Goal: Task Accomplishment & Management: Manage account settings

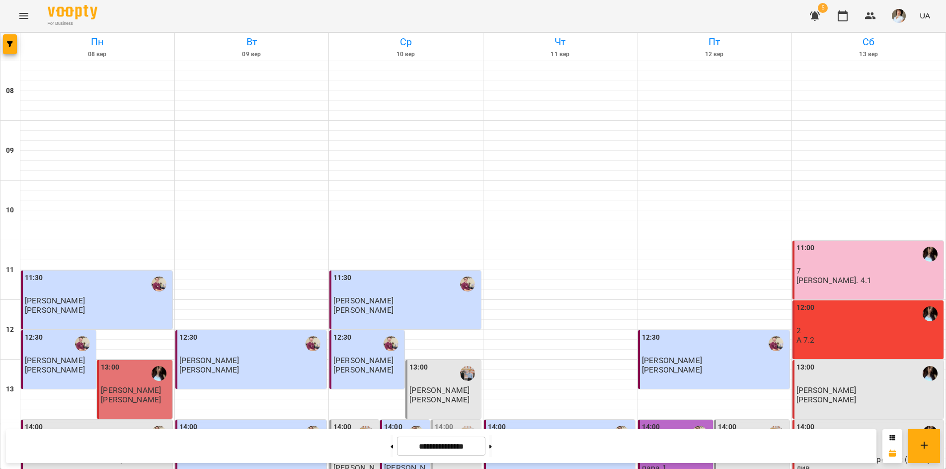
scroll to position [412, 0]
click at [492, 447] on button at bounding box center [490, 446] width 2 height 22
type input "**********"
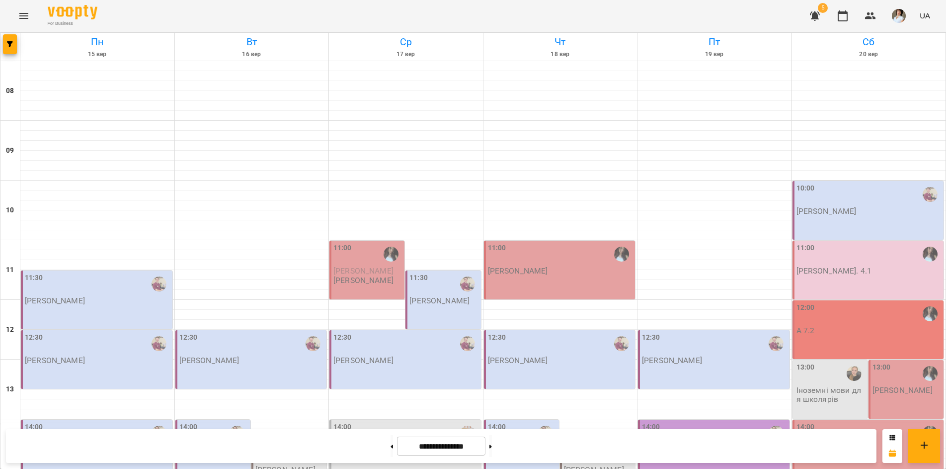
scroll to position [0, 0]
click at [91, 303] on div "11:30 Бойко Дмитро" at bounding box center [98, 288] width 146 height 33
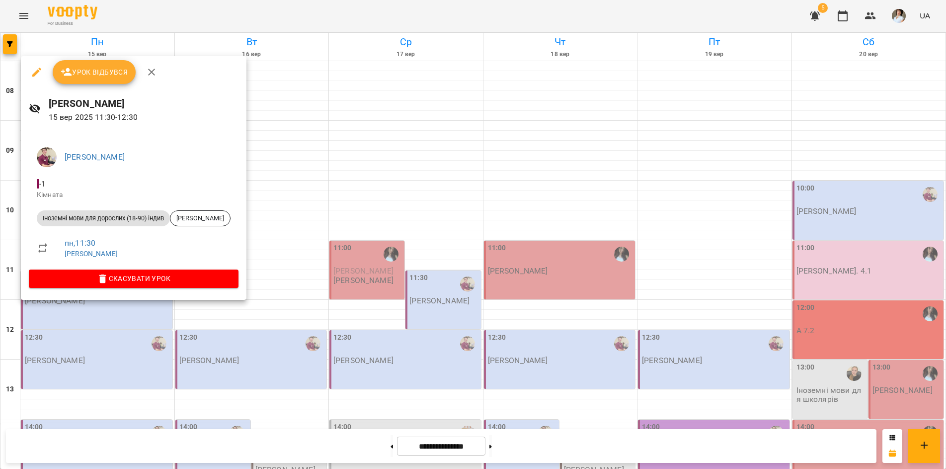
click at [104, 360] on div at bounding box center [473, 234] width 946 height 469
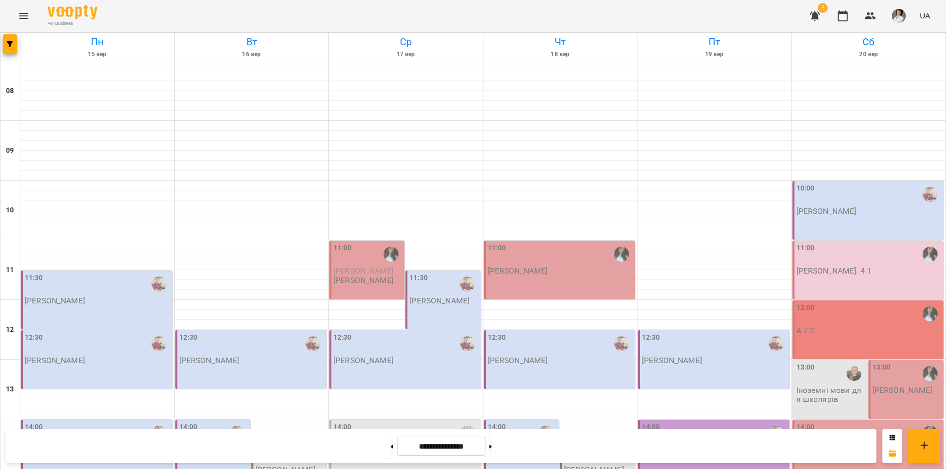
click at [108, 362] on div "12:30 Бойко Дмитро" at bounding box center [98, 348] width 146 height 33
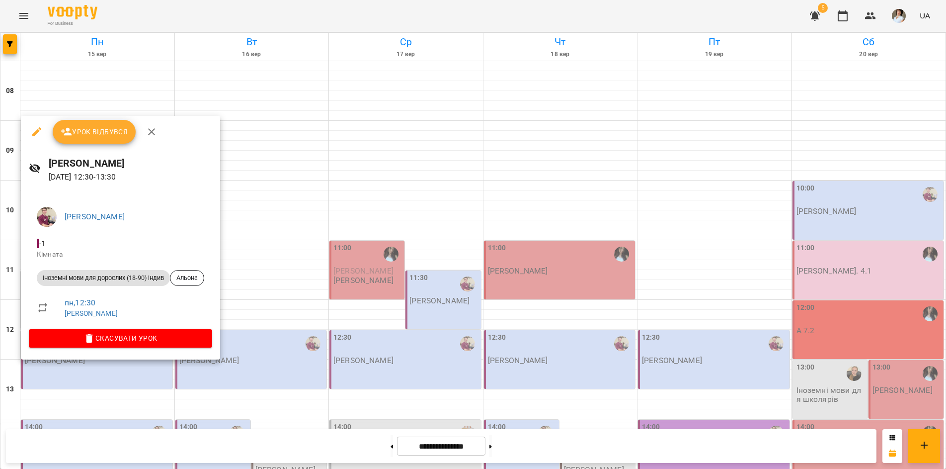
click at [193, 14] on div at bounding box center [473, 234] width 946 height 469
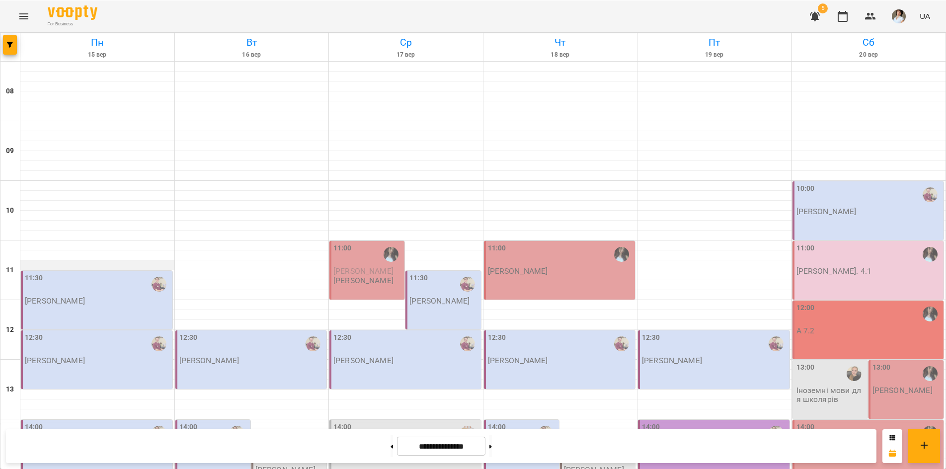
scroll to position [199, 0]
click at [138, 445] on p "[PERSON_NAME]" at bounding box center [98, 449] width 146 height 8
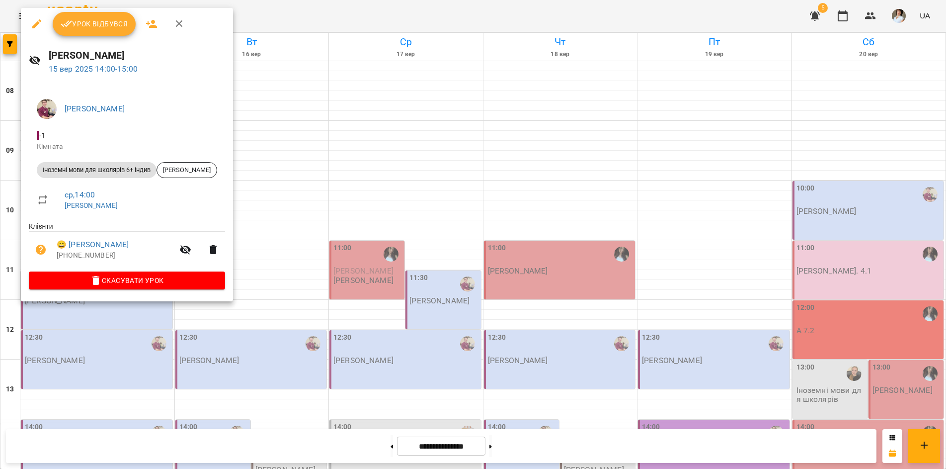
click at [348, 10] on div at bounding box center [473, 234] width 946 height 469
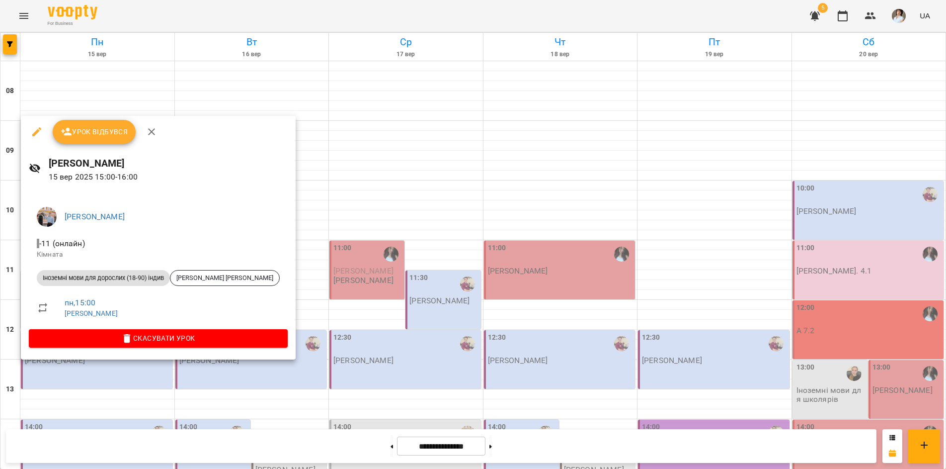
drag, startPoint x: 68, startPoint y: 452, endPoint x: 69, endPoint y: 419, distance: 33.3
click at [68, 448] on div at bounding box center [473, 234] width 946 height 469
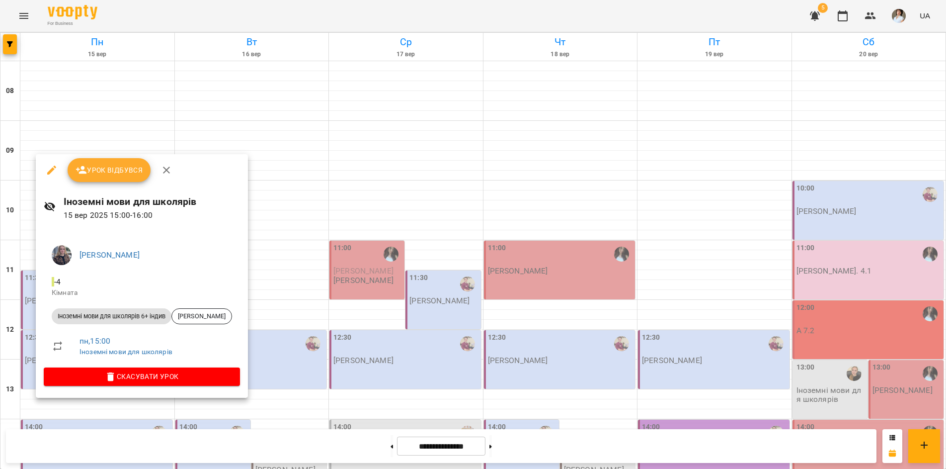
click at [84, 449] on div at bounding box center [473, 234] width 946 height 469
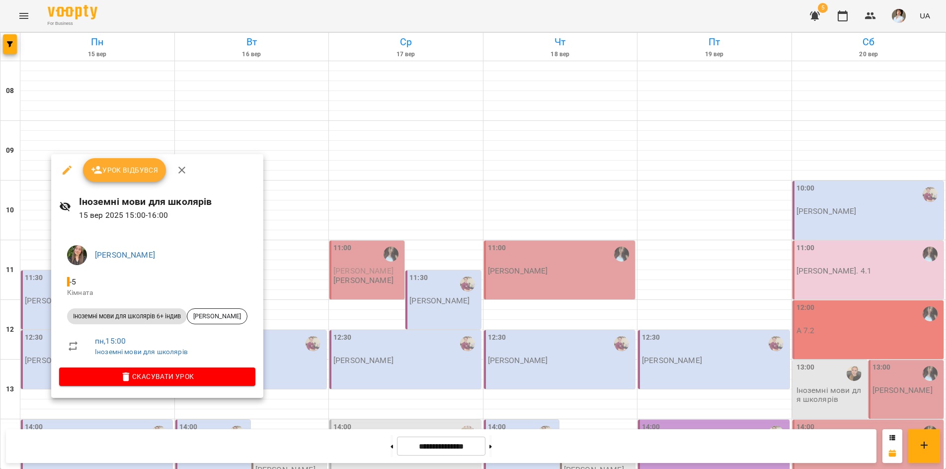
click at [90, 449] on div at bounding box center [473, 234] width 946 height 469
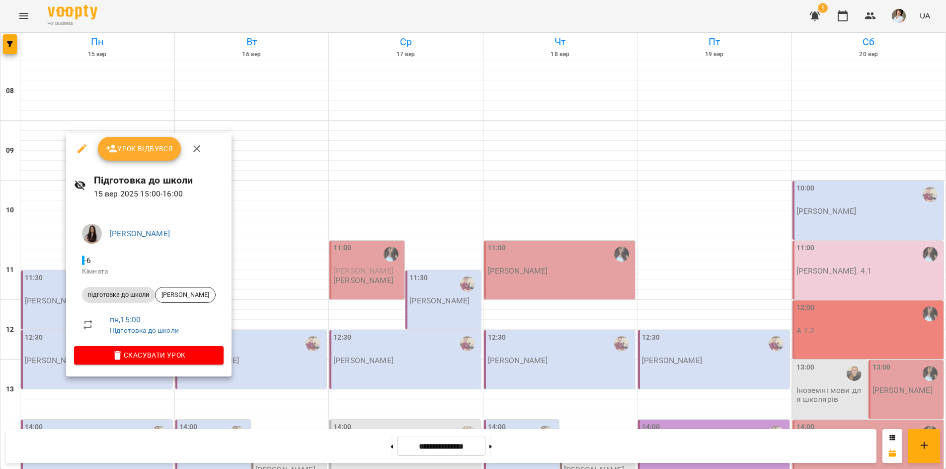
click at [148, 446] on div at bounding box center [473, 234] width 946 height 469
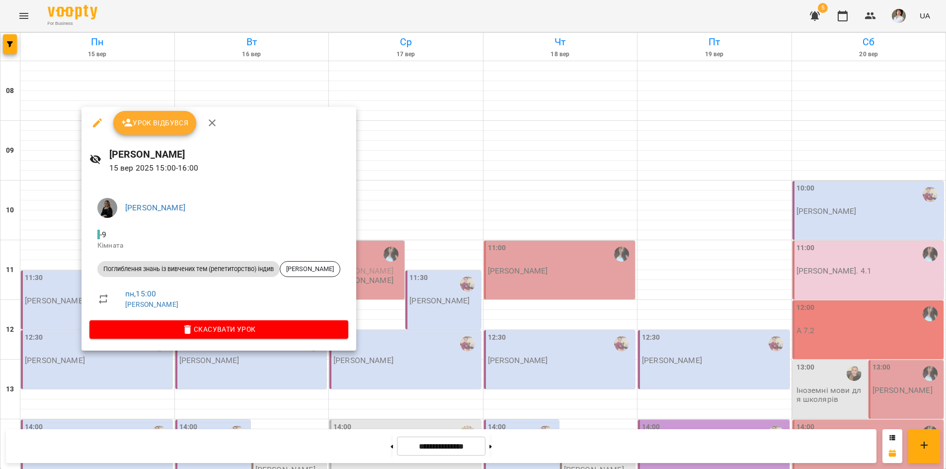
click at [105, 446] on div at bounding box center [473, 234] width 946 height 469
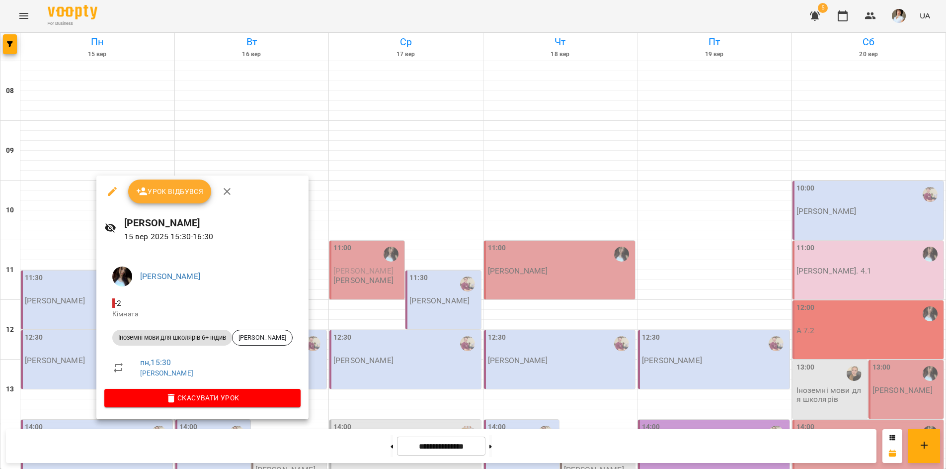
click at [134, 454] on div at bounding box center [473, 234] width 946 height 469
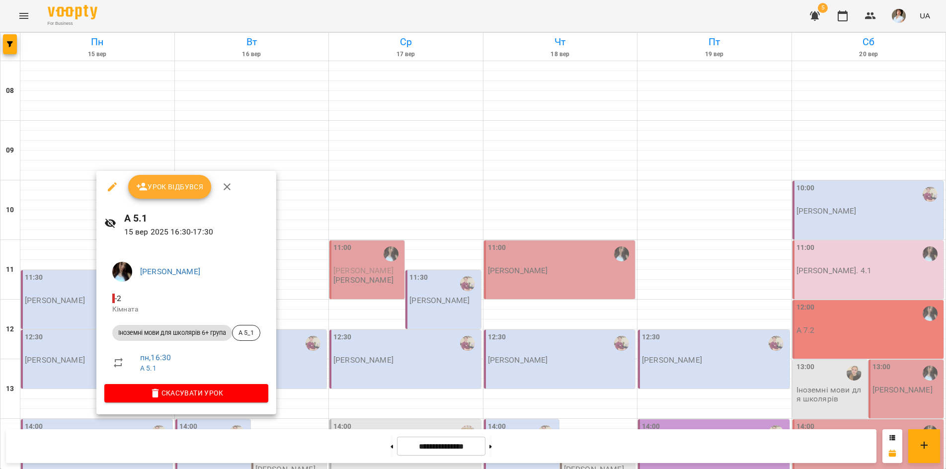
click at [22, 16] on div at bounding box center [473, 234] width 946 height 469
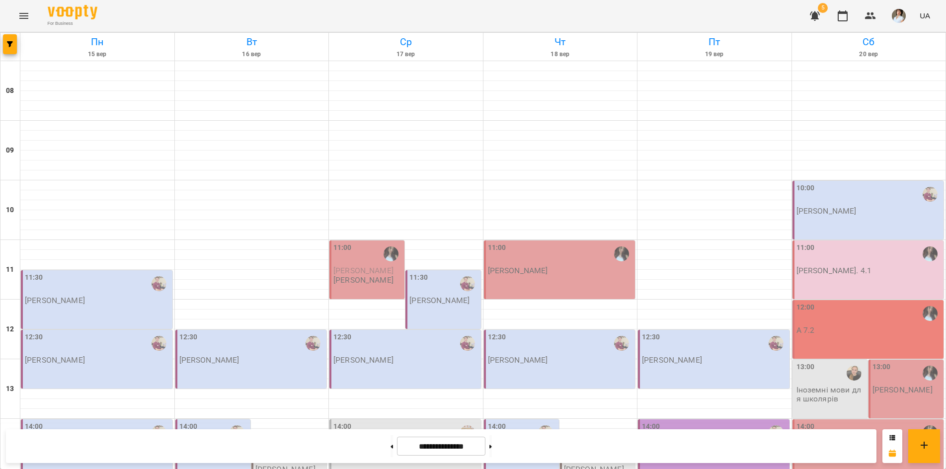
click at [29, 18] on icon "Menu" at bounding box center [24, 16] width 12 height 12
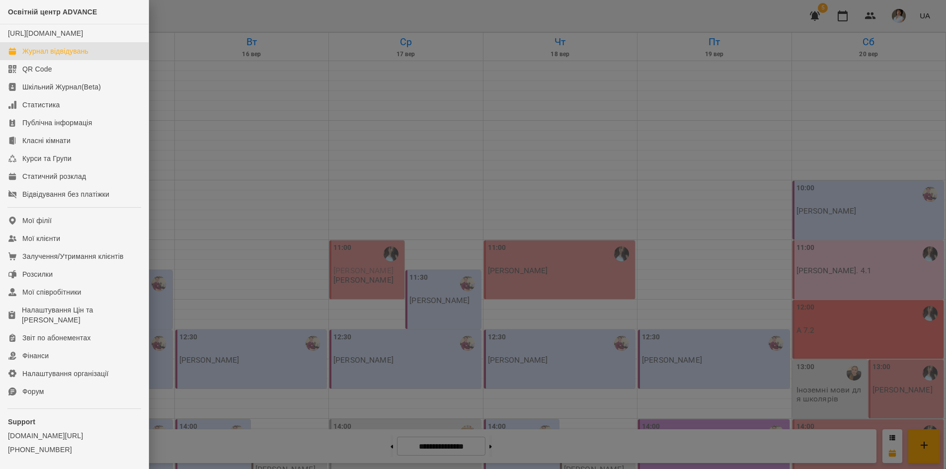
click at [40, 56] on div "Журнал відвідувань" at bounding box center [55, 51] width 66 height 10
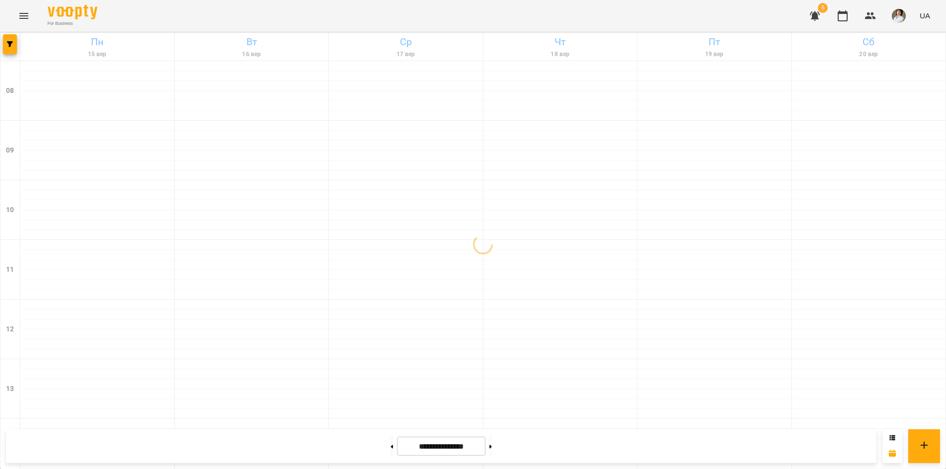
click at [152, 17] on div "For Business 5 UA" at bounding box center [473, 16] width 946 height 32
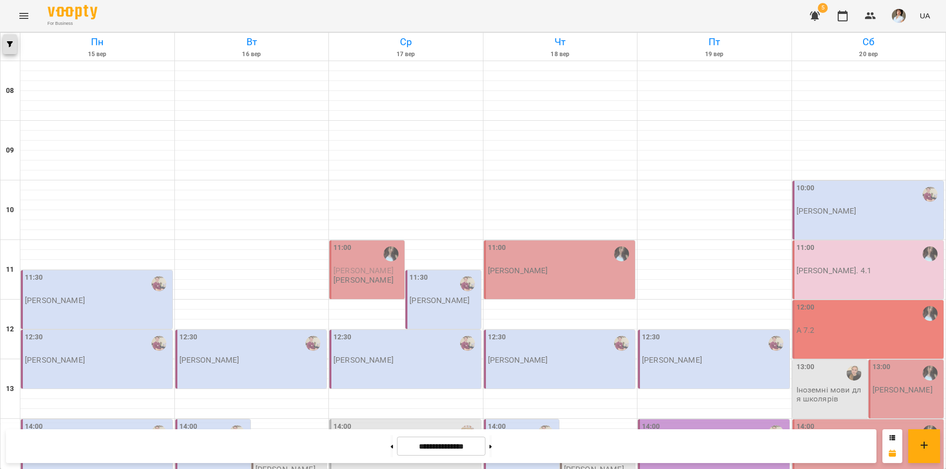
click at [7, 45] on span "button" at bounding box center [10, 44] width 14 height 6
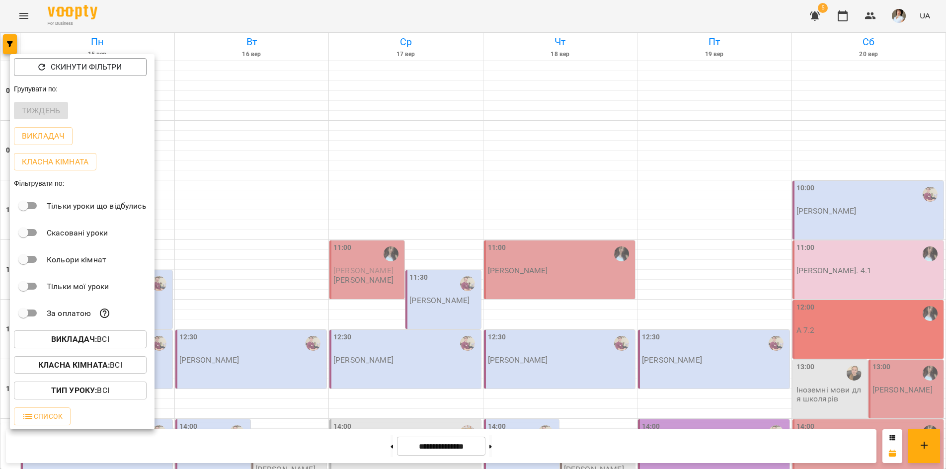
click at [71, 344] on b "Викладач :" at bounding box center [74, 338] width 46 height 9
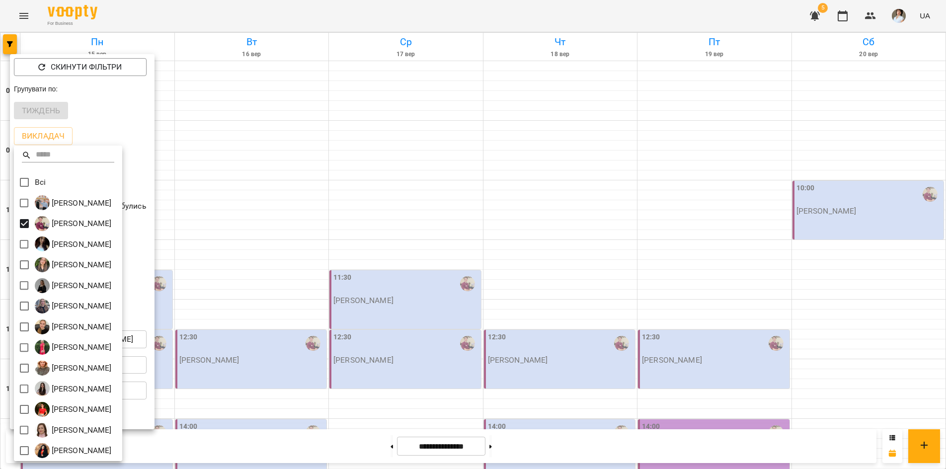
click at [240, 21] on div at bounding box center [473, 234] width 946 height 469
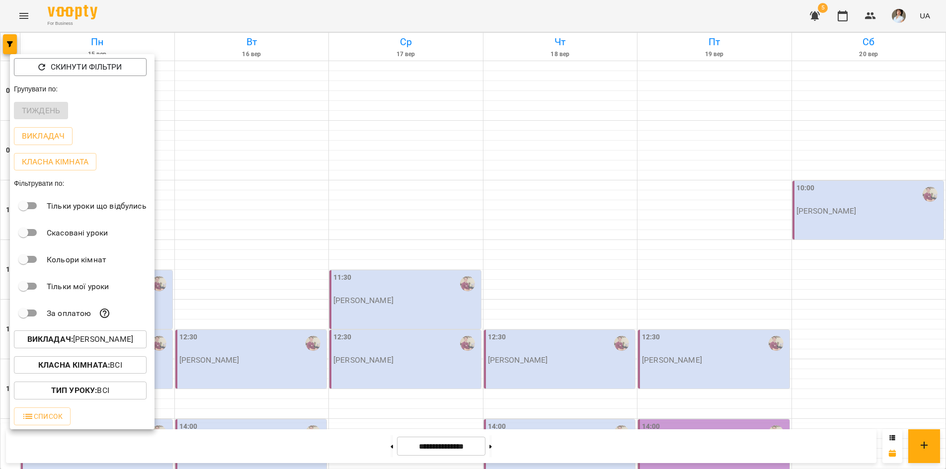
click at [240, 20] on div "Всі [PERSON_NAME] [PERSON_NAME] [PERSON_NAME] [PERSON_NAME] [PERSON_NAME] [PERS…" at bounding box center [473, 234] width 946 height 469
click at [240, 20] on div at bounding box center [473, 234] width 946 height 469
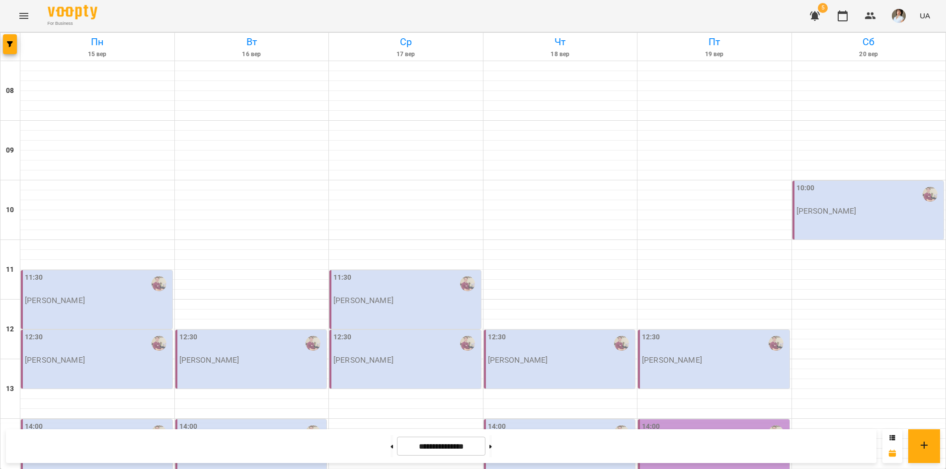
scroll to position [412, 0]
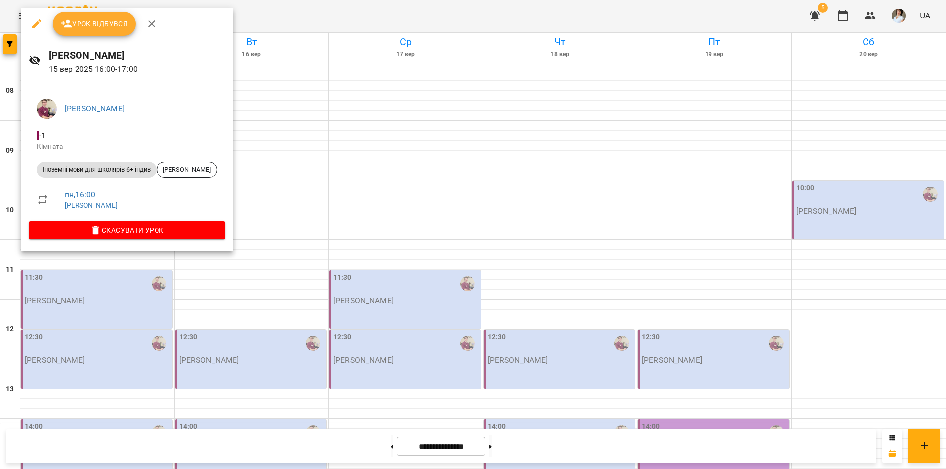
click at [75, 453] on div at bounding box center [473, 234] width 946 height 469
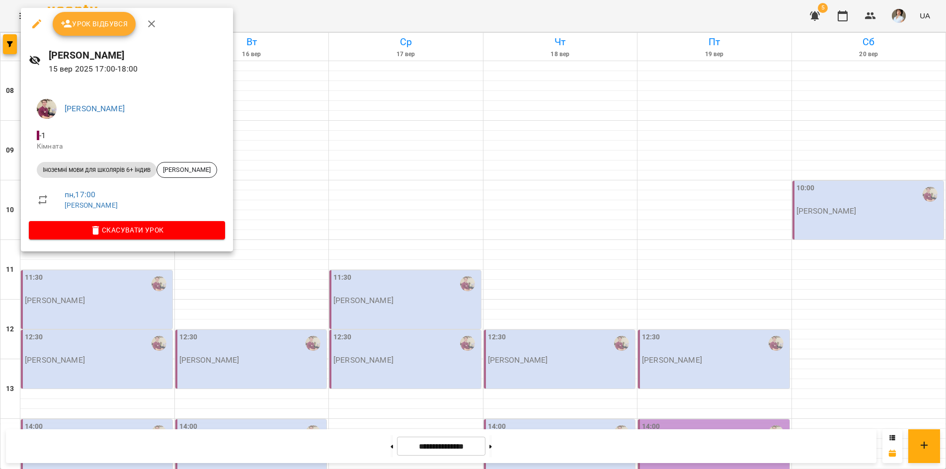
drag, startPoint x: 84, startPoint y: 454, endPoint x: 87, endPoint y: 435, distance: 19.1
click at [86, 446] on div at bounding box center [473, 234] width 946 height 469
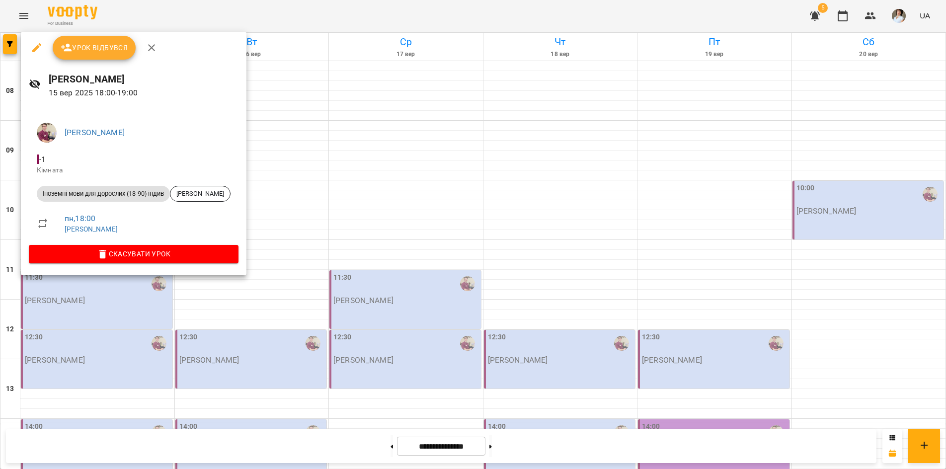
click at [124, 443] on div at bounding box center [473, 234] width 946 height 469
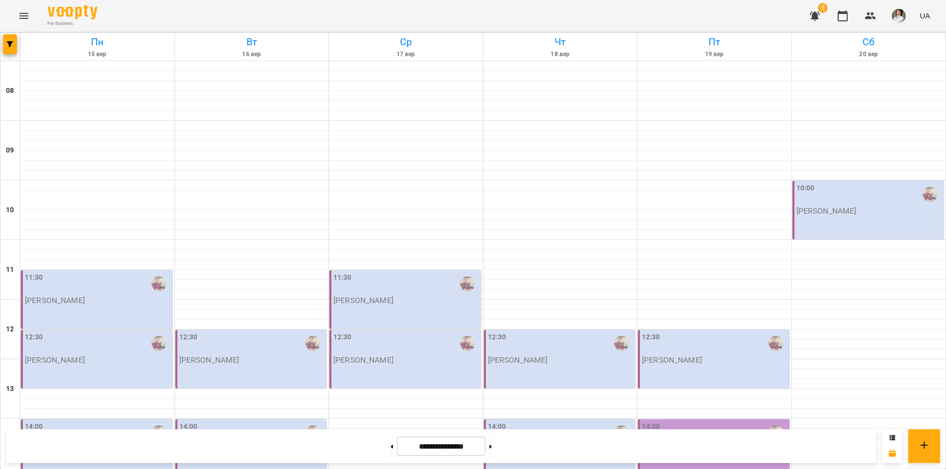
scroll to position [163, 0]
click at [13, 44] on span "button" at bounding box center [10, 44] width 14 height 6
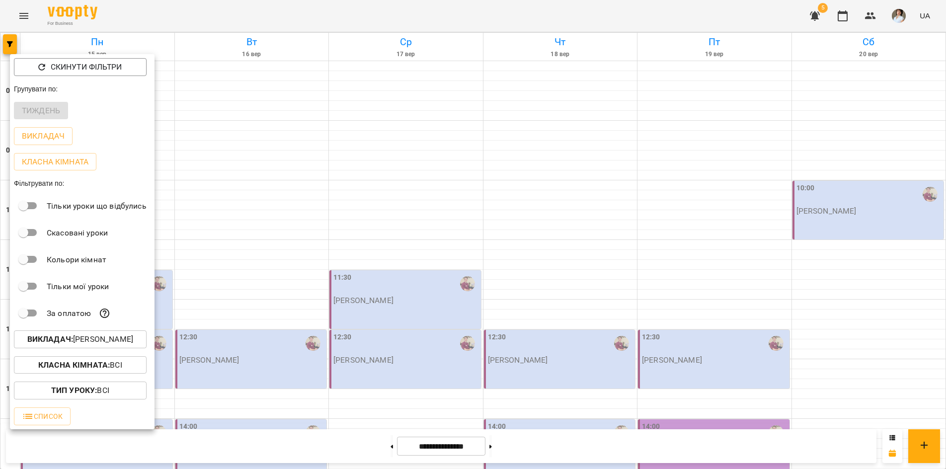
click at [76, 338] on p "Викладач : Бойко Дмитро Вікторович" at bounding box center [80, 339] width 106 height 12
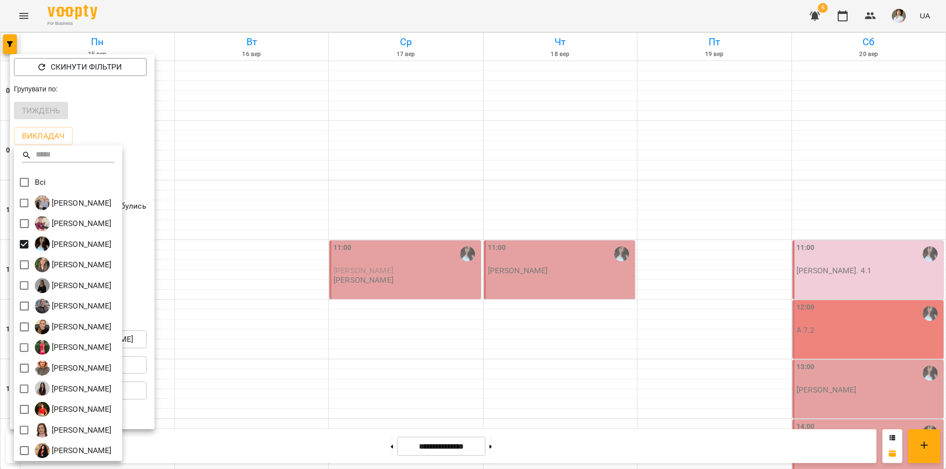
click at [241, 447] on div at bounding box center [473, 234] width 946 height 469
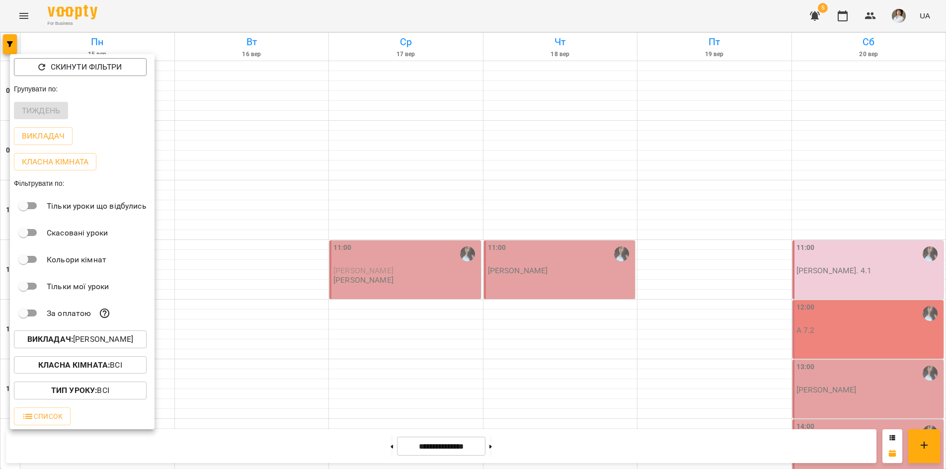
click at [241, 447] on div at bounding box center [473, 234] width 946 height 469
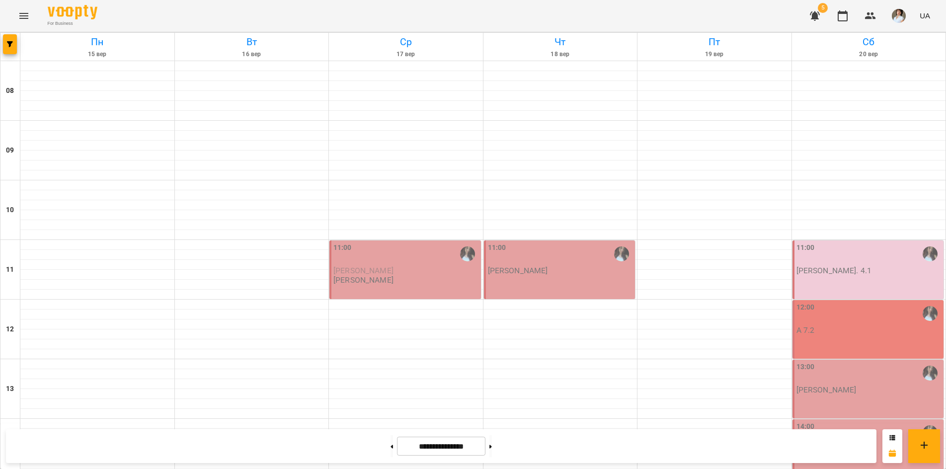
scroll to position [362, 0]
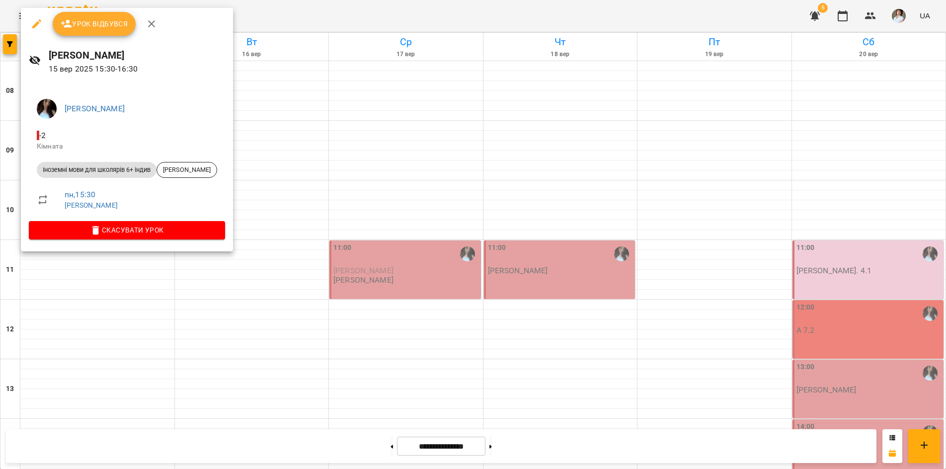
click at [83, 448] on div at bounding box center [473, 234] width 946 height 469
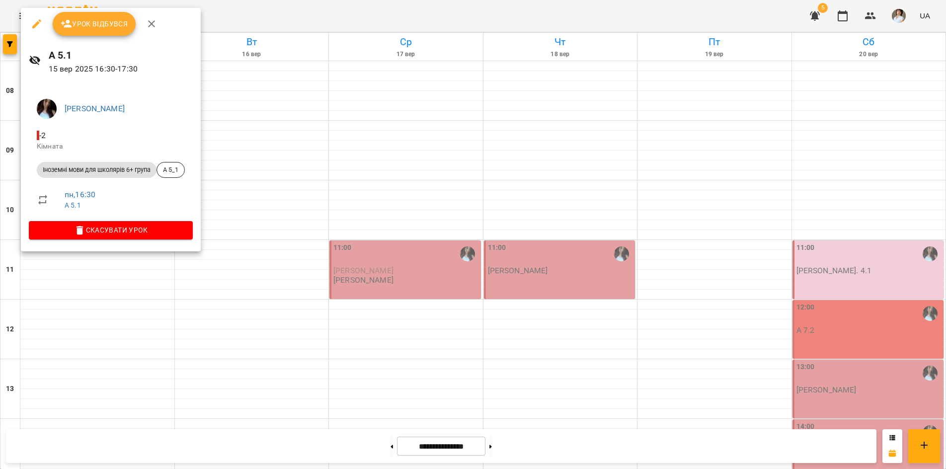
click at [108, 285] on div at bounding box center [473, 234] width 946 height 469
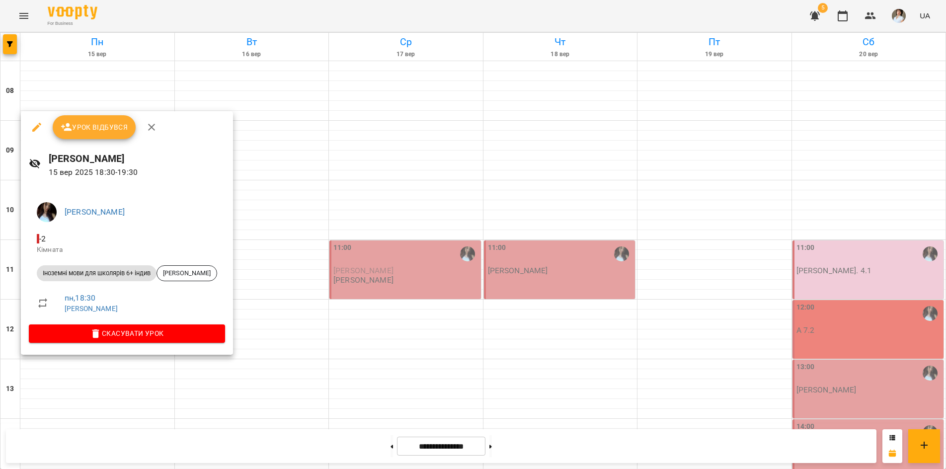
click at [193, 16] on div at bounding box center [473, 234] width 946 height 469
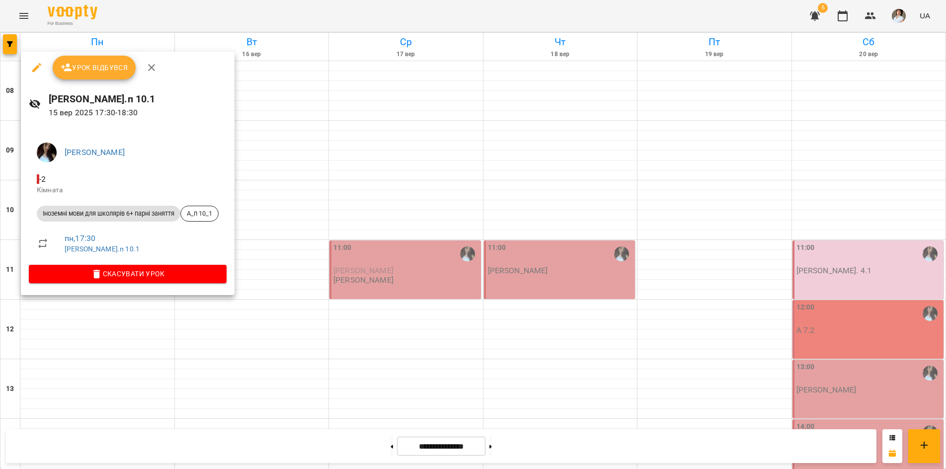
drag, startPoint x: 64, startPoint y: 444, endPoint x: 67, endPoint y: 440, distance: 5.4
click at [65, 443] on div at bounding box center [473, 234] width 946 height 469
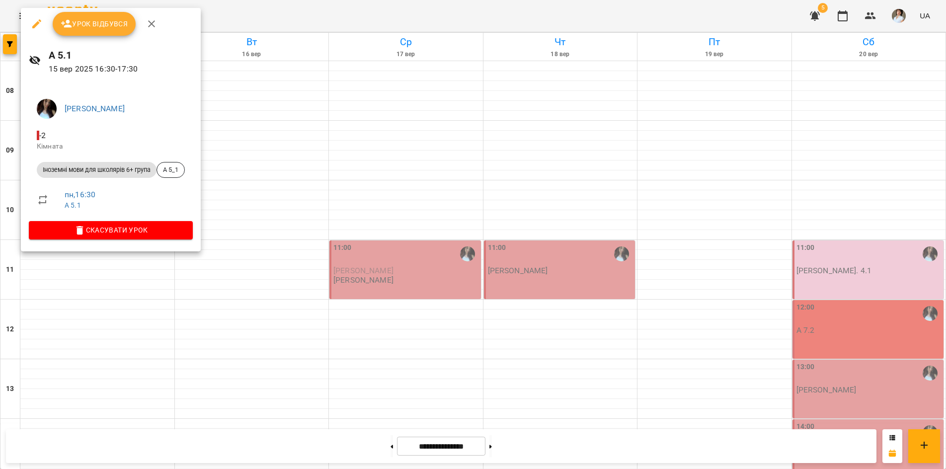
click at [171, 449] on div at bounding box center [473, 234] width 946 height 469
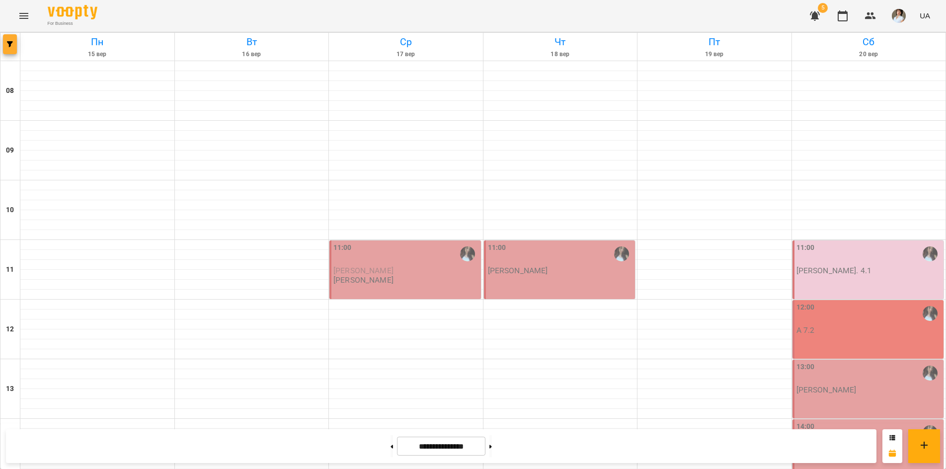
click at [11, 46] on icon "button" at bounding box center [10, 44] width 6 height 6
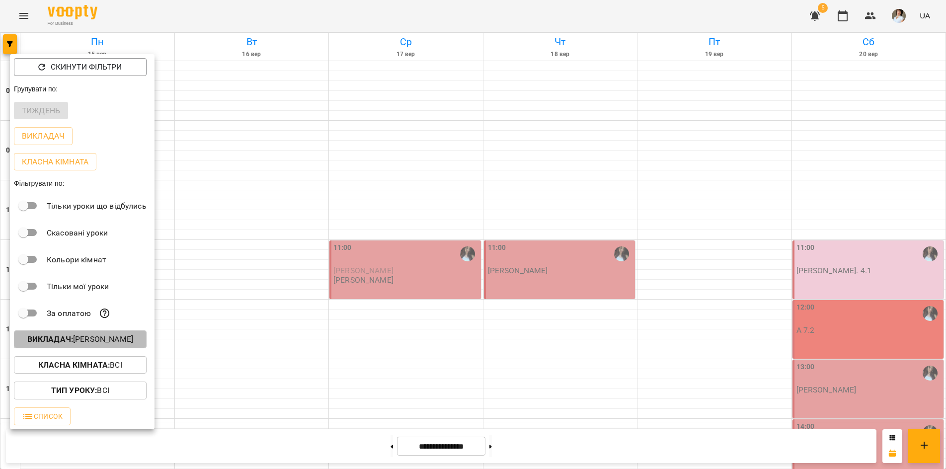
click at [64, 339] on b "Викладач :" at bounding box center [50, 338] width 46 height 9
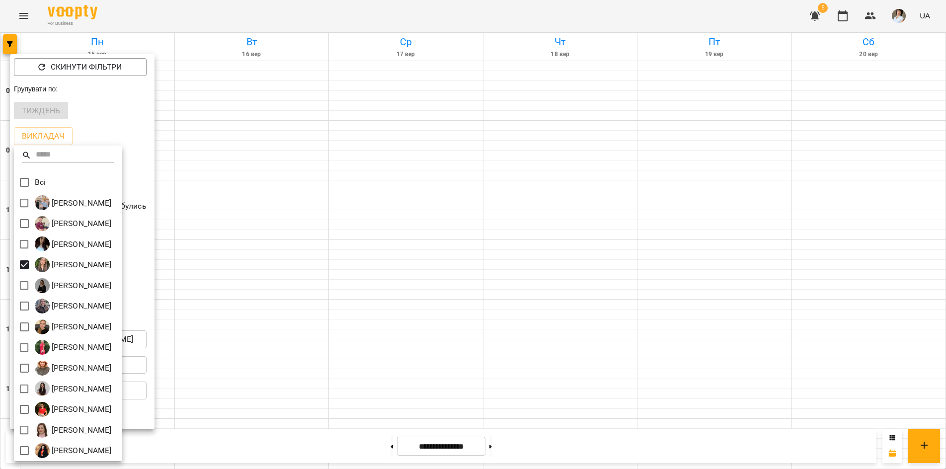
click at [297, 17] on div at bounding box center [473, 234] width 946 height 469
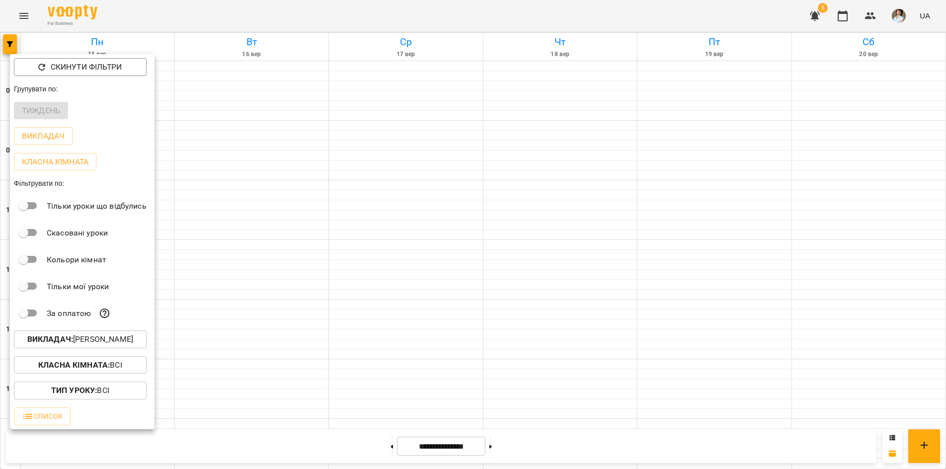
click at [297, 17] on div "Всі Бойко Андрій Вікторович Бойко Дмитро Вікторович Василевська Анастасія Михай…" at bounding box center [473, 234] width 946 height 469
click at [297, 17] on div at bounding box center [473, 234] width 946 height 469
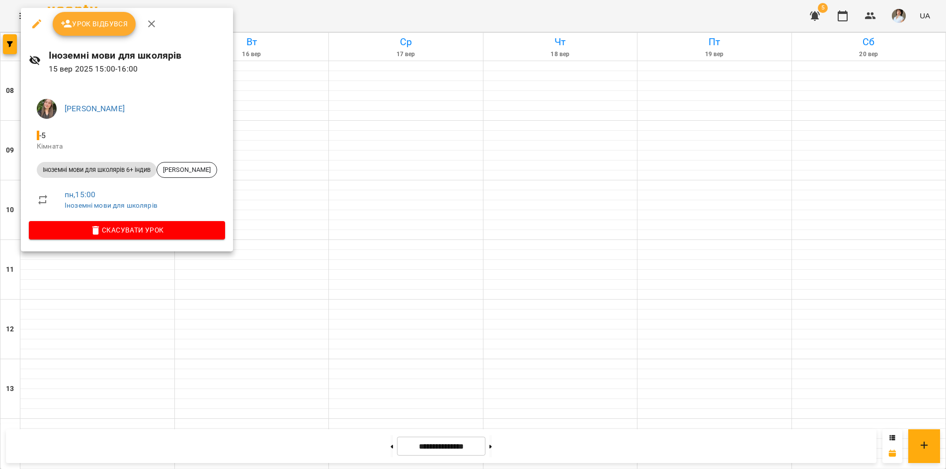
drag, startPoint x: 100, startPoint y: 430, endPoint x: 94, endPoint y: 371, distance: 59.4
click at [99, 430] on div at bounding box center [473, 234] width 946 height 469
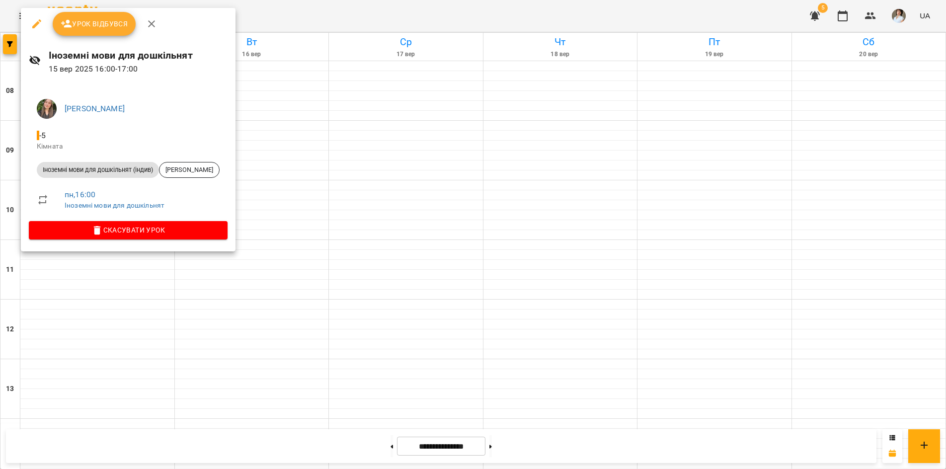
click at [79, 449] on div at bounding box center [473, 234] width 946 height 469
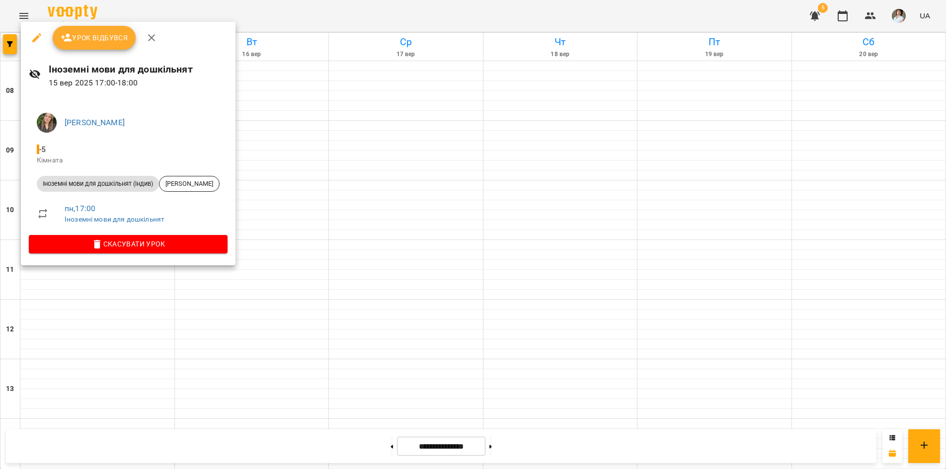
drag, startPoint x: 123, startPoint y: 457, endPoint x: 116, endPoint y: 344, distance: 113.5
click at [121, 455] on div at bounding box center [473, 234] width 946 height 469
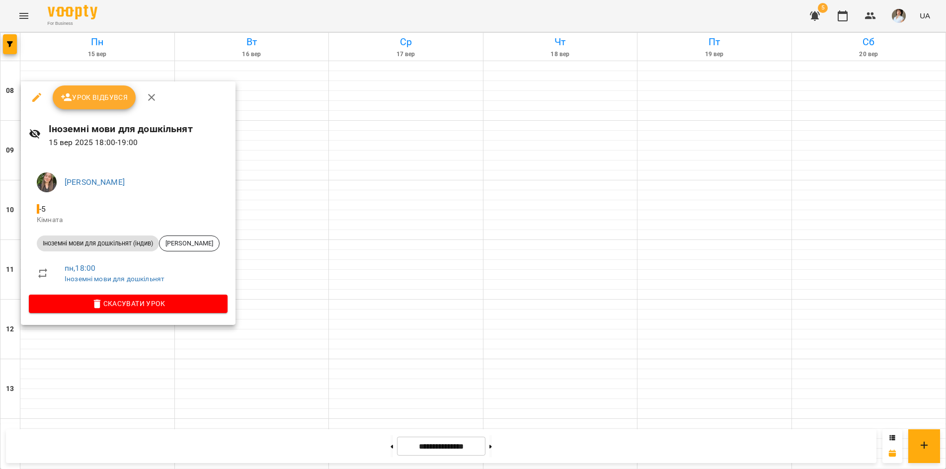
click at [118, 450] on div at bounding box center [473, 234] width 946 height 469
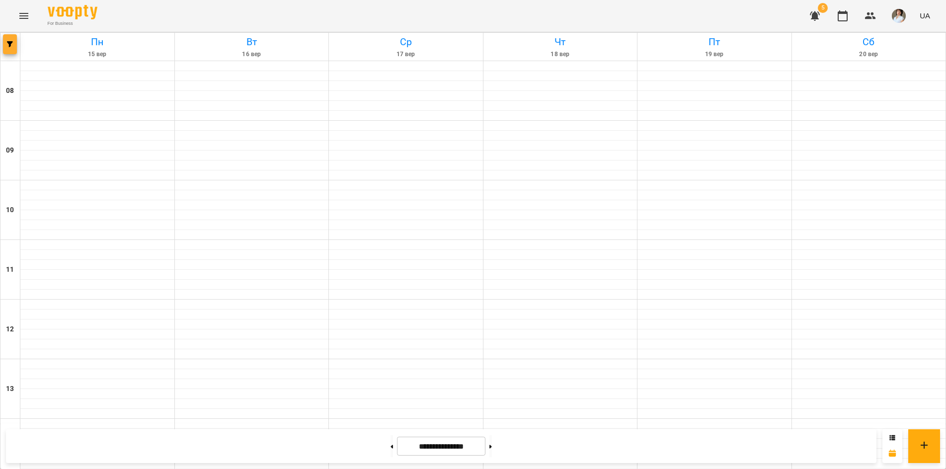
click at [11, 44] on icon "button" at bounding box center [10, 44] width 6 height 6
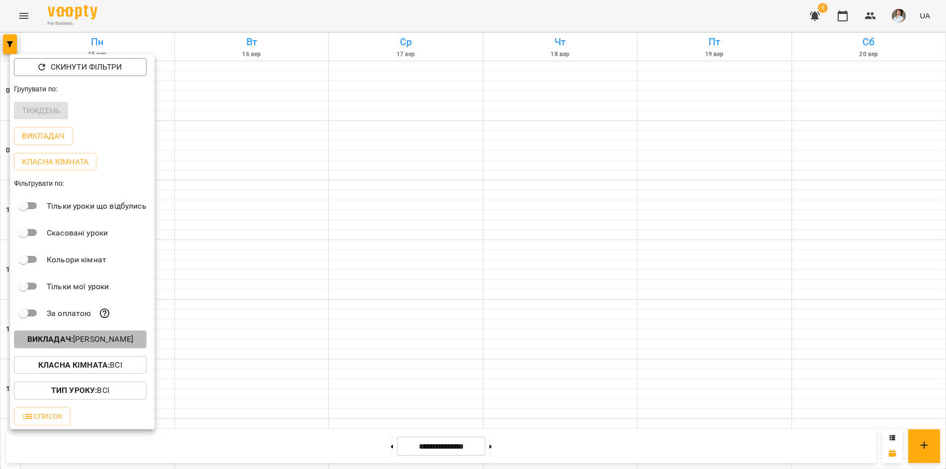
click at [47, 340] on b "Викладач :" at bounding box center [50, 338] width 46 height 9
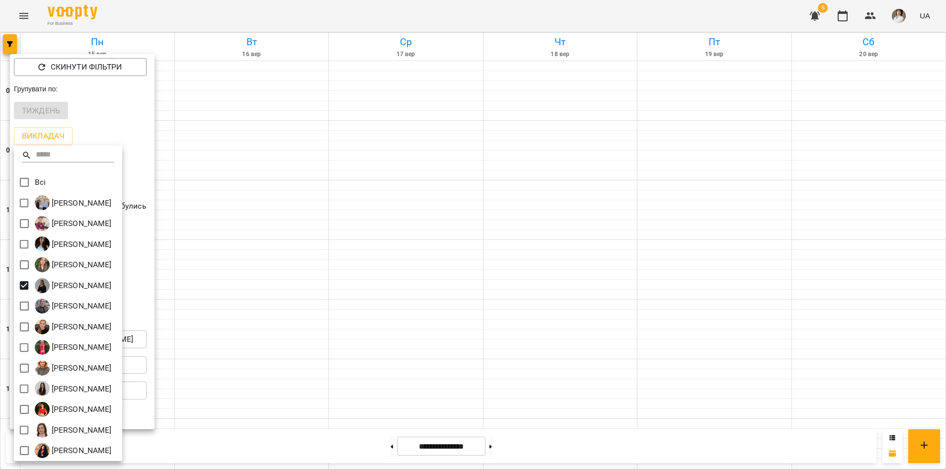
click at [270, 10] on div at bounding box center [473, 234] width 946 height 469
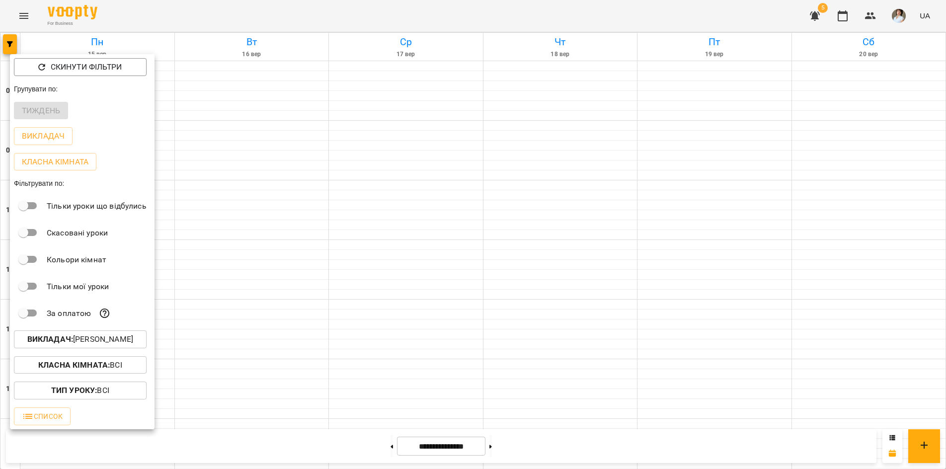
click at [270, 10] on div "Всі [PERSON_NAME] [PERSON_NAME] [PERSON_NAME] [PERSON_NAME] [PERSON_NAME] [PERS…" at bounding box center [473, 234] width 946 height 469
click at [270, 10] on div at bounding box center [473, 234] width 946 height 469
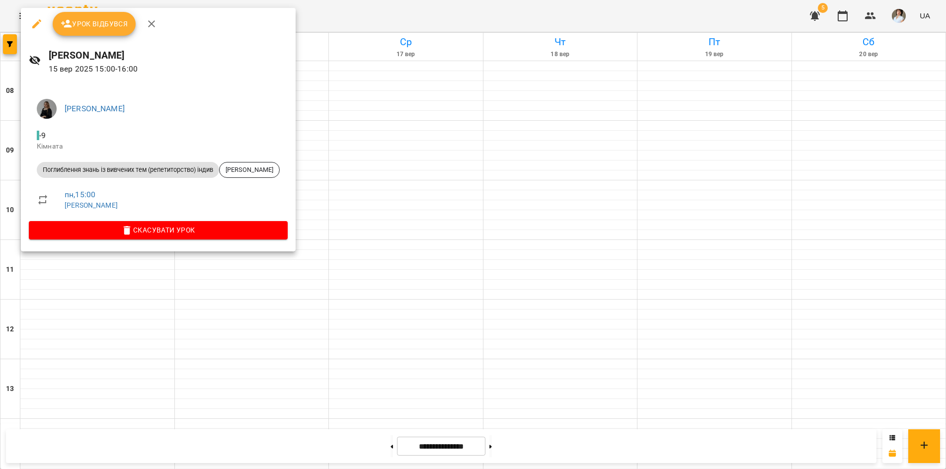
click at [91, 455] on div at bounding box center [473, 234] width 946 height 469
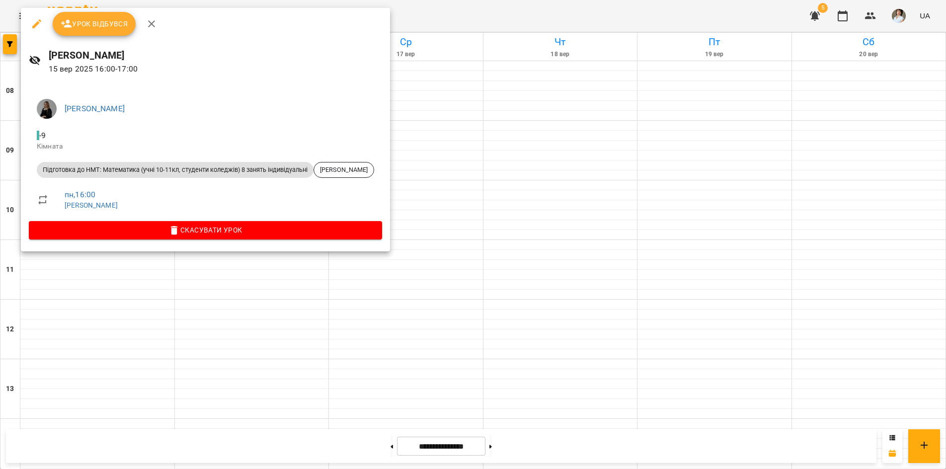
drag, startPoint x: 123, startPoint y: 437, endPoint x: 112, endPoint y: 407, distance: 31.1
click at [118, 433] on div at bounding box center [473, 234] width 946 height 469
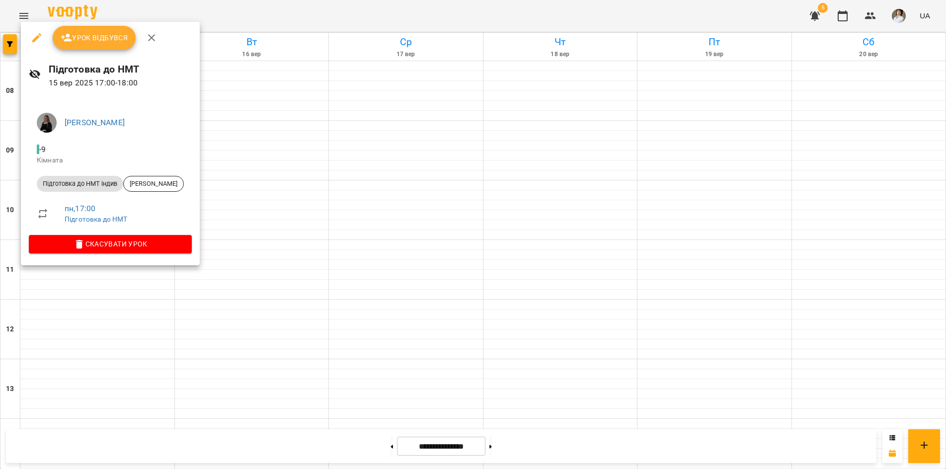
click at [119, 446] on div at bounding box center [473, 234] width 946 height 469
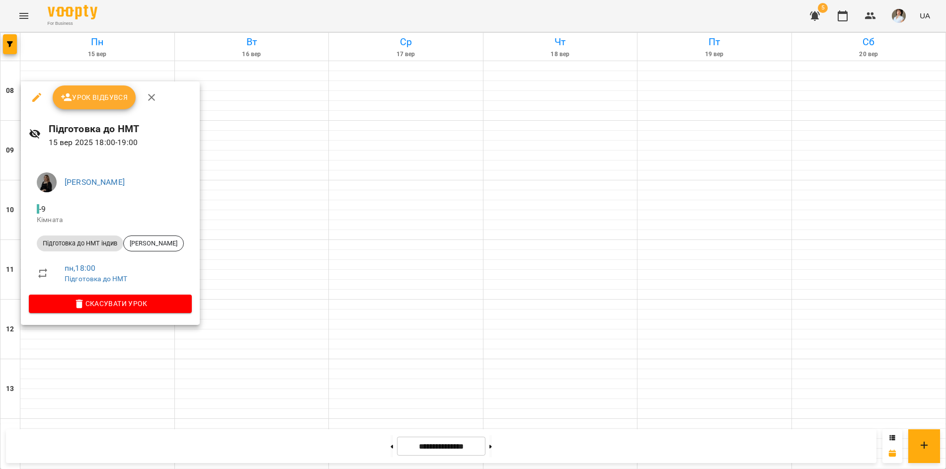
click at [138, 446] on div at bounding box center [473, 234] width 946 height 469
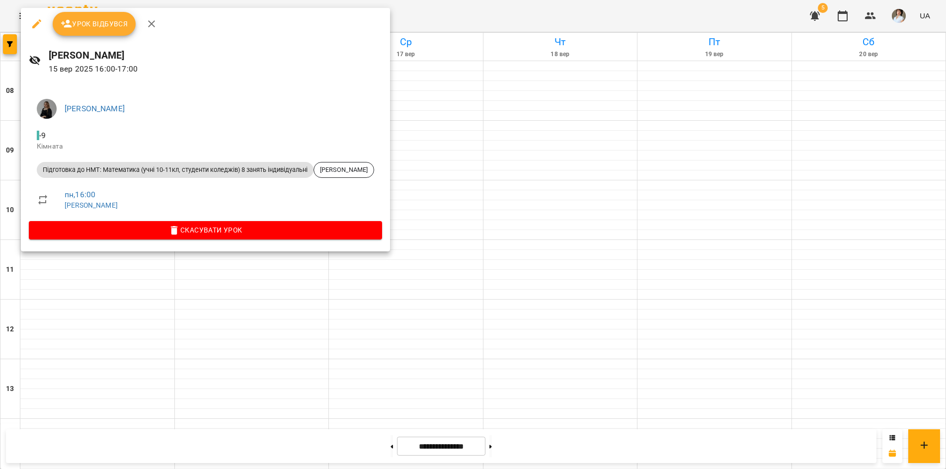
click at [138, 444] on div at bounding box center [473, 234] width 946 height 469
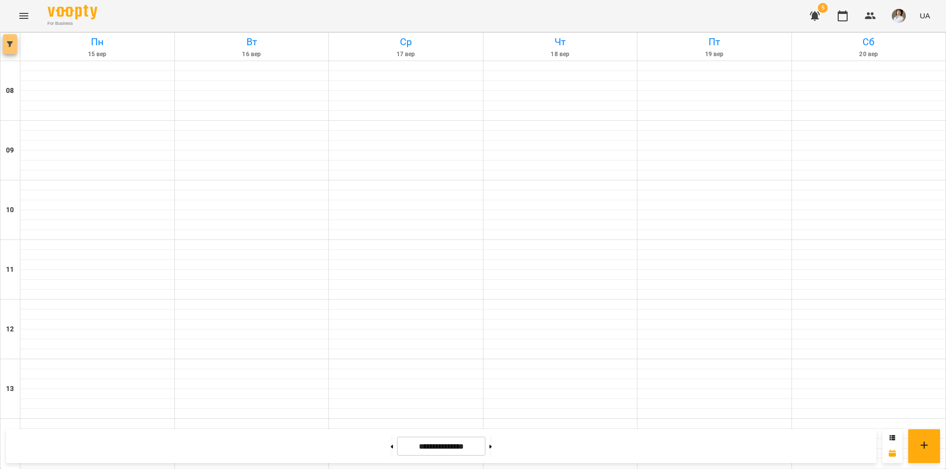
click at [10, 48] on button "button" at bounding box center [10, 44] width 14 height 20
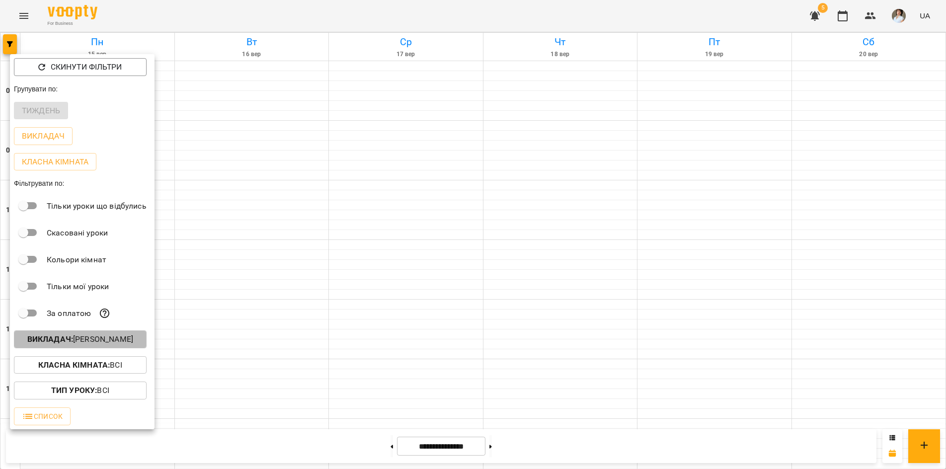
click at [62, 344] on b "Викладач :" at bounding box center [50, 338] width 46 height 9
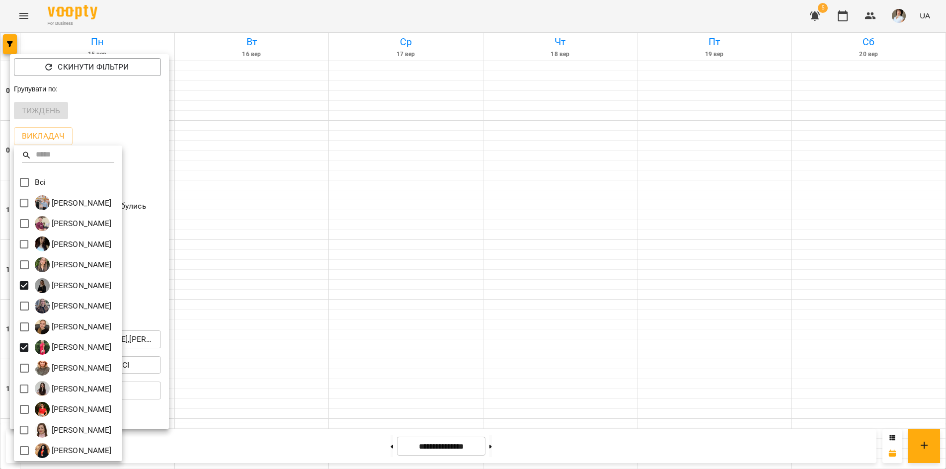
click at [247, 447] on div at bounding box center [473, 234] width 946 height 469
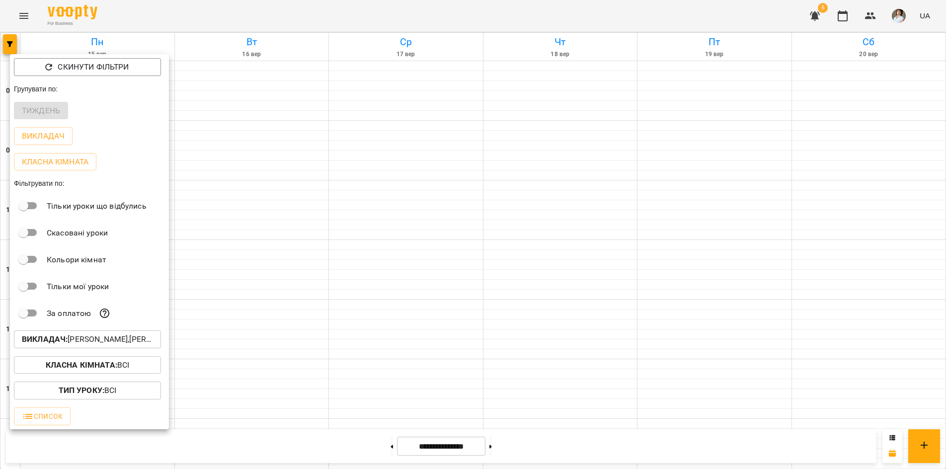
click at [241, 444] on div at bounding box center [473, 234] width 946 height 469
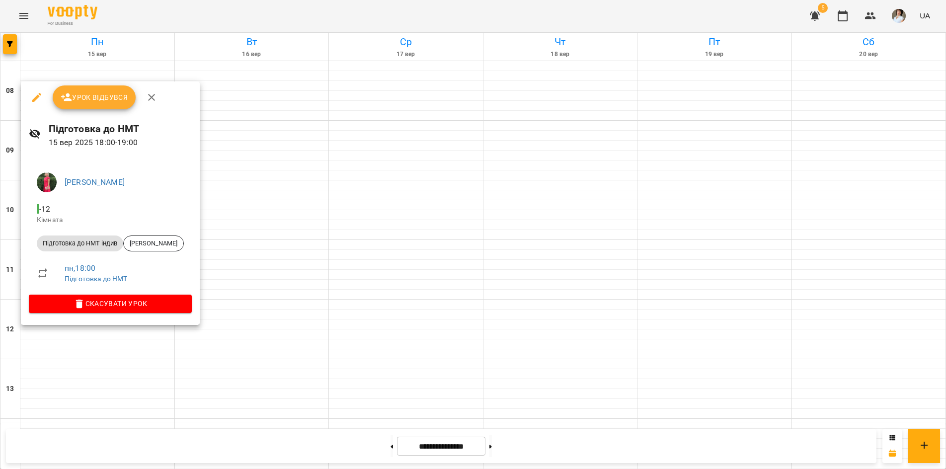
click at [91, 436] on div at bounding box center [473, 234] width 946 height 469
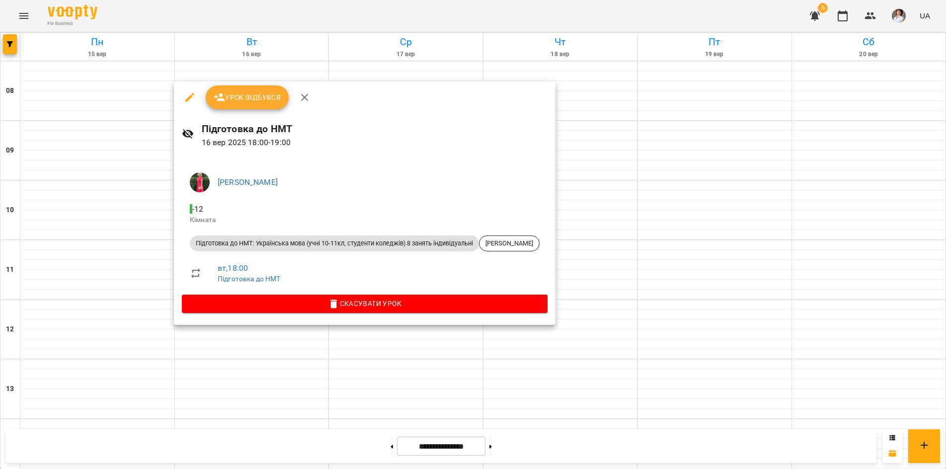
click at [259, 438] on div at bounding box center [473, 234] width 946 height 469
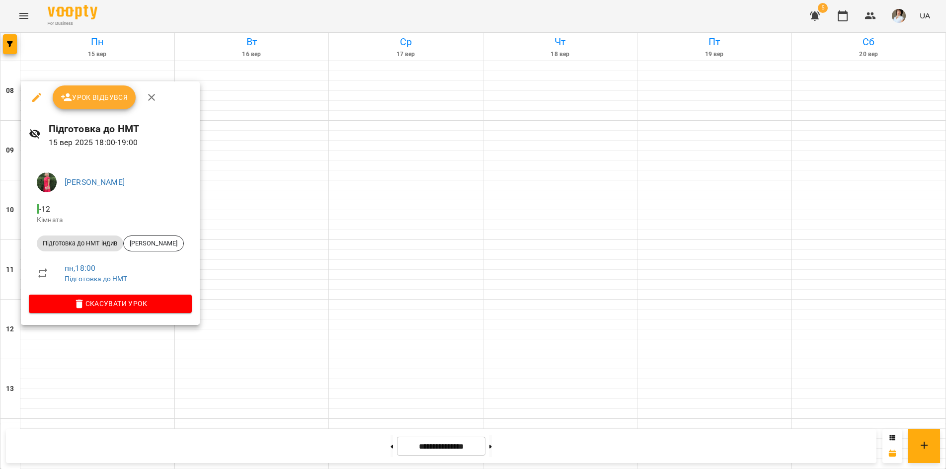
click at [131, 338] on div at bounding box center [473, 234] width 946 height 469
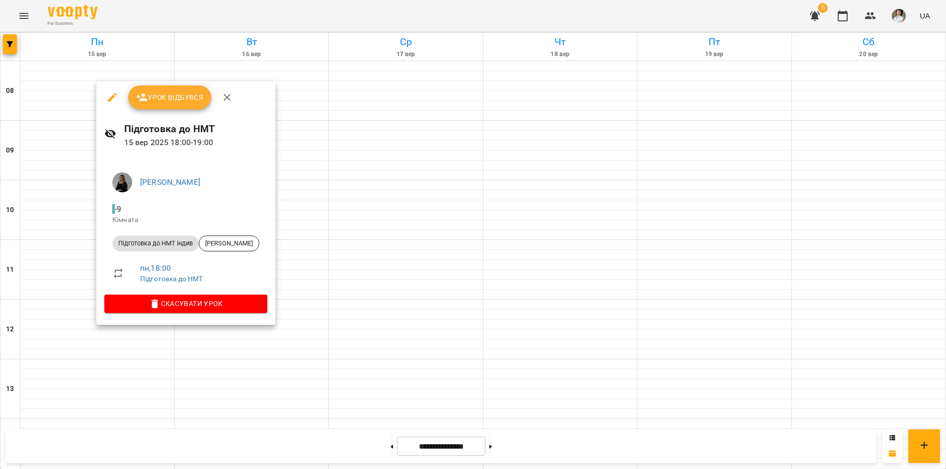
click at [128, 445] on div at bounding box center [473, 234] width 946 height 469
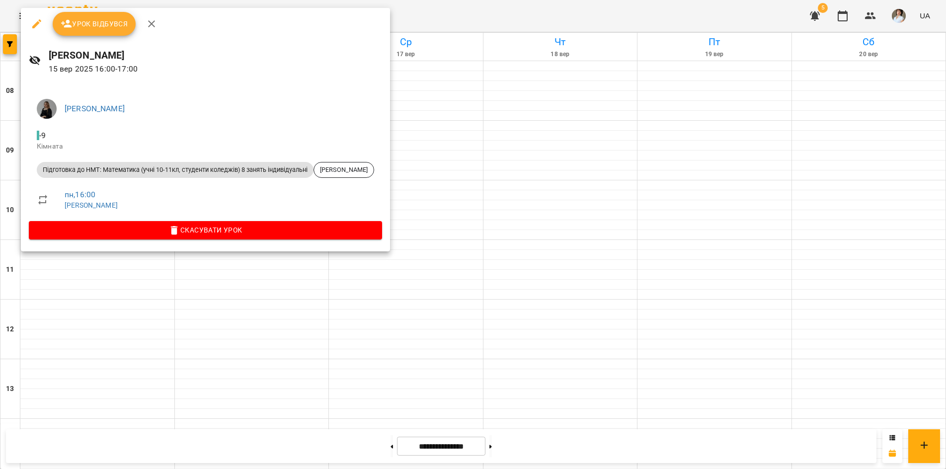
click at [115, 448] on div at bounding box center [473, 234] width 946 height 469
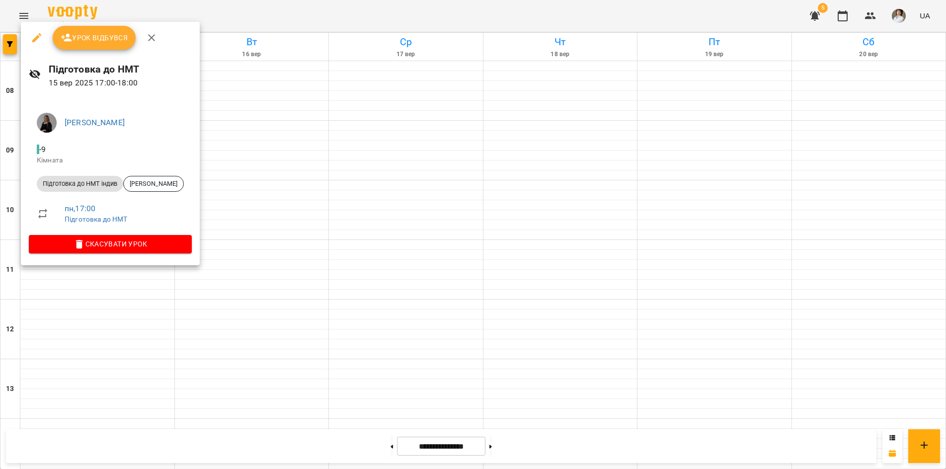
click at [53, 329] on div at bounding box center [473, 234] width 946 height 469
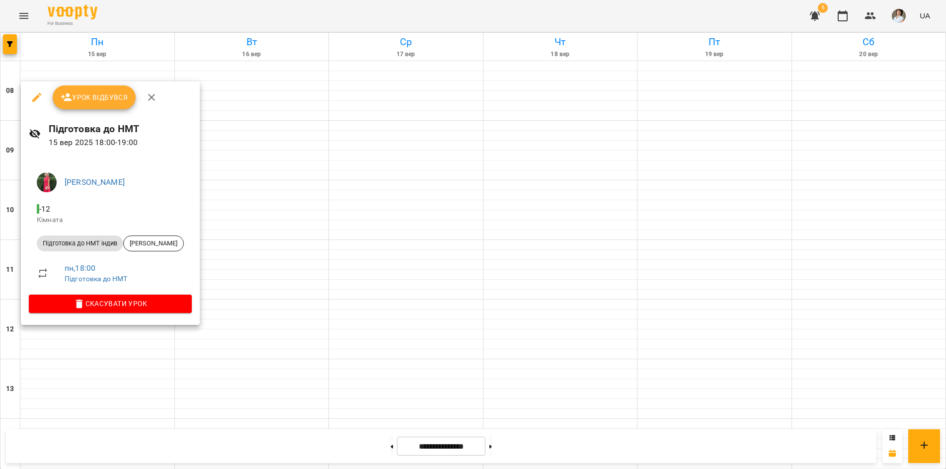
click at [137, 332] on div at bounding box center [473, 234] width 946 height 469
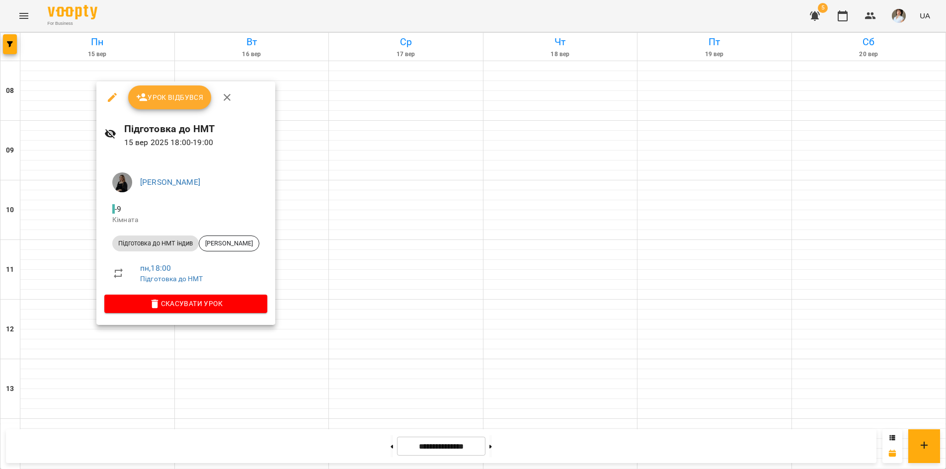
click at [264, 99] on div "Урок відбувся" at bounding box center [185, 97] width 179 height 32
click at [227, 100] on icon "button" at bounding box center [227, 97] width 12 height 12
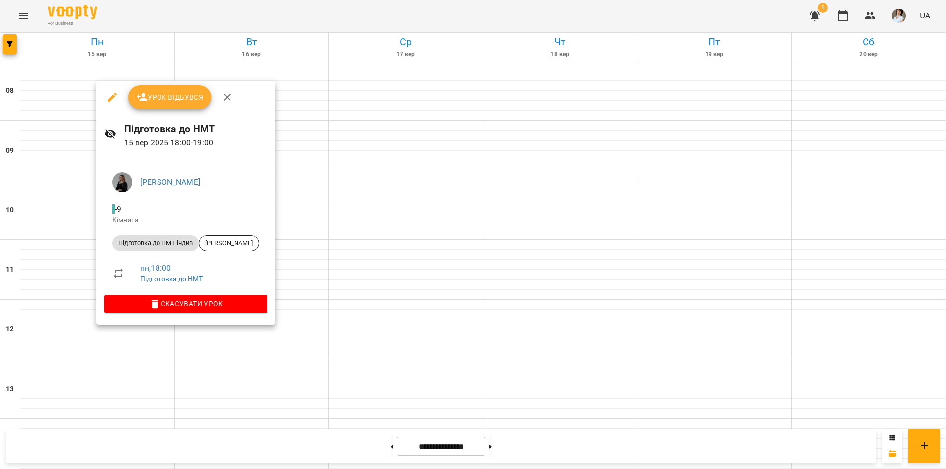
click at [318, 430] on div at bounding box center [473, 234] width 946 height 469
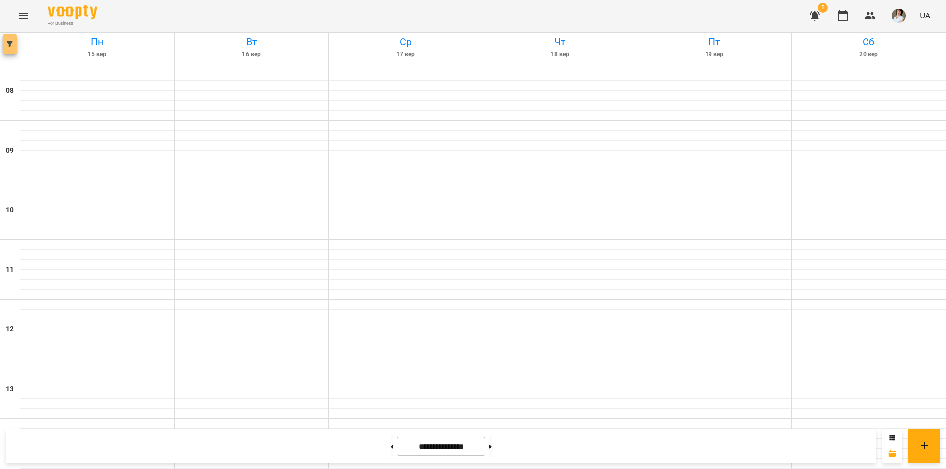
click at [11, 44] on icon "button" at bounding box center [10, 44] width 6 height 6
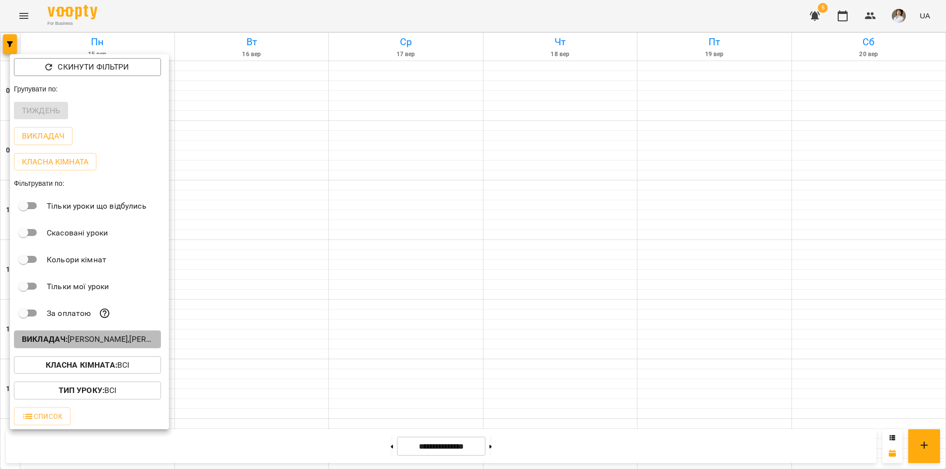
click at [66, 348] on button "Викладач : Дибко Діана Ігорівна,Кобильник Лілія Миколаївна" at bounding box center [87, 339] width 147 height 18
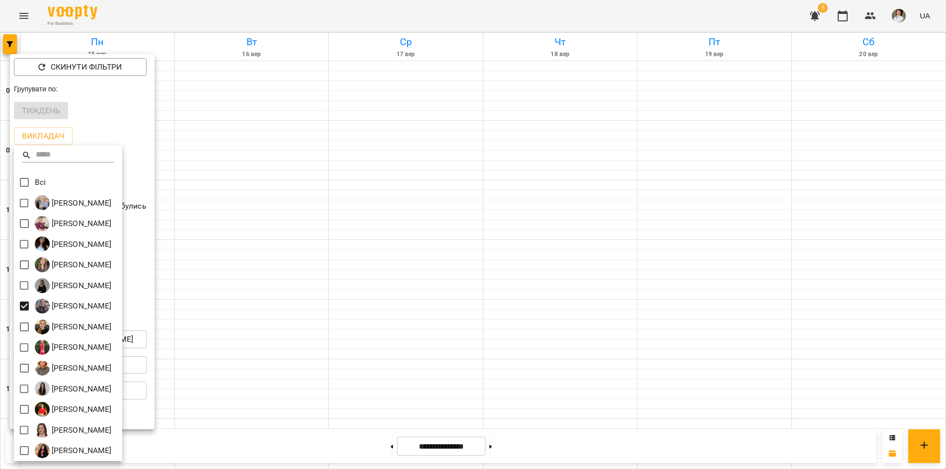
click at [239, 8] on div at bounding box center [473, 234] width 946 height 469
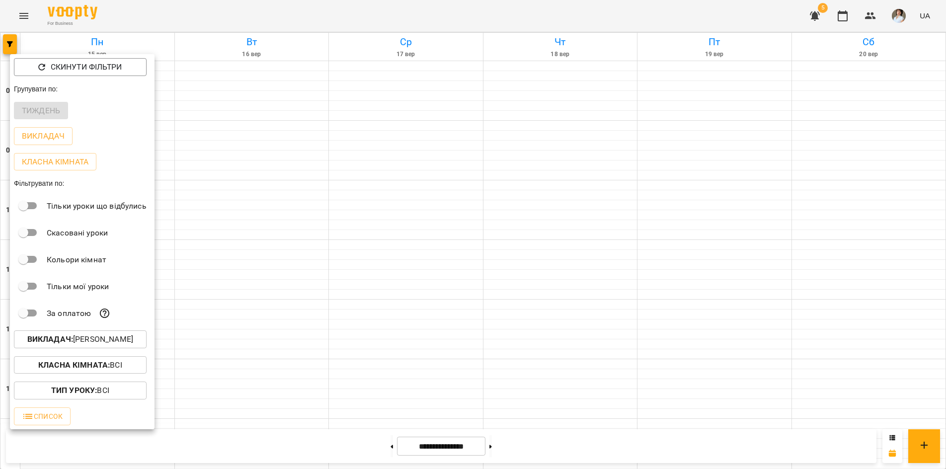
click at [240, 7] on div "Всі [PERSON_NAME] [PERSON_NAME] [PERSON_NAME] [PERSON_NAME] [PERSON_NAME] [PERS…" at bounding box center [473, 234] width 946 height 469
click at [240, 7] on div at bounding box center [473, 234] width 946 height 469
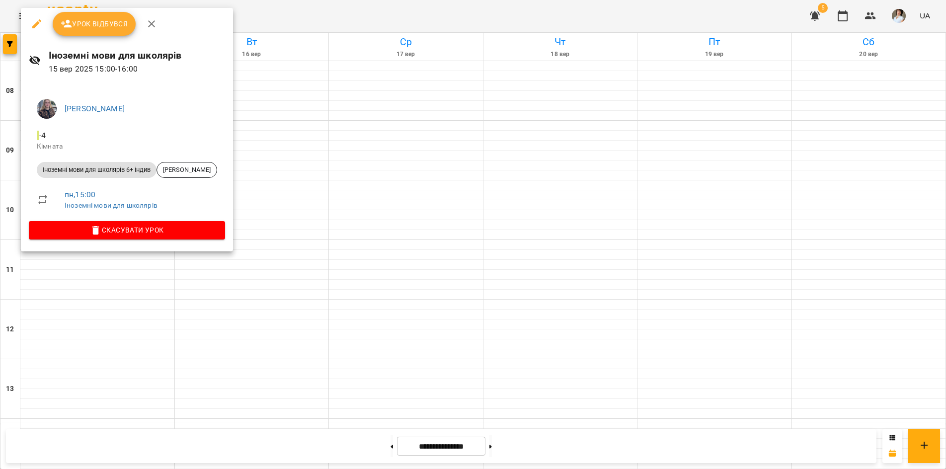
click at [403, 26] on div at bounding box center [473, 234] width 946 height 469
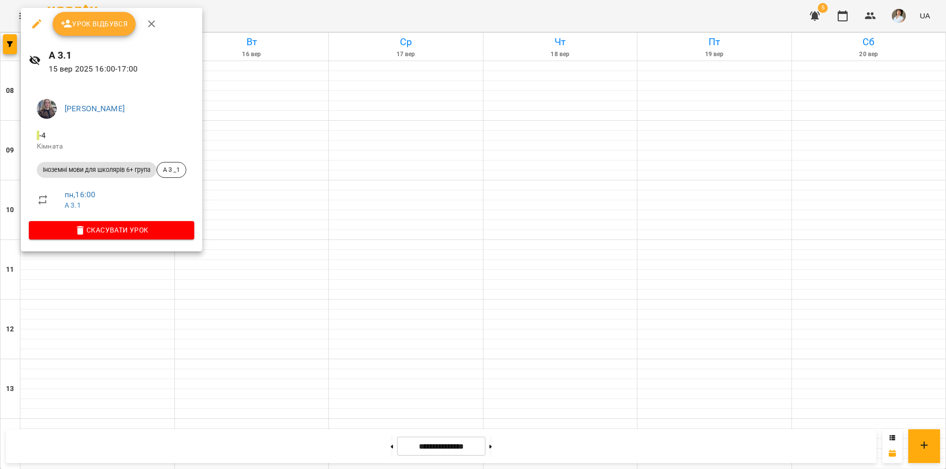
click at [2, 216] on div at bounding box center [473, 234] width 946 height 469
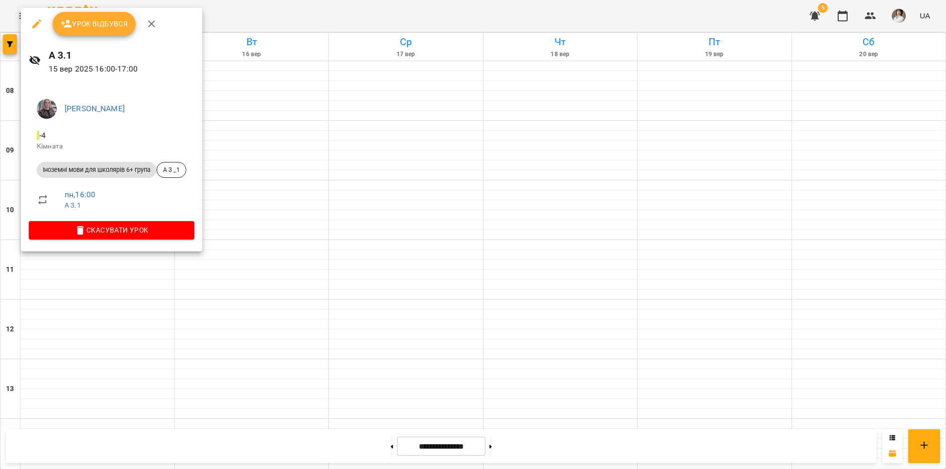
click at [68, 274] on div at bounding box center [473, 234] width 946 height 469
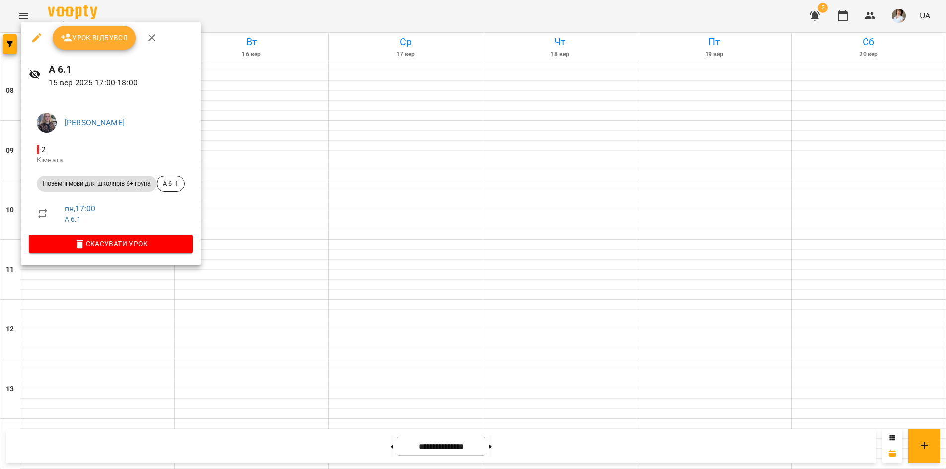
click at [54, 332] on div at bounding box center [473, 234] width 946 height 469
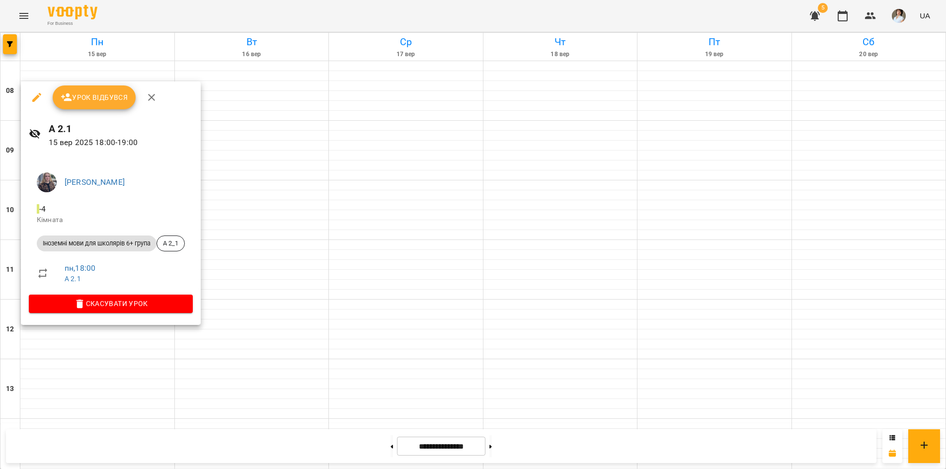
click at [94, 449] on div at bounding box center [473, 234] width 946 height 469
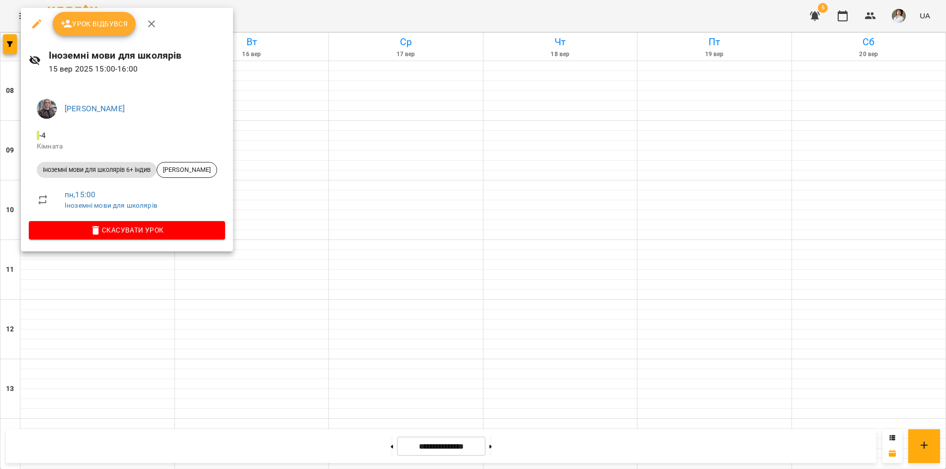
click at [10, 46] on div at bounding box center [473, 234] width 946 height 469
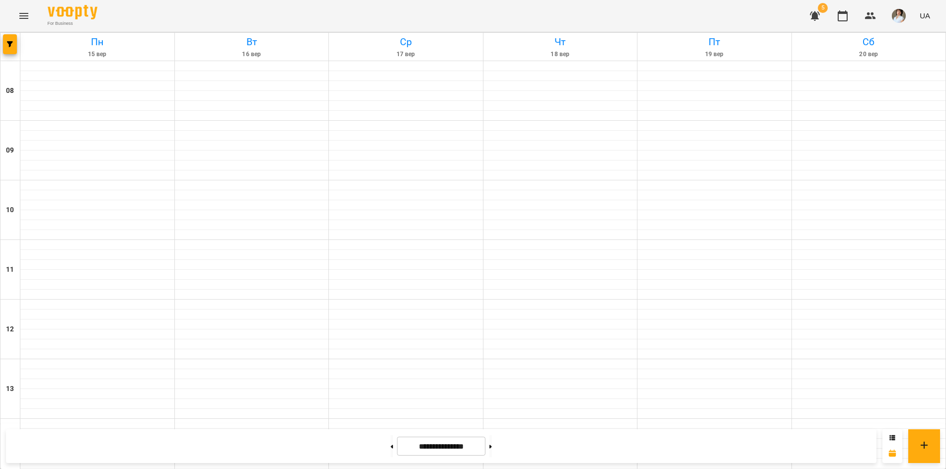
click at [10, 46] on icon "button" at bounding box center [10, 44] width 6 height 6
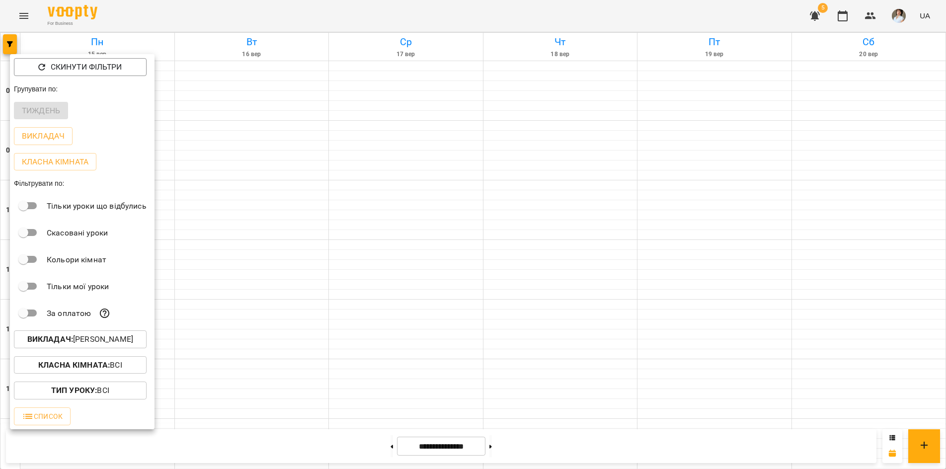
click at [64, 341] on b "Викладач :" at bounding box center [50, 338] width 46 height 9
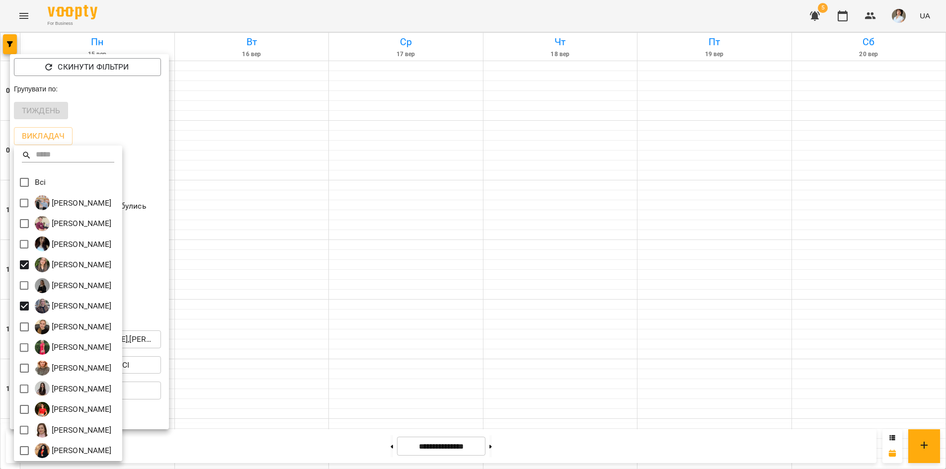
click at [265, 17] on div at bounding box center [473, 234] width 946 height 469
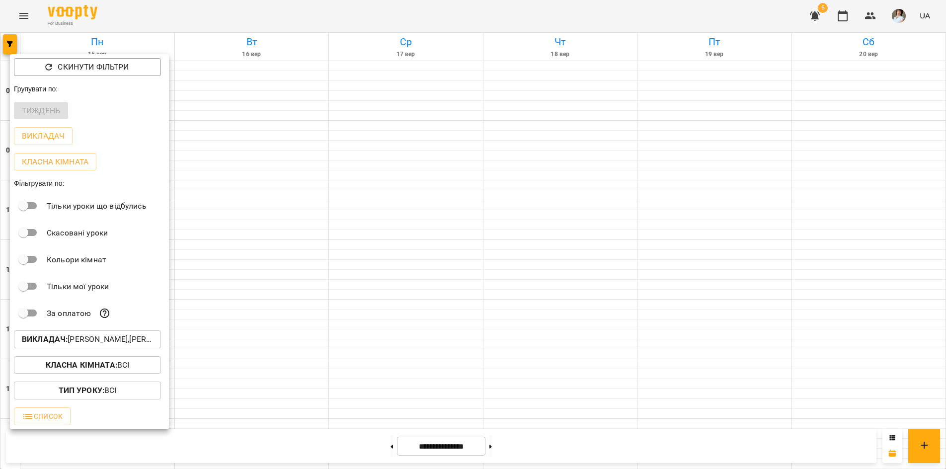
click at [265, 17] on div "Всі Бойко Андрій Вікторович Бойко Дмитро Вікторович Василевська Анастасія Михай…" at bounding box center [473, 234] width 946 height 469
click at [265, 17] on div at bounding box center [473, 234] width 946 height 469
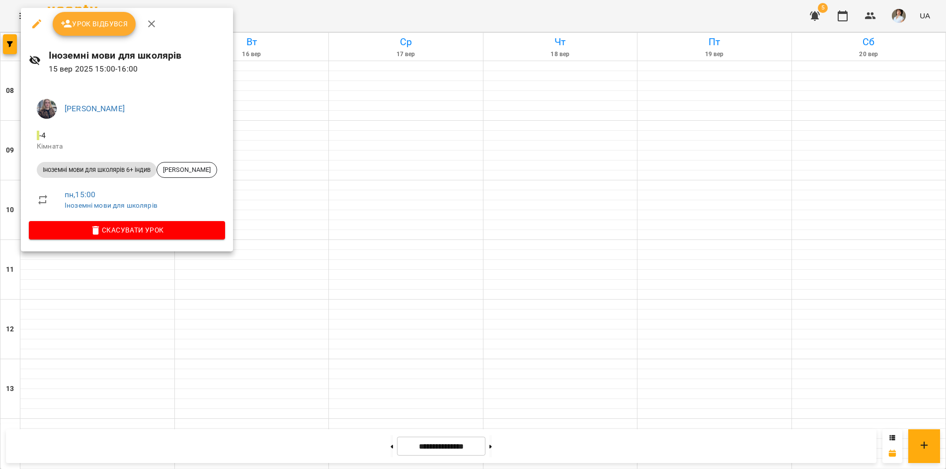
drag, startPoint x: 67, startPoint y: 450, endPoint x: 108, endPoint y: 289, distance: 166.8
click at [65, 449] on div at bounding box center [473, 234] width 946 height 469
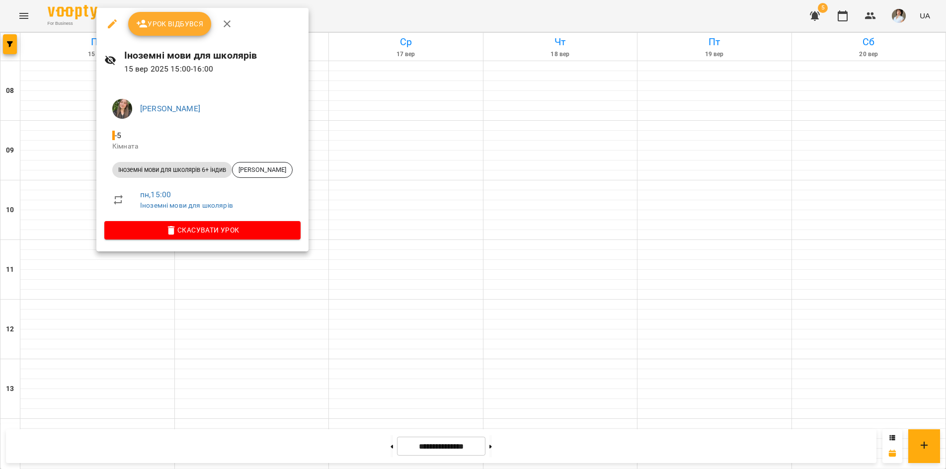
drag, startPoint x: 75, startPoint y: 453, endPoint x: 72, endPoint y: 423, distance: 30.0
click at [74, 447] on div at bounding box center [473, 234] width 946 height 469
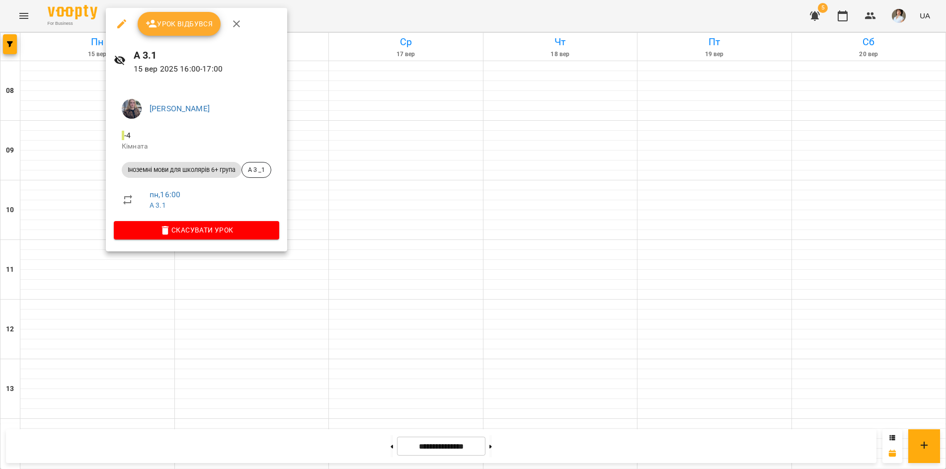
drag, startPoint x: 88, startPoint y: 451, endPoint x: 87, endPoint y: 445, distance: 6.5
click at [86, 447] on div at bounding box center [473, 234] width 946 height 469
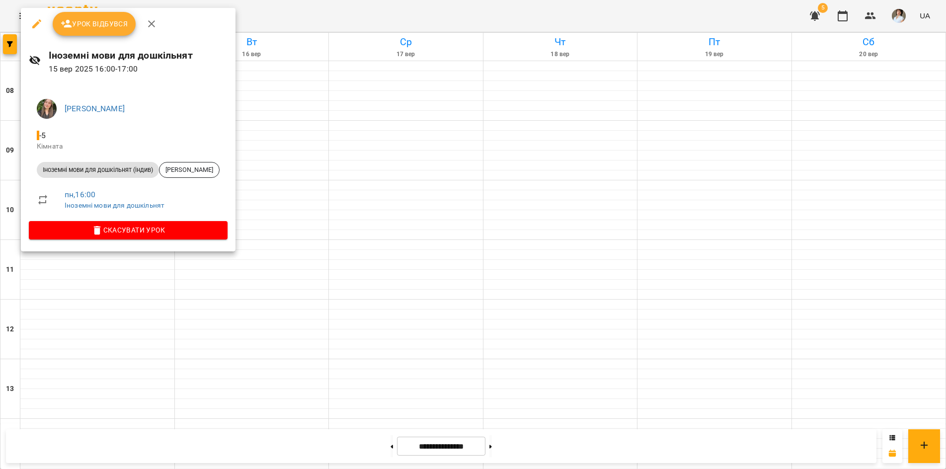
click at [156, 444] on div at bounding box center [473, 234] width 946 height 469
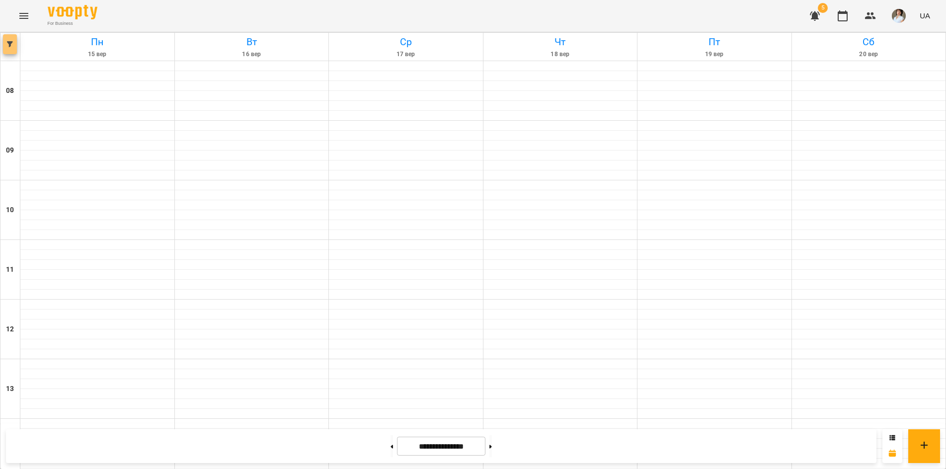
click at [13, 46] on span "button" at bounding box center [10, 44] width 14 height 6
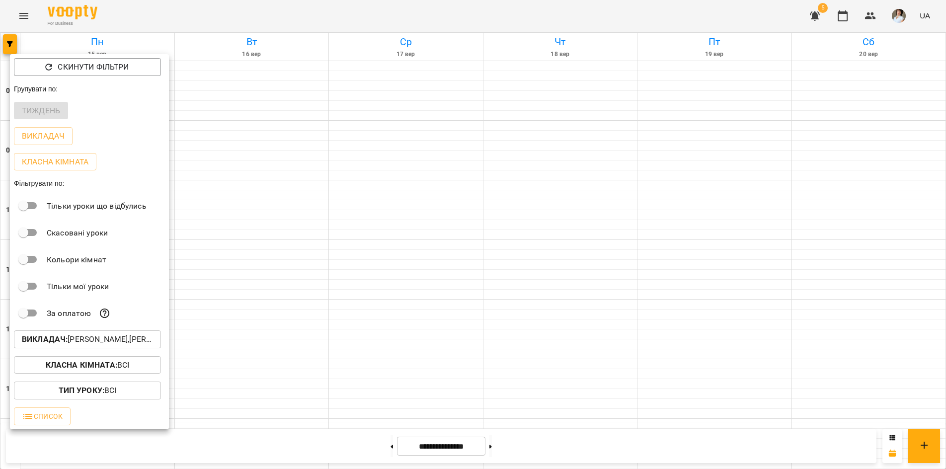
click at [44, 338] on b "Викладач :" at bounding box center [45, 338] width 46 height 9
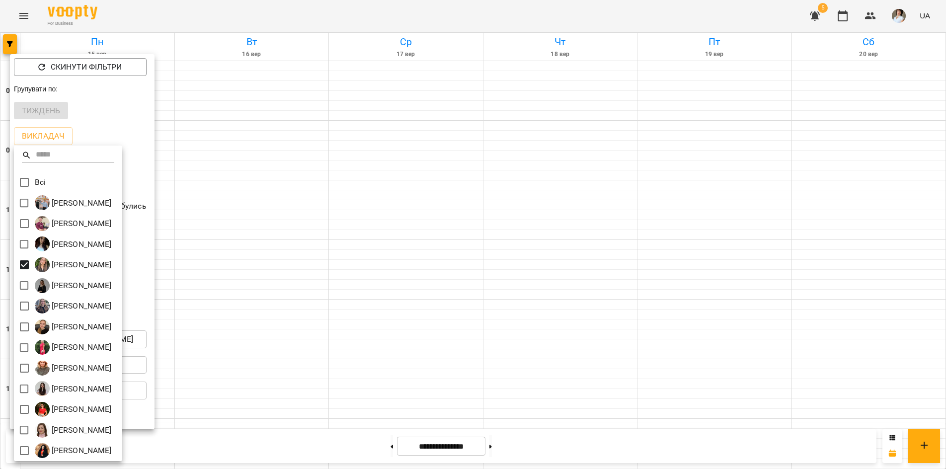
click at [313, 10] on div at bounding box center [473, 234] width 946 height 469
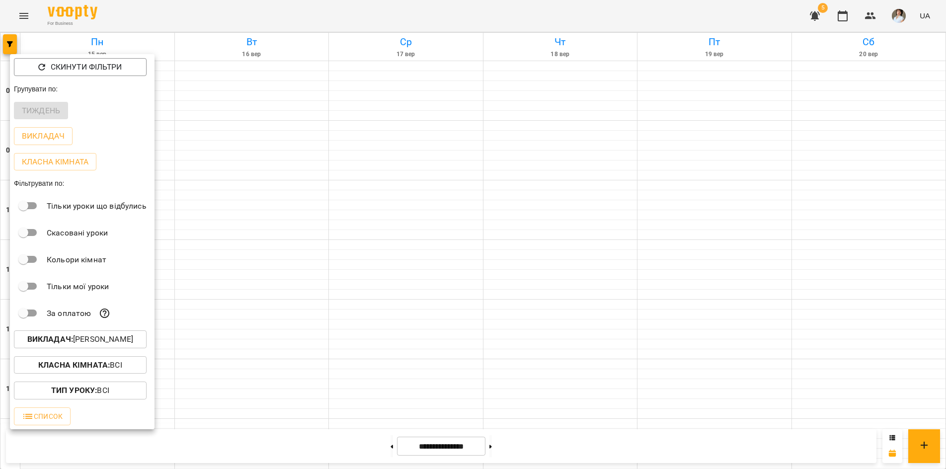
click at [313, 10] on div at bounding box center [473, 234] width 946 height 469
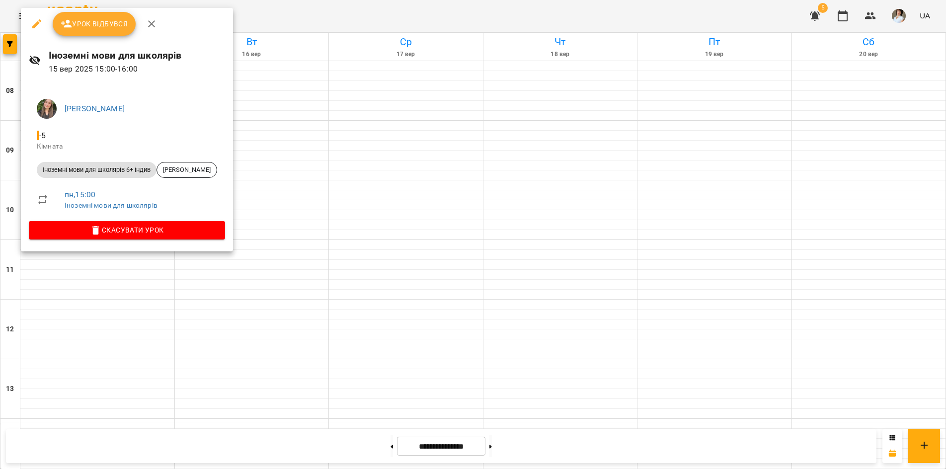
drag, startPoint x: 55, startPoint y: 446, endPoint x: 50, endPoint y: 295, distance: 150.7
click at [54, 441] on div at bounding box center [473, 234] width 946 height 469
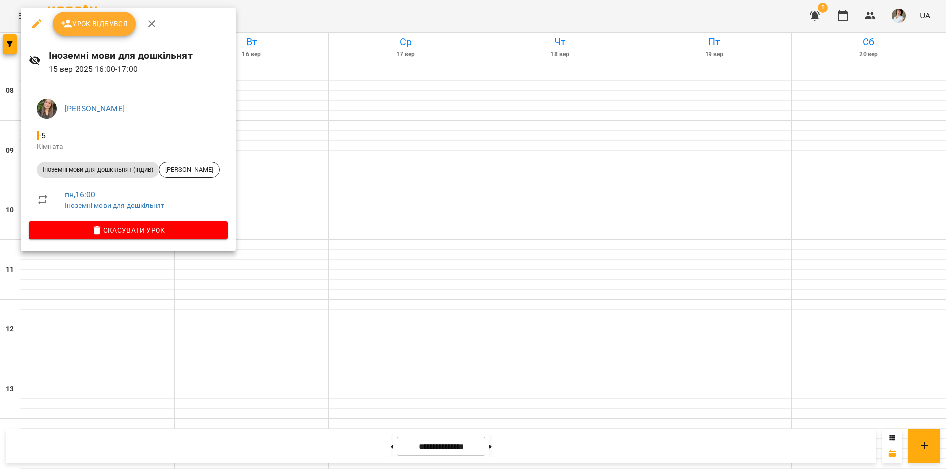
click at [102, 268] on div at bounding box center [473, 234] width 946 height 469
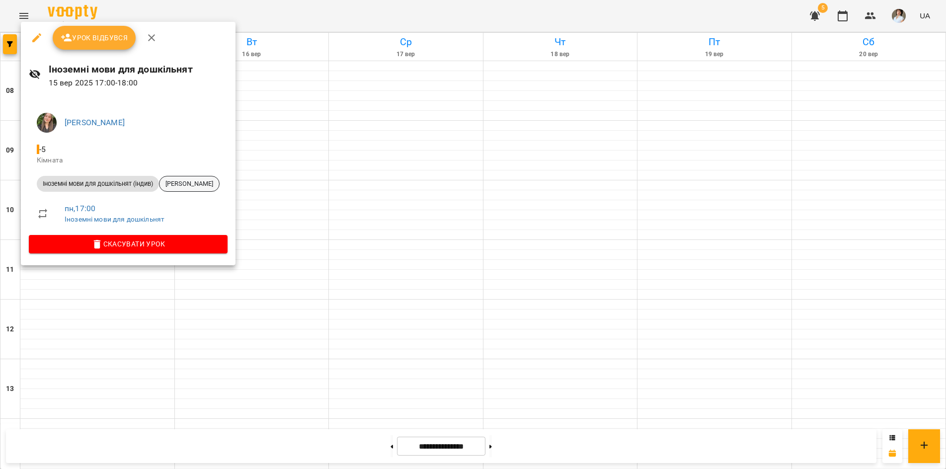
click at [210, 191] on div "[PERSON_NAME]" at bounding box center [189, 184] width 61 height 16
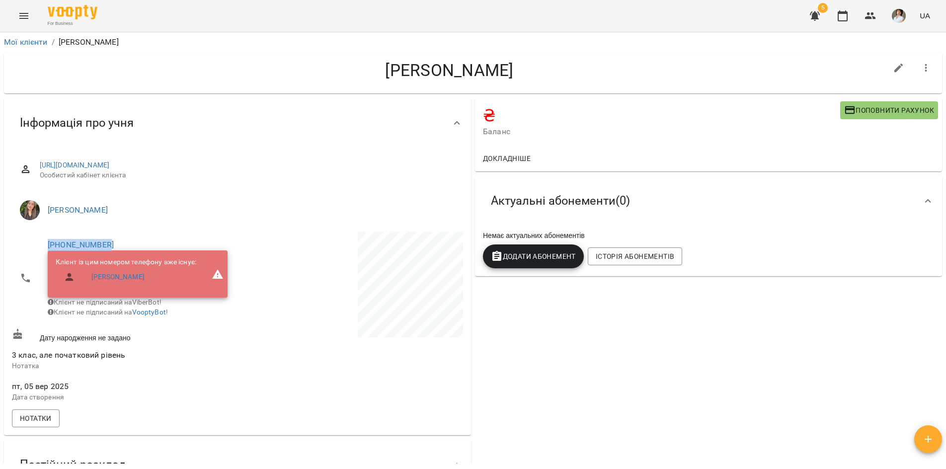
drag, startPoint x: 110, startPoint y: 246, endPoint x: 44, endPoint y: 247, distance: 66.1
click at [44, 247] on li "+380680530046 Клієнт із цим номером телефону вже існує: Миханчук Олександра Оле…" at bounding box center [124, 278] width 224 height 92
copy link "[PHONE_NUMBER]"
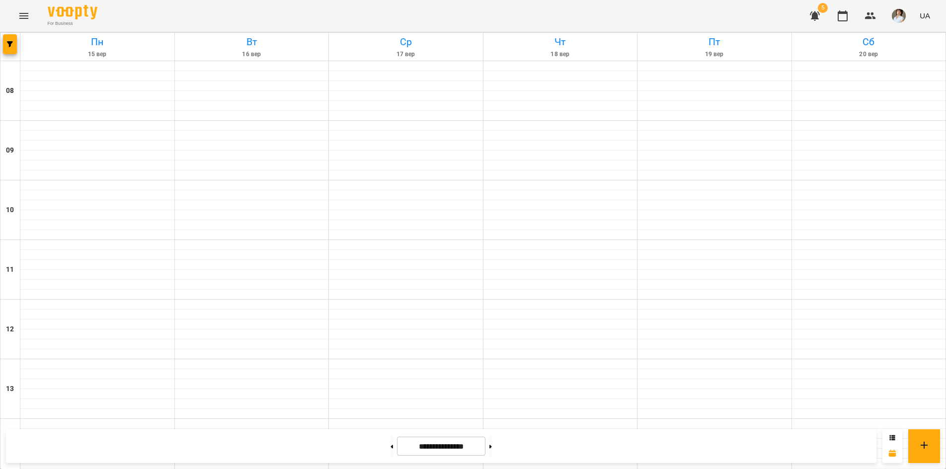
scroll to position [412, 0]
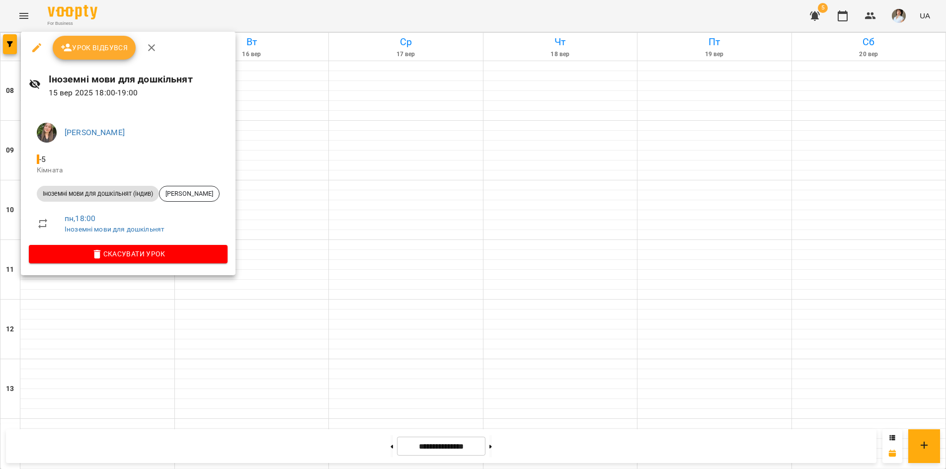
click at [71, 456] on div at bounding box center [473, 234] width 946 height 469
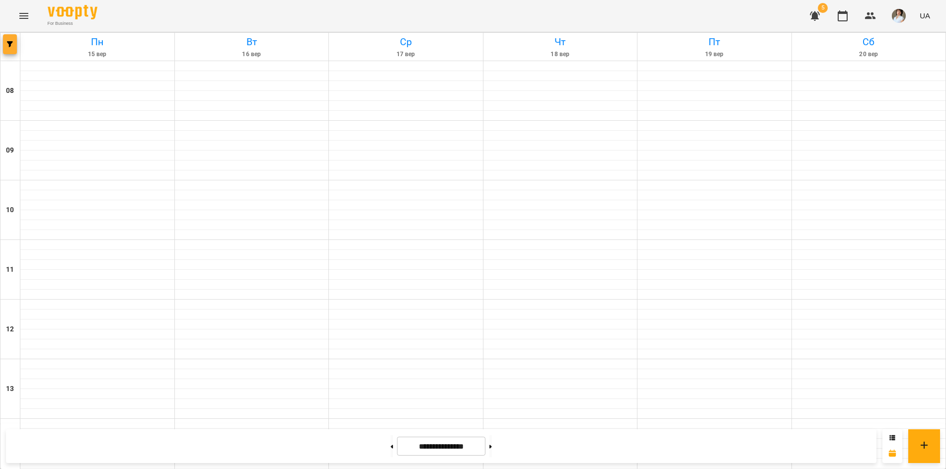
click at [15, 40] on button "button" at bounding box center [10, 44] width 14 height 20
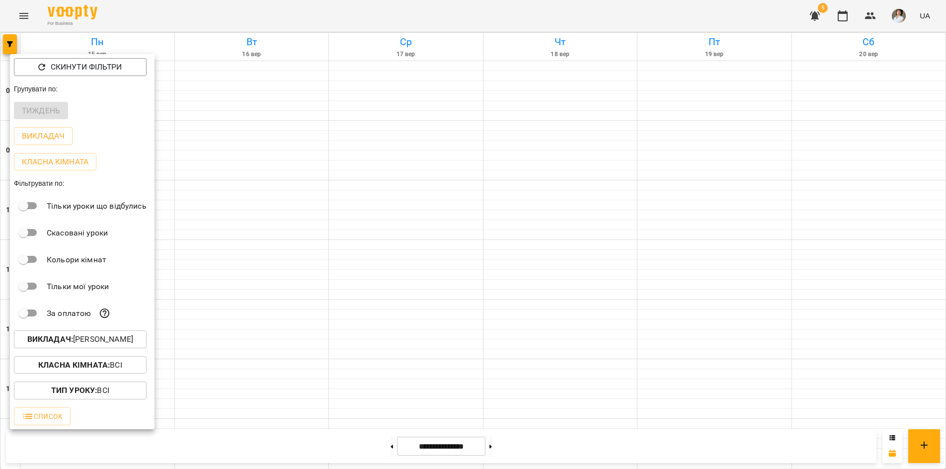
click at [54, 344] on b "Викладач :" at bounding box center [50, 338] width 46 height 9
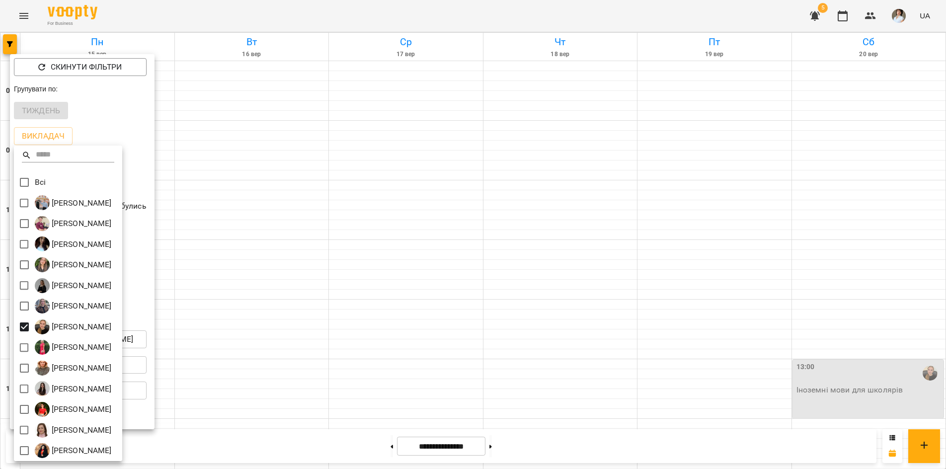
click at [228, 442] on div at bounding box center [473, 234] width 946 height 469
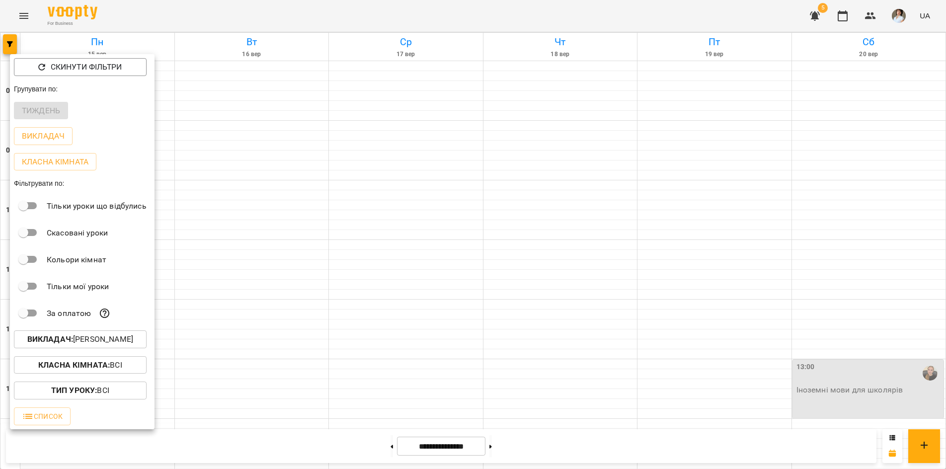
click at [228, 442] on div "Всі [PERSON_NAME] [PERSON_NAME] [PERSON_NAME] [PERSON_NAME] [PERSON_NAME] [PERS…" at bounding box center [473, 234] width 946 height 469
click at [228, 440] on div at bounding box center [473, 234] width 946 height 469
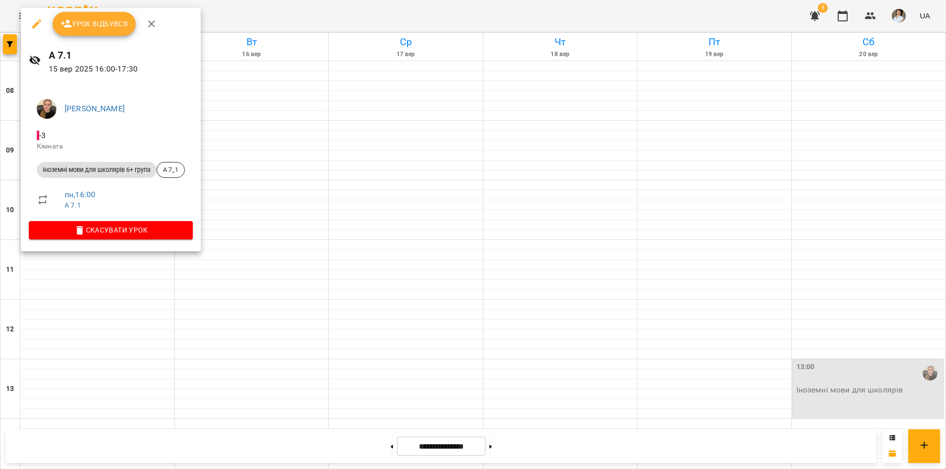
click at [105, 272] on div at bounding box center [473, 234] width 946 height 469
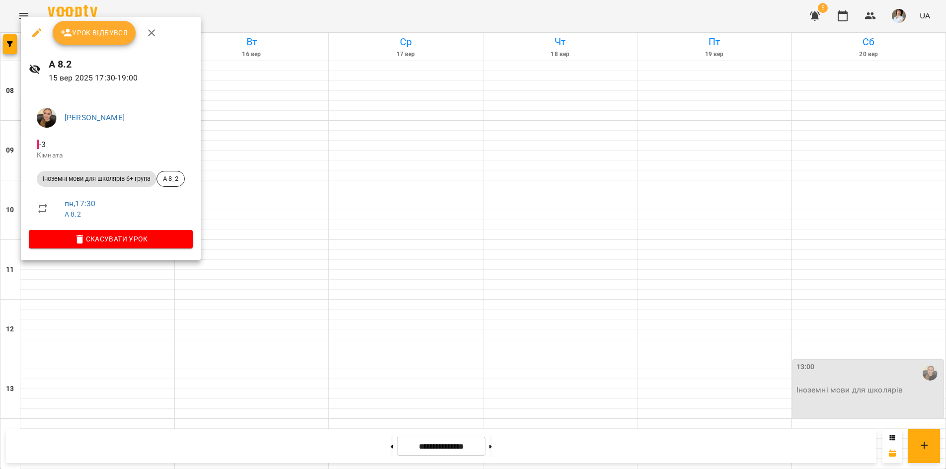
click at [91, 324] on div at bounding box center [473, 234] width 946 height 469
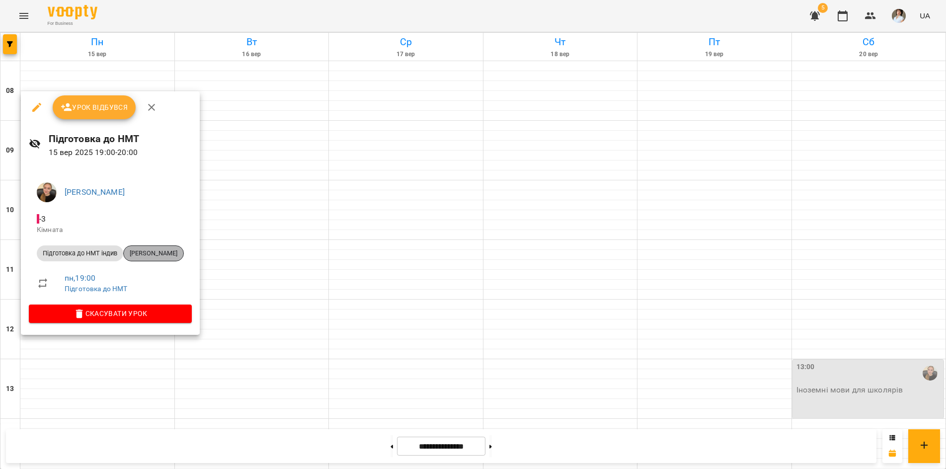
click at [161, 255] on span "[PERSON_NAME]" at bounding box center [154, 253] width 60 height 9
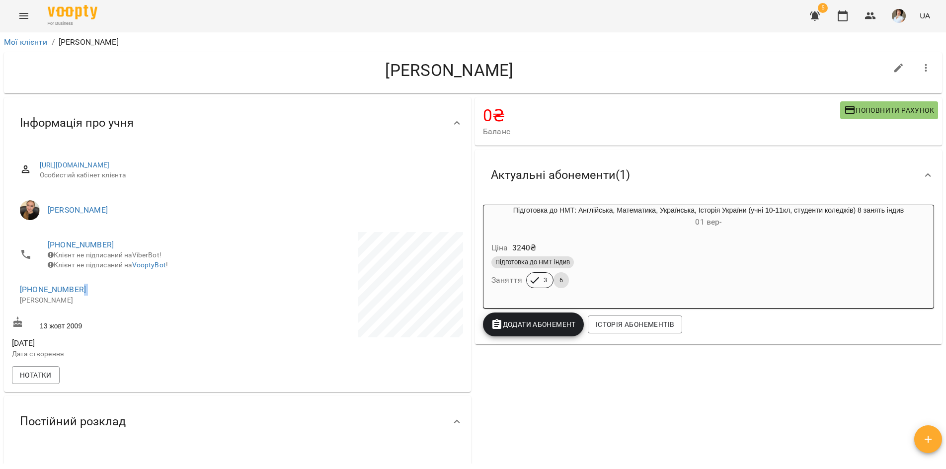
drag, startPoint x: 81, startPoint y: 295, endPoint x: 12, endPoint y: 303, distance: 69.5
click at [12, 303] on li "+380677777875 Аліна" at bounding box center [124, 294] width 224 height 35
copy link
click at [170, 292] on span "+380677777875" at bounding box center [124, 290] width 208 height 12
drag, startPoint x: 85, startPoint y: 296, endPoint x: 19, endPoint y: 294, distance: 66.6
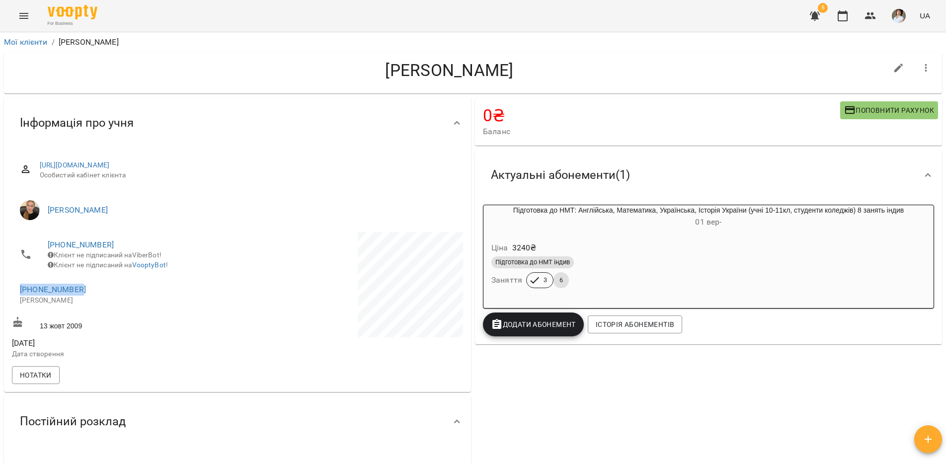
click at [18, 294] on li "+380677777875 Аліна" at bounding box center [124, 294] width 224 height 35
copy link "+380677777875"
drag, startPoint x: 177, startPoint y: 118, endPoint x: 162, endPoint y: 111, distance: 16.9
click at [171, 111] on div "Інформація про учня" at bounding box center [228, 122] width 433 height 31
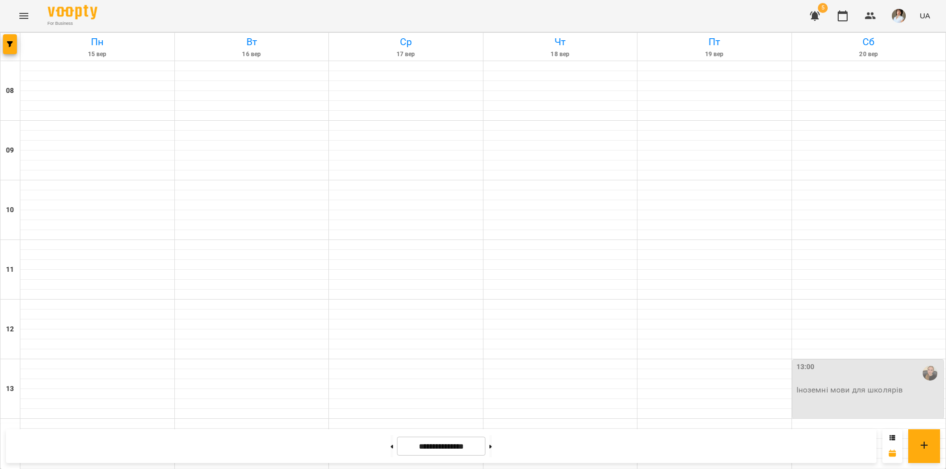
scroll to position [412, 0]
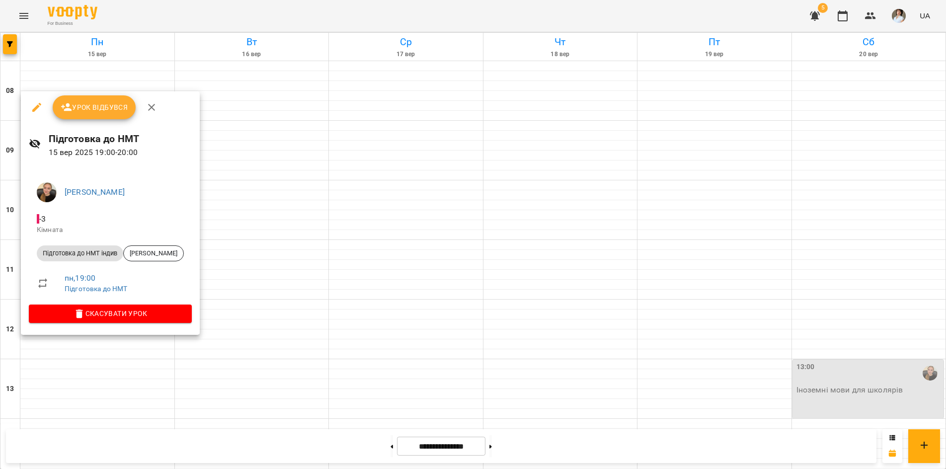
click at [191, 445] on div at bounding box center [473, 234] width 946 height 469
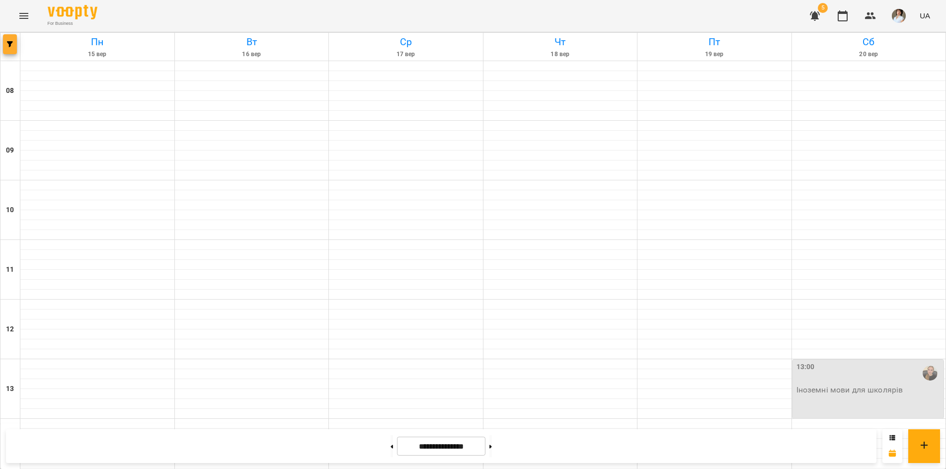
click at [3, 37] on button "button" at bounding box center [10, 44] width 14 height 20
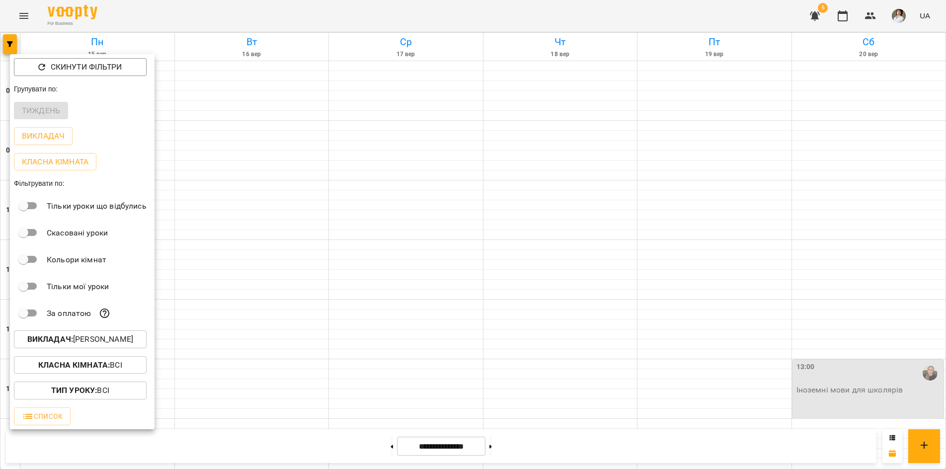
click at [55, 336] on button "Викладач : Касянчук Софія Сергіївна" at bounding box center [80, 339] width 133 height 18
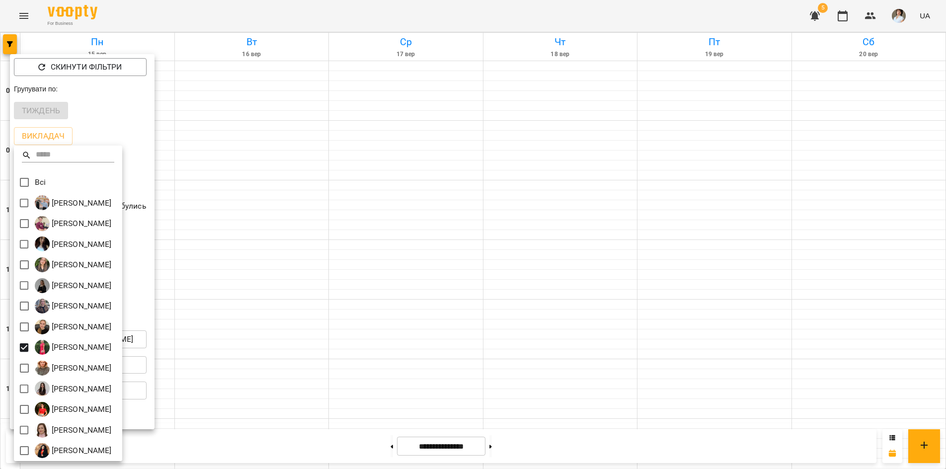
click at [279, 446] on div at bounding box center [473, 234] width 946 height 469
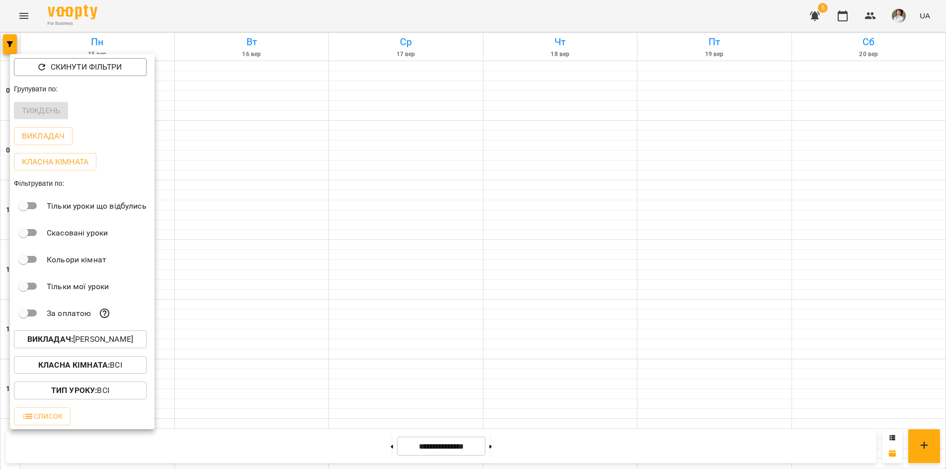
click at [279, 445] on div "Всі Бойко Андрій Вікторович Бойко Дмитро Вікторович Василевська Анастасія Михай…" at bounding box center [473, 234] width 946 height 469
click at [279, 445] on div at bounding box center [473, 234] width 946 height 469
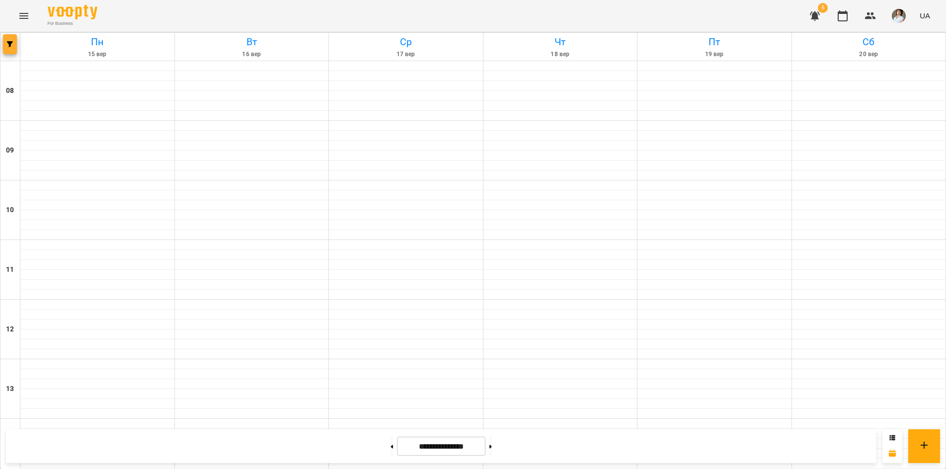
click at [6, 45] on span "button" at bounding box center [10, 44] width 14 height 6
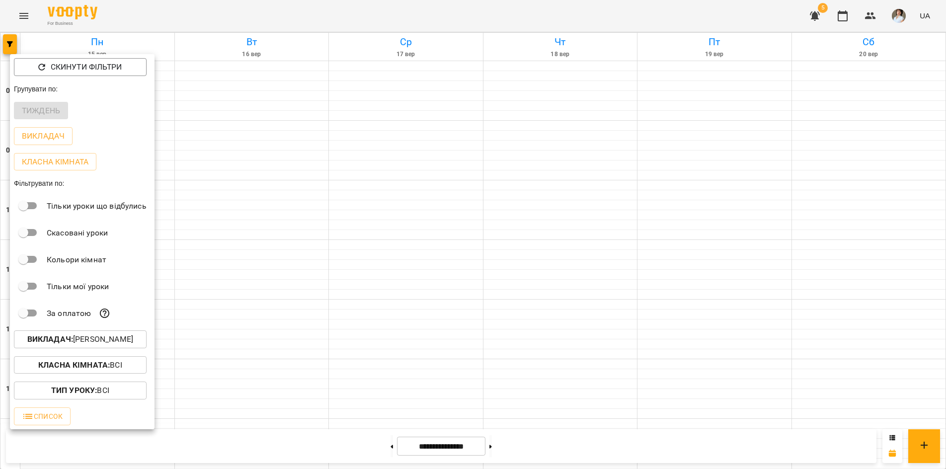
click at [69, 344] on b "Викладач :" at bounding box center [50, 338] width 46 height 9
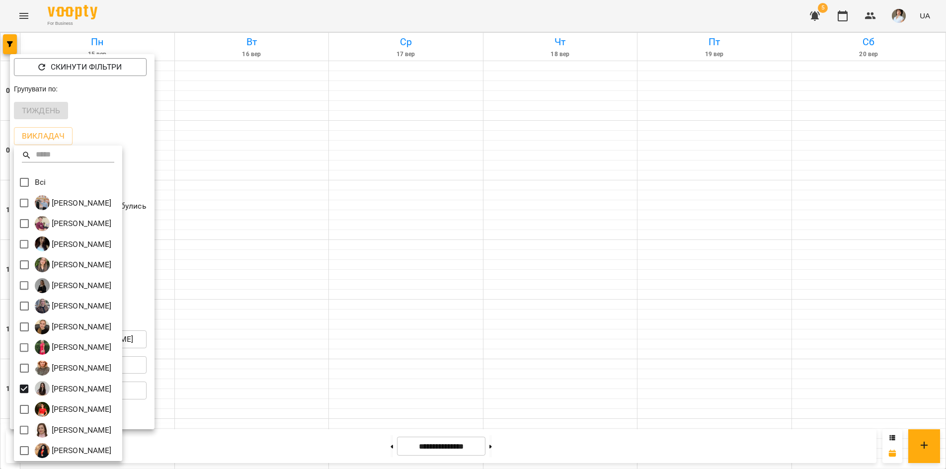
click at [273, 455] on div at bounding box center [473, 234] width 946 height 469
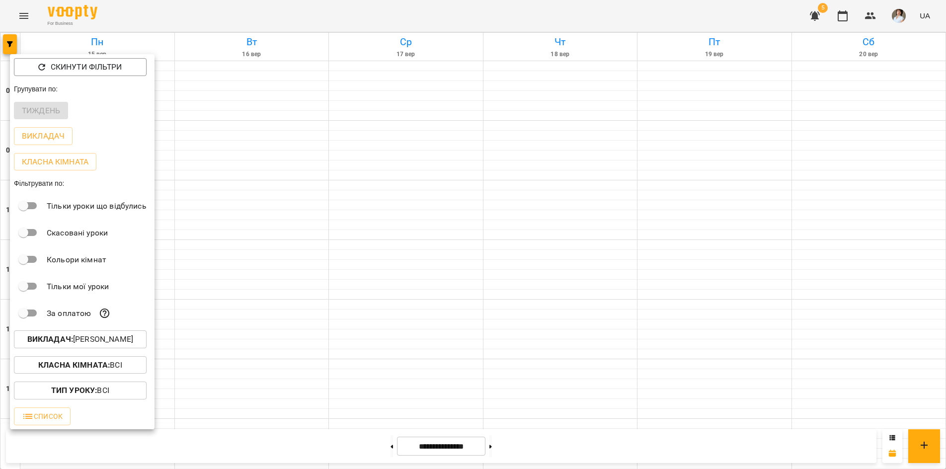
click at [272, 448] on div "Всі Бойко Андрій Вікторович Бойко Дмитро Вікторович Василевська Анастасія Михай…" at bounding box center [473, 234] width 946 height 469
drag, startPoint x: 271, startPoint y: 445, endPoint x: 264, endPoint y: 445, distance: 6.5
click at [270, 445] on div at bounding box center [473, 234] width 946 height 469
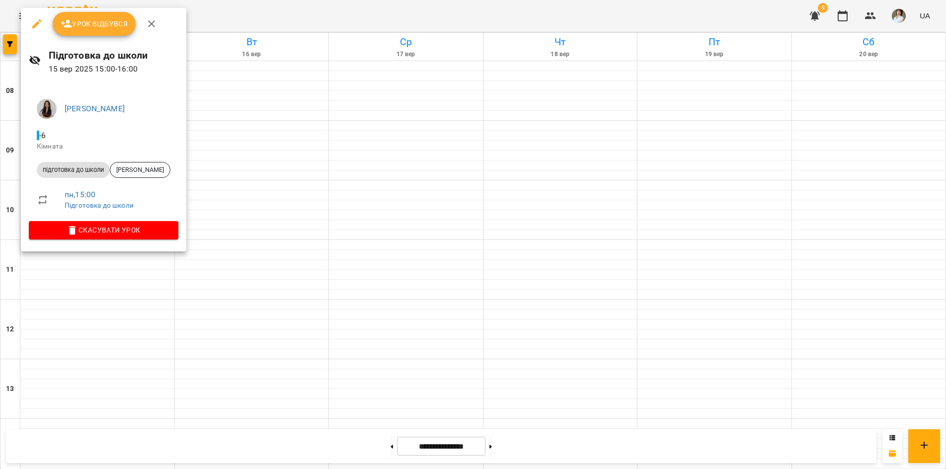
drag, startPoint x: 105, startPoint y: 445, endPoint x: 103, endPoint y: 441, distance: 5.1
click at [104, 443] on div at bounding box center [473, 234] width 946 height 469
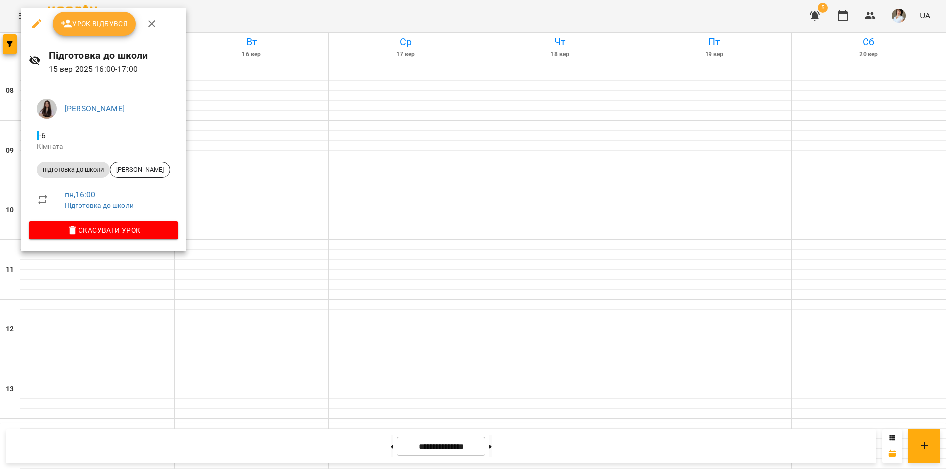
drag, startPoint x: 103, startPoint y: 443, endPoint x: 99, endPoint y: 429, distance: 14.1
click at [102, 442] on div at bounding box center [473, 234] width 946 height 469
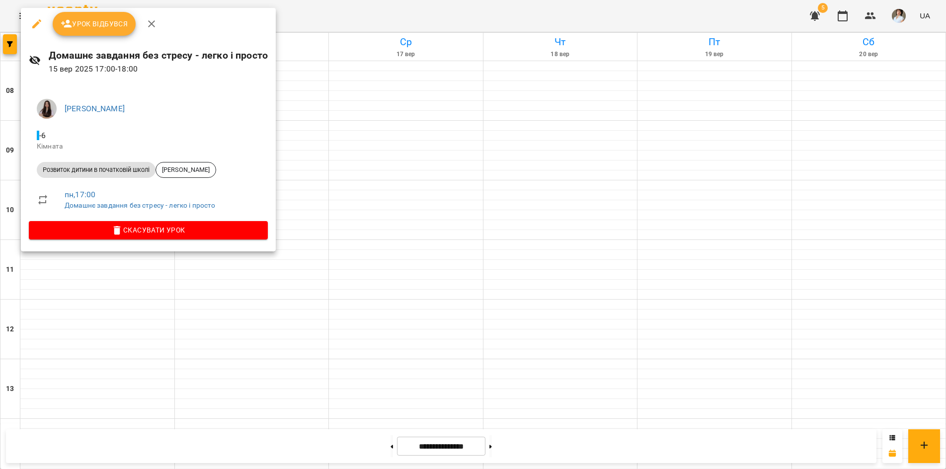
drag, startPoint x: 122, startPoint y: 454, endPoint x: 108, endPoint y: 345, distance: 109.7
click at [119, 448] on div at bounding box center [473, 234] width 946 height 469
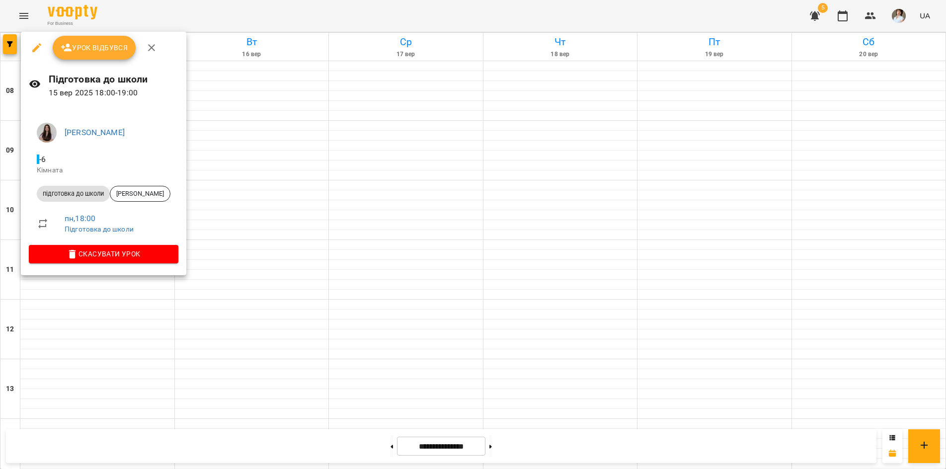
click at [152, 452] on div at bounding box center [473, 234] width 946 height 469
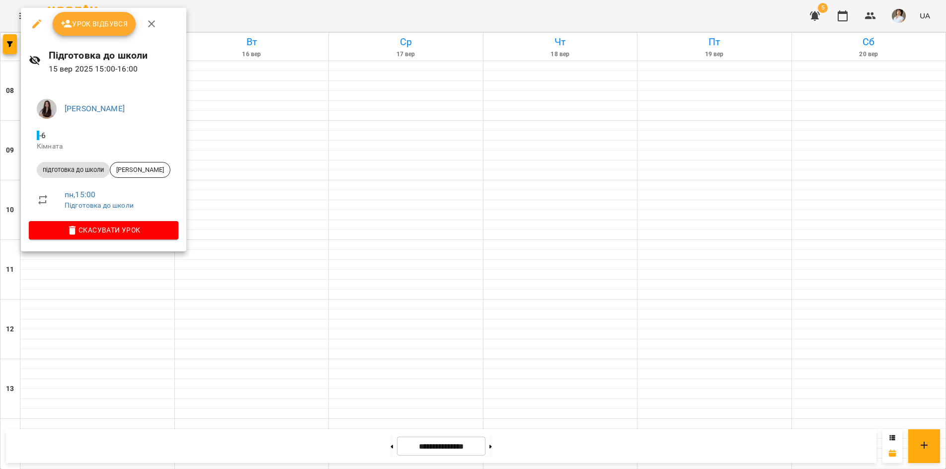
click at [574, 223] on div at bounding box center [473, 234] width 946 height 469
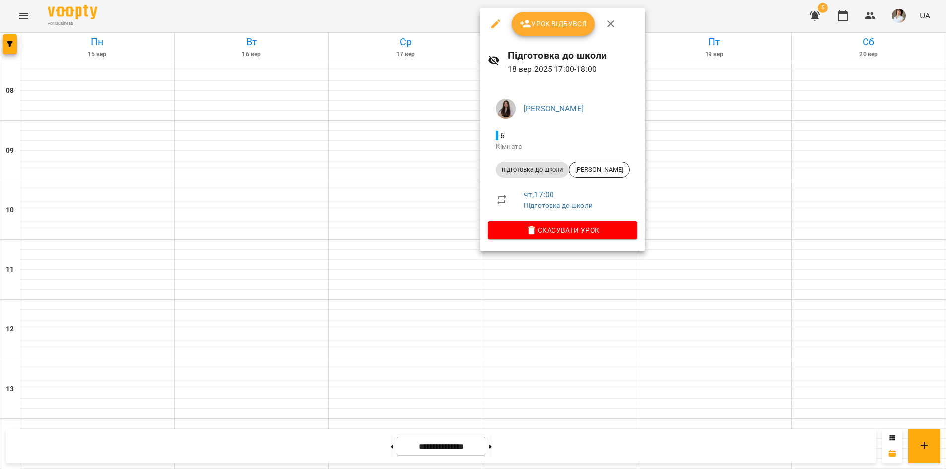
click at [581, 440] on div at bounding box center [473, 234] width 946 height 469
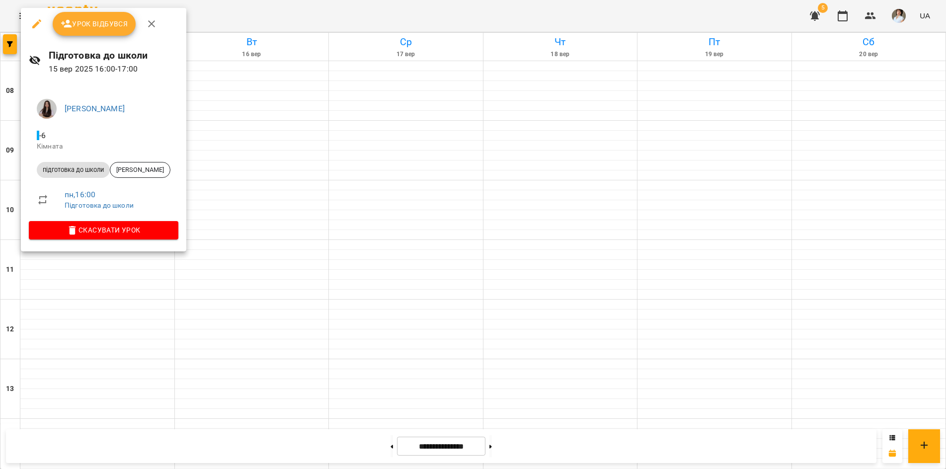
click at [133, 280] on div at bounding box center [473, 234] width 946 height 469
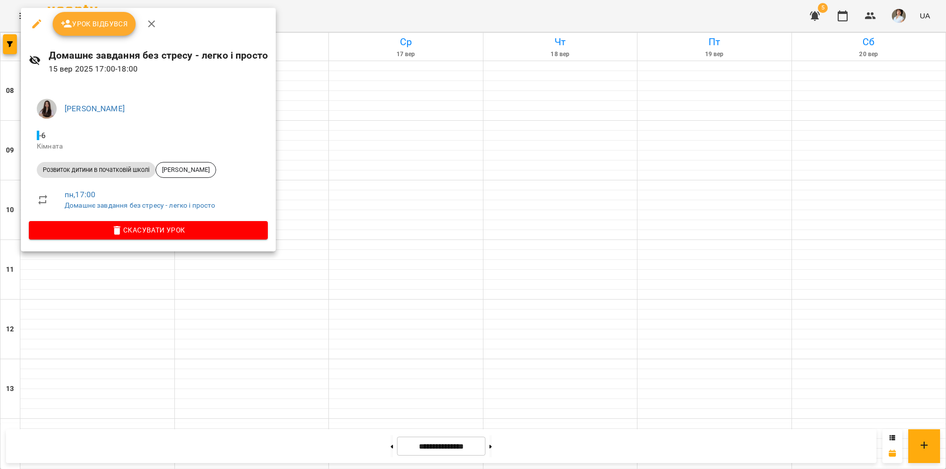
click at [152, 280] on div at bounding box center [473, 234] width 946 height 469
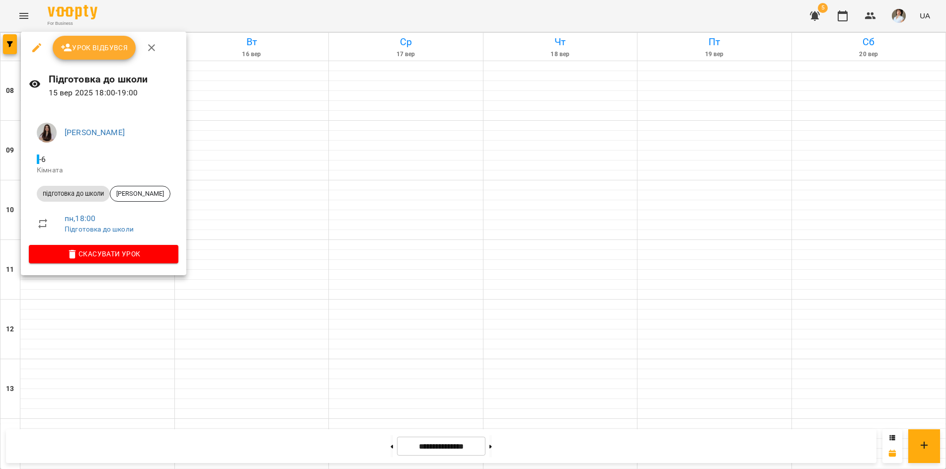
click at [134, 292] on div at bounding box center [473, 234] width 946 height 469
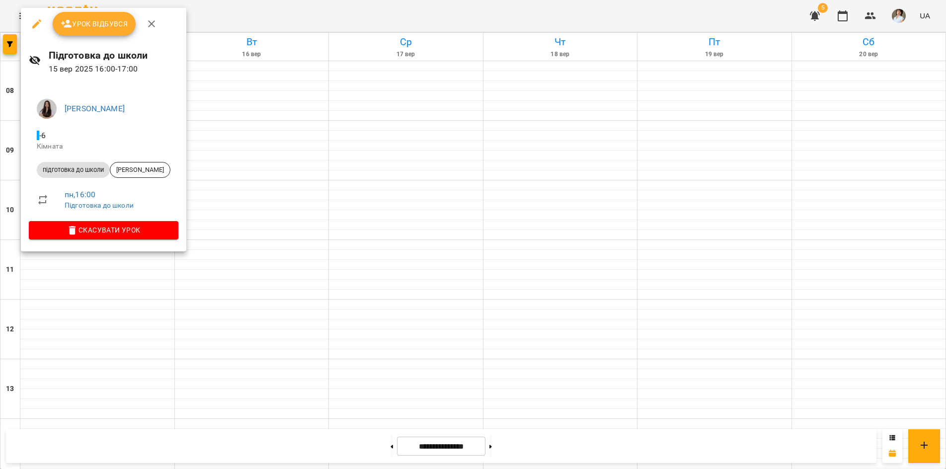
click at [101, 287] on div at bounding box center [473, 234] width 946 height 469
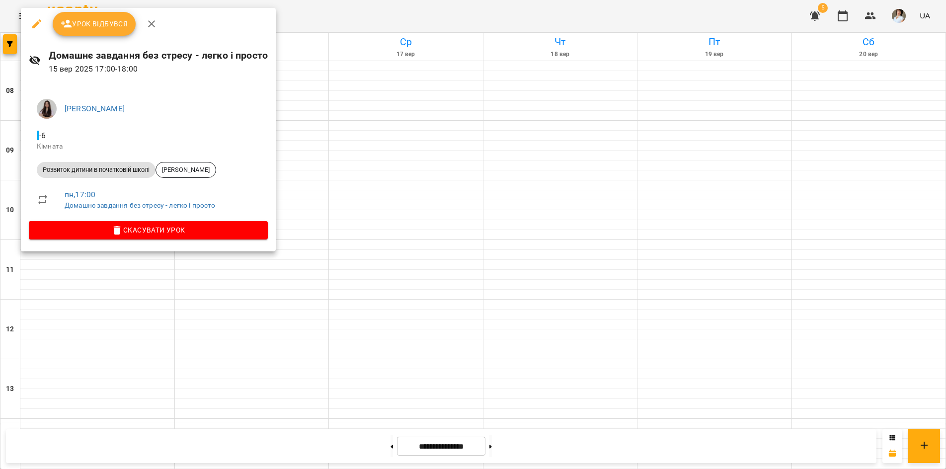
drag, startPoint x: 103, startPoint y: 447, endPoint x: 103, endPoint y: 437, distance: 10.4
click at [102, 446] on div at bounding box center [473, 234] width 946 height 469
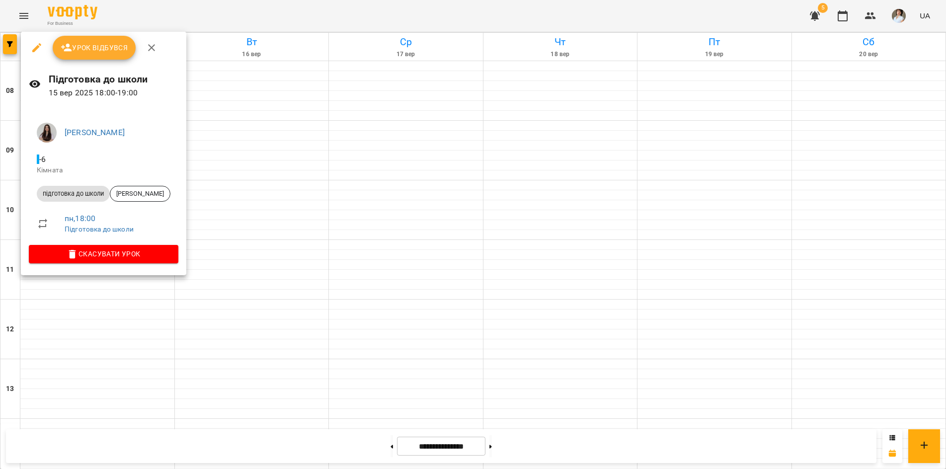
click at [202, 15] on div at bounding box center [473, 234] width 946 height 469
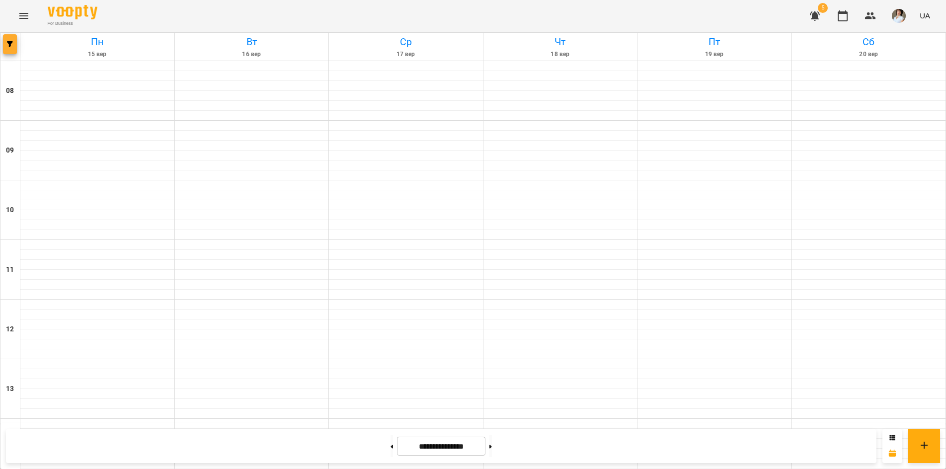
click at [8, 47] on icon "button" at bounding box center [10, 44] width 6 height 6
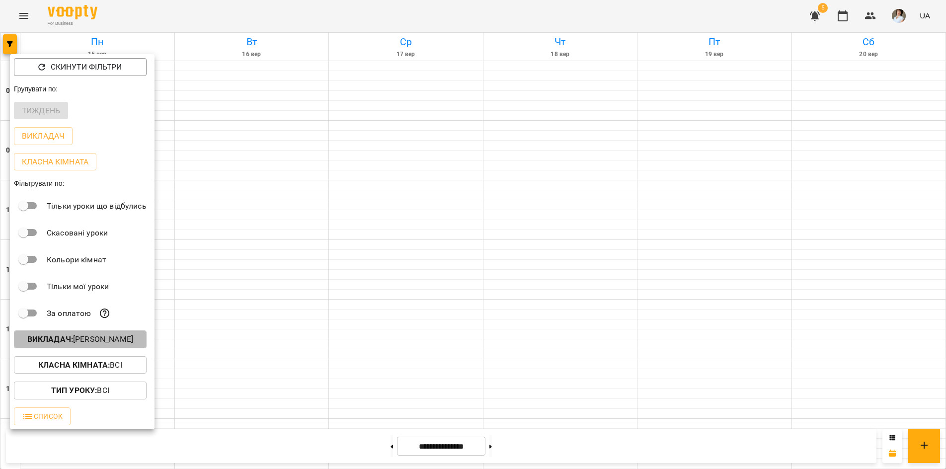
click at [74, 337] on p "Викладач : Кушлак Діана Миколаївна" at bounding box center [80, 339] width 106 height 12
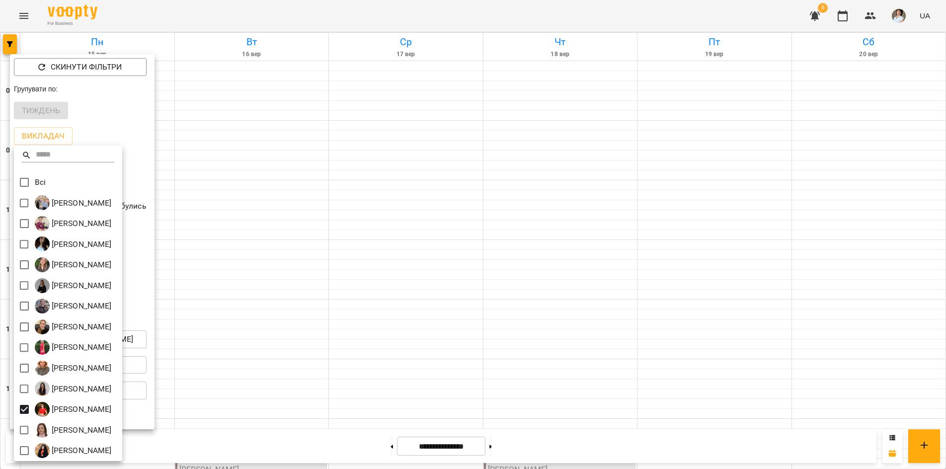
click at [278, 16] on div at bounding box center [473, 234] width 946 height 469
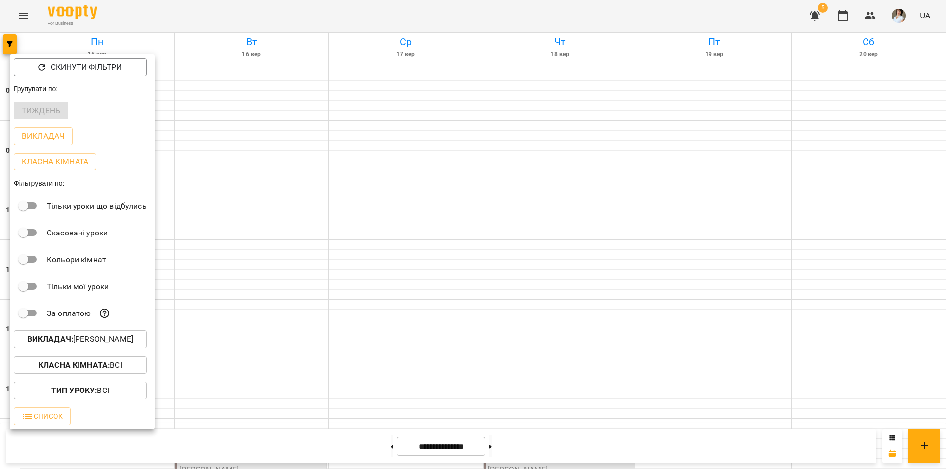
click at [278, 15] on div at bounding box center [473, 234] width 946 height 469
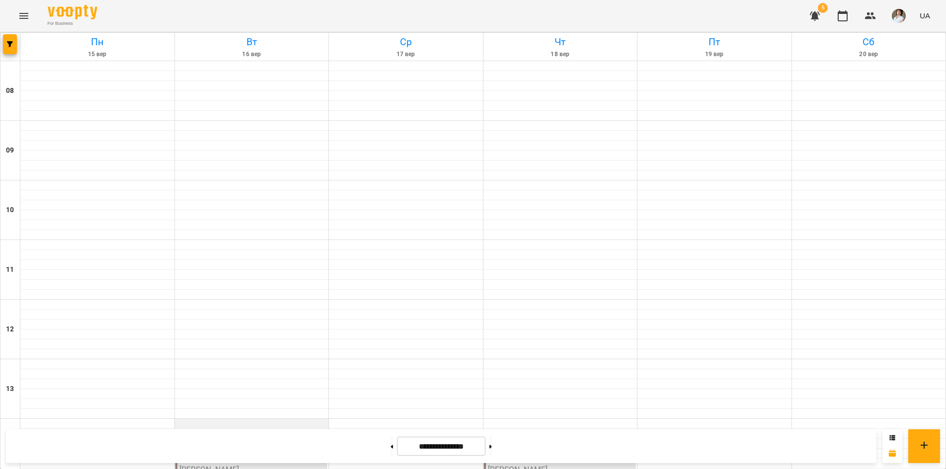
scroll to position [362, 0]
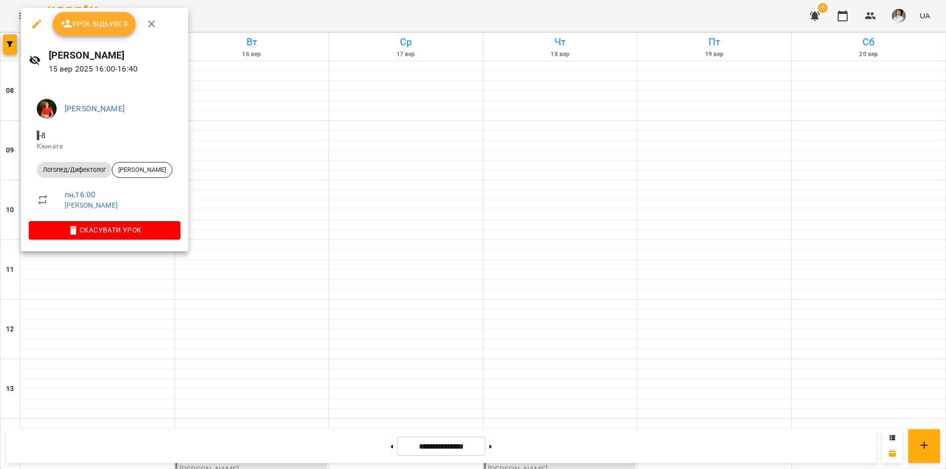
click at [116, 276] on div at bounding box center [473, 234] width 946 height 469
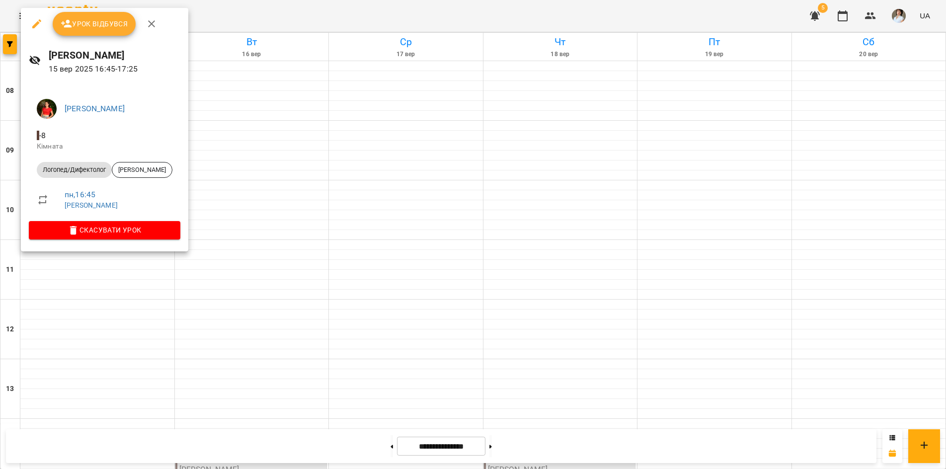
click at [119, 281] on div at bounding box center [473, 234] width 946 height 469
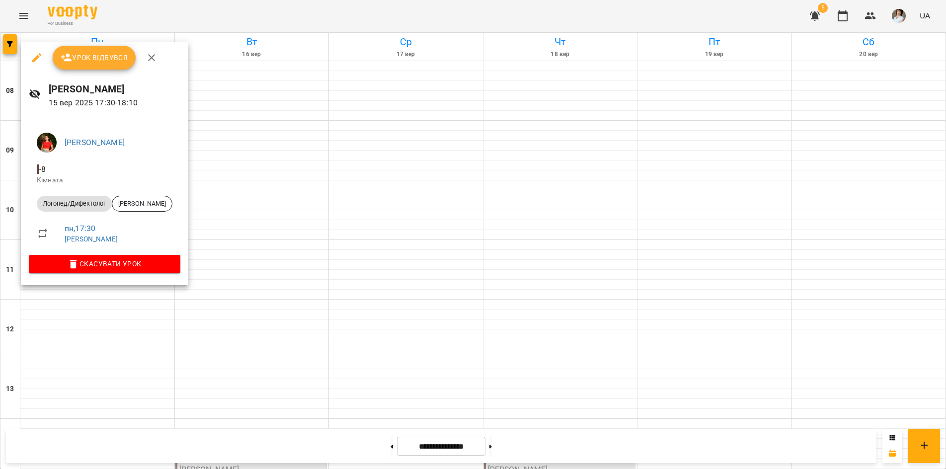
click at [151, 445] on div at bounding box center [473, 234] width 946 height 469
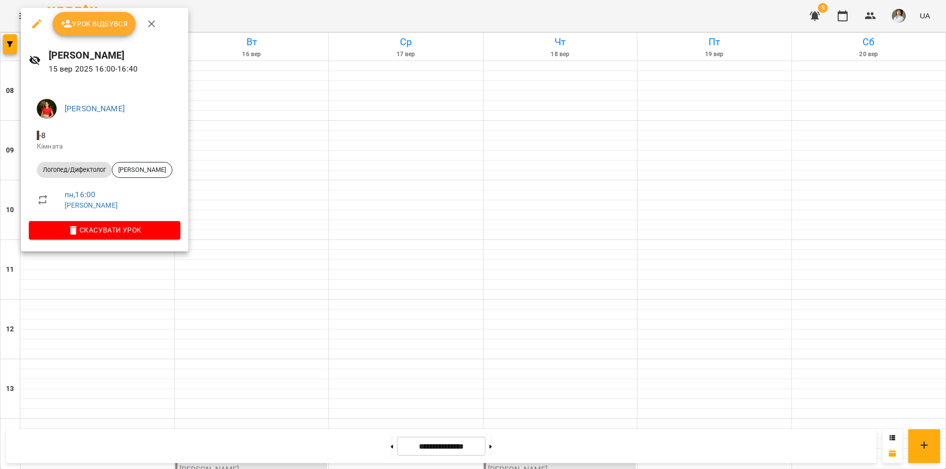
click at [90, 437] on div at bounding box center [473, 234] width 946 height 469
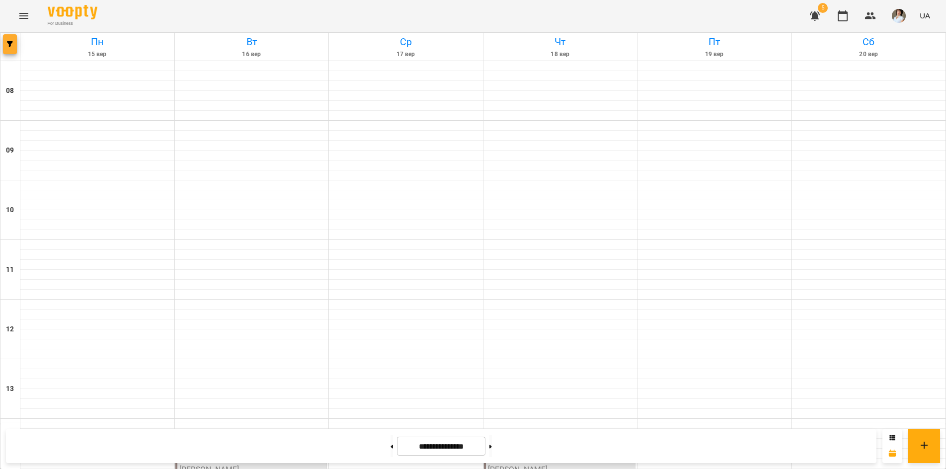
click at [13, 50] on button "button" at bounding box center [10, 44] width 14 height 20
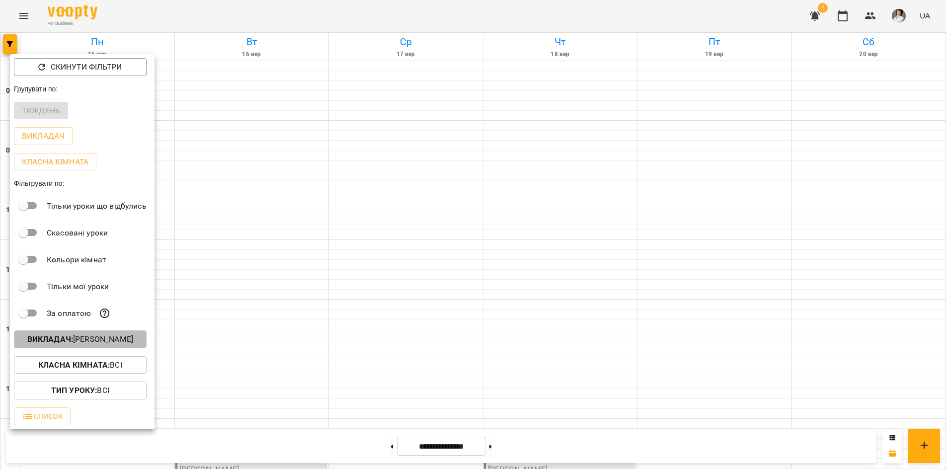
click at [56, 344] on b "Викладач :" at bounding box center [50, 338] width 46 height 9
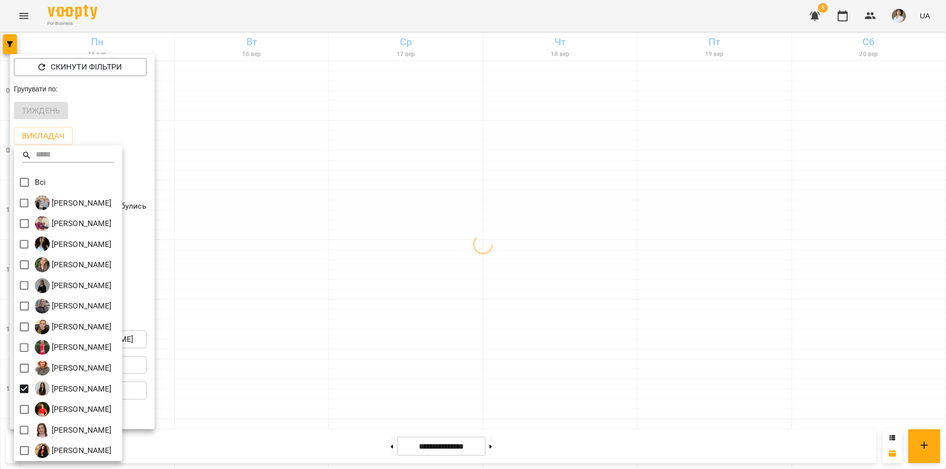
click at [265, 10] on div at bounding box center [473, 234] width 946 height 469
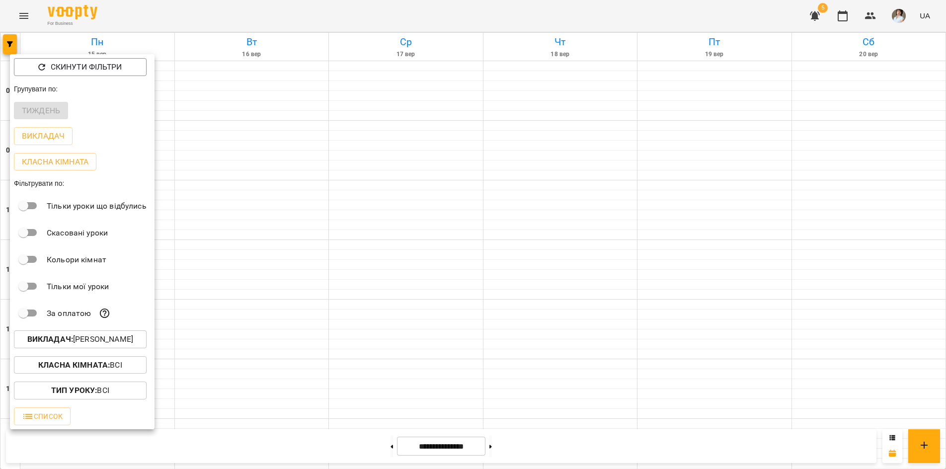
click at [265, 10] on div "Всі [PERSON_NAME] [PERSON_NAME] [PERSON_NAME] [PERSON_NAME] [PERSON_NAME] [PERS…" at bounding box center [473, 234] width 946 height 469
click at [265, 9] on div at bounding box center [473, 234] width 946 height 469
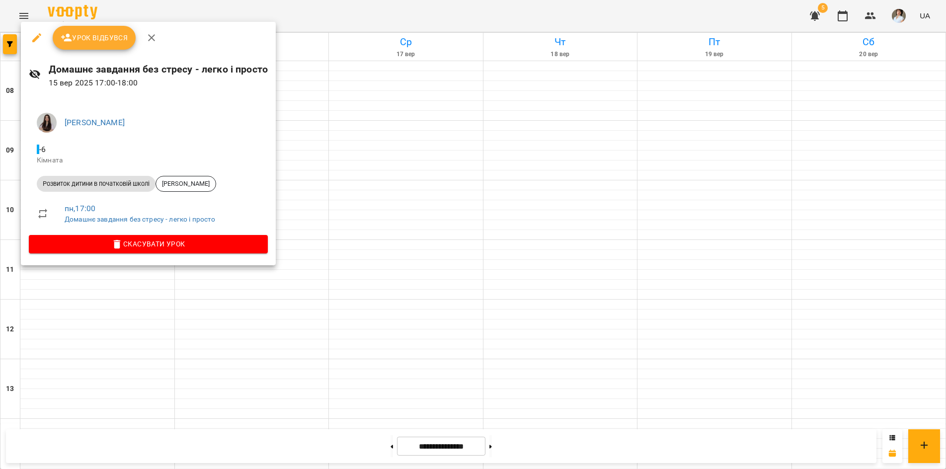
click at [124, 455] on div at bounding box center [473, 234] width 946 height 469
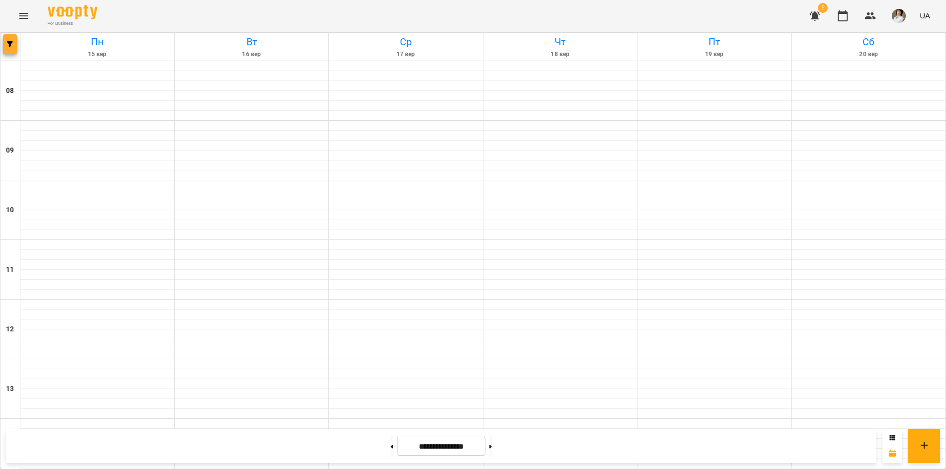
click at [13, 44] on span "button" at bounding box center [10, 44] width 14 height 6
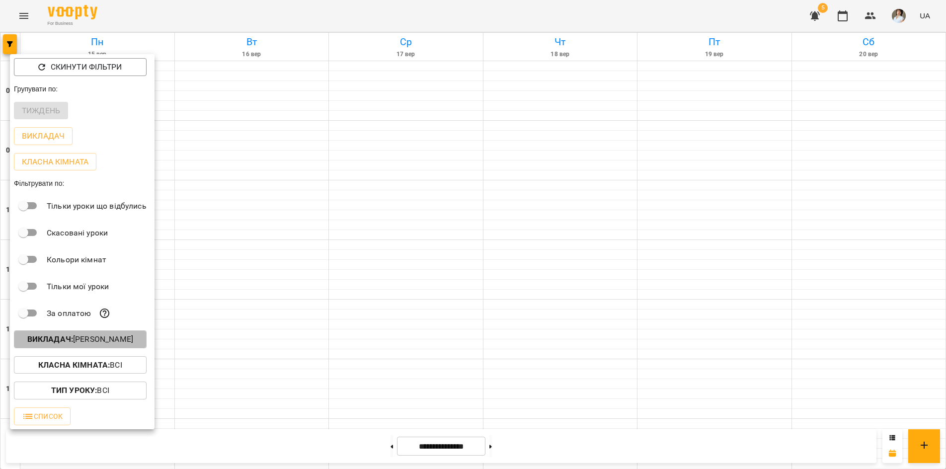
click at [46, 344] on b "Викладач :" at bounding box center [50, 338] width 46 height 9
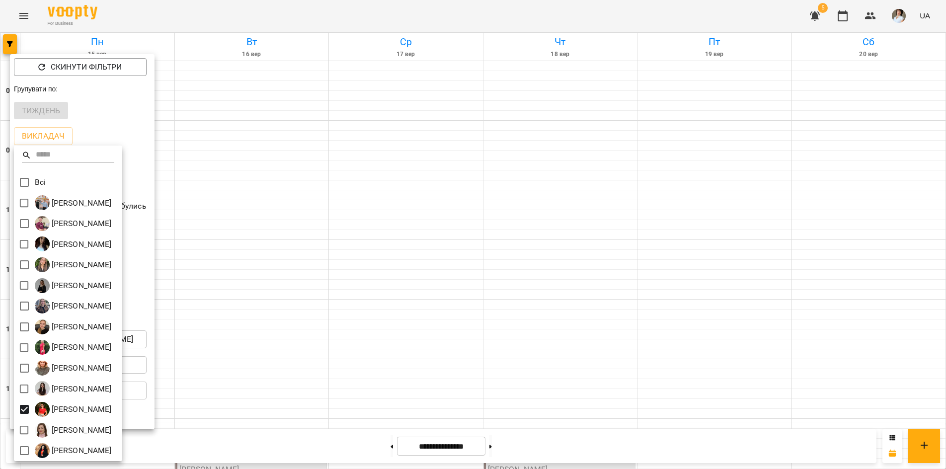
click at [293, 18] on div at bounding box center [473, 234] width 946 height 469
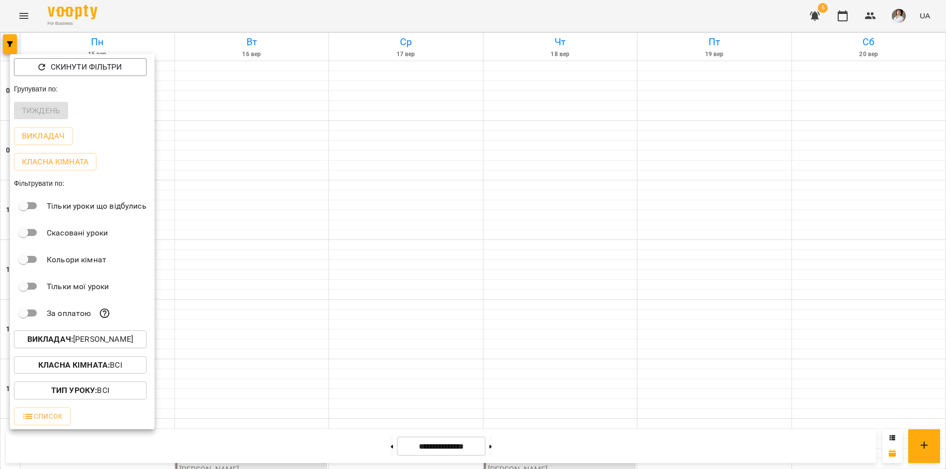
click at [293, 18] on div "Всі [PERSON_NAME] [PERSON_NAME] [PERSON_NAME] [PERSON_NAME] [PERSON_NAME] [PERS…" at bounding box center [473, 234] width 946 height 469
click at [293, 18] on div at bounding box center [473, 234] width 946 height 469
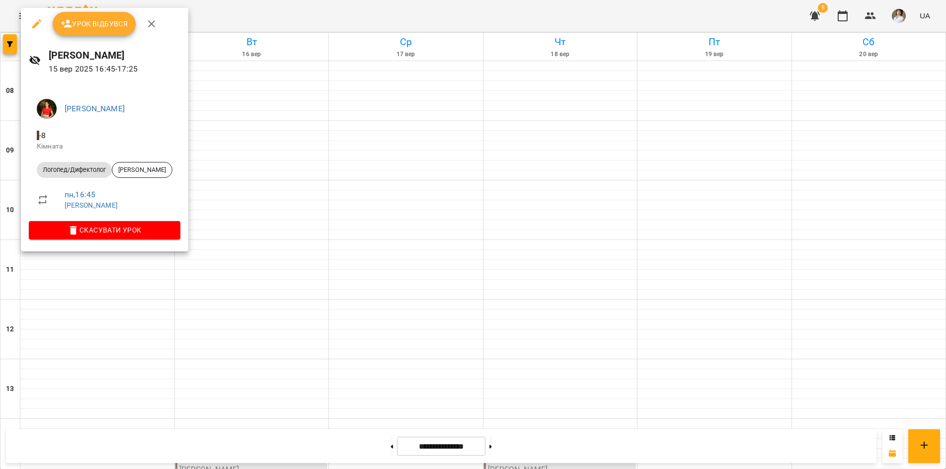
drag, startPoint x: 59, startPoint y: 452, endPoint x: 51, endPoint y: 380, distance: 72.0
click at [55, 431] on div at bounding box center [473, 234] width 946 height 469
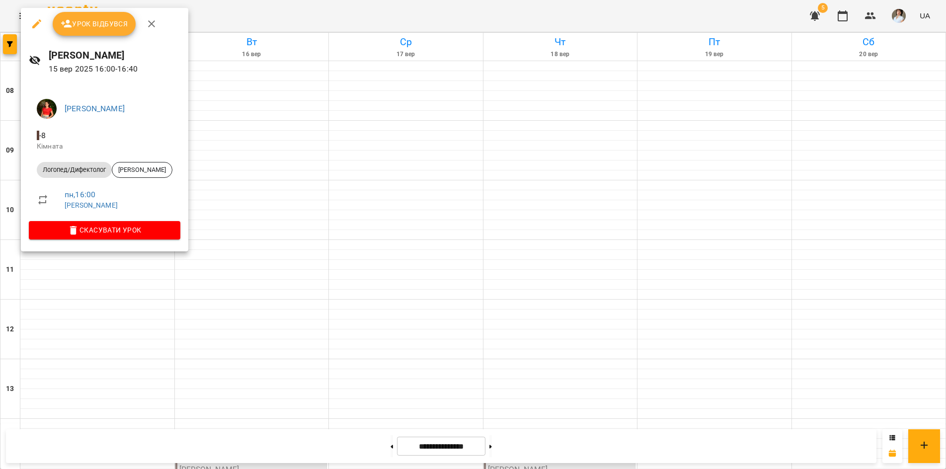
click at [118, 439] on div at bounding box center [473, 234] width 946 height 469
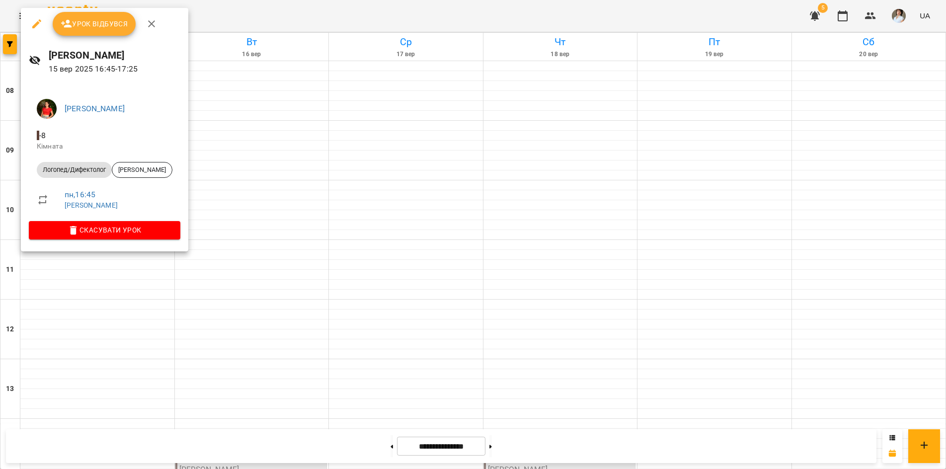
click at [111, 289] on div at bounding box center [473, 234] width 946 height 469
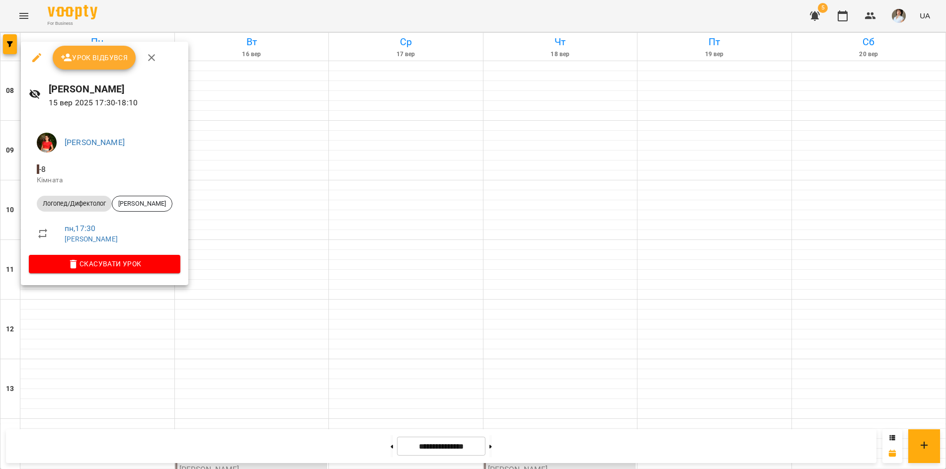
click at [194, 451] on div at bounding box center [473, 234] width 946 height 469
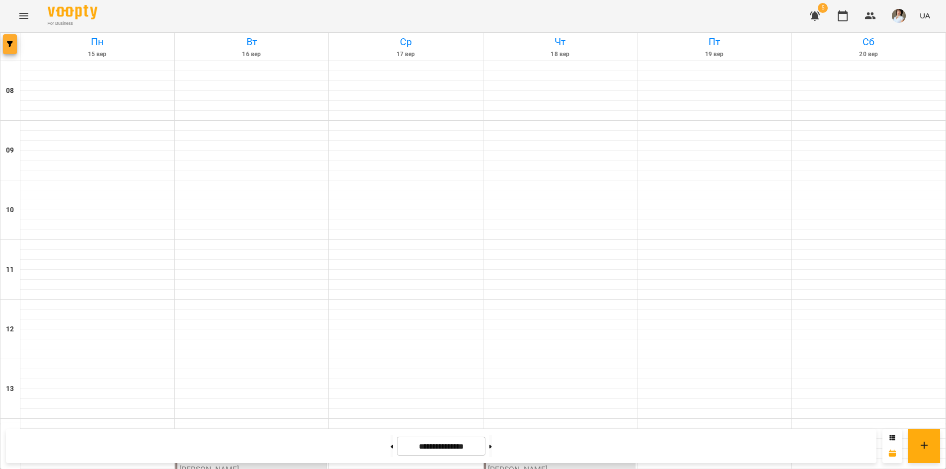
click at [13, 46] on span "button" at bounding box center [10, 44] width 14 height 6
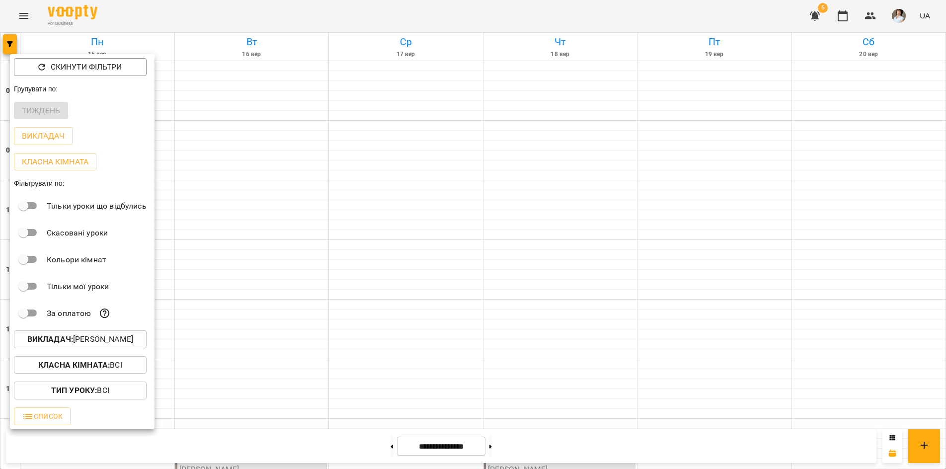
click at [169, 16] on div at bounding box center [473, 234] width 946 height 469
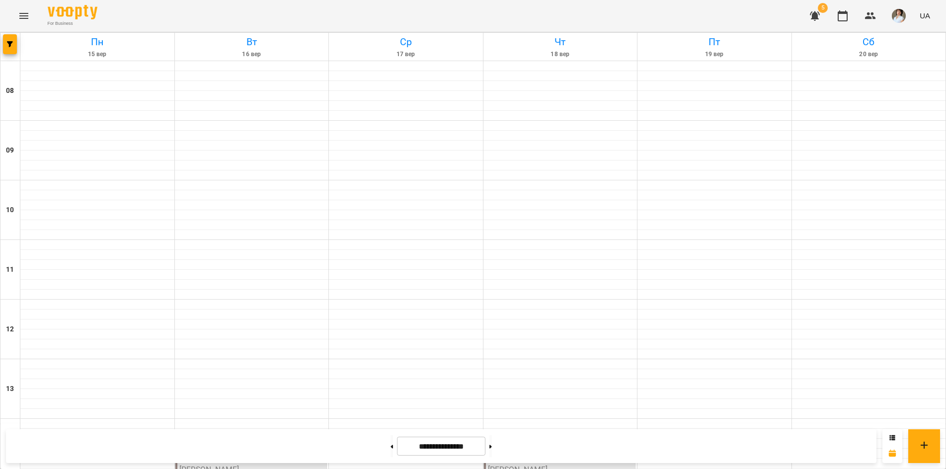
click at [118, 448] on div "**********" at bounding box center [441, 446] width 871 height 34
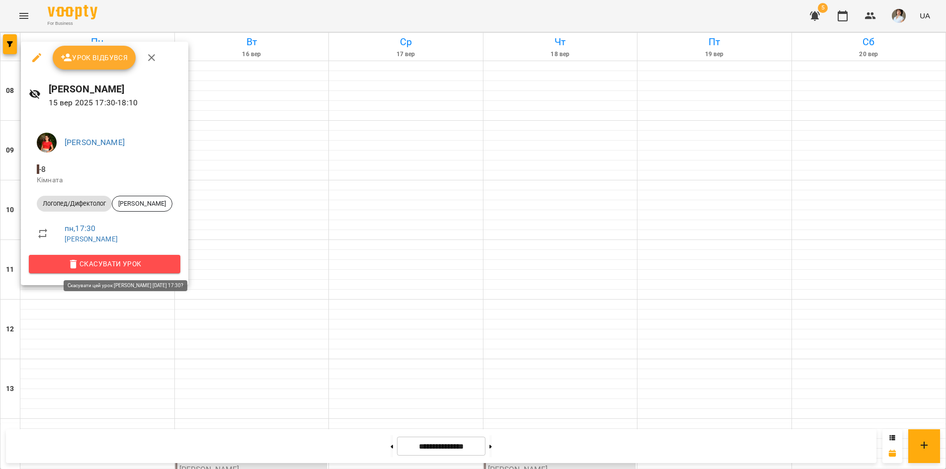
click at [122, 259] on span "Скасувати Урок" at bounding box center [105, 264] width 136 height 12
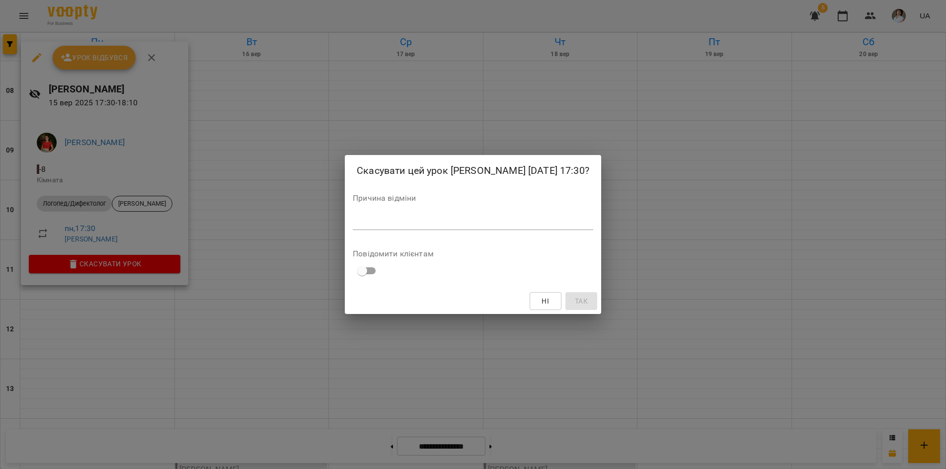
click at [353, 227] on div "Причина відміни *" at bounding box center [473, 214] width 241 height 40
click at [361, 228] on div "*" at bounding box center [473, 222] width 241 height 16
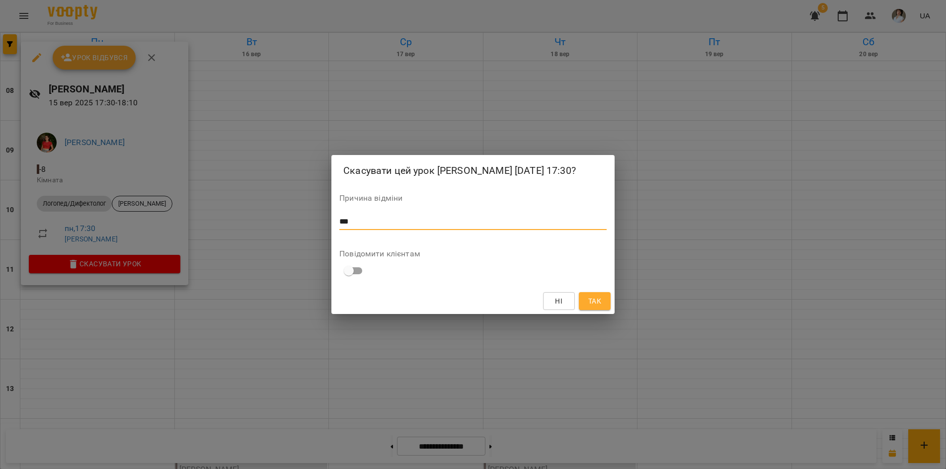
type textarea "***"
click at [594, 300] on span "Так" at bounding box center [594, 301] width 13 height 12
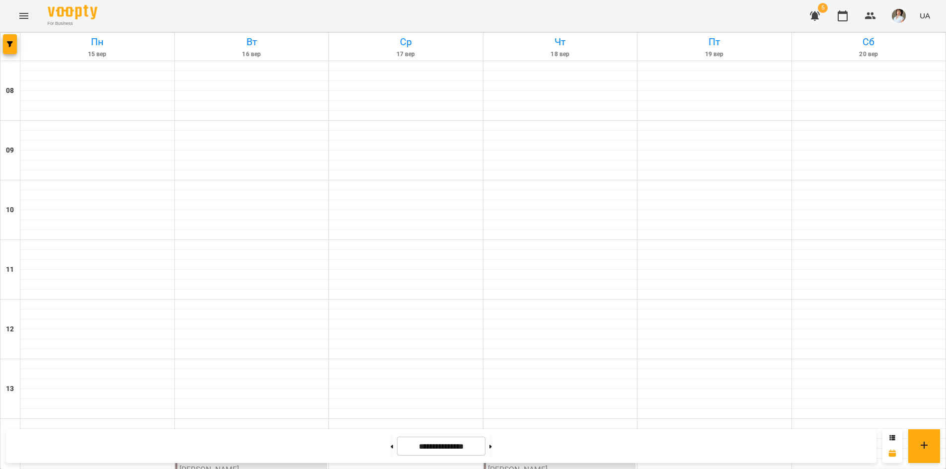
click at [273, 448] on div "**********" at bounding box center [441, 446] width 871 height 34
click at [12, 42] on icon "button" at bounding box center [10, 44] width 6 height 6
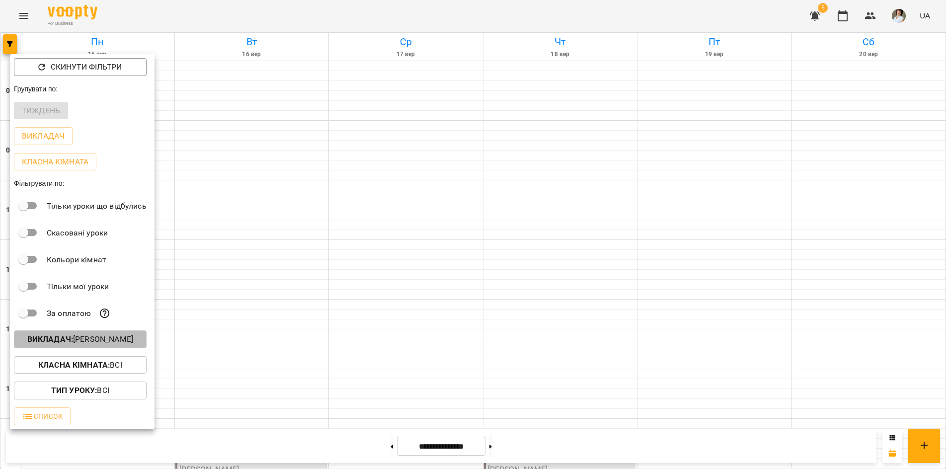
click at [31, 342] on b "Викладач :" at bounding box center [50, 338] width 46 height 9
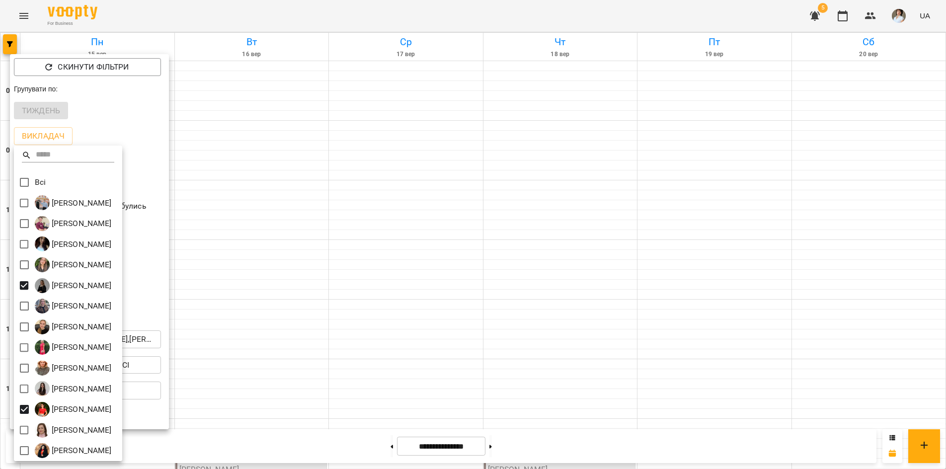
drag, startPoint x: 205, startPoint y: 425, endPoint x: 208, endPoint y: 434, distance: 9.3
click at [208, 434] on div at bounding box center [473, 234] width 946 height 469
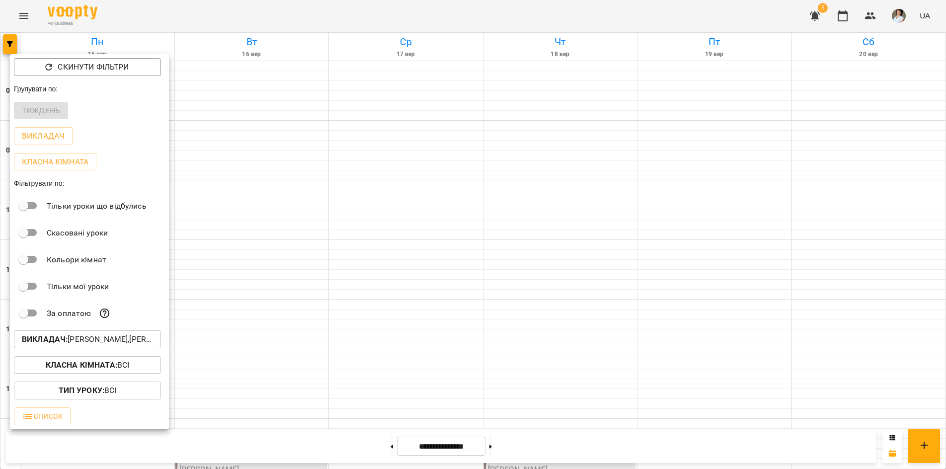
click at [240, 436] on div at bounding box center [473, 234] width 946 height 469
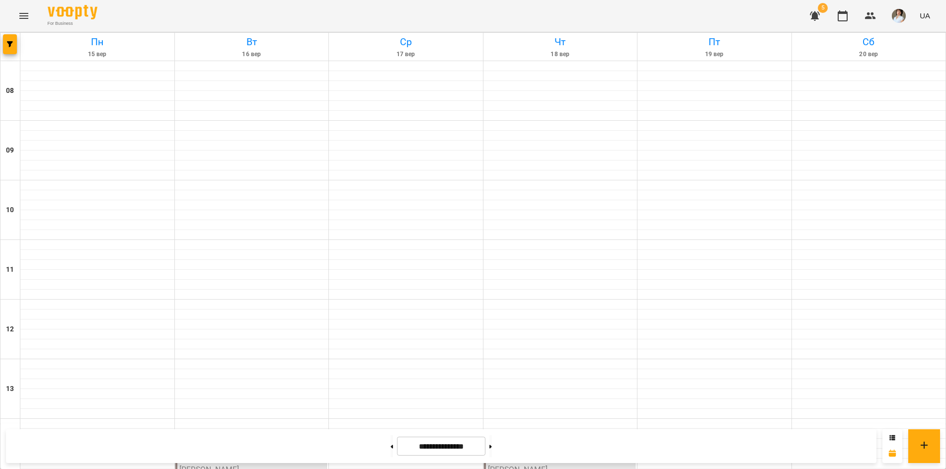
click at [239, 436] on div "Скинути фільтри Групувати по: Тиждень Викладач Класна кімната Фільтрувати по: Т…" at bounding box center [473, 234] width 946 height 469
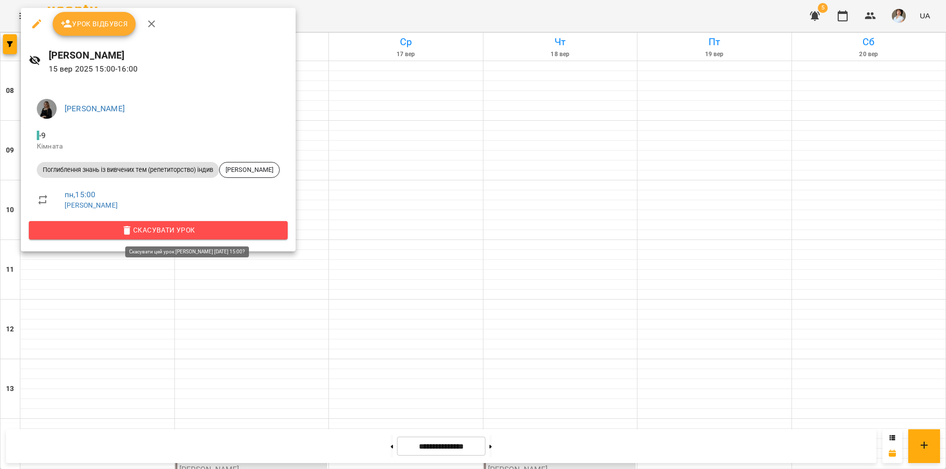
click at [188, 234] on span "Скасувати Урок" at bounding box center [158, 230] width 243 height 12
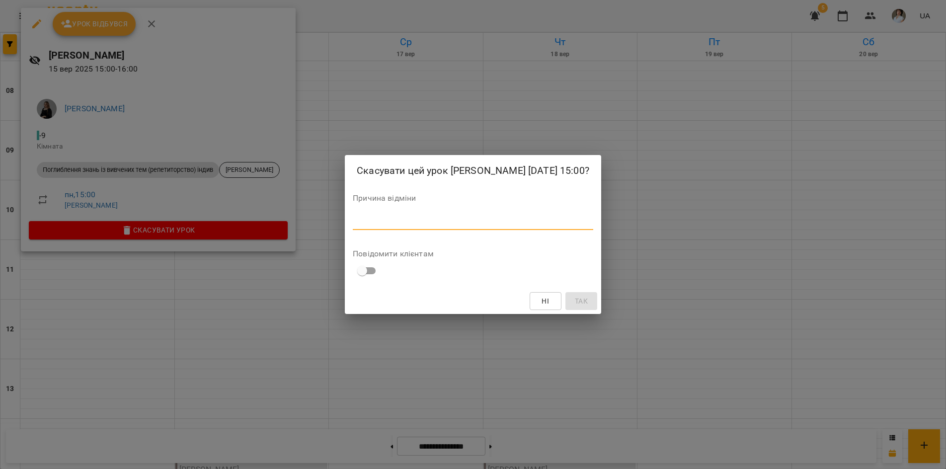
drag, startPoint x: 375, startPoint y: 226, endPoint x: 370, endPoint y: 219, distance: 7.9
click at [374, 224] on textarea at bounding box center [473, 221] width 241 height 9
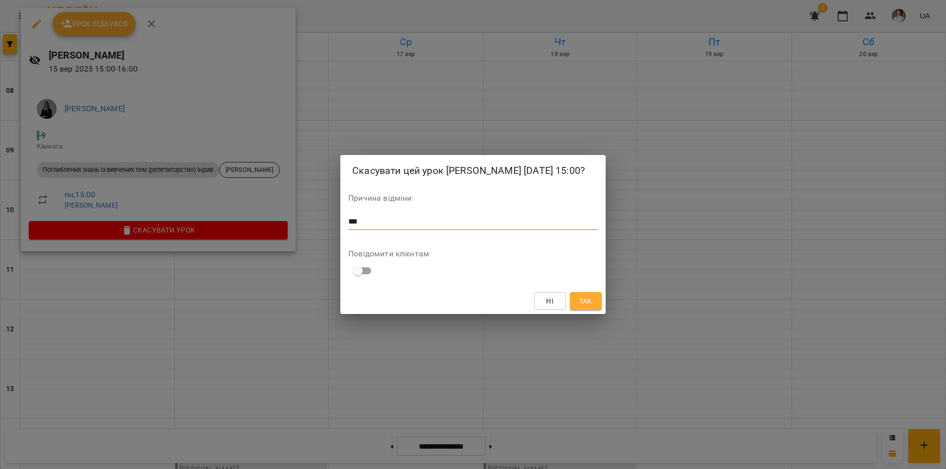
type textarea "***"
click at [588, 301] on span "Так" at bounding box center [585, 301] width 13 height 12
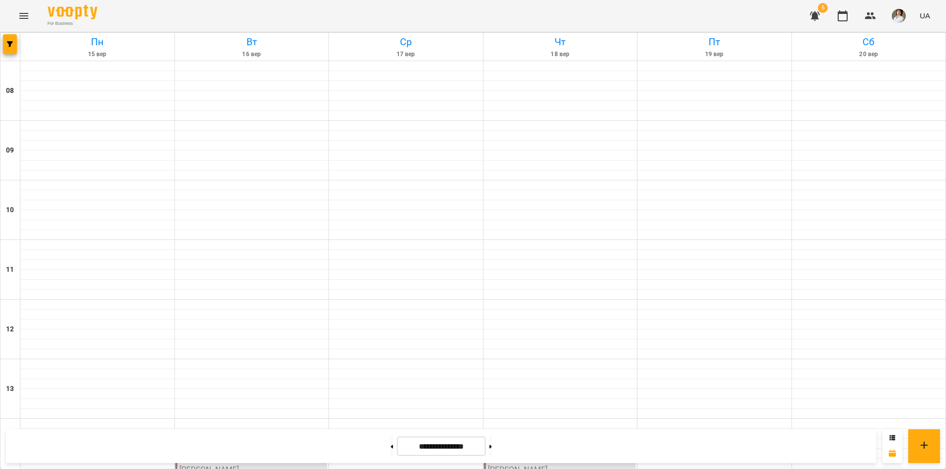
click at [225, 439] on div "**********" at bounding box center [441, 446] width 871 height 34
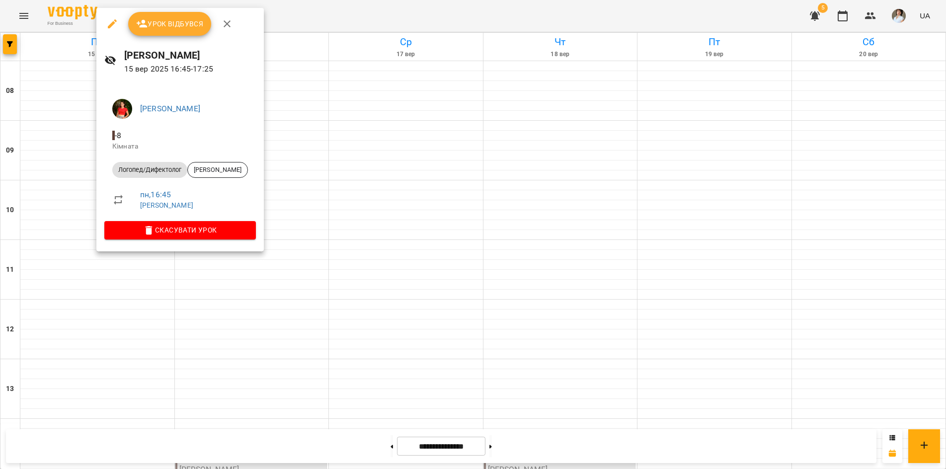
click at [399, 9] on div at bounding box center [473, 234] width 946 height 469
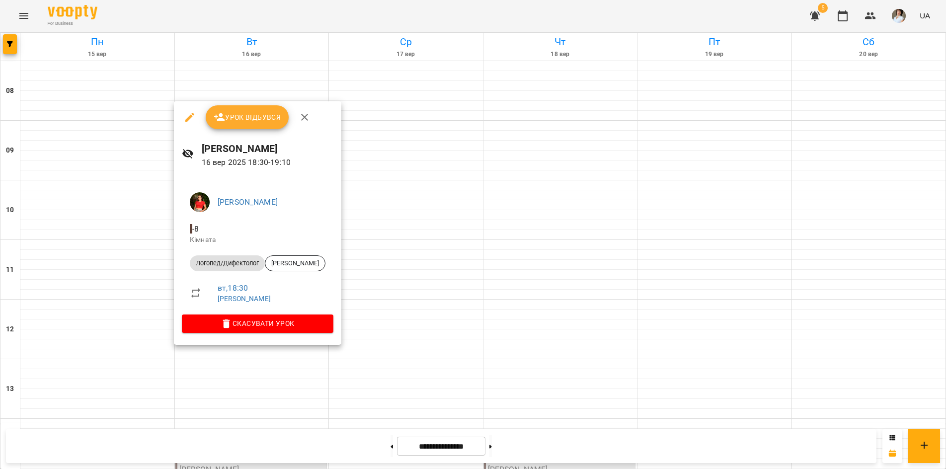
drag, startPoint x: 575, startPoint y: 440, endPoint x: 568, endPoint y: 437, distance: 8.0
click at [575, 440] on div at bounding box center [473, 234] width 946 height 469
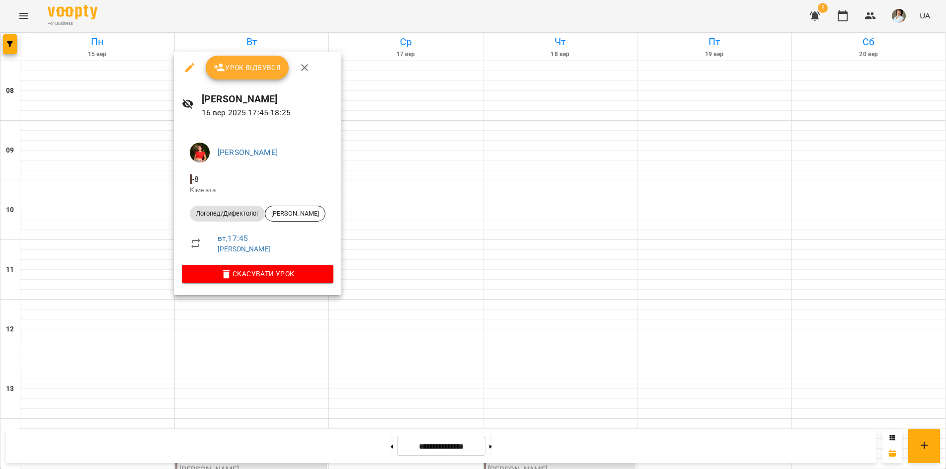
drag, startPoint x: 275, startPoint y: 441, endPoint x: 280, endPoint y: 428, distance: 13.6
click at [275, 441] on div at bounding box center [473, 234] width 946 height 469
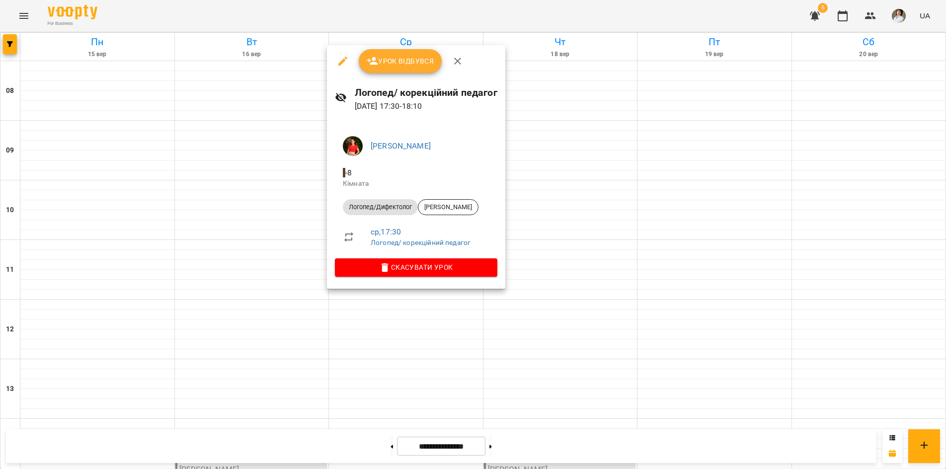
drag, startPoint x: 243, startPoint y: 443, endPoint x: 306, endPoint y: 394, distance: 79.7
click at [243, 443] on div at bounding box center [473, 234] width 946 height 469
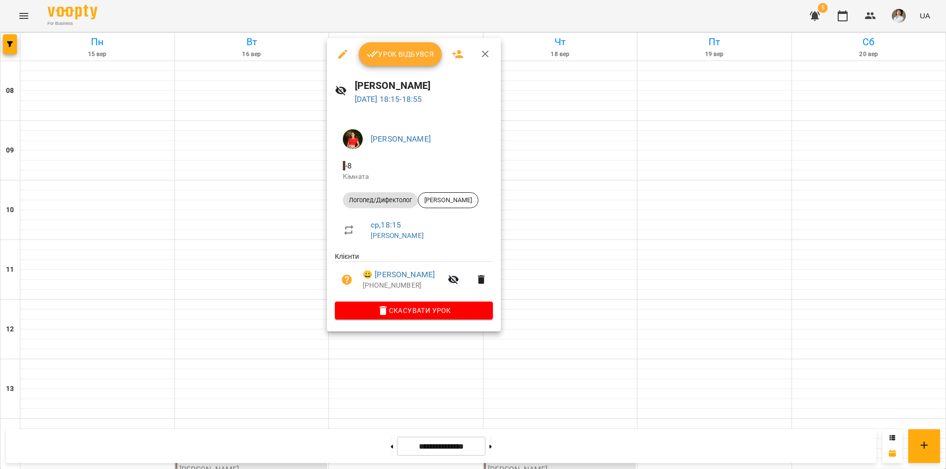
click at [577, 449] on div at bounding box center [473, 234] width 946 height 469
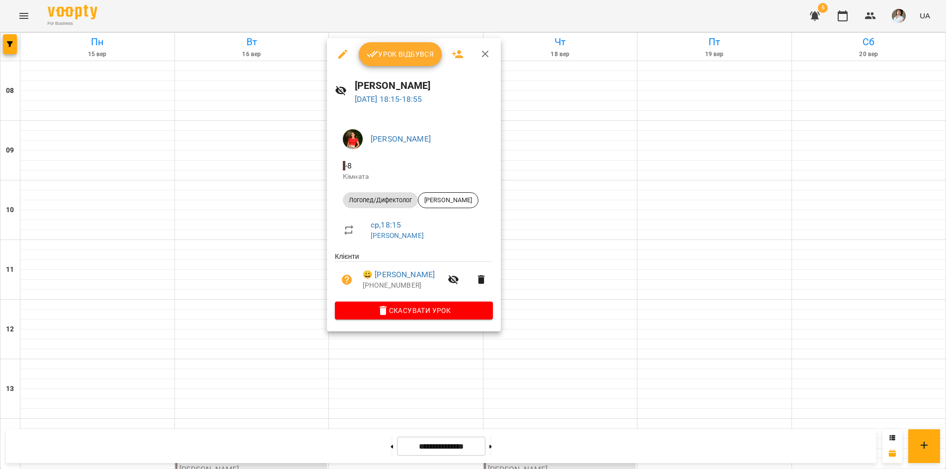
click at [540, 450] on div at bounding box center [473, 234] width 946 height 469
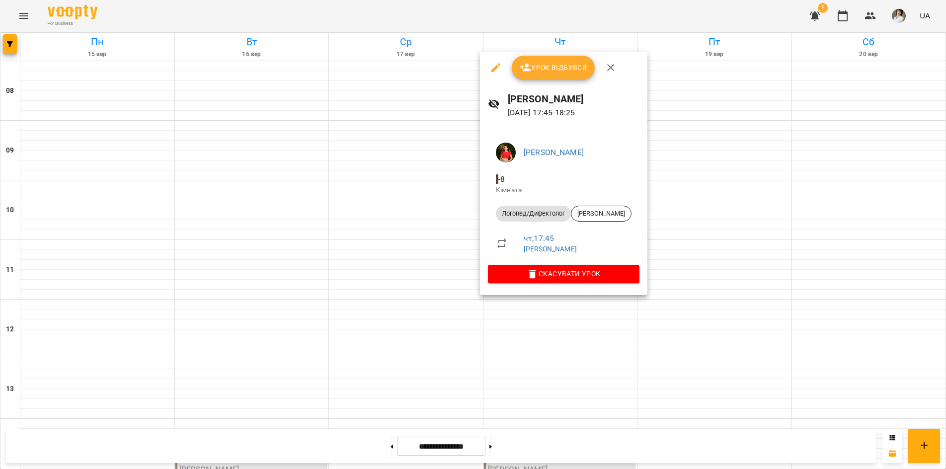
click at [567, 444] on div at bounding box center [473, 234] width 946 height 469
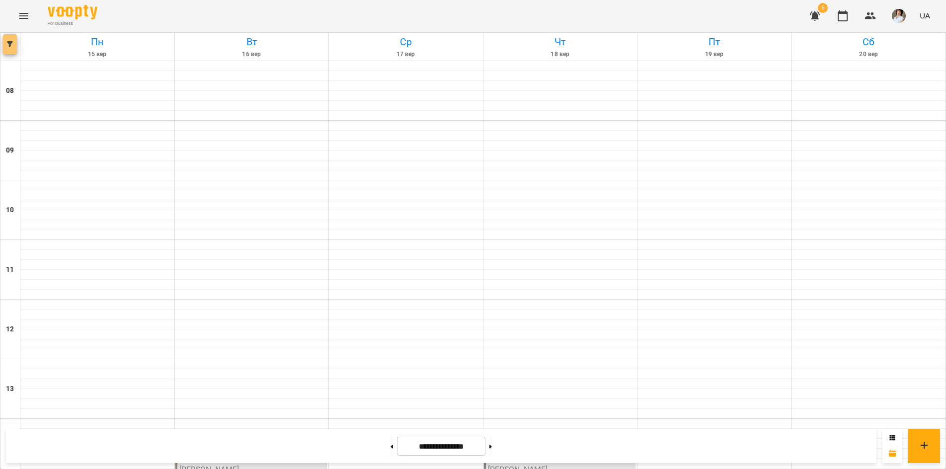
click at [12, 42] on icon "button" at bounding box center [10, 44] width 6 height 6
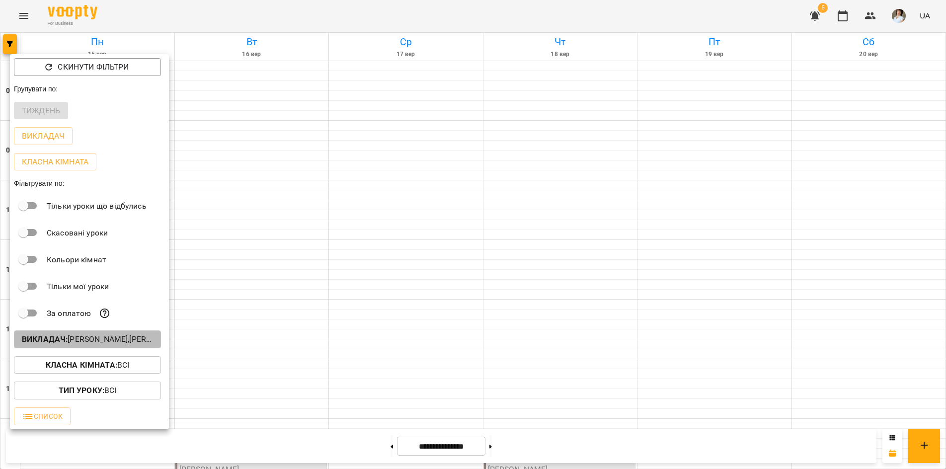
click at [64, 339] on b "Викладач :" at bounding box center [45, 338] width 46 height 9
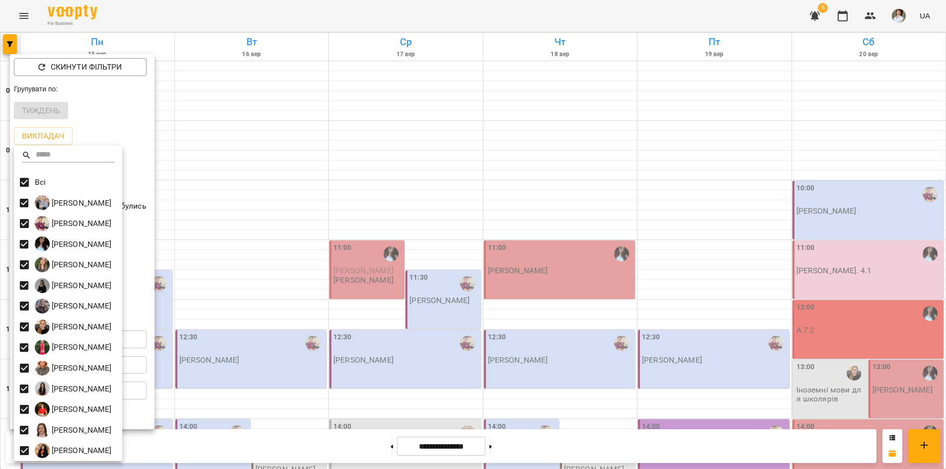
click at [408, 20] on div at bounding box center [473, 234] width 946 height 469
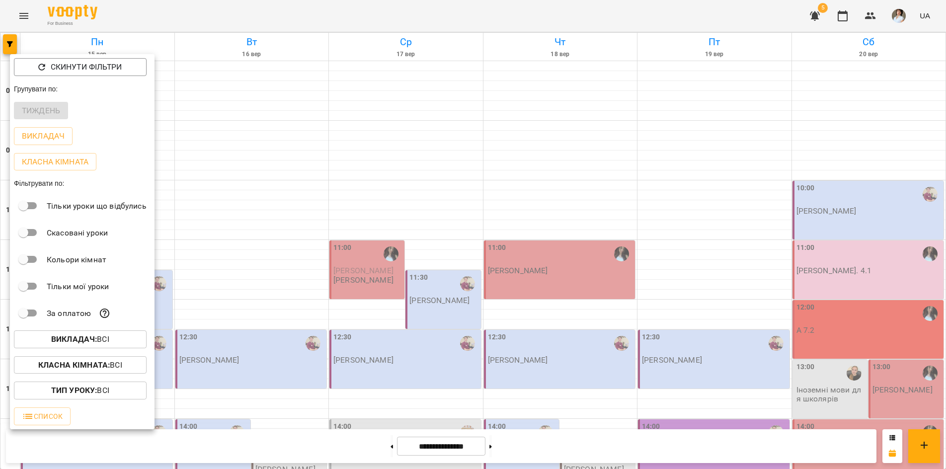
click at [419, 18] on div at bounding box center [473, 234] width 946 height 469
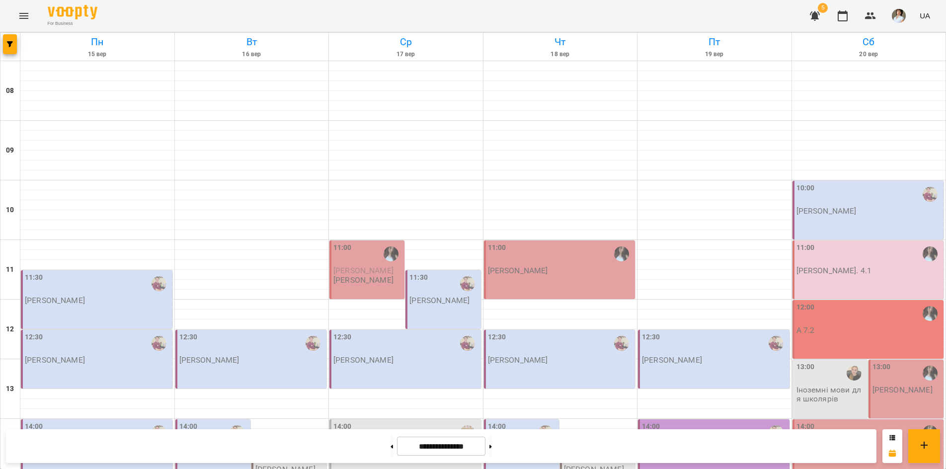
scroll to position [412, 0]
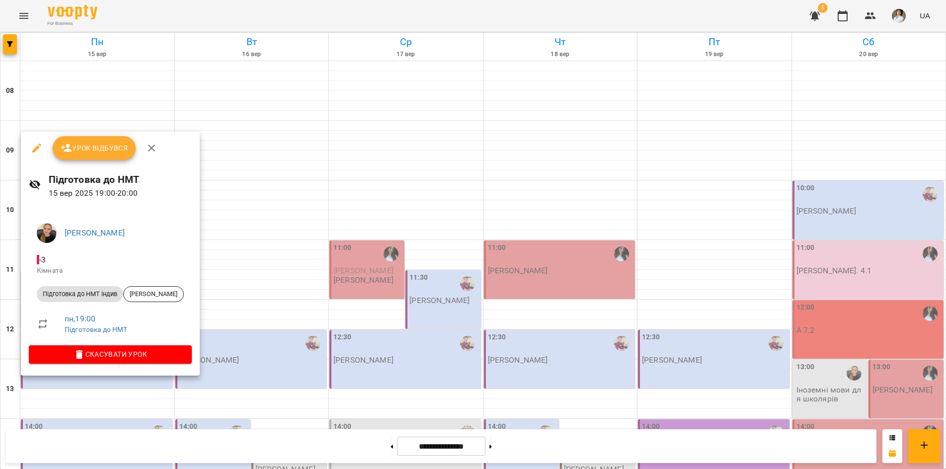
click at [317, 9] on div at bounding box center [473, 234] width 946 height 469
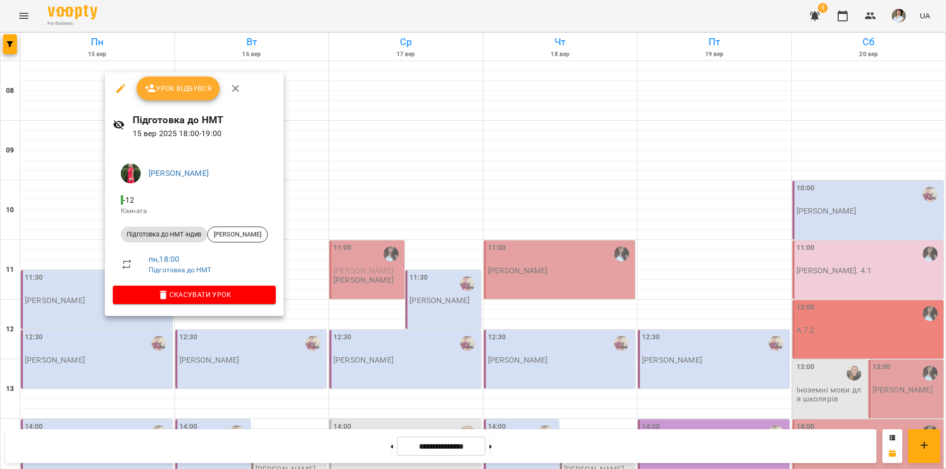
click at [34, 277] on div at bounding box center [473, 234] width 946 height 469
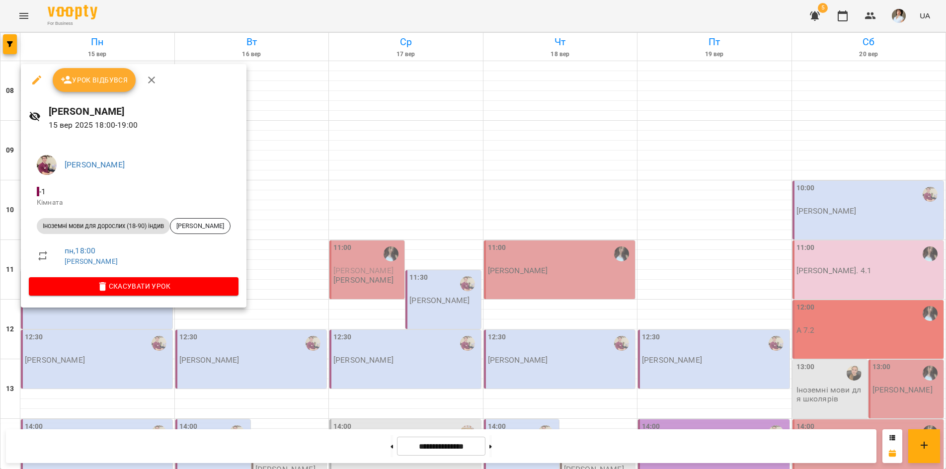
drag, startPoint x: 111, startPoint y: 453, endPoint x: 113, endPoint y: 427, distance: 25.9
click at [111, 452] on div at bounding box center [473, 234] width 946 height 469
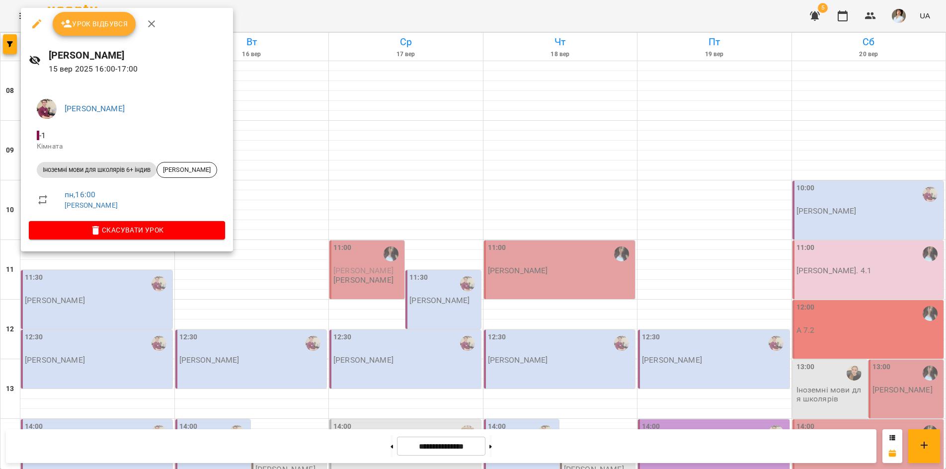
click at [133, 458] on div at bounding box center [473, 234] width 946 height 469
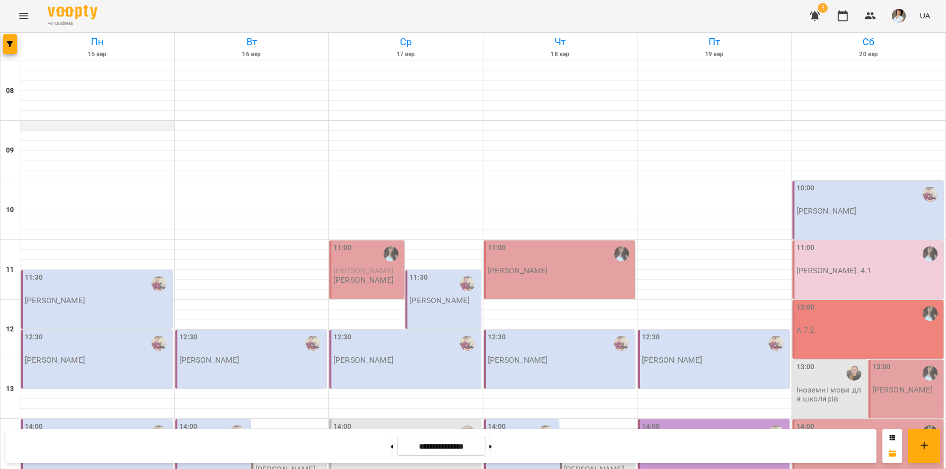
scroll to position [0, 0]
click at [10, 34] on button "button" at bounding box center [10, 44] width 14 height 20
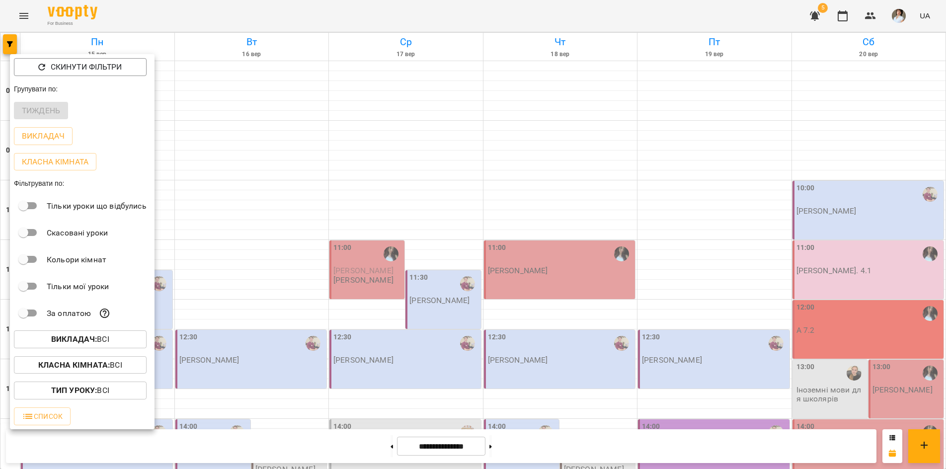
click at [70, 343] on b "Викладач :" at bounding box center [74, 338] width 46 height 9
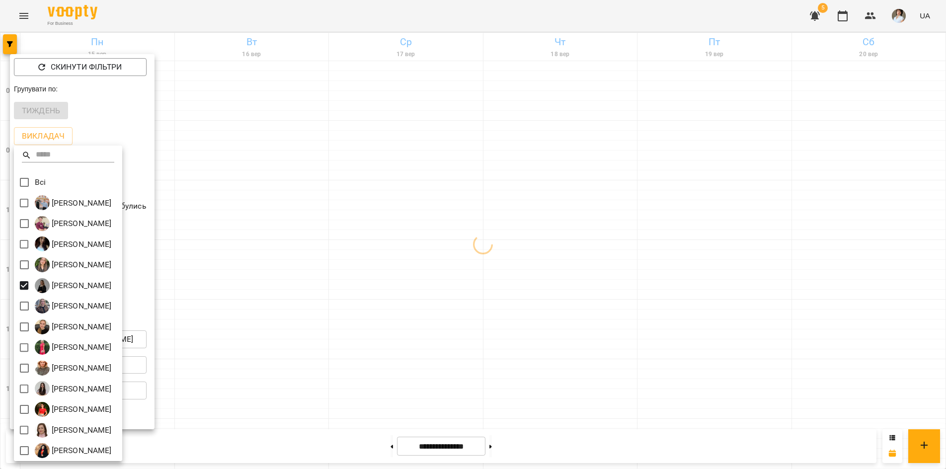
click at [295, 18] on div at bounding box center [473, 234] width 946 height 469
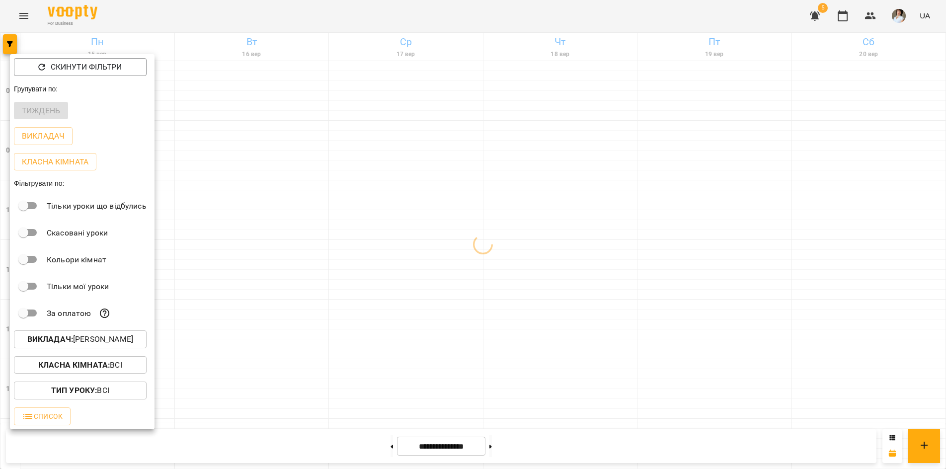
click at [295, 18] on div "Всі [PERSON_NAME] [PERSON_NAME] [PERSON_NAME] [PERSON_NAME] [PERSON_NAME] [PERS…" at bounding box center [473, 234] width 946 height 469
click at [295, 18] on div at bounding box center [473, 234] width 946 height 469
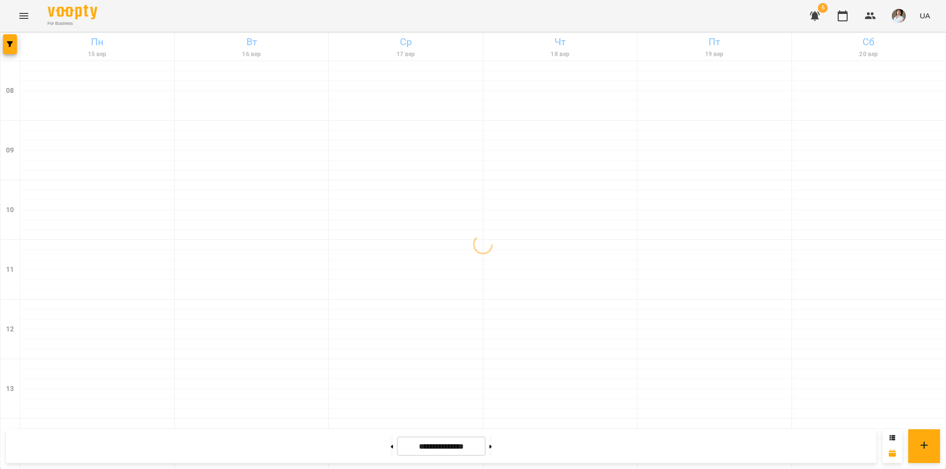
click at [294, 18] on div "For Business 5 UA" at bounding box center [473, 16] width 946 height 32
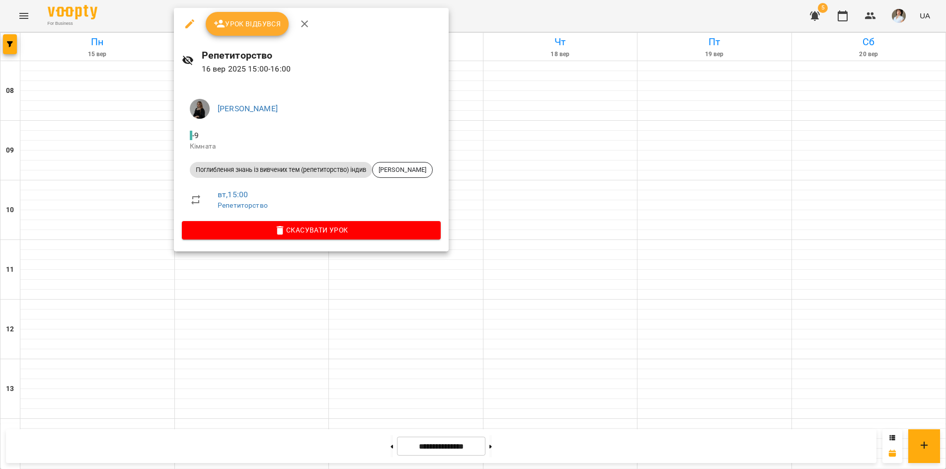
click at [533, 13] on div at bounding box center [473, 234] width 946 height 469
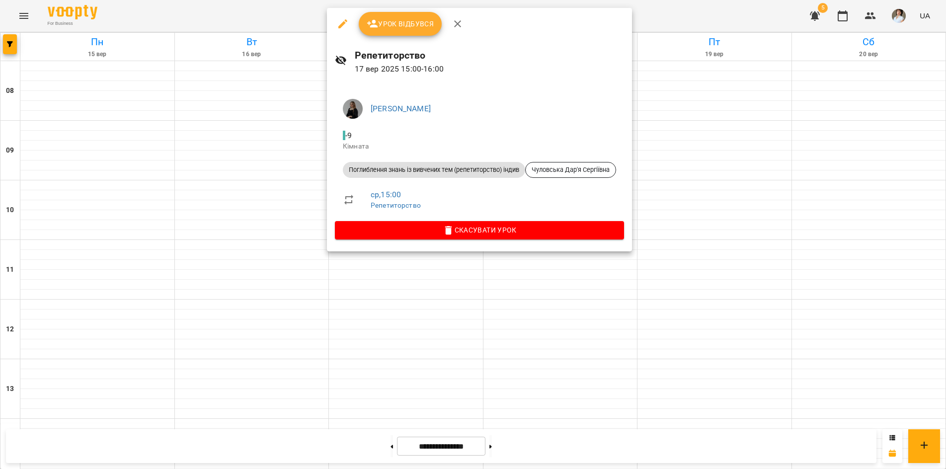
click at [681, 10] on div at bounding box center [473, 234] width 946 height 469
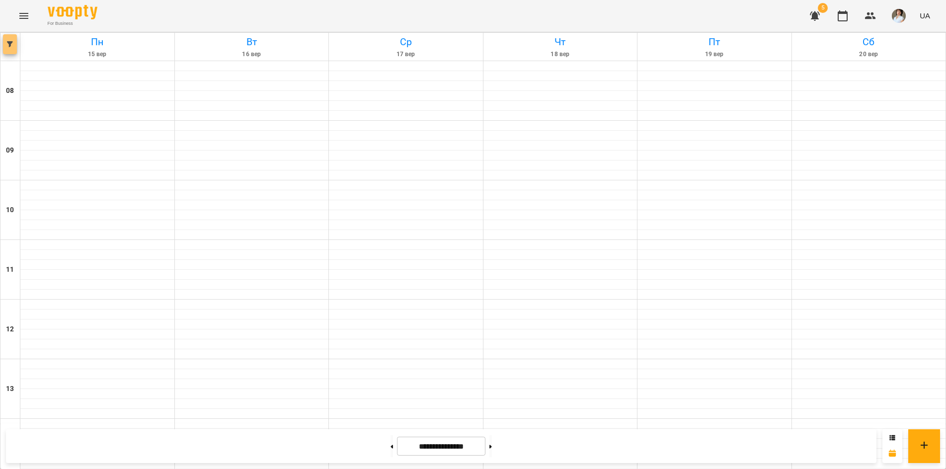
click at [14, 42] on span "button" at bounding box center [10, 44] width 14 height 6
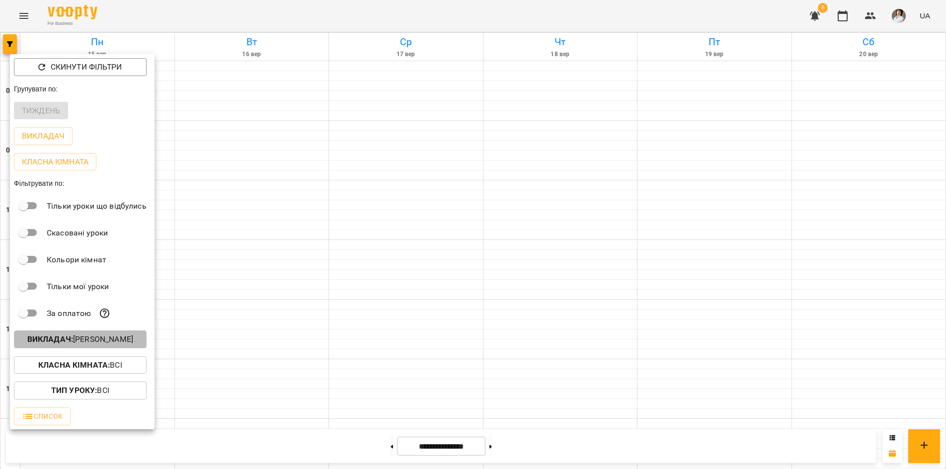
click at [45, 339] on b "Викладач :" at bounding box center [50, 338] width 46 height 9
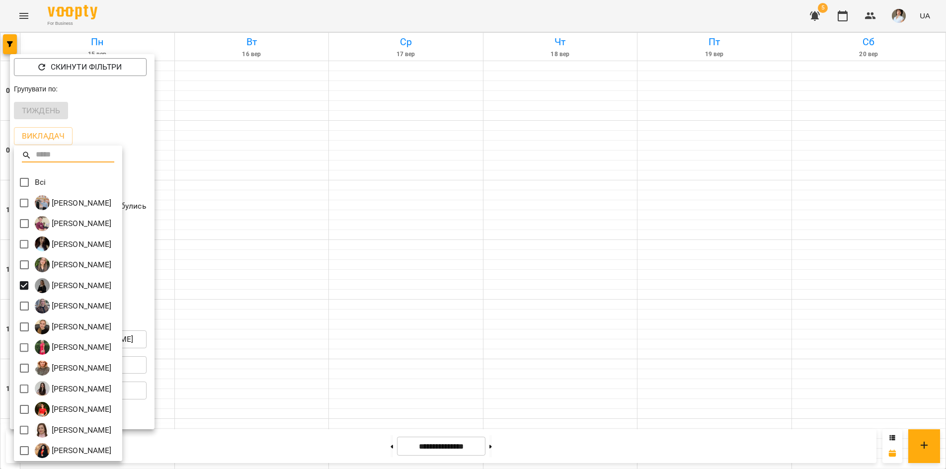
click at [372, 21] on div at bounding box center [473, 234] width 946 height 469
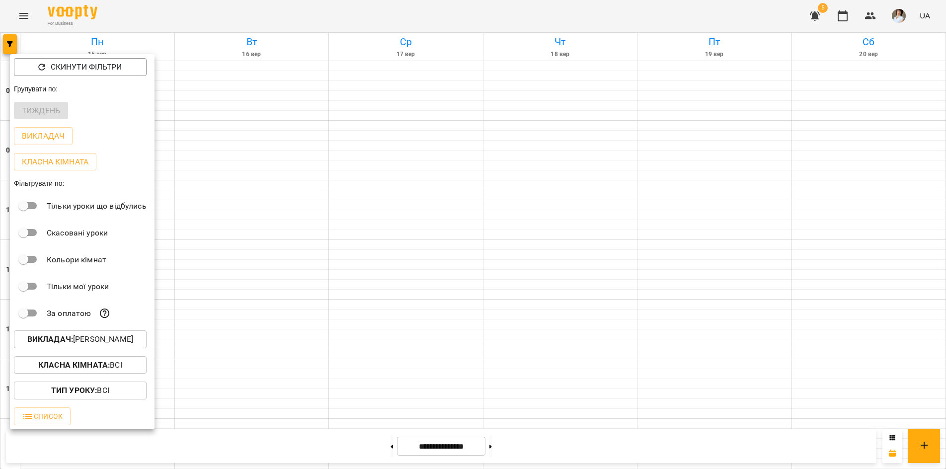
click at [372, 20] on div "Всі [PERSON_NAME] [PERSON_NAME] [PERSON_NAME] [PERSON_NAME] [PERSON_NAME] [PERS…" at bounding box center [473, 234] width 946 height 469
click at [369, 18] on div at bounding box center [473, 234] width 946 height 469
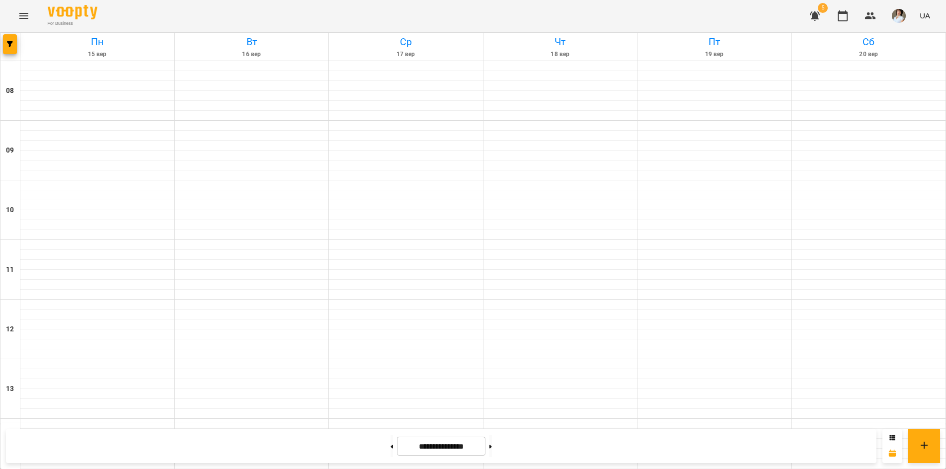
click at [24, 15] on icon "Menu" at bounding box center [24, 16] width 12 height 12
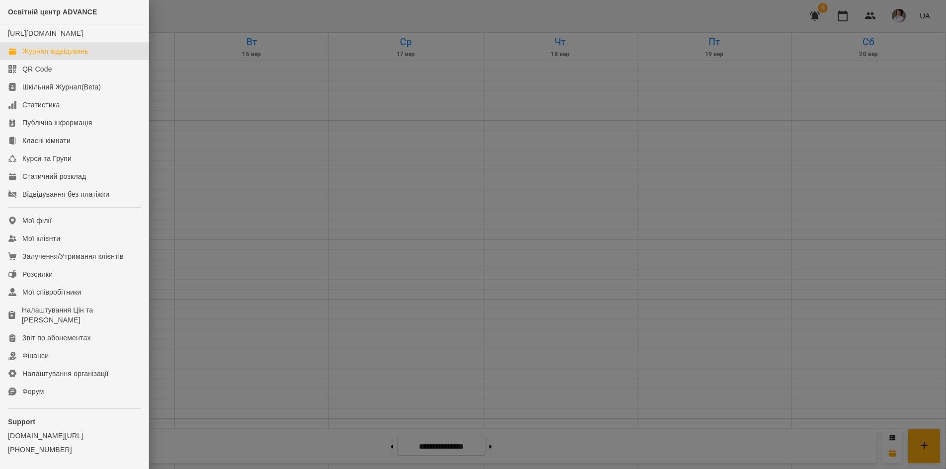
click at [272, 12] on div at bounding box center [473, 234] width 946 height 469
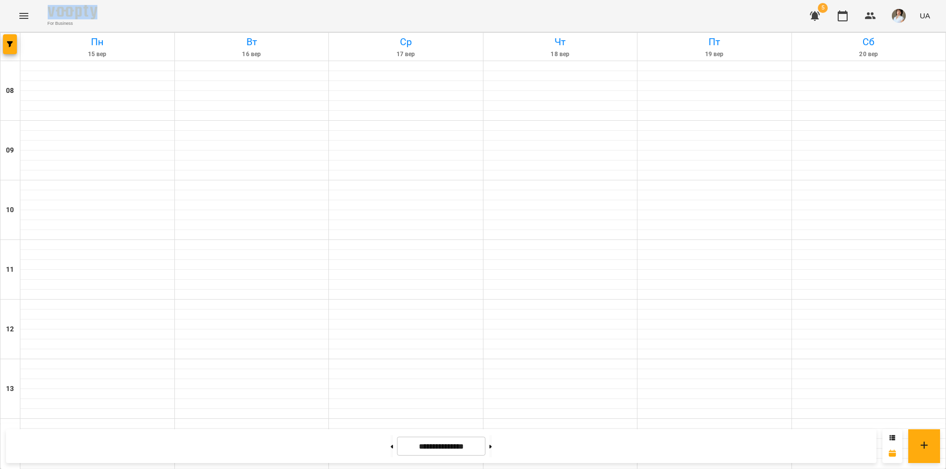
click at [272, 12] on div "For Business 5 UA" at bounding box center [473, 16] width 946 height 32
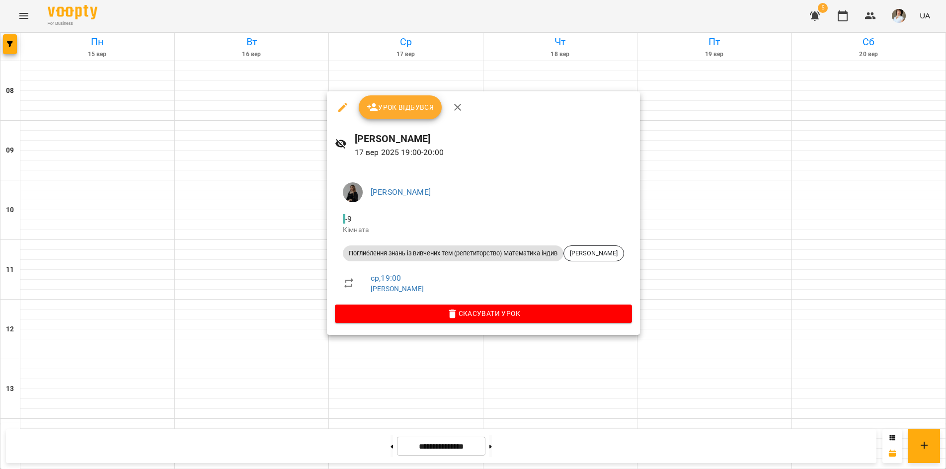
click at [314, 448] on div at bounding box center [473, 234] width 946 height 469
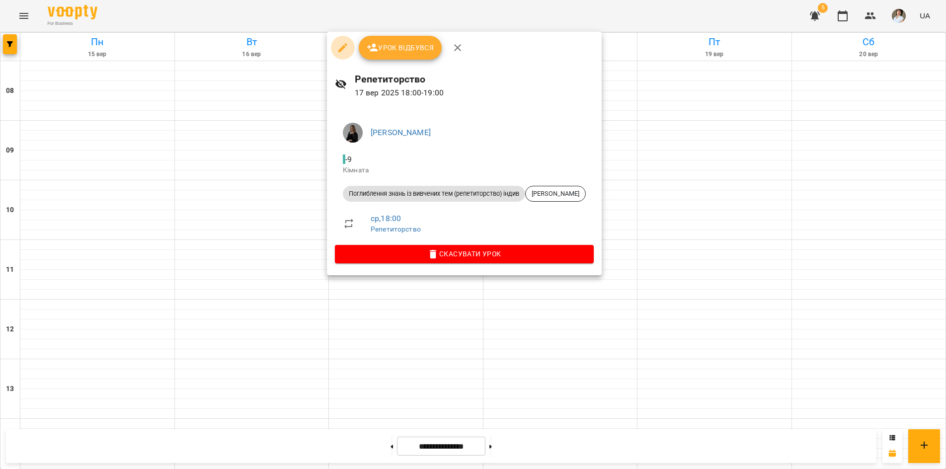
click at [343, 48] on icon "button" at bounding box center [342, 47] width 9 height 9
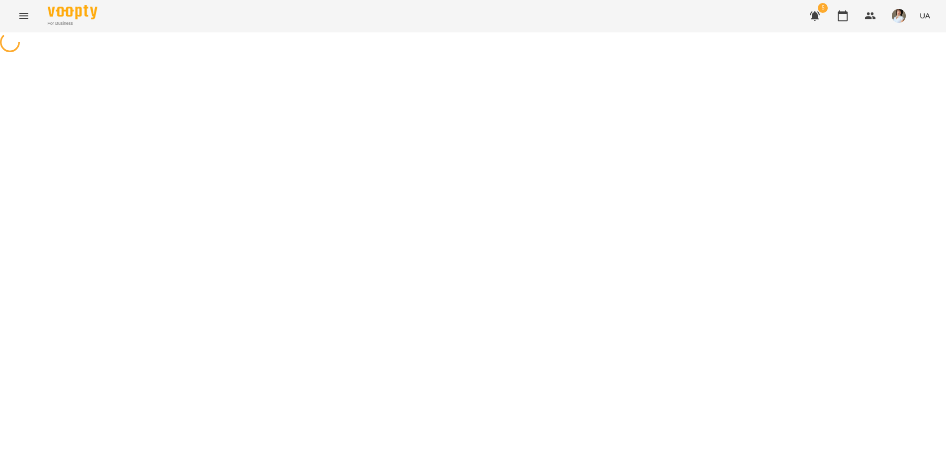
select select "**********"
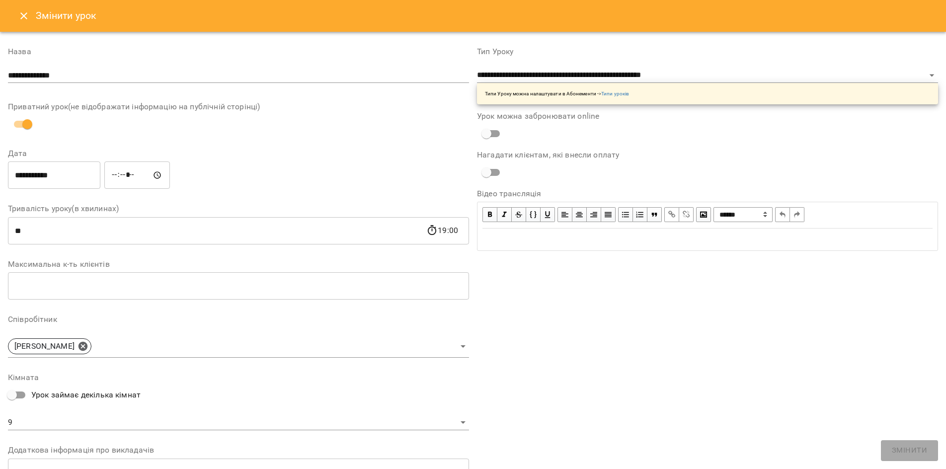
click at [126, 177] on input "*****" at bounding box center [137, 176] width 66 height 28
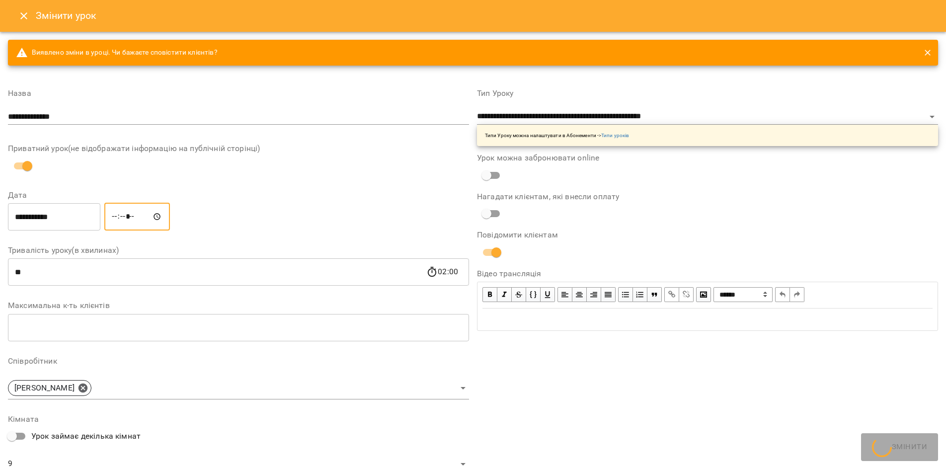
type input "*****"
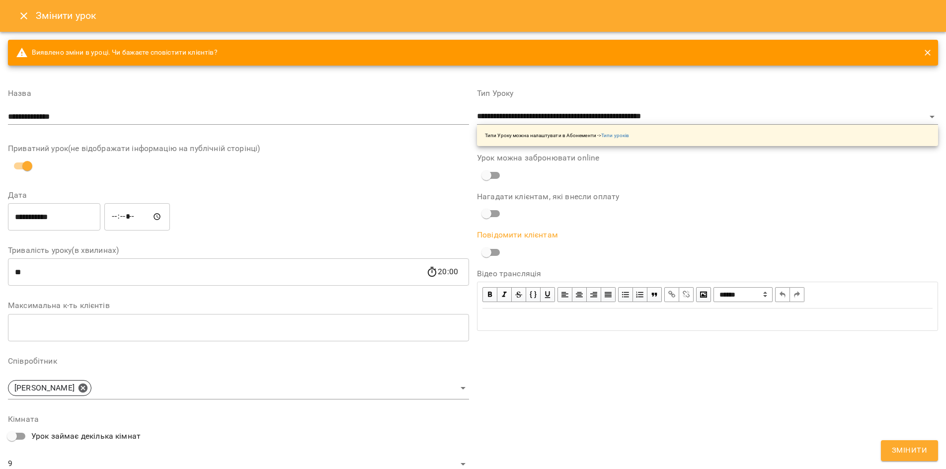
click at [45, 222] on input "**********" at bounding box center [54, 217] width 92 height 28
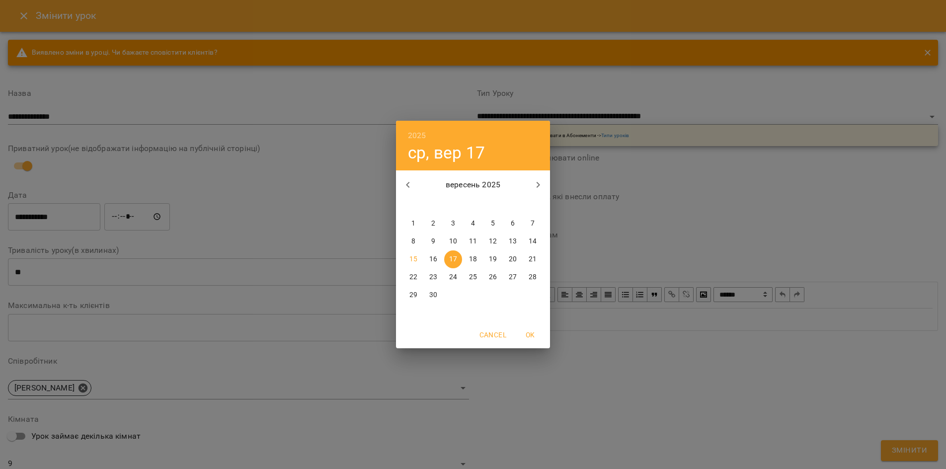
click at [415, 256] on p "15" at bounding box center [413, 259] width 8 height 10
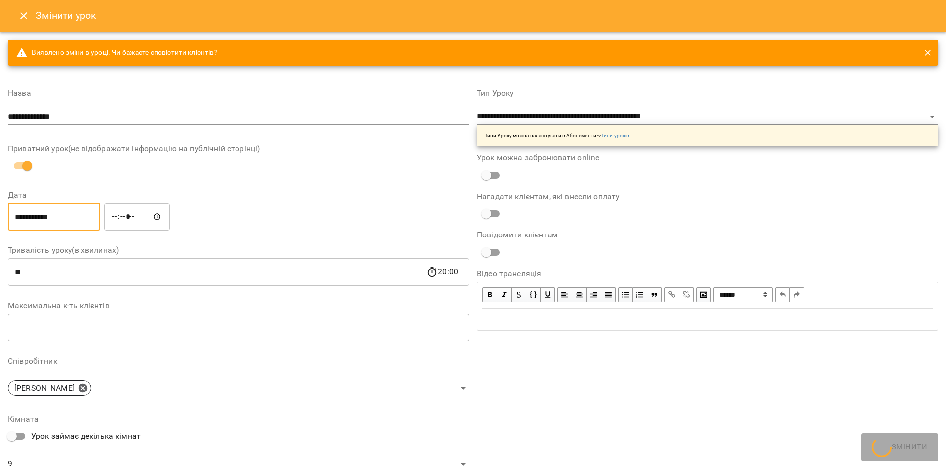
type input "**********"
click at [909, 454] on span "Змінити" at bounding box center [909, 450] width 35 height 13
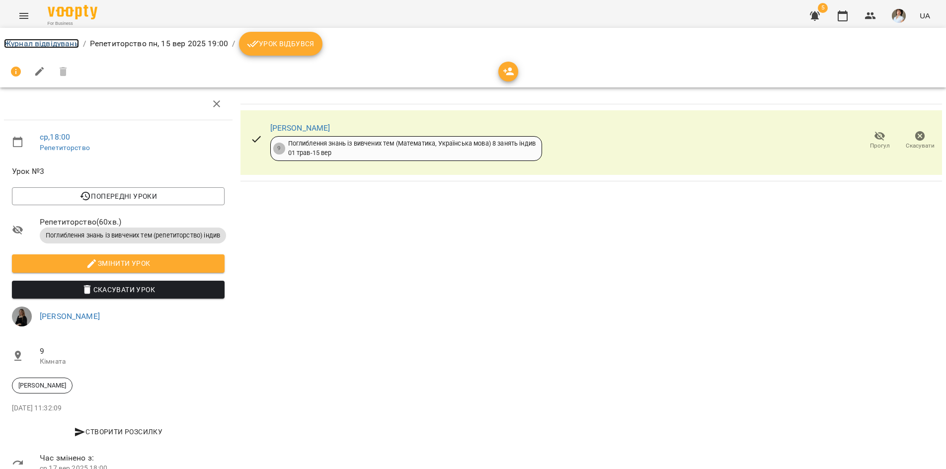
click at [42, 39] on link "Журнал відвідувань" at bounding box center [41, 43] width 75 height 9
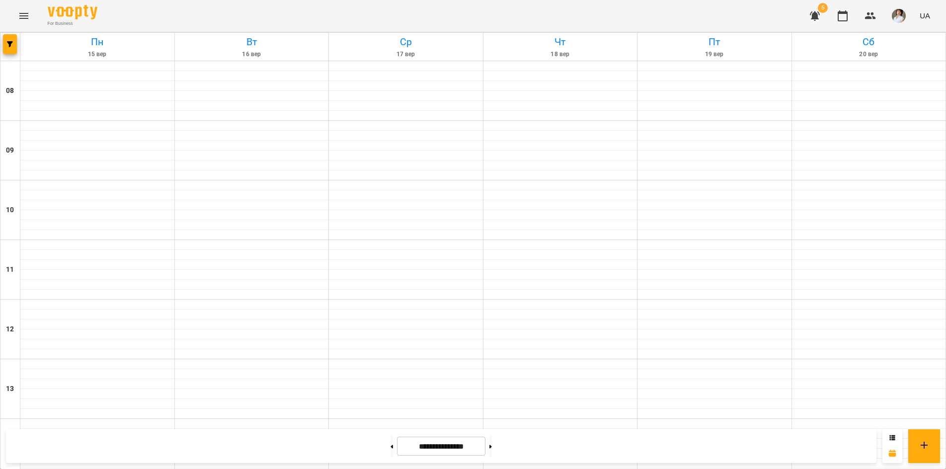
scroll to position [412, 0]
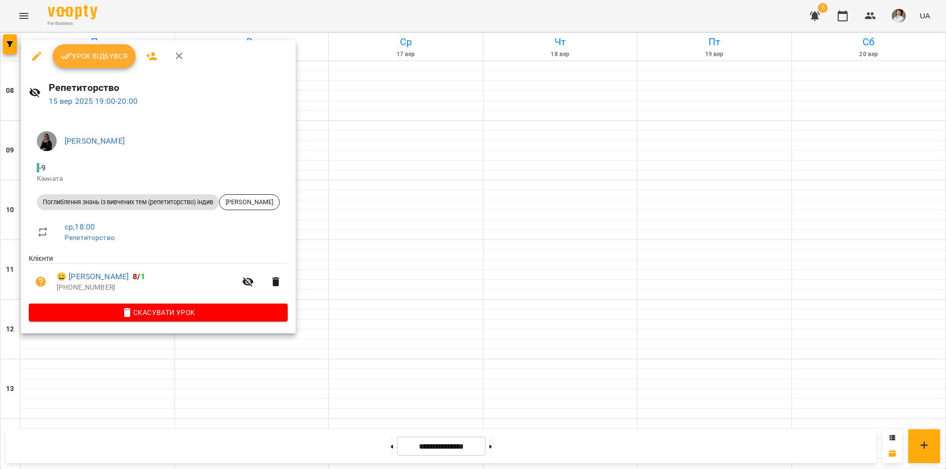
click at [169, 442] on div at bounding box center [473, 234] width 946 height 469
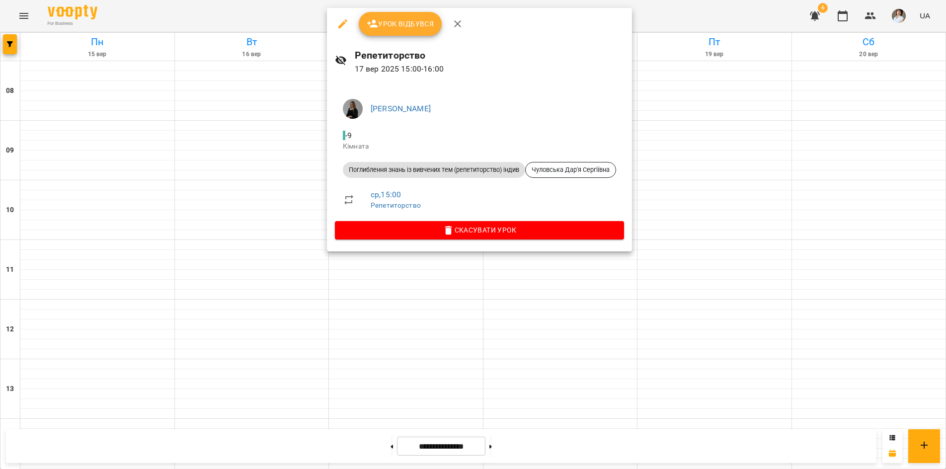
click at [583, 449] on div at bounding box center [473, 234] width 946 height 469
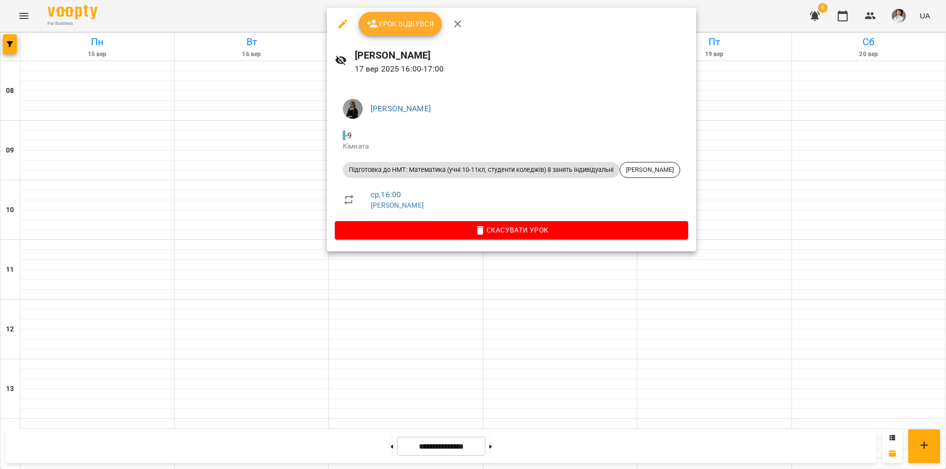
click at [543, 441] on div at bounding box center [473, 234] width 946 height 469
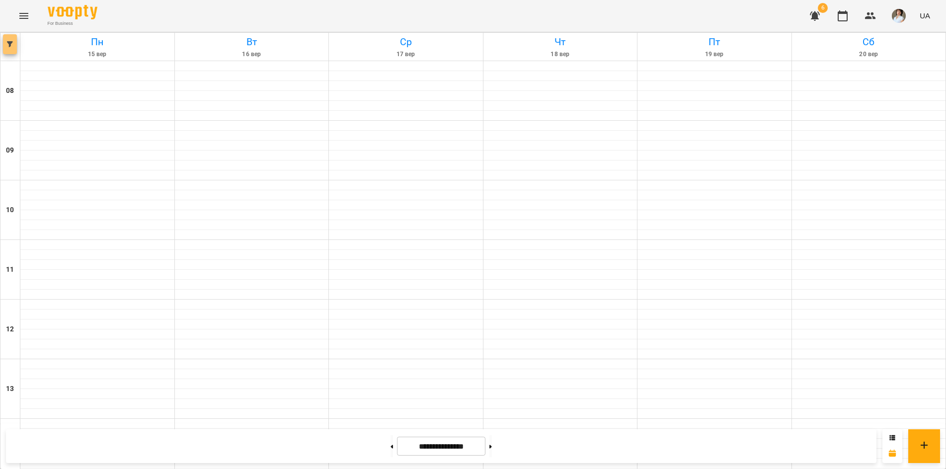
click at [10, 45] on icon "button" at bounding box center [10, 44] width 6 height 6
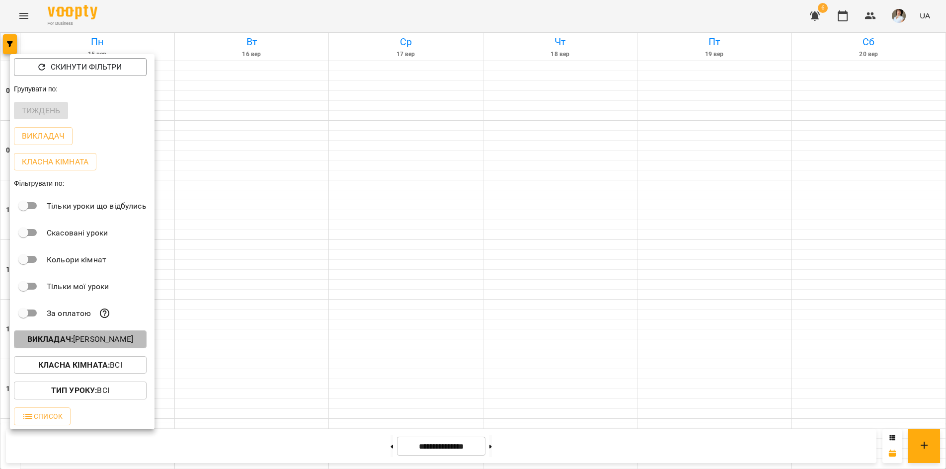
click at [44, 341] on b "Викладач :" at bounding box center [50, 338] width 46 height 9
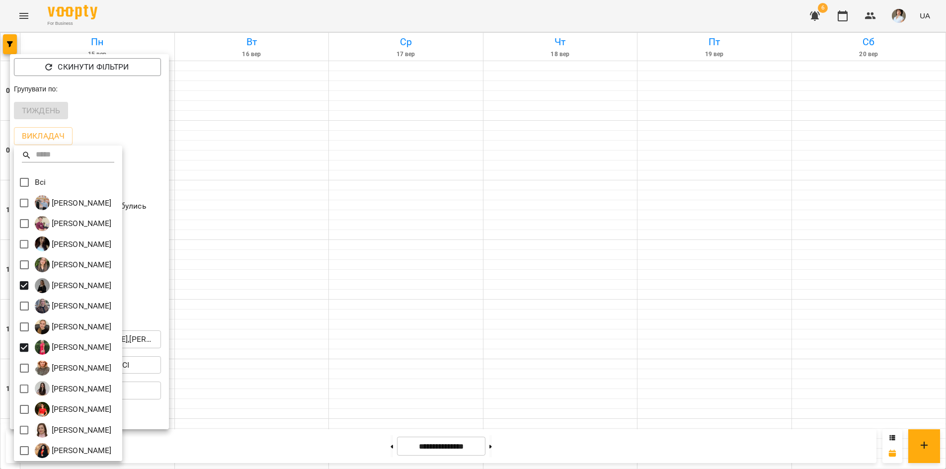
click at [606, 447] on div at bounding box center [473, 234] width 946 height 469
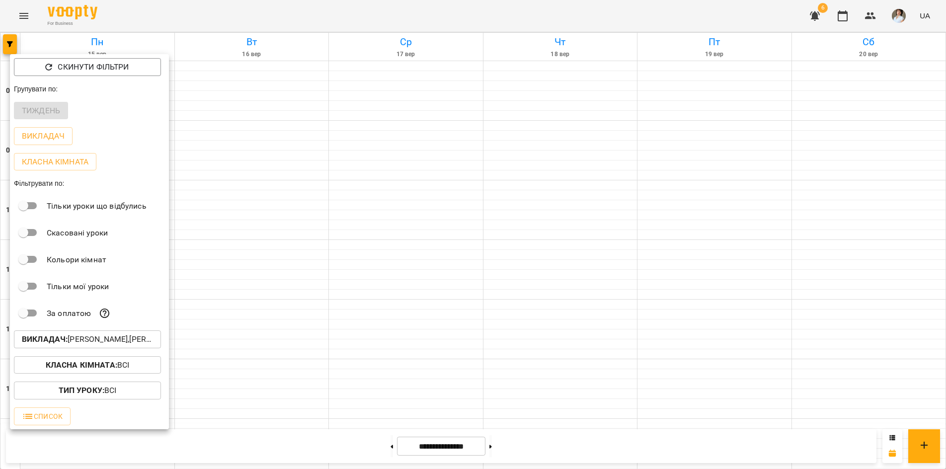
drag, startPoint x: 604, startPoint y: 443, endPoint x: 604, endPoint y: 186, distance: 256.4
click at [604, 442] on div at bounding box center [473, 234] width 946 height 469
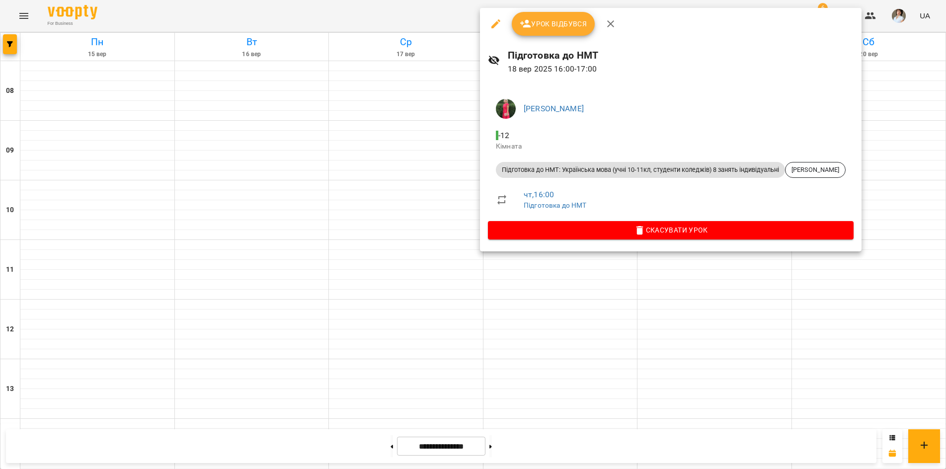
click at [582, 445] on div at bounding box center [473, 234] width 946 height 469
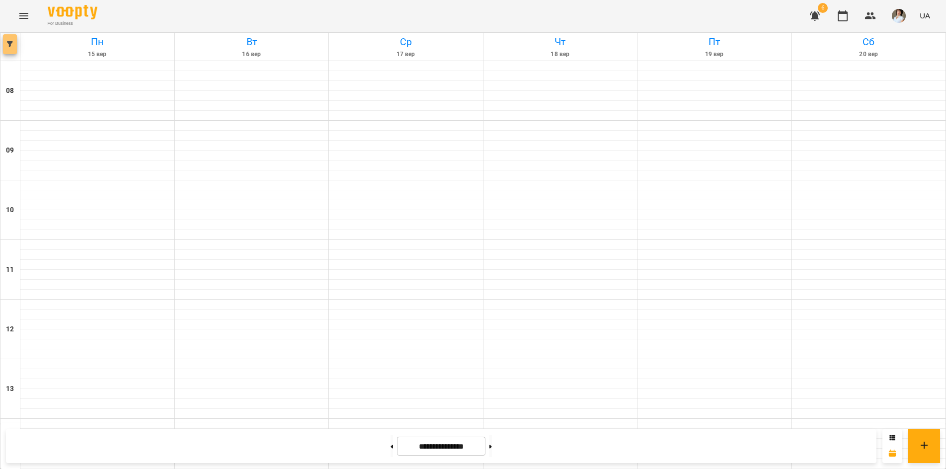
click at [13, 44] on span "button" at bounding box center [10, 44] width 14 height 6
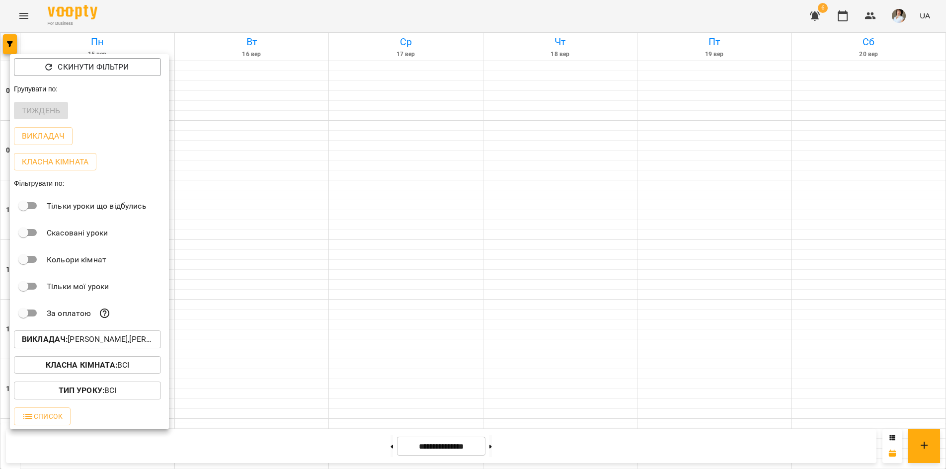
click at [71, 345] on p "Викладач : Дибко Діана Ігорівна,Кобильник Лілія Миколаївна" at bounding box center [87, 339] width 131 height 12
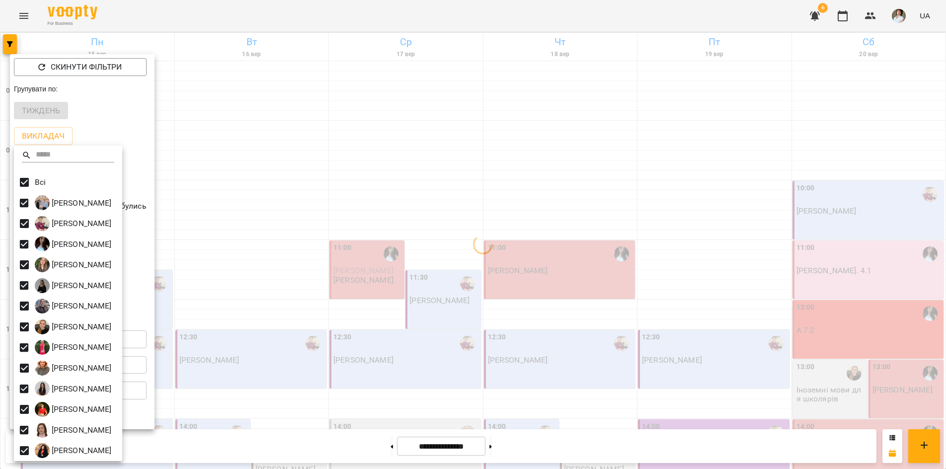
click at [328, 16] on div at bounding box center [473, 234] width 946 height 469
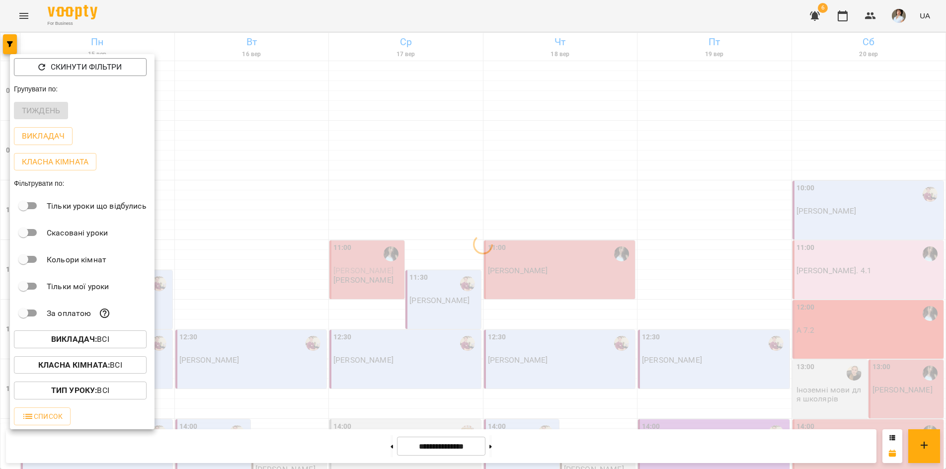
click at [326, 17] on div "Всі [PERSON_NAME] [PERSON_NAME] [PERSON_NAME] [PERSON_NAME] [PERSON_NAME] [PERS…" at bounding box center [473, 234] width 946 height 469
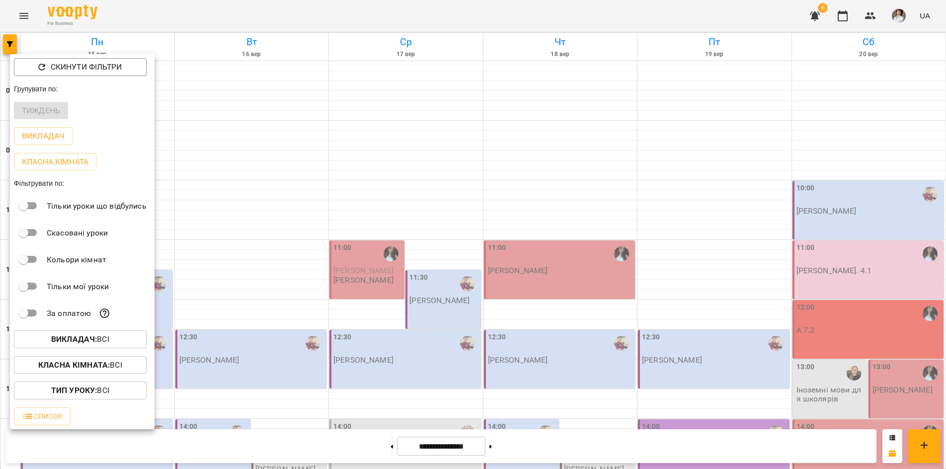
click at [326, 17] on div at bounding box center [473, 234] width 946 height 469
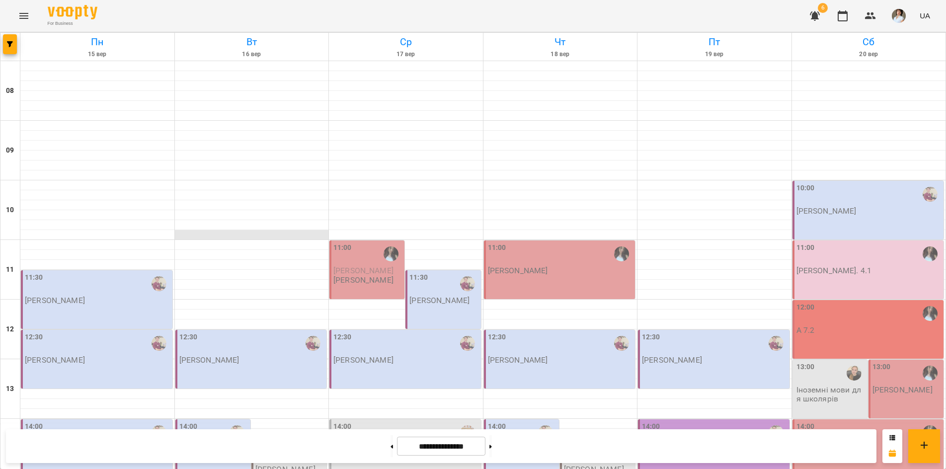
scroll to position [99, 0]
click at [139, 332] on div "12:30" at bounding box center [98, 343] width 146 height 23
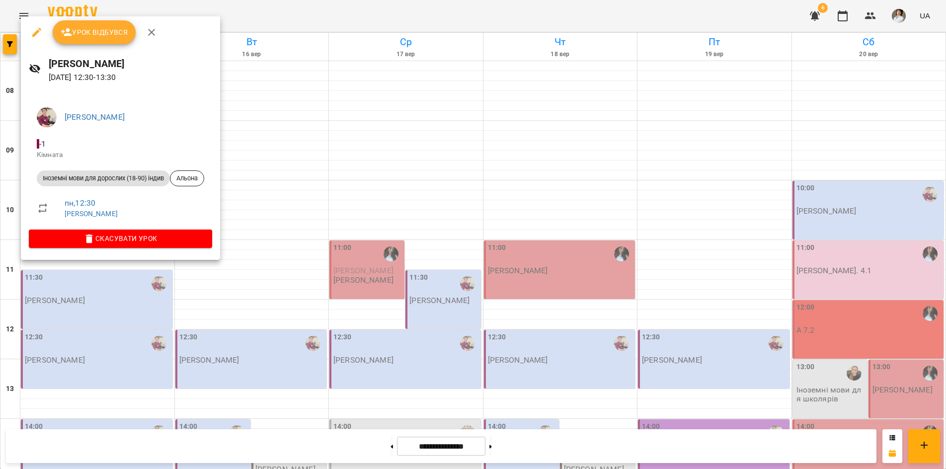
click at [332, 20] on div at bounding box center [473, 234] width 946 height 469
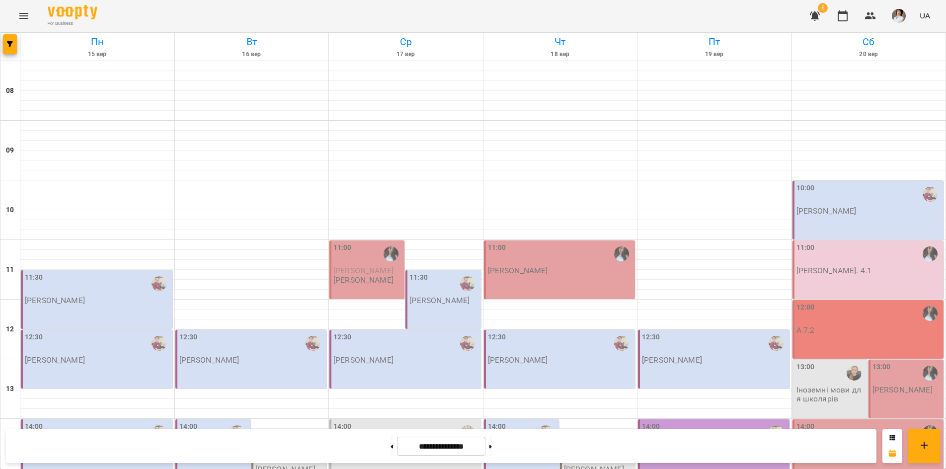
click at [107, 272] on div "11:30" at bounding box center [98, 283] width 146 height 23
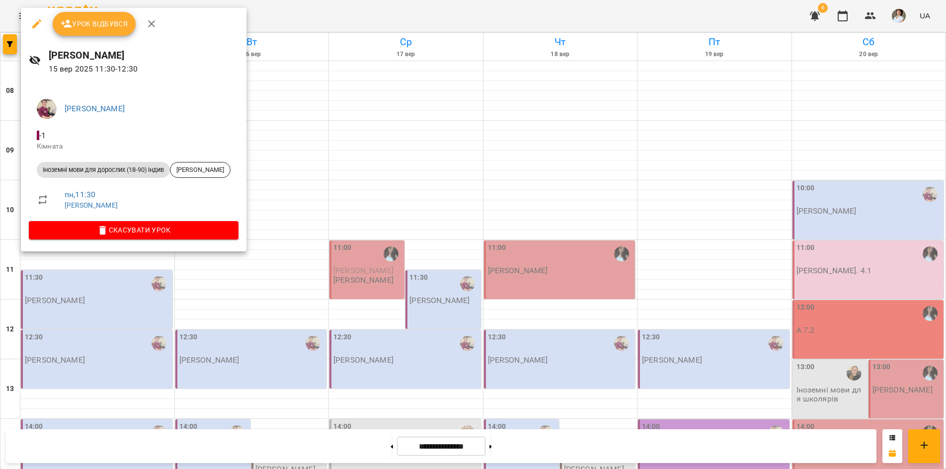
click at [90, 32] on button "Урок відбувся" at bounding box center [94, 24] width 83 height 24
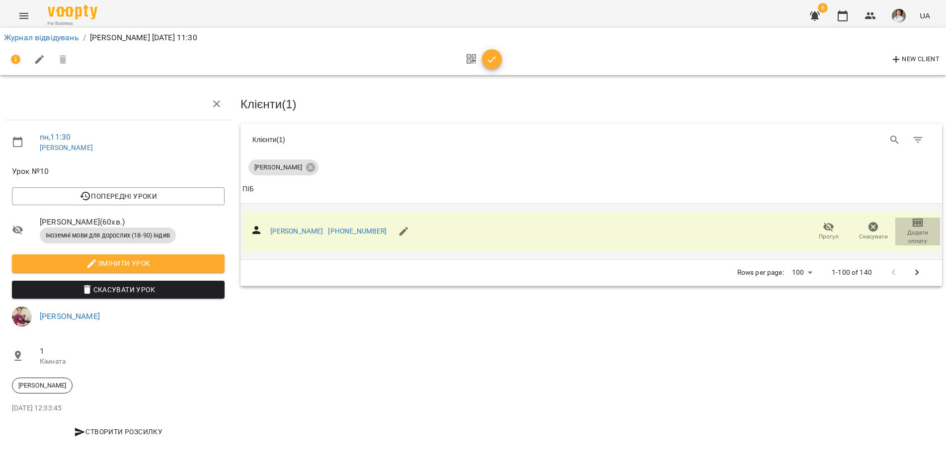
click at [915, 219] on icon "button" at bounding box center [918, 223] width 12 height 12
click at [912, 219] on li "Додати сплату разового" at bounding box center [885, 221] width 108 height 18
select select "**********"
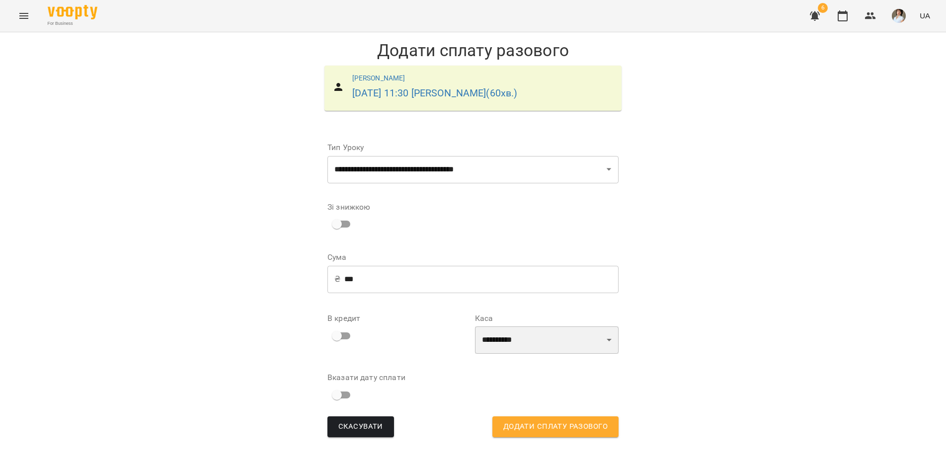
click at [510, 338] on select "**********" at bounding box center [547, 340] width 144 height 28
select select "****"
click at [475, 326] on select "**********" at bounding box center [547, 340] width 144 height 28
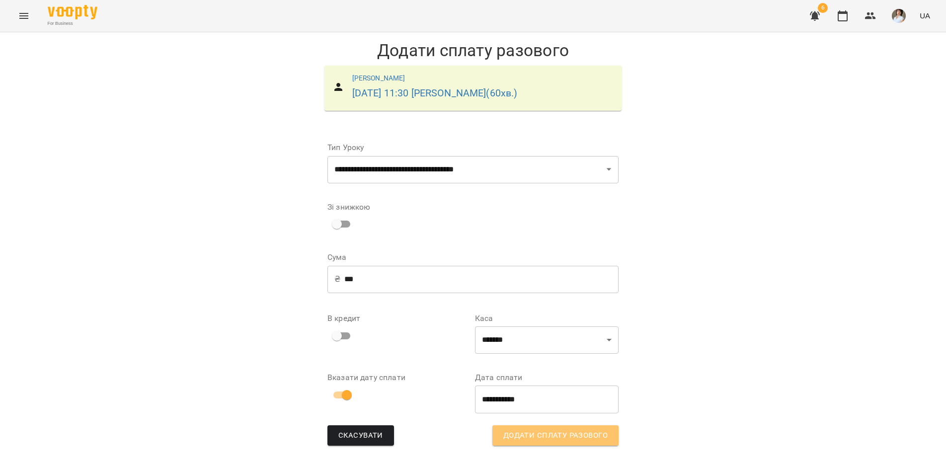
click at [554, 442] on span "Додати сплату разового" at bounding box center [555, 435] width 104 height 13
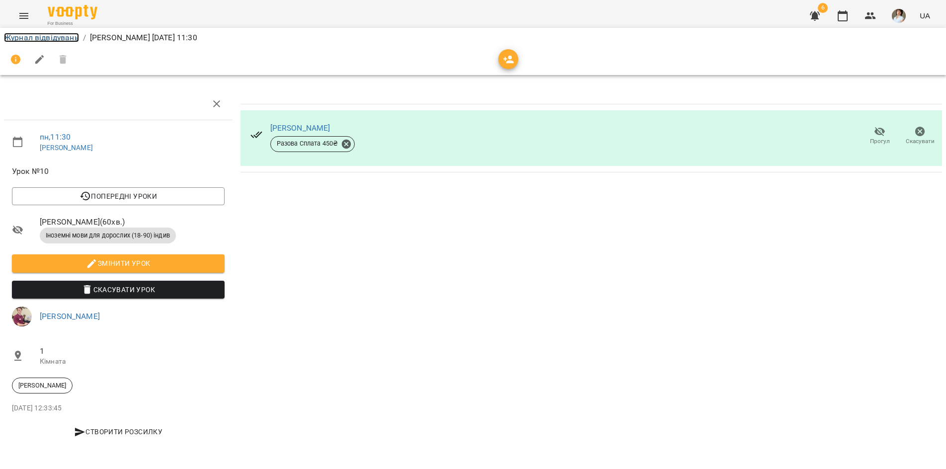
click at [62, 36] on link "Журнал відвідувань" at bounding box center [41, 37] width 75 height 9
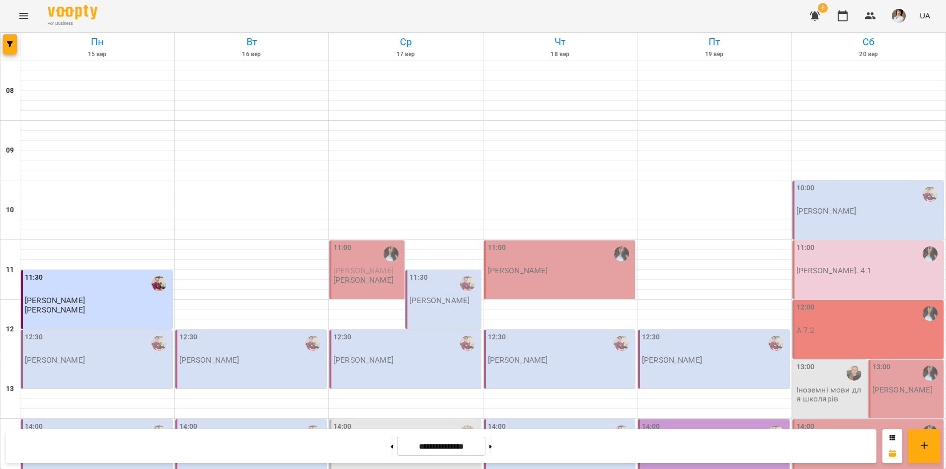
click at [101, 366] on div "12:30 Бойко Дмитро" at bounding box center [97, 359] width 152 height 59
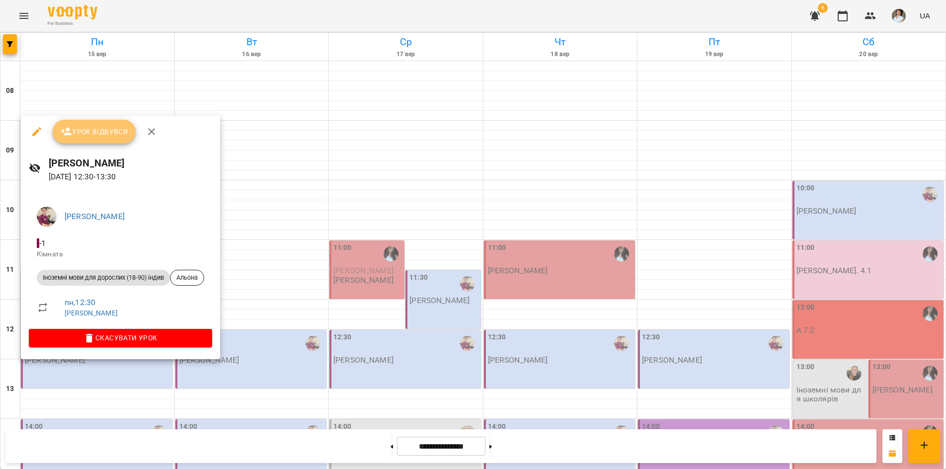
click at [99, 138] on button "Урок відбувся" at bounding box center [94, 132] width 83 height 24
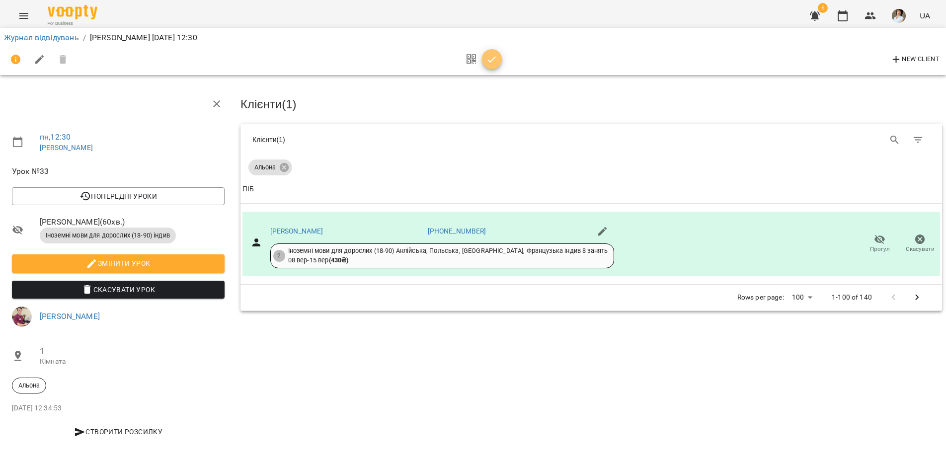
click at [494, 55] on icon "button" at bounding box center [492, 60] width 12 height 12
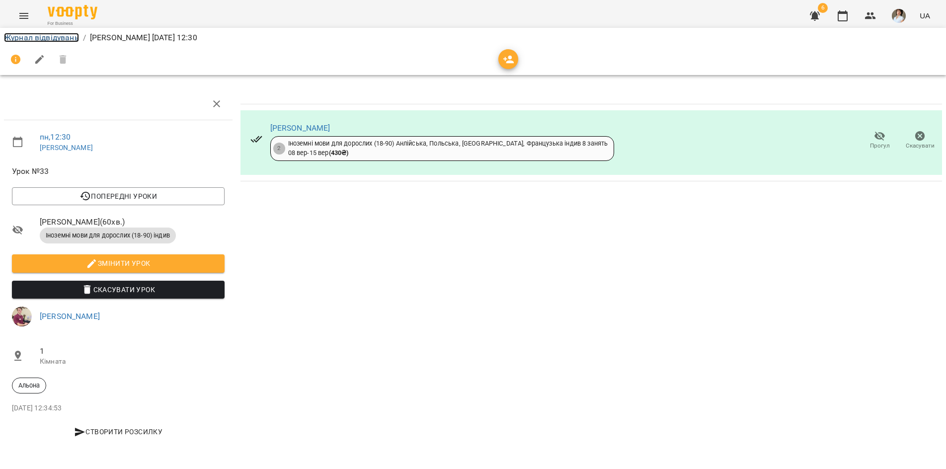
click at [44, 37] on link "Журнал відвідувань" at bounding box center [41, 37] width 75 height 9
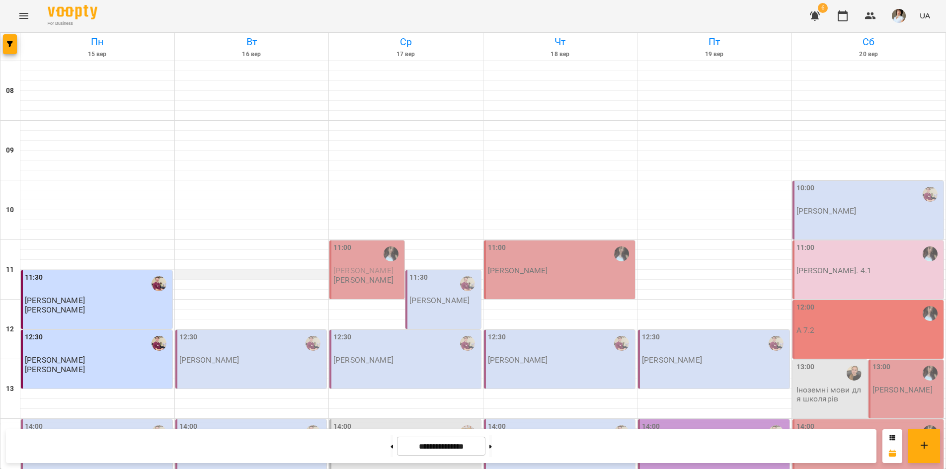
scroll to position [298, 0]
click at [103, 421] on div "14:00" at bounding box center [98, 432] width 146 height 23
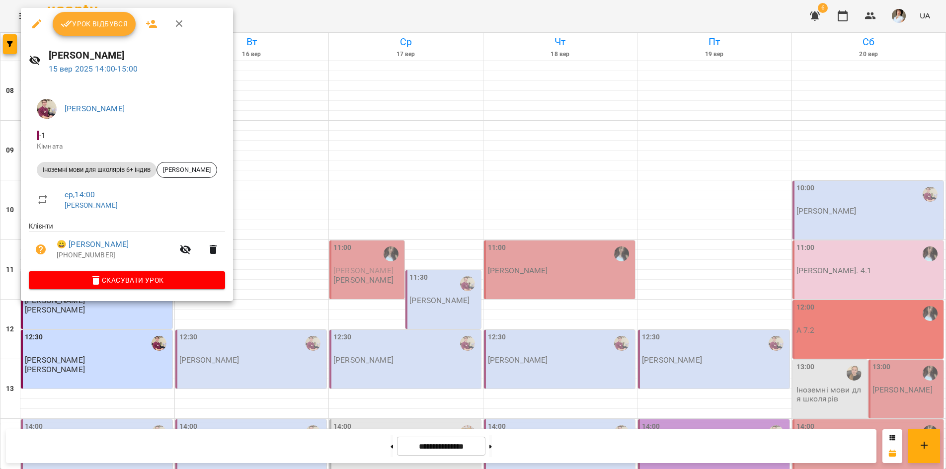
click at [386, 20] on div at bounding box center [473, 234] width 946 height 469
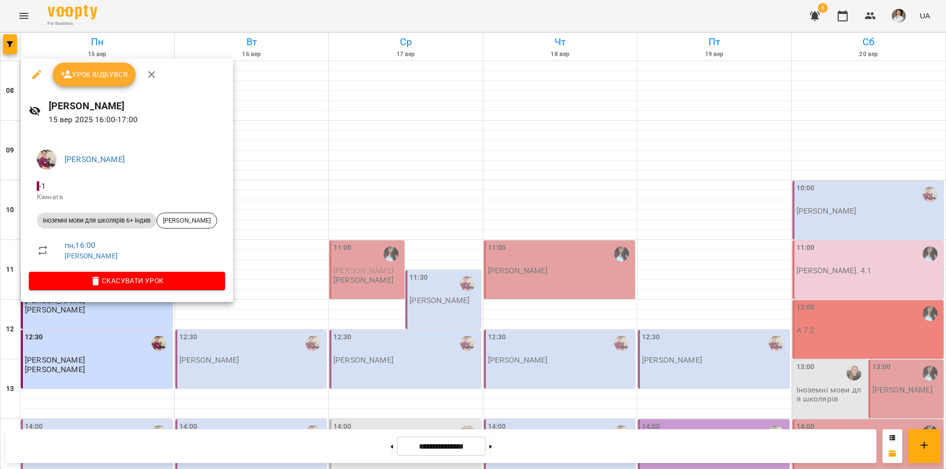
click at [43, 326] on div at bounding box center [473, 234] width 946 height 469
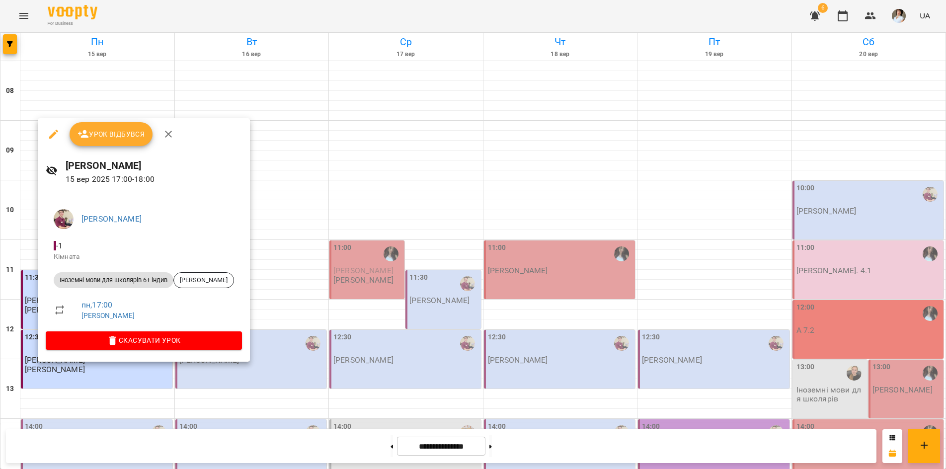
click at [32, 376] on div at bounding box center [473, 234] width 946 height 469
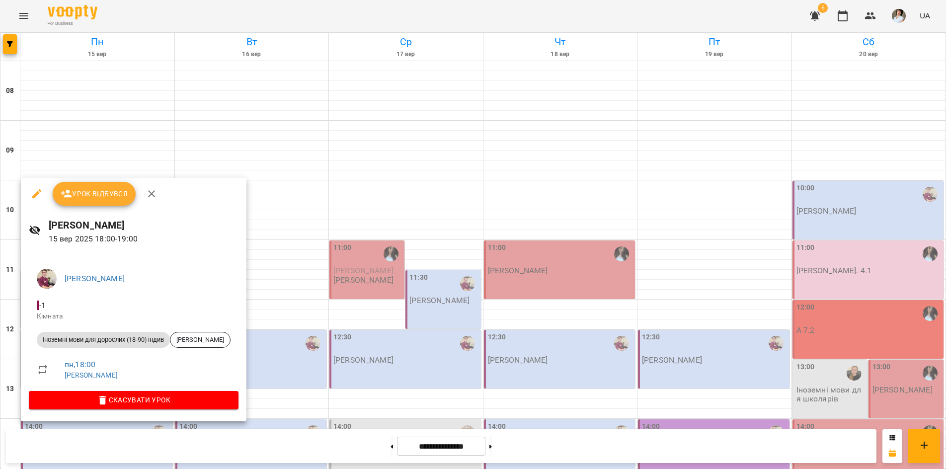
click at [48, 439] on div at bounding box center [473, 234] width 946 height 469
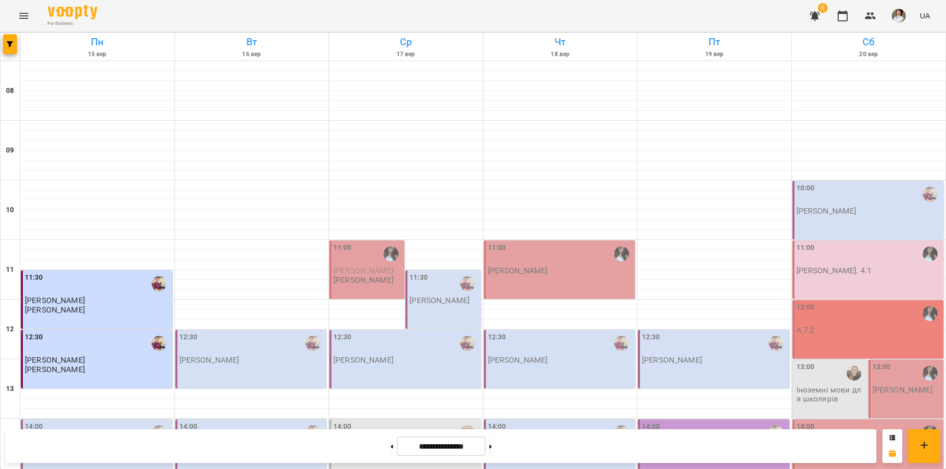
scroll to position [412, 0]
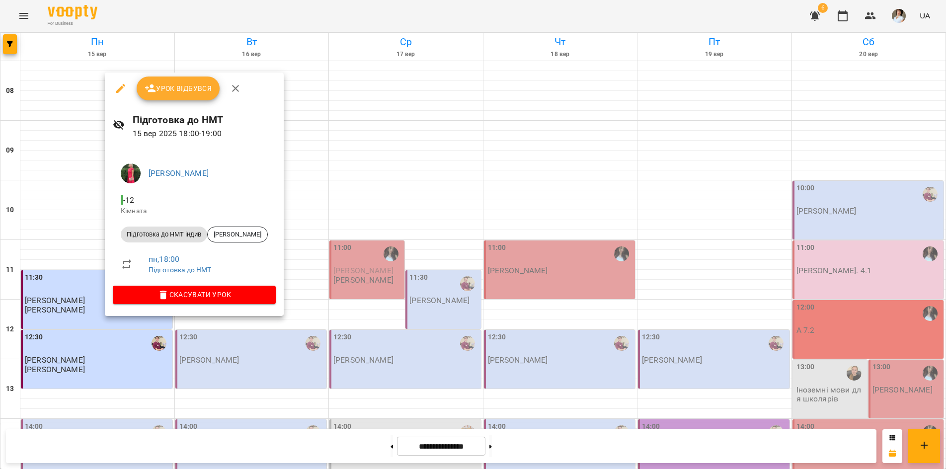
click at [124, 440] on div at bounding box center [473, 234] width 946 height 469
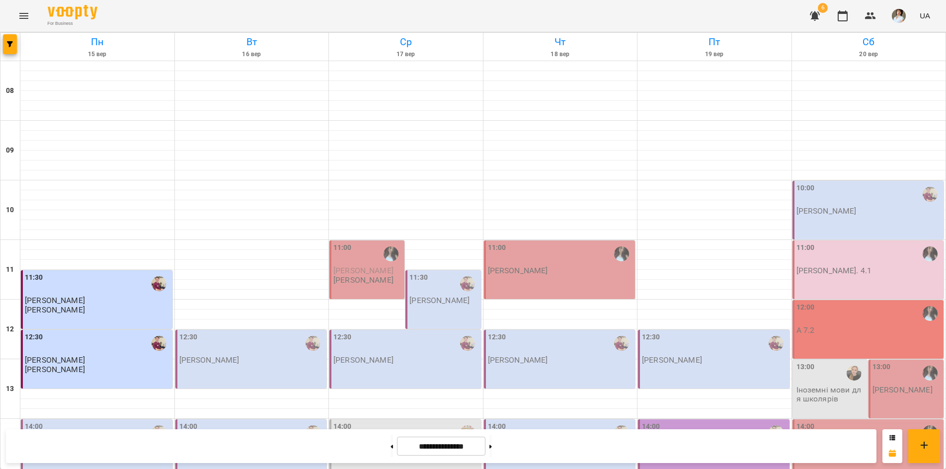
scroll to position [263, 0]
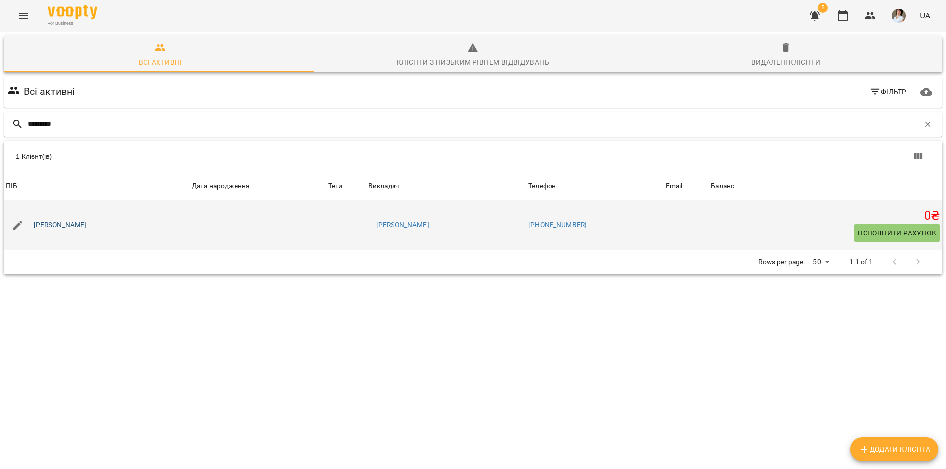
type input "*********"
click at [87, 224] on link "[PERSON_NAME]" at bounding box center [60, 225] width 53 height 10
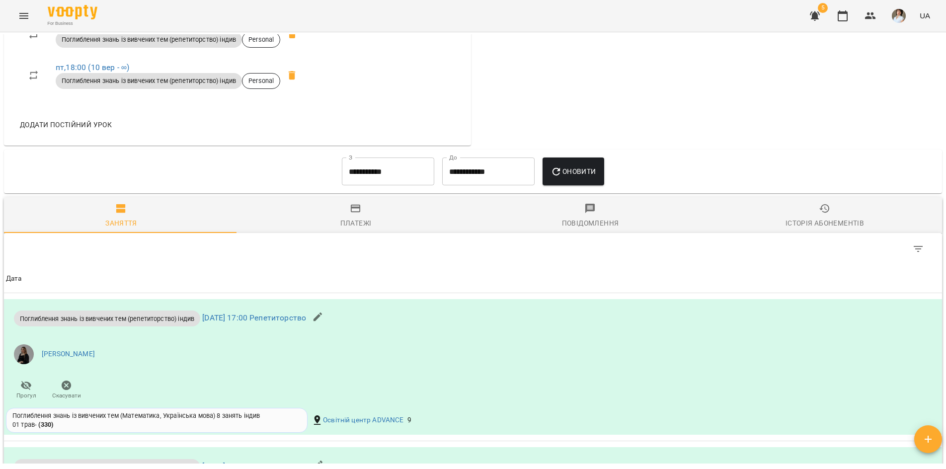
scroll to position [447, 0]
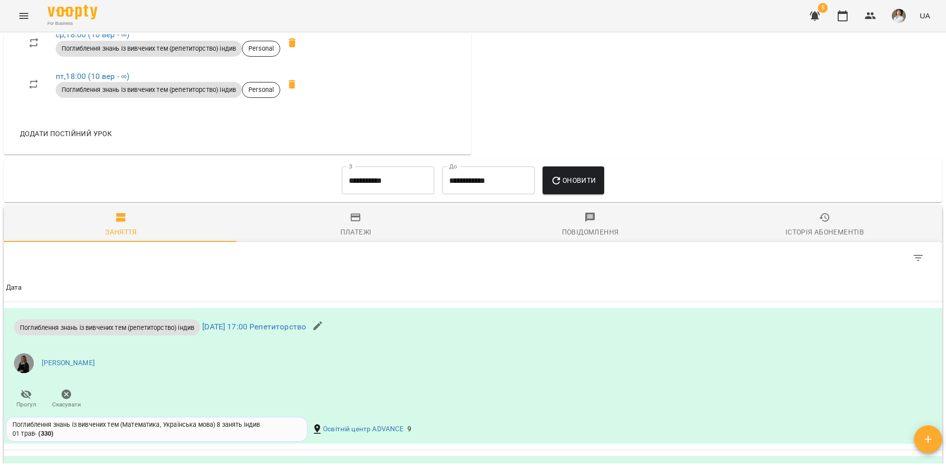
click at [413, 182] on input "**********" at bounding box center [388, 180] width 92 height 28
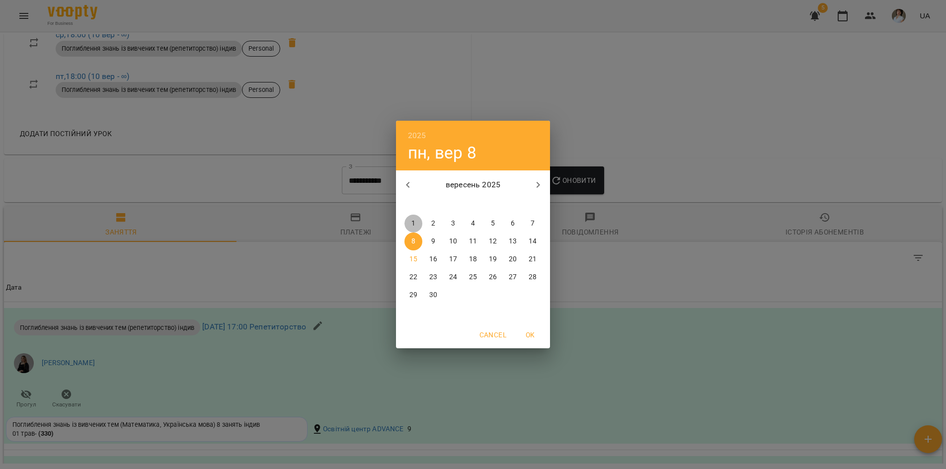
click at [412, 224] on p "1" at bounding box center [413, 224] width 4 height 10
type input "**********"
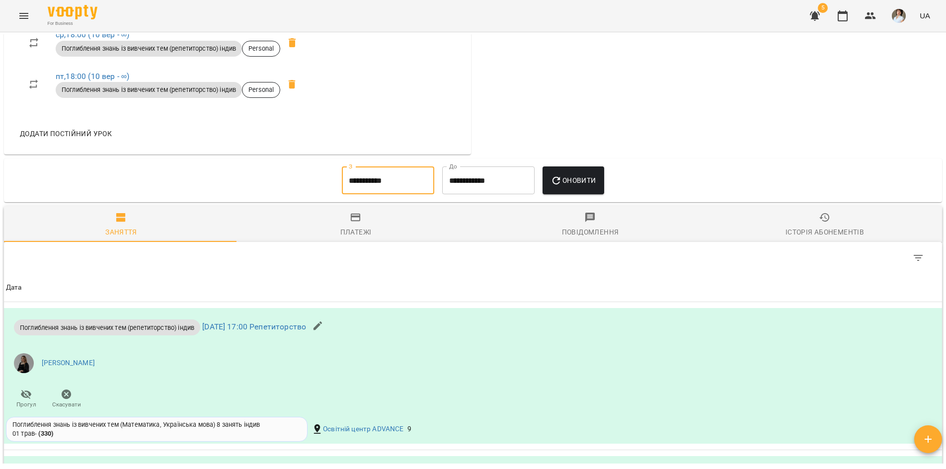
click at [582, 184] on span "Оновити" at bounding box center [573, 180] width 45 height 12
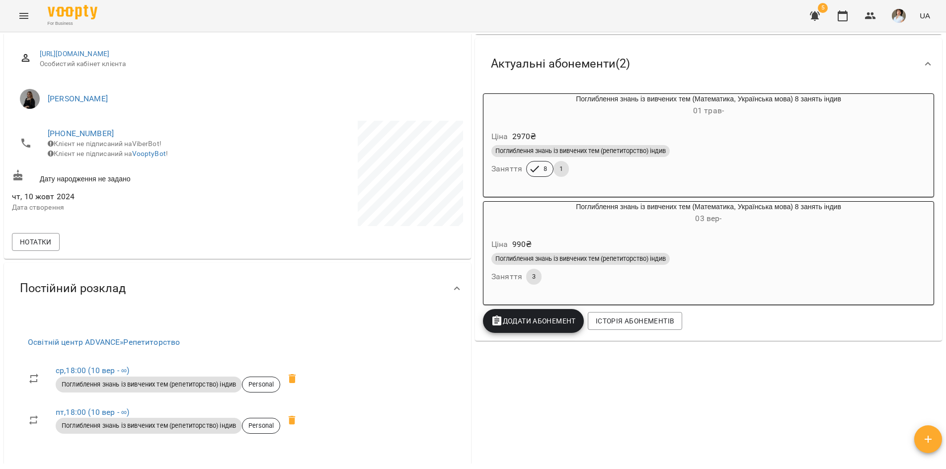
scroll to position [0, 0]
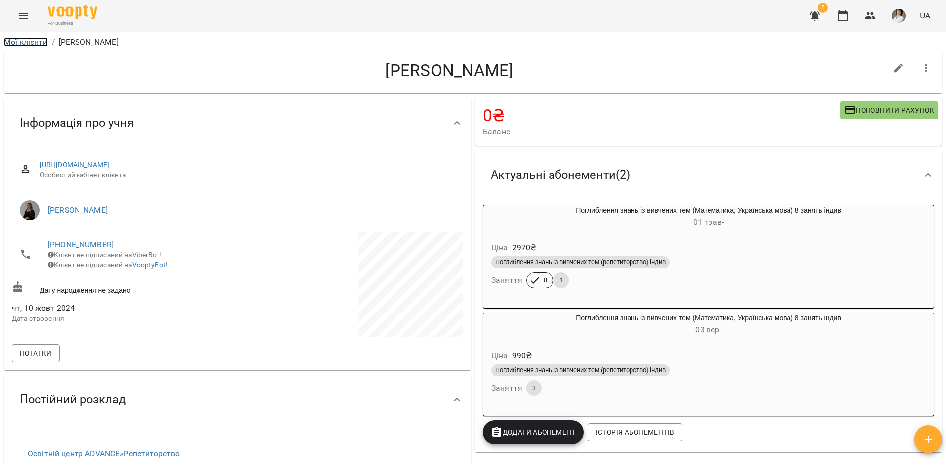
click at [33, 40] on link "Мої клієнти" at bounding box center [26, 41] width 44 height 9
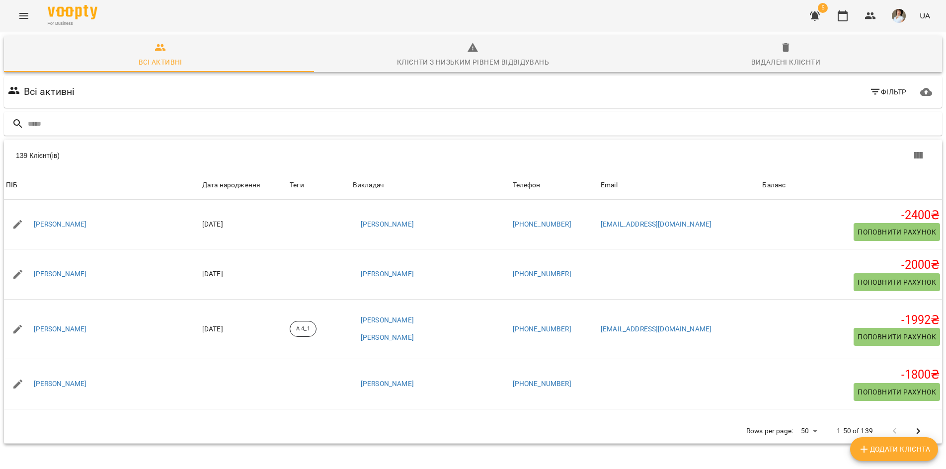
click at [881, 90] on span "Фільтр" at bounding box center [888, 92] width 37 height 12
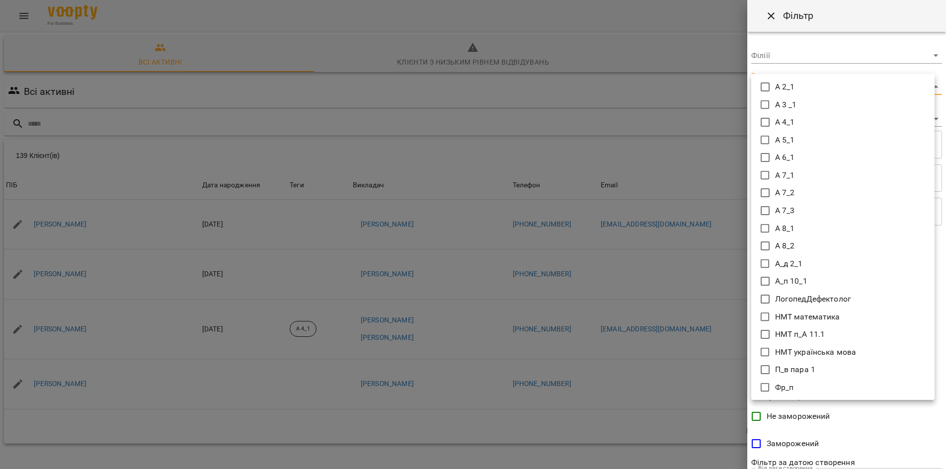
click at [786, 89] on body "For Business 5 UA Всі активні Клієнти з низьким рівнем відвідувань Видалені клі…" at bounding box center [473, 258] width 946 height 517
click at [766, 123] on icon at bounding box center [765, 122] width 12 height 12
type input "*****"
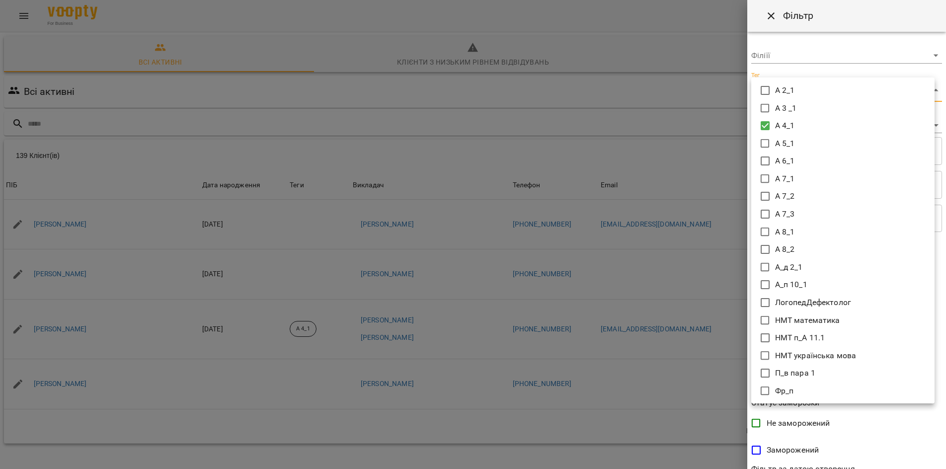
drag, startPoint x: 877, startPoint y: 430, endPoint x: 881, endPoint y: 425, distance: 6.5
click at [878, 429] on div at bounding box center [473, 234] width 946 height 469
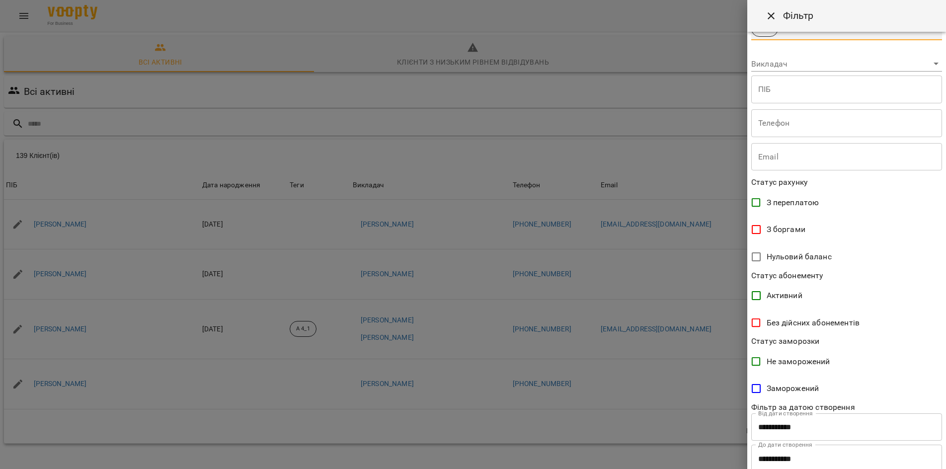
scroll to position [91, 0]
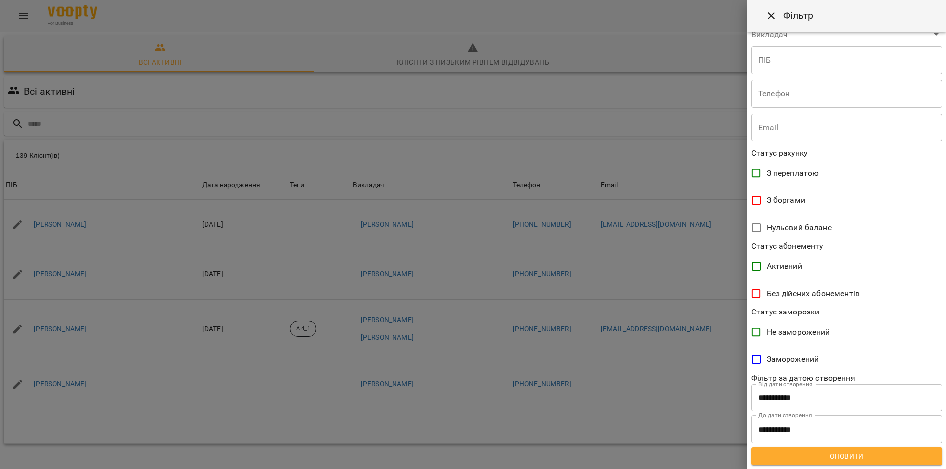
click at [879, 455] on span "Оновити" at bounding box center [846, 456] width 175 height 12
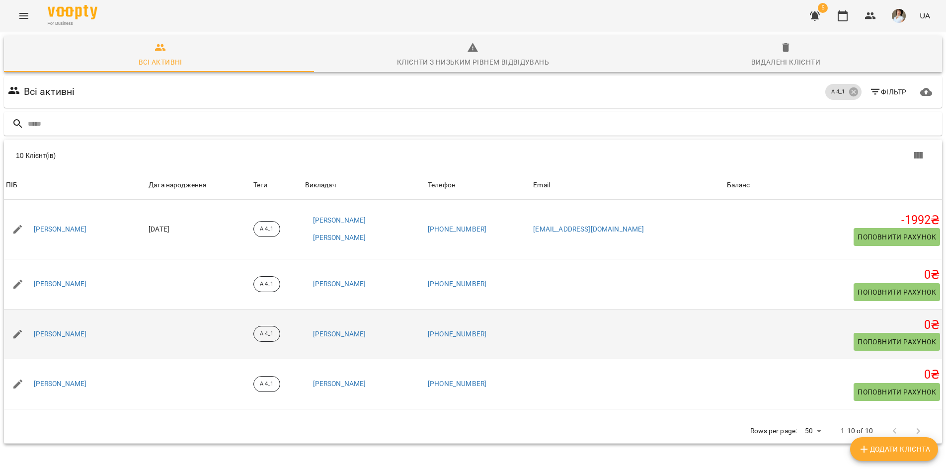
scroll to position [0, 0]
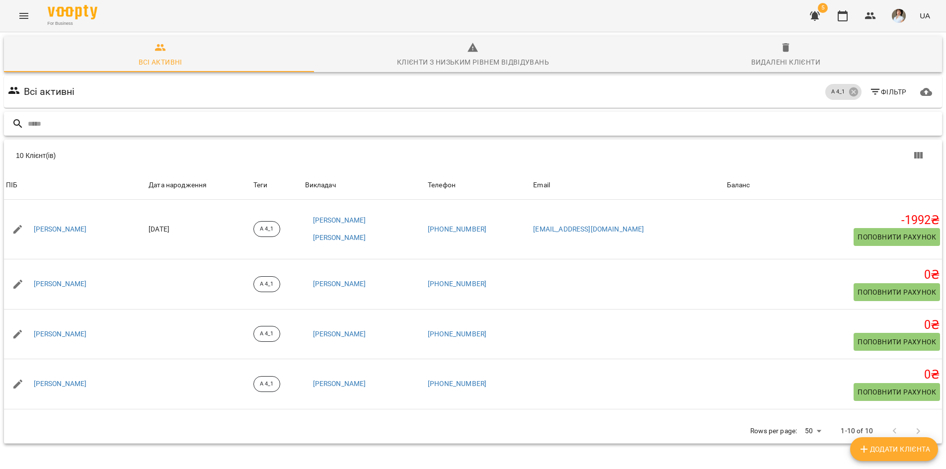
click at [51, 125] on input "text" at bounding box center [483, 124] width 910 height 16
click at [848, 91] on icon at bounding box center [853, 91] width 11 height 11
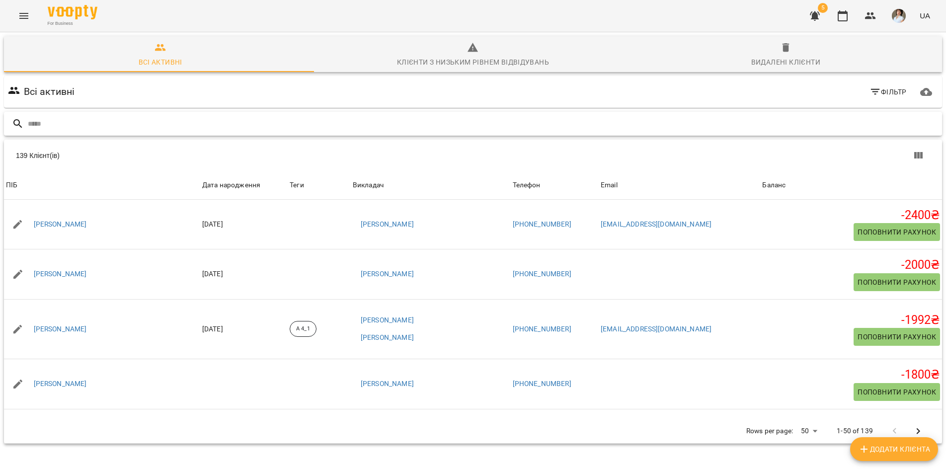
click at [57, 128] on input "text" at bounding box center [483, 124] width 910 height 16
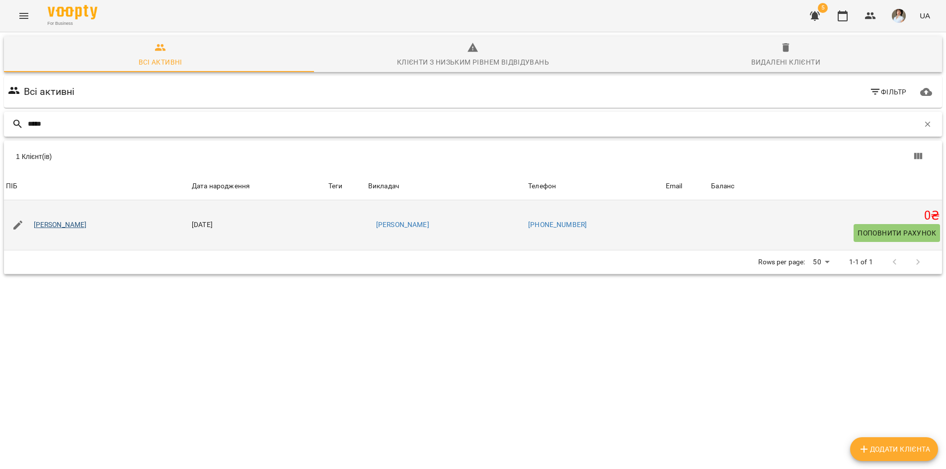
type input "*****"
click at [85, 223] on link "Грешилов Дмитро Віталійович" at bounding box center [60, 225] width 53 height 10
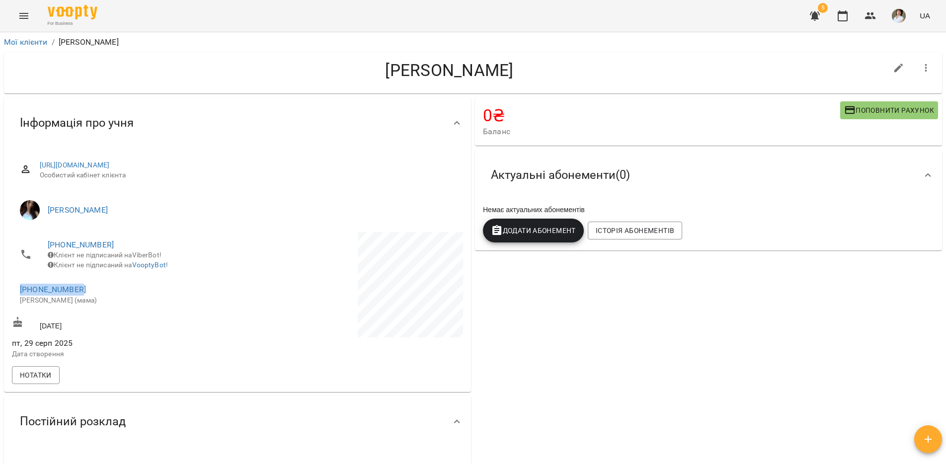
drag, startPoint x: 84, startPoint y: 296, endPoint x: 10, endPoint y: 292, distance: 73.7
click at [9, 293] on div "https://www.voopty.com.ua/client/66b9e15b1f68659223c47f70/68b19cf3243f33854059f…" at bounding box center [237, 270] width 467 height 243
copy link "+380677136999"
click at [22, 42] on link "Мої клієнти" at bounding box center [26, 41] width 44 height 9
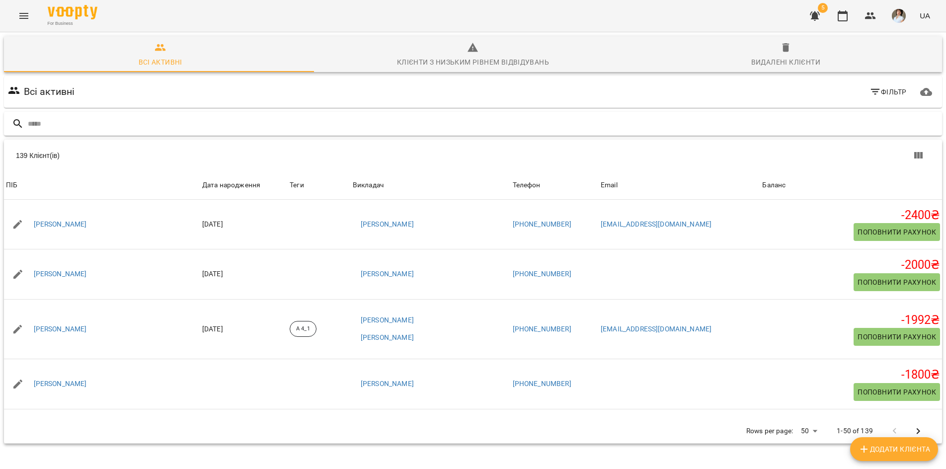
click at [64, 121] on input "text" at bounding box center [483, 124] width 910 height 16
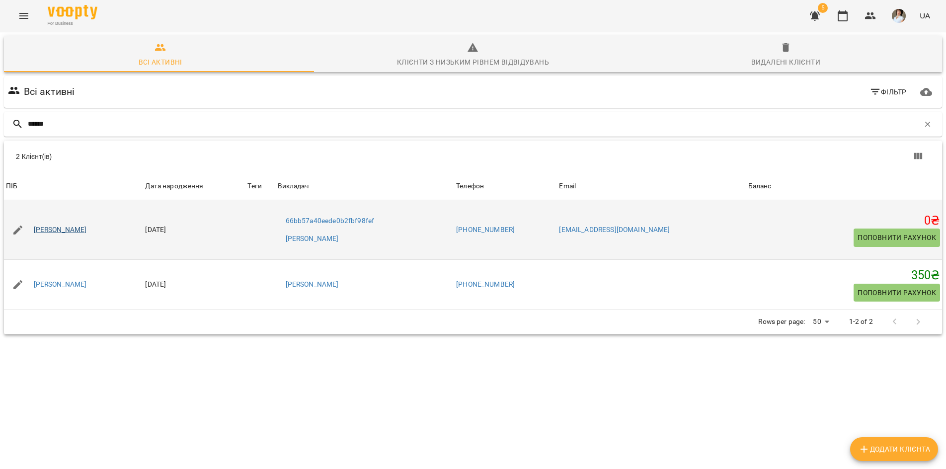
type input "******"
click at [83, 232] on link "Власов Олександр Олександрович" at bounding box center [60, 230] width 53 height 10
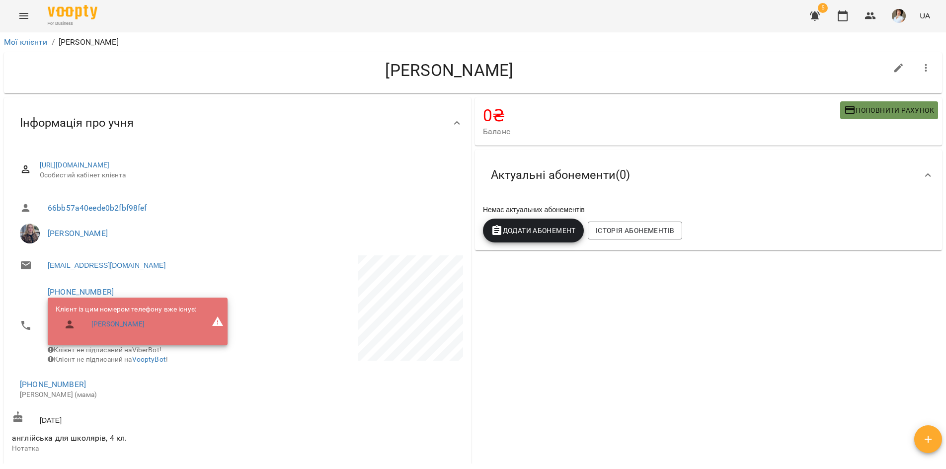
click at [874, 117] on button "Поповнити рахунок" at bounding box center [889, 110] width 98 height 18
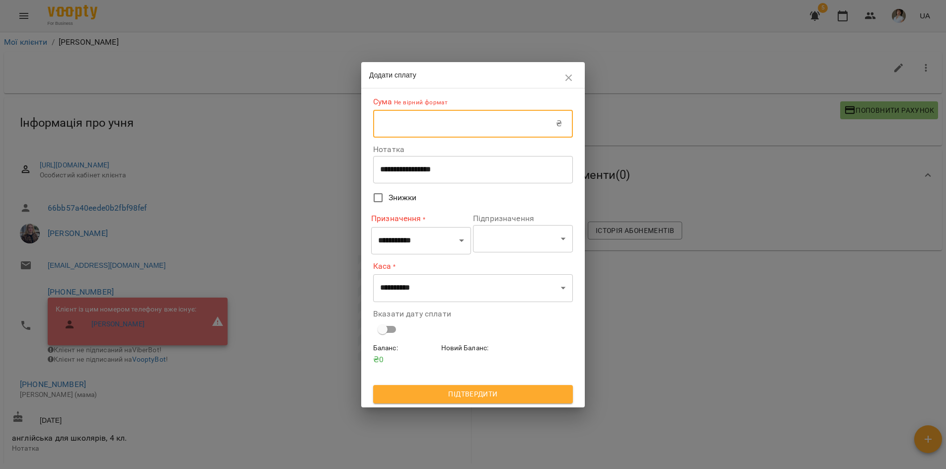
click at [424, 120] on input "text" at bounding box center [464, 124] width 183 height 28
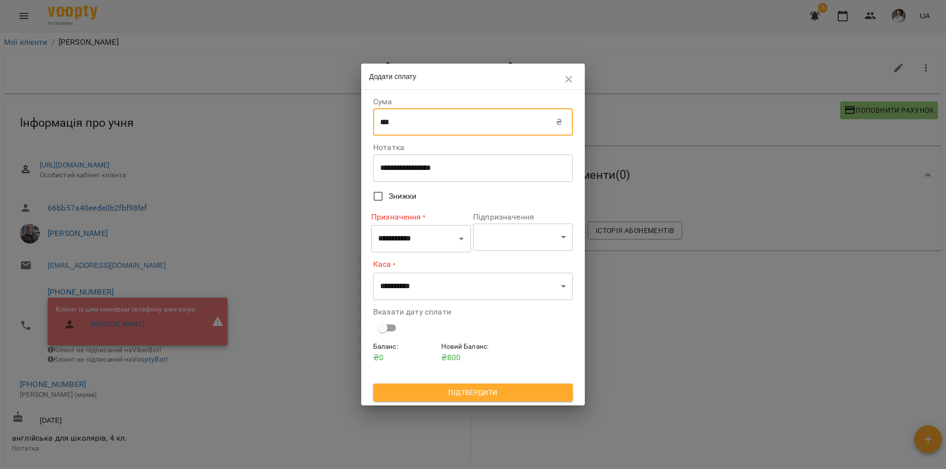
type input "***"
click at [410, 245] on select "**********" at bounding box center [421, 239] width 100 height 28
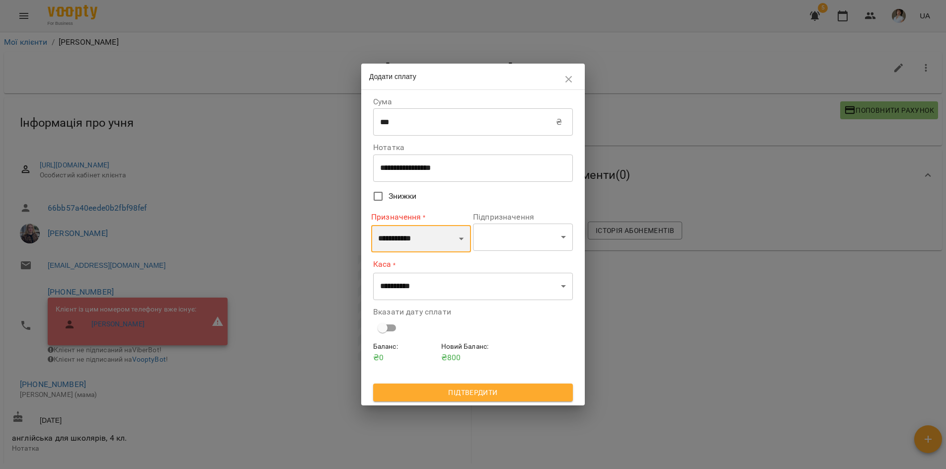
select select "**********"
click at [371, 225] on select "**********" at bounding box center [421, 239] width 100 height 28
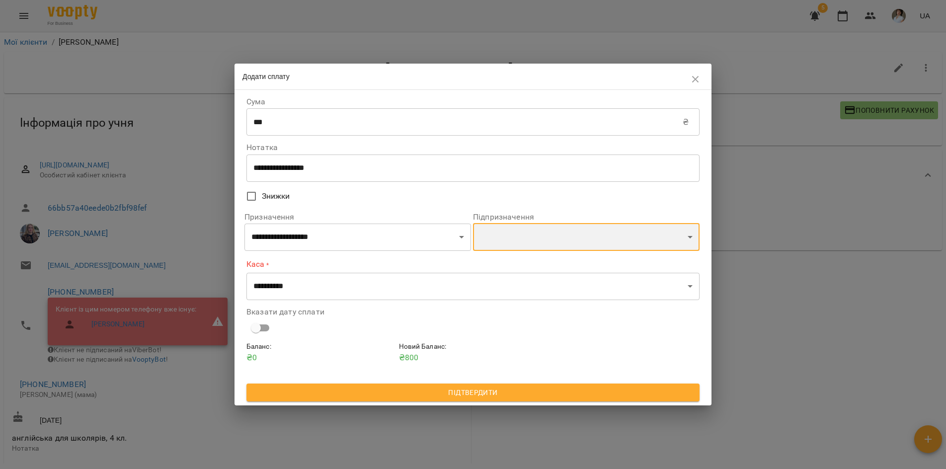
click at [504, 236] on select "**********" at bounding box center [586, 237] width 227 height 28
select select "**********"
click at [473, 224] on select "**********" at bounding box center [586, 237] width 227 height 28
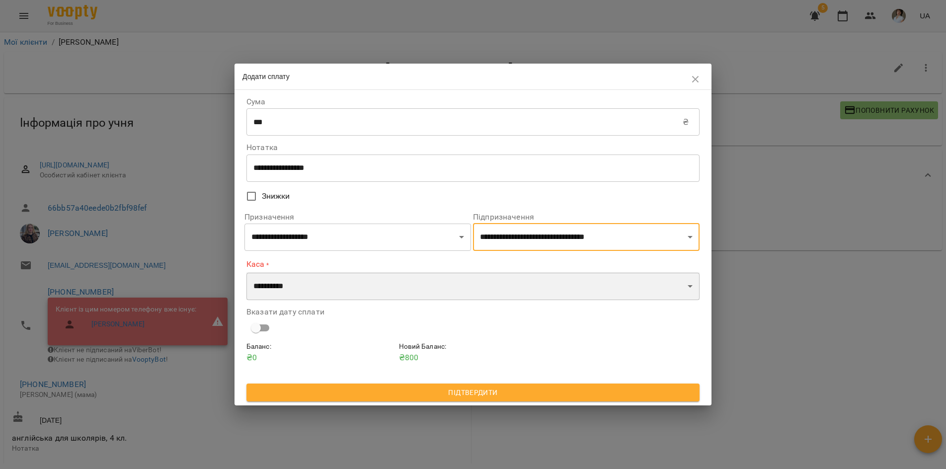
click at [355, 290] on select "**********" at bounding box center [472, 286] width 453 height 28
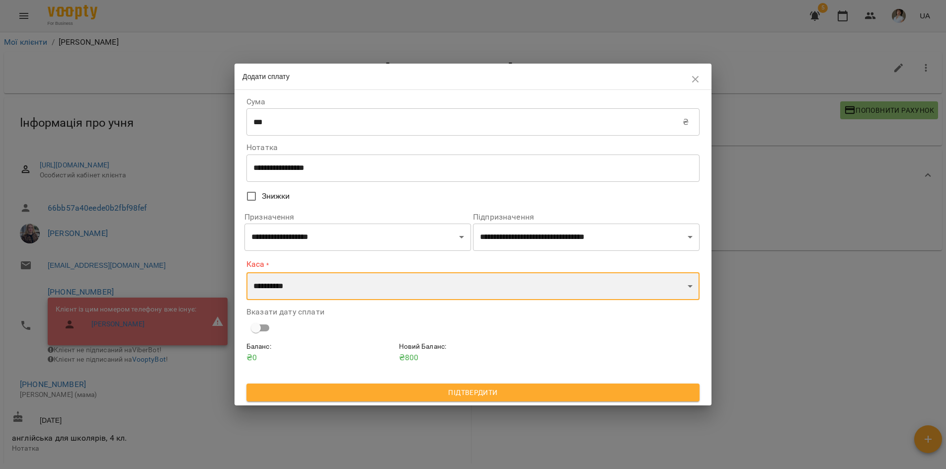
select select "****"
click at [246, 272] on select "**********" at bounding box center [472, 286] width 453 height 28
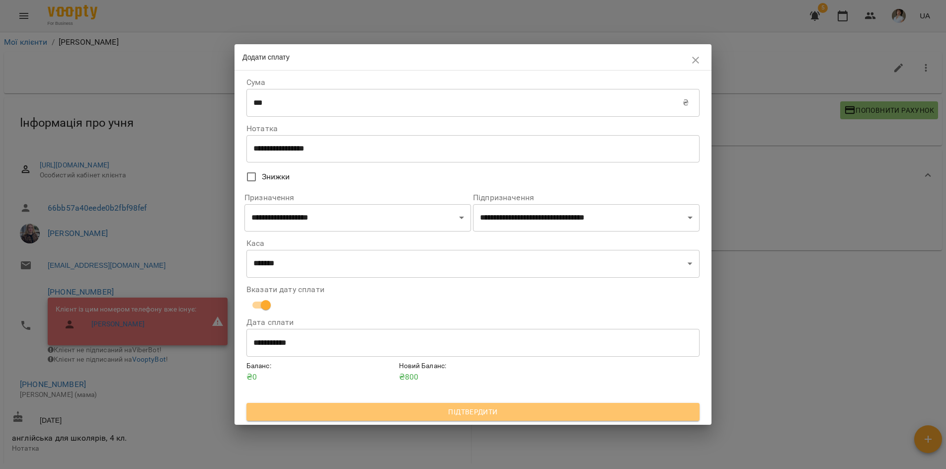
click at [476, 410] on span "Підтвердити" at bounding box center [472, 412] width 437 height 12
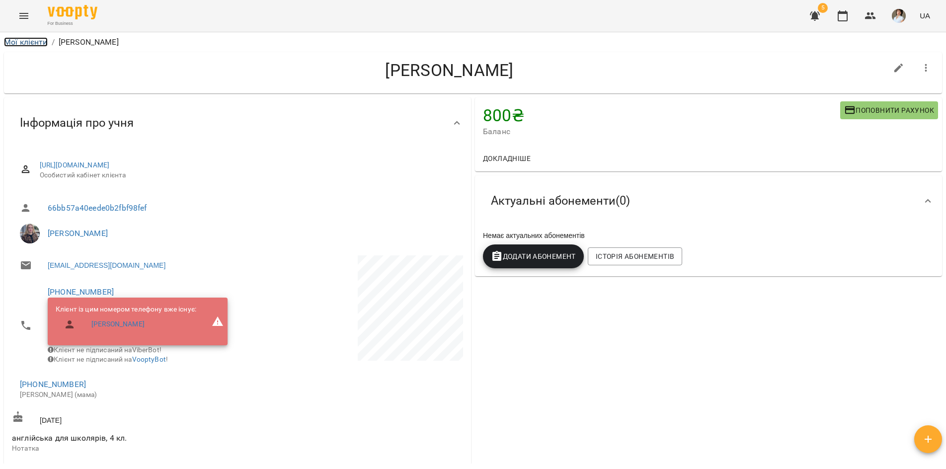
click at [24, 46] on link "Мої клієнти" at bounding box center [26, 41] width 44 height 9
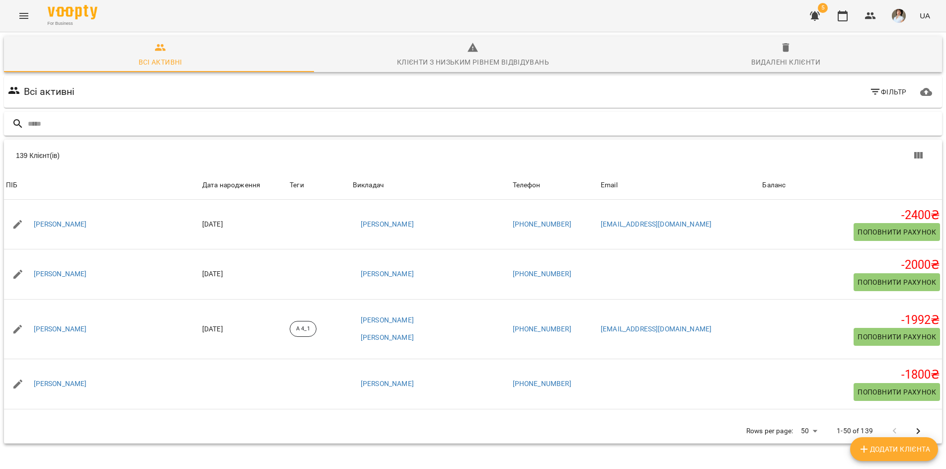
click at [32, 126] on input "text" at bounding box center [483, 124] width 910 height 16
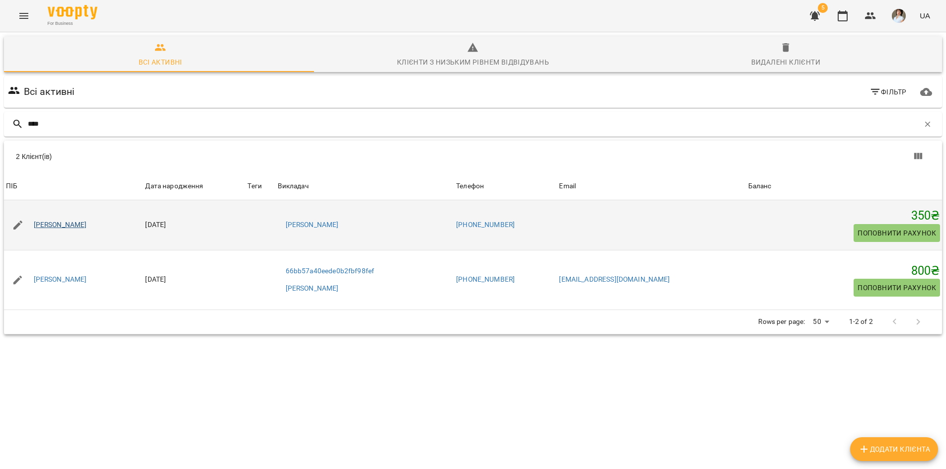
type input "****"
click at [83, 225] on link "[PERSON_NAME]" at bounding box center [60, 225] width 53 height 10
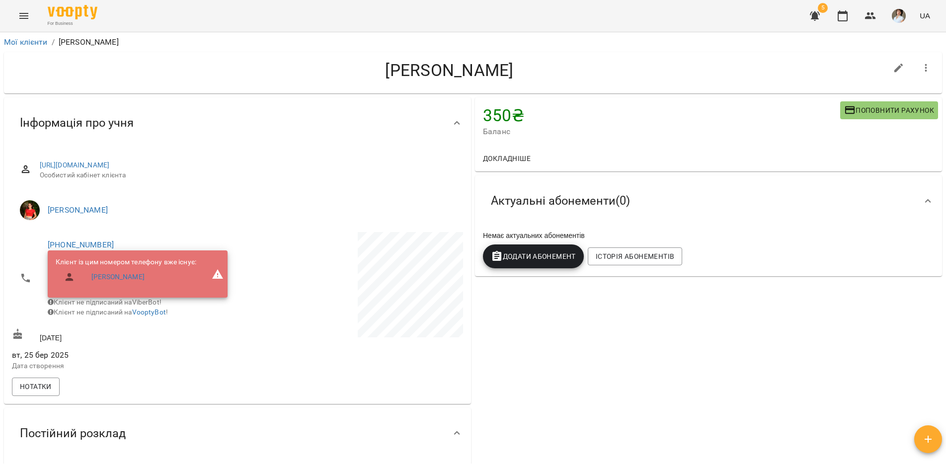
click at [884, 113] on span "Поповнити рахунок" at bounding box center [889, 110] width 90 height 12
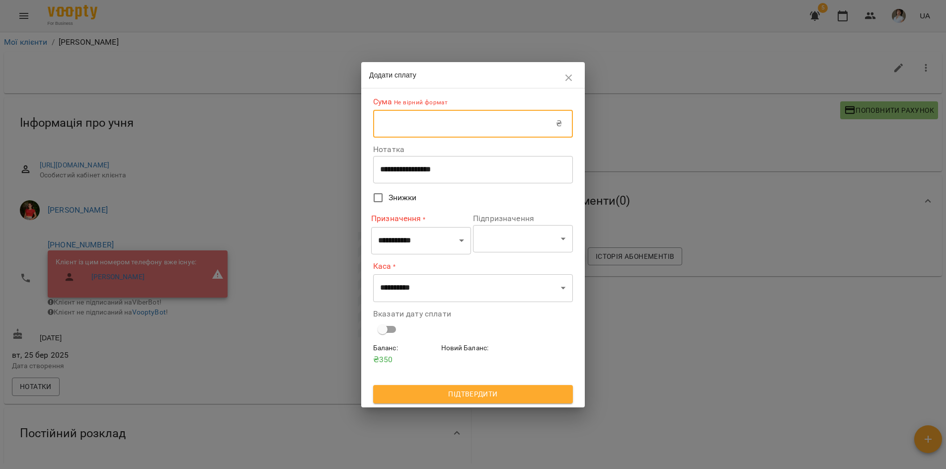
click at [426, 121] on input "text" at bounding box center [464, 124] width 183 height 28
type input "***"
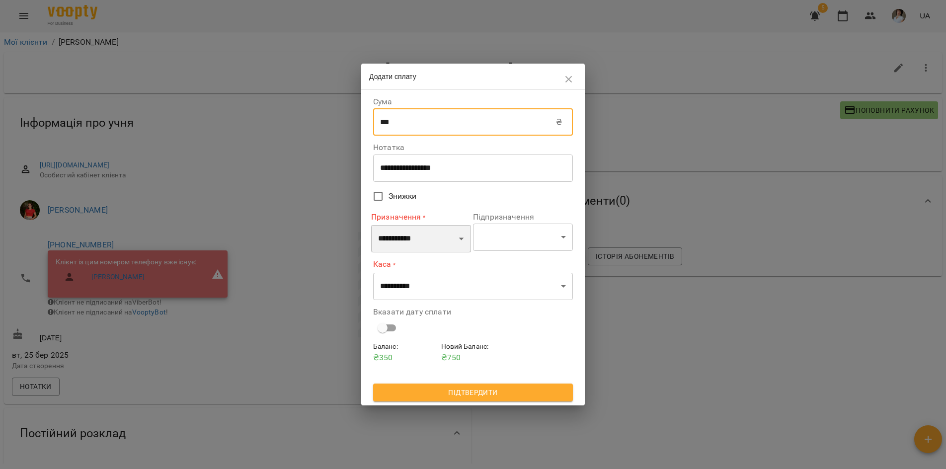
click at [399, 240] on select "**********" at bounding box center [421, 239] width 100 height 28
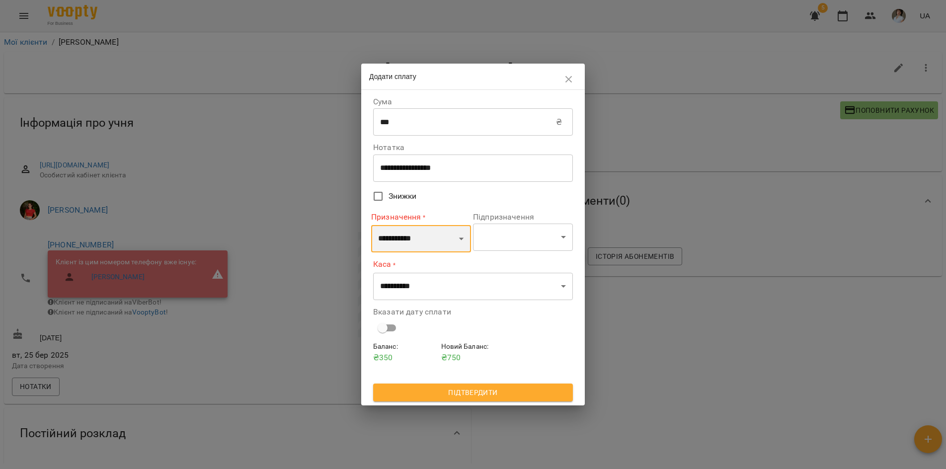
select select "**********"
click at [371, 225] on select "**********" at bounding box center [421, 239] width 100 height 28
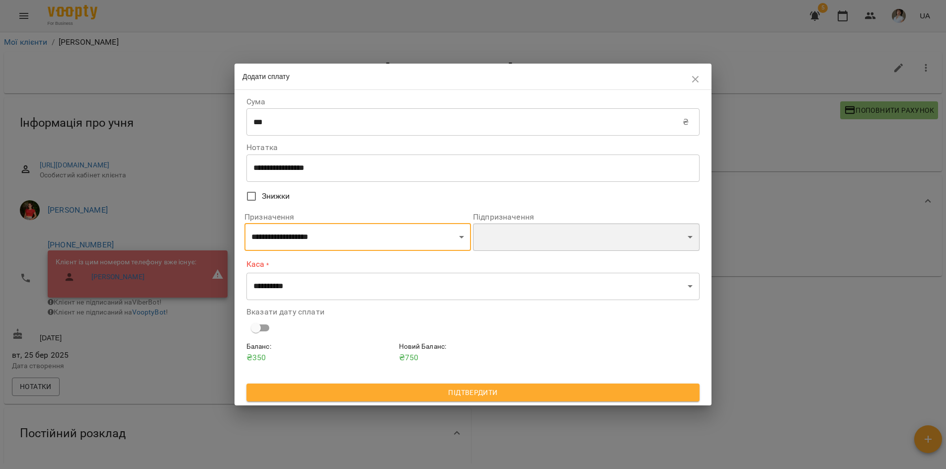
click at [550, 239] on select "**********" at bounding box center [586, 237] width 227 height 28
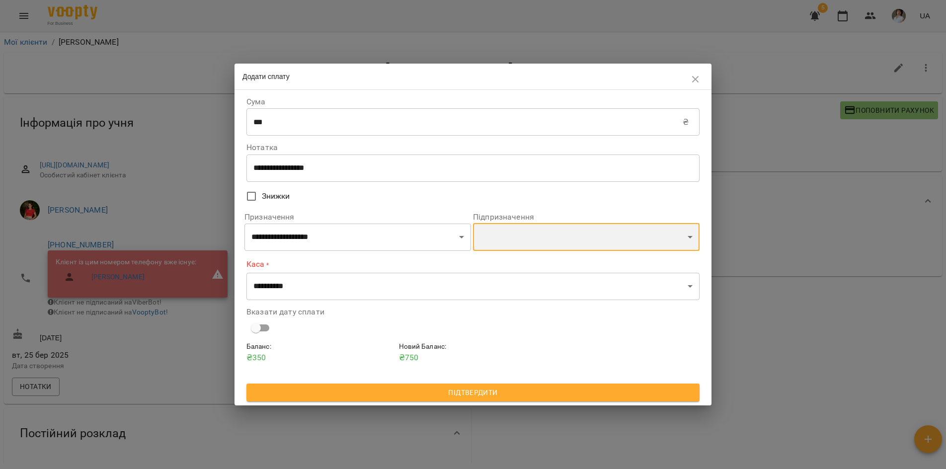
select select "**********"
click at [473, 224] on select "**********" at bounding box center [586, 237] width 227 height 28
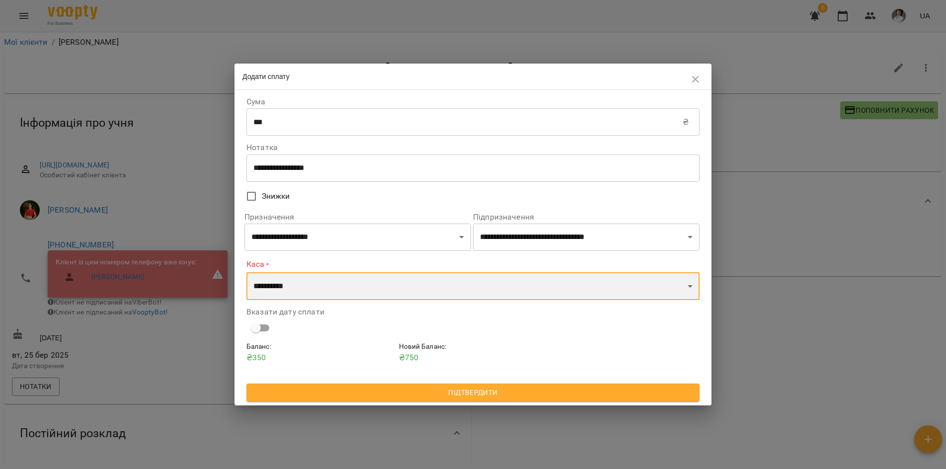
click at [300, 281] on select "**********" at bounding box center [472, 286] width 453 height 28
select select "****"
click at [246, 272] on select "**********" at bounding box center [472, 286] width 453 height 28
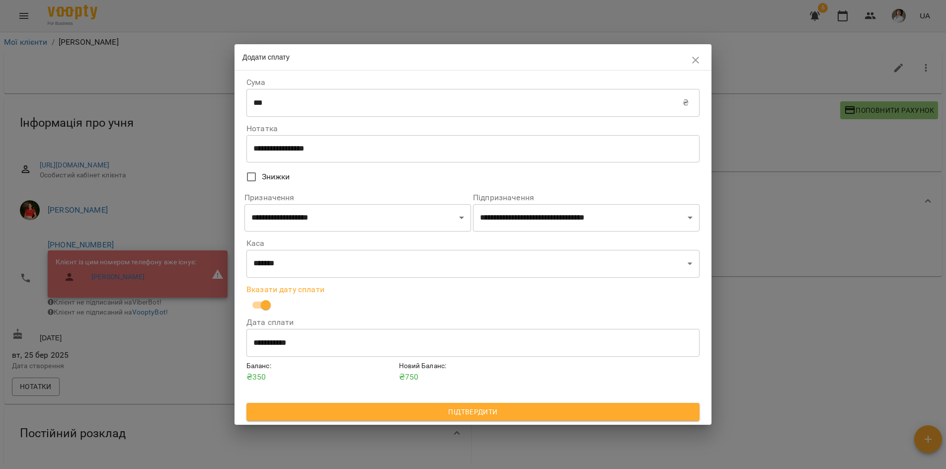
click at [470, 412] on span "Підтвердити" at bounding box center [472, 412] width 437 height 12
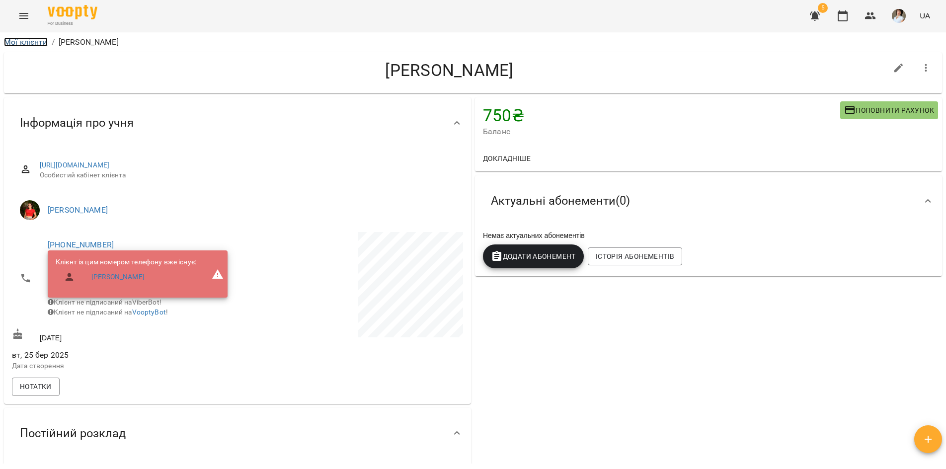
click at [22, 42] on link "Мої клієнти" at bounding box center [26, 41] width 44 height 9
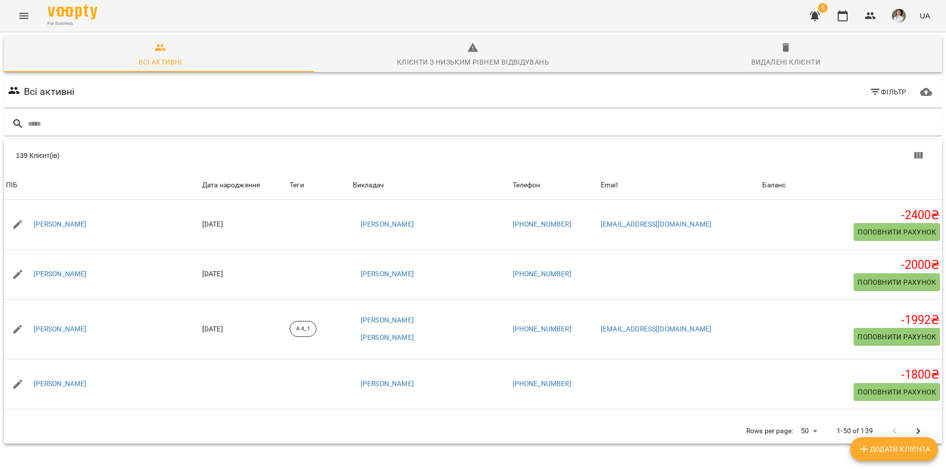
click at [19, 19] on icon "Menu" at bounding box center [24, 16] width 12 height 12
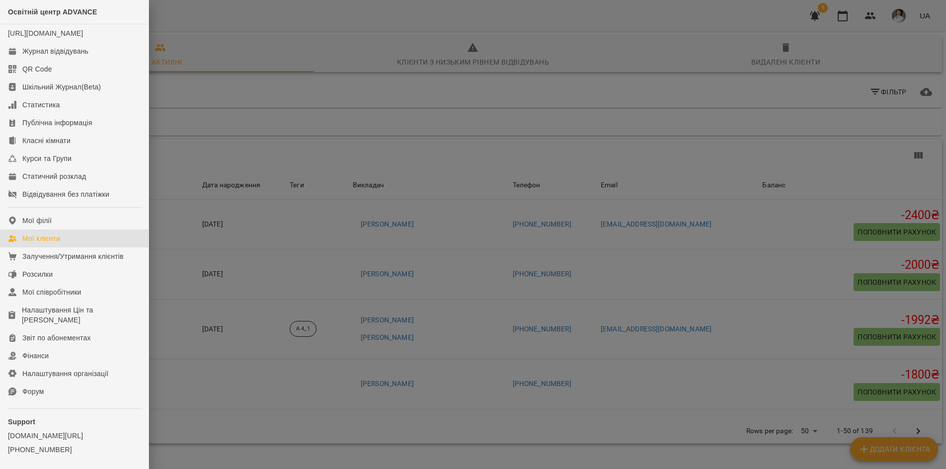
click at [347, 142] on div at bounding box center [473, 234] width 946 height 469
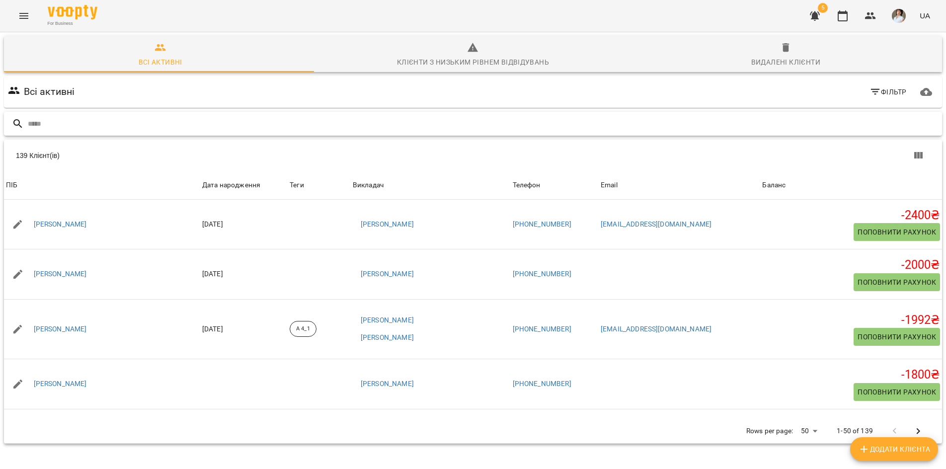
click at [276, 125] on input "text" at bounding box center [483, 124] width 910 height 16
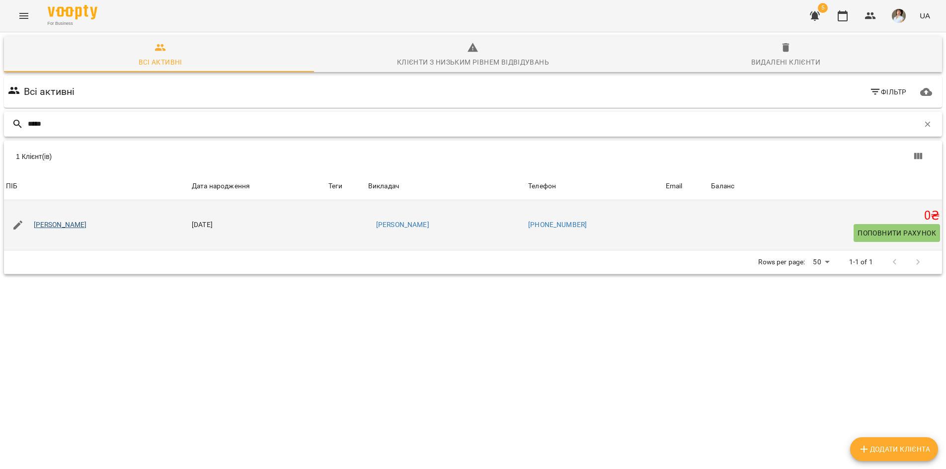
type input "*****"
click at [87, 227] on link "Вергуш Степан Іванович" at bounding box center [60, 225] width 53 height 10
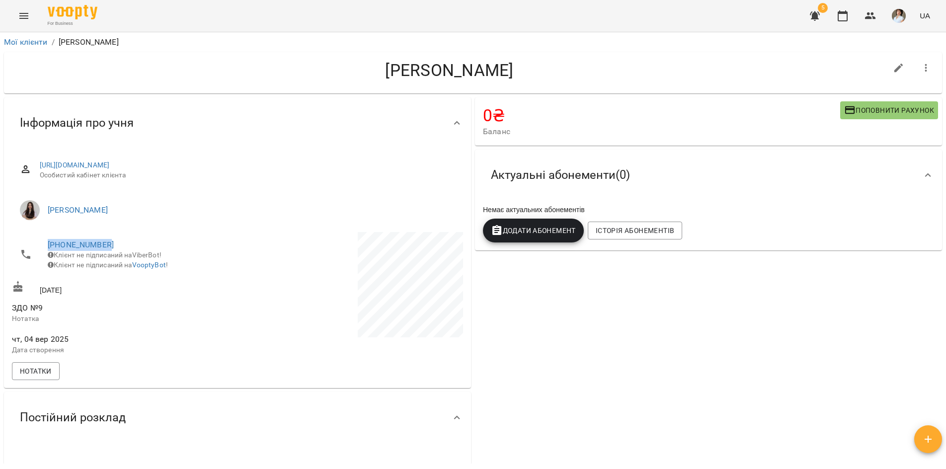
drag, startPoint x: 110, startPoint y: 244, endPoint x: 41, endPoint y: 245, distance: 69.1
click at [41, 245] on li "+380961240896 Клієнт не підписаний на ViberBot! Клієнт не підписаний на VooptyB…" at bounding box center [124, 254] width 224 height 45
copy link "+380961240896"
click at [35, 45] on link "Мої клієнти" at bounding box center [26, 41] width 44 height 9
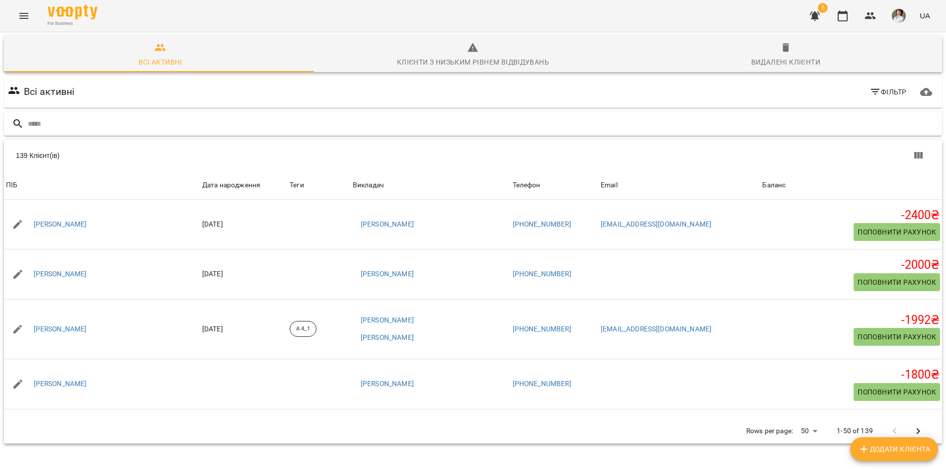
click at [50, 124] on input "text" at bounding box center [483, 124] width 910 height 16
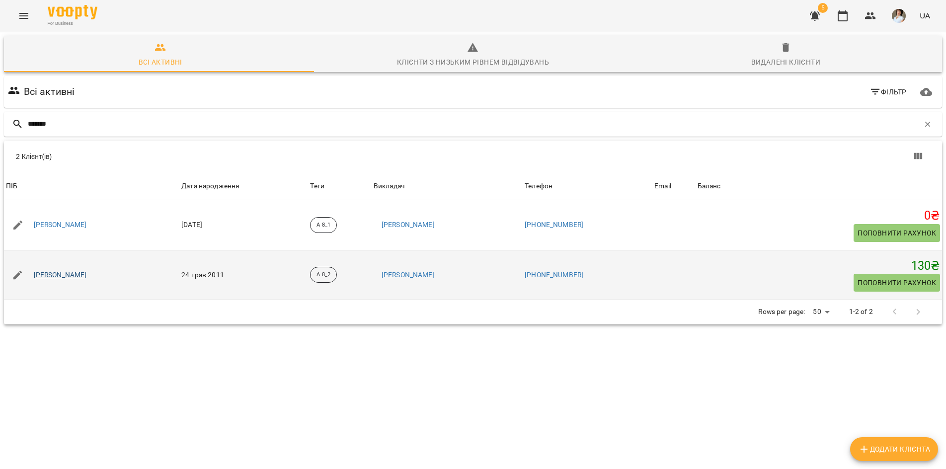
type input "*******"
click at [79, 279] on link "Мельник Анастасія Олегівна" at bounding box center [60, 275] width 53 height 10
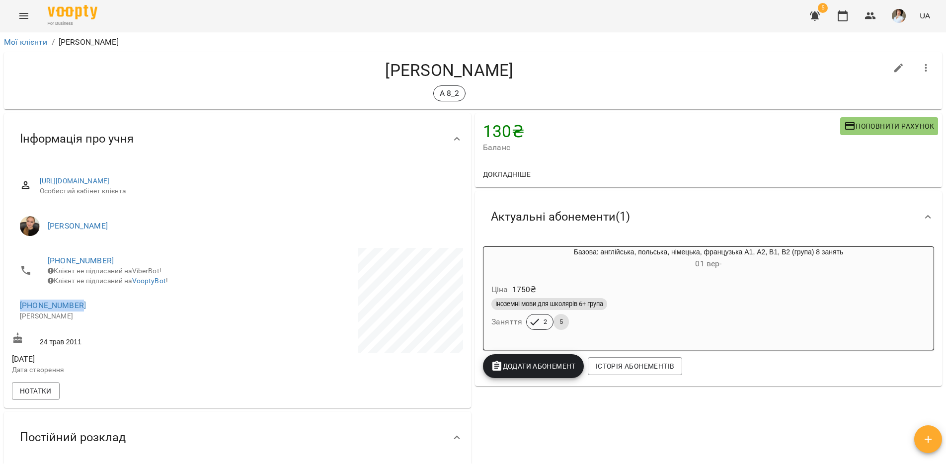
drag, startPoint x: 82, startPoint y: 310, endPoint x: 14, endPoint y: 313, distance: 68.6
click at [14, 313] on li "+380977805473 Ольга" at bounding box center [124, 310] width 224 height 35
copy link "+380977805473"
click at [18, 44] on link "Мої клієнти" at bounding box center [26, 41] width 44 height 9
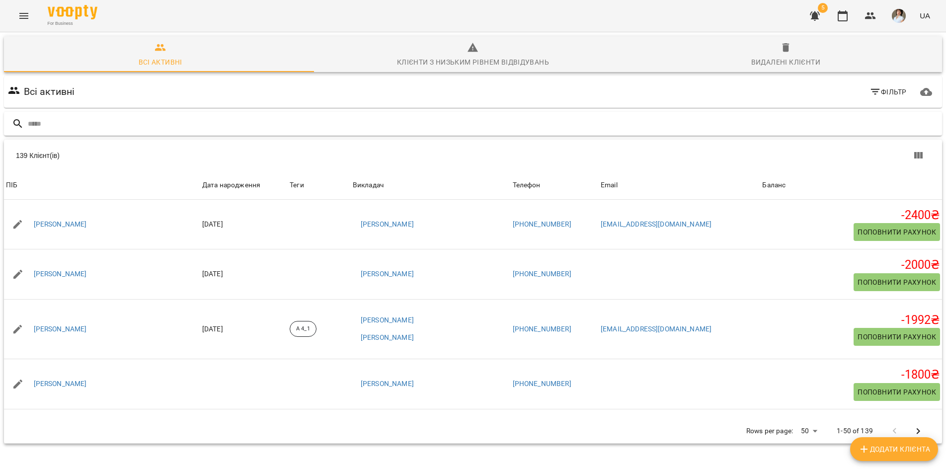
click at [54, 123] on input "text" at bounding box center [483, 124] width 910 height 16
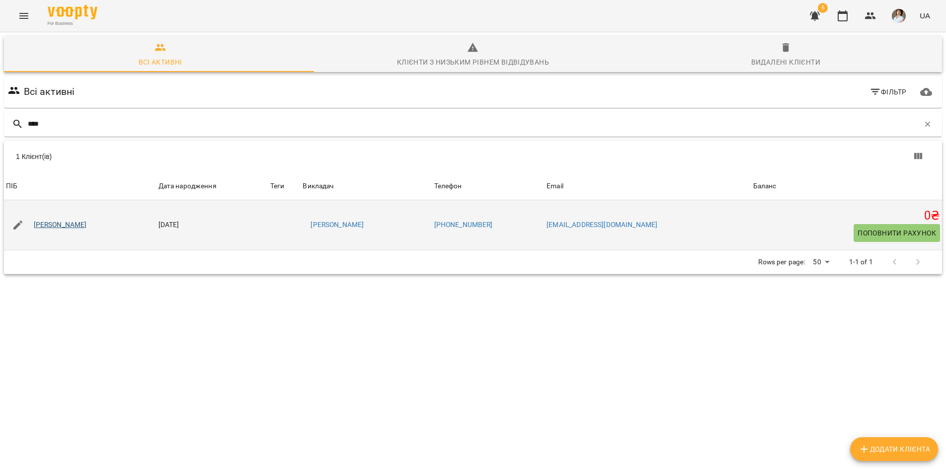
type input "****"
click at [85, 223] on link "Янів Лідія Юріївна" at bounding box center [60, 225] width 53 height 10
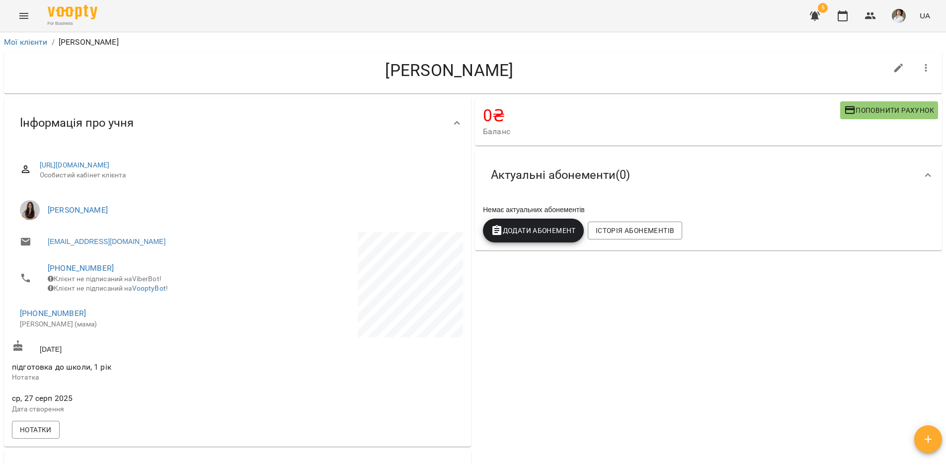
scroll to position [50, 0]
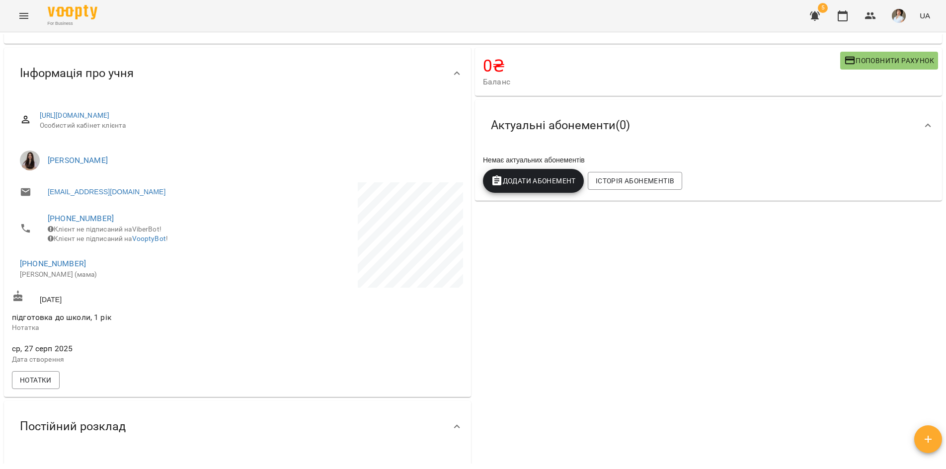
drag, startPoint x: 235, startPoint y: 343, endPoint x: 232, endPoint y: 339, distance: 5.4
click at [233, 338] on div "підготовка до школи, 1 рік Нотатка" at bounding box center [124, 322] width 228 height 31
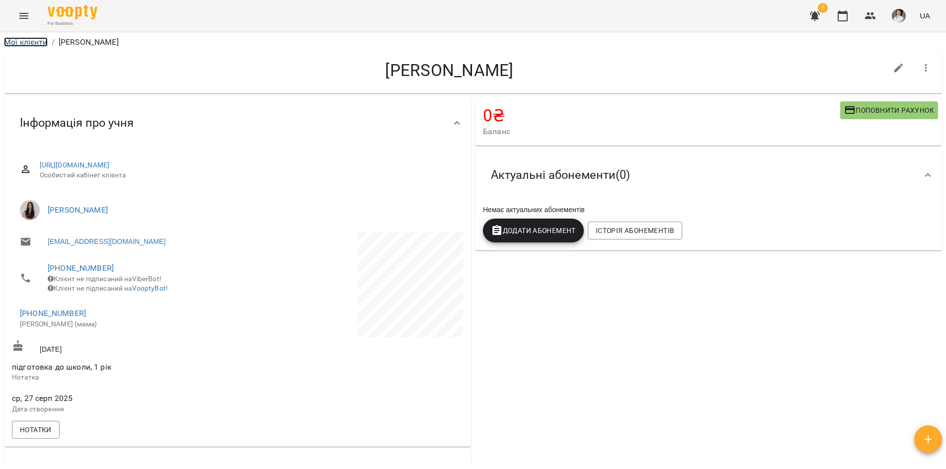
click at [35, 45] on link "Мої клієнти" at bounding box center [26, 41] width 44 height 9
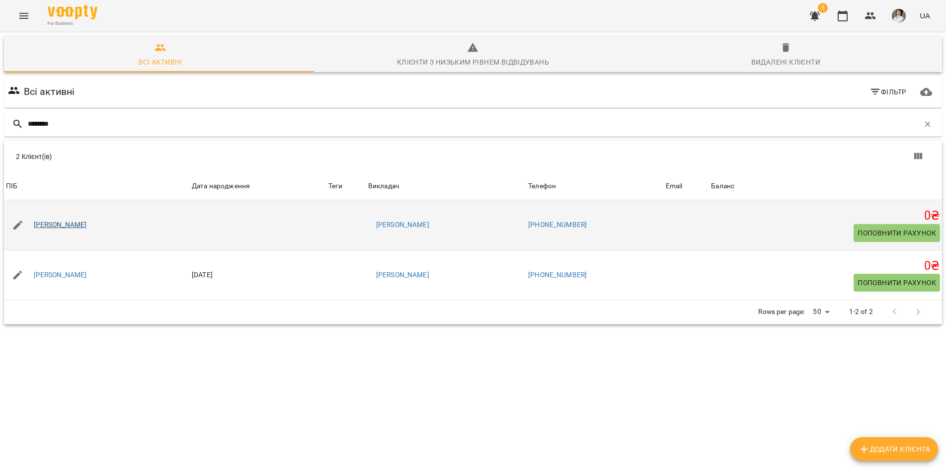
type input "********"
click at [48, 225] on link "Миханчук Олексій" at bounding box center [60, 225] width 53 height 10
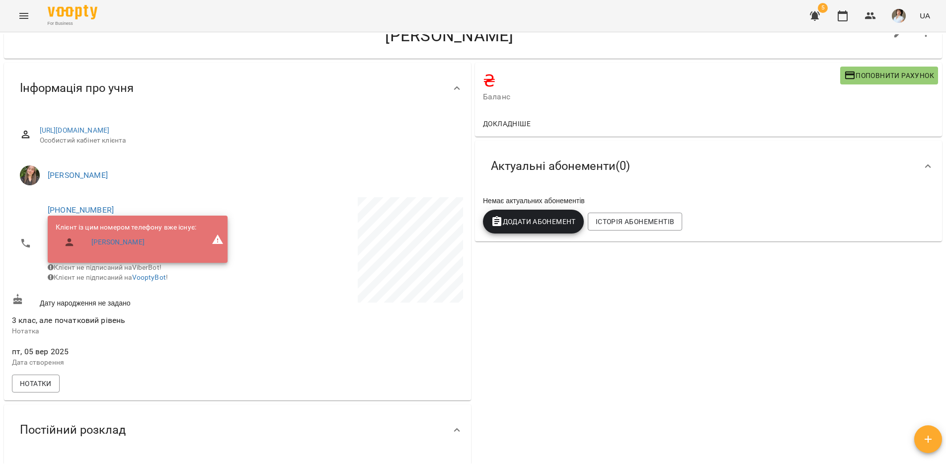
scroll to position [50, 0]
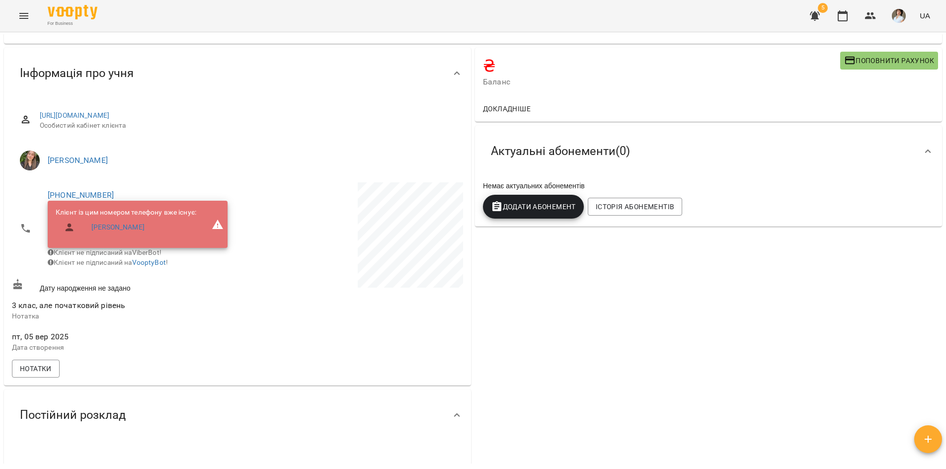
click at [172, 176] on ul "[PERSON_NAME]" at bounding box center [237, 161] width 451 height 36
drag, startPoint x: 106, startPoint y: 198, endPoint x: 45, endPoint y: 189, distance: 61.7
click at [45, 189] on li "+380680530046 Клієнт із цим номером телефону вже існує: Миханчук Олександра Оле…" at bounding box center [124, 228] width 224 height 92
copy link "+380680530046"
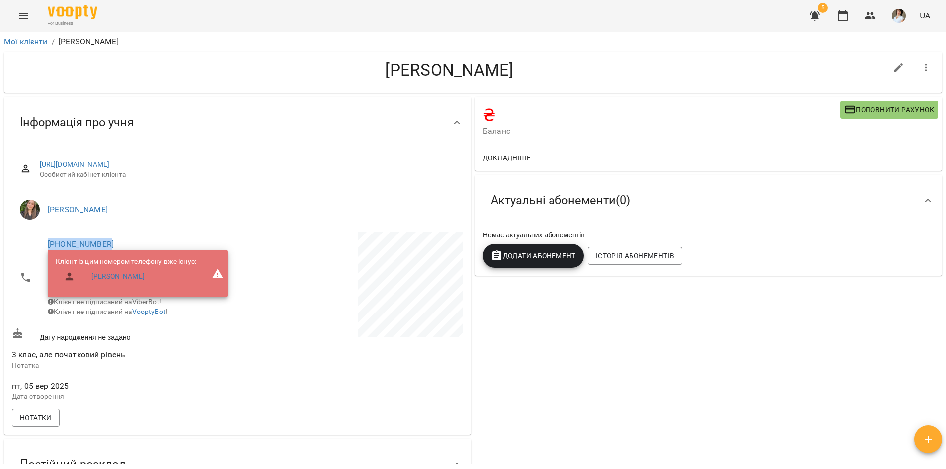
scroll to position [0, 0]
click at [895, 71] on icon "button" at bounding box center [899, 68] width 9 height 9
select select "**"
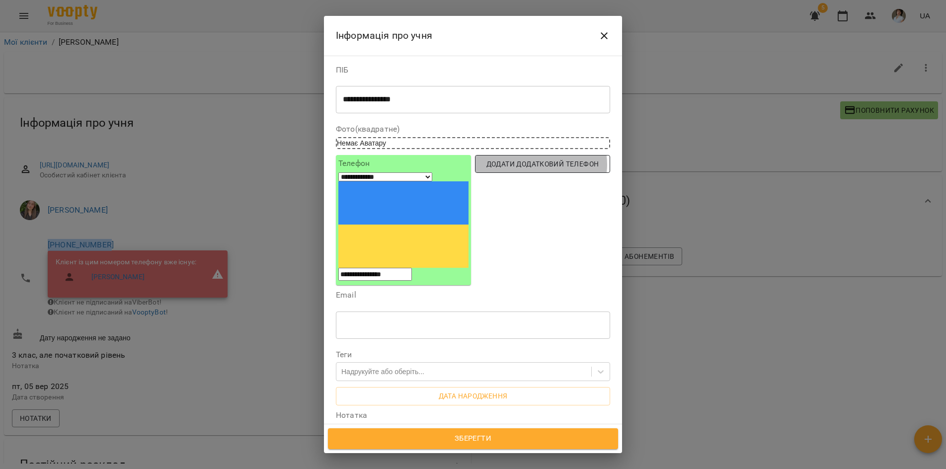
click at [534, 166] on span "Додати додатковий телефон" at bounding box center [542, 164] width 119 height 12
select select "**"
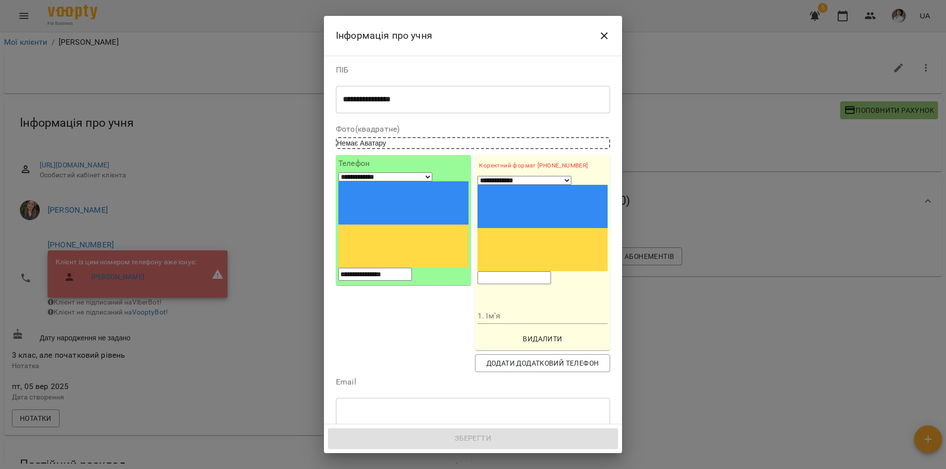
click at [514, 271] on input "tel" at bounding box center [515, 277] width 74 height 13
paste input "**********"
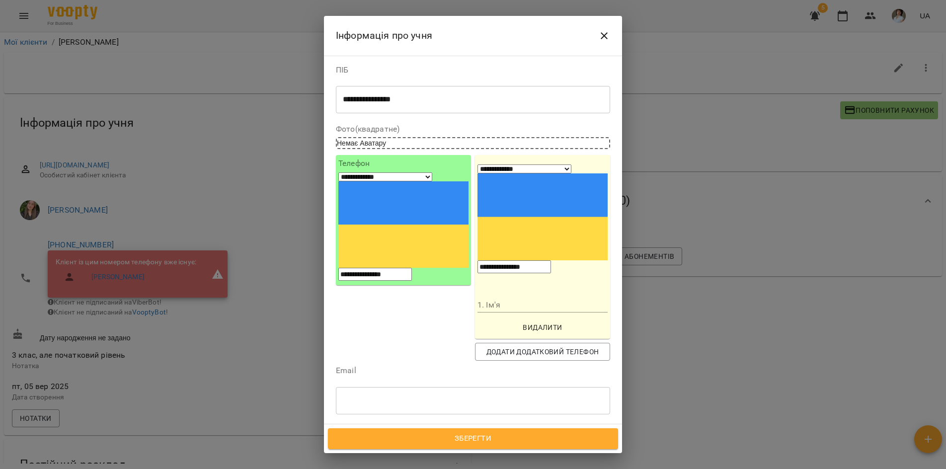
type input "**********"
click at [497, 297] on input "1. Ім'я" at bounding box center [543, 305] width 130 height 16
type input "**********"
drag, startPoint x: 436, startPoint y: 183, endPoint x: 361, endPoint y: 179, distance: 75.6
click at [361, 179] on div "**********" at bounding box center [403, 226] width 130 height 110
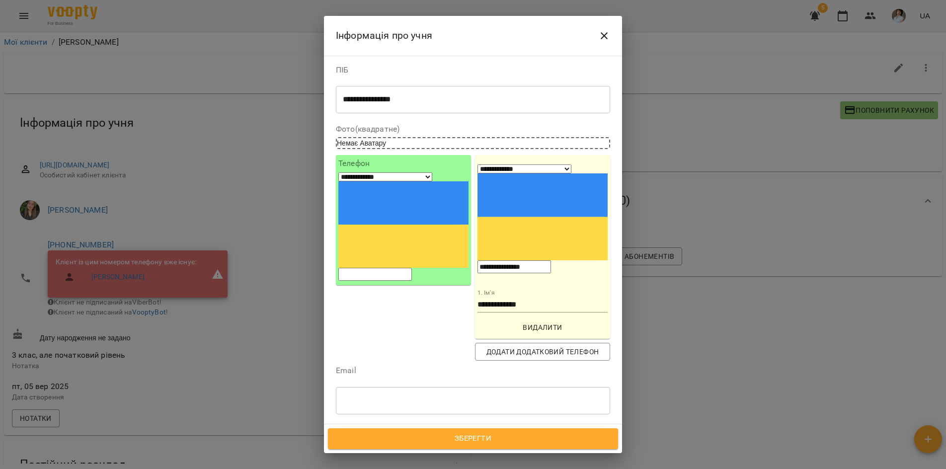
click at [510, 438] on span "Зберегти" at bounding box center [473, 438] width 268 height 13
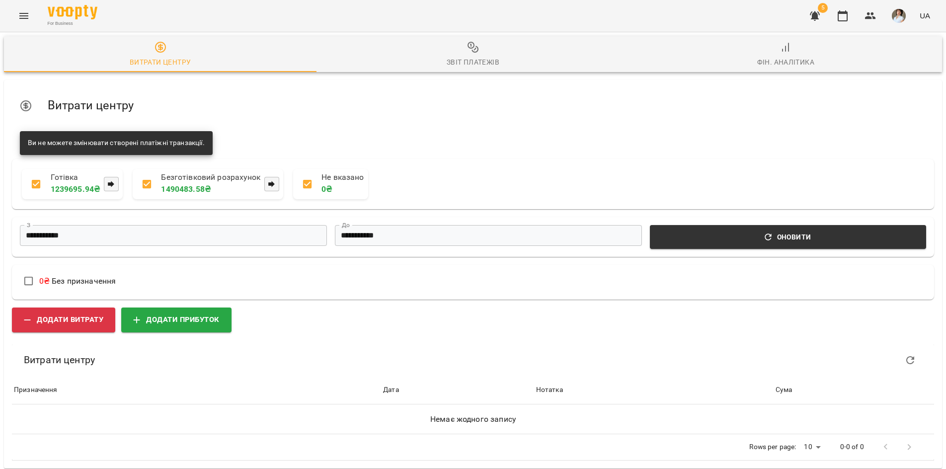
click at [477, 63] on div "Звіт платежів" at bounding box center [473, 62] width 53 height 12
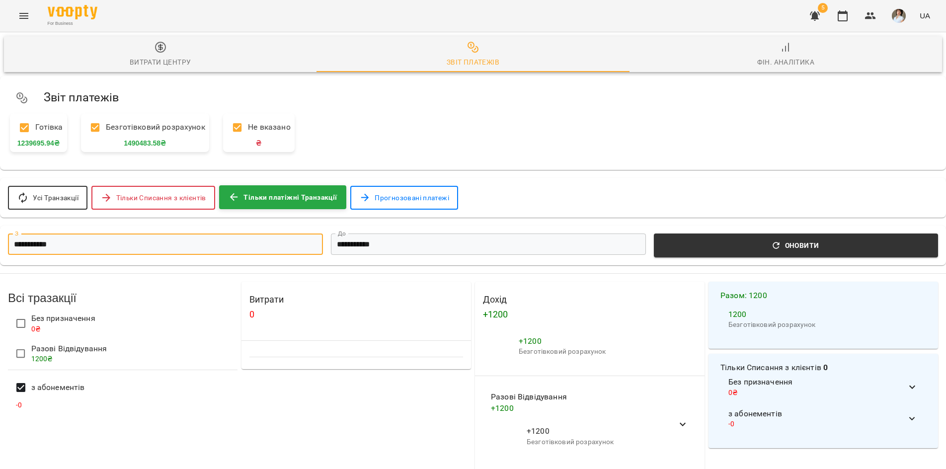
click at [177, 252] on input "**********" at bounding box center [165, 244] width 315 height 21
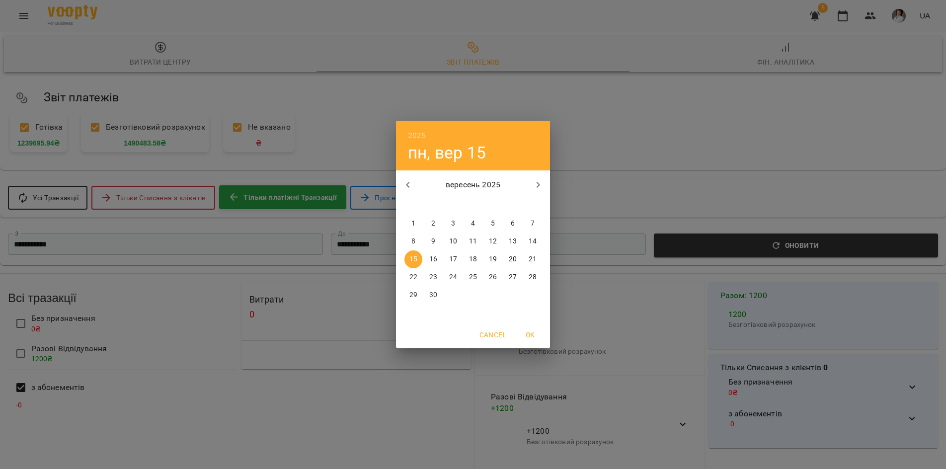
click at [414, 257] on p "15" at bounding box center [413, 259] width 8 height 10
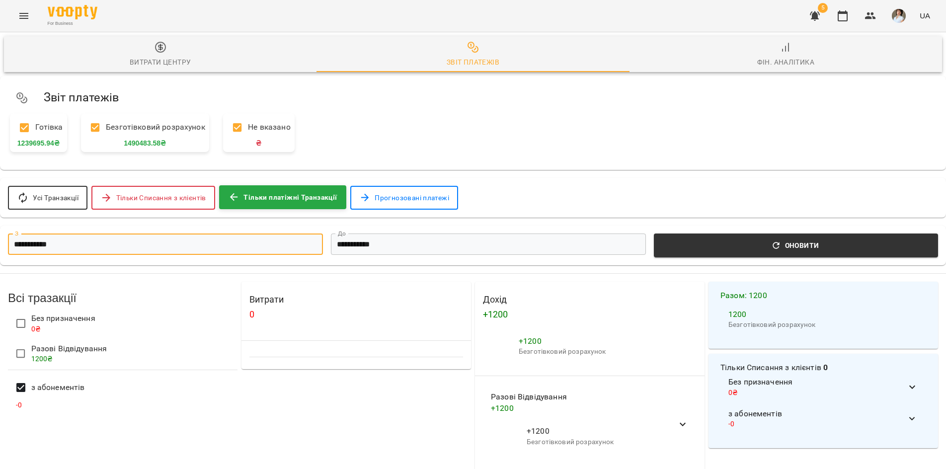
click at [516, 243] on input "**********" at bounding box center [488, 244] width 315 height 21
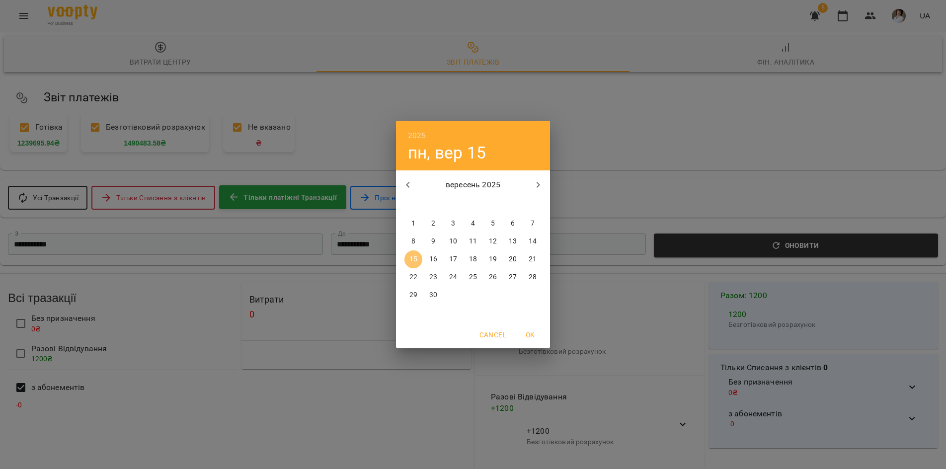
drag, startPoint x: 415, startPoint y: 258, endPoint x: 593, endPoint y: 247, distance: 178.2
click at [415, 258] on p "15" at bounding box center [413, 259] width 8 height 10
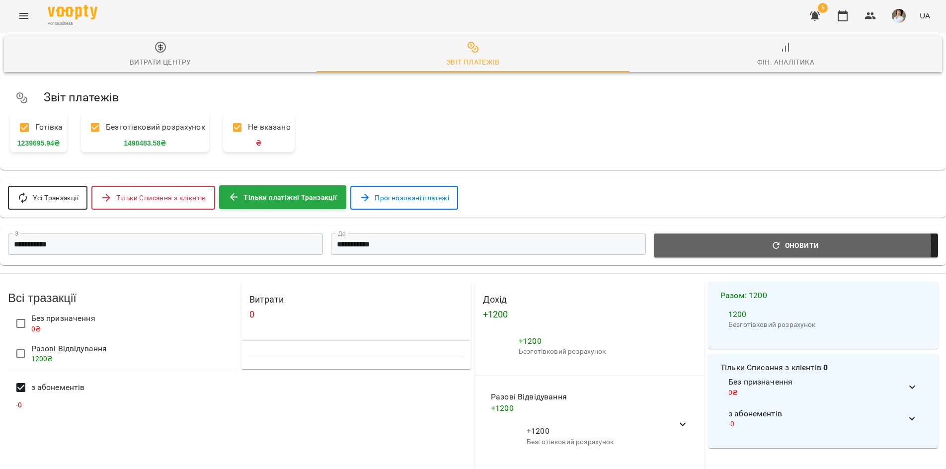
click at [785, 247] on span "Оновити" at bounding box center [796, 246] width 272 height 12
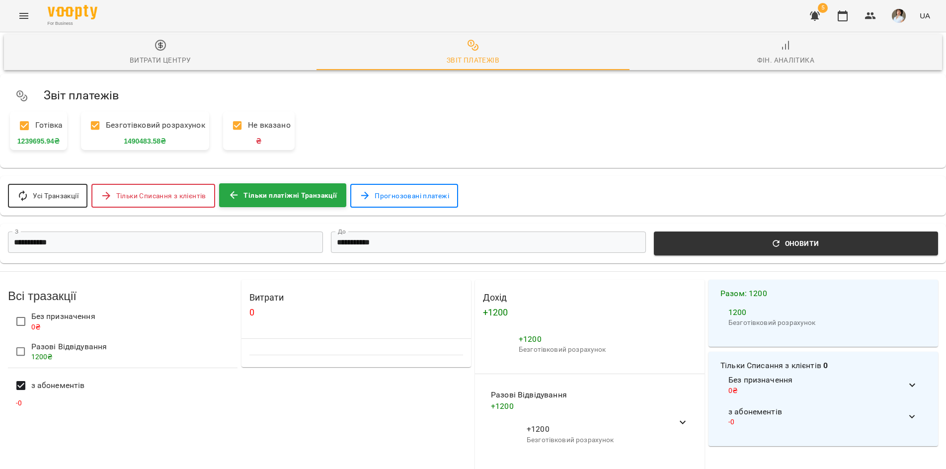
scroll to position [99, 0]
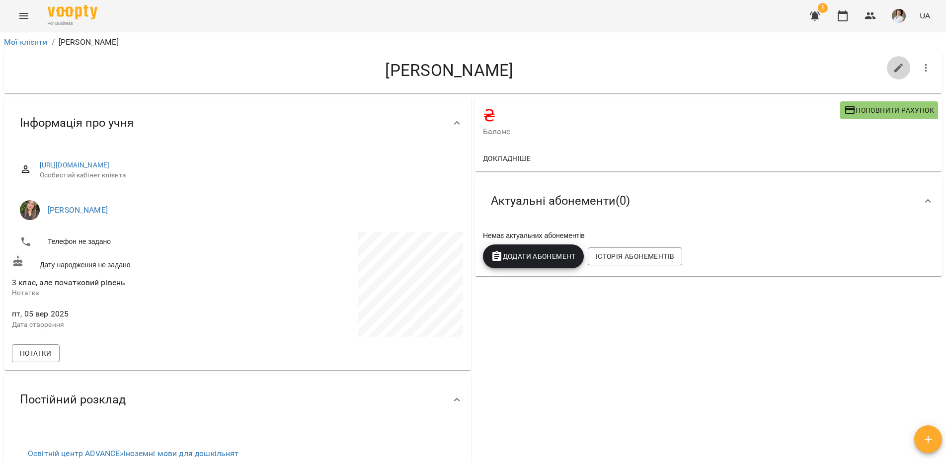
click at [895, 70] on icon "button" at bounding box center [899, 68] width 9 height 9
select select "**"
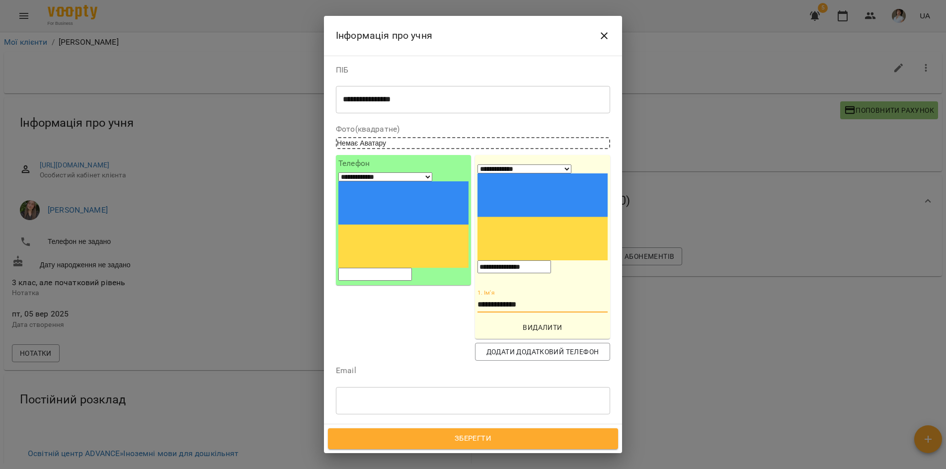
click at [541, 297] on input "**********" at bounding box center [543, 305] width 130 height 16
drag, startPoint x: 568, startPoint y: 171, endPoint x: 493, endPoint y: 175, distance: 74.6
click at [493, 175] on div "**********" at bounding box center [543, 218] width 130 height 110
click at [376, 268] on input "tel" at bounding box center [375, 274] width 74 height 13
paste input "**********"
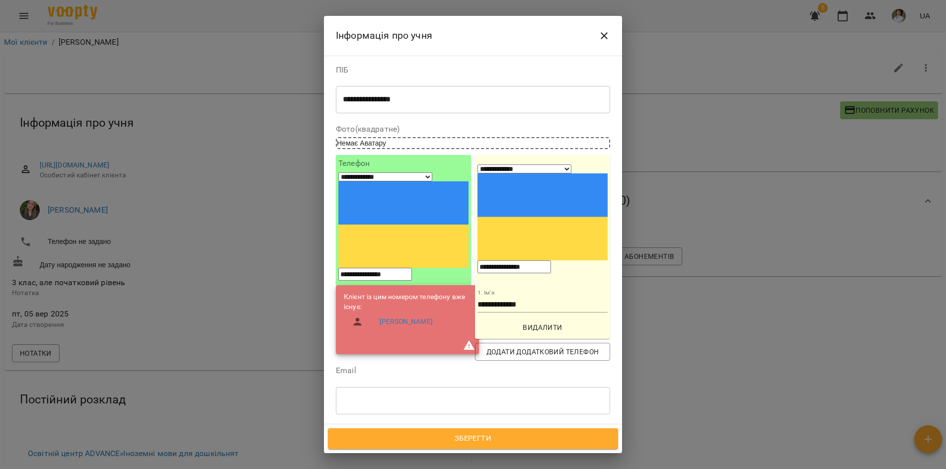
type input "**********"
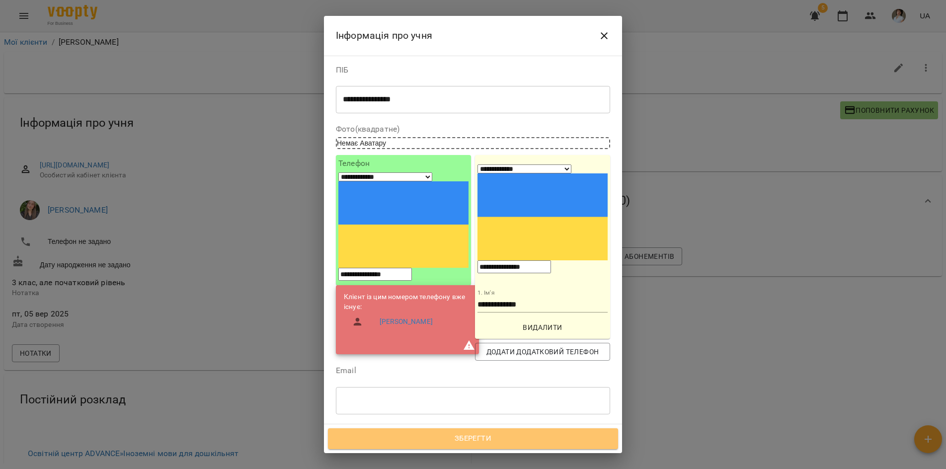
click at [489, 436] on span "Зберегти" at bounding box center [473, 438] width 268 height 13
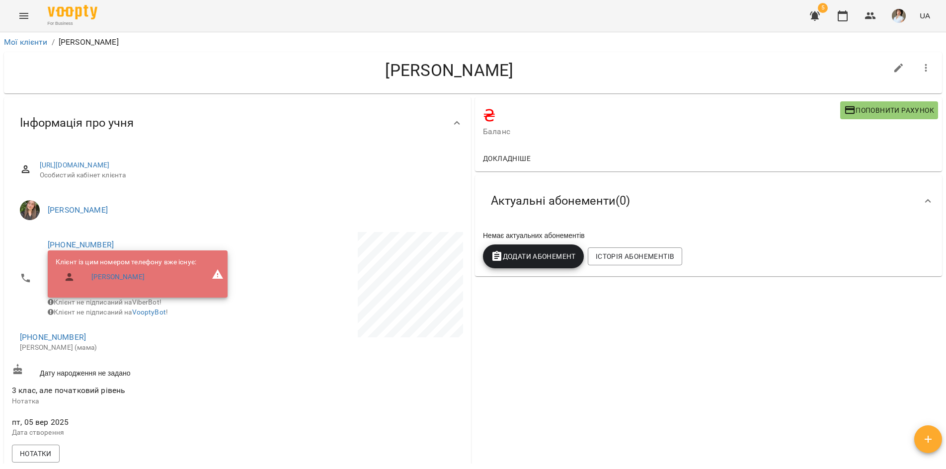
drag, startPoint x: 247, startPoint y: 196, endPoint x: 199, endPoint y: 104, distance: 103.8
click at [245, 194] on ul "[PERSON_NAME]" at bounding box center [237, 210] width 451 height 36
click at [10, 45] on link "Мої клієнти" at bounding box center [26, 41] width 44 height 9
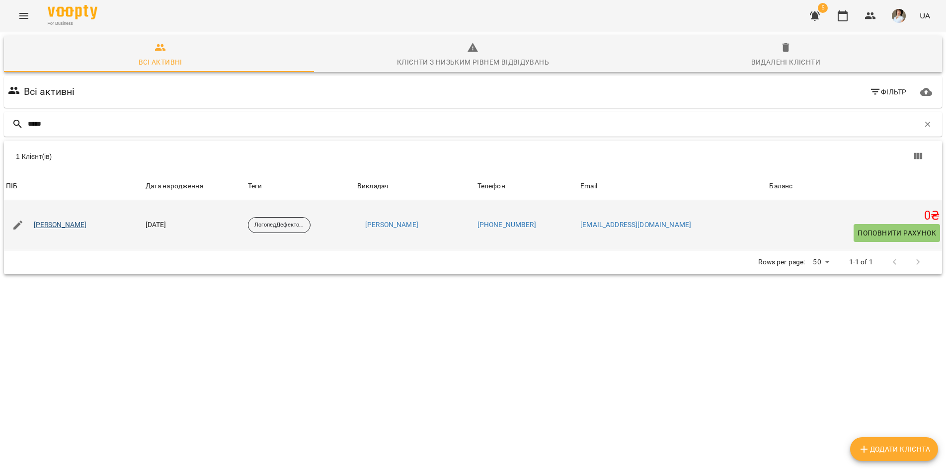
type input "*****"
click at [81, 225] on link "[PERSON_NAME]" at bounding box center [60, 225] width 53 height 10
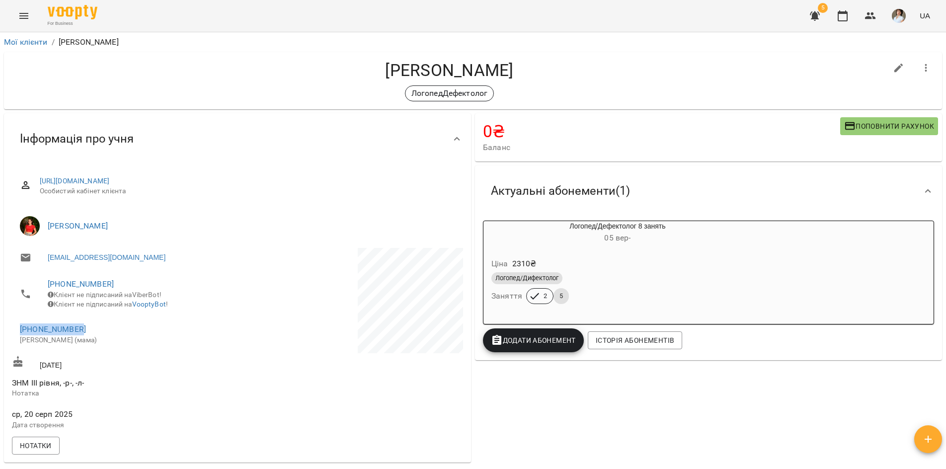
drag, startPoint x: 83, startPoint y: 334, endPoint x: 2, endPoint y: 333, distance: 81.0
click at [2, 333] on div "Інформація про учня [URL][DOMAIN_NAME] Особистий кабінет клієнта [PERSON_NAME] …" at bounding box center [237, 288] width 471 height 354
copy link "[PHONE_NUMBER]"
click at [168, 90] on div "ЛогопедДефектолог" at bounding box center [449, 93] width 875 height 16
click at [194, 368] on div "[DATE]" at bounding box center [124, 363] width 228 height 18
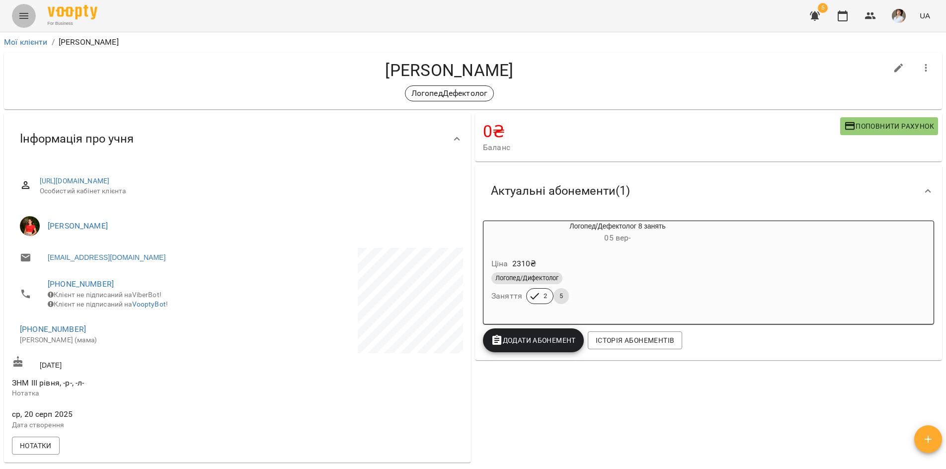
click at [23, 17] on icon "Menu" at bounding box center [24, 16] width 12 height 12
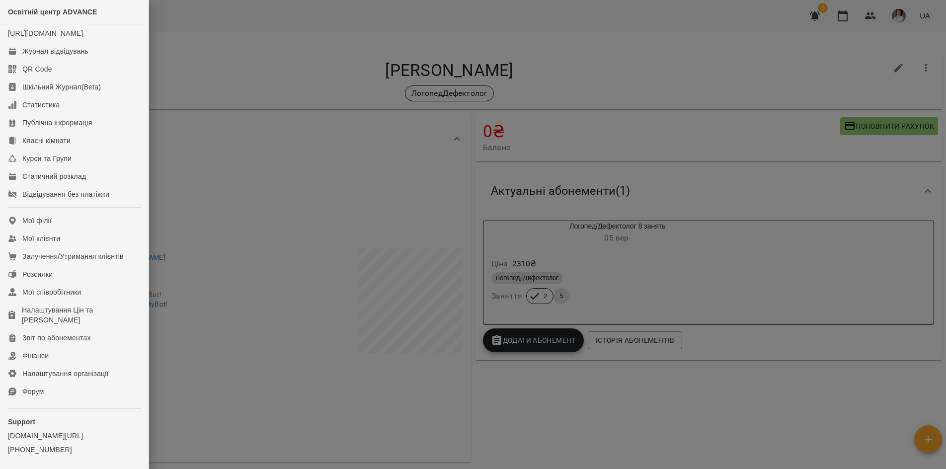
click at [261, 35] on div at bounding box center [473, 234] width 946 height 469
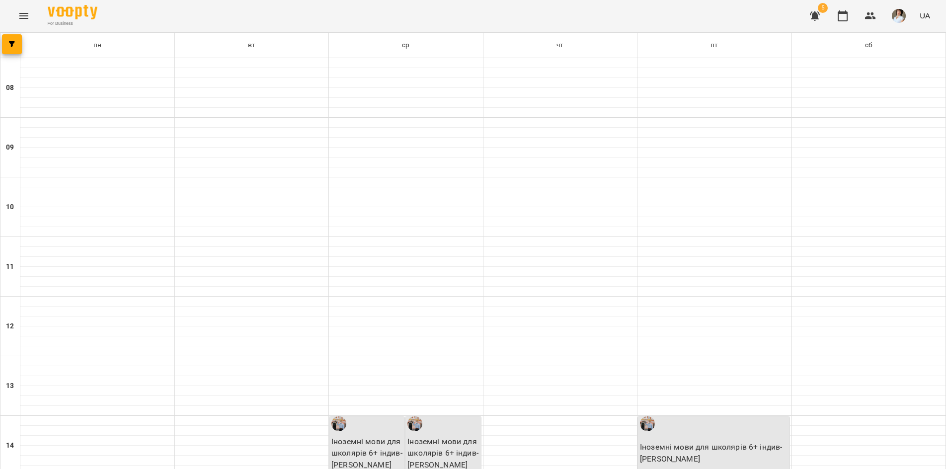
scroll to position [215, 0]
click at [13, 43] on icon "button" at bounding box center [12, 44] width 6 height 6
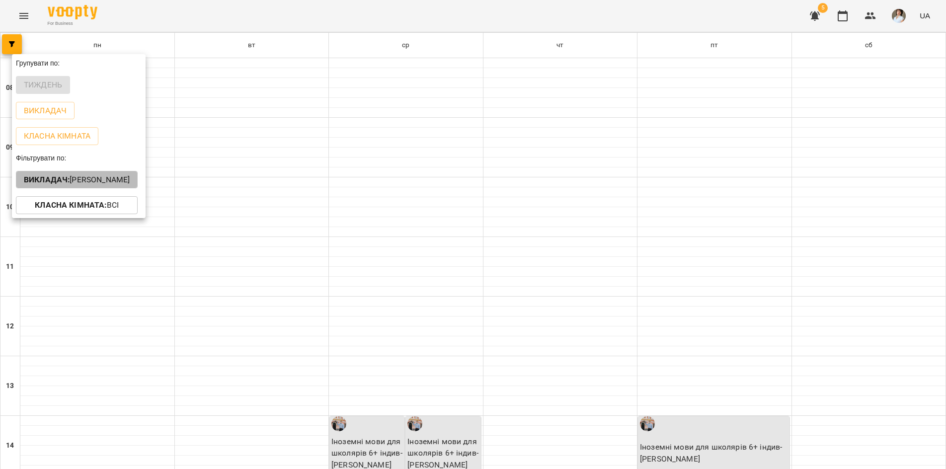
click at [111, 184] on p "Викладач : [PERSON_NAME]" at bounding box center [77, 180] width 106 height 12
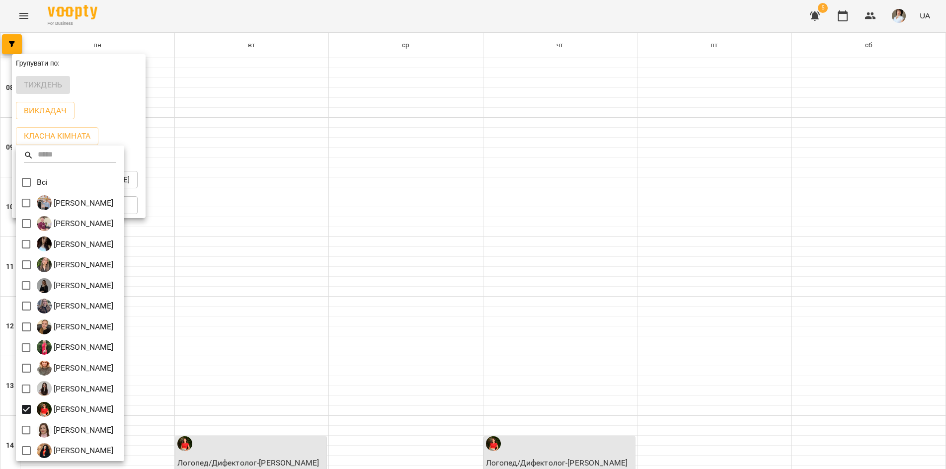
click at [366, 13] on div at bounding box center [473, 234] width 946 height 469
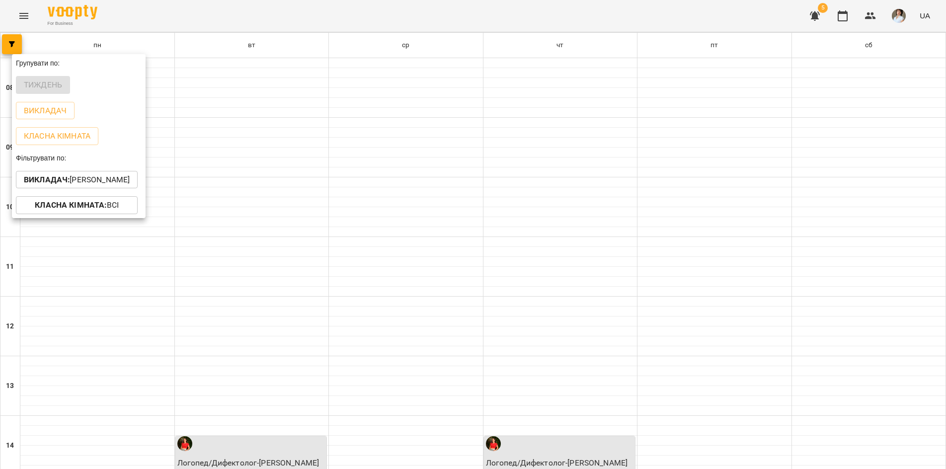
click at [366, 13] on div "Всі [PERSON_NAME] [PERSON_NAME] [PERSON_NAME] [PERSON_NAME] [PERSON_NAME] [PERS…" at bounding box center [473, 234] width 946 height 469
click at [366, 13] on div at bounding box center [473, 234] width 946 height 469
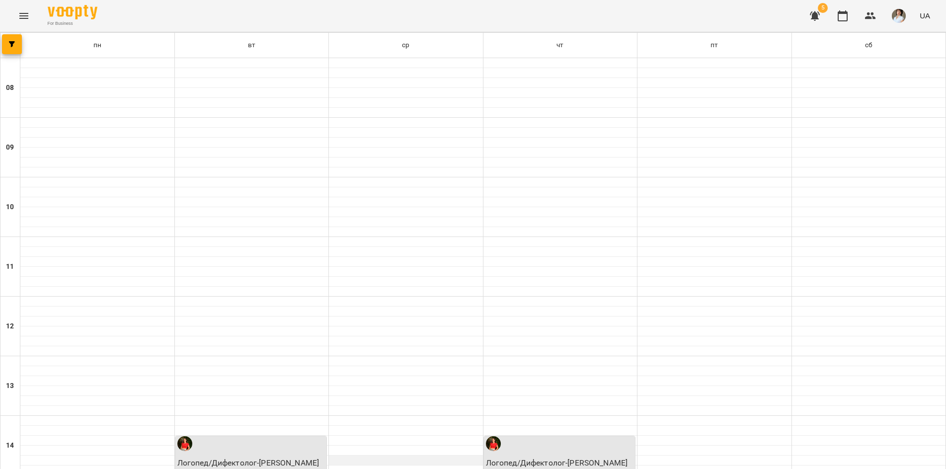
scroll to position [364, 0]
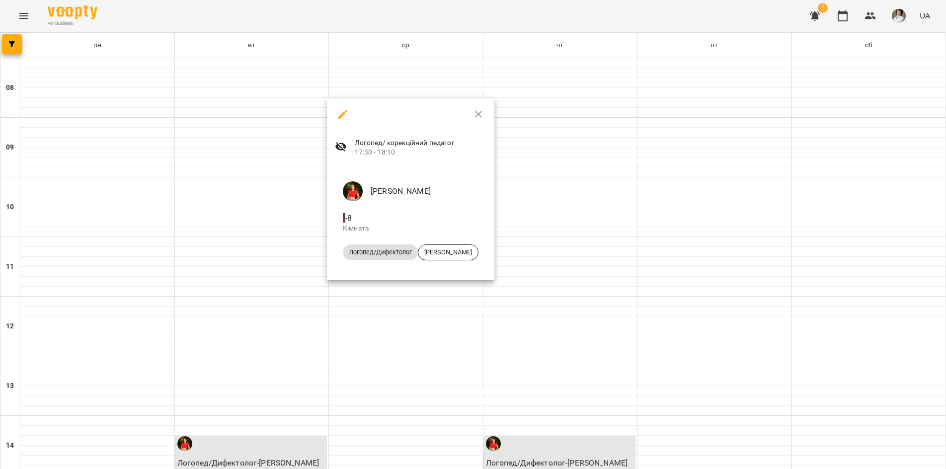
click at [409, 330] on div at bounding box center [473, 234] width 946 height 469
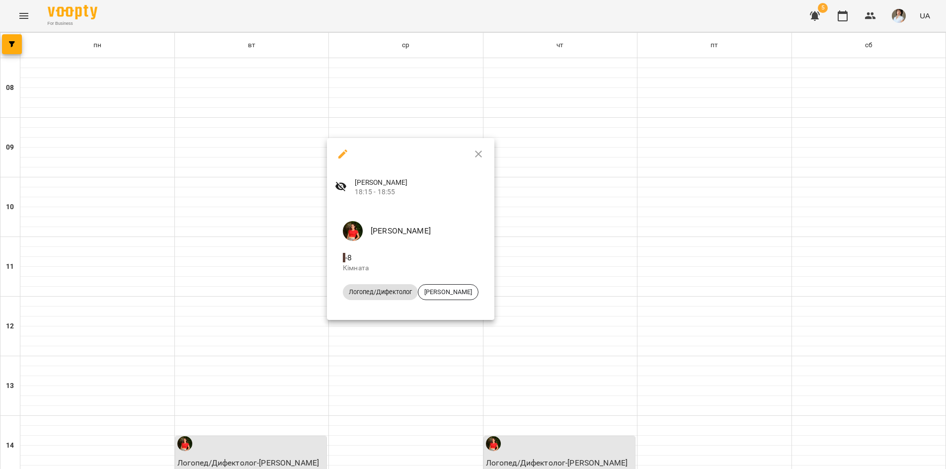
click at [746, 279] on div at bounding box center [473, 234] width 946 height 469
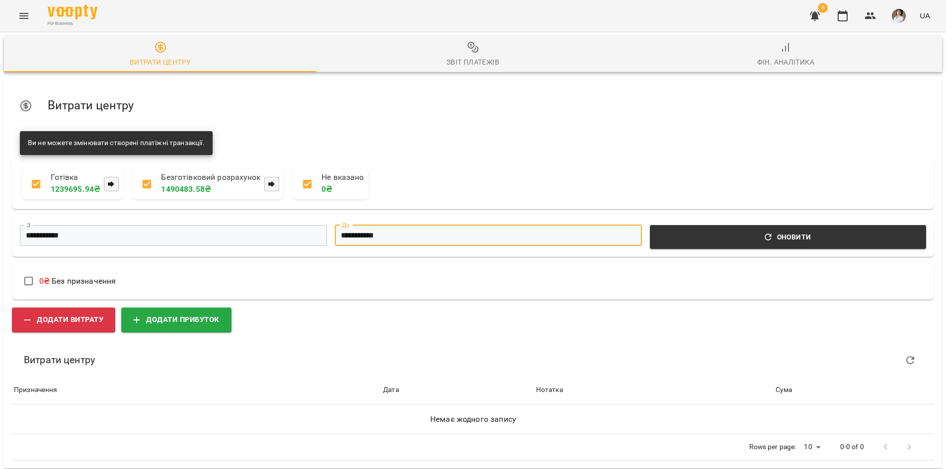
click at [409, 234] on input "**********" at bounding box center [488, 235] width 307 height 21
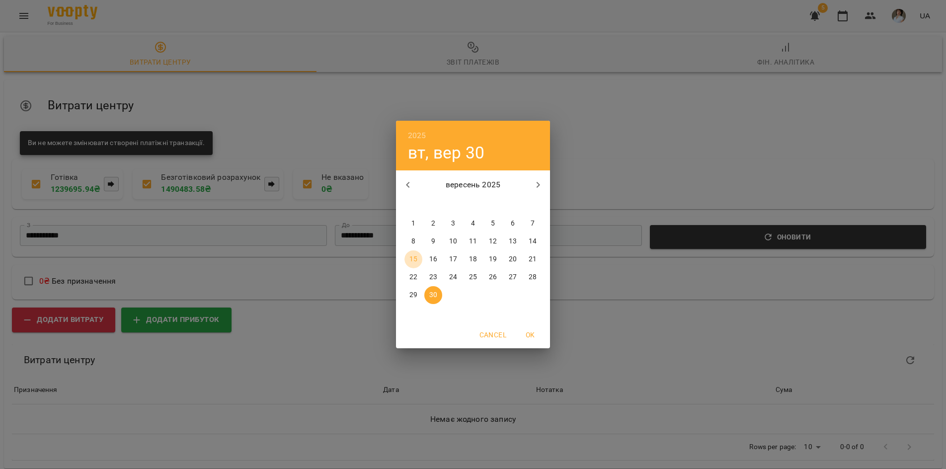
click at [410, 254] on p "15" at bounding box center [413, 259] width 8 height 10
type input "**********"
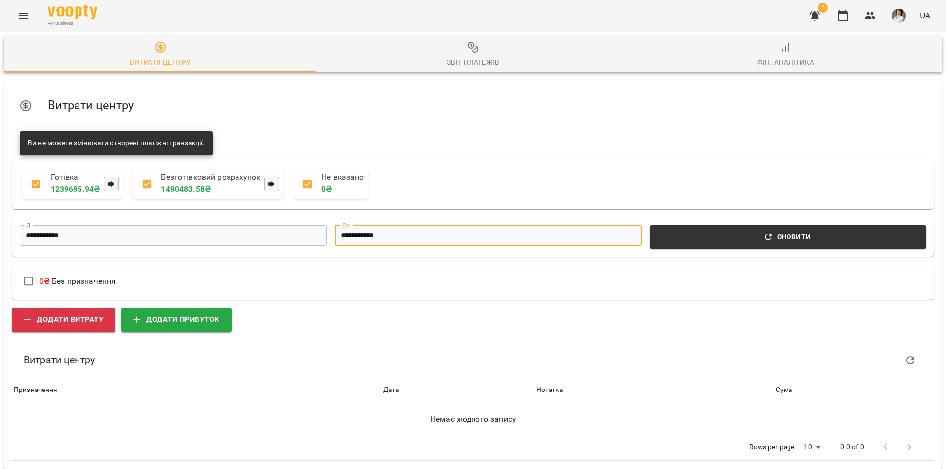
click at [478, 61] on div "Звіт платежів" at bounding box center [473, 62] width 53 height 12
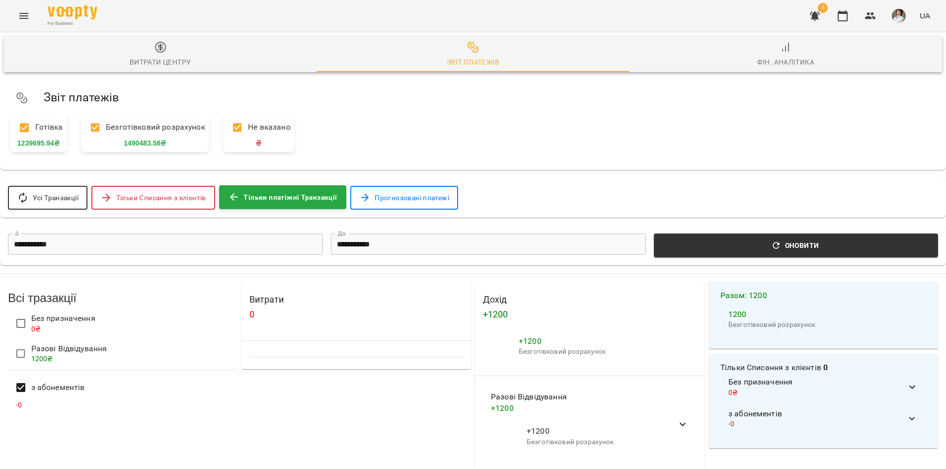
click at [159, 252] on input "**********" at bounding box center [165, 244] width 315 height 21
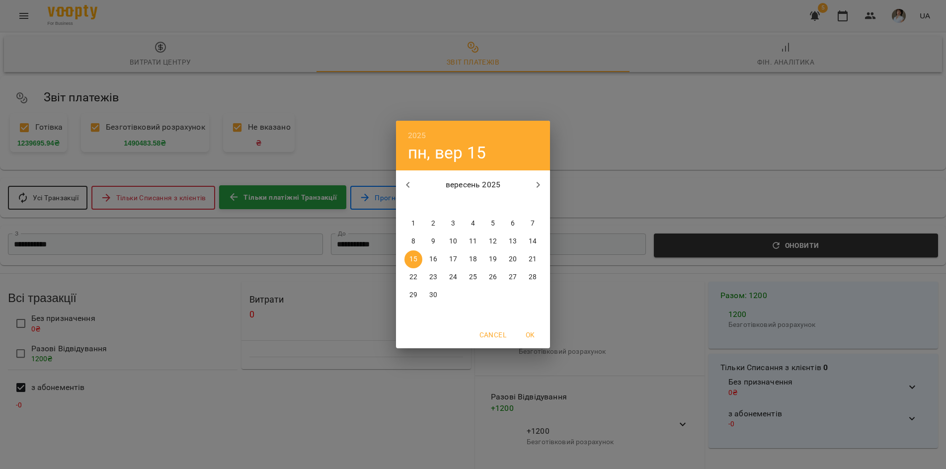
click at [413, 223] on p "1" at bounding box center [413, 224] width 4 height 10
type input "**********"
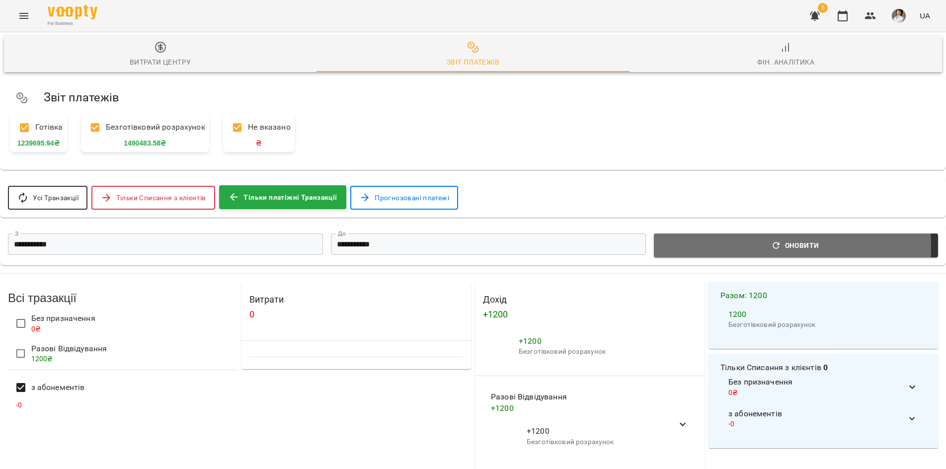
click at [720, 247] on span "Оновити" at bounding box center [796, 246] width 272 height 12
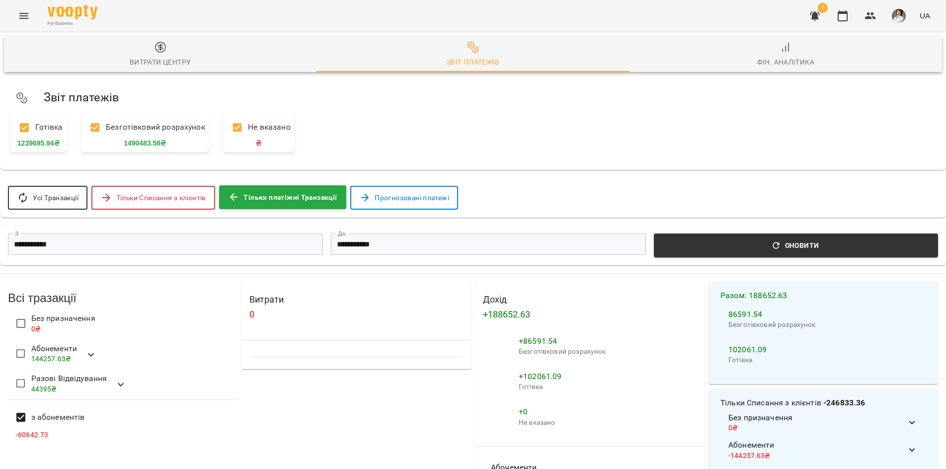
click at [810, 96] on h5 "Звіт платежів" at bounding box center [487, 97] width 887 height 15
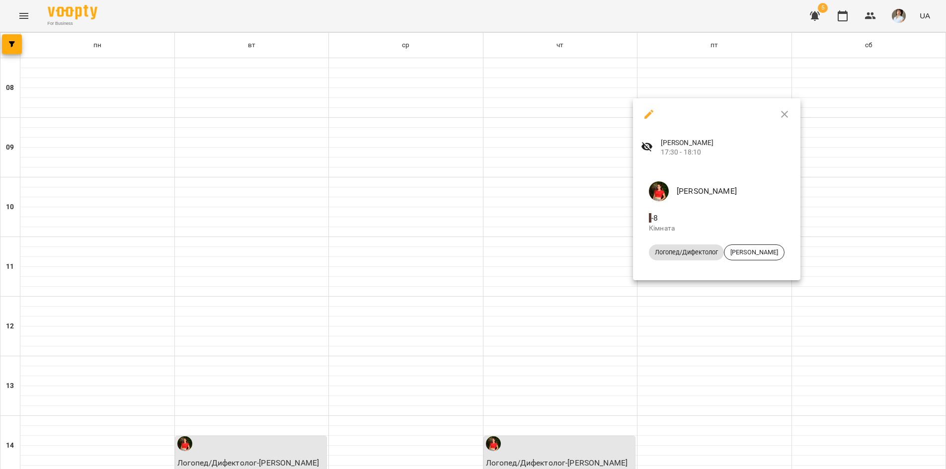
scroll to position [364, 0]
click at [10, 46] on div at bounding box center [473, 234] width 946 height 469
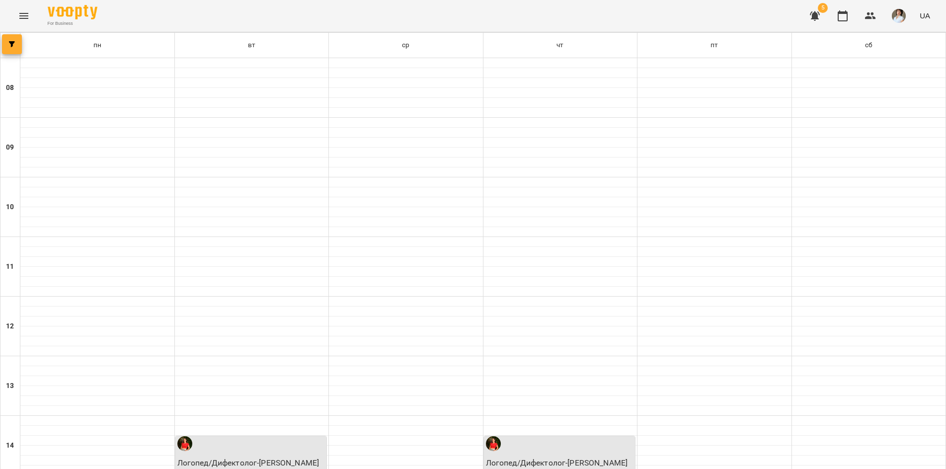
click at [11, 46] on icon "button" at bounding box center [12, 44] width 6 height 6
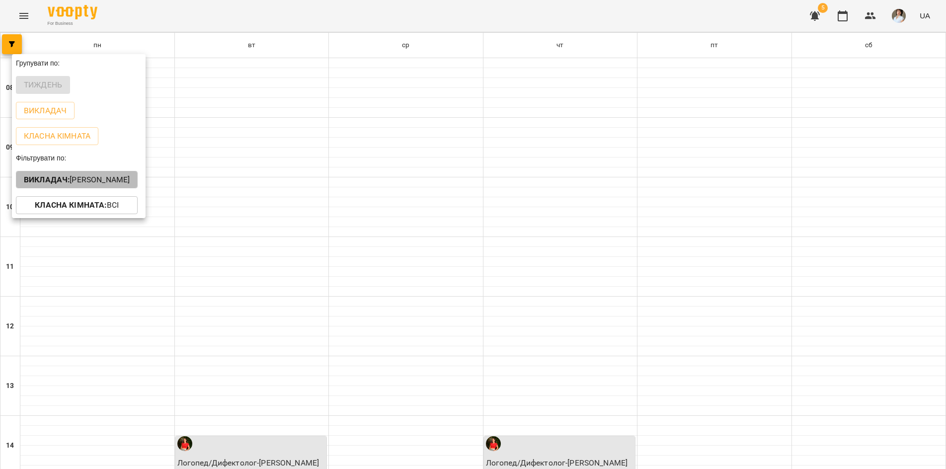
click at [52, 184] on b "Викладач :" at bounding box center [47, 179] width 46 height 9
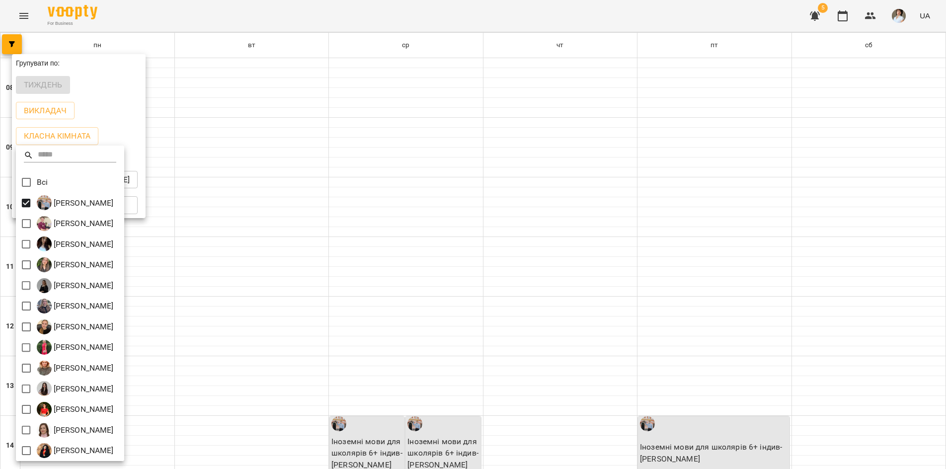
click at [339, 3] on div at bounding box center [473, 234] width 946 height 469
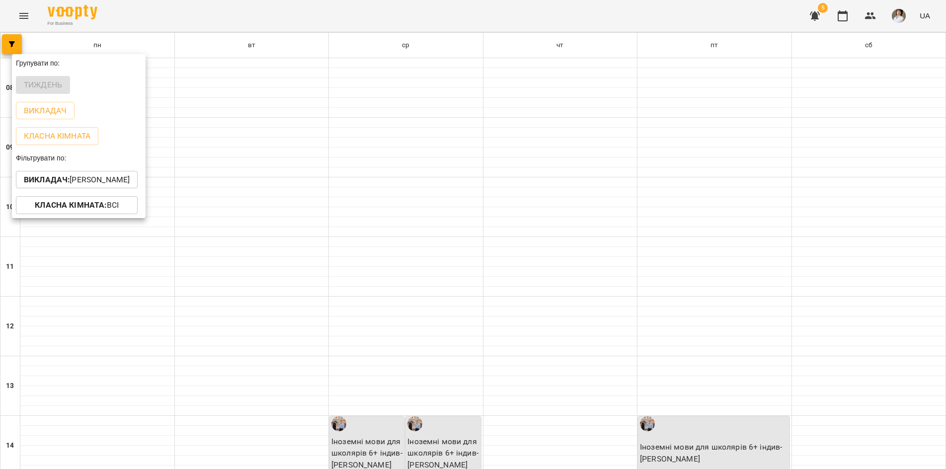
click at [332, 16] on div at bounding box center [473, 234] width 946 height 469
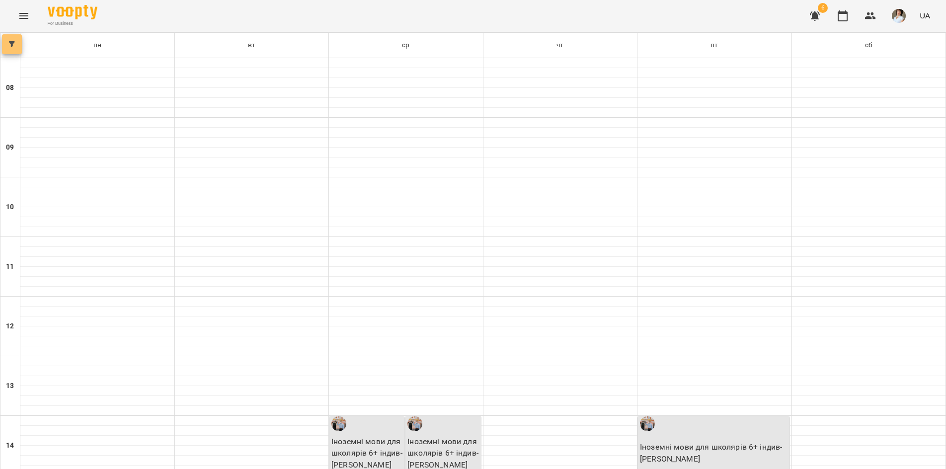
click at [9, 49] on button "button" at bounding box center [12, 44] width 20 height 20
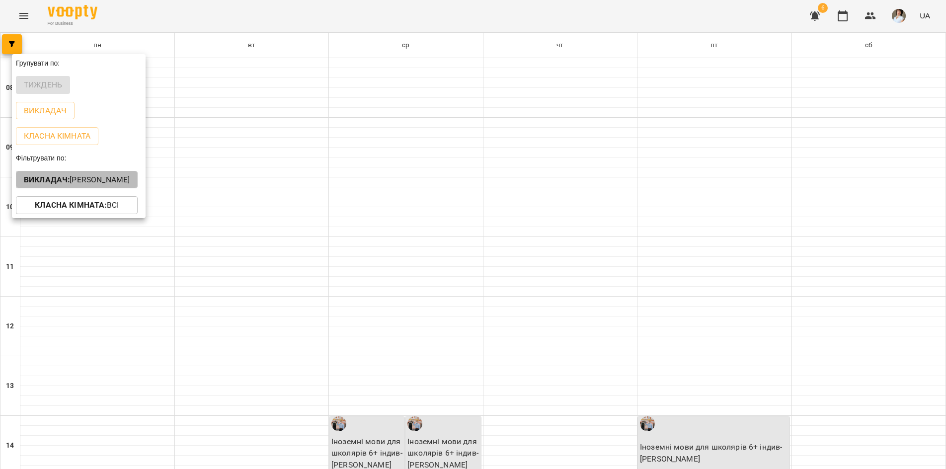
click at [58, 180] on b "Викладач :" at bounding box center [47, 179] width 46 height 9
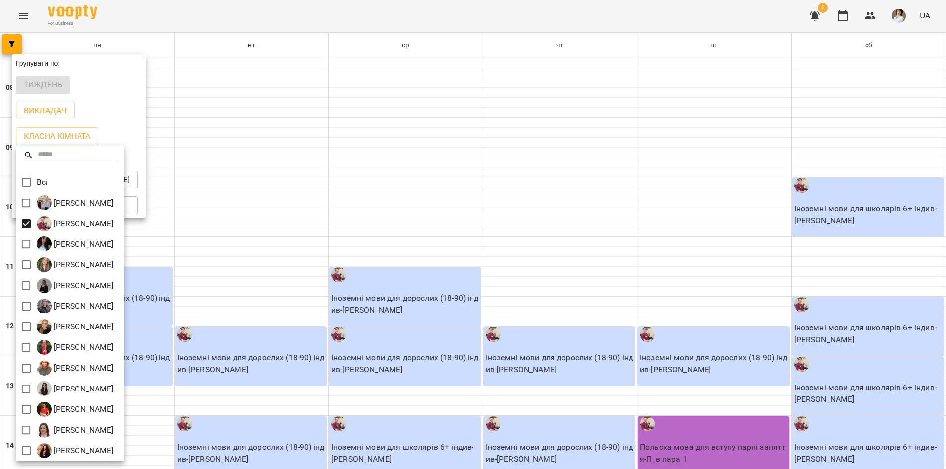
click at [278, 24] on div at bounding box center [473, 234] width 946 height 469
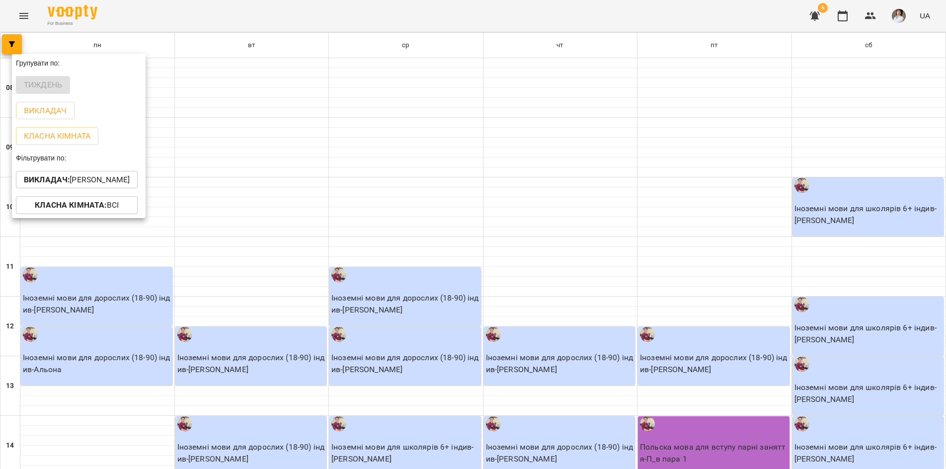
click at [278, 24] on div "Всі [PERSON_NAME] [PERSON_NAME] [PERSON_NAME] [PERSON_NAME] [PERSON_NAME] [PERS…" at bounding box center [473, 234] width 946 height 469
click at [188, 14] on div at bounding box center [473, 234] width 946 height 469
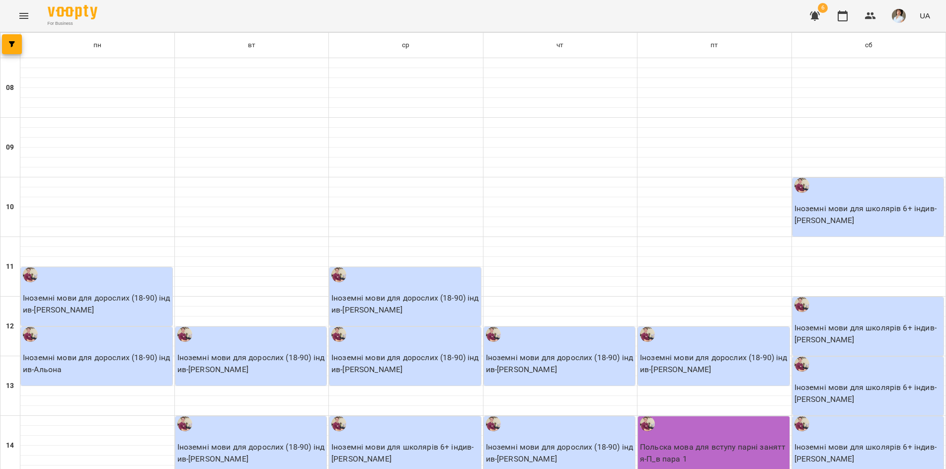
scroll to position [116, 0]
click at [14, 43] on icon "button" at bounding box center [12, 44] width 6 height 6
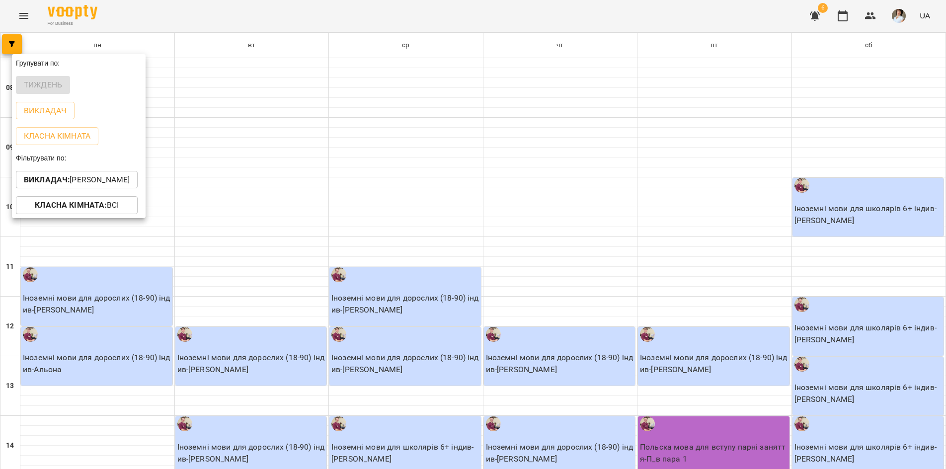
click at [58, 183] on b "Викладач :" at bounding box center [47, 179] width 46 height 9
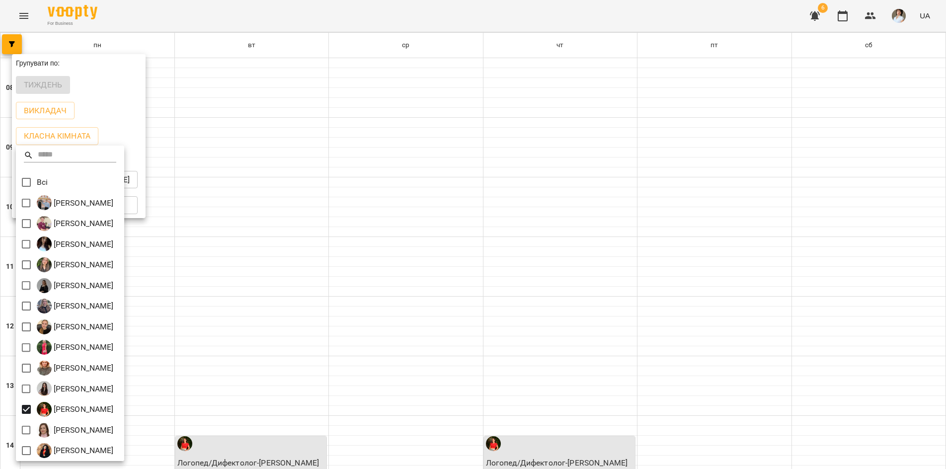
click at [392, 6] on div at bounding box center [473, 234] width 946 height 469
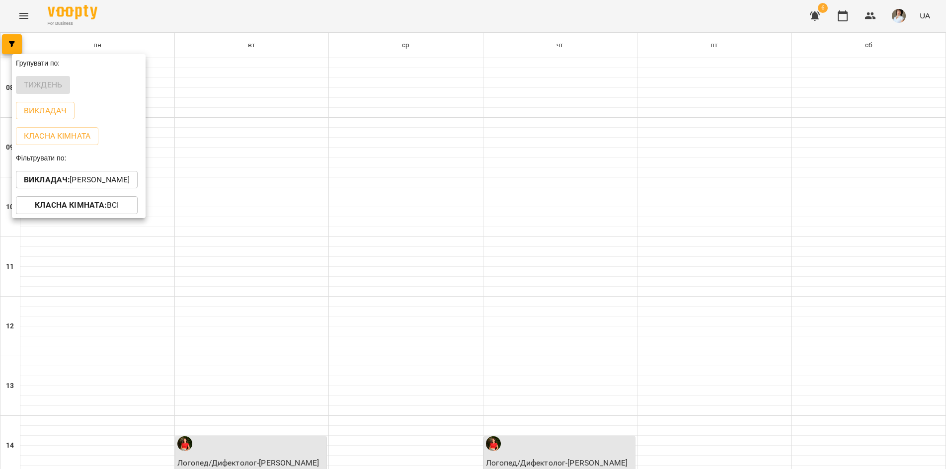
click at [392, 6] on div "Всі [PERSON_NAME] [PERSON_NAME] [PERSON_NAME] [PERSON_NAME] [PERSON_NAME] [PERS…" at bounding box center [473, 234] width 946 height 469
click at [24, 23] on div at bounding box center [473, 234] width 946 height 469
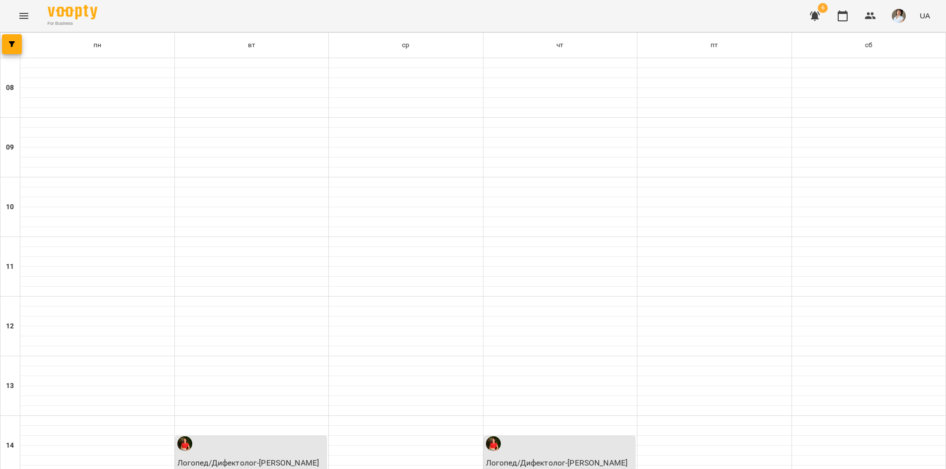
click at [24, 13] on icon "Menu" at bounding box center [23, 16] width 9 height 6
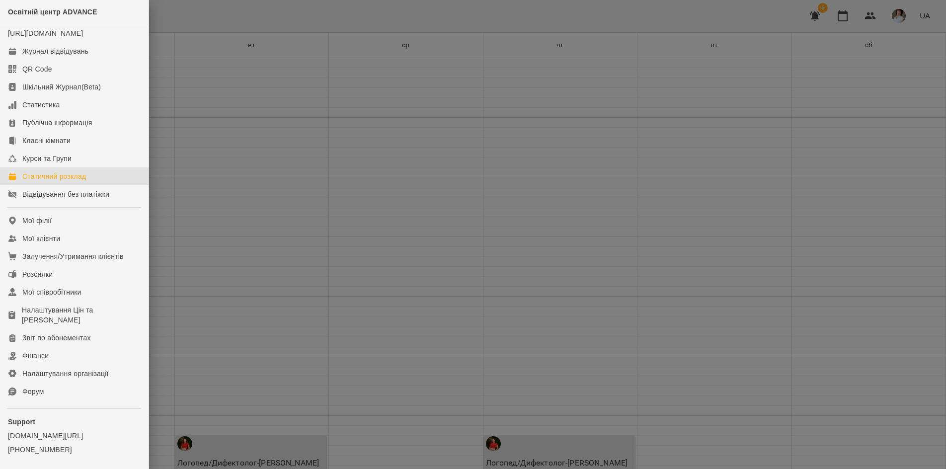
click at [383, 7] on div at bounding box center [473, 234] width 946 height 469
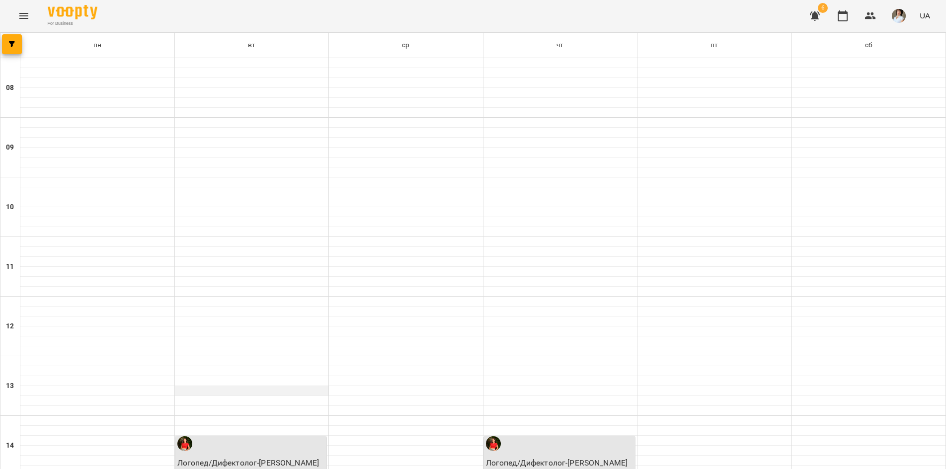
scroll to position [364, 0]
click at [244, 436] on div "Логопед/Дифектолог - [PERSON_NAME]" at bounding box center [251, 455] width 152 height 39
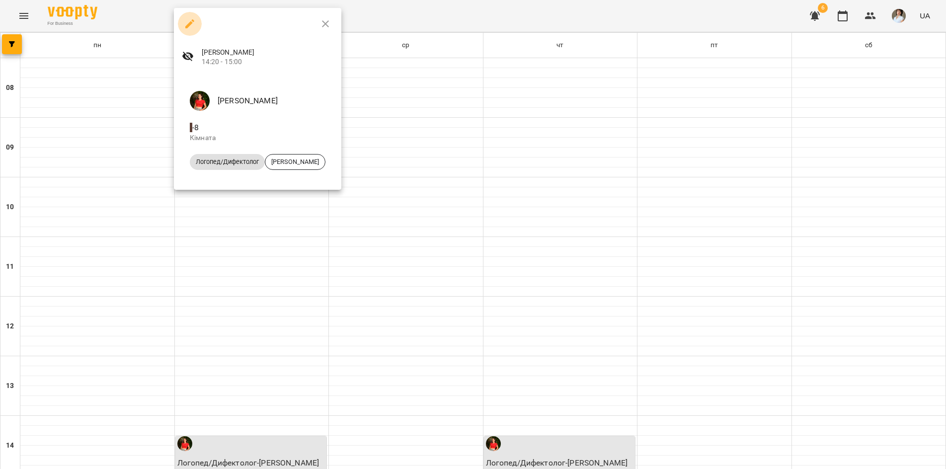
click at [188, 25] on icon "button" at bounding box center [189, 23] width 9 height 9
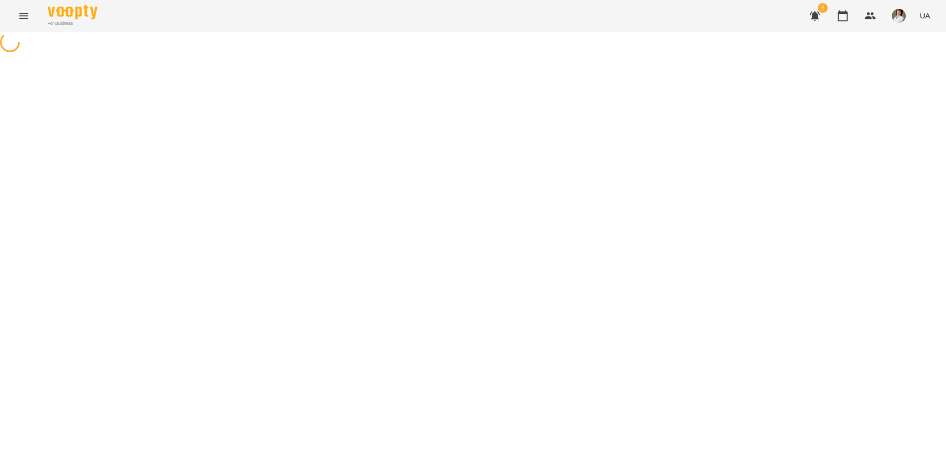
select select "*"
select select "**********"
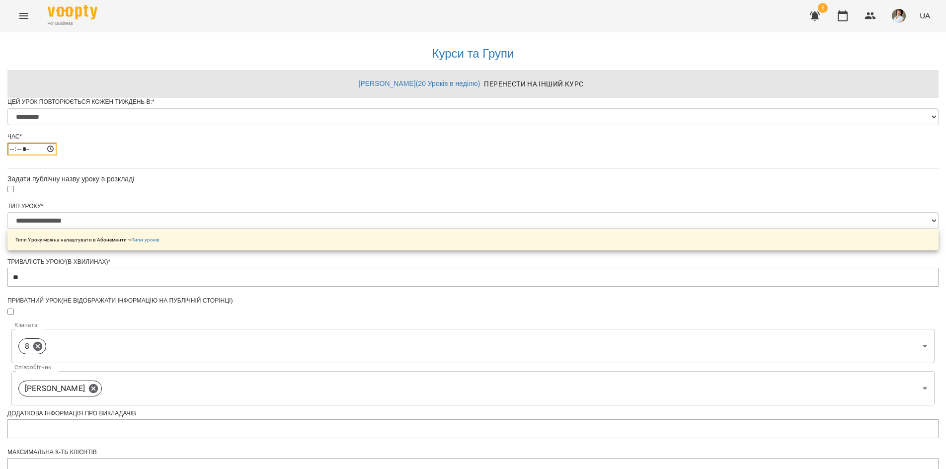
click at [57, 156] on input "*****" at bounding box center [31, 149] width 49 height 13
type input "*****"
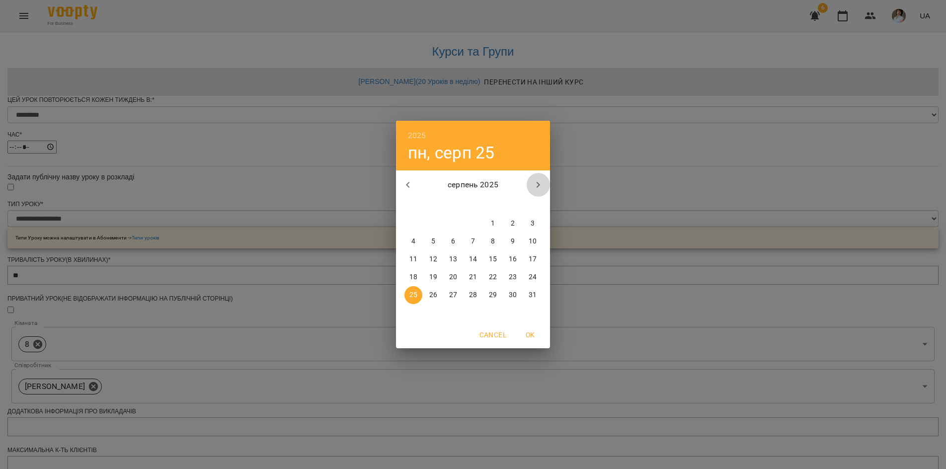
click at [540, 185] on icon "button" at bounding box center [538, 185] width 12 height 12
click at [414, 257] on p "15" at bounding box center [413, 259] width 8 height 10
type input "**********"
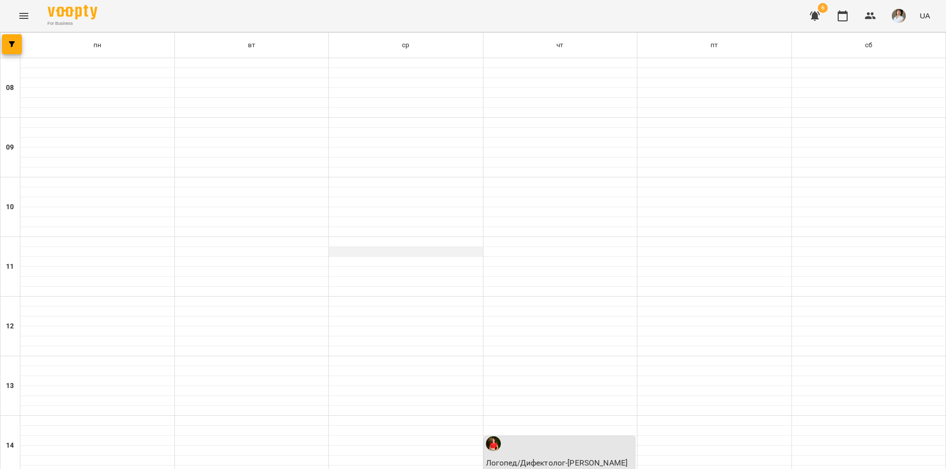
scroll to position [348, 0]
click at [549, 457] on p "Логопед/Дифектолог - [PERSON_NAME]" at bounding box center [561, 463] width 150 height 12
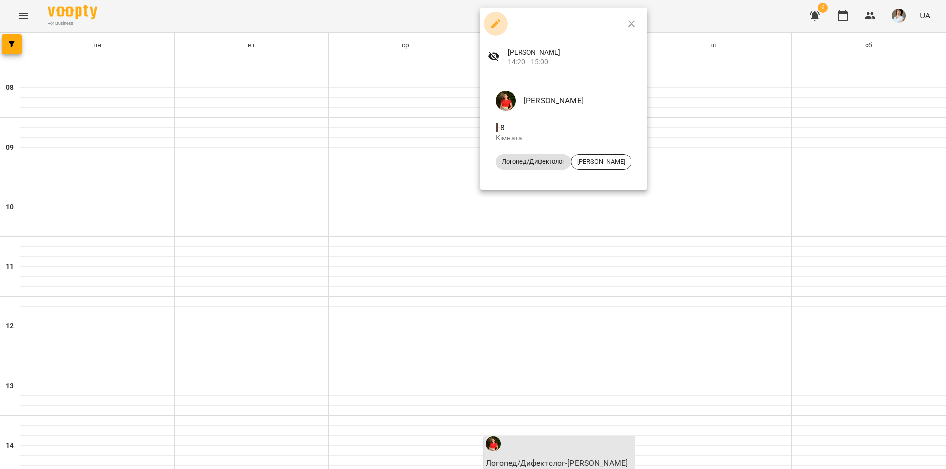
click at [494, 27] on icon "button" at bounding box center [495, 23] width 9 height 9
select select "*"
select select "**********"
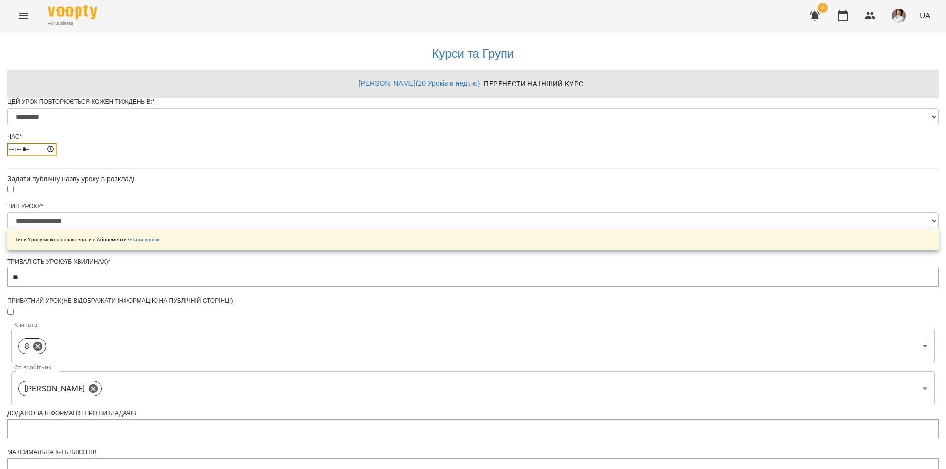
click at [57, 156] on input "*****" at bounding box center [31, 149] width 49 height 13
type input "*****"
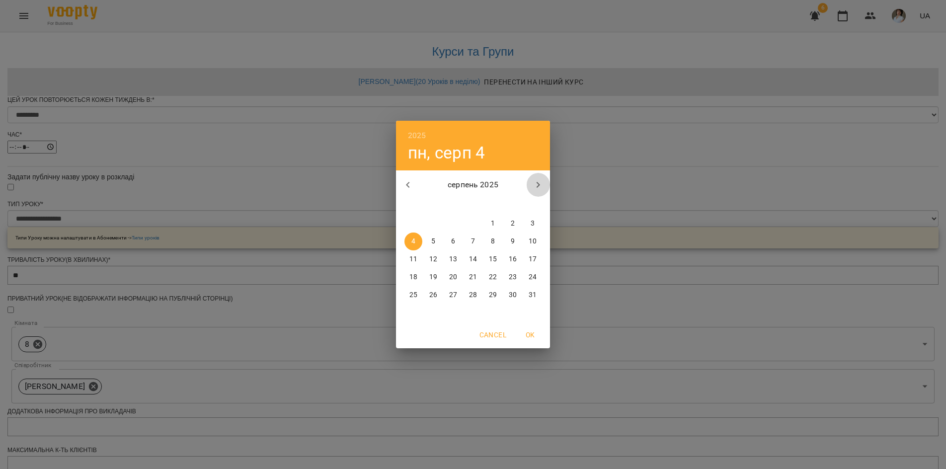
drag, startPoint x: 536, startPoint y: 188, endPoint x: 513, endPoint y: 204, distance: 28.3
click at [535, 188] on icon "button" at bounding box center [538, 185] width 12 height 12
click at [411, 259] on p "15" at bounding box center [413, 259] width 8 height 10
type input "**********"
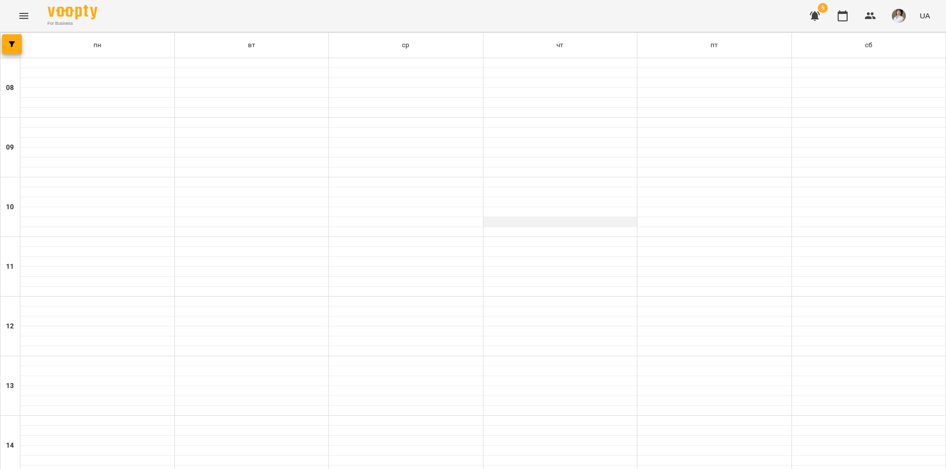
scroll to position [364, 0]
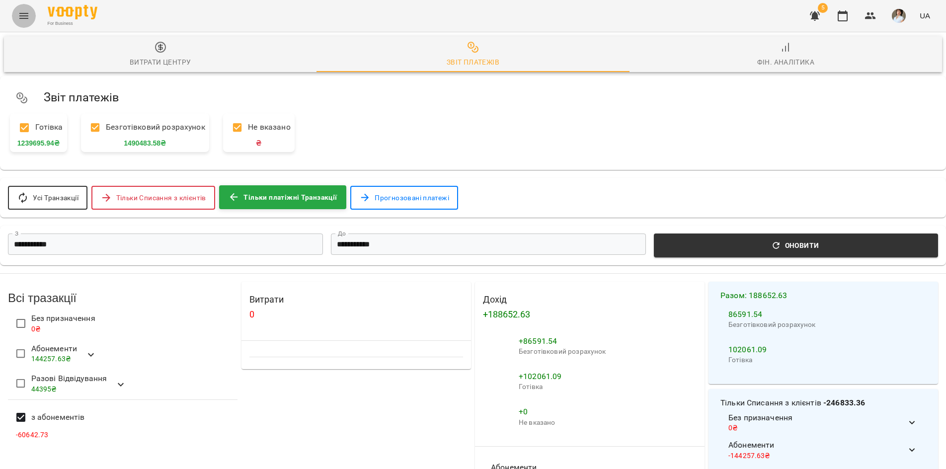
click at [22, 18] on icon "Menu" at bounding box center [23, 16] width 9 height 6
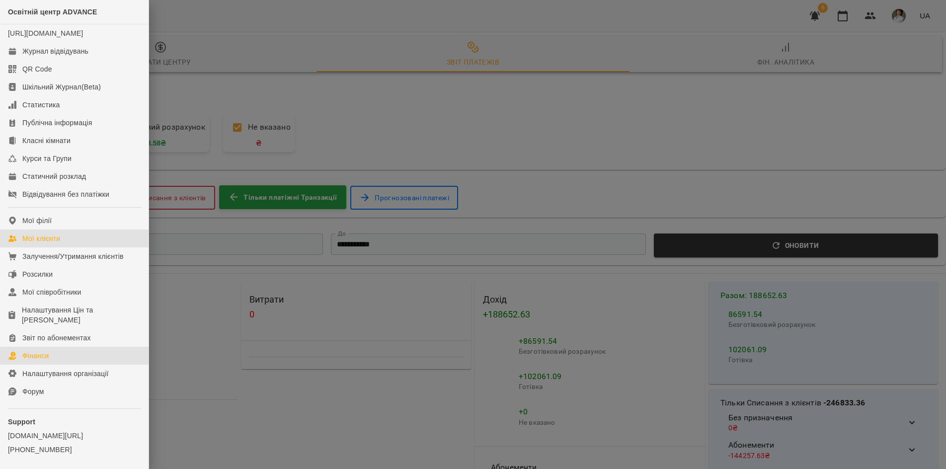
click at [40, 244] on div "Мої клієнти" at bounding box center [41, 239] width 38 height 10
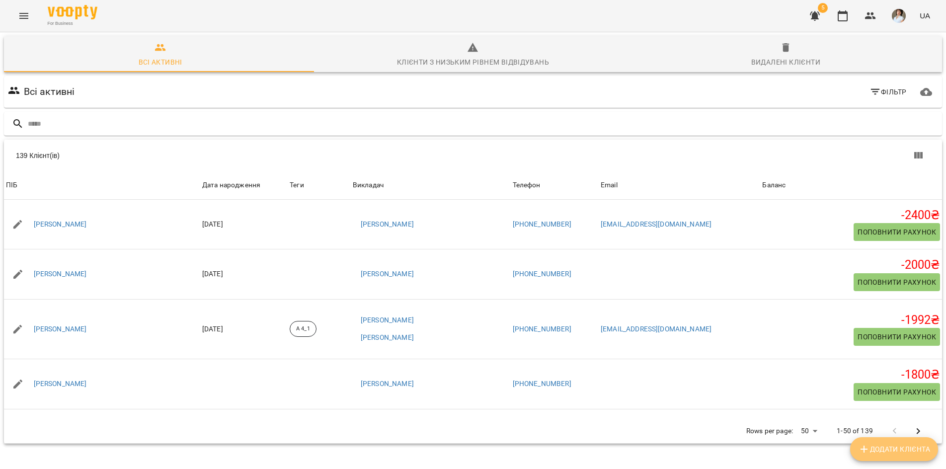
click at [877, 452] on span "Додати клієнта" at bounding box center [894, 449] width 72 height 12
select select "**"
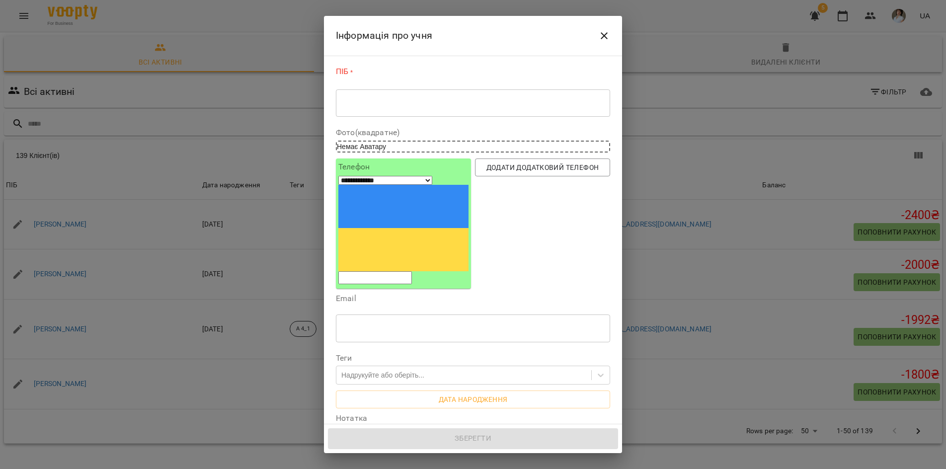
click at [371, 95] on div "* ​" at bounding box center [473, 103] width 274 height 28
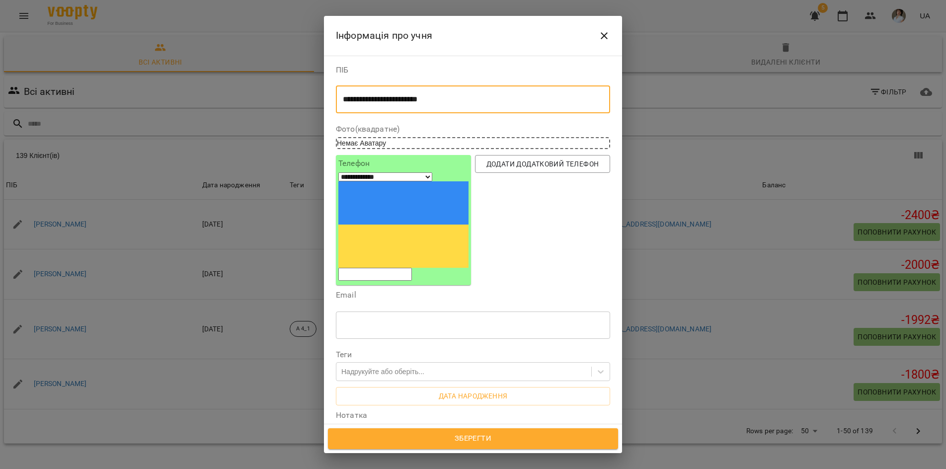
type textarea "**********"
click at [365, 268] on input "tel" at bounding box center [375, 274] width 74 height 13
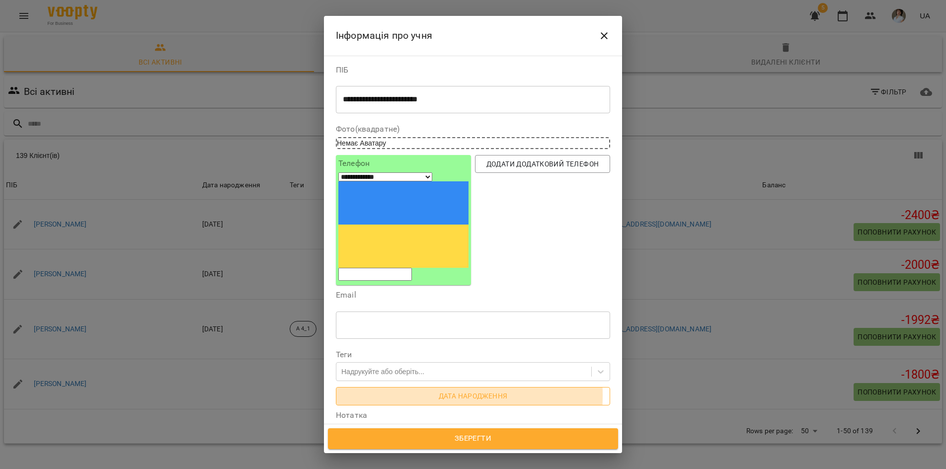
click at [400, 390] on span "Дата народження" at bounding box center [473, 396] width 258 height 12
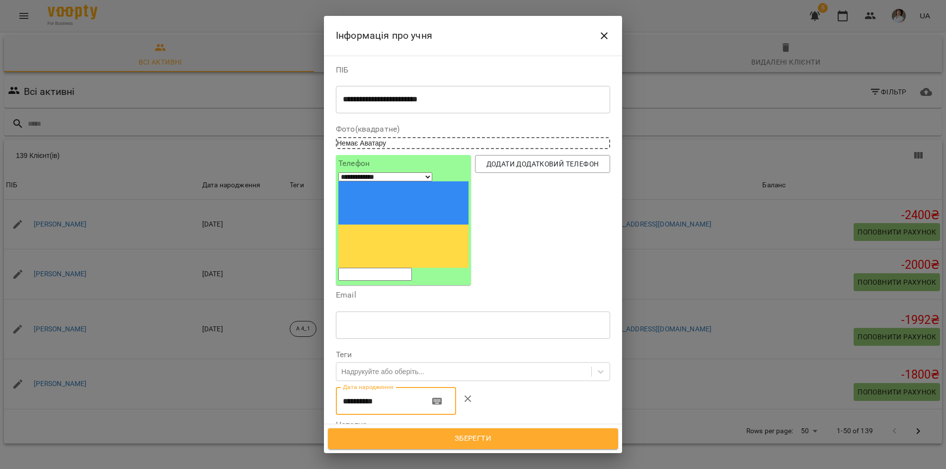
drag, startPoint x: 343, startPoint y: 314, endPoint x: 387, endPoint y: 321, distance: 44.3
click at [387, 387] on input "**********" at bounding box center [378, 401] width 85 height 28
type input "**********"
click at [382, 450] on textarea at bounding box center [473, 454] width 260 height 9
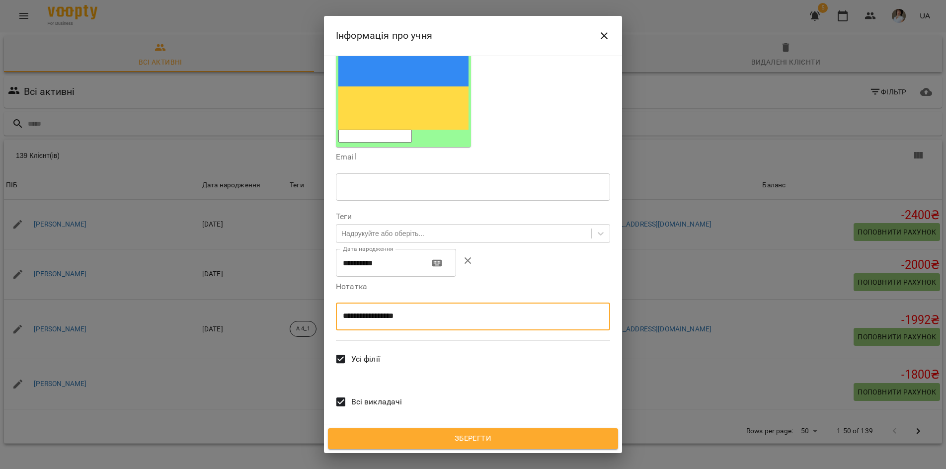
scroll to position [143, 0]
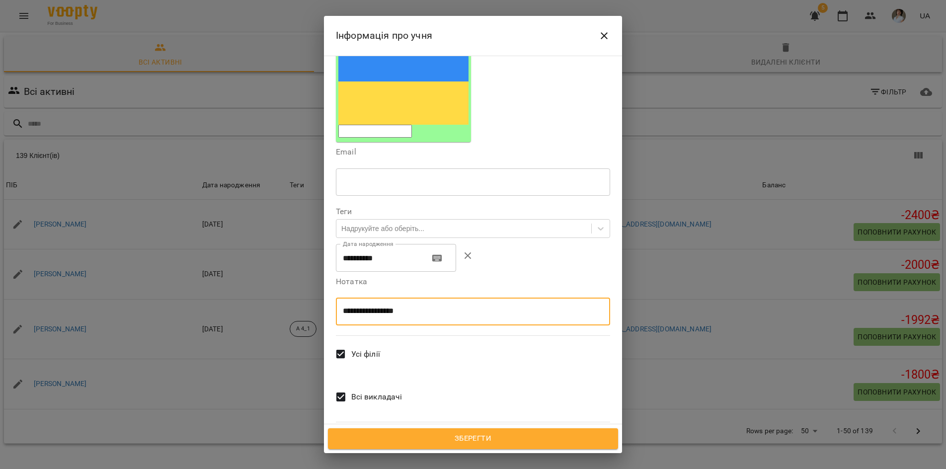
type textarea "**********"
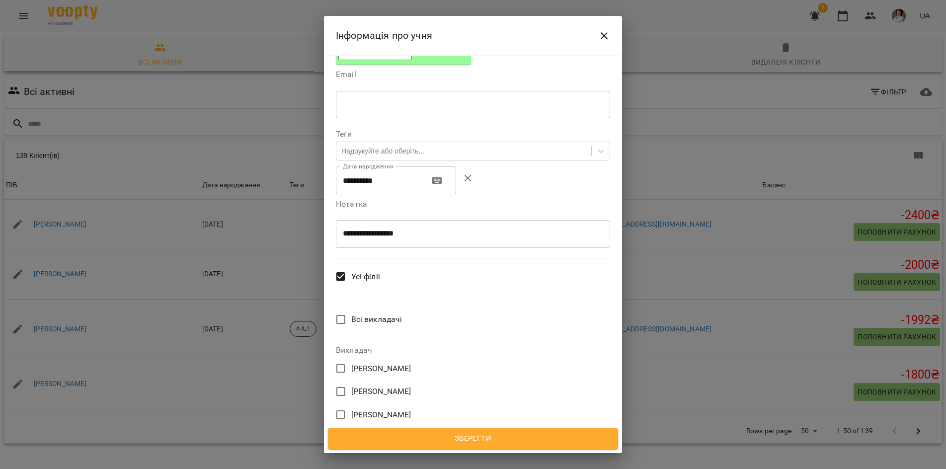
scroll to position [342, 0]
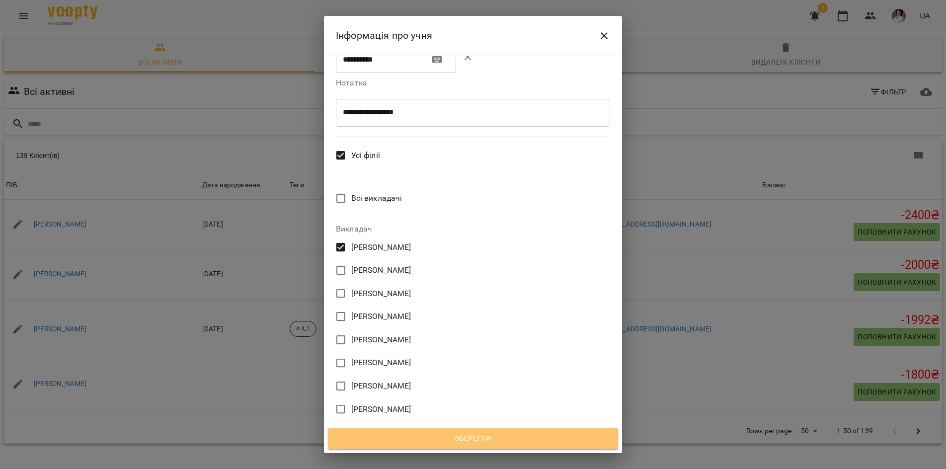
click at [500, 439] on span "Зберегти" at bounding box center [473, 438] width 268 height 13
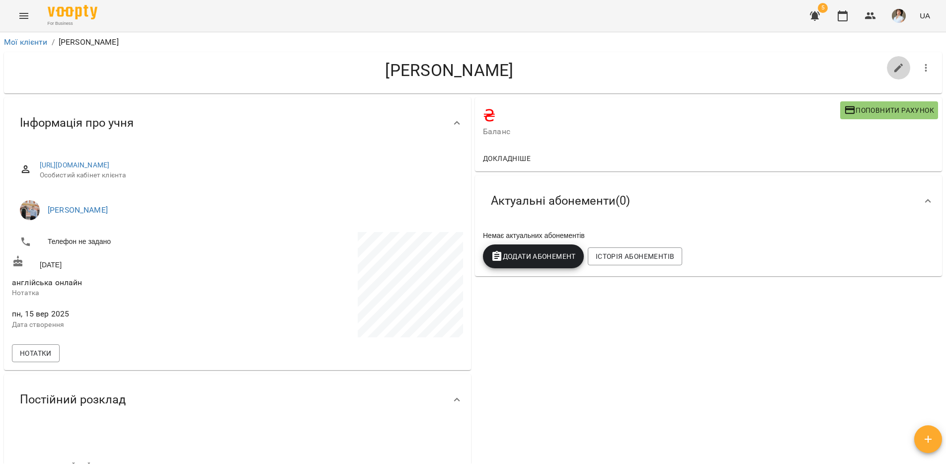
click at [893, 71] on icon "button" at bounding box center [899, 68] width 12 height 12
select select "**"
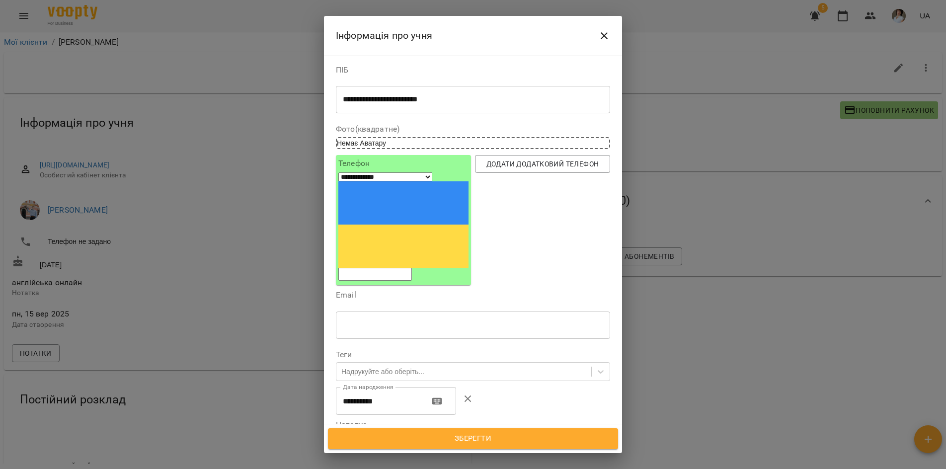
click at [373, 268] on input "tel" at bounding box center [375, 274] width 74 height 13
type input "*"
select select "**"
type input "**"
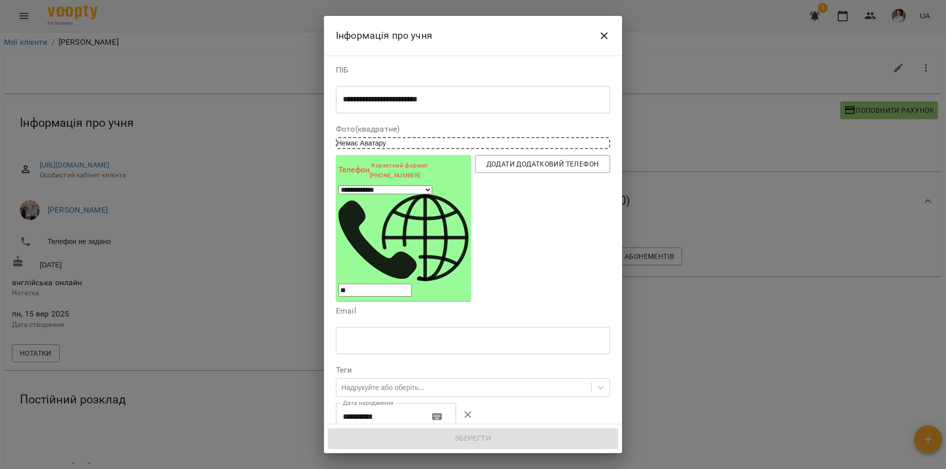
select select "**"
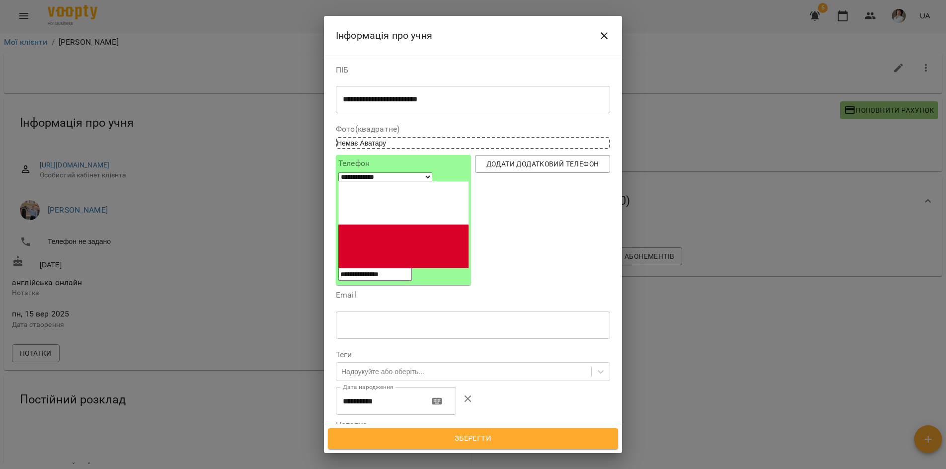
drag, startPoint x: 428, startPoint y: 181, endPoint x: 353, endPoint y: 182, distance: 74.5
click at [353, 182] on div "**********" at bounding box center [403, 226] width 130 height 110
type input "**********"
click at [523, 163] on span "Додати додатковий телефон" at bounding box center [542, 164] width 119 height 12
select select "**"
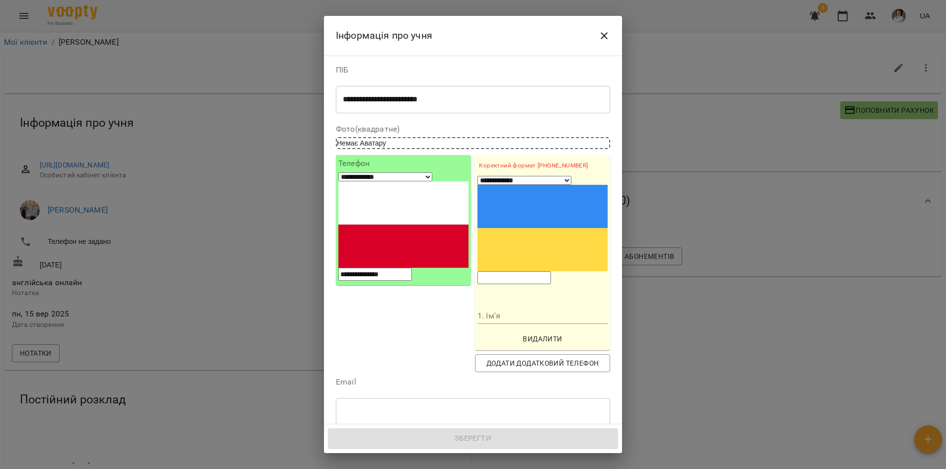
click at [503, 271] on input "tel" at bounding box center [515, 277] width 74 height 13
paste input "**********"
type input "**********"
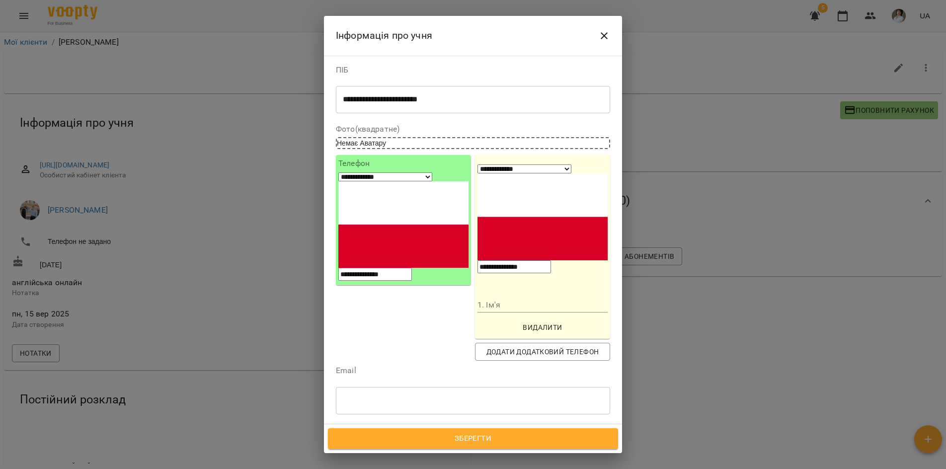
select select "**"
type input "**********"
click at [501, 297] on input "1. Ім'я" at bounding box center [543, 305] width 130 height 16
type input "**********"
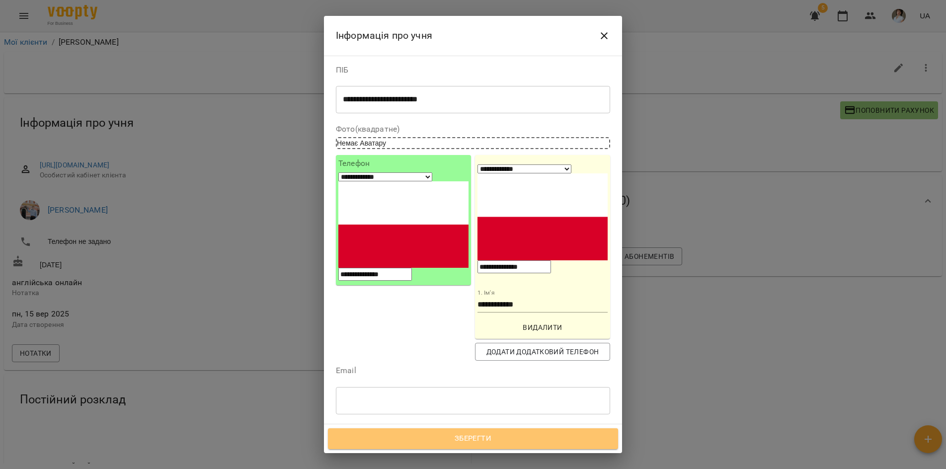
click at [488, 443] on span "Зберегти" at bounding box center [473, 438] width 268 height 13
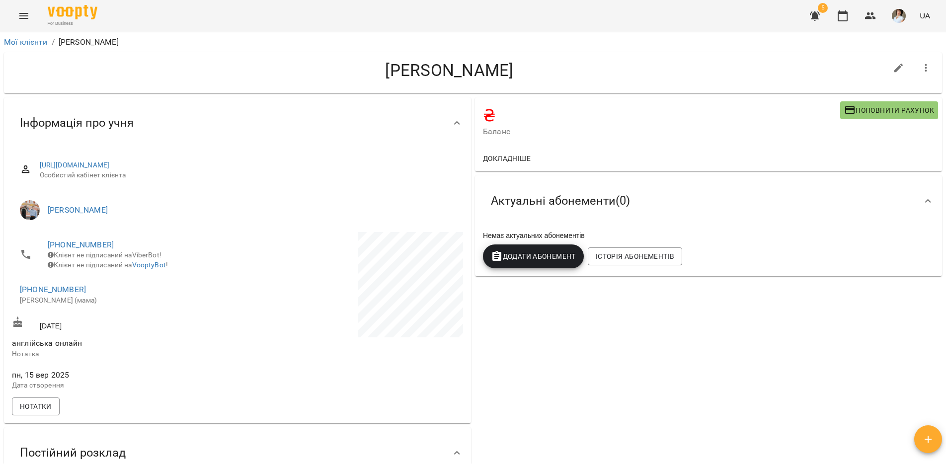
click at [274, 310] on p at bounding box center [352, 286] width 224 height 109
click at [28, 41] on link "Мої клієнти" at bounding box center [26, 41] width 44 height 9
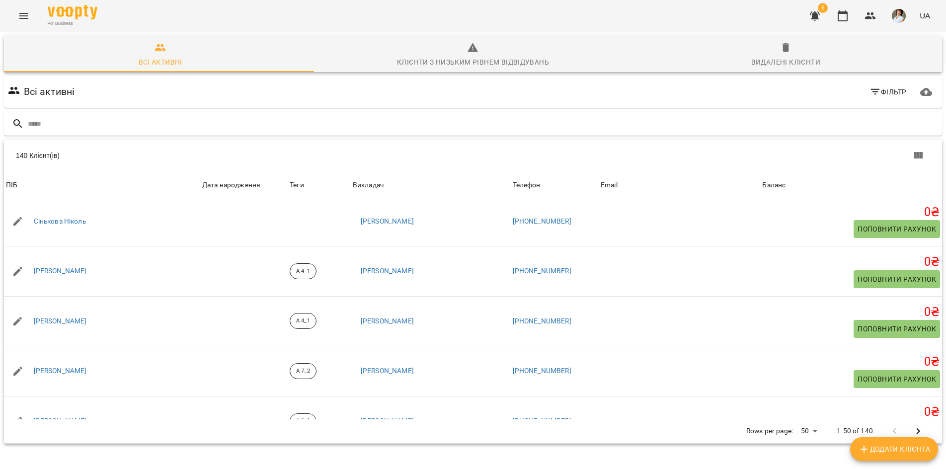
scroll to position [1143, 0]
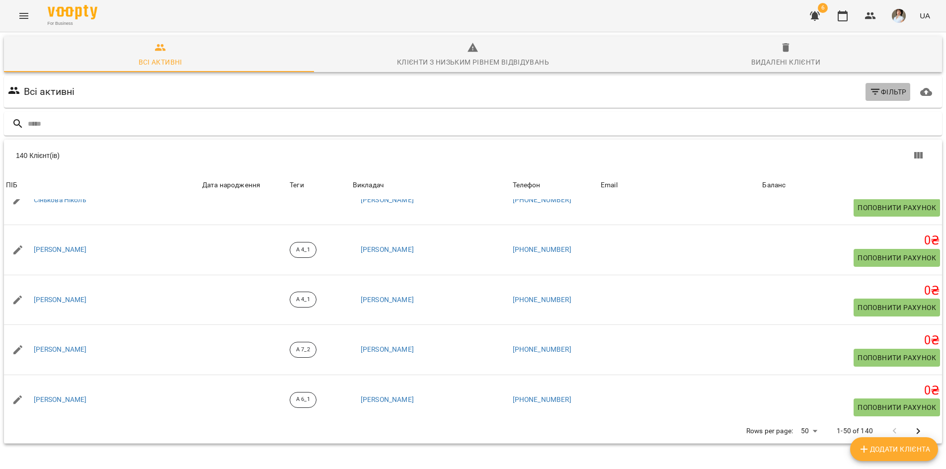
click at [873, 87] on span "Фільтр" at bounding box center [888, 92] width 37 height 12
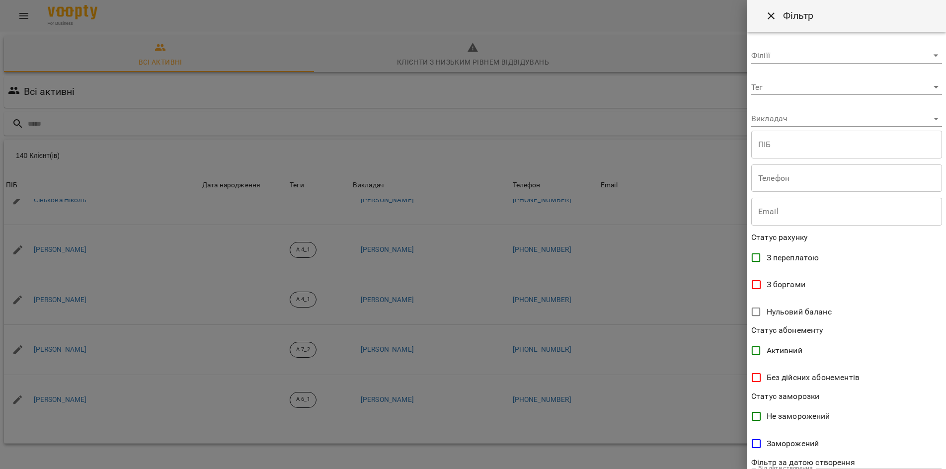
click at [787, 83] on body "For Business 6 UA Всі активні Клієнти з низьким рівнем відвідувань Видалені клі…" at bounding box center [473, 258] width 946 height 517
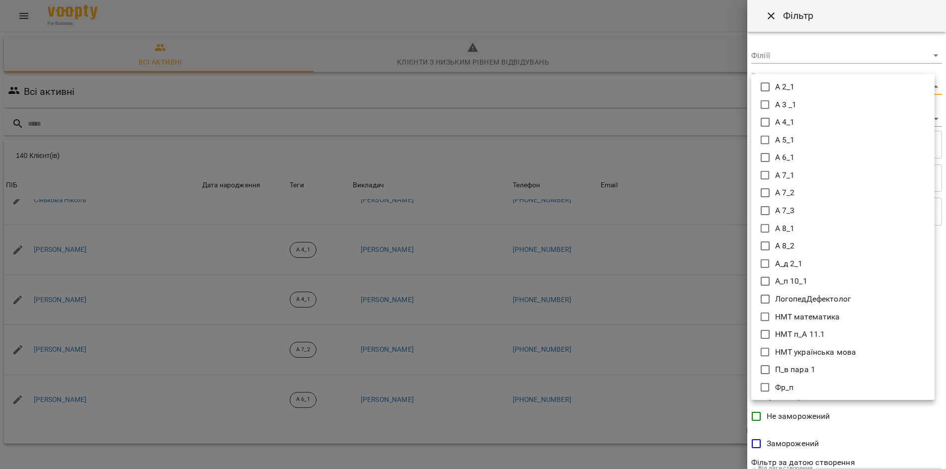
click at [767, 126] on icon at bounding box center [765, 122] width 9 height 9
type input "*****"
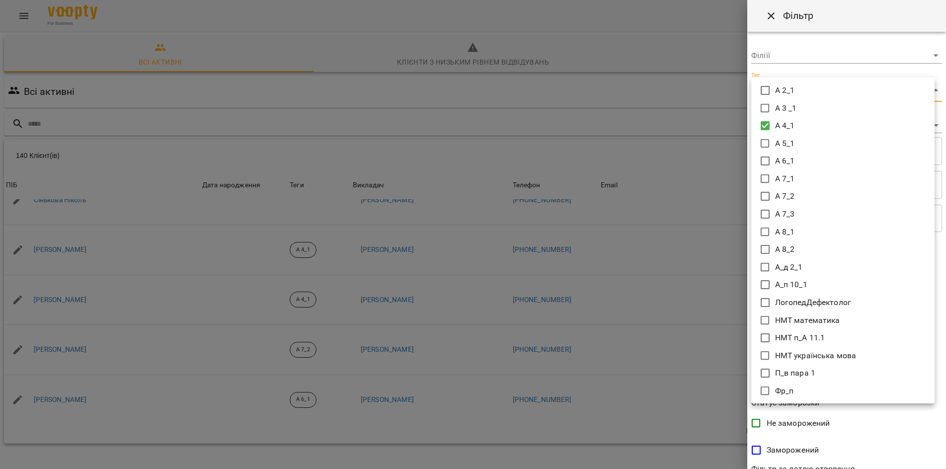
click at [902, 429] on div at bounding box center [473, 234] width 946 height 469
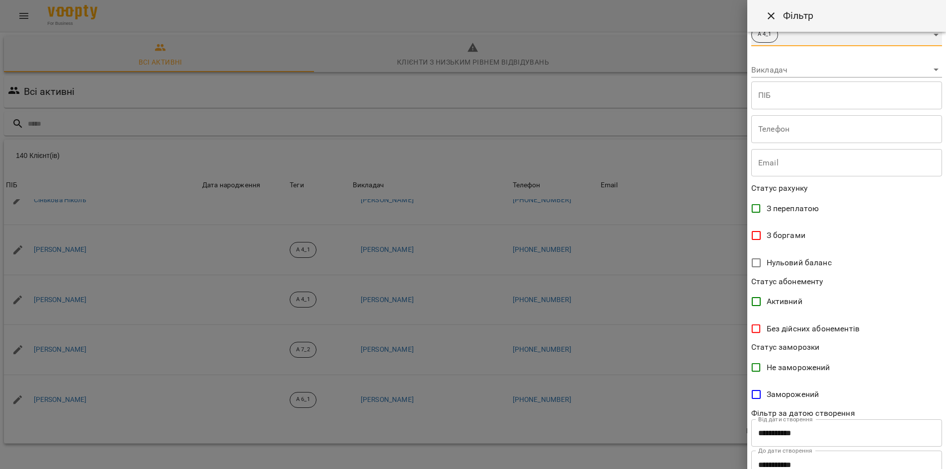
scroll to position [91, 0]
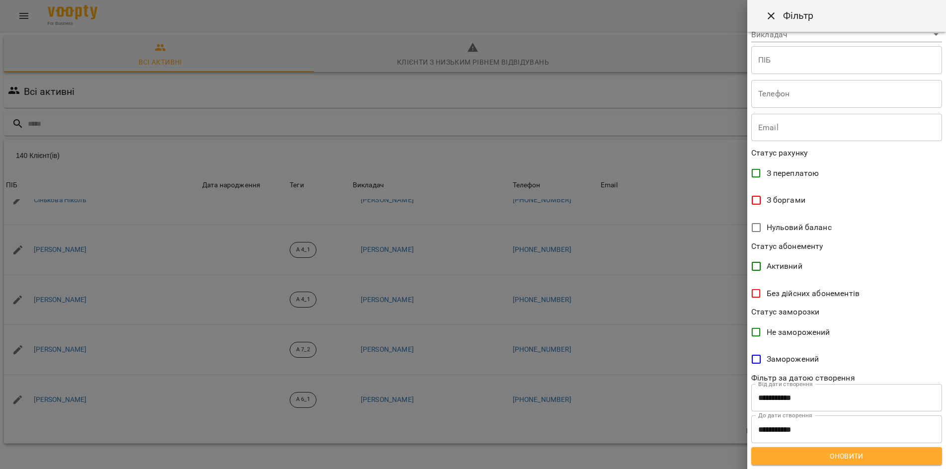
click at [855, 455] on span "Оновити" at bounding box center [846, 456] width 175 height 12
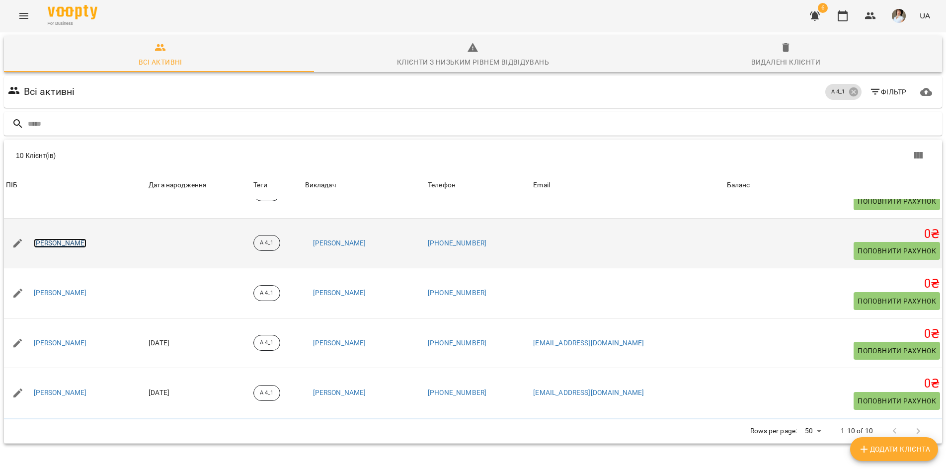
click at [84, 239] on link "[PERSON_NAME]" at bounding box center [60, 244] width 53 height 10
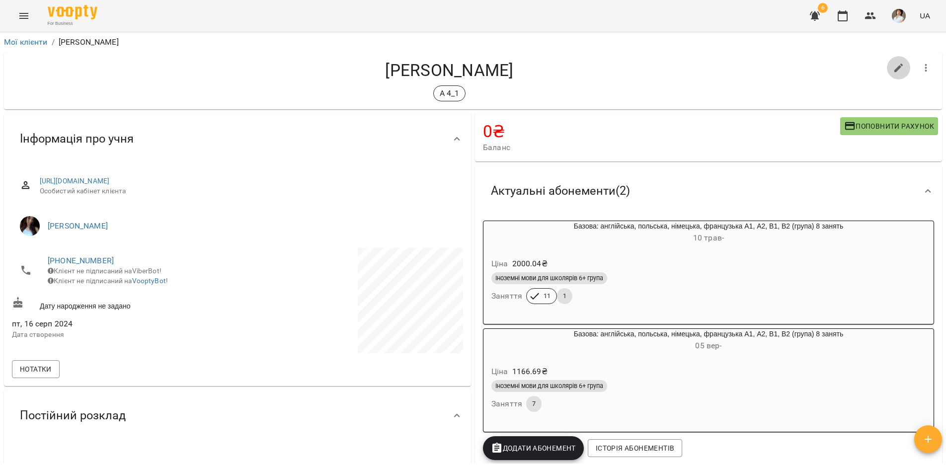
click at [893, 71] on icon "button" at bounding box center [899, 68] width 12 height 12
select select "**"
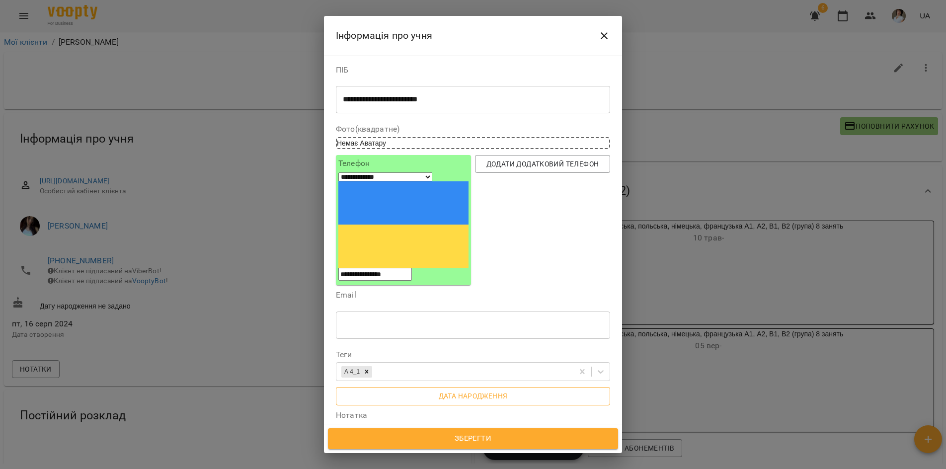
click at [367, 390] on span "Дата народження" at bounding box center [473, 396] width 258 height 12
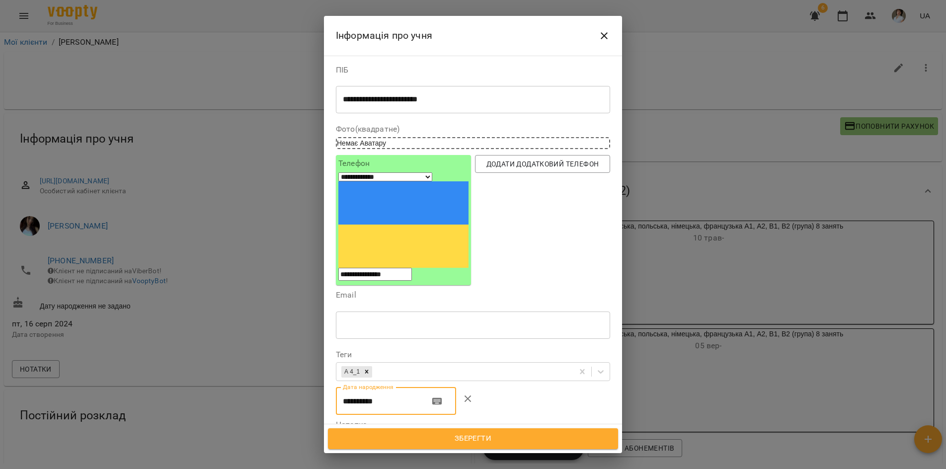
drag, startPoint x: 343, startPoint y: 318, endPoint x: 402, endPoint y: 325, distance: 59.2
click at [402, 387] on input "**********" at bounding box center [378, 401] width 85 height 28
type input "**********"
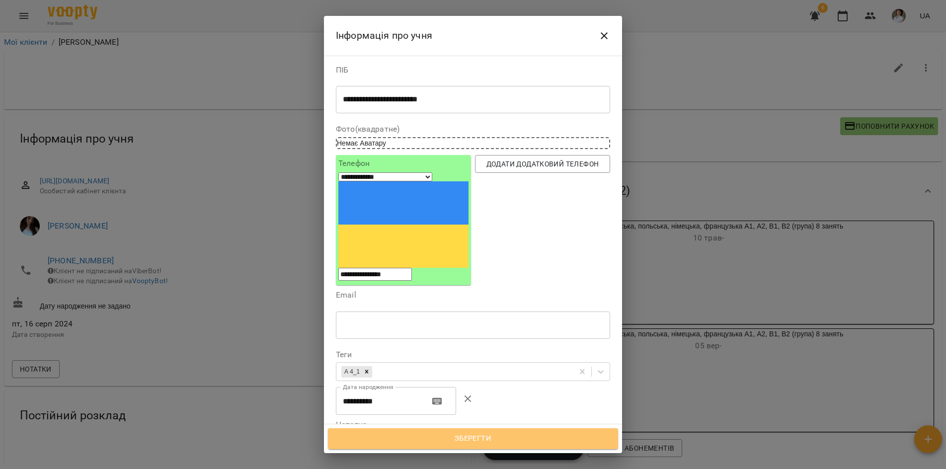
click at [470, 442] on span "Зберегти" at bounding box center [473, 438] width 268 height 13
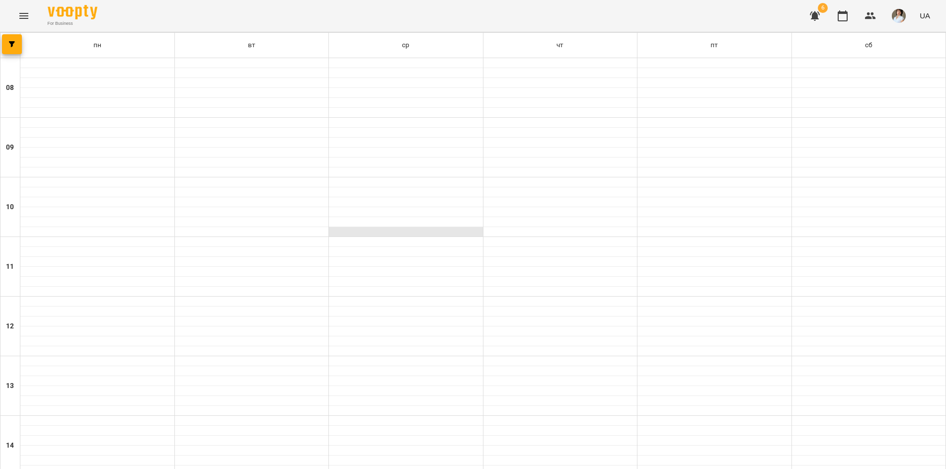
scroll to position [364, 0]
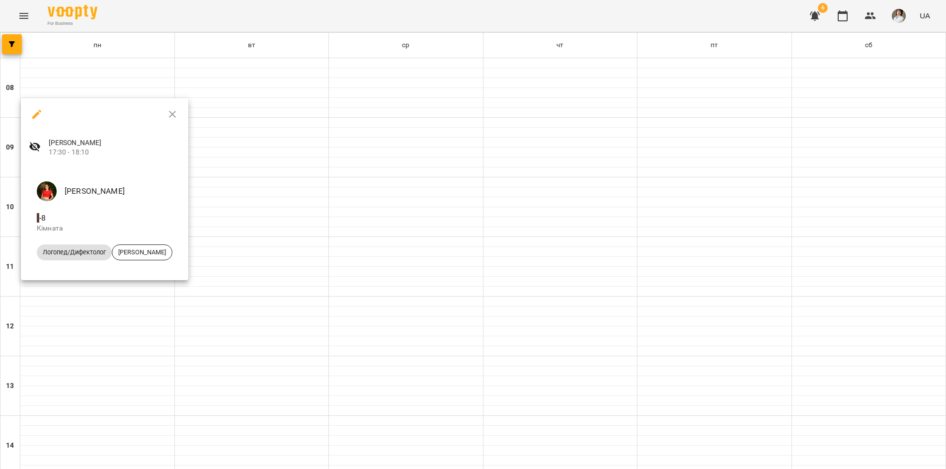
click at [725, 268] on div at bounding box center [473, 234] width 946 height 469
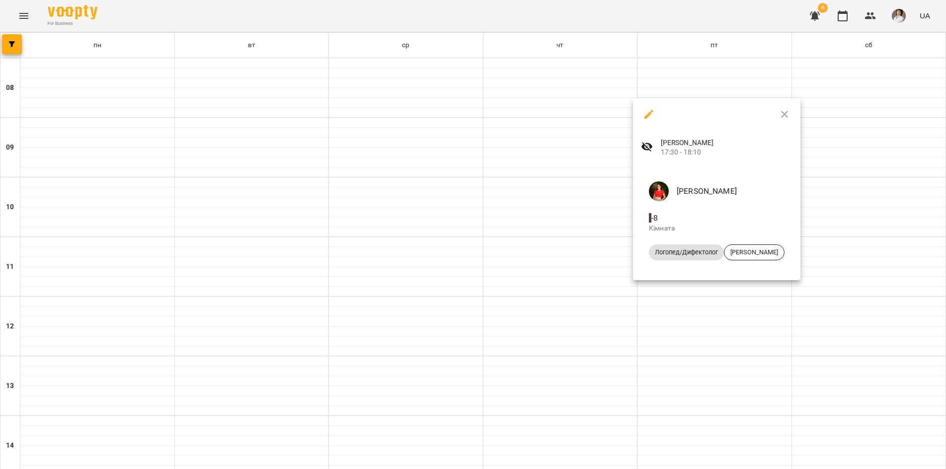
click at [788, 116] on icon "button" at bounding box center [784, 114] width 7 height 7
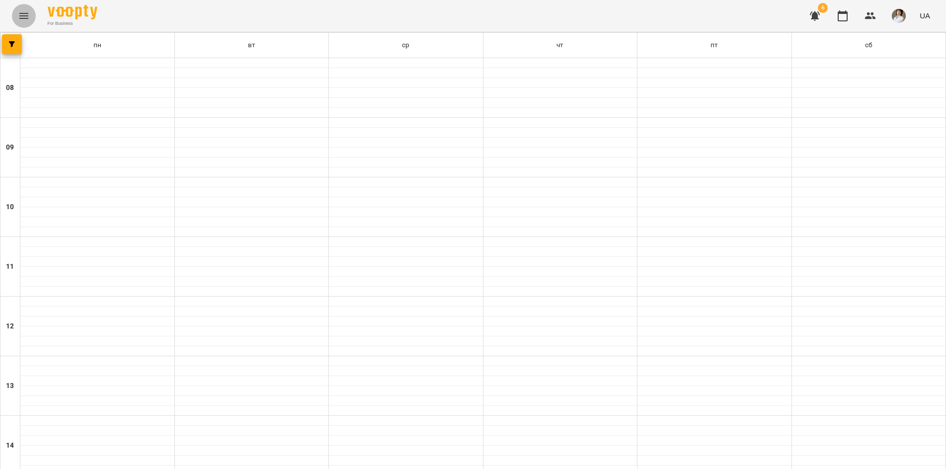
click at [23, 21] on icon "Menu" at bounding box center [24, 16] width 12 height 12
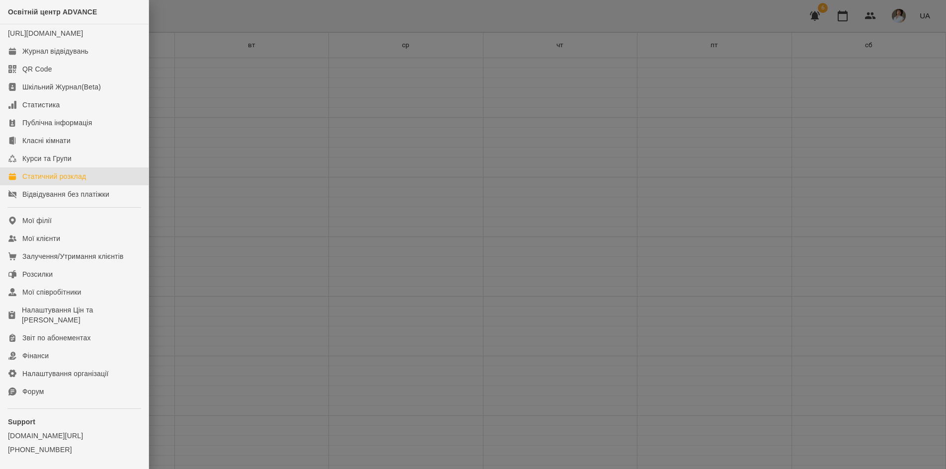
click at [57, 181] on div "Статичний розклад" at bounding box center [54, 176] width 64 height 10
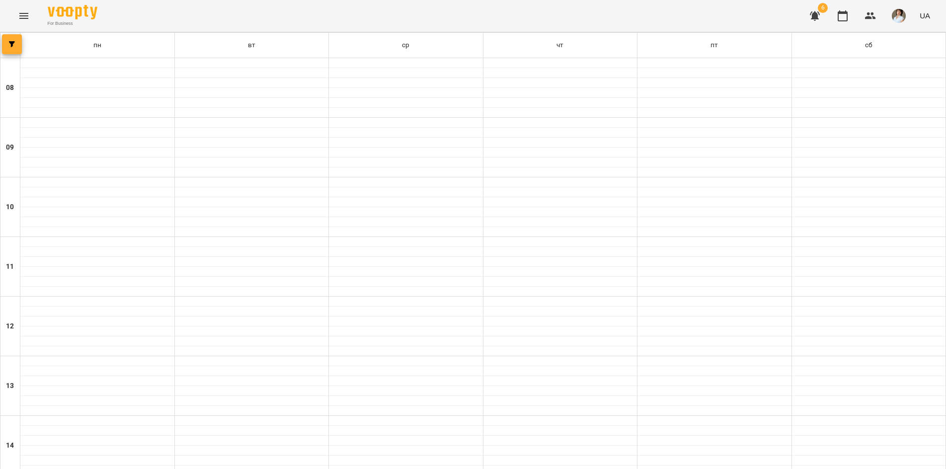
click at [10, 42] on icon "button" at bounding box center [12, 44] width 6 height 6
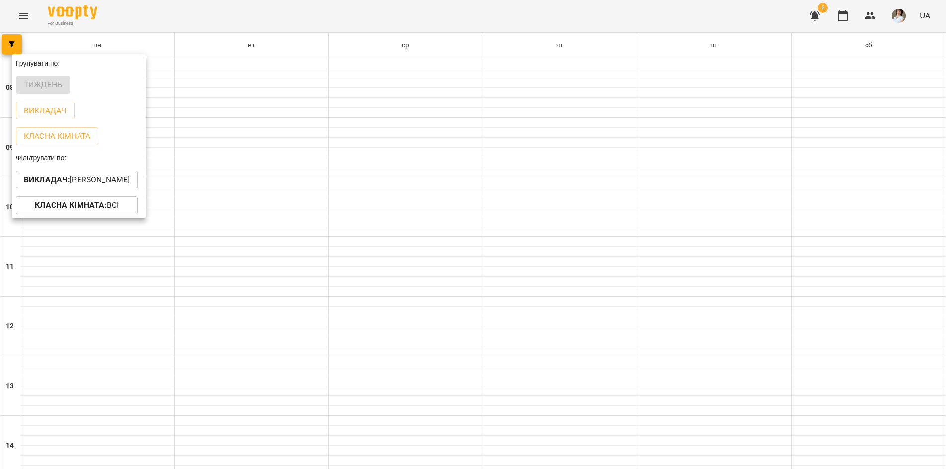
click at [49, 182] on b "Викладач :" at bounding box center [47, 179] width 46 height 9
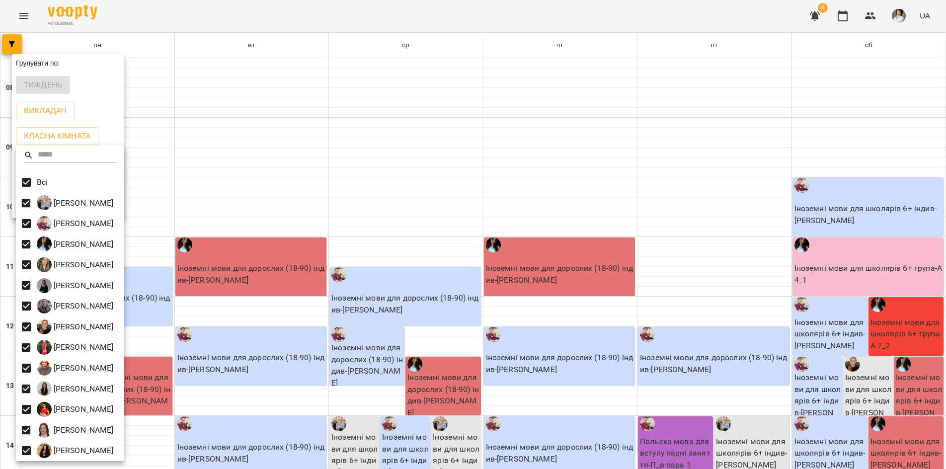
click at [255, 16] on div at bounding box center [473, 234] width 946 height 469
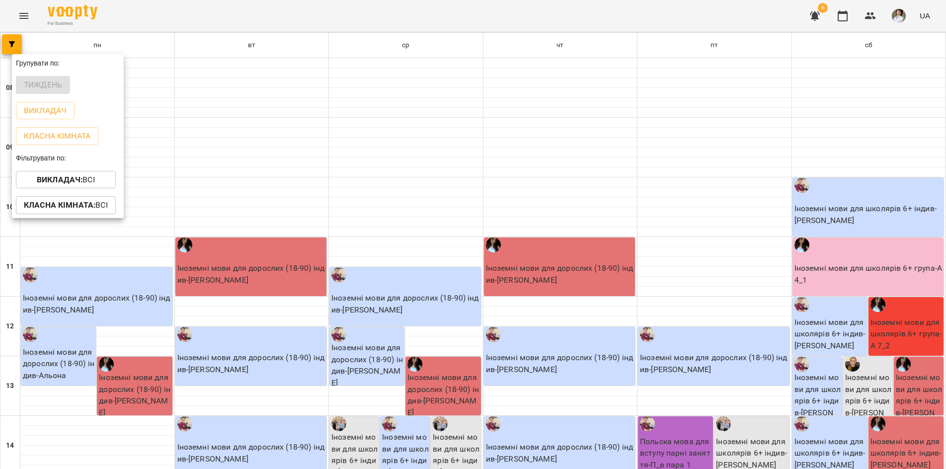
click at [256, 16] on div "Всі Бойко Андрій Вікторович Бойко Дмитро Вікторович Василевська Анастасія Михай…" at bounding box center [473, 234] width 946 height 469
click at [256, 16] on div at bounding box center [473, 234] width 946 height 469
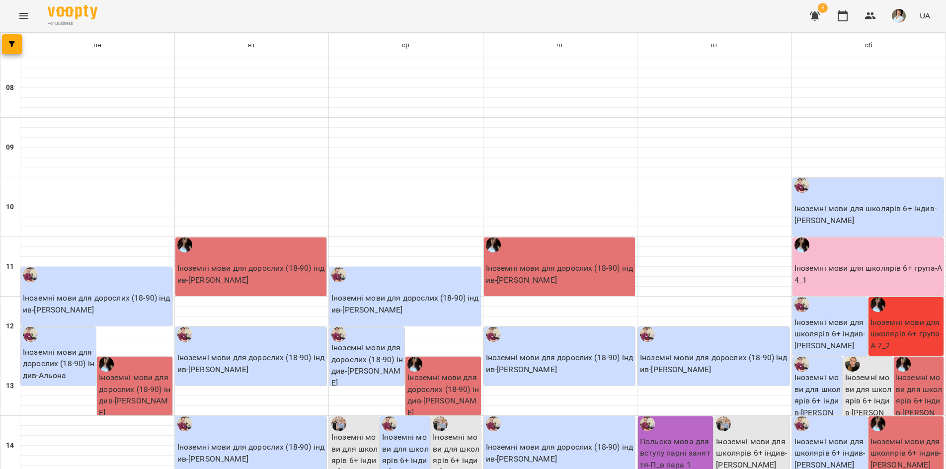
scroll to position [0, 0]
click at [23, 15] on icon "Menu" at bounding box center [24, 16] width 12 height 12
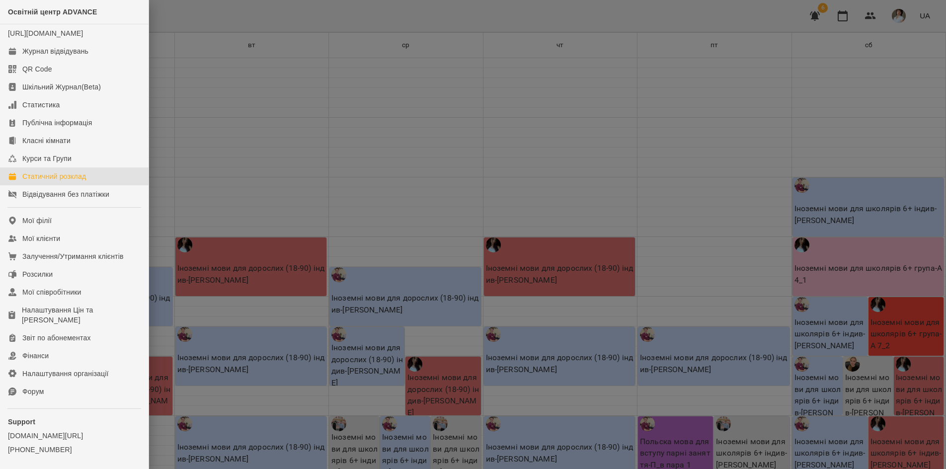
click at [314, 9] on div at bounding box center [473, 234] width 946 height 469
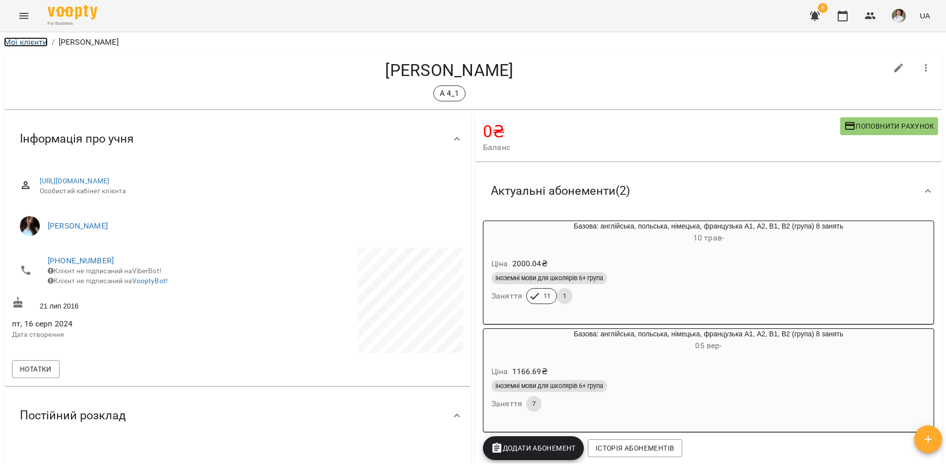
click at [20, 44] on link "Мої клієнти" at bounding box center [26, 41] width 44 height 9
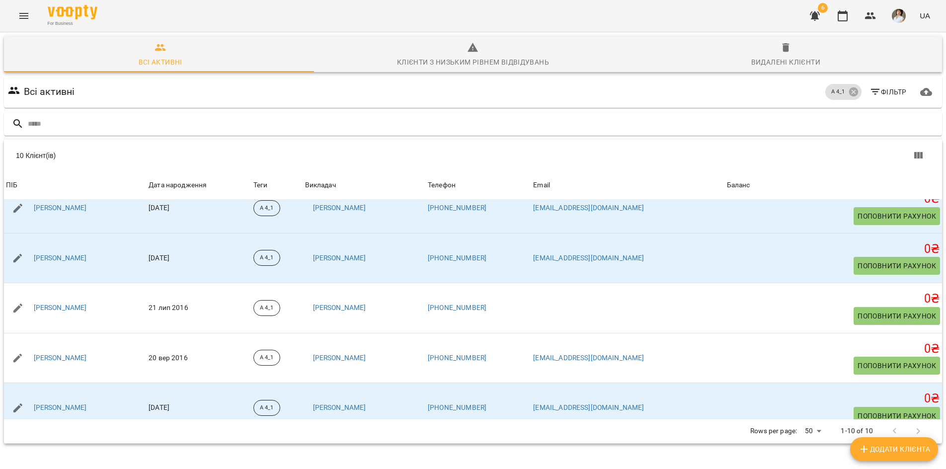
scroll to position [290, 0]
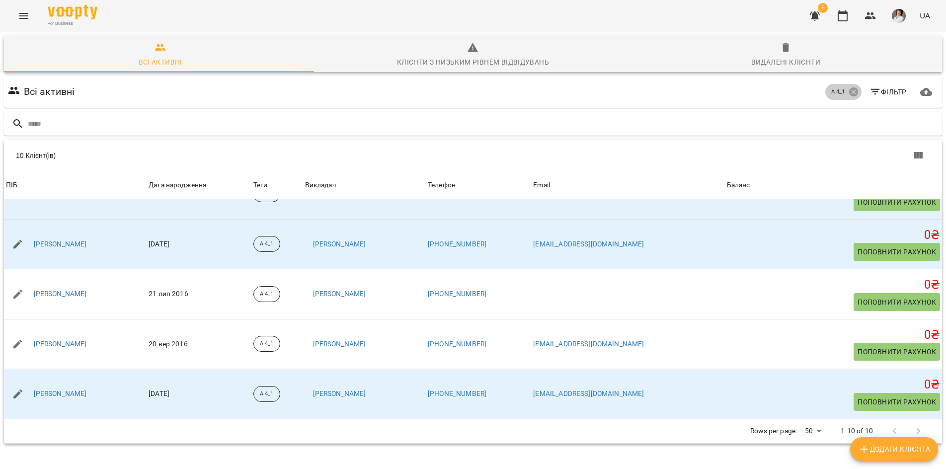
click at [849, 90] on icon at bounding box center [853, 91] width 9 height 9
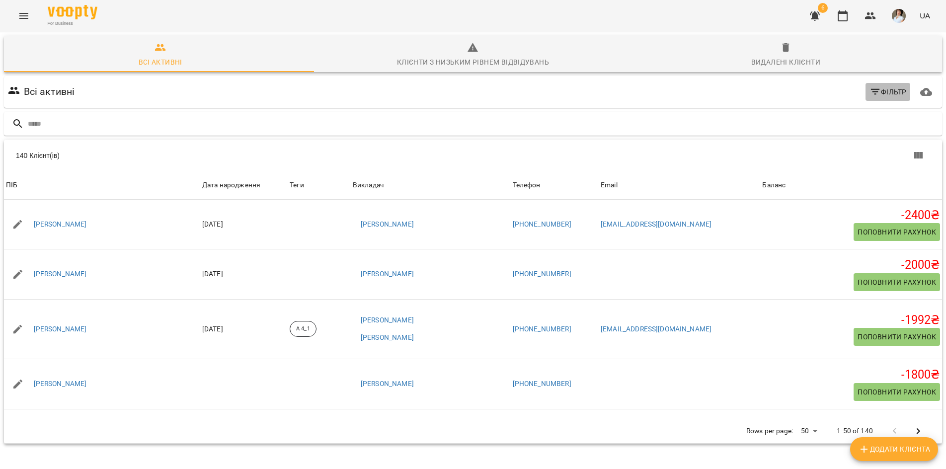
click at [881, 96] on span "Фільтр" at bounding box center [888, 92] width 37 height 12
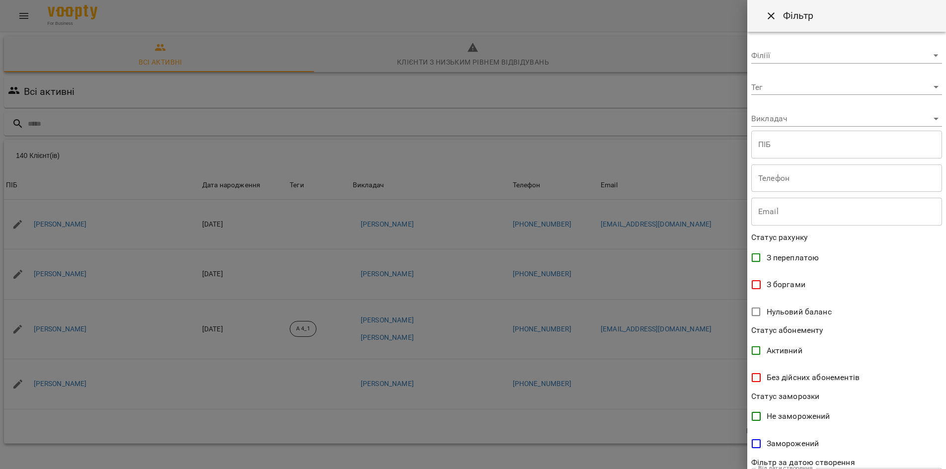
click at [789, 89] on body "For Business 6 UA Всі активні Клієнти з низьким рівнем відвідувань Видалені клі…" at bounding box center [473, 258] width 946 height 517
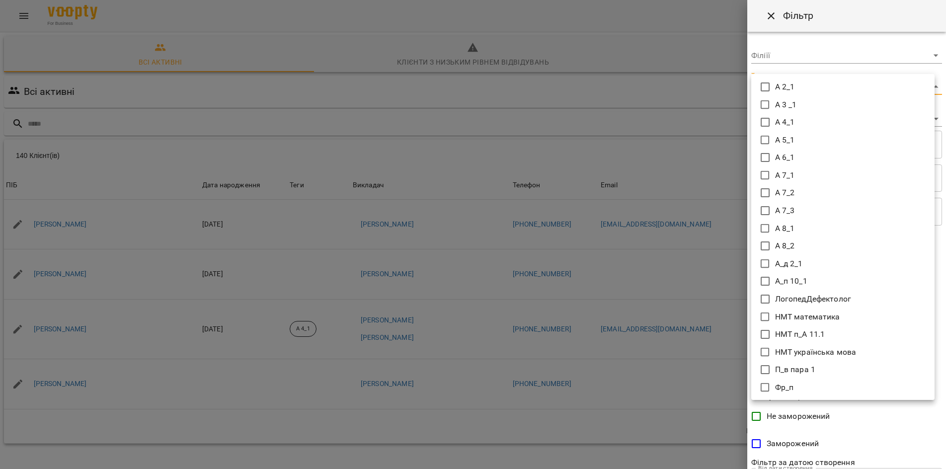
click at [767, 102] on icon at bounding box center [765, 105] width 12 height 12
type input "******"
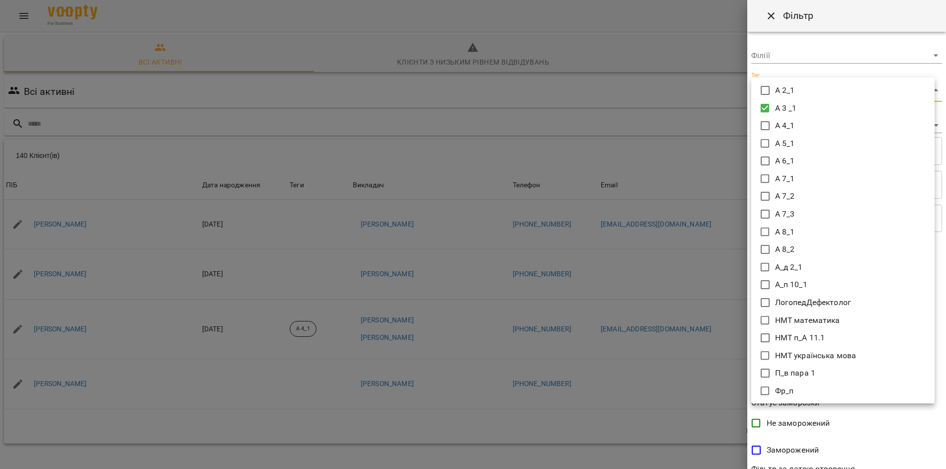
click at [889, 416] on div at bounding box center [473, 234] width 946 height 469
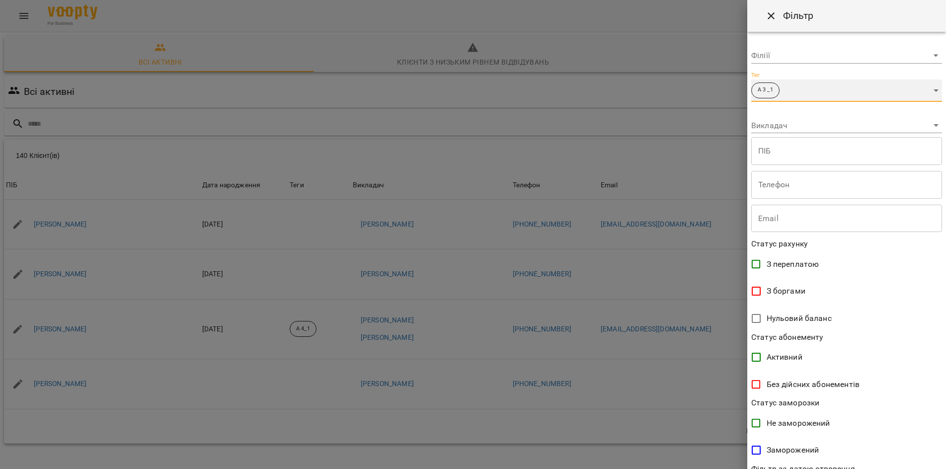
scroll to position [91, 0]
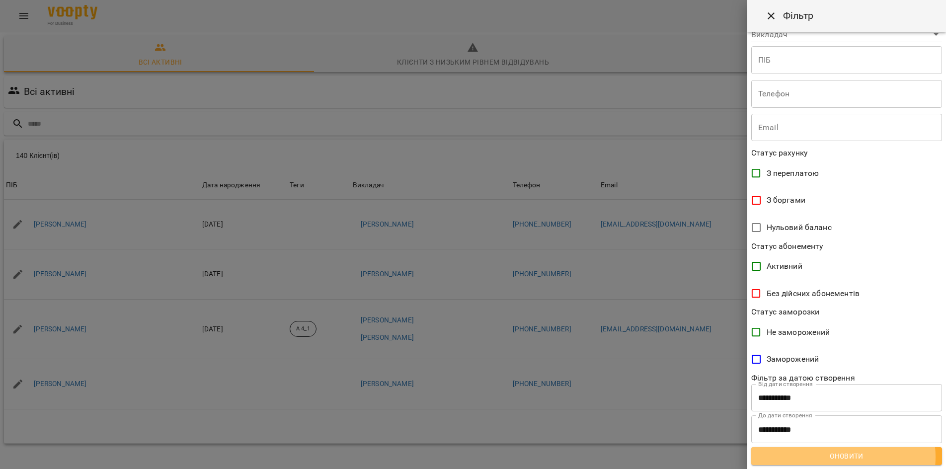
click at [838, 457] on span "Оновити" at bounding box center [846, 456] width 175 height 12
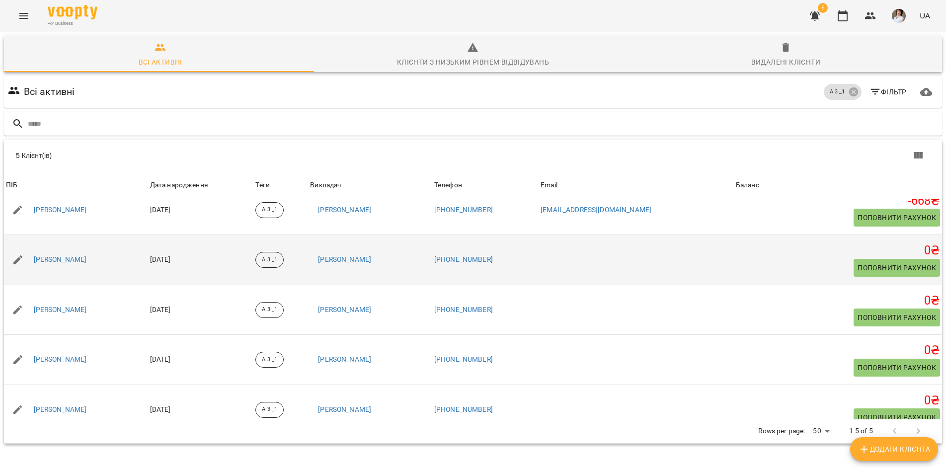
scroll to position [0, 0]
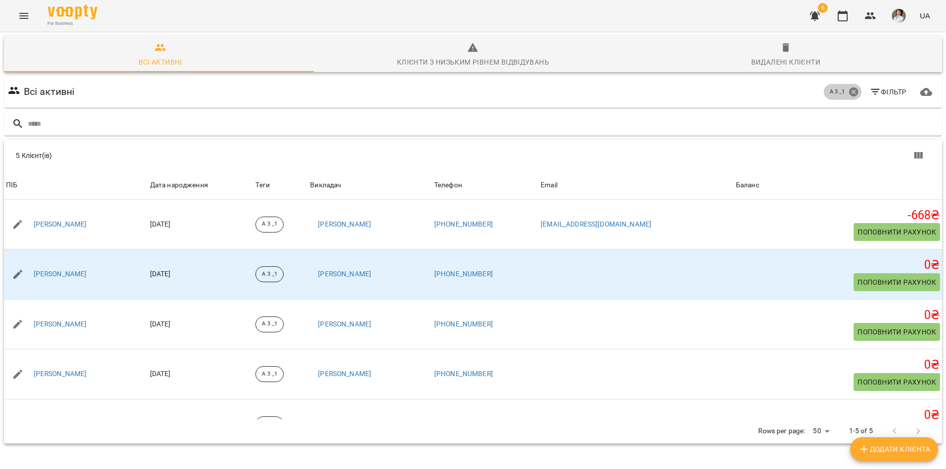
click at [849, 90] on icon at bounding box center [853, 91] width 9 height 9
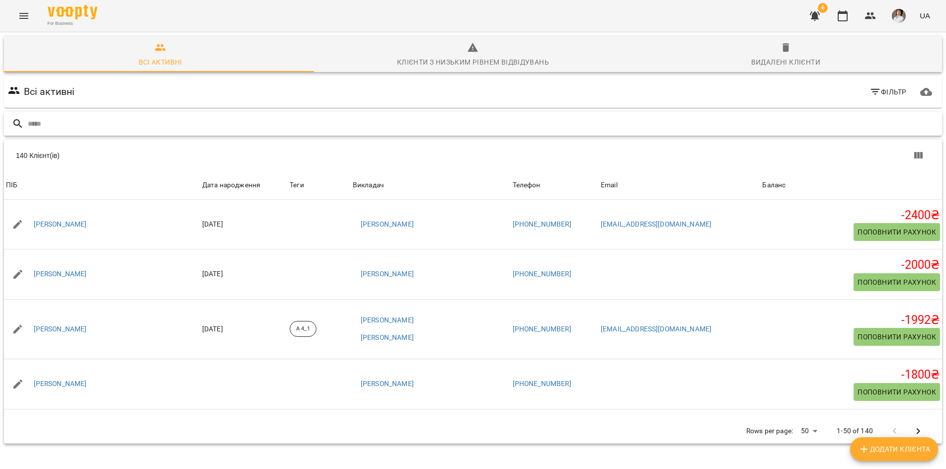
click at [109, 124] on input "text" at bounding box center [483, 124] width 910 height 16
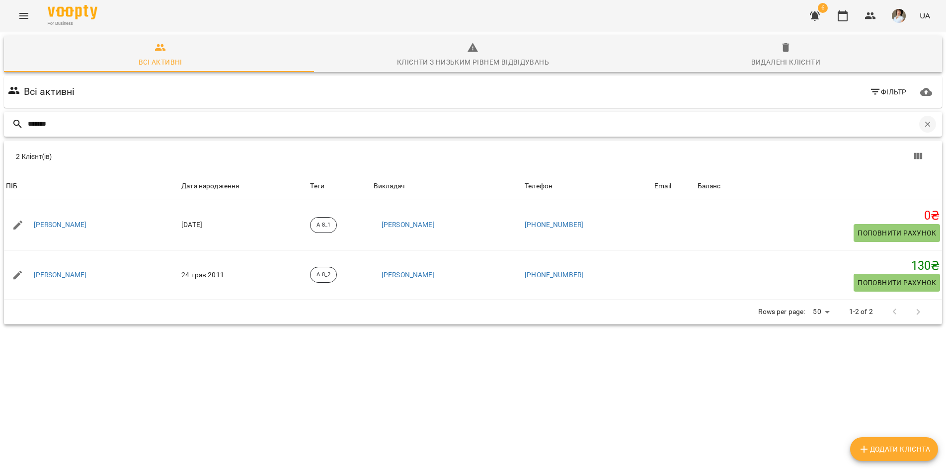
type input "*******"
click at [923, 122] on icon "button" at bounding box center [927, 124] width 9 height 9
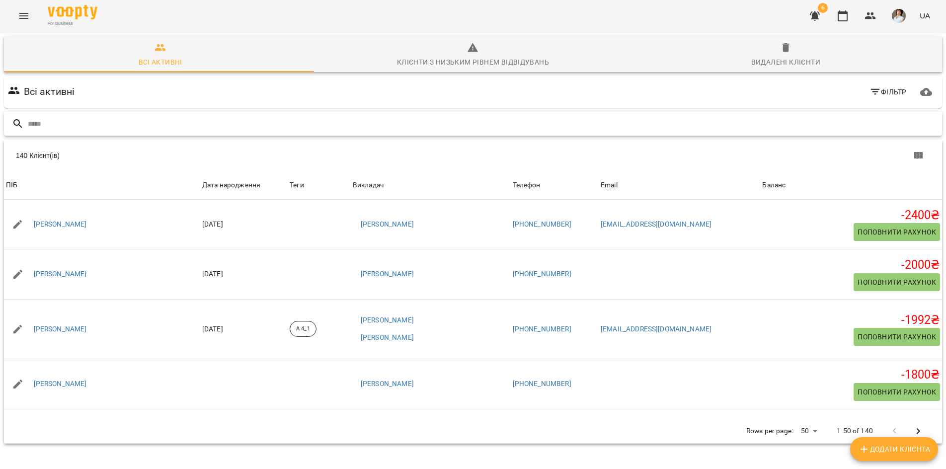
click at [44, 128] on input "text" at bounding box center [483, 124] width 910 height 16
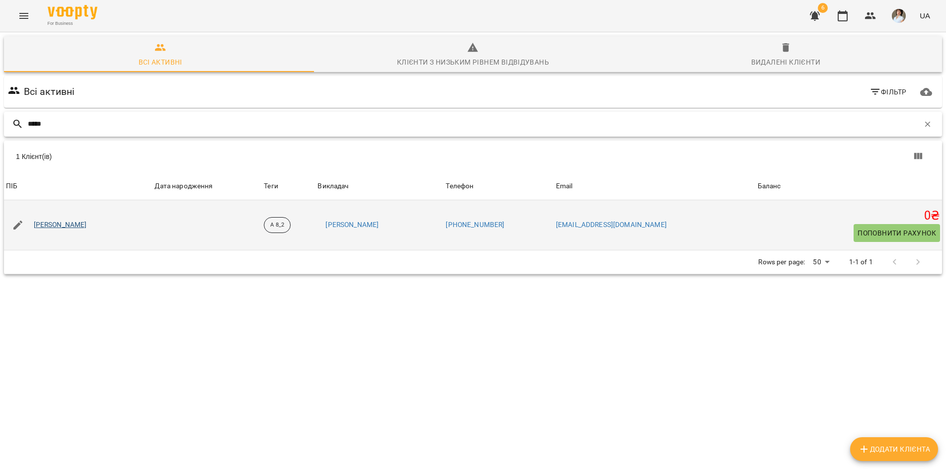
type input "*****"
click at [87, 226] on link "[PERSON_NAME]" at bounding box center [60, 225] width 53 height 10
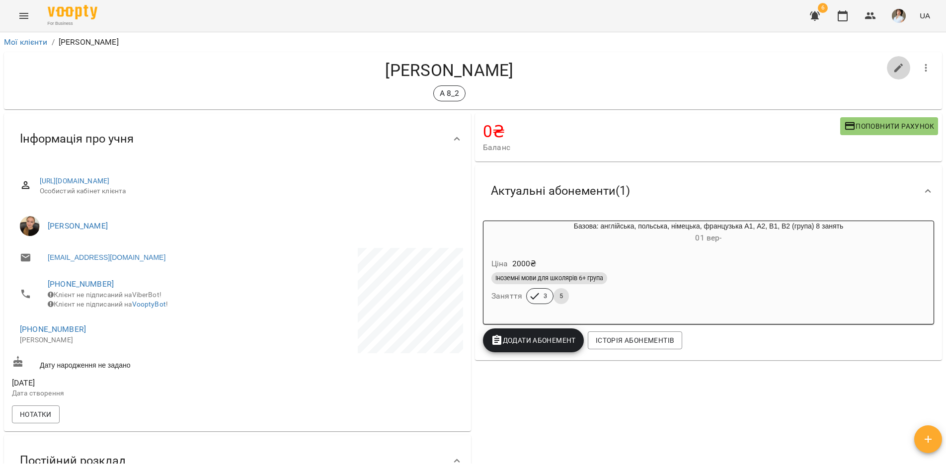
click at [895, 69] on icon "button" at bounding box center [899, 68] width 9 height 9
select select "**"
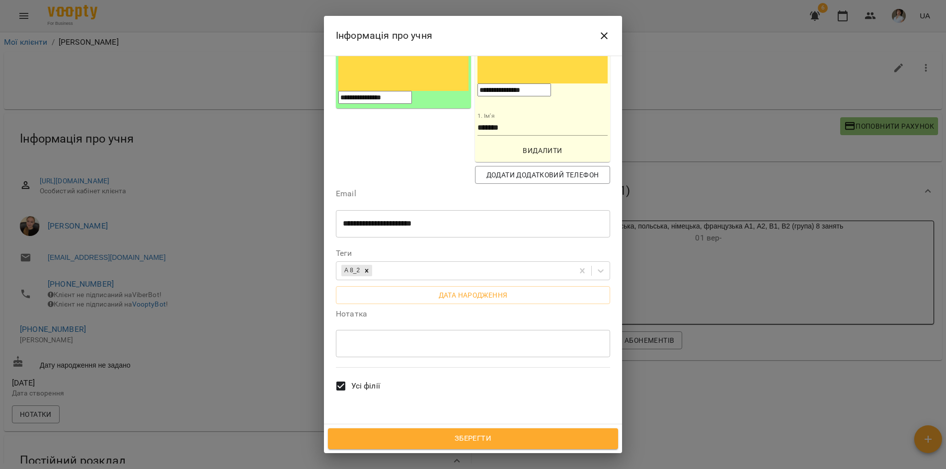
scroll to position [248, 0]
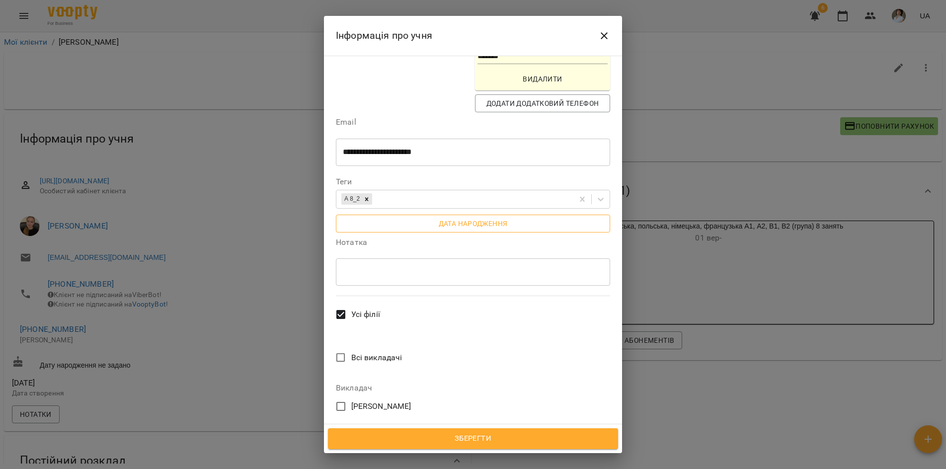
click at [419, 218] on span "Дата народження" at bounding box center [473, 224] width 258 height 12
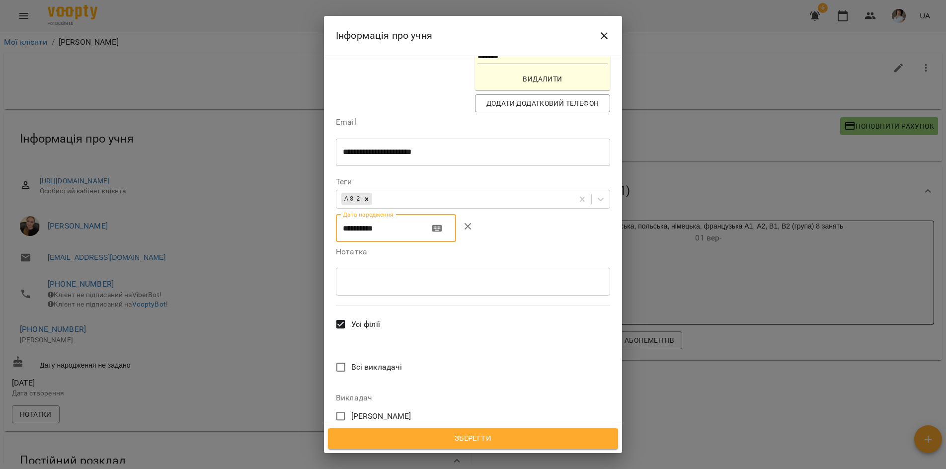
drag, startPoint x: 343, startPoint y: 142, endPoint x: 402, endPoint y: 147, distance: 58.4
click at [402, 215] on input "**********" at bounding box center [378, 229] width 85 height 28
type input "**********"
click at [453, 442] on span "Зберегти" at bounding box center [473, 438] width 268 height 13
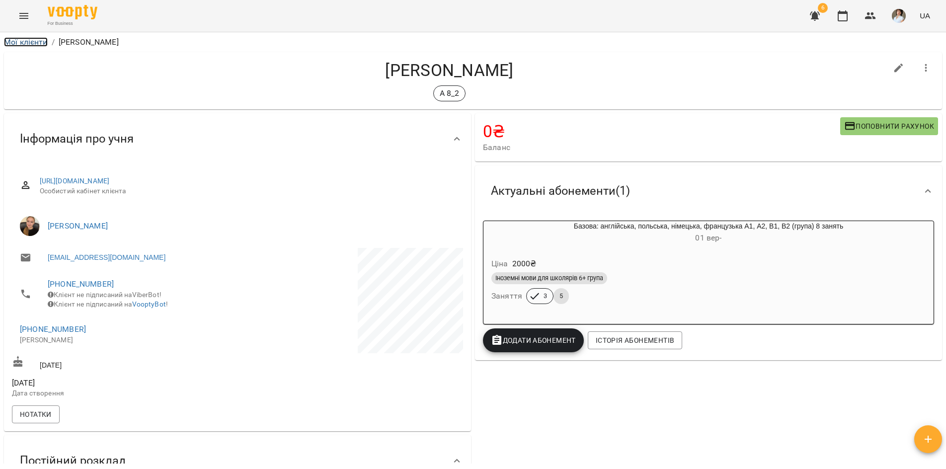
click at [24, 44] on link "Мої клієнти" at bounding box center [26, 41] width 44 height 9
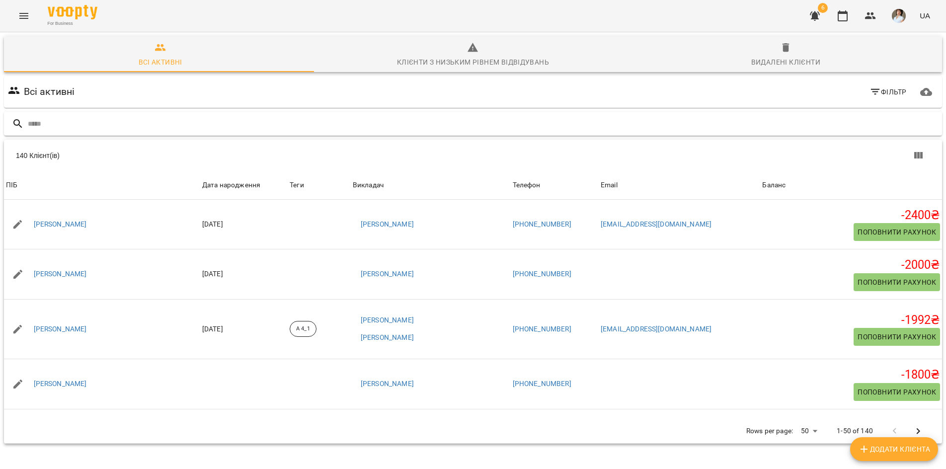
click at [47, 125] on input "text" at bounding box center [483, 124] width 910 height 16
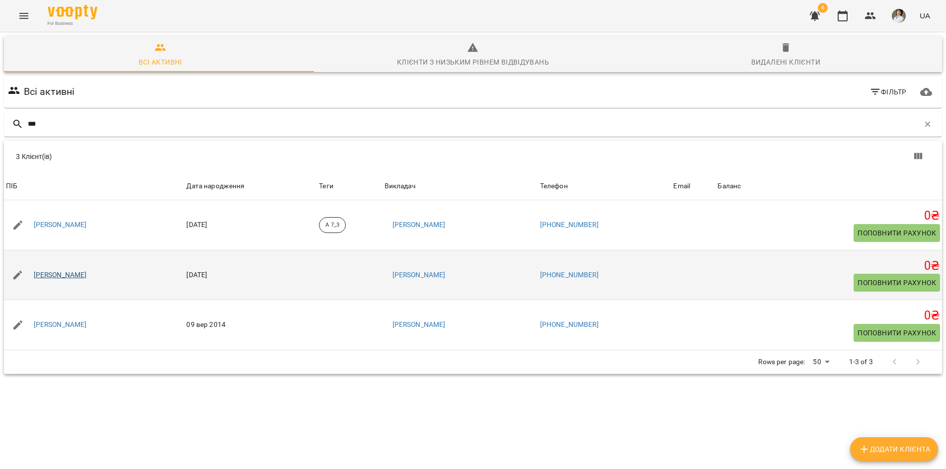
type input "***"
click at [87, 273] on link "[PERSON_NAME]" at bounding box center [60, 275] width 53 height 10
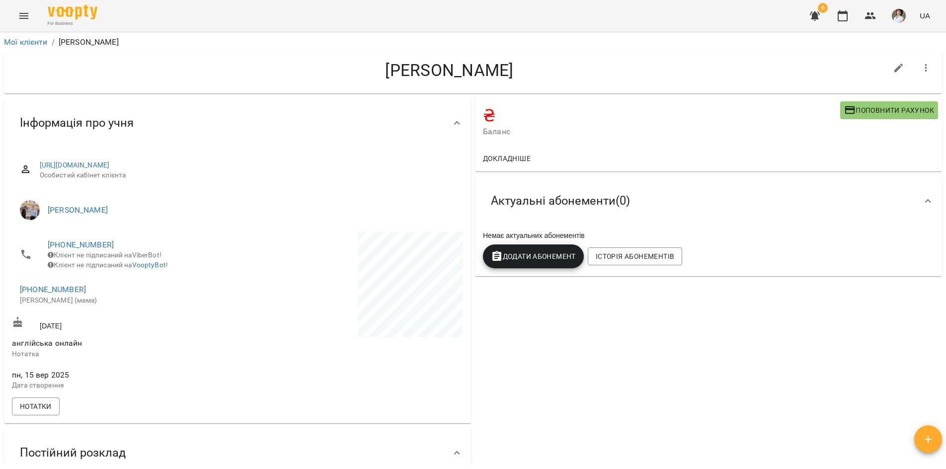
click at [893, 71] on icon "button" at bounding box center [899, 68] width 12 height 12
select select "**"
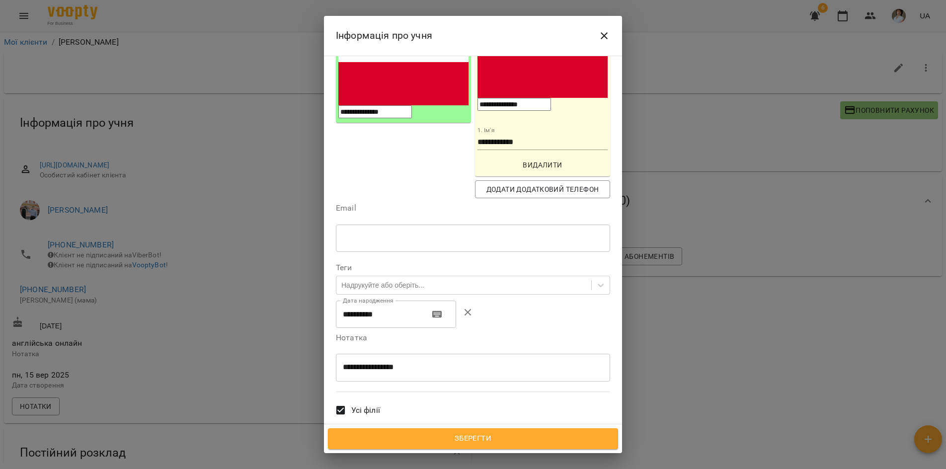
scroll to position [192, 0]
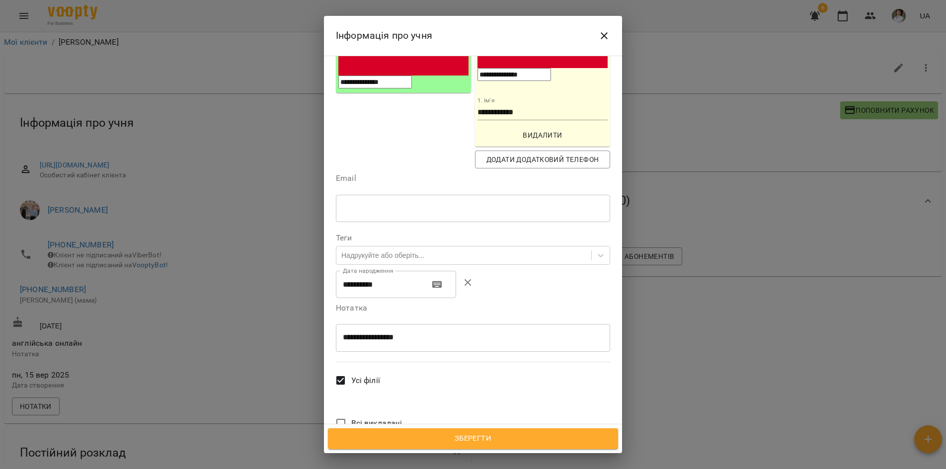
click at [342, 324] on div "**********" at bounding box center [473, 338] width 274 height 28
type textarea "**********"
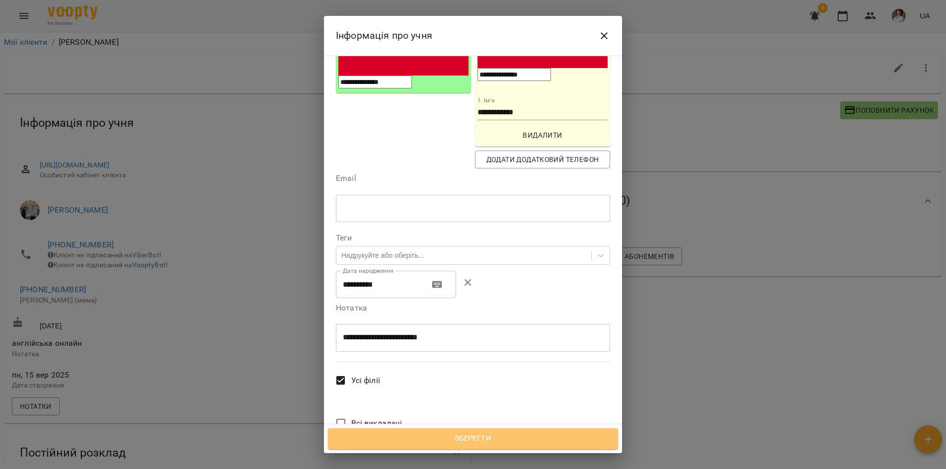
click at [479, 442] on span "Зберегти" at bounding box center [473, 438] width 268 height 13
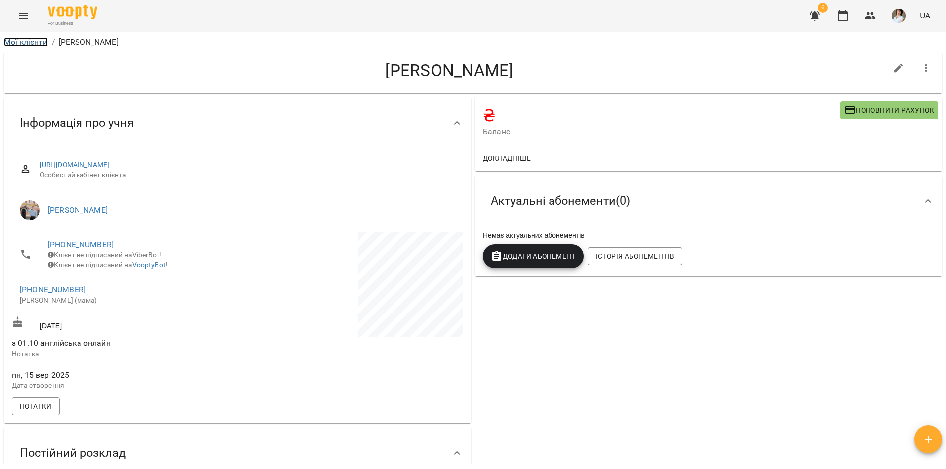
click at [42, 43] on link "Мої клієнти" at bounding box center [26, 41] width 44 height 9
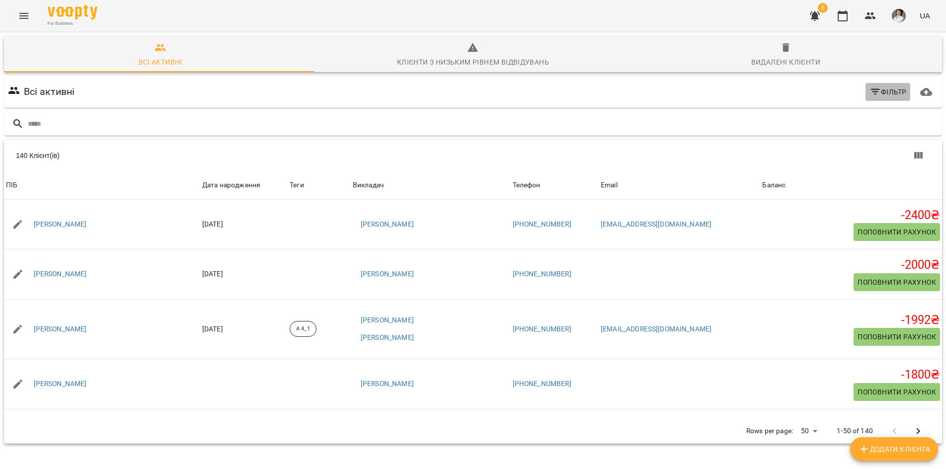
click at [878, 90] on span "Фільтр" at bounding box center [888, 92] width 37 height 12
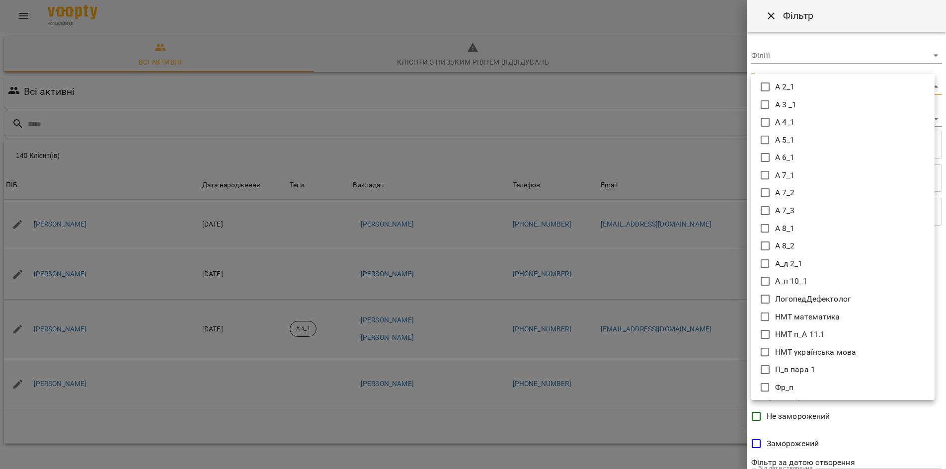
click at [867, 91] on body "For Business 6 UA Всі активні Клієнти з низьким рівнем відвідувань Видалені клі…" at bounding box center [473, 258] width 946 height 517
click at [766, 138] on icon at bounding box center [765, 140] width 12 height 12
type input "*****"
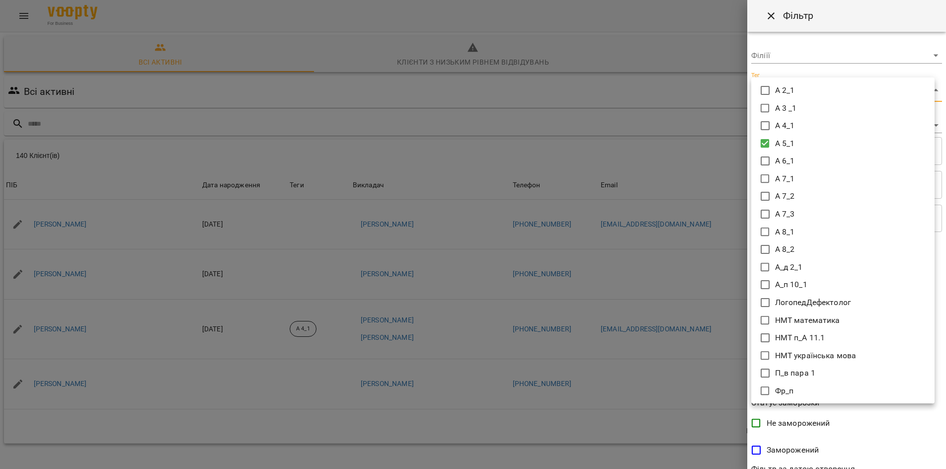
click at [919, 426] on div at bounding box center [473, 234] width 946 height 469
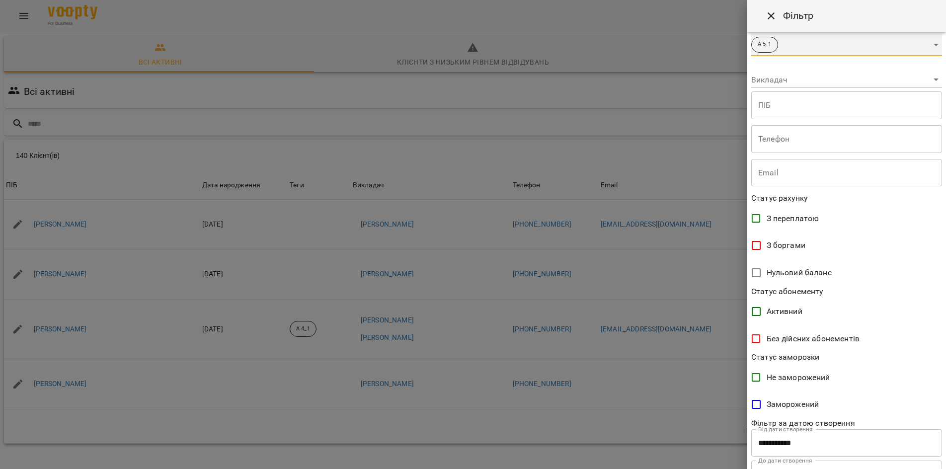
scroll to position [91, 0]
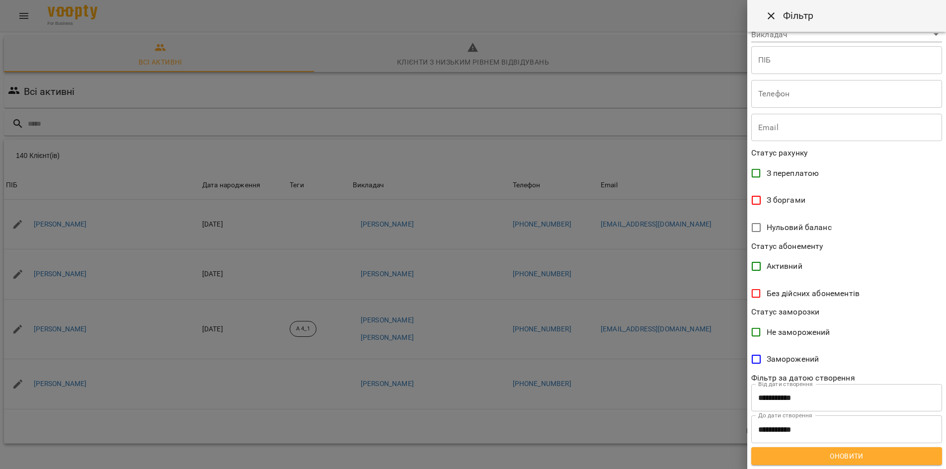
click at [837, 459] on span "Оновити" at bounding box center [846, 456] width 175 height 12
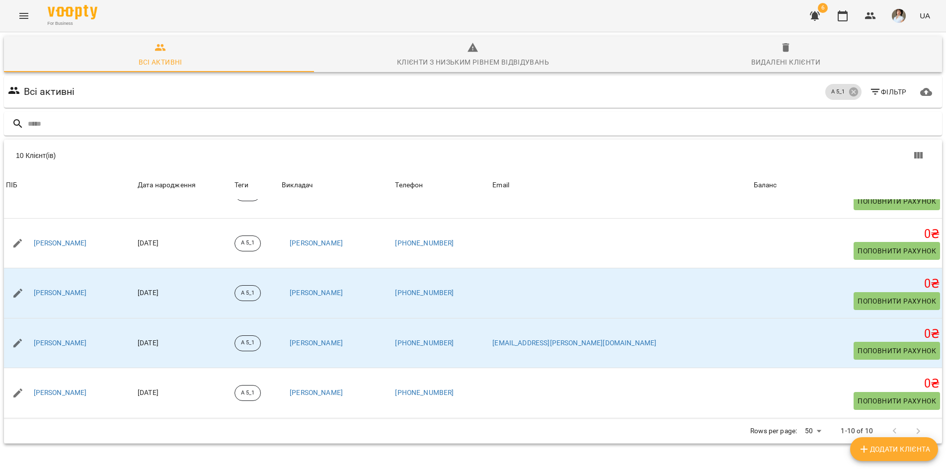
scroll to position [0, 0]
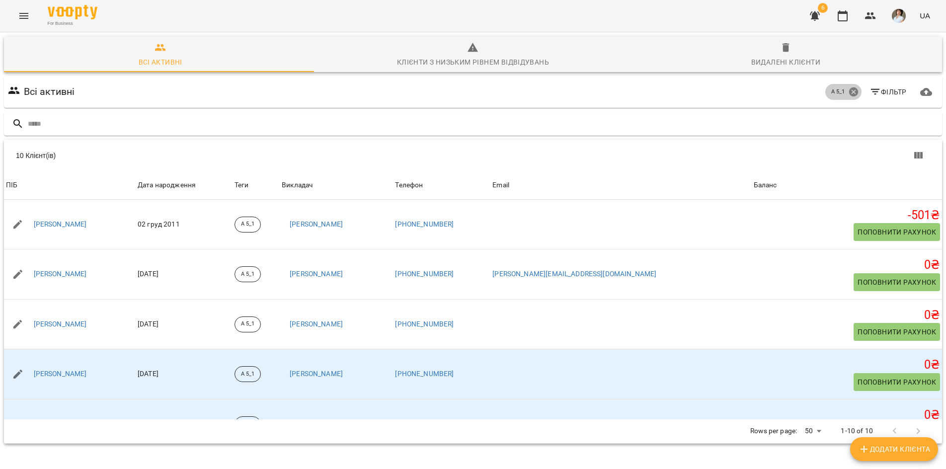
click at [849, 96] on icon at bounding box center [853, 91] width 9 height 9
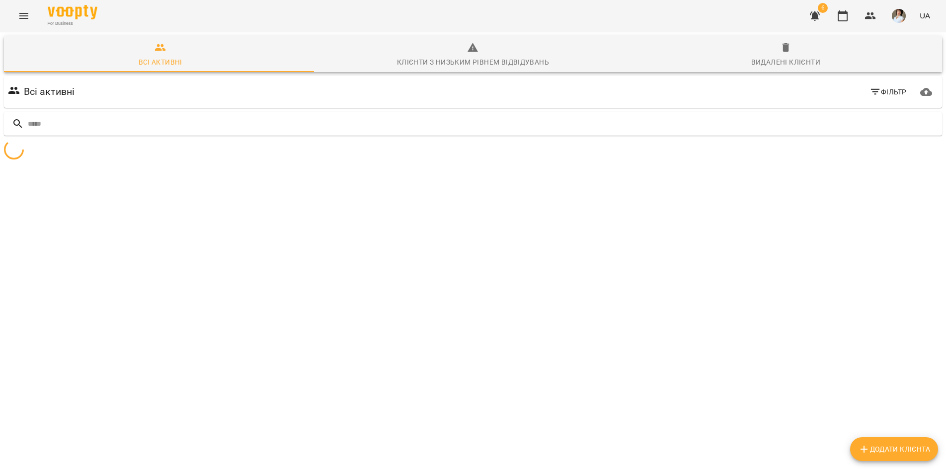
click at [873, 94] on icon "button" at bounding box center [876, 92] width 12 height 12
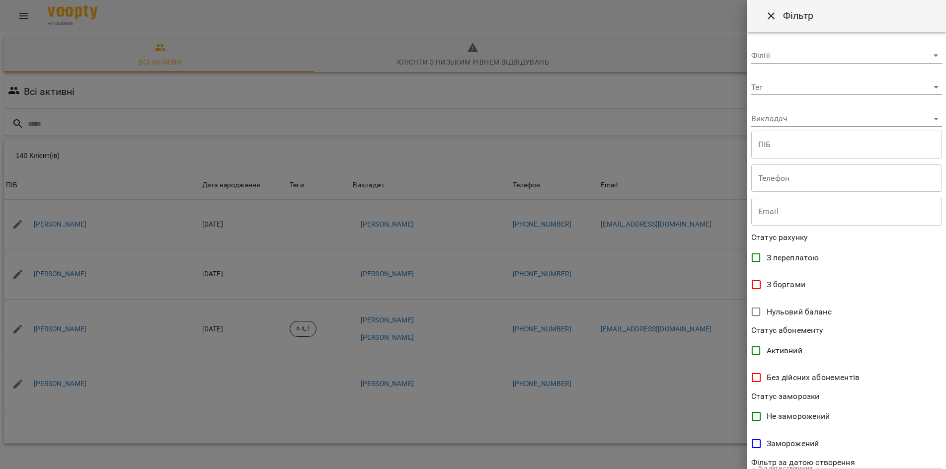
click at [795, 86] on body "For Business 6 UA Всі активні Клієнти з низьким рівнем відвідувань Видалені клі…" at bounding box center [473, 258] width 946 height 517
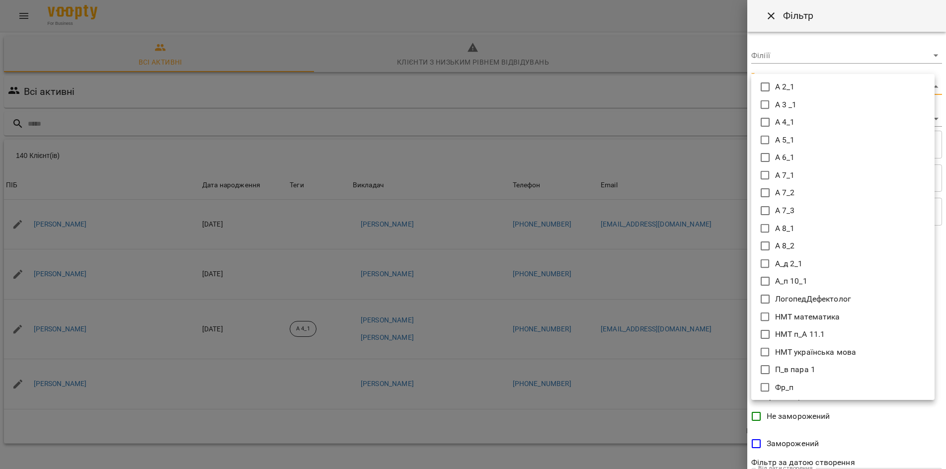
click at [762, 213] on icon at bounding box center [765, 211] width 12 height 12
type input "*****"
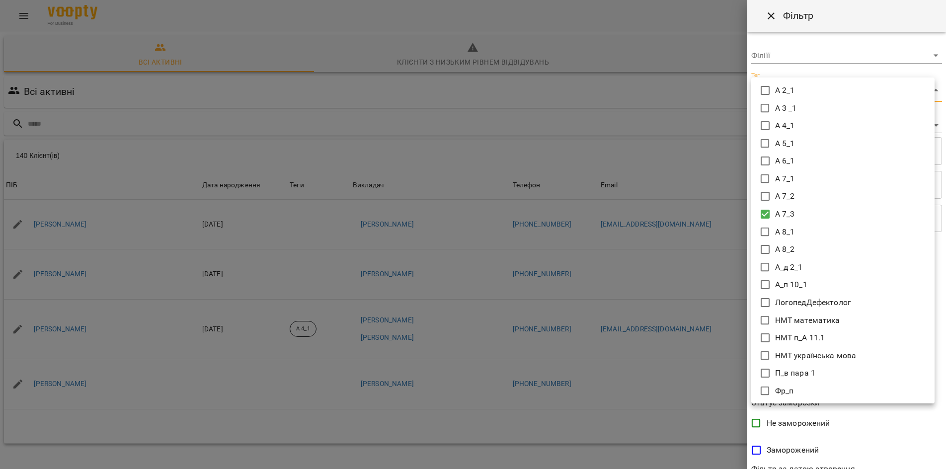
click at [924, 428] on div at bounding box center [473, 234] width 946 height 469
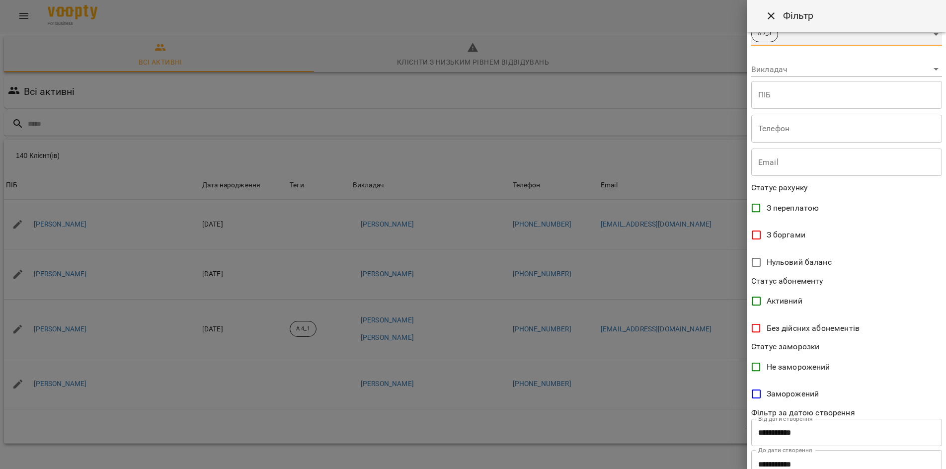
scroll to position [91, 0]
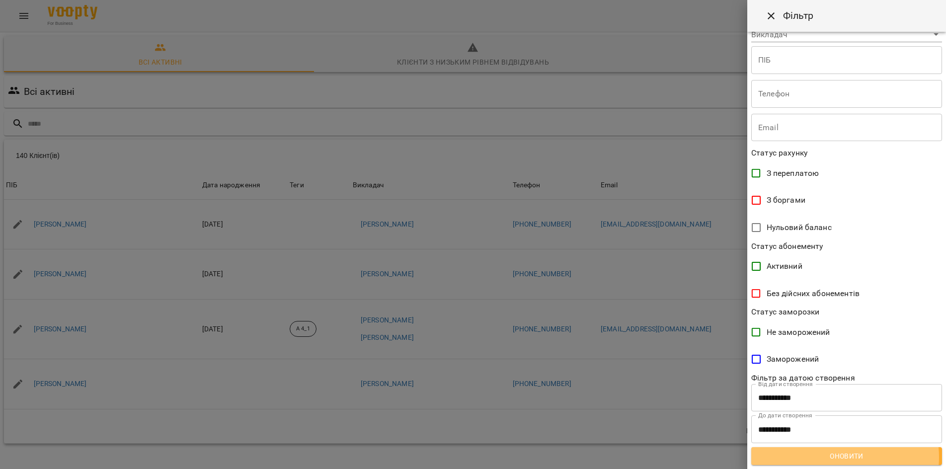
click at [844, 456] on span "Оновити" at bounding box center [846, 456] width 175 height 12
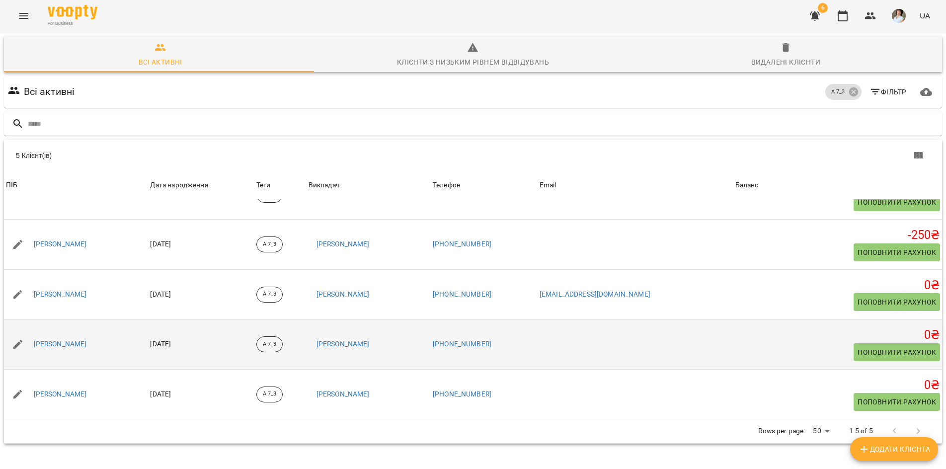
scroll to position [0, 0]
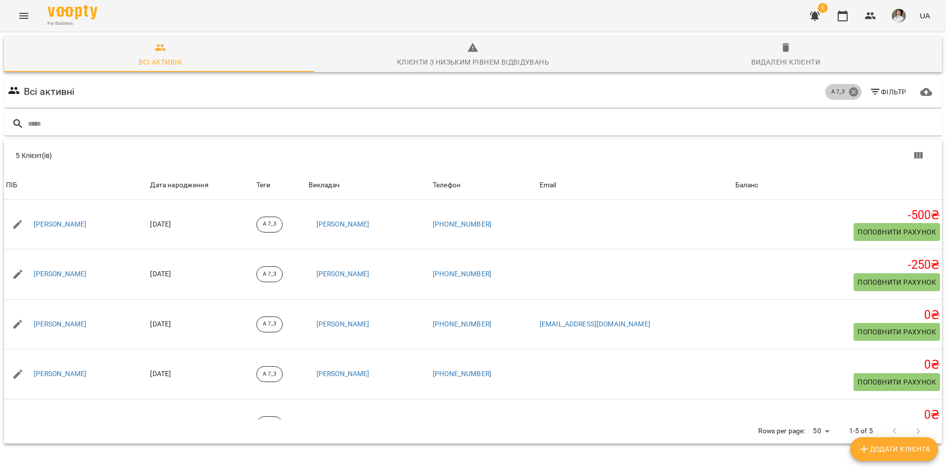
click at [849, 88] on icon at bounding box center [853, 91] width 9 height 9
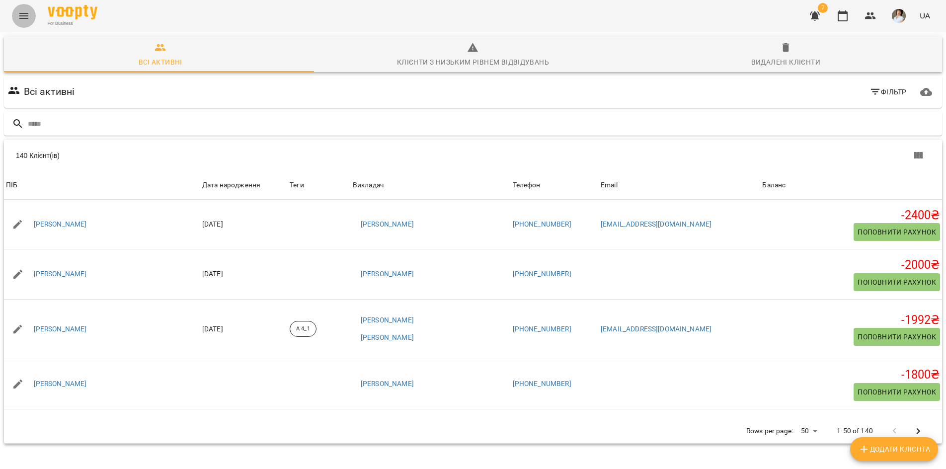
click at [23, 19] on icon "Menu" at bounding box center [24, 16] width 12 height 12
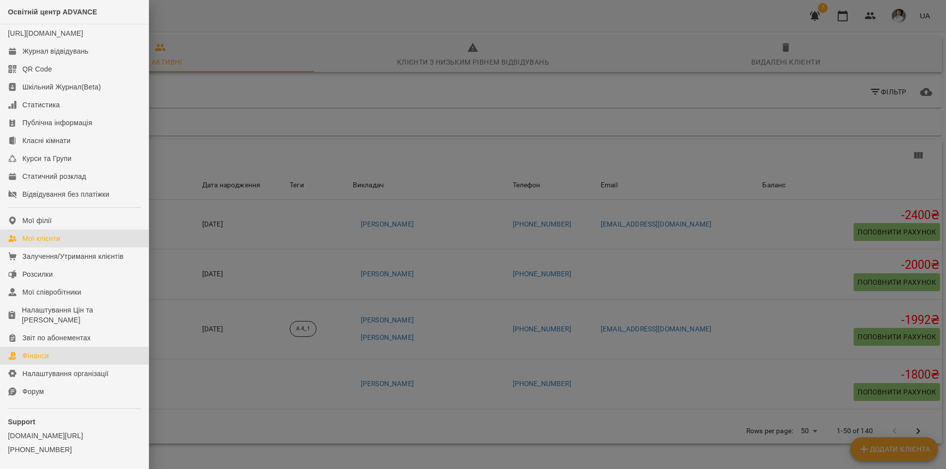
click at [43, 361] on div "Фінанси" at bounding box center [35, 356] width 26 height 10
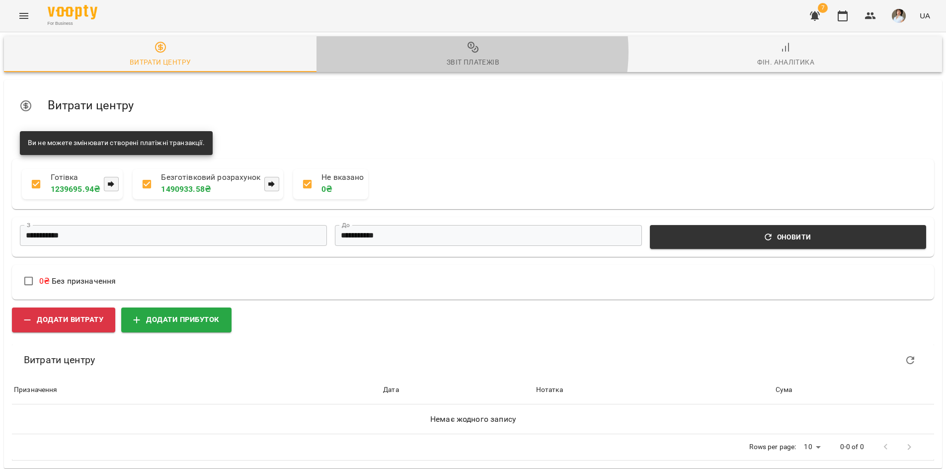
click at [467, 52] on icon "button" at bounding box center [473, 47] width 12 height 12
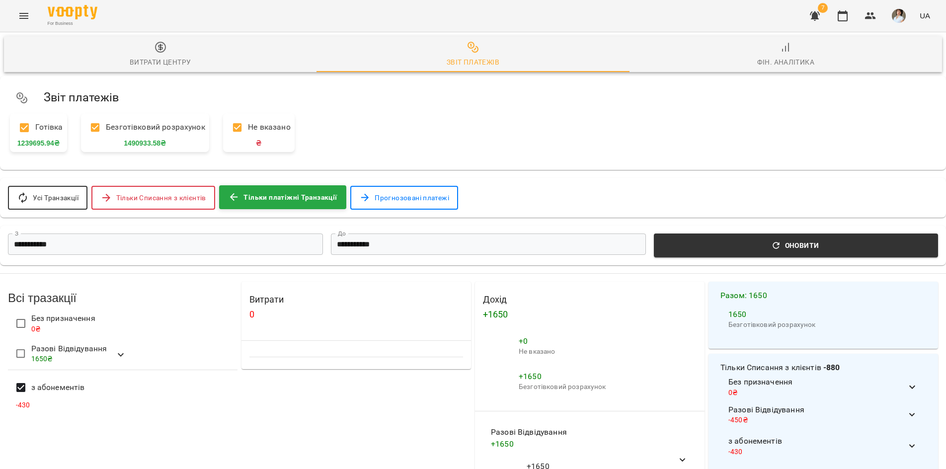
click at [734, 250] on span "Оновити" at bounding box center [796, 246] width 272 height 12
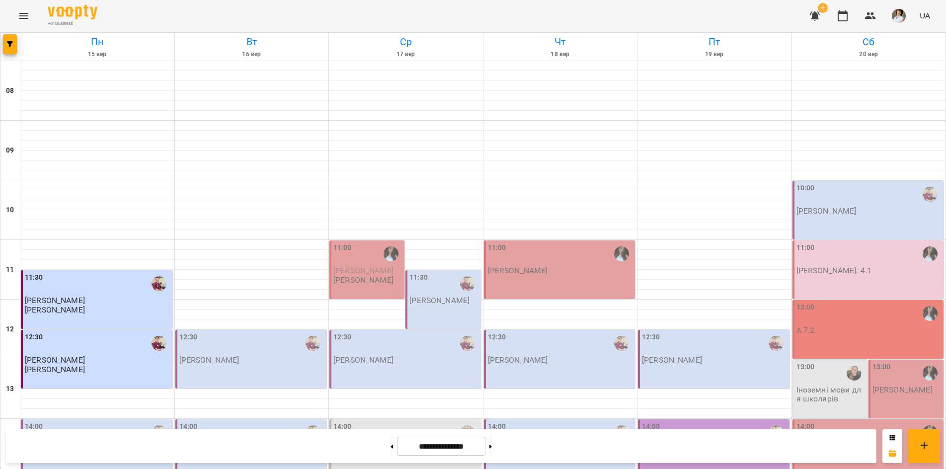
click at [159, 22] on div "For Business 6 UA" at bounding box center [473, 16] width 946 height 32
click at [160, 11] on div "For Business 6 UA" at bounding box center [473, 16] width 946 height 32
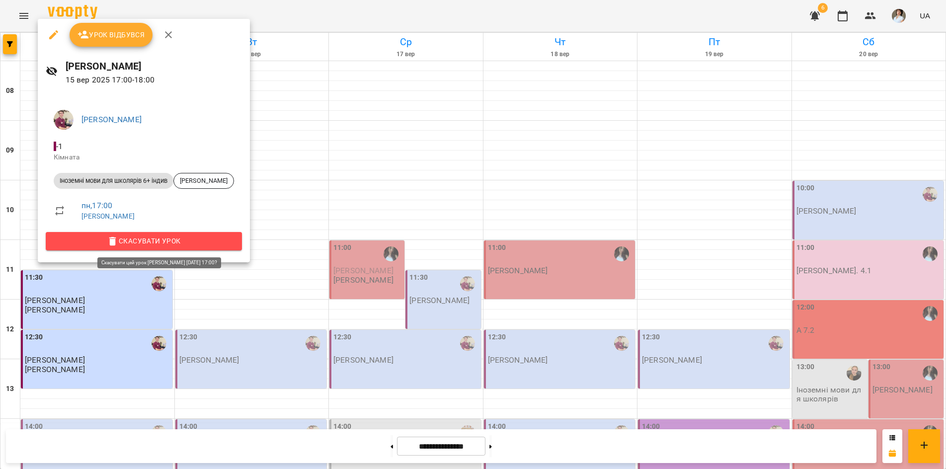
click at [178, 241] on span "Скасувати Урок" at bounding box center [144, 241] width 180 height 12
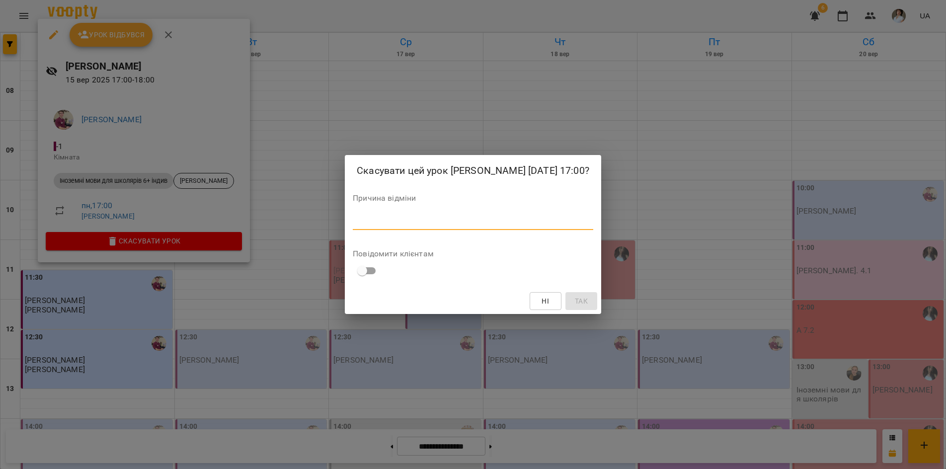
click at [365, 226] on textarea at bounding box center [473, 221] width 241 height 9
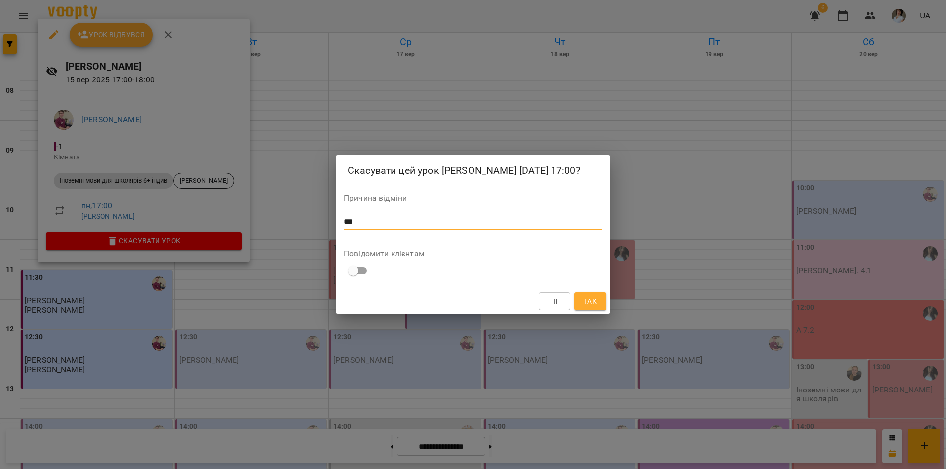
type textarea "***"
click at [591, 303] on span "Так" at bounding box center [590, 301] width 13 height 12
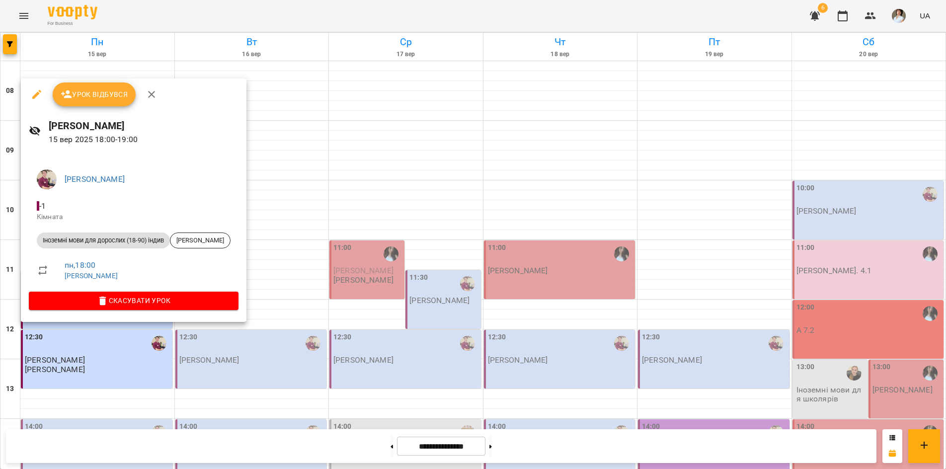
click at [34, 95] on icon "button" at bounding box center [37, 94] width 12 height 12
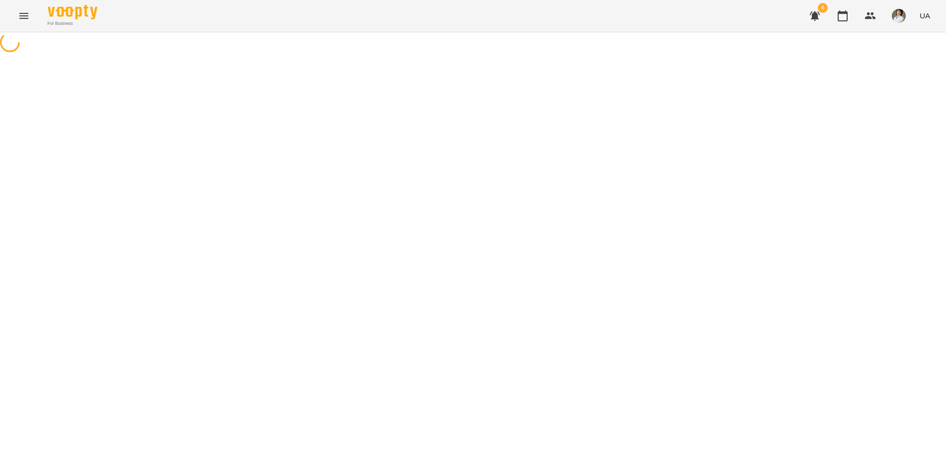
select select "**********"
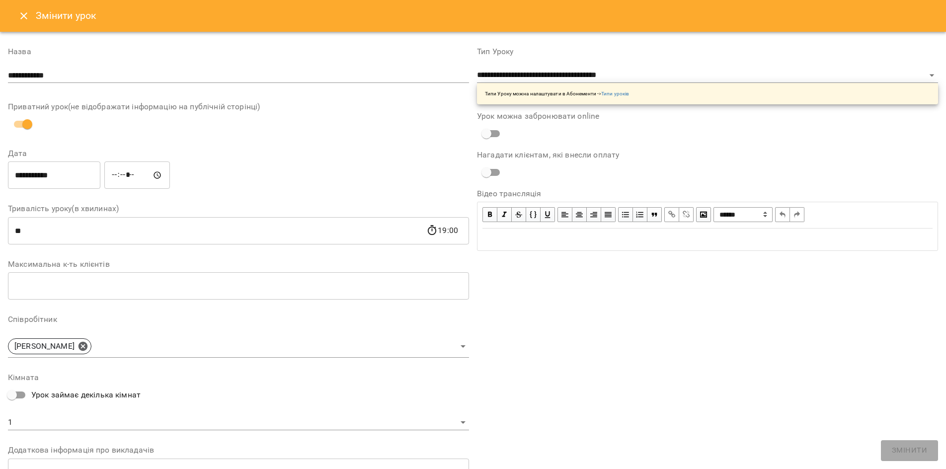
click at [122, 171] on input "*****" at bounding box center [137, 176] width 66 height 28
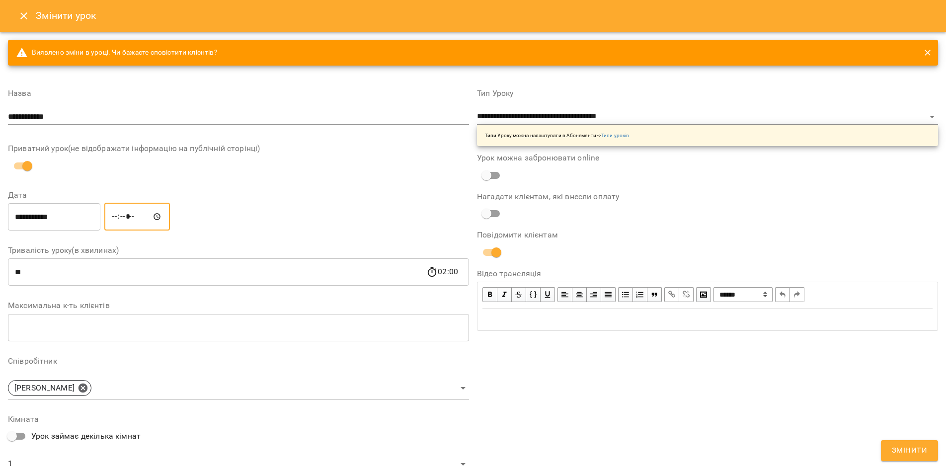
type input "*****"
click at [907, 458] on button "Змінити" at bounding box center [909, 450] width 57 height 21
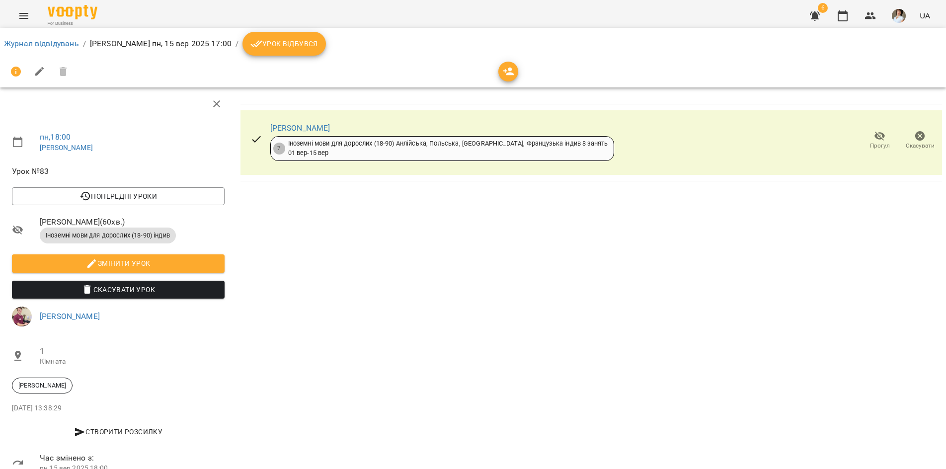
click at [33, 38] on li "Журнал відвідувань" at bounding box center [41, 44] width 75 height 12
click at [28, 44] on link "Журнал відвідувань" at bounding box center [41, 43] width 75 height 9
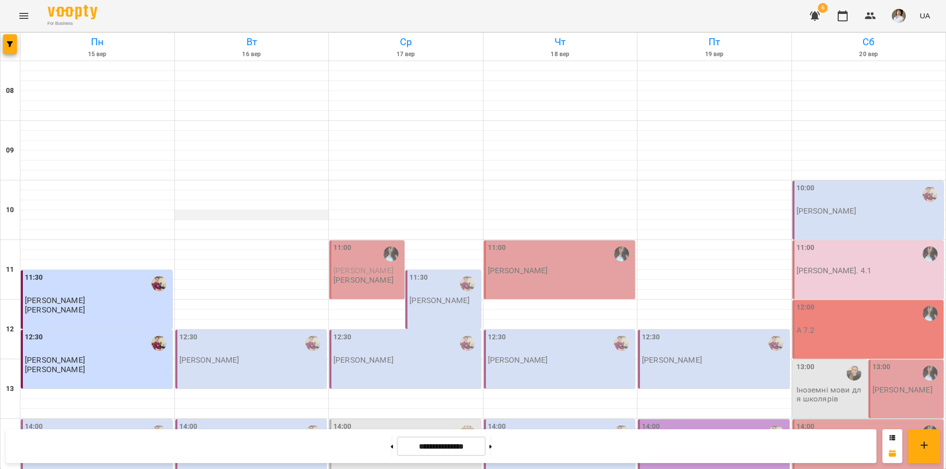
scroll to position [398, 0]
click at [105, 439] on div "**********" at bounding box center [441, 446] width 871 height 34
click at [15, 41] on button "button" at bounding box center [10, 44] width 14 height 20
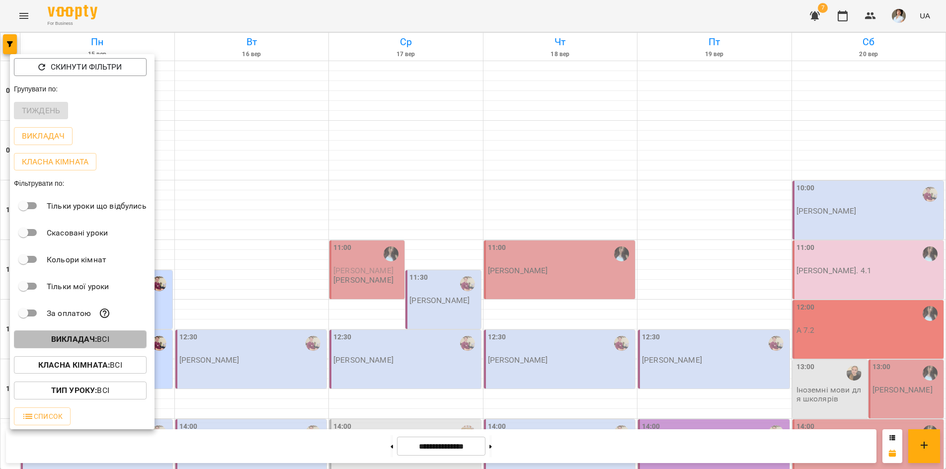
click at [48, 342] on span "Викладач : Всі" at bounding box center [80, 339] width 117 height 12
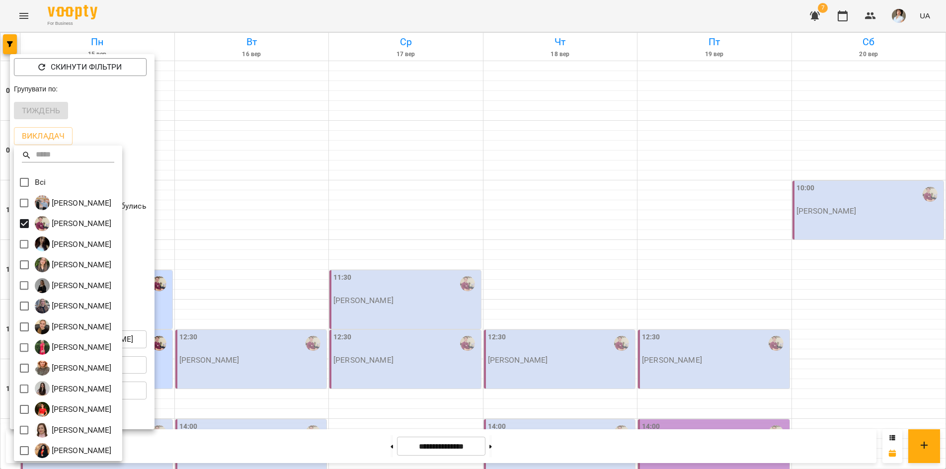
click at [260, 19] on div at bounding box center [473, 234] width 946 height 469
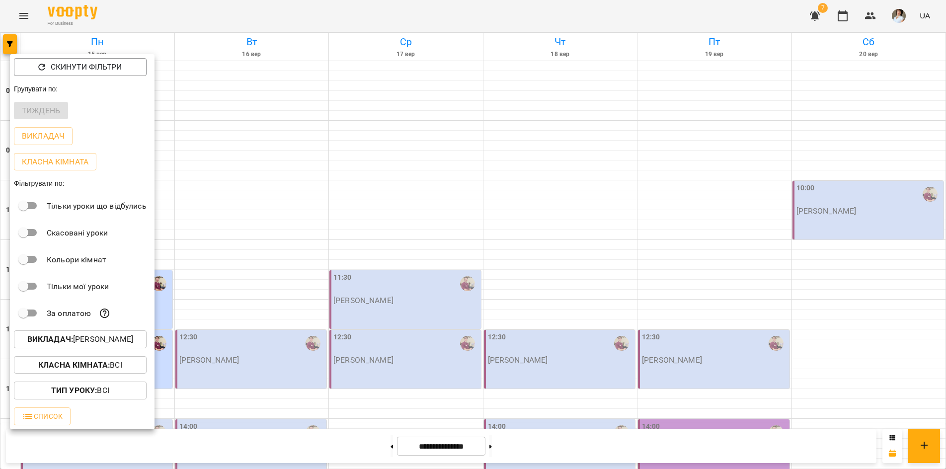
click at [259, 18] on div "Всі Бойко Андрій Вікторович Бойко Дмитро Вікторович Василевська Анастасія Михай…" at bounding box center [473, 234] width 946 height 469
click at [259, 18] on div at bounding box center [473, 234] width 946 height 469
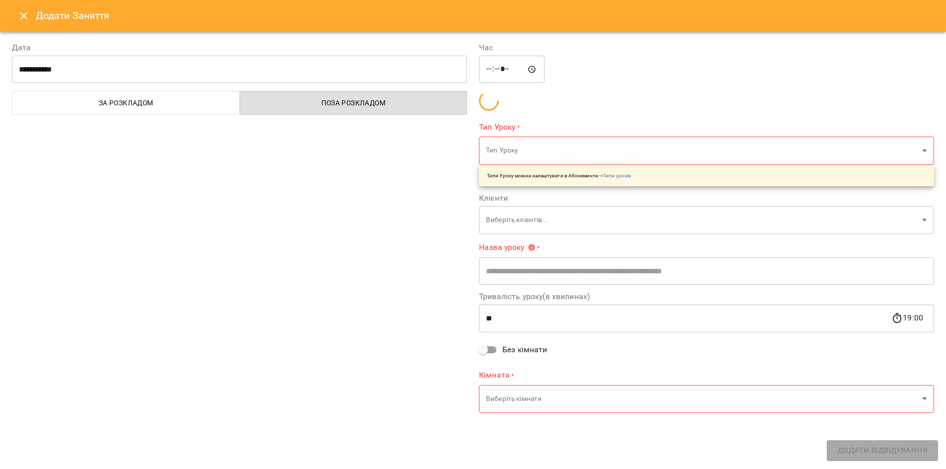
type input "**********"
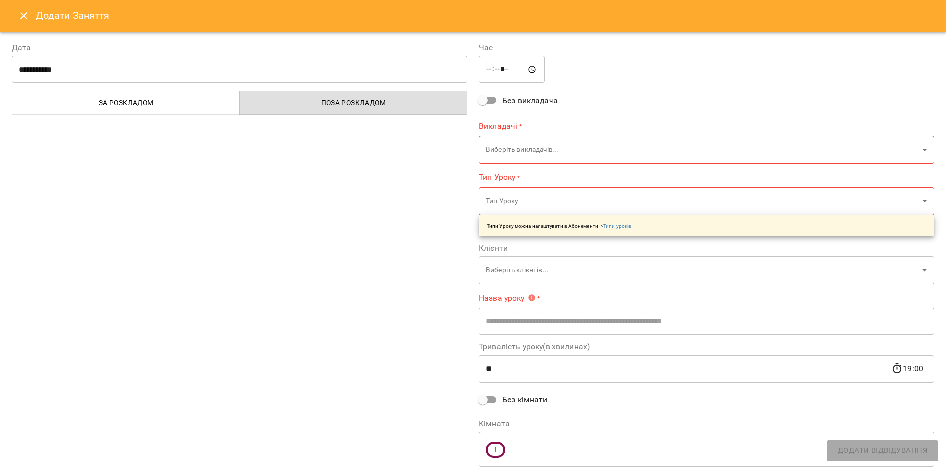
click at [517, 148] on body "For Business 7 UA Пн 15 вер Вт 16 вер Ср 17 вер Чт 18 вер Пт 19 вер Сб 20 вер 0…" at bounding box center [473, 440] width 946 height 881
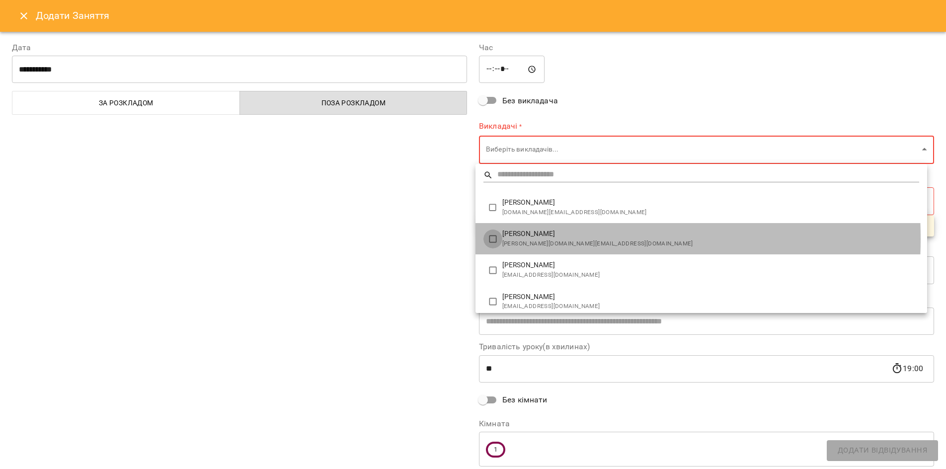
type input "**********"
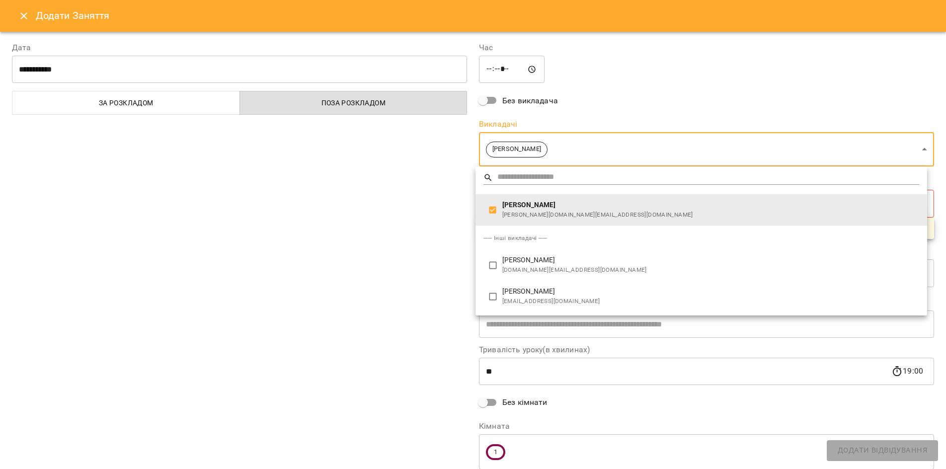
click at [384, 270] on div at bounding box center [473, 234] width 946 height 469
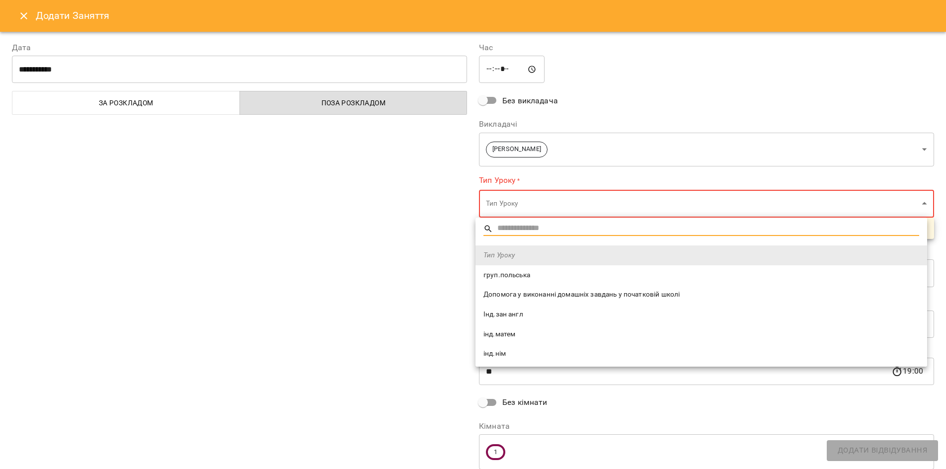
click at [520, 204] on body "For Business 7 UA Пн 15 вер Вт 16 вер Ср 17 вер Чт 18 вер Пт 19 вер Сб 20 вер 0…" at bounding box center [473, 440] width 946 height 881
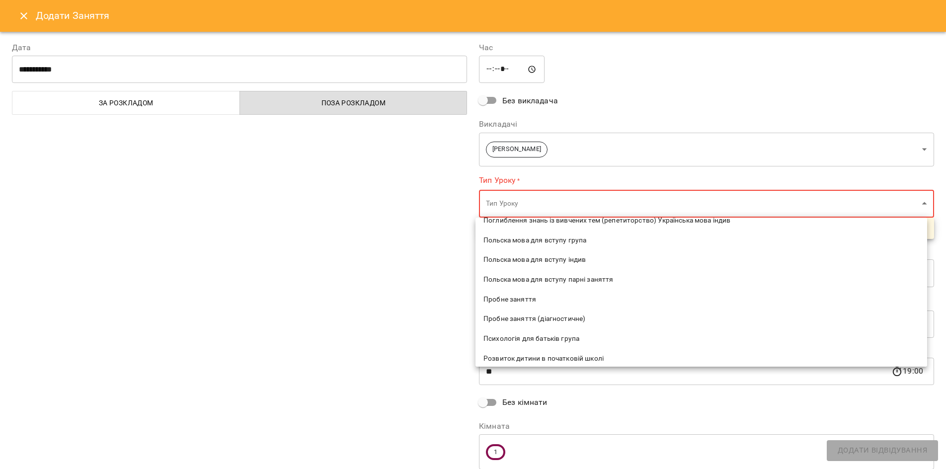
scroll to position [845, 0]
click at [516, 299] on span "Пробне заняття" at bounding box center [702, 298] width 436 height 10
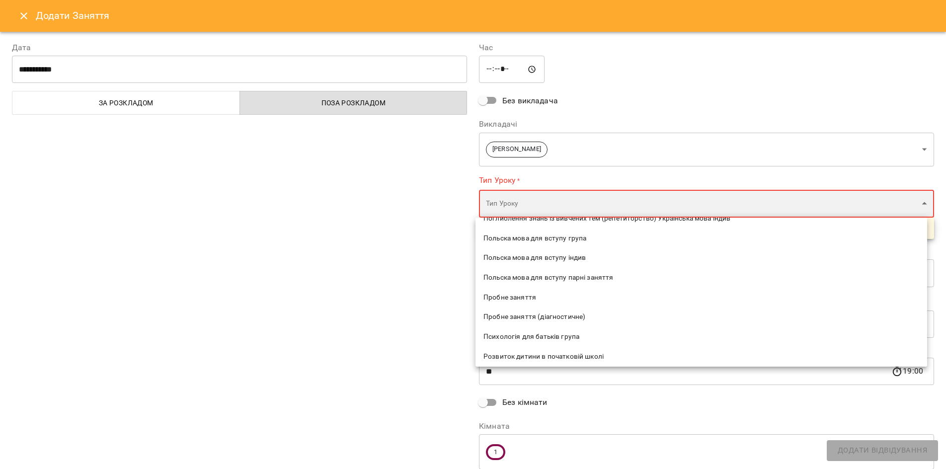
type input "**********"
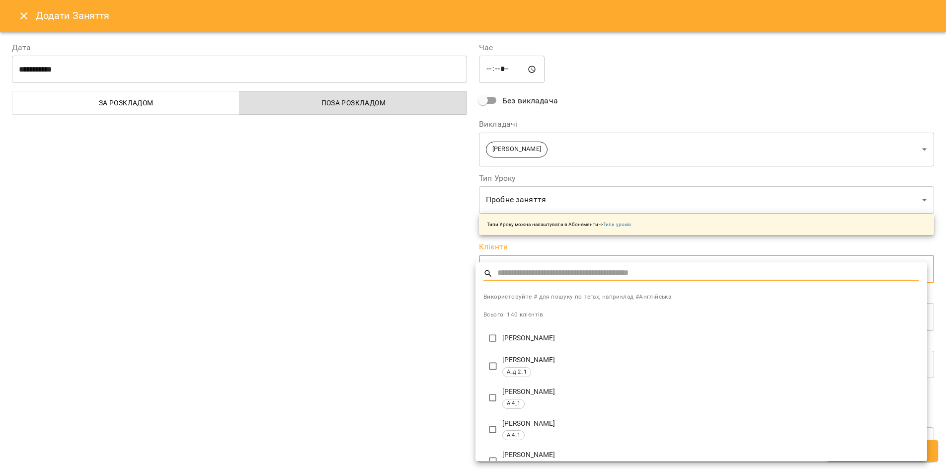
click at [500, 269] on body "For Business 7 UA Пн 15 вер Вт 16 вер Ср 17 вер Чт 18 вер Пт 19 вер Сб 20 вер 0…" at bounding box center [473, 440] width 946 height 881
click at [288, 282] on div at bounding box center [473, 234] width 946 height 469
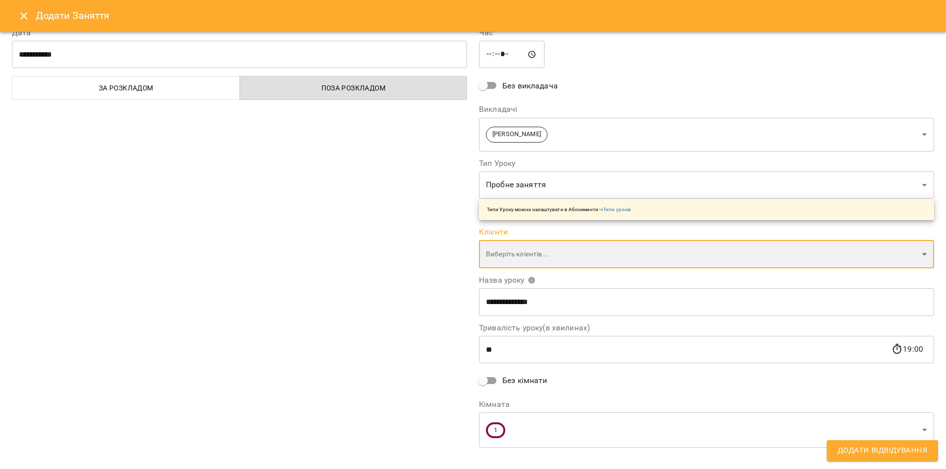
scroll to position [27, 0]
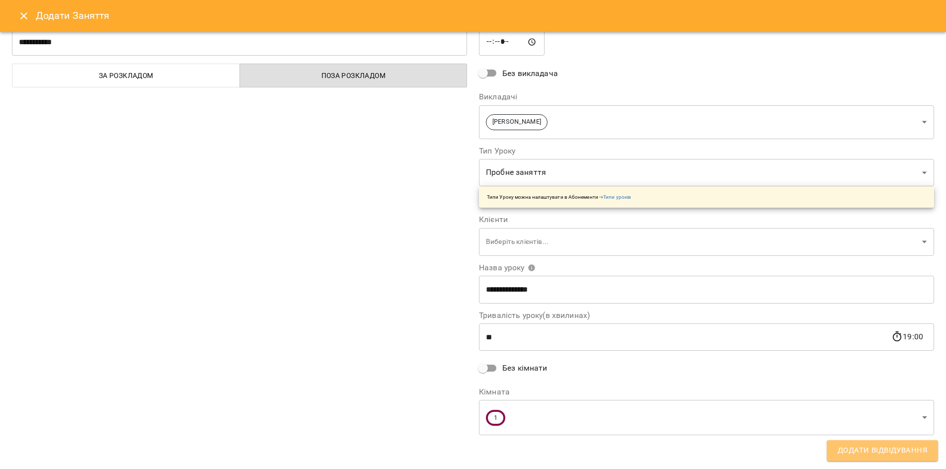
click at [890, 454] on span "Додати Відвідування" at bounding box center [882, 450] width 89 height 13
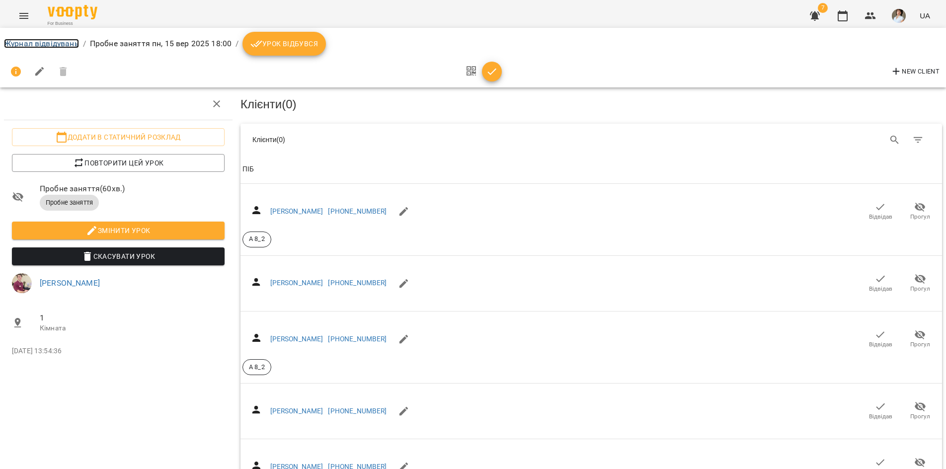
click at [10, 43] on link "Журнал відвідувань" at bounding box center [41, 43] width 75 height 9
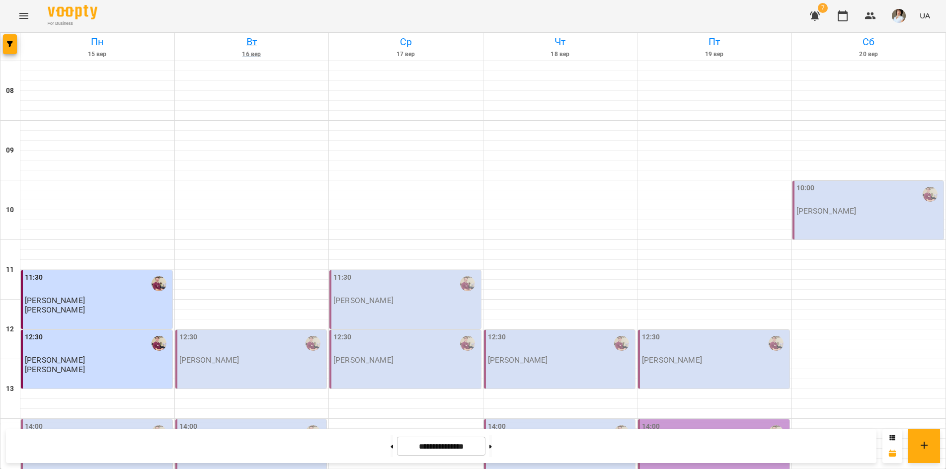
scroll to position [263, 0]
click at [93, 421] on div "14:00 Яцемірська Дана Сергіївна Бойко Дмитро" at bounding box center [98, 442] width 146 height 42
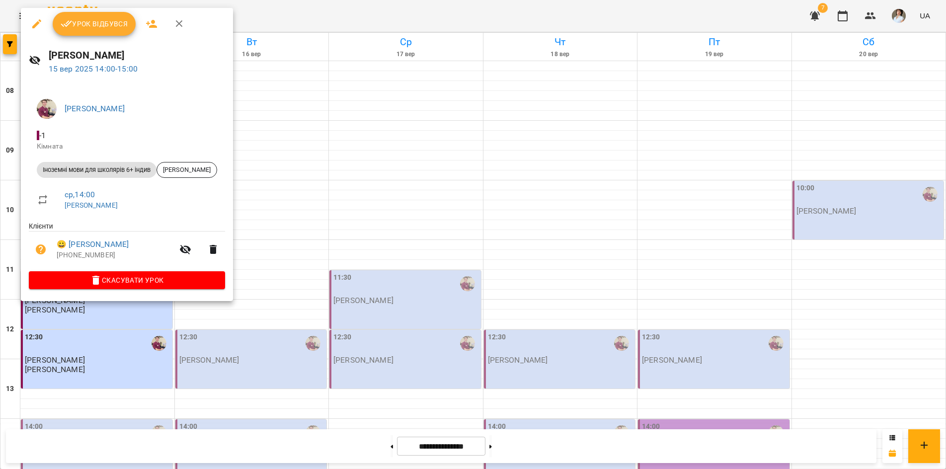
click at [83, 27] on span "Урок відбувся" at bounding box center [95, 24] width 68 height 12
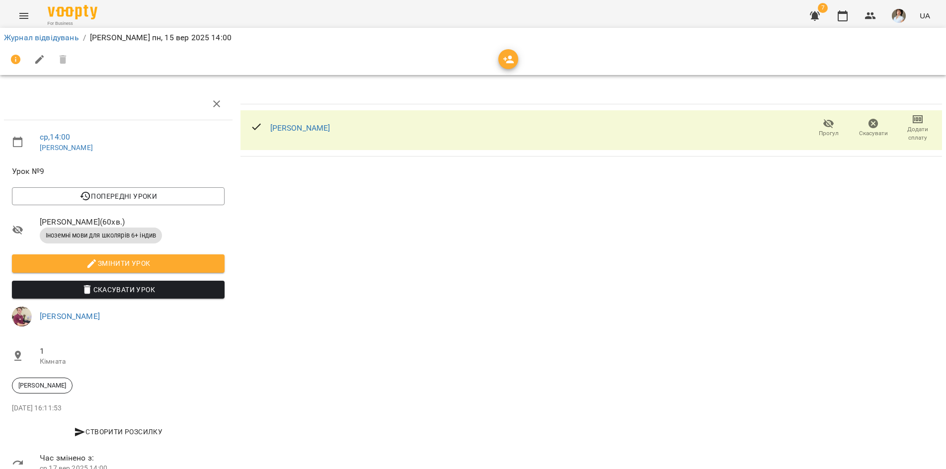
click at [914, 120] on icon "button" at bounding box center [918, 119] width 12 height 12
click at [897, 117] on li "Додати сплату разового" at bounding box center [885, 119] width 108 height 18
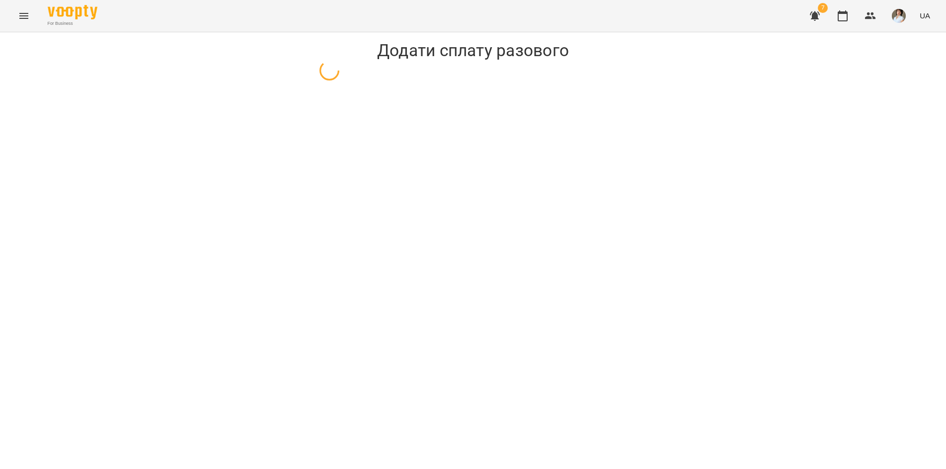
select select "**********"
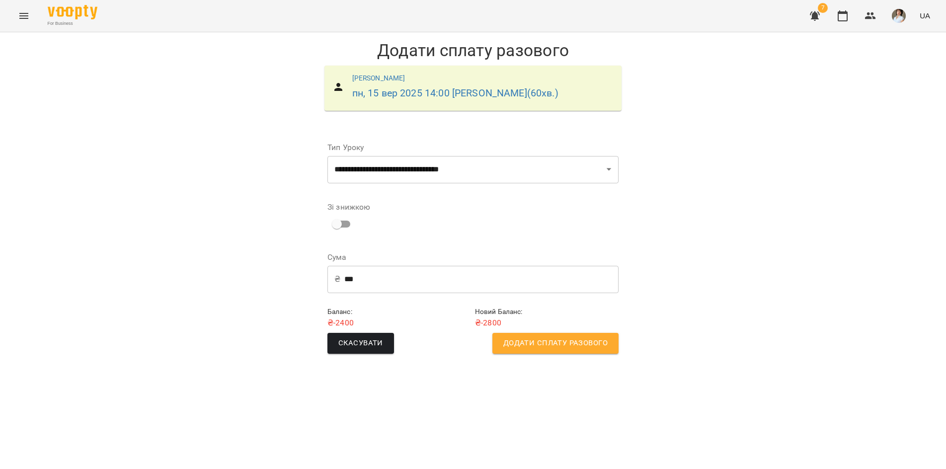
click at [538, 353] on button "Додати сплату разового" at bounding box center [555, 343] width 126 height 21
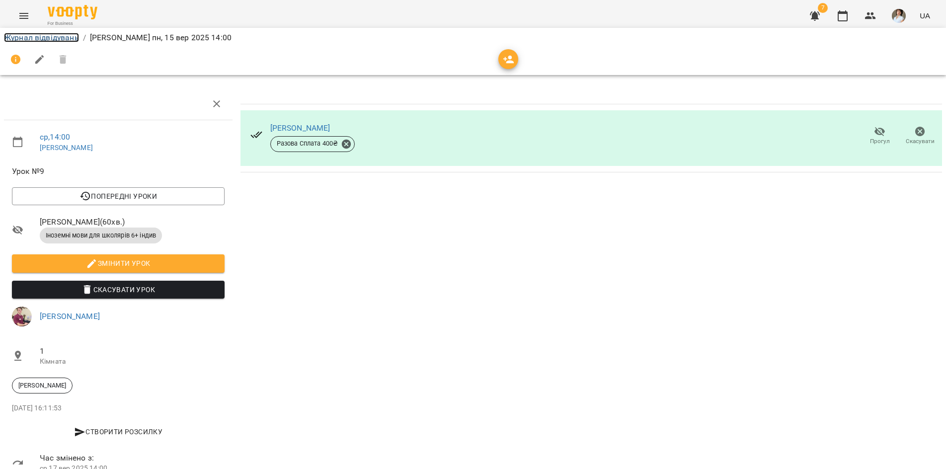
click at [66, 35] on link "Журнал відвідувань" at bounding box center [41, 37] width 75 height 9
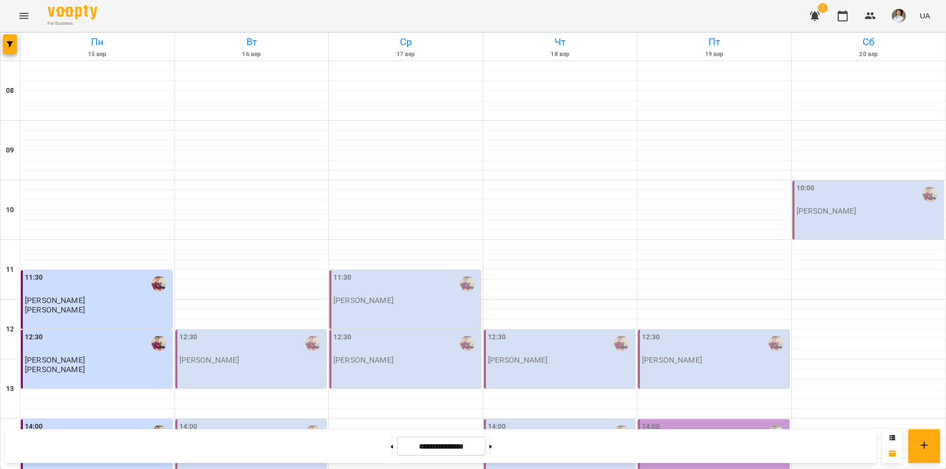
scroll to position [298, 0]
click at [16, 43] on span "button" at bounding box center [10, 44] width 14 height 6
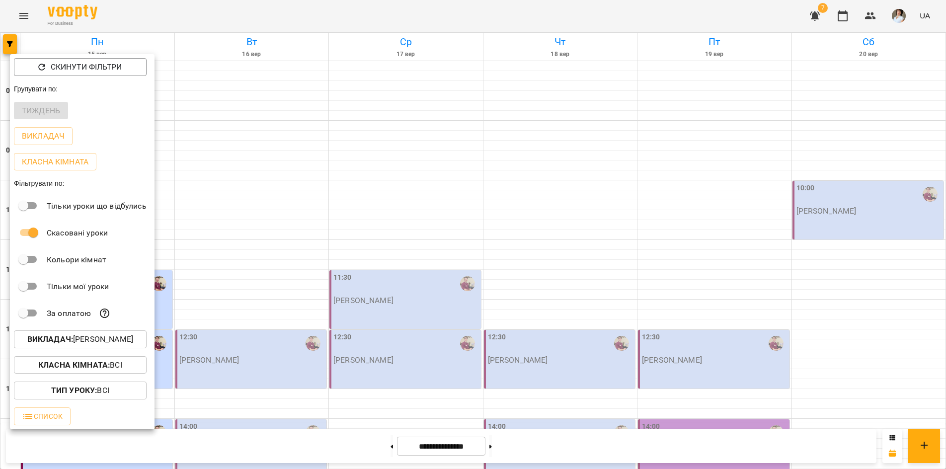
click at [425, 5] on div at bounding box center [473, 234] width 946 height 469
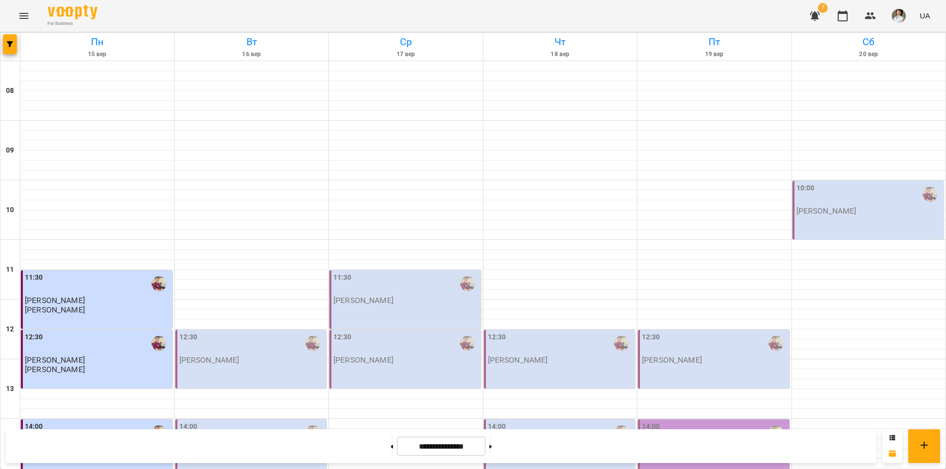
click at [425, 5] on div "For Business 7 UA" at bounding box center [473, 16] width 946 height 32
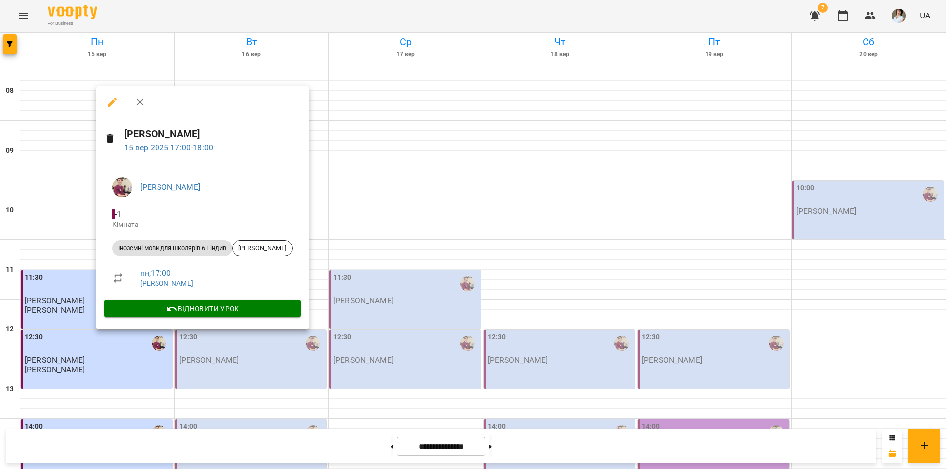
click at [165, 444] on div at bounding box center [473, 234] width 946 height 469
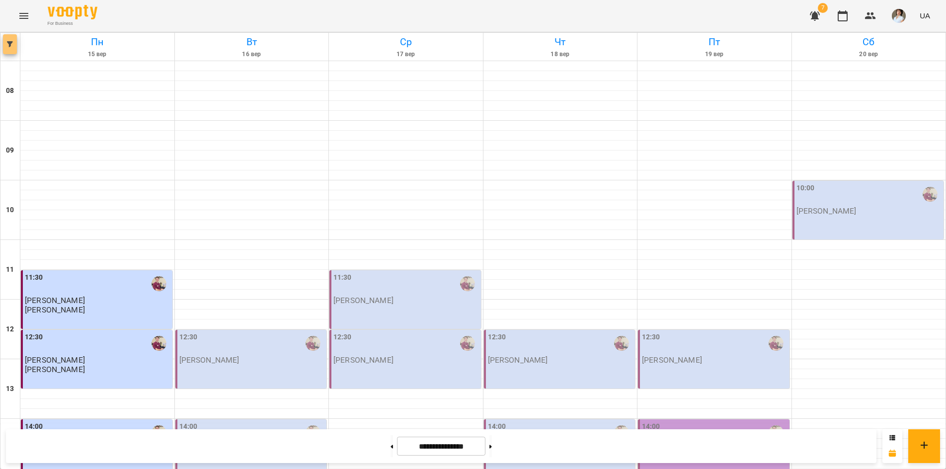
click at [8, 46] on icon "button" at bounding box center [10, 44] width 6 height 6
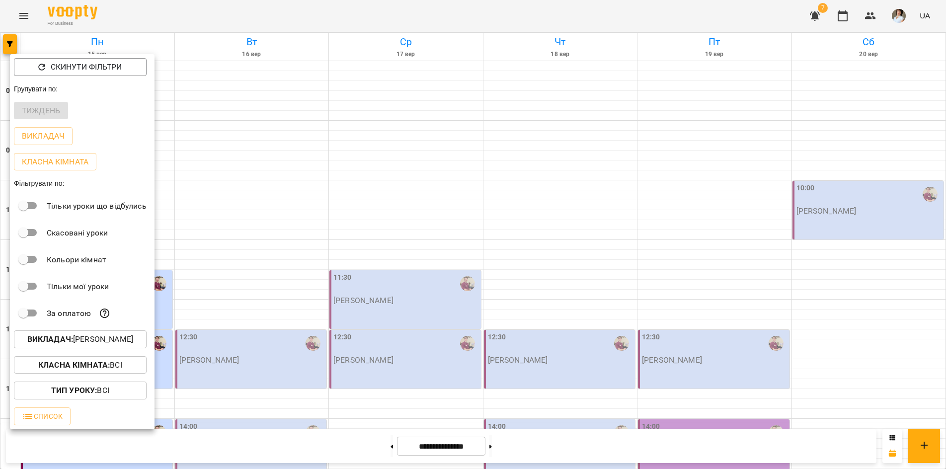
click at [337, 21] on div at bounding box center [473, 234] width 946 height 469
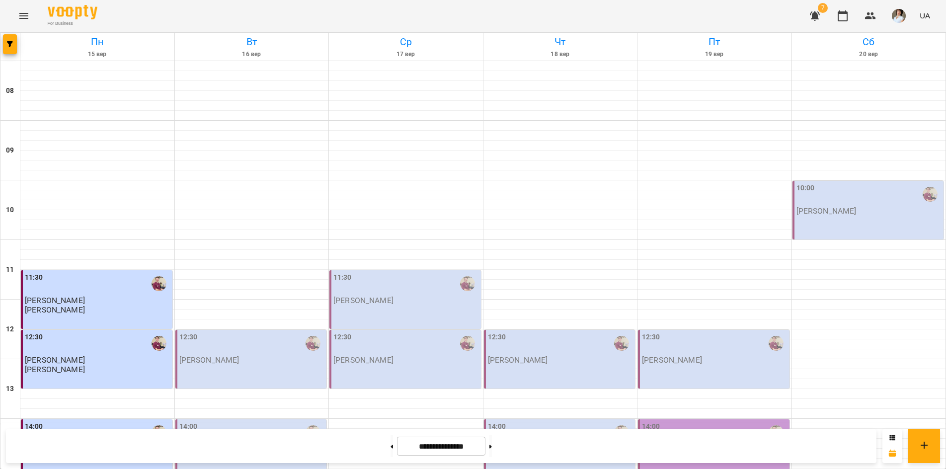
click at [336, 21] on div "For Business 7 UA" at bounding box center [473, 16] width 946 height 32
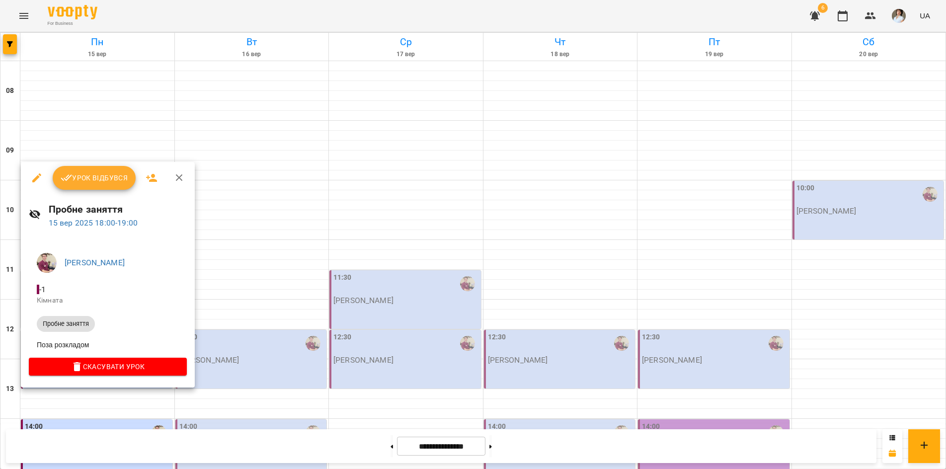
click at [203, 15] on div at bounding box center [473, 234] width 946 height 469
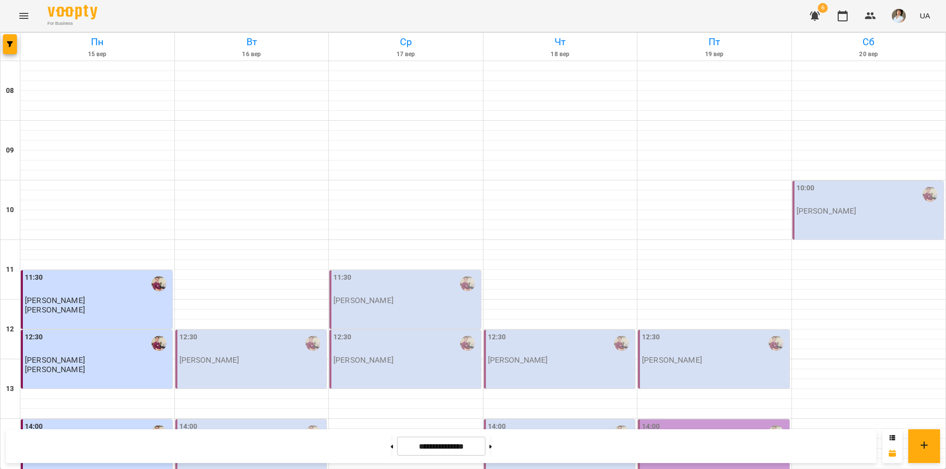
scroll to position [412, 0]
click at [22, 18] on icon "Menu" at bounding box center [23, 16] width 9 height 6
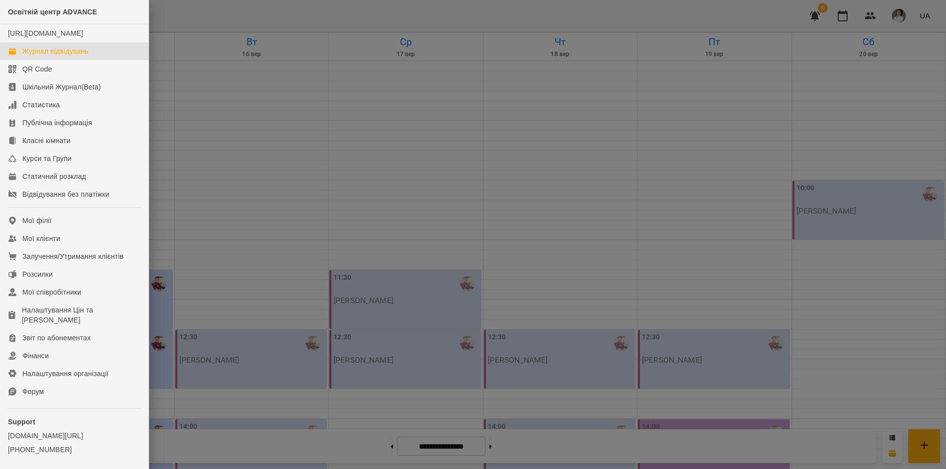
click at [75, 56] on div "Журнал відвідувань" at bounding box center [55, 51] width 66 height 10
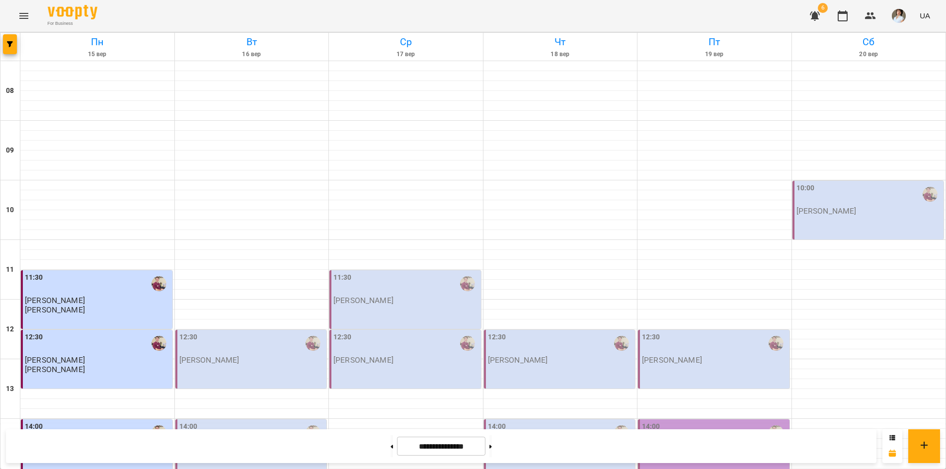
scroll to position [298, 0]
click at [13, 49] on button "button" at bounding box center [10, 44] width 14 height 20
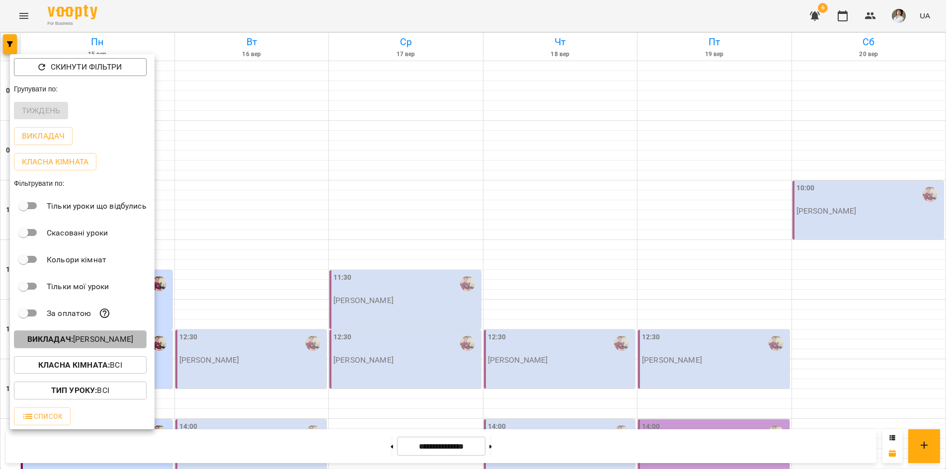
click at [73, 345] on p "Викладач : Бойко Дмитро Вікторович" at bounding box center [80, 339] width 106 height 12
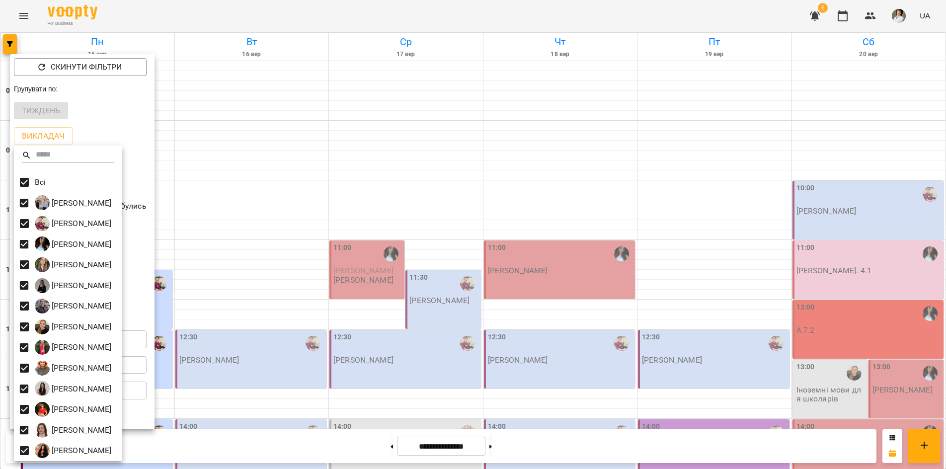
click at [405, 112] on div at bounding box center [473, 234] width 946 height 469
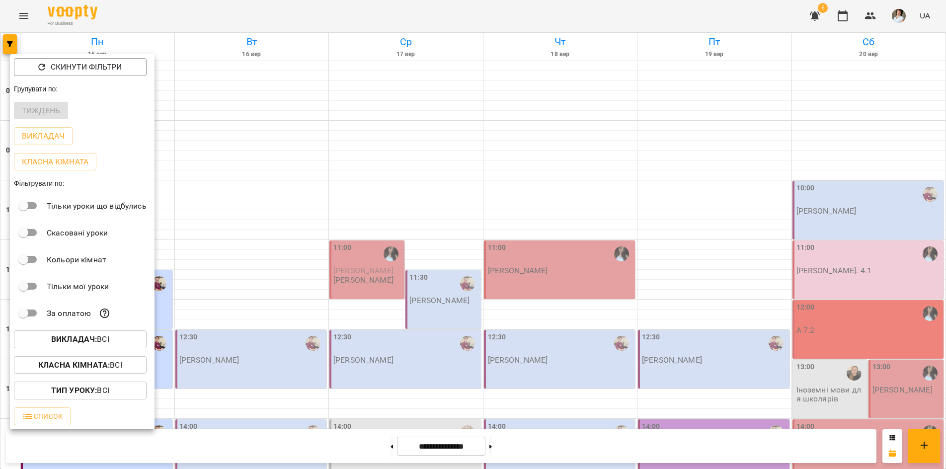
click at [287, 193] on div at bounding box center [473, 234] width 946 height 469
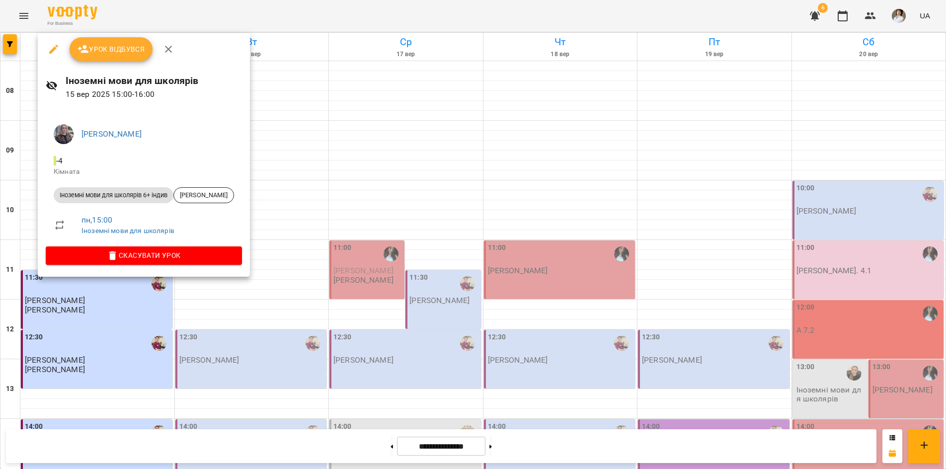
click at [405, 101] on div at bounding box center [473, 234] width 946 height 469
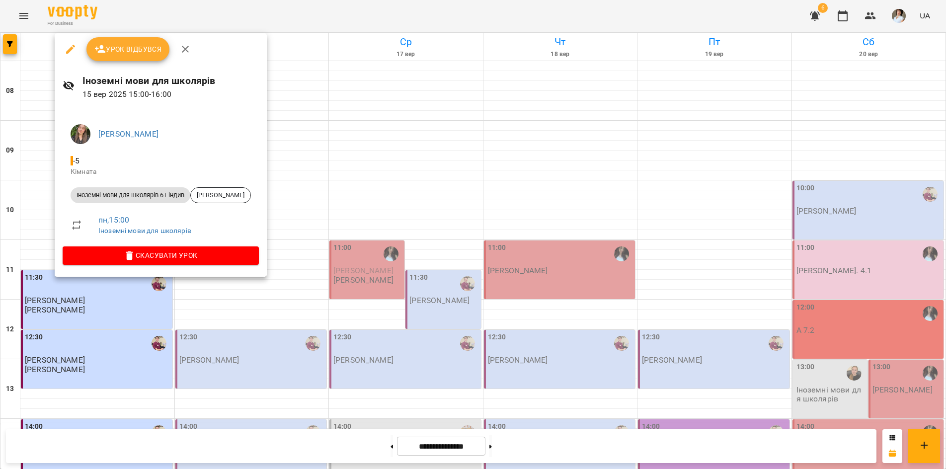
click at [405, 108] on div at bounding box center [473, 234] width 946 height 469
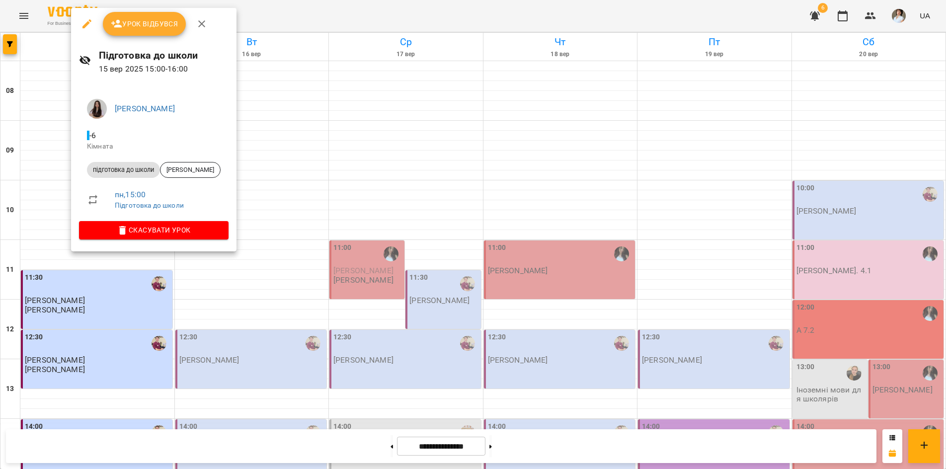
click at [295, 184] on div at bounding box center [473, 234] width 946 height 469
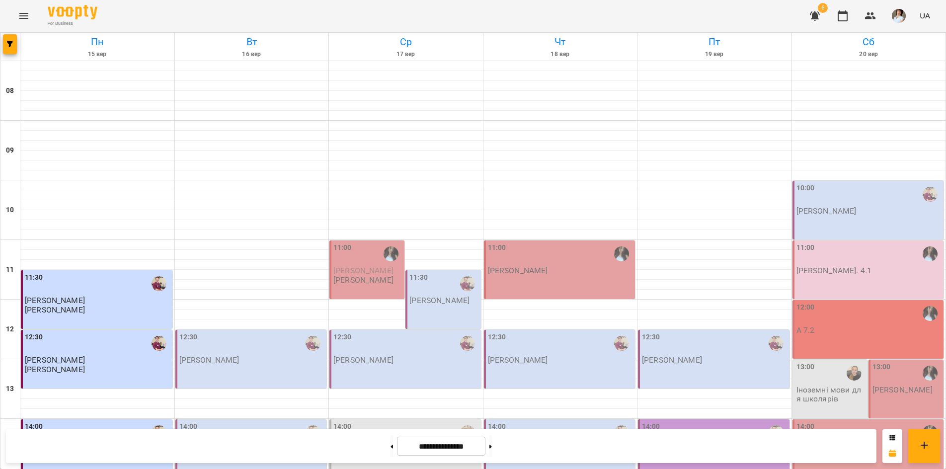
scroll to position [398, 0]
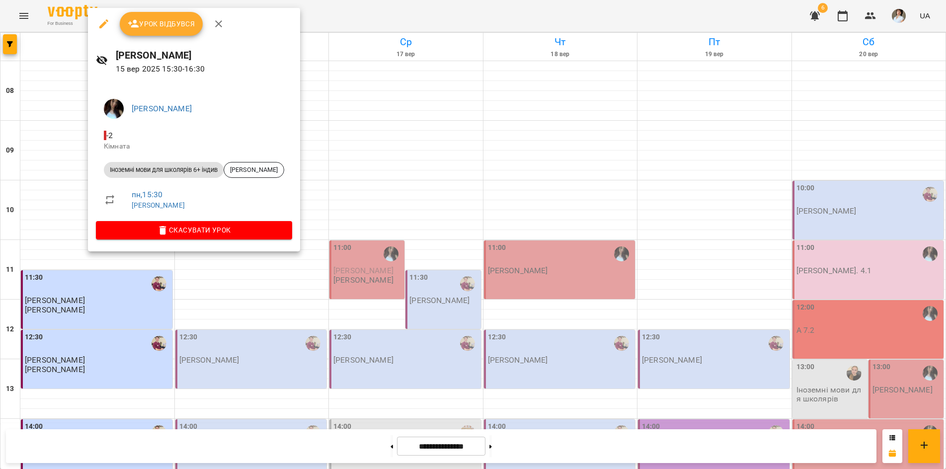
click at [301, 325] on div at bounding box center [473, 234] width 946 height 469
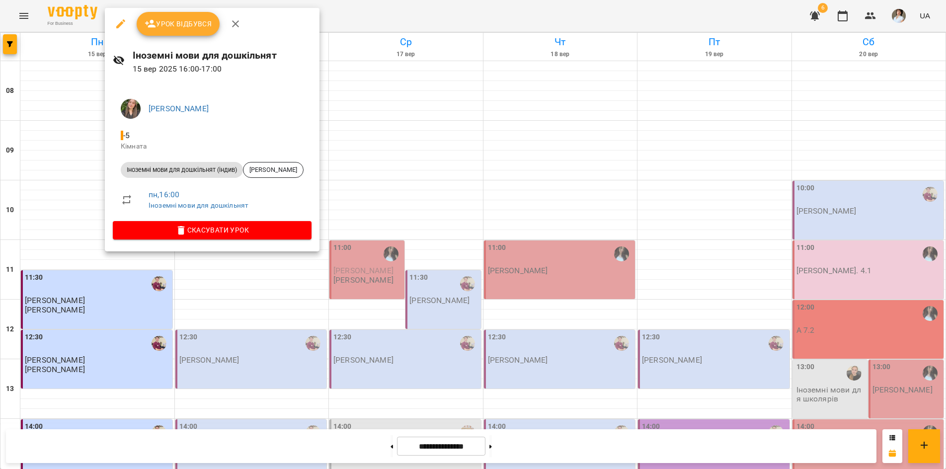
drag, startPoint x: 319, startPoint y: 304, endPoint x: 281, endPoint y: 294, distance: 38.9
click at [317, 304] on div at bounding box center [473, 234] width 946 height 469
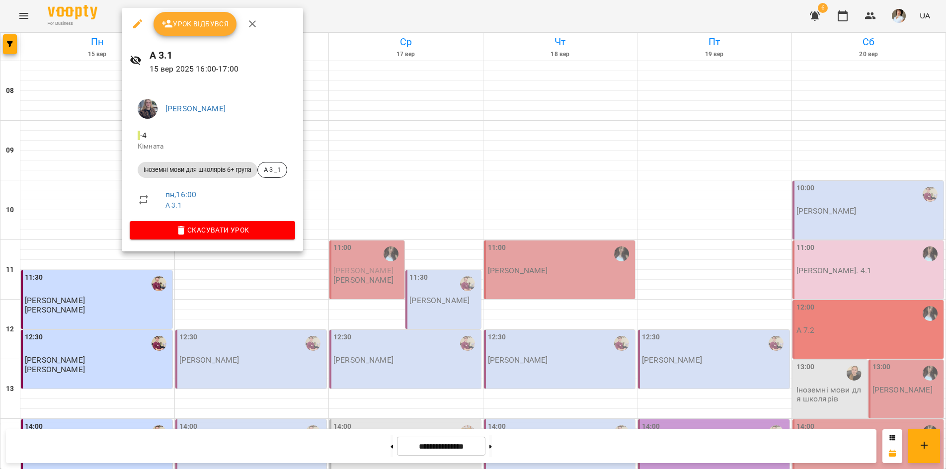
drag, startPoint x: 302, startPoint y: 311, endPoint x: 166, endPoint y: 211, distance: 168.5
click at [299, 309] on div at bounding box center [473, 234] width 946 height 469
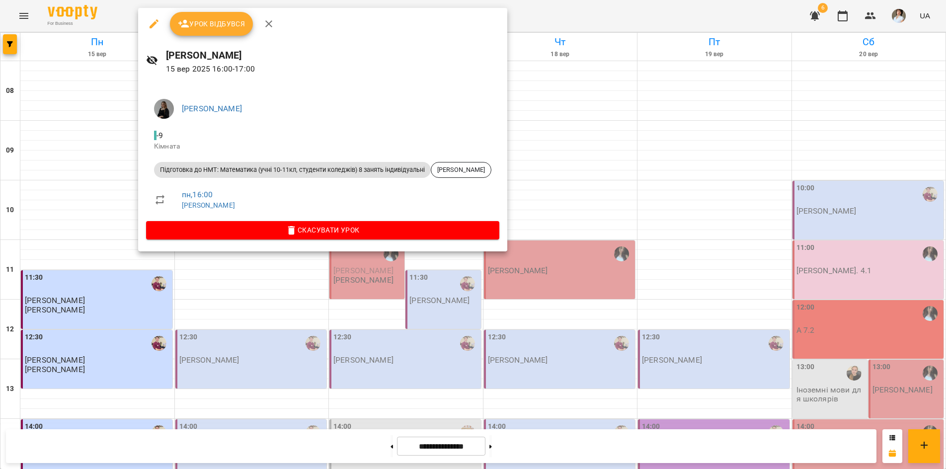
drag, startPoint x: 299, startPoint y: 291, endPoint x: 283, endPoint y: 282, distance: 17.8
click at [293, 289] on div at bounding box center [473, 234] width 946 height 469
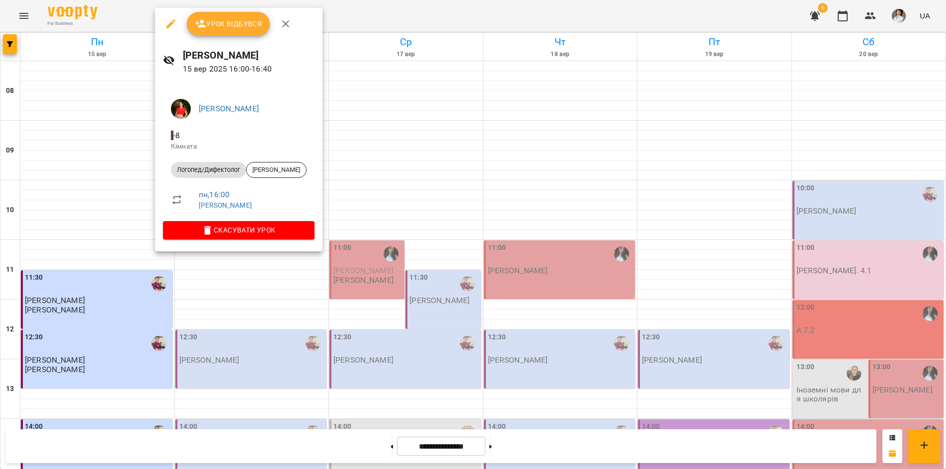
click at [301, 295] on div at bounding box center [473, 234] width 946 height 469
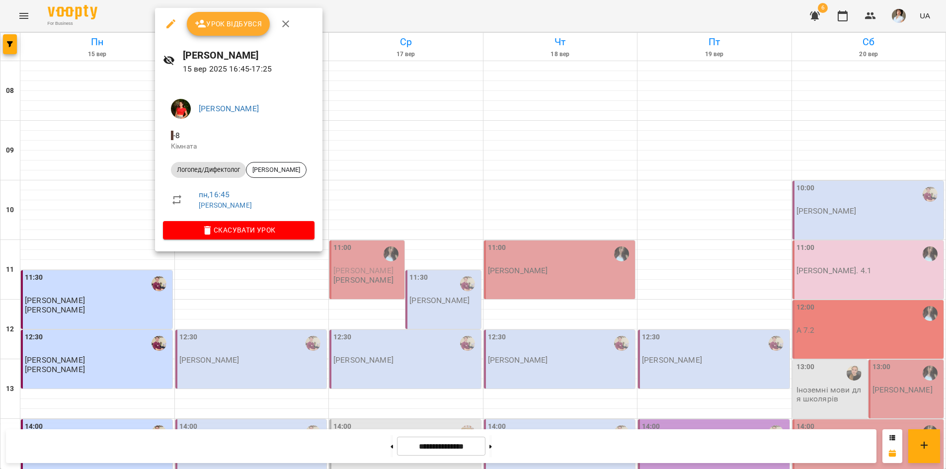
drag, startPoint x: 318, startPoint y: 304, endPoint x: 310, endPoint y: 305, distance: 8.6
click at [316, 304] on div at bounding box center [473, 234] width 946 height 469
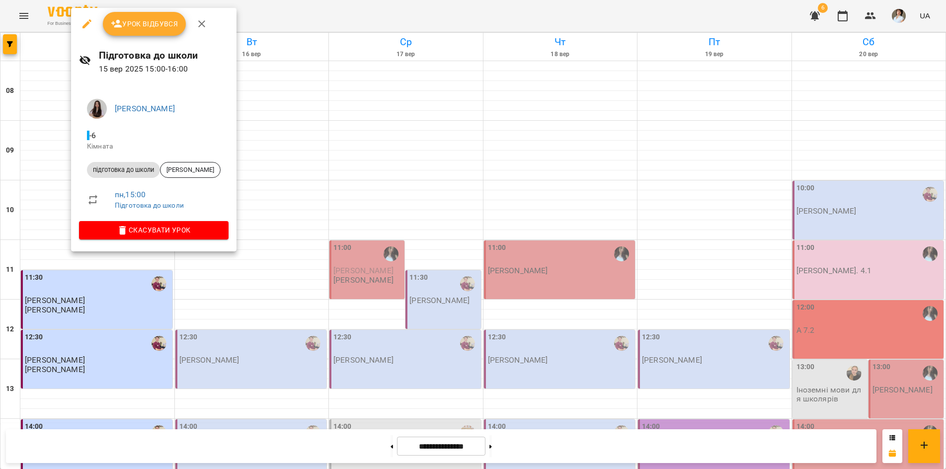
click at [264, 382] on div at bounding box center [473, 234] width 946 height 469
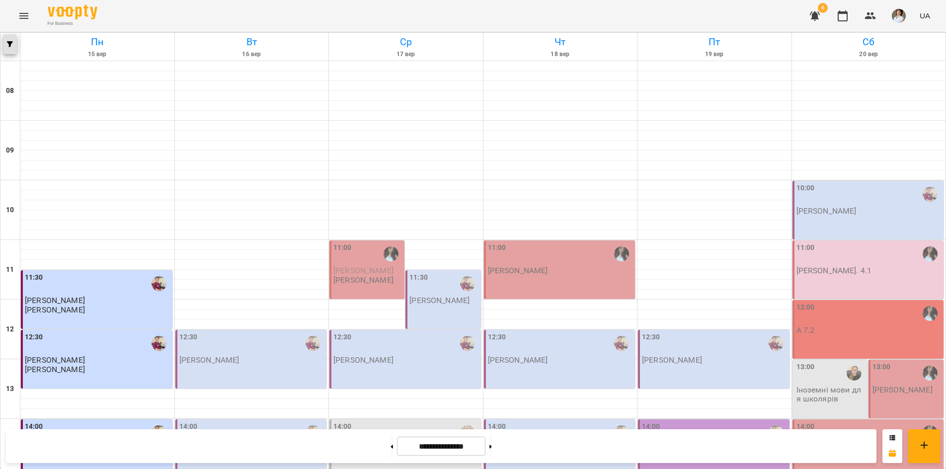
click at [12, 47] on icon "button" at bounding box center [10, 44] width 6 height 6
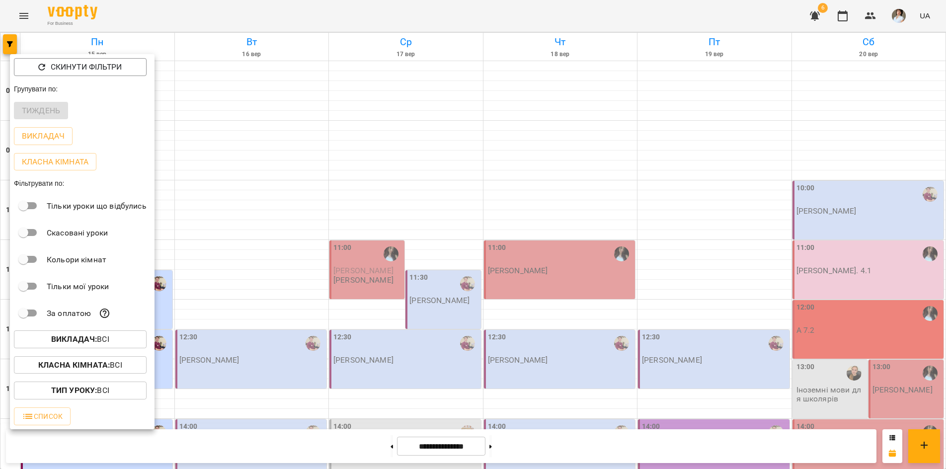
click at [77, 345] on p "Викладач : Всі" at bounding box center [80, 339] width 58 height 12
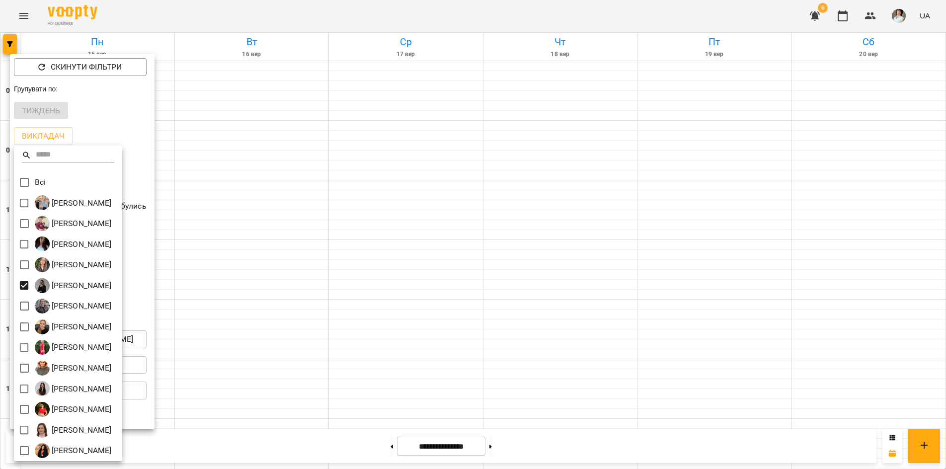
click at [268, 240] on div at bounding box center [473, 234] width 946 height 469
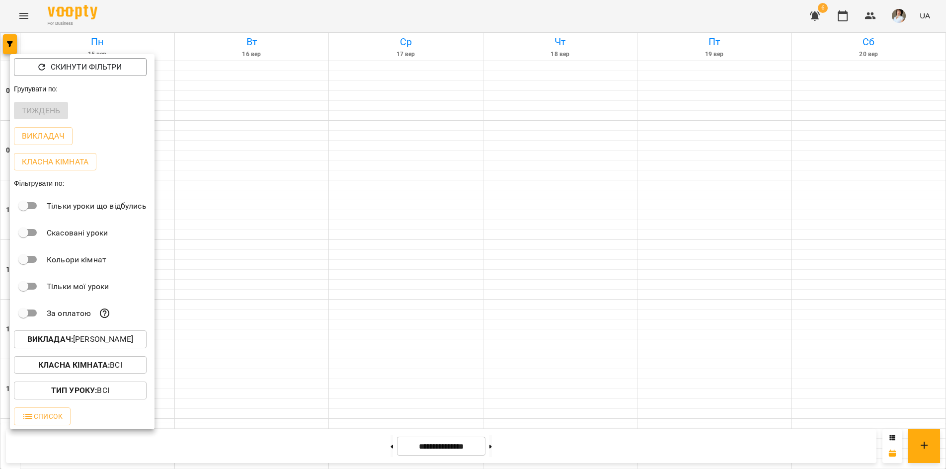
click at [271, 242] on div at bounding box center [473, 234] width 946 height 469
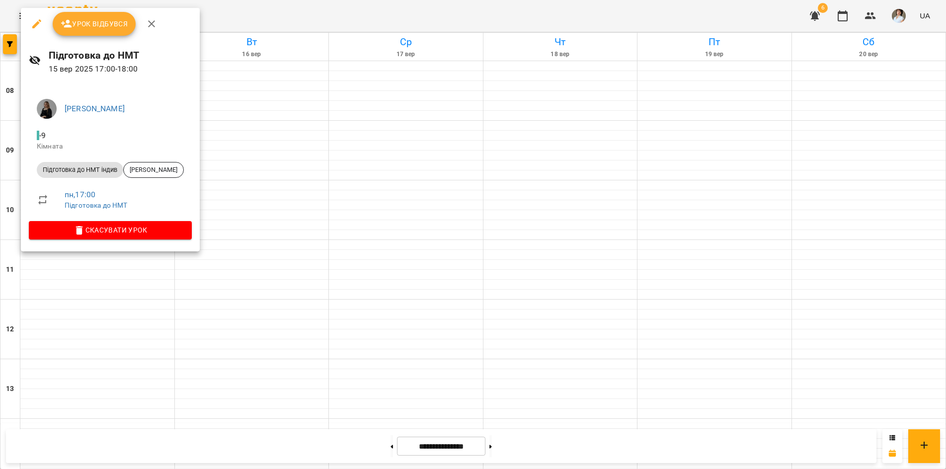
click at [254, 279] on div at bounding box center [473, 234] width 946 height 469
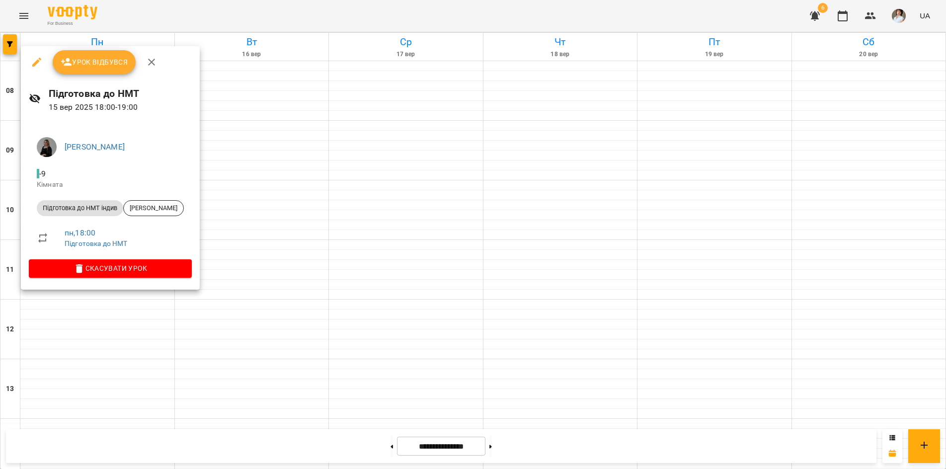
click at [277, 300] on div at bounding box center [473, 234] width 946 height 469
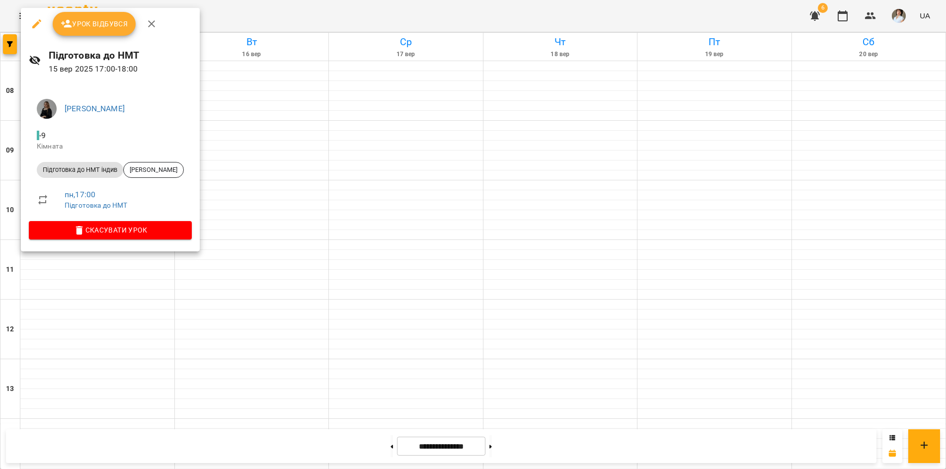
click at [98, 291] on div at bounding box center [473, 234] width 946 height 469
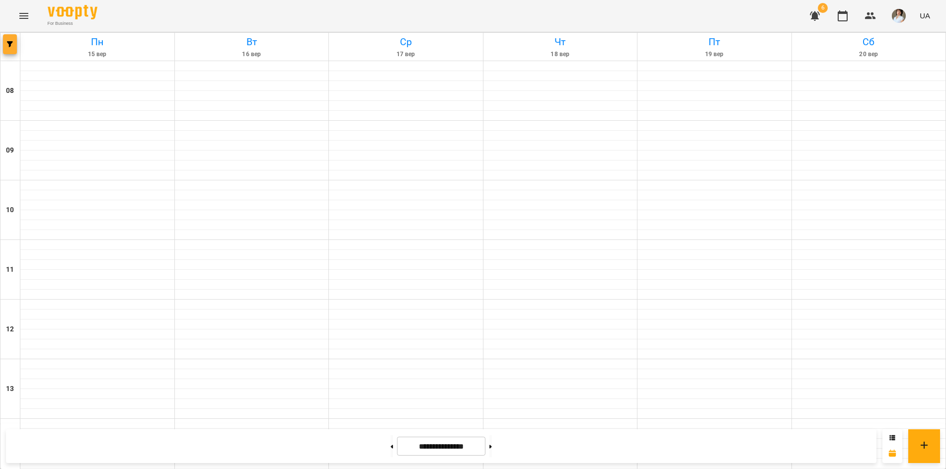
click at [13, 52] on button "button" at bounding box center [10, 44] width 14 height 20
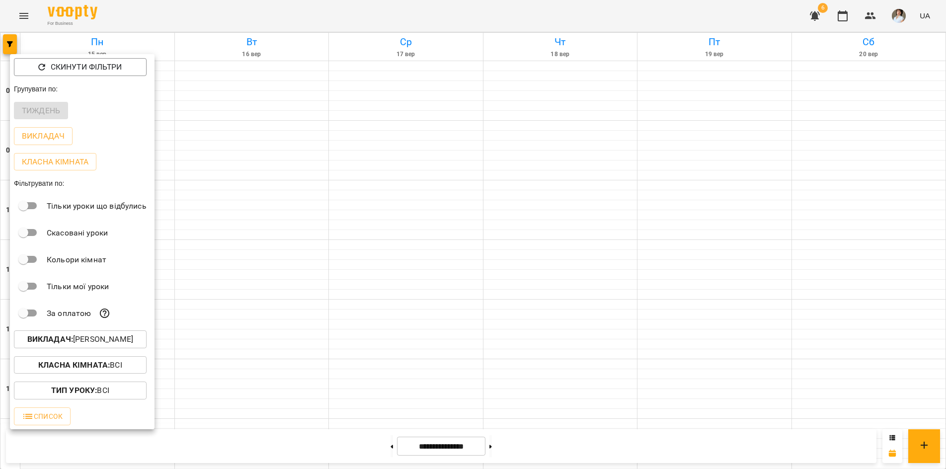
click at [57, 340] on b "Викладач :" at bounding box center [50, 338] width 46 height 9
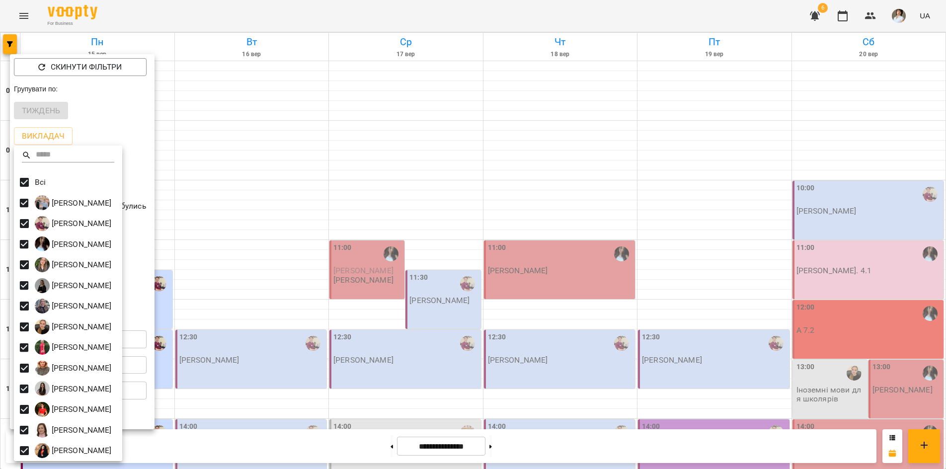
click at [266, 356] on div at bounding box center [473, 234] width 946 height 469
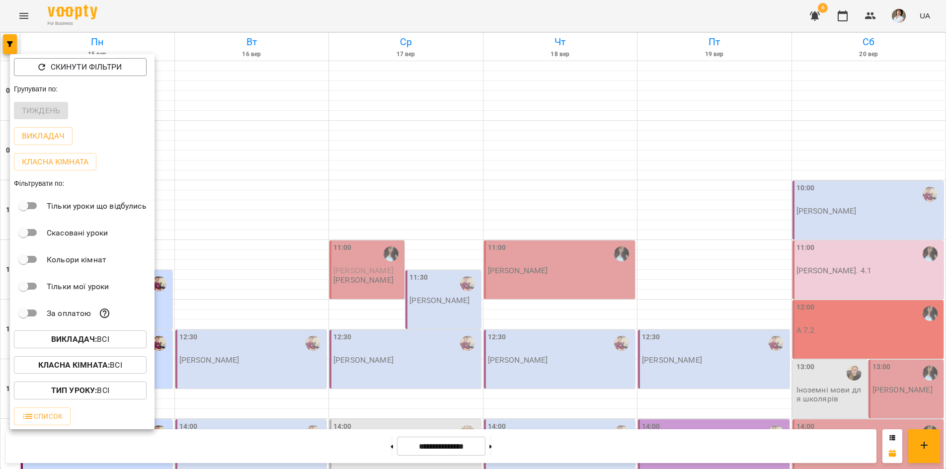
click at [270, 355] on div "Всі Бойко Андрій Вікторович Бойко Дмитро Вікторович Василевська Анастасія Михай…" at bounding box center [473, 234] width 946 height 469
click at [302, 411] on div at bounding box center [473, 234] width 946 height 469
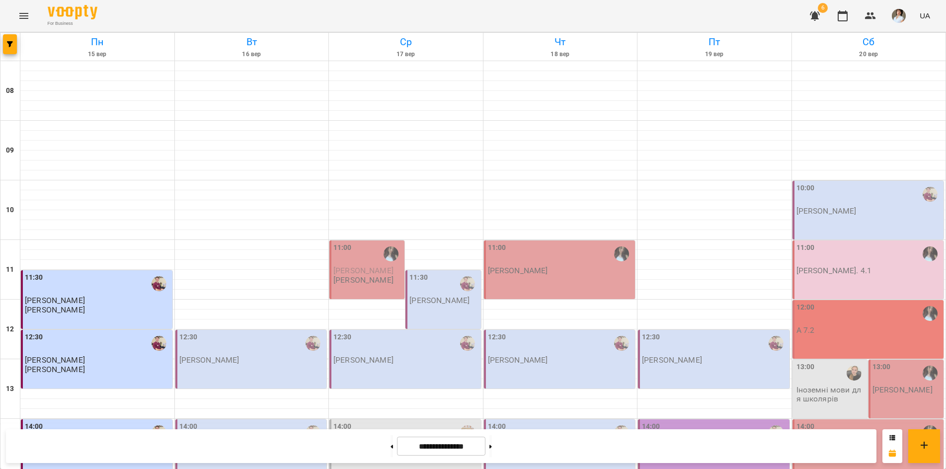
scroll to position [298, 0]
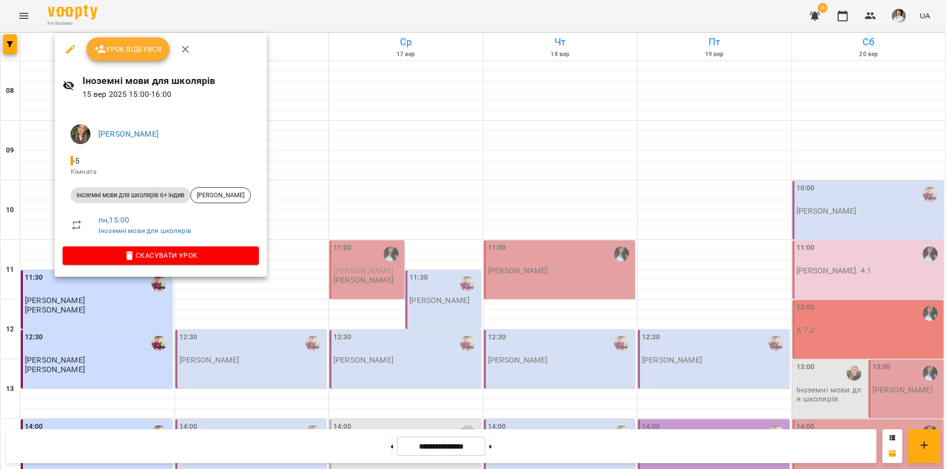
click at [292, 405] on div at bounding box center [473, 234] width 946 height 469
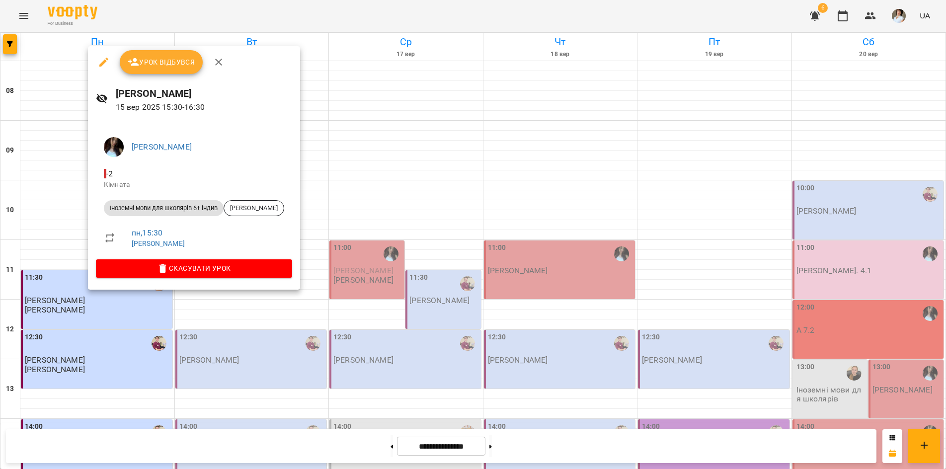
click at [294, 404] on div at bounding box center [473, 234] width 946 height 469
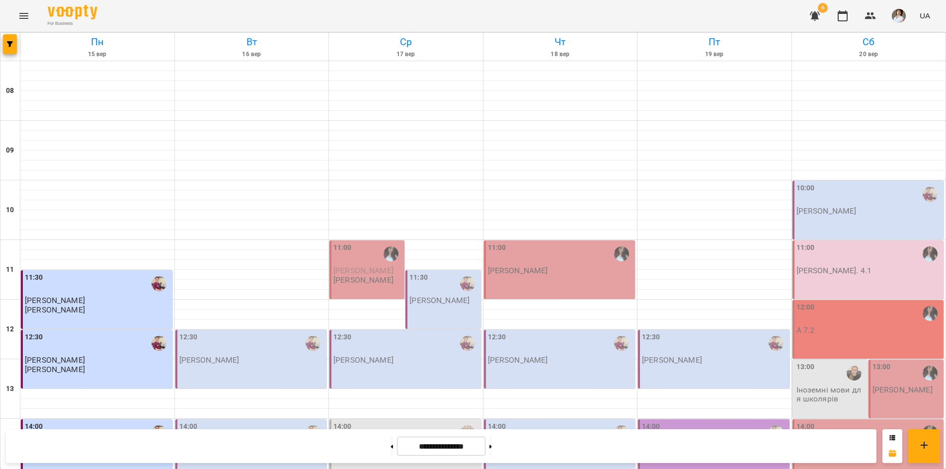
scroll to position [398, 0]
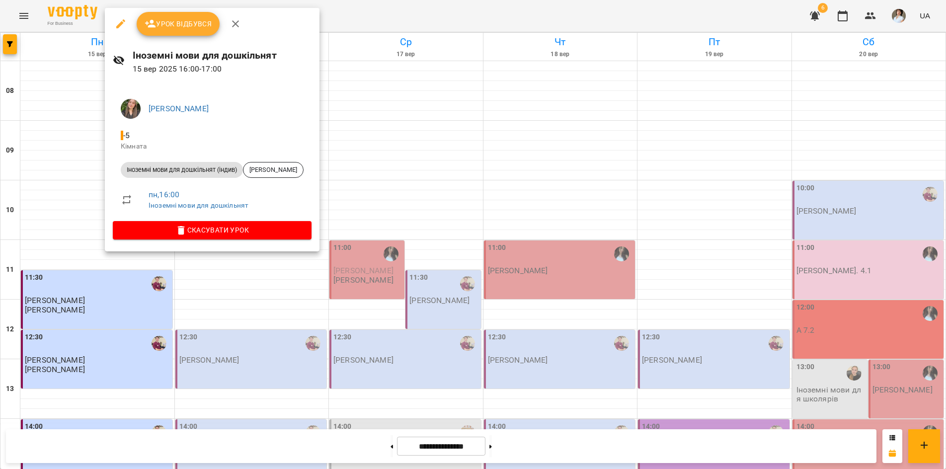
click at [266, 384] on div at bounding box center [473, 234] width 946 height 469
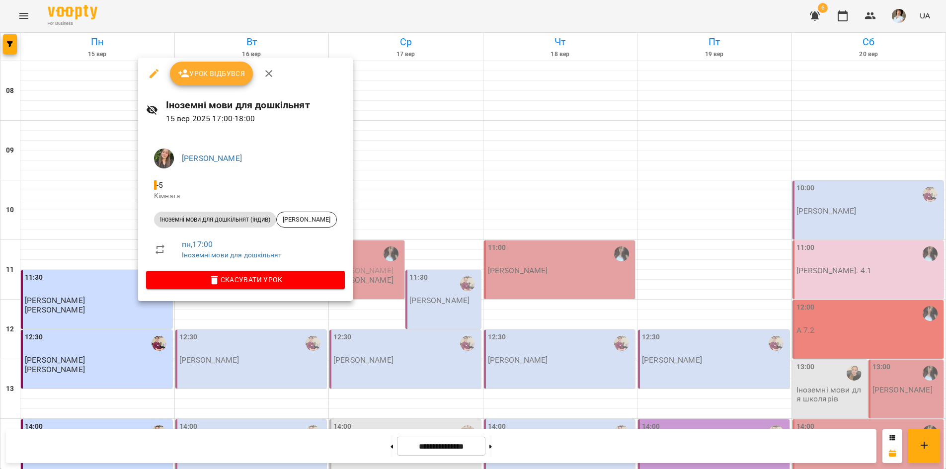
click at [251, 343] on div at bounding box center [473, 234] width 946 height 469
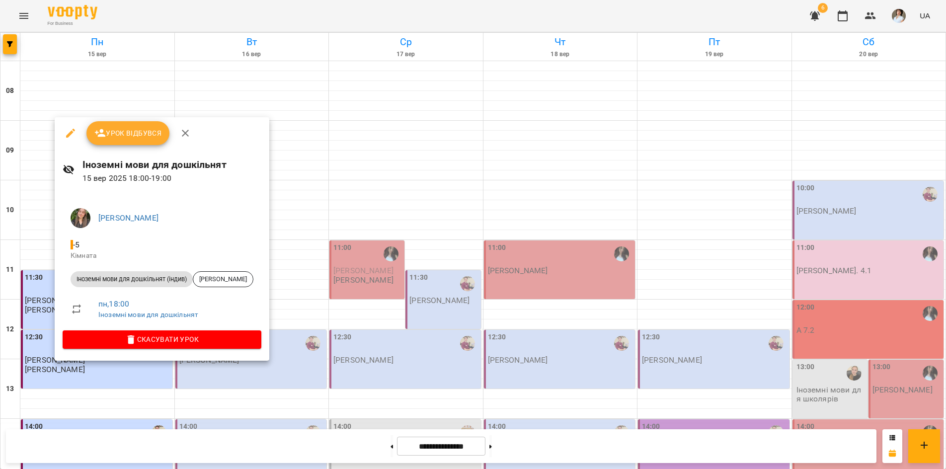
click at [253, 402] on div at bounding box center [473, 234] width 946 height 469
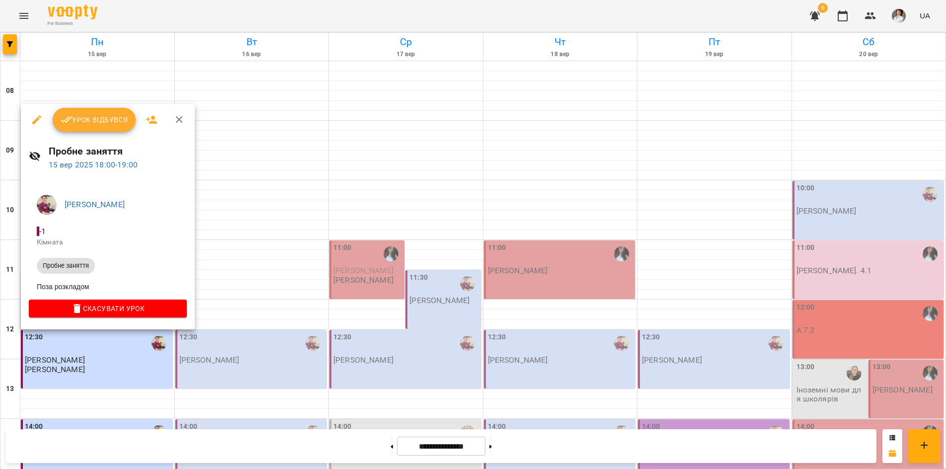
click at [128, 380] on div at bounding box center [473, 234] width 946 height 469
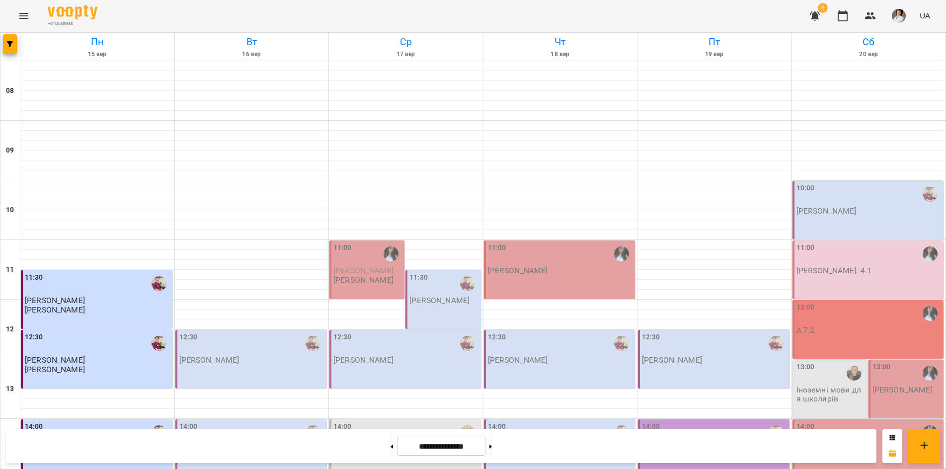
scroll to position [348, 0]
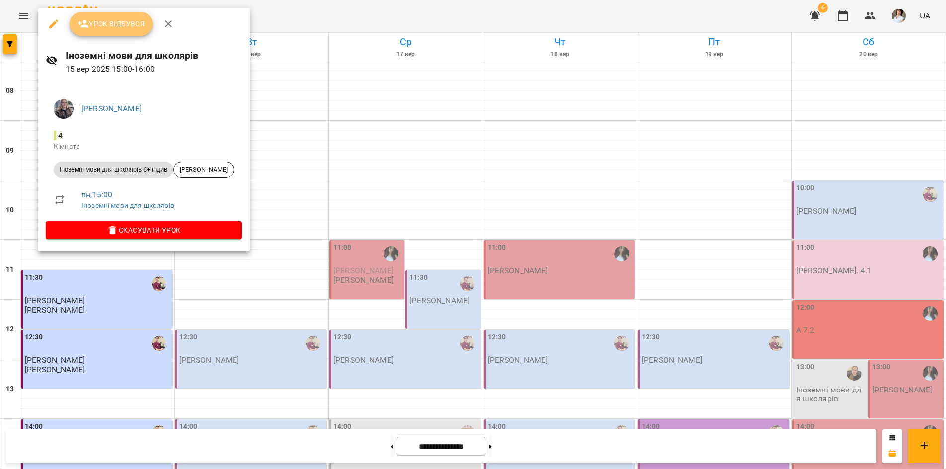
click at [115, 32] on button "Урок відбувся" at bounding box center [111, 24] width 83 height 24
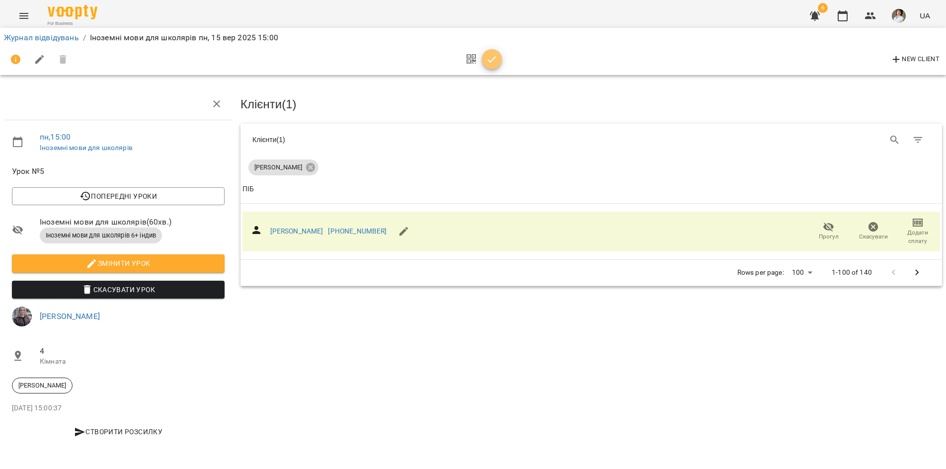
click at [490, 61] on icon "button" at bounding box center [492, 60] width 12 height 12
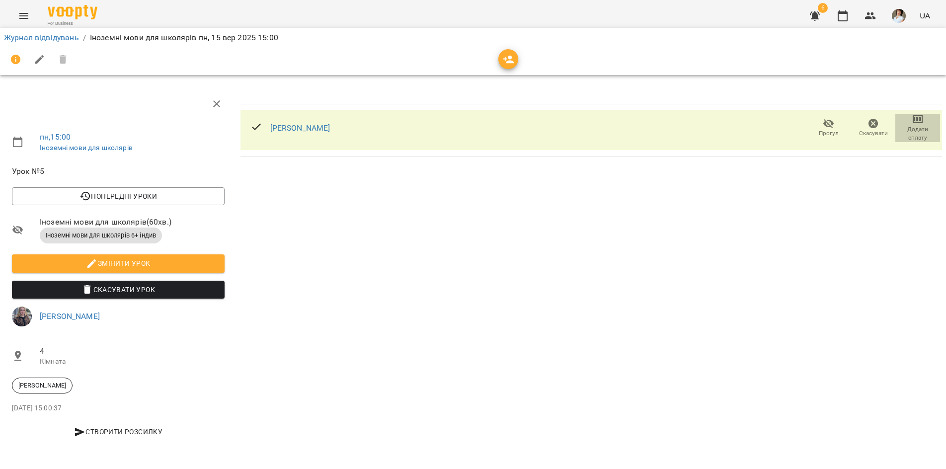
click at [927, 124] on span "Додати сплату" at bounding box center [917, 127] width 33 height 28
click at [888, 127] on li "Додати сплату разового" at bounding box center [885, 128] width 108 height 18
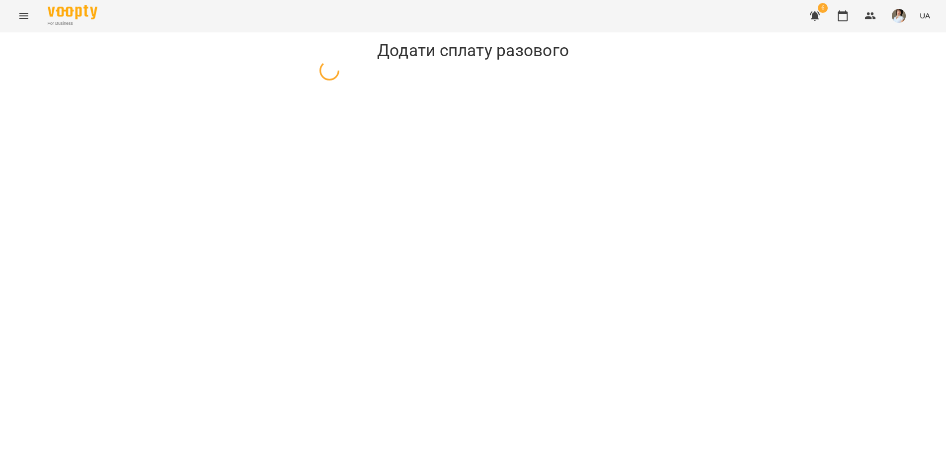
select select "**********"
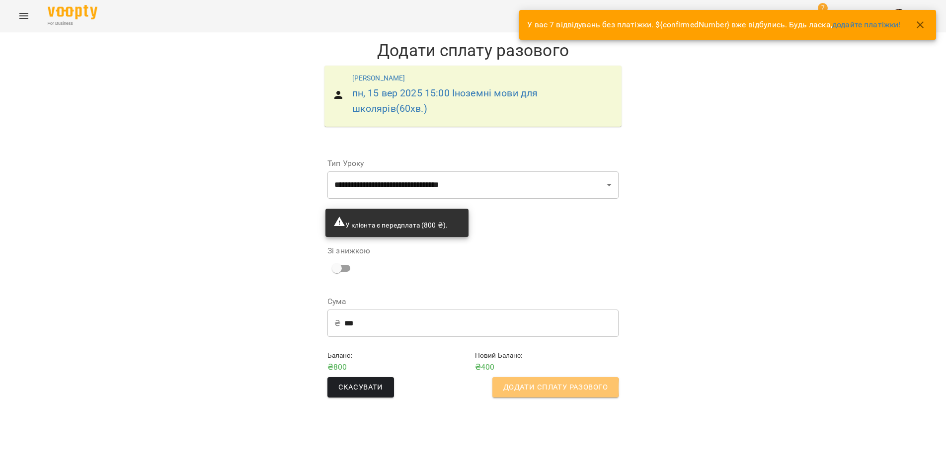
click at [541, 388] on span "Додати сплату разового" at bounding box center [555, 387] width 104 height 13
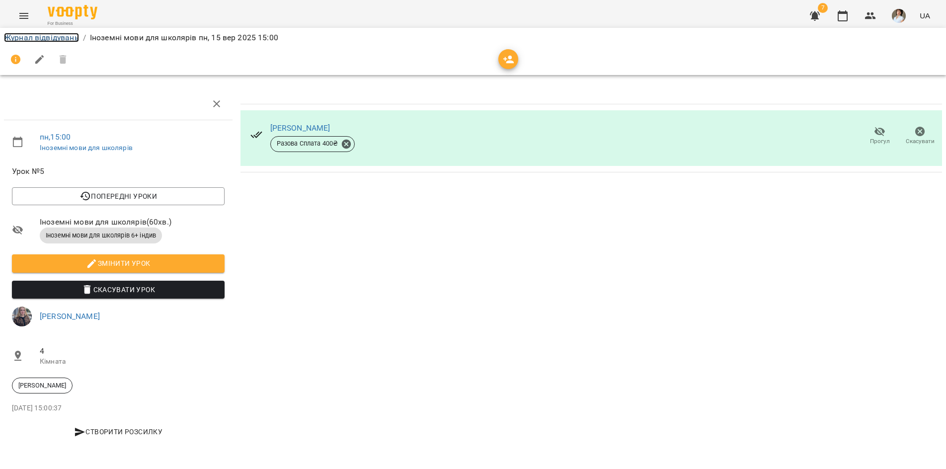
click at [31, 39] on link "Журнал відвідувань" at bounding box center [41, 37] width 75 height 9
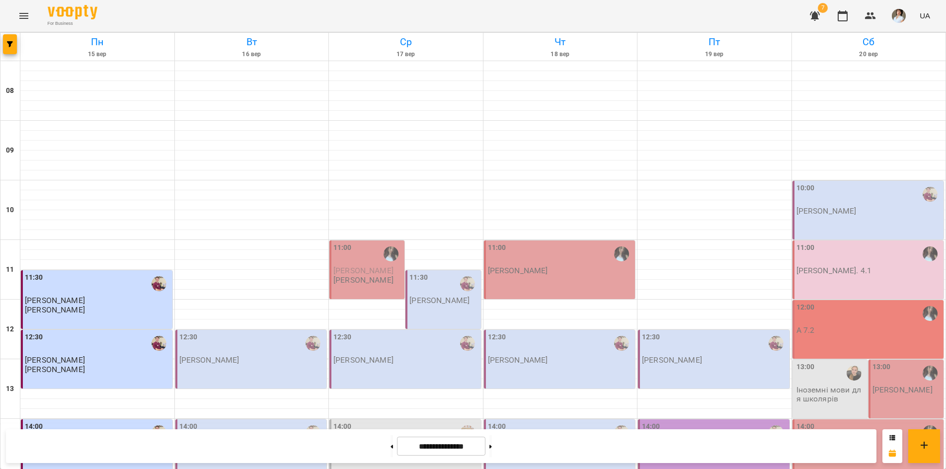
scroll to position [348, 0]
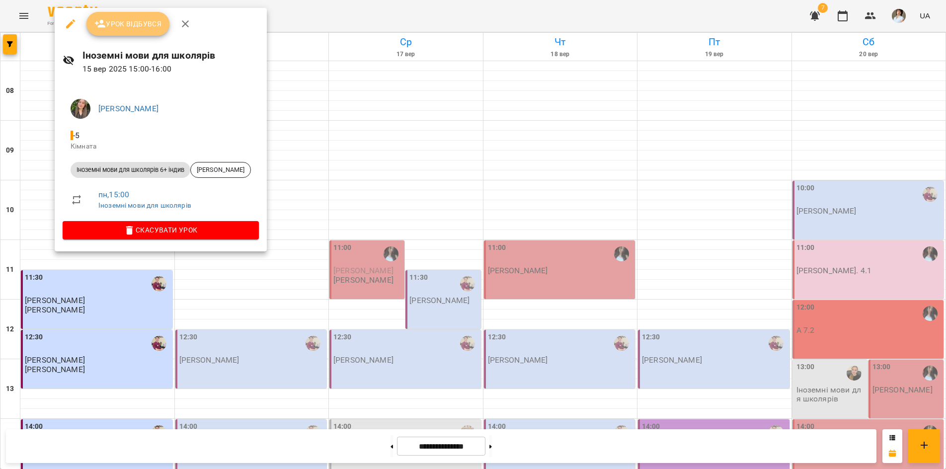
click at [133, 28] on span "Урок відбувся" at bounding box center [128, 24] width 68 height 12
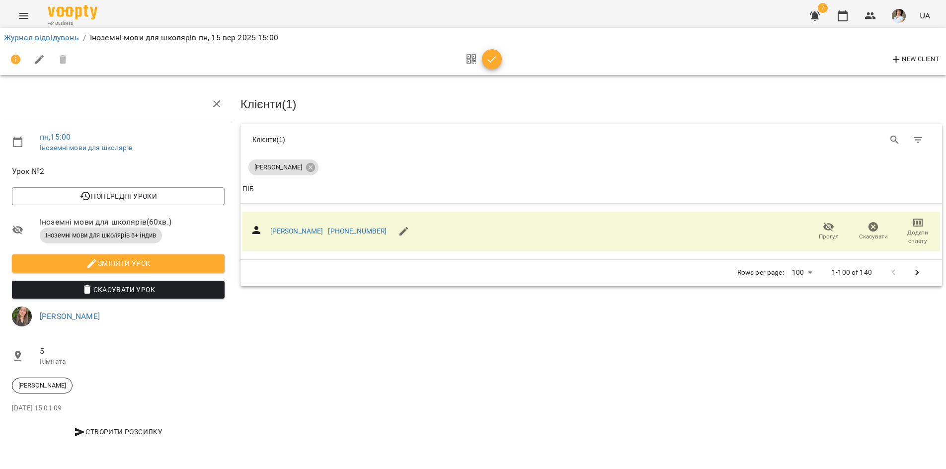
click at [489, 58] on icon "button" at bounding box center [492, 60] width 12 height 12
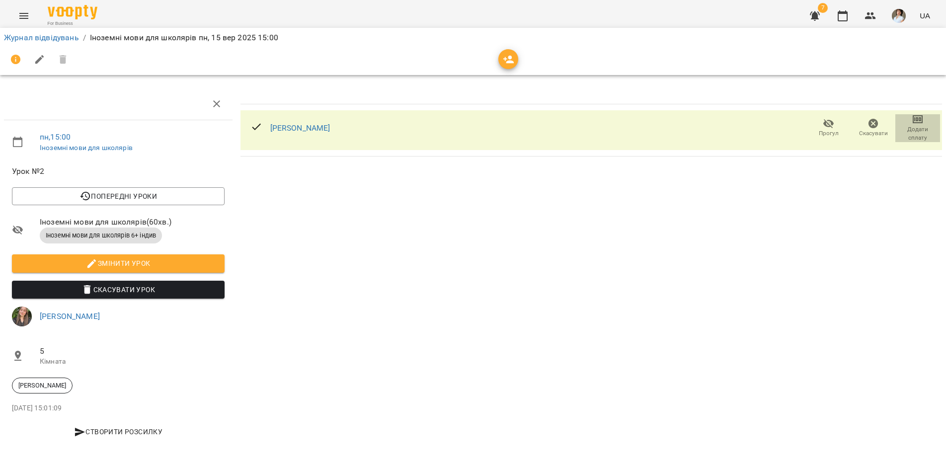
click at [922, 123] on icon "button" at bounding box center [918, 119] width 10 height 8
click at [883, 122] on li "Додати сплату разового" at bounding box center [885, 119] width 108 height 18
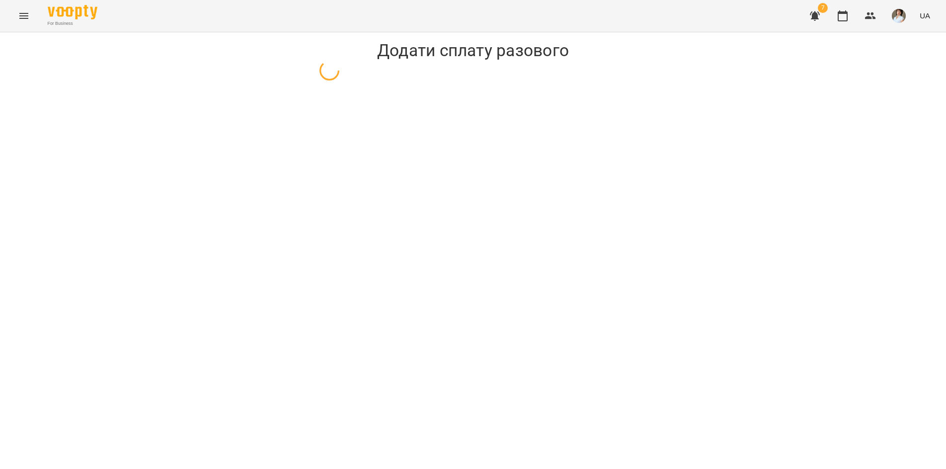
select select "**********"
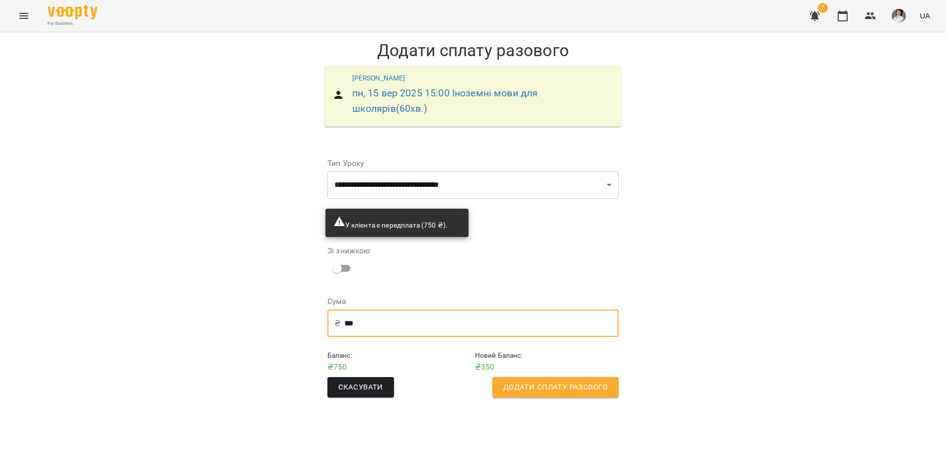
drag, startPoint x: 369, startPoint y: 329, endPoint x: 359, endPoint y: 330, distance: 9.5
click at [359, 330] on input "***" at bounding box center [481, 324] width 274 height 28
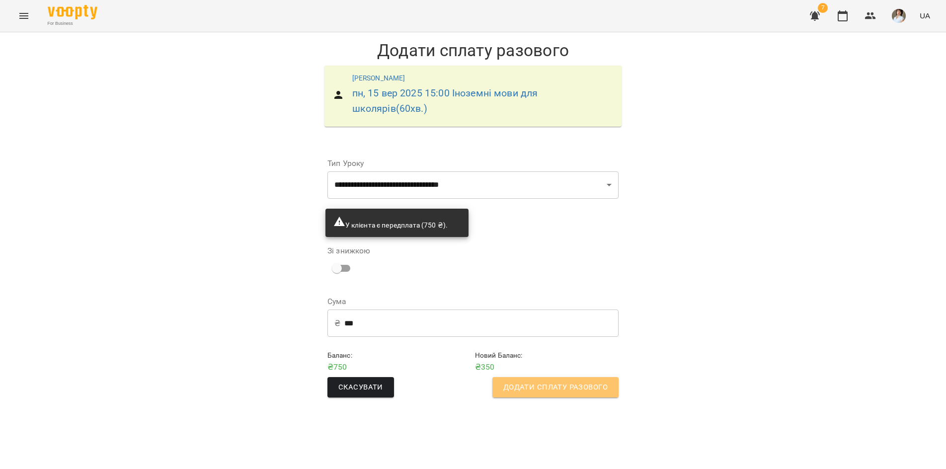
click at [561, 391] on span "Додати сплату разового" at bounding box center [555, 387] width 104 height 13
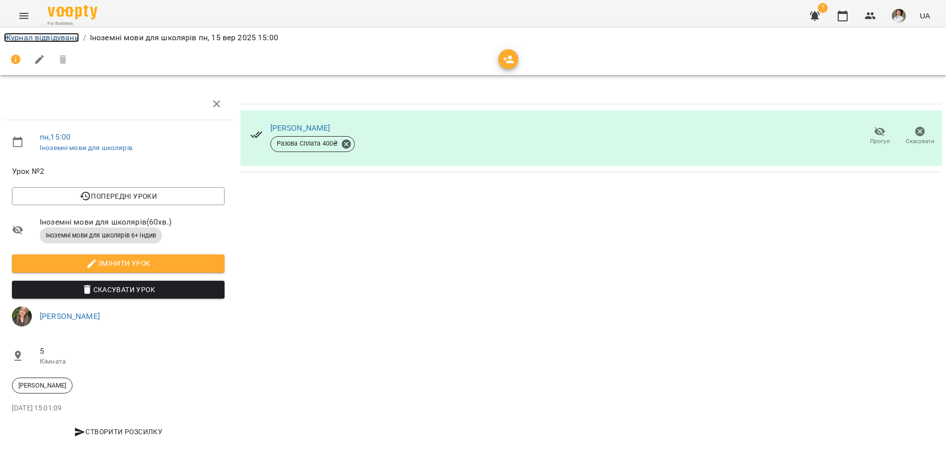
click at [50, 36] on link "Журнал відвідувань" at bounding box center [41, 37] width 75 height 9
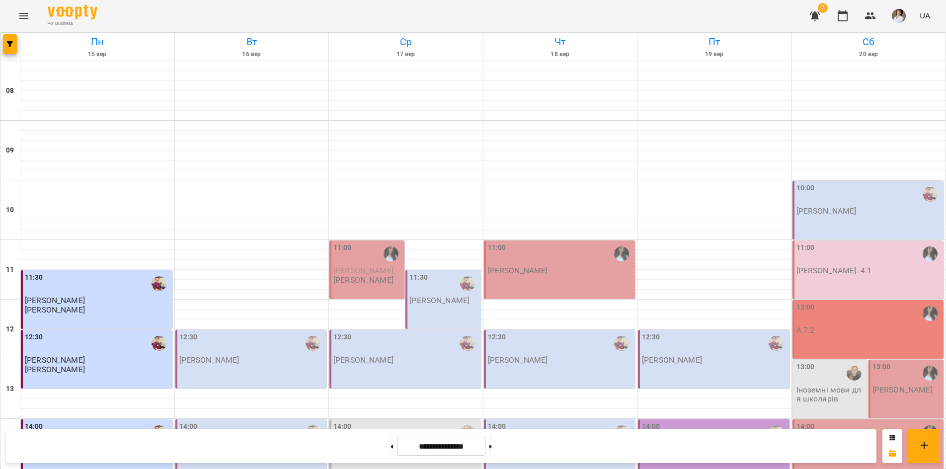
scroll to position [298, 0]
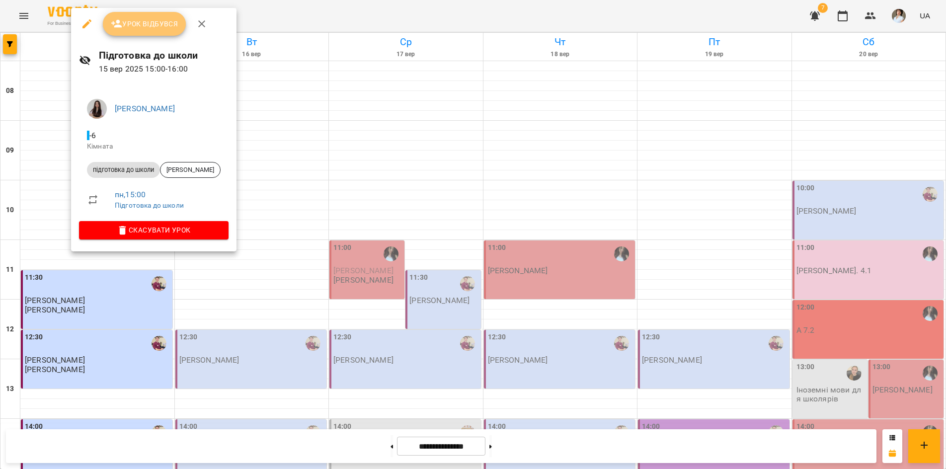
click at [138, 28] on span "Урок відбувся" at bounding box center [145, 24] width 68 height 12
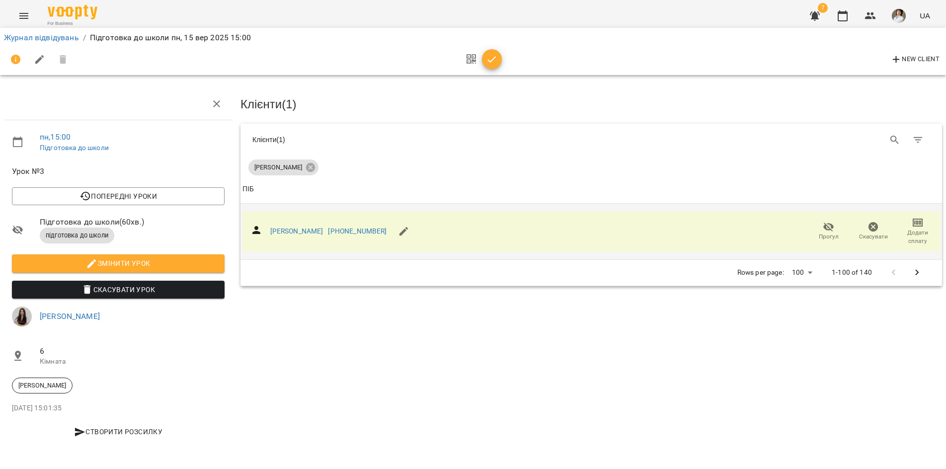
click at [914, 226] on icon "button" at bounding box center [918, 223] width 12 height 12
click at [895, 221] on li "Додати сплату разового" at bounding box center [885, 221] width 108 height 18
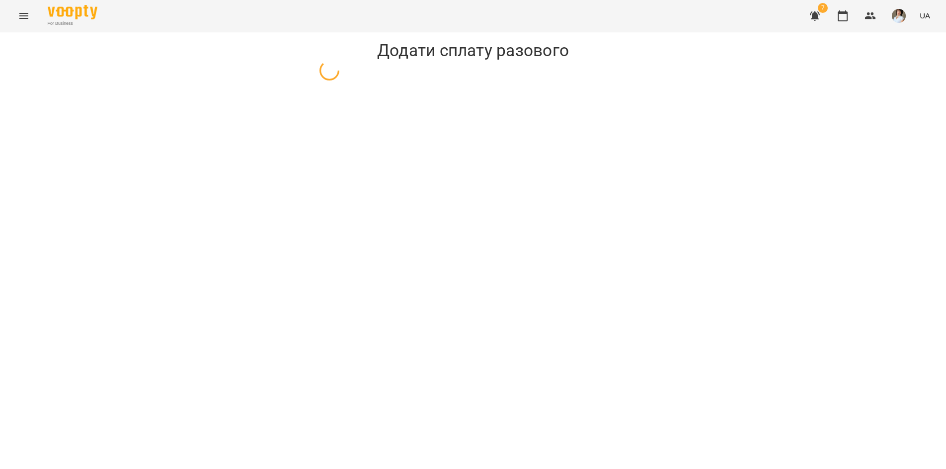
select select "**********"
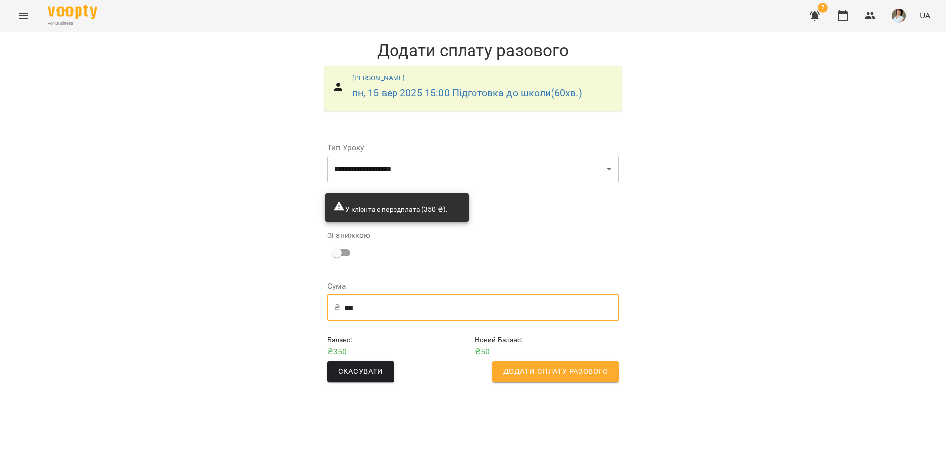
drag, startPoint x: 368, startPoint y: 308, endPoint x: 347, endPoint y: 308, distance: 20.9
click at [347, 308] on input "***" at bounding box center [481, 308] width 274 height 28
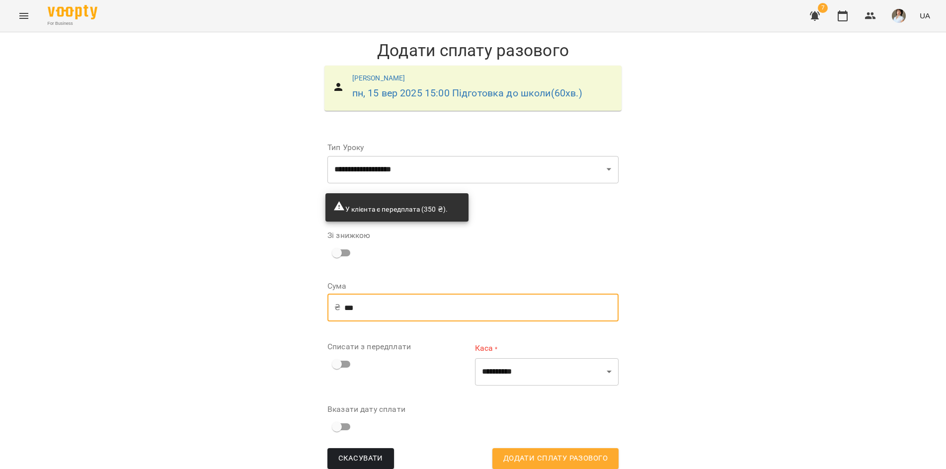
scroll to position [16, 0]
type input "***"
click at [575, 362] on select "**********" at bounding box center [547, 372] width 144 height 28
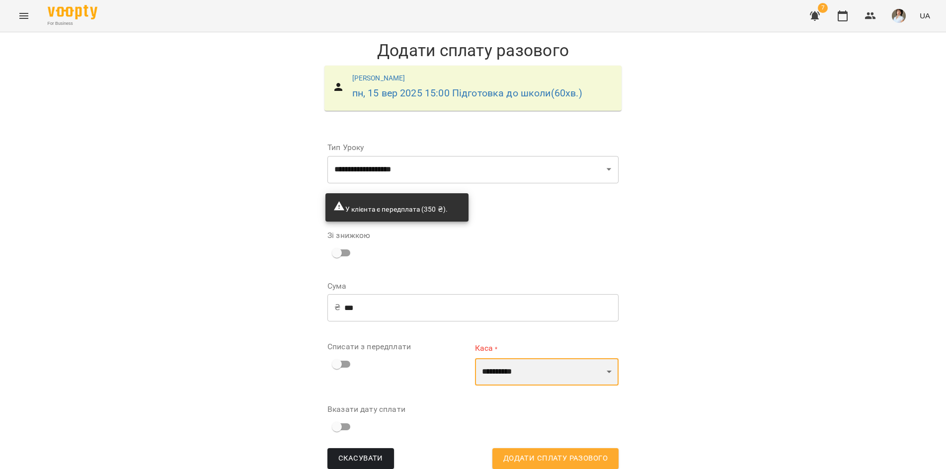
select select "****"
click at [475, 358] on select "**********" at bounding box center [547, 372] width 144 height 28
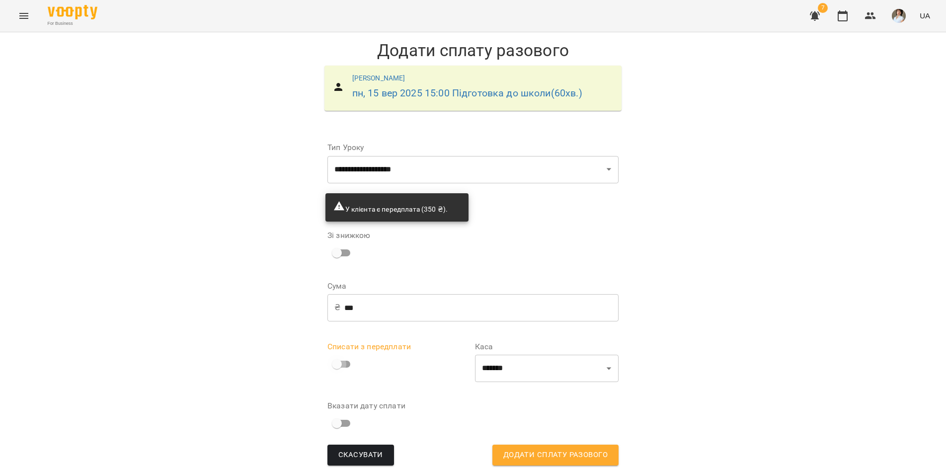
scroll to position [0, 0]
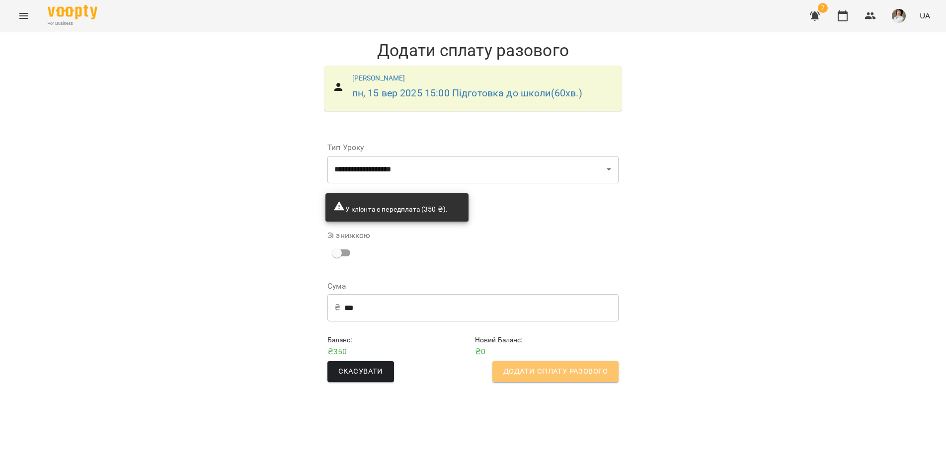
click at [561, 374] on span "Додати сплату разового" at bounding box center [555, 371] width 104 height 13
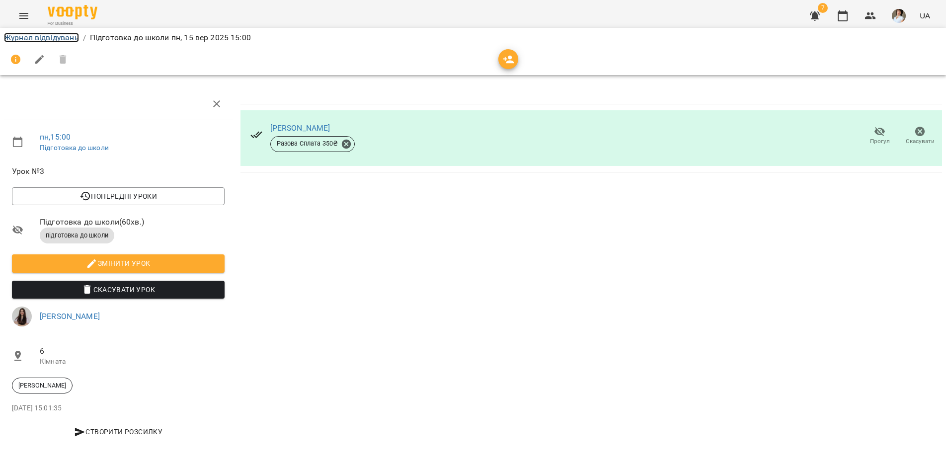
click at [42, 40] on link "Журнал відвідувань" at bounding box center [41, 37] width 75 height 9
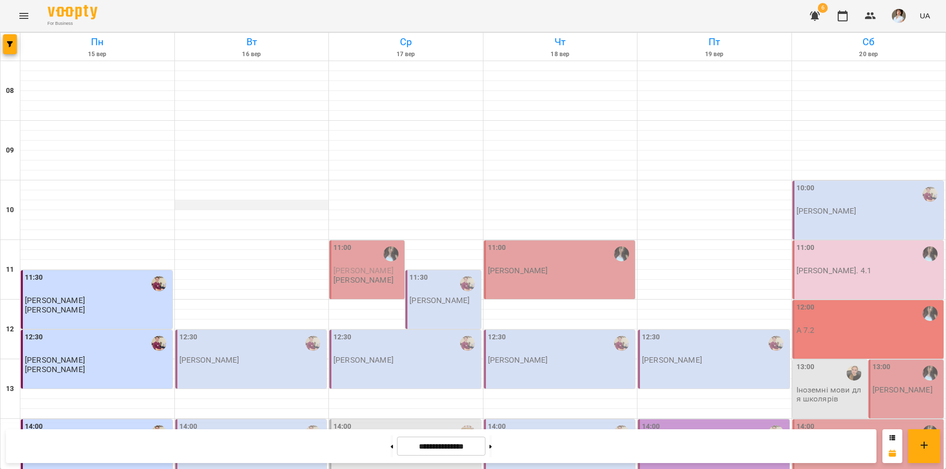
scroll to position [298, 0]
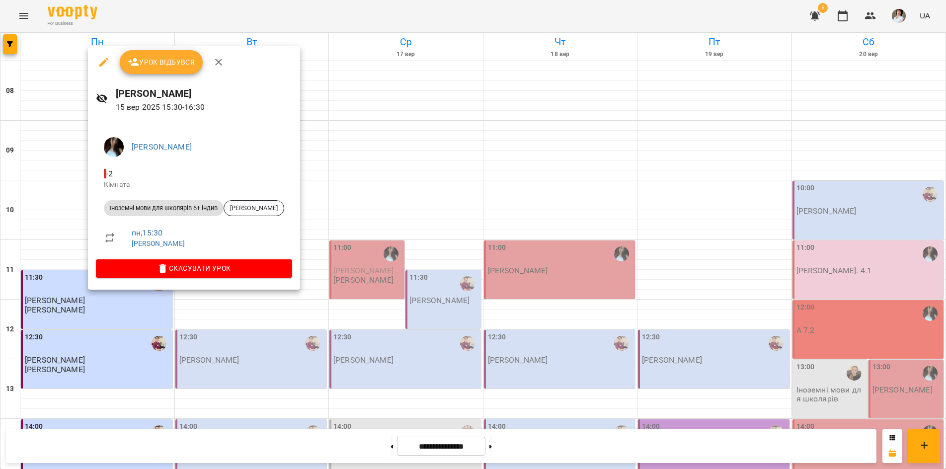
click at [304, 363] on div at bounding box center [473, 234] width 946 height 469
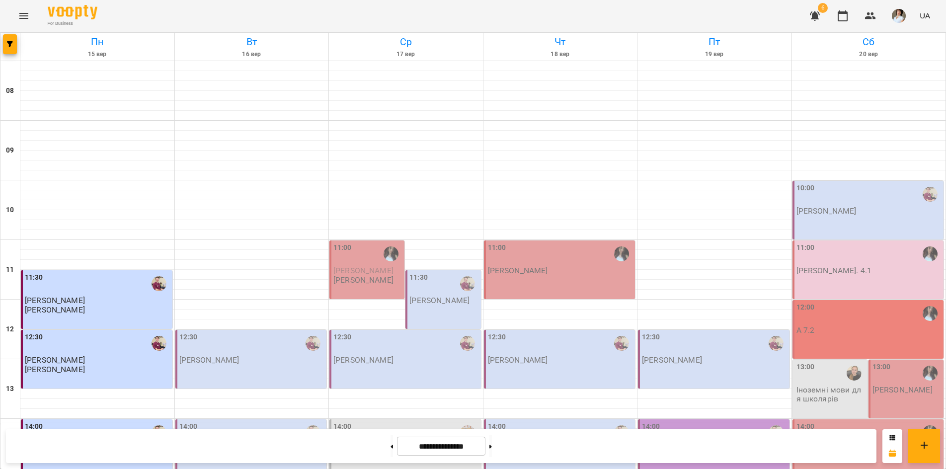
scroll to position [114, 0]
click at [440, 272] on div "11:30" at bounding box center [443, 283] width 69 height 23
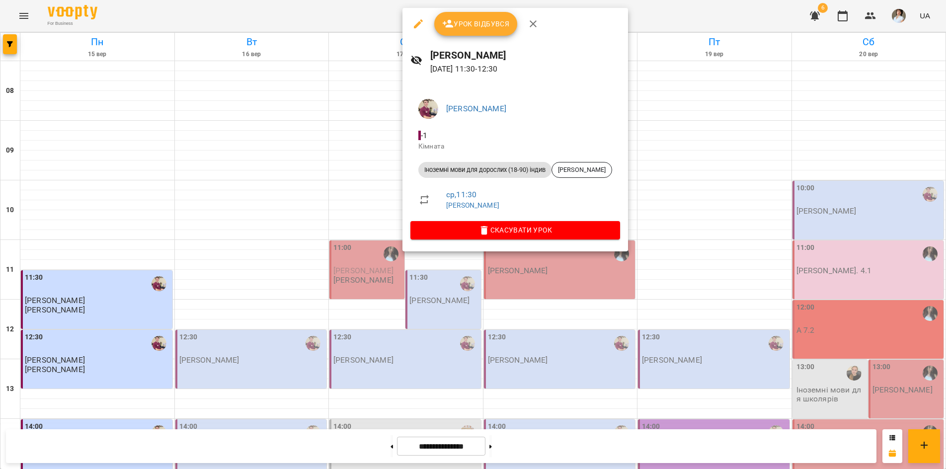
click at [360, 238] on div at bounding box center [473, 234] width 946 height 469
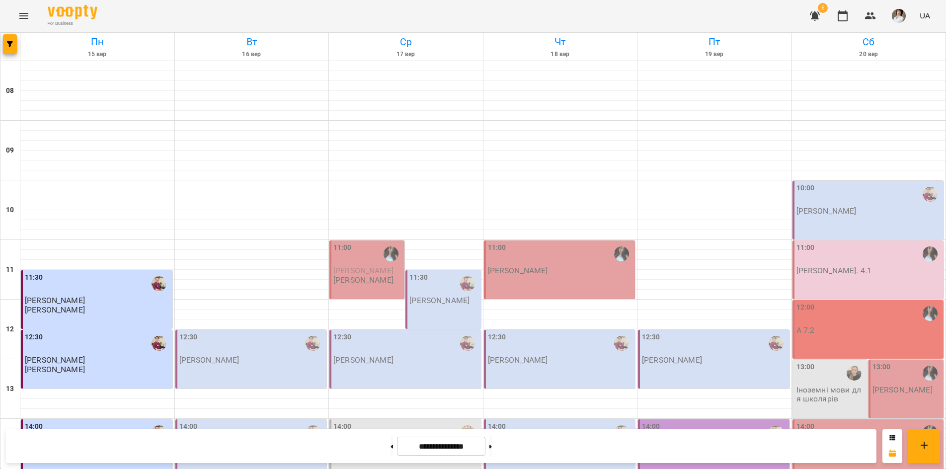
click at [358, 356] on p "[PERSON_NAME]" at bounding box center [363, 360] width 60 height 8
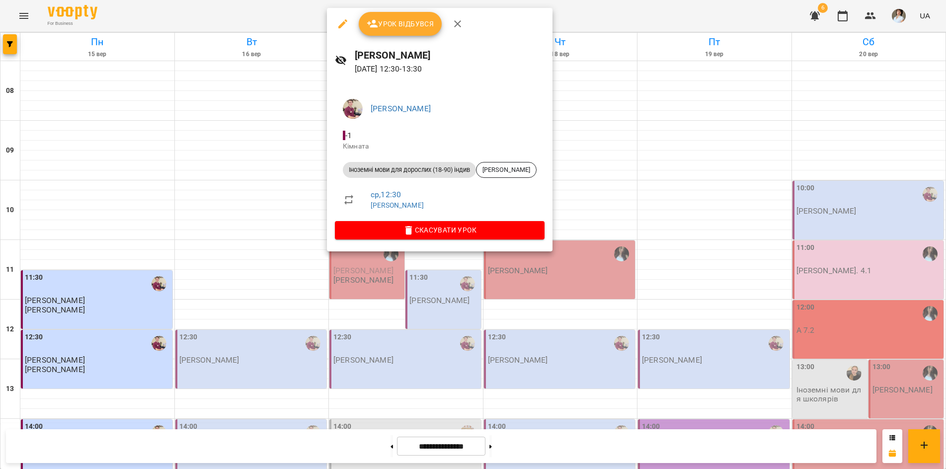
click at [183, 277] on div at bounding box center [473, 234] width 946 height 469
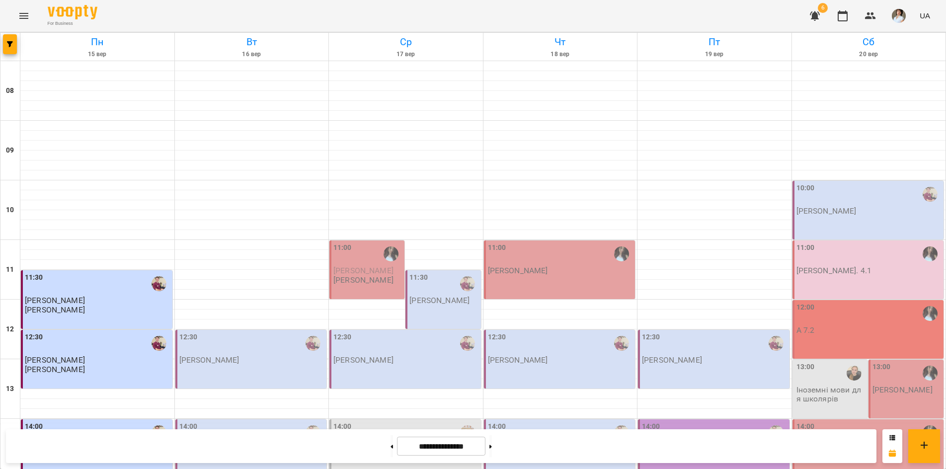
scroll to position [213, 0]
click at [406, 330] on div "12:30 Бойко Дмитро" at bounding box center [405, 359] width 152 height 59
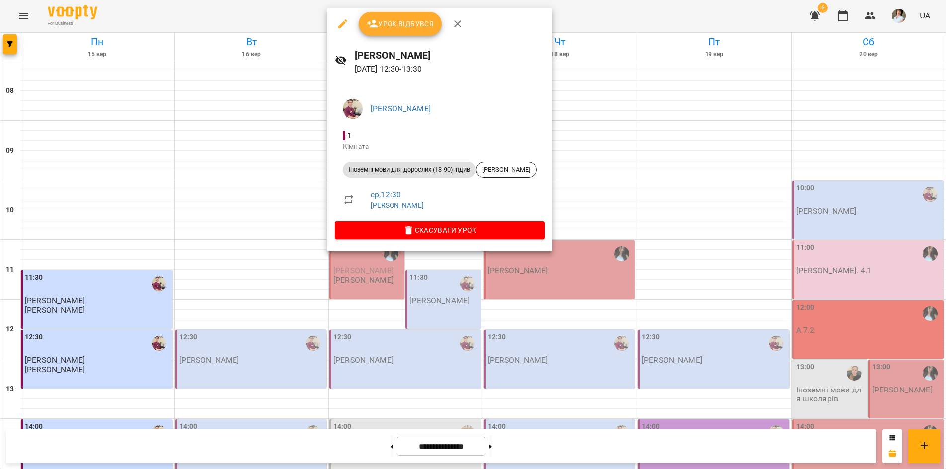
click at [674, 84] on div at bounding box center [473, 234] width 946 height 469
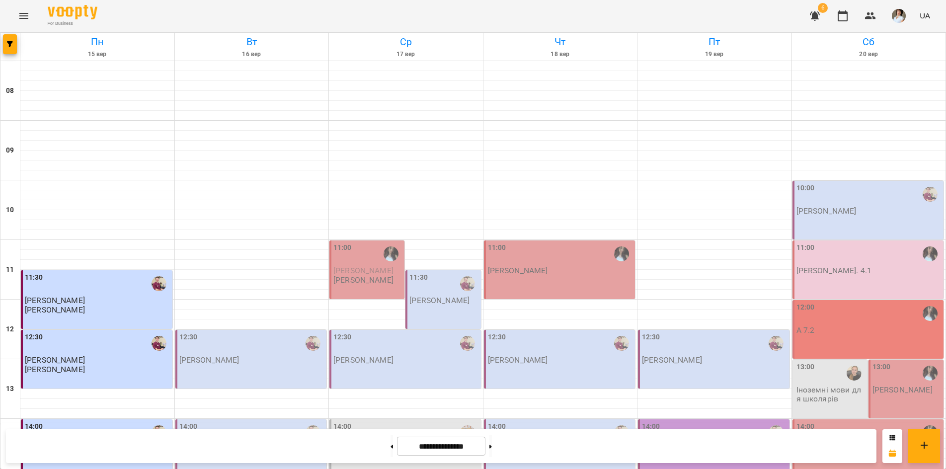
scroll to position [263, 0]
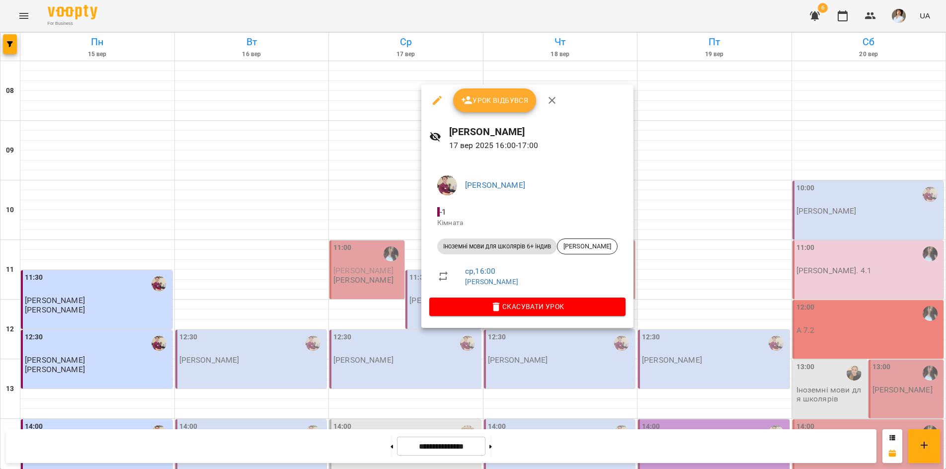
drag, startPoint x: 843, startPoint y: 246, endPoint x: 825, endPoint y: 250, distance: 18.7
click at [843, 246] on div at bounding box center [473, 234] width 946 height 469
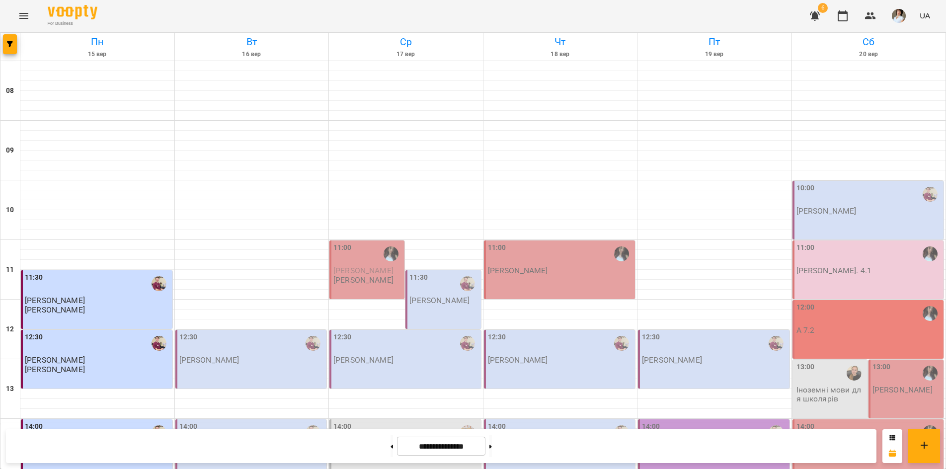
click at [590, 330] on div "12:30 Бойко Дмитро" at bounding box center [560, 359] width 152 height 59
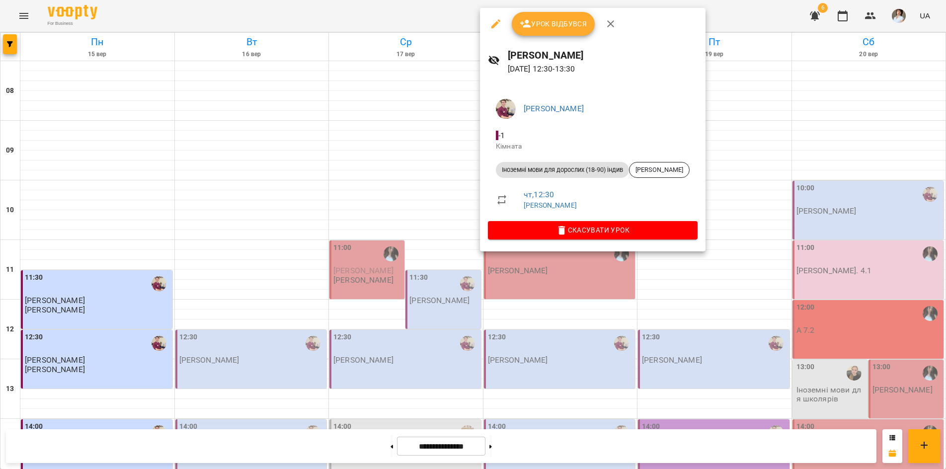
click at [883, 283] on div at bounding box center [473, 234] width 946 height 469
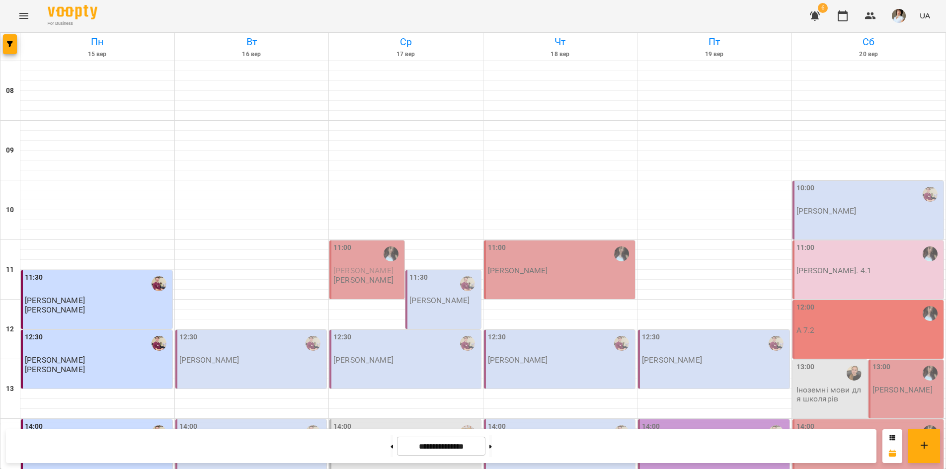
click at [564, 421] on div "14:00" at bounding box center [561, 433] width 146 height 24
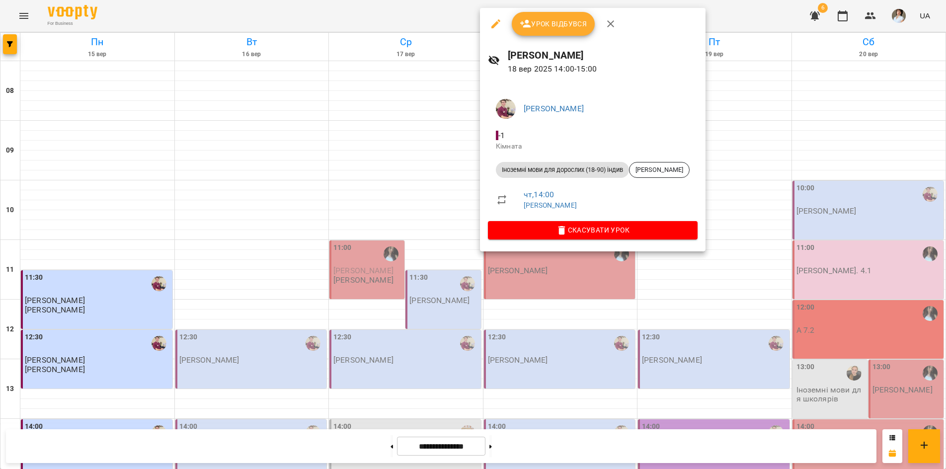
drag, startPoint x: 910, startPoint y: 299, endPoint x: 871, endPoint y: 305, distance: 39.1
click at [906, 299] on div at bounding box center [473, 234] width 946 height 469
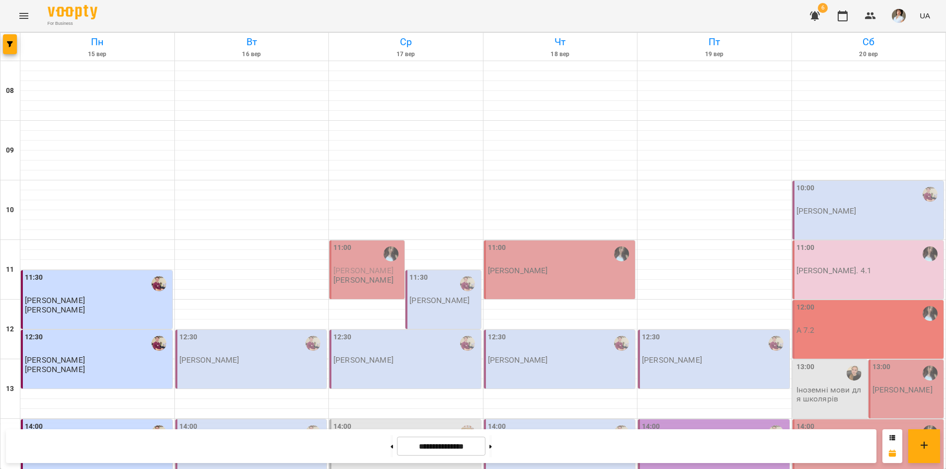
scroll to position [64, 0]
click at [727, 332] on div "12:30" at bounding box center [715, 343] width 146 height 23
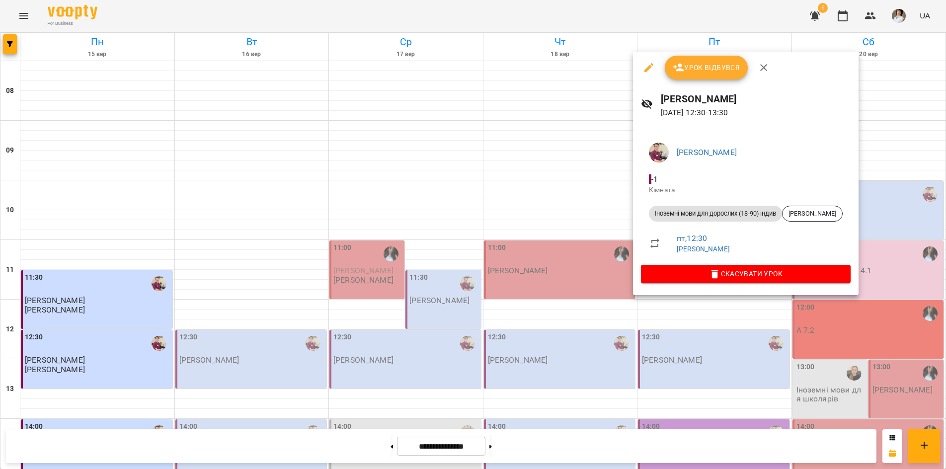
click at [518, 159] on div at bounding box center [473, 234] width 946 height 469
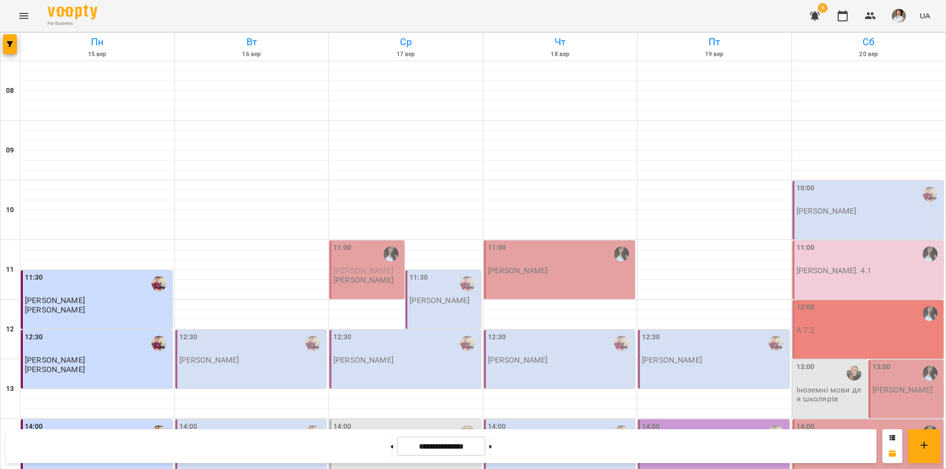
scroll to position [263, 0]
click at [85, 445] on span "[PERSON_NAME]" at bounding box center [55, 449] width 60 height 9
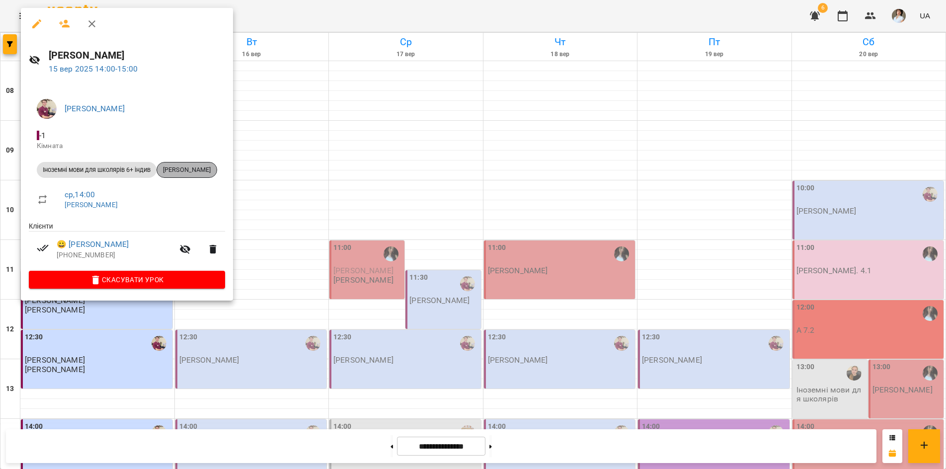
click at [202, 164] on div "[PERSON_NAME]" at bounding box center [187, 170] width 61 height 16
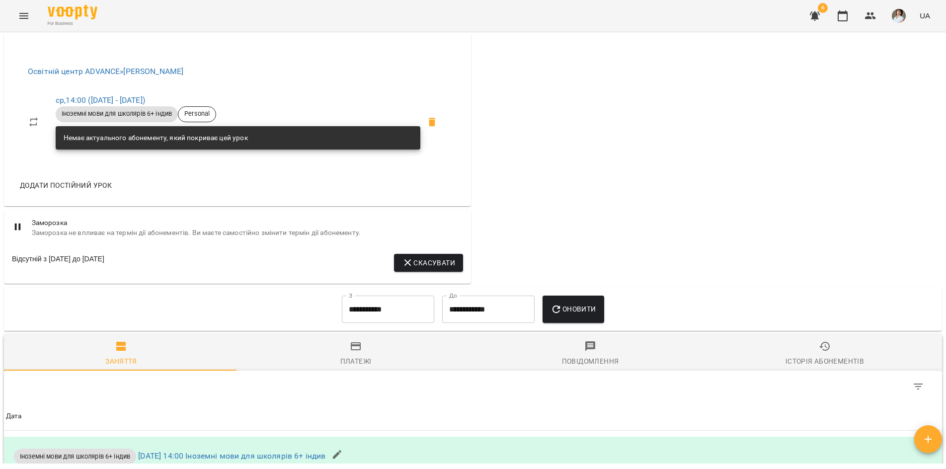
scroll to position [398, 0]
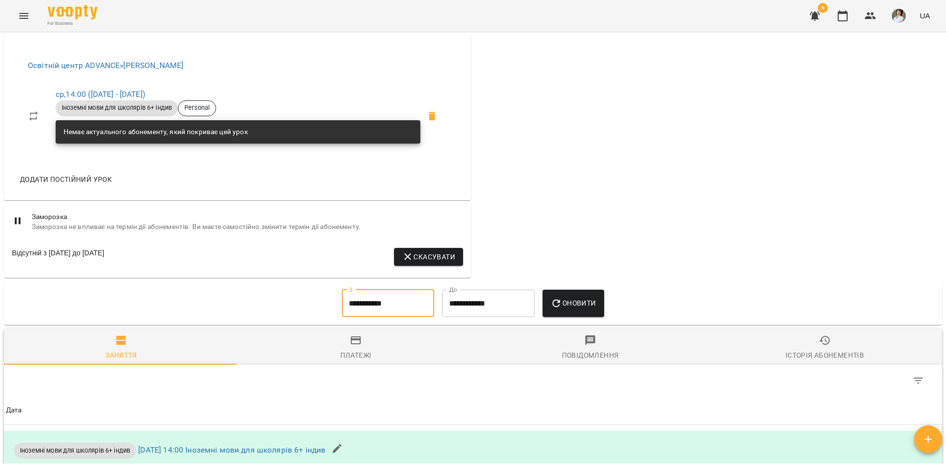
click at [374, 311] on input "**********" at bounding box center [388, 304] width 92 height 28
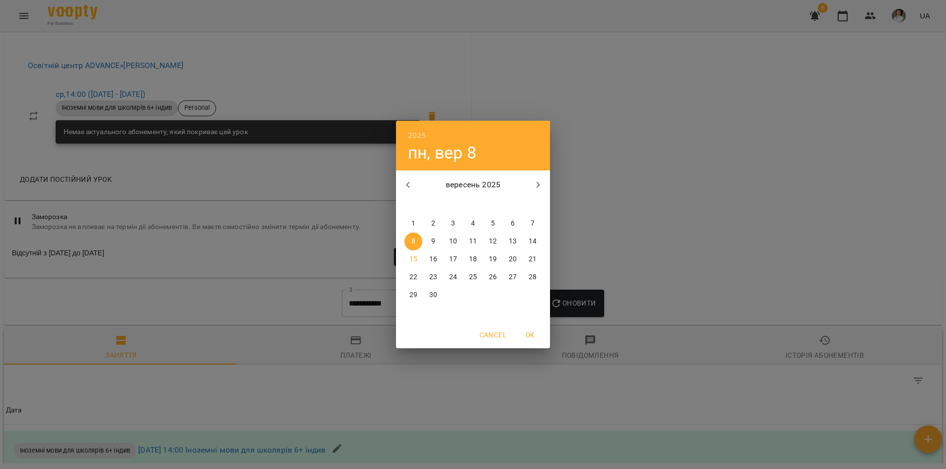
click at [419, 222] on span "1" at bounding box center [414, 224] width 18 height 10
type input "**********"
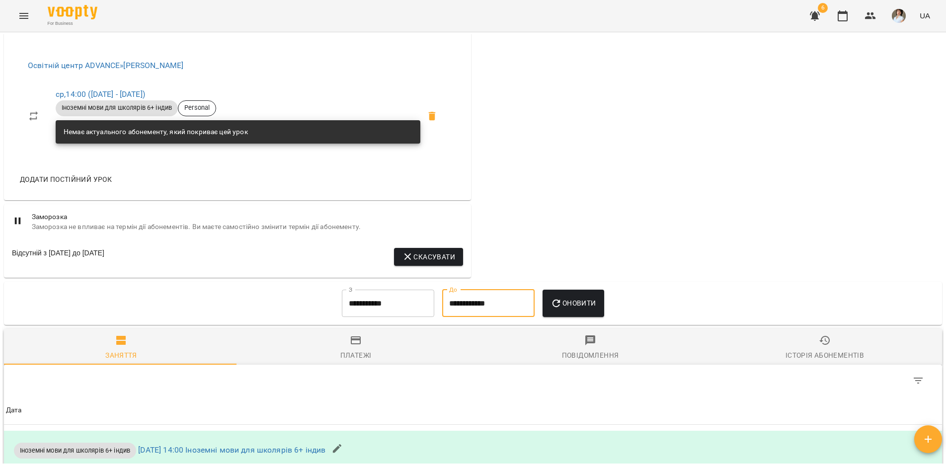
click at [480, 312] on input "**********" at bounding box center [488, 304] width 92 height 28
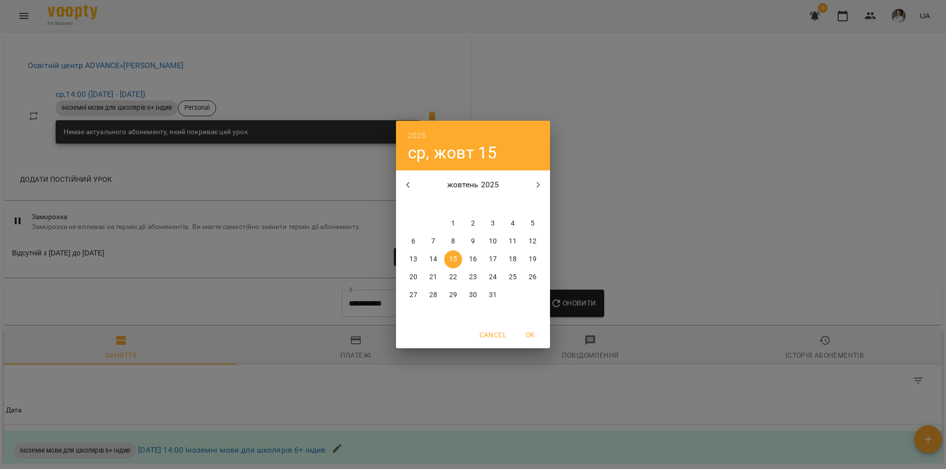
click at [406, 190] on icon "button" at bounding box center [408, 185] width 12 height 12
click at [434, 300] on p "30" at bounding box center [433, 295] width 8 height 10
type input "**********"
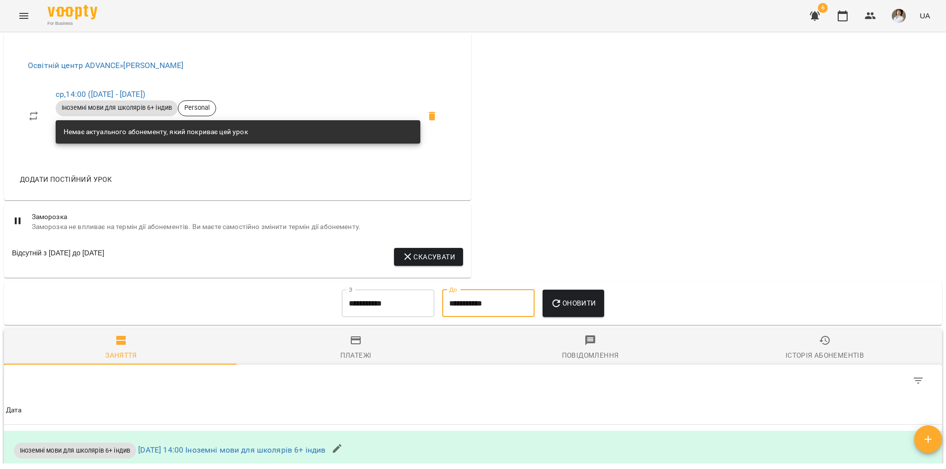
click at [596, 309] on span "Оновити" at bounding box center [573, 303] width 45 height 12
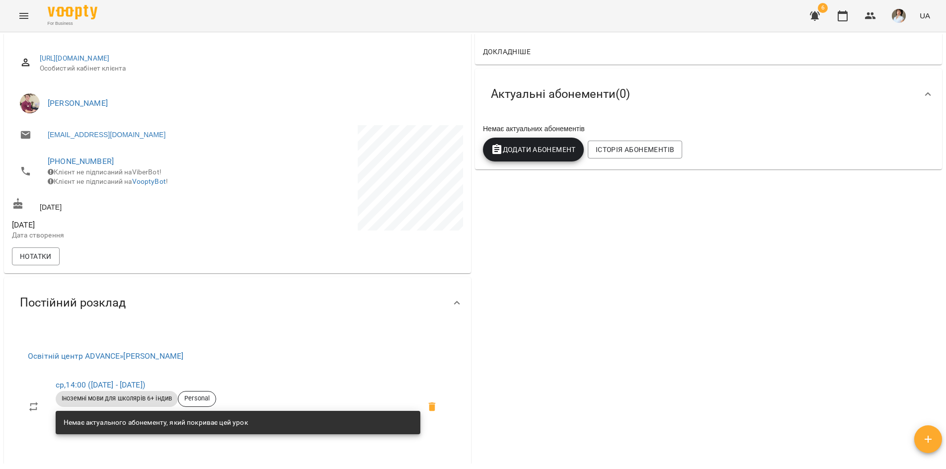
scroll to position [0, 0]
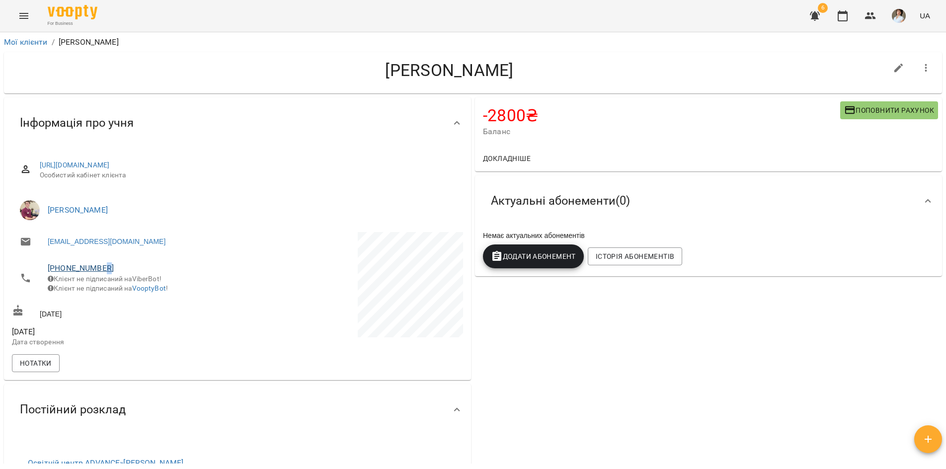
click at [103, 267] on span "[PHONE_NUMBER]" at bounding box center [138, 268] width 180 height 12
click at [112, 267] on span "[PHONE_NUMBER]" at bounding box center [138, 268] width 180 height 12
drag, startPoint x: 117, startPoint y: 264, endPoint x: 48, endPoint y: 257, distance: 69.4
click at [48, 257] on li "+380970515240 Клієнт не підписаний на ViberBot! Клієнт не підписаний на VooptyB…" at bounding box center [124, 277] width 224 height 45
copy link "[PHONE_NUMBER]"
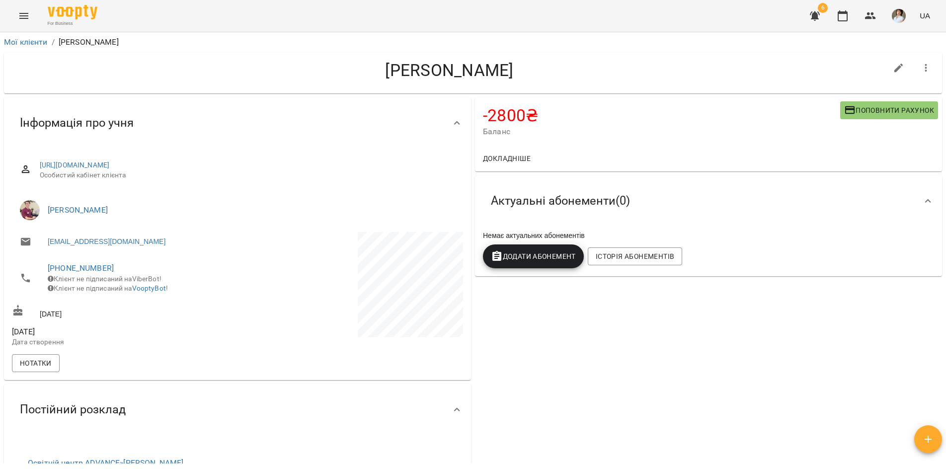
click at [219, 311] on div "[DATE]" at bounding box center [124, 312] width 228 height 18
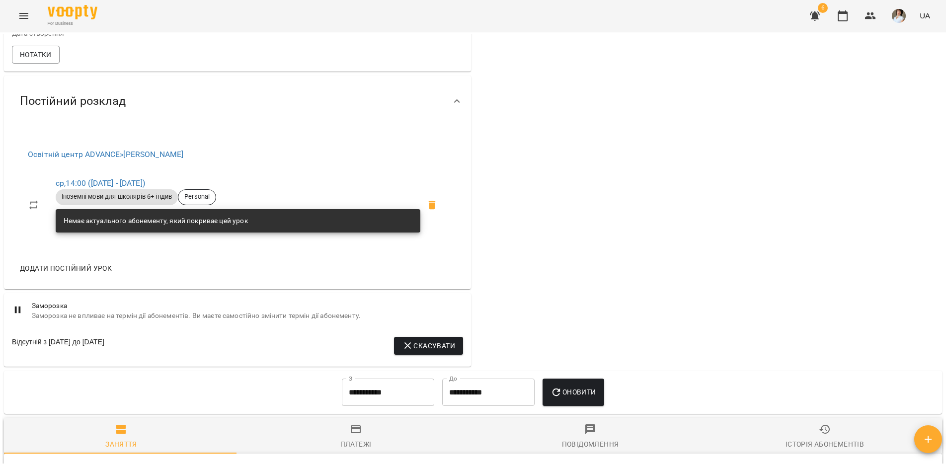
scroll to position [149, 0]
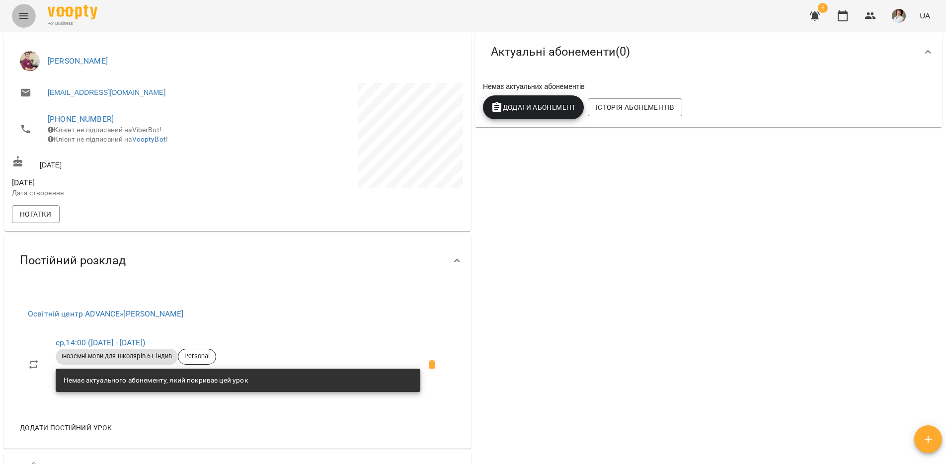
click at [21, 20] on icon "Menu" at bounding box center [24, 16] width 12 height 12
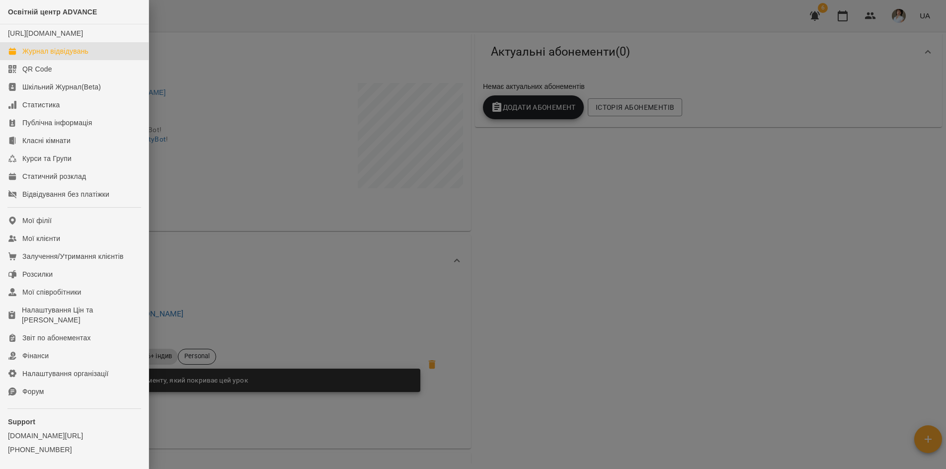
click at [81, 56] on div "Журнал відвідувань" at bounding box center [55, 51] width 66 height 10
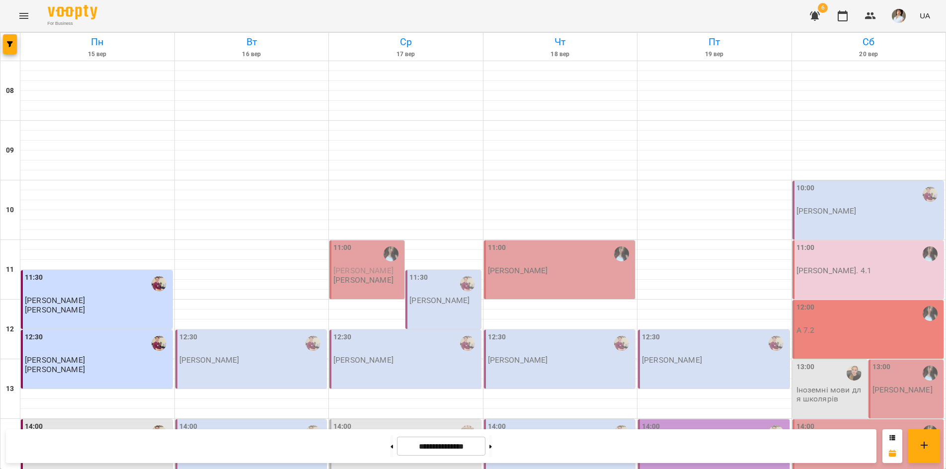
scroll to position [348, 0]
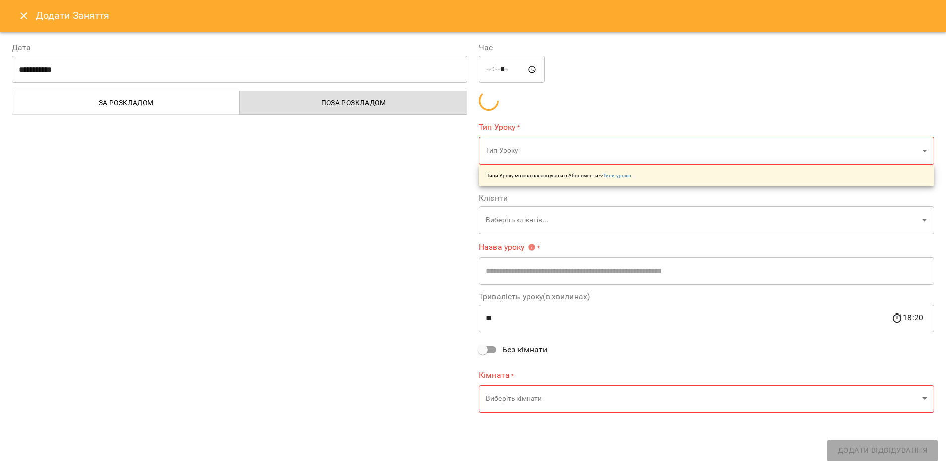
type input "**********"
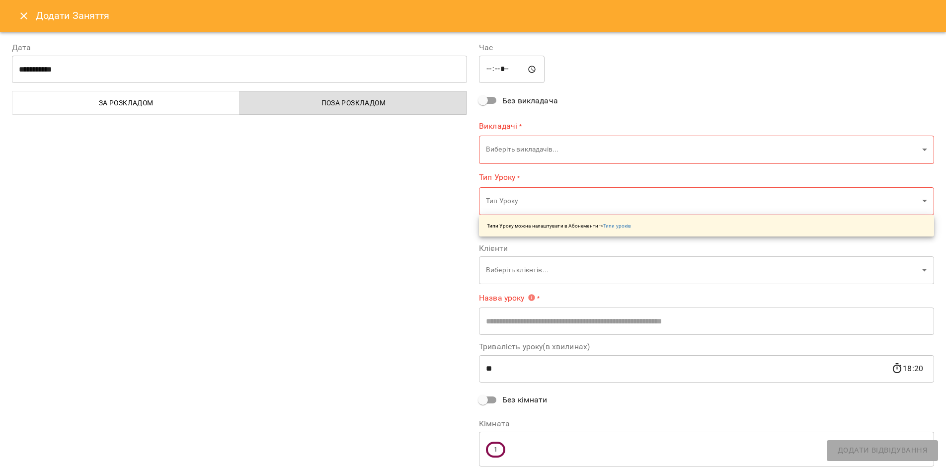
click at [19, 10] on icon "Close" at bounding box center [24, 16] width 12 height 12
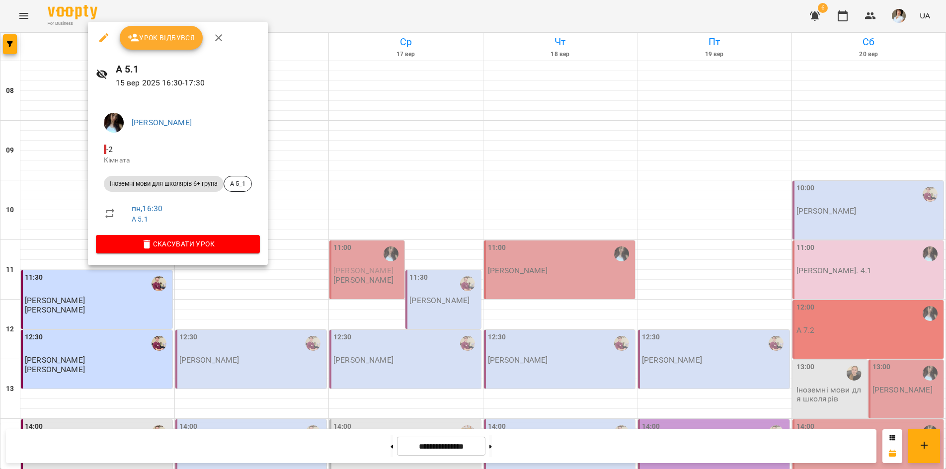
click at [274, 419] on div at bounding box center [473, 234] width 946 height 469
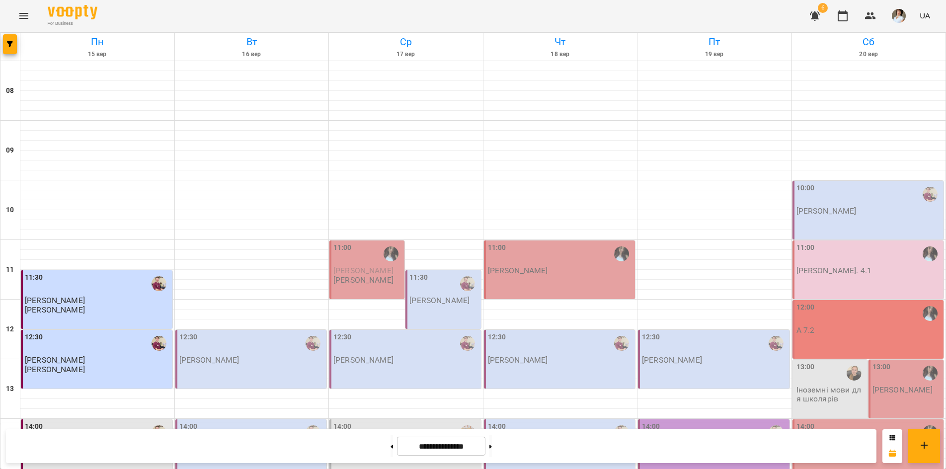
scroll to position [313, 0]
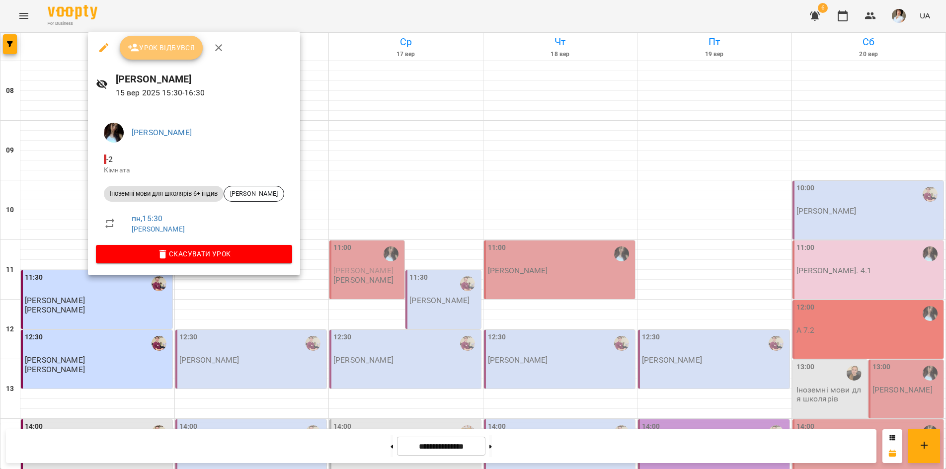
click at [154, 50] on span "Урок відбувся" at bounding box center [162, 48] width 68 height 12
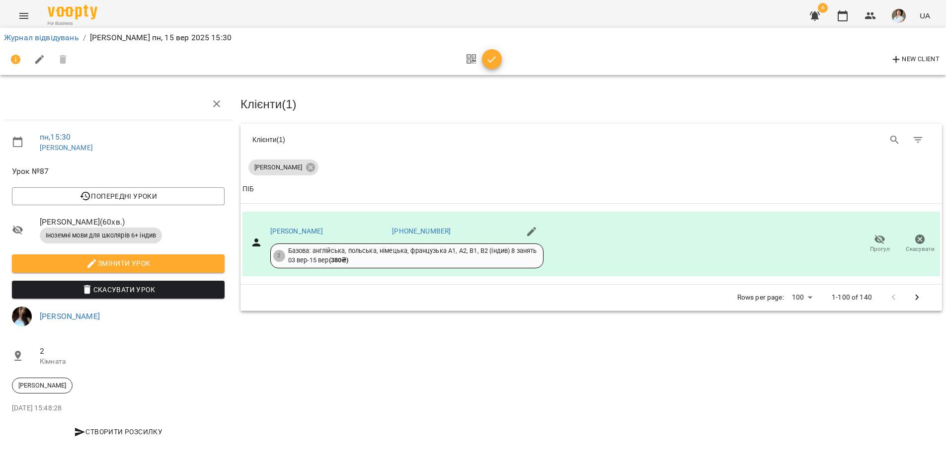
click at [491, 66] on button "button" at bounding box center [492, 59] width 20 height 20
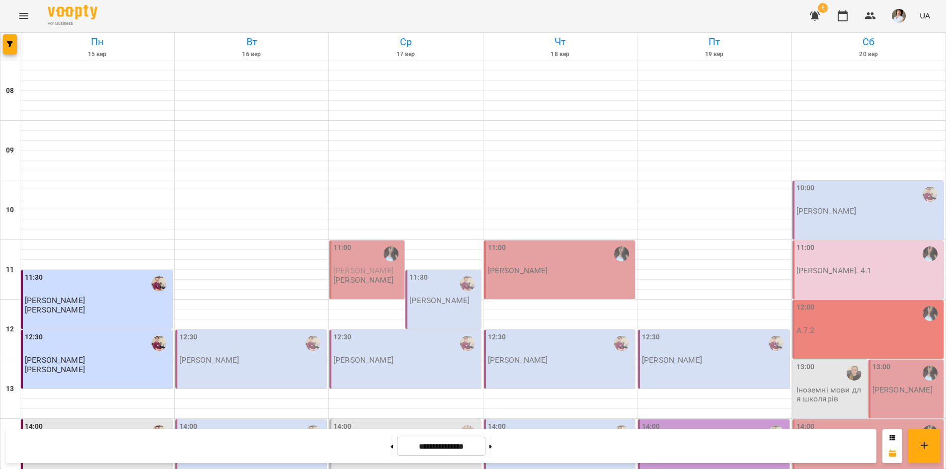
scroll to position [298, 0]
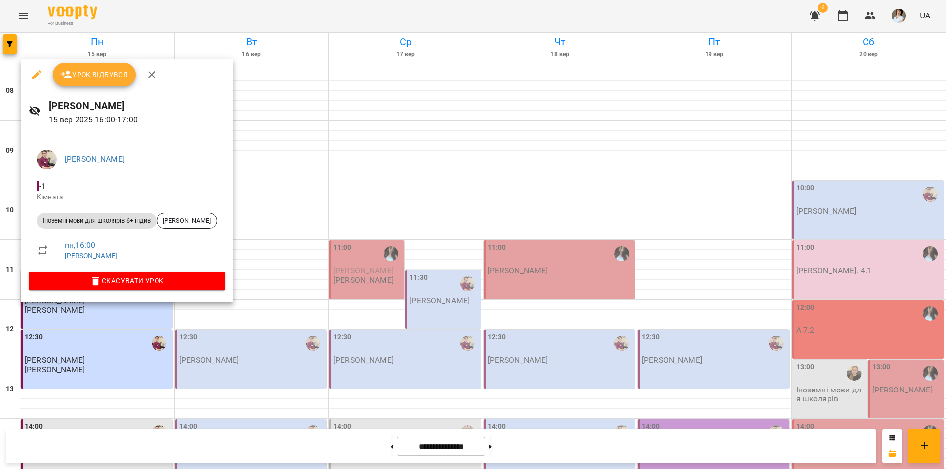
click at [281, 422] on div at bounding box center [473, 234] width 946 height 469
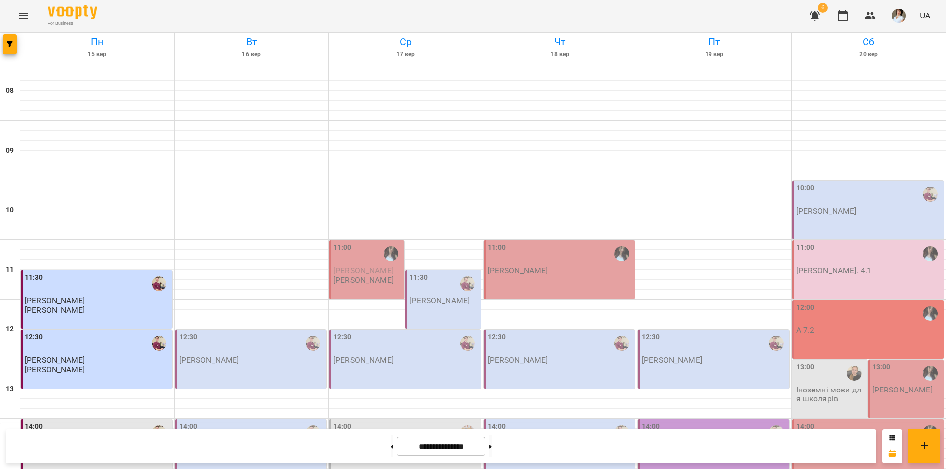
scroll to position [398, 0]
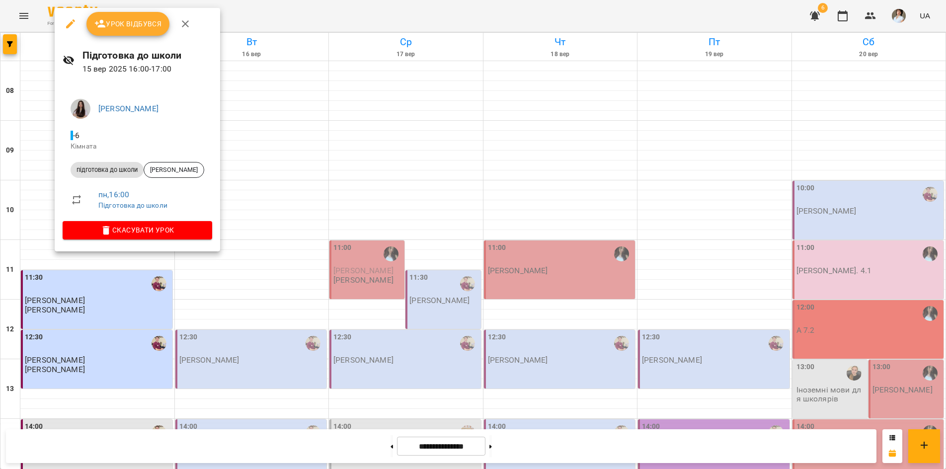
drag, startPoint x: 153, startPoint y: 422, endPoint x: 147, endPoint y: 374, distance: 49.0
click at [153, 421] on div at bounding box center [473, 234] width 946 height 469
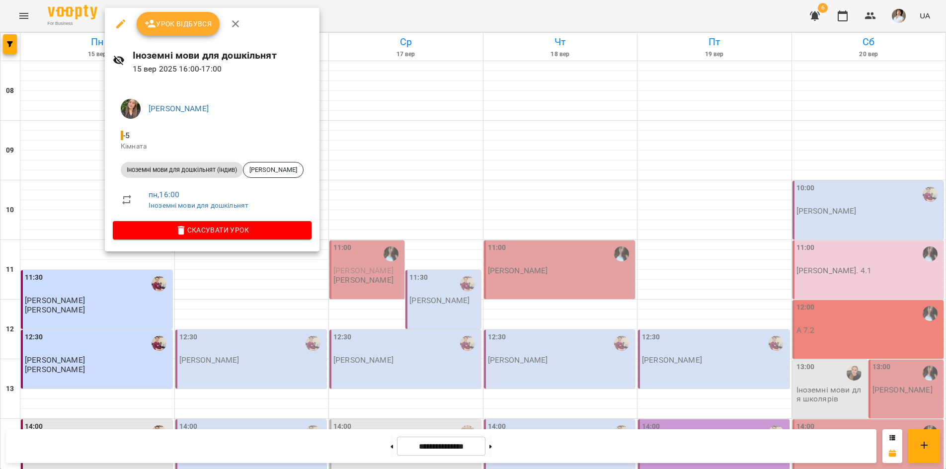
drag, startPoint x: 305, startPoint y: 354, endPoint x: 293, endPoint y: 349, distance: 12.9
click at [305, 354] on div at bounding box center [473, 234] width 946 height 469
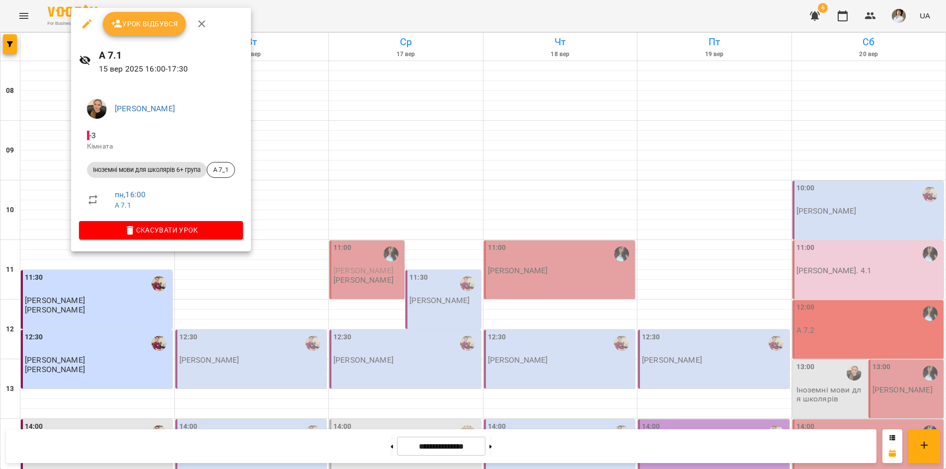
click at [118, 383] on div at bounding box center [473, 234] width 946 height 469
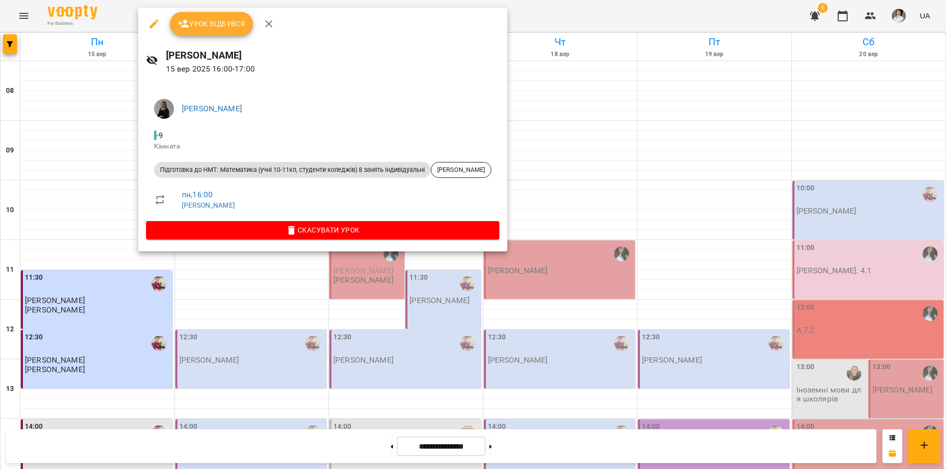
click at [282, 384] on div at bounding box center [473, 234] width 946 height 469
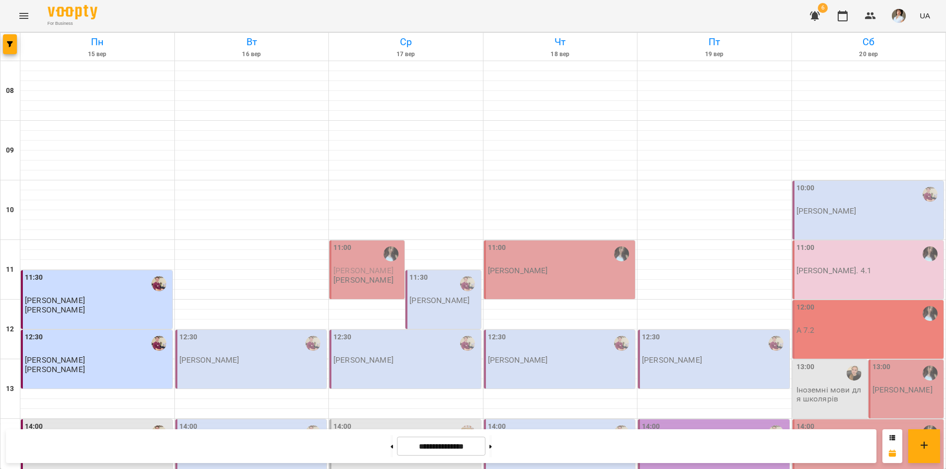
click at [2, 49] on div at bounding box center [10, 47] width 20 height 28
click at [6, 49] on button "button" at bounding box center [10, 44] width 14 height 20
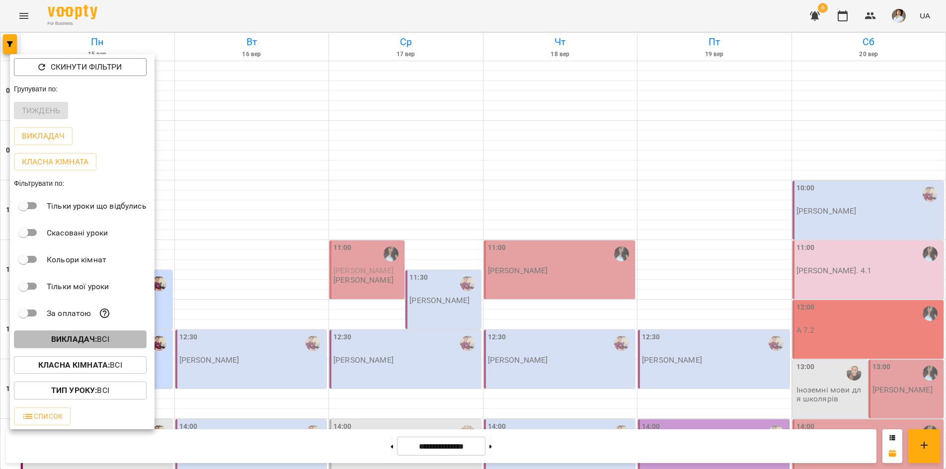
click at [89, 341] on b "Викладач :" at bounding box center [74, 338] width 46 height 9
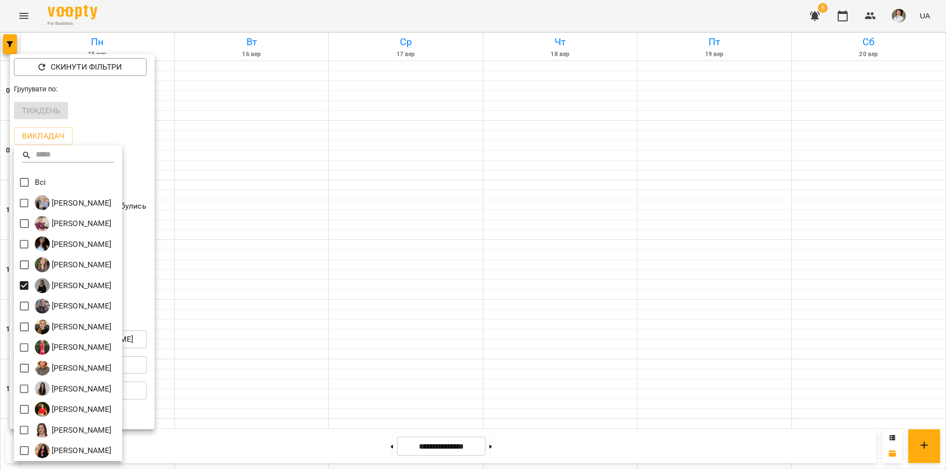
click at [280, 284] on div at bounding box center [473, 234] width 946 height 469
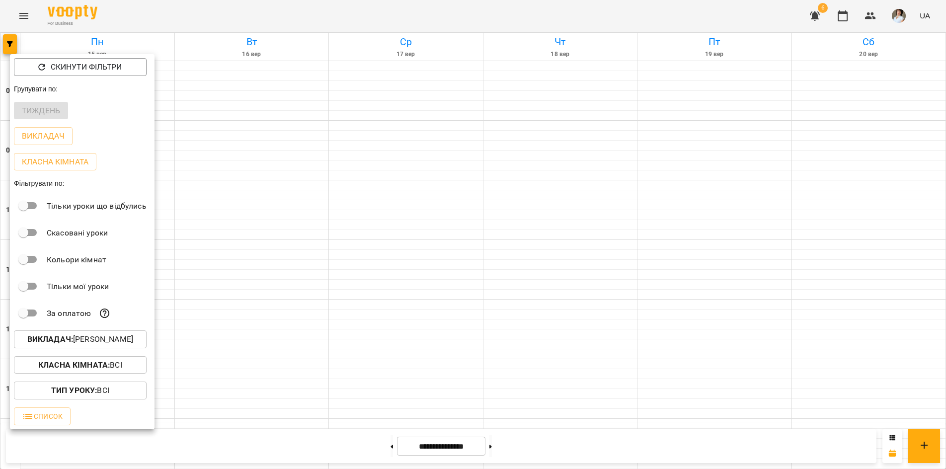
click at [297, 274] on div at bounding box center [473, 234] width 946 height 469
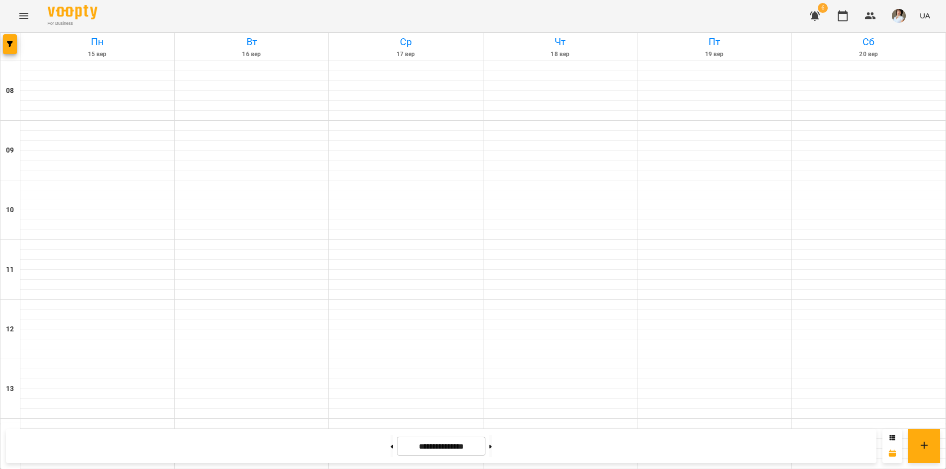
scroll to position [412, 0]
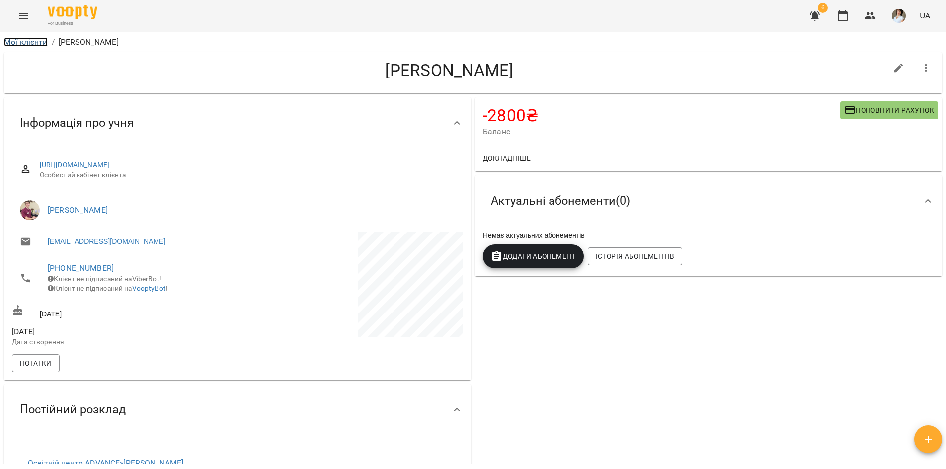
click at [28, 42] on link "Мої клієнти" at bounding box center [26, 41] width 44 height 9
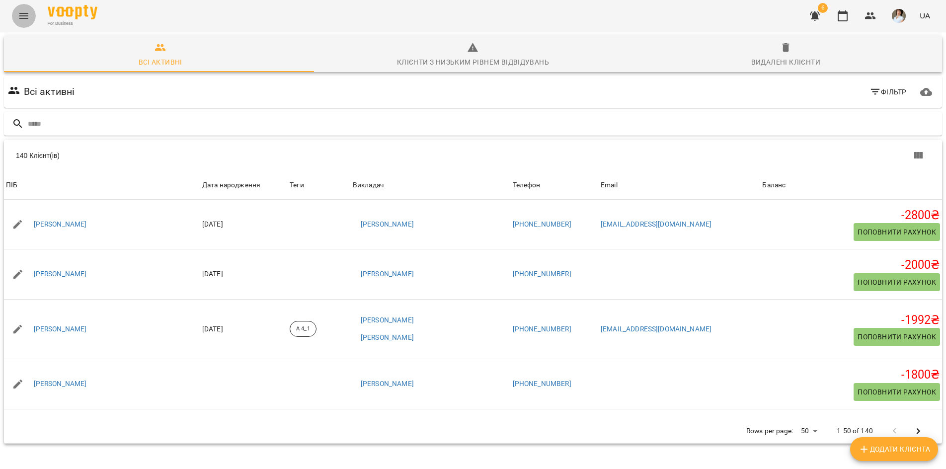
click at [24, 17] on icon "Menu" at bounding box center [24, 16] width 12 height 12
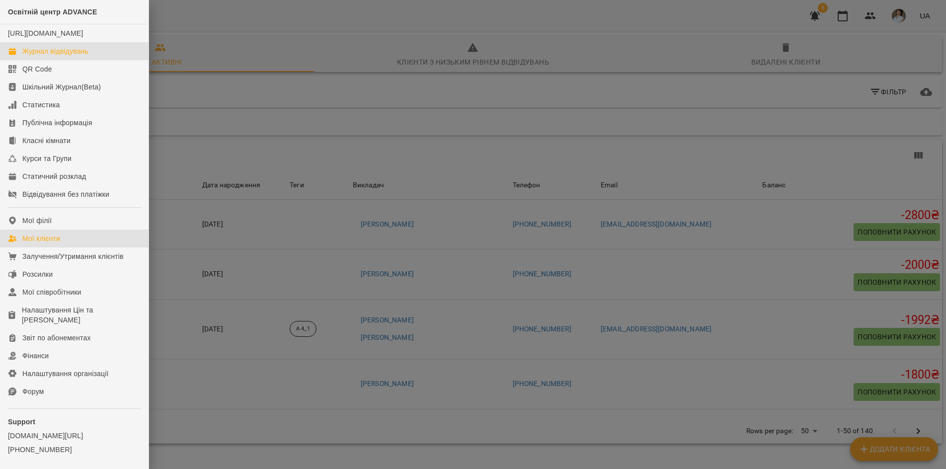
click at [56, 56] on div "Журнал відвідувань" at bounding box center [55, 51] width 66 height 10
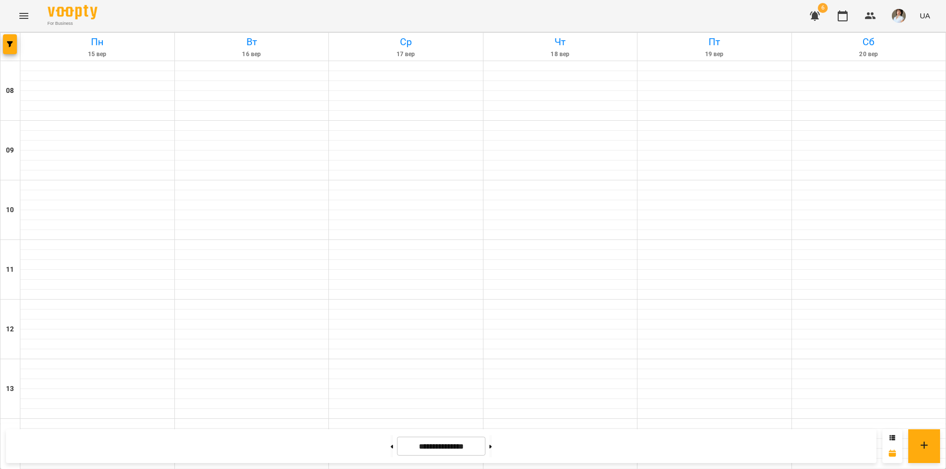
scroll to position [412, 0]
click at [11, 45] on icon "button" at bounding box center [10, 44] width 6 height 6
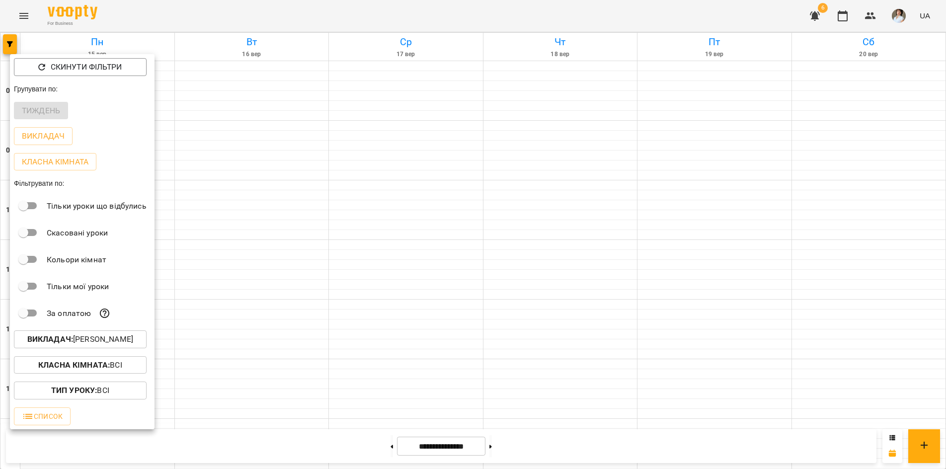
click at [76, 342] on p "Викладач : Дибко Діана Ігорівна" at bounding box center [80, 339] width 106 height 12
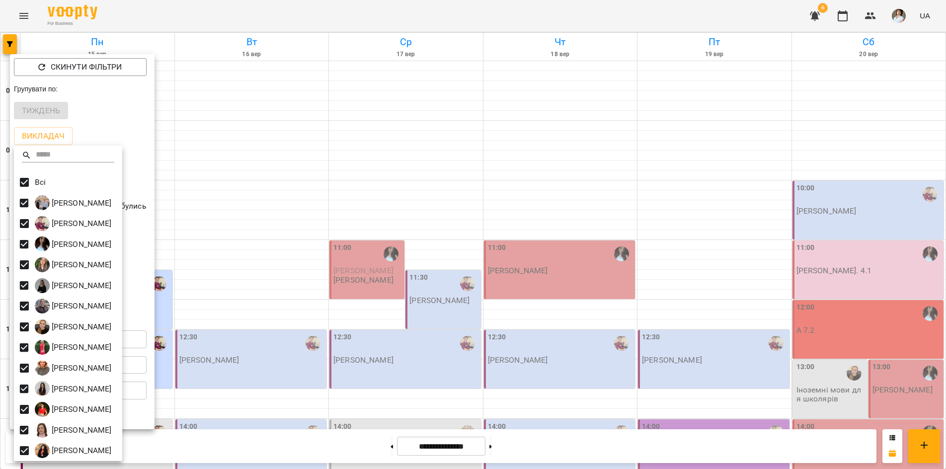
click at [269, 308] on div at bounding box center [473, 234] width 946 height 469
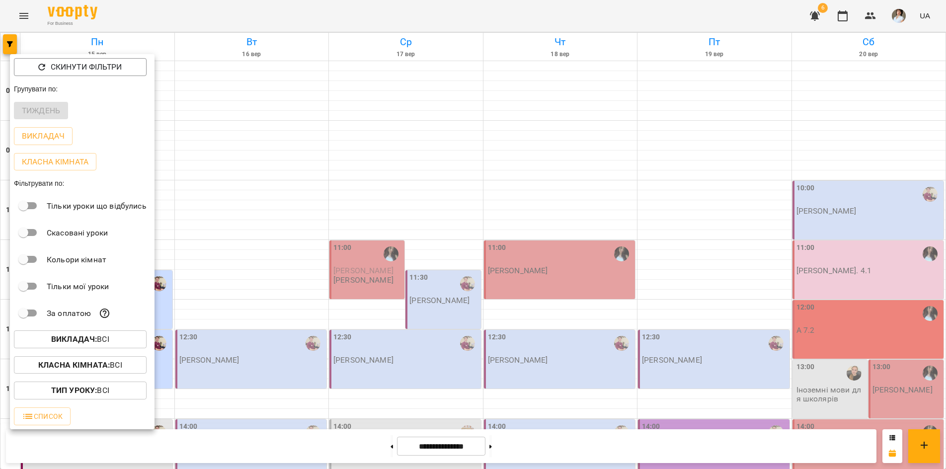
click at [289, 352] on div at bounding box center [473, 234] width 946 height 469
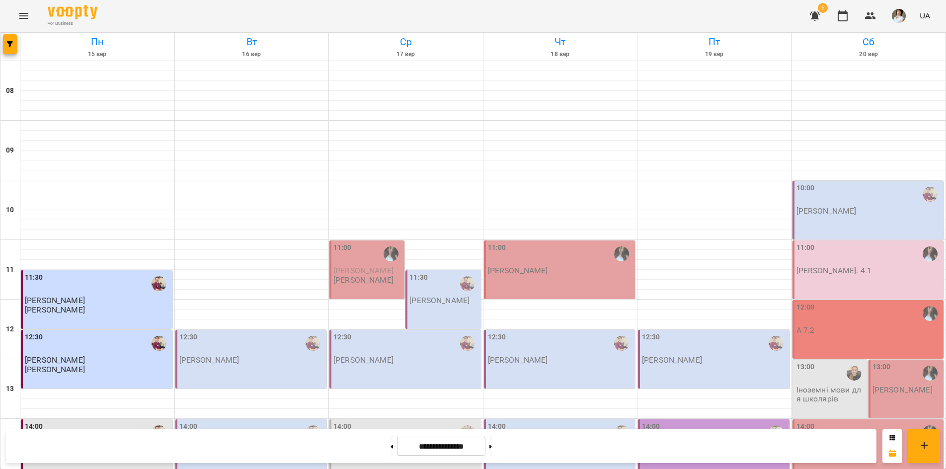
scroll to position [313, 0]
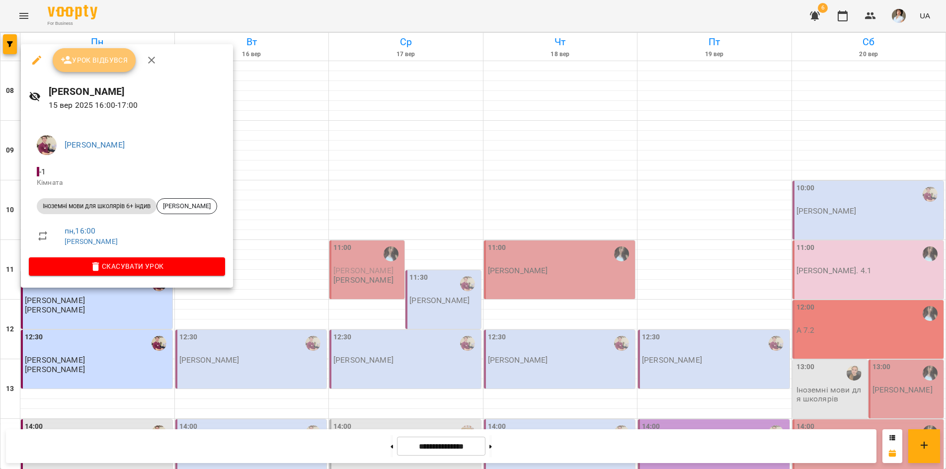
click at [96, 68] on button "Урок відбувся" at bounding box center [94, 60] width 83 height 24
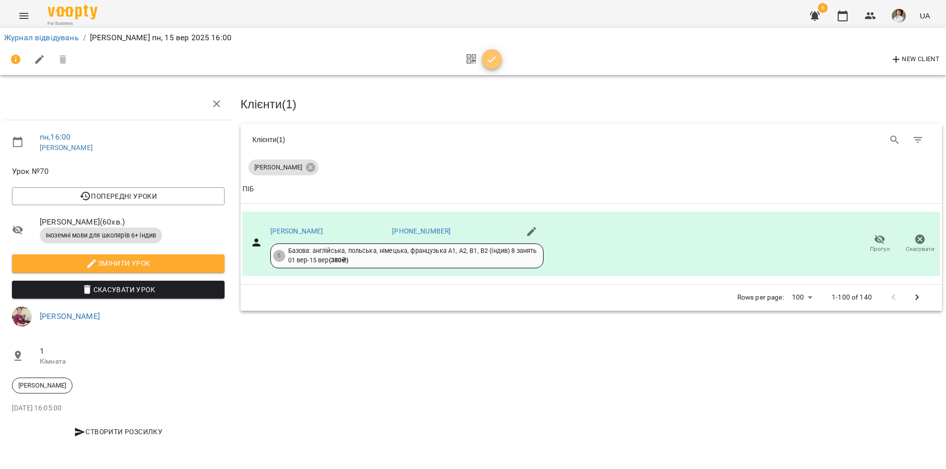
click at [490, 65] on icon "button" at bounding box center [492, 60] width 12 height 12
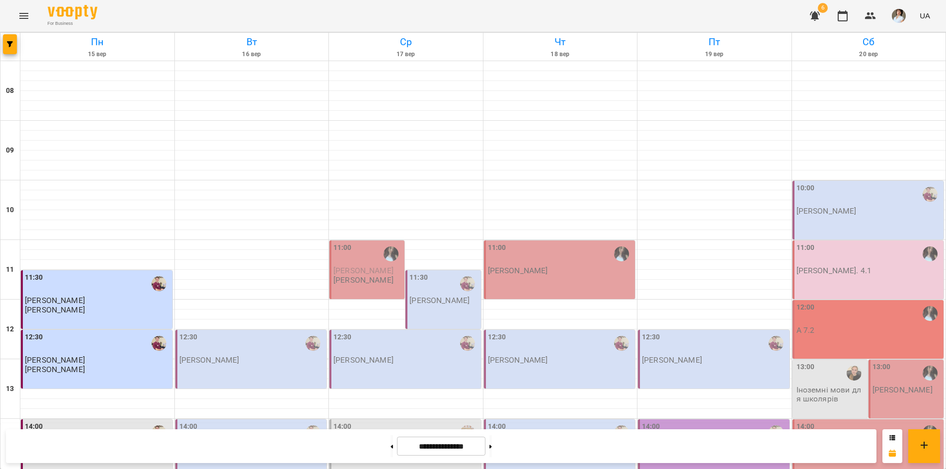
scroll to position [298, 0]
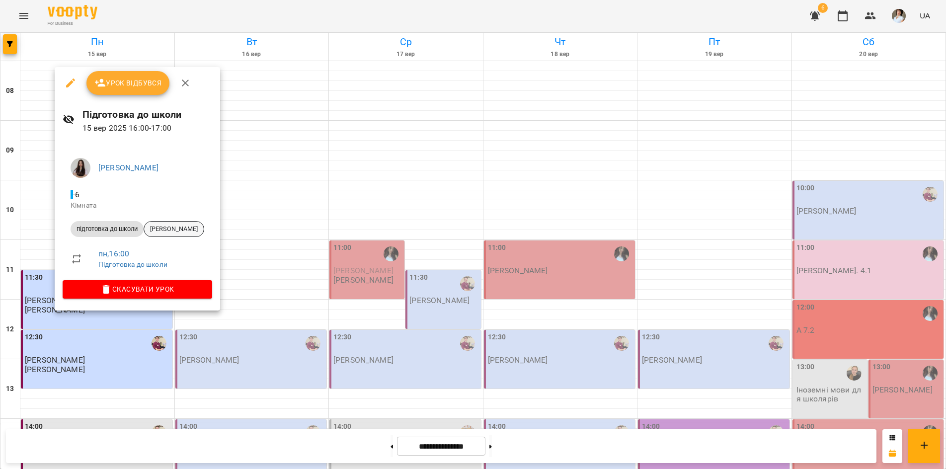
click at [166, 229] on span "[PERSON_NAME]" at bounding box center [174, 229] width 60 height 9
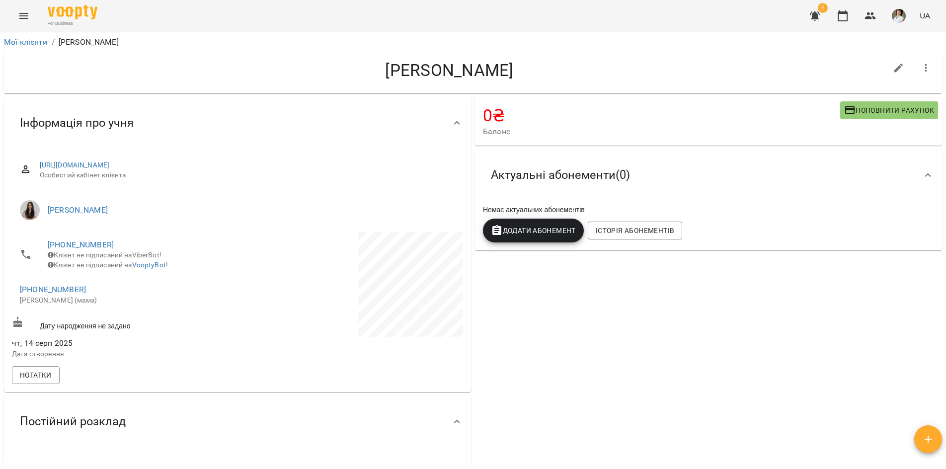
click at [858, 112] on span "Поповнити рахунок" at bounding box center [889, 110] width 90 height 12
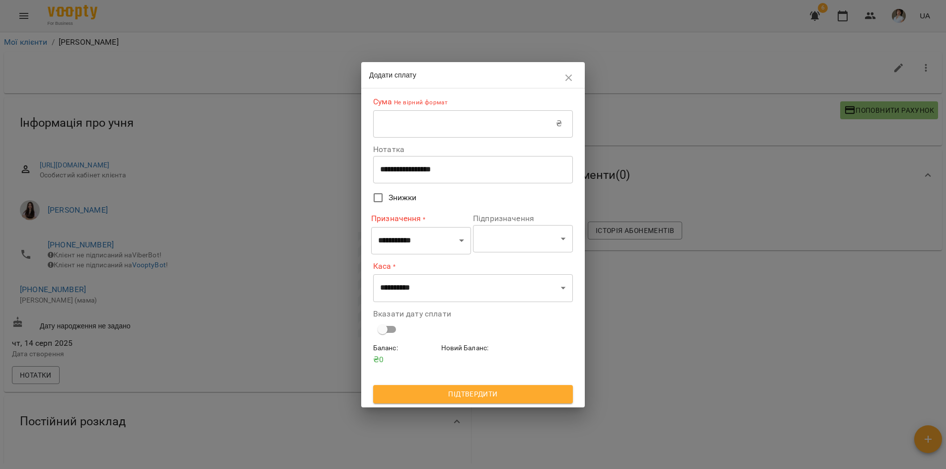
click at [472, 126] on input "text" at bounding box center [464, 124] width 183 height 28
type input "***"
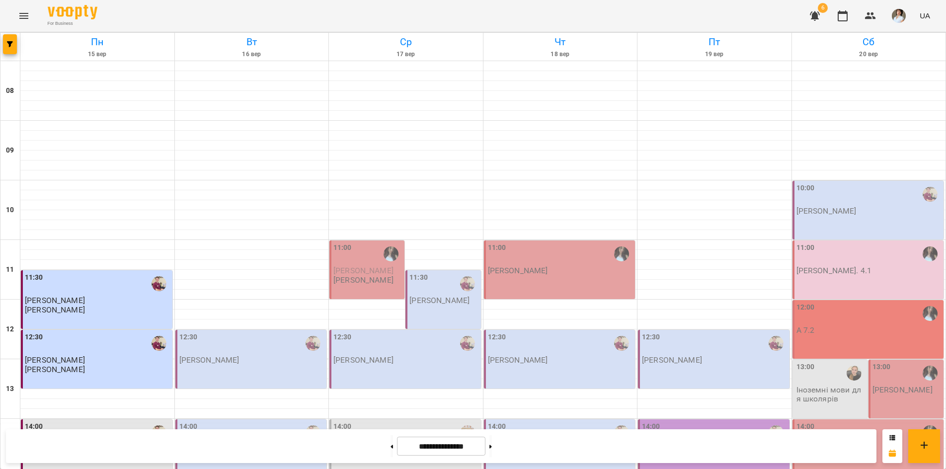
scroll to position [348, 0]
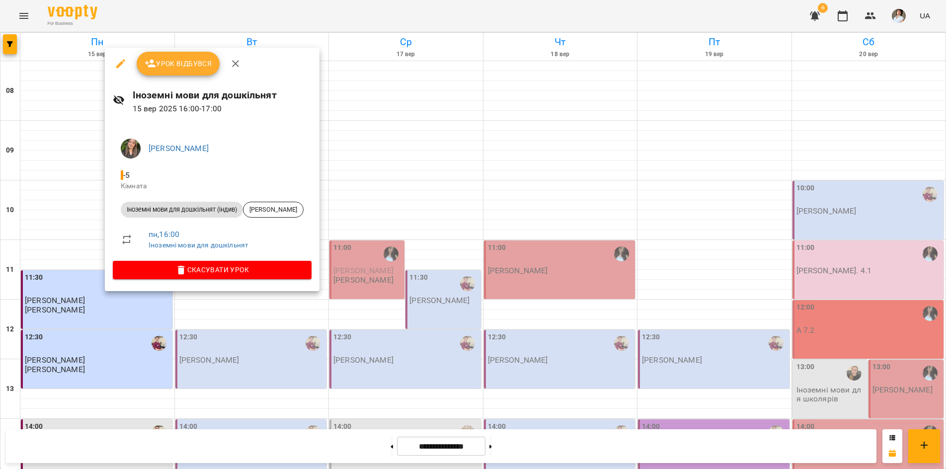
click at [443, 53] on div at bounding box center [473, 234] width 946 height 469
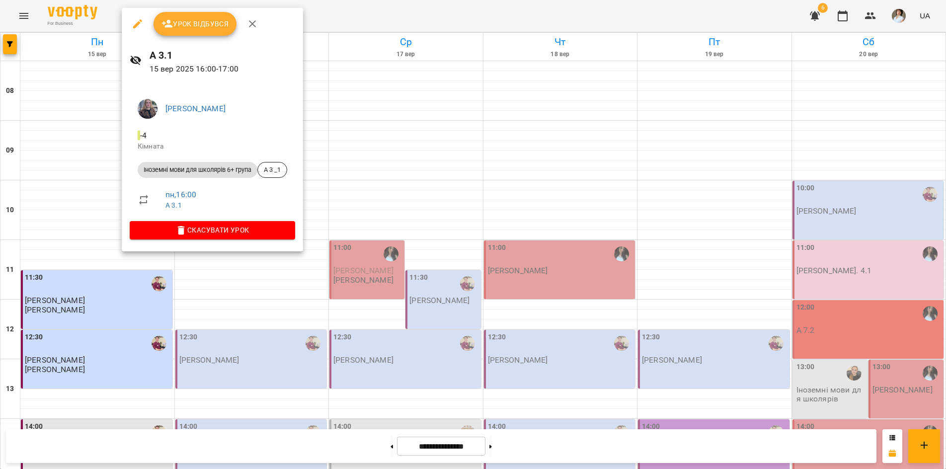
click at [374, 45] on div at bounding box center [473, 234] width 946 height 469
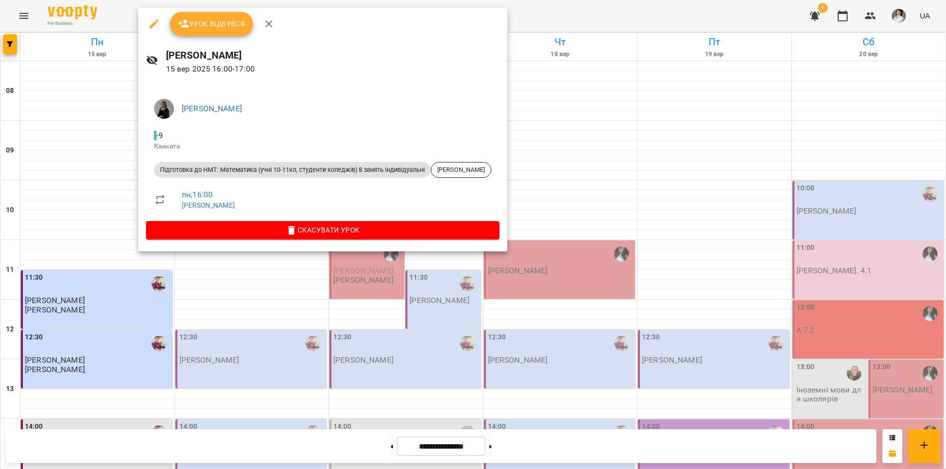
click at [586, 32] on div at bounding box center [473, 234] width 946 height 469
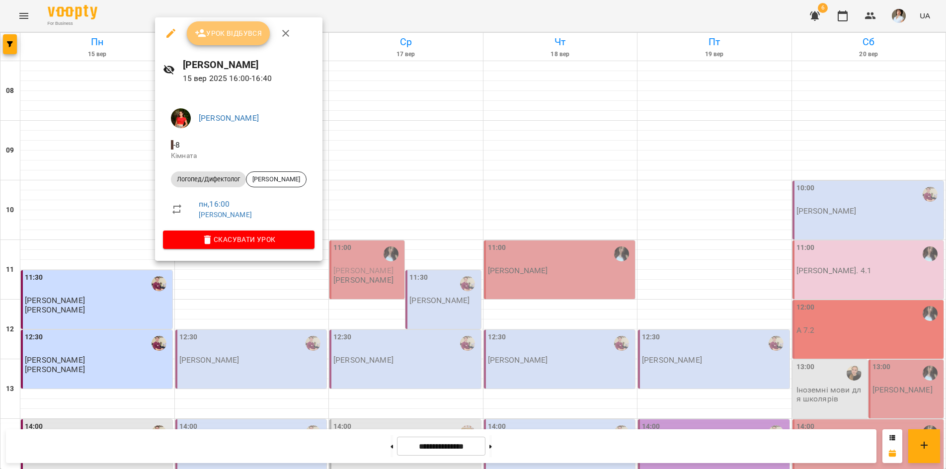
click at [223, 31] on span "Урок відбувся" at bounding box center [229, 33] width 68 height 12
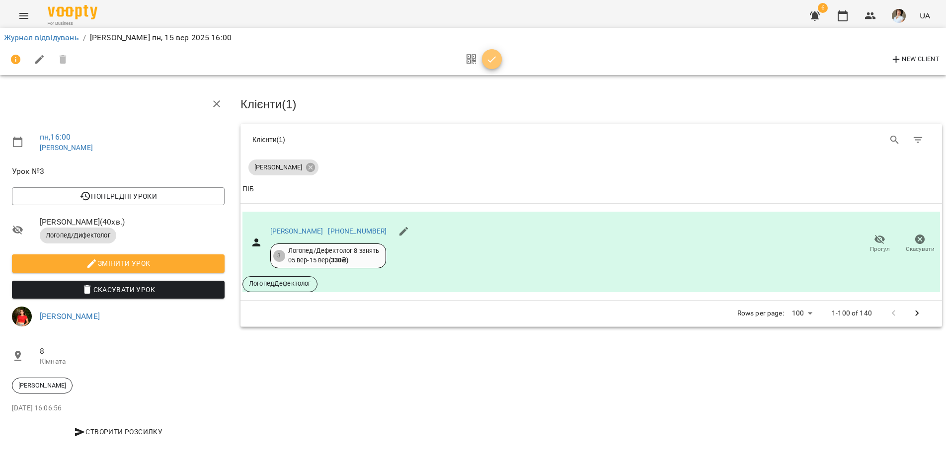
click at [492, 65] on icon "button" at bounding box center [492, 60] width 12 height 12
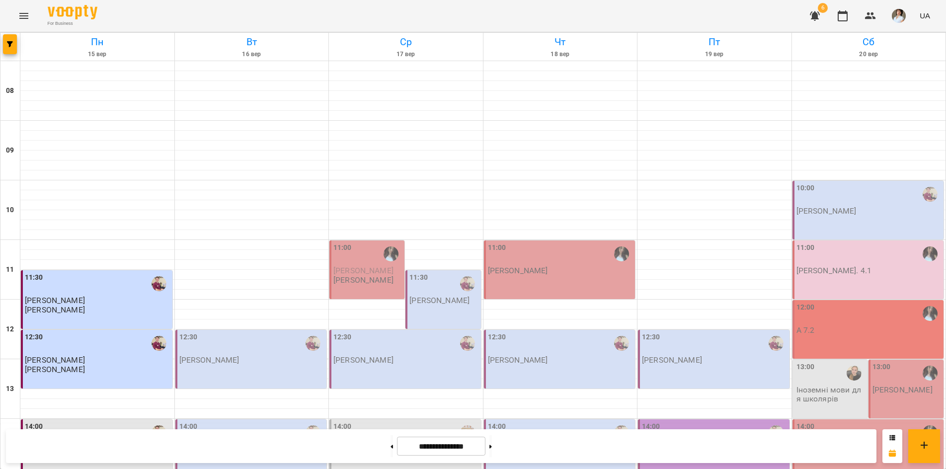
scroll to position [298, 0]
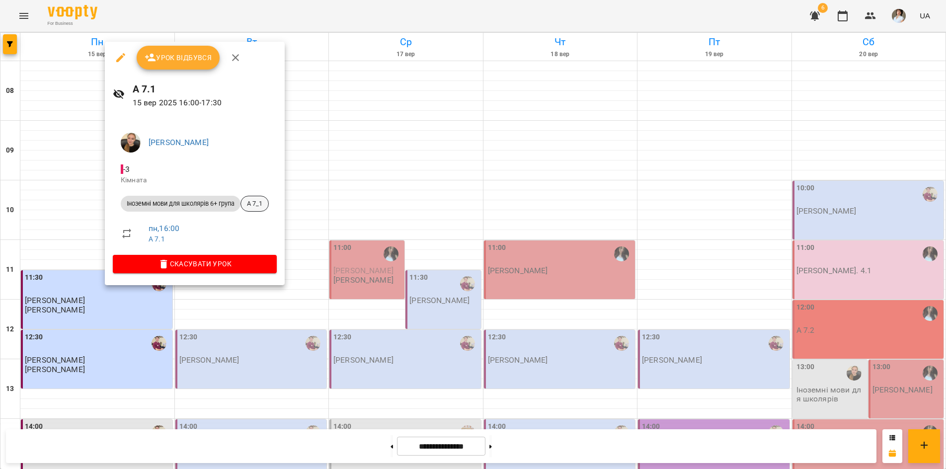
click at [257, 207] on span "А 7_1" at bounding box center [254, 203] width 27 height 9
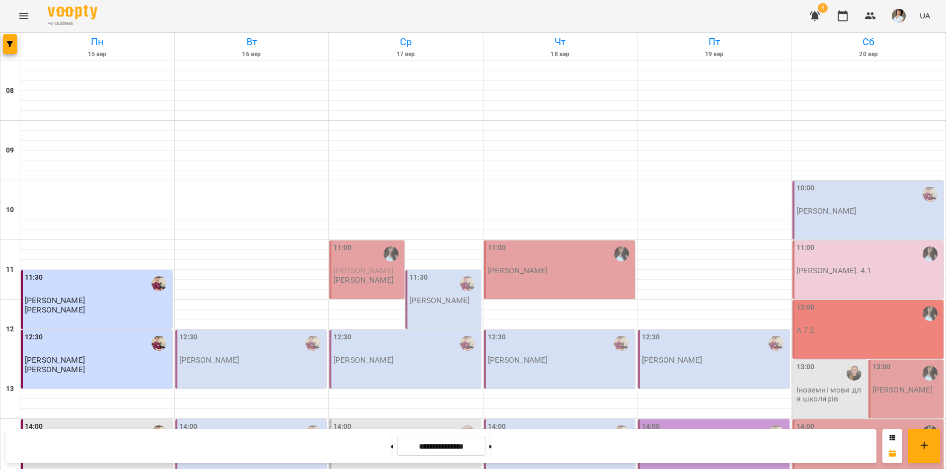
scroll to position [298, 0]
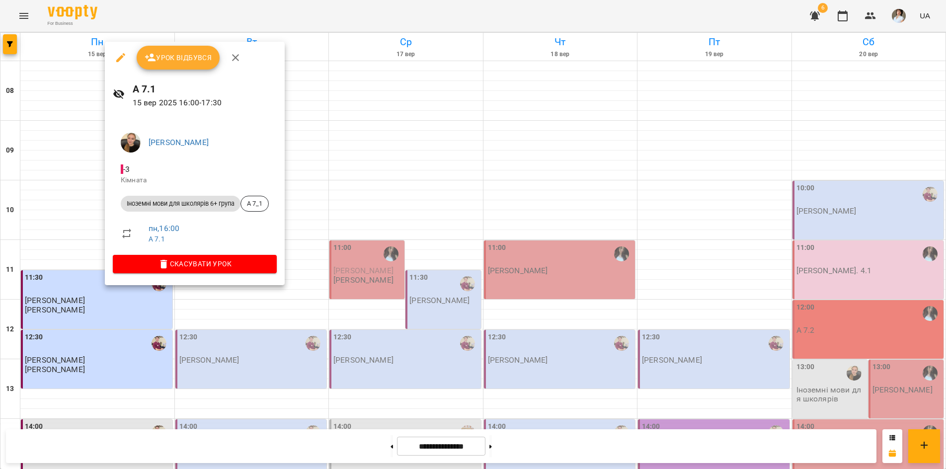
click at [168, 61] on span "Урок відбувся" at bounding box center [179, 58] width 68 height 12
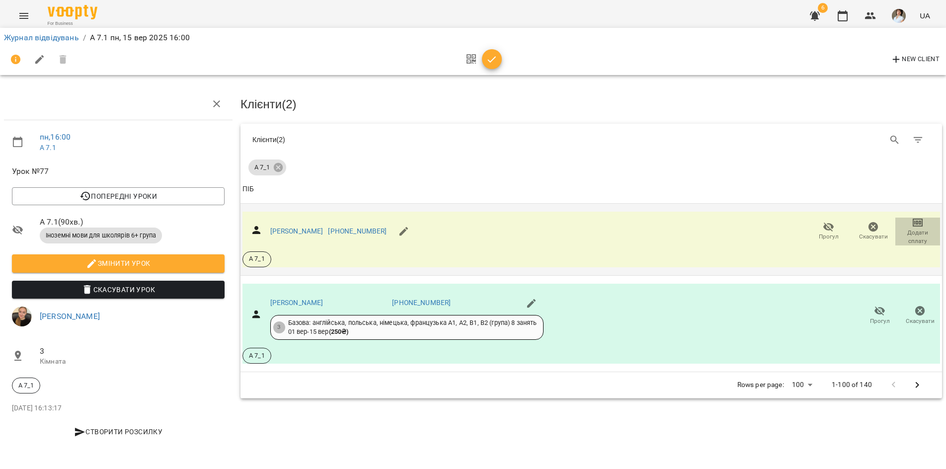
click at [924, 230] on span "Додати сплату" at bounding box center [917, 237] width 33 height 17
click at [896, 237] on li "Додати сплату разового" at bounding box center [885, 236] width 108 height 18
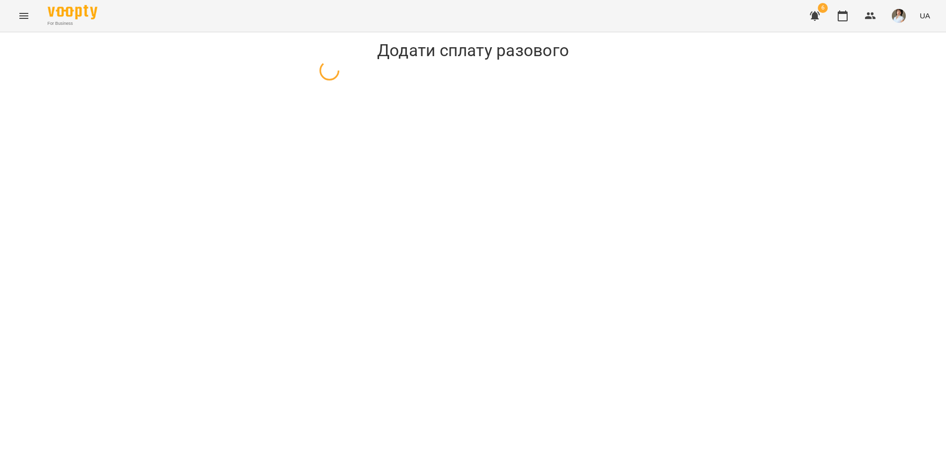
select select "**********"
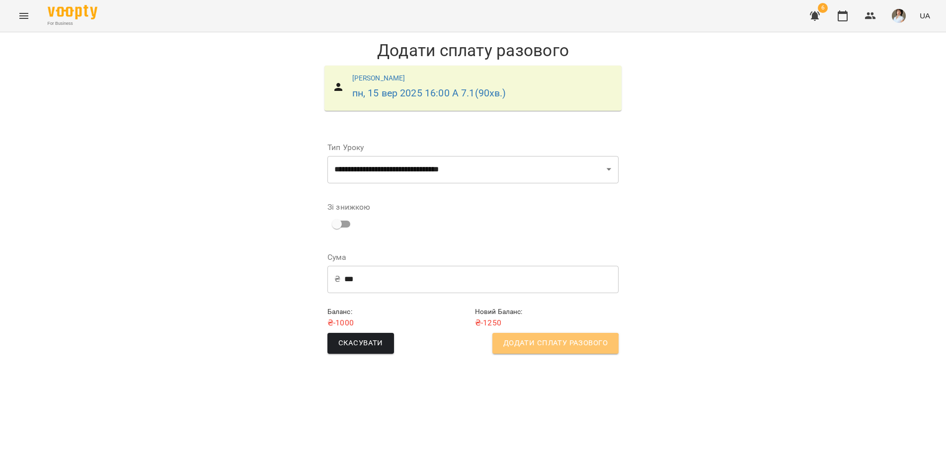
click at [550, 348] on span "Додати сплату разового" at bounding box center [555, 343] width 104 height 13
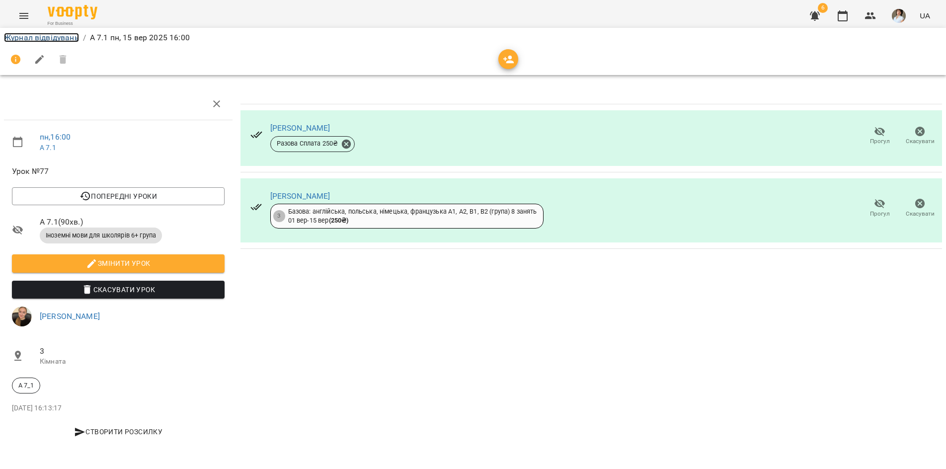
click at [23, 38] on link "Журнал відвідувань" at bounding box center [41, 37] width 75 height 9
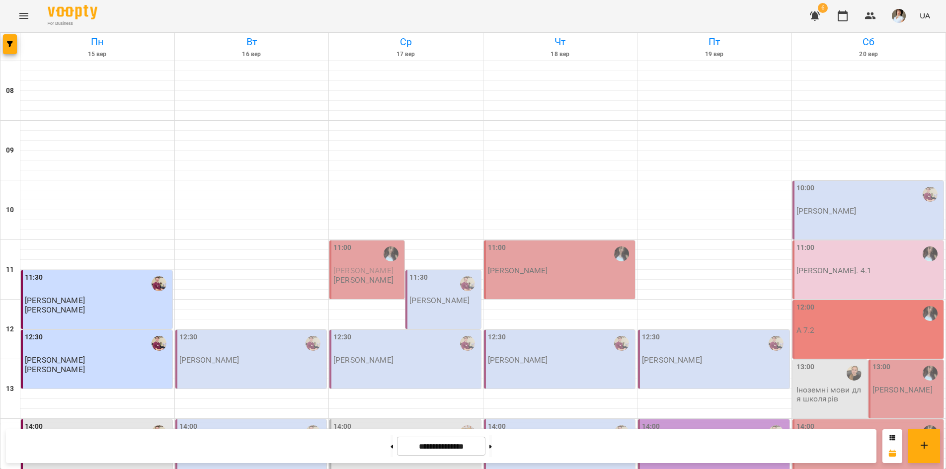
scroll to position [398, 0]
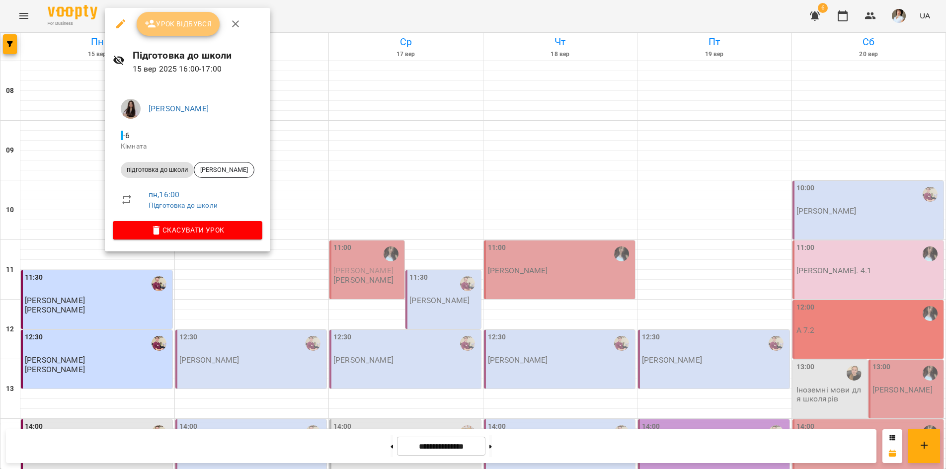
click at [197, 29] on span "Урок відбувся" at bounding box center [179, 24] width 68 height 12
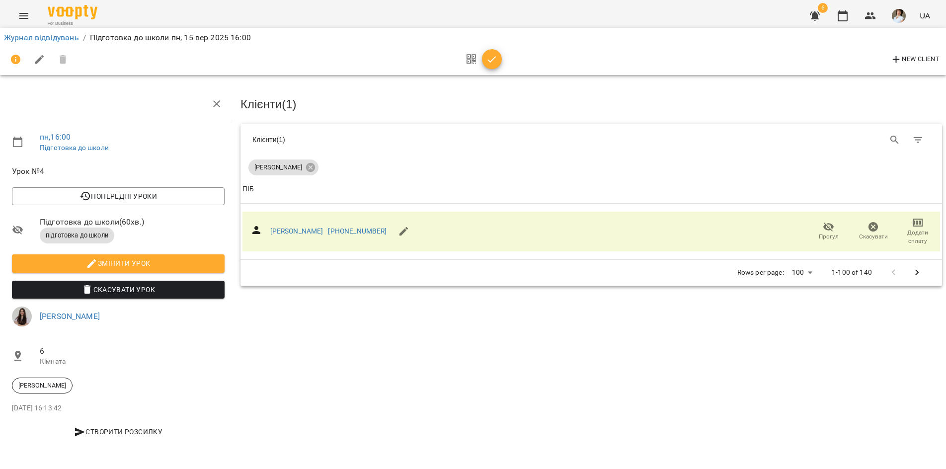
click at [489, 60] on icon "button" at bounding box center [492, 60] width 12 height 12
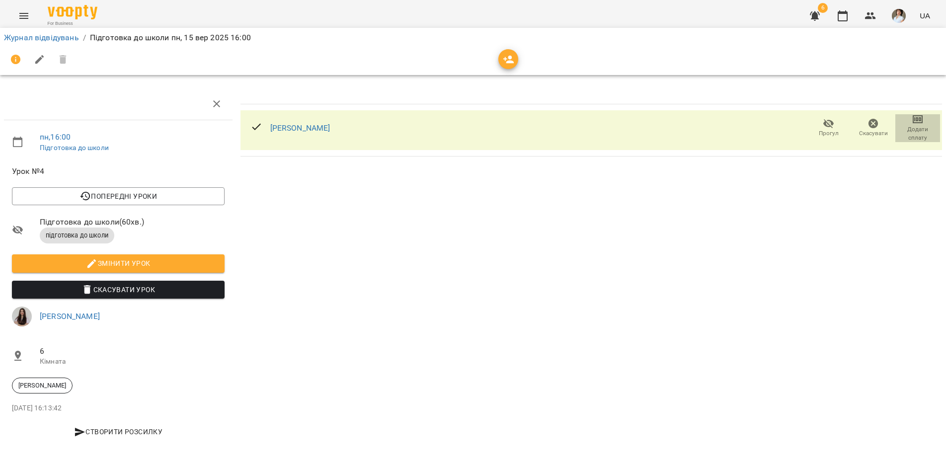
click at [914, 123] on icon "button" at bounding box center [918, 119] width 12 height 12
click at [909, 120] on li "Додати сплату разового" at bounding box center [885, 119] width 108 height 18
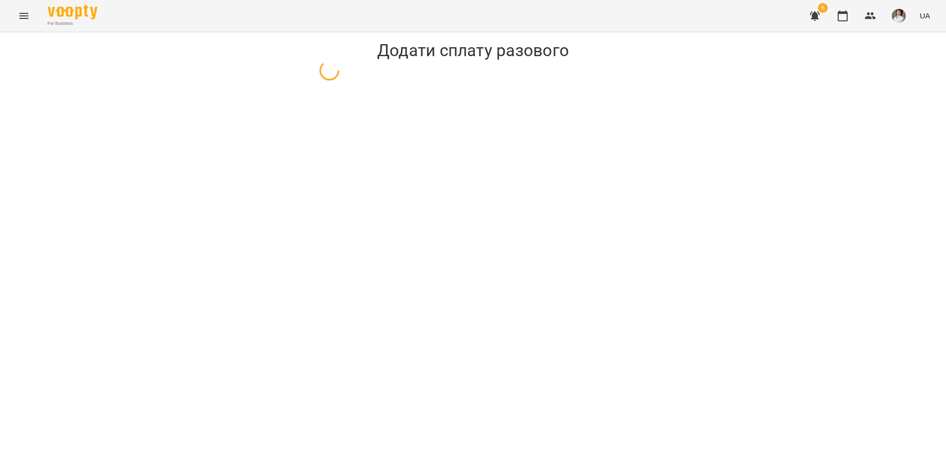
select select "**********"
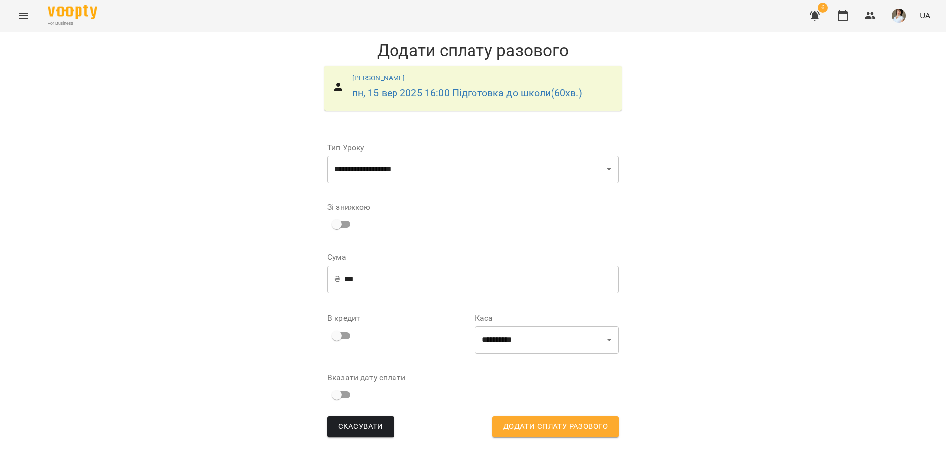
click at [378, 284] on input "***" at bounding box center [481, 279] width 274 height 28
drag, startPoint x: 372, startPoint y: 280, endPoint x: 349, endPoint y: 278, distance: 22.5
click at [349, 278] on input "***" at bounding box center [481, 279] width 274 height 28
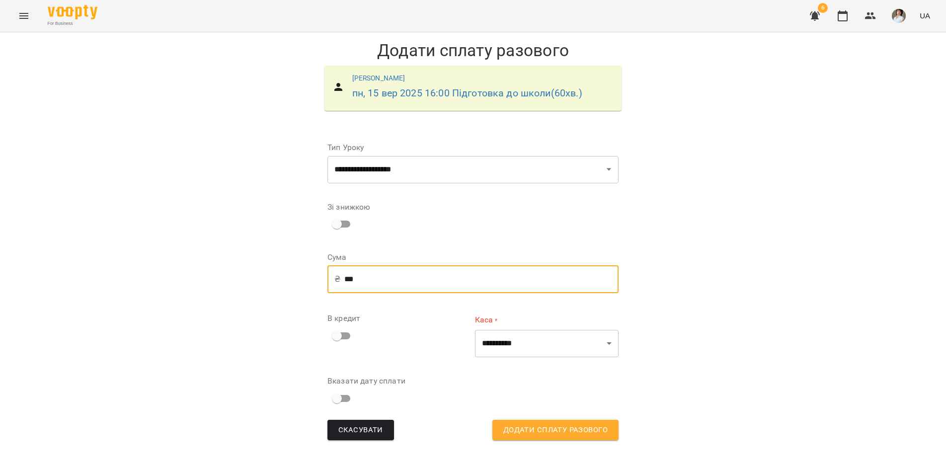
type input "***"
click at [570, 344] on select "**********" at bounding box center [547, 343] width 144 height 28
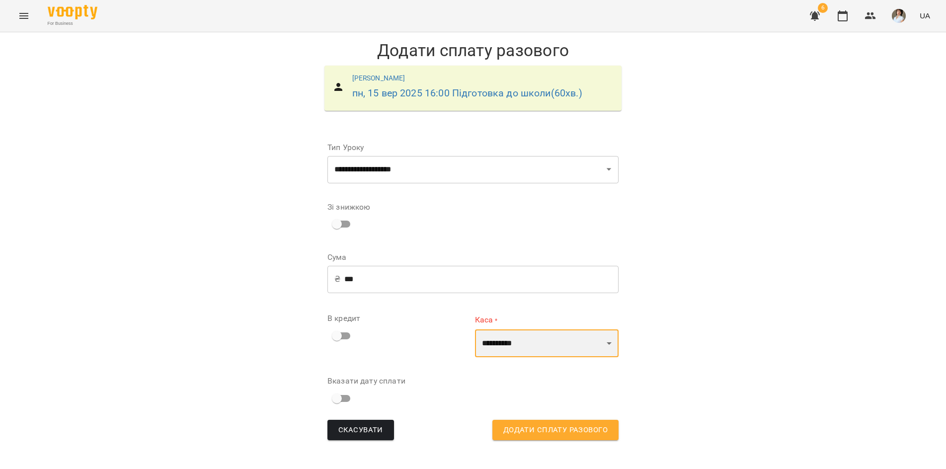
select select "****"
click at [475, 329] on select "**********" at bounding box center [547, 343] width 144 height 28
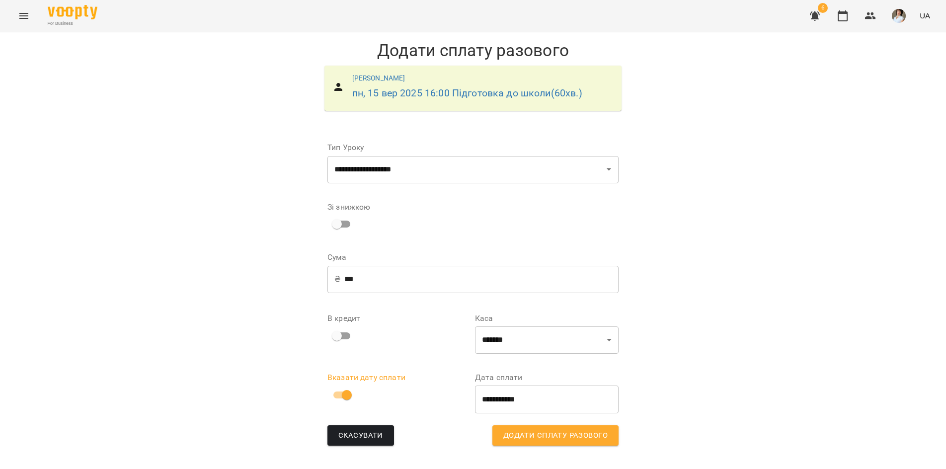
click at [538, 437] on span "Додати сплату разового" at bounding box center [555, 435] width 104 height 13
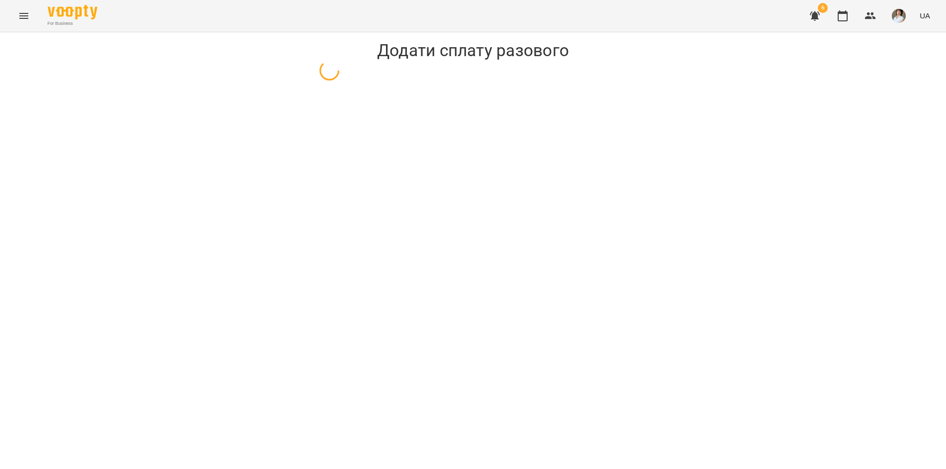
select select "**********"
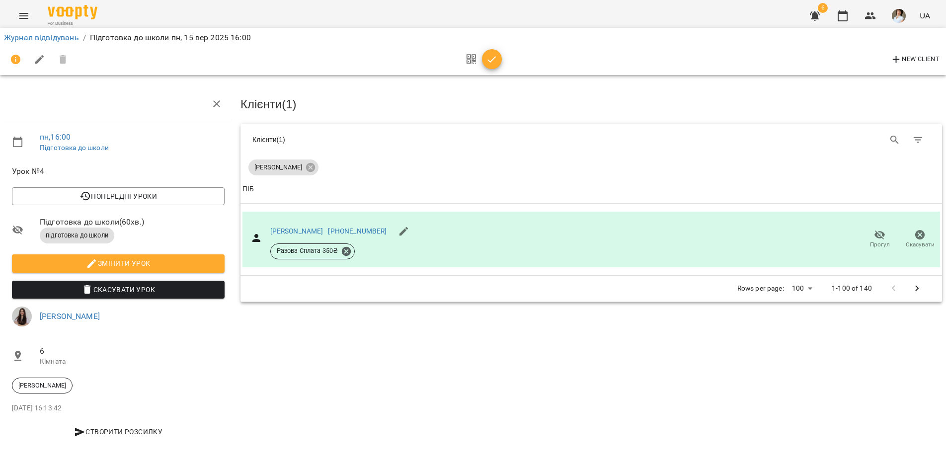
click at [492, 57] on icon "button" at bounding box center [492, 60] width 12 height 12
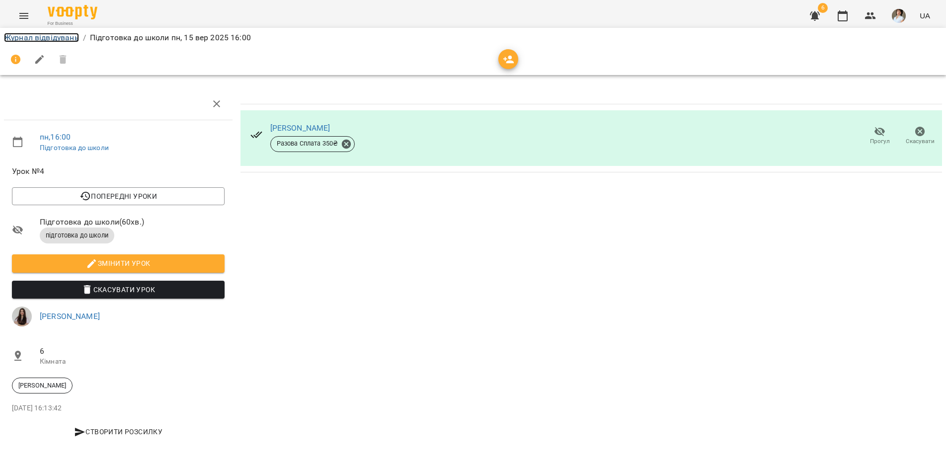
click at [40, 36] on link "Журнал відвідувань" at bounding box center [41, 37] width 75 height 9
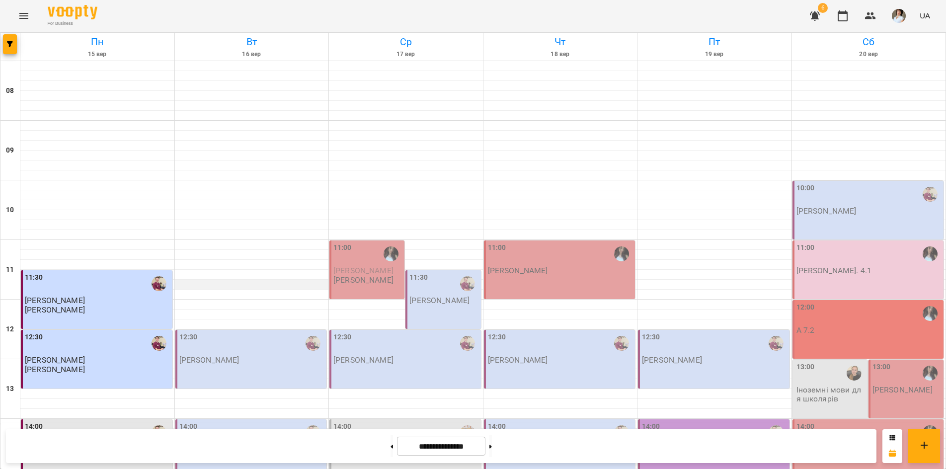
scroll to position [348, 0]
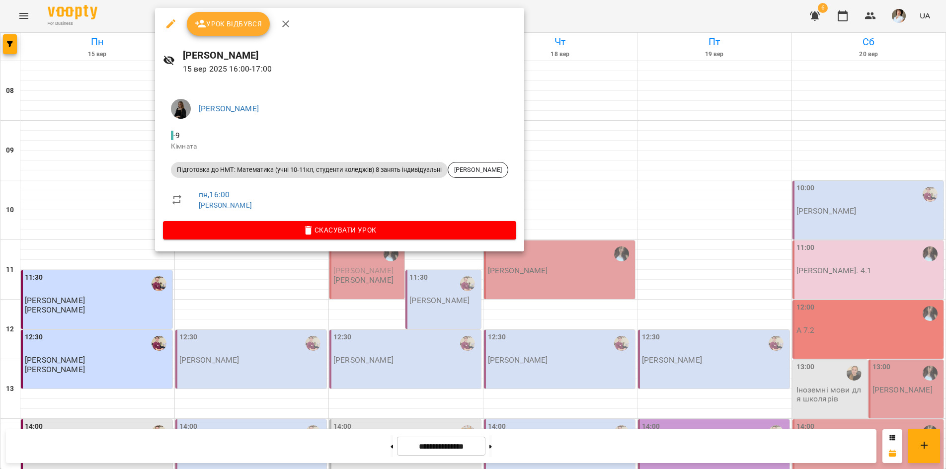
click at [252, 385] on div at bounding box center [473, 234] width 946 height 469
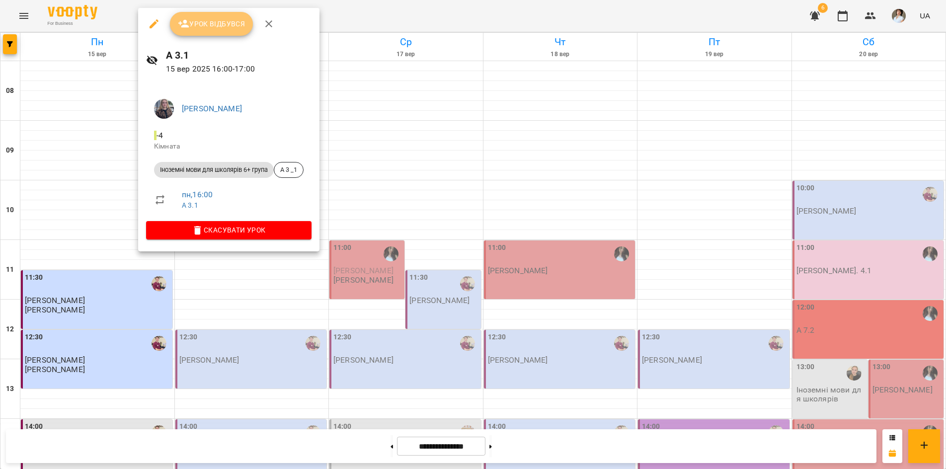
click at [222, 23] on span "Урок відбувся" at bounding box center [212, 24] width 68 height 12
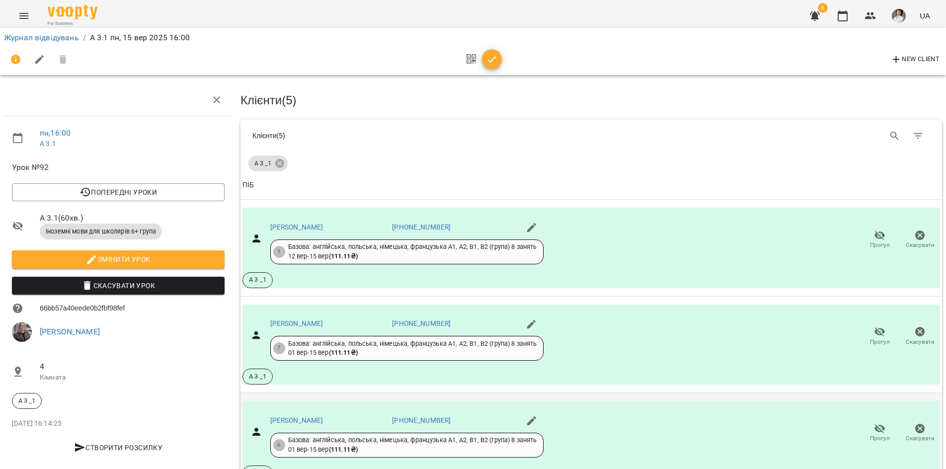
scroll to position [234, 0]
click at [906, 377] on li "Додати сплату разового" at bounding box center [885, 374] width 108 height 18
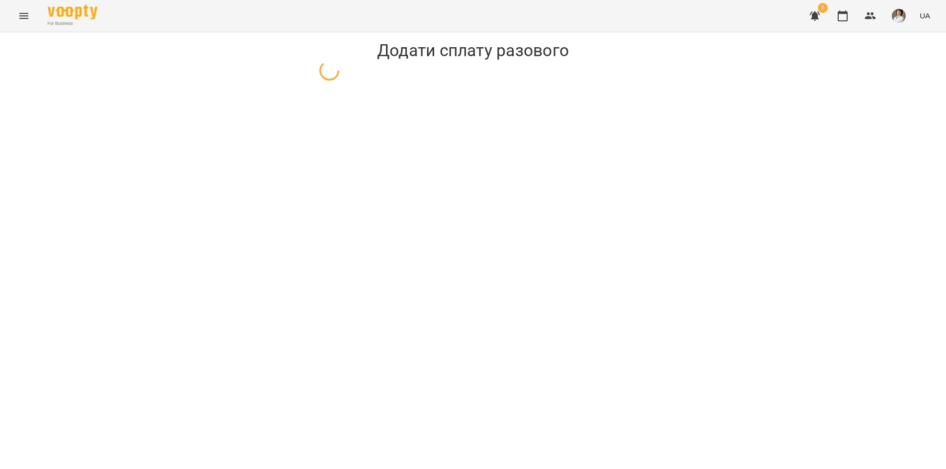
select select "**********"
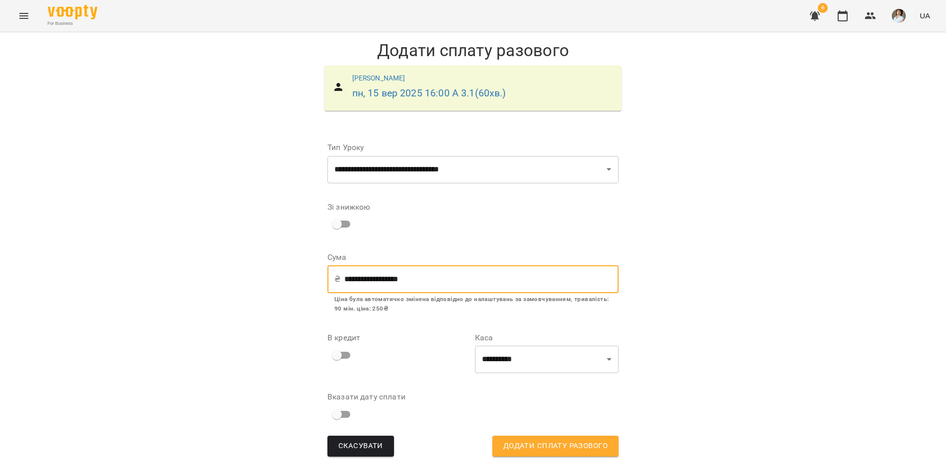
drag, startPoint x: 428, startPoint y: 280, endPoint x: 351, endPoint y: 286, distance: 77.8
click at [351, 286] on input "**********" at bounding box center [481, 279] width 274 height 28
click at [434, 285] on input "**********" at bounding box center [481, 279] width 274 height 28
click at [428, 279] on input "**********" at bounding box center [481, 279] width 274 height 28
drag, startPoint x: 428, startPoint y: 280, endPoint x: 344, endPoint y: 278, distance: 83.5
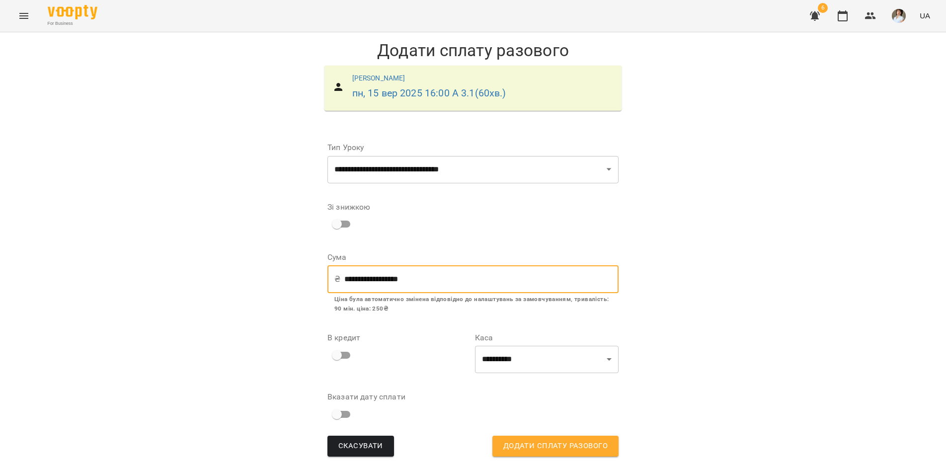
click at [344, 278] on input "**********" at bounding box center [481, 279] width 274 height 28
click at [418, 282] on input "**********" at bounding box center [481, 279] width 274 height 28
drag, startPoint x: 424, startPoint y: 281, endPoint x: 349, endPoint y: 276, distance: 75.2
click at [349, 276] on input "**********" at bounding box center [481, 279] width 274 height 28
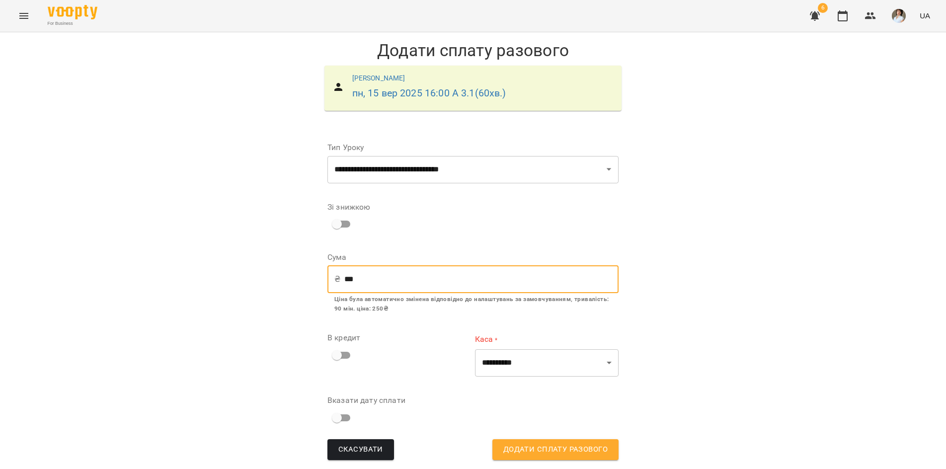
type input "***"
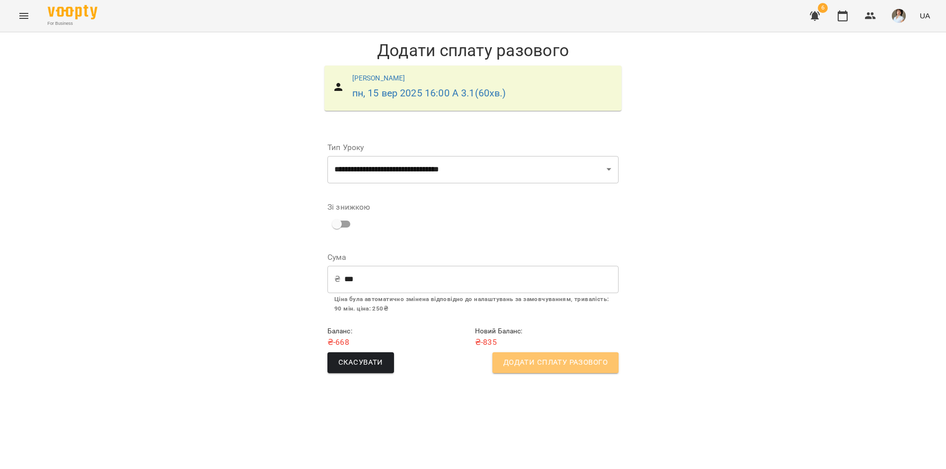
click at [534, 368] on span "Додати сплату разового" at bounding box center [555, 362] width 104 height 13
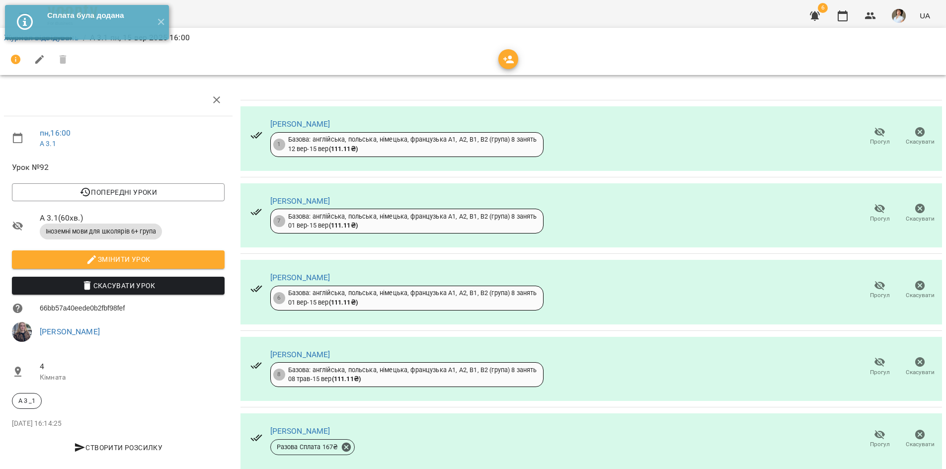
scroll to position [26, 0]
click at [875, 204] on icon "button" at bounding box center [880, 208] width 11 height 9
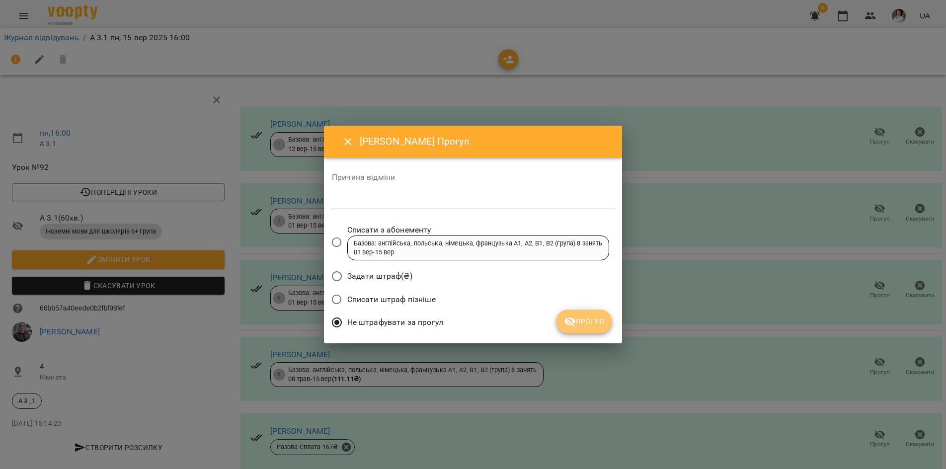
click at [582, 324] on span "Прогул" at bounding box center [584, 322] width 40 height 12
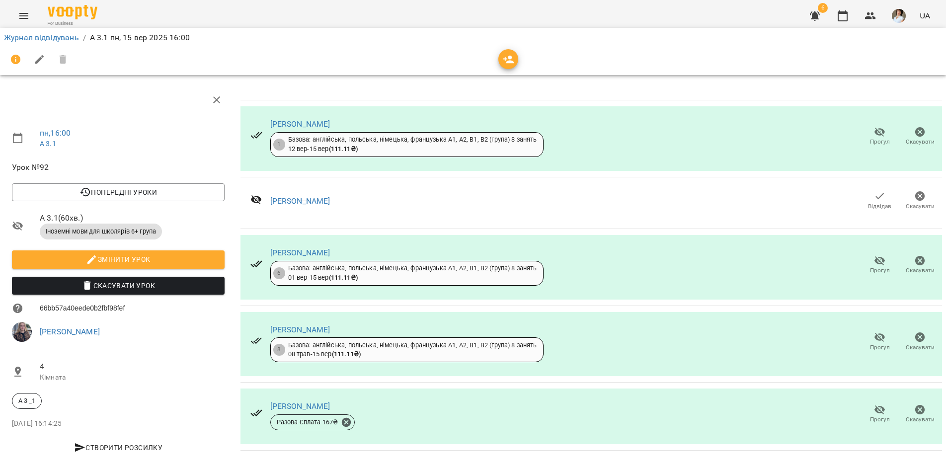
scroll to position [0, 0]
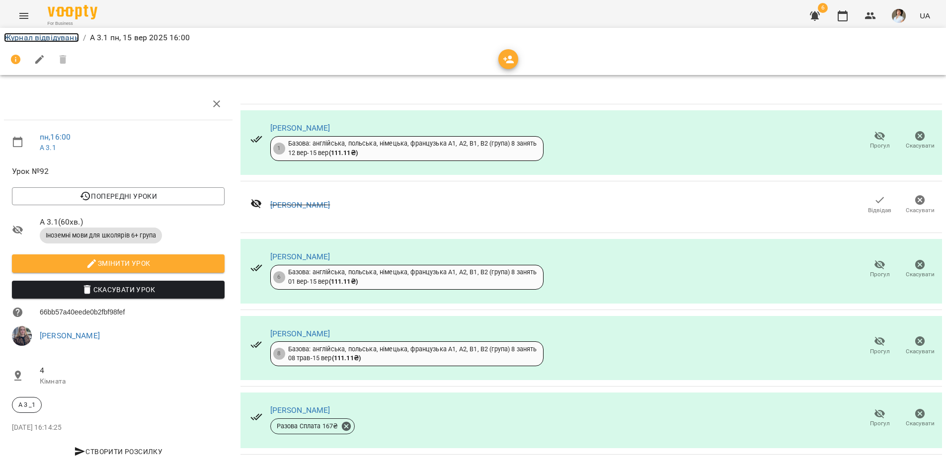
click at [27, 34] on link "Журнал відвідувань" at bounding box center [41, 37] width 75 height 9
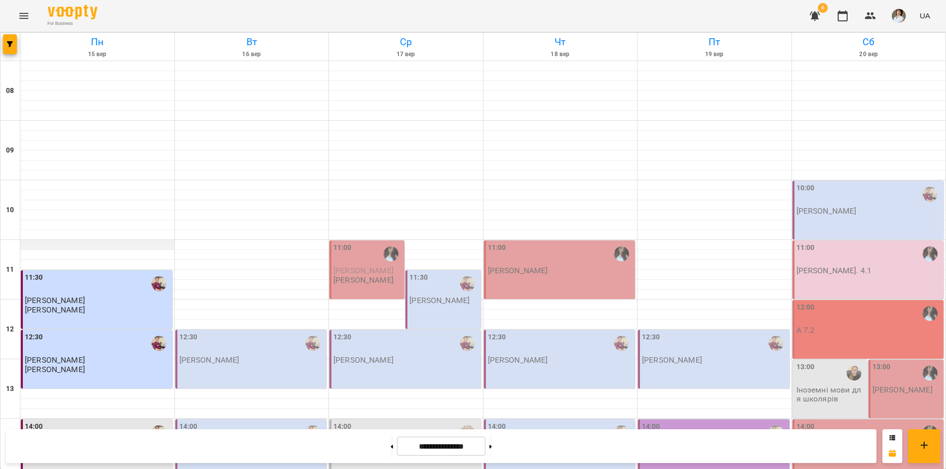
scroll to position [248, 0]
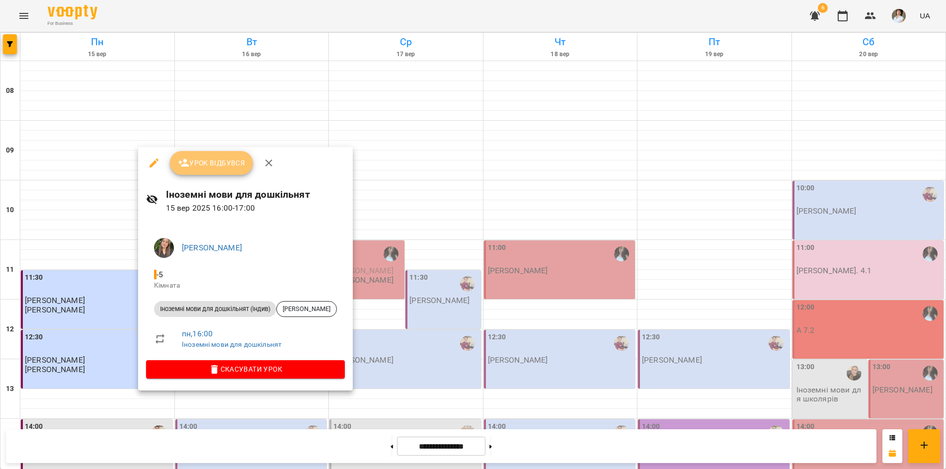
click at [216, 163] on span "Урок відбувся" at bounding box center [212, 163] width 68 height 12
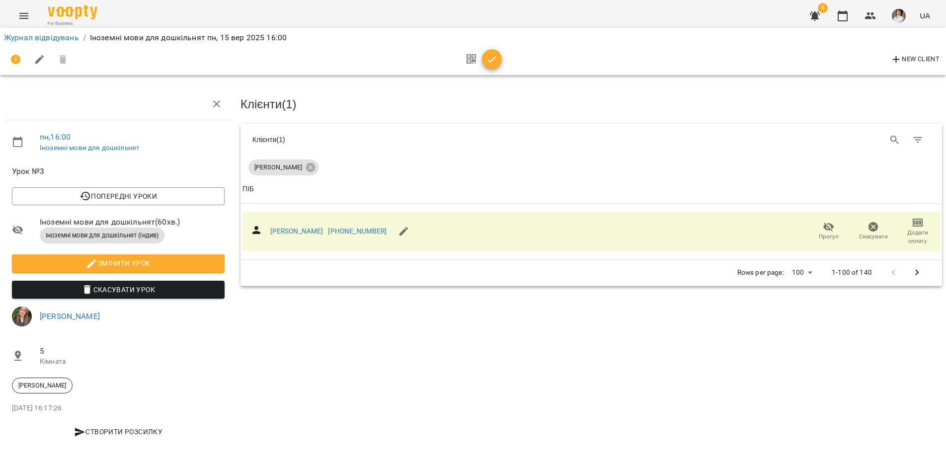
click at [494, 61] on icon "button" at bounding box center [492, 60] width 12 height 12
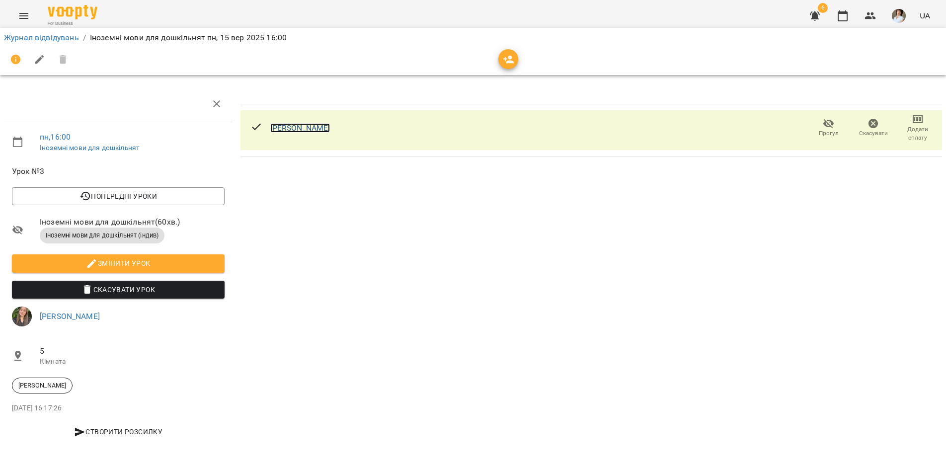
click at [330, 129] on link "[PERSON_NAME]" at bounding box center [300, 127] width 60 height 9
click at [921, 126] on span "Додати сплату" at bounding box center [917, 133] width 33 height 17
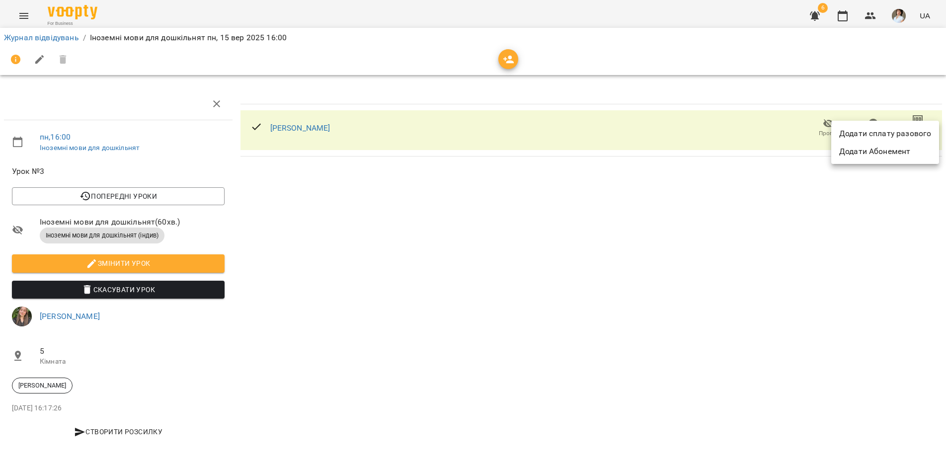
click at [875, 135] on li "Додати сплату разового" at bounding box center [885, 134] width 108 height 18
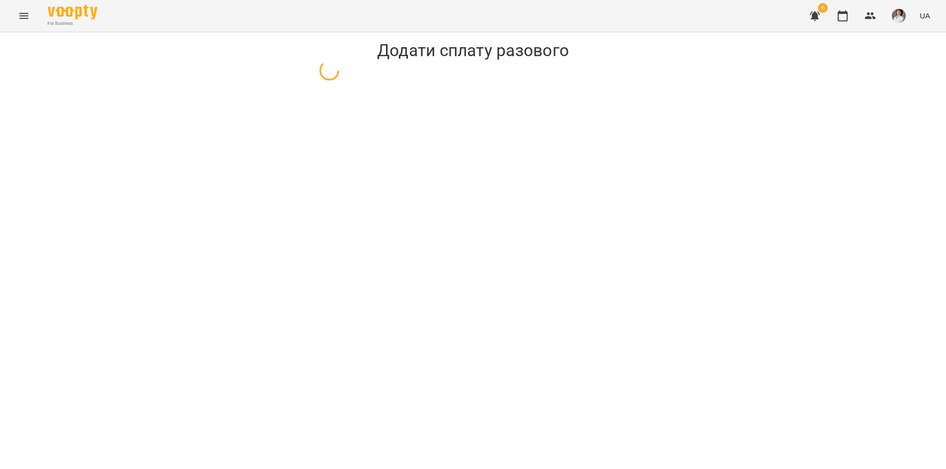
select select "**********"
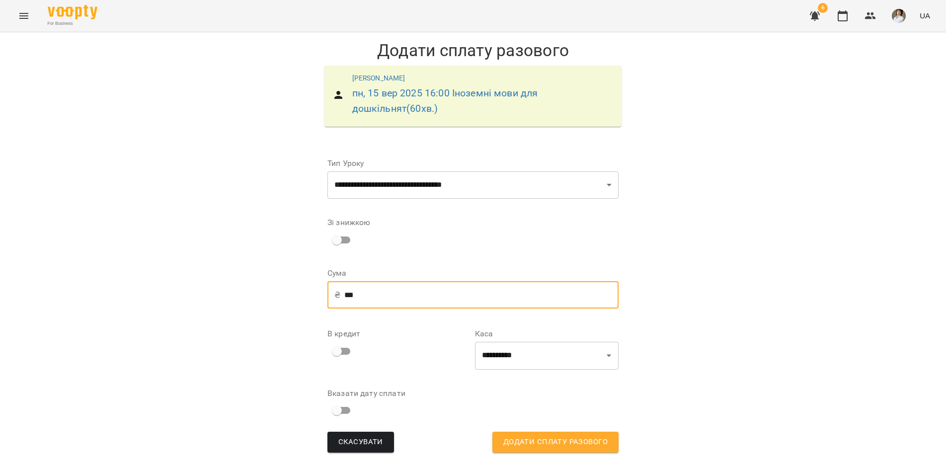
drag, startPoint x: 368, startPoint y: 293, endPoint x: 346, endPoint y: 294, distance: 21.4
click at [346, 294] on input "***" at bounding box center [481, 295] width 274 height 28
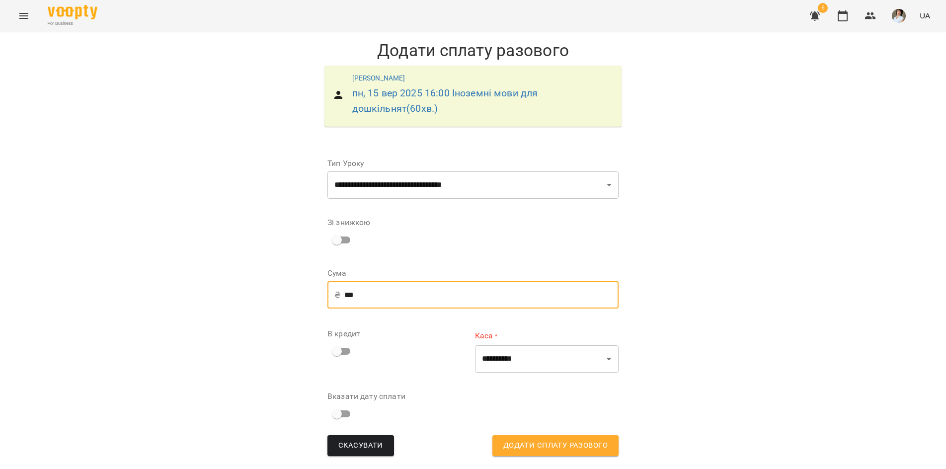
type input "***"
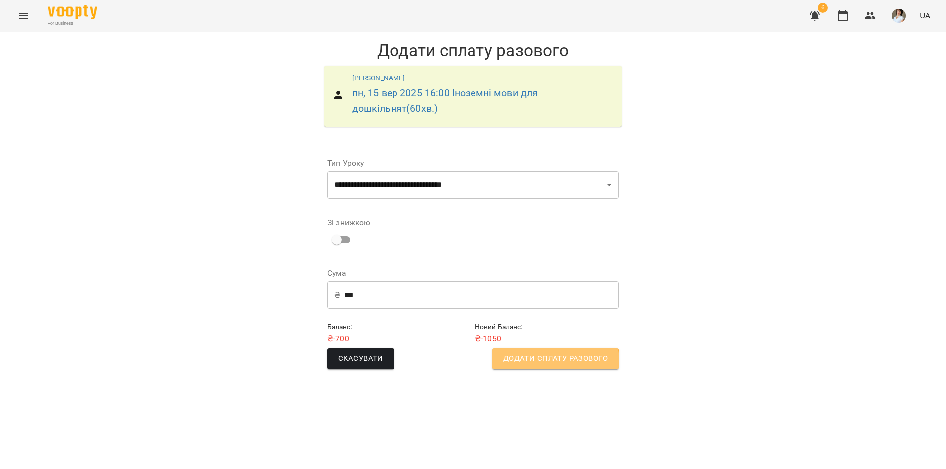
click at [555, 361] on span "Додати сплату разового" at bounding box center [555, 358] width 104 height 13
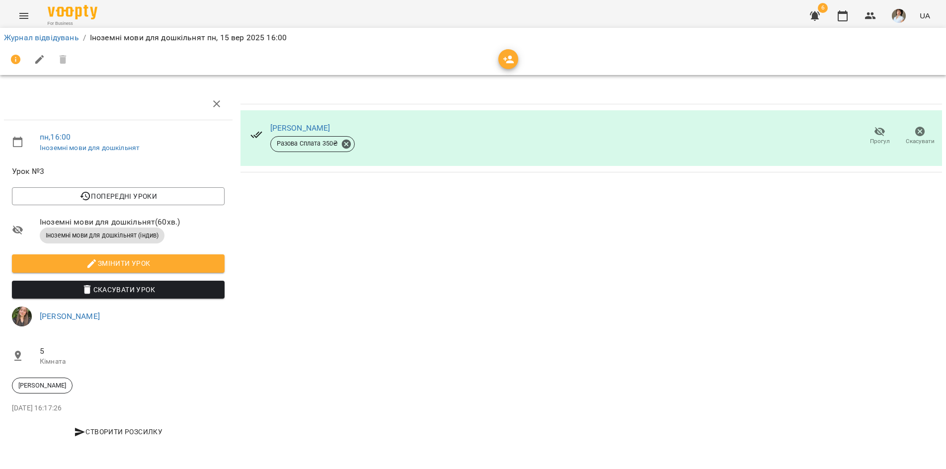
click at [51, 42] on li "Журнал відвідувань" at bounding box center [41, 38] width 75 height 12
click at [50, 38] on link "Журнал відвідувань" at bounding box center [41, 37] width 75 height 9
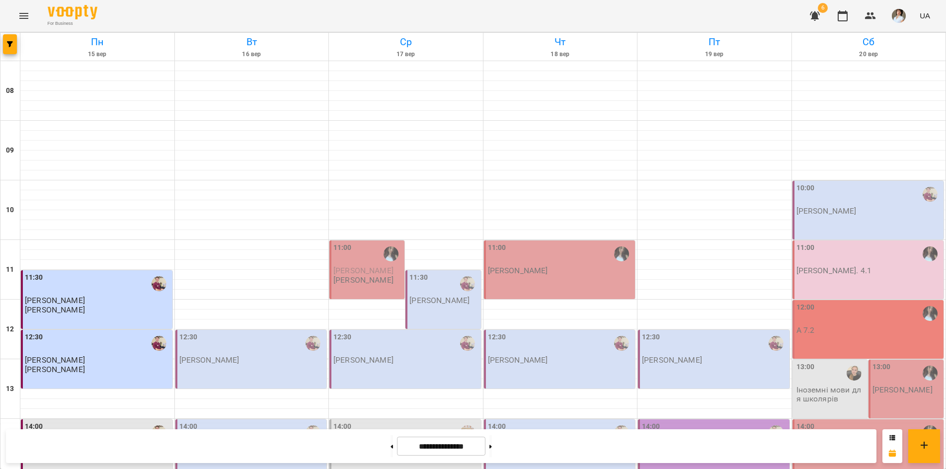
scroll to position [348, 0]
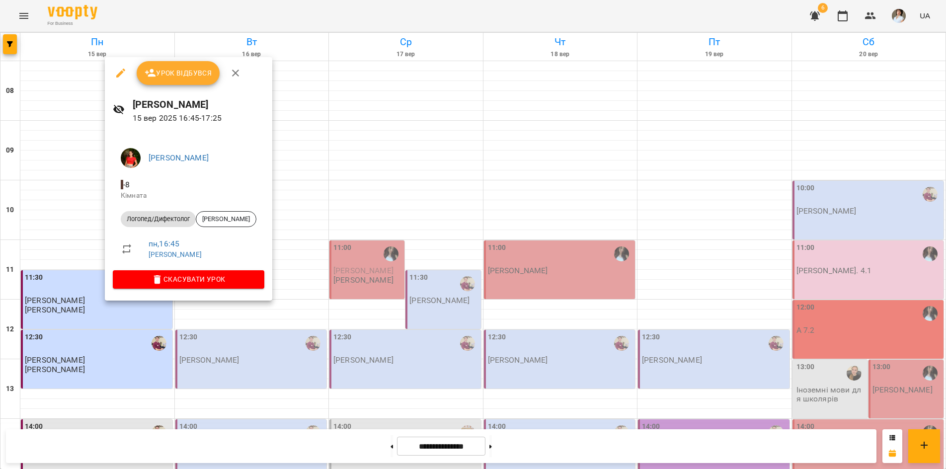
click at [252, 447] on div at bounding box center [473, 234] width 946 height 469
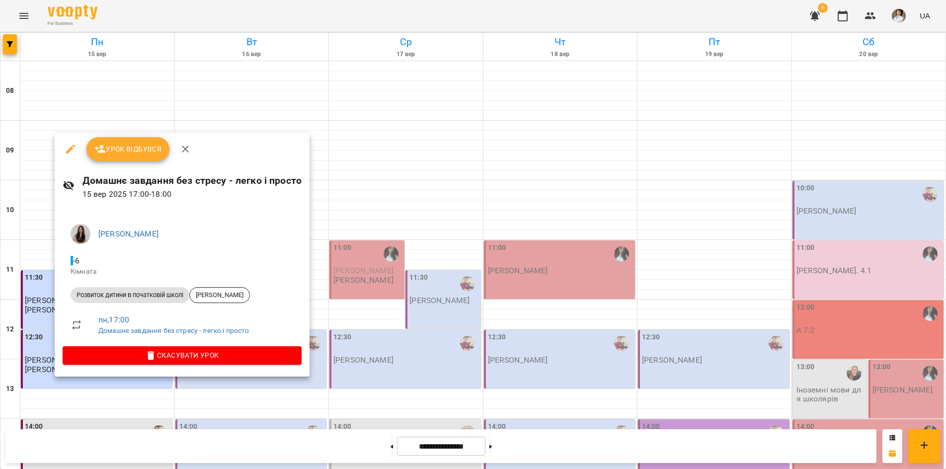
click at [101, 423] on div at bounding box center [473, 234] width 946 height 469
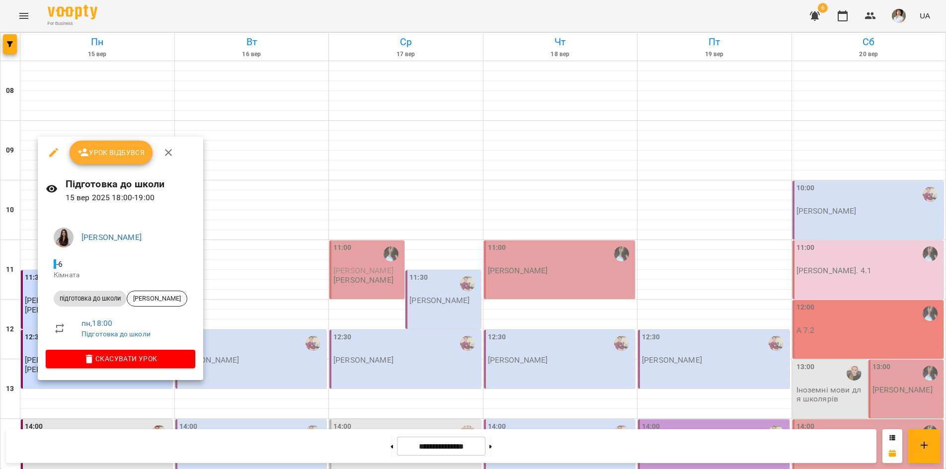
click at [116, 433] on div at bounding box center [473, 234] width 946 height 469
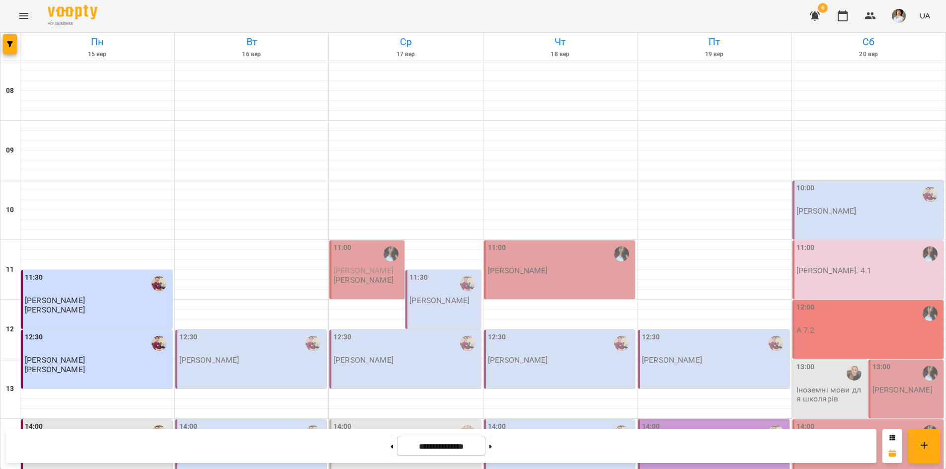
scroll to position [362, 0]
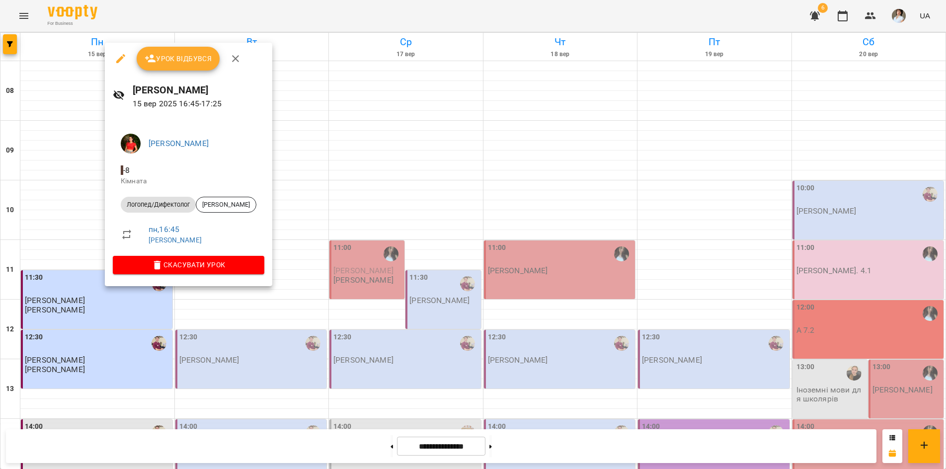
drag, startPoint x: 299, startPoint y: 400, endPoint x: 295, endPoint y: 396, distance: 5.6
click at [299, 399] on div at bounding box center [473, 234] width 946 height 469
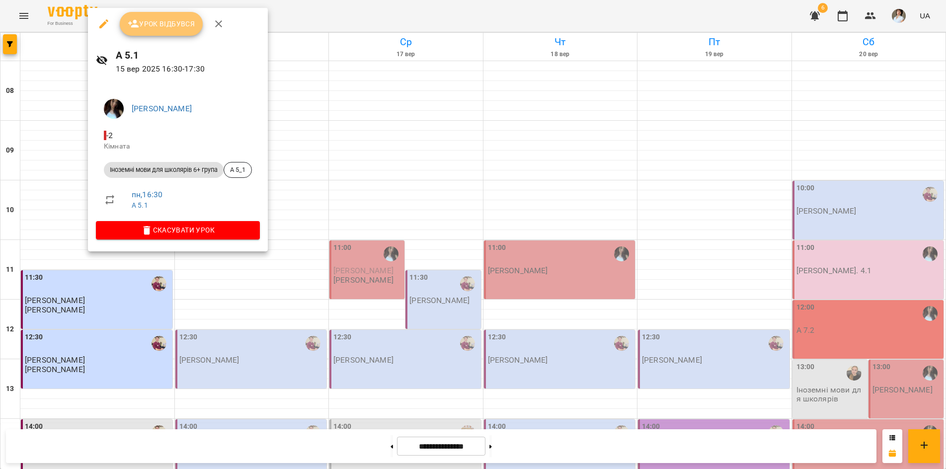
click at [154, 28] on span "Урок відбувся" at bounding box center [162, 24] width 68 height 12
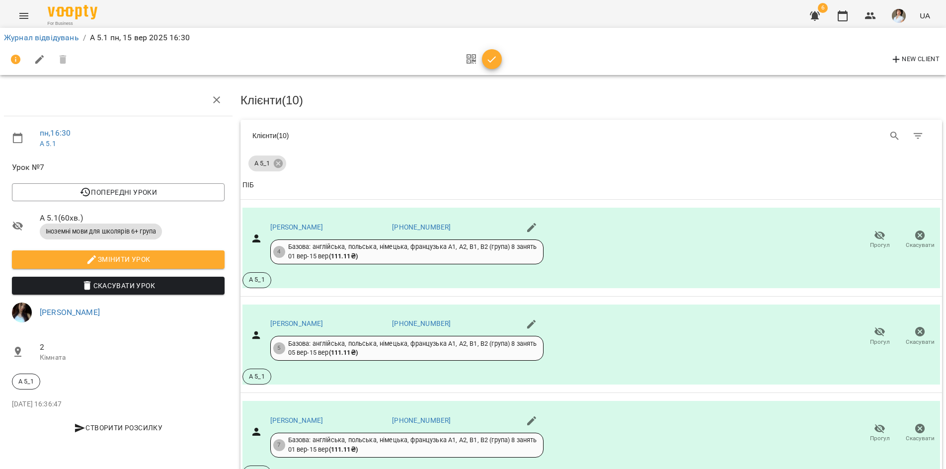
scroll to position [717, 0]
click at [912, 277] on li "Додати сплату разового" at bounding box center [885, 278] width 108 height 18
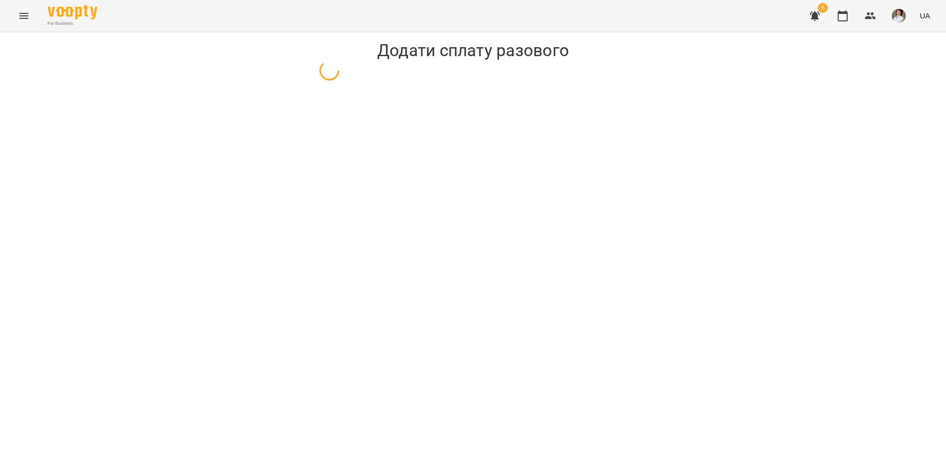
select select "**********"
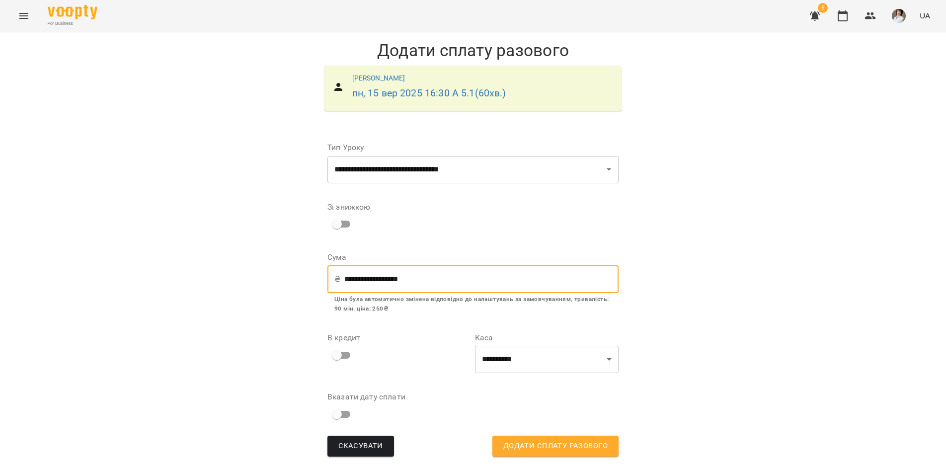
drag, startPoint x: 429, startPoint y: 273, endPoint x: 349, endPoint y: 273, distance: 79.5
click at [349, 273] on input "**********" at bounding box center [481, 279] width 274 height 28
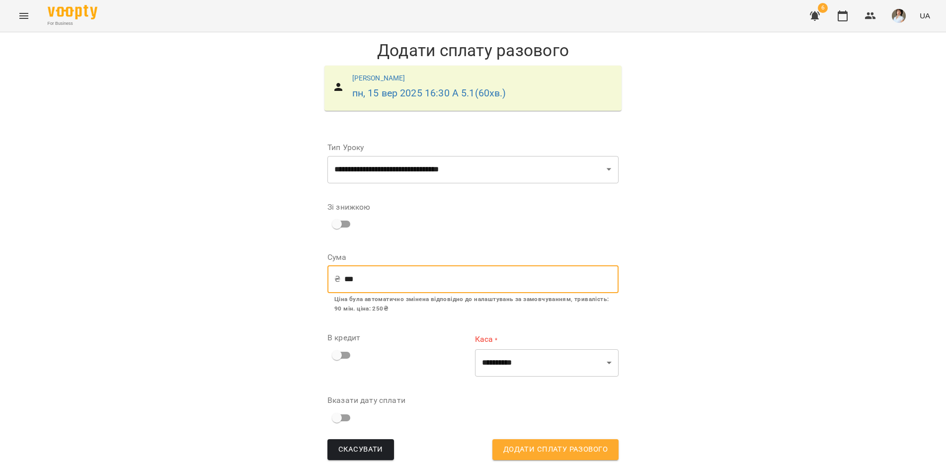
type input "***"
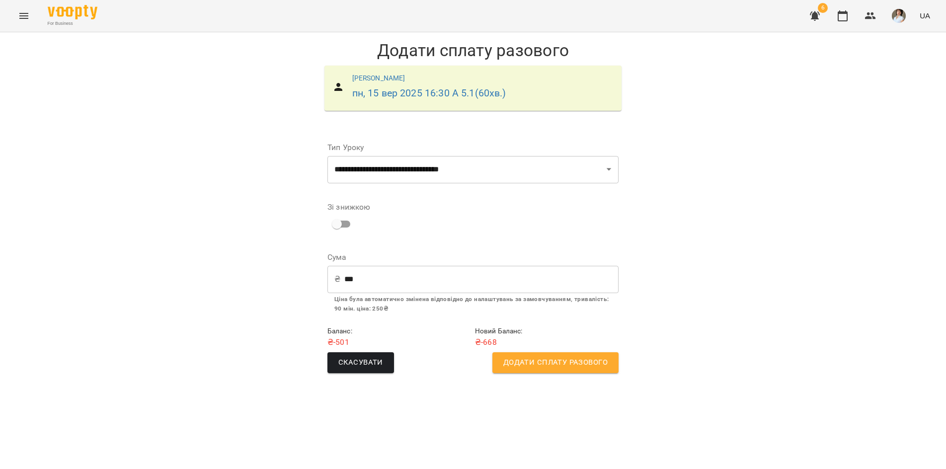
click at [557, 362] on span "Додати сплату разового" at bounding box center [555, 362] width 104 height 13
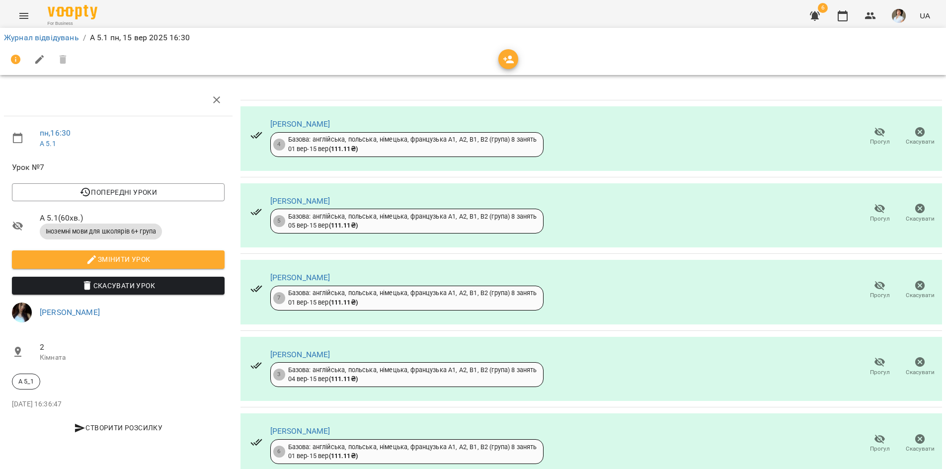
scroll to position [394, 0]
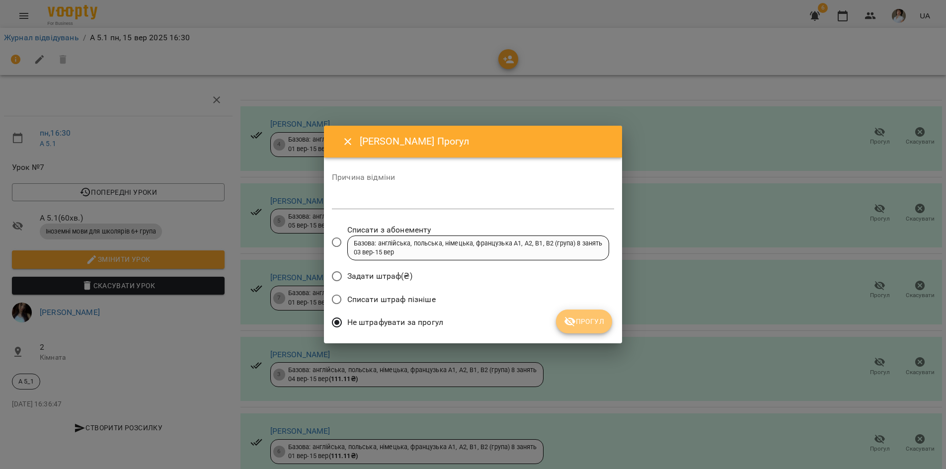
click at [593, 324] on span "Прогул" at bounding box center [584, 322] width 40 height 12
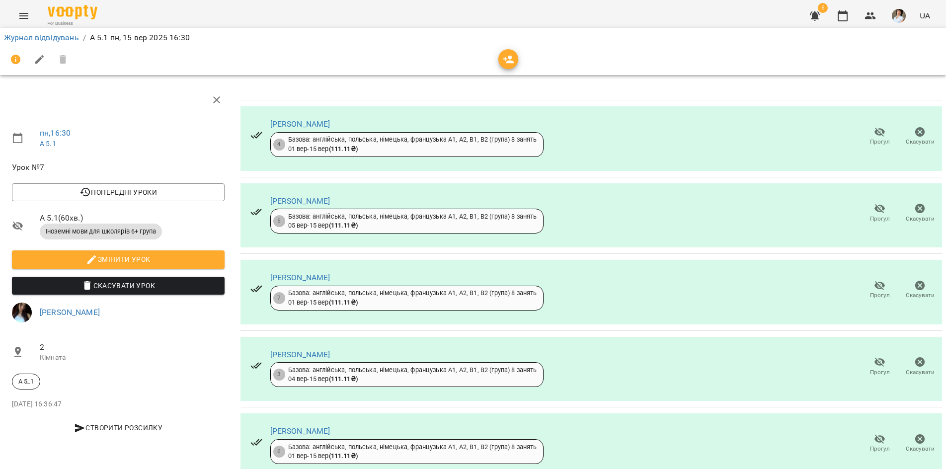
scroll to position [0, 0]
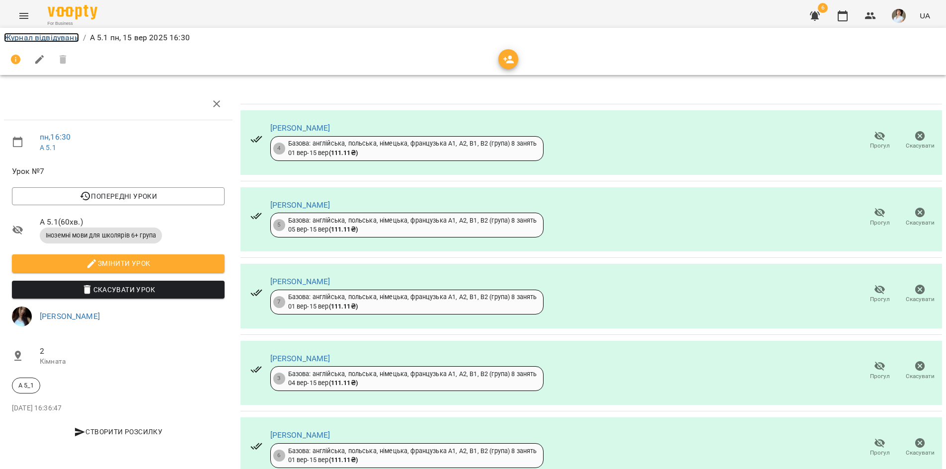
click at [61, 37] on link "Журнал відвідувань" at bounding box center [41, 37] width 75 height 9
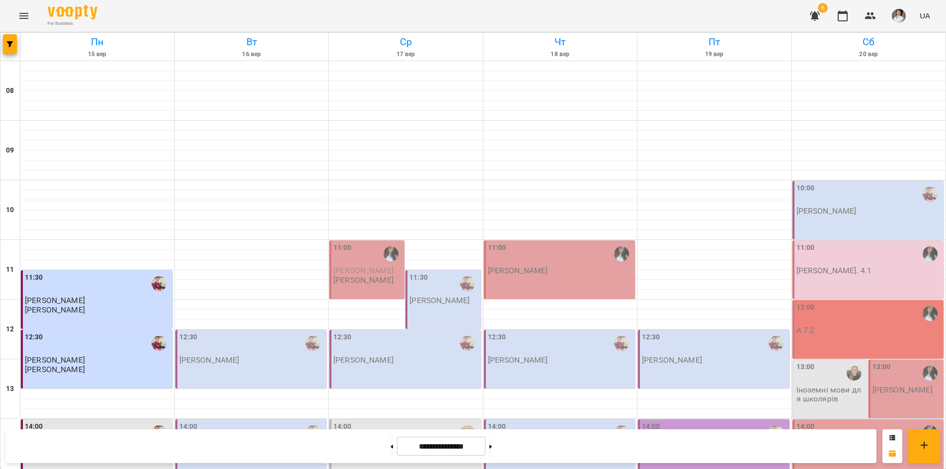
scroll to position [398, 0]
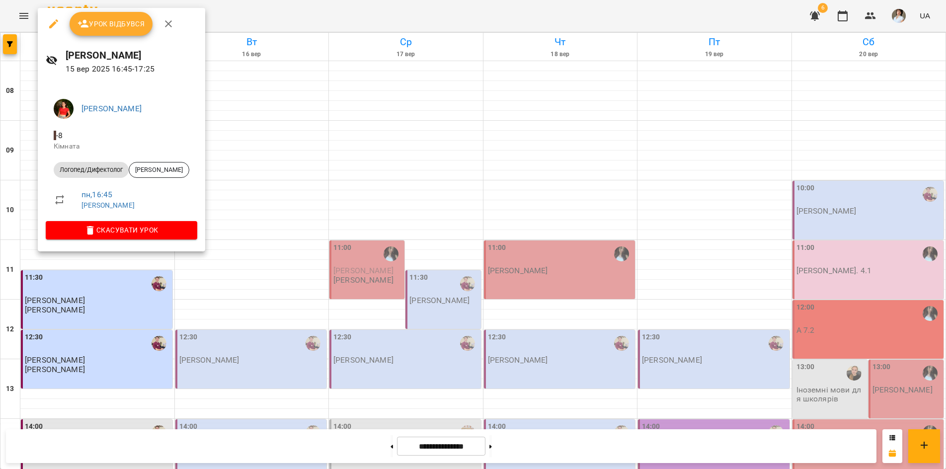
click at [160, 410] on div at bounding box center [473, 234] width 946 height 469
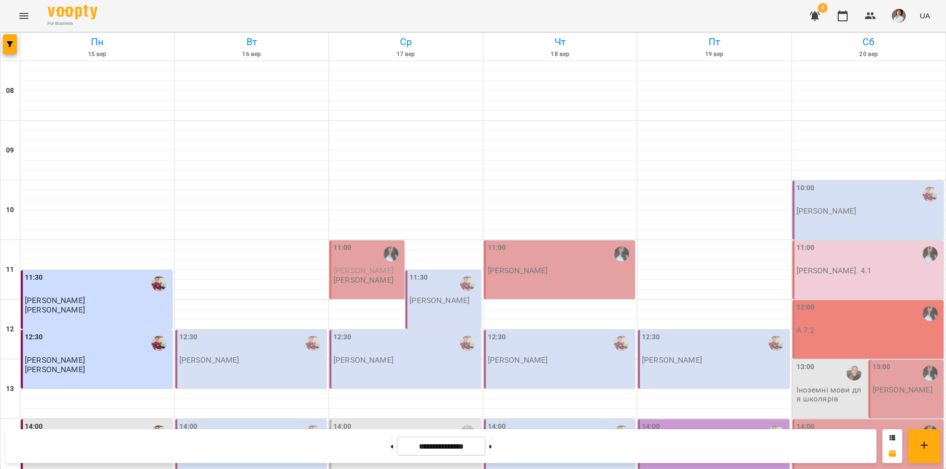
scroll to position [362, 0]
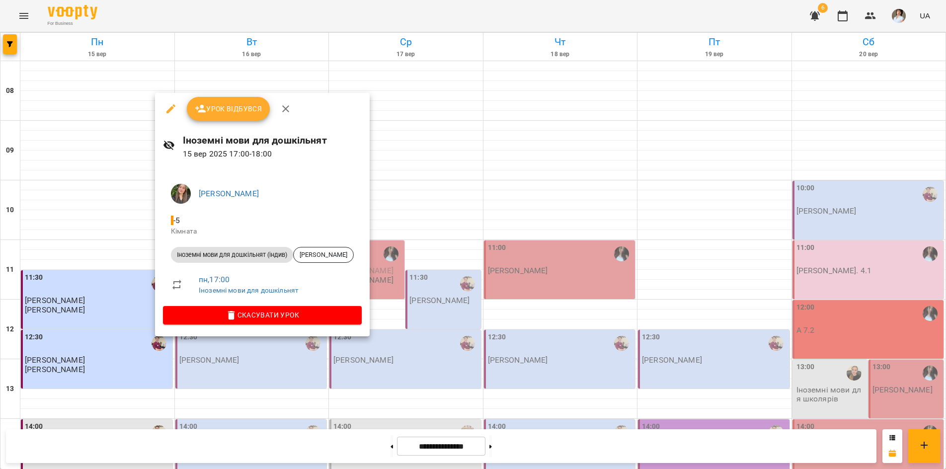
click at [263, 392] on div at bounding box center [473, 234] width 946 height 469
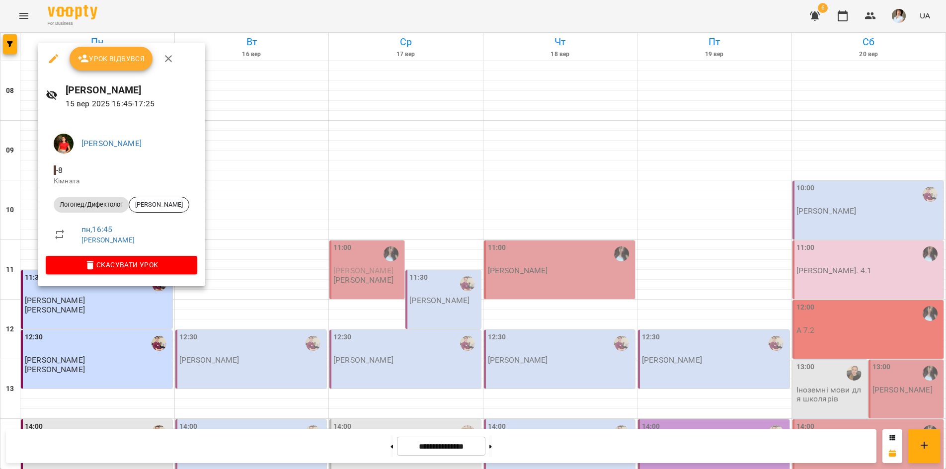
click at [111, 58] on span "Урок відбувся" at bounding box center [112, 59] width 68 height 12
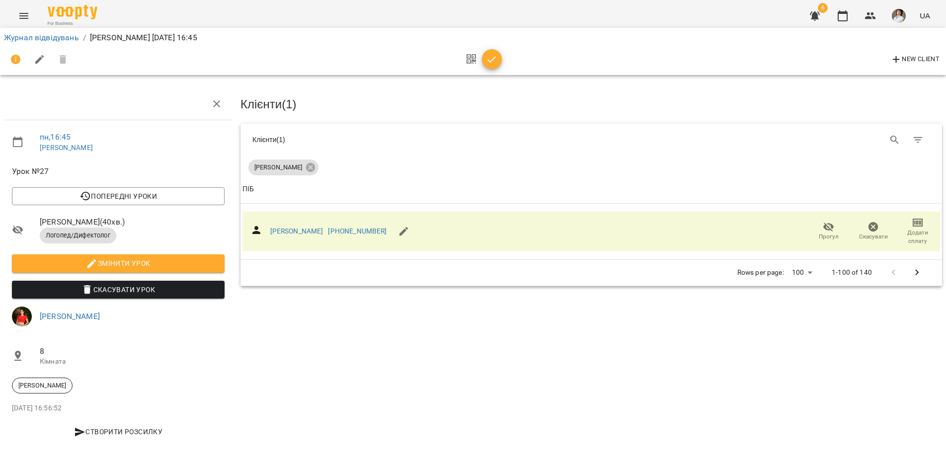
click at [483, 63] on span "button" at bounding box center [492, 60] width 20 height 12
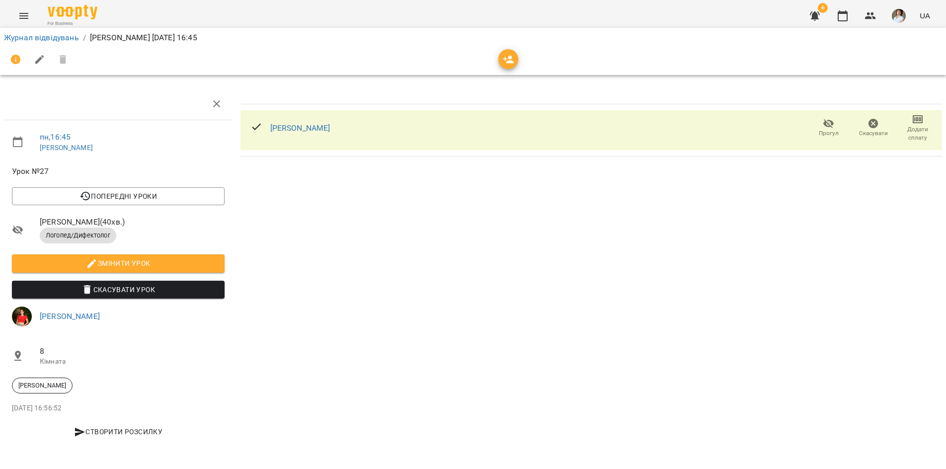
click at [911, 128] on span "Додати сплату" at bounding box center [917, 133] width 33 height 17
click at [911, 128] on li "Додати сплату разового" at bounding box center [885, 134] width 108 height 18
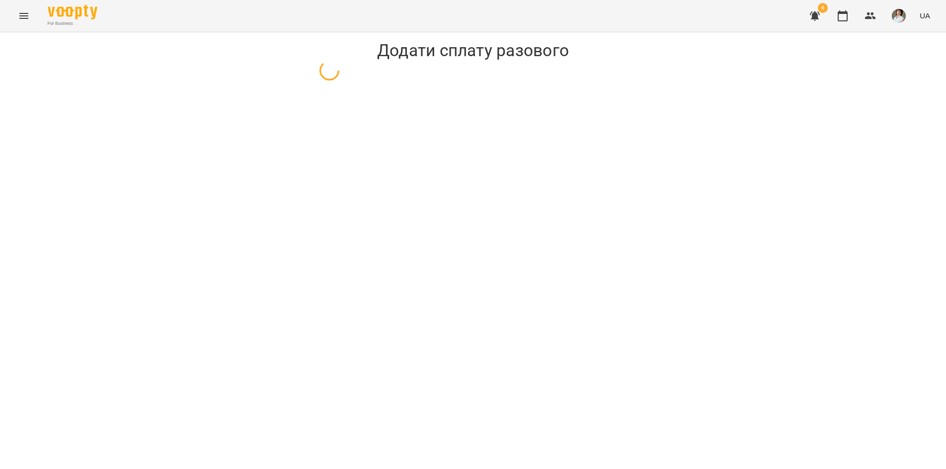
select select "**********"
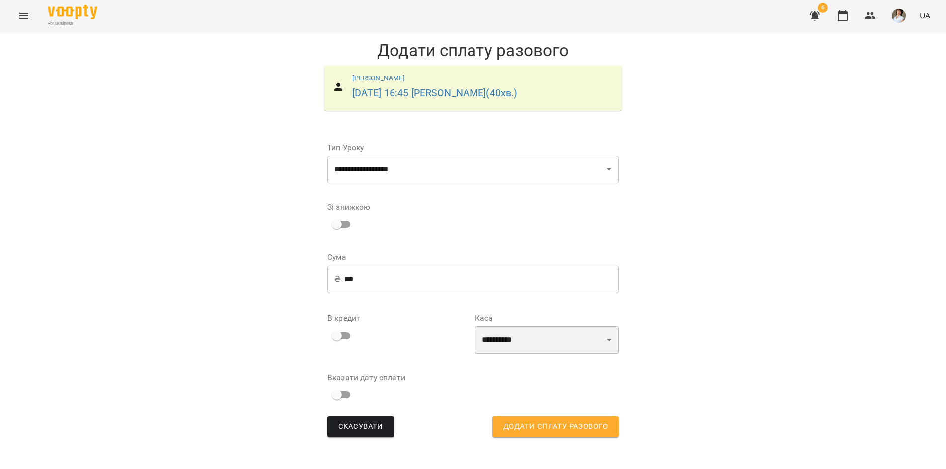
click at [528, 343] on select "**********" at bounding box center [547, 340] width 144 height 28
select select "****"
click at [475, 326] on select "**********" at bounding box center [547, 340] width 144 height 28
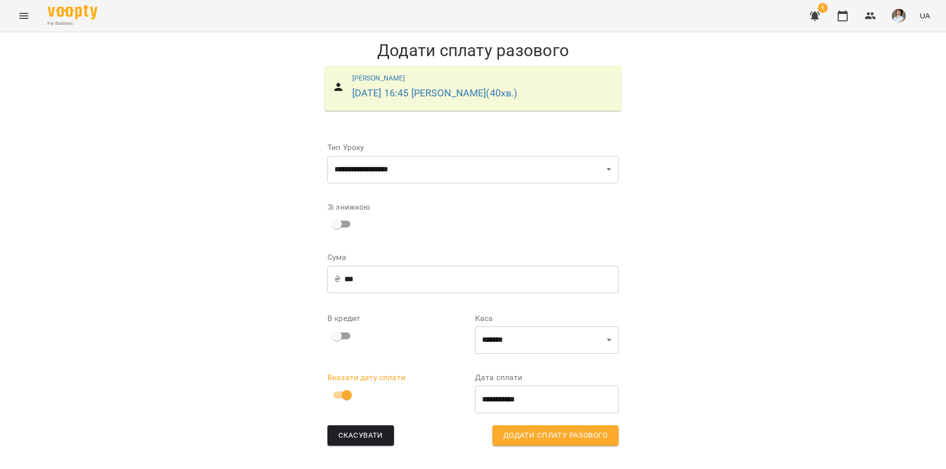
click at [542, 431] on span "Додати сплату разового" at bounding box center [555, 435] width 104 height 13
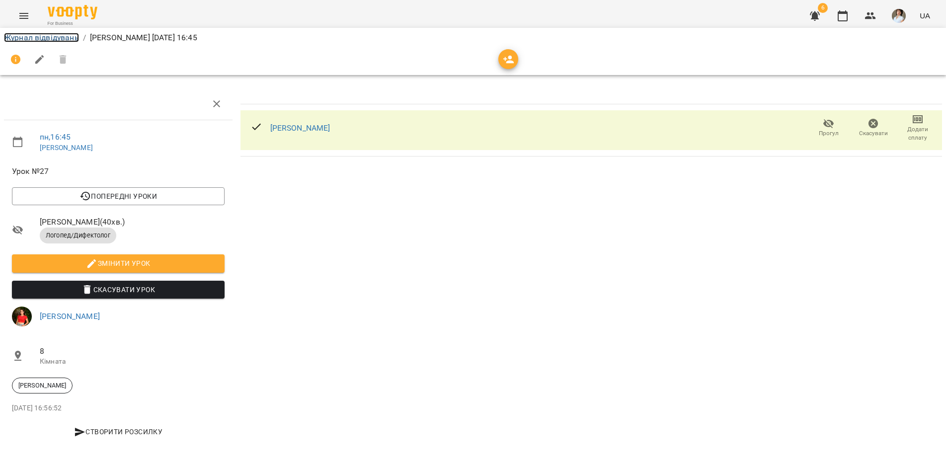
click at [48, 38] on link "Журнал відвідувань" at bounding box center [41, 37] width 75 height 9
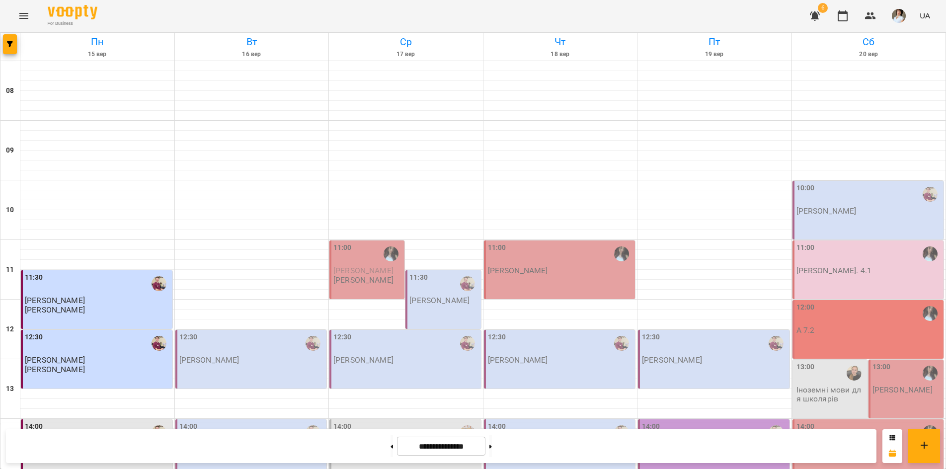
scroll to position [348, 0]
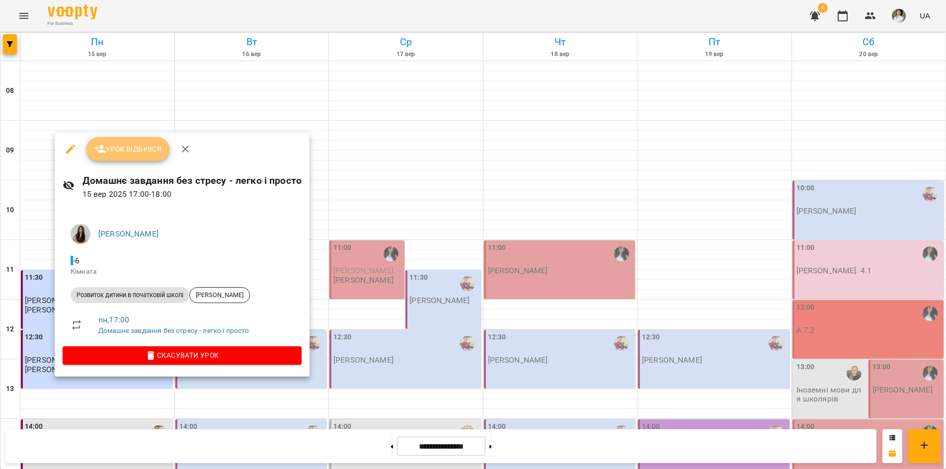
click at [125, 154] on span "Урок відбувся" at bounding box center [128, 149] width 68 height 12
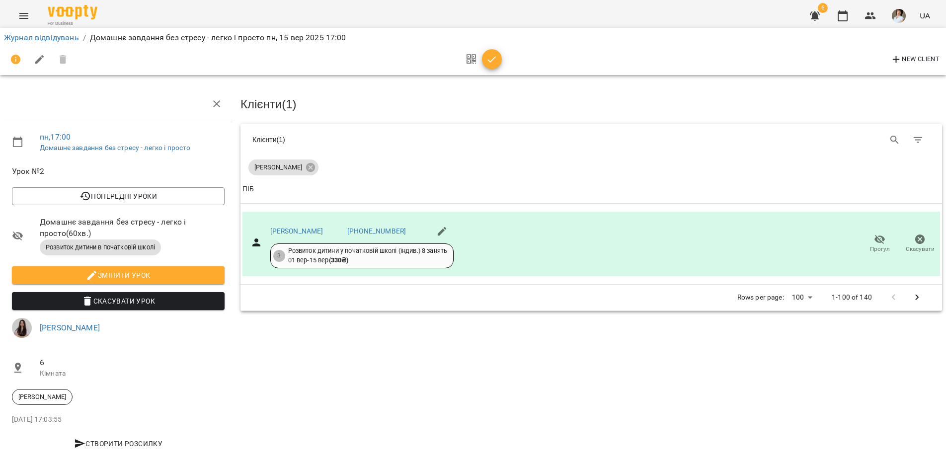
click at [492, 62] on icon "button" at bounding box center [492, 60] width 12 height 12
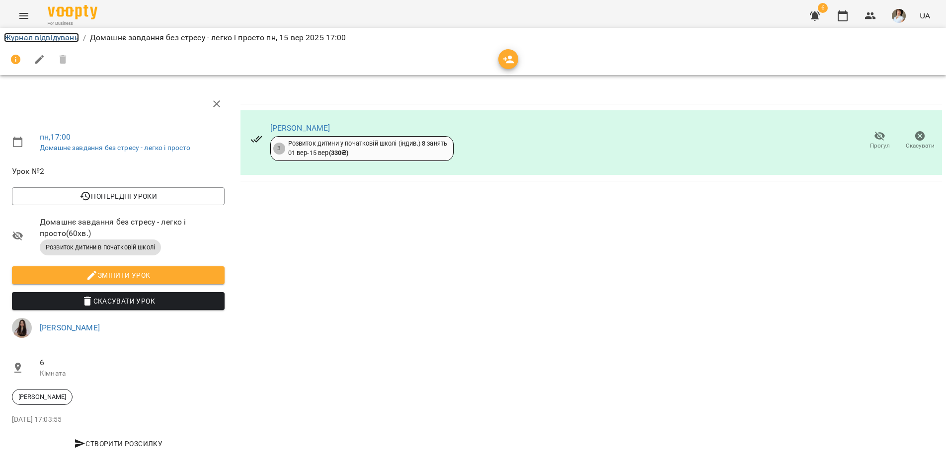
click at [18, 39] on link "Журнал відвідувань" at bounding box center [41, 37] width 75 height 9
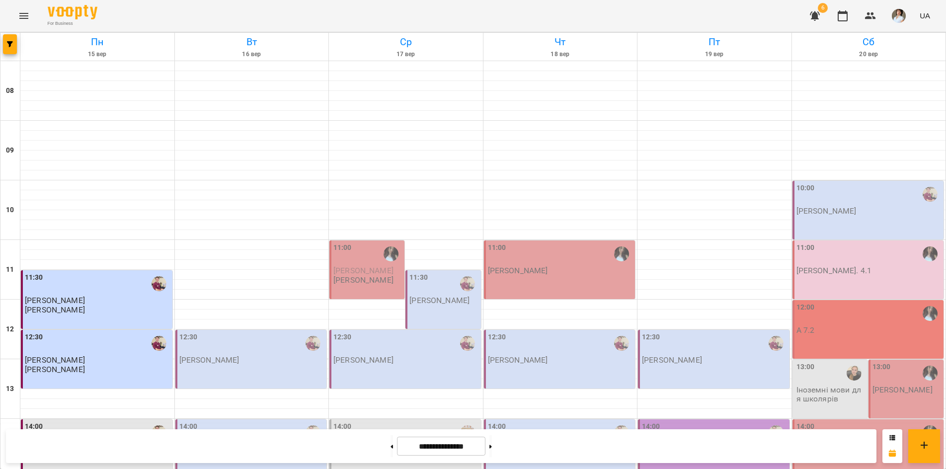
scroll to position [398, 0]
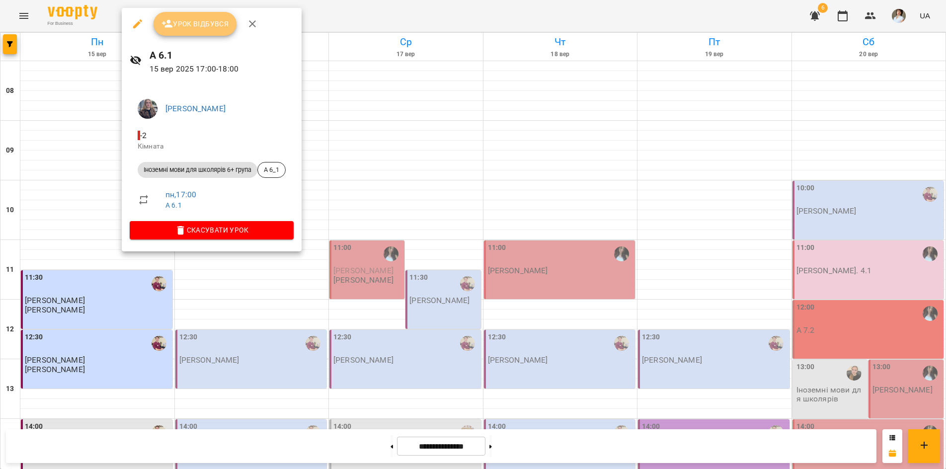
click at [199, 30] on button "Урок відбувся" at bounding box center [195, 24] width 83 height 24
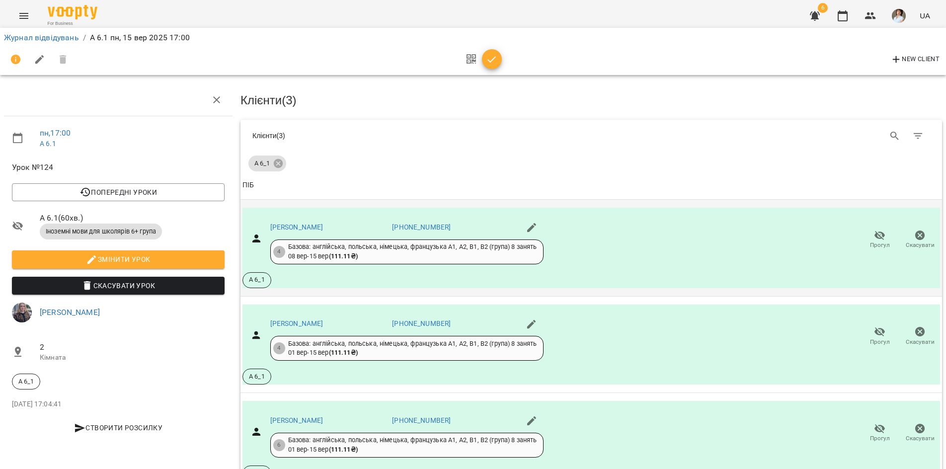
scroll to position [65, 0]
click at [874, 326] on icon "button" at bounding box center [880, 332] width 12 height 12
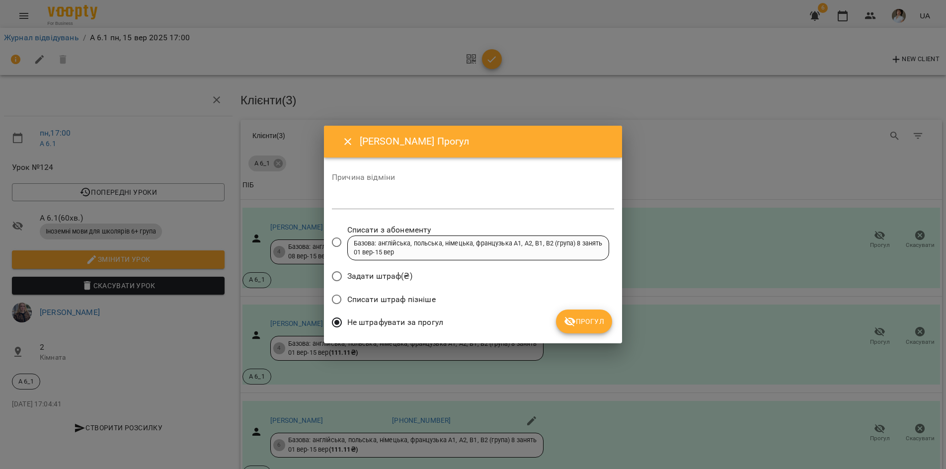
click at [591, 321] on span "Прогул" at bounding box center [584, 322] width 40 height 12
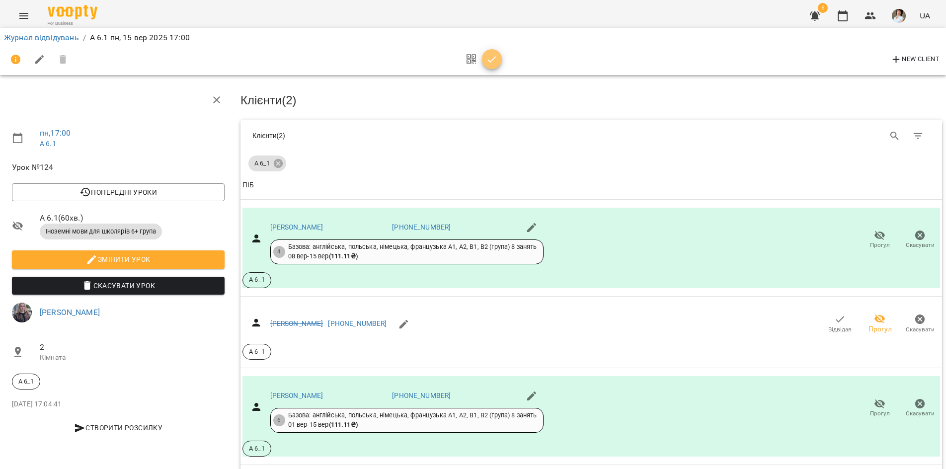
click at [491, 66] on button "button" at bounding box center [492, 59] width 20 height 20
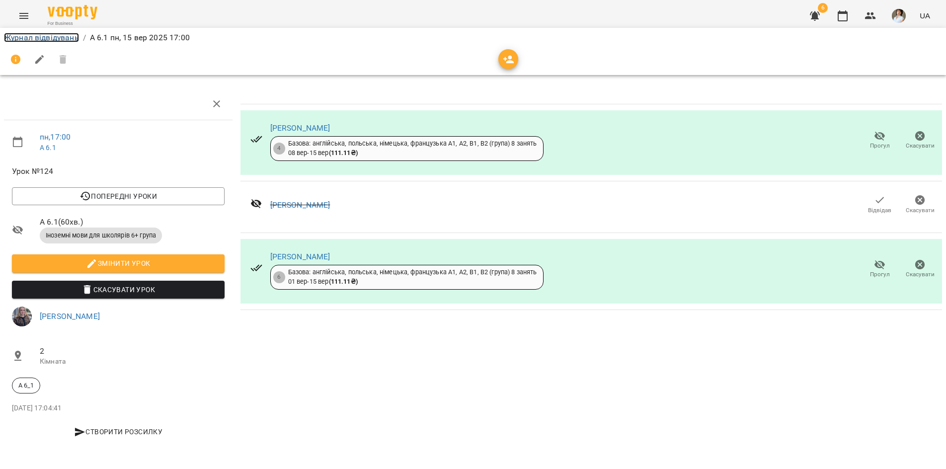
click at [10, 41] on link "Журнал відвідувань" at bounding box center [41, 37] width 75 height 9
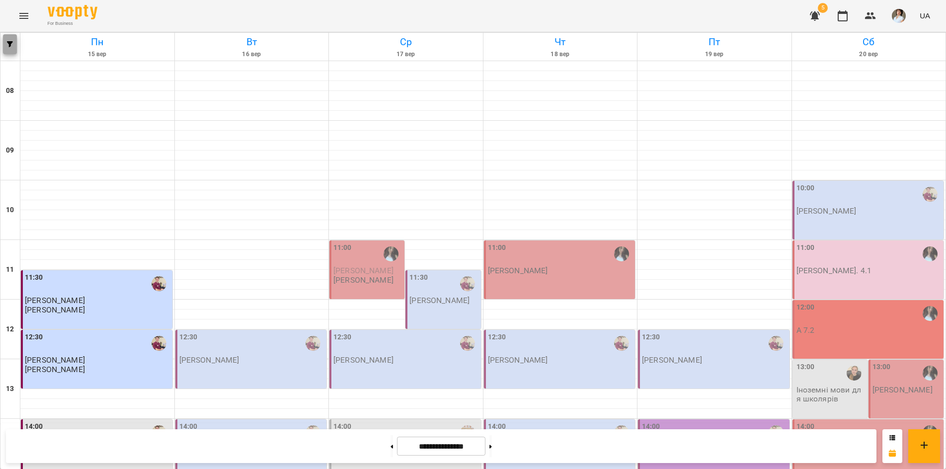
click at [8, 42] on icon "button" at bounding box center [10, 44] width 6 height 6
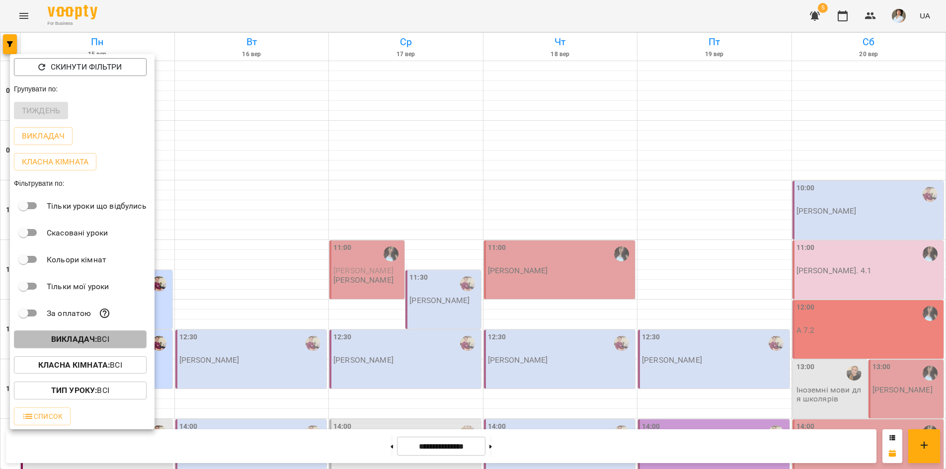
click at [68, 345] on p "Викладач : Всі" at bounding box center [80, 339] width 58 height 12
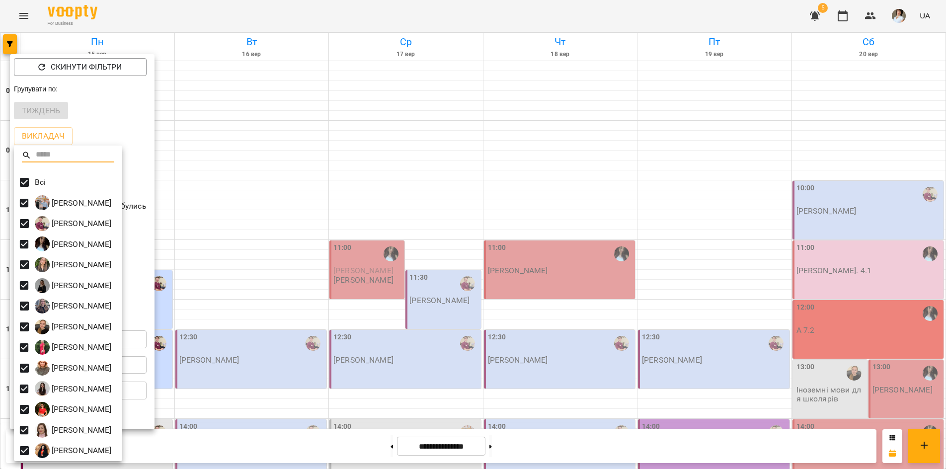
click at [244, 104] on div at bounding box center [473, 234] width 946 height 469
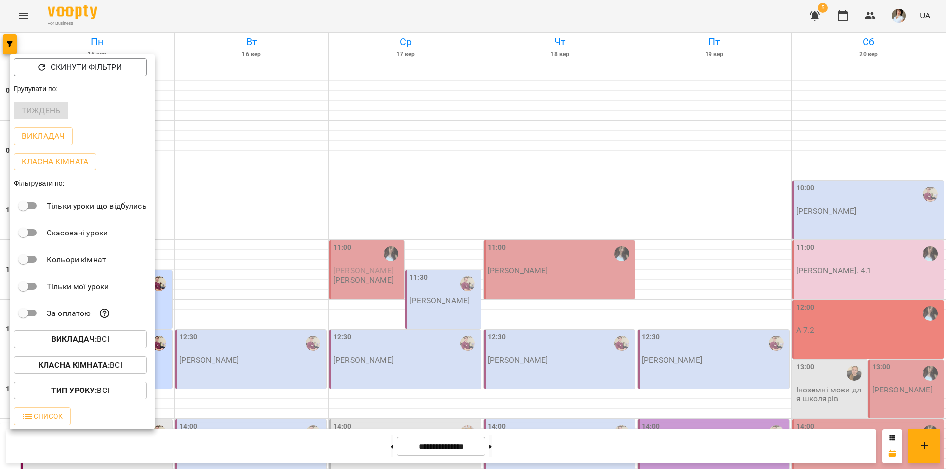
click at [226, 125] on div at bounding box center [473, 234] width 946 height 469
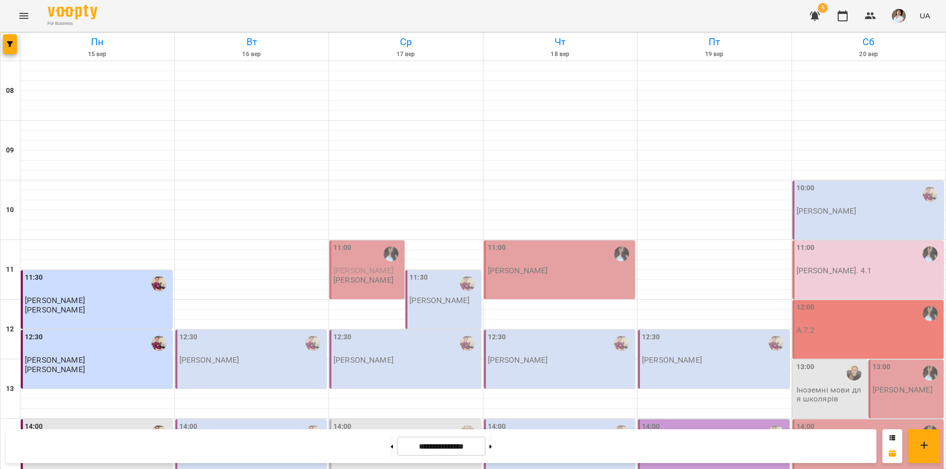
scroll to position [398, 0]
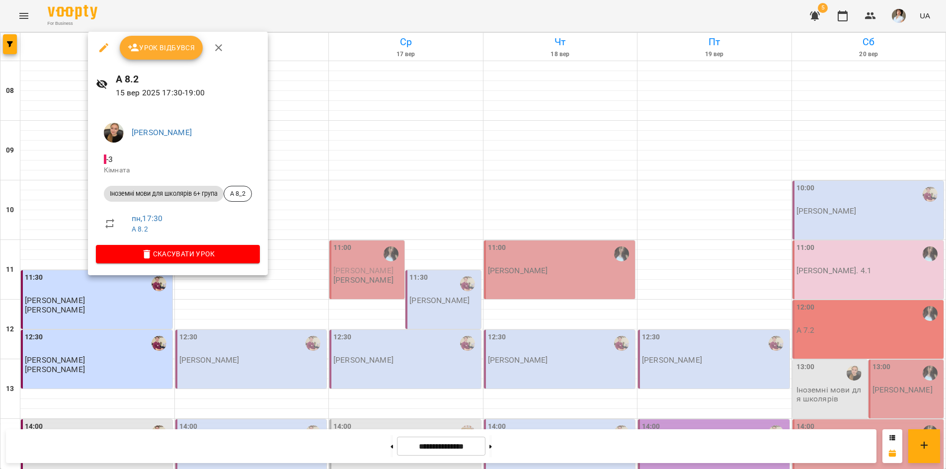
click at [251, 409] on div at bounding box center [473, 234] width 946 height 469
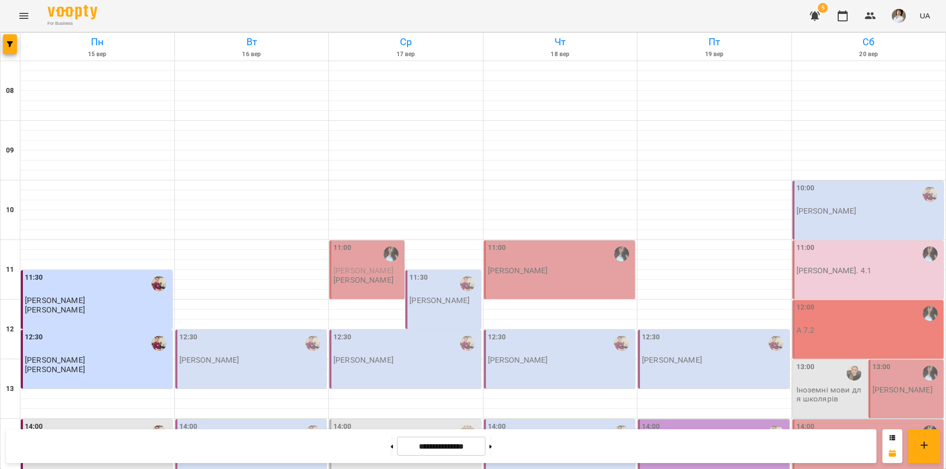
scroll to position [348, 0]
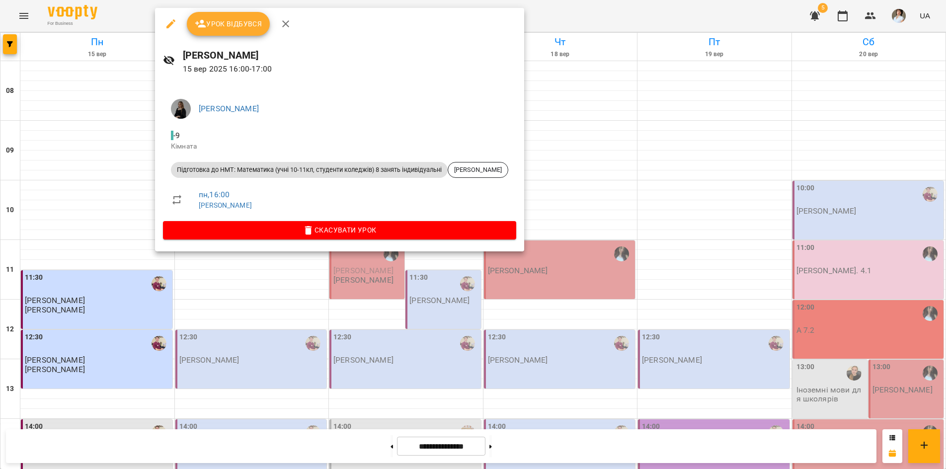
click at [244, 28] on span "Урок відбувся" at bounding box center [229, 24] width 68 height 12
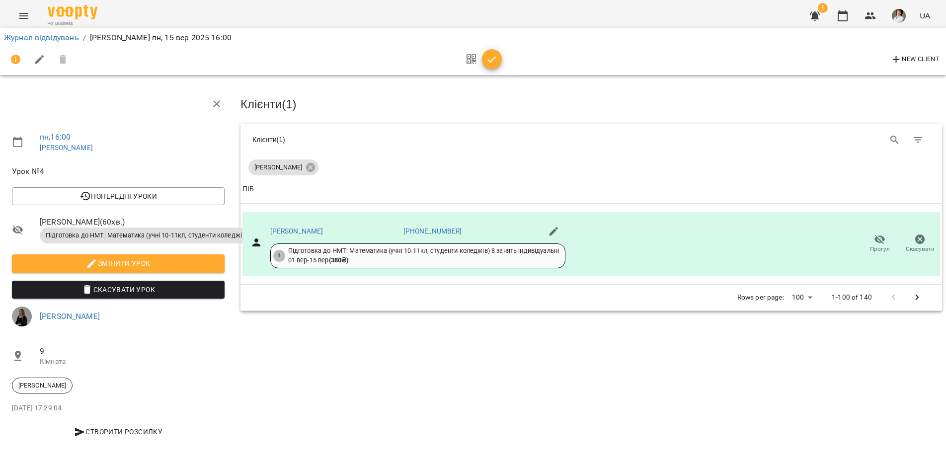
click at [494, 61] on icon "button" at bounding box center [492, 60] width 12 height 12
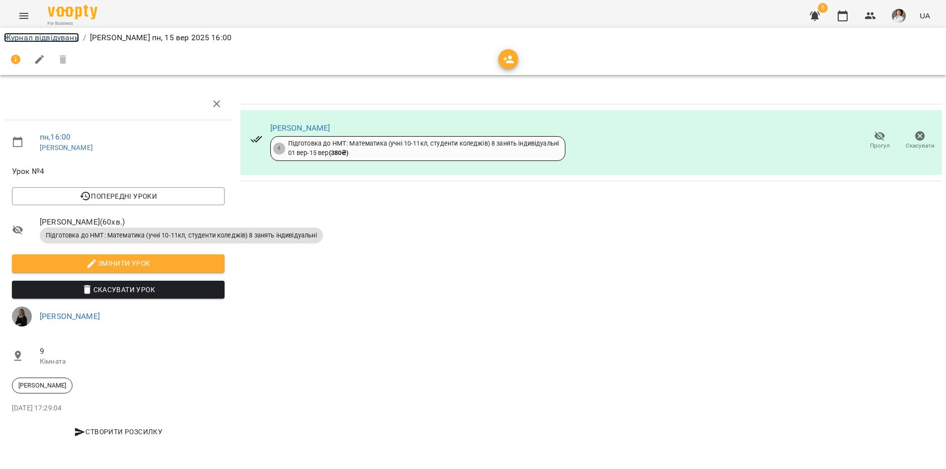
click at [64, 35] on link "Журнал відвідувань" at bounding box center [41, 37] width 75 height 9
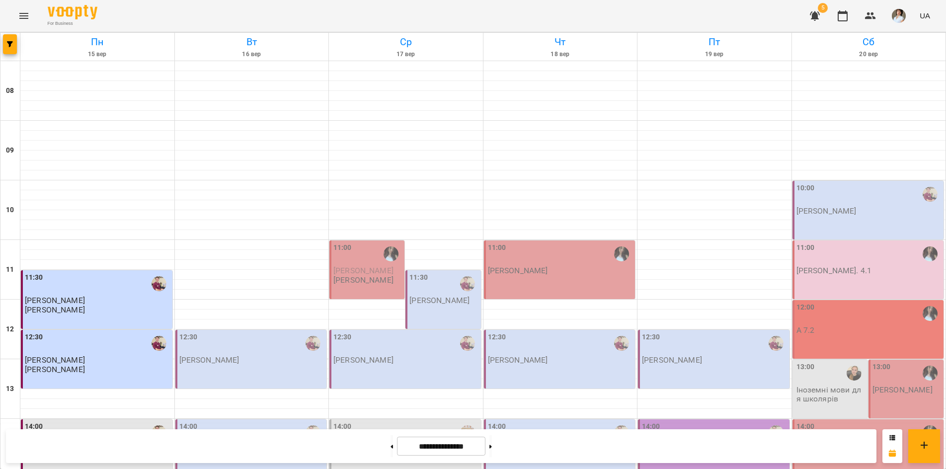
scroll to position [398, 0]
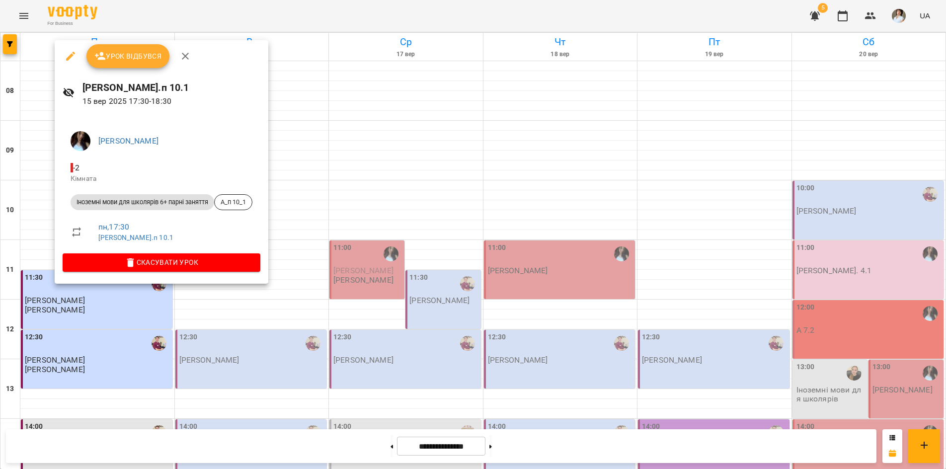
click at [103, 361] on div at bounding box center [473, 234] width 946 height 469
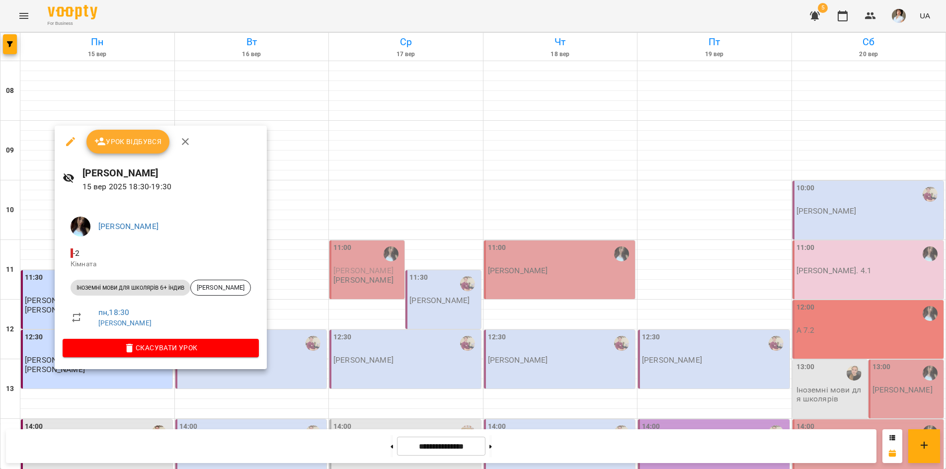
click at [261, 413] on div at bounding box center [473, 234] width 946 height 469
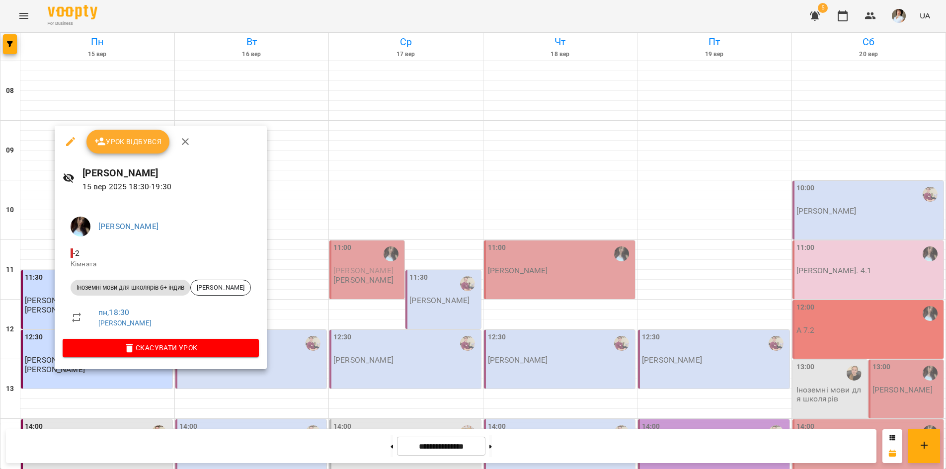
click at [256, 393] on div at bounding box center [473, 234] width 946 height 469
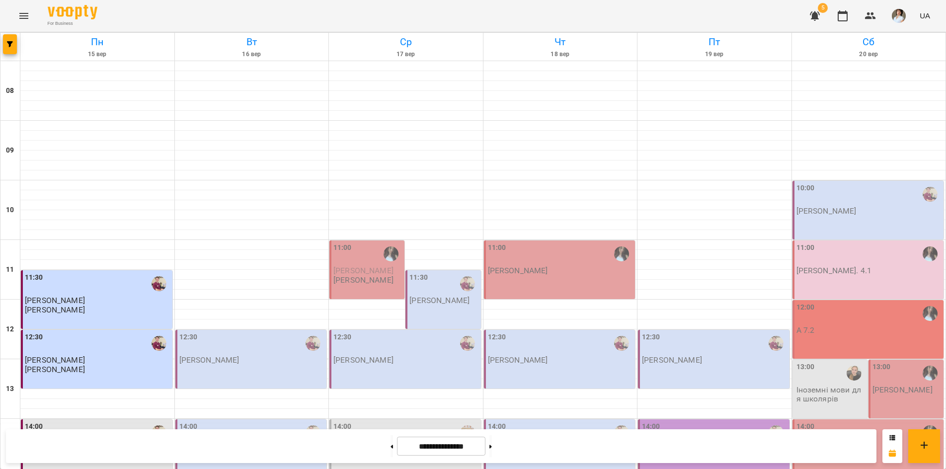
scroll to position [412, 0]
click at [11, 50] on button "button" at bounding box center [10, 44] width 14 height 20
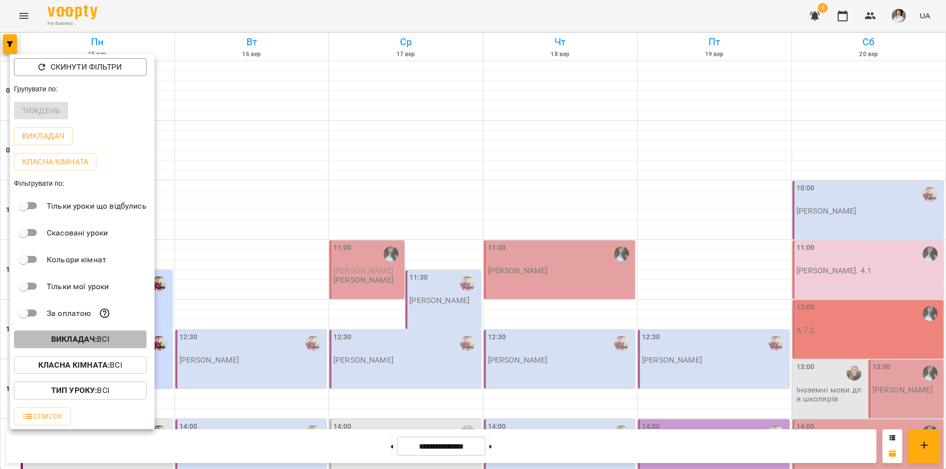
click at [98, 345] on p "Викладач : Всі" at bounding box center [80, 339] width 58 height 12
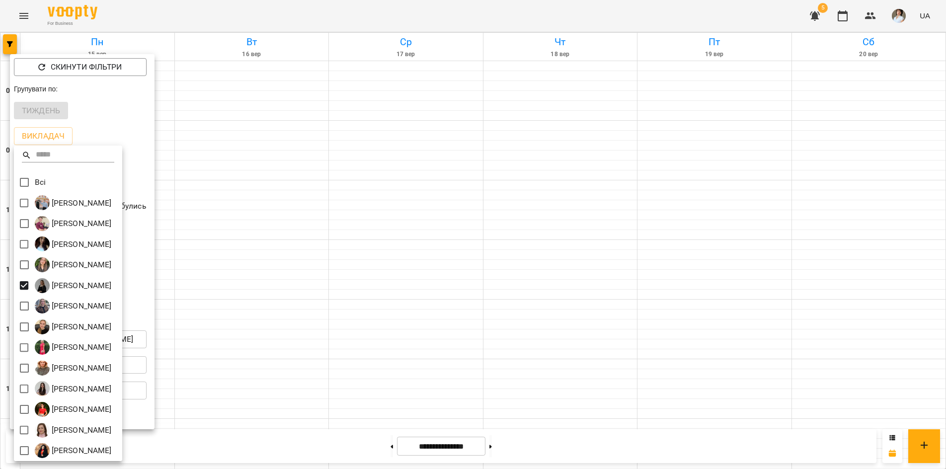
click at [266, 284] on div at bounding box center [473, 234] width 946 height 469
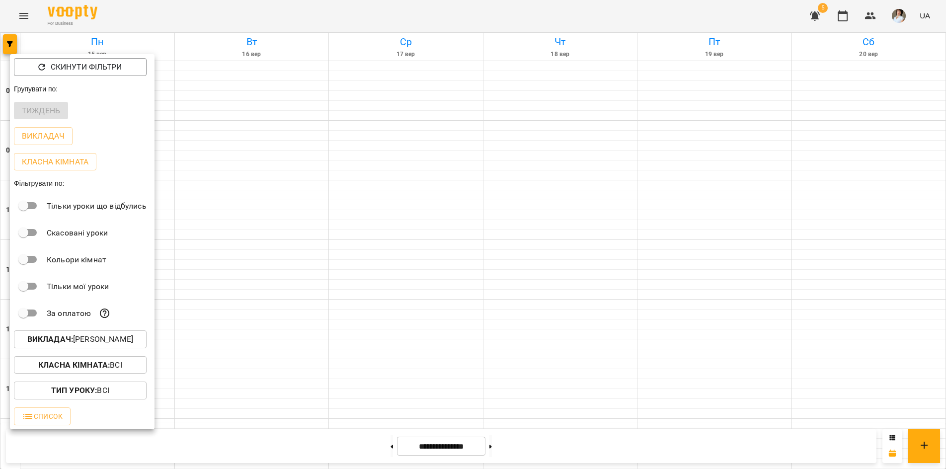
click at [260, 280] on div at bounding box center [473, 234] width 946 height 469
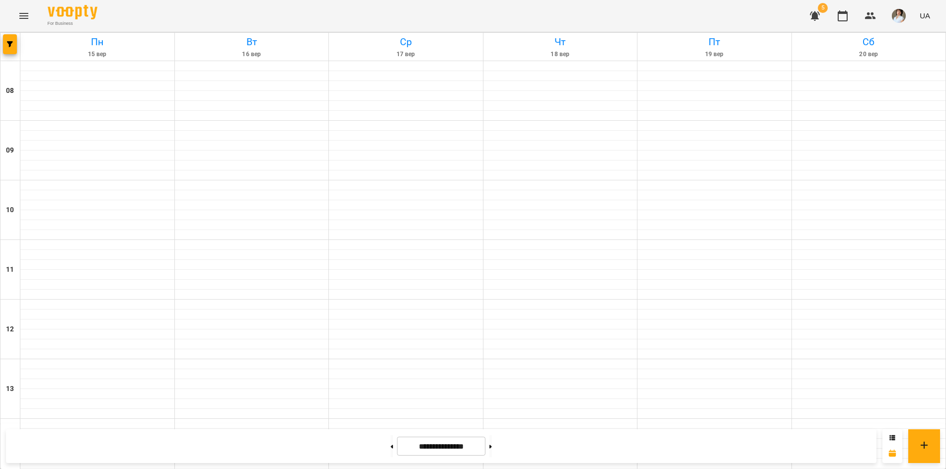
scroll to position [362, 0]
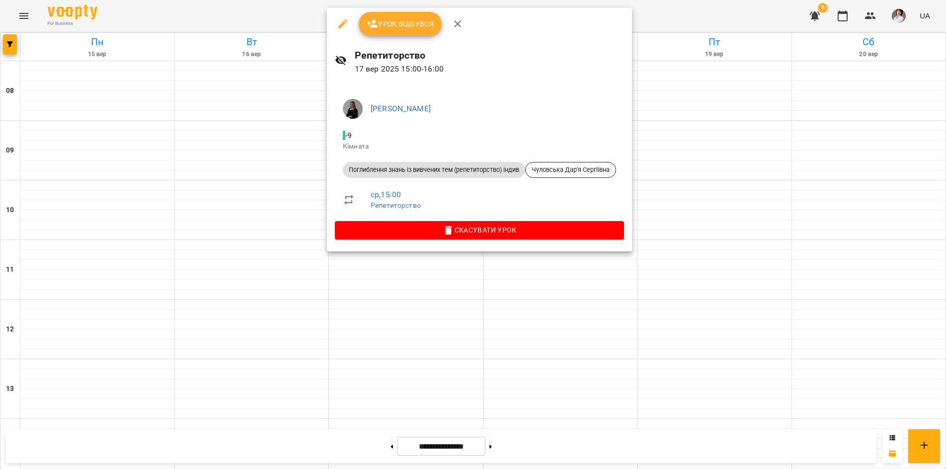
click at [254, 295] on div at bounding box center [473, 234] width 946 height 469
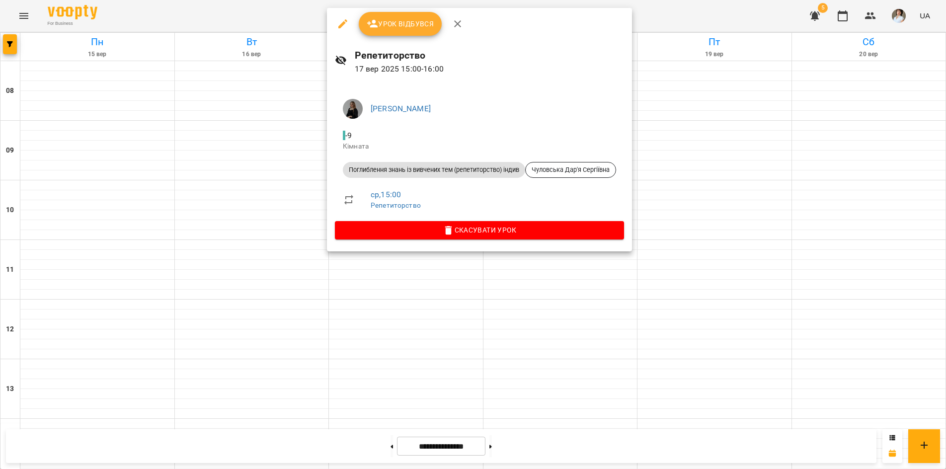
click at [288, 259] on div at bounding box center [473, 234] width 946 height 469
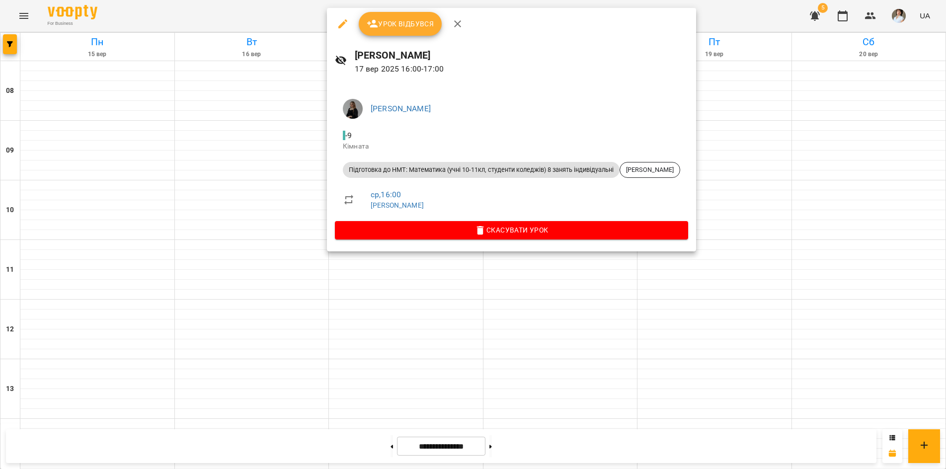
click at [277, 294] on div at bounding box center [473, 234] width 946 height 469
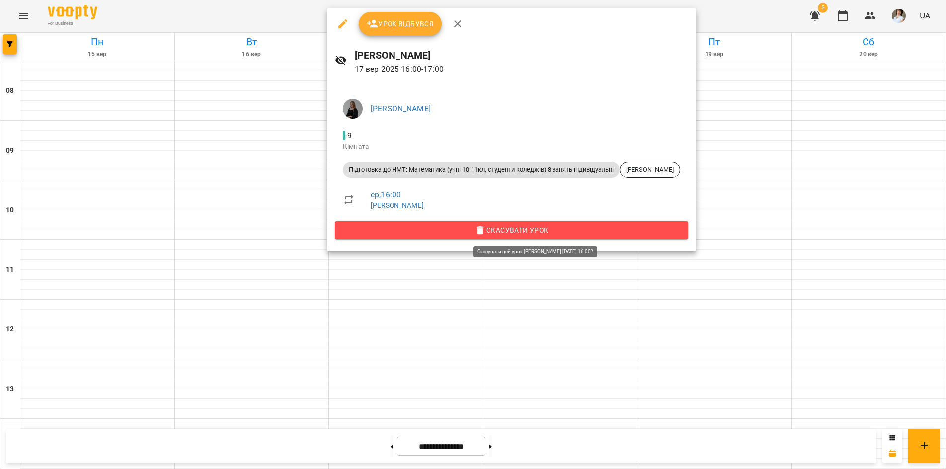
click at [513, 225] on span "Скасувати Урок" at bounding box center [511, 230] width 337 height 12
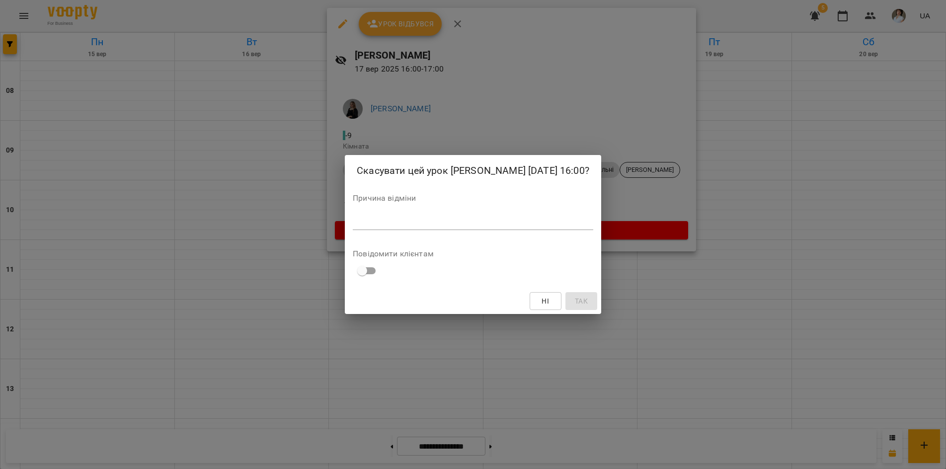
click at [508, 222] on textarea at bounding box center [473, 221] width 241 height 9
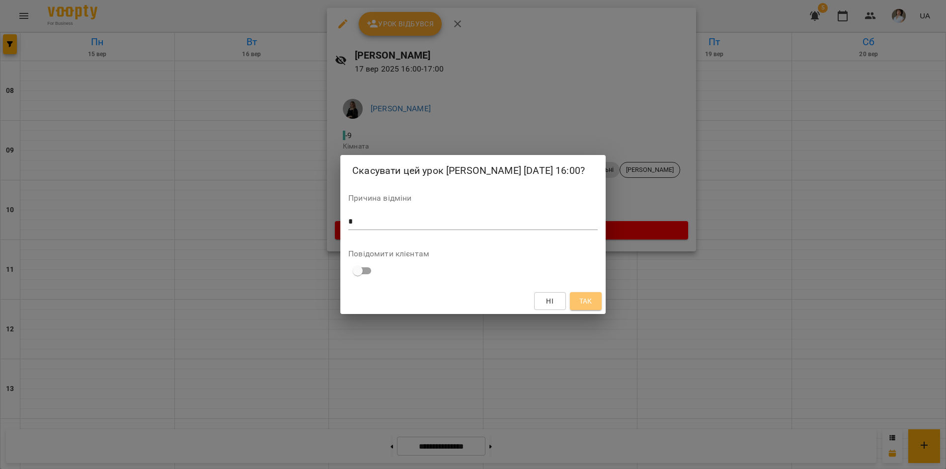
click at [587, 301] on span "Так" at bounding box center [585, 301] width 13 height 12
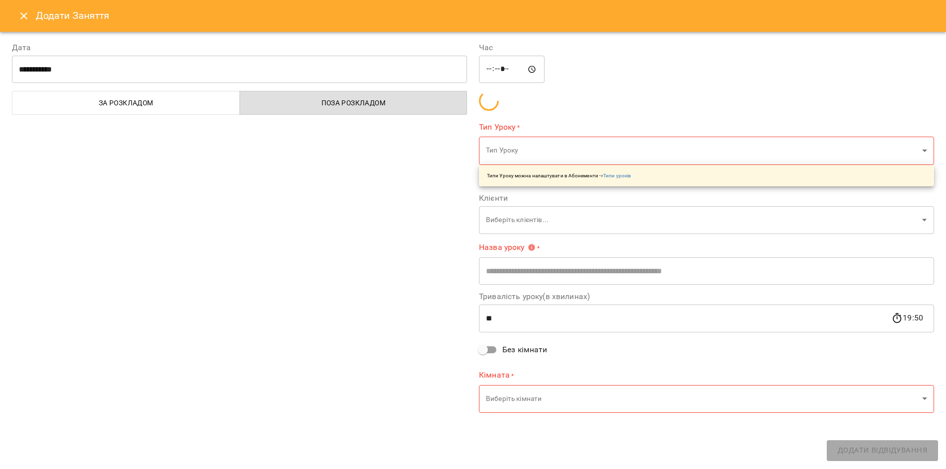
type input "**********"
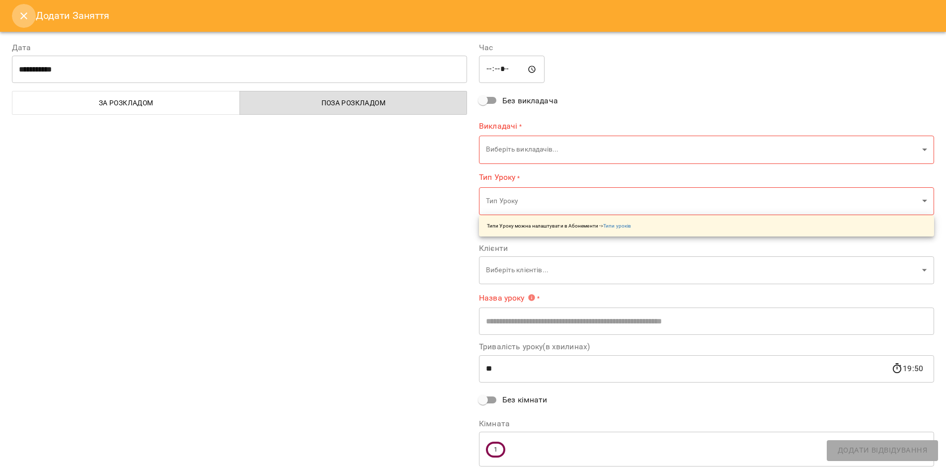
click at [22, 13] on icon "Close" at bounding box center [24, 16] width 12 height 12
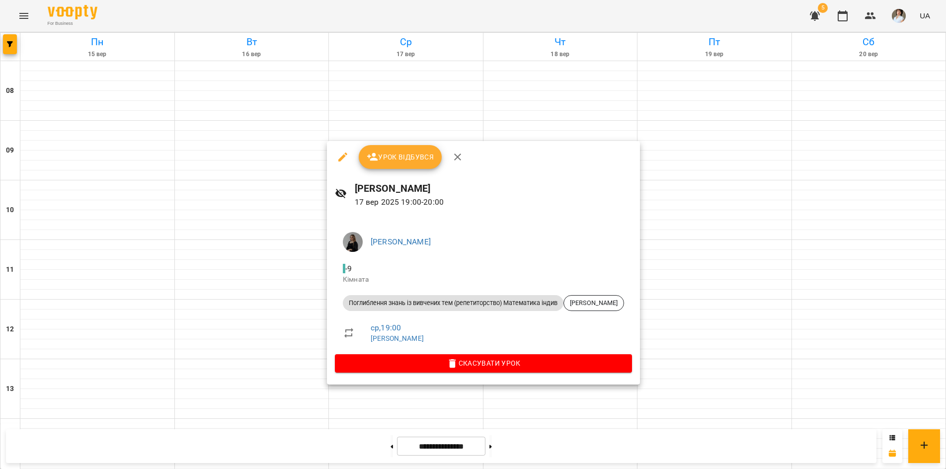
click at [567, 416] on div at bounding box center [473, 234] width 946 height 469
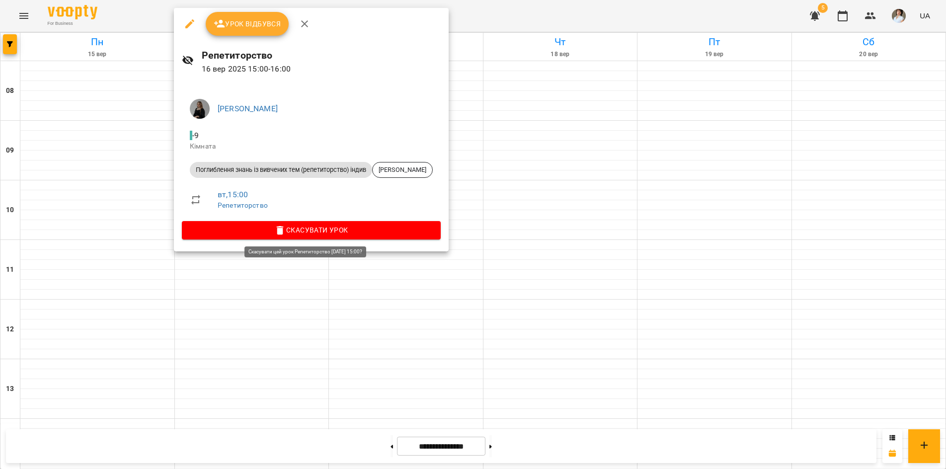
click at [309, 231] on span "Скасувати Урок" at bounding box center [311, 230] width 243 height 12
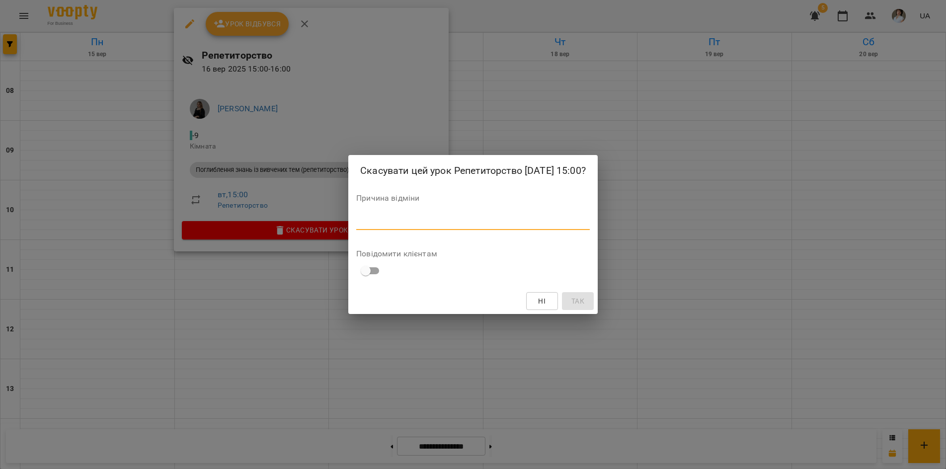
click at [359, 222] on textarea at bounding box center [473, 221] width 234 height 9
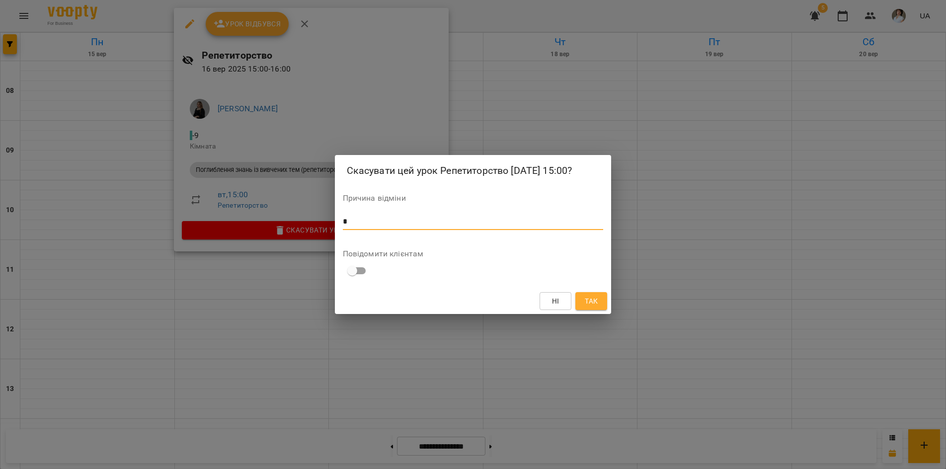
click at [599, 298] on span "Так" at bounding box center [591, 301] width 16 height 12
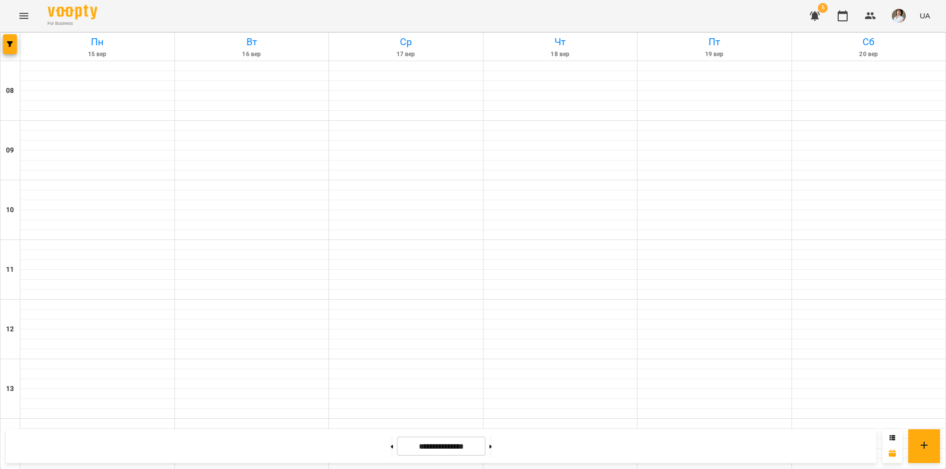
scroll to position [313, 0]
click at [15, 47] on span "button" at bounding box center [10, 44] width 14 height 6
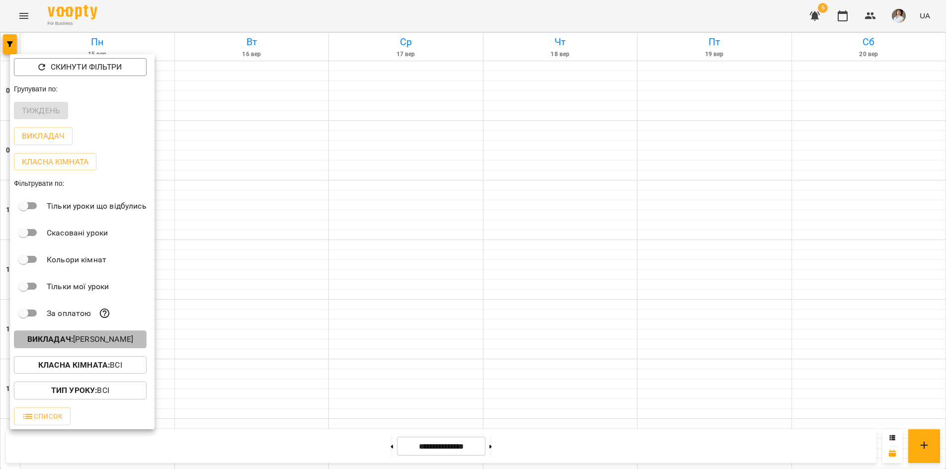
click at [84, 345] on p "Викладач : Дибко Діана Ігорівна" at bounding box center [80, 339] width 106 height 12
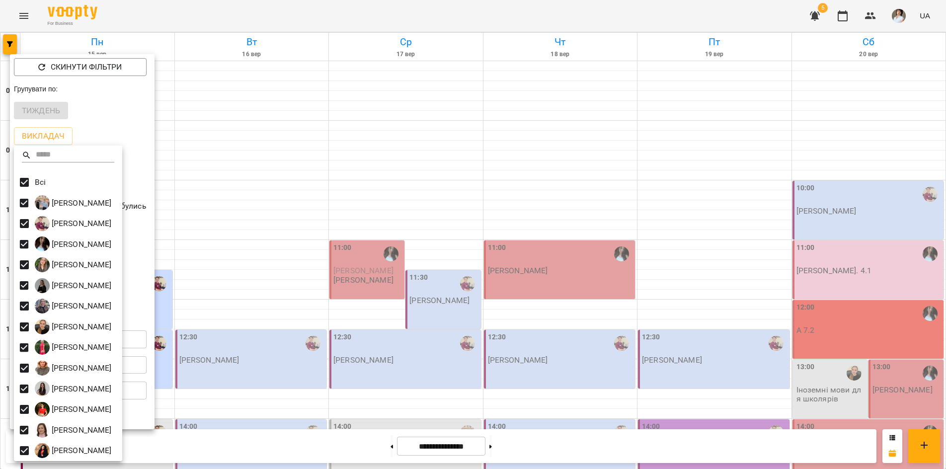
click at [299, 183] on div at bounding box center [473, 234] width 946 height 469
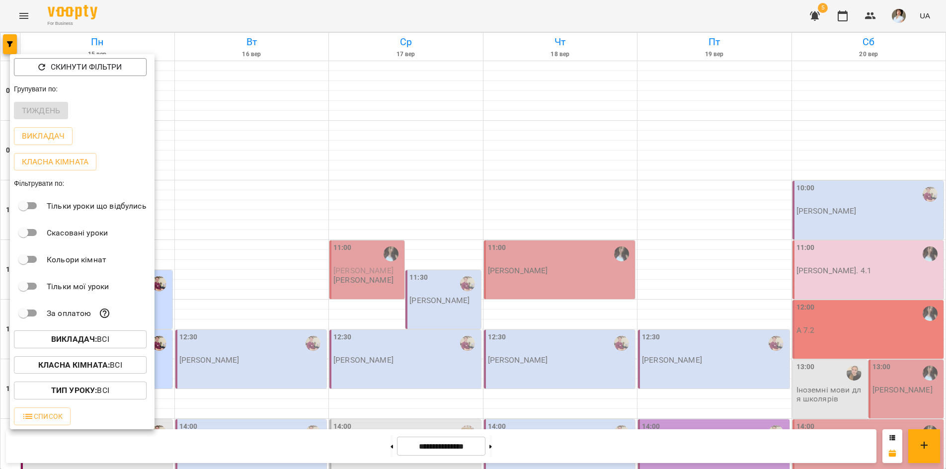
click at [299, 184] on div at bounding box center [473, 234] width 946 height 469
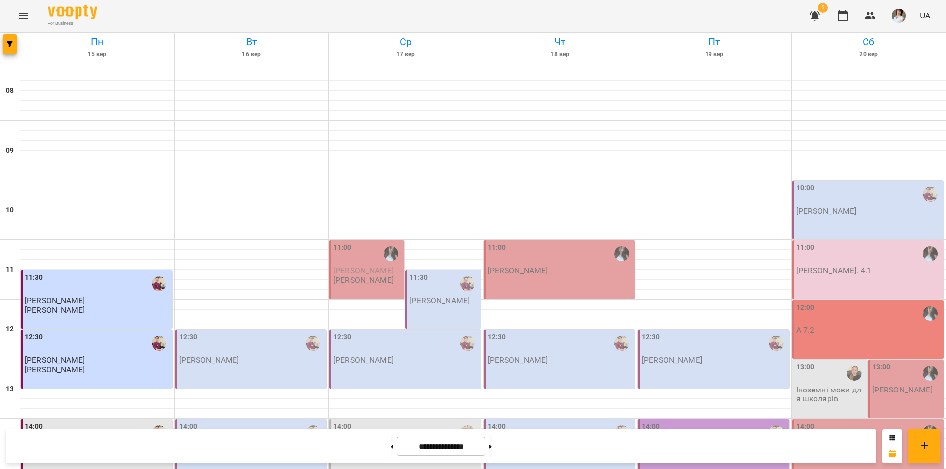
scroll to position [362, 0]
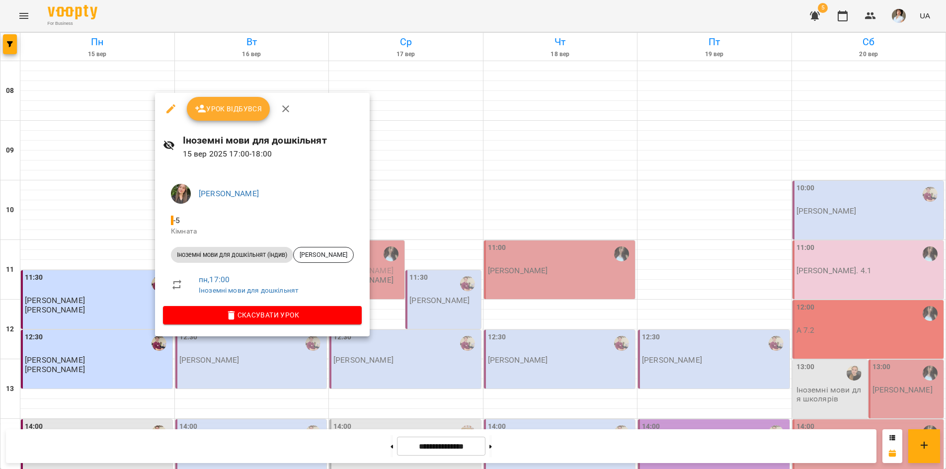
click at [267, 391] on div at bounding box center [473, 234] width 946 height 469
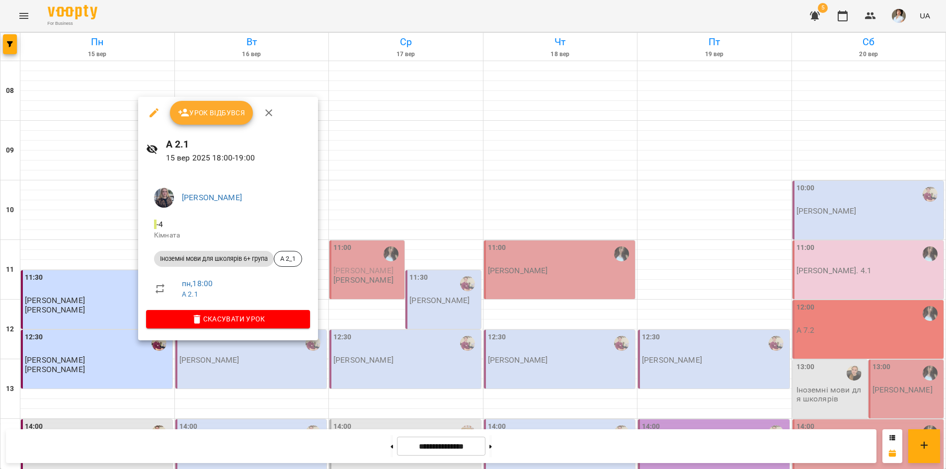
drag, startPoint x: 286, startPoint y: 449, endPoint x: 217, endPoint y: 108, distance: 347.4
click at [284, 425] on div at bounding box center [473, 234] width 946 height 469
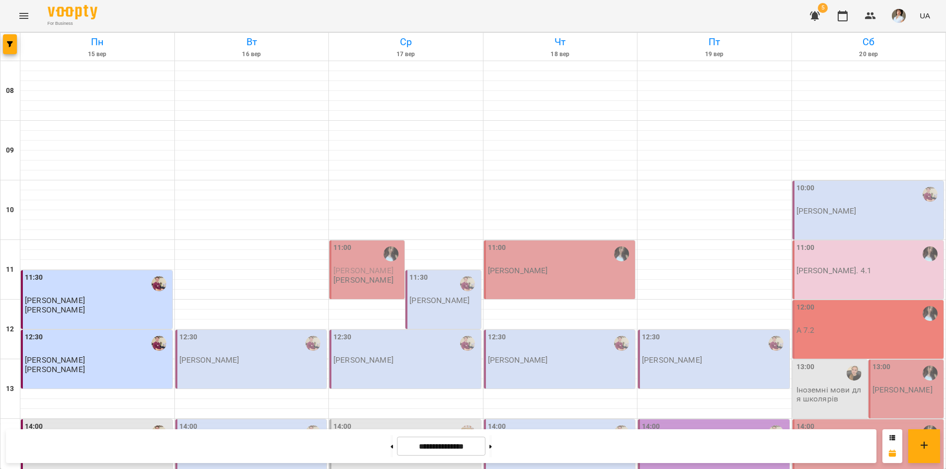
scroll to position [412, 0]
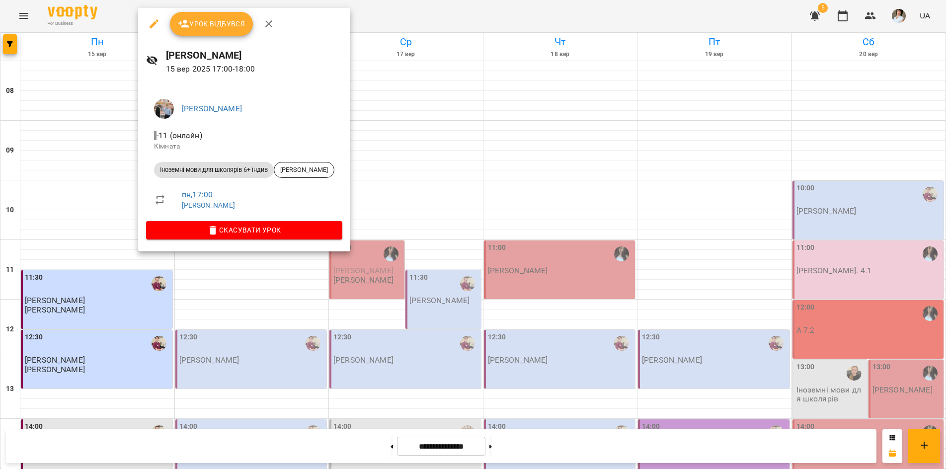
click at [240, 401] on div at bounding box center [473, 234] width 946 height 469
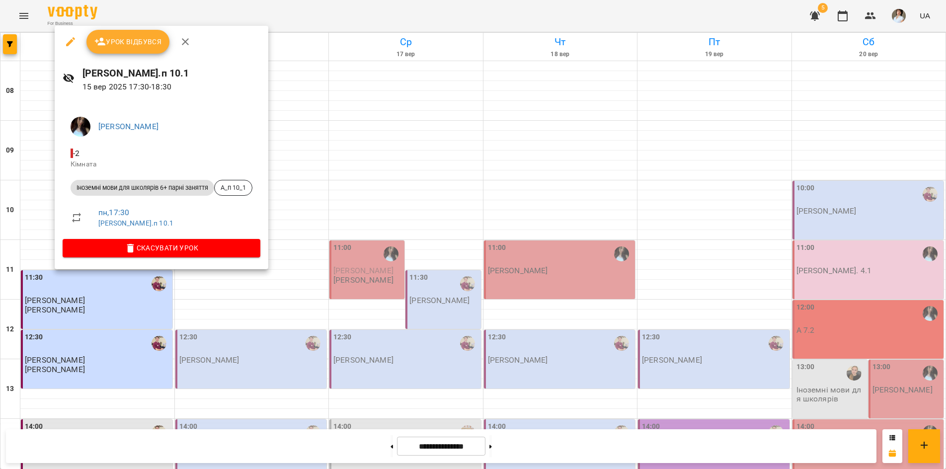
click at [125, 50] on button "Урок відбувся" at bounding box center [127, 42] width 83 height 24
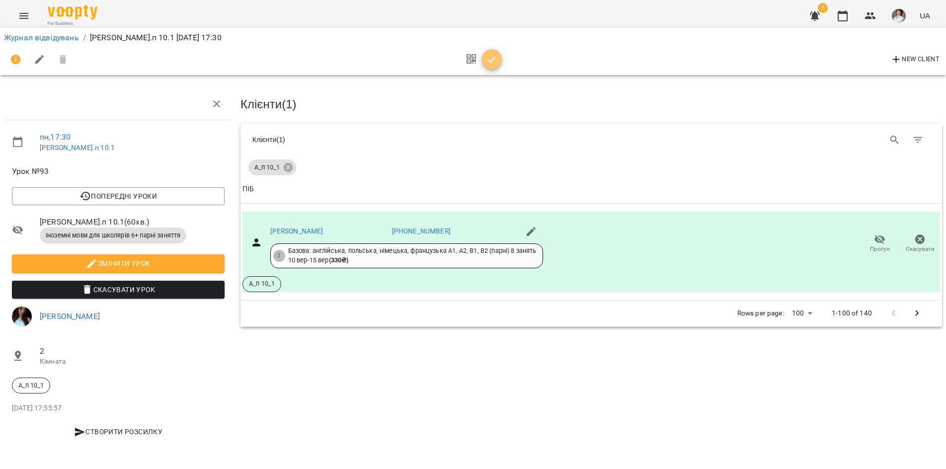
click at [491, 60] on icon "button" at bounding box center [492, 60] width 12 height 12
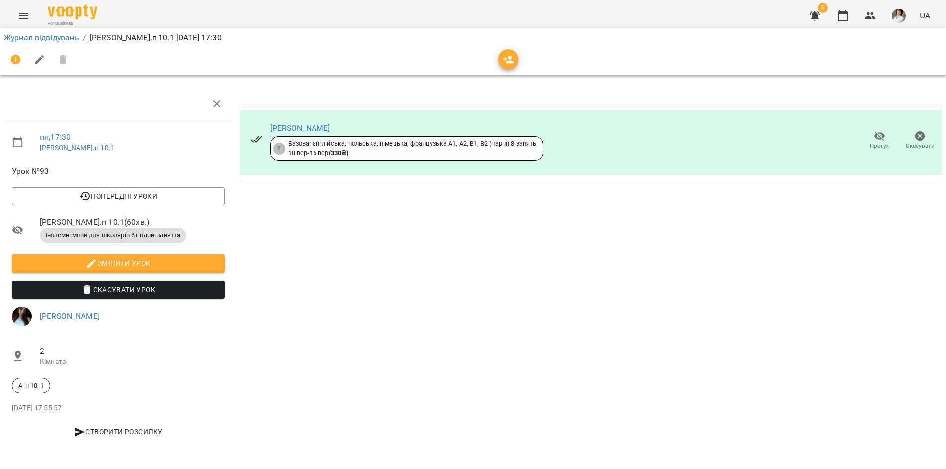
click at [567, 119] on div "Базь Софія 2 Базова: англійська, польська, німецька, французька А1, А2, В1, В2 …" at bounding box center [592, 142] width 702 height 65
click at [297, 132] on link "[PERSON_NAME]" at bounding box center [300, 127] width 60 height 9
click at [21, 37] on link "Журнал відвідувань" at bounding box center [41, 37] width 75 height 9
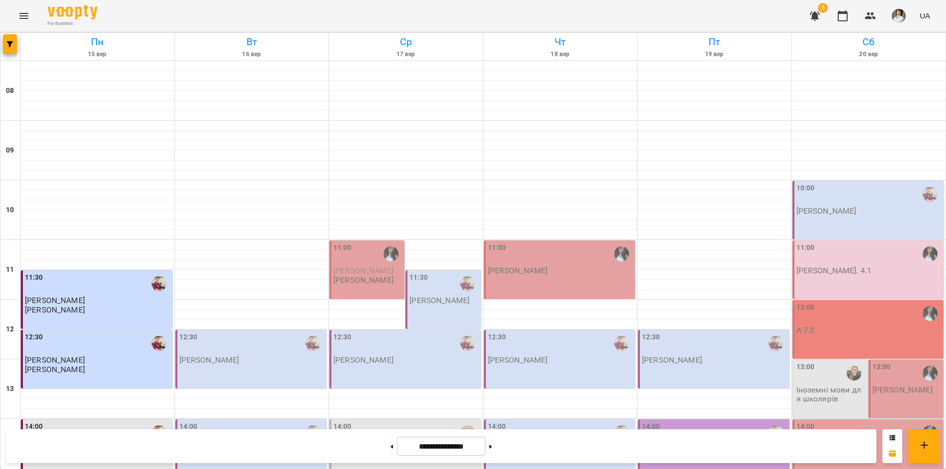
scroll to position [412, 0]
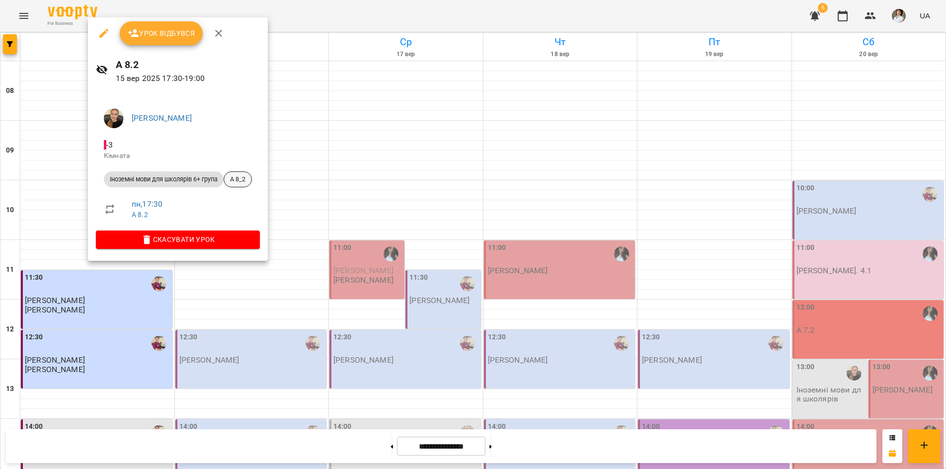
click at [238, 180] on span "А 8_2" at bounding box center [237, 179] width 27 height 9
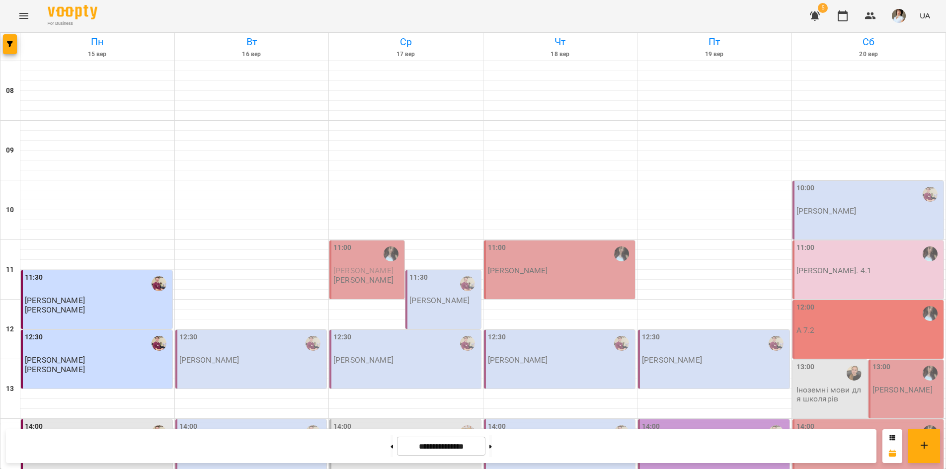
scroll to position [412, 0]
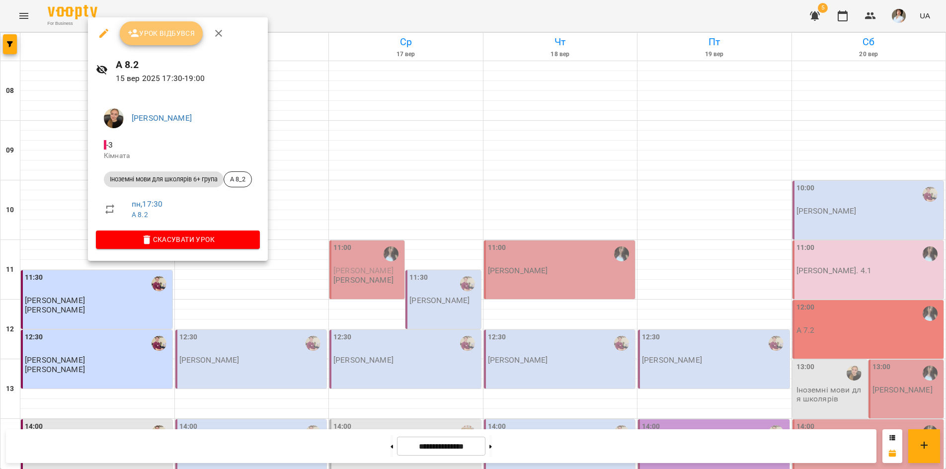
click at [159, 29] on span "Урок відбувся" at bounding box center [162, 33] width 68 height 12
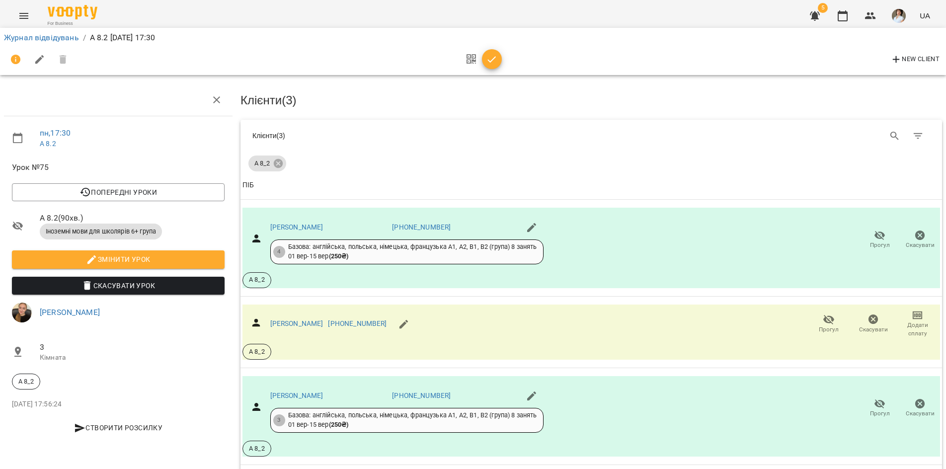
scroll to position [40, 0]
click at [913, 312] on icon "button" at bounding box center [918, 316] width 10 height 8
click at [310, 285] on div at bounding box center [473, 234] width 946 height 469
click at [311, 320] on link "Іллясевич Вікторія Олегівна" at bounding box center [296, 324] width 53 height 8
click at [917, 321] on span "Додати сплату" at bounding box center [917, 329] width 33 height 17
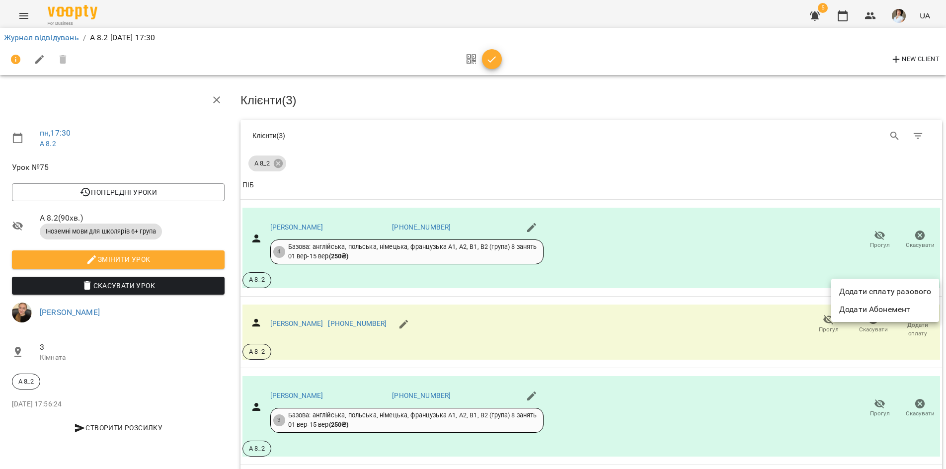
click at [892, 292] on li "Додати сплату разового" at bounding box center [885, 292] width 108 height 18
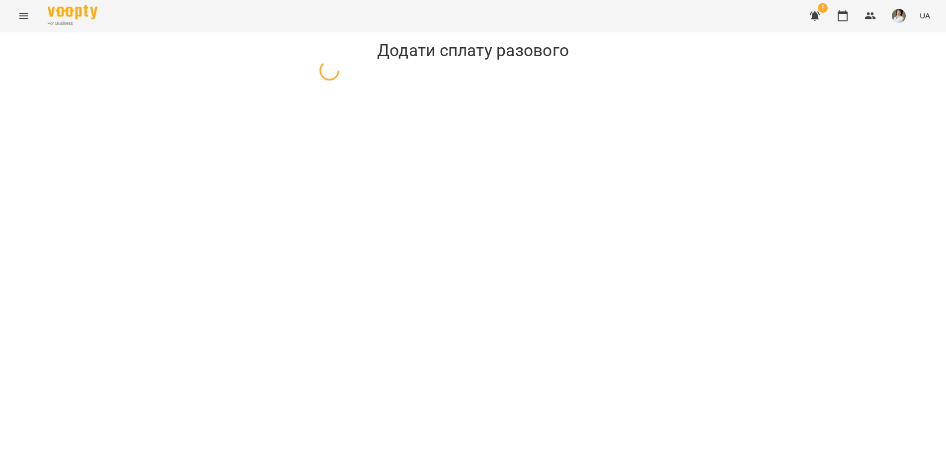
select select "**********"
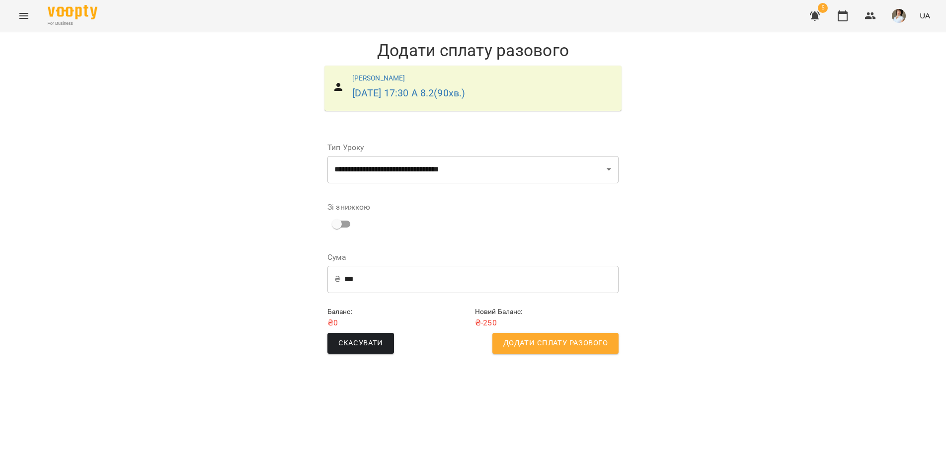
click at [541, 344] on span "Додати сплату разового" at bounding box center [555, 343] width 104 height 13
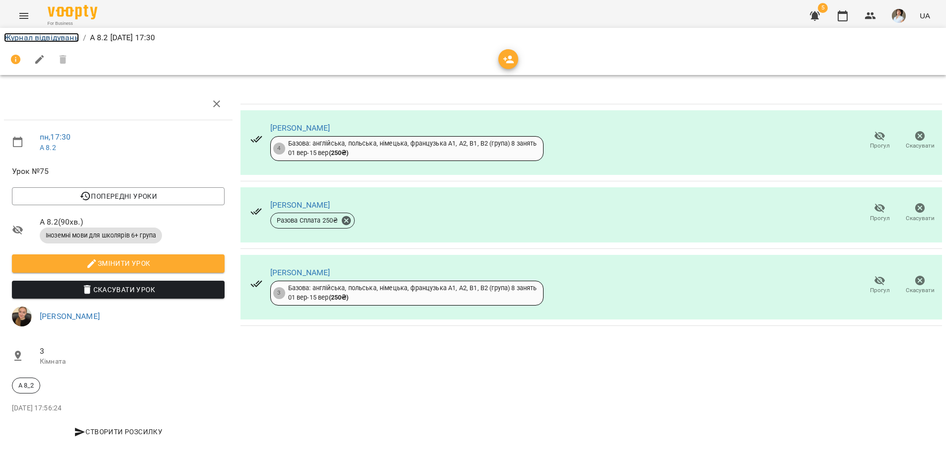
click at [29, 38] on link "Журнал відвідувань" at bounding box center [41, 37] width 75 height 9
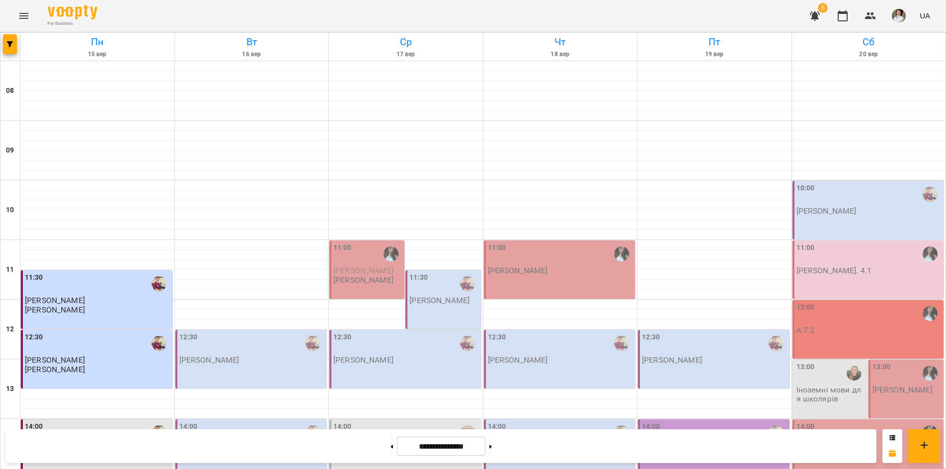
scroll to position [412, 0]
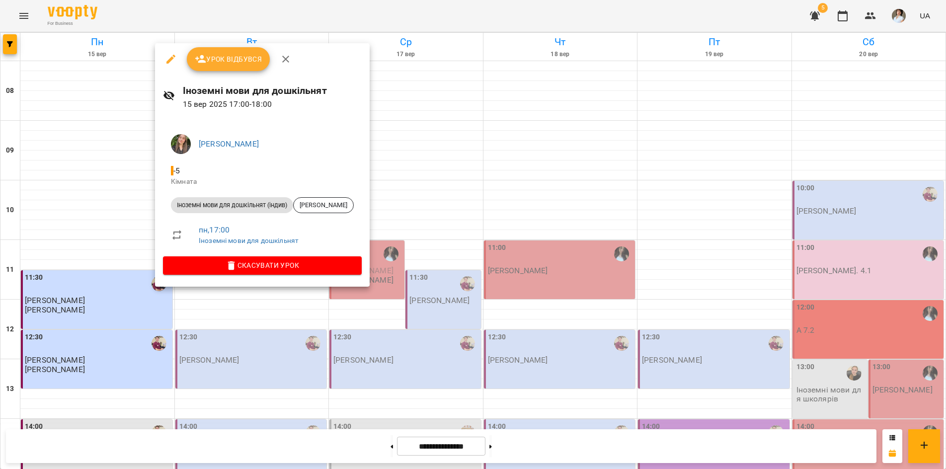
click at [234, 63] on span "Урок відбувся" at bounding box center [229, 59] width 68 height 12
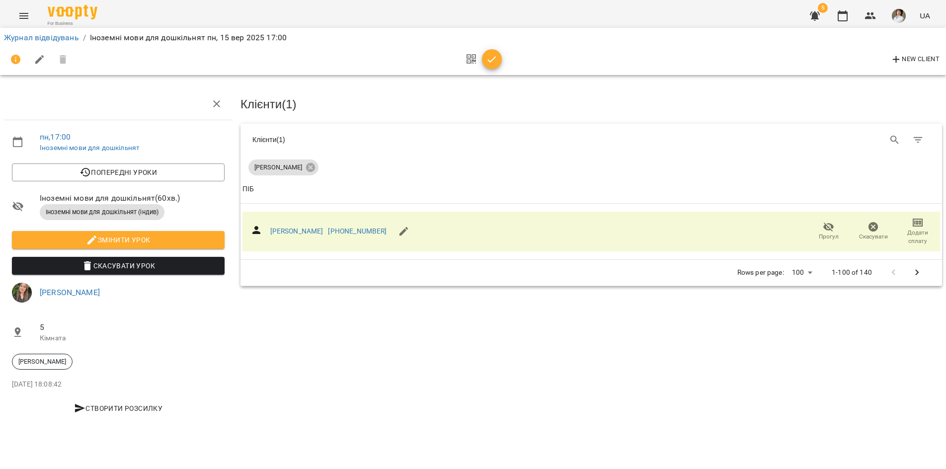
click at [497, 63] on icon "button" at bounding box center [492, 60] width 12 height 12
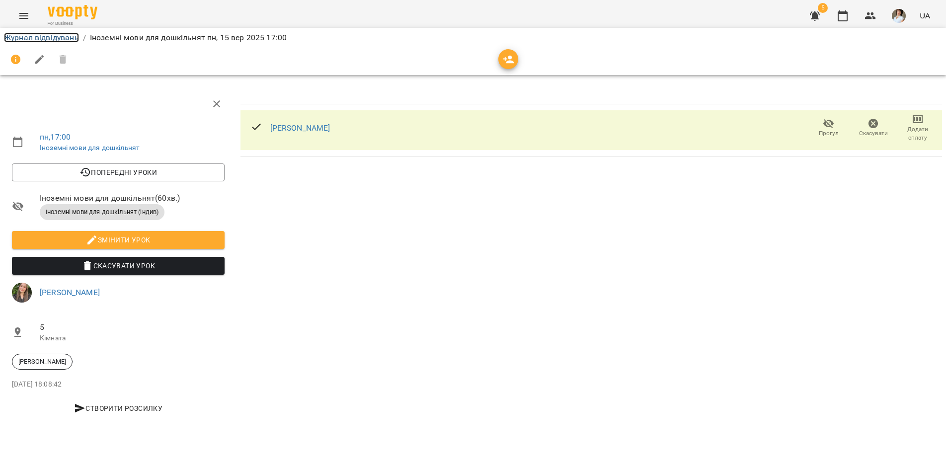
click at [58, 40] on link "Журнал відвідувань" at bounding box center [41, 37] width 75 height 9
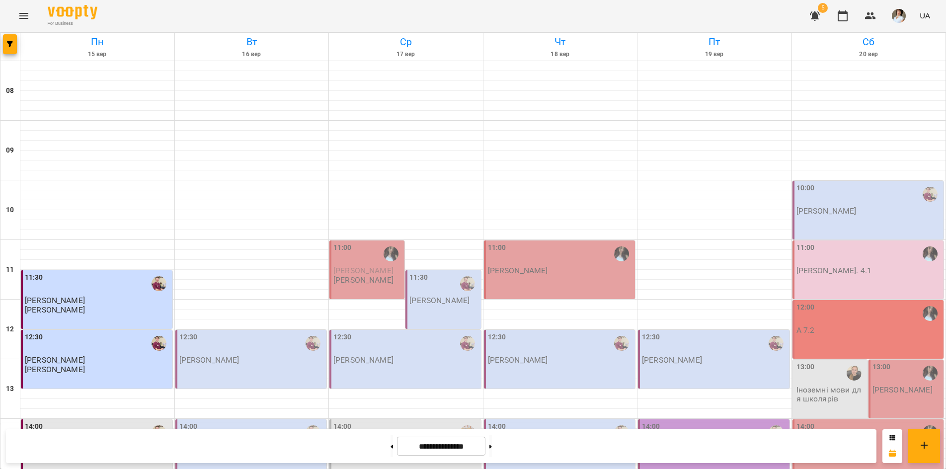
scroll to position [412, 0]
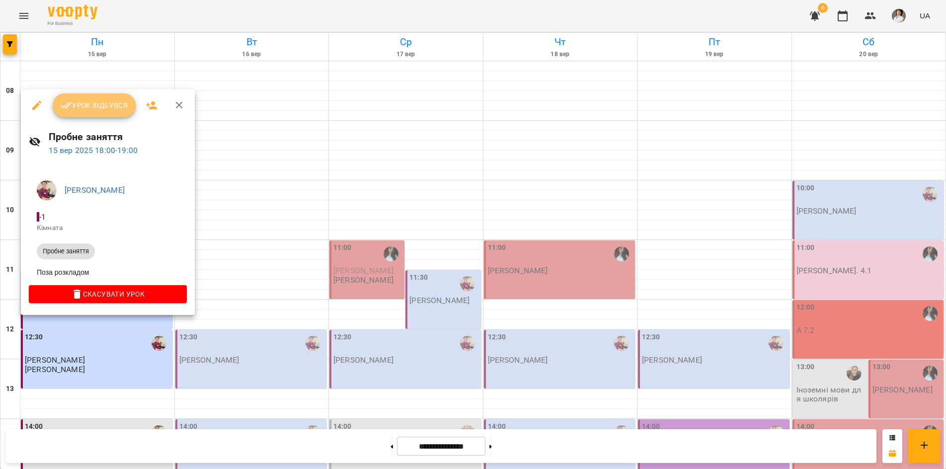
click at [101, 106] on span "Урок відбувся" at bounding box center [95, 105] width 68 height 12
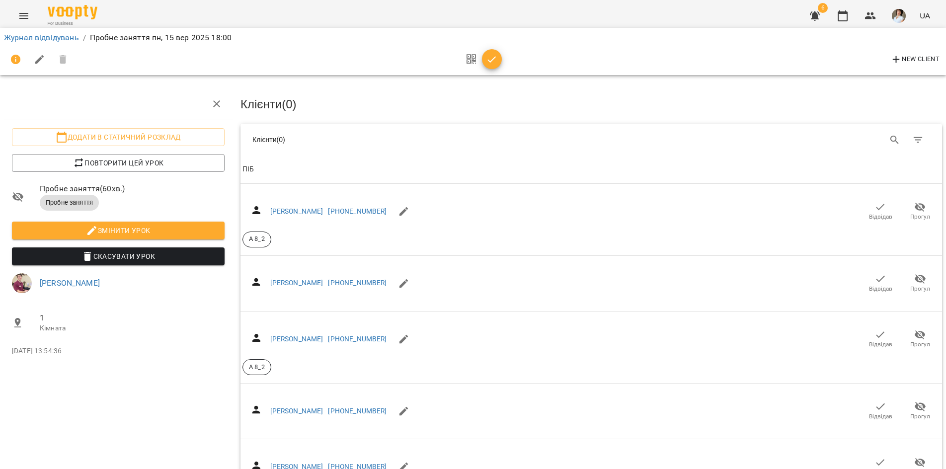
click at [277, 166] on span "ПІБ" at bounding box center [592, 169] width 698 height 12
click at [892, 136] on icon "Search" at bounding box center [895, 140] width 12 height 12
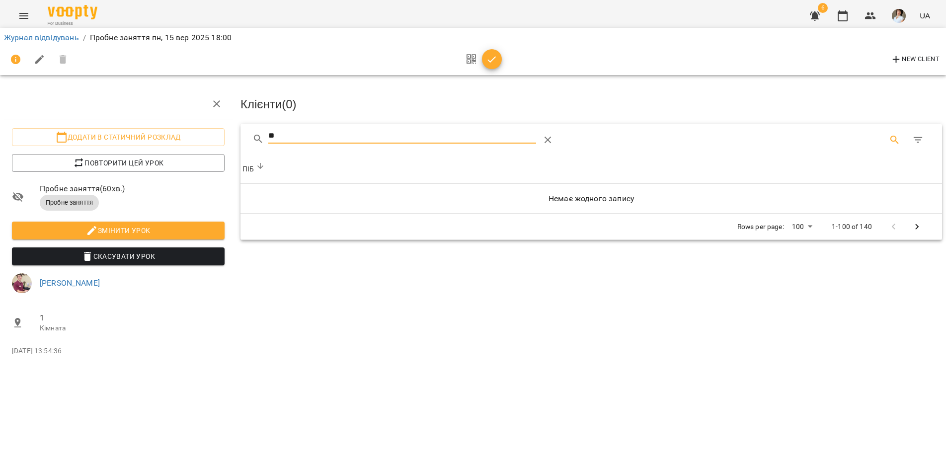
type input "*"
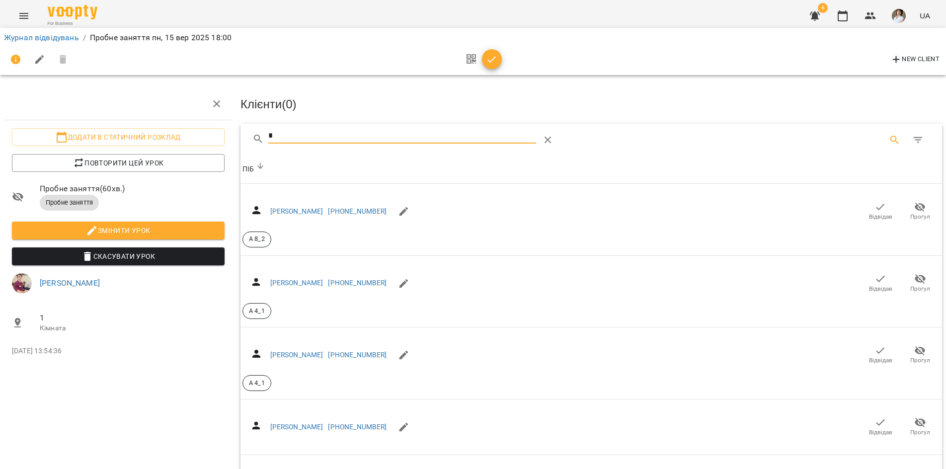
type input "**"
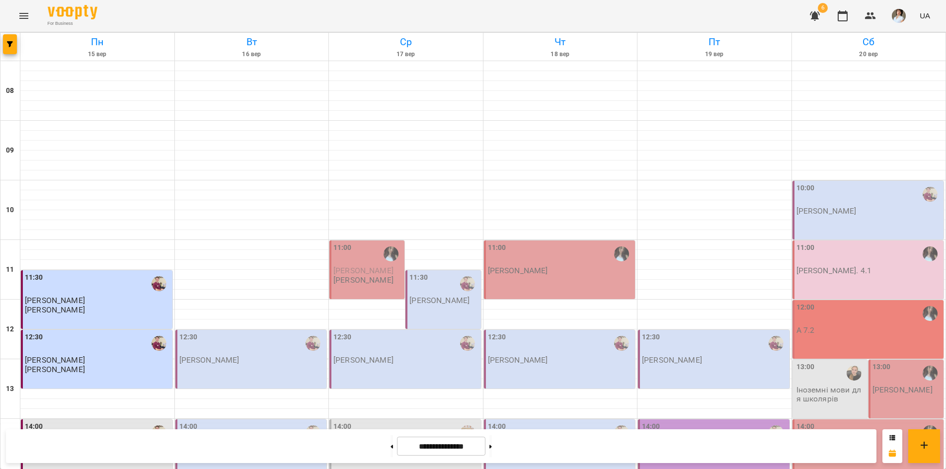
scroll to position [348, 0]
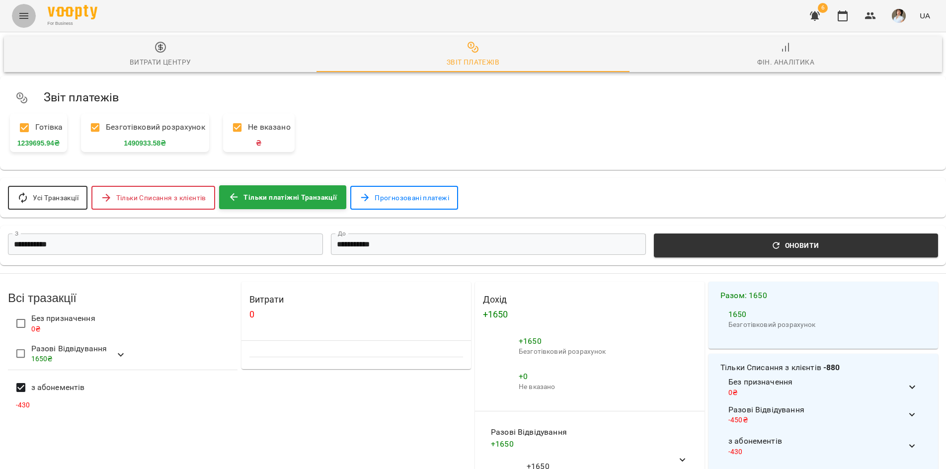
click at [25, 14] on icon "Menu" at bounding box center [23, 16] width 9 height 6
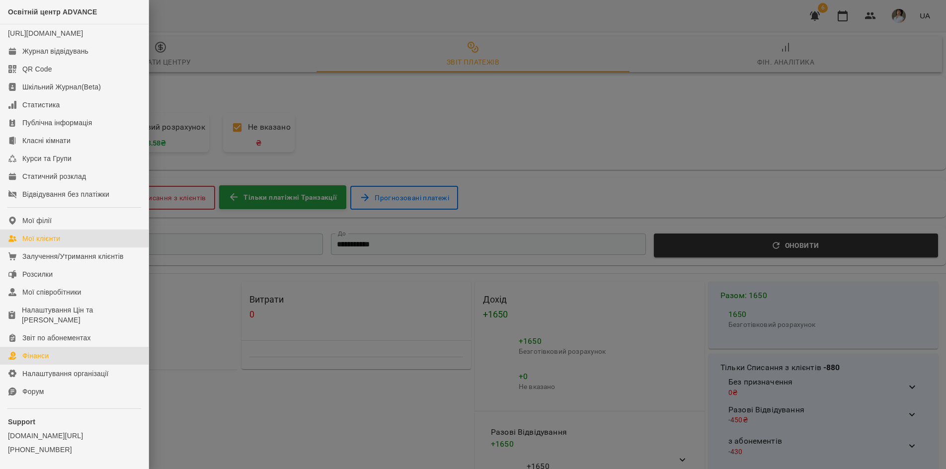
click at [32, 244] on div "Мої клієнти" at bounding box center [41, 239] width 38 height 10
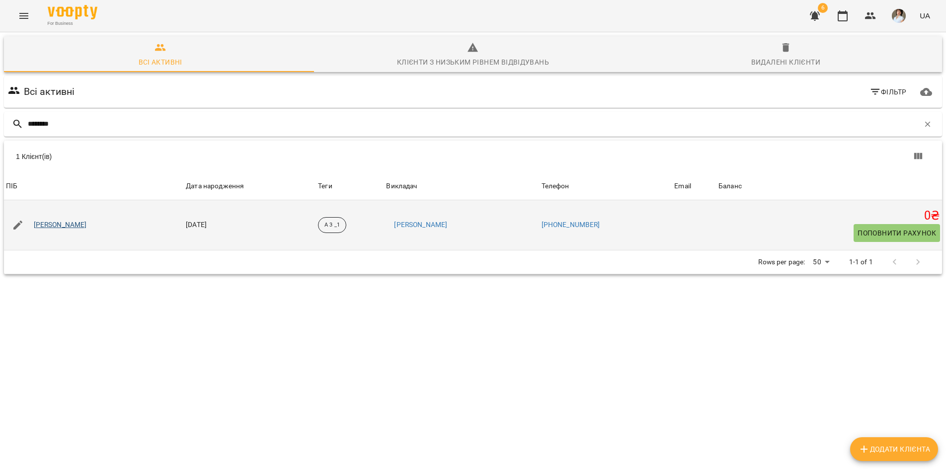
type input "********"
click at [87, 226] on link "[PERSON_NAME]" at bounding box center [60, 225] width 53 height 10
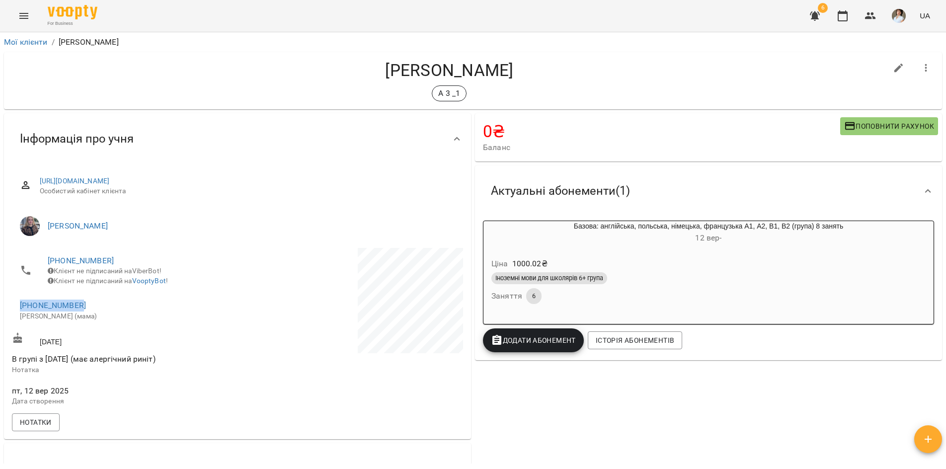
drag, startPoint x: 66, startPoint y: 314, endPoint x: 16, endPoint y: 311, distance: 49.8
click at [16, 311] on li "[PHONE_NUMBER] [PERSON_NAME] (мама)" at bounding box center [124, 310] width 224 height 35
copy link "[PHONE_NUMBER]"
click at [15, 45] on link "Мої клієнти" at bounding box center [26, 41] width 44 height 9
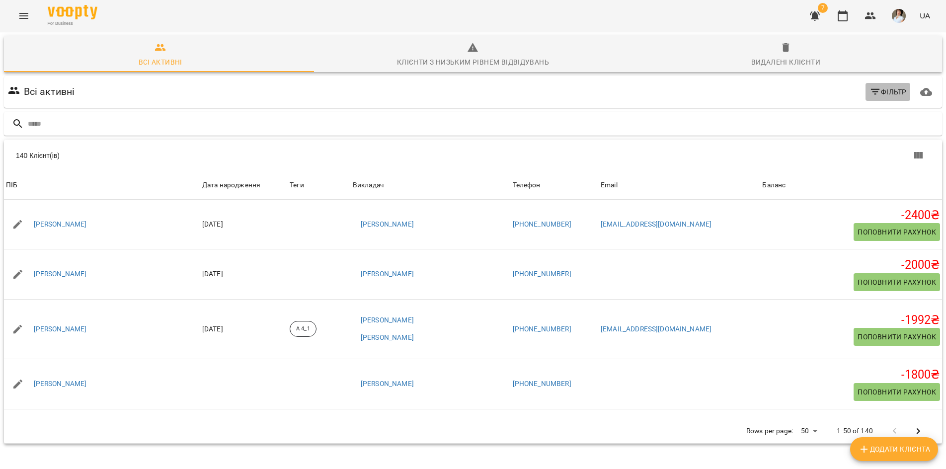
click at [879, 93] on span "Фільтр" at bounding box center [888, 92] width 37 height 12
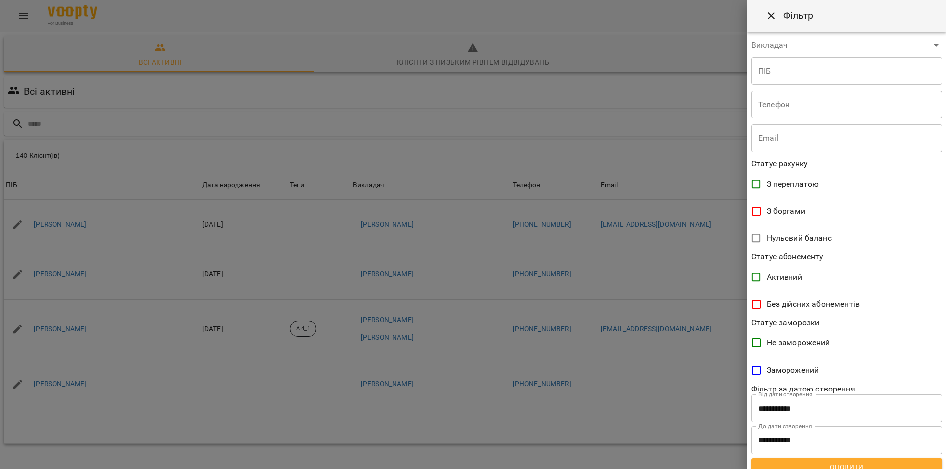
scroll to position [84, 0]
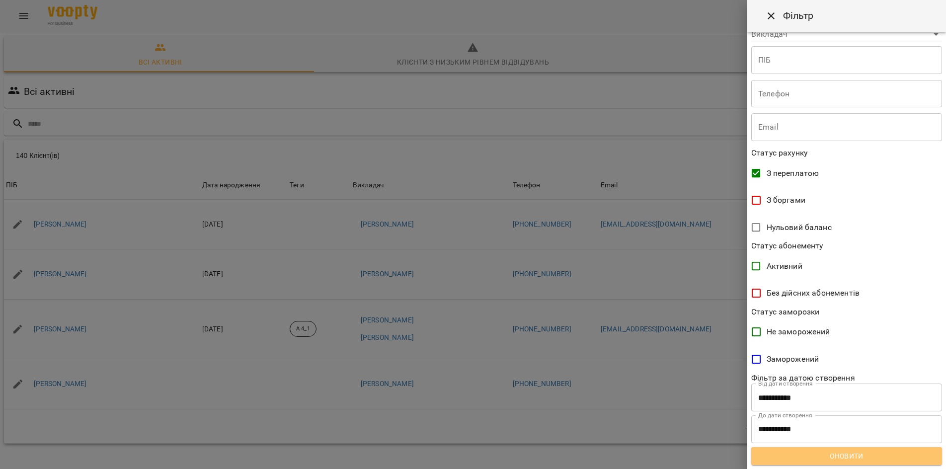
click at [867, 460] on span "Оновити" at bounding box center [846, 456] width 175 height 12
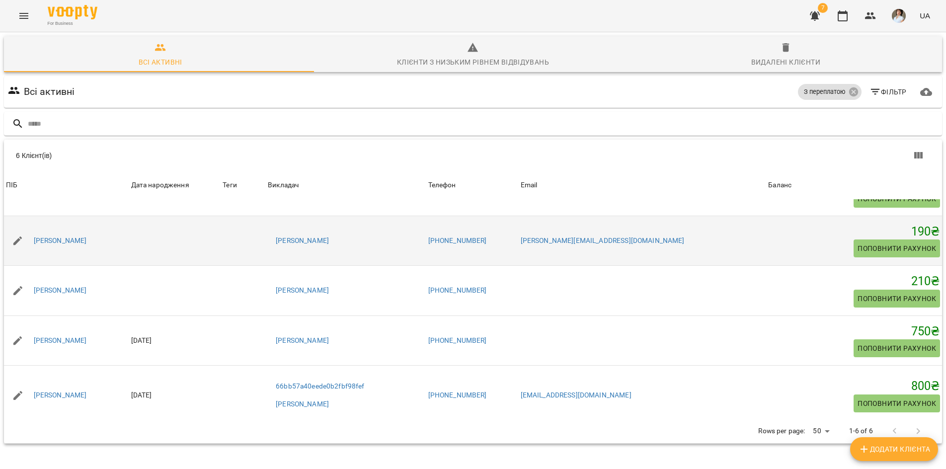
scroll to position [89, 0]
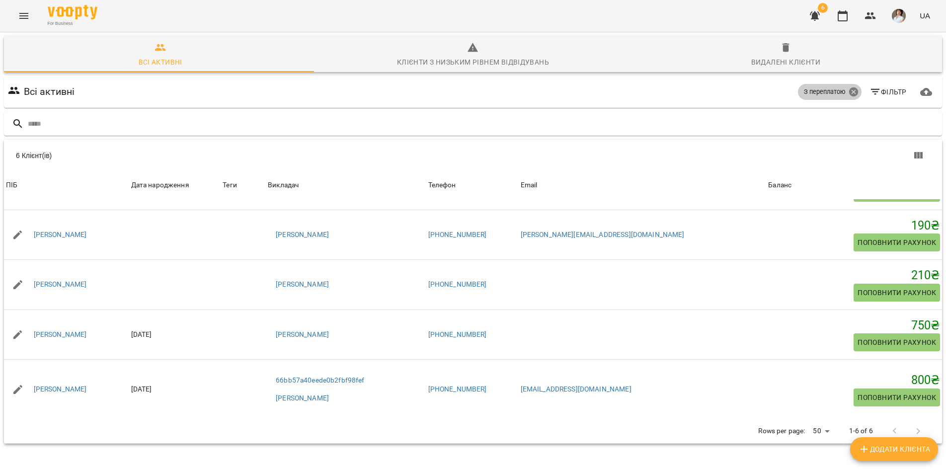
click at [849, 90] on icon at bounding box center [853, 91] width 9 height 9
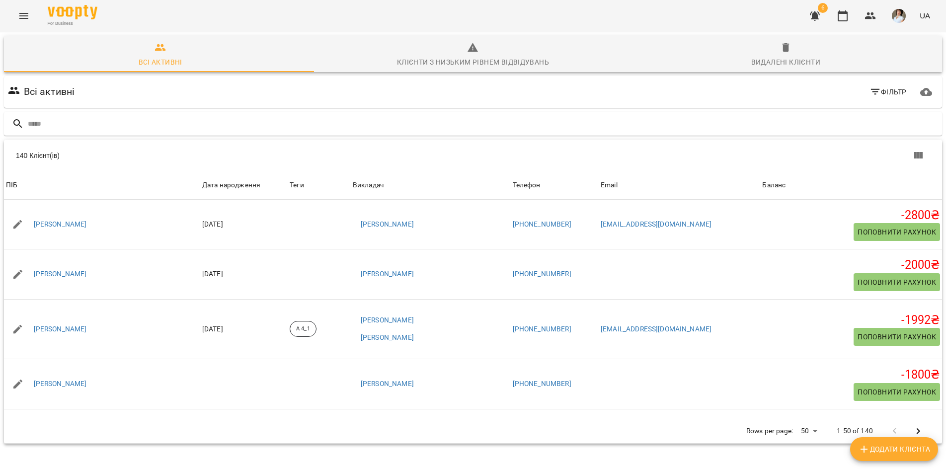
click at [18, 13] on icon "Menu" at bounding box center [24, 16] width 12 height 12
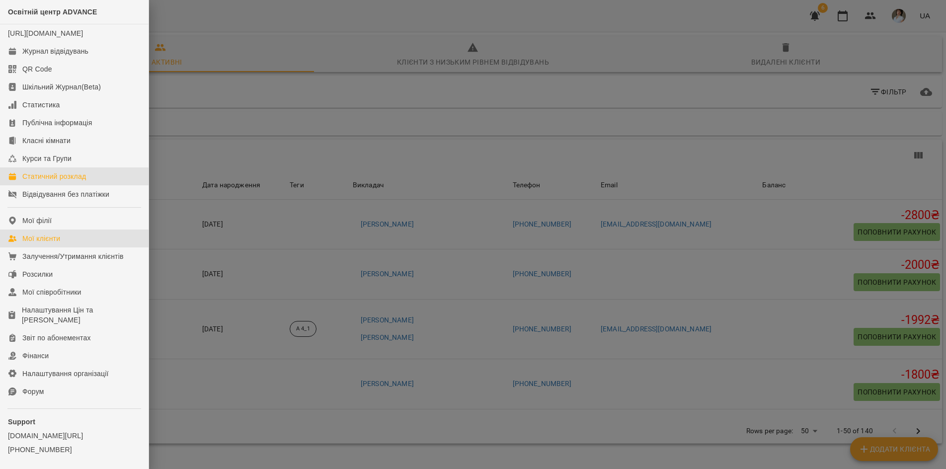
click at [79, 181] on div "Статичний розклад" at bounding box center [54, 176] width 64 height 10
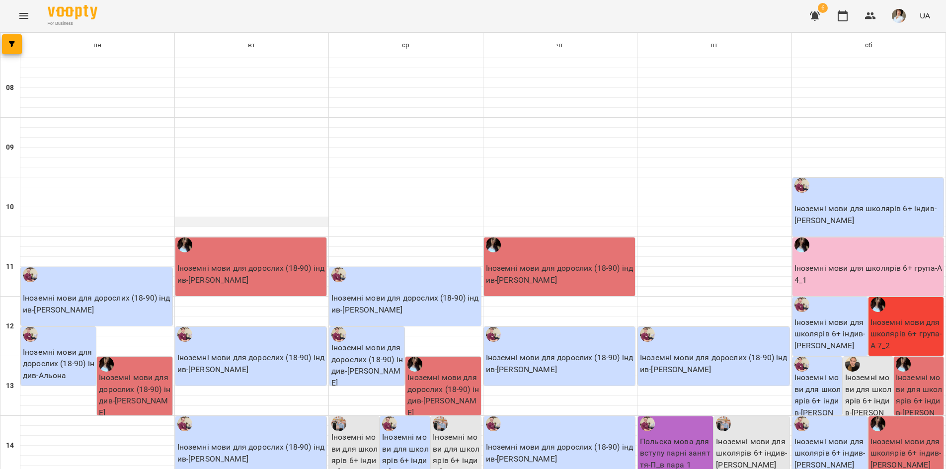
scroll to position [149, 0]
click at [13, 44] on icon "button" at bounding box center [12, 44] width 6 height 6
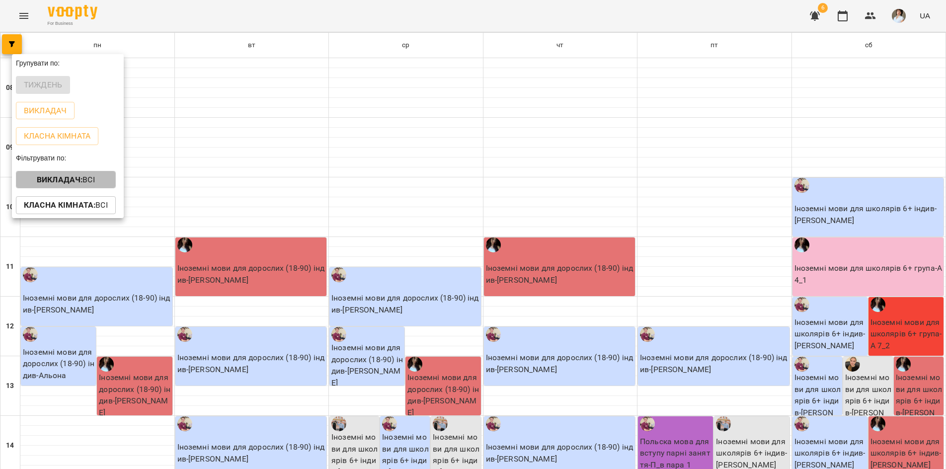
click at [88, 183] on p "Викладач : Всі" at bounding box center [66, 180] width 58 height 12
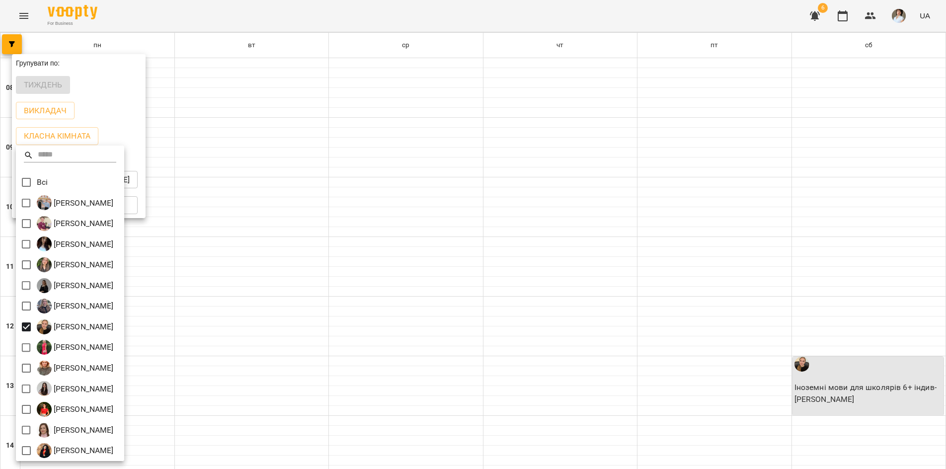
click at [286, 15] on div at bounding box center [473, 234] width 946 height 469
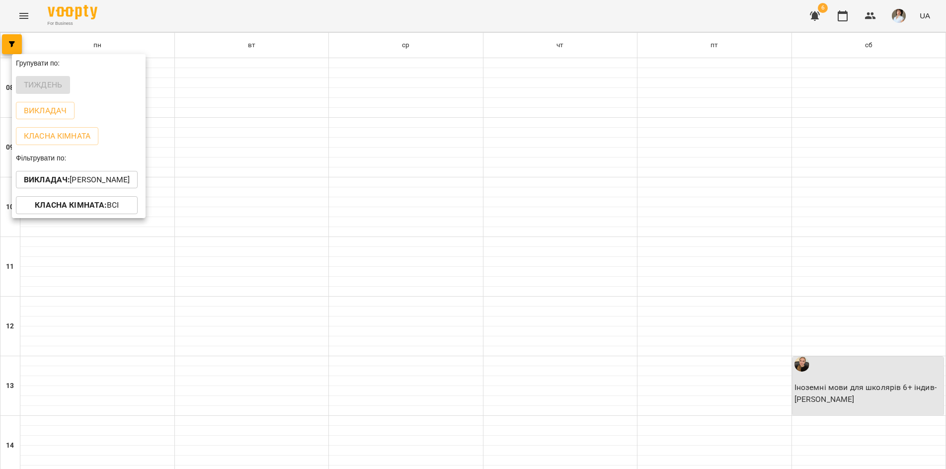
click at [332, 21] on div at bounding box center [473, 234] width 946 height 469
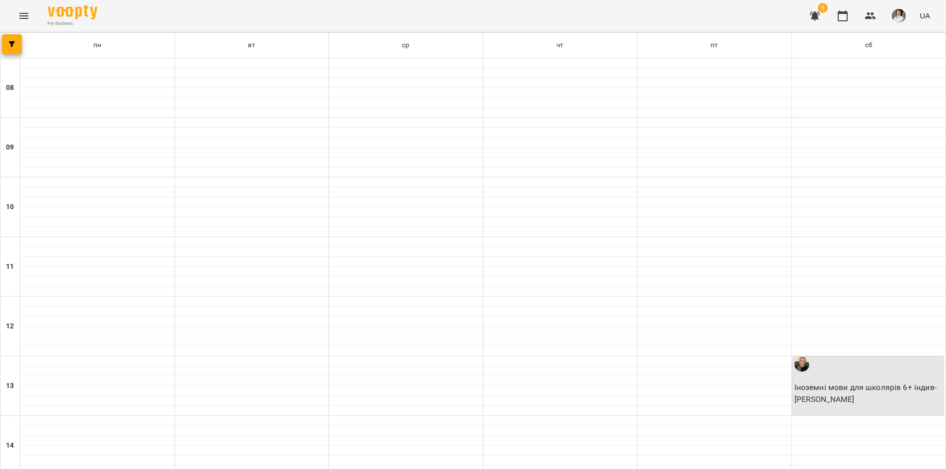
scroll to position [364, 0]
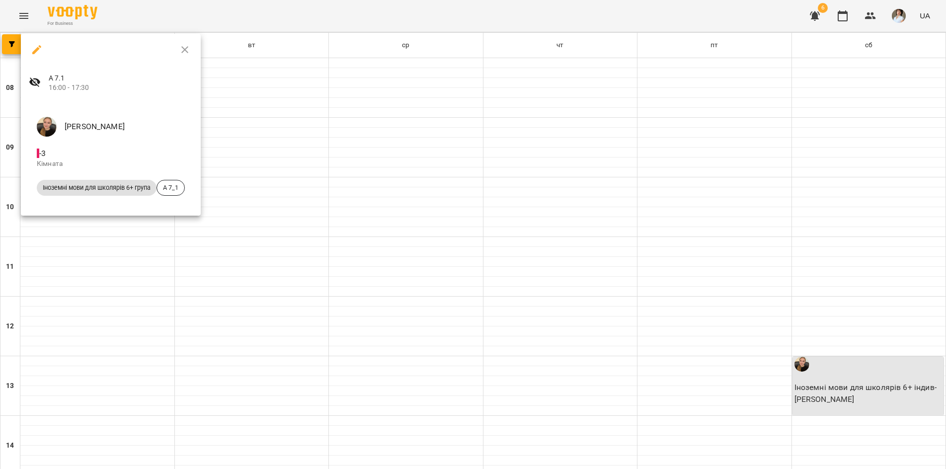
click at [315, 10] on div at bounding box center [473, 234] width 946 height 469
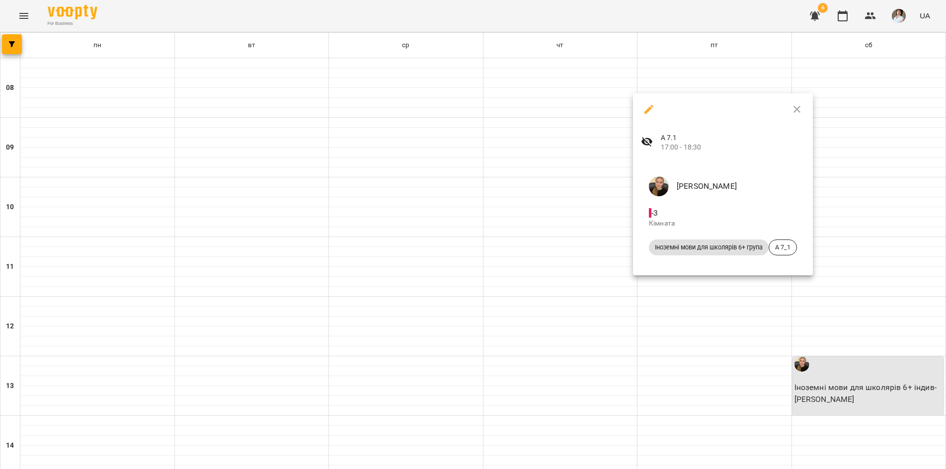
click at [464, 15] on div at bounding box center [473, 234] width 946 height 469
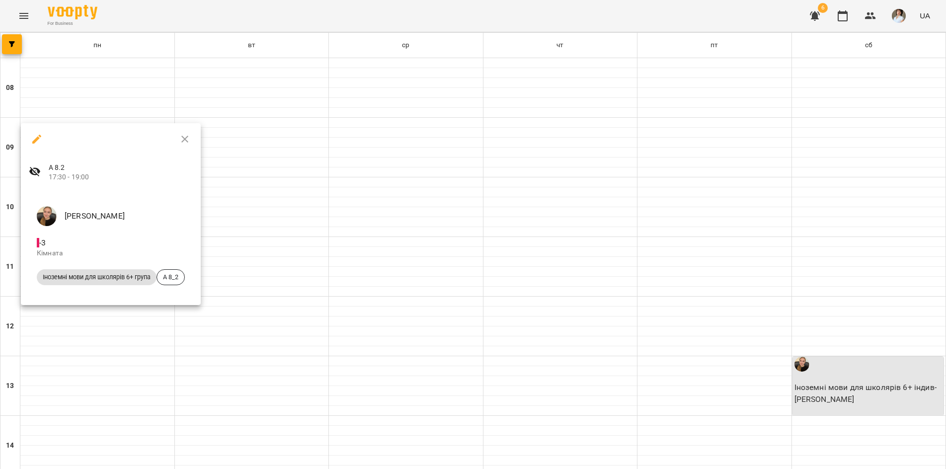
click at [123, 334] on div at bounding box center [473, 234] width 946 height 469
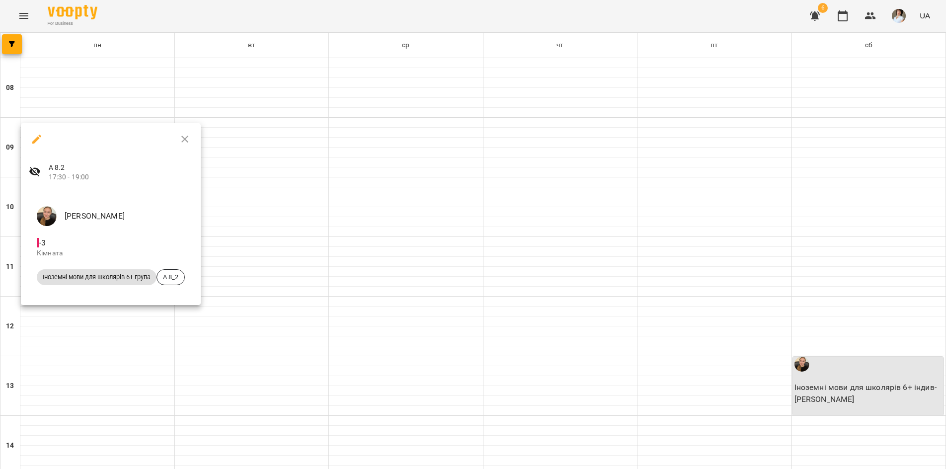
click at [317, 8] on div at bounding box center [473, 234] width 946 height 469
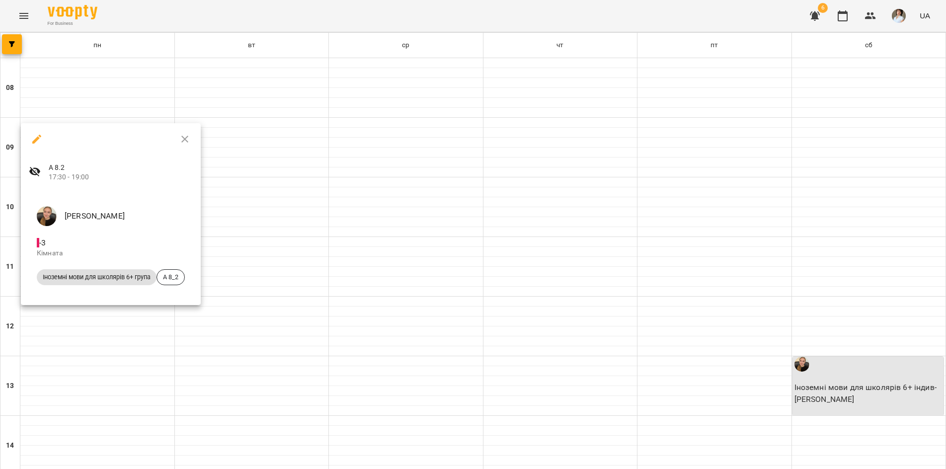
click at [363, 10] on div at bounding box center [473, 234] width 946 height 469
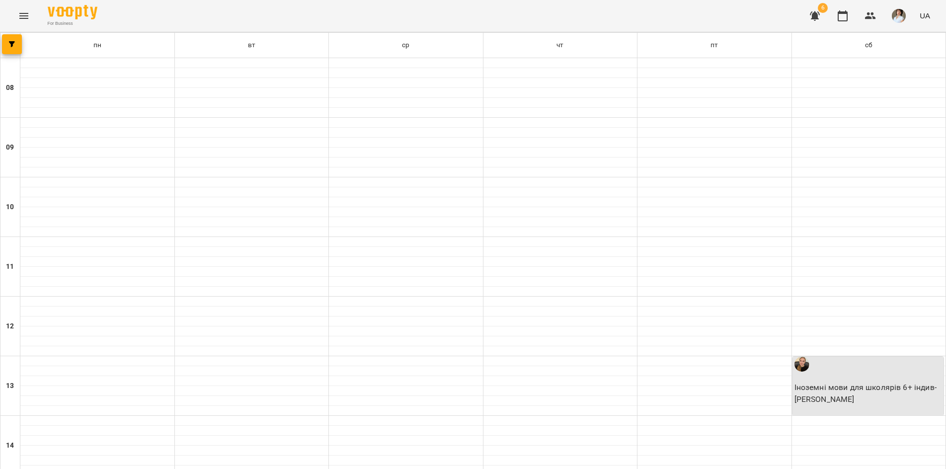
click at [310, 19] on div "For Business 6 UA" at bounding box center [473, 16] width 946 height 32
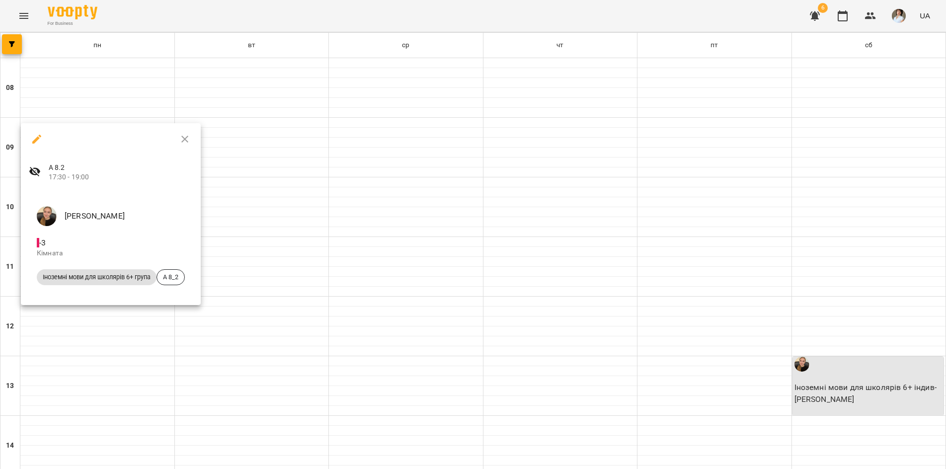
drag, startPoint x: 214, startPoint y: 0, endPoint x: 28, endPoint y: 18, distance: 186.3
click at [29, 18] on div at bounding box center [473, 234] width 946 height 469
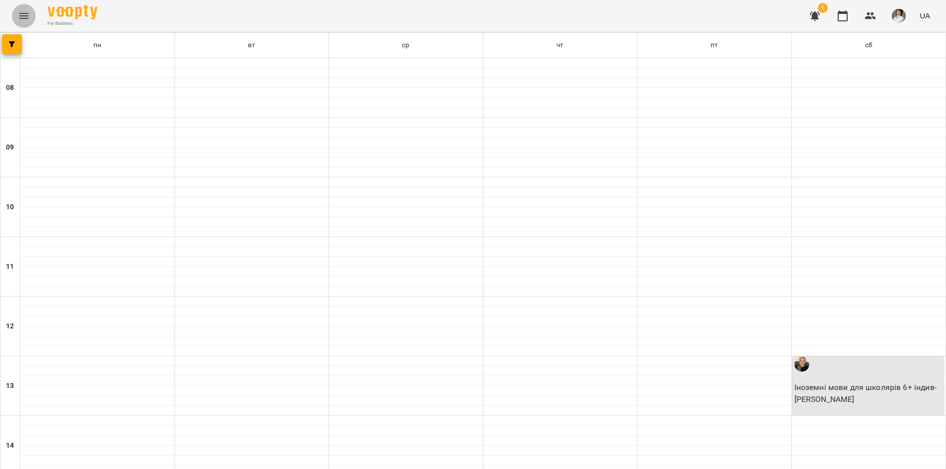
click at [24, 19] on icon "Menu" at bounding box center [24, 16] width 12 height 12
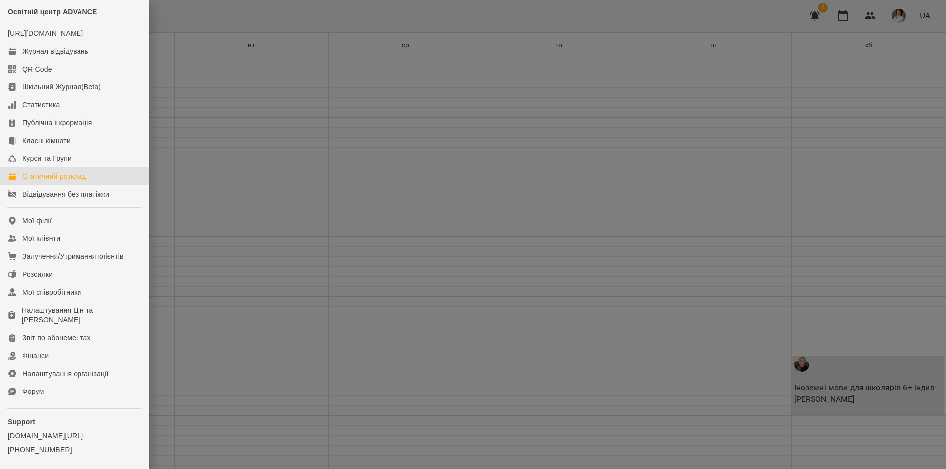
click at [261, 69] on div at bounding box center [473, 234] width 946 height 469
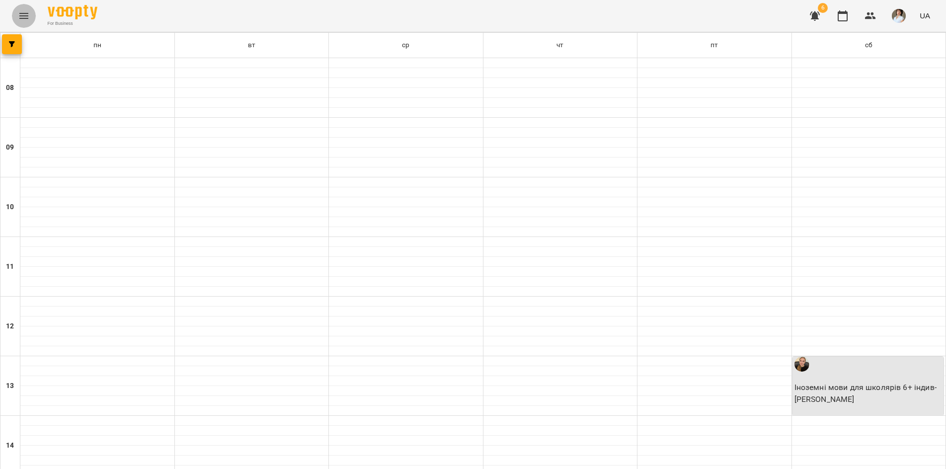
click at [26, 21] on icon "Menu" at bounding box center [24, 16] width 12 height 12
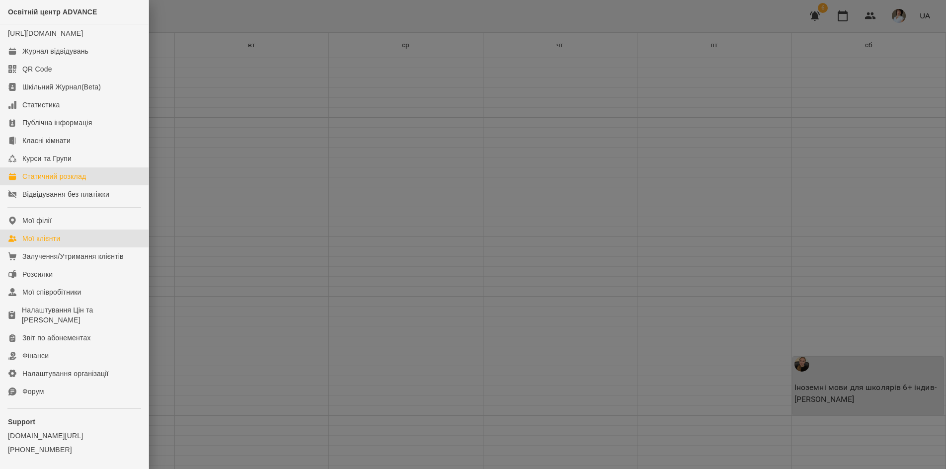
click at [37, 244] on div "Мої клієнти" at bounding box center [41, 239] width 38 height 10
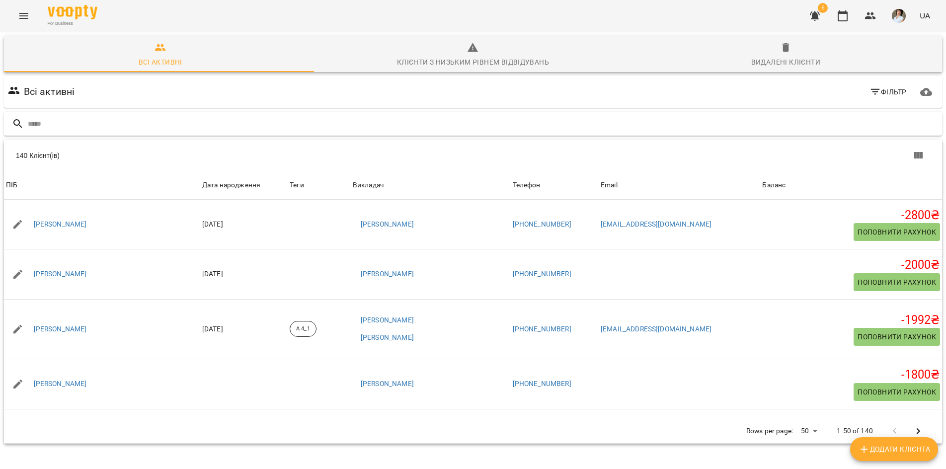
click at [46, 121] on input "text" at bounding box center [483, 124] width 910 height 16
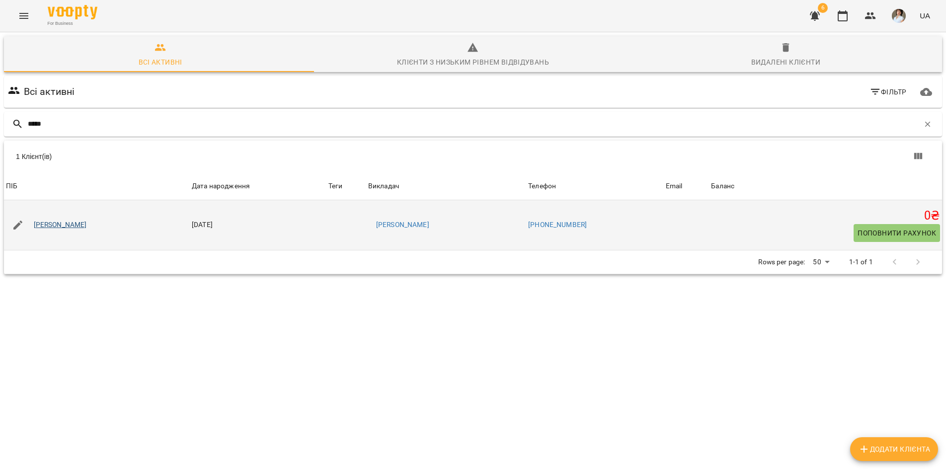
type input "*****"
click at [68, 225] on link "Вергуш Степан Іванович" at bounding box center [60, 225] width 53 height 10
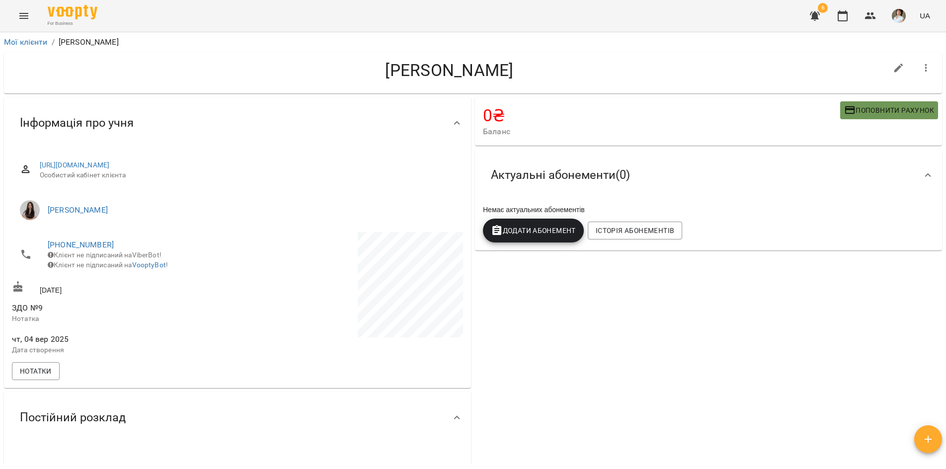
click at [889, 115] on span "Поповнити рахунок" at bounding box center [889, 110] width 90 height 12
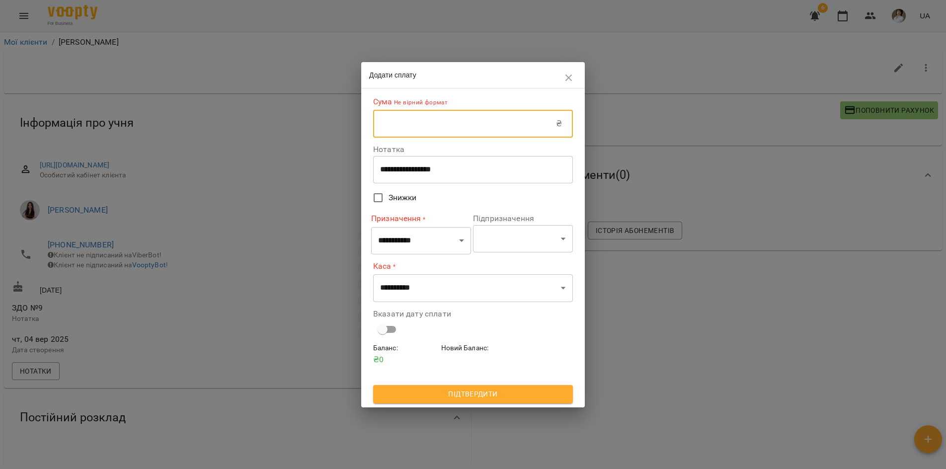
click at [416, 125] on input "text" at bounding box center [464, 124] width 183 height 28
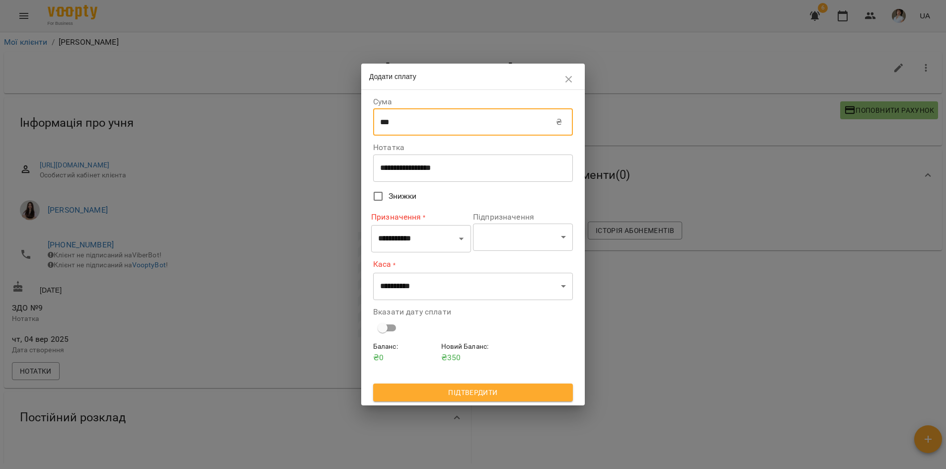
type input "***"
click at [436, 232] on select "**********" at bounding box center [421, 239] width 100 height 28
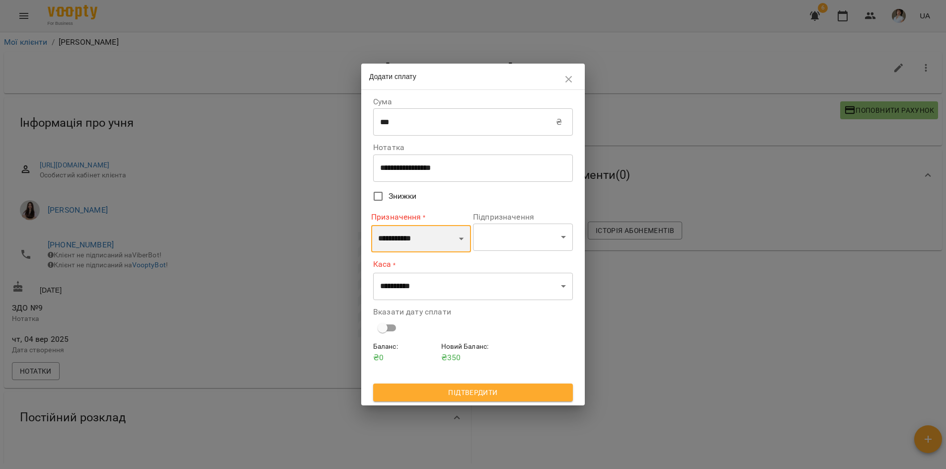
select select "**********"
click at [371, 225] on select "**********" at bounding box center [421, 239] width 100 height 28
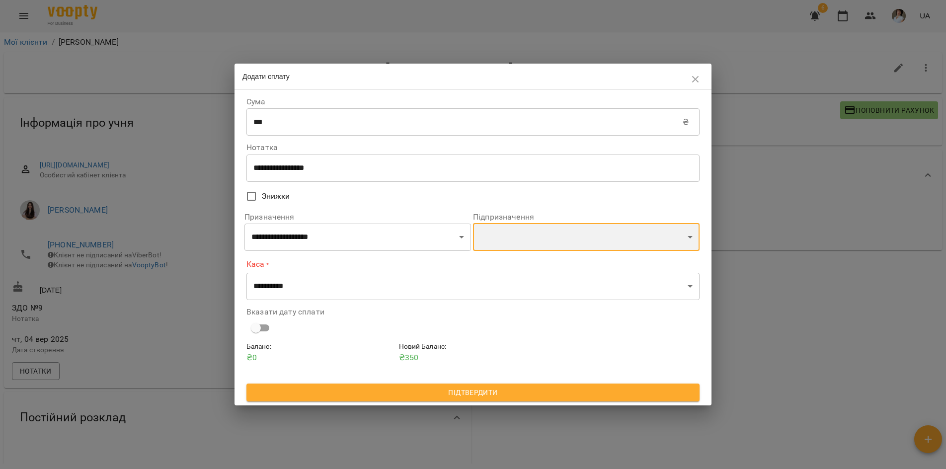
click at [507, 239] on select "**********" at bounding box center [586, 237] width 227 height 28
select select "**********"
click at [473, 224] on select "**********" at bounding box center [586, 237] width 227 height 28
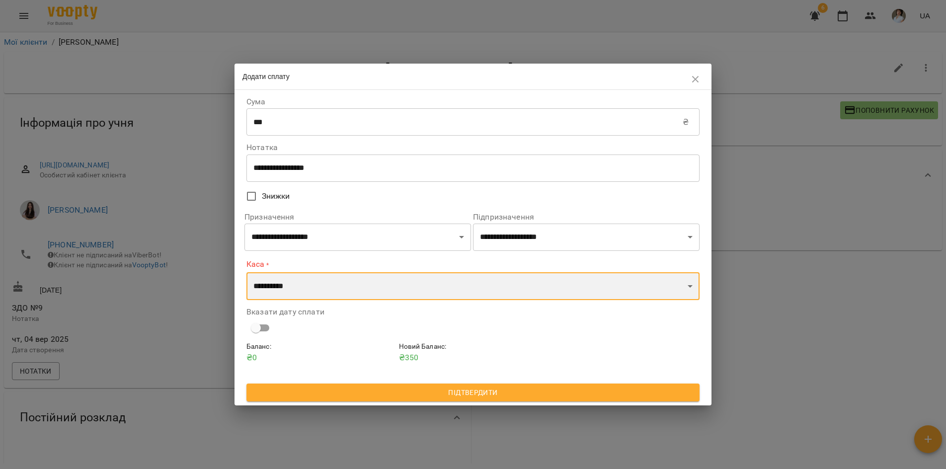
click at [339, 283] on select "**********" at bounding box center [472, 286] width 453 height 28
select select "****"
click at [246, 272] on select "**********" at bounding box center [472, 286] width 453 height 28
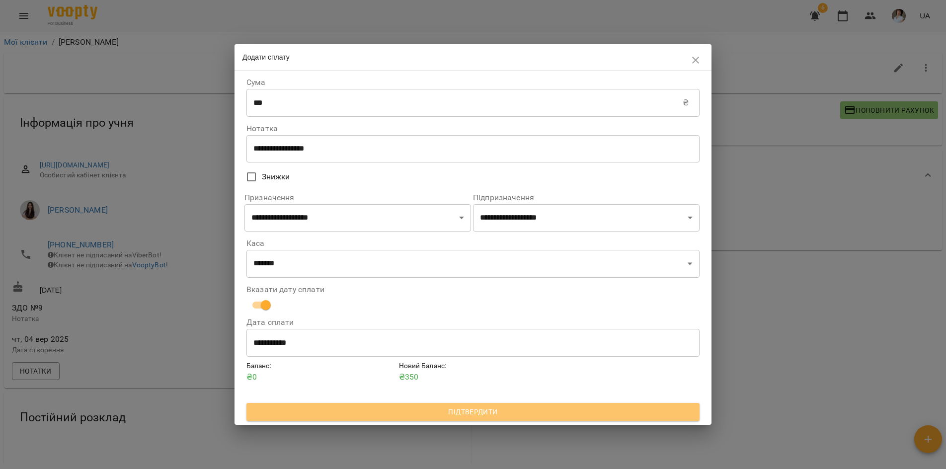
click at [499, 412] on span "Підтвердити" at bounding box center [472, 412] width 437 height 12
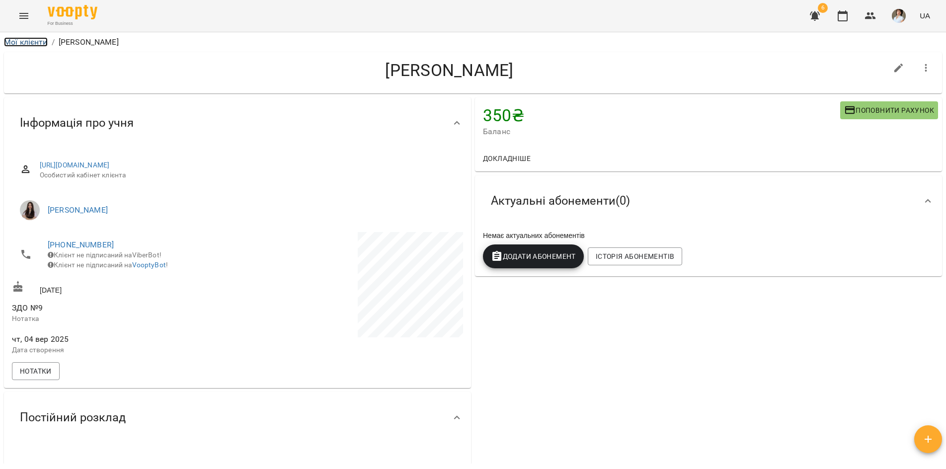
click at [15, 42] on link "Мої клієнти" at bounding box center [26, 41] width 44 height 9
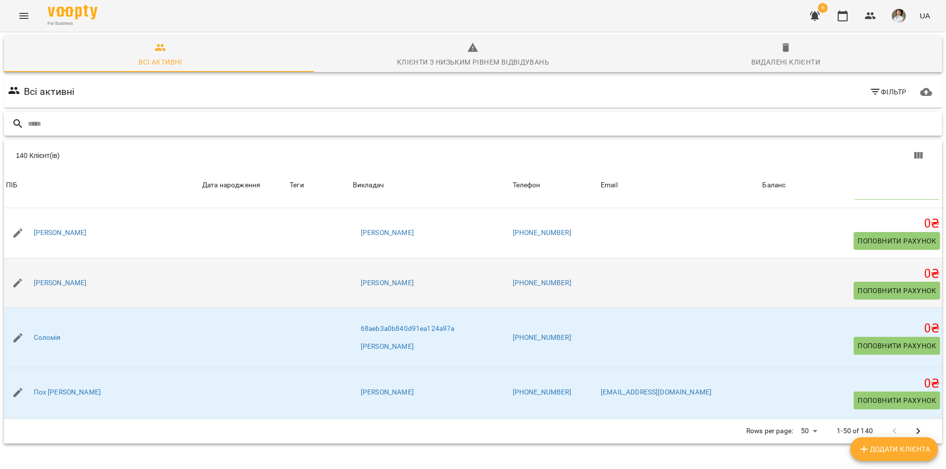
scroll to position [2327, 0]
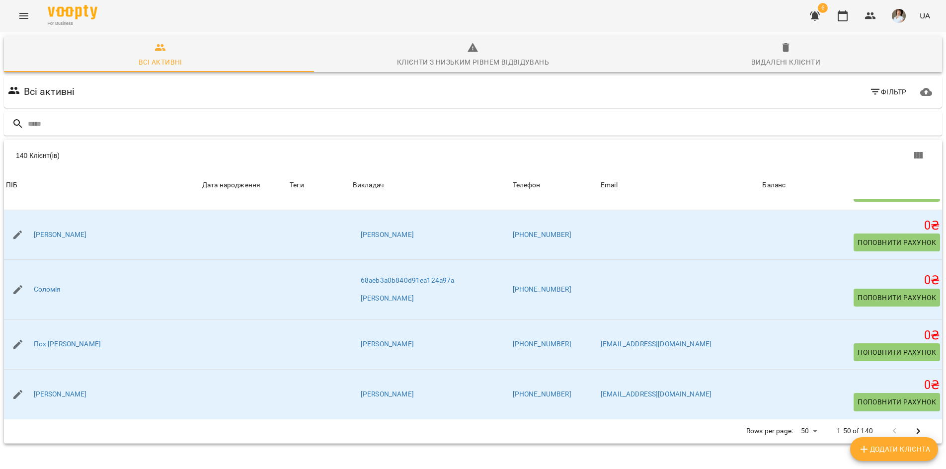
click at [804, 427] on body "For Business 6 UA Всі активні Клієнти з низьким рівнем відвідувань Видалені клі…" at bounding box center [473, 258] width 946 height 517
click at [807, 454] on li "Всі" at bounding box center [805, 448] width 29 height 18
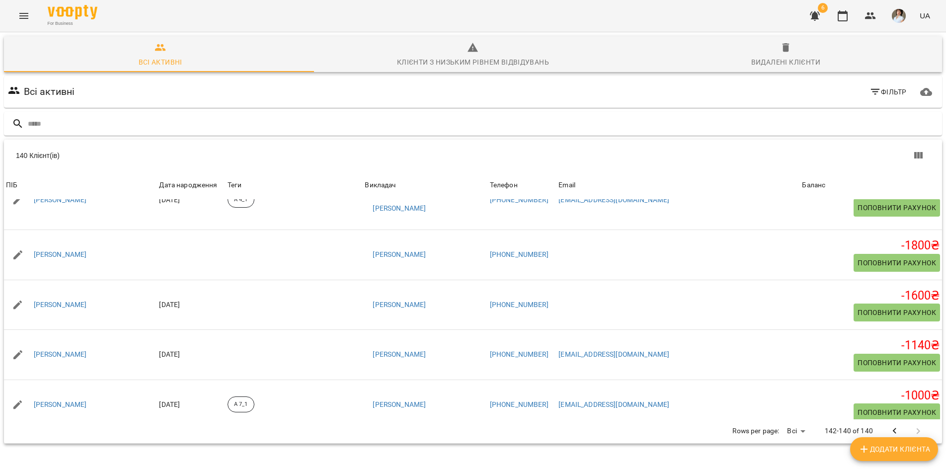
scroll to position [0, 0]
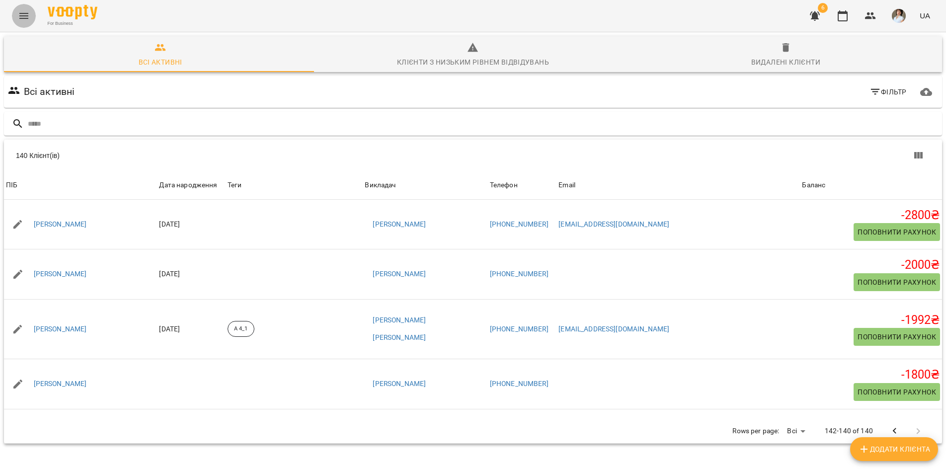
click at [23, 21] on icon "Menu" at bounding box center [24, 16] width 12 height 12
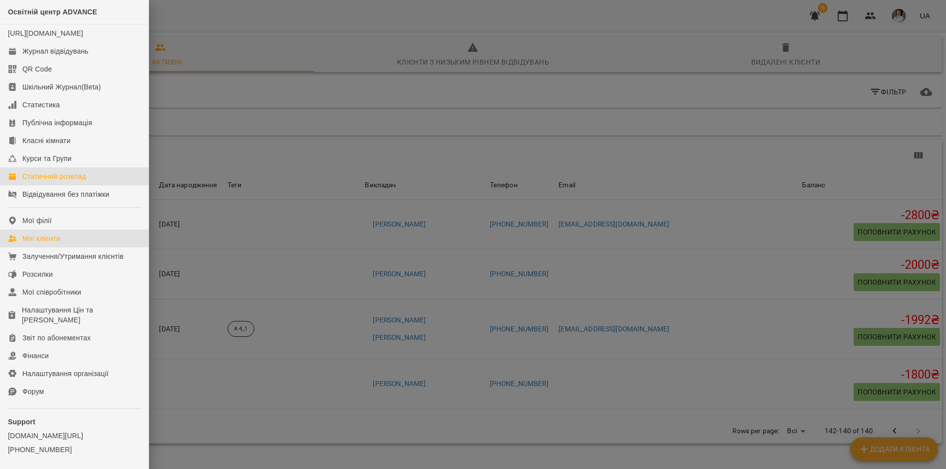
click at [60, 181] on div "Статичний розклад" at bounding box center [54, 176] width 64 height 10
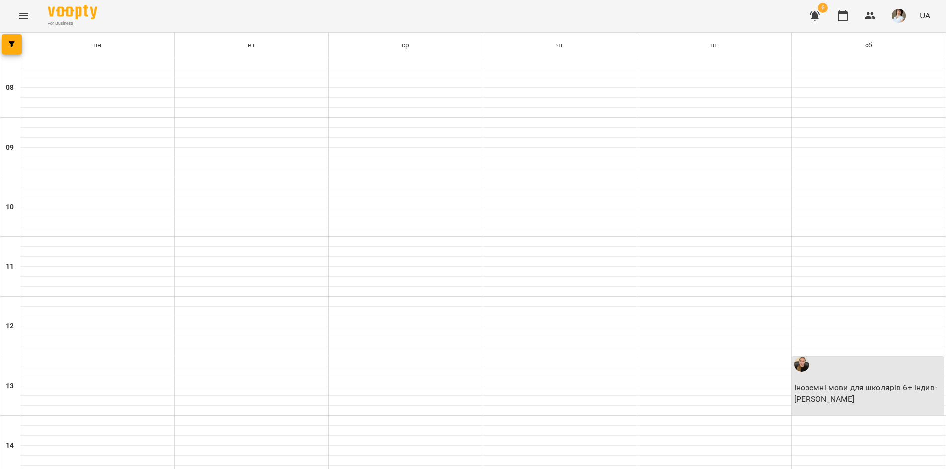
scroll to position [364, 0]
click at [7, 49] on button "button" at bounding box center [12, 44] width 20 height 20
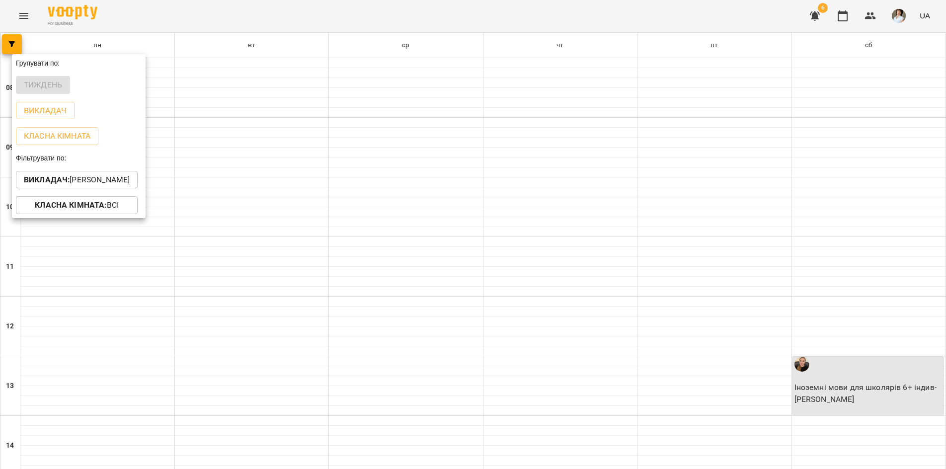
click at [69, 189] on button "Викладач : Касянчук Софія Сергіївна" at bounding box center [77, 180] width 122 height 18
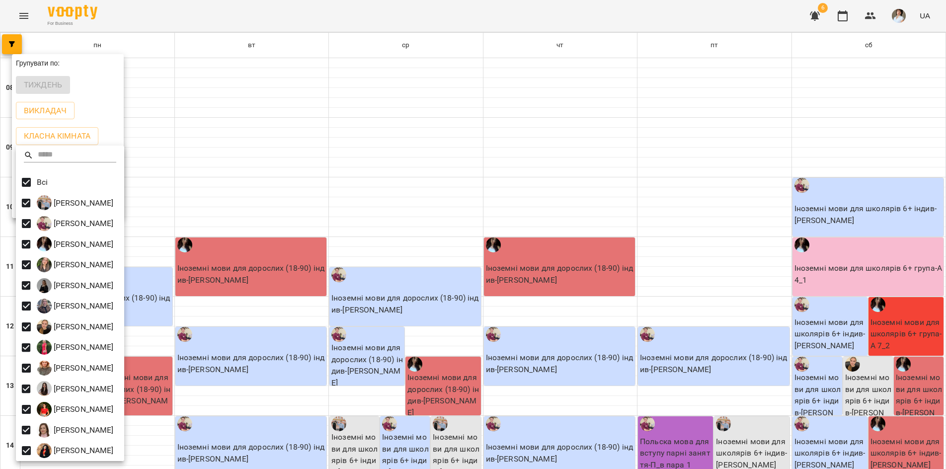
click at [272, 367] on div at bounding box center [473, 234] width 946 height 469
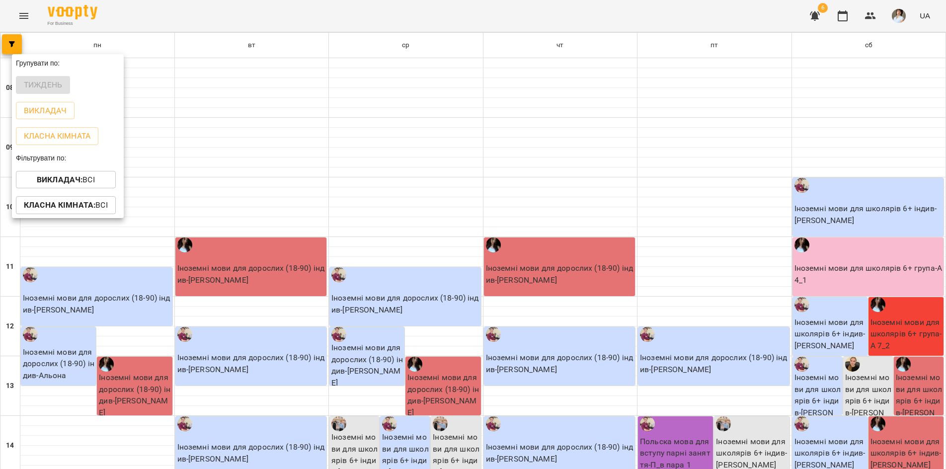
click at [284, 375] on div at bounding box center [473, 234] width 946 height 469
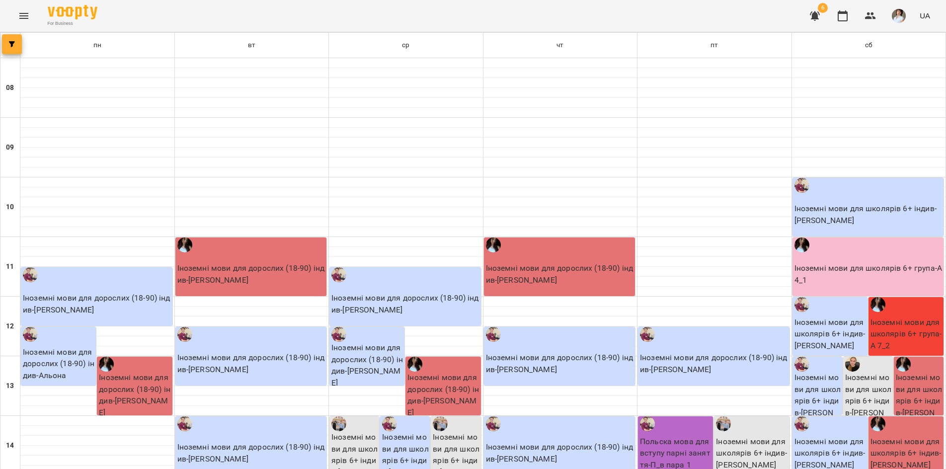
click at [16, 51] on button "button" at bounding box center [12, 44] width 20 height 20
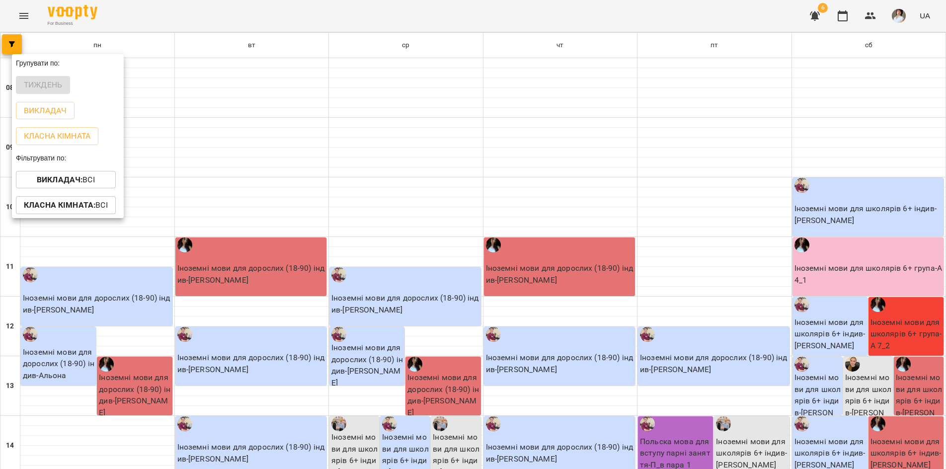
click at [56, 183] on b "Викладач :" at bounding box center [60, 179] width 46 height 9
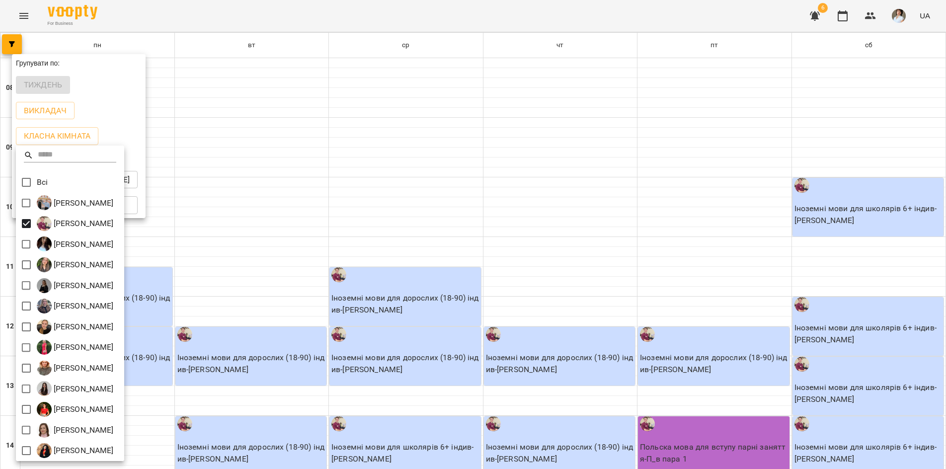
click at [328, 391] on div at bounding box center [473, 234] width 946 height 469
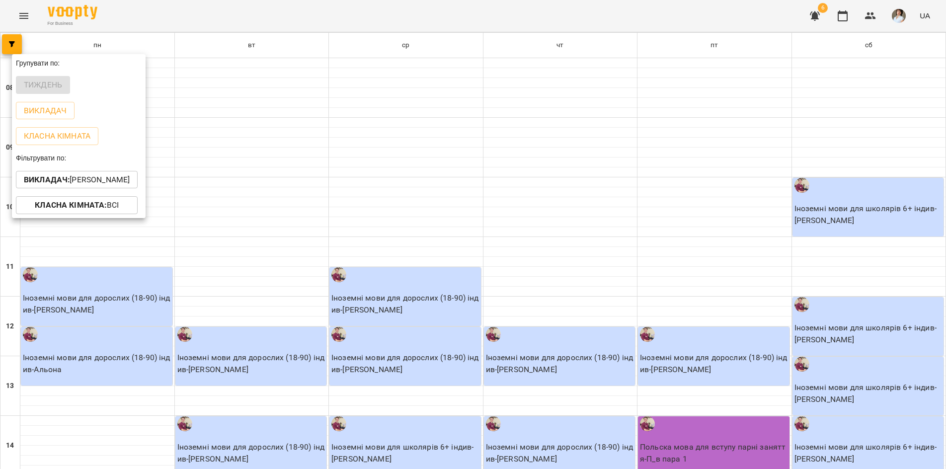
click at [406, 400] on div at bounding box center [473, 234] width 946 height 469
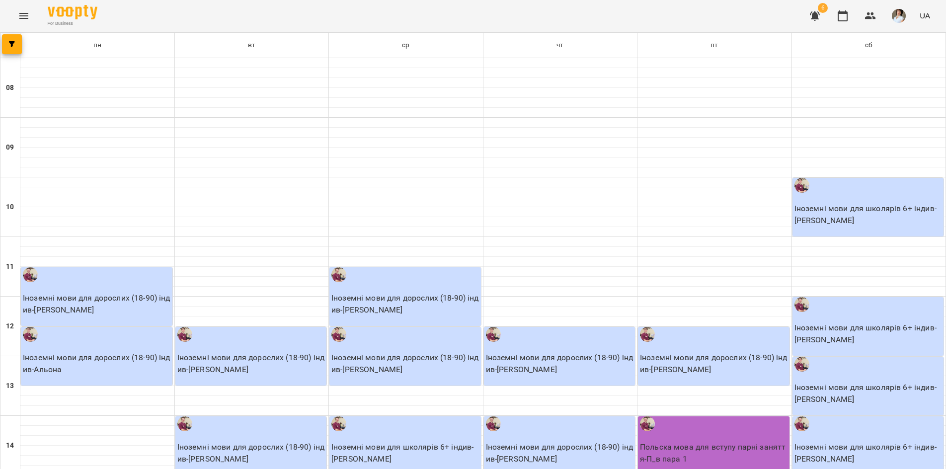
scroll to position [215, 0]
click at [852, 322] on p "Іноземні мови для школярів 6+ індив - Полуботкін Олександр" at bounding box center [870, 333] width 150 height 23
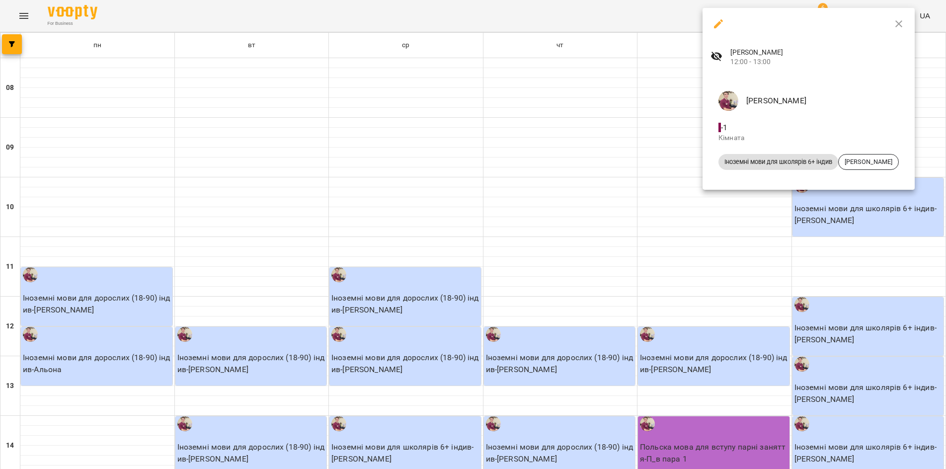
click at [719, 27] on icon "button" at bounding box center [719, 24] width 12 height 12
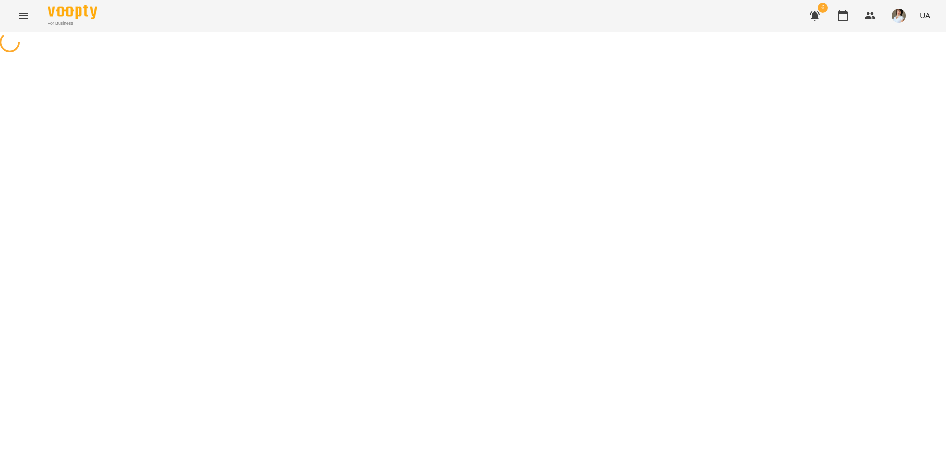
select select "*"
select select "**********"
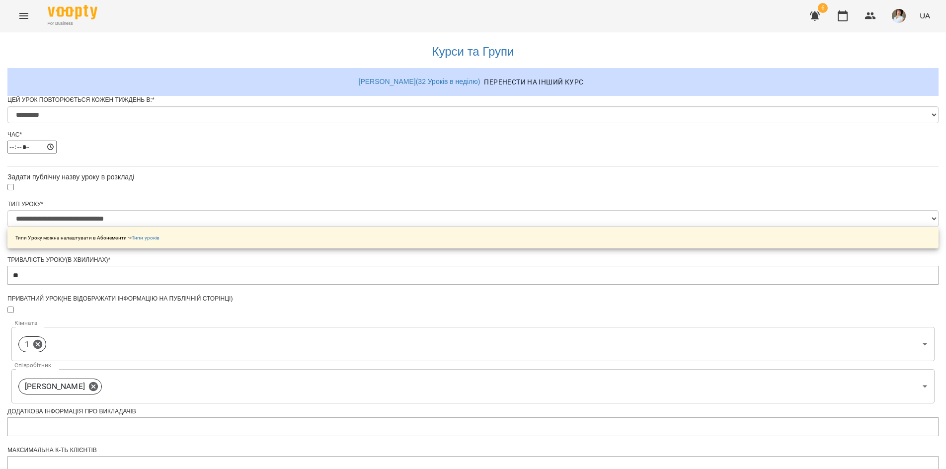
scroll to position [376, 0]
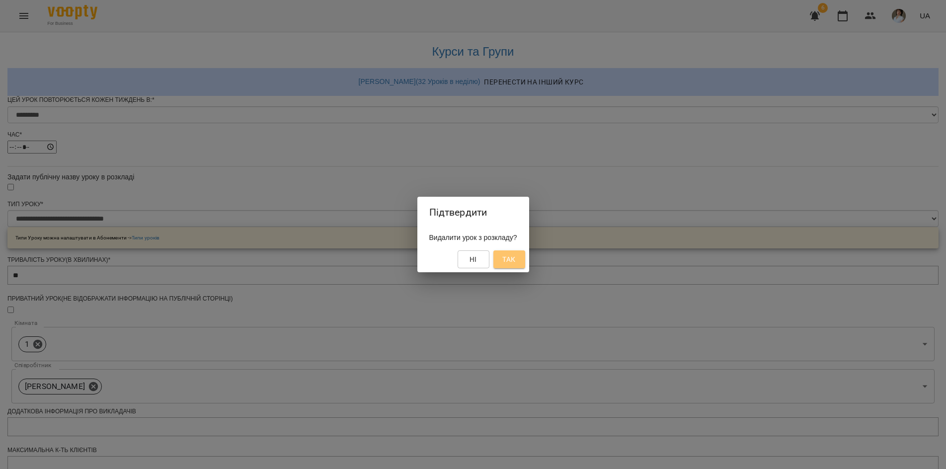
click at [514, 265] on span "Так" at bounding box center [508, 259] width 13 height 12
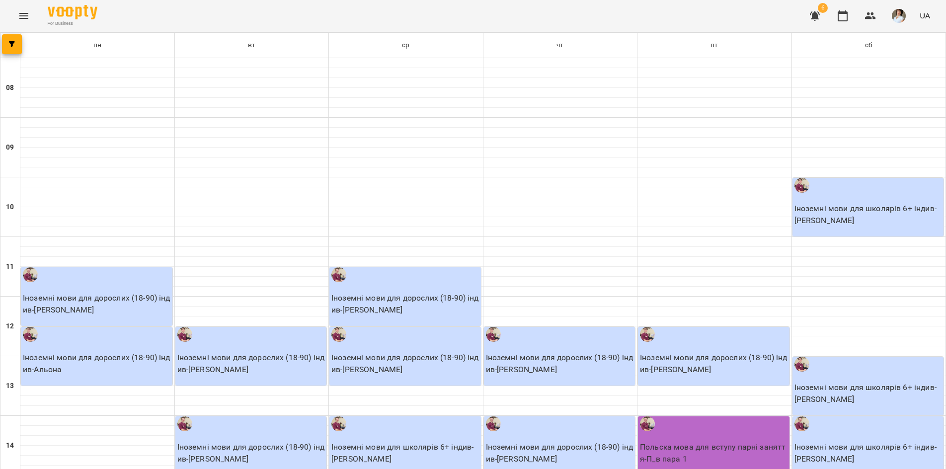
click at [842, 213] on p "Іноземні мови для школярів 6+ індив - Макара Дар’я Ігорівна" at bounding box center [870, 214] width 150 height 23
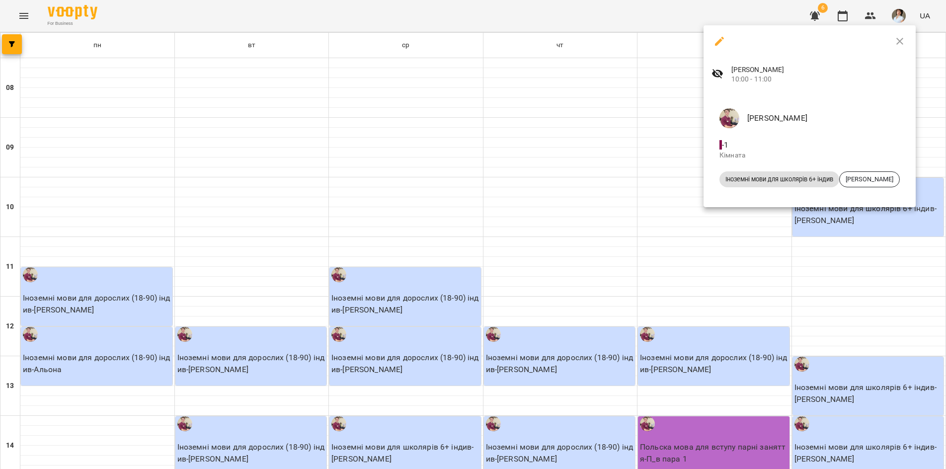
click at [840, 284] on div at bounding box center [473, 234] width 946 height 469
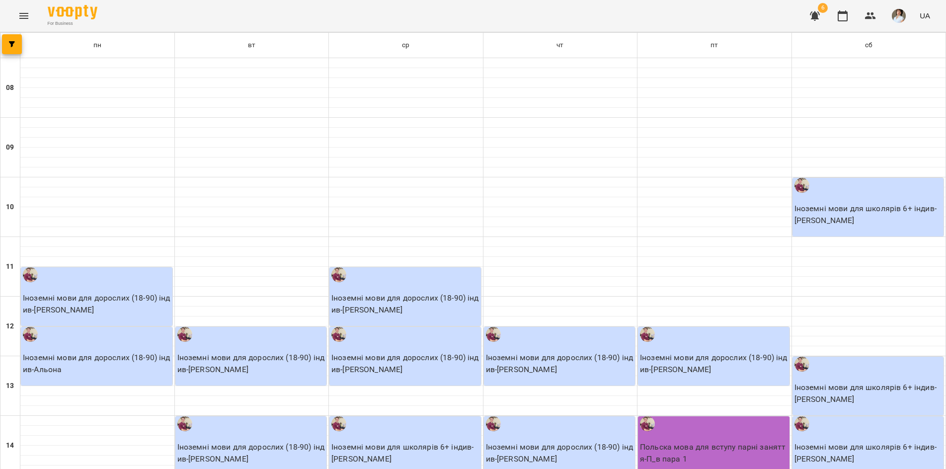
scroll to position [248, 0]
click at [834, 382] on p "Іноземні мови для школярів 6+ індив - Полуботкін Олександр" at bounding box center [870, 393] width 150 height 23
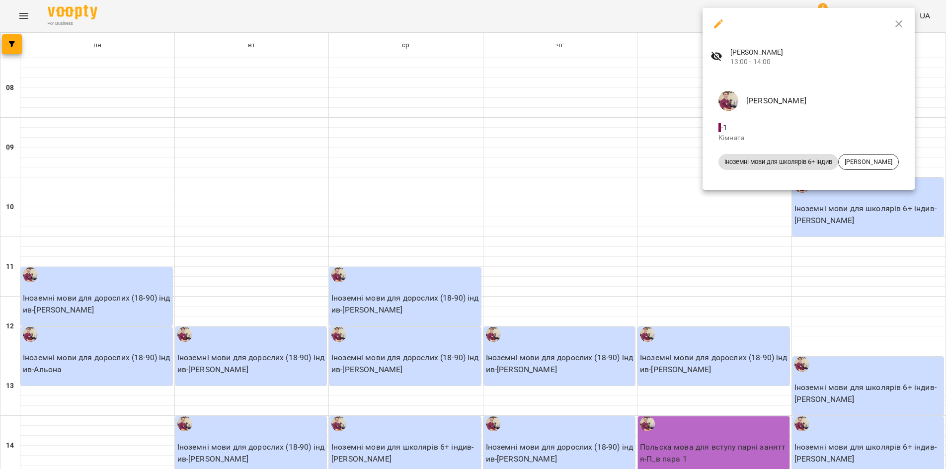
click at [718, 21] on icon "button" at bounding box center [719, 24] width 12 height 12
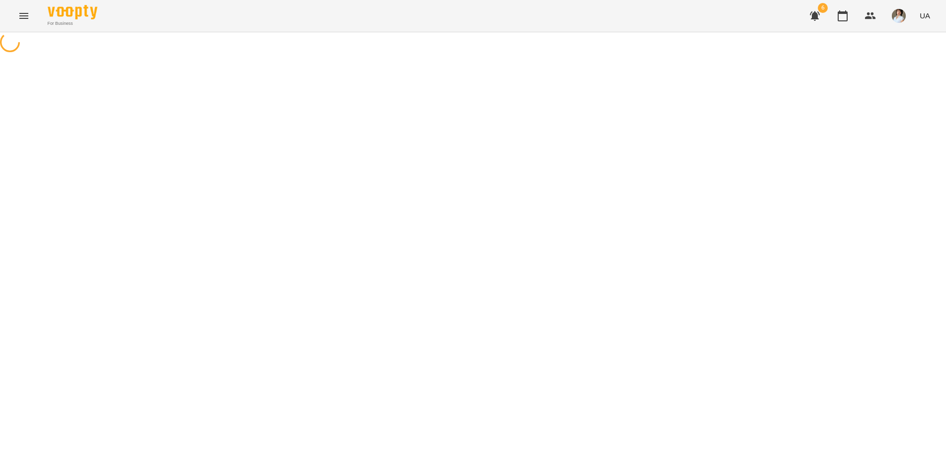
select select "*"
select select "**********"
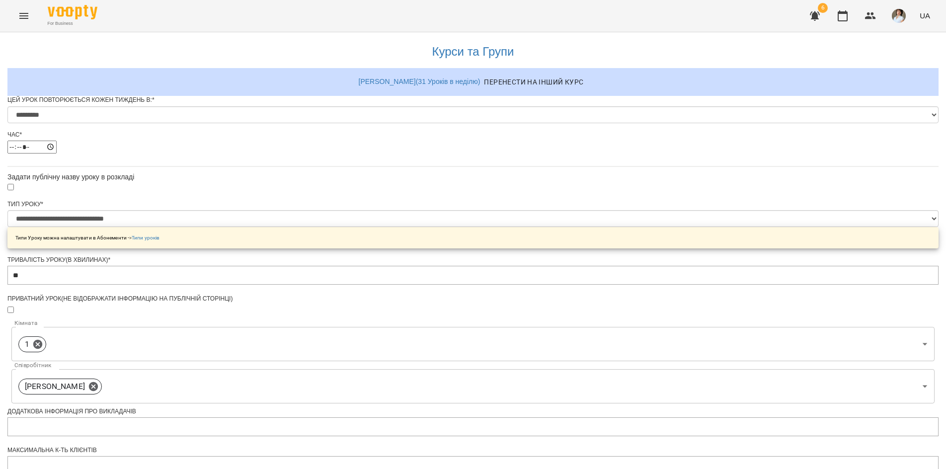
scroll to position [376, 0]
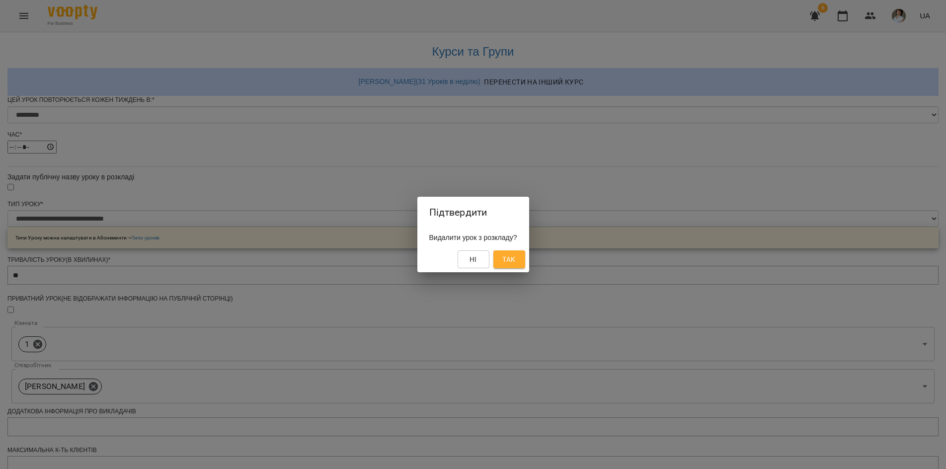
click at [515, 260] on span "Так" at bounding box center [508, 259] width 13 height 12
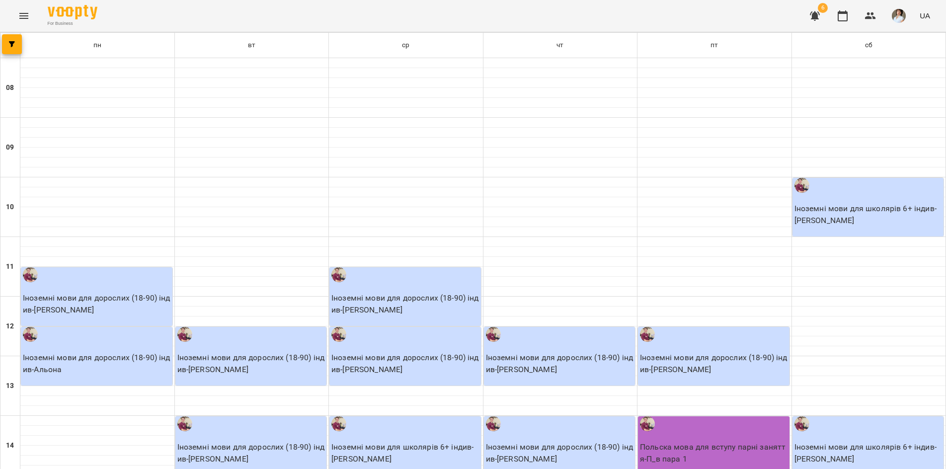
scroll to position [298, 0]
click at [851, 441] on p "Іноземні мови для школярів 6+ індив - Полуботкін Олександр" at bounding box center [870, 452] width 150 height 23
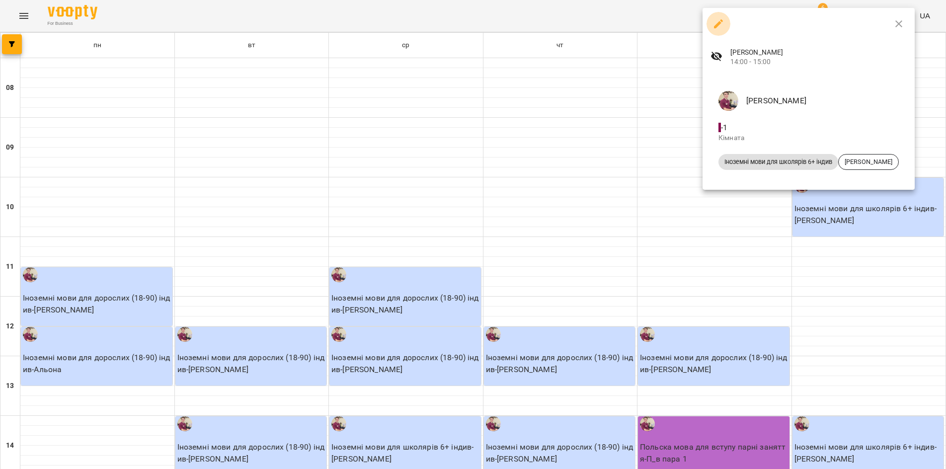
click at [715, 28] on icon "button" at bounding box center [718, 23] width 9 height 9
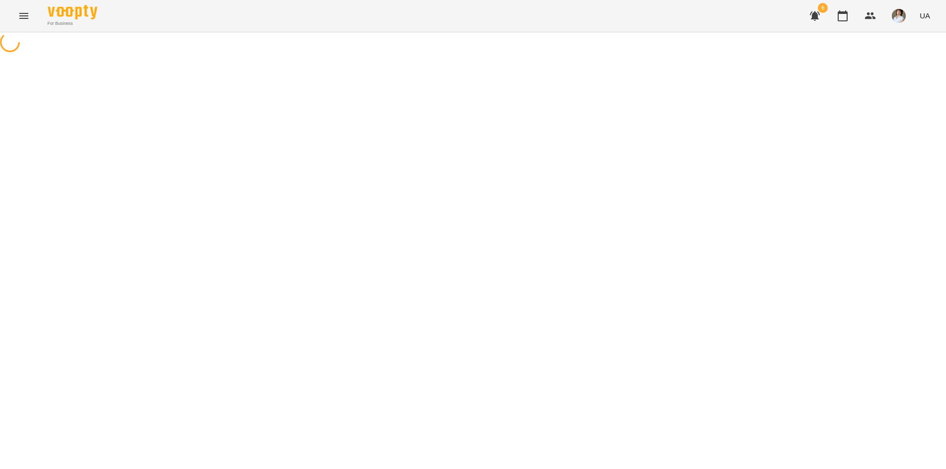
select select "*"
select select "**********"
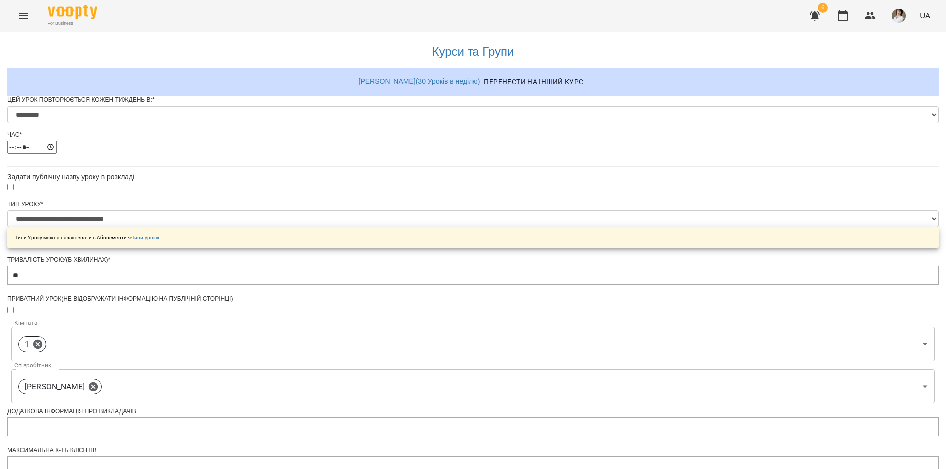
scroll to position [376, 0]
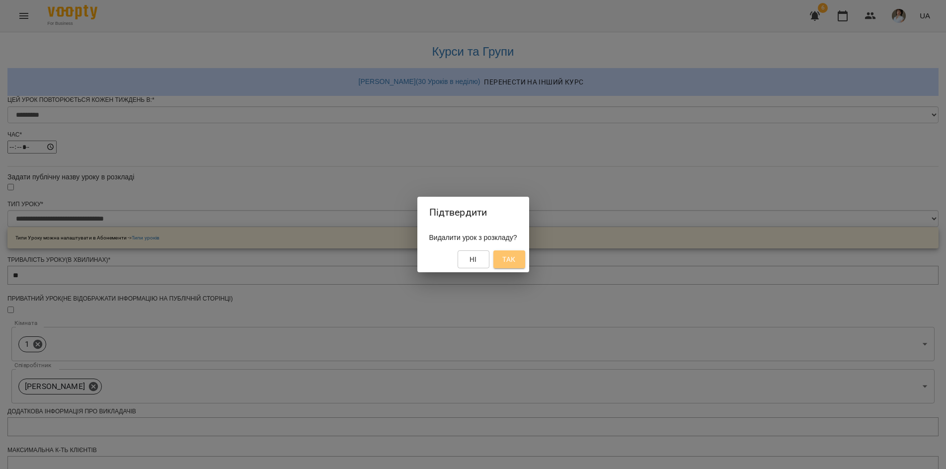
click at [515, 259] on span "Так" at bounding box center [508, 259] width 13 height 12
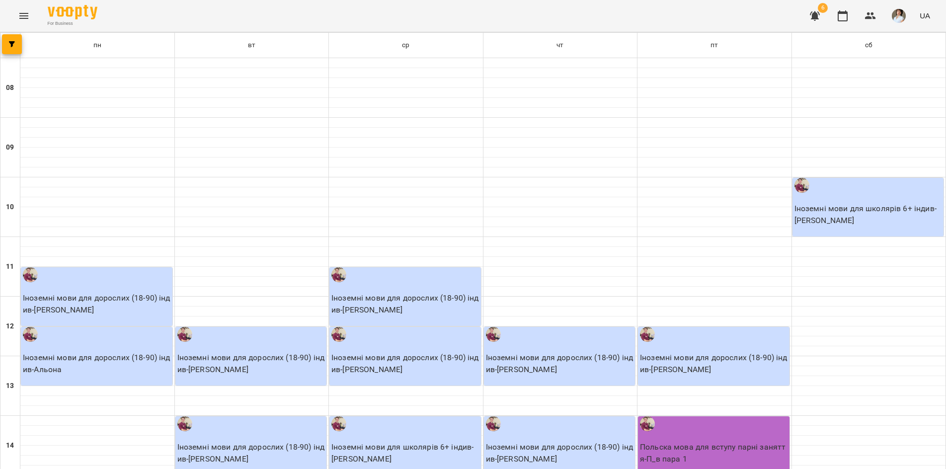
scroll to position [348, 0]
click at [403, 441] on p "Іноземні мови для школярів 6+ індив - Яцемірська Дана Сергіївна" at bounding box center [406, 452] width 150 height 23
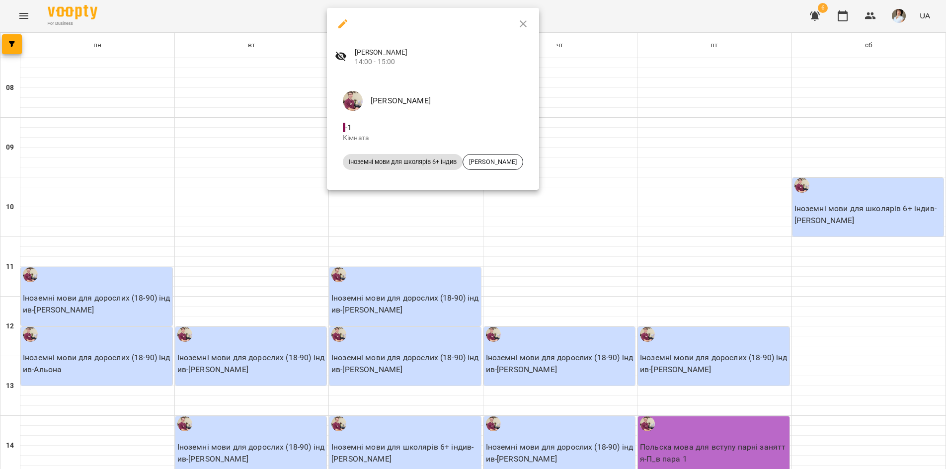
click at [343, 28] on icon "button" at bounding box center [343, 24] width 12 height 12
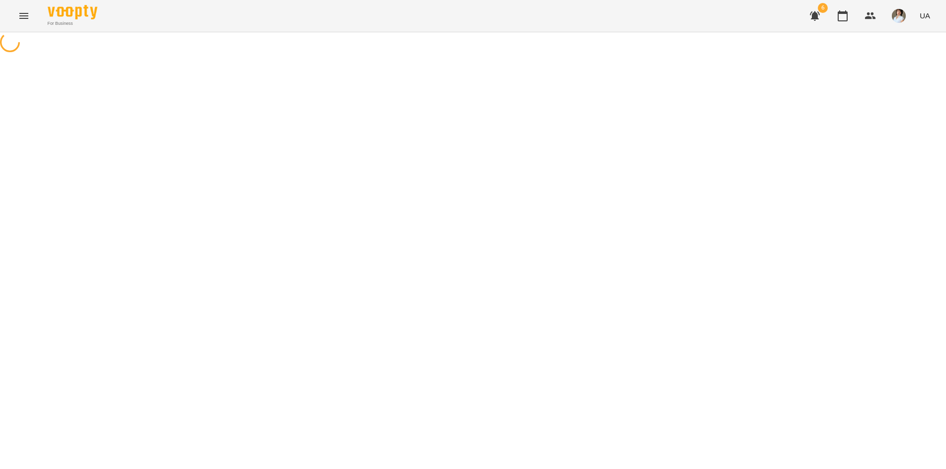
select select "*"
select select "**********"
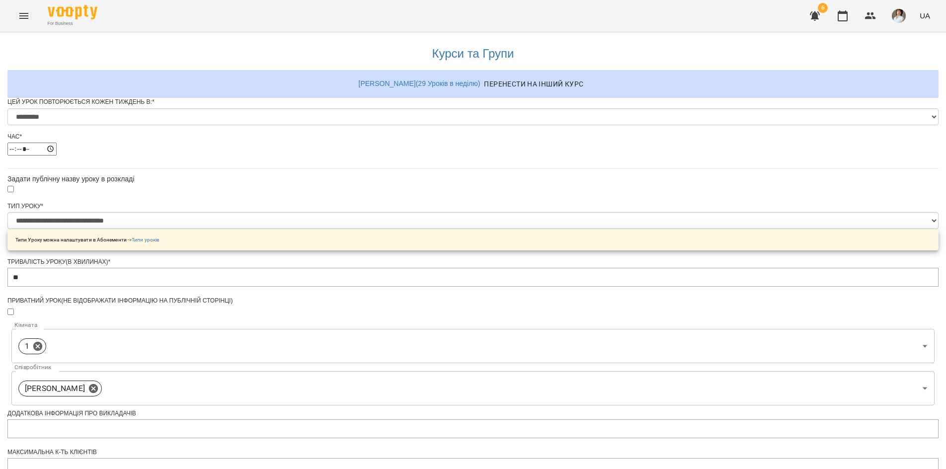
scroll to position [341, 0]
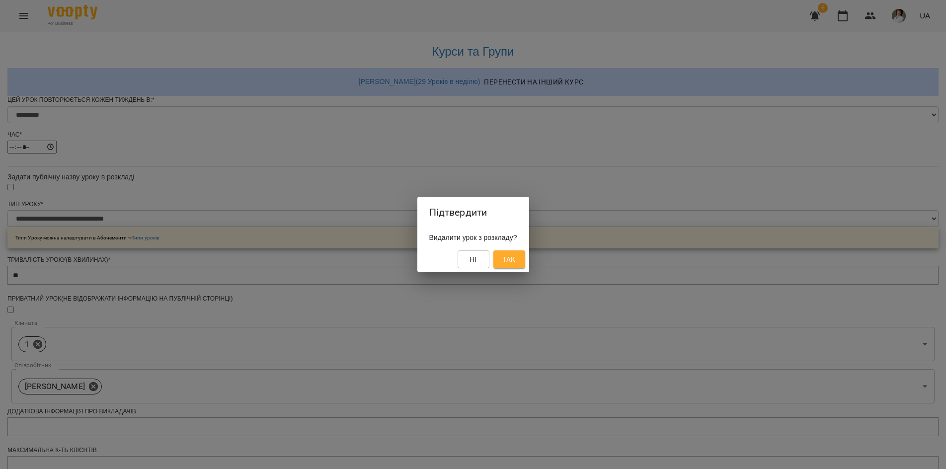
click at [228, 287] on div "Підтвердити Видалити урок з розкладу? Ні Так" at bounding box center [473, 234] width 946 height 469
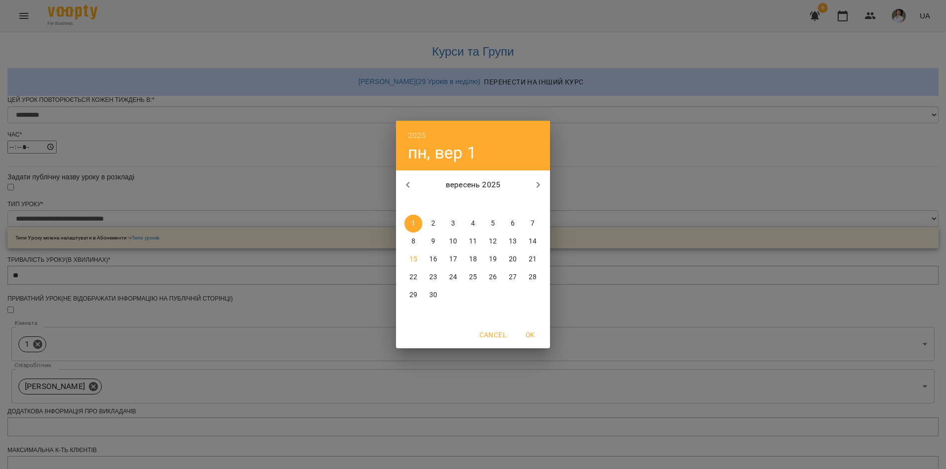
click at [244, 295] on div "2025 пн, вер 1 вересень 2025 пн вт ср чт пт сб нд 1 2 3 4 5 6 7 8 9 10 11 12 13…" at bounding box center [473, 234] width 946 height 469
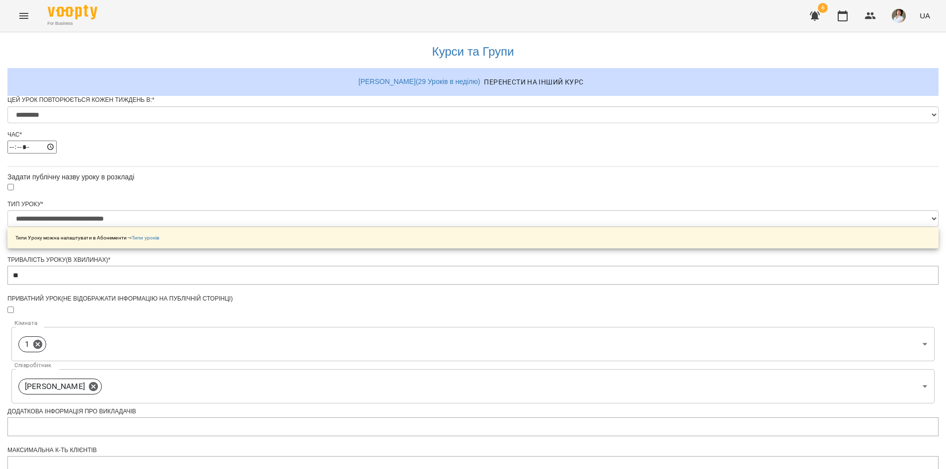
scroll to position [376, 0]
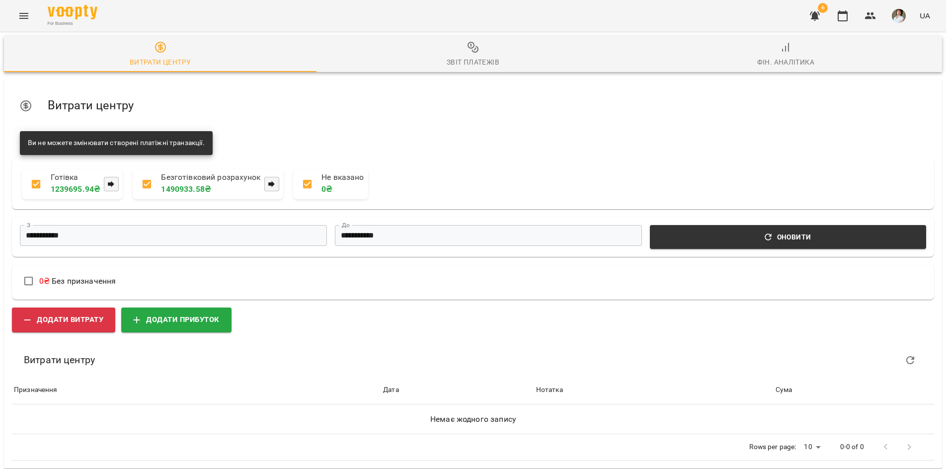
click at [464, 61] on div "Звіт платежів" at bounding box center [473, 62] width 53 height 12
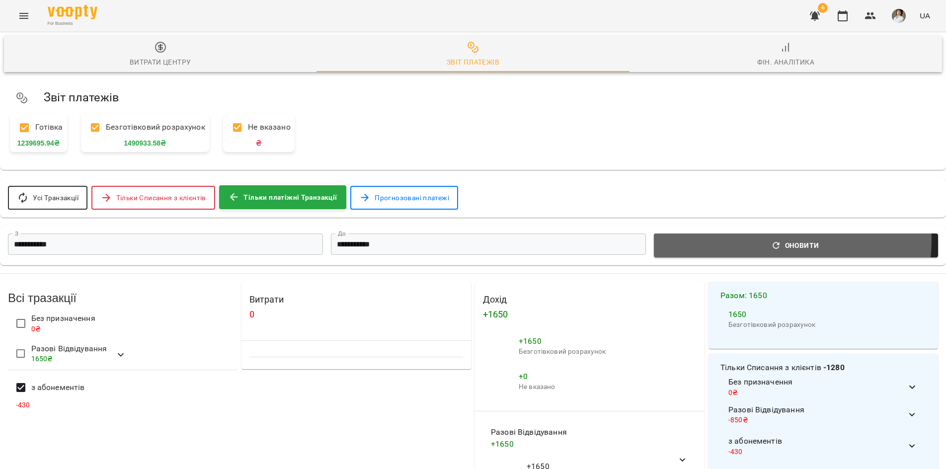
click at [779, 242] on span "Оновити" at bounding box center [796, 246] width 272 height 12
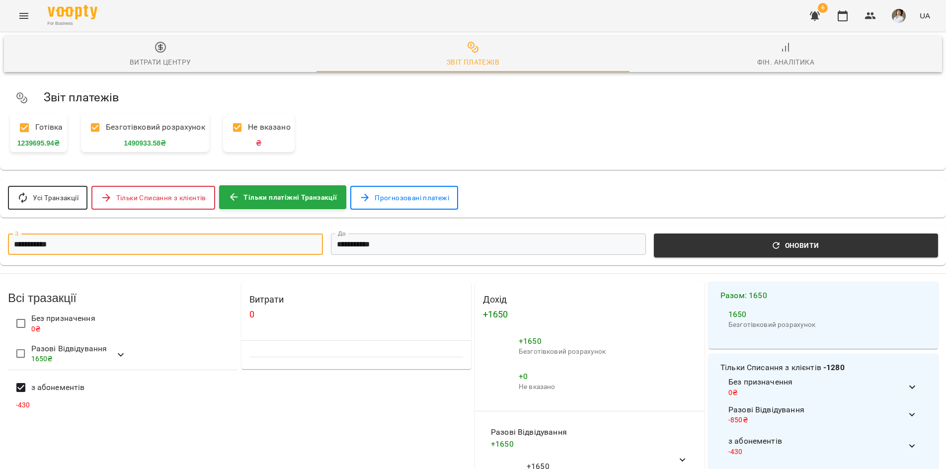
click at [65, 245] on input "**********" at bounding box center [165, 244] width 315 height 21
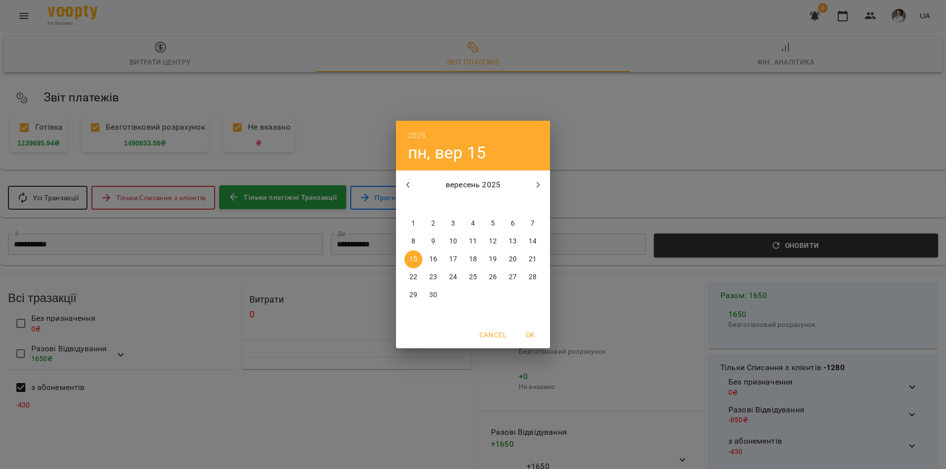
click at [413, 224] on p "1" at bounding box center [413, 224] width 4 height 10
type input "**********"
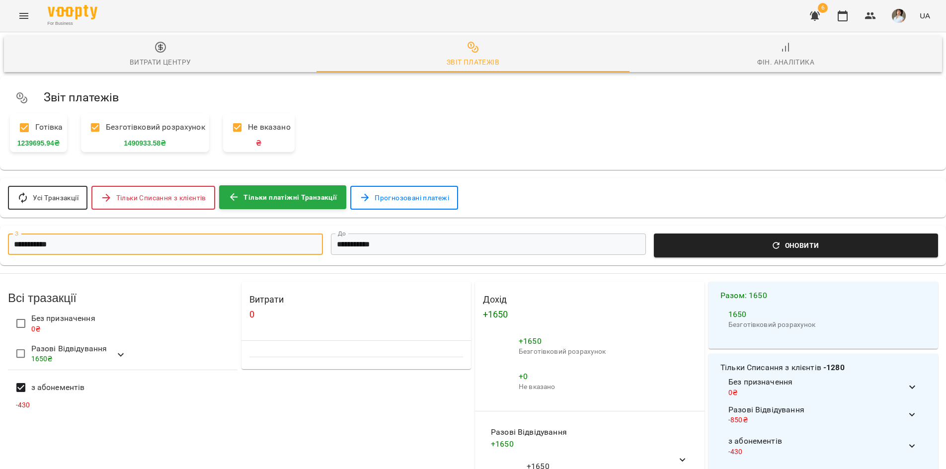
click at [781, 239] on button "Оновити" at bounding box center [796, 246] width 284 height 24
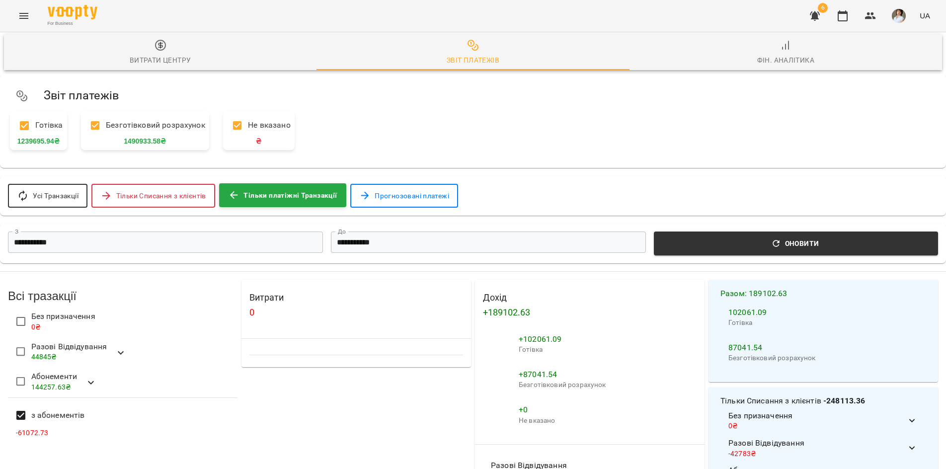
scroll to position [99, 0]
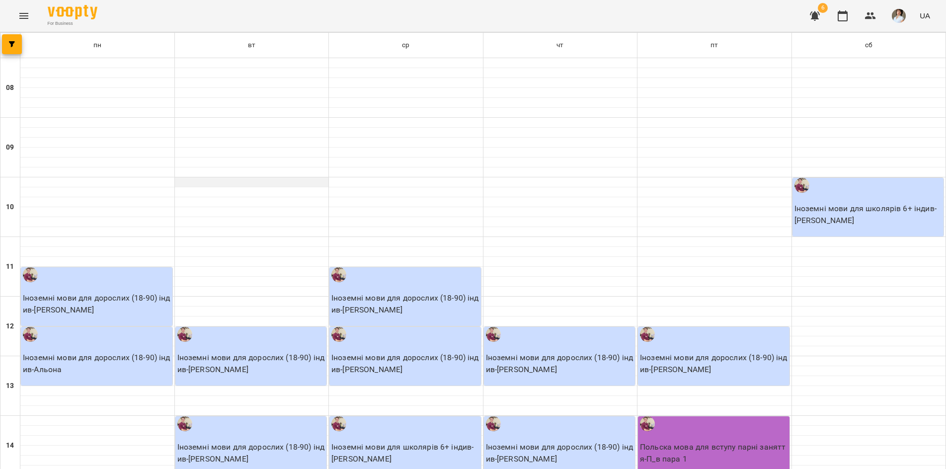
scroll to position [99, 0]
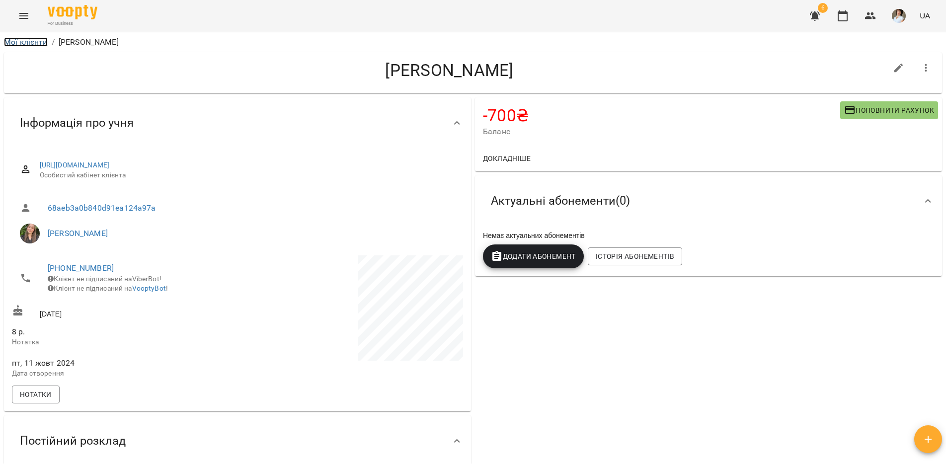
click at [31, 40] on link "Мої клієнти" at bounding box center [26, 41] width 44 height 9
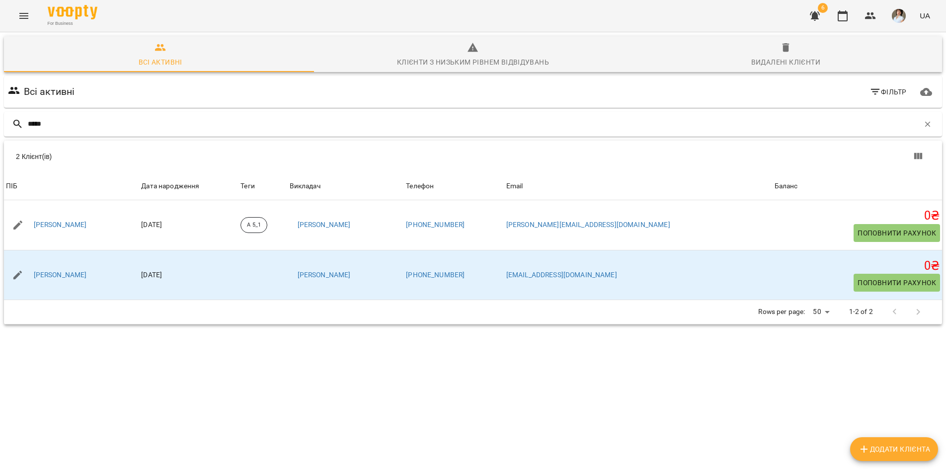
type input "*****"
click at [21, 17] on icon "Menu" at bounding box center [24, 16] width 12 height 12
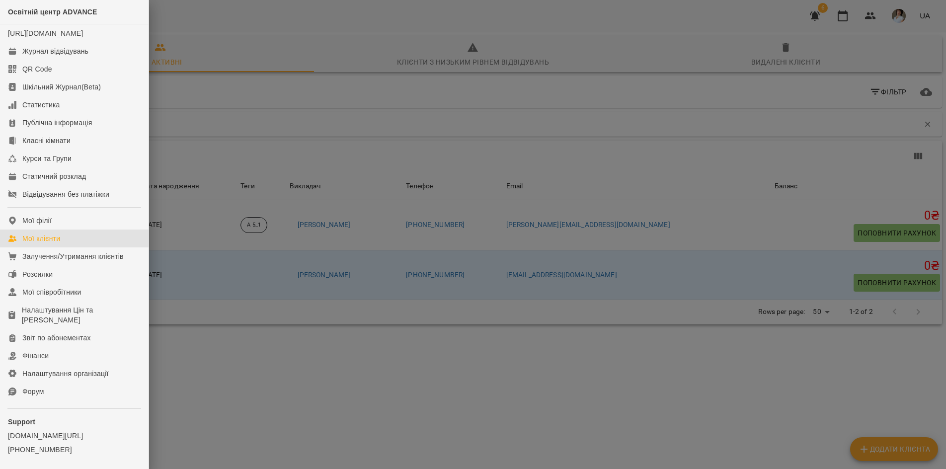
click at [48, 244] on div "Мої клієнти" at bounding box center [41, 239] width 38 height 10
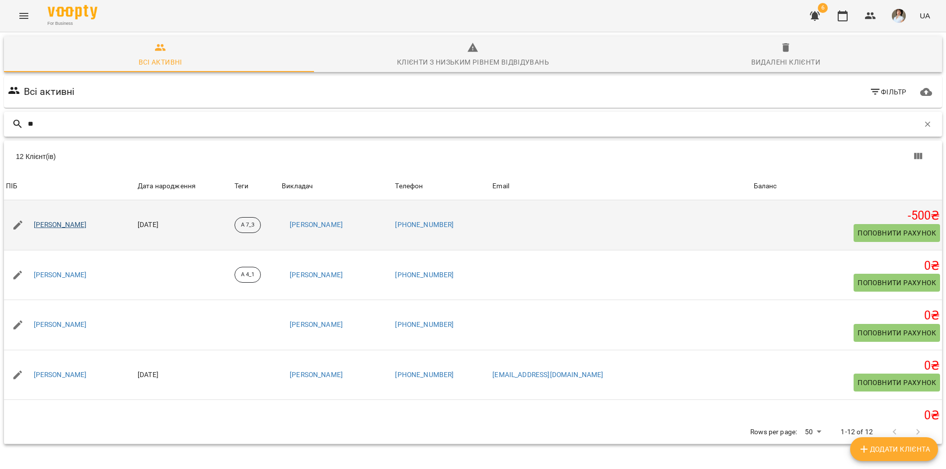
type input "**"
click at [79, 227] on link "[PERSON_NAME]" at bounding box center [60, 225] width 53 height 10
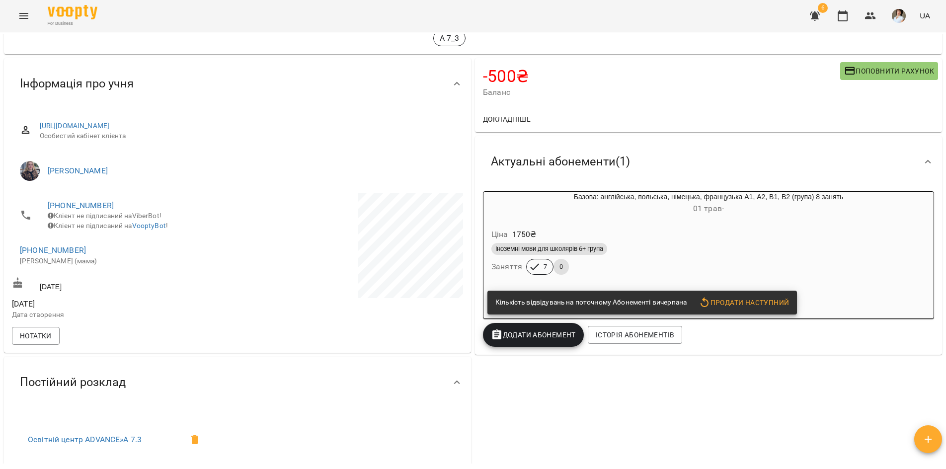
scroll to position [50, 0]
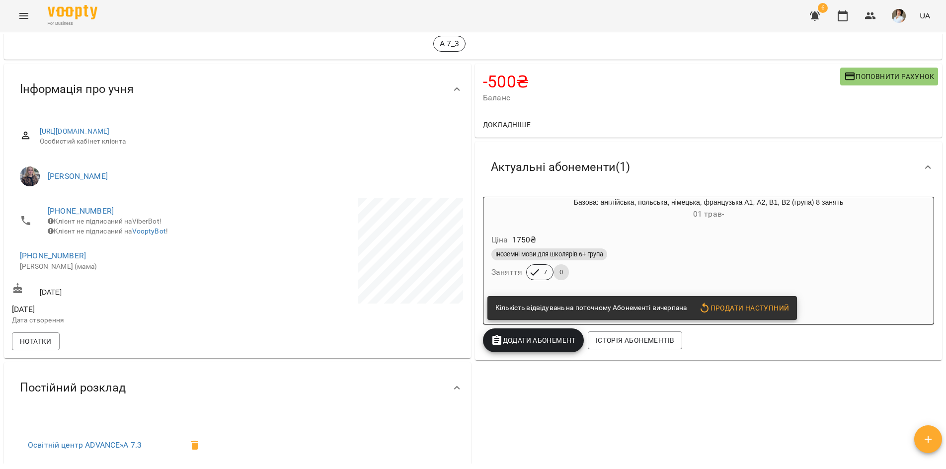
click at [635, 214] on h6 "[DATE] -" at bounding box center [709, 214] width 450 height 14
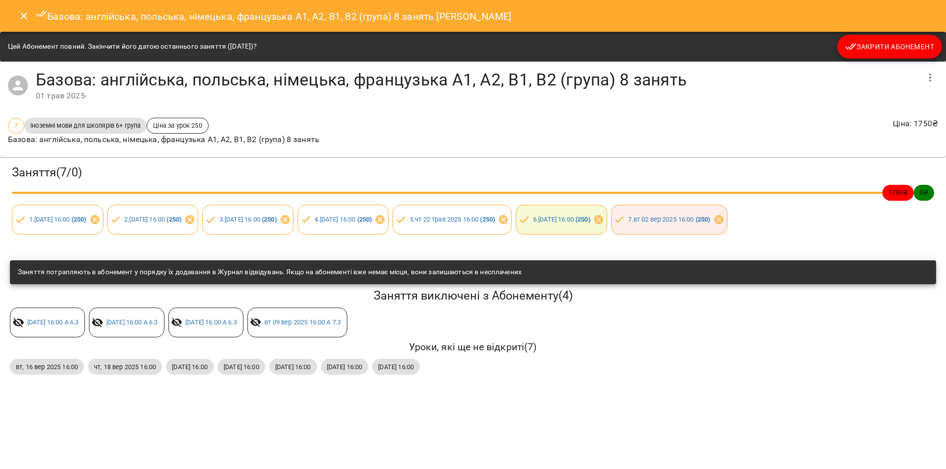
click at [25, 10] on icon "Close" at bounding box center [24, 16] width 12 height 12
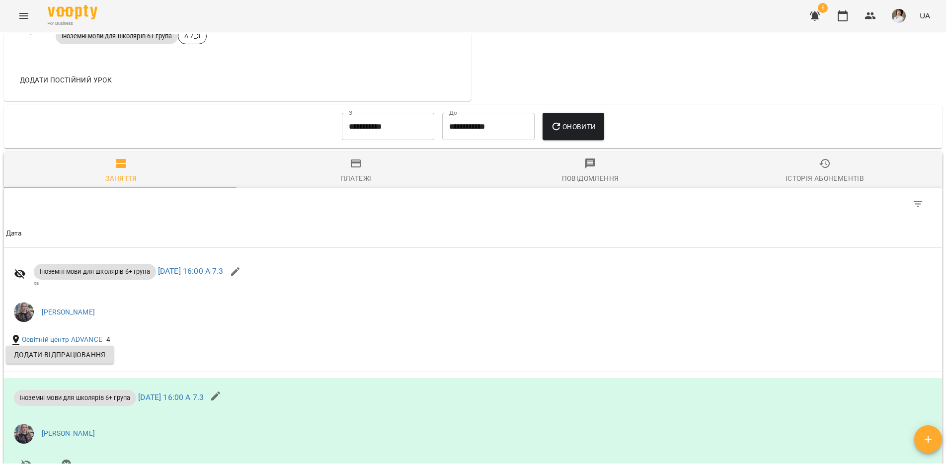
scroll to position [724, 0]
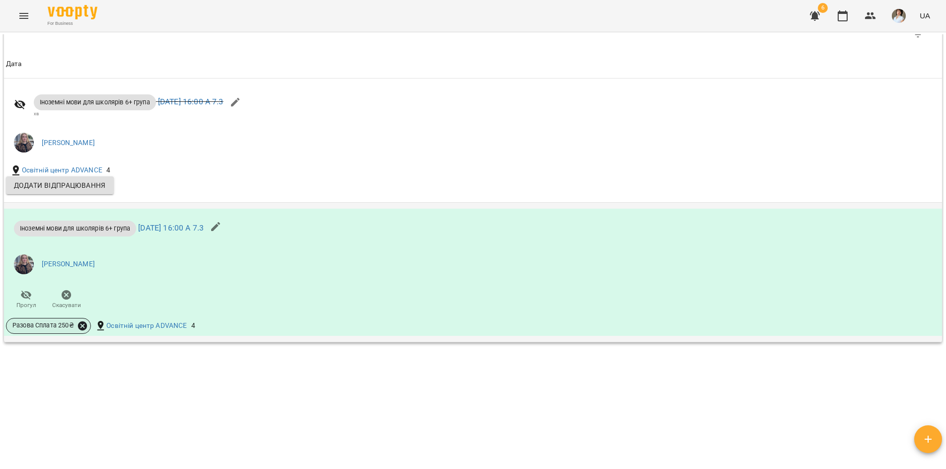
click at [80, 326] on icon at bounding box center [82, 325] width 9 height 9
click at [143, 361] on span "Скасувати" at bounding box center [156, 360] width 42 height 12
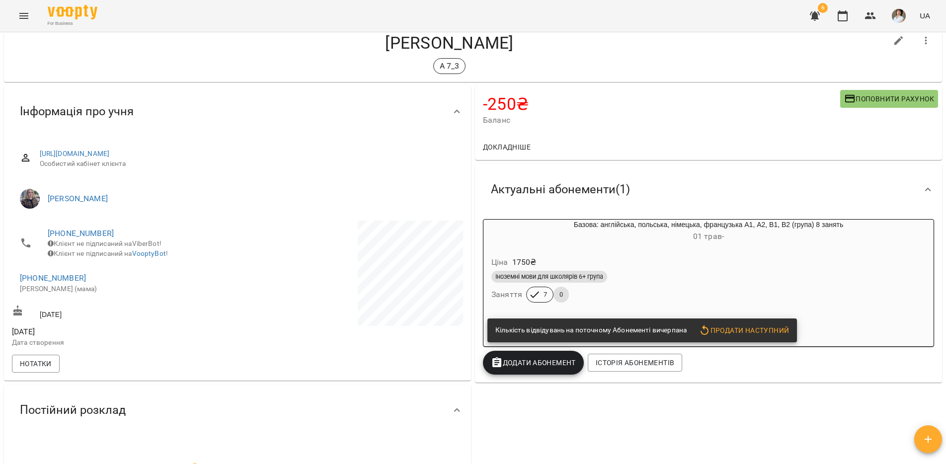
scroll to position [0, 0]
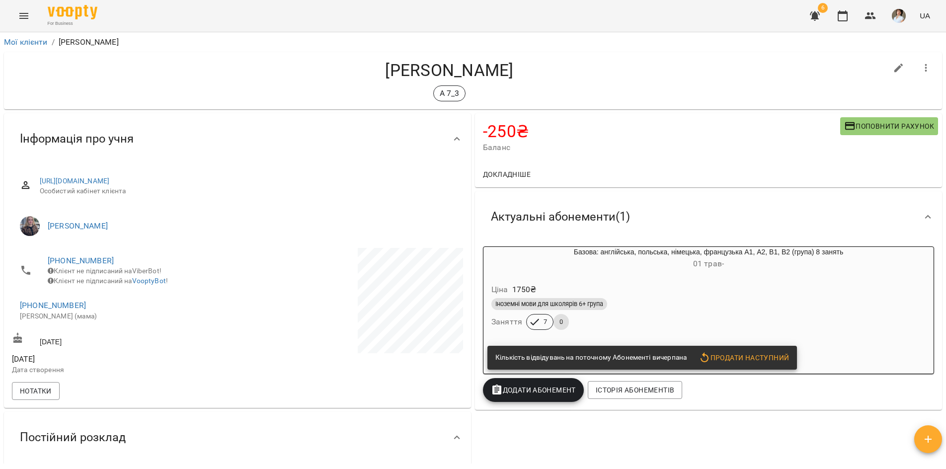
click at [742, 359] on span "Продати наступний" at bounding box center [744, 358] width 90 height 12
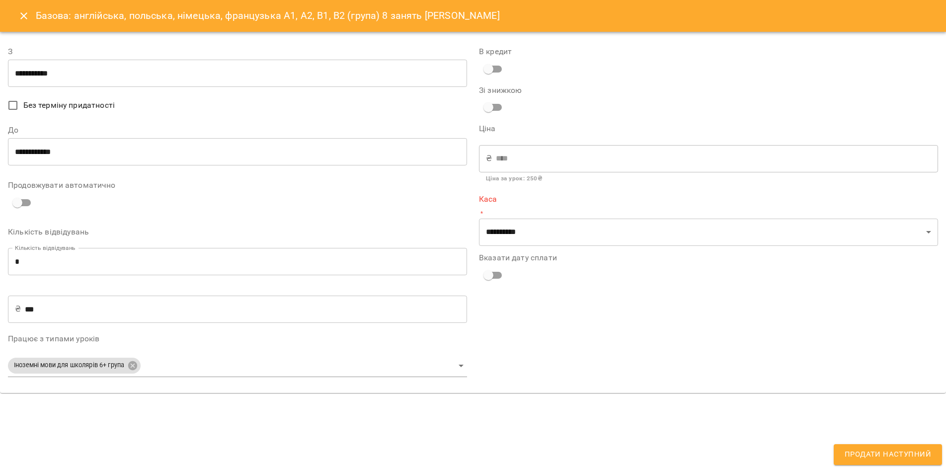
type input "**********"
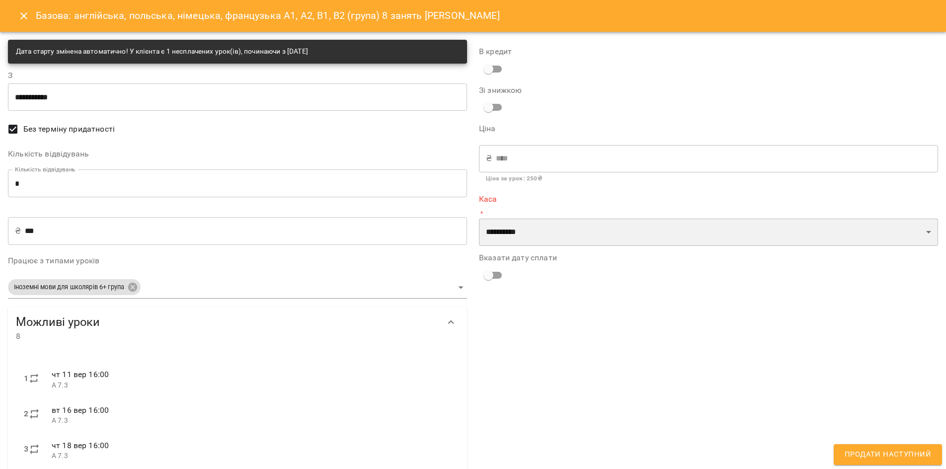
click at [508, 232] on select "**********" at bounding box center [708, 233] width 459 height 28
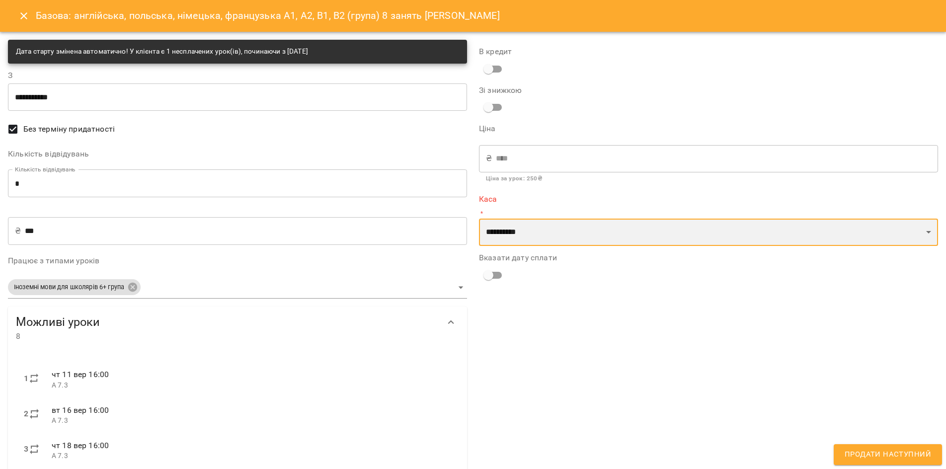
select select "****"
click at [479, 219] on select "**********" at bounding box center [708, 233] width 459 height 28
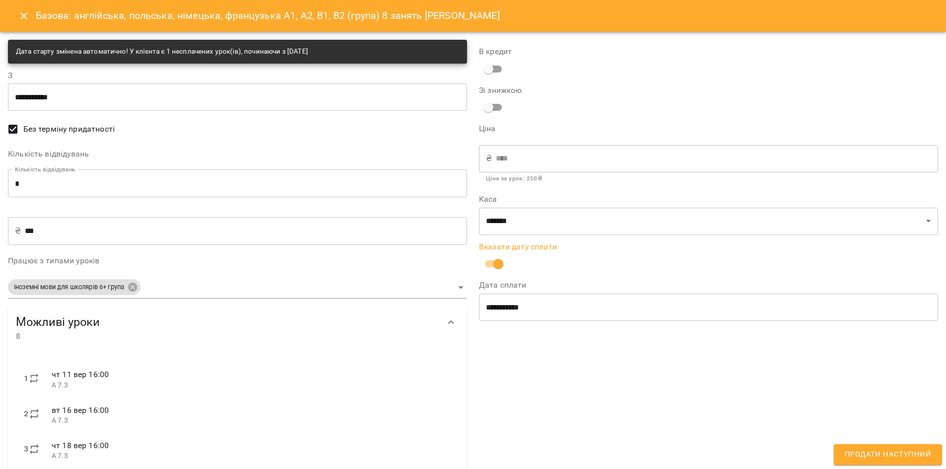
click at [876, 460] on span "Продати наступний" at bounding box center [888, 454] width 86 height 13
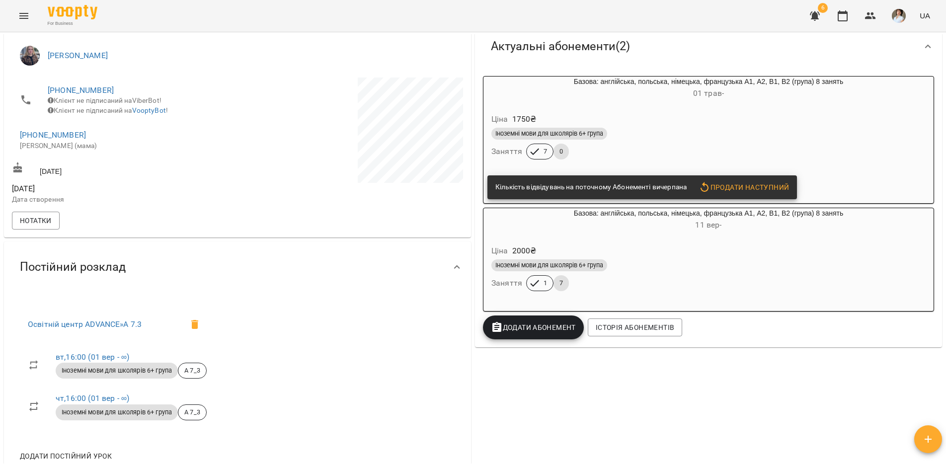
scroll to position [199, 0]
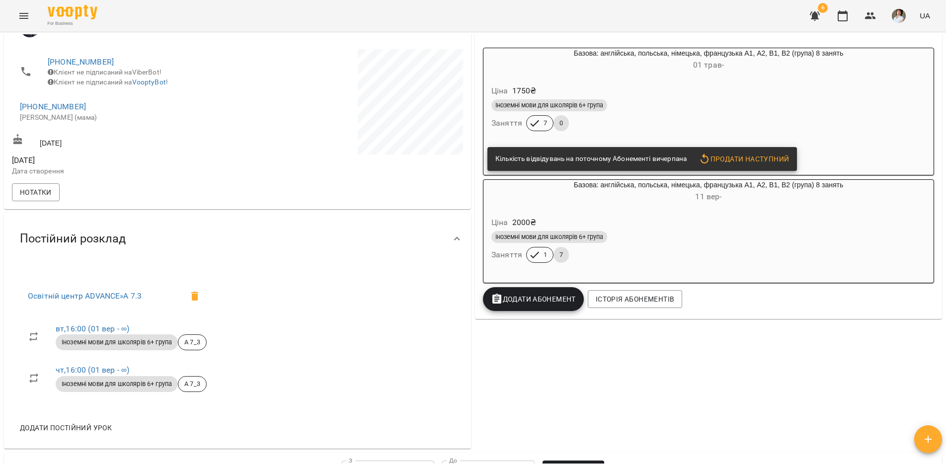
click at [600, 213] on div "Ціна 2000 ₴ Іноземні мови для школярів 6+ група Заняття 1 7" at bounding box center [709, 242] width 450 height 68
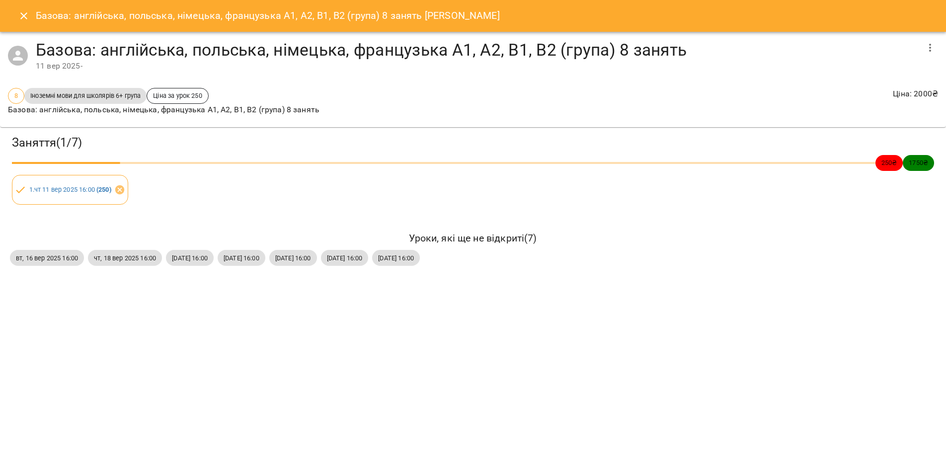
click at [24, 9] on button "Close" at bounding box center [24, 16] width 24 height 24
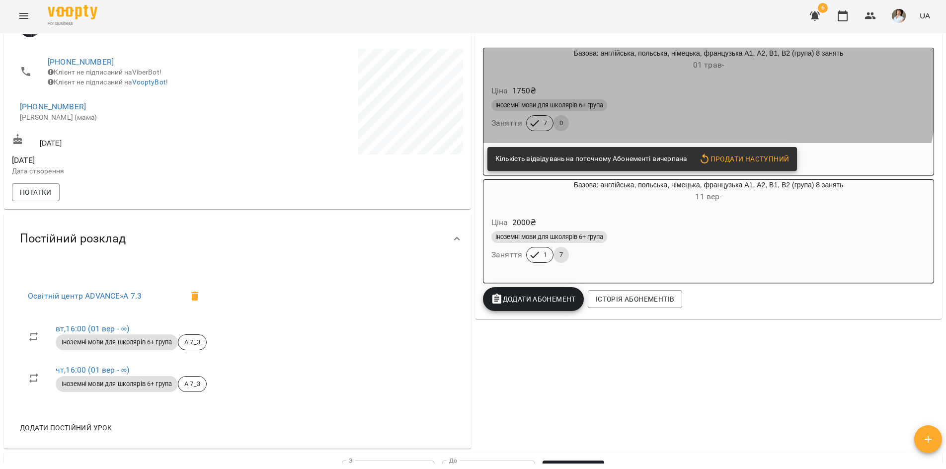
click at [649, 79] on div "Ціна 1750 ₴ Іноземні мови для школярів 6+ група Заняття 7 0" at bounding box center [709, 110] width 450 height 68
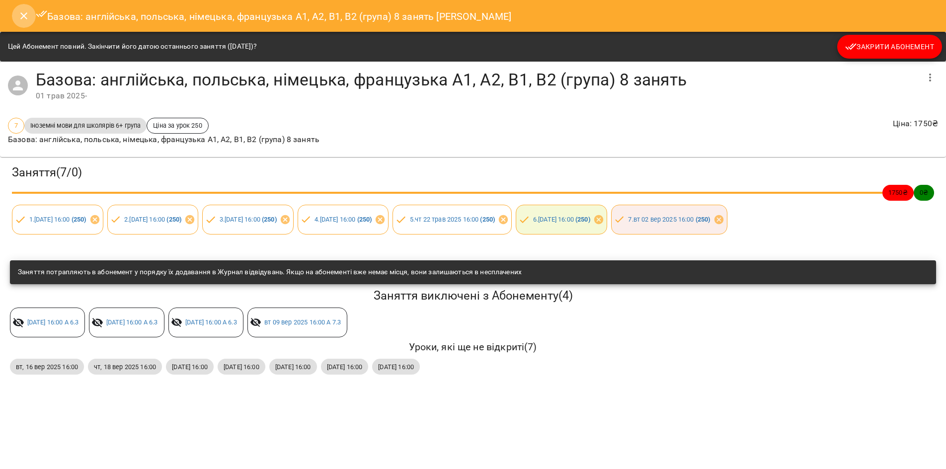
click at [21, 22] on button "Close" at bounding box center [24, 16] width 24 height 24
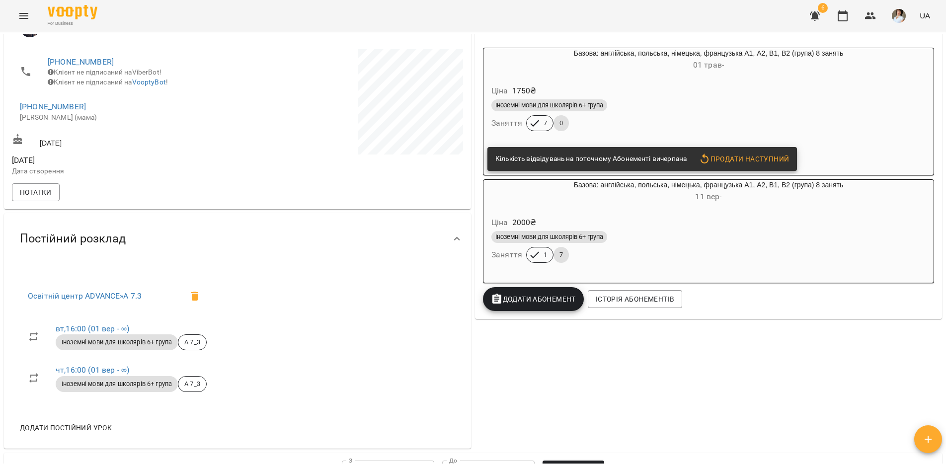
click at [620, 215] on div "Ціна 2000 ₴ Іноземні мови для школярів 6+ група Заняття 1 7" at bounding box center [709, 242] width 450 height 68
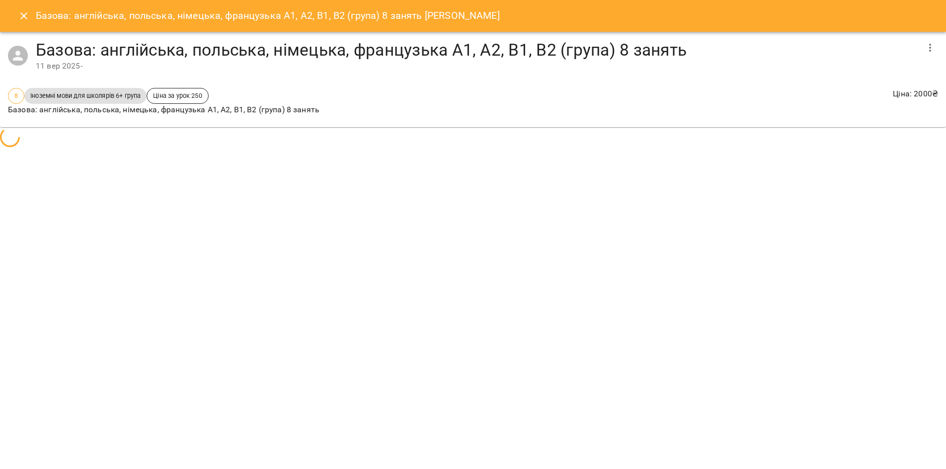
click at [656, 151] on div "Базова: англійська, польська, німецька, французька А1, А2, В1, В2 (група) 8 зан…" at bounding box center [473, 91] width 946 height 119
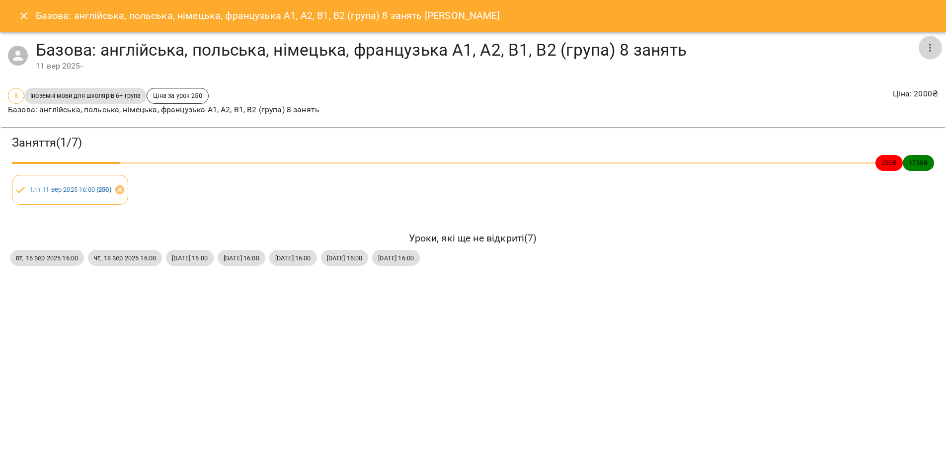
click at [922, 50] on button "button" at bounding box center [930, 48] width 24 height 24
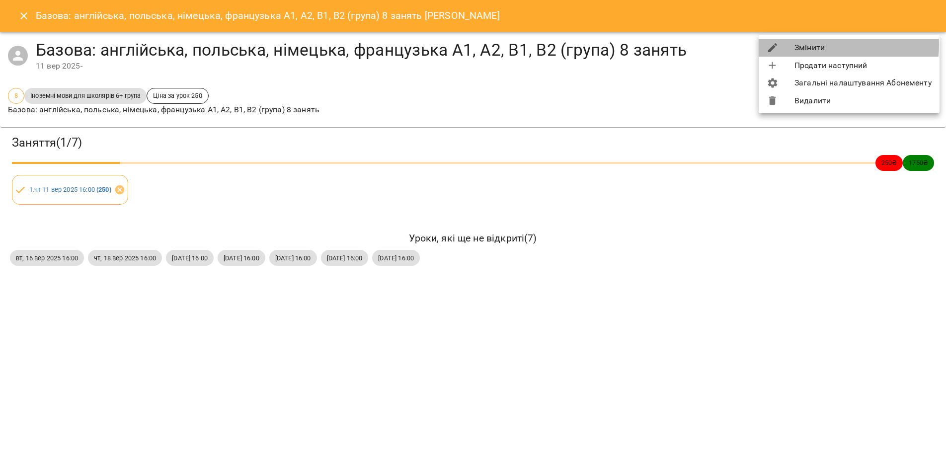
click at [818, 45] on li "Змінити" at bounding box center [849, 48] width 181 height 18
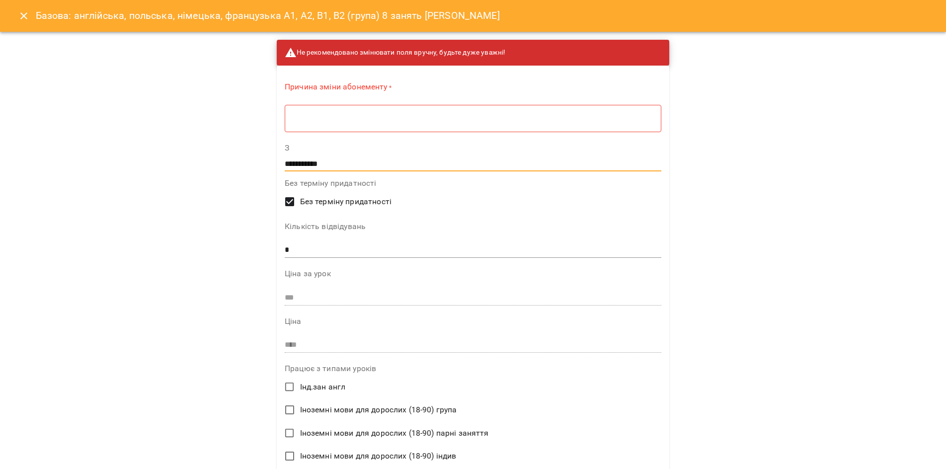
drag, startPoint x: 290, startPoint y: 163, endPoint x: 281, endPoint y: 162, distance: 9.0
click at [285, 162] on input "**********" at bounding box center [473, 164] width 377 height 16
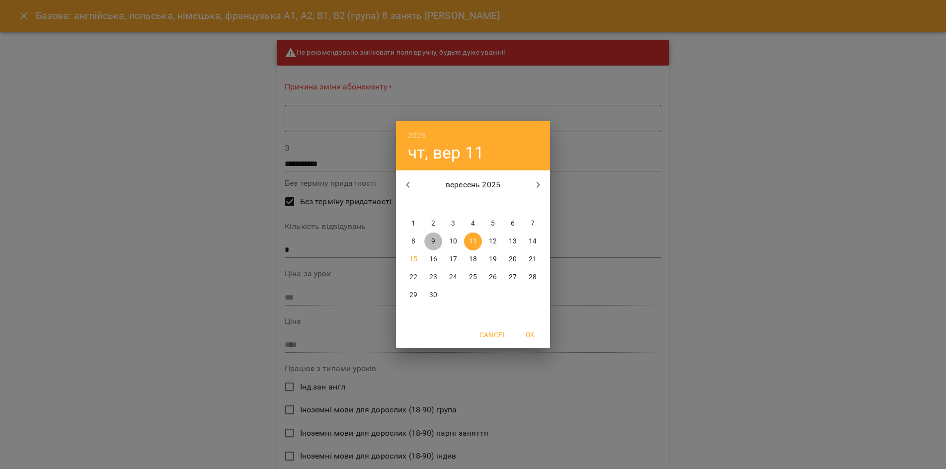
click at [432, 237] on p "9" at bounding box center [433, 242] width 4 height 10
type input "**********"
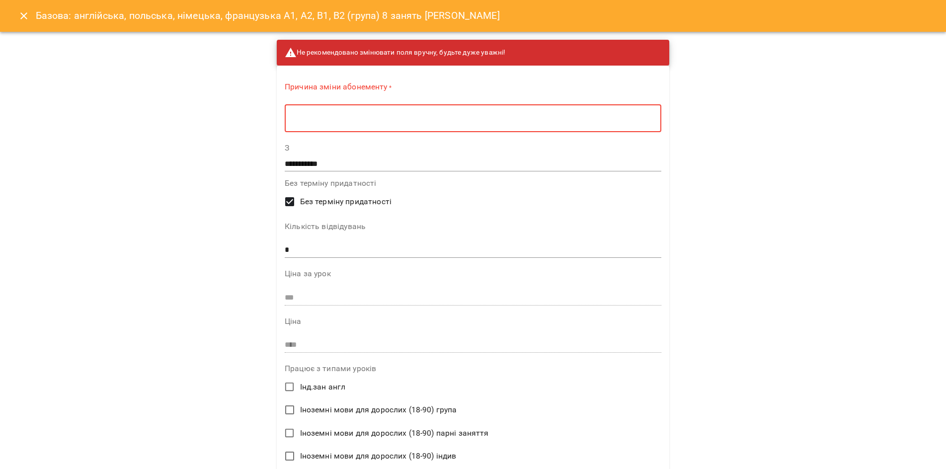
click at [298, 121] on textarea at bounding box center [473, 118] width 363 height 9
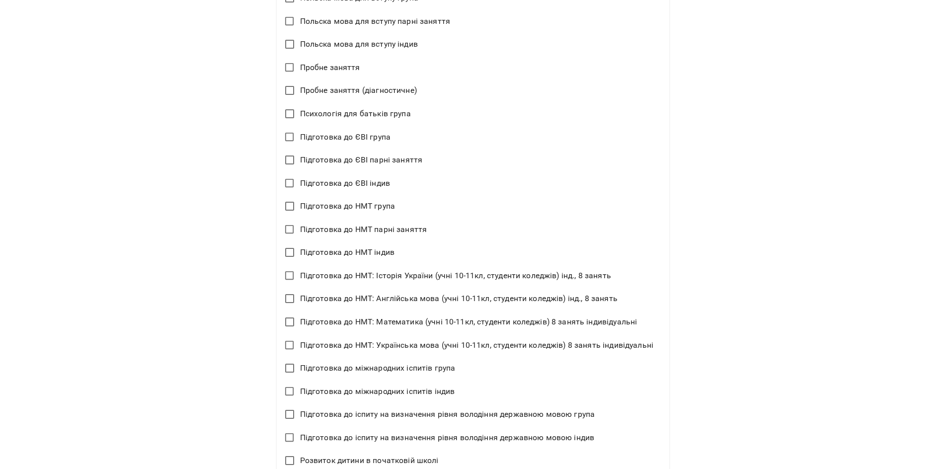
scroll to position [1130, 0]
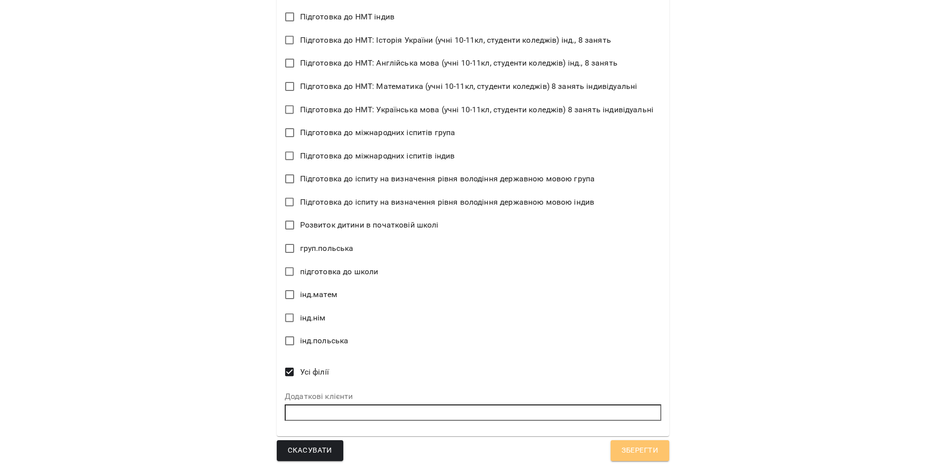
click at [640, 454] on span "Зберегти" at bounding box center [640, 450] width 37 height 13
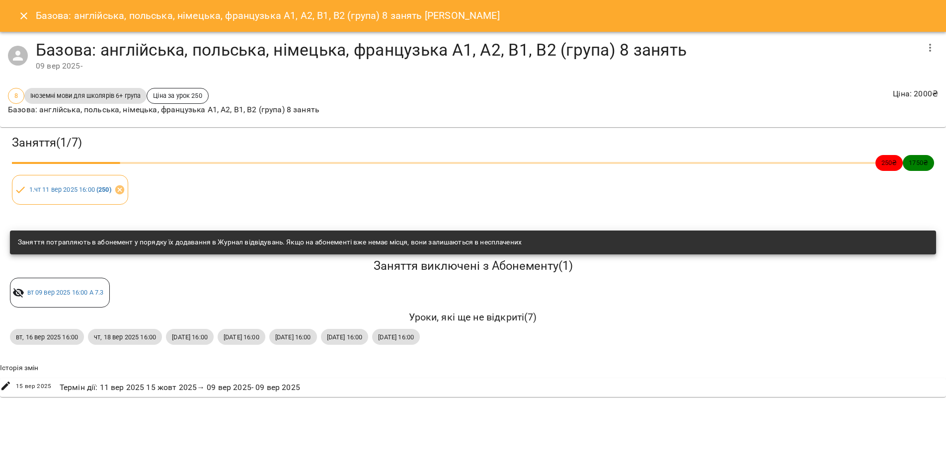
click at [25, 15] on icon "Close" at bounding box center [23, 15] width 7 height 7
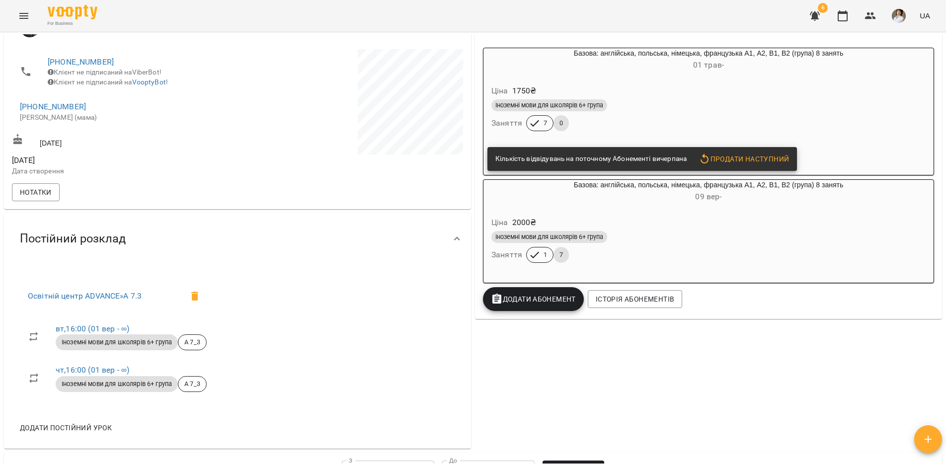
scroll to position [0, 0]
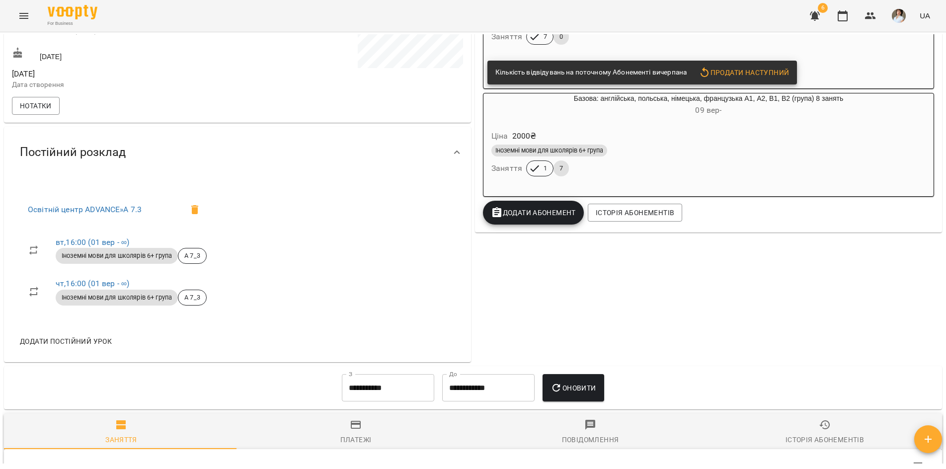
scroll to position [633, 0]
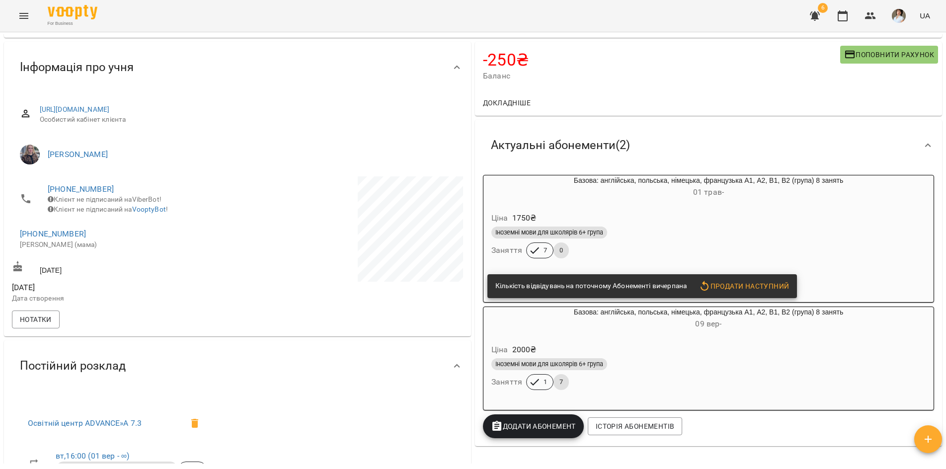
scroll to position [199, 0]
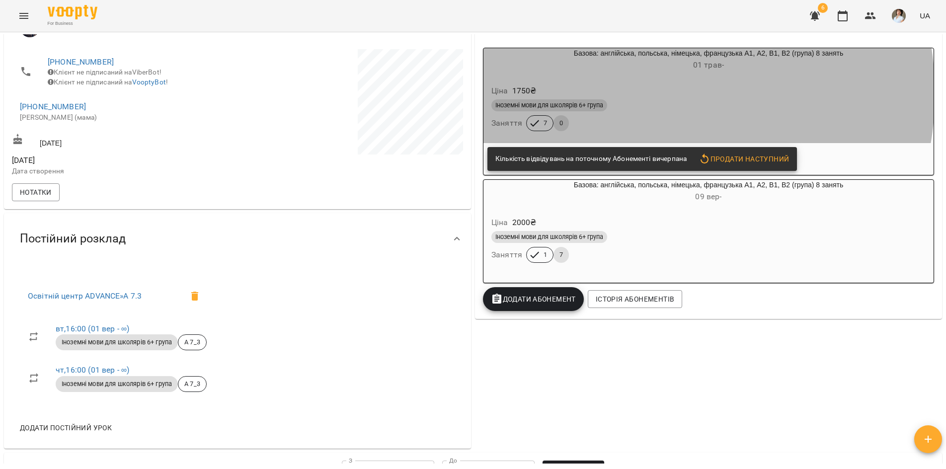
click at [640, 93] on div "Ціна 1750 ₴" at bounding box center [708, 91] width 438 height 18
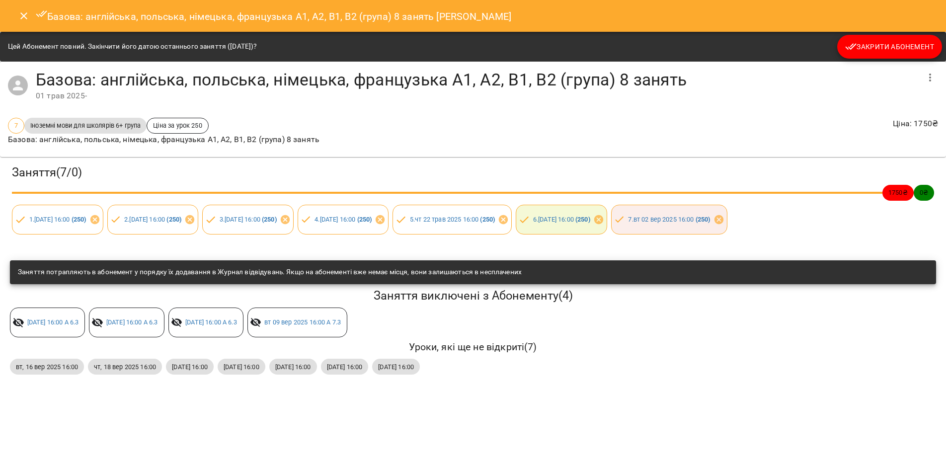
click at [23, 18] on icon "Close" at bounding box center [24, 16] width 12 height 12
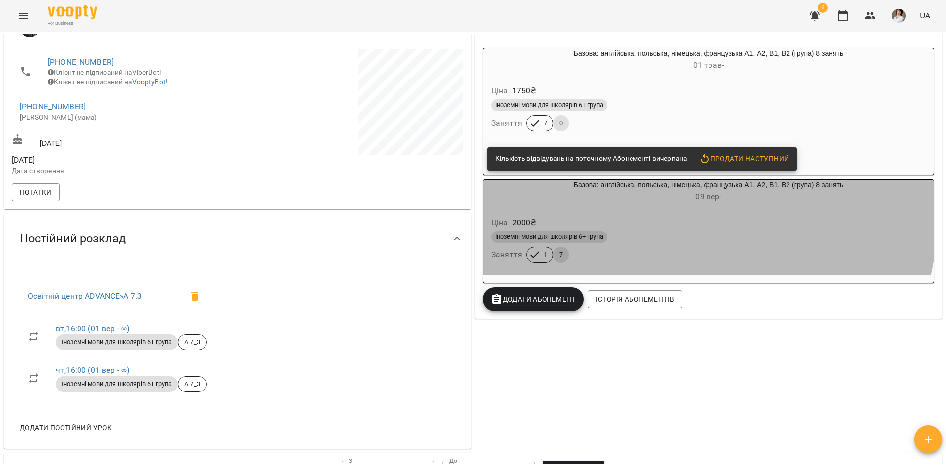
click at [649, 214] on div "Ціна 2000 ₴ Іноземні мови для школярів 6+ група Заняття 1 7" at bounding box center [709, 242] width 450 height 68
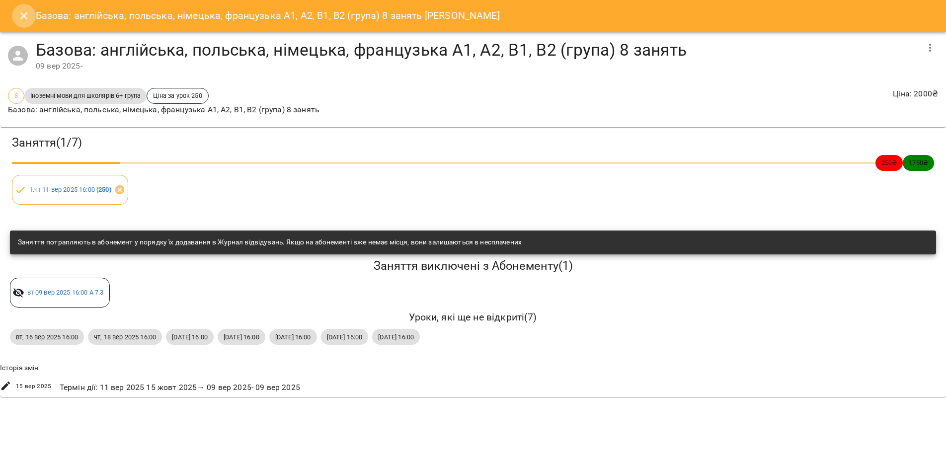
click at [22, 17] on icon "Close" at bounding box center [23, 15] width 7 height 7
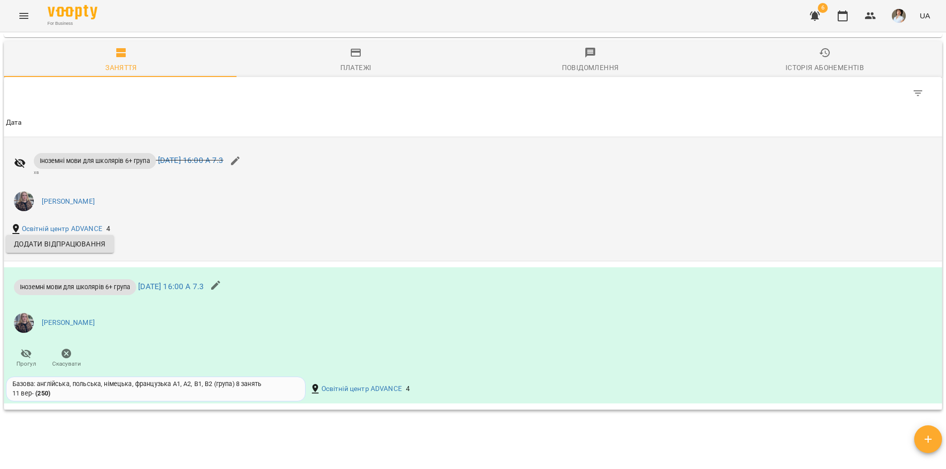
scroll to position [732, 0]
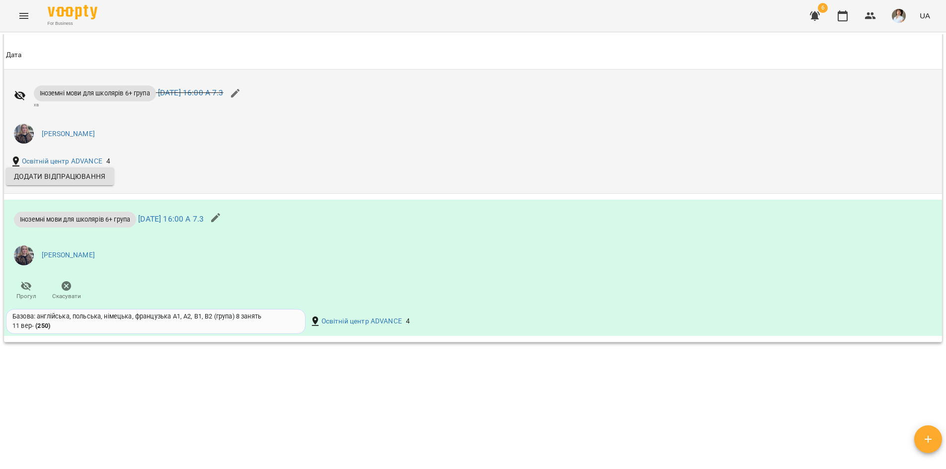
click at [203, 133] on li "[PERSON_NAME]" at bounding box center [317, 134] width 622 height 28
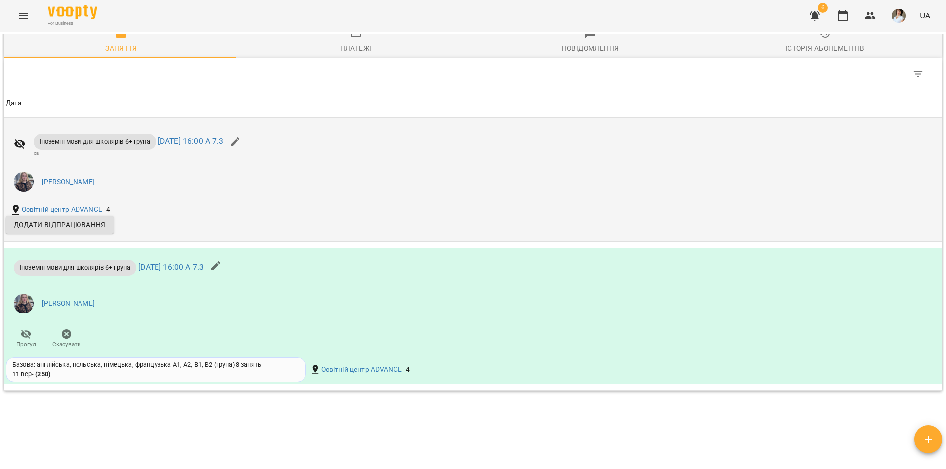
scroll to position [583, 0]
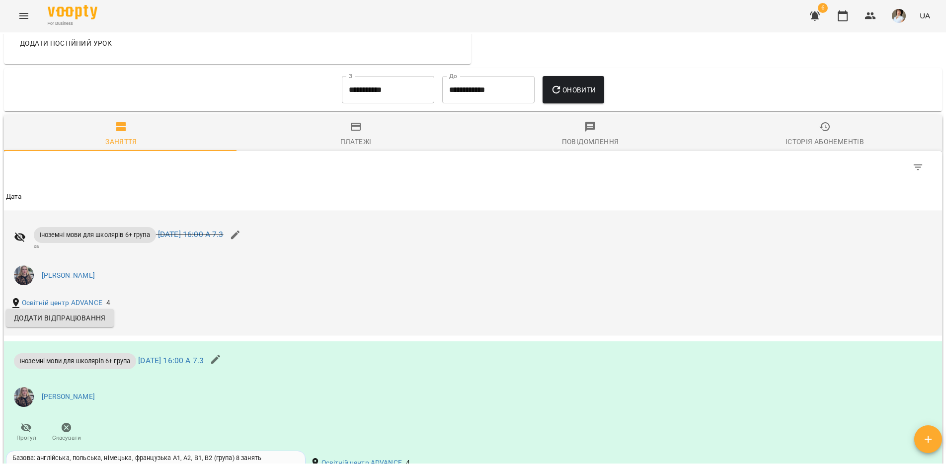
click at [215, 288] on li "[PERSON_NAME]" at bounding box center [317, 275] width 622 height 28
click at [240, 240] on icon "button" at bounding box center [235, 235] width 9 height 9
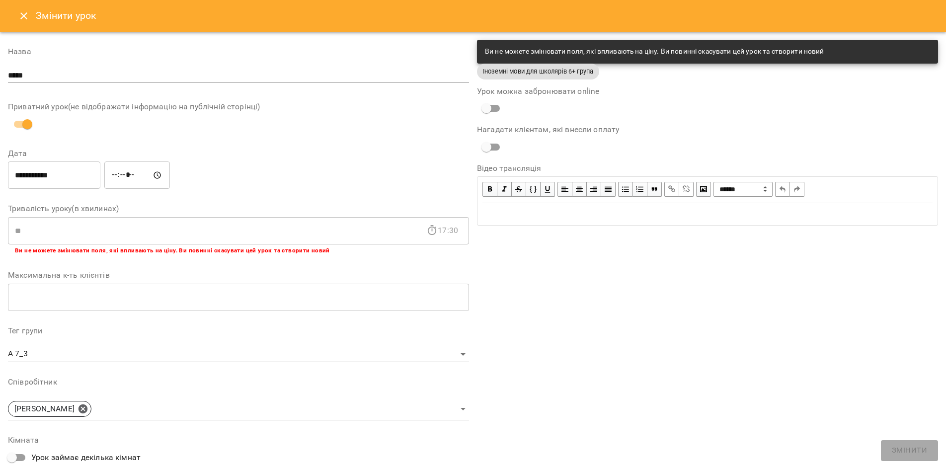
click at [23, 18] on icon "Close" at bounding box center [24, 16] width 12 height 12
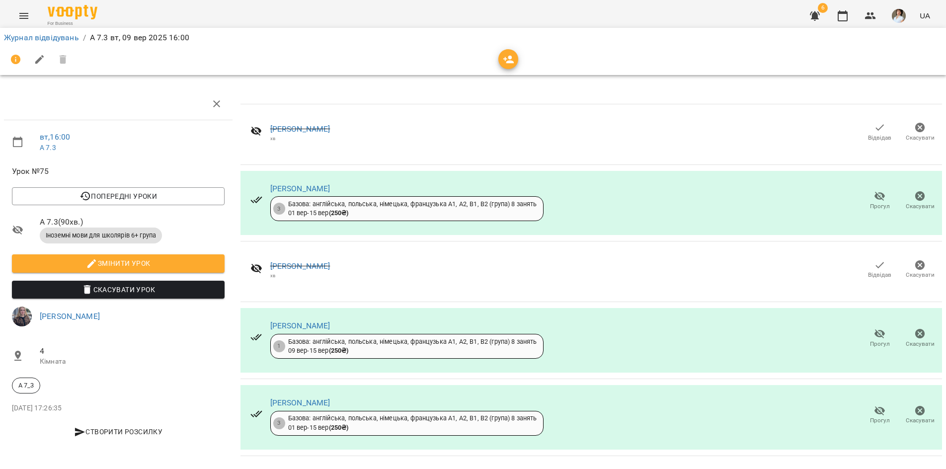
click at [878, 129] on icon "button" at bounding box center [880, 128] width 12 height 12
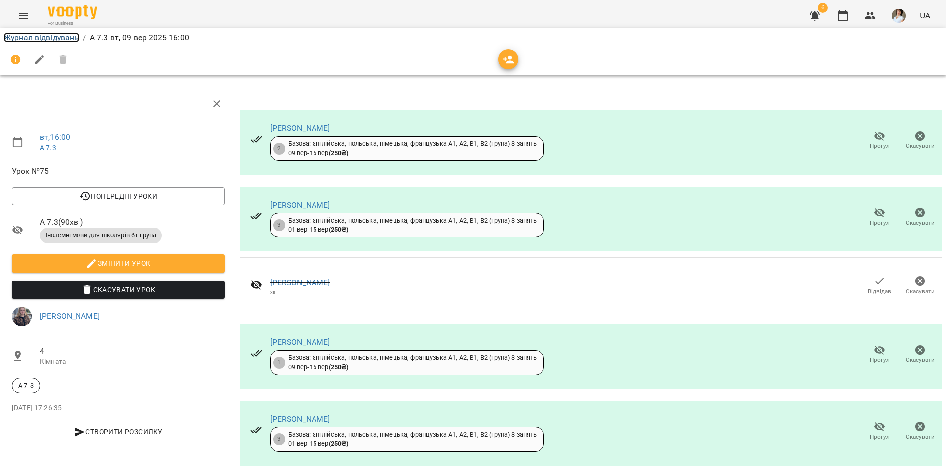
click at [42, 37] on link "Журнал відвідувань" at bounding box center [41, 37] width 75 height 9
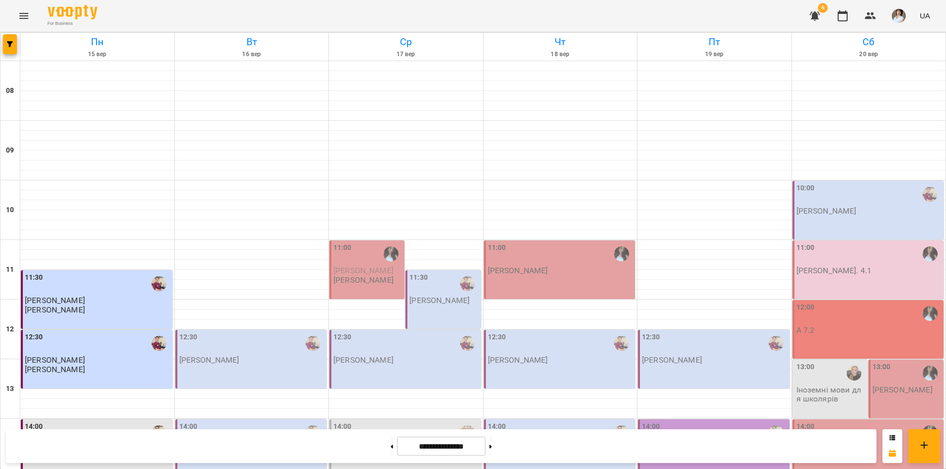
scroll to position [348, 0]
click at [716, 290] on div at bounding box center [715, 295] width 154 height 10
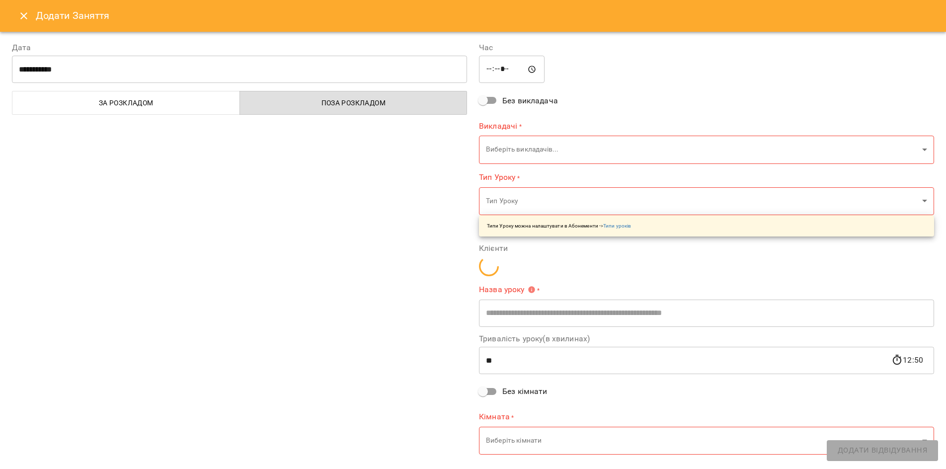
type input "**********"
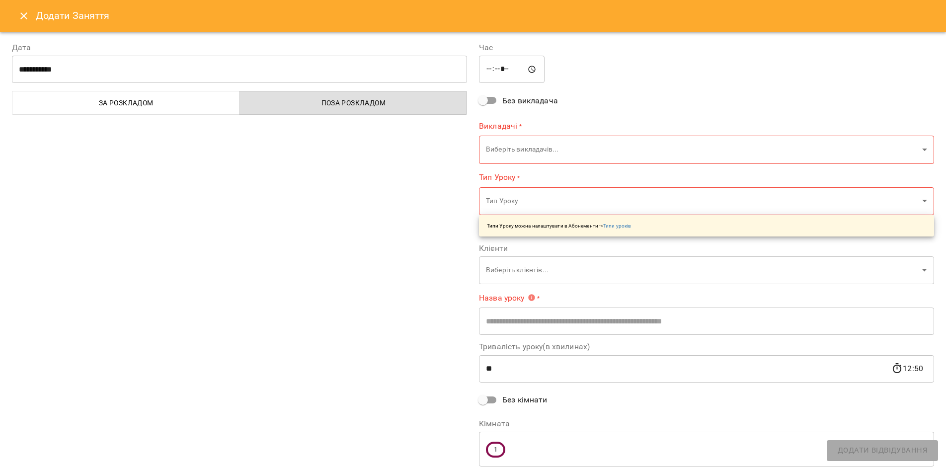
click at [27, 18] on icon "Close" at bounding box center [24, 16] width 12 height 12
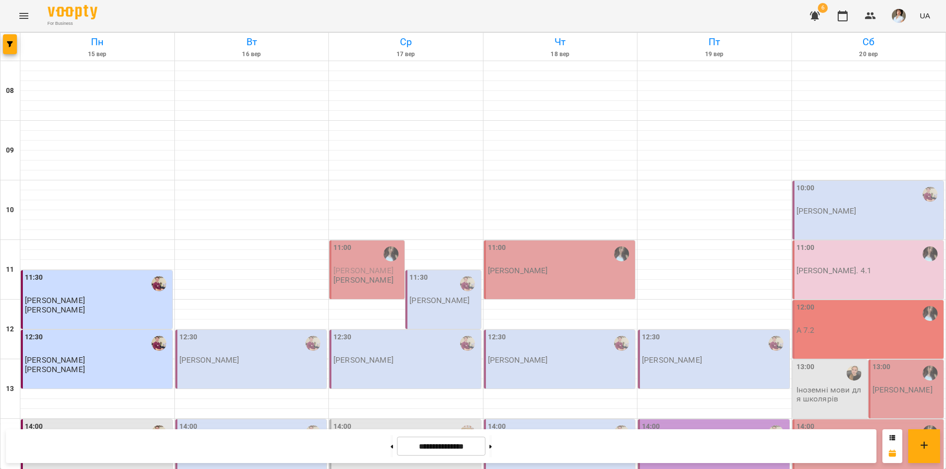
scroll to position [398, 0]
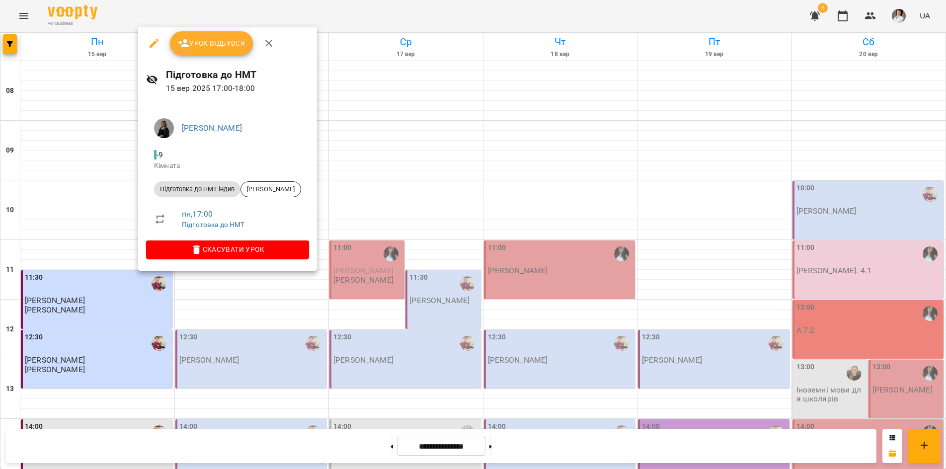
click at [212, 46] on span "Урок відбувся" at bounding box center [212, 43] width 68 height 12
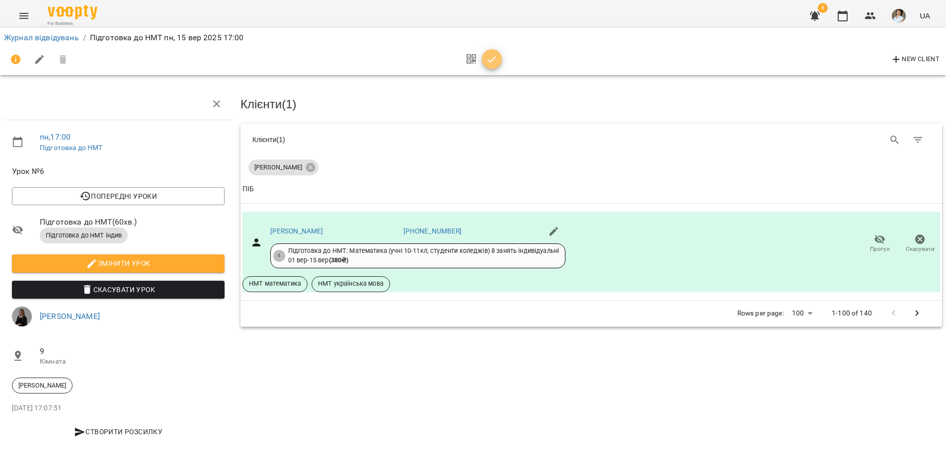
click at [487, 66] on button "button" at bounding box center [492, 59] width 20 height 20
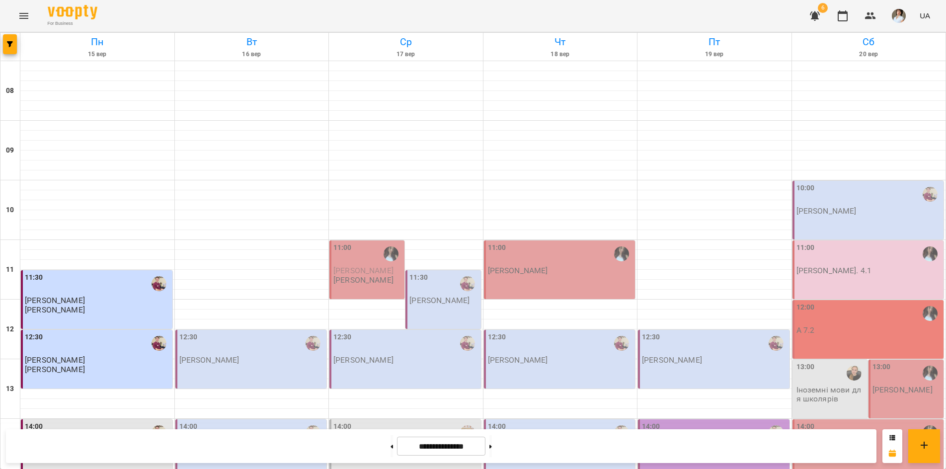
scroll to position [348, 0]
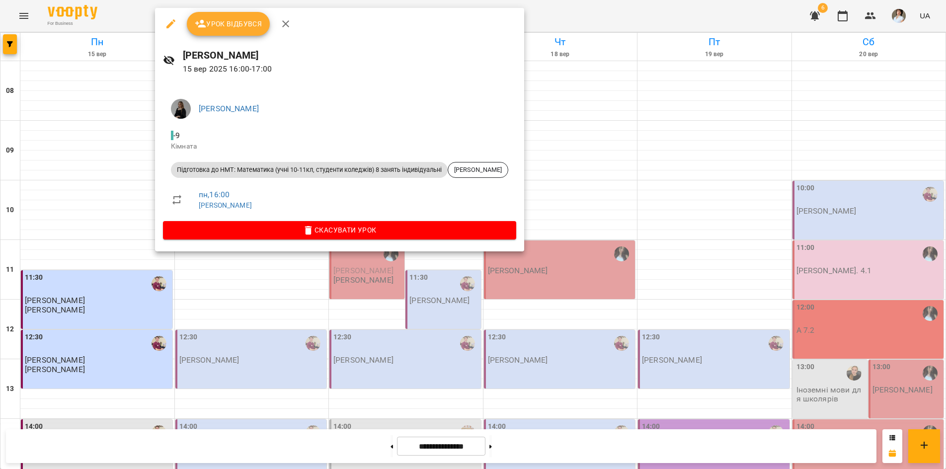
click at [280, 394] on div at bounding box center [473, 234] width 946 height 469
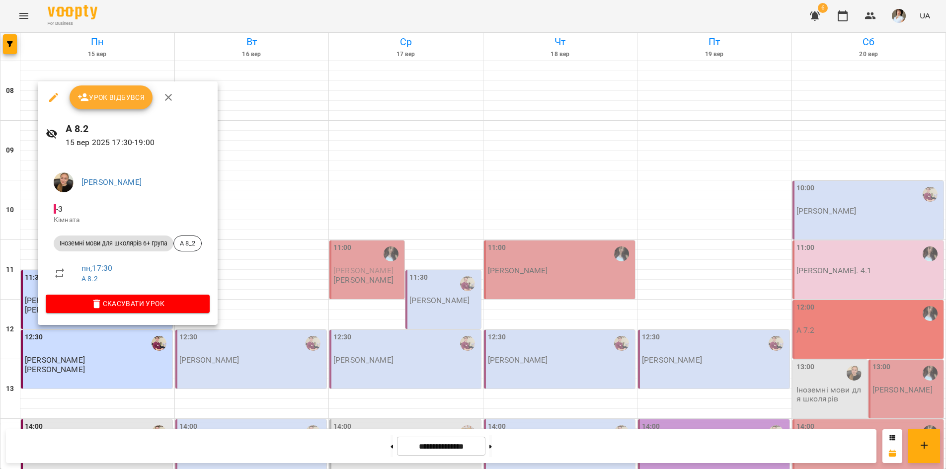
click at [151, 398] on div at bounding box center [473, 234] width 946 height 469
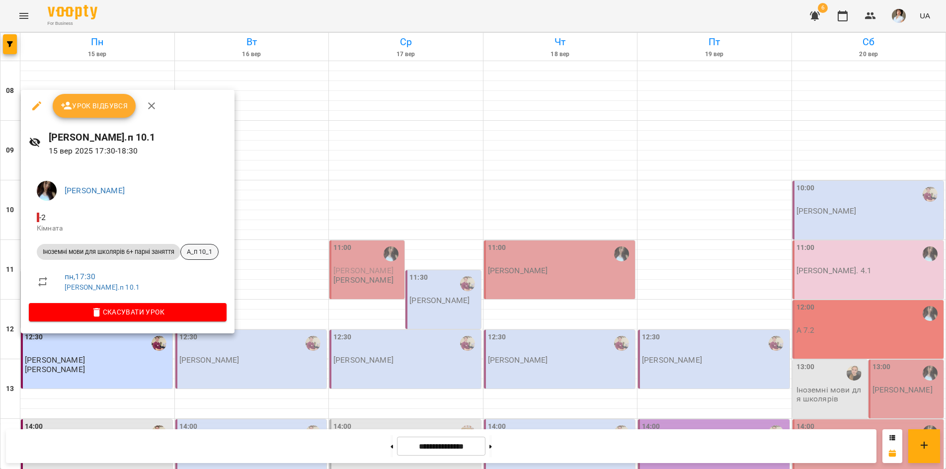
click at [198, 254] on span "А_п 10_1" at bounding box center [199, 251] width 37 height 9
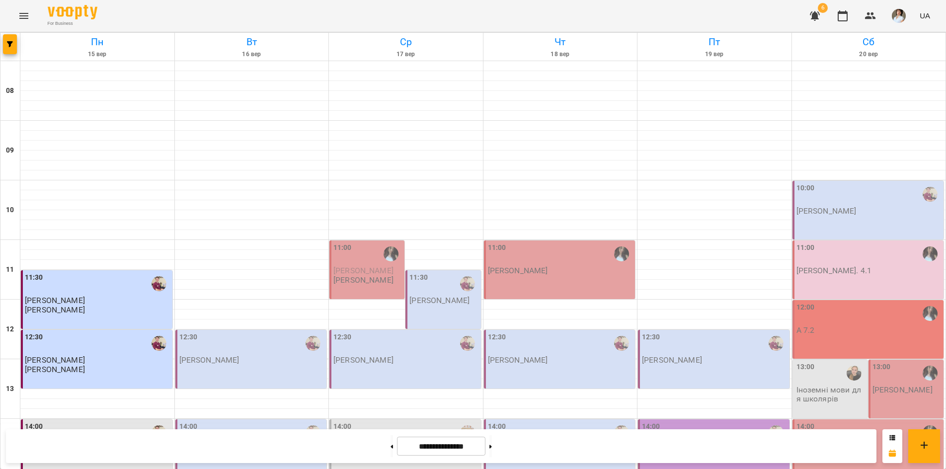
scroll to position [412, 0]
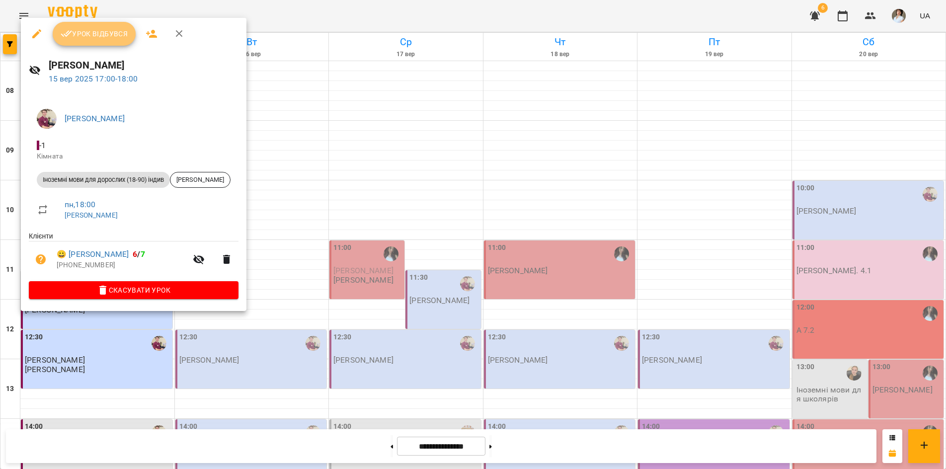
click at [96, 40] on span "Урок відбувся" at bounding box center [95, 34] width 68 height 12
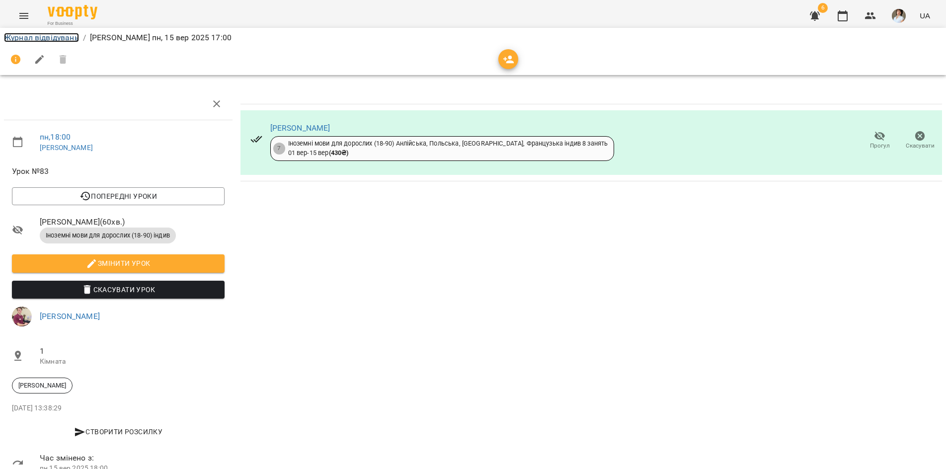
click at [36, 40] on link "Журнал відвідувань" at bounding box center [41, 37] width 75 height 9
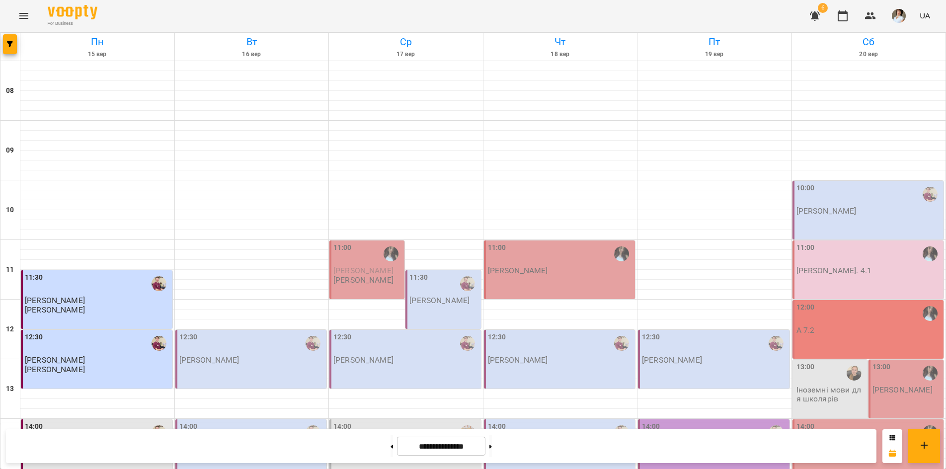
scroll to position [348, 0]
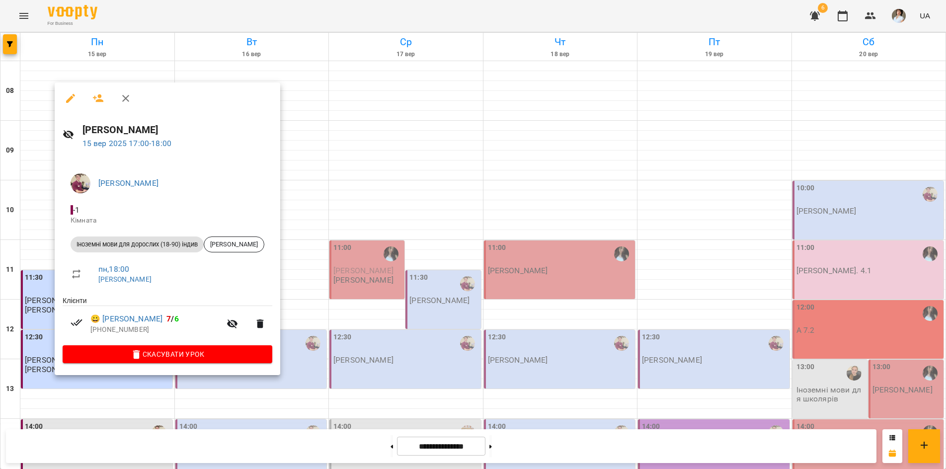
click at [112, 412] on div at bounding box center [473, 234] width 946 height 469
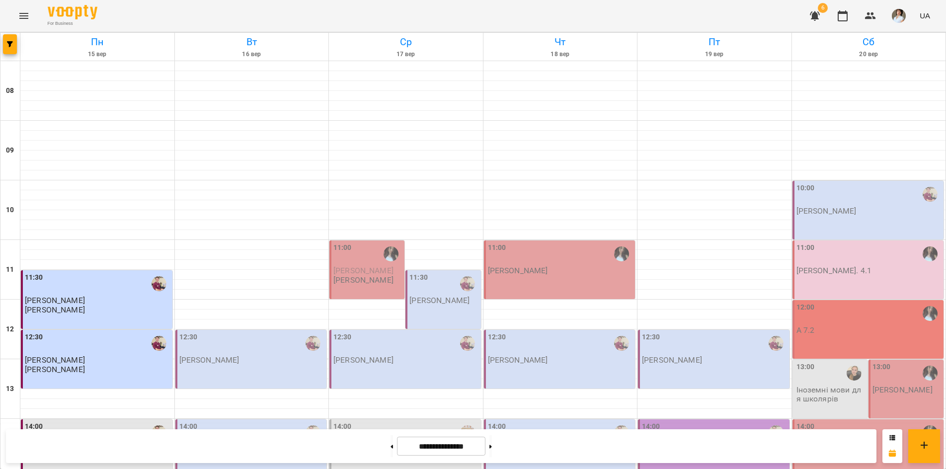
scroll to position [398, 0]
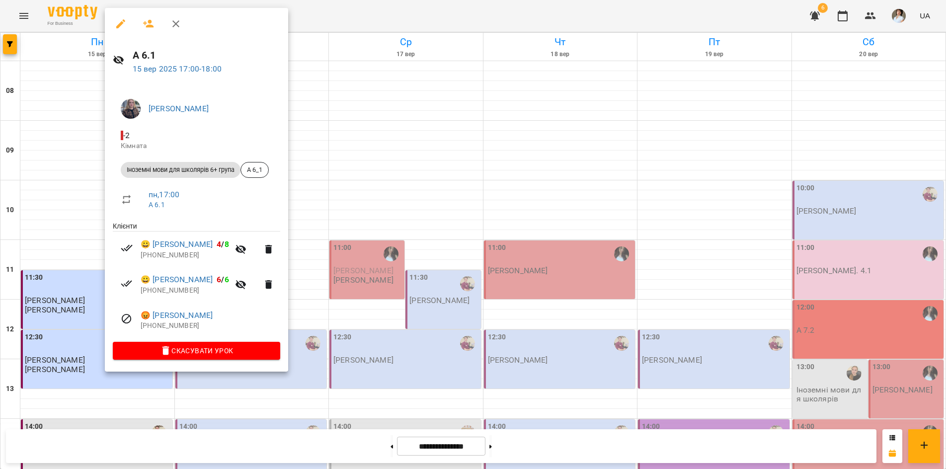
click at [127, 402] on div at bounding box center [473, 234] width 946 height 469
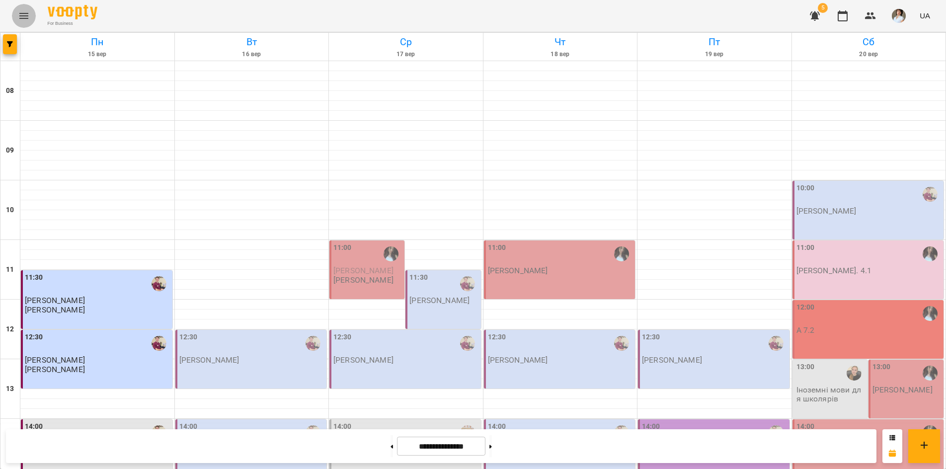
click at [21, 20] on icon "Menu" at bounding box center [24, 16] width 12 height 12
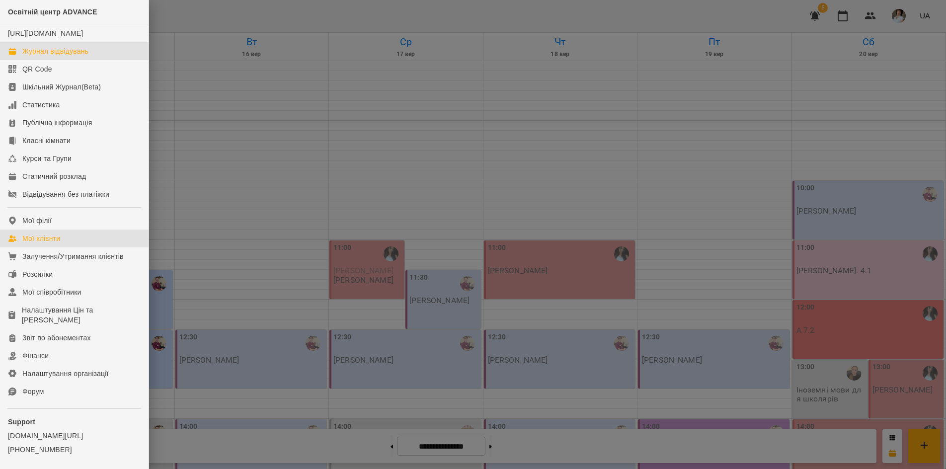
click at [60, 244] on div "Мої клієнти" at bounding box center [41, 239] width 38 height 10
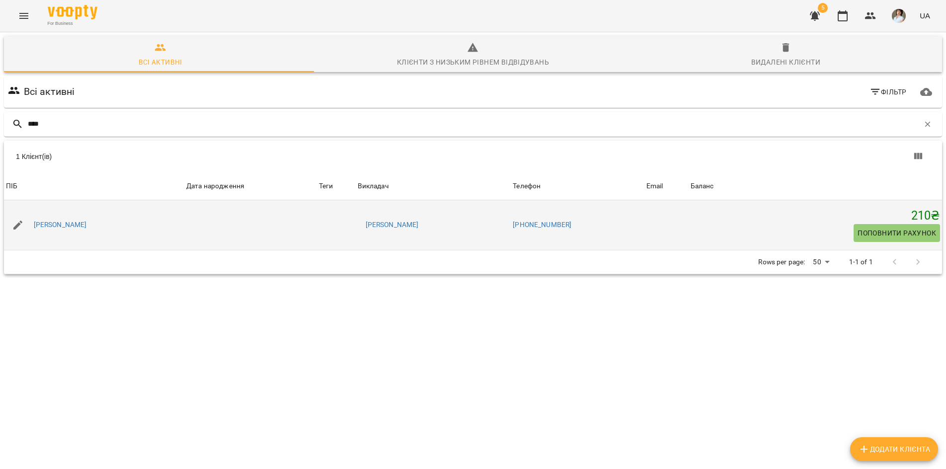
type input "****"
click at [139, 221] on div "[PERSON_NAME]" at bounding box center [94, 225] width 180 height 28
click at [68, 228] on link "[PERSON_NAME]" at bounding box center [60, 225] width 53 height 10
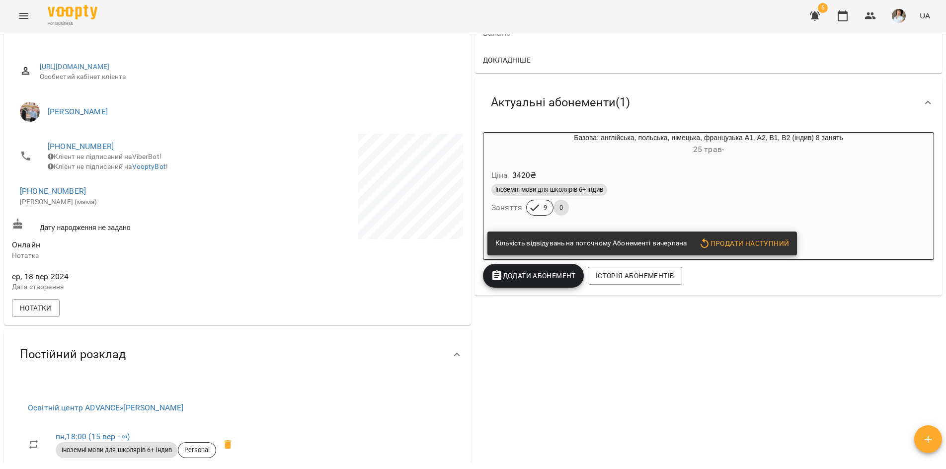
scroll to position [99, 0]
click at [667, 188] on div "Іноземні мови для школярів 6+ індив" at bounding box center [708, 189] width 434 height 12
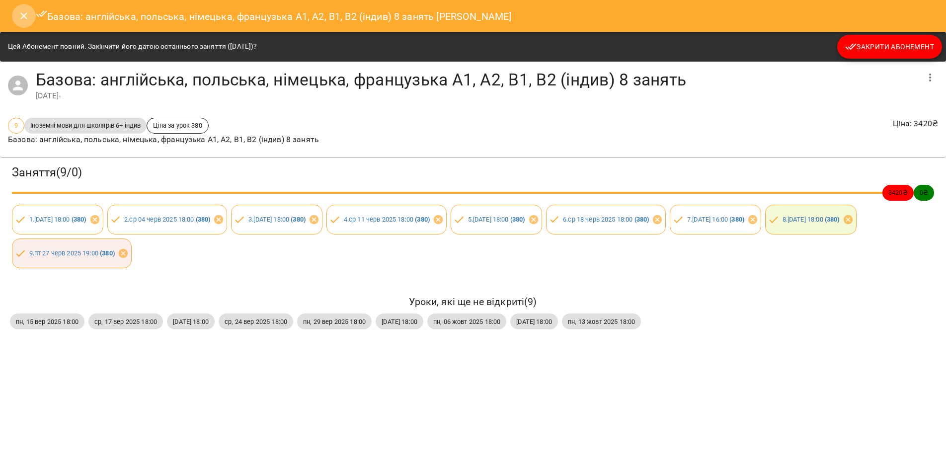
click at [16, 19] on button "Close" at bounding box center [24, 16] width 24 height 24
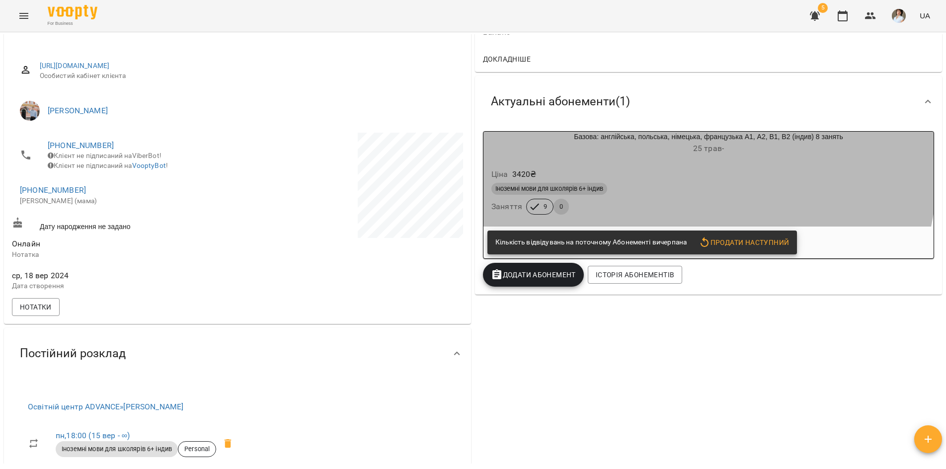
click at [655, 167] on div "Ціна 3420 ₴" at bounding box center [708, 174] width 438 height 18
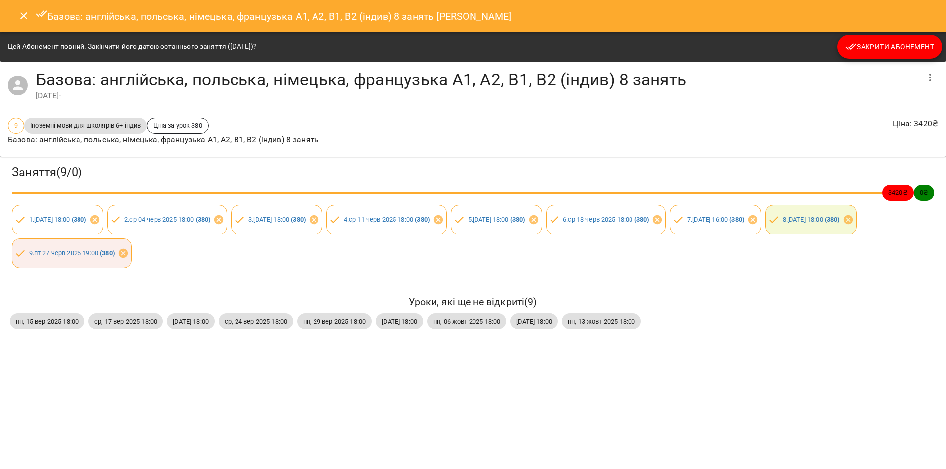
click at [25, 17] on icon "Close" at bounding box center [23, 15] width 7 height 7
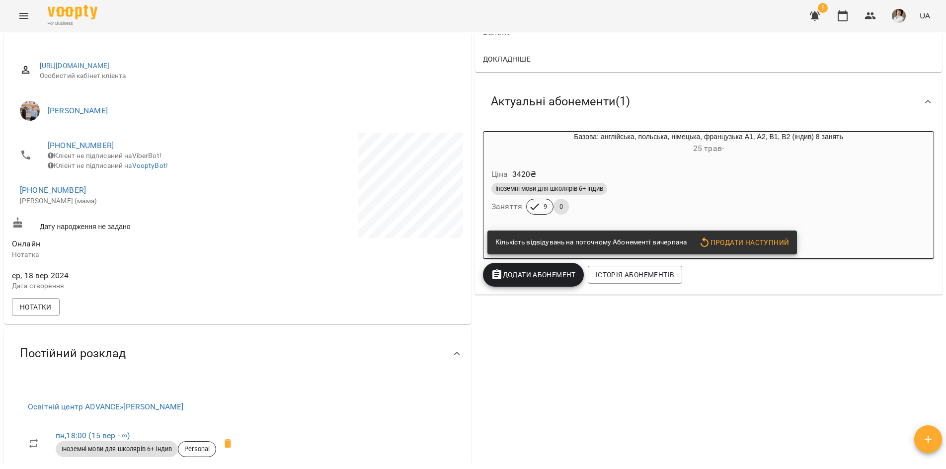
click at [29, 19] on button "Menu" at bounding box center [24, 16] width 24 height 24
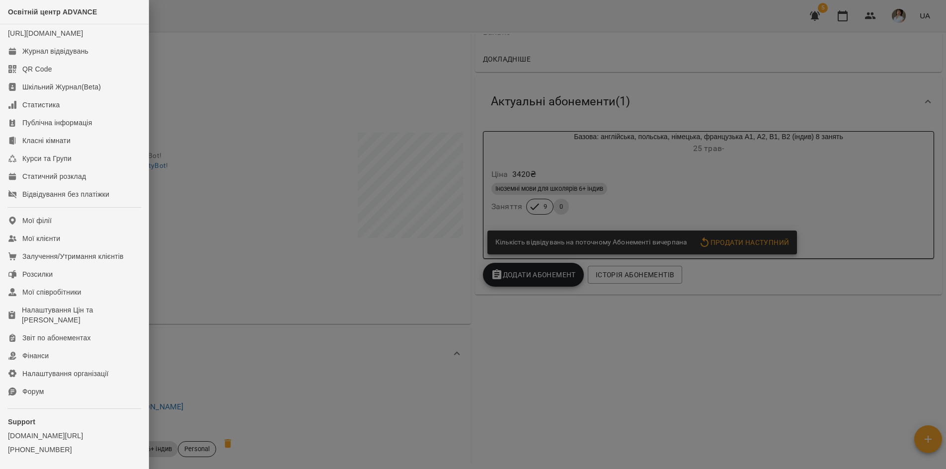
click at [603, 406] on div at bounding box center [473, 234] width 946 height 469
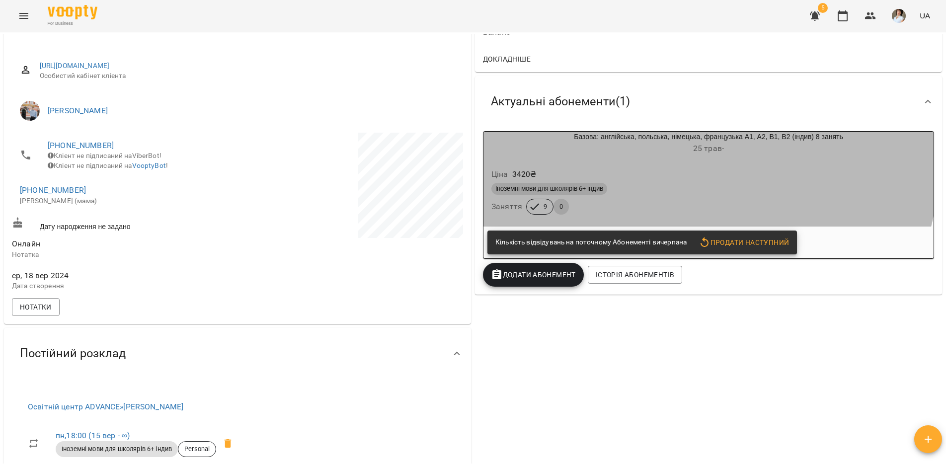
click at [587, 144] on h6 "25 трав -" at bounding box center [709, 149] width 450 height 14
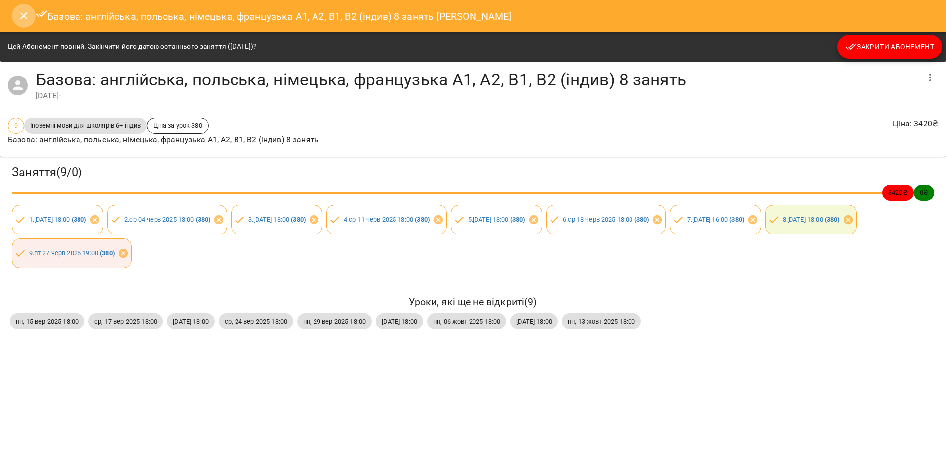
click at [18, 16] on icon "Close" at bounding box center [24, 16] width 12 height 12
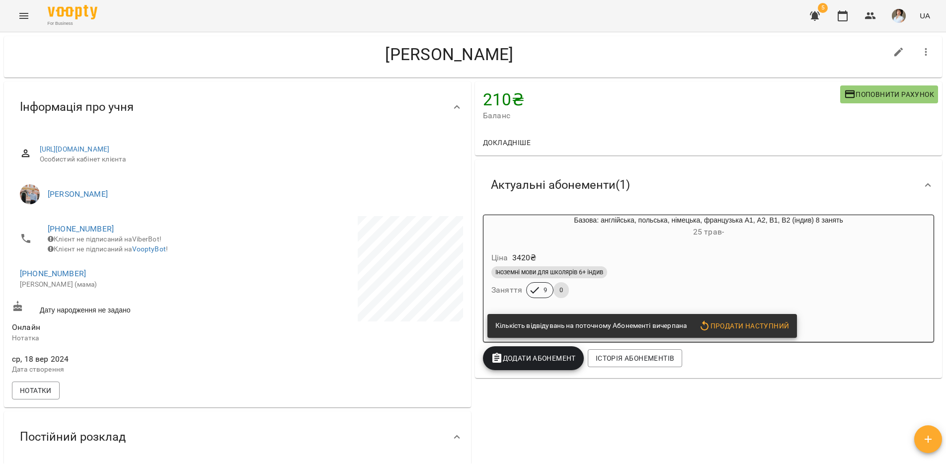
scroll to position [0, 0]
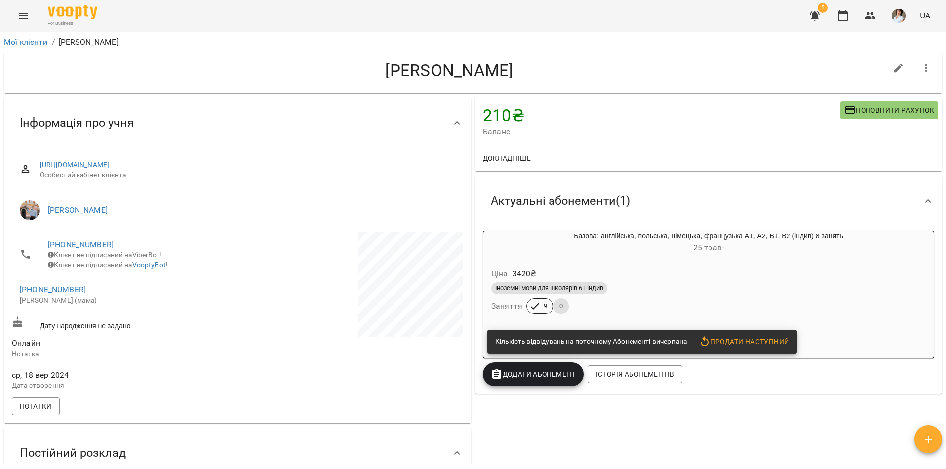
click at [728, 340] on span "Продати наступний" at bounding box center [744, 342] width 90 height 12
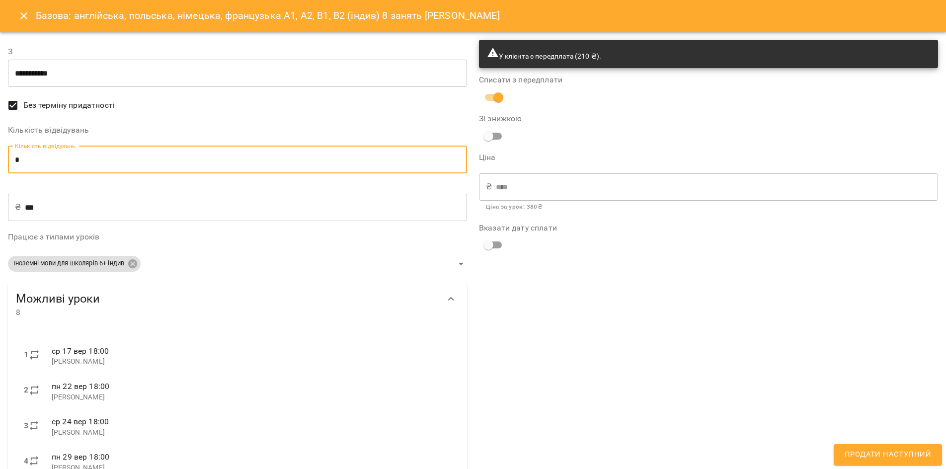
drag, startPoint x: 40, startPoint y: 161, endPoint x: 12, endPoint y: 160, distance: 28.3
click at [12, 160] on input "*" at bounding box center [237, 160] width 459 height 28
type input "*"
type input "****"
type input "*"
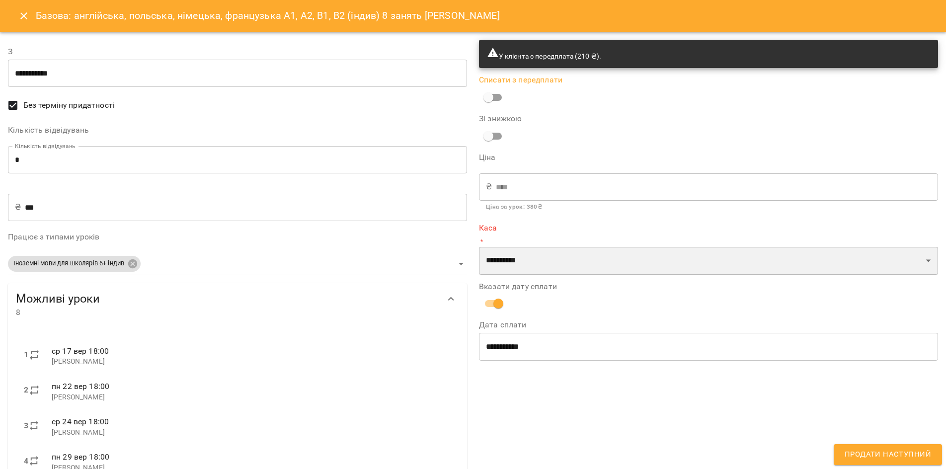
click at [508, 269] on select "**********" at bounding box center [708, 261] width 459 height 28
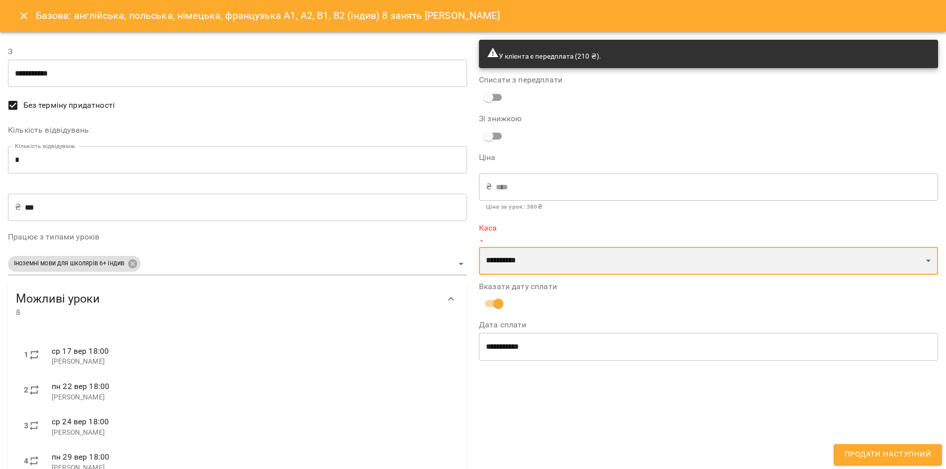
select select "****"
click at [479, 247] on select "**********" at bounding box center [708, 261] width 459 height 28
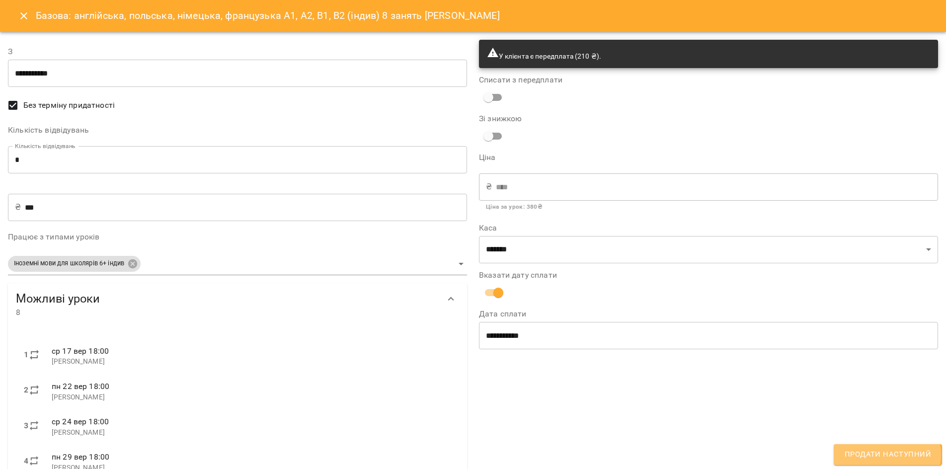
click at [888, 455] on span "Продати наступний" at bounding box center [888, 454] width 86 height 13
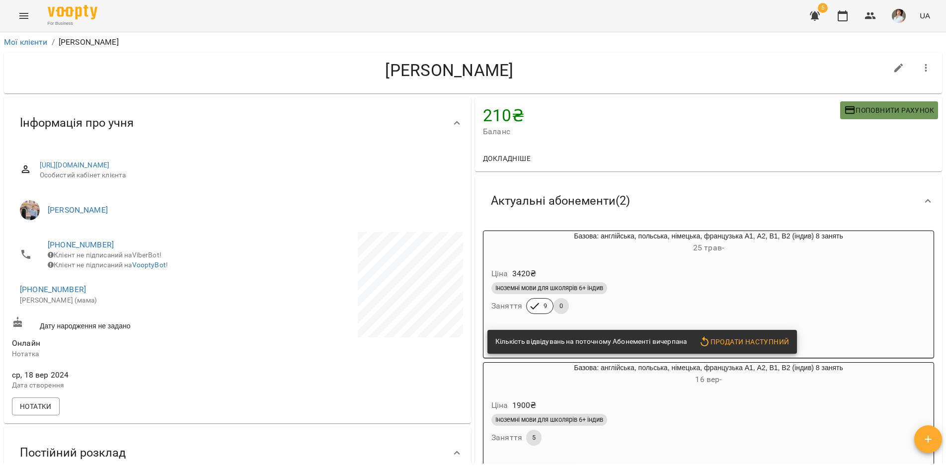
click at [882, 109] on span "Поповнити рахунок" at bounding box center [889, 110] width 90 height 12
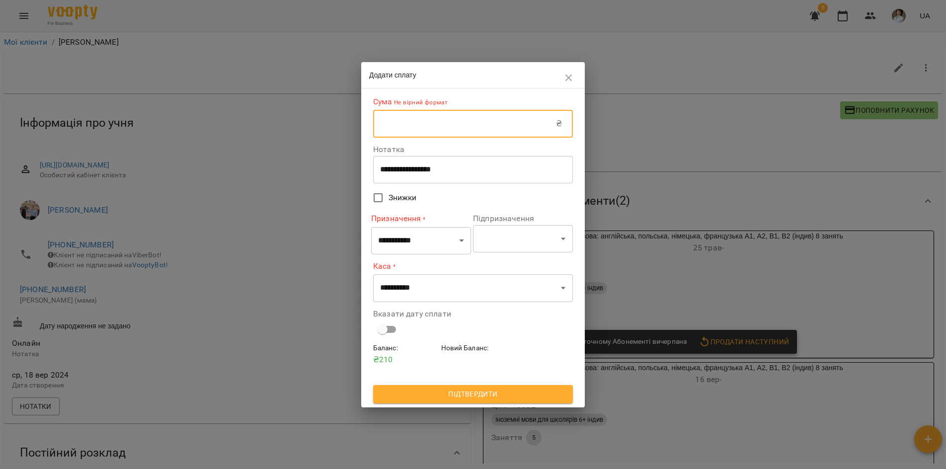
click at [399, 117] on input "text" at bounding box center [464, 124] width 183 height 28
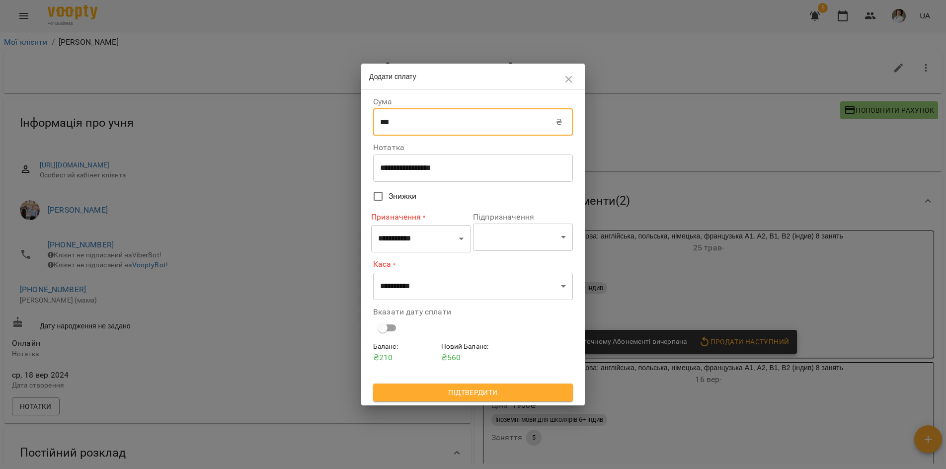
type input "***"
click at [436, 244] on select "**********" at bounding box center [421, 239] width 100 height 28
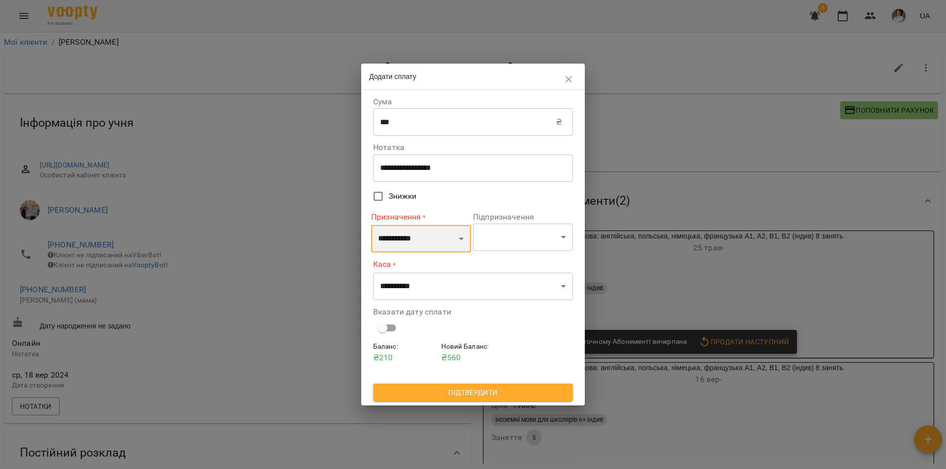
select select "**********"
click at [371, 225] on select "**********" at bounding box center [421, 239] width 100 height 28
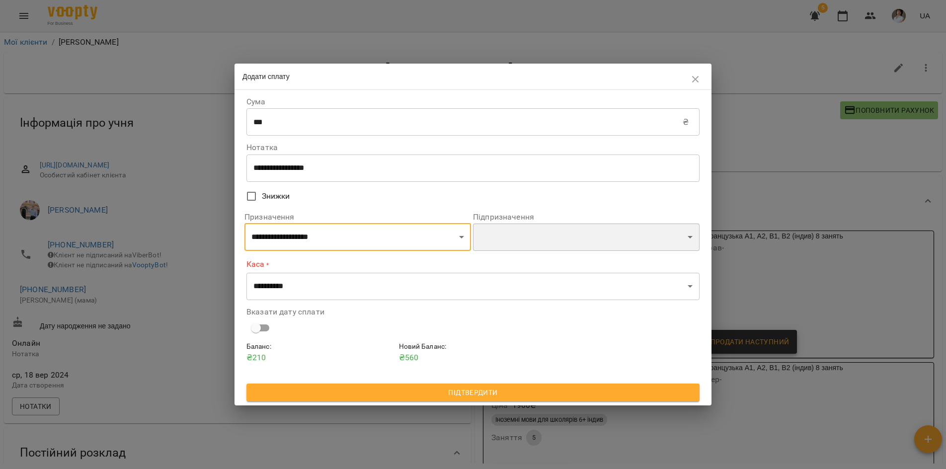
click at [506, 243] on select "**********" at bounding box center [586, 237] width 227 height 28
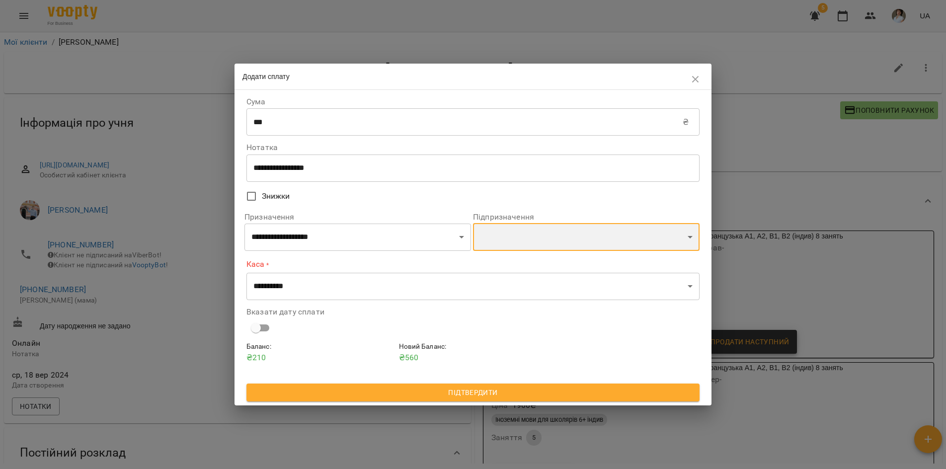
select select "**********"
click at [473, 224] on select "**********" at bounding box center [586, 237] width 227 height 28
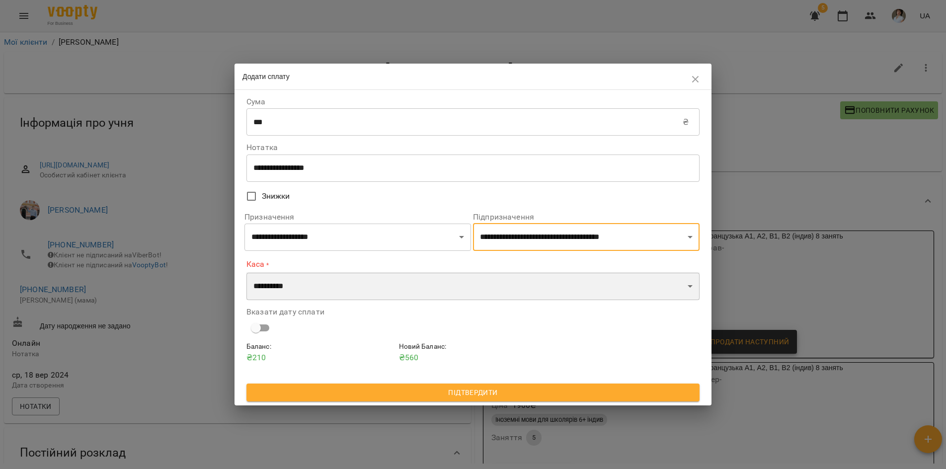
click at [485, 293] on select "**********" at bounding box center [472, 286] width 453 height 28
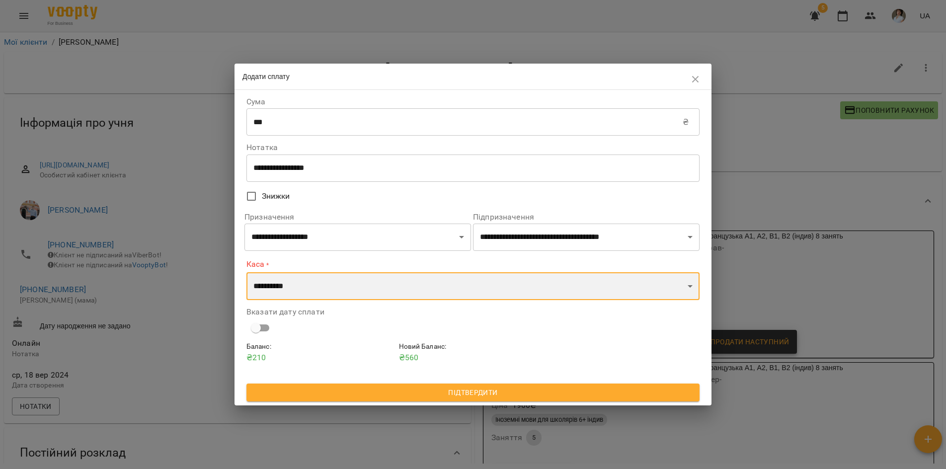
select select "****"
click at [246, 272] on select "**********" at bounding box center [472, 286] width 453 height 28
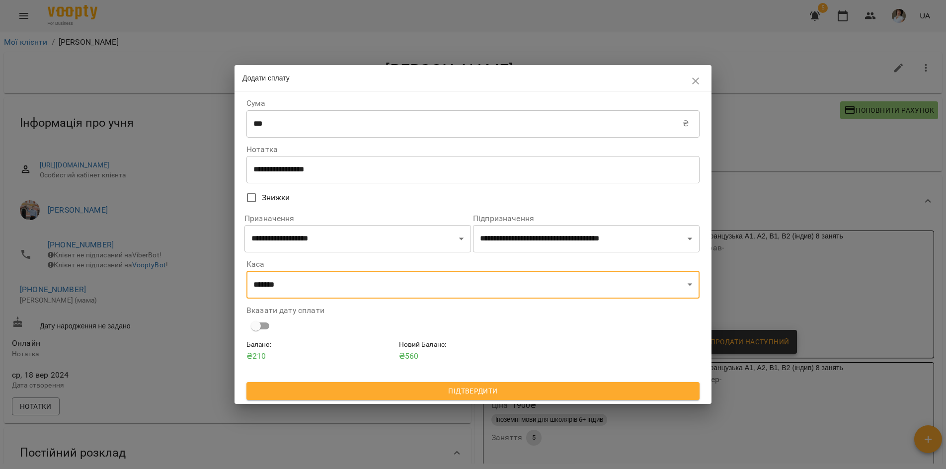
click at [459, 393] on span "Підтвердити" at bounding box center [472, 391] width 437 height 12
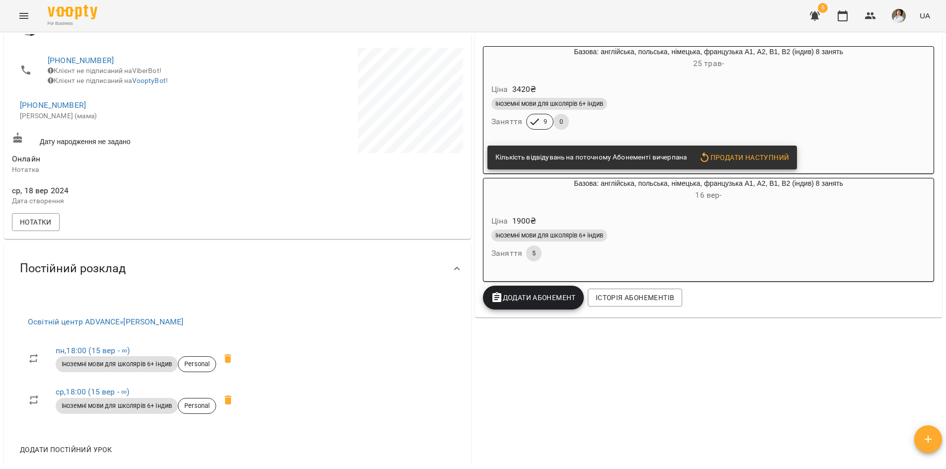
scroll to position [199, 0]
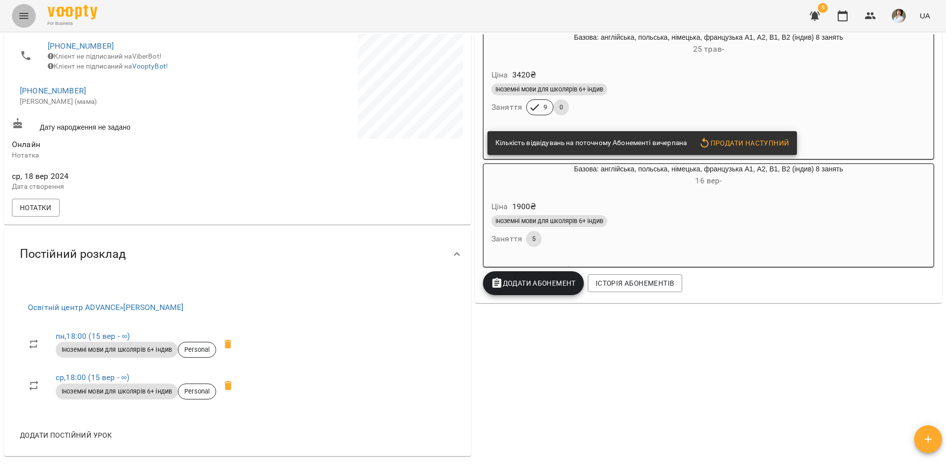
click at [19, 14] on icon "Menu" at bounding box center [24, 16] width 12 height 12
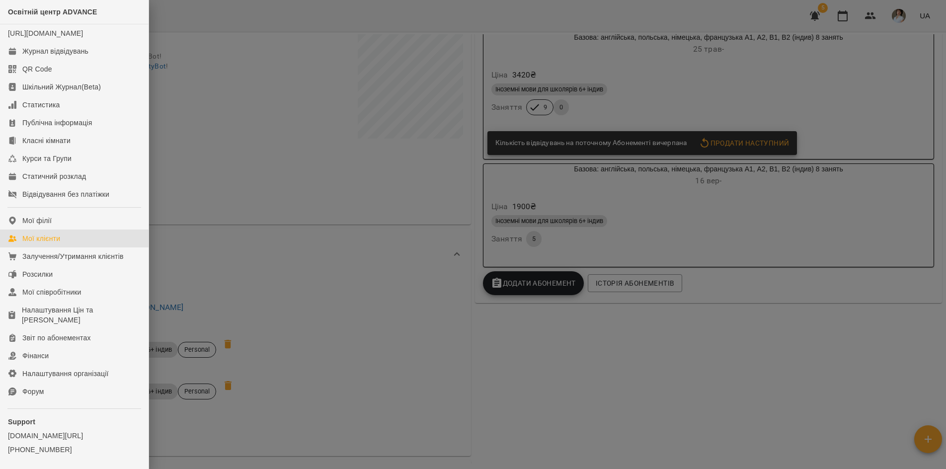
drag, startPoint x: 46, startPoint y: 249, endPoint x: 80, endPoint y: 202, distance: 58.2
click at [46, 244] on div "Мої клієнти" at bounding box center [41, 239] width 38 height 10
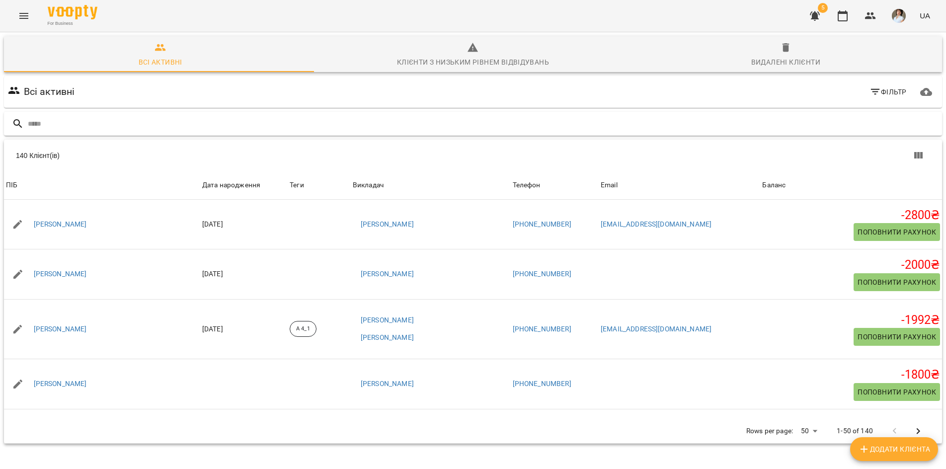
click at [145, 122] on input "text" at bounding box center [483, 124] width 910 height 16
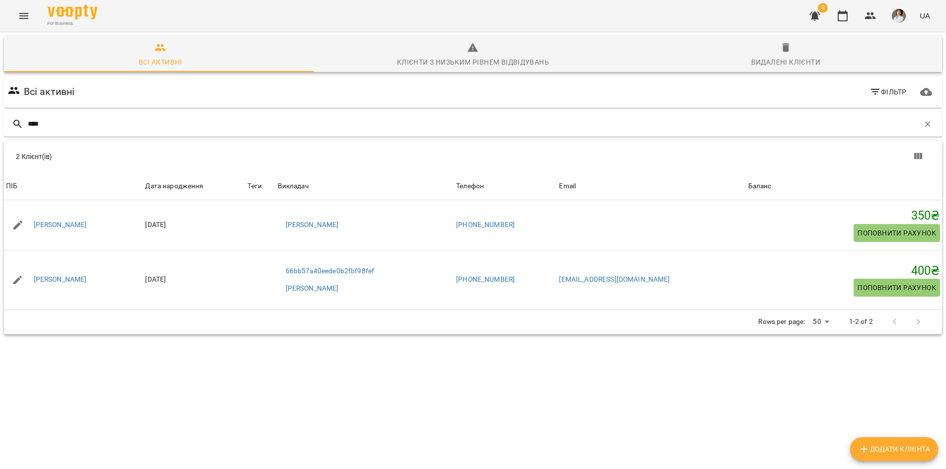
type input "****"
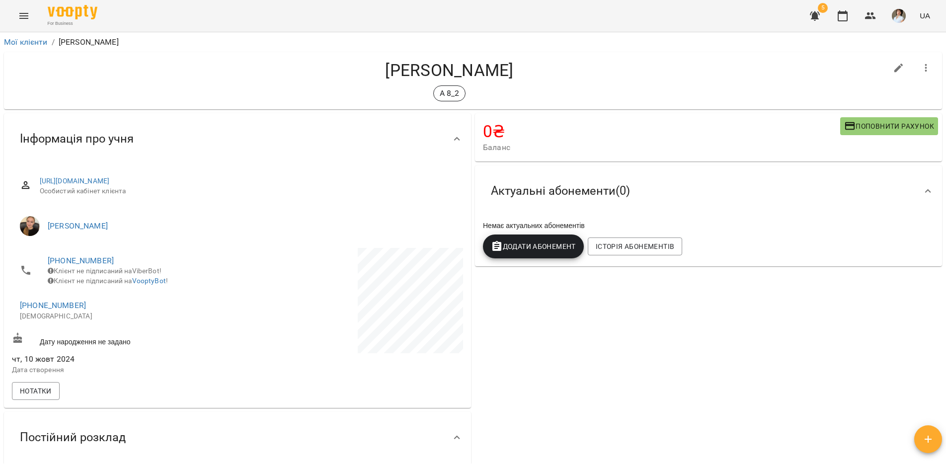
click at [27, 12] on icon "Menu" at bounding box center [24, 16] width 12 height 12
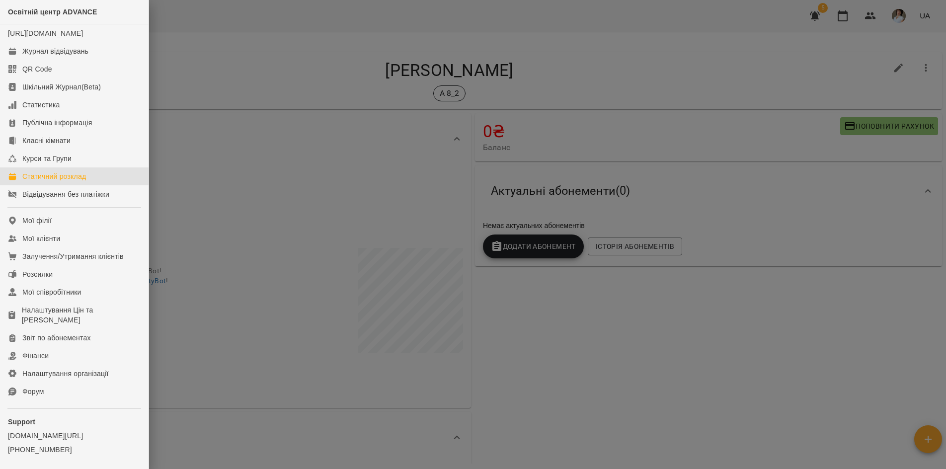
click at [60, 181] on div "Статичний розклад" at bounding box center [54, 176] width 64 height 10
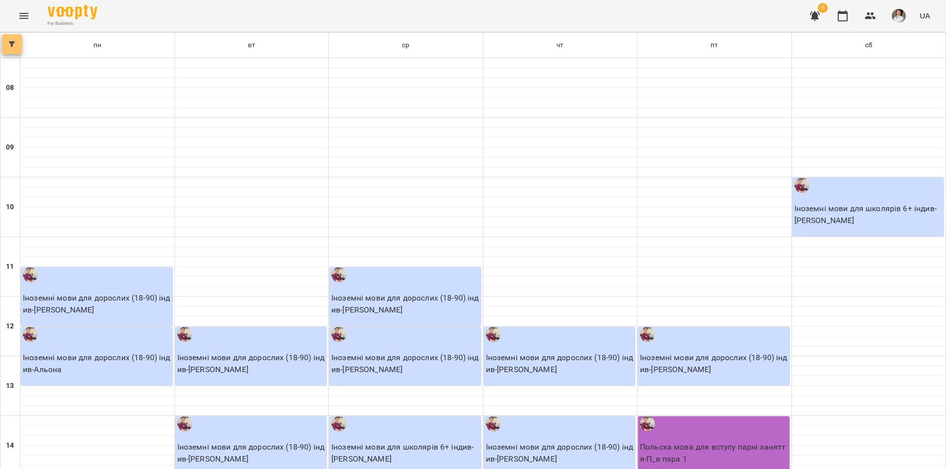
click at [15, 50] on button "button" at bounding box center [12, 44] width 20 height 20
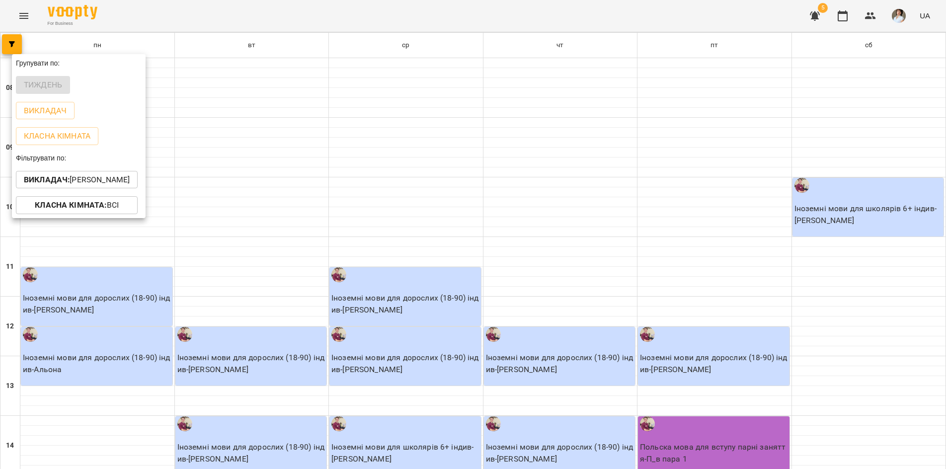
click at [83, 184] on p "Викладач : [PERSON_NAME]" at bounding box center [77, 180] width 106 height 12
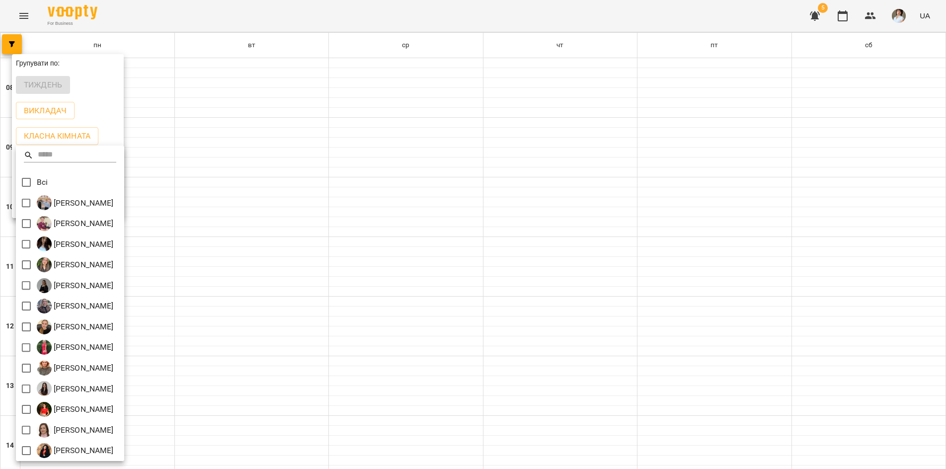
scroll to position [2, 0]
click at [274, 292] on div at bounding box center [473, 234] width 946 height 469
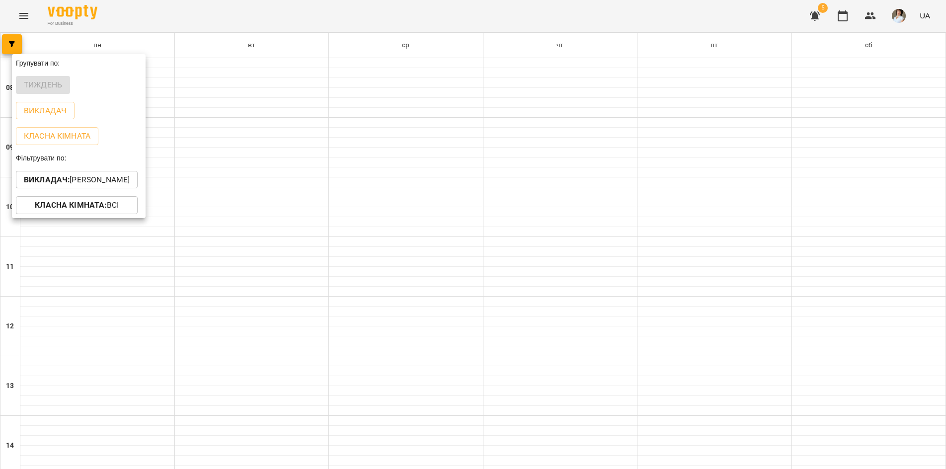
click at [274, 292] on div at bounding box center [473, 234] width 946 height 469
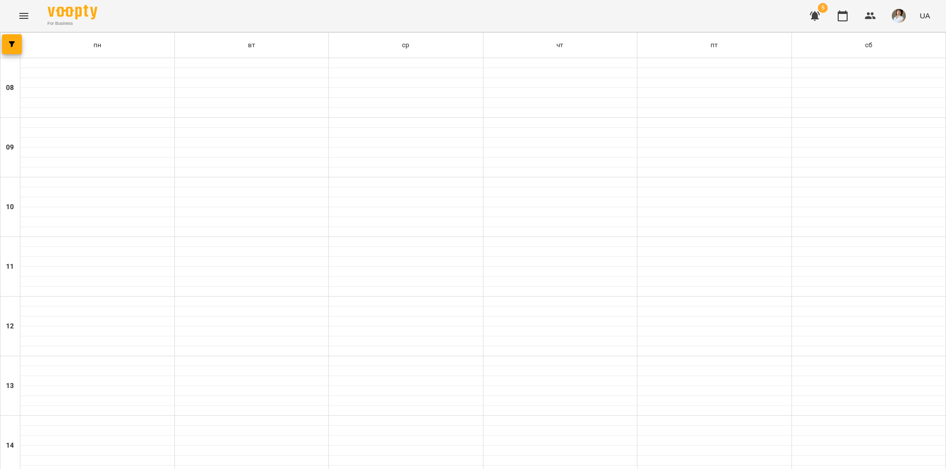
scroll to position [364, 0]
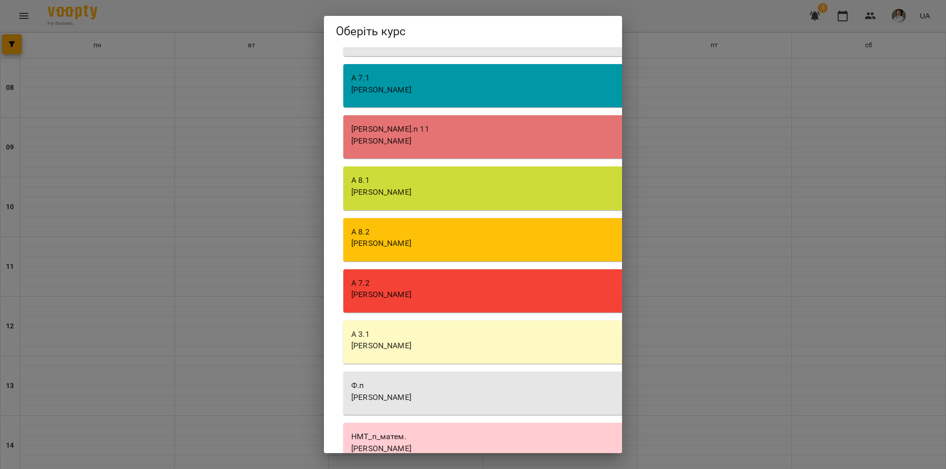
scroll to position [0, 0]
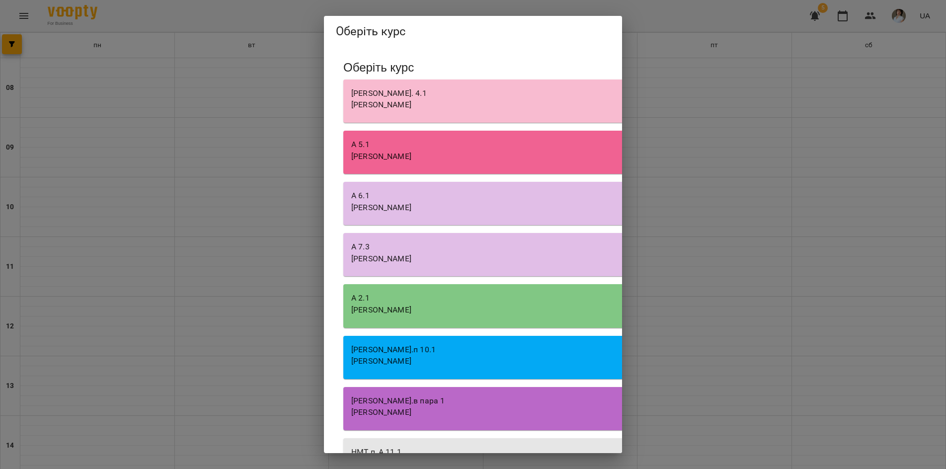
click at [736, 295] on div "Оберіть курс Оберіть курс [PERSON_NAME]. 4.1 [PERSON_NAME] А 5.1 [PERSON_NAME] …" at bounding box center [473, 234] width 946 height 469
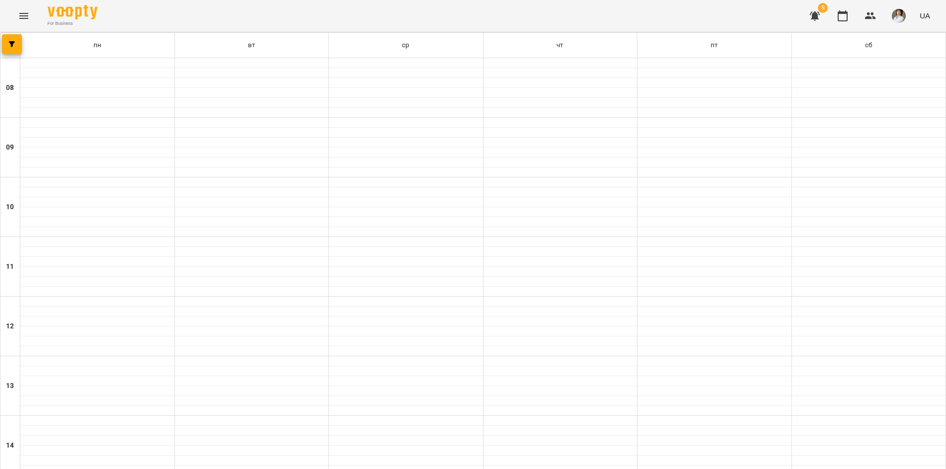
click at [28, 20] on icon "Menu" at bounding box center [24, 16] width 12 height 12
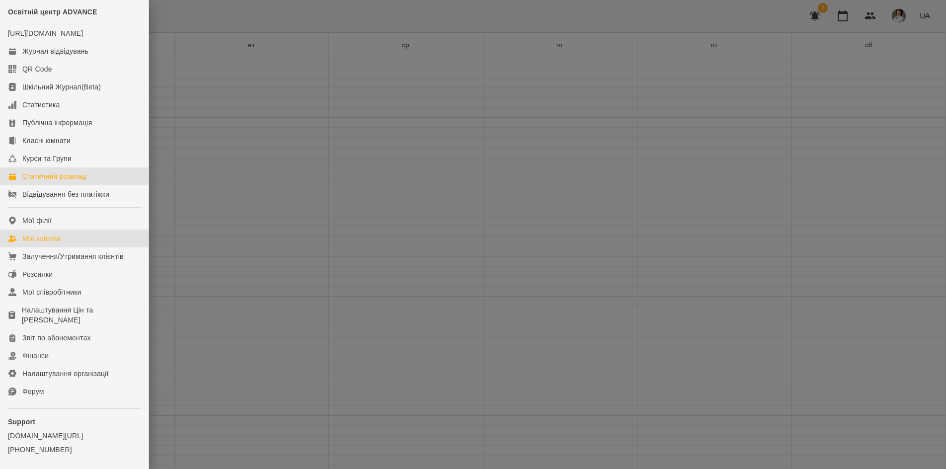
click at [53, 244] on div "Мої клієнти" at bounding box center [41, 239] width 38 height 10
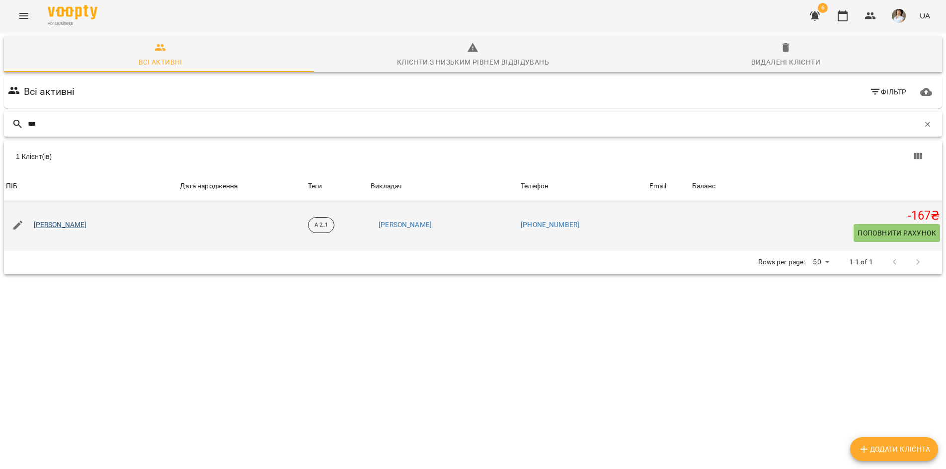
type input "***"
click at [75, 227] on link "[PERSON_NAME]" at bounding box center [60, 225] width 53 height 10
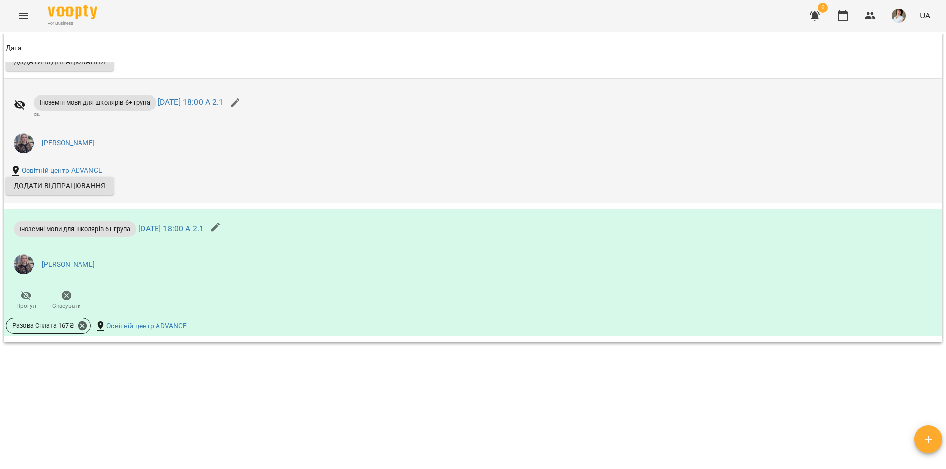
scroll to position [1044, 0]
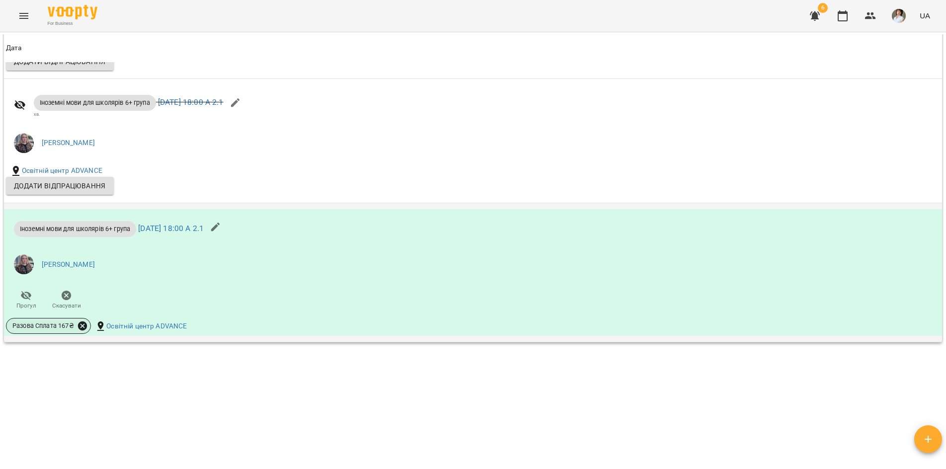
click at [80, 330] on icon at bounding box center [82, 326] width 9 height 9
click at [152, 366] on span "Скасувати" at bounding box center [156, 362] width 42 height 12
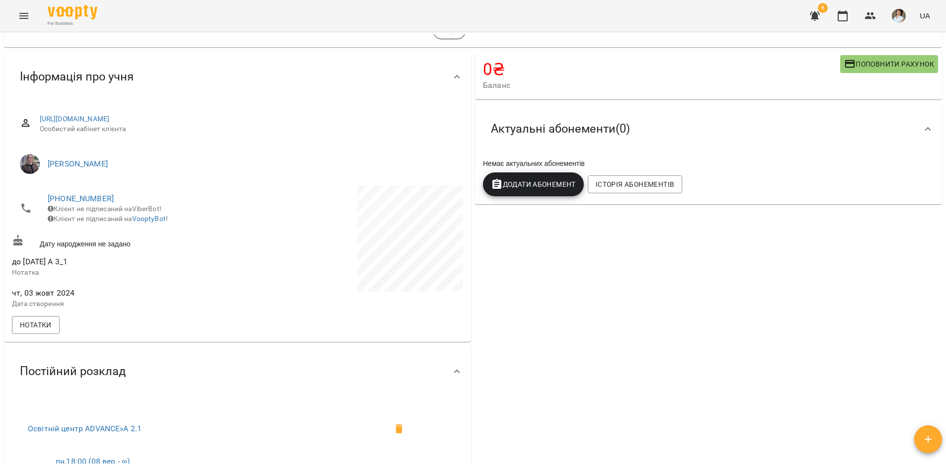
scroll to position [0, 0]
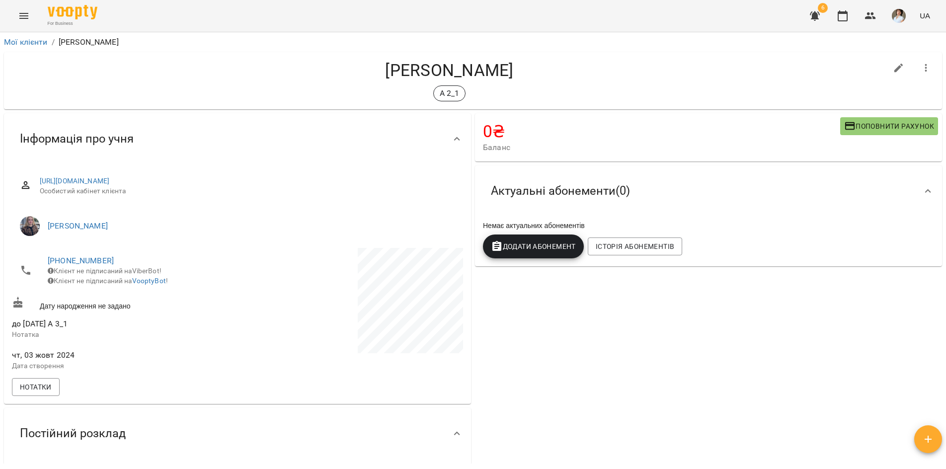
click at [529, 248] on span "Додати Абонемент" at bounding box center [533, 247] width 85 height 12
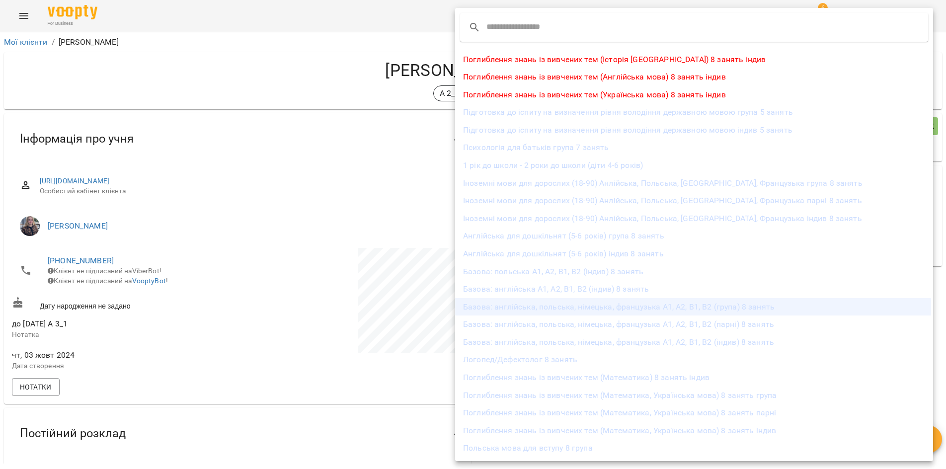
click at [518, 310] on li "Базова: англійська, польська, німецька, французька А1, А2, В1, В2 (група) 8 зан…" at bounding box center [694, 307] width 478 height 18
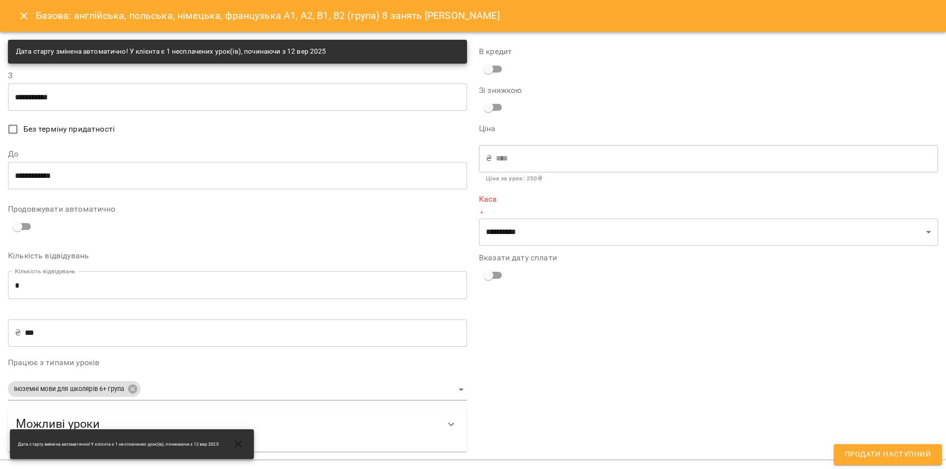
click at [67, 96] on input "**********" at bounding box center [237, 97] width 459 height 28
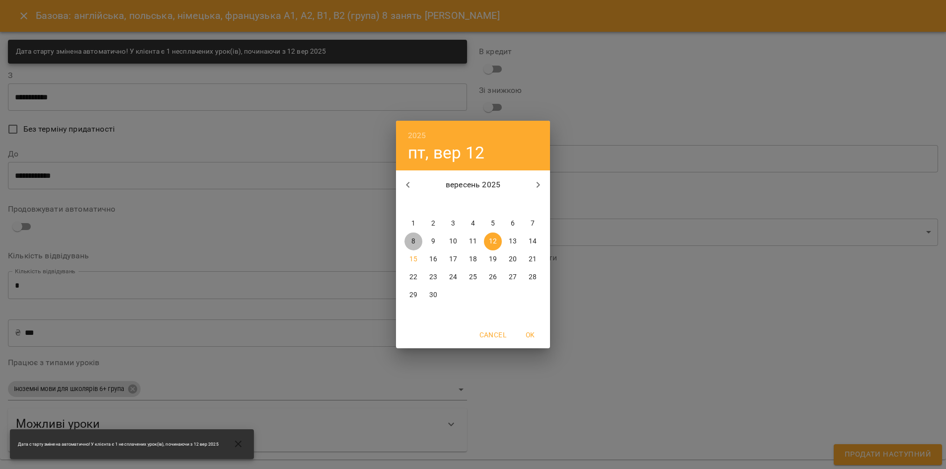
click at [417, 242] on span "8" at bounding box center [414, 242] width 18 height 10
type input "**********"
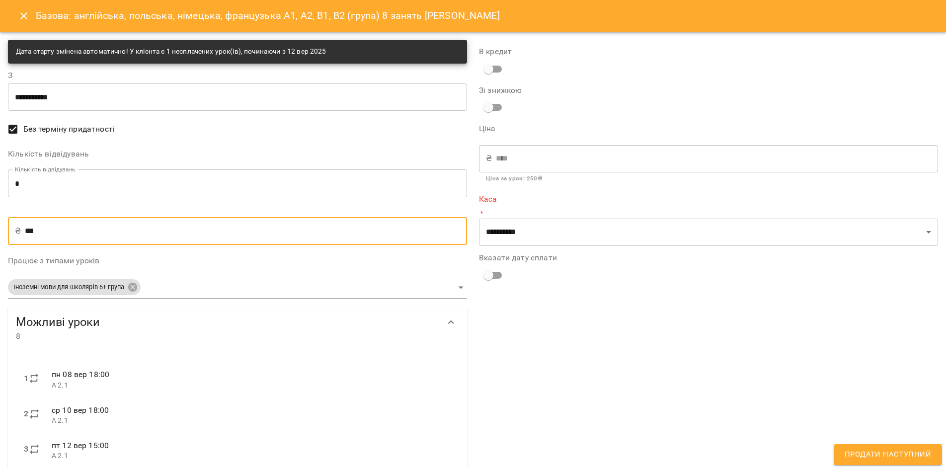
drag, startPoint x: 49, startPoint y: 231, endPoint x: 22, endPoint y: 220, distance: 29.0
click at [22, 220] on div "₴ *** ​" at bounding box center [237, 231] width 459 height 28
type input "*"
type input "**"
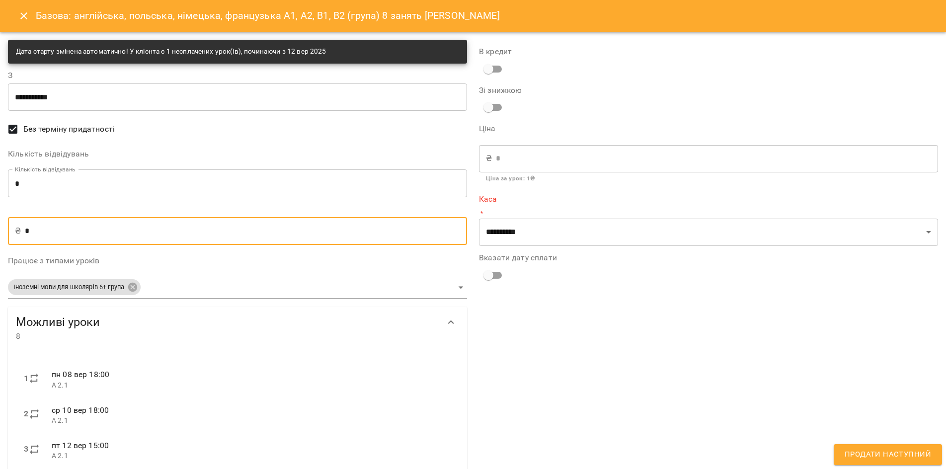
type input "***"
type input "****"
type input "***"
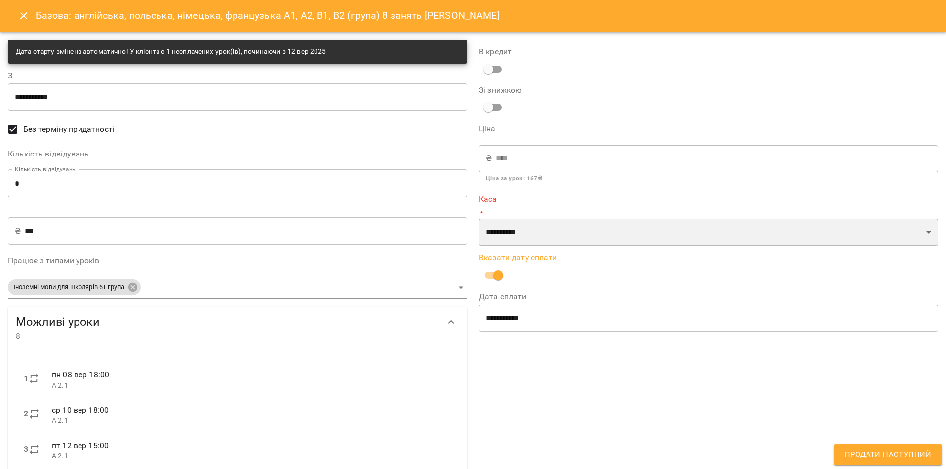
click at [522, 233] on select "**********" at bounding box center [708, 233] width 459 height 28
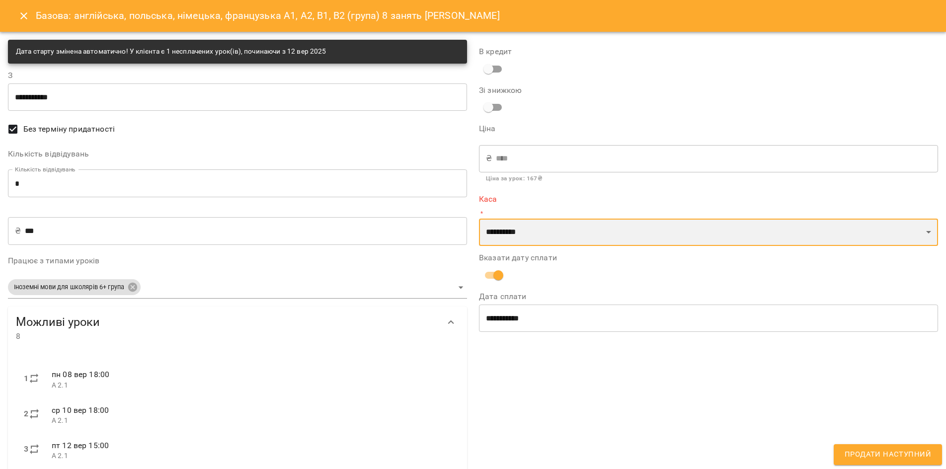
select select "****"
click at [479, 219] on select "**********" at bounding box center [708, 233] width 459 height 28
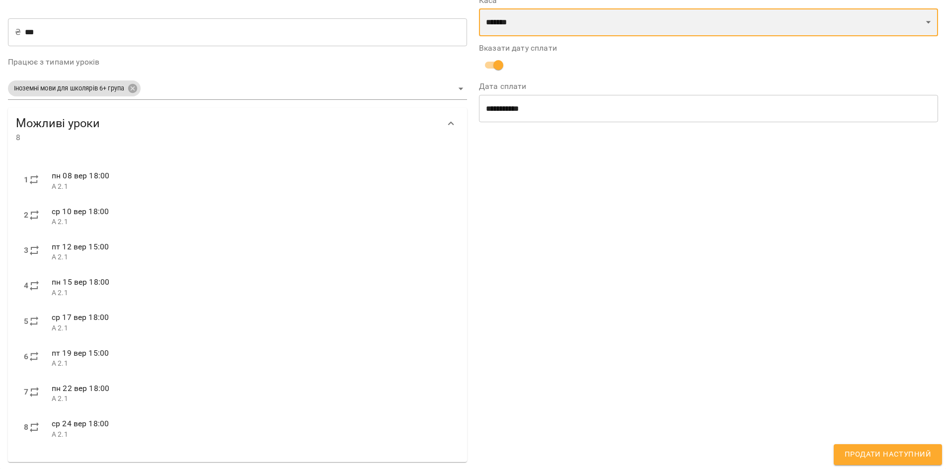
scroll to position [200, 0]
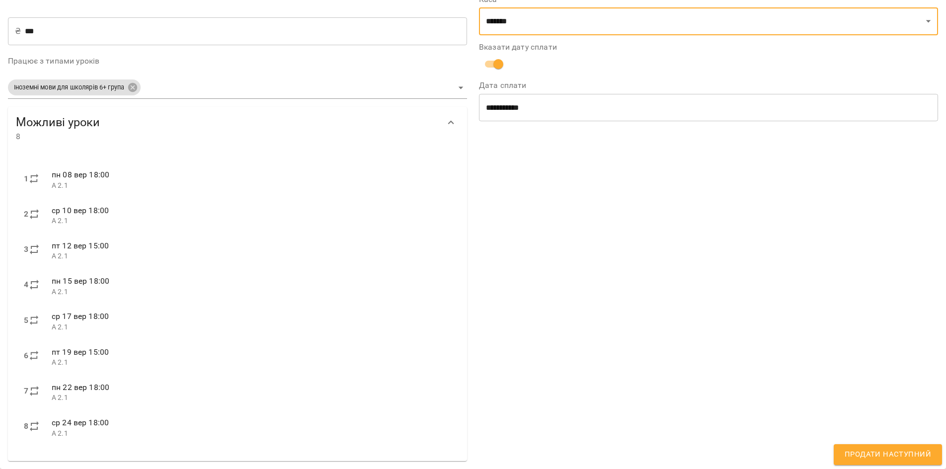
click at [891, 453] on span "Продати наступний" at bounding box center [888, 454] width 86 height 13
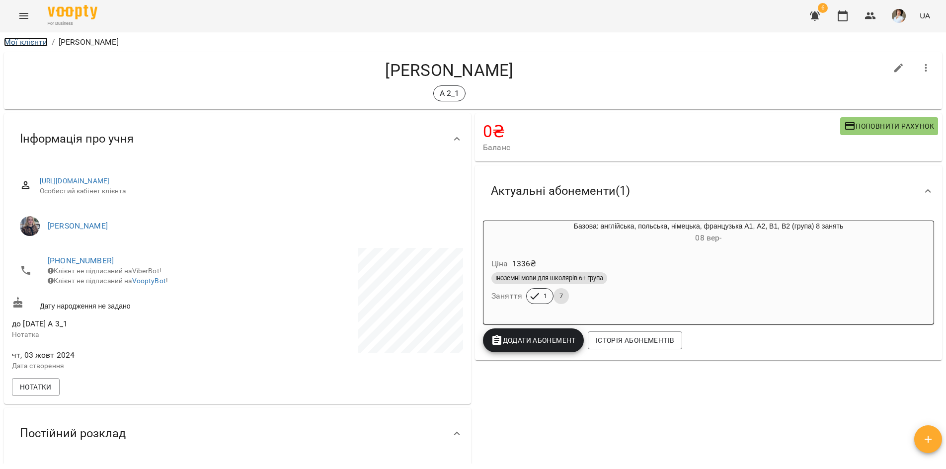
click at [25, 40] on link "Мої клієнти" at bounding box center [26, 41] width 44 height 9
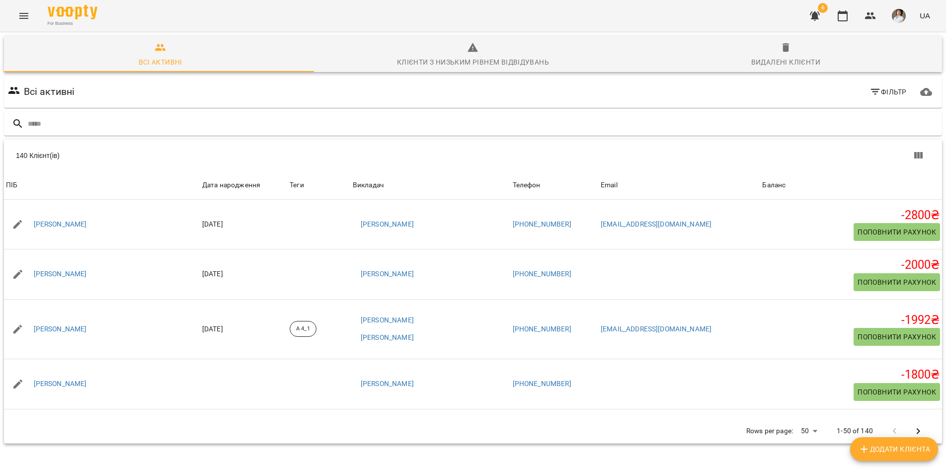
click at [890, 452] on span "Додати клієнта" at bounding box center [894, 449] width 72 height 12
select select "**"
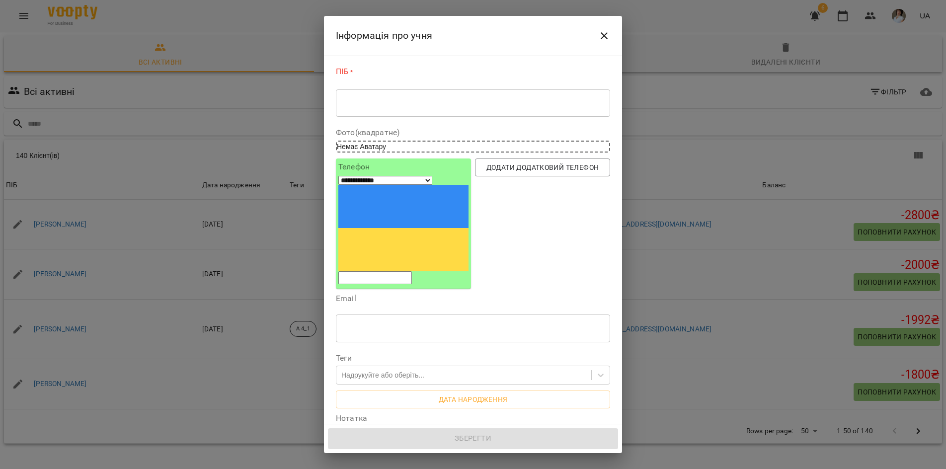
click at [379, 102] on textarea at bounding box center [473, 102] width 260 height 9
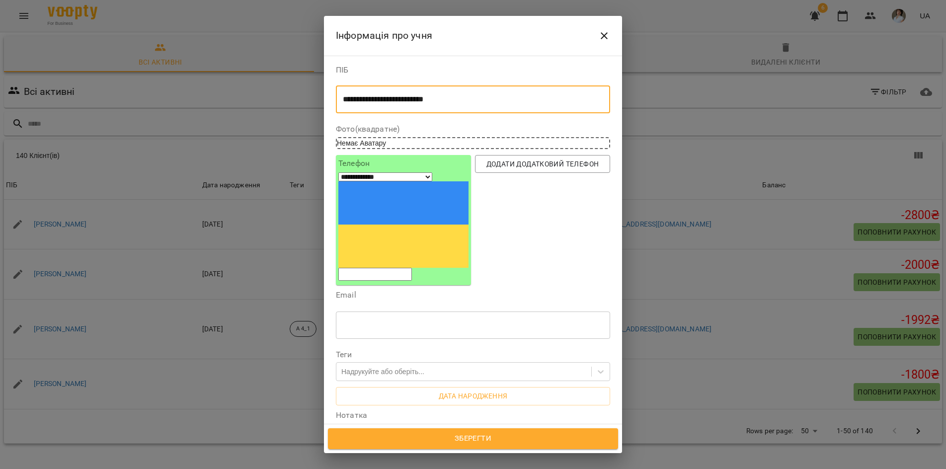
type textarea "**********"
click at [372, 268] on input "tel" at bounding box center [375, 274] width 74 height 13
type input "**"
select select "**"
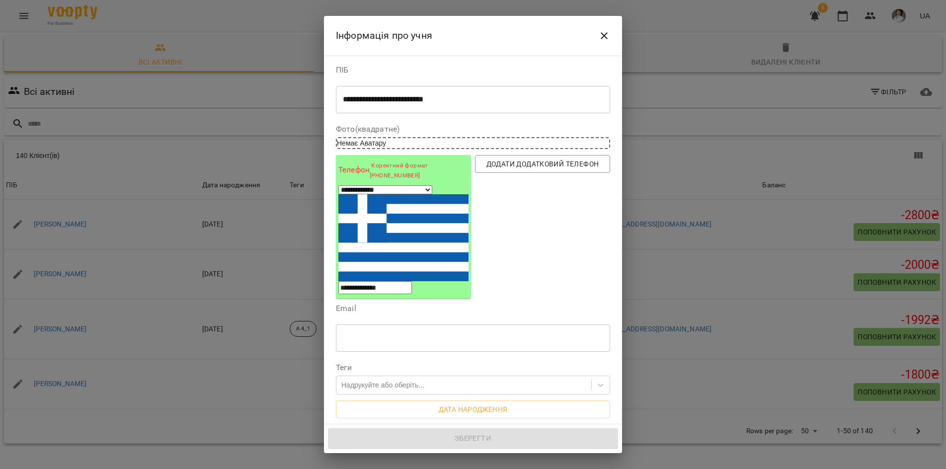
type input "**********"
click at [375, 281] on input "**********" at bounding box center [375, 287] width 74 height 13
select select "**"
type input "**********"
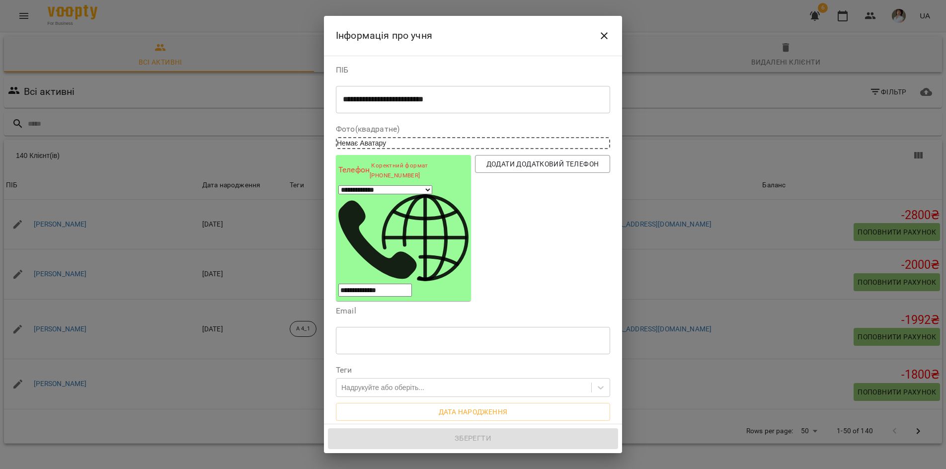
select select "**"
type input "**********"
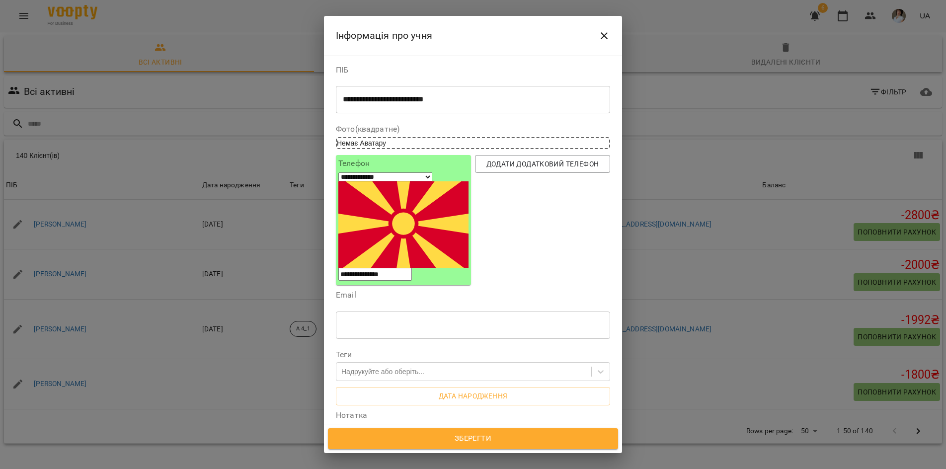
select select "**"
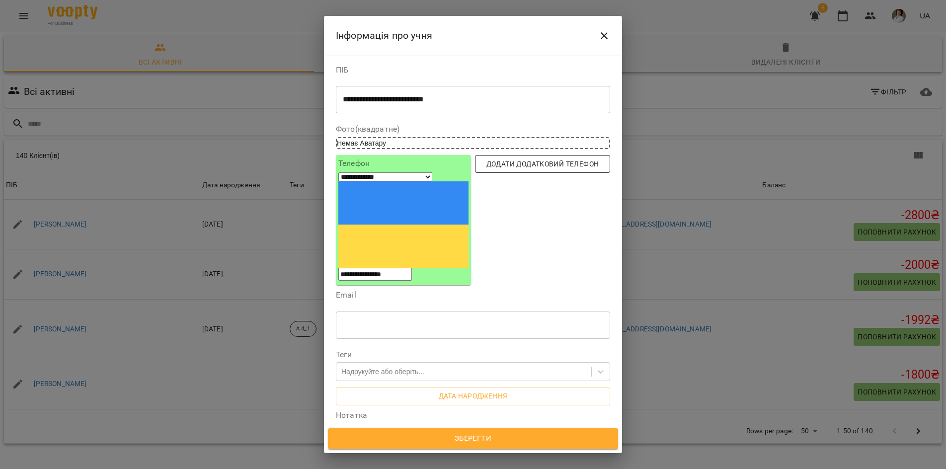
type input "**********"
click at [511, 166] on span "Додати додатковий телефон" at bounding box center [542, 164] width 119 height 12
select select "**"
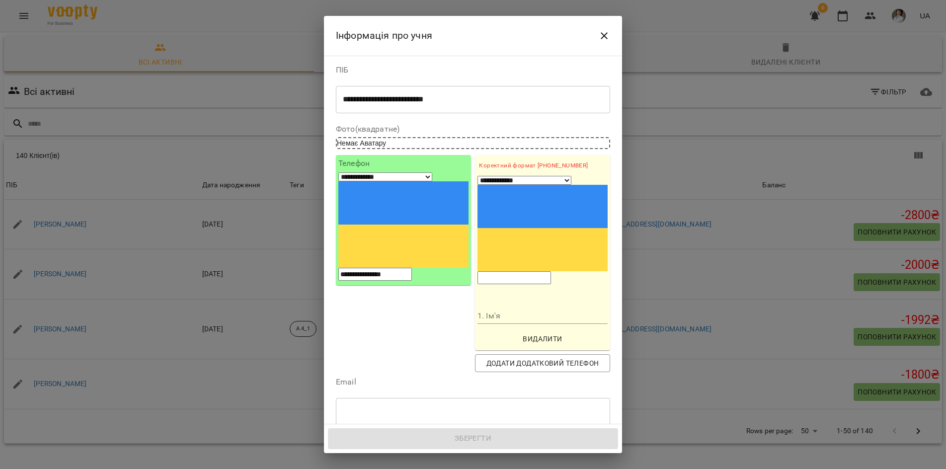
click at [522, 271] on input "tel" at bounding box center [515, 277] width 74 height 13
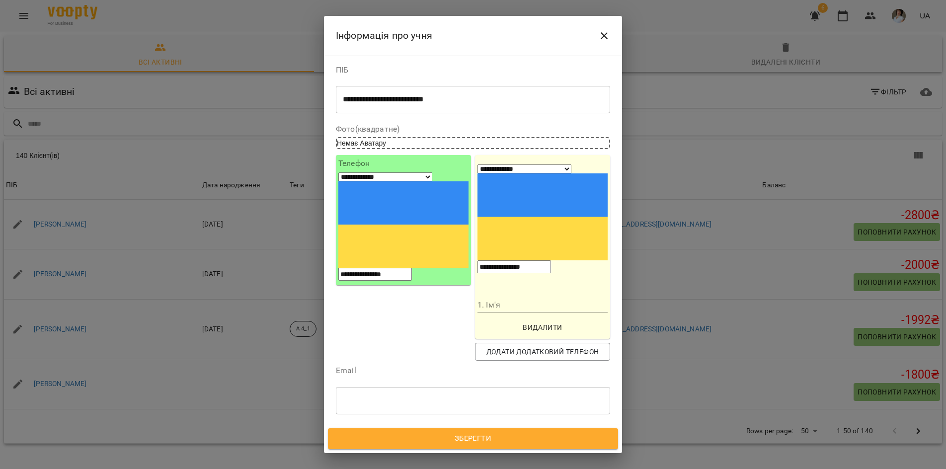
type input "**********"
click at [506, 297] on input "1. Ім'я" at bounding box center [543, 305] width 130 height 16
type input "**********"
click at [434, 387] on input "text" at bounding box center [473, 401] width 274 height 28
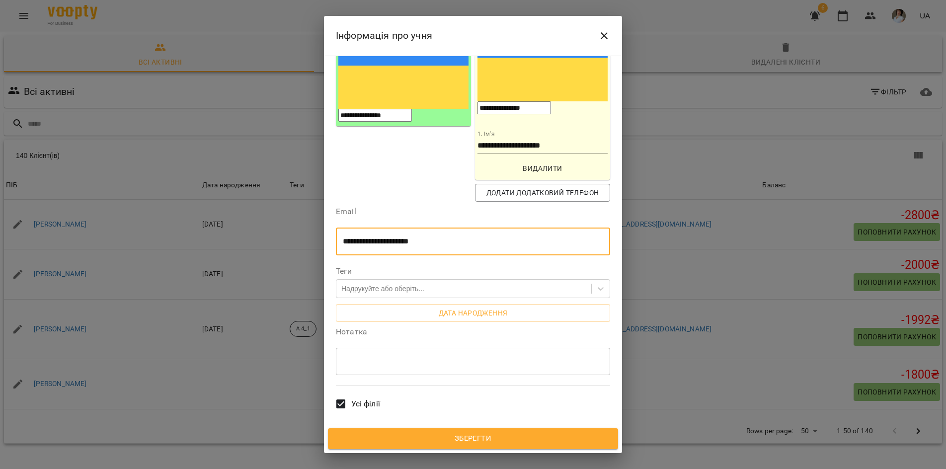
scroll to position [209, 0]
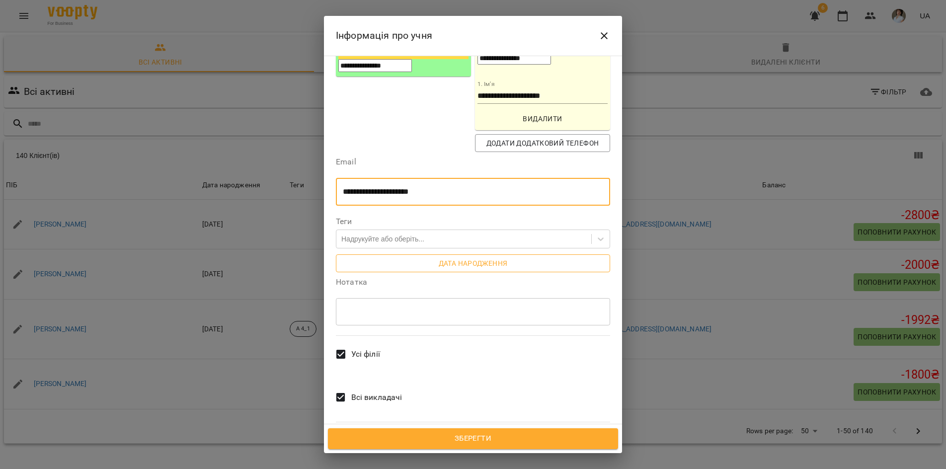
type input "**********"
click at [469, 257] on span "Дата народження" at bounding box center [473, 263] width 258 height 12
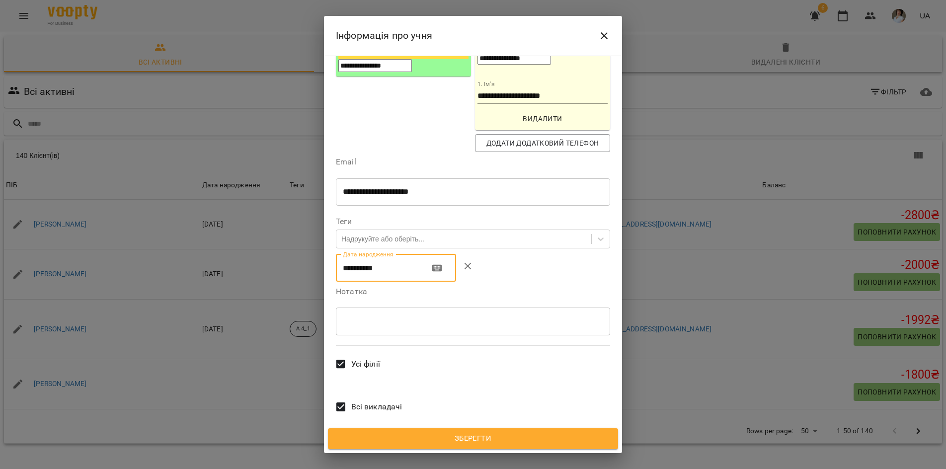
drag, startPoint x: 385, startPoint y: 181, endPoint x: 342, endPoint y: 177, distance: 43.0
click at [342, 254] on input "**********" at bounding box center [378, 268] width 85 height 28
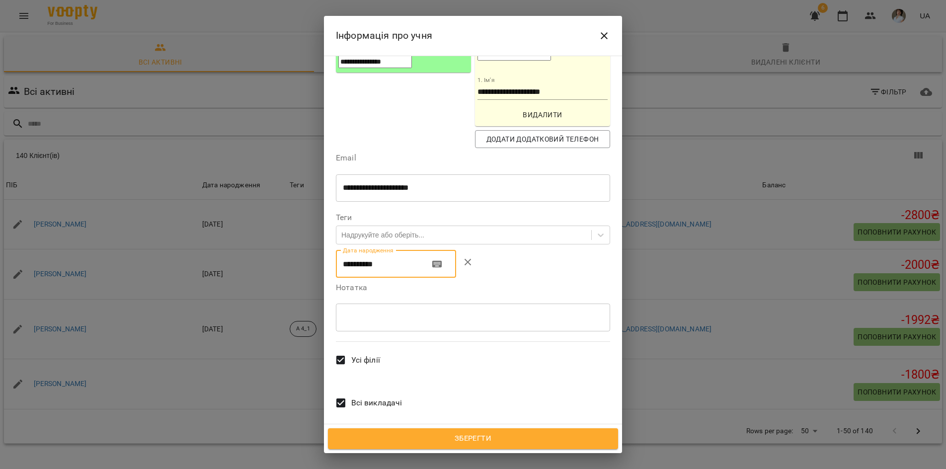
scroll to position [219, 0]
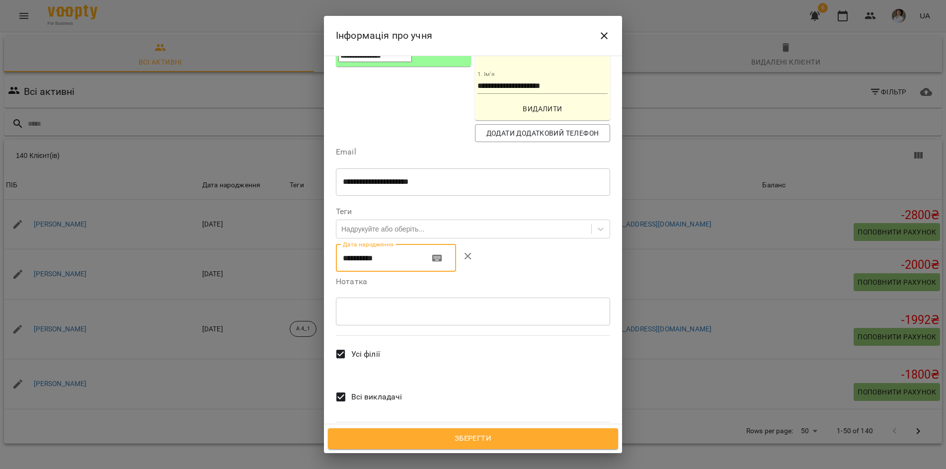
type input "**********"
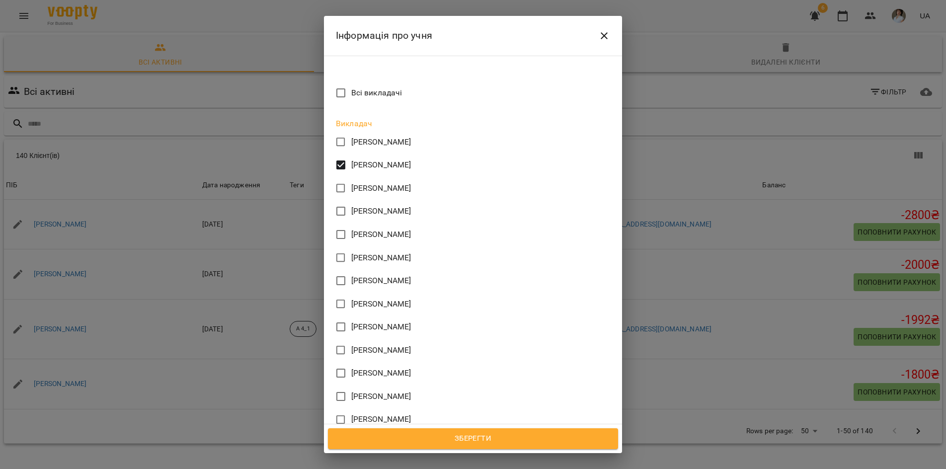
scroll to position [540, 0]
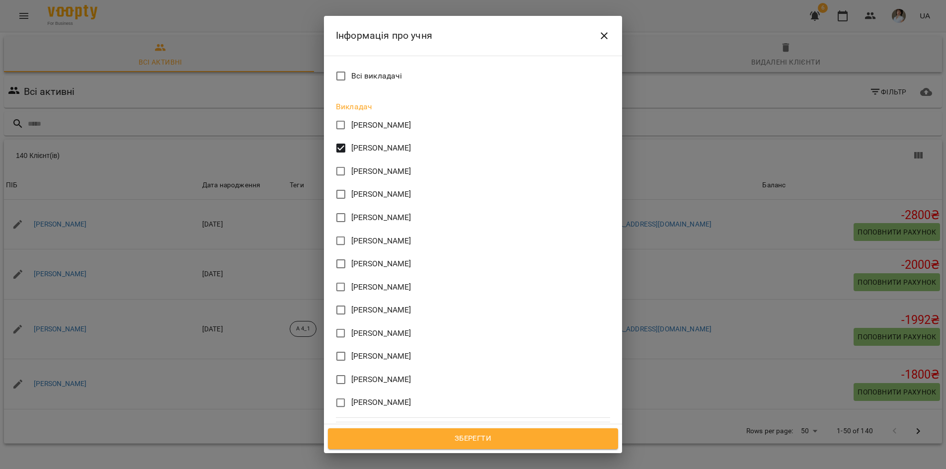
click at [472, 438] on span "Зберегти" at bounding box center [473, 438] width 268 height 13
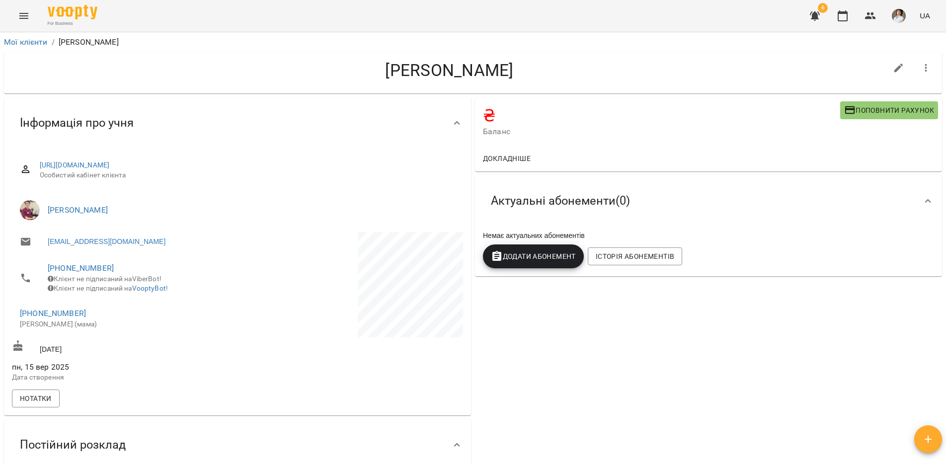
click at [22, 16] on icon "Menu" at bounding box center [24, 16] width 12 height 12
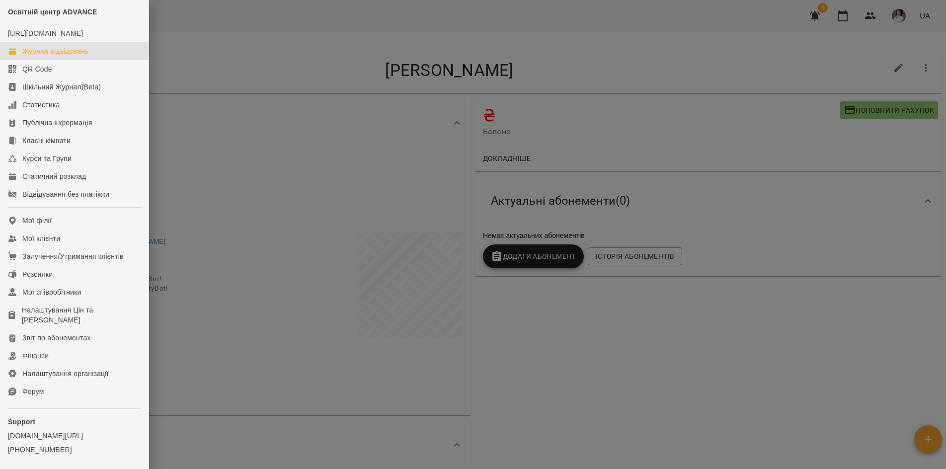
click at [67, 56] on div "Журнал відвідувань" at bounding box center [55, 51] width 66 height 10
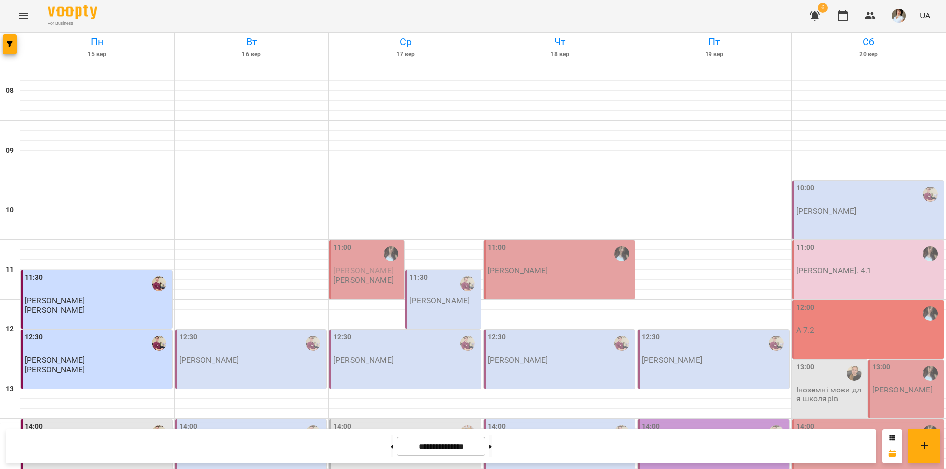
scroll to position [412, 0]
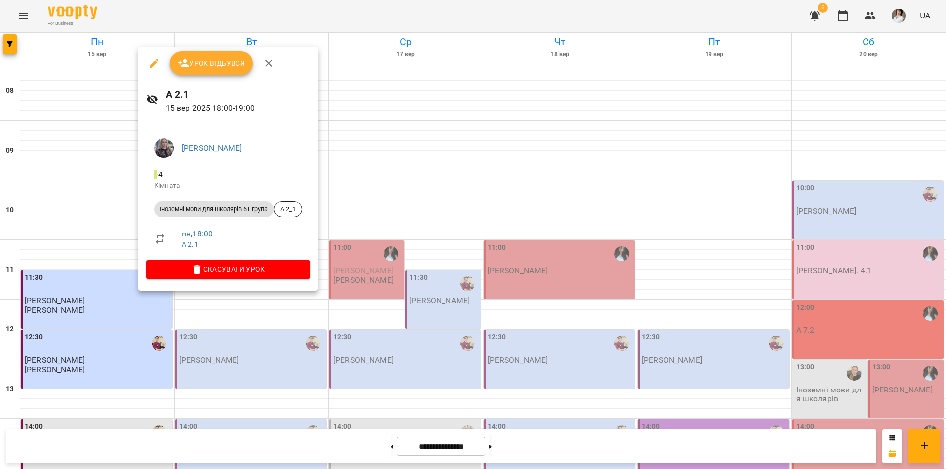
click at [144, 400] on div at bounding box center [473, 234] width 946 height 469
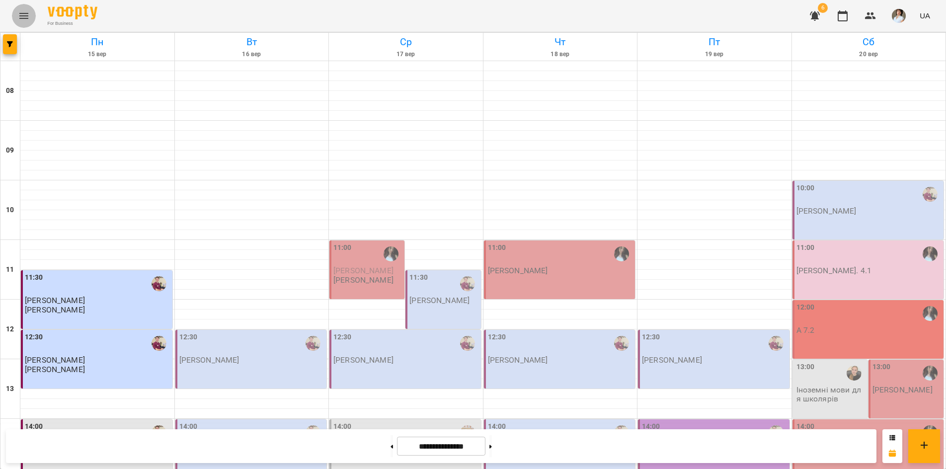
click at [20, 23] on button "Menu" at bounding box center [24, 16] width 24 height 24
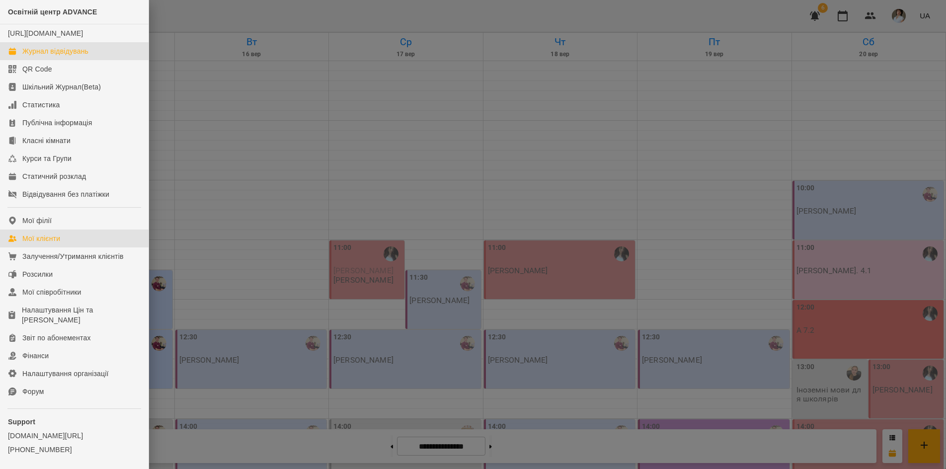
click at [44, 244] on div "Мої клієнти" at bounding box center [41, 239] width 38 height 10
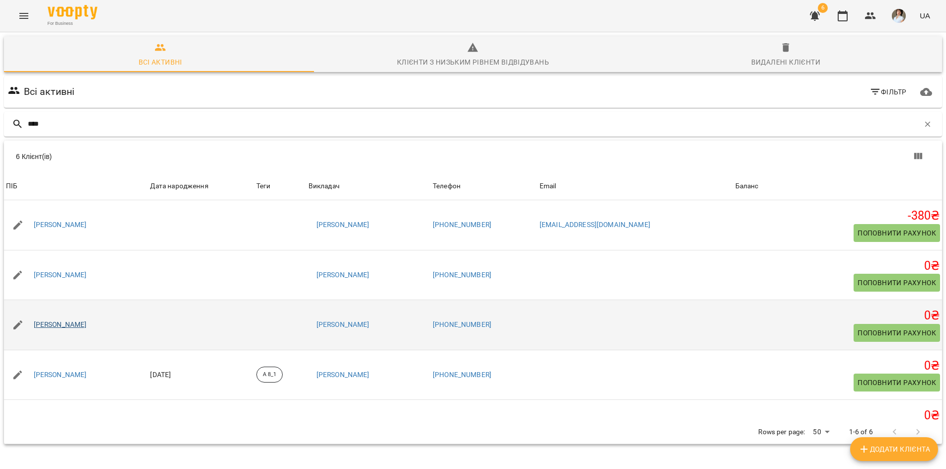
type input "****"
click at [73, 323] on link "[PERSON_NAME]" at bounding box center [60, 325] width 53 height 10
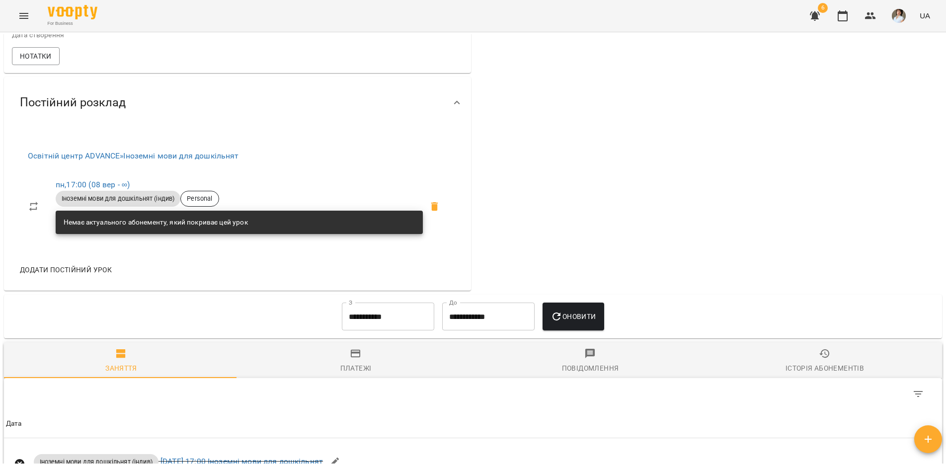
scroll to position [348, 0]
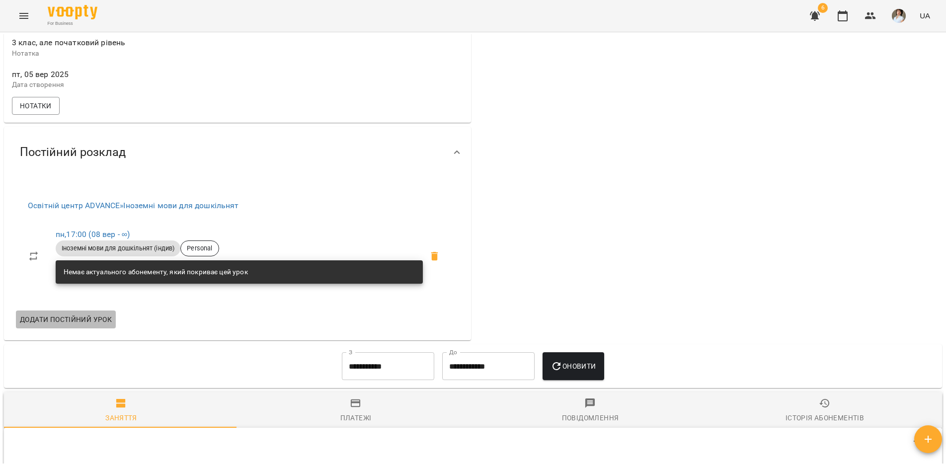
click at [73, 325] on span "Додати постійний урок" at bounding box center [66, 320] width 92 height 12
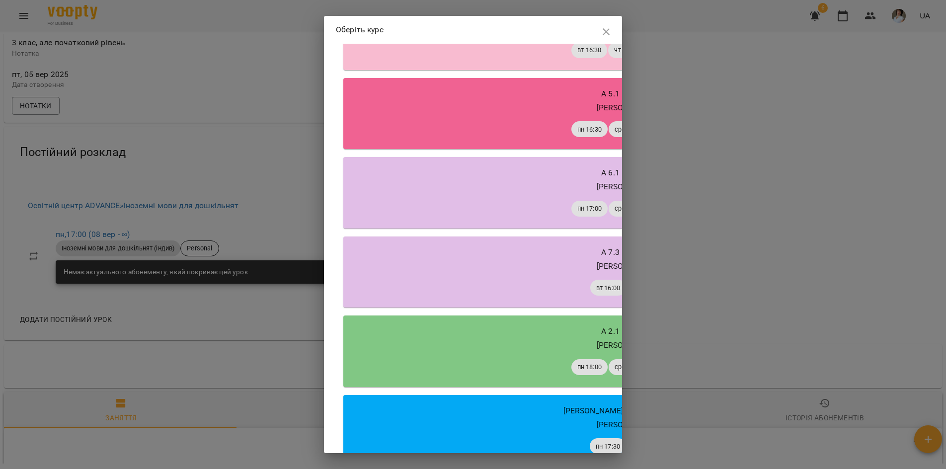
scroll to position [0, 0]
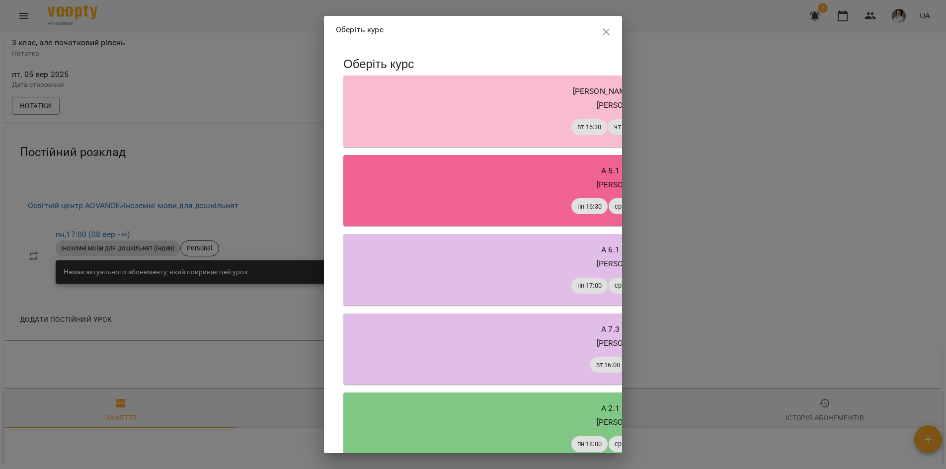
click at [606, 34] on icon "button" at bounding box center [606, 32] width 12 height 12
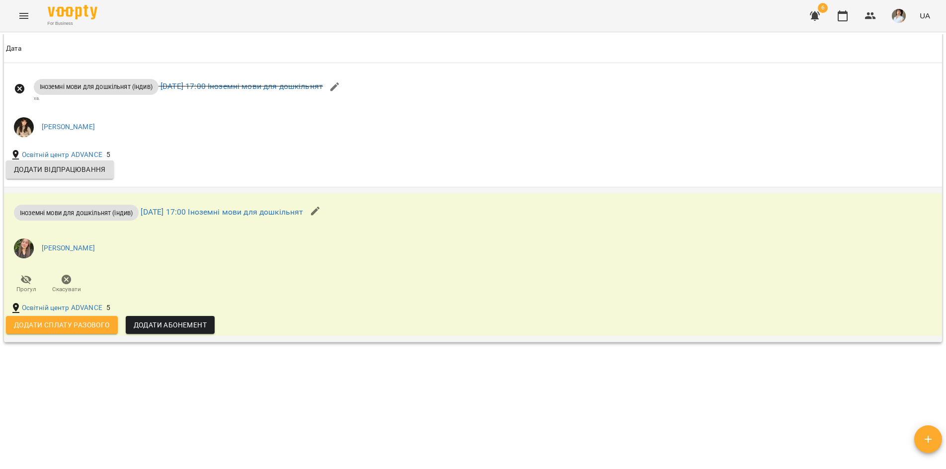
scroll to position [792, 0]
click at [95, 248] on link "[PERSON_NAME]" at bounding box center [68, 249] width 53 height 10
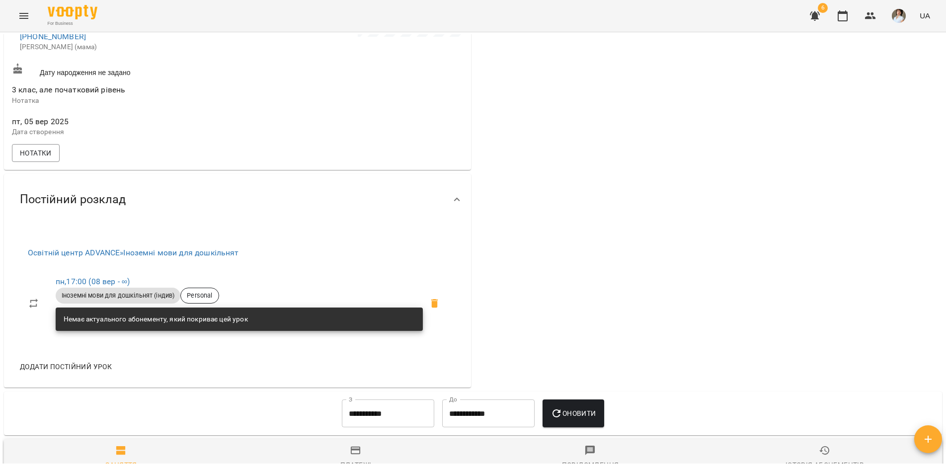
scroll to position [298, 0]
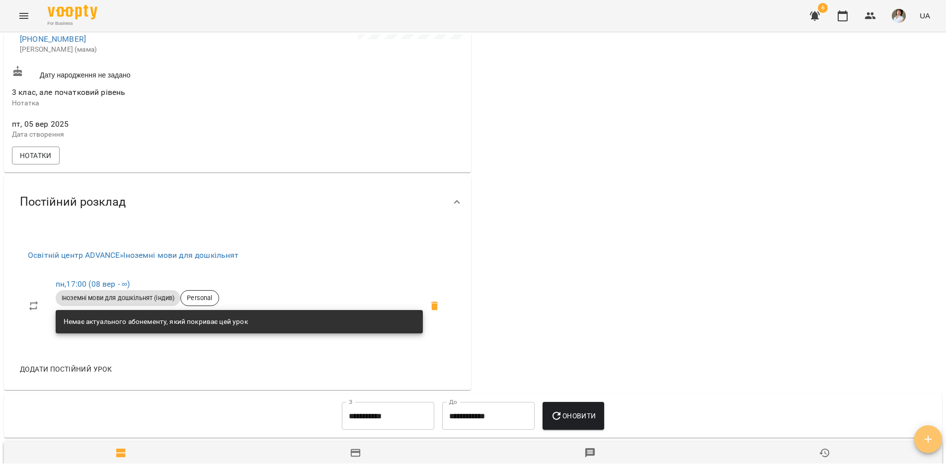
click at [932, 439] on icon "button" at bounding box center [928, 439] width 12 height 12
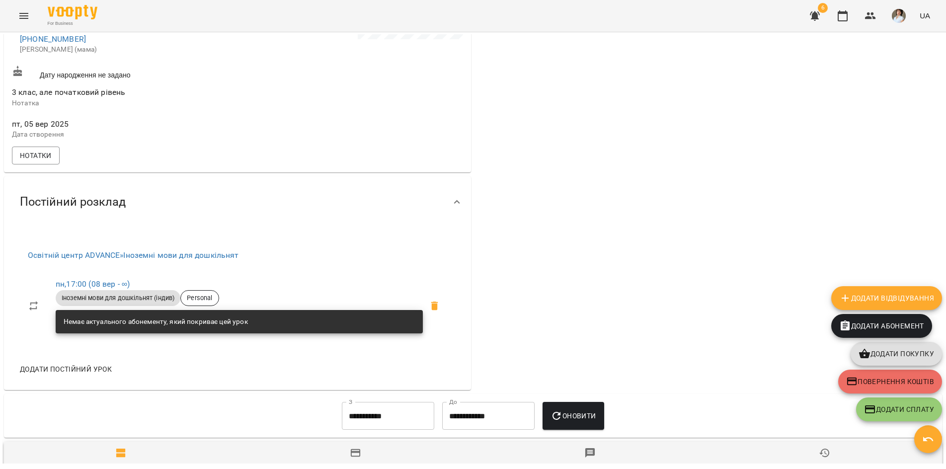
click at [669, 315] on div "₴ Баланс Поповнити рахунок Докладніше Актуальні абонементи ( 0 ) Немає актуальн…" at bounding box center [708, 94] width 471 height 595
click at [869, 301] on span "Додати Відвідування" at bounding box center [886, 298] width 95 height 12
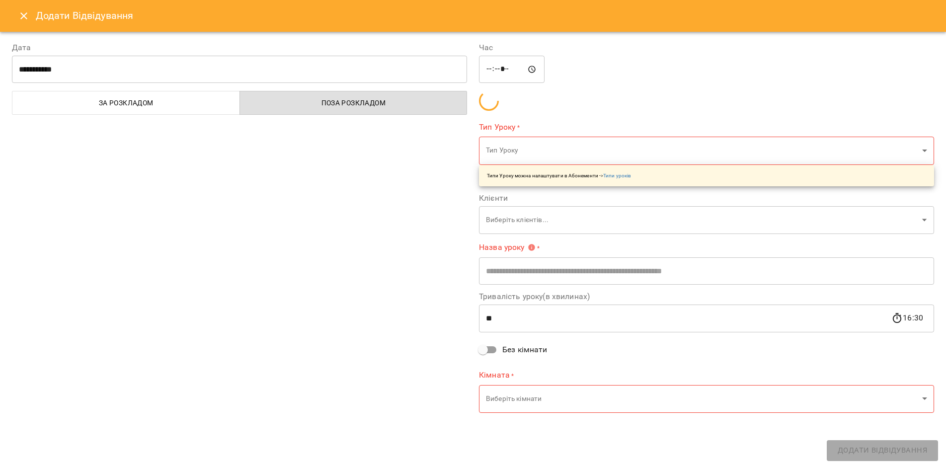
type input "**********"
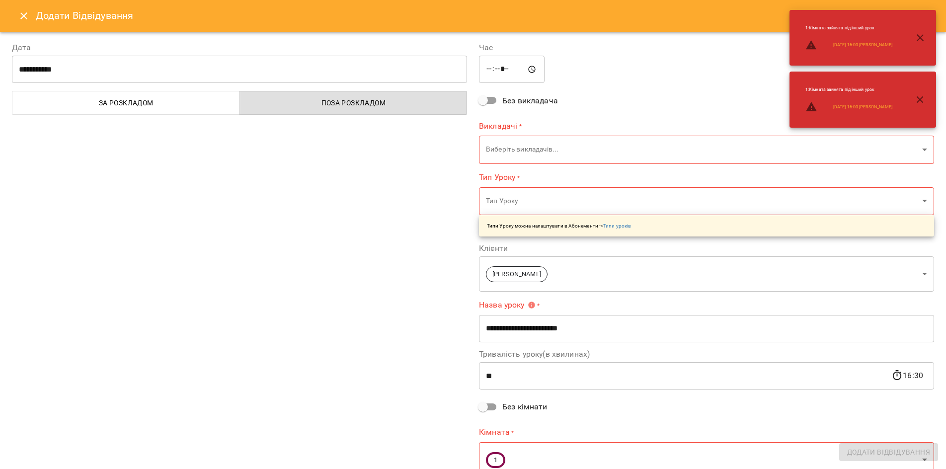
click at [157, 65] on input "**********" at bounding box center [239, 70] width 455 height 28
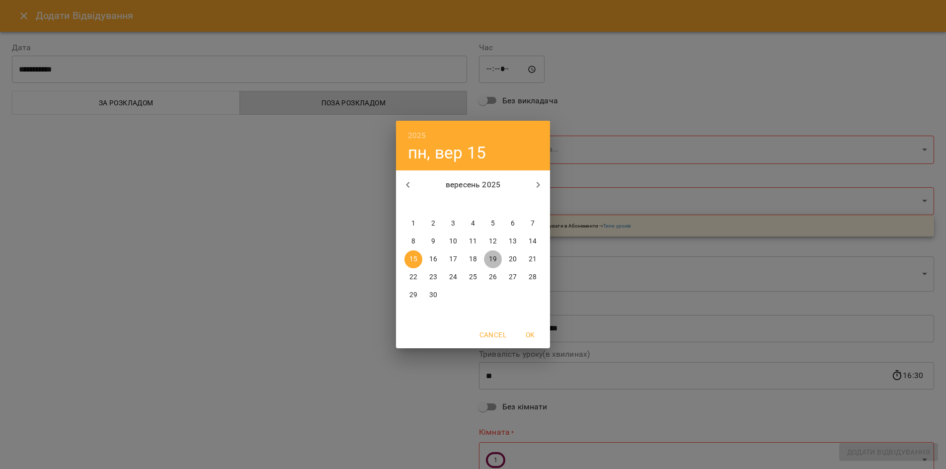
click at [489, 260] on p "19" at bounding box center [493, 259] width 8 height 10
type input "**********"
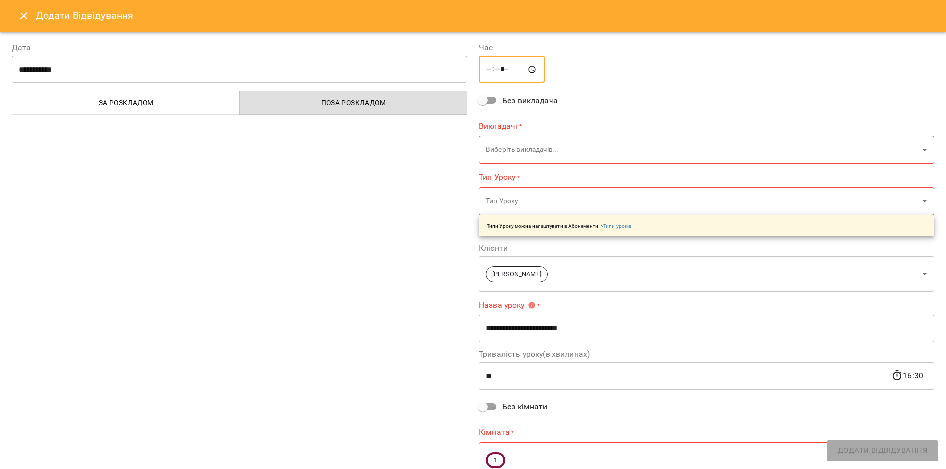
click at [491, 66] on input "*****" at bounding box center [512, 70] width 66 height 28
type input "*****"
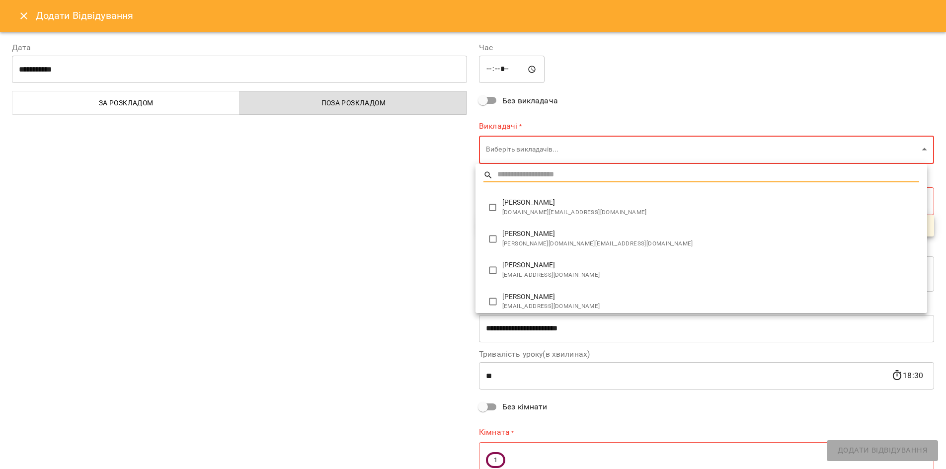
click at [575, 146] on body "For Business 6 UA Мої клієнти / [PERSON_NAME] [PERSON_NAME] рахунок Докладніше …" at bounding box center [473, 250] width 946 height 501
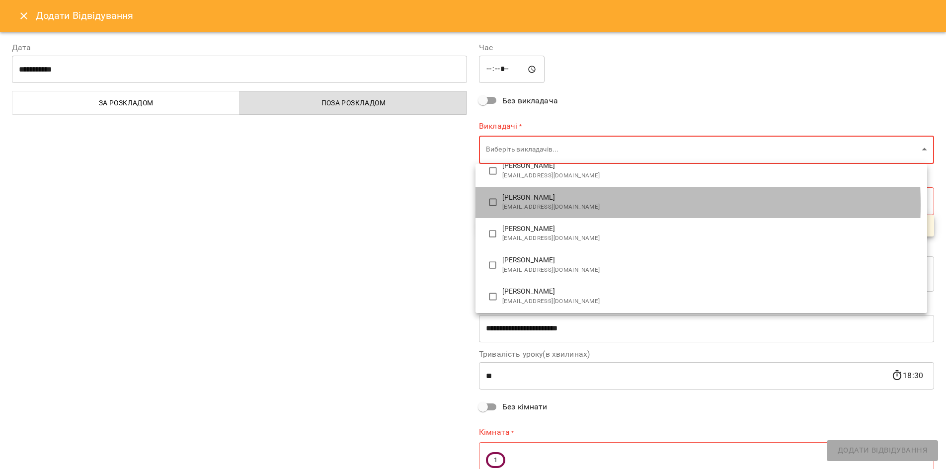
click at [558, 205] on span "[EMAIL_ADDRESS][DOMAIN_NAME]" at bounding box center [710, 207] width 417 height 10
type input "**********"
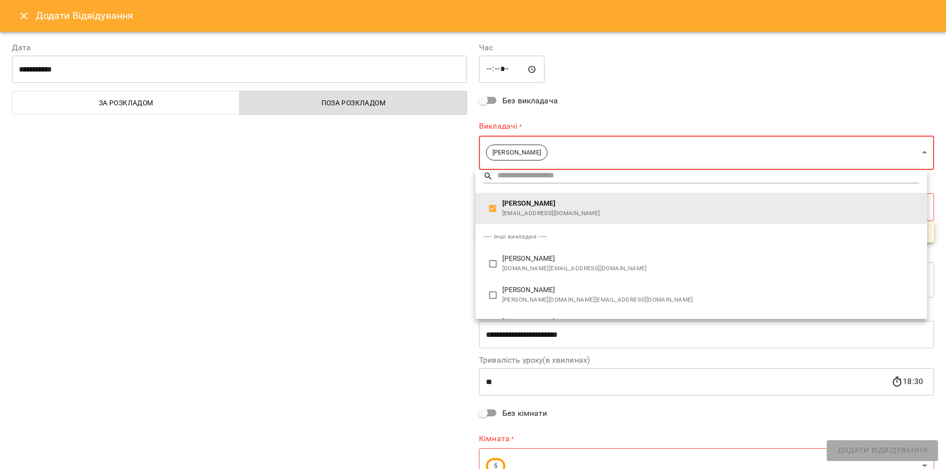
click at [403, 247] on div at bounding box center [473, 234] width 946 height 469
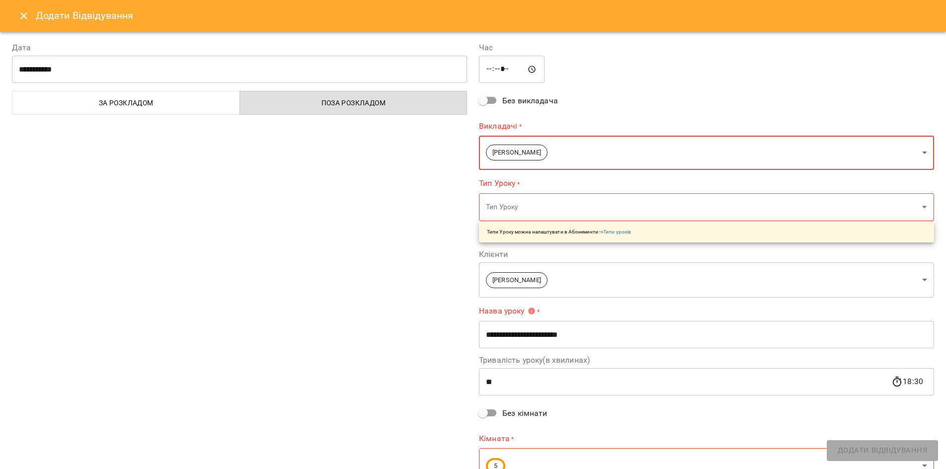
click at [528, 215] on body "For Business 6 UA Мої клієнти / [PERSON_NAME] [PERSON_NAME] рахунок Докладніше …" at bounding box center [473, 250] width 946 height 501
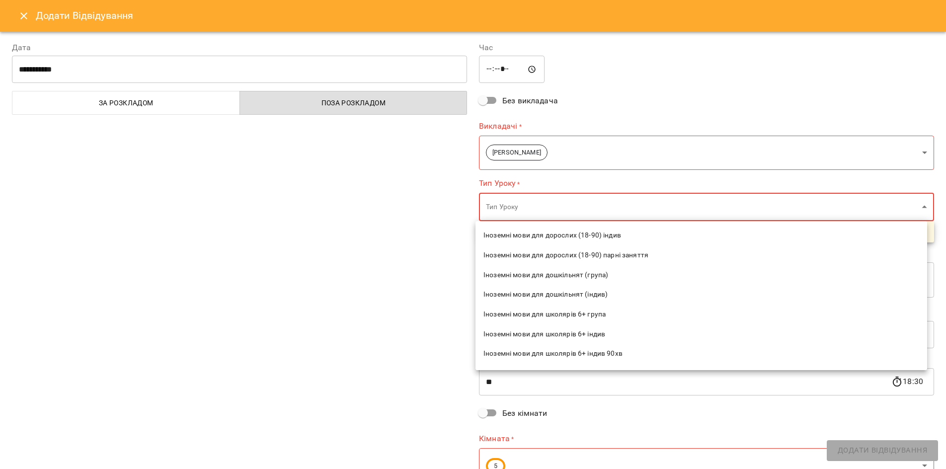
scroll to position [199, 0]
click at [548, 318] on span "Іноземні мови для школярів 6+ індив" at bounding box center [702, 317] width 436 height 10
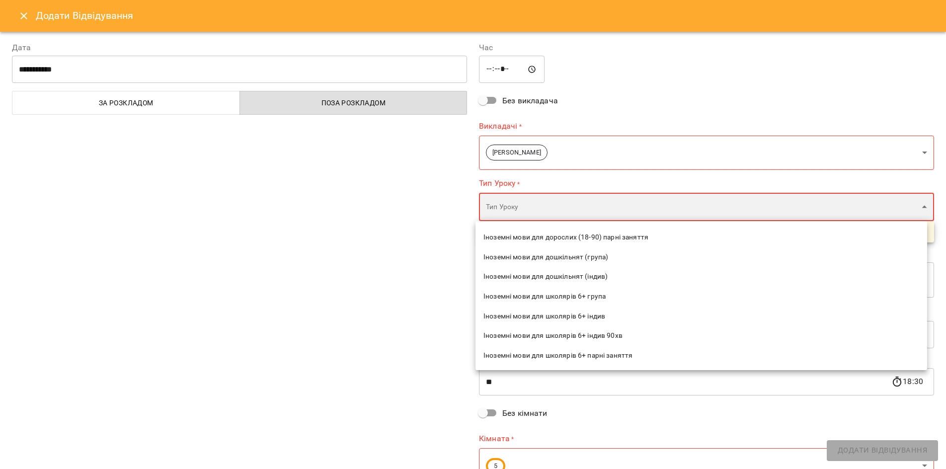
type input "**********"
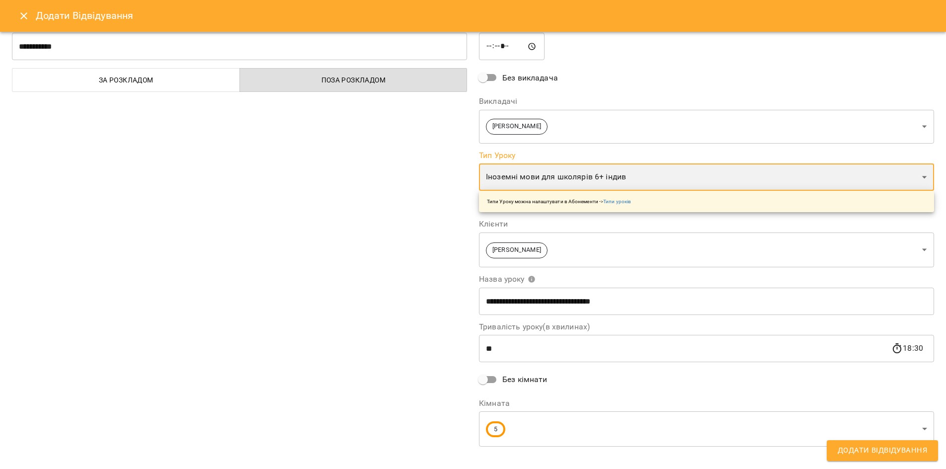
scroll to position [34, 0]
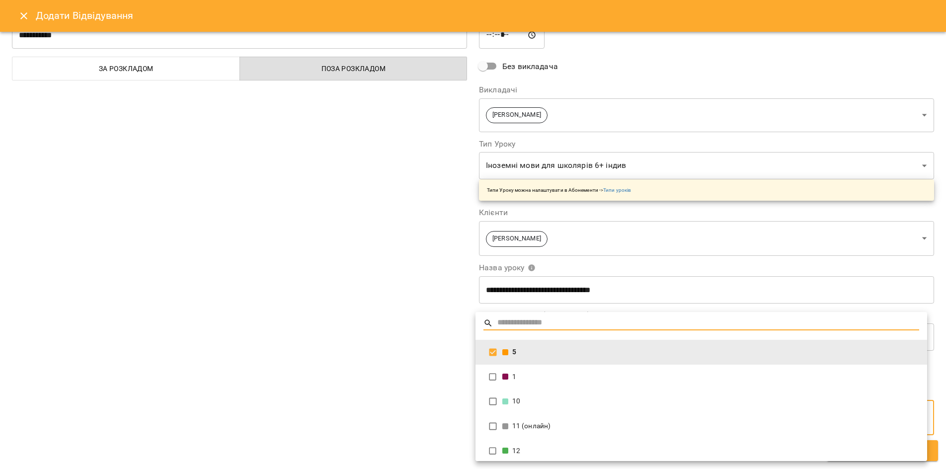
click at [512, 421] on body "For Business 6 UA Мої клієнти / [PERSON_NAME] [PERSON_NAME] рахунок Докладніше …" at bounding box center [473, 250] width 946 height 501
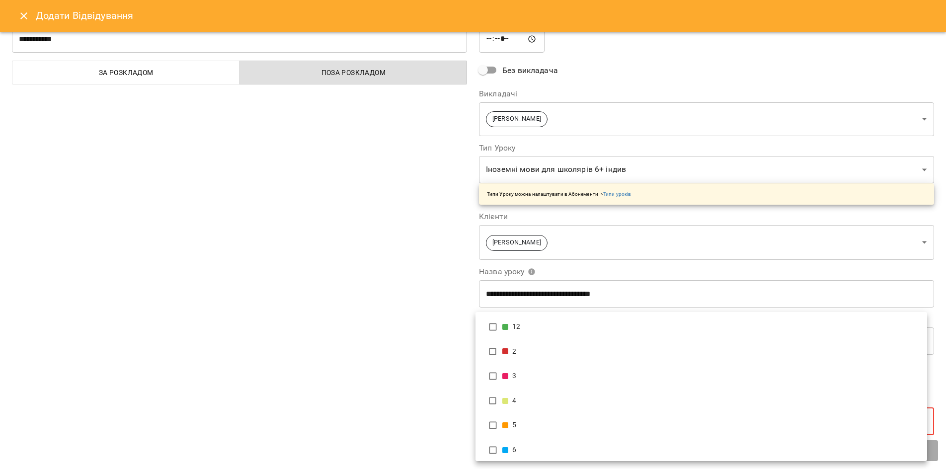
scroll to position [149, 0]
type input "**********"
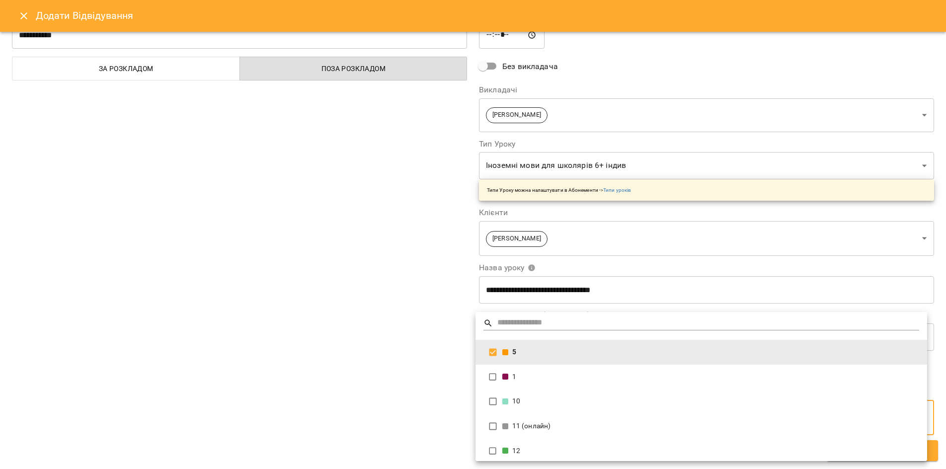
click at [417, 373] on div at bounding box center [473, 234] width 946 height 469
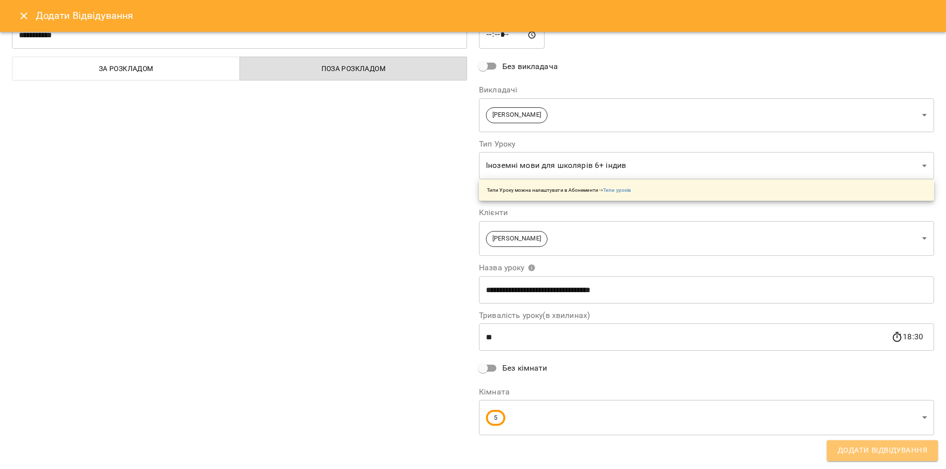
click at [863, 452] on span "Додати Відвідування" at bounding box center [882, 450] width 89 height 13
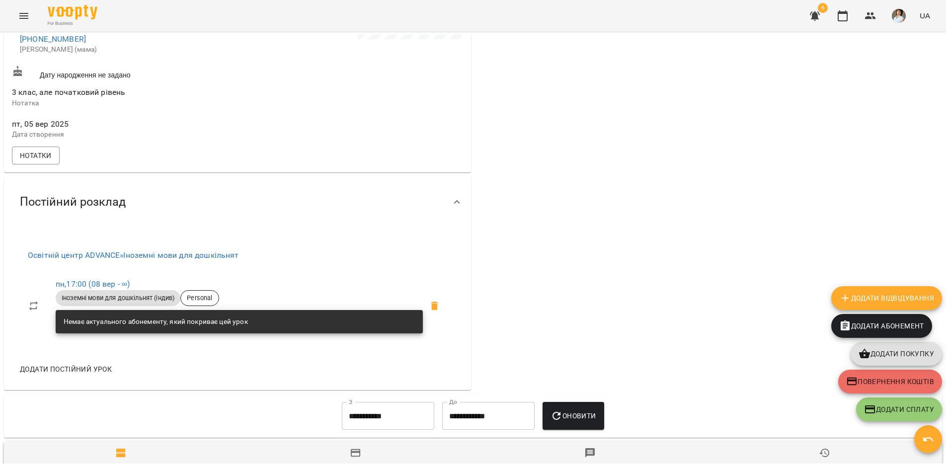
click at [689, 280] on div "₴ Баланс Поповнити рахунок Докладніше Актуальні абонементи ( 0 ) Немає актуальн…" at bounding box center [708, 94] width 471 height 595
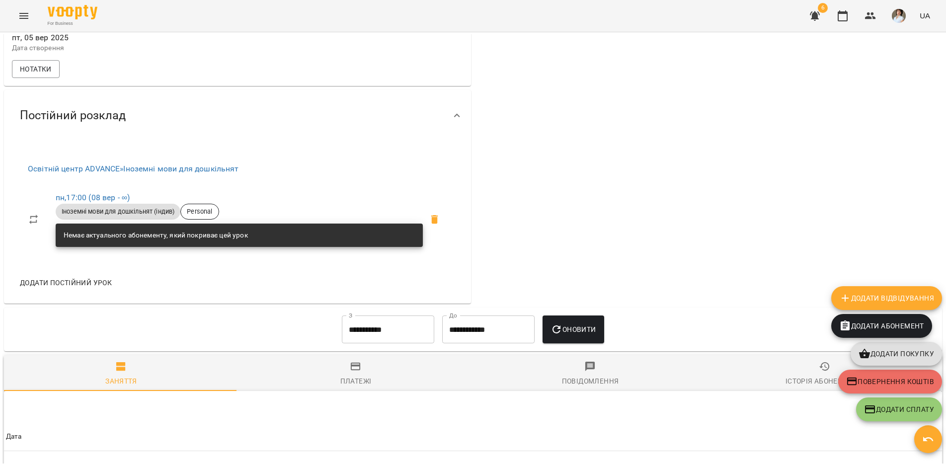
scroll to position [242, 0]
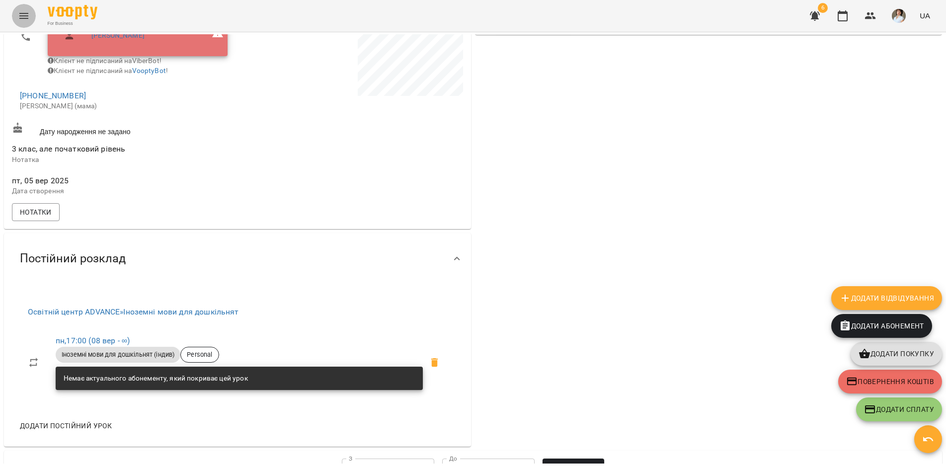
click at [27, 16] on icon "Menu" at bounding box center [24, 16] width 12 height 12
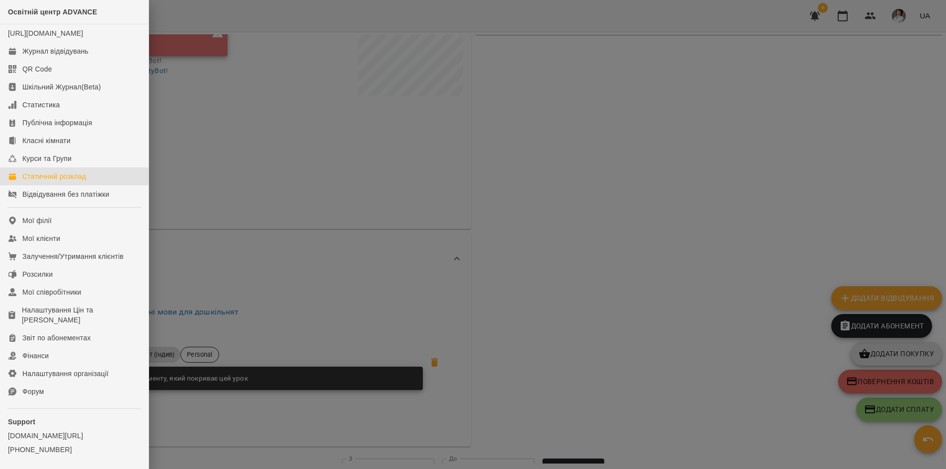
click at [69, 181] on div "Статичний розклад" at bounding box center [54, 176] width 64 height 10
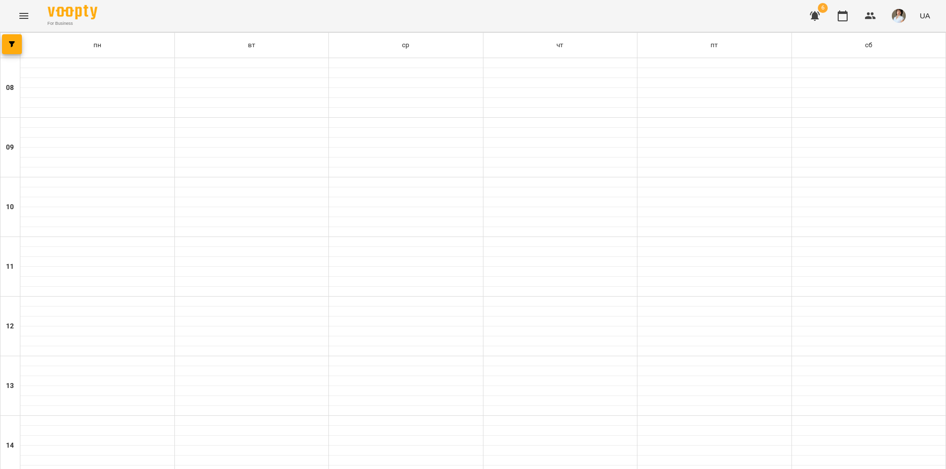
scroll to position [364, 0]
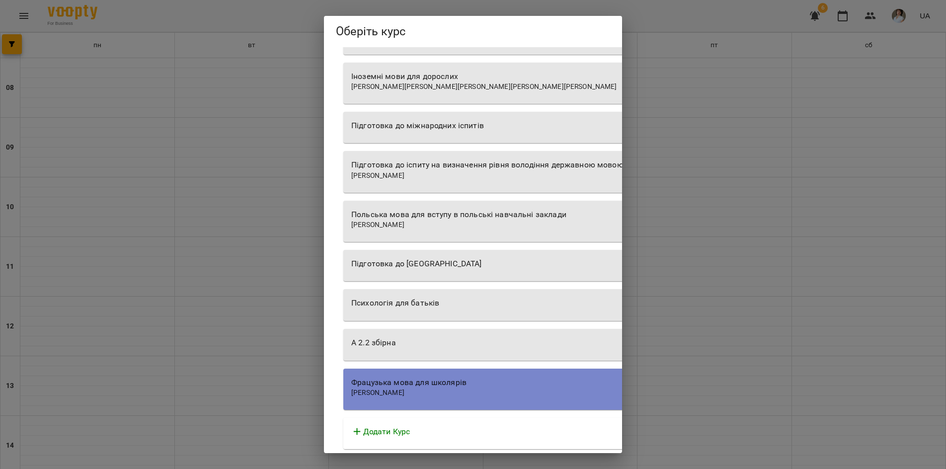
scroll to position [1468, 0]
click at [685, 82] on div "Оберіть курс Оберіть курс [PERSON_NAME]. 4.1 [PERSON_NAME] А 5.1 [PERSON_NAME] …" at bounding box center [473, 234] width 946 height 469
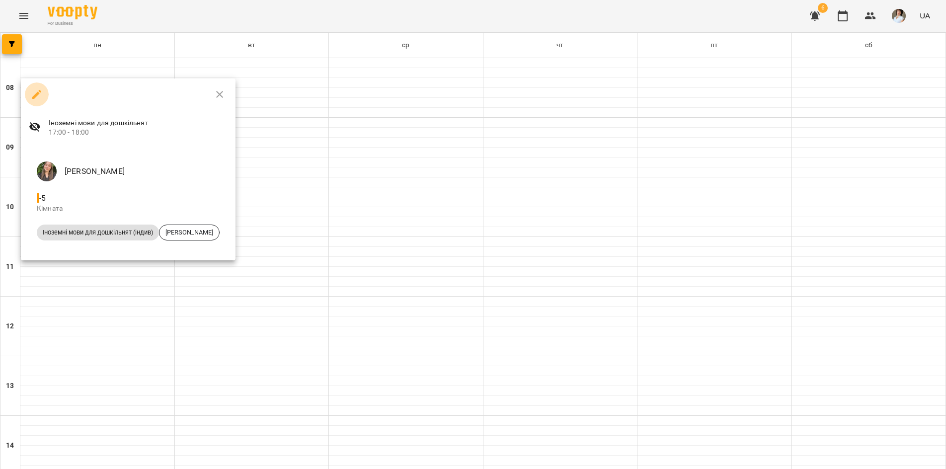
click at [34, 99] on icon "button" at bounding box center [37, 94] width 12 height 12
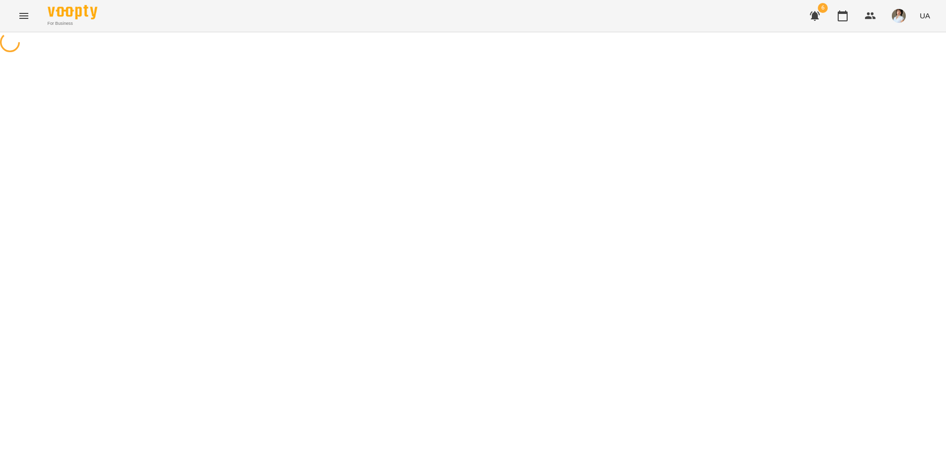
select select "*"
select select "**********"
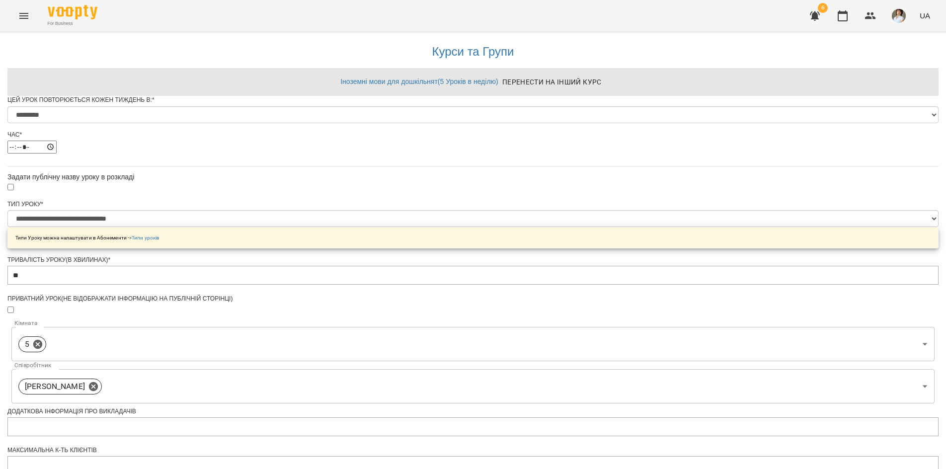
scroll to position [341, 0]
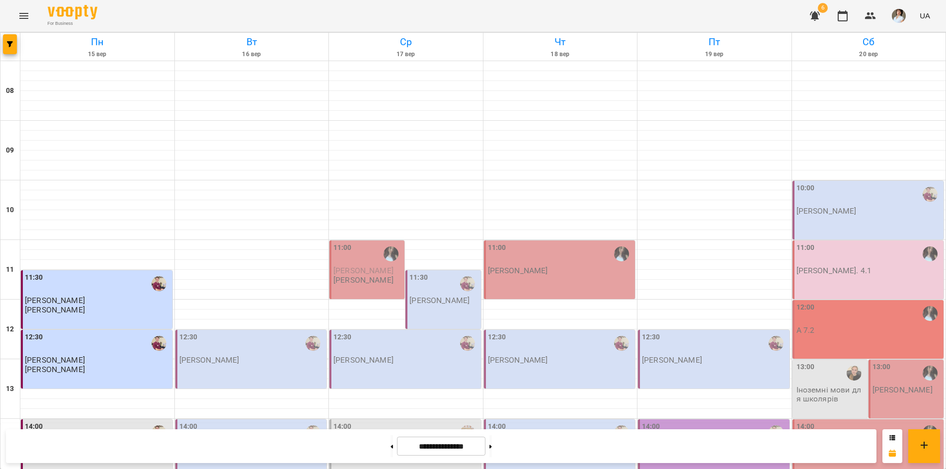
scroll to position [412, 0]
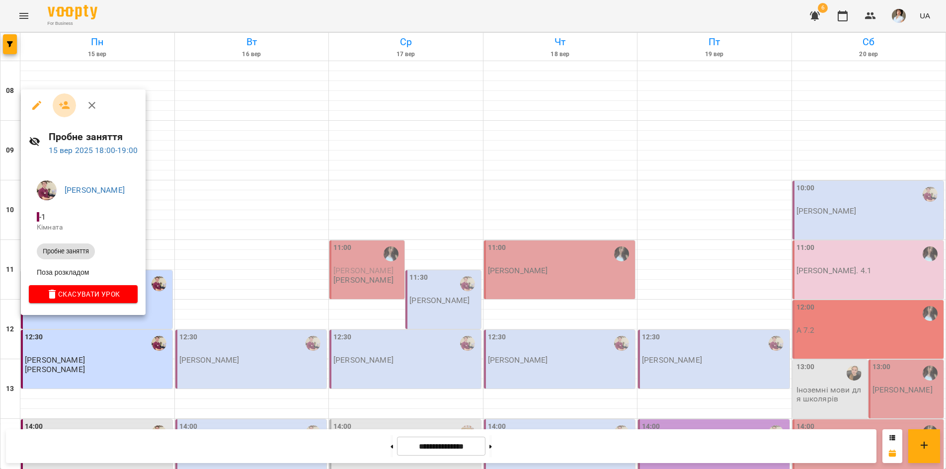
click at [65, 108] on icon "button" at bounding box center [64, 105] width 11 height 8
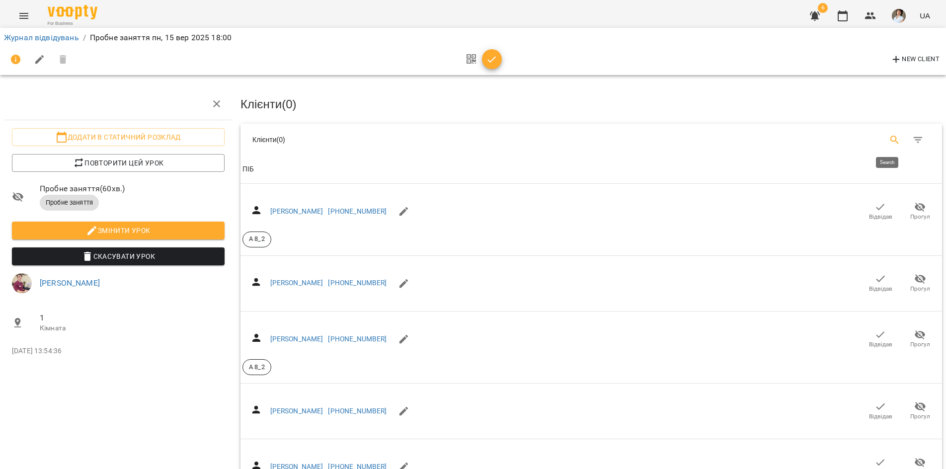
click at [889, 141] on icon "Search" at bounding box center [895, 140] width 12 height 12
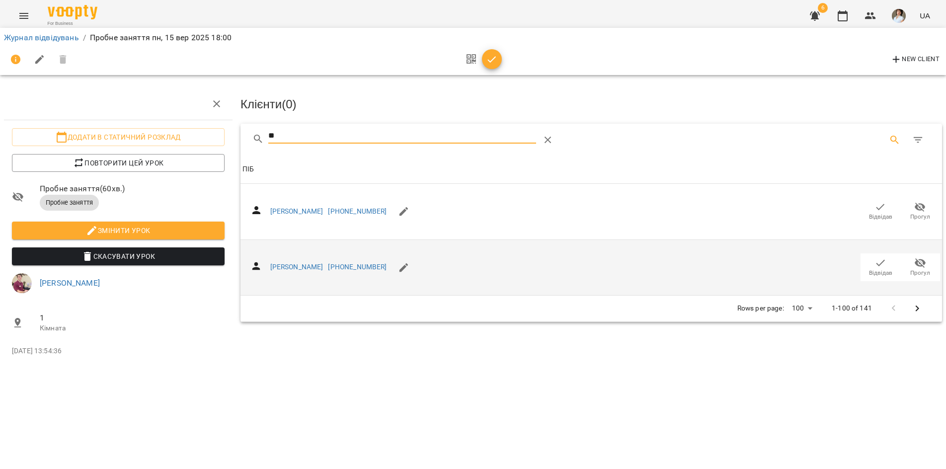
type input "**"
click at [352, 272] on div "[PERSON_NAME] [PHONE_NUMBER]" at bounding box center [343, 268] width 146 height 24
click at [324, 269] on link "[PERSON_NAME]" at bounding box center [296, 267] width 53 height 8
click at [886, 262] on icon "button" at bounding box center [881, 263] width 12 height 12
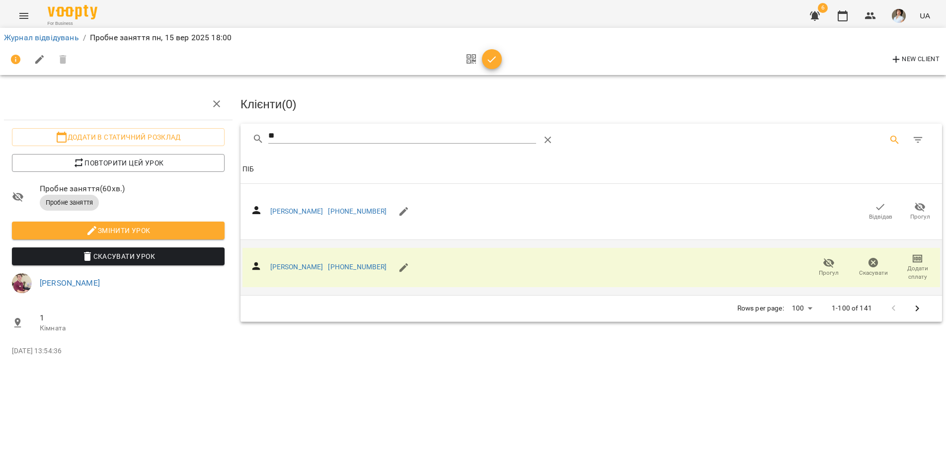
click at [918, 262] on icon "button" at bounding box center [918, 259] width 12 height 12
click at [909, 253] on li "Додати сплату разового" at bounding box center [885, 257] width 108 height 18
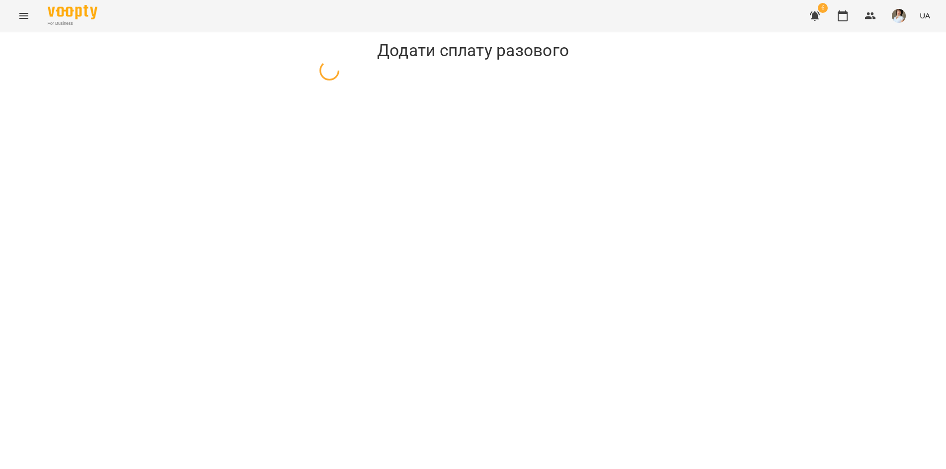
select select "**********"
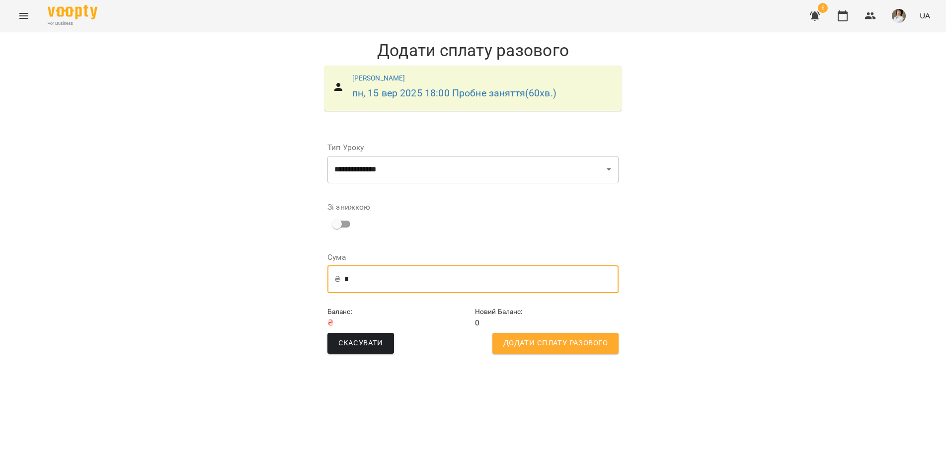
drag, startPoint x: 356, startPoint y: 273, endPoint x: 343, endPoint y: 273, distance: 13.4
click at [344, 273] on input "*" at bounding box center [481, 279] width 274 height 28
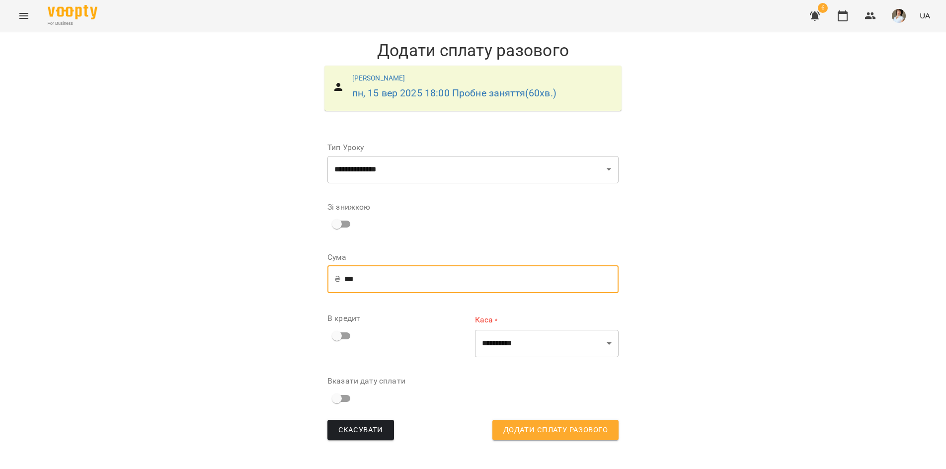
type input "***"
click at [594, 346] on select "**********" at bounding box center [547, 343] width 144 height 28
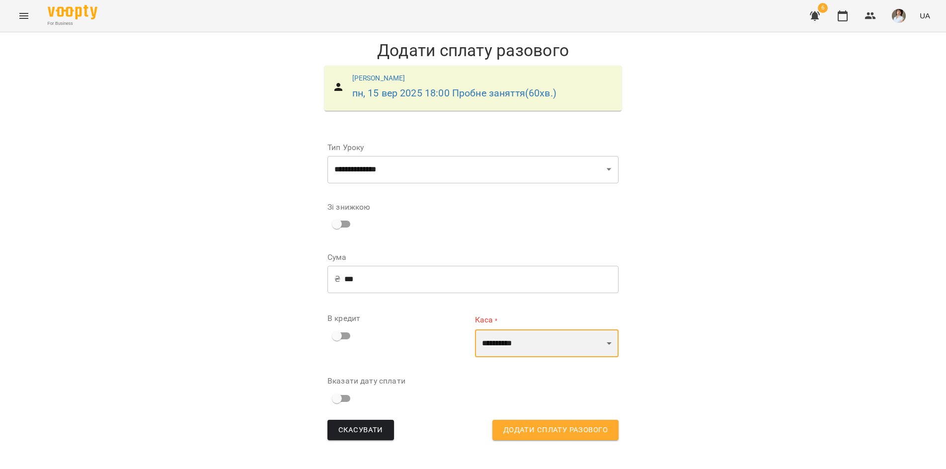
select select "****"
click at [475, 329] on select "**********" at bounding box center [547, 343] width 144 height 28
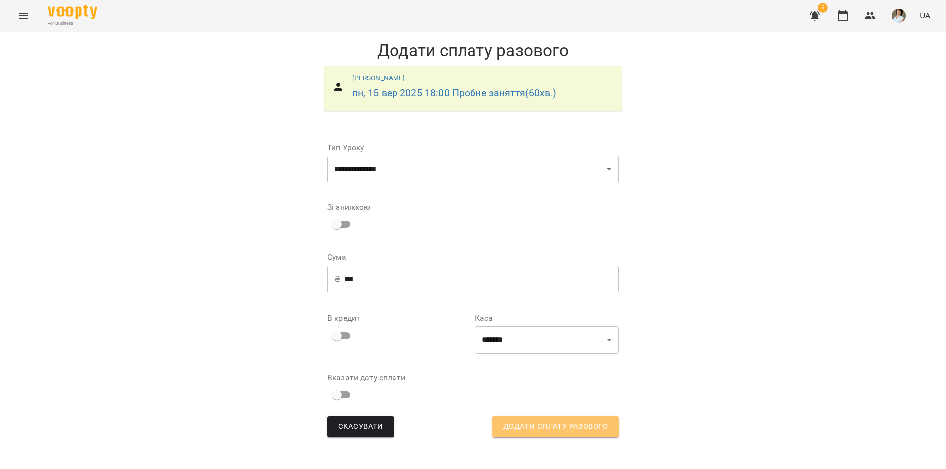
click at [545, 425] on span "Додати сплату разового" at bounding box center [555, 426] width 104 height 13
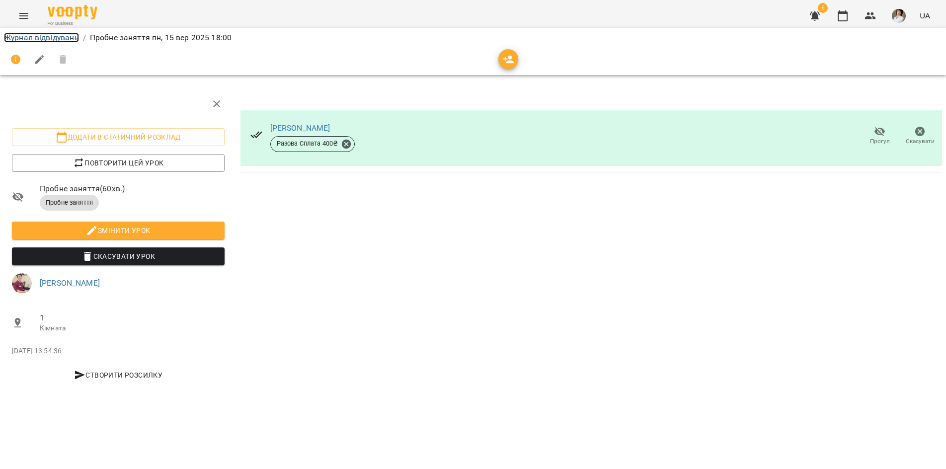
click at [32, 38] on link "Журнал відвідувань" at bounding box center [41, 37] width 75 height 9
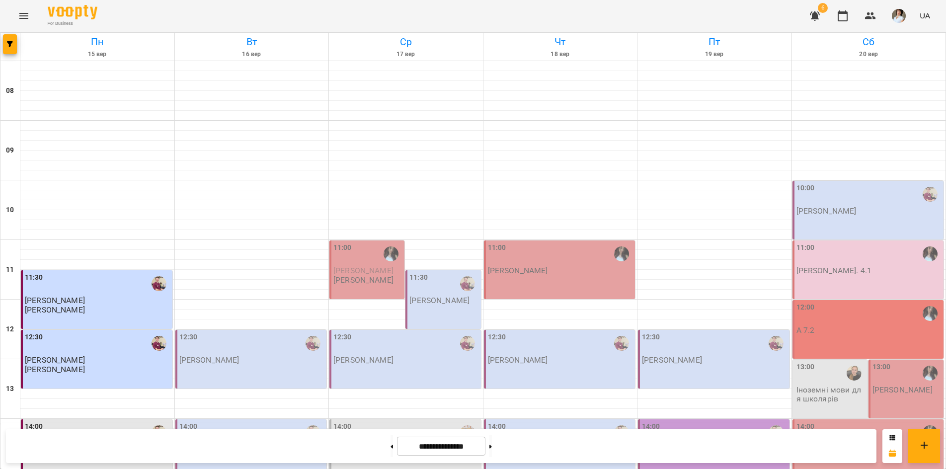
scroll to position [412, 0]
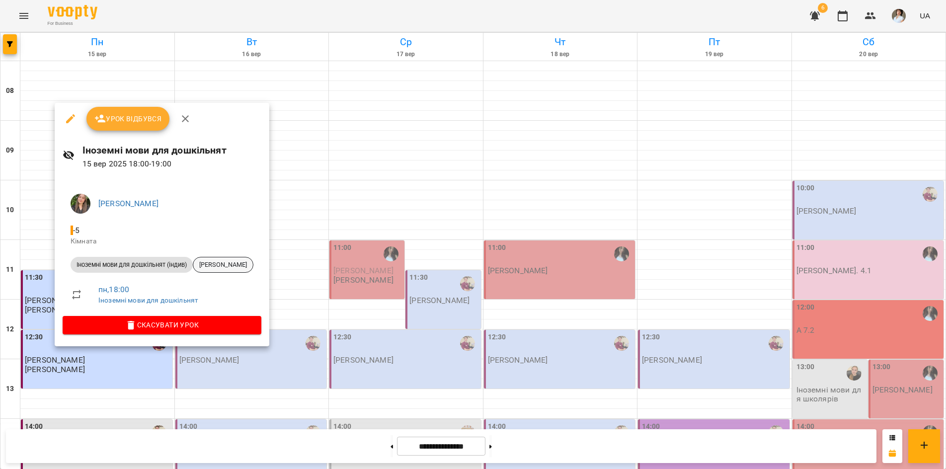
click at [220, 265] on span "[PERSON_NAME]" at bounding box center [223, 264] width 60 height 9
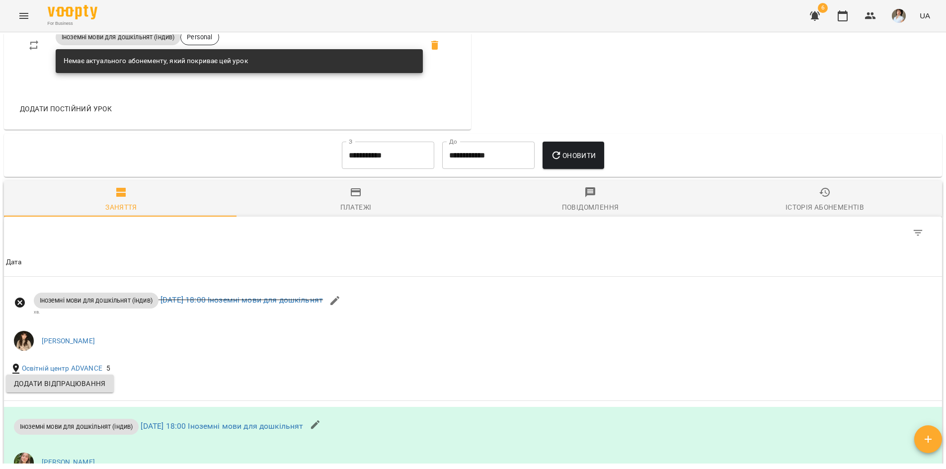
scroll to position [344, 0]
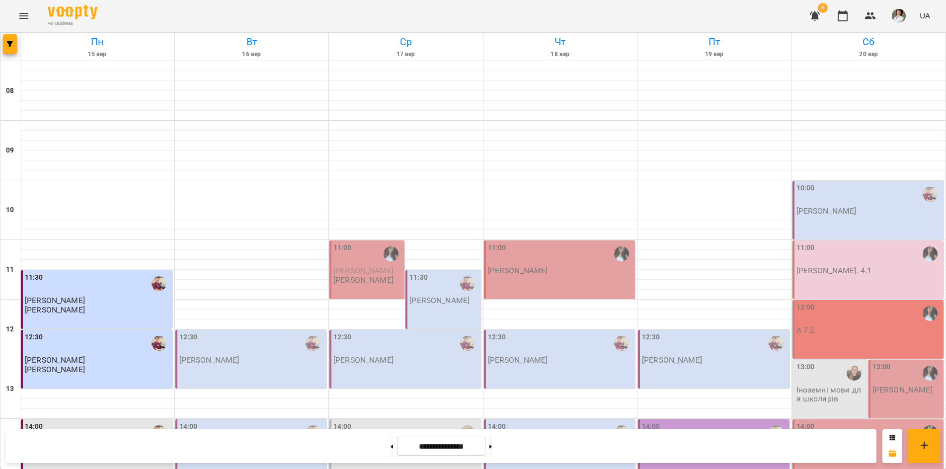
scroll to position [412, 0]
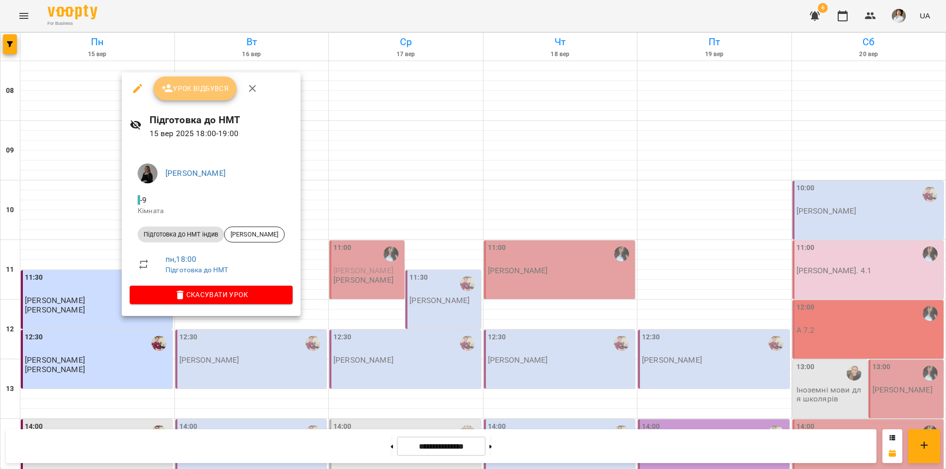
click at [195, 84] on span "Урок відбувся" at bounding box center [196, 88] width 68 height 12
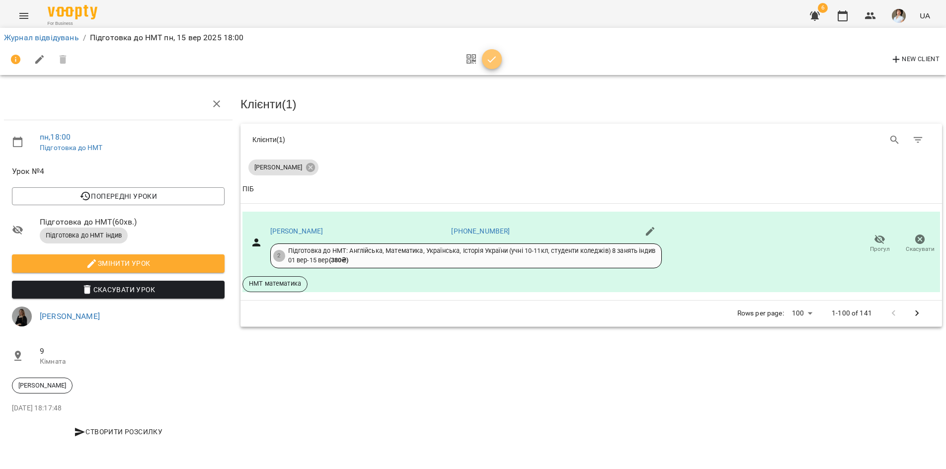
click at [492, 64] on icon "button" at bounding box center [492, 60] width 12 height 12
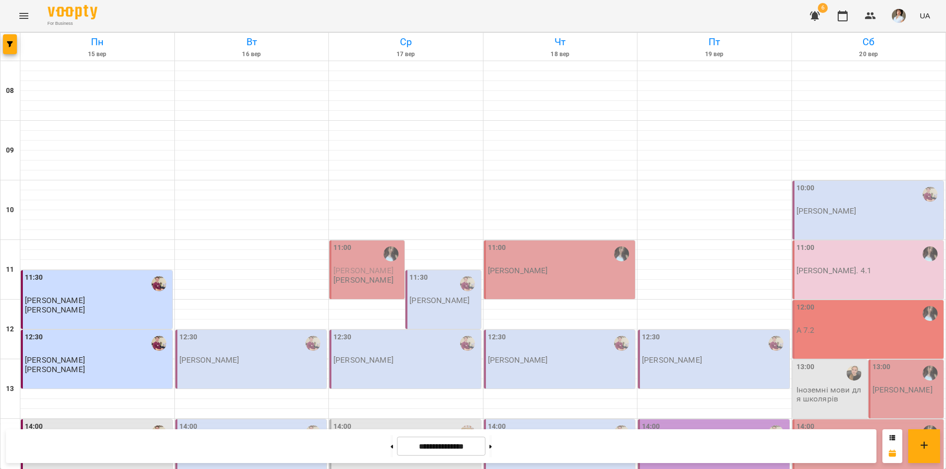
scroll to position [412, 0]
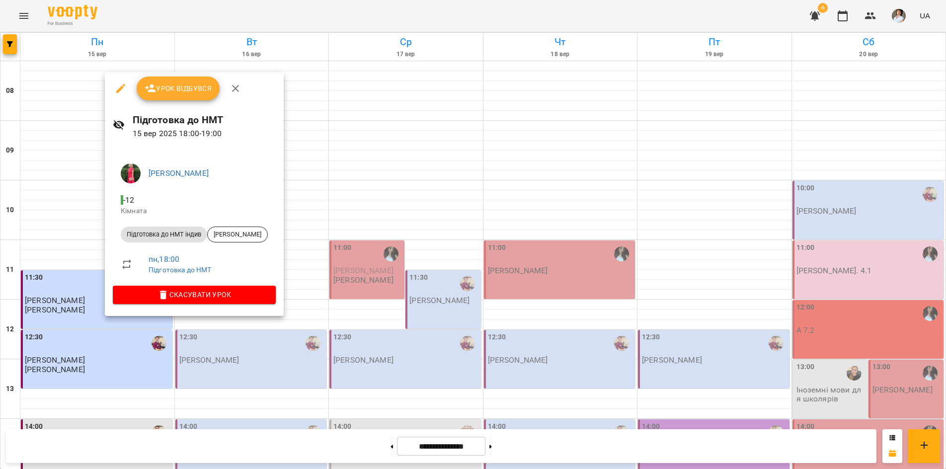
click at [193, 94] on span "Урок відбувся" at bounding box center [179, 88] width 68 height 12
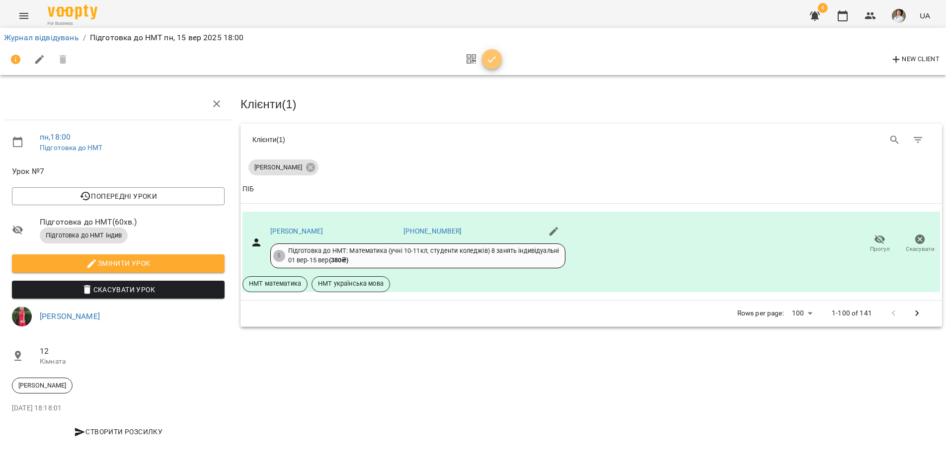
click at [492, 61] on icon "button" at bounding box center [492, 59] width 8 height 6
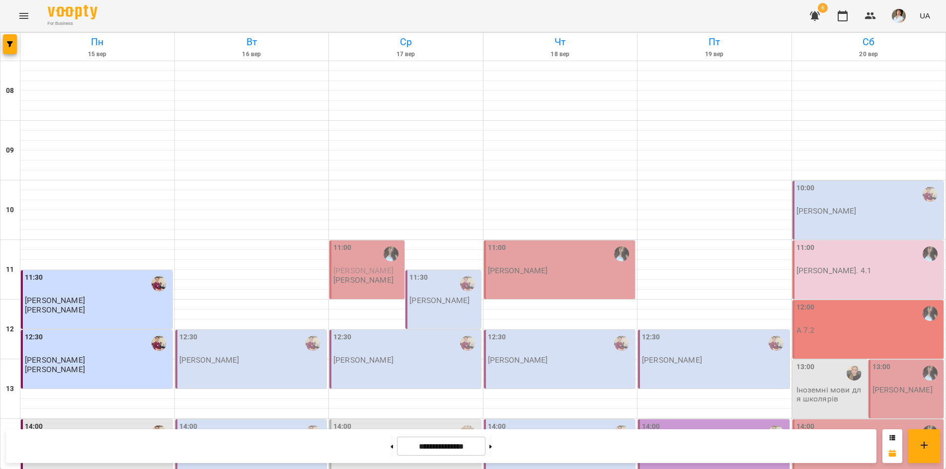
scroll to position [412, 0]
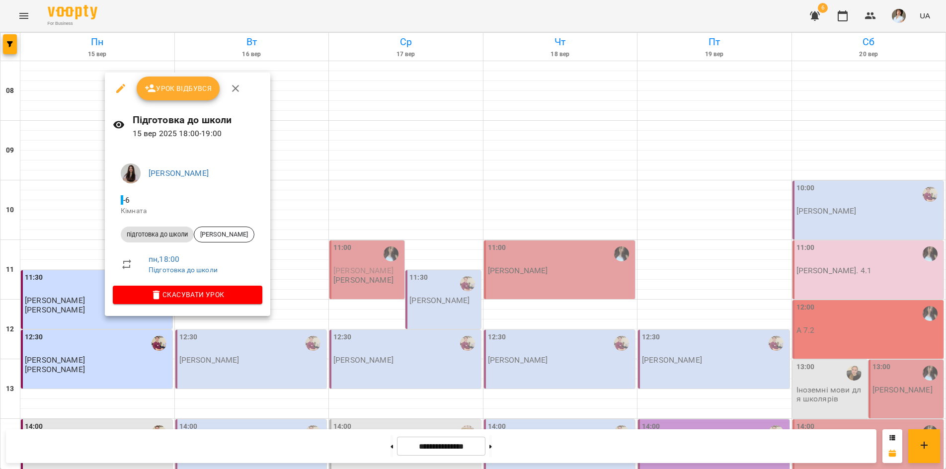
click at [110, 395] on div at bounding box center [473, 234] width 946 height 469
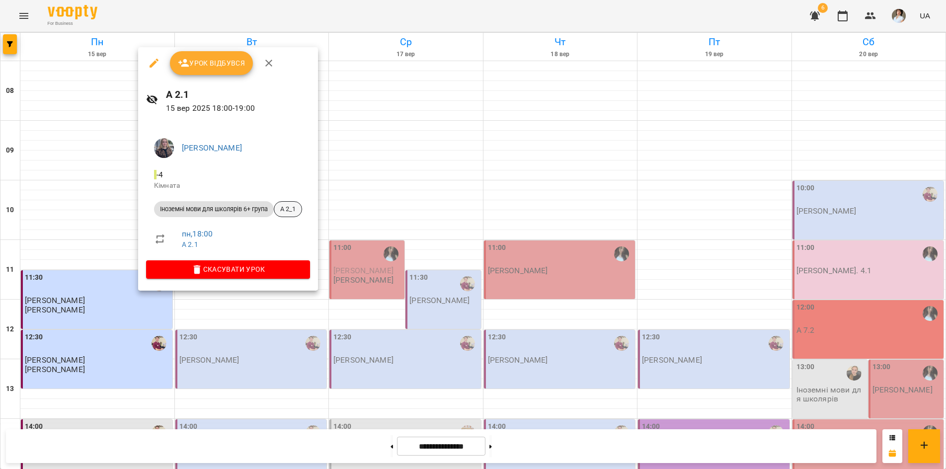
click at [293, 209] on span "А 2_1" at bounding box center [287, 209] width 27 height 9
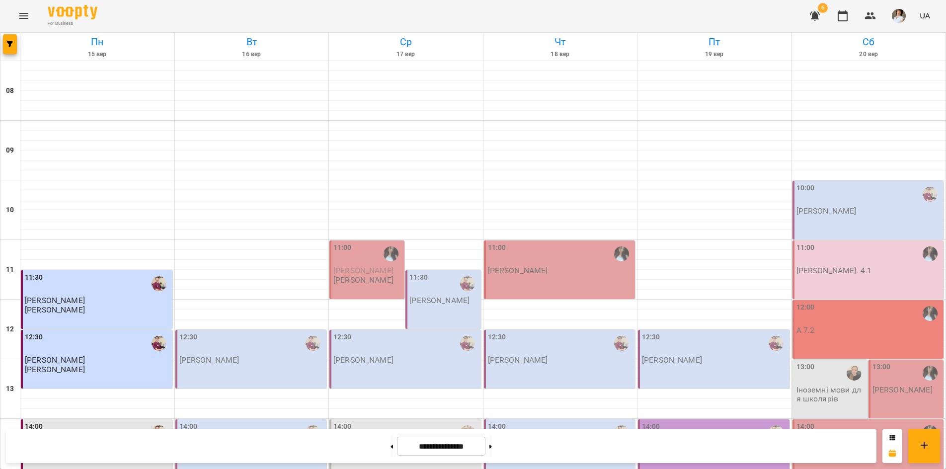
scroll to position [412, 0]
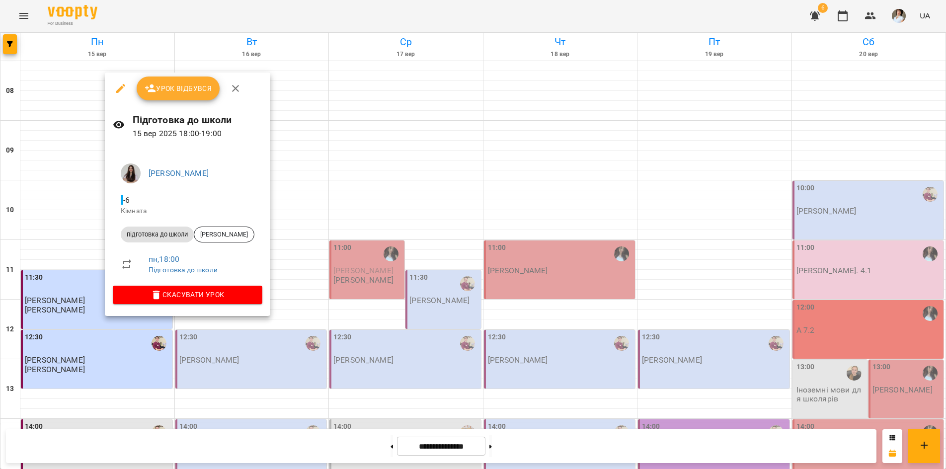
click at [102, 353] on div at bounding box center [473, 234] width 946 height 469
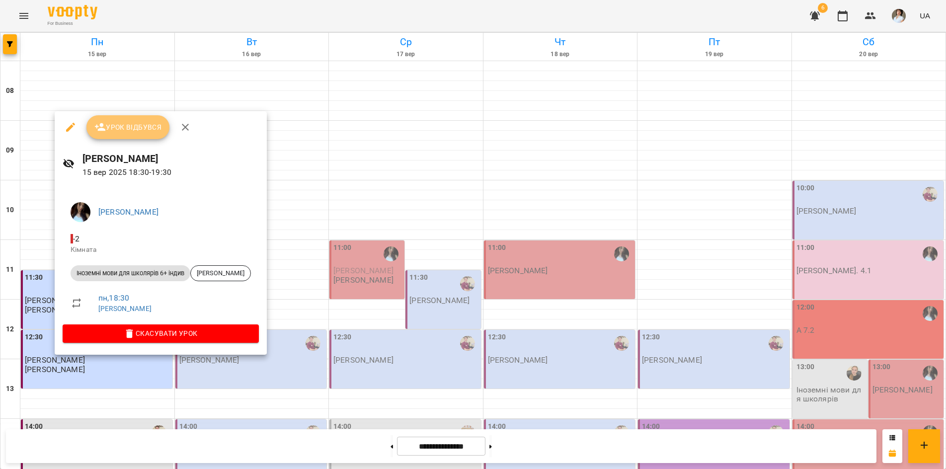
click at [125, 132] on span "Урок відбувся" at bounding box center [128, 127] width 68 height 12
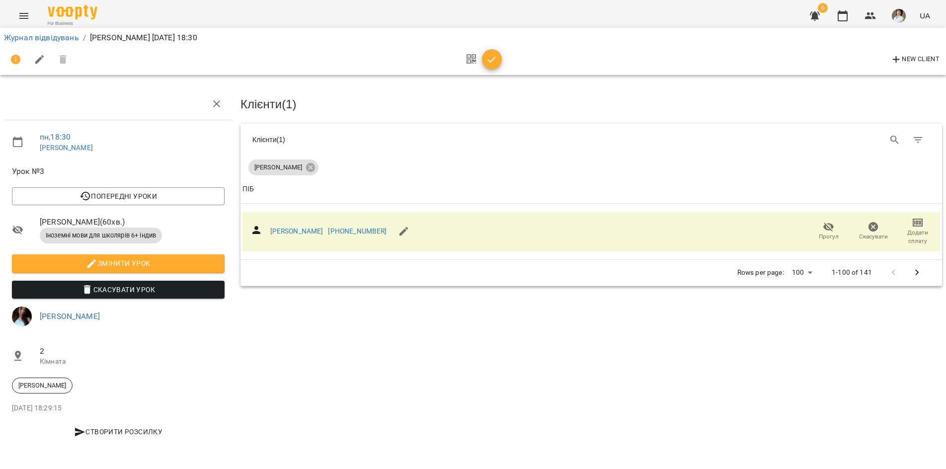
click at [493, 60] on icon "button" at bounding box center [492, 60] width 12 height 12
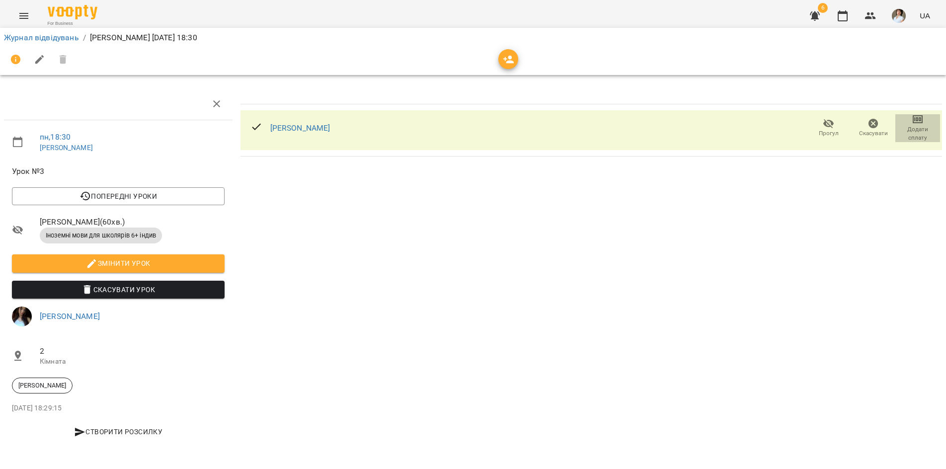
click at [922, 114] on icon "button" at bounding box center [918, 119] width 12 height 12
click at [904, 113] on li "Додати сплату разового" at bounding box center [885, 119] width 108 height 18
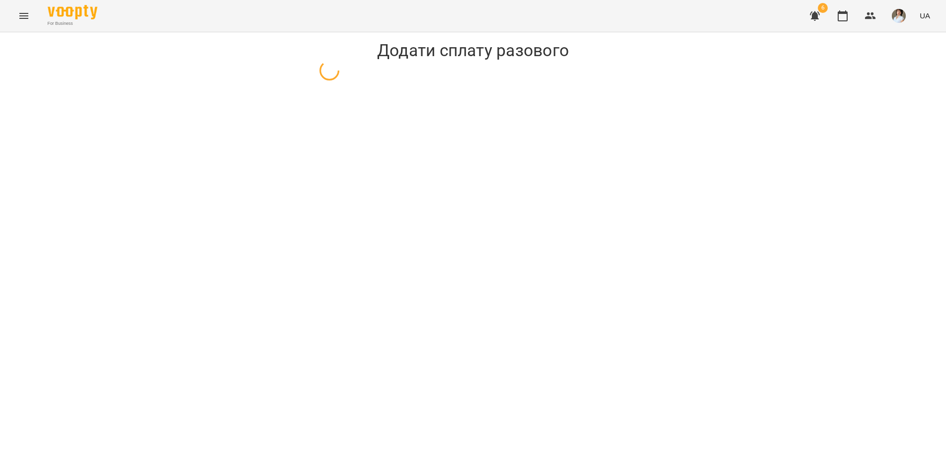
select select "**********"
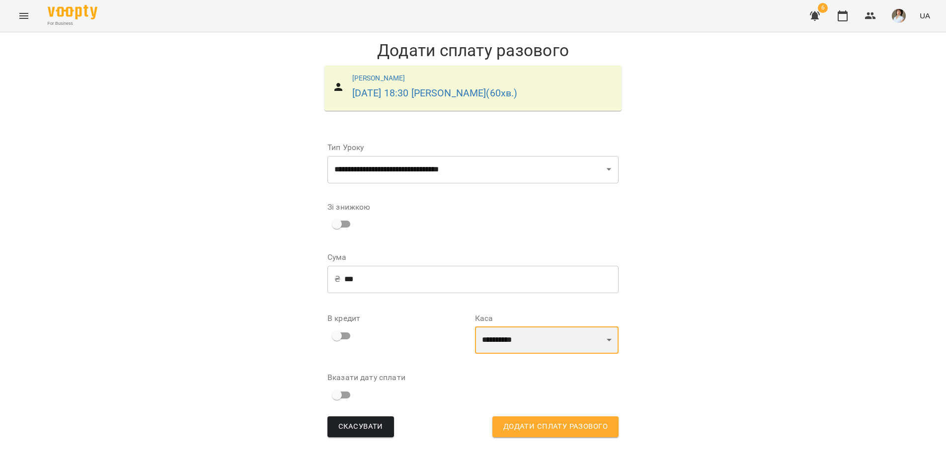
click at [555, 349] on select "**********" at bounding box center [547, 340] width 144 height 28
select select "****"
click at [475, 326] on select "**********" at bounding box center [547, 340] width 144 height 28
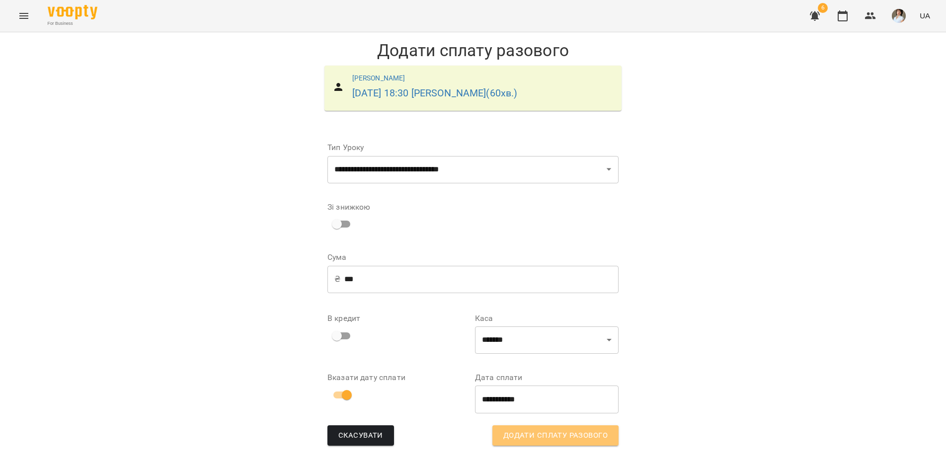
click at [548, 436] on span "Додати сплату разового" at bounding box center [555, 435] width 104 height 13
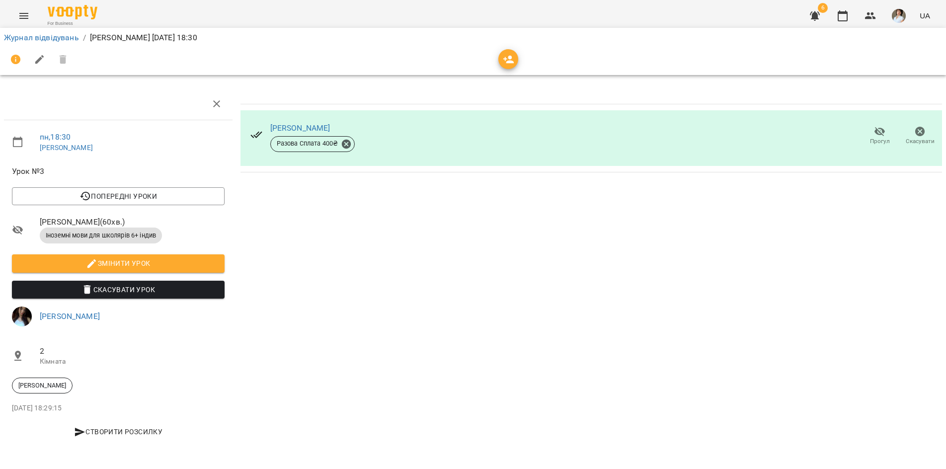
click at [28, 18] on icon "Menu" at bounding box center [24, 16] width 12 height 12
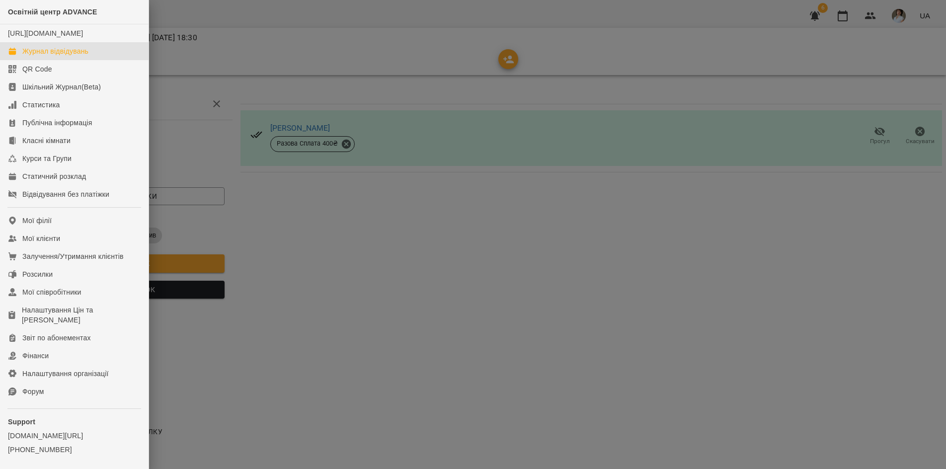
click at [48, 55] on link "Журнал відвідувань" at bounding box center [74, 51] width 149 height 18
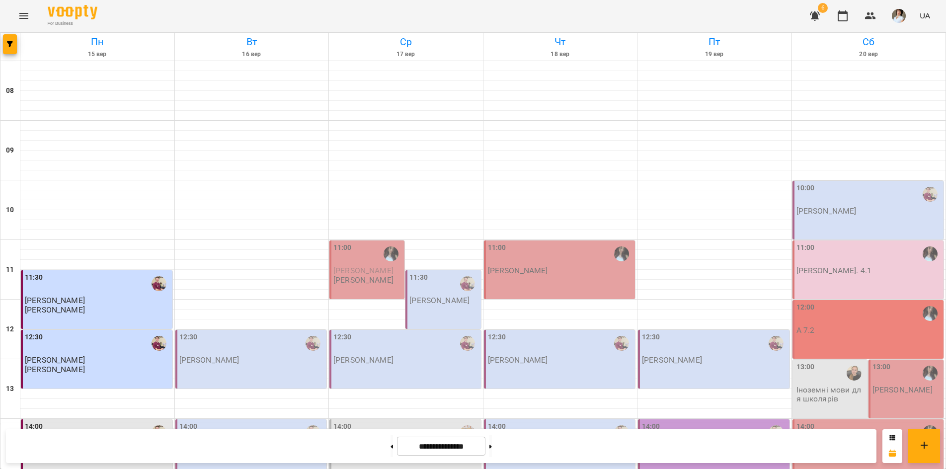
scroll to position [398, 0]
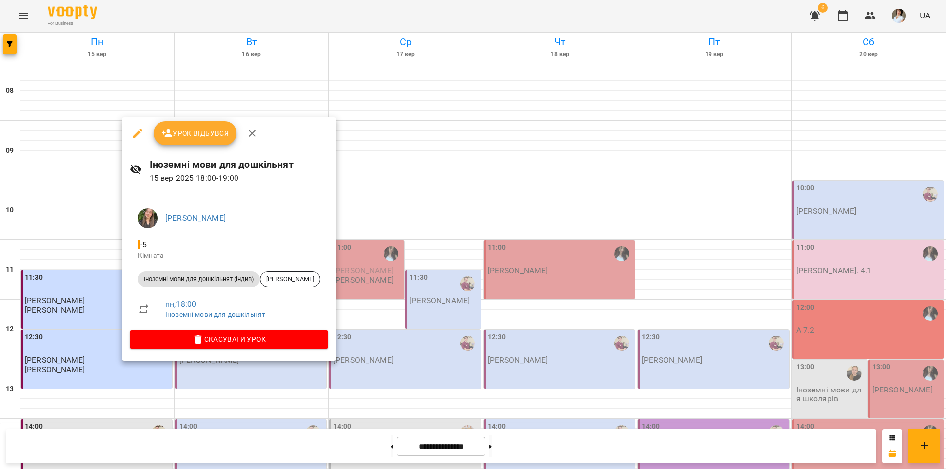
click at [271, 406] on div at bounding box center [473, 234] width 946 height 469
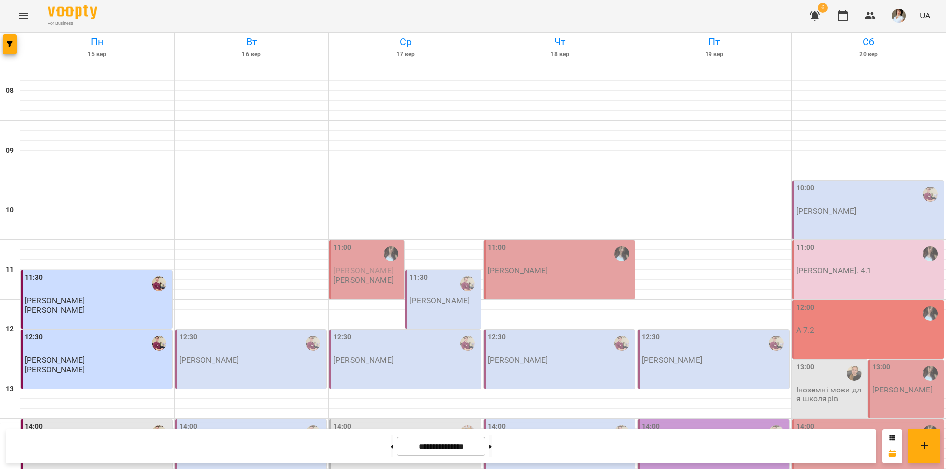
scroll to position [412, 0]
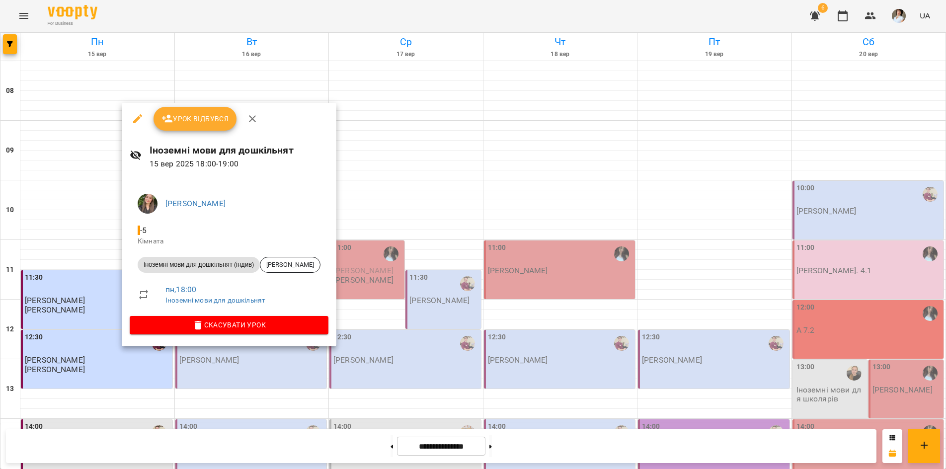
click at [119, 361] on div at bounding box center [473, 234] width 946 height 469
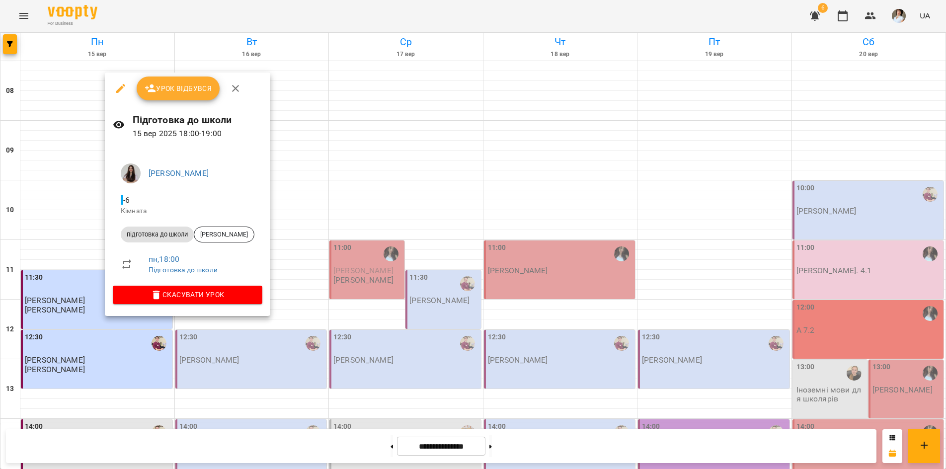
click at [156, 86] on span "Урок відбувся" at bounding box center [179, 88] width 68 height 12
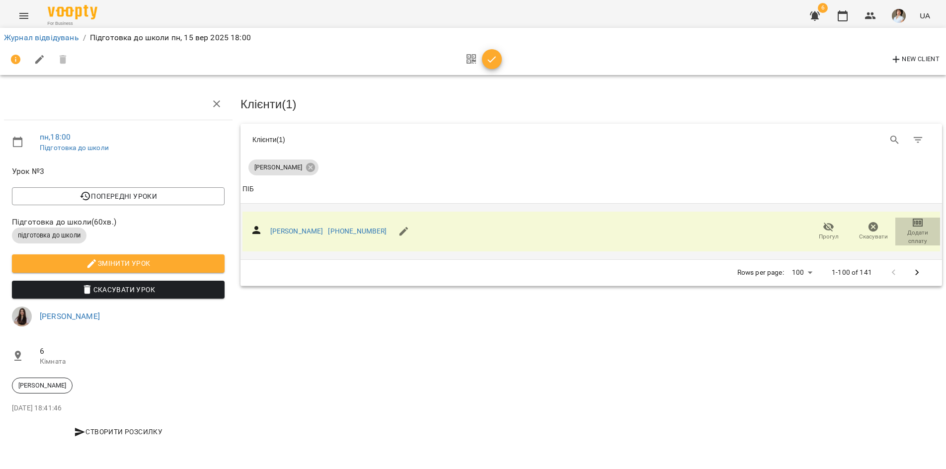
click at [919, 229] on span "Додати сплату" at bounding box center [917, 237] width 33 height 17
click at [904, 234] on li "Додати сплату разового" at bounding box center [885, 236] width 108 height 18
select select "**********"
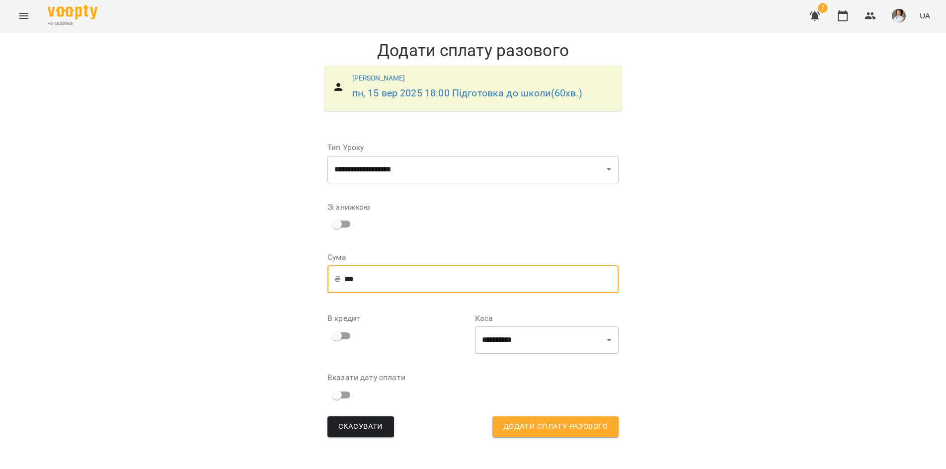
drag, startPoint x: 381, startPoint y: 279, endPoint x: 349, endPoint y: 280, distance: 31.8
click at [349, 280] on input "***" at bounding box center [481, 279] width 274 height 28
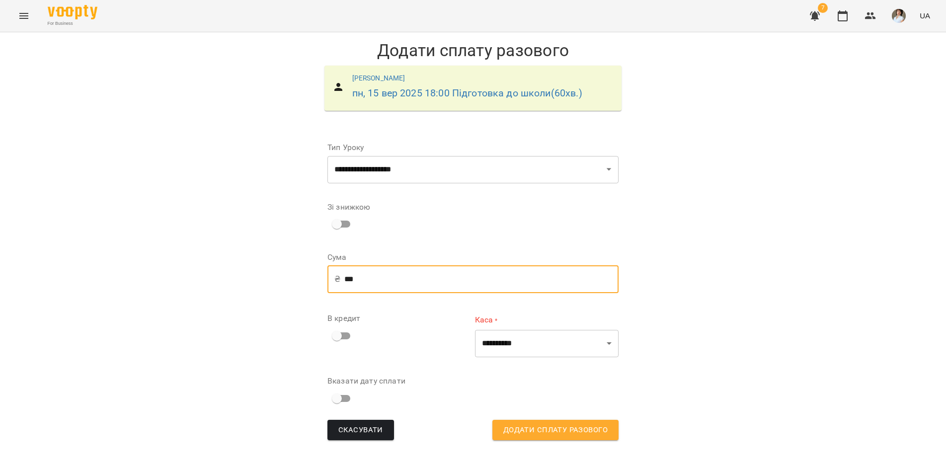
type input "***"
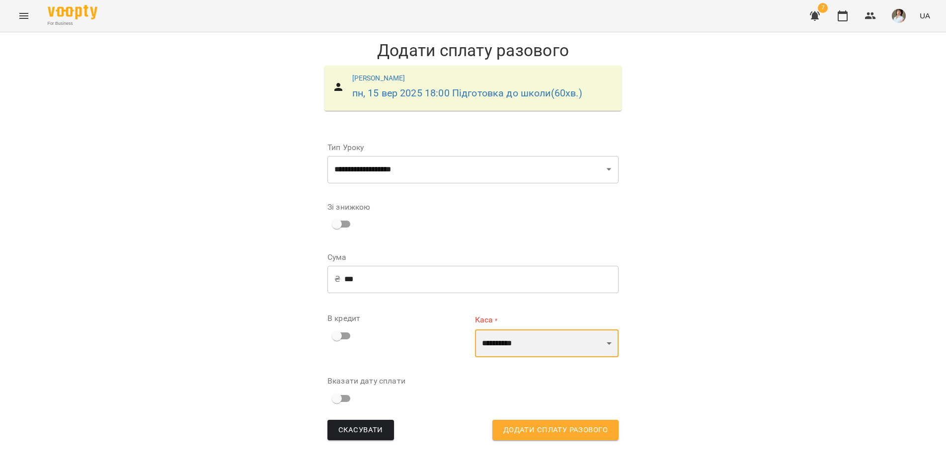
click at [529, 348] on select "**********" at bounding box center [547, 343] width 144 height 28
click at [475, 329] on select "**********" at bounding box center [547, 343] width 144 height 28
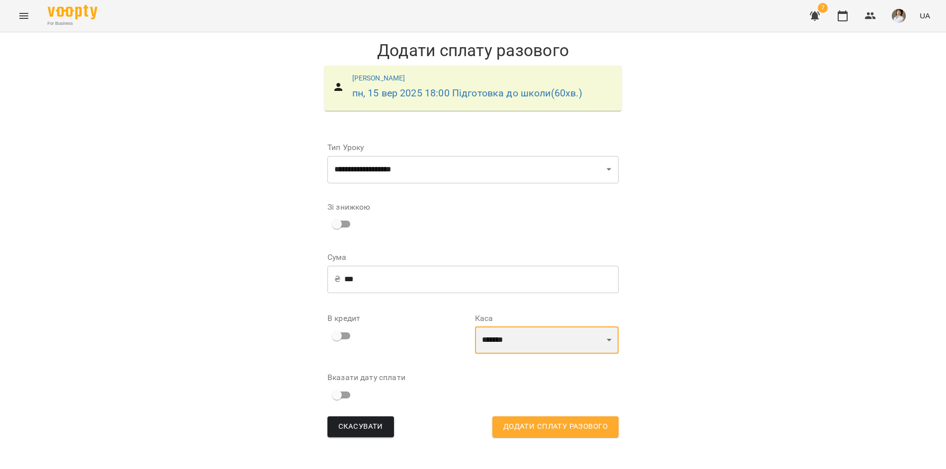
click at [521, 347] on select "**********" at bounding box center [547, 340] width 144 height 28
select select "****"
click at [475, 326] on select "**********" at bounding box center [547, 340] width 144 height 28
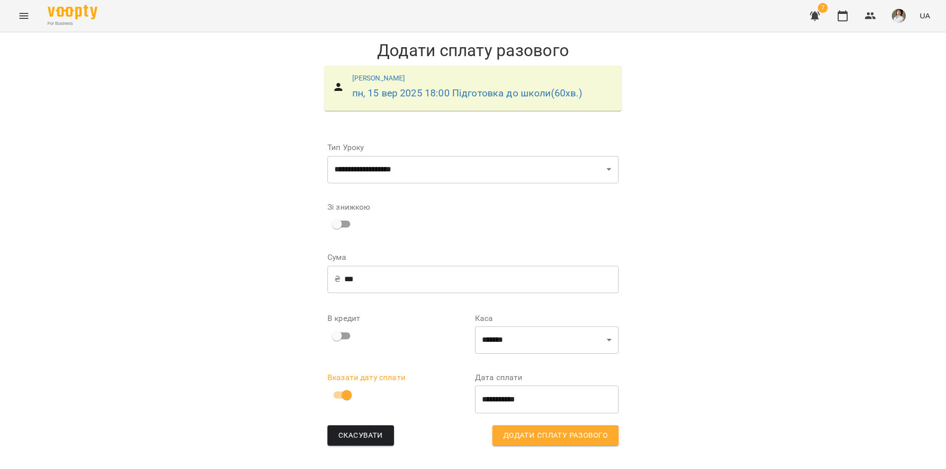
click at [541, 436] on span "Додати сплату разового" at bounding box center [555, 435] width 104 height 13
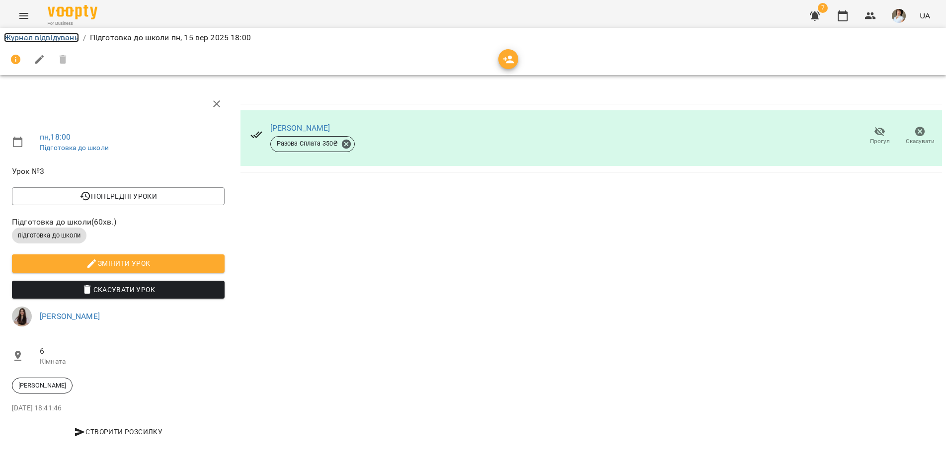
click at [28, 38] on link "Журнал відвідувань" at bounding box center [41, 37] width 75 height 9
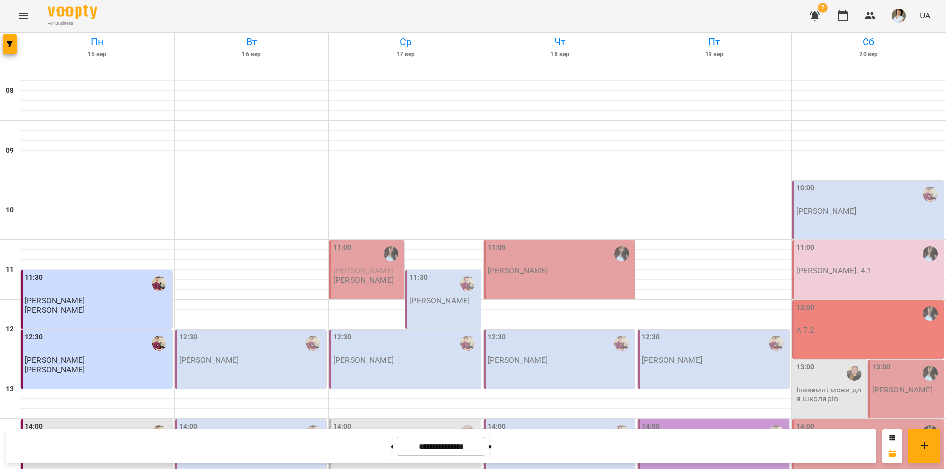
scroll to position [398, 0]
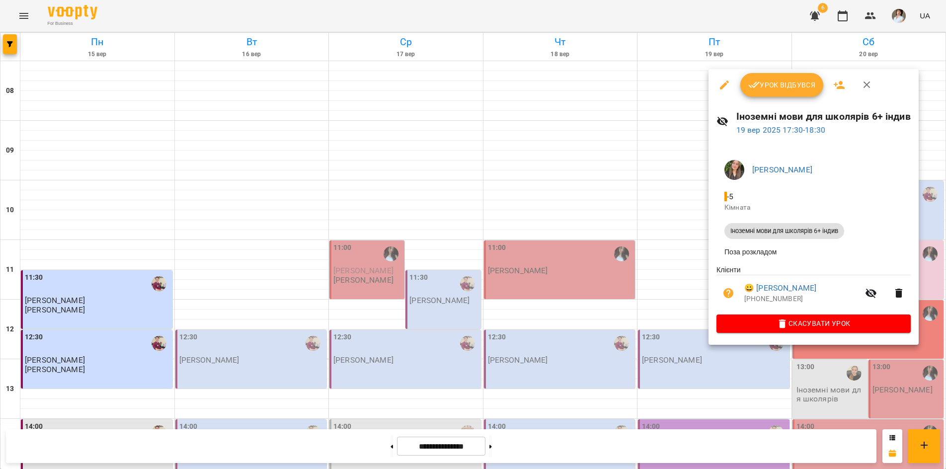
click at [557, 383] on div at bounding box center [473, 234] width 946 height 469
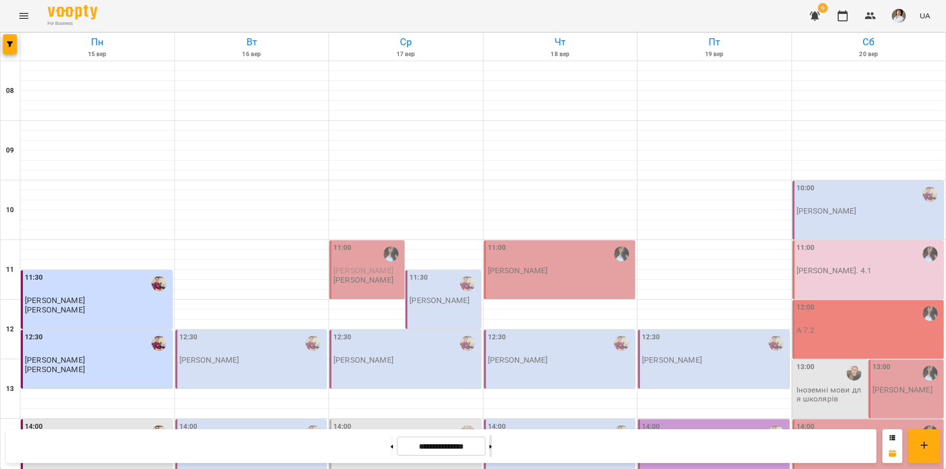
click at [492, 445] on icon at bounding box center [490, 447] width 2 height 4
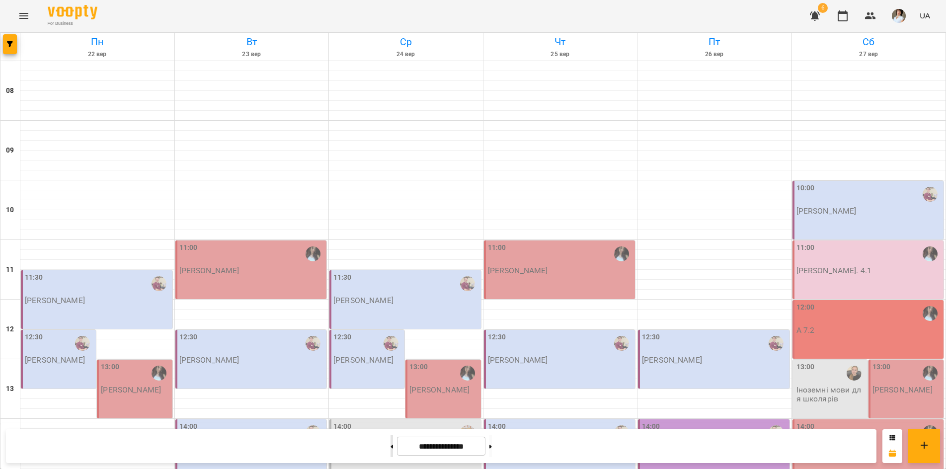
click at [391, 448] on button at bounding box center [392, 446] width 2 height 22
type input "**********"
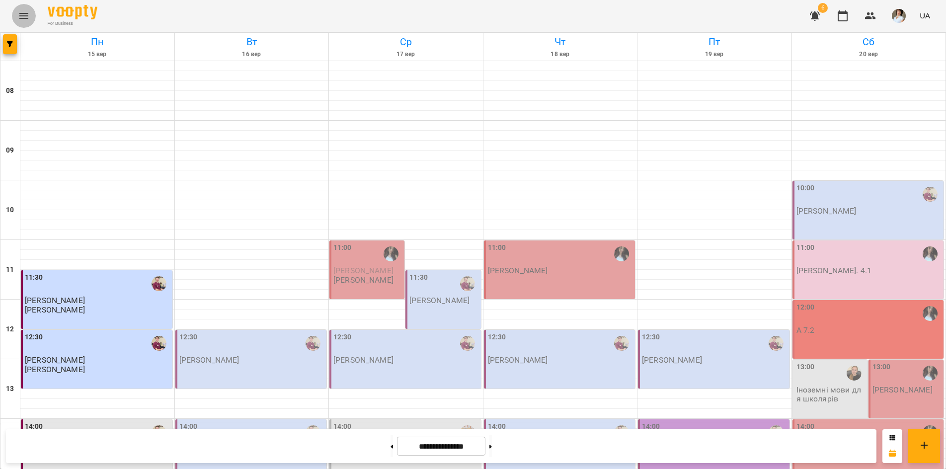
click at [21, 22] on button "Menu" at bounding box center [24, 16] width 24 height 24
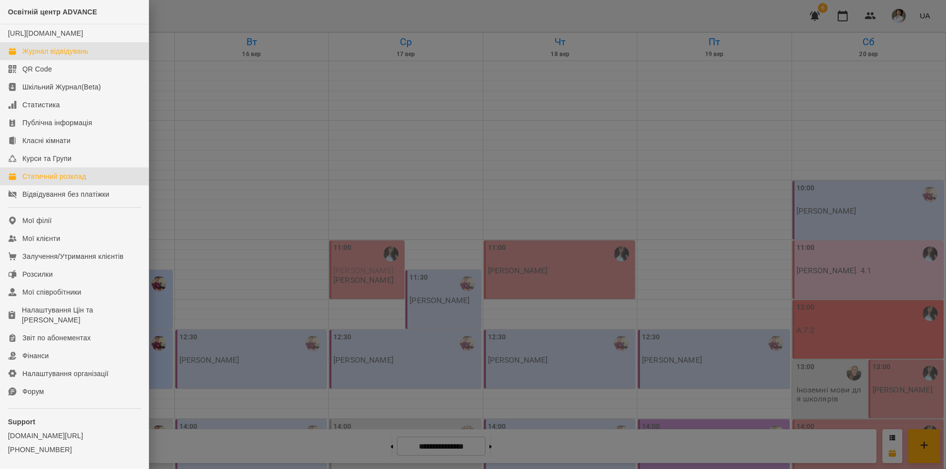
click at [70, 181] on div "Статичний розклад" at bounding box center [54, 176] width 64 height 10
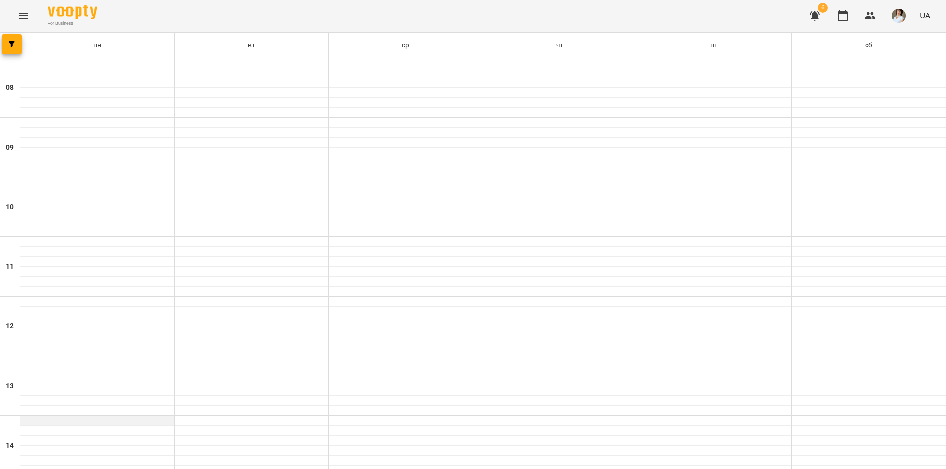
scroll to position [364, 0]
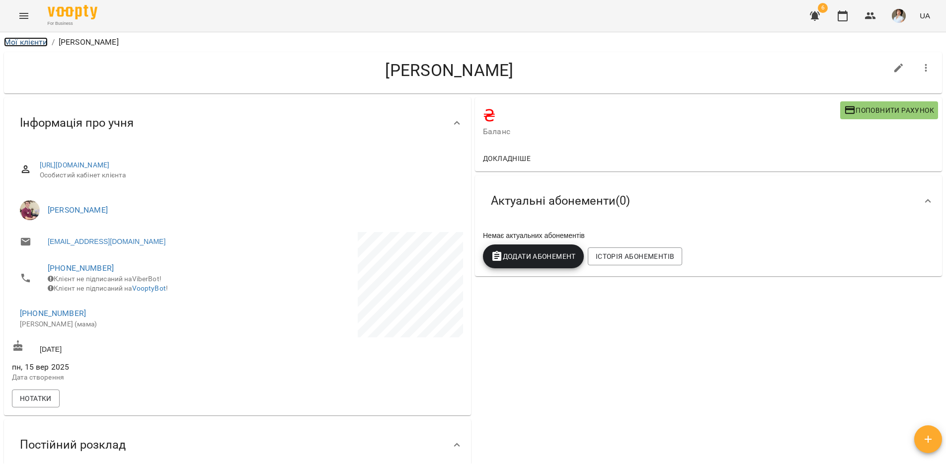
click at [27, 39] on link "Мої клієнти" at bounding box center [26, 41] width 44 height 9
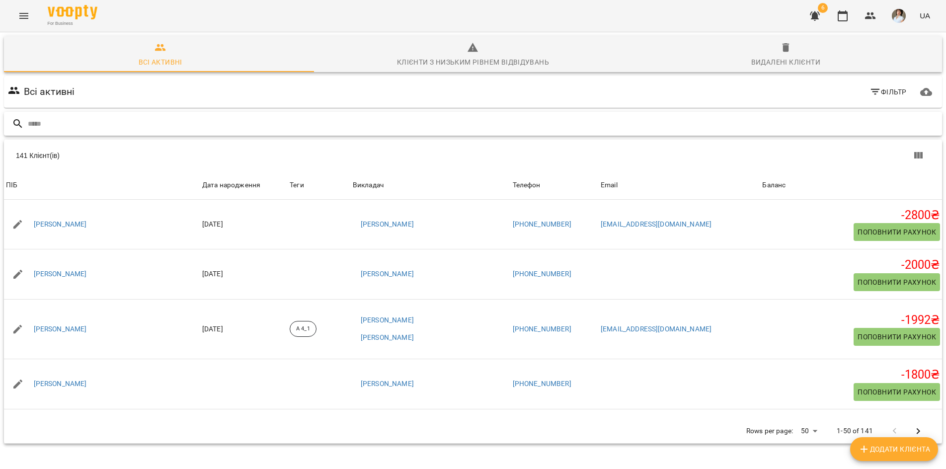
click at [114, 125] on input "text" at bounding box center [483, 124] width 910 height 16
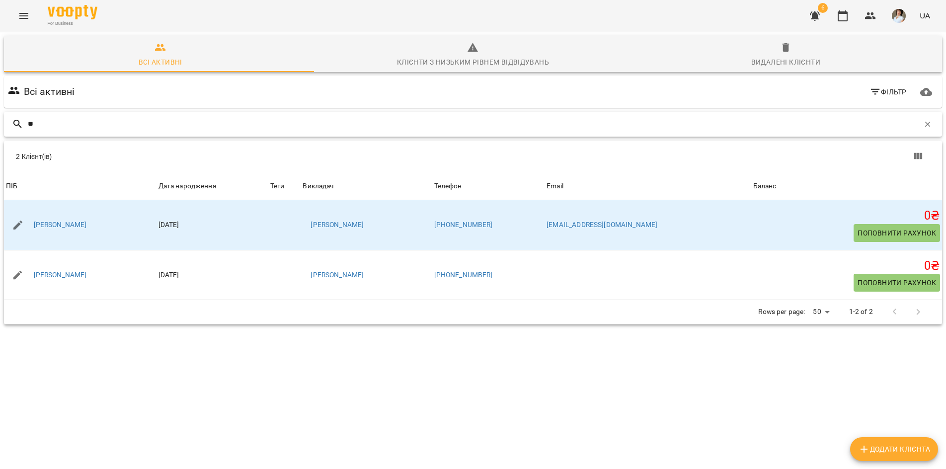
type input "**"
click at [924, 124] on icon "button" at bounding box center [927, 124] width 9 height 9
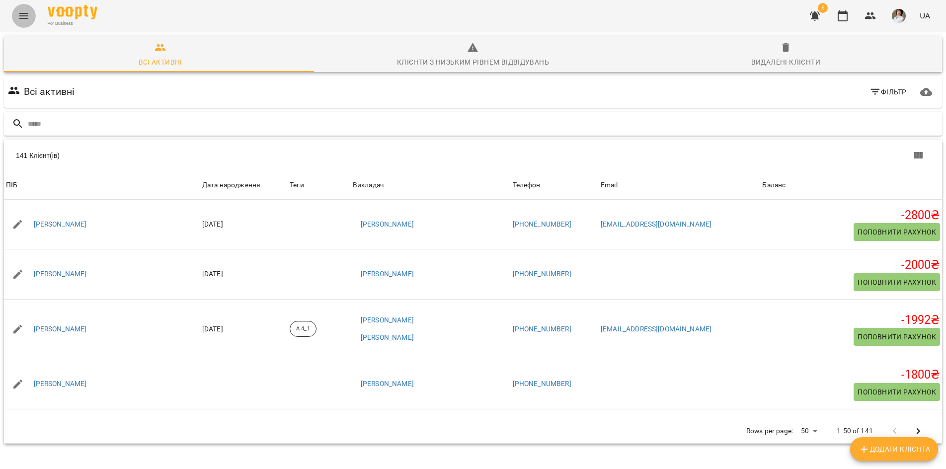
click at [23, 13] on icon "Menu" at bounding box center [23, 16] width 9 height 6
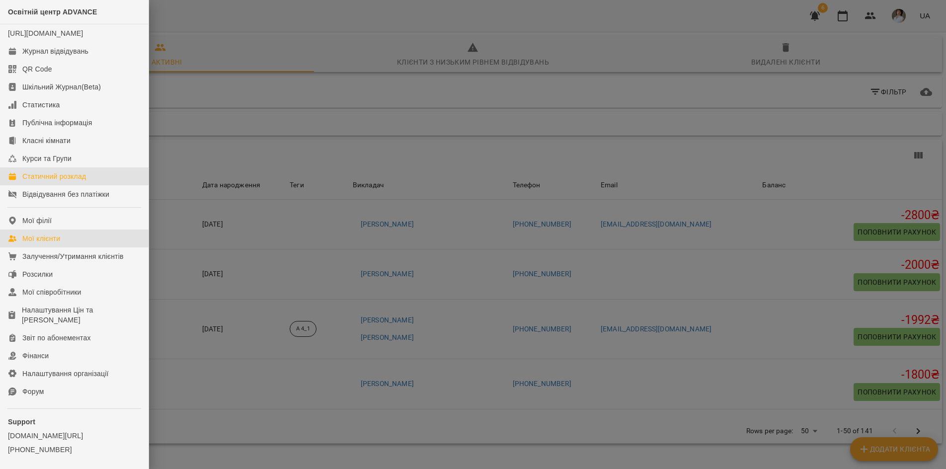
click at [62, 181] on div "Статичний розклад" at bounding box center [54, 176] width 64 height 10
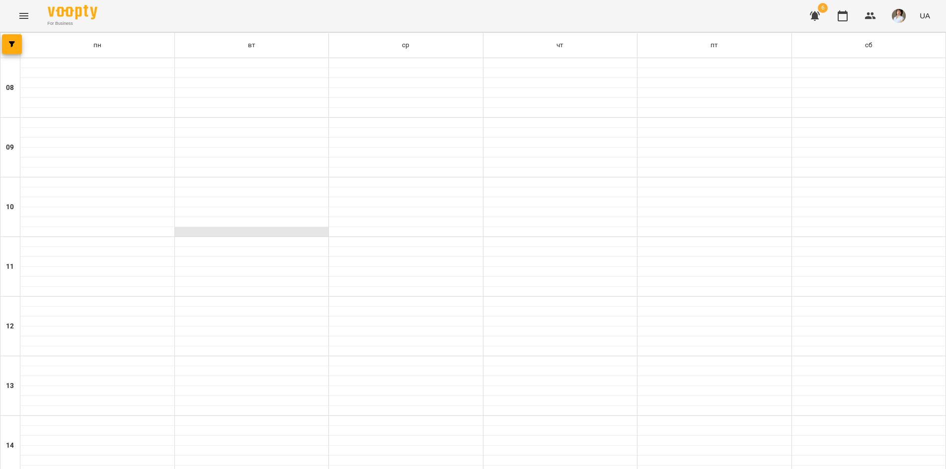
scroll to position [364, 0]
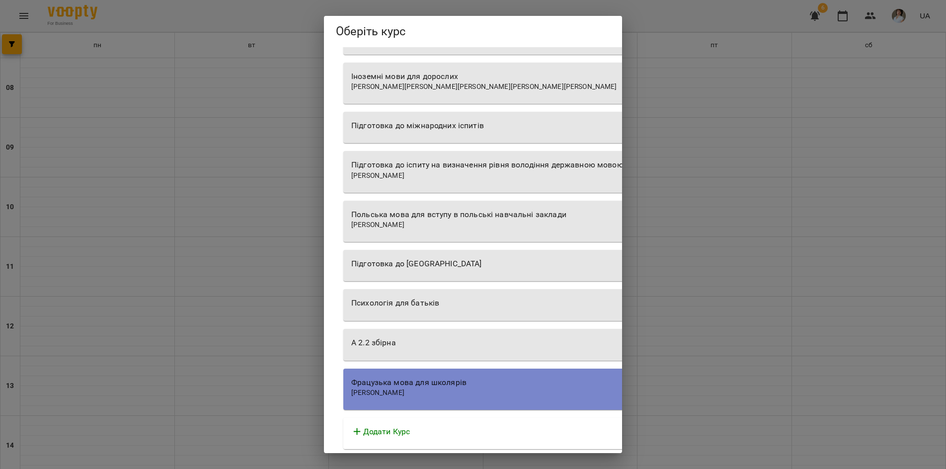
scroll to position [1468, 0]
click at [279, 335] on div "Оберіть курс Оберіть курс [PERSON_NAME]. 4.1 [PERSON_NAME] А 5.1 [PERSON_NAME] …" at bounding box center [473, 234] width 946 height 469
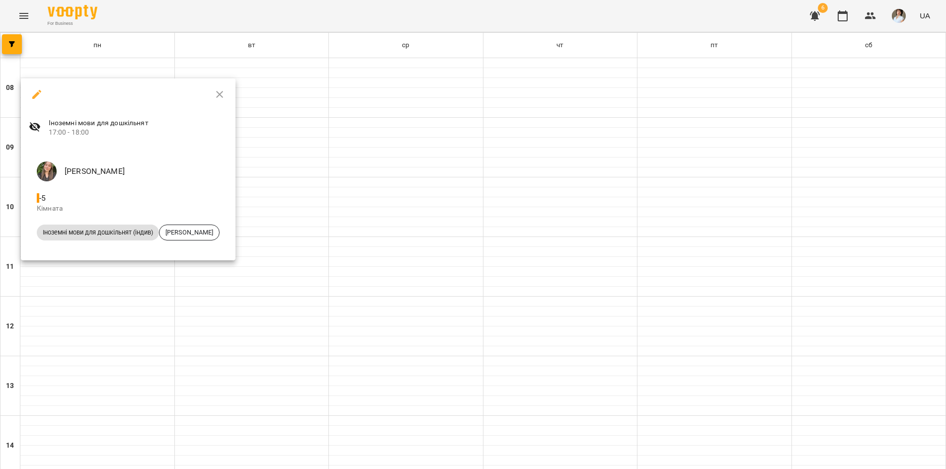
click at [503, 256] on div at bounding box center [473, 234] width 946 height 469
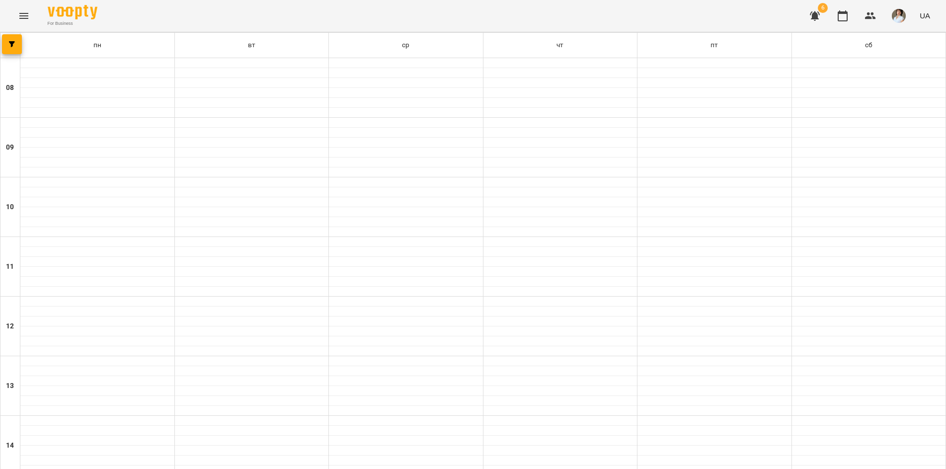
scroll to position [364, 0]
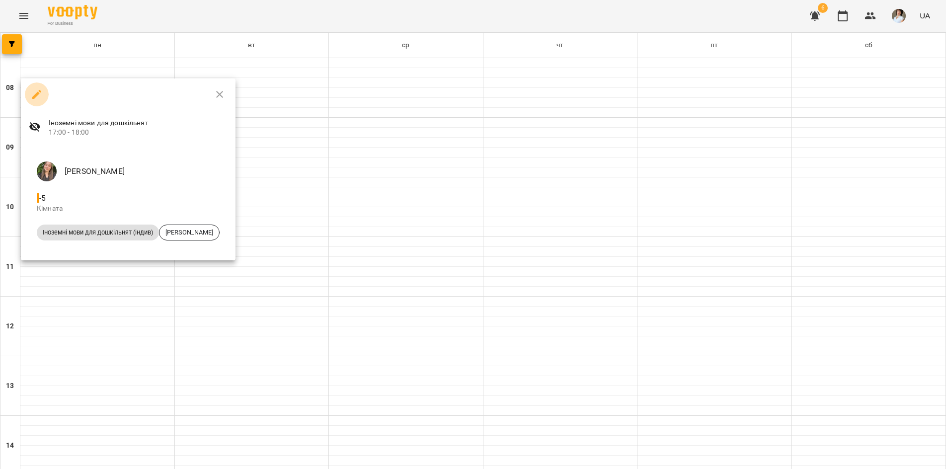
click at [36, 91] on icon "button" at bounding box center [37, 94] width 12 height 12
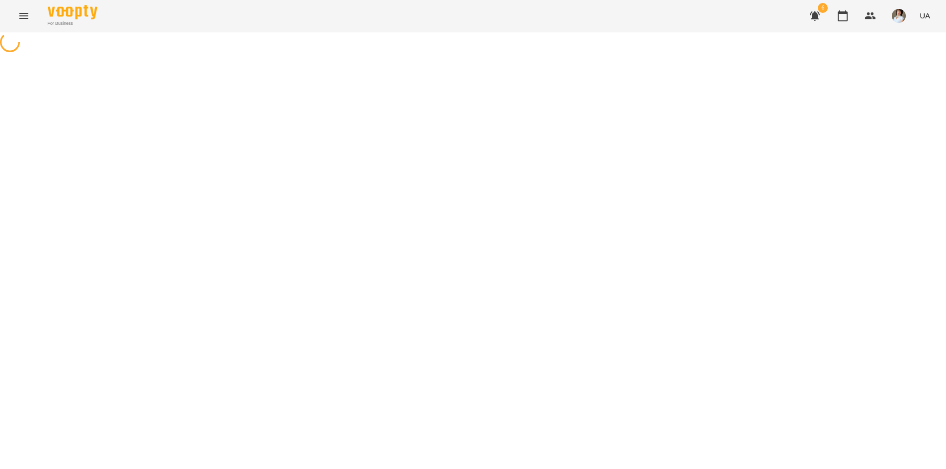
select select "*"
select select "**********"
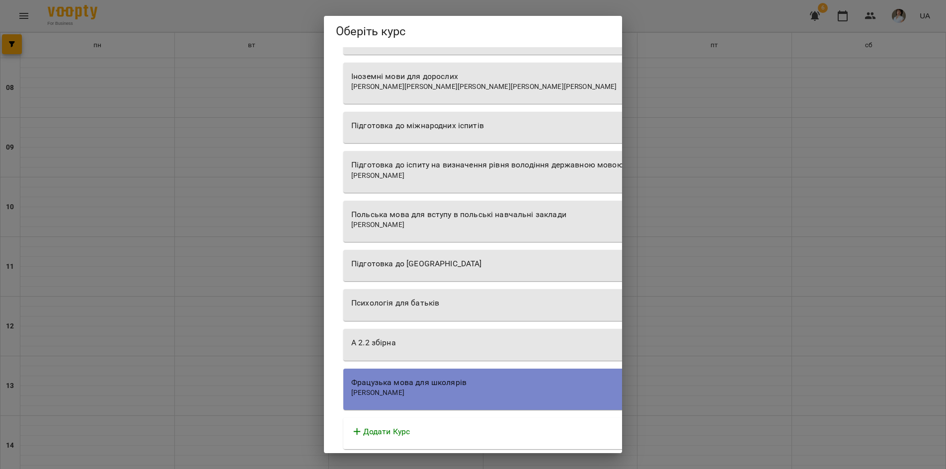
scroll to position [1468, 0]
click at [708, 78] on div "Оберіть курс Оберіть курс А. 4.1 Василевська Анастасія Михайлівна А 5.1 Василев…" at bounding box center [473, 234] width 946 height 469
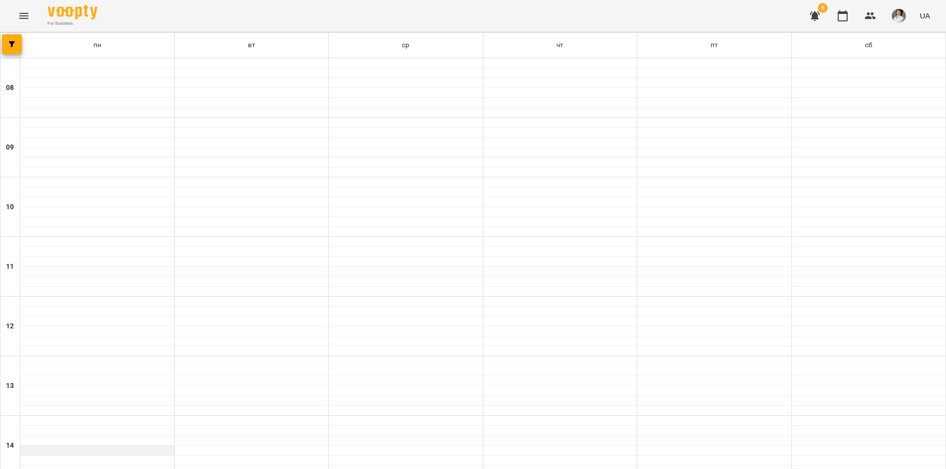
scroll to position [364, 0]
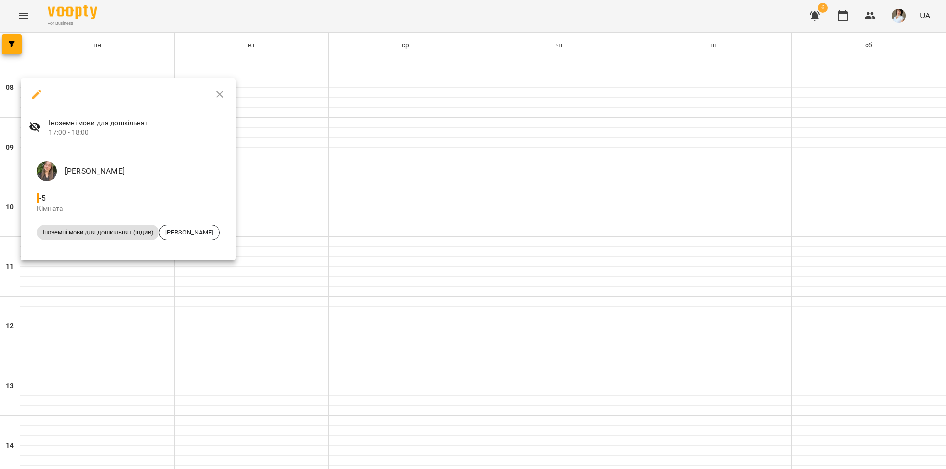
click at [321, 309] on div at bounding box center [473, 234] width 946 height 469
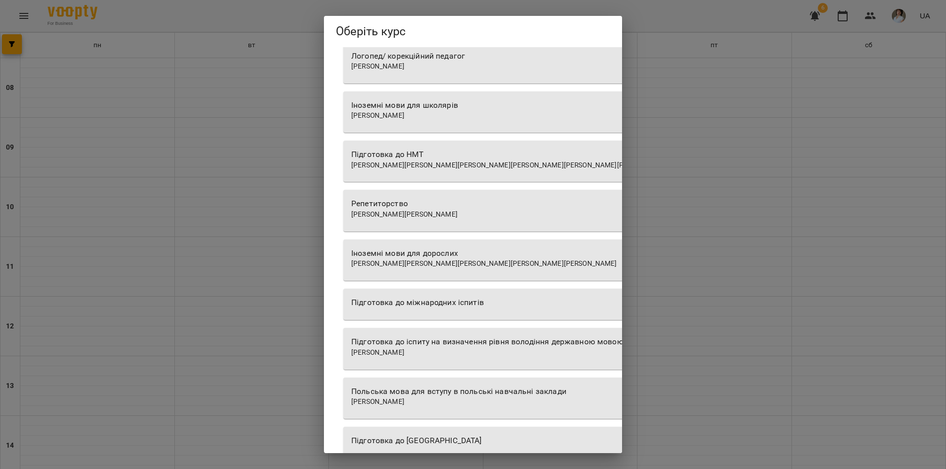
scroll to position [1468, 0]
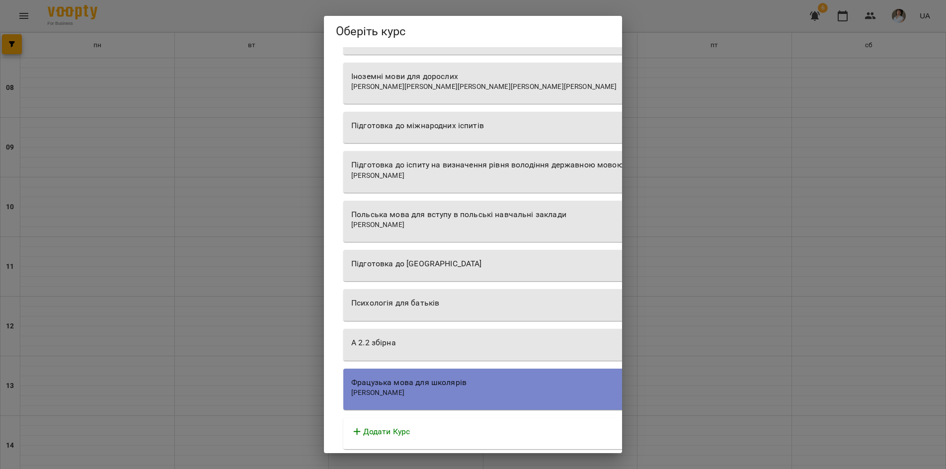
click at [701, 268] on div "Оберіть курс Оберіть курс А. 4.1 Василевська Анастасія Михайлівна А 5.1 Василев…" at bounding box center [473, 234] width 946 height 469
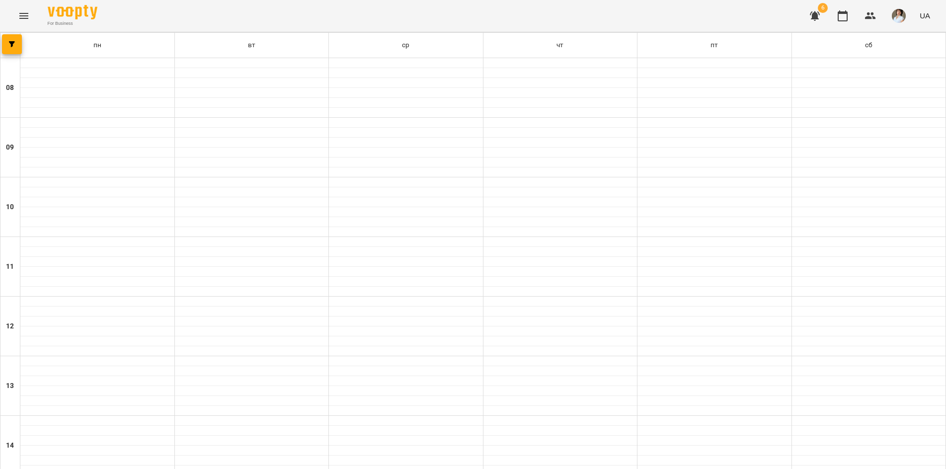
click at [27, 16] on icon "Menu" at bounding box center [23, 16] width 9 height 6
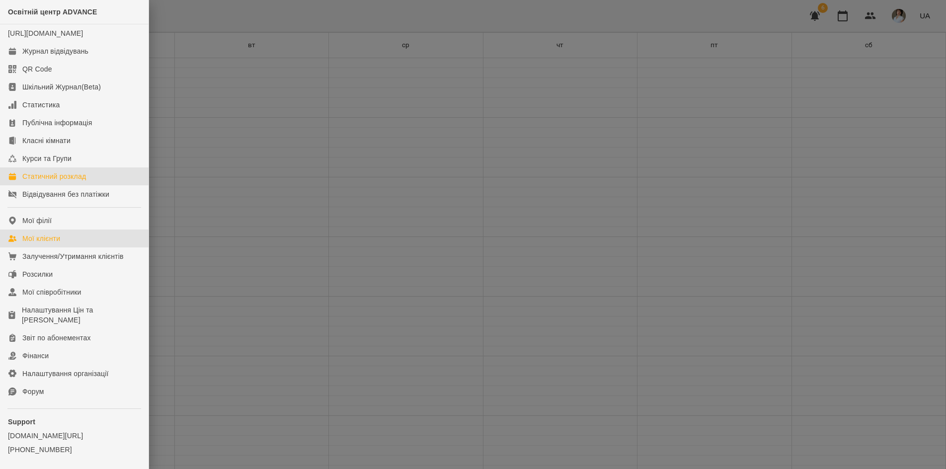
click at [53, 244] on div "Мої клієнти" at bounding box center [41, 239] width 38 height 10
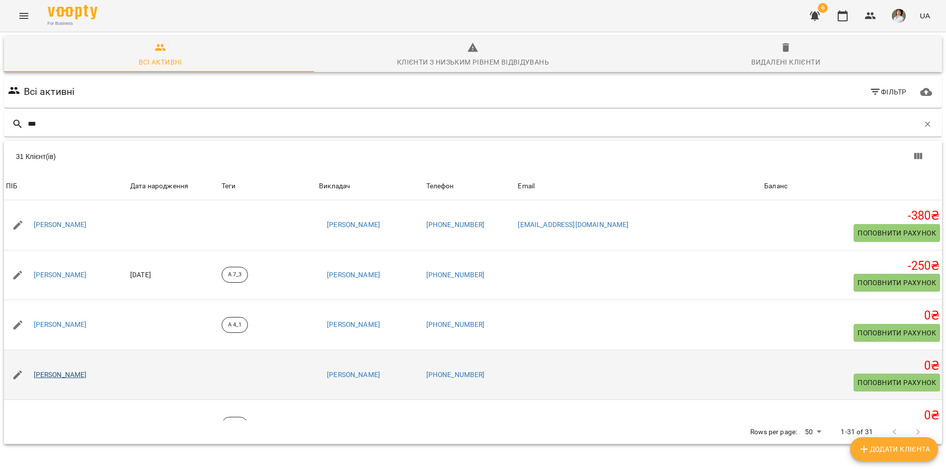
type input "***"
click at [87, 373] on link "[PERSON_NAME]" at bounding box center [60, 375] width 53 height 10
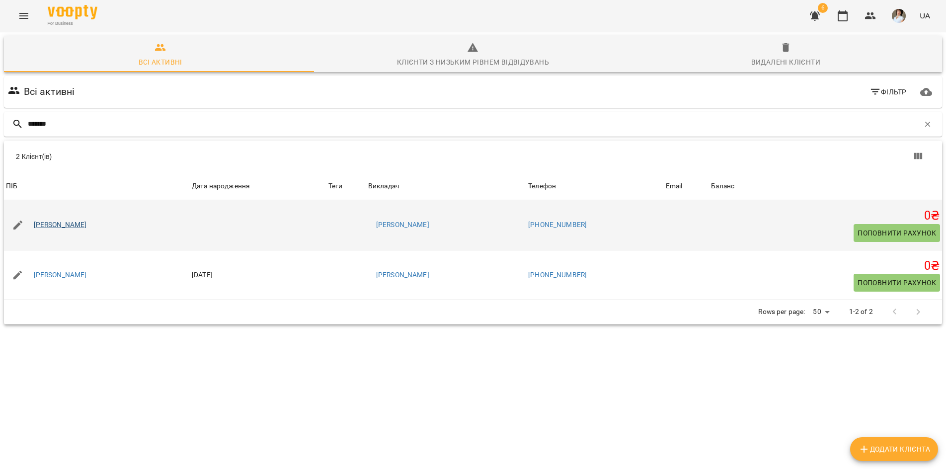
type input "*******"
click at [67, 222] on link "[PERSON_NAME]" at bounding box center [60, 225] width 53 height 10
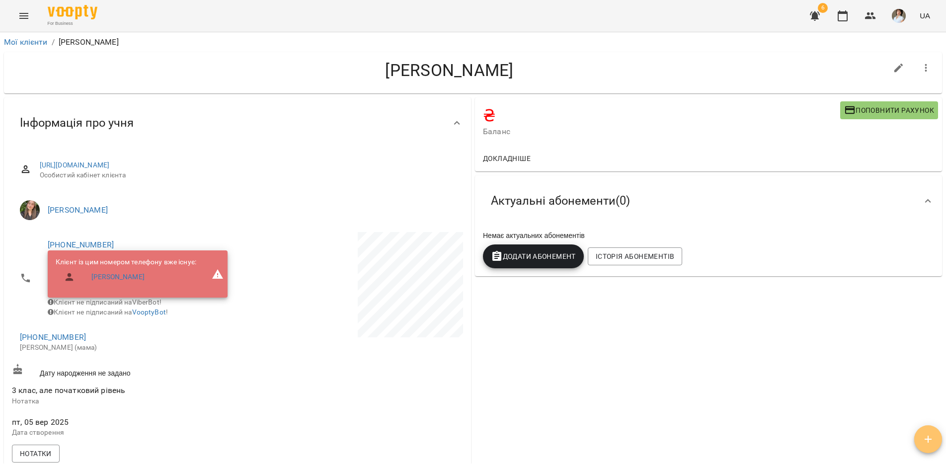
click at [928, 439] on icon "button" at bounding box center [928, 439] width 12 height 12
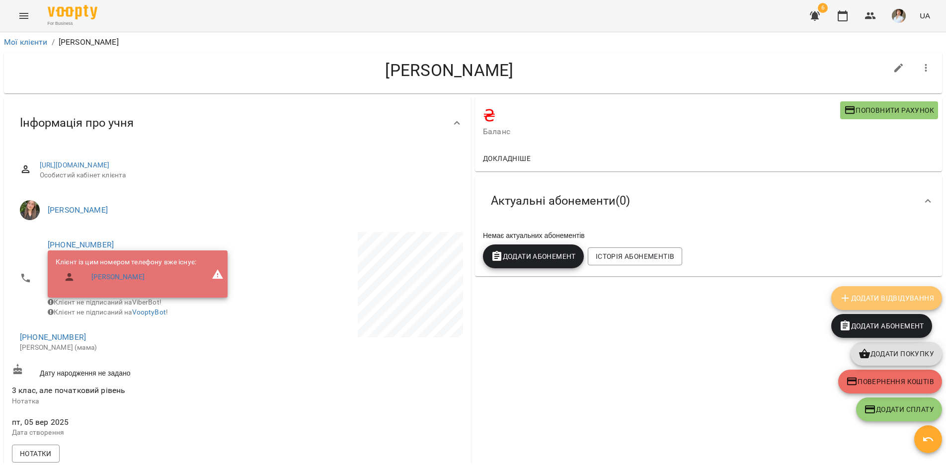
click at [852, 297] on span "Додати Відвідування" at bounding box center [886, 298] width 95 height 12
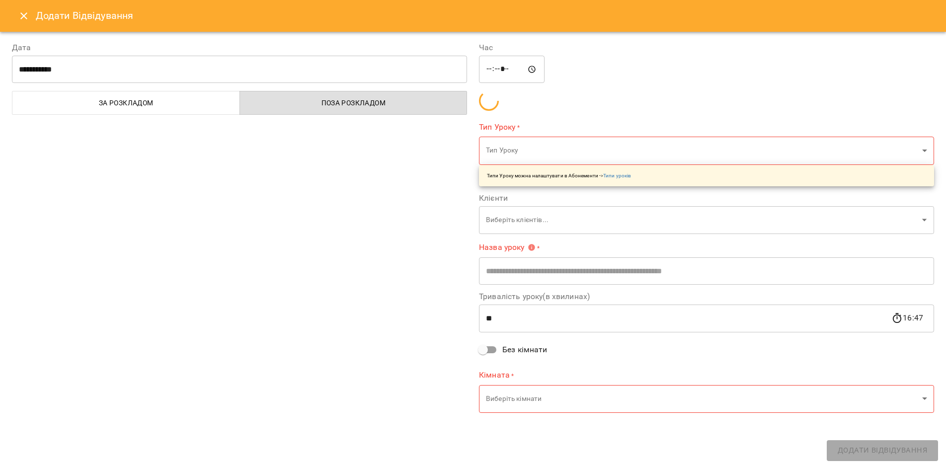
type input "**********"
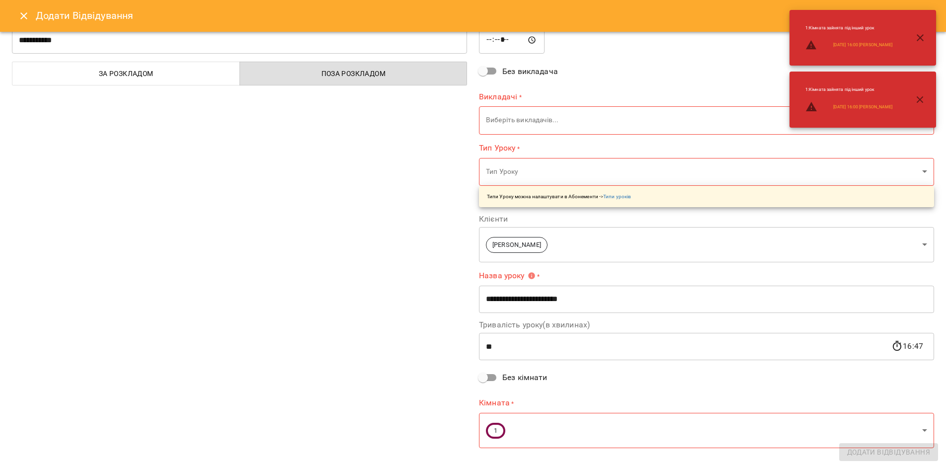
scroll to position [42, 0]
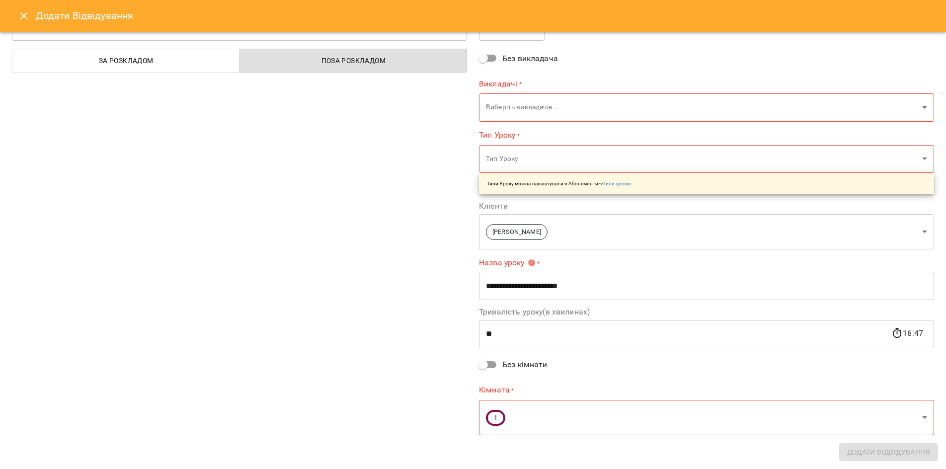
click at [607, 286] on input "**********" at bounding box center [706, 286] width 455 height 28
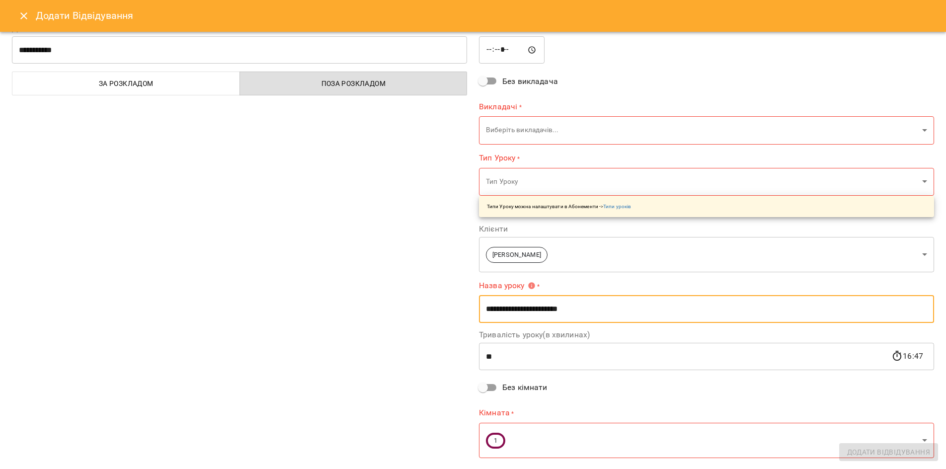
scroll to position [0, 0]
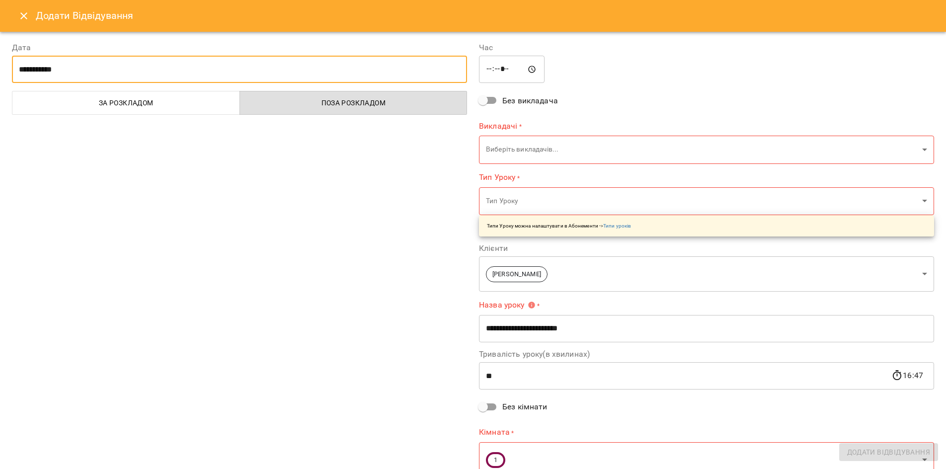
click at [97, 77] on input "**********" at bounding box center [239, 70] width 455 height 28
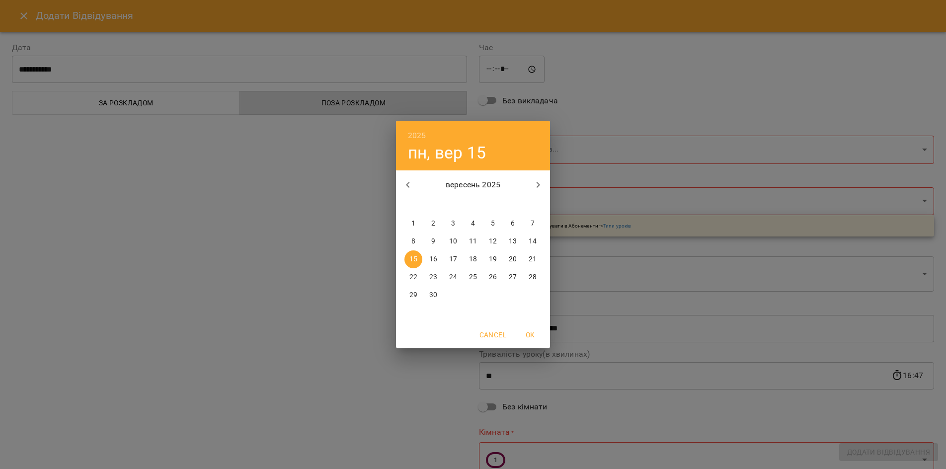
click at [325, 275] on div "2025 пн, вер 15 вересень 2025 пн вт ср чт пт сб нд 1 2 3 4 5 6 7 8 9 10 11 12 1…" at bounding box center [473, 234] width 946 height 469
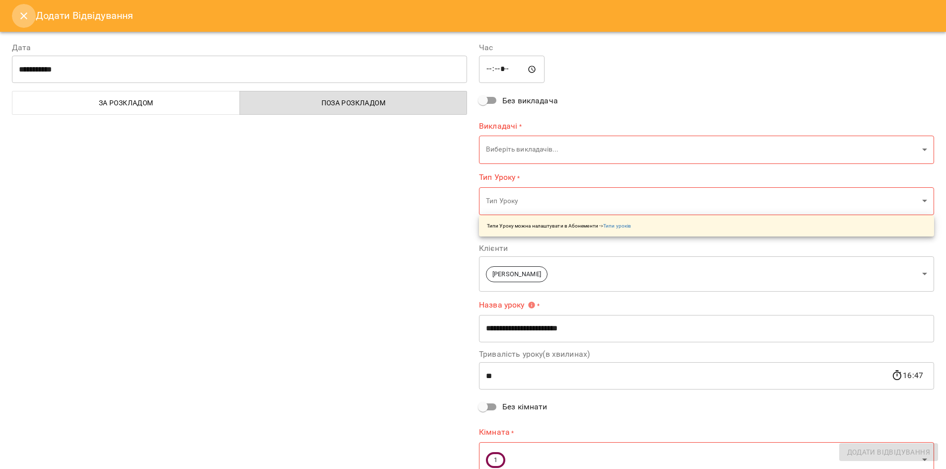
click at [23, 10] on icon "Close" at bounding box center [24, 16] width 12 height 12
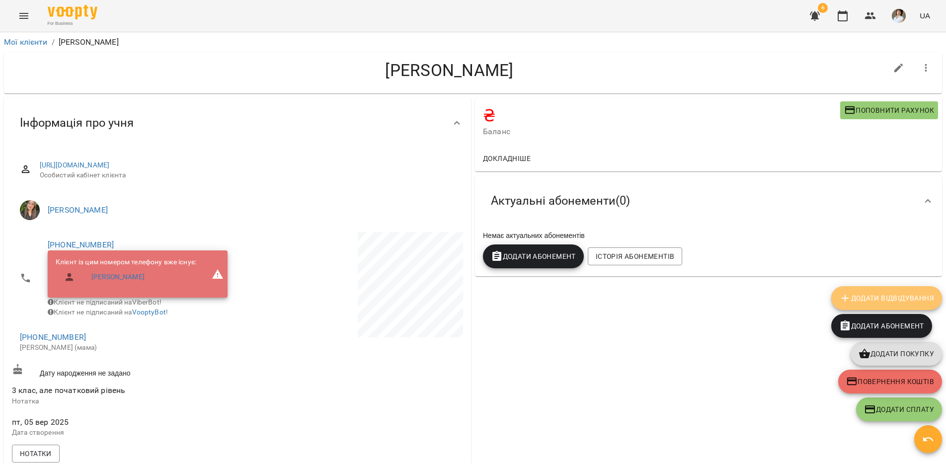
click at [881, 296] on span "Додати Відвідування" at bounding box center [886, 298] width 95 height 12
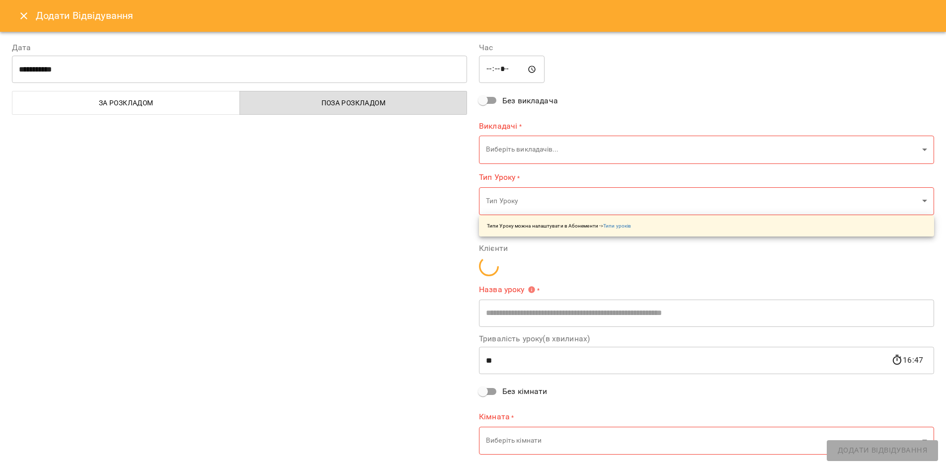
type input "**********"
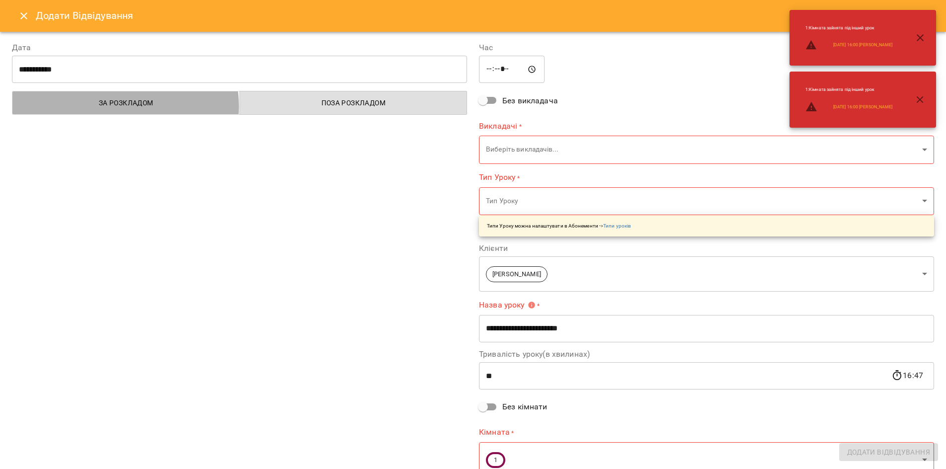
click at [120, 106] on span "За розкладом" at bounding box center [126, 103] width 216 height 12
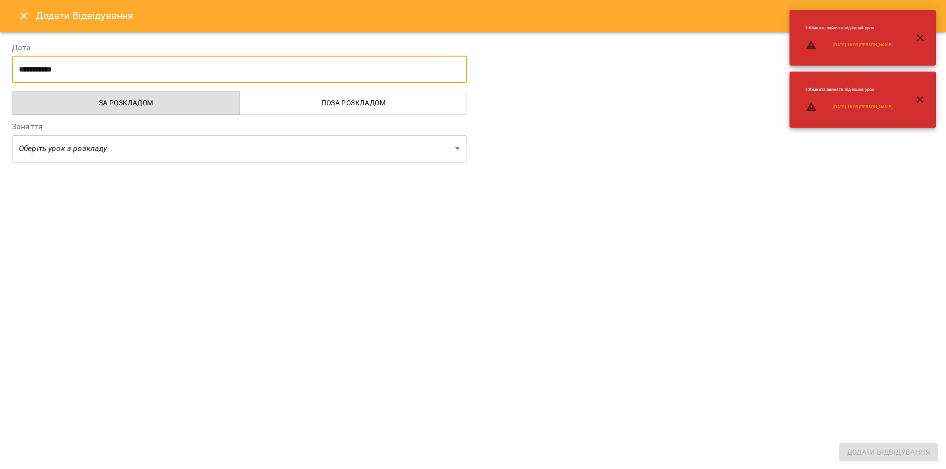
click at [114, 66] on input "**********" at bounding box center [239, 70] width 455 height 28
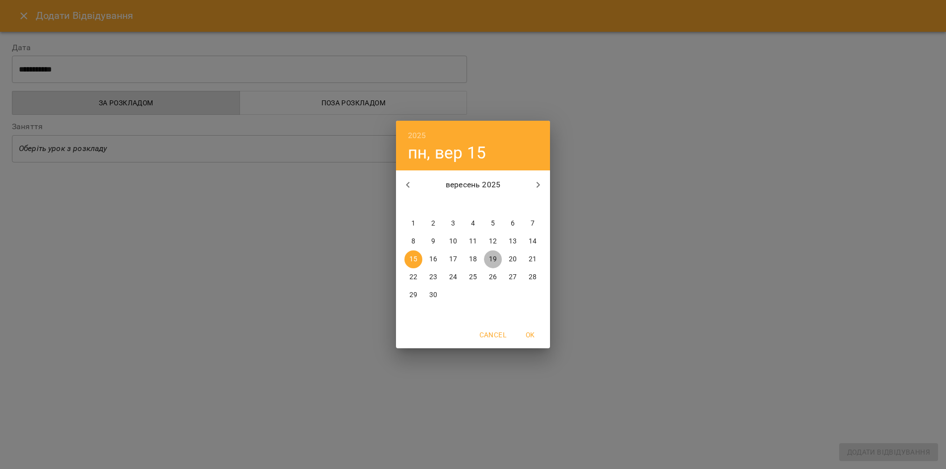
click at [495, 259] on p "19" at bounding box center [493, 259] width 8 height 10
type input "**********"
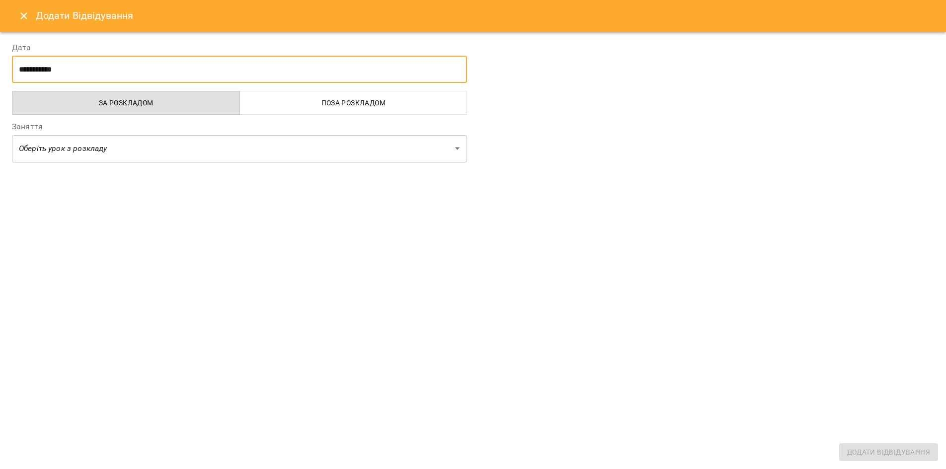
click at [320, 151] on body "For Business 6 UA Мої клієнти / Миханчук Олексій Миханчук Олексій ₴ Баланс Попо…" at bounding box center [473, 250] width 946 height 501
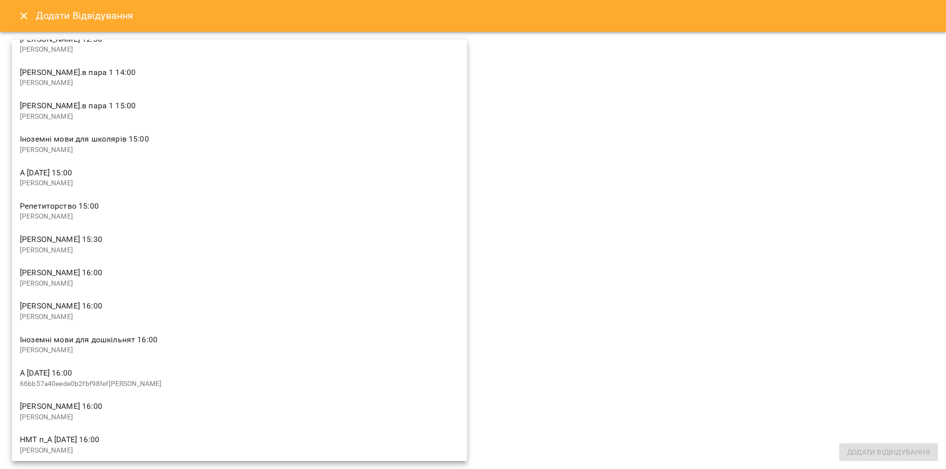
scroll to position [50, 0]
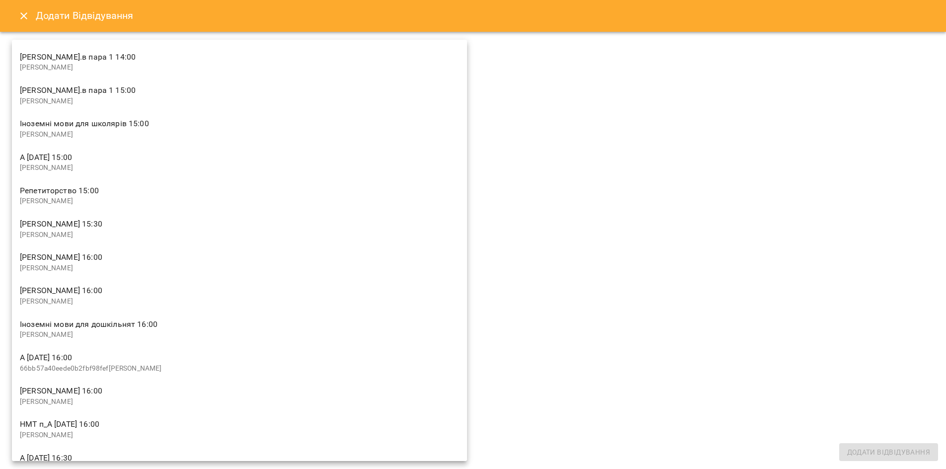
click at [86, 329] on span "Іноземні мови для дошкільнят 16:00" at bounding box center [239, 325] width 439 height 12
type input "**********"
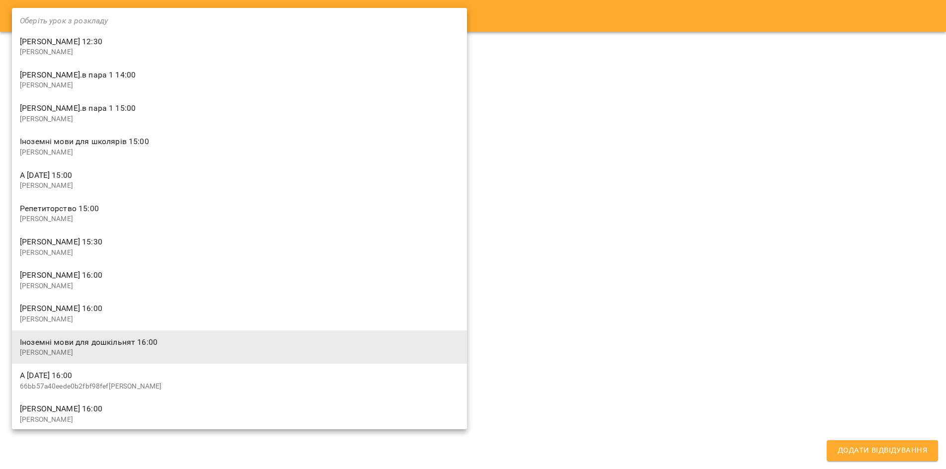
click at [360, 172] on body "For Business 6 UA Мої клієнти / Миханчук Олексій Миханчук Олексій ₴ Баланс Попо…" at bounding box center [473, 250] width 946 height 501
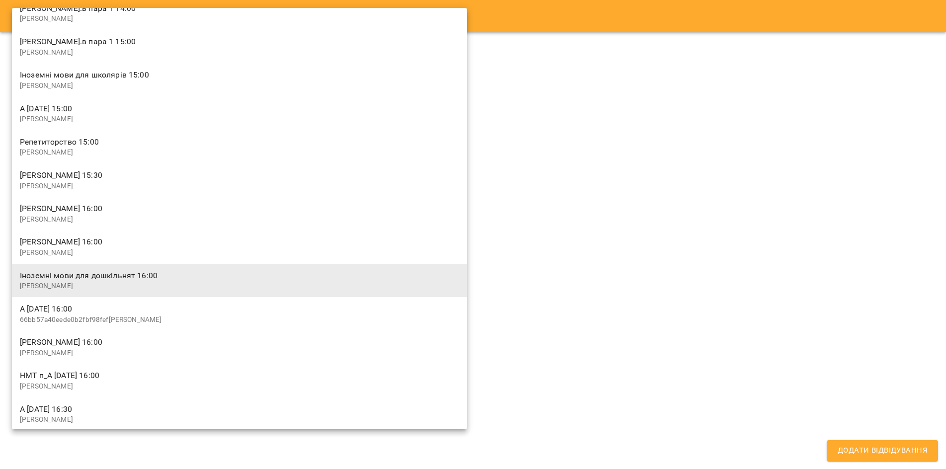
scroll to position [0, 0]
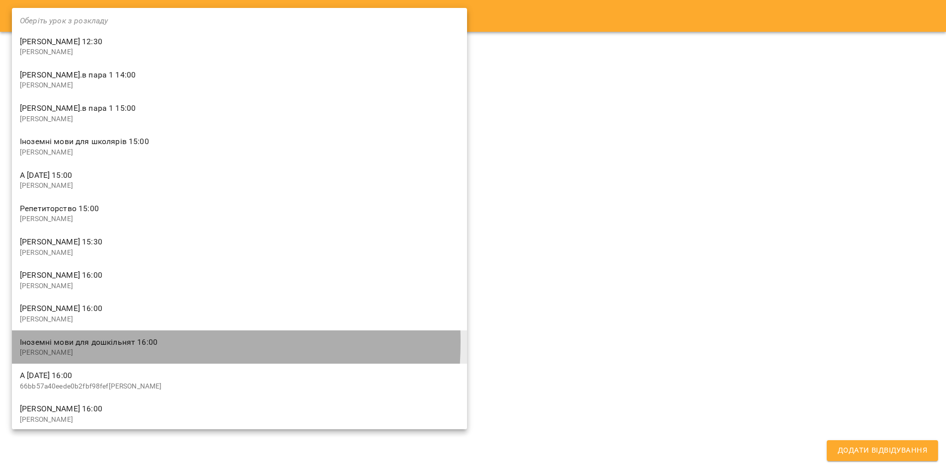
click at [101, 342] on span "Іноземні мови для дошкільнят 16:00" at bounding box center [239, 342] width 439 height 12
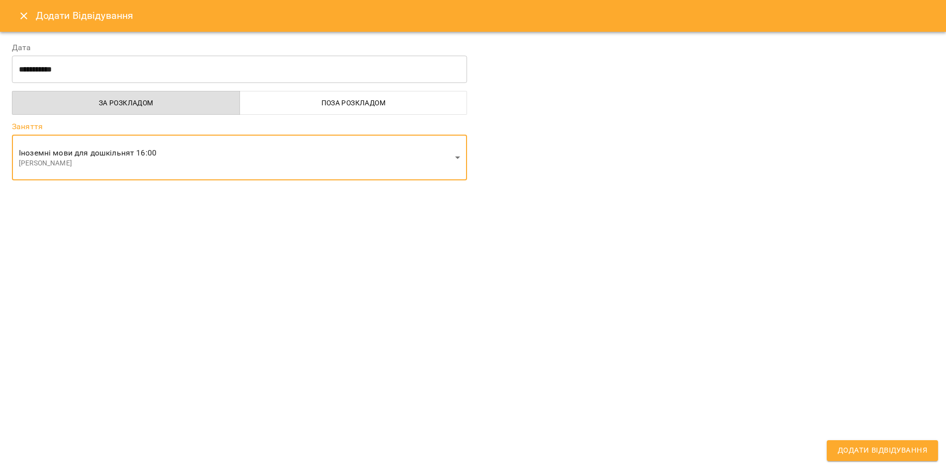
click at [577, 277] on div "**********" at bounding box center [473, 250] width 946 height 437
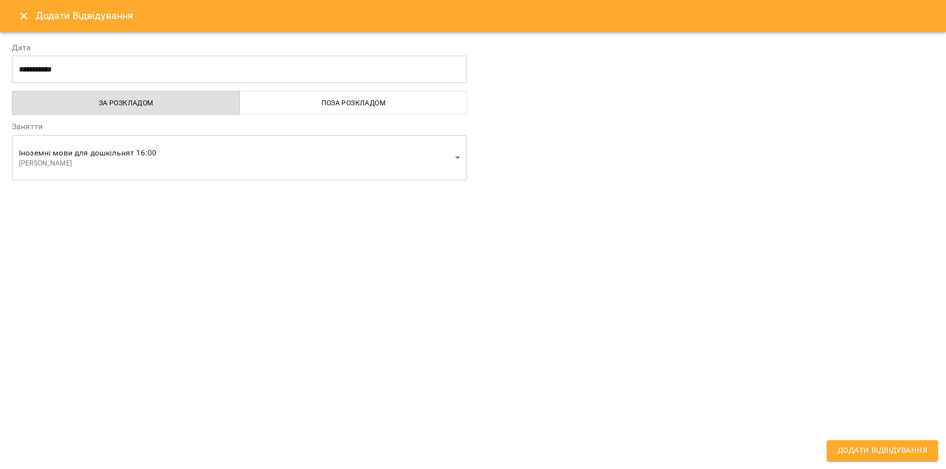
click at [896, 450] on span "Додати Відвідування" at bounding box center [882, 450] width 89 height 13
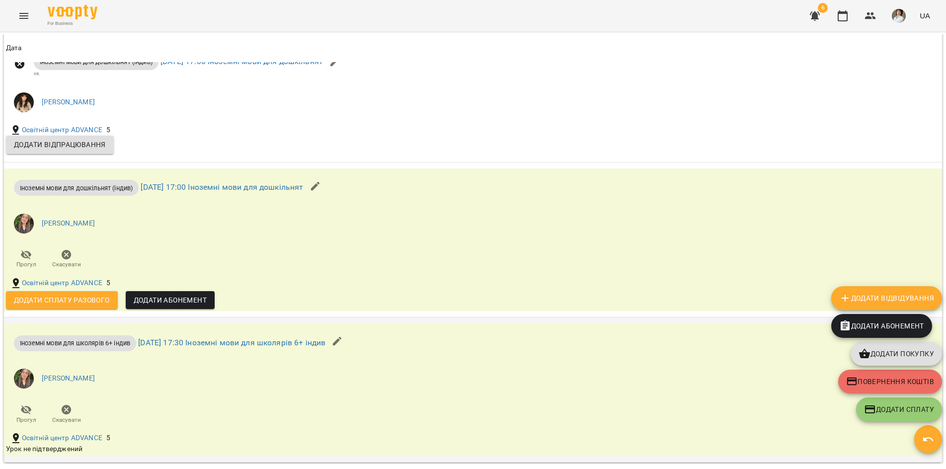
scroll to position [788, 0]
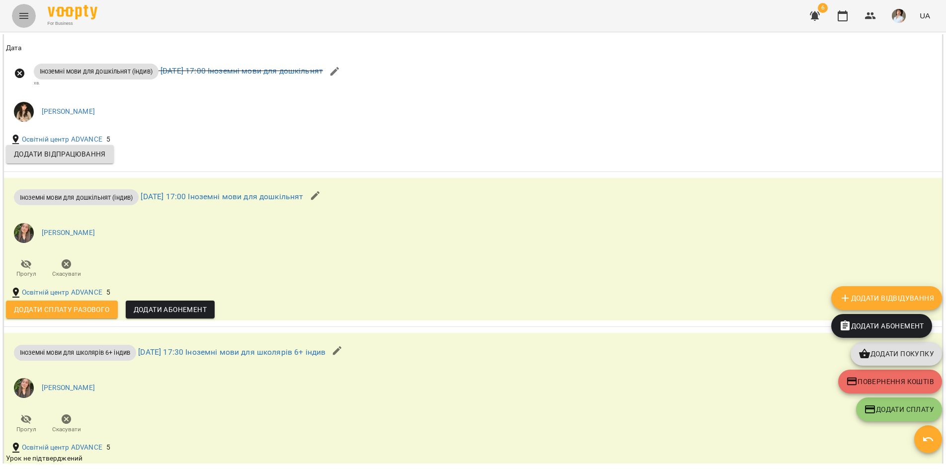
click at [24, 17] on icon "Menu" at bounding box center [24, 16] width 12 height 12
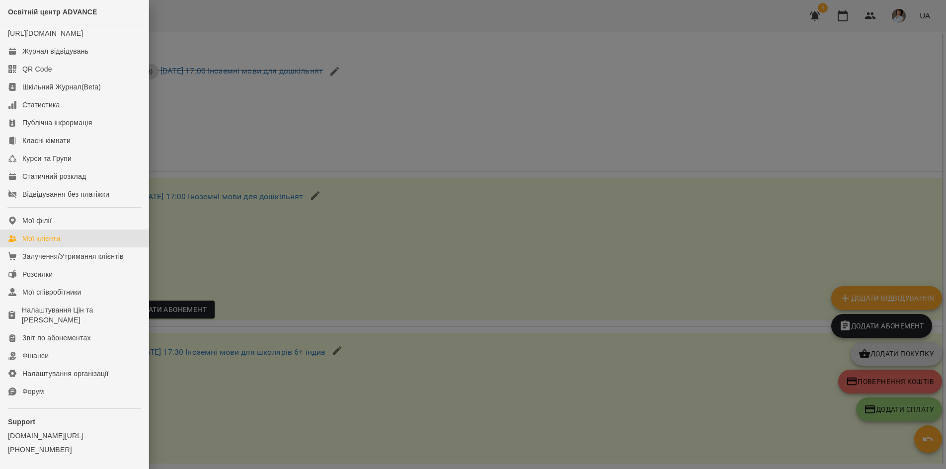
click at [64, 246] on link "Мої клієнти" at bounding box center [74, 239] width 149 height 18
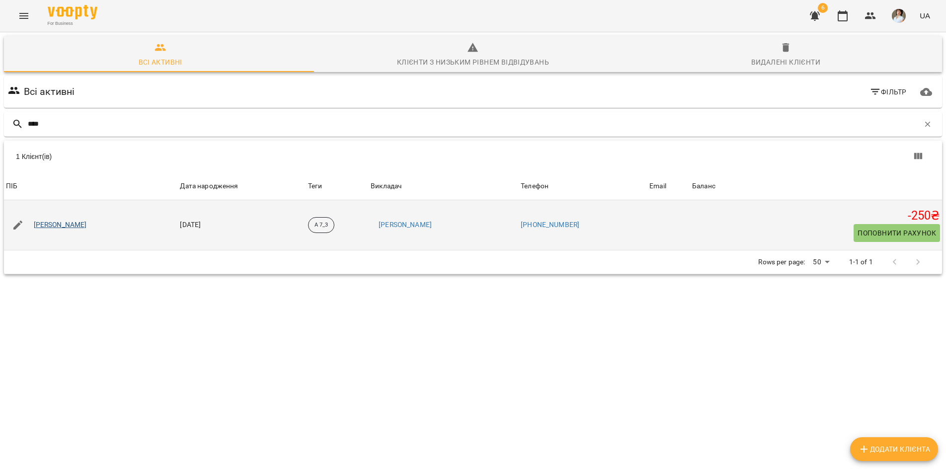
type input "****"
click at [87, 228] on link "Горчак Давид Андрійович" at bounding box center [60, 225] width 53 height 10
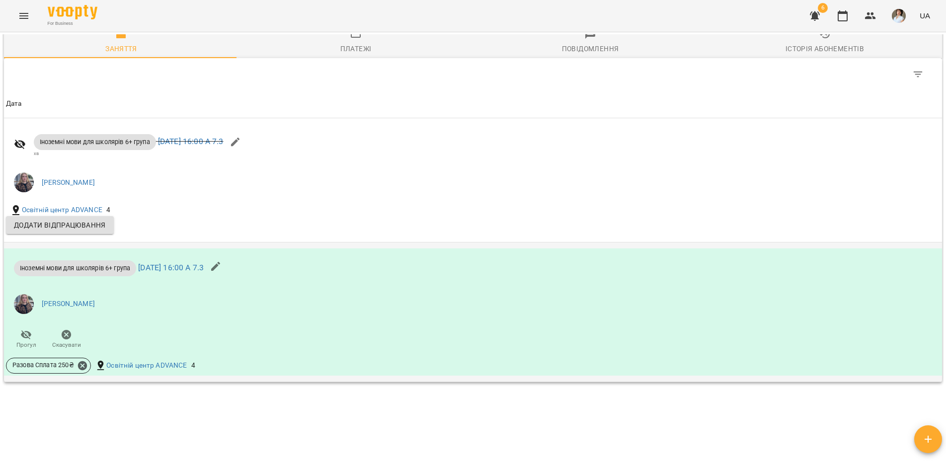
scroll to position [722, 0]
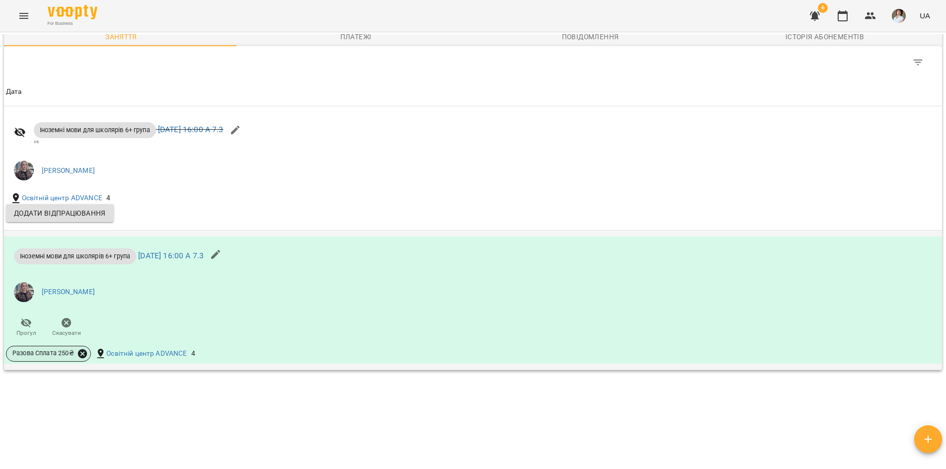
click at [80, 356] on icon at bounding box center [82, 353] width 9 height 9
click at [147, 390] on span "Скасувати" at bounding box center [156, 388] width 42 height 12
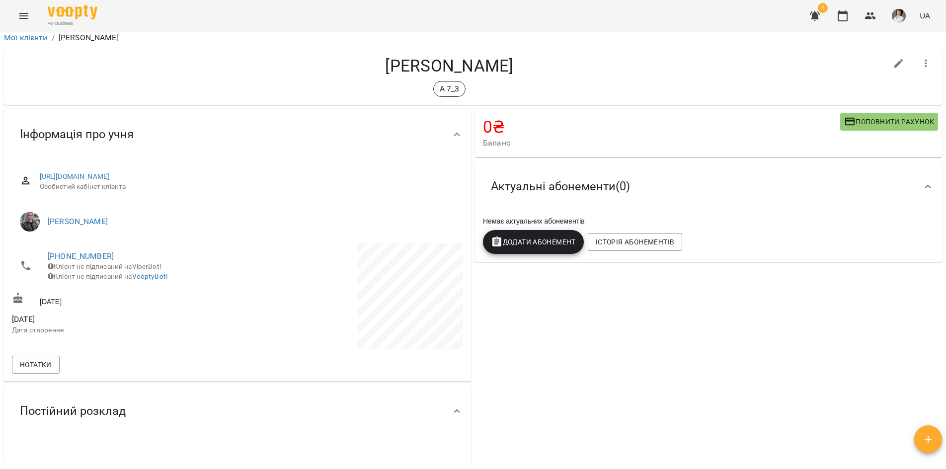
scroll to position [0, 0]
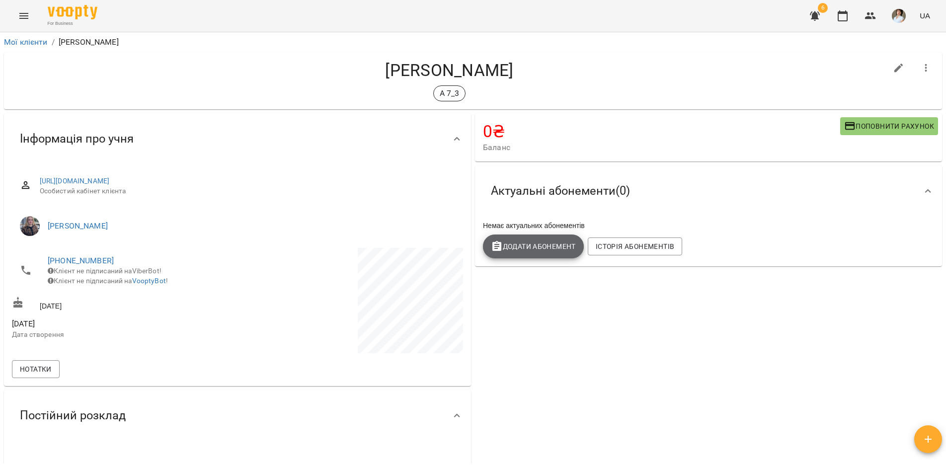
click at [535, 247] on span "Додати Абонемент" at bounding box center [533, 247] width 85 height 12
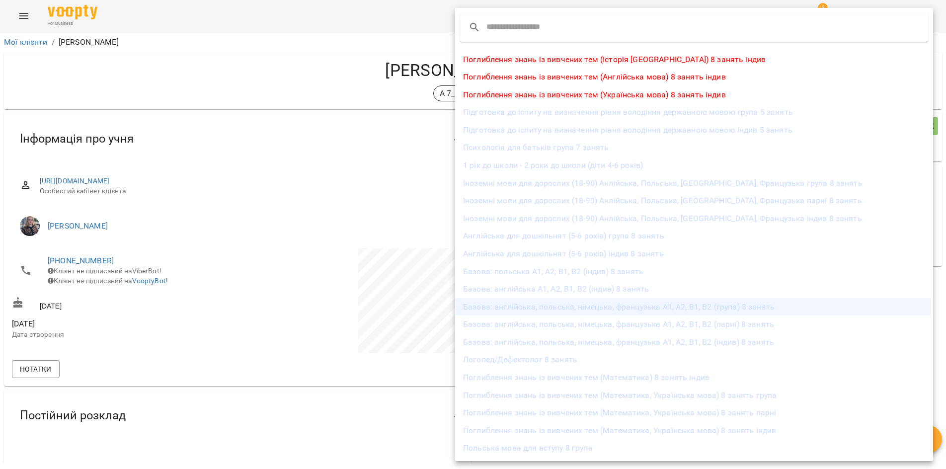
click at [549, 307] on li "Базова: англійська, польська, німецька, французька А1, А2, В1, В2 (група) 8 зан…" at bounding box center [694, 307] width 478 height 18
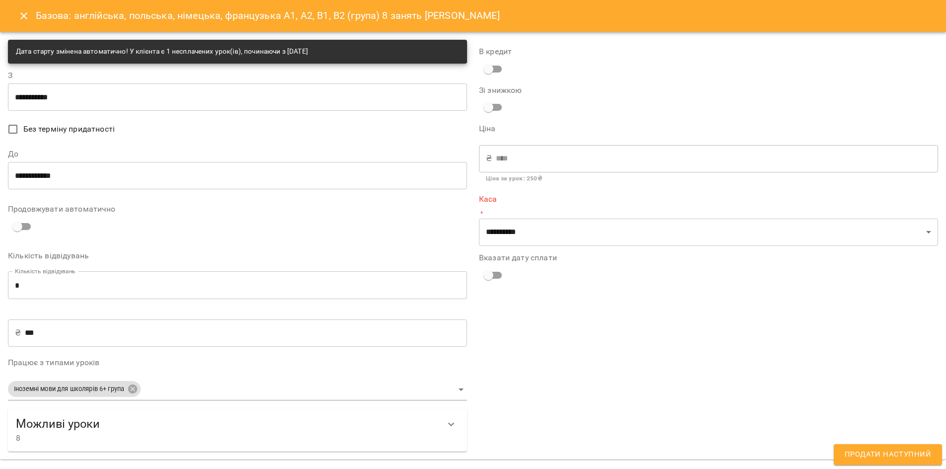
click at [63, 95] on input "**********" at bounding box center [237, 97] width 459 height 28
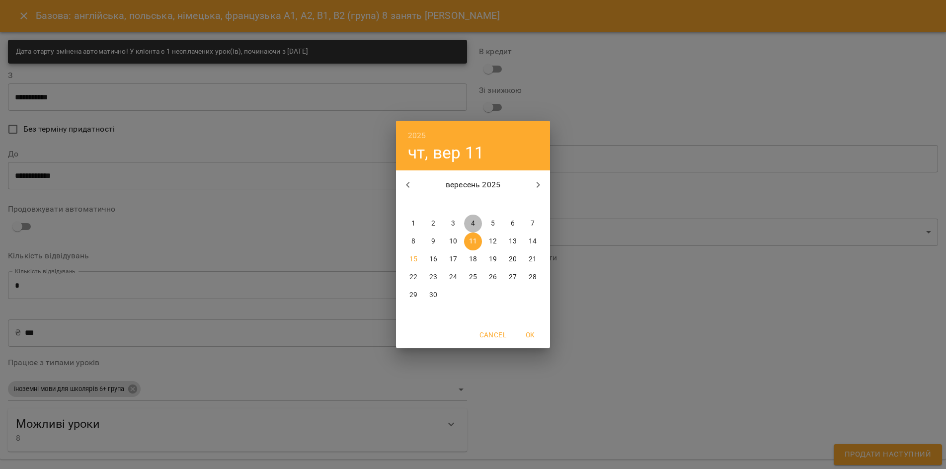
click at [473, 222] on p "4" at bounding box center [473, 224] width 4 height 10
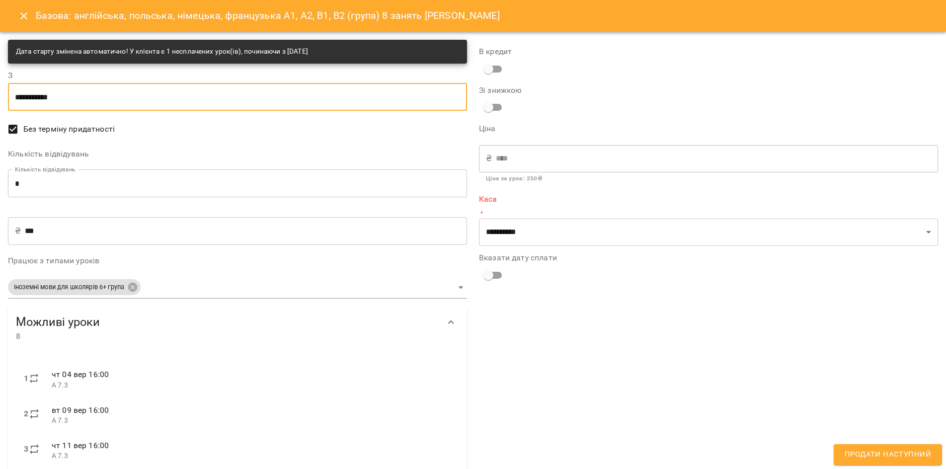
click at [36, 99] on input "**********" at bounding box center [237, 97] width 459 height 28
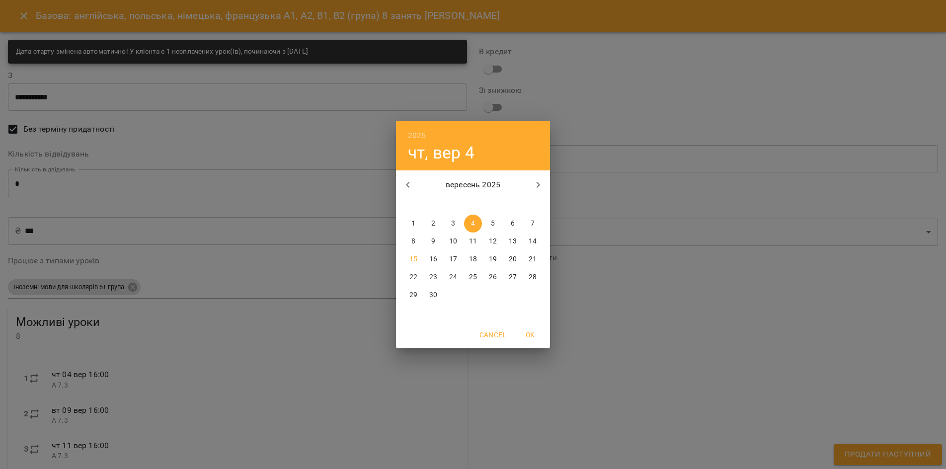
click at [416, 240] on span "8" at bounding box center [414, 242] width 18 height 10
type input "**********"
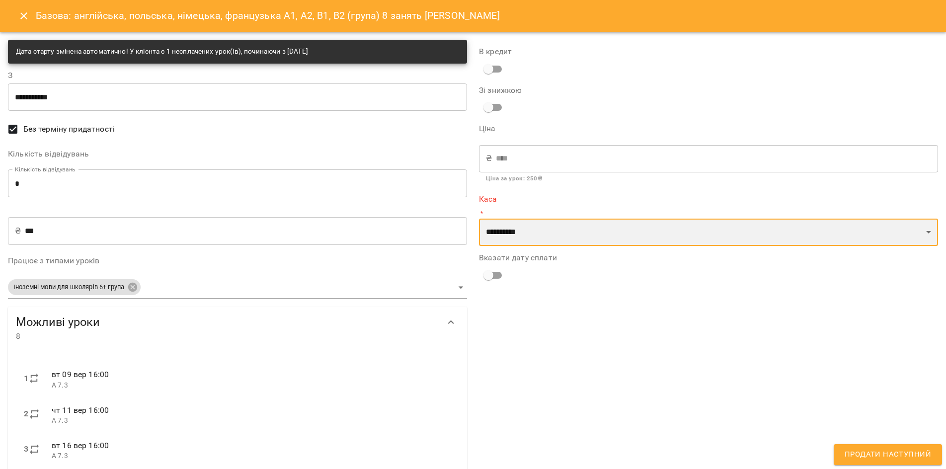
click at [516, 234] on select "**********" at bounding box center [708, 233] width 459 height 28
select select "****"
click at [479, 219] on select "**********" at bounding box center [708, 233] width 459 height 28
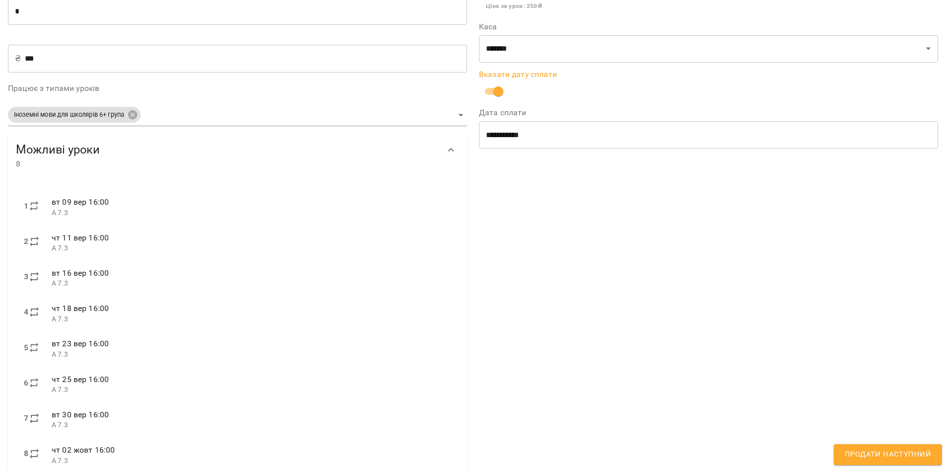
scroll to position [200, 0]
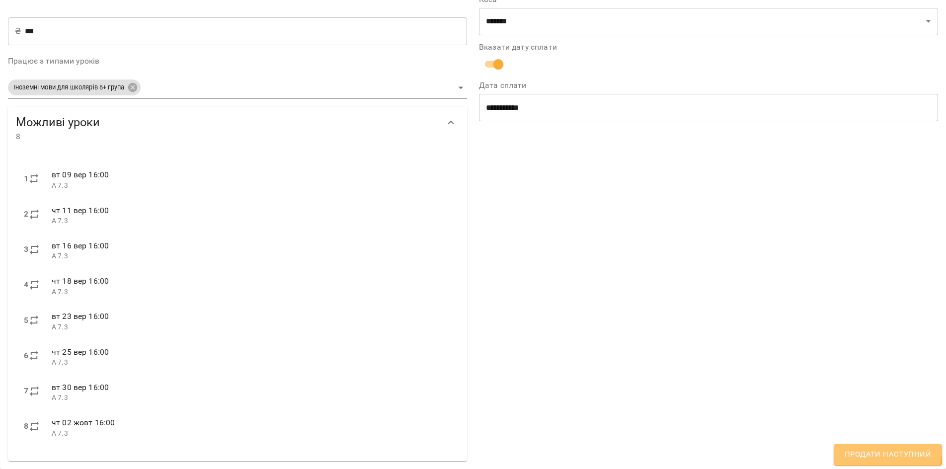
click at [884, 449] on span "Продати наступний" at bounding box center [888, 454] width 86 height 13
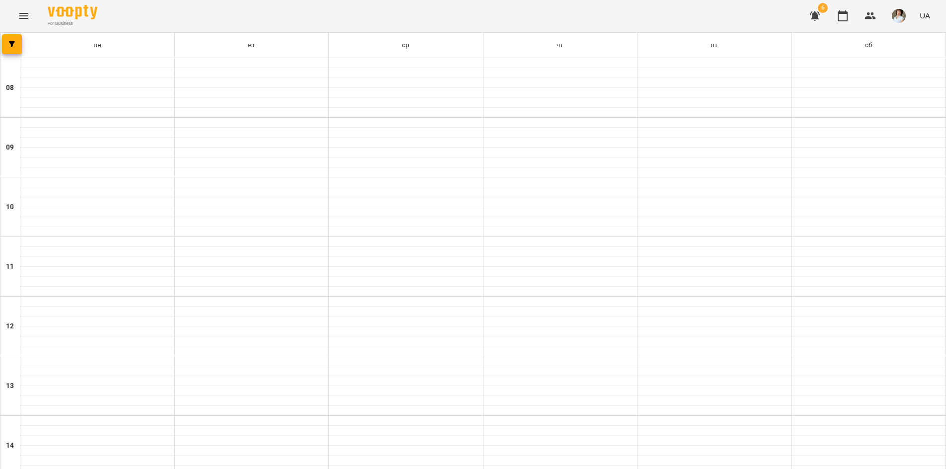
scroll to position [364, 0]
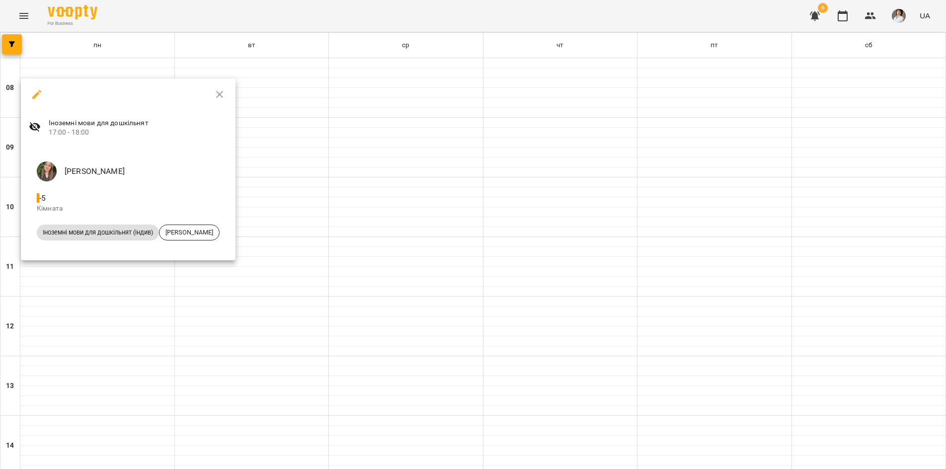
click at [234, 328] on div at bounding box center [473, 234] width 946 height 469
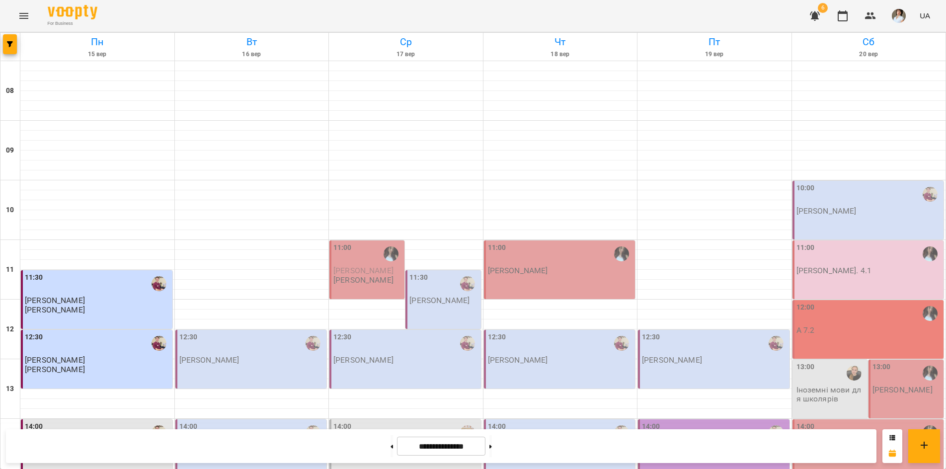
scroll to position [412, 0]
click at [21, 15] on icon "Menu" at bounding box center [24, 16] width 12 height 12
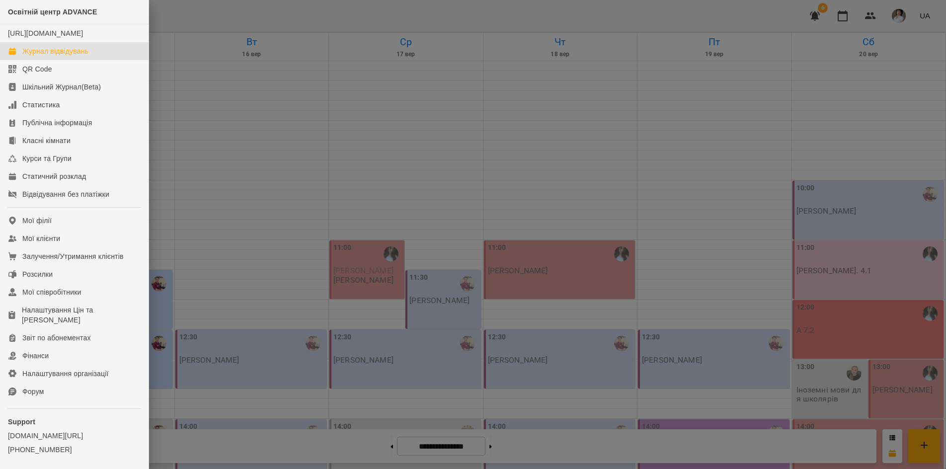
click at [21, 15] on span "Освітній центр ADVANCE" at bounding box center [52, 12] width 89 height 8
drag, startPoint x: 218, startPoint y: 47, endPoint x: 125, endPoint y: 38, distance: 92.9
click at [214, 44] on div at bounding box center [473, 234] width 946 height 469
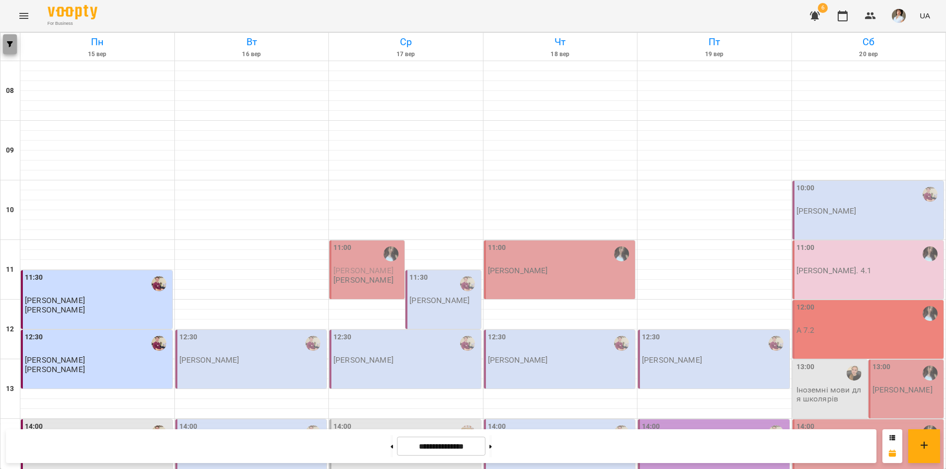
click at [7, 46] on icon "button" at bounding box center [10, 44] width 6 height 6
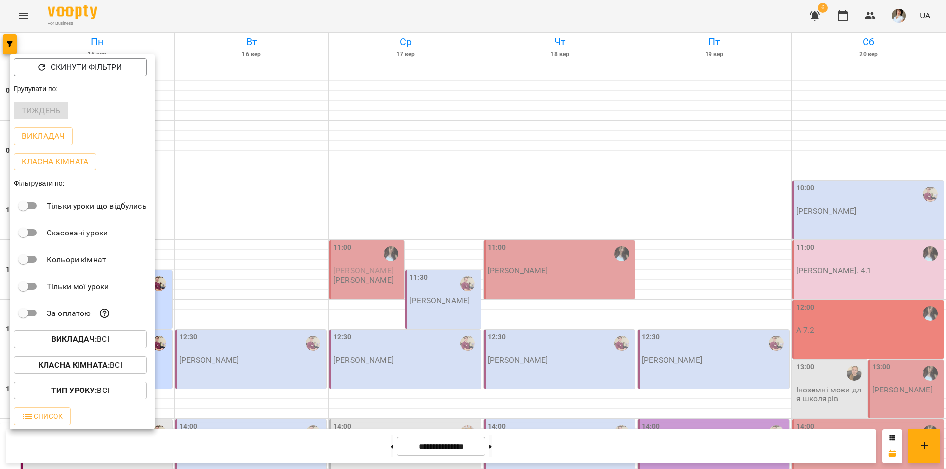
click at [55, 345] on p "Викладач : Всі" at bounding box center [80, 339] width 58 height 12
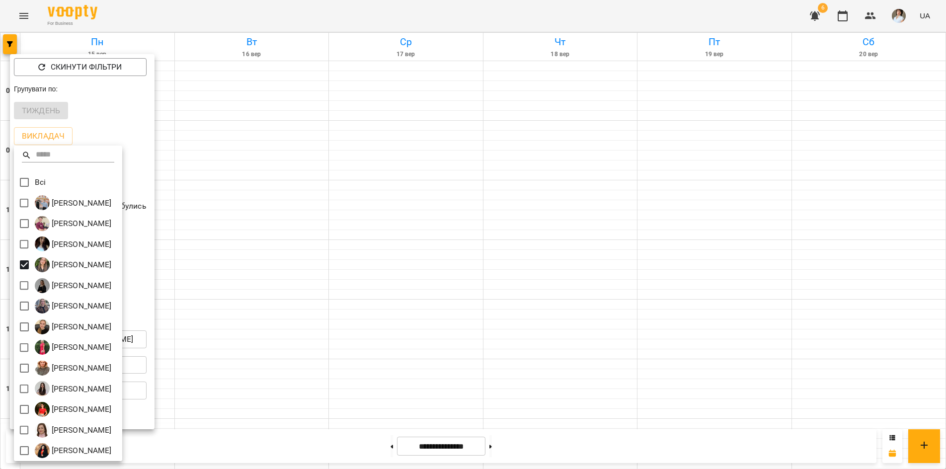
click at [277, 326] on div at bounding box center [473, 234] width 946 height 469
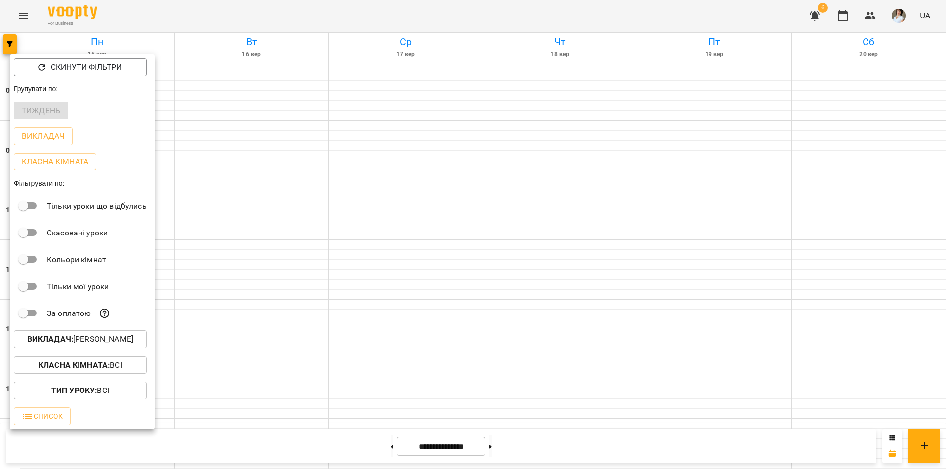
click at [279, 326] on div at bounding box center [473, 234] width 946 height 469
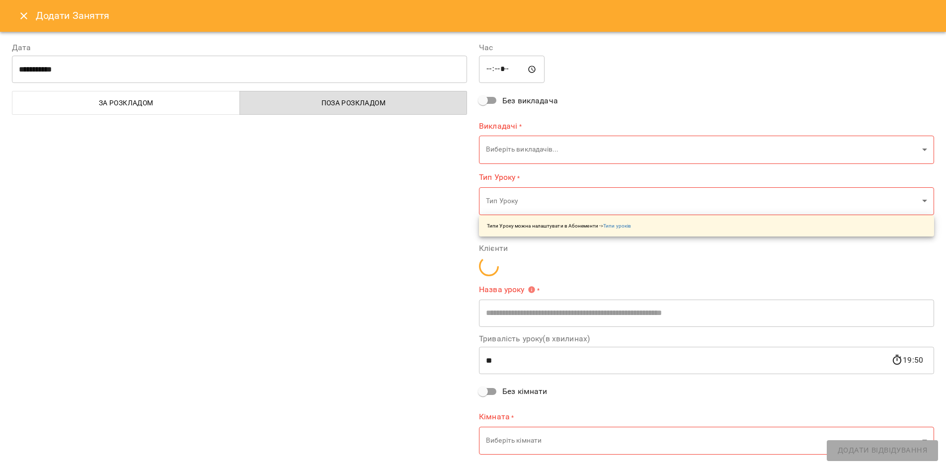
type input "**********"
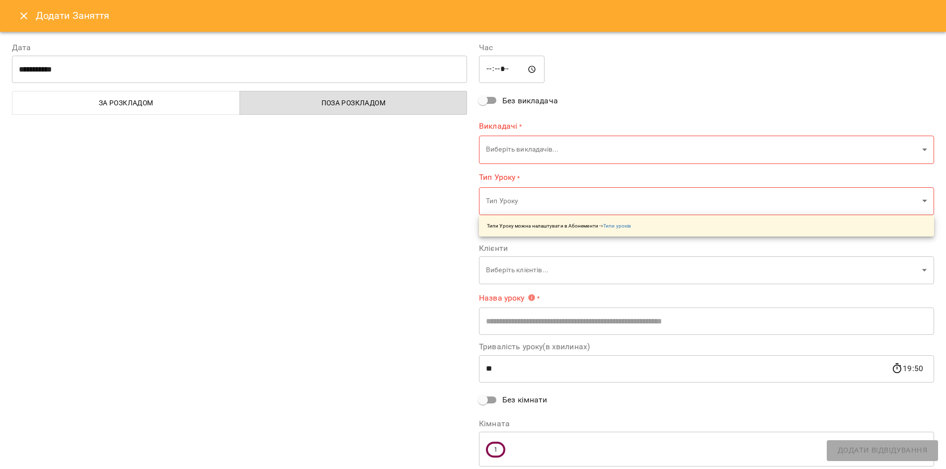
click at [26, 13] on icon "Close" at bounding box center [23, 15] width 7 height 7
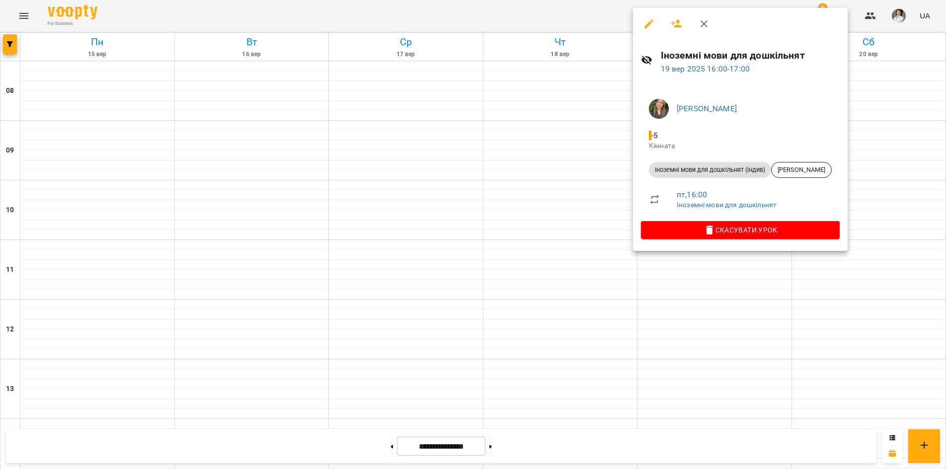
click at [307, 241] on div at bounding box center [473, 234] width 946 height 469
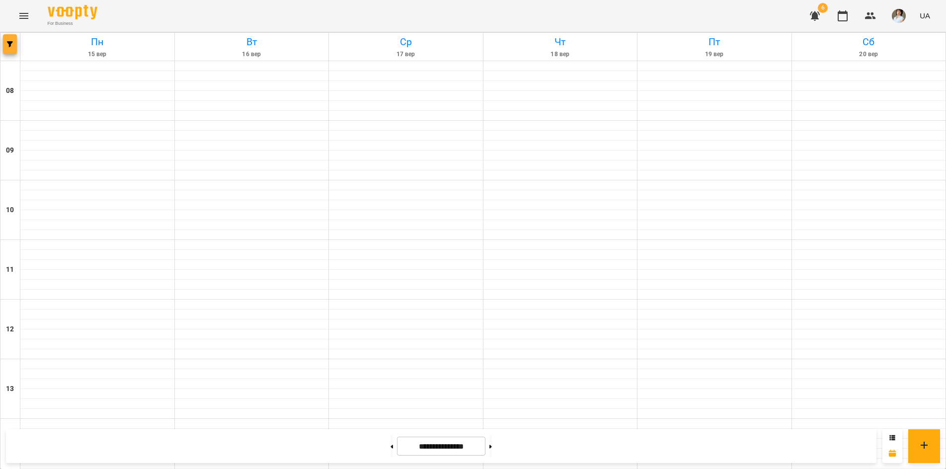
click at [10, 45] on icon "button" at bounding box center [10, 44] width 6 height 6
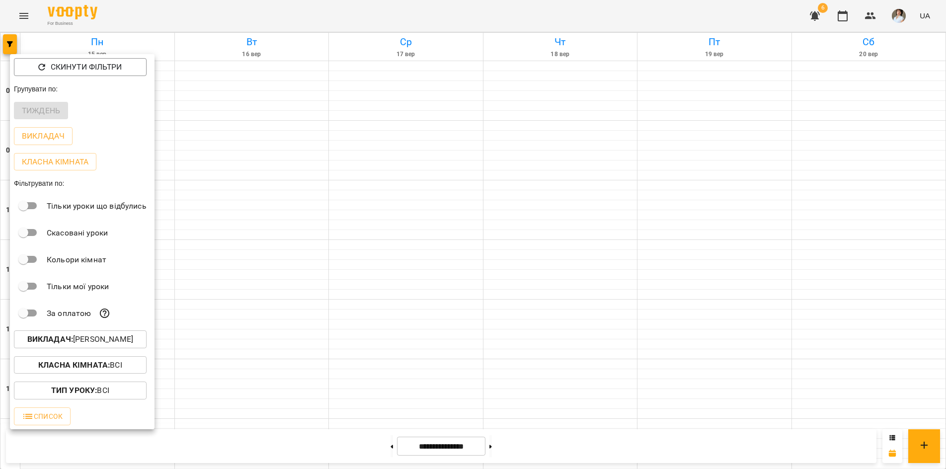
click at [60, 340] on b "Викладач :" at bounding box center [50, 338] width 46 height 9
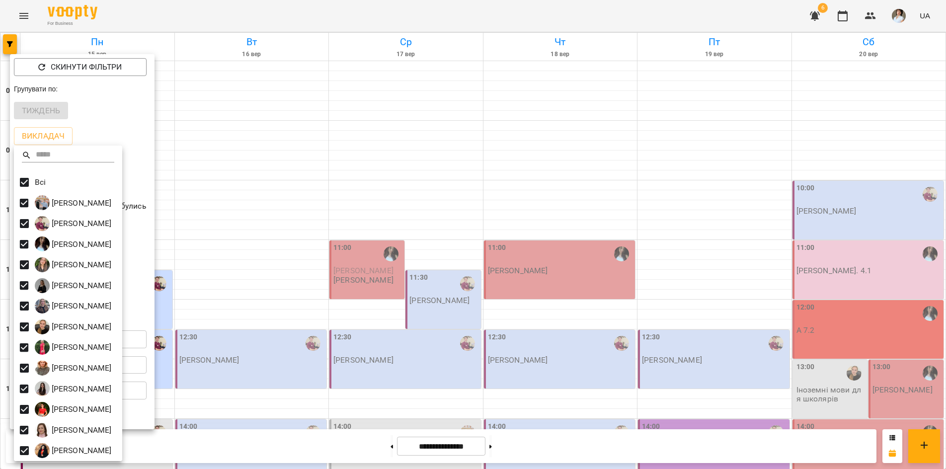
click at [261, 324] on div at bounding box center [473, 234] width 946 height 469
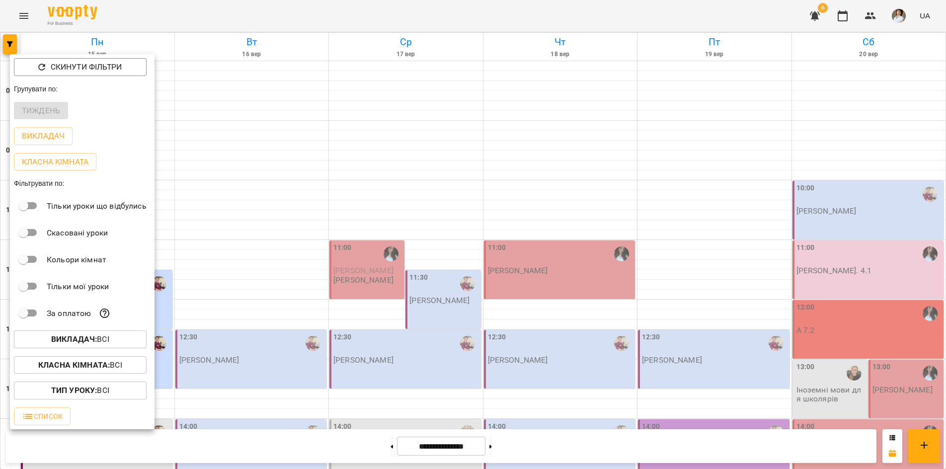
click at [267, 326] on div at bounding box center [473, 234] width 946 height 469
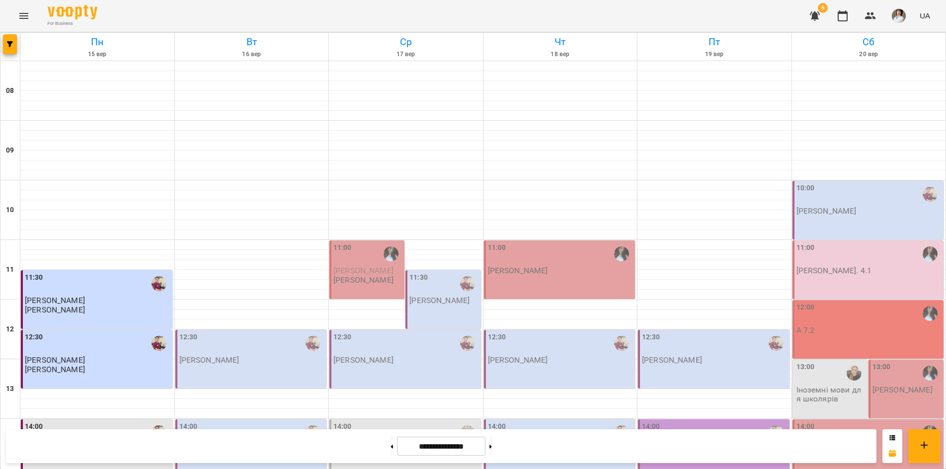
scroll to position [362, 0]
click at [5, 49] on button "button" at bounding box center [10, 44] width 14 height 20
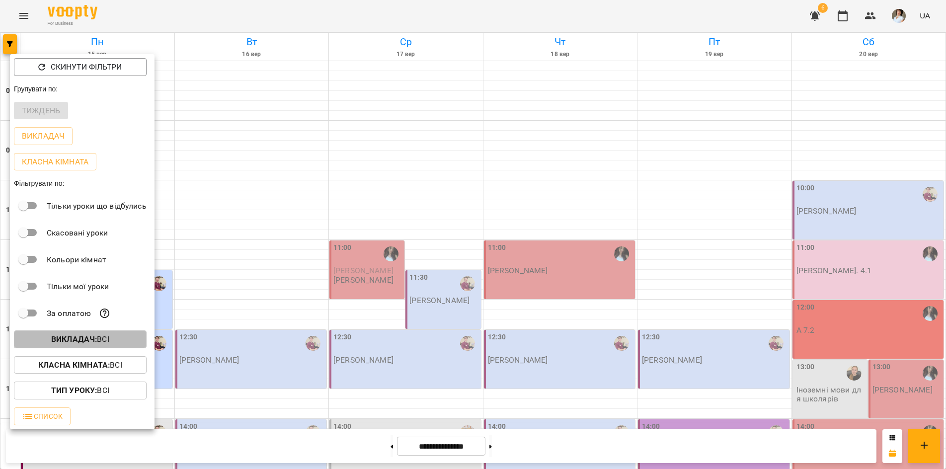
click at [75, 344] on b "Викладач :" at bounding box center [74, 338] width 46 height 9
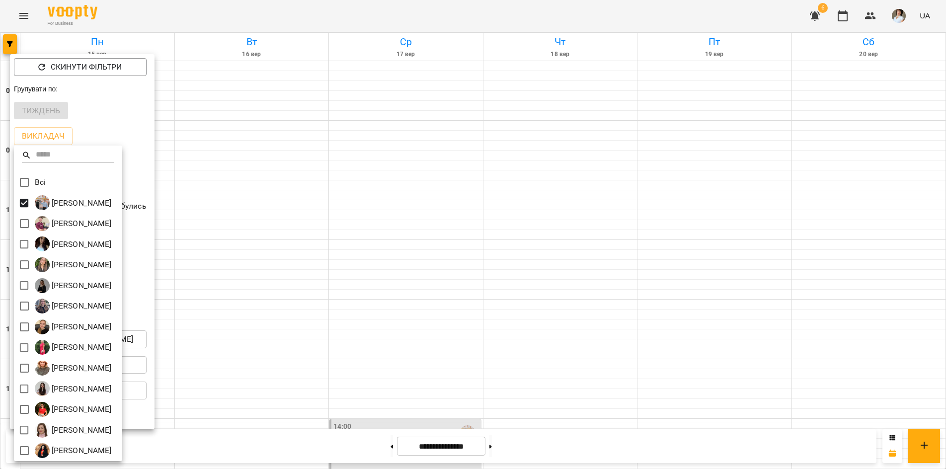
click at [264, 300] on div at bounding box center [473, 234] width 946 height 469
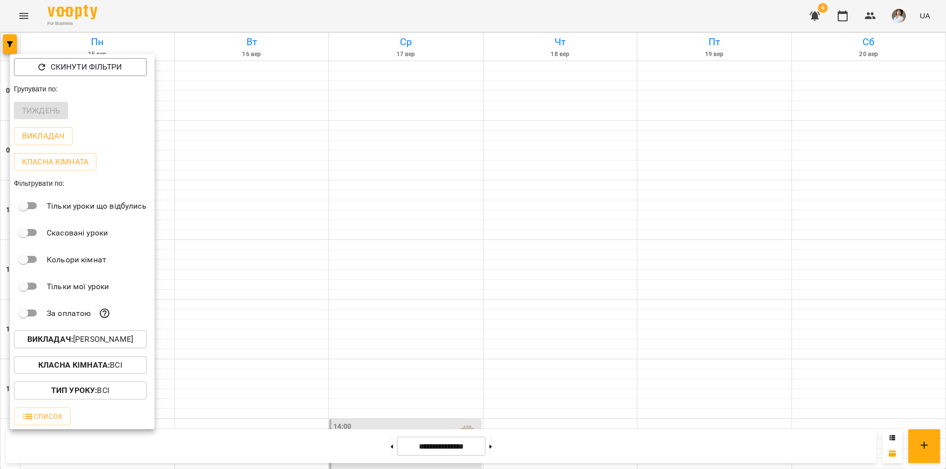
click at [258, 302] on div at bounding box center [473, 234] width 946 height 469
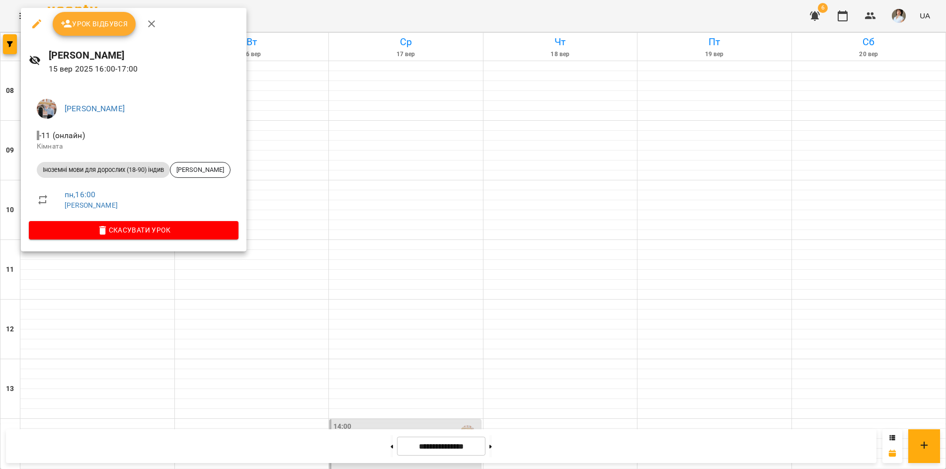
click at [87, 27] on span "Урок відбувся" at bounding box center [95, 24] width 68 height 12
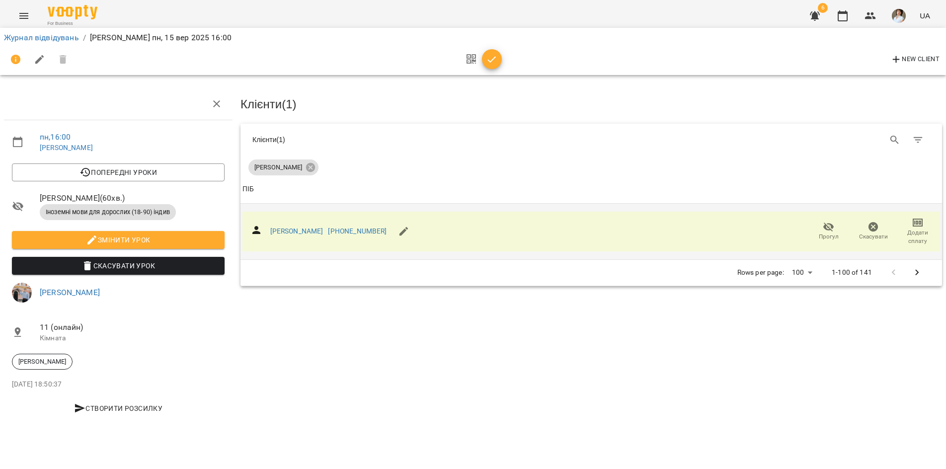
click at [316, 234] on div "[PERSON_NAME]" at bounding box center [296, 232] width 53 height 10
click at [316, 231] on link "[PERSON_NAME]" at bounding box center [296, 231] width 53 height 8
click at [490, 59] on icon "button" at bounding box center [492, 60] width 12 height 12
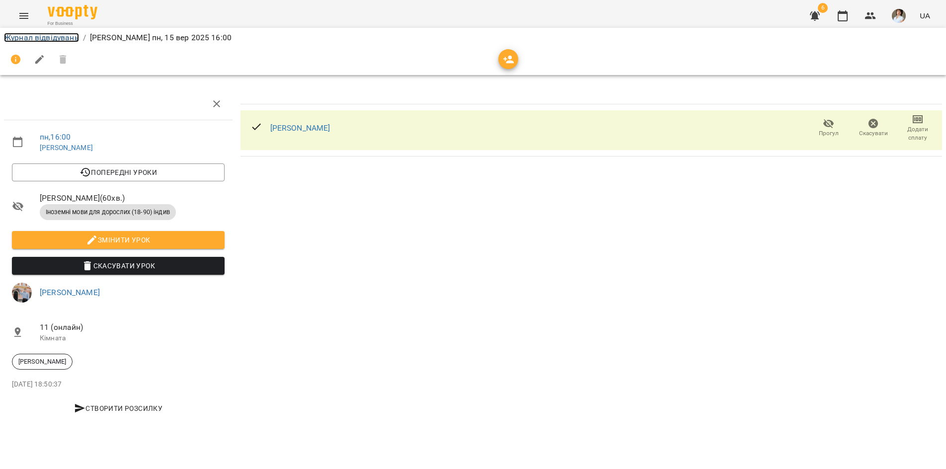
click at [28, 42] on link "Журнал відвідувань" at bounding box center [41, 37] width 75 height 9
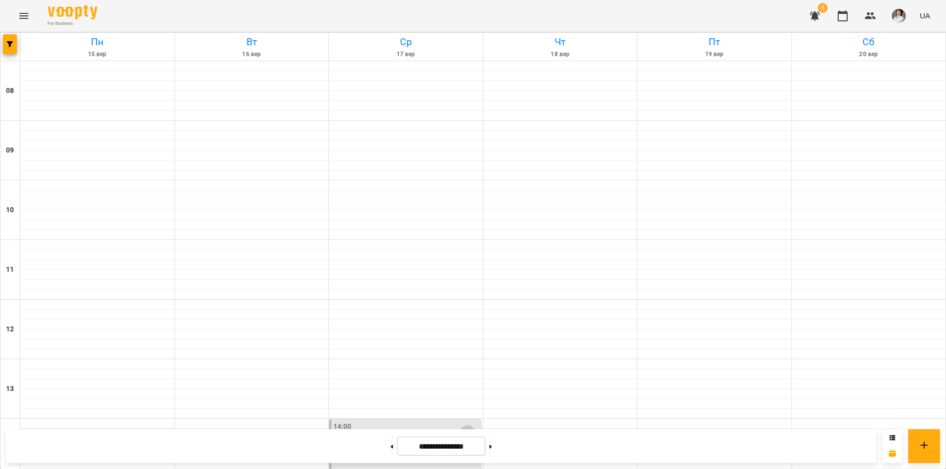
scroll to position [412, 0]
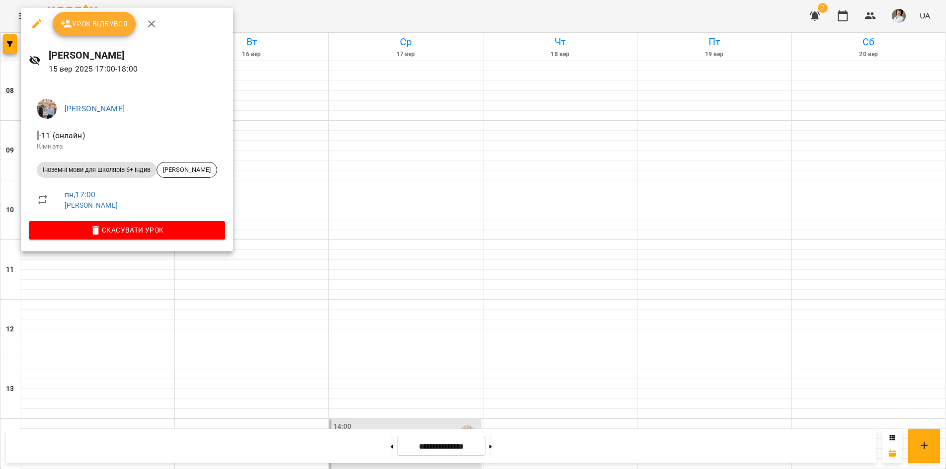
click at [222, 341] on div at bounding box center [473, 234] width 946 height 469
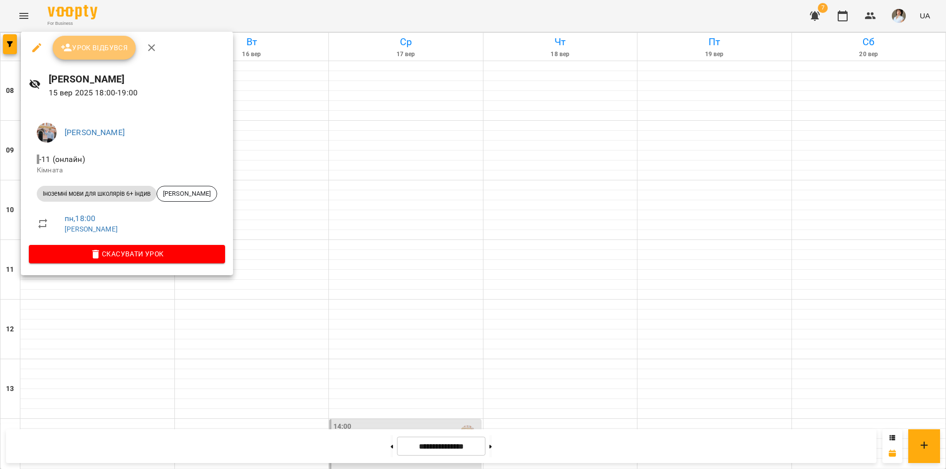
click at [93, 47] on span "Урок відбувся" at bounding box center [95, 48] width 68 height 12
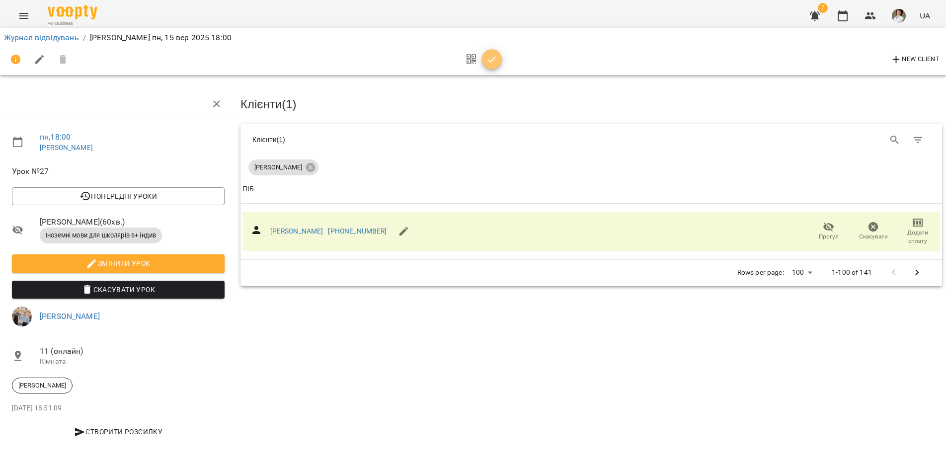
click at [496, 60] on icon "button" at bounding box center [492, 60] width 12 height 12
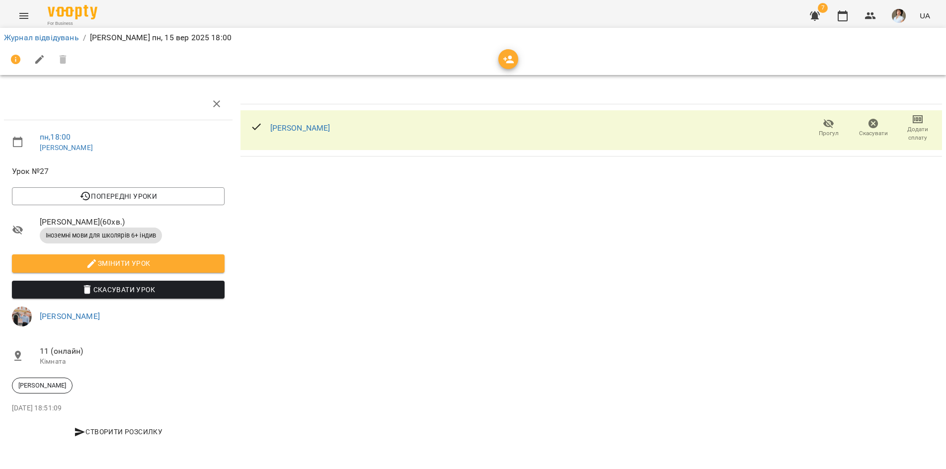
click at [462, 119] on div "Горбатков Матвій Прогул Скасувати Додати сплату" at bounding box center [592, 130] width 702 height 40
click at [702, 145] on div "Горбатков Матвій Прогул Скасувати Додати сплату" at bounding box center [592, 130] width 702 height 40
click at [913, 123] on icon "button" at bounding box center [918, 119] width 12 height 12
drag, startPoint x: 450, startPoint y: 132, endPoint x: 365, endPoint y: 138, distance: 85.2
click at [440, 130] on div at bounding box center [473, 234] width 946 height 469
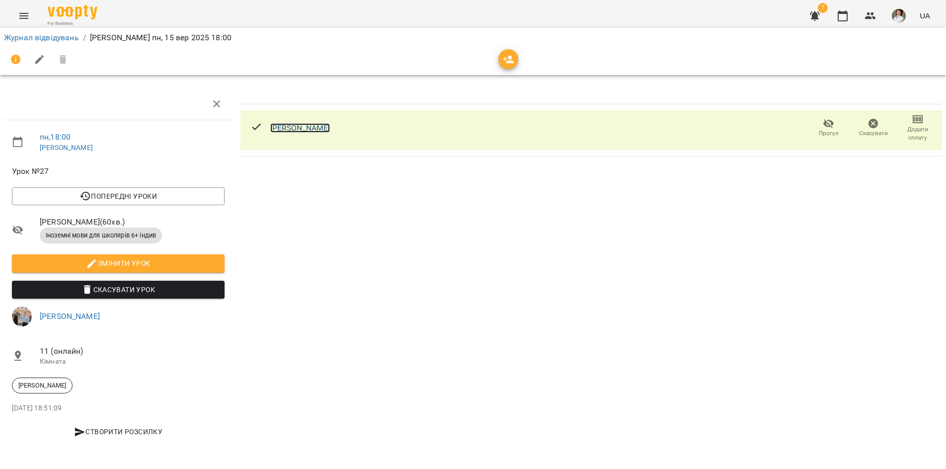
click at [301, 127] on link "Горбатков Матвій" at bounding box center [300, 127] width 60 height 9
click at [47, 40] on link "Журнал відвідувань" at bounding box center [41, 37] width 75 height 9
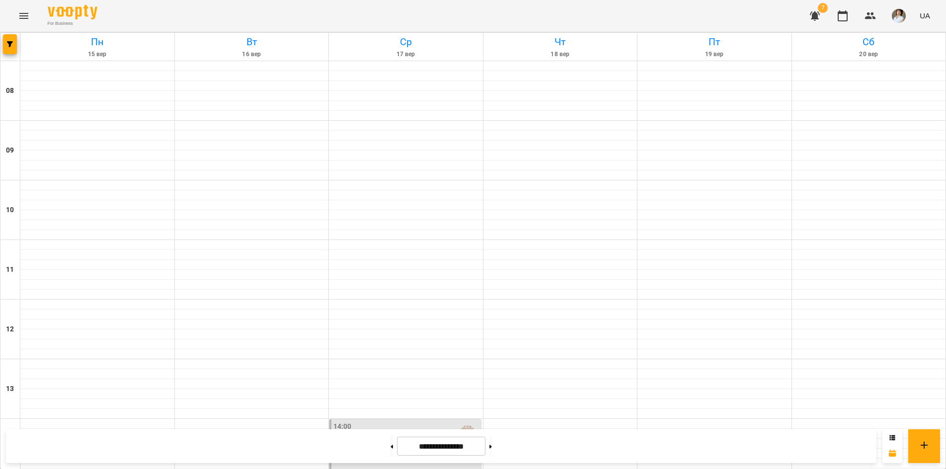
scroll to position [313, 0]
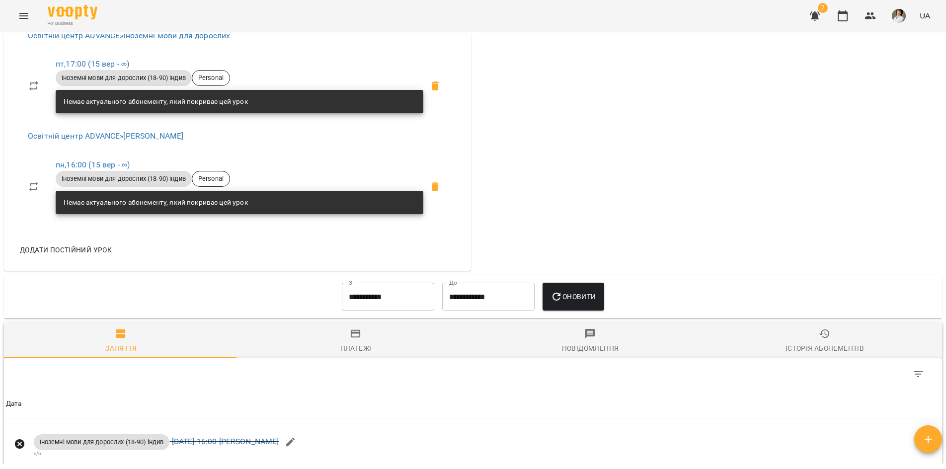
scroll to position [415, 0]
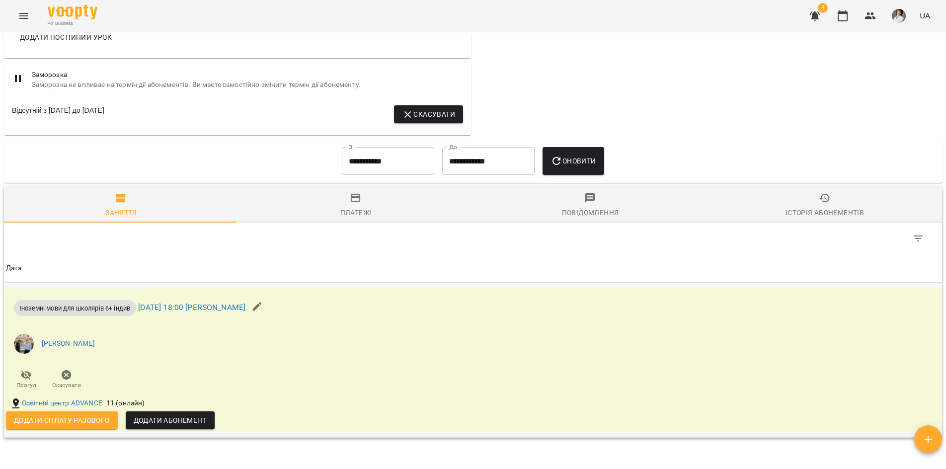
scroll to position [696, 0]
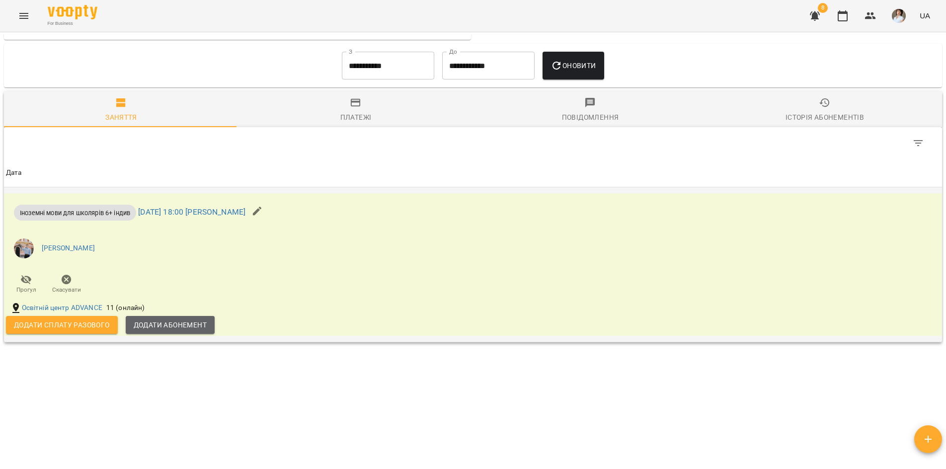
click at [185, 329] on span "Додати Абонемент" at bounding box center [170, 325] width 73 height 12
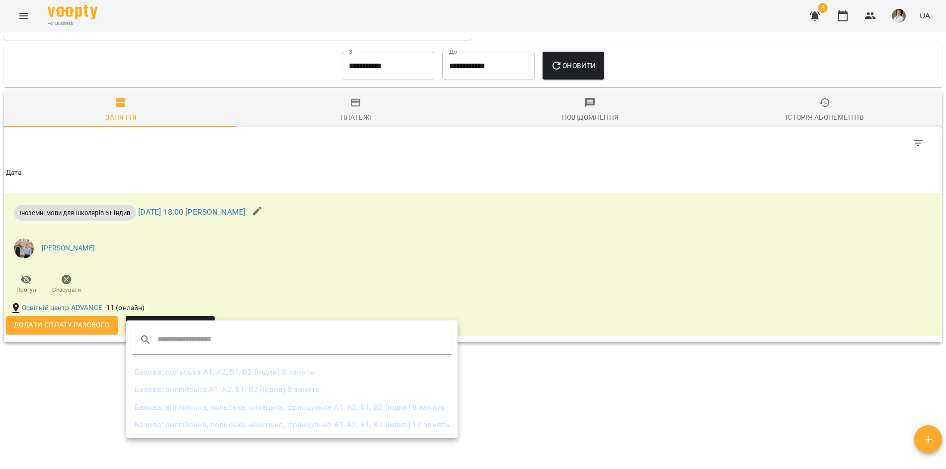
click at [295, 266] on div at bounding box center [473, 234] width 946 height 469
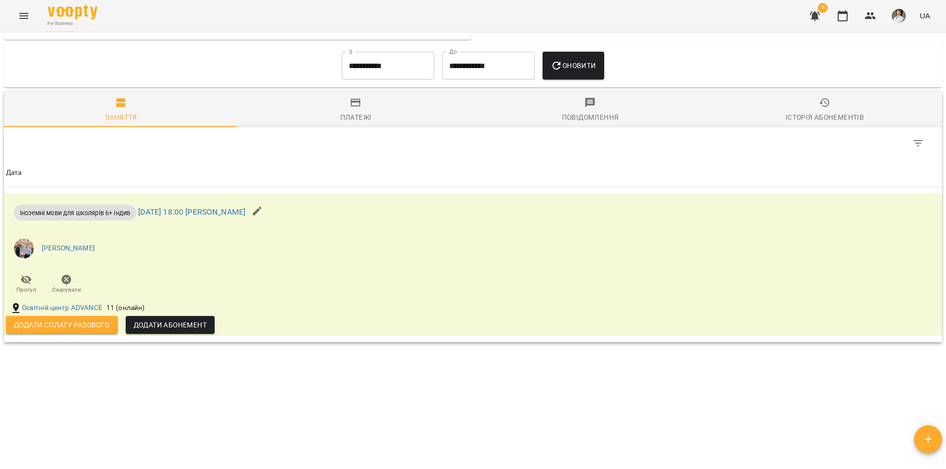
click at [571, 371] on div "Мої клієнти / [PERSON_NAME] [PERSON_NAME] 560 ₴ Баланс Поповнити рахунок Доклад…" at bounding box center [473, 248] width 942 height 429
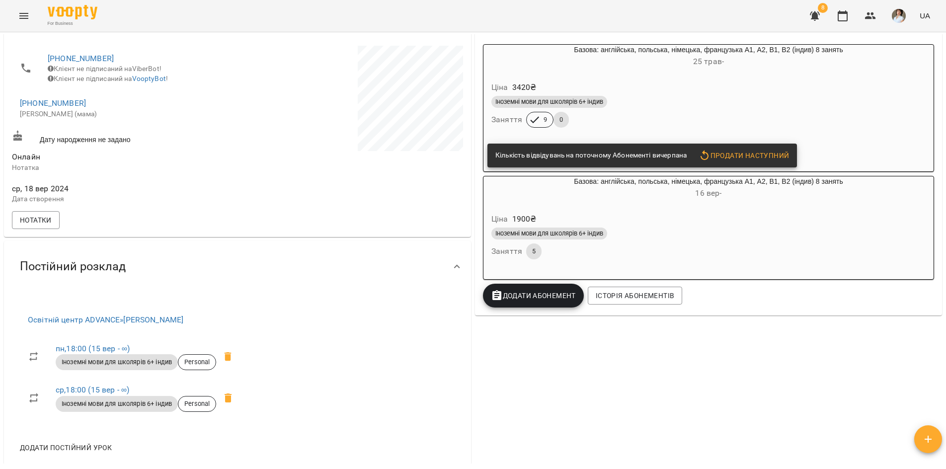
scroll to position [154, 0]
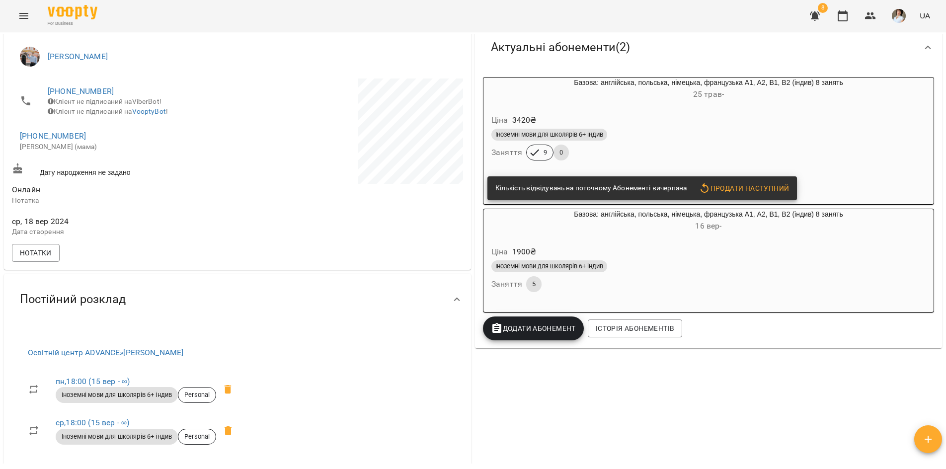
click at [677, 228] on h6 "[DATE] -" at bounding box center [709, 226] width 450 height 14
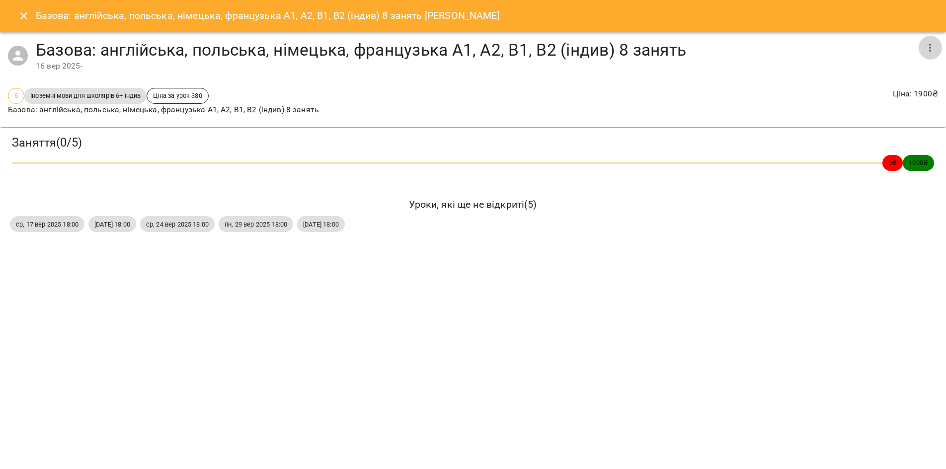
click at [933, 46] on icon "button" at bounding box center [930, 48] width 12 height 12
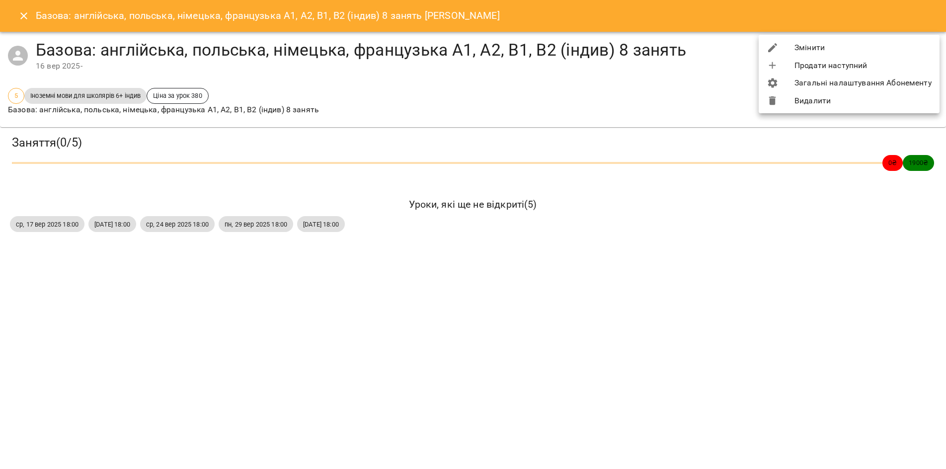
click at [799, 46] on li "Змінити" at bounding box center [849, 48] width 181 height 18
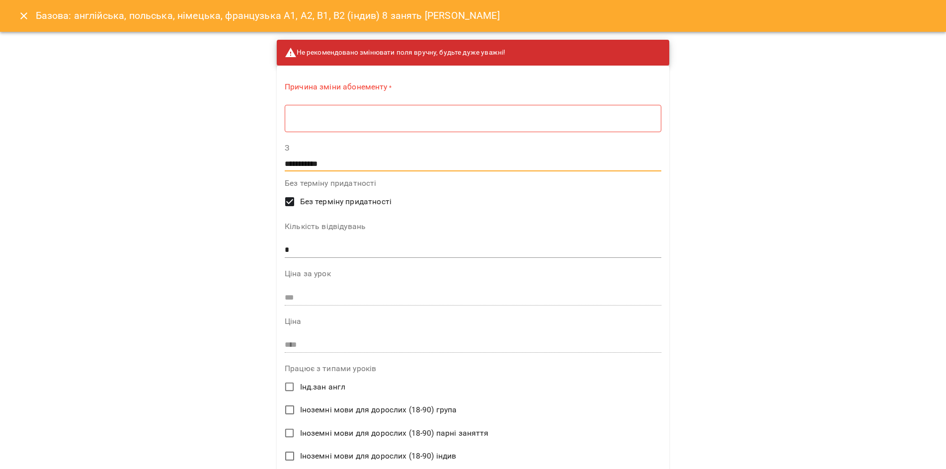
click at [311, 164] on input "**********" at bounding box center [473, 164] width 377 height 16
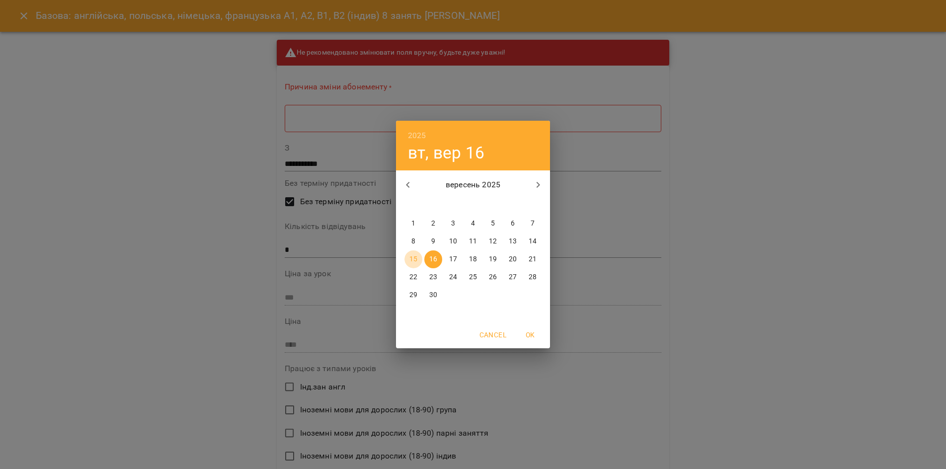
click at [418, 257] on span "15" at bounding box center [414, 259] width 18 height 10
type input "**********"
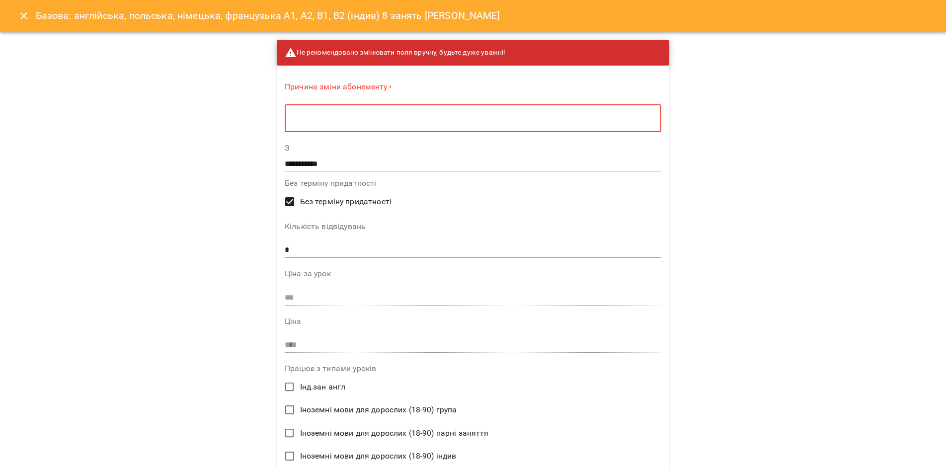
click at [394, 122] on textarea at bounding box center [473, 118] width 363 height 9
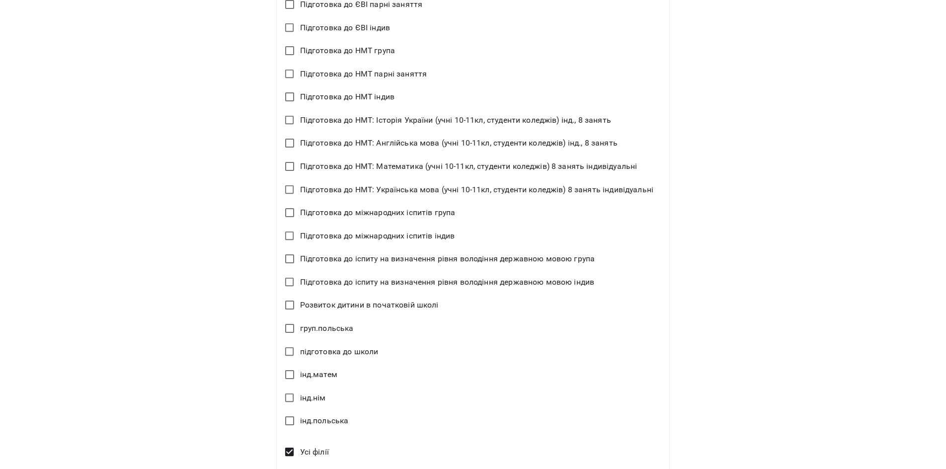
scroll to position [1130, 0]
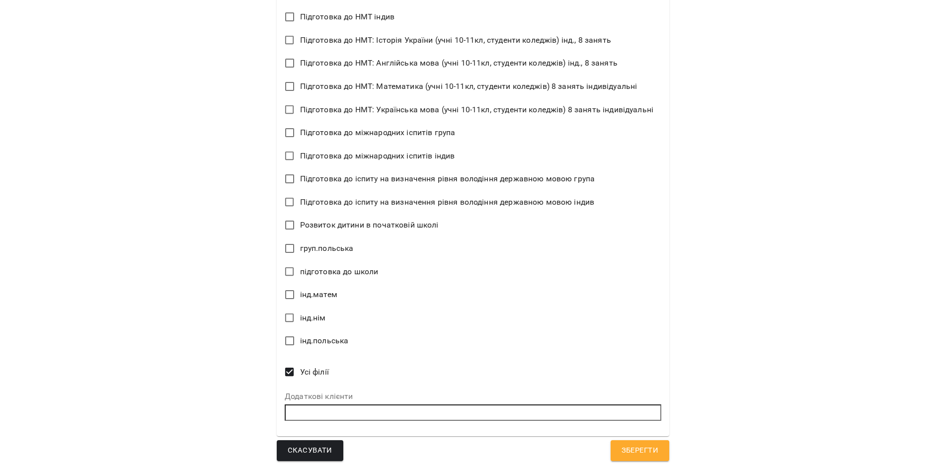
click at [623, 456] on span "Зберегти" at bounding box center [640, 450] width 37 height 13
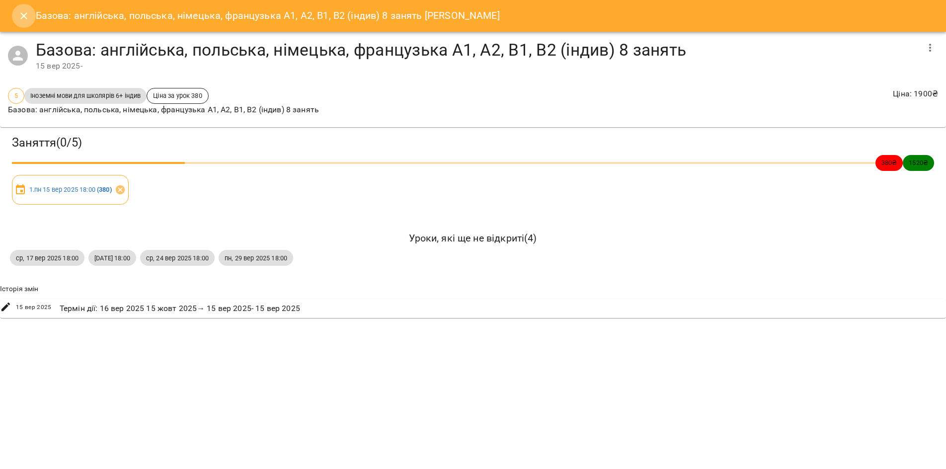
click at [17, 17] on button "Close" at bounding box center [24, 16] width 24 height 24
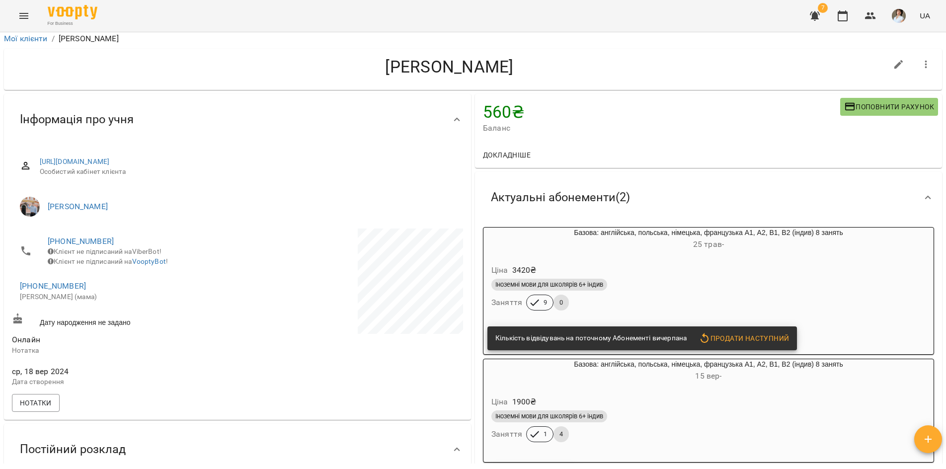
scroll to position [0, 0]
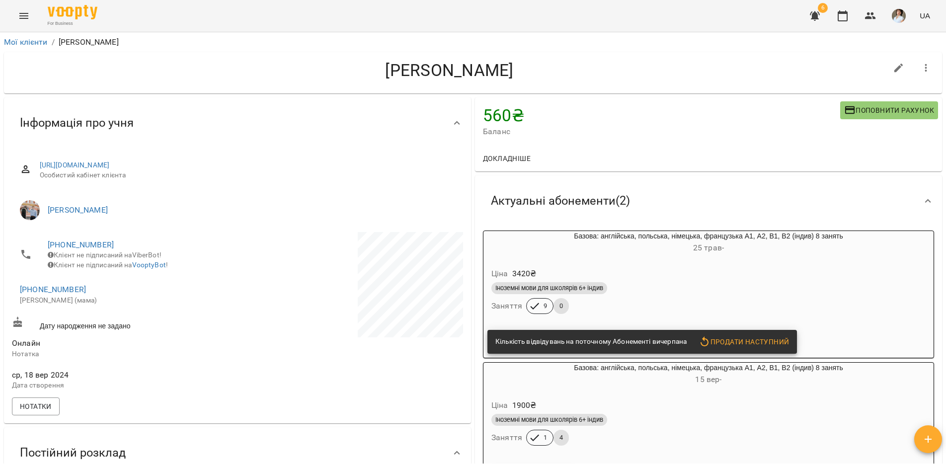
click at [22, 23] on button "Menu" at bounding box center [24, 16] width 24 height 24
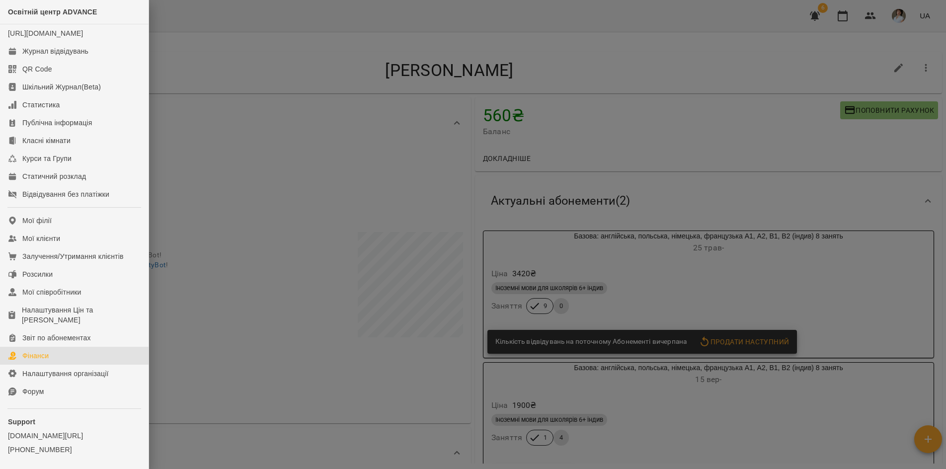
click at [45, 361] on div "Фінанси" at bounding box center [35, 356] width 26 height 10
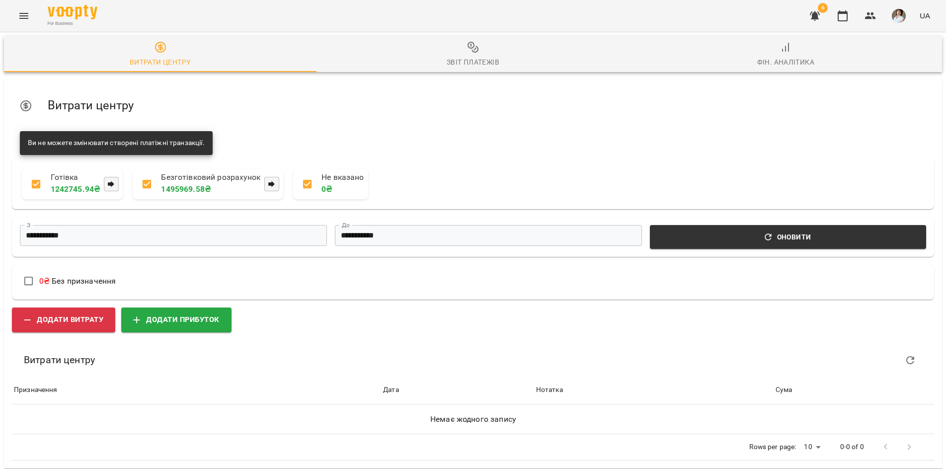
click at [468, 54] on span "Звіт платежів" at bounding box center [473, 54] width 301 height 27
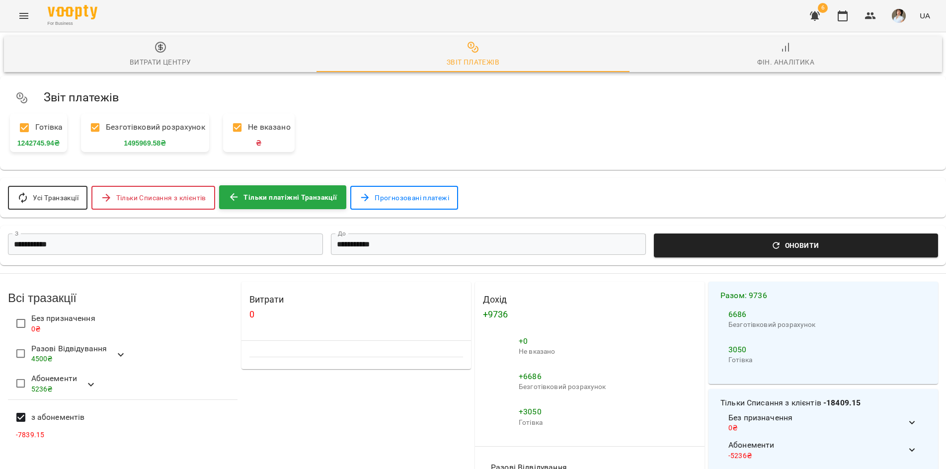
click at [771, 242] on icon "button" at bounding box center [776, 246] width 10 height 10
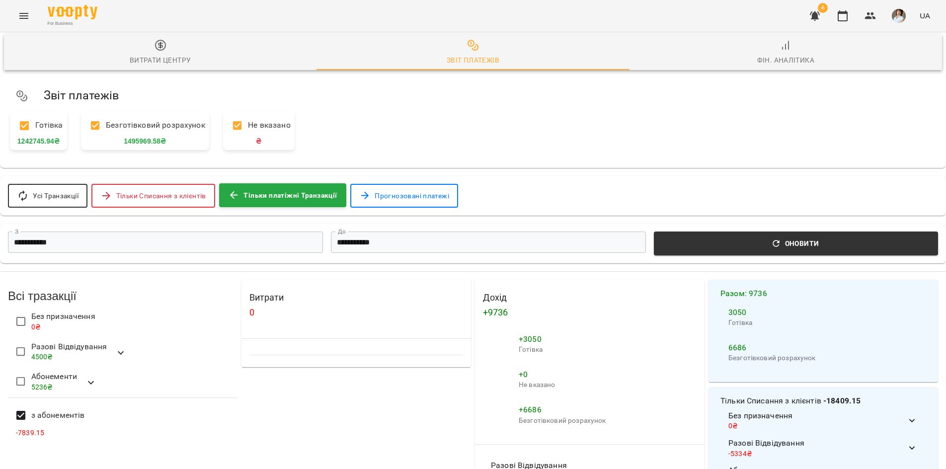
scroll to position [149, 0]
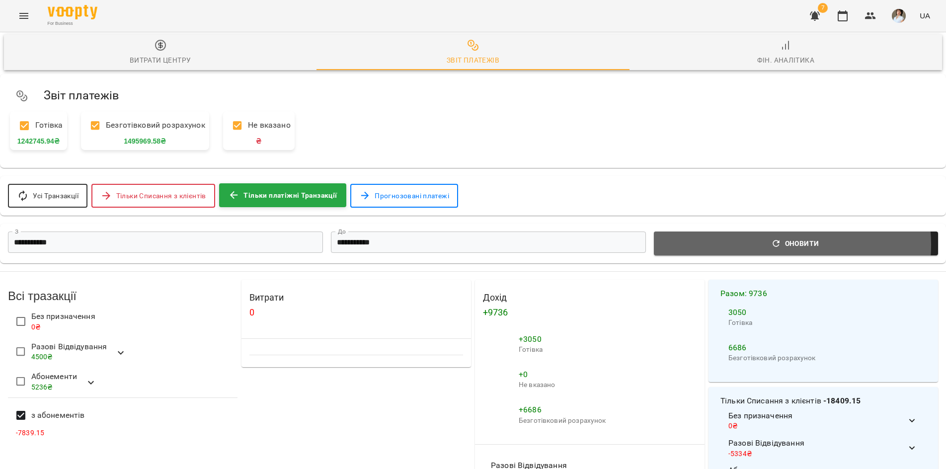
click at [771, 239] on icon "button" at bounding box center [776, 244] width 10 height 10
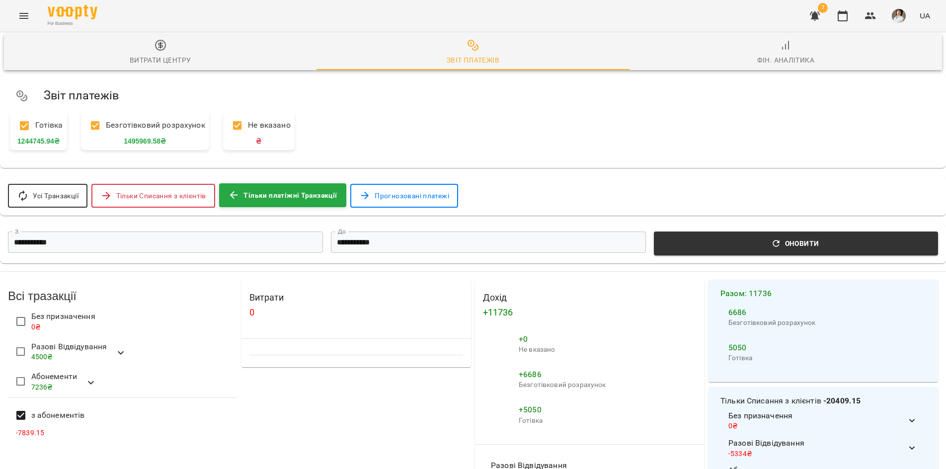
scroll to position [574, 0]
click at [813, 449] on li "100" at bounding box center [812, 448] width 29 height 18
type input "***"
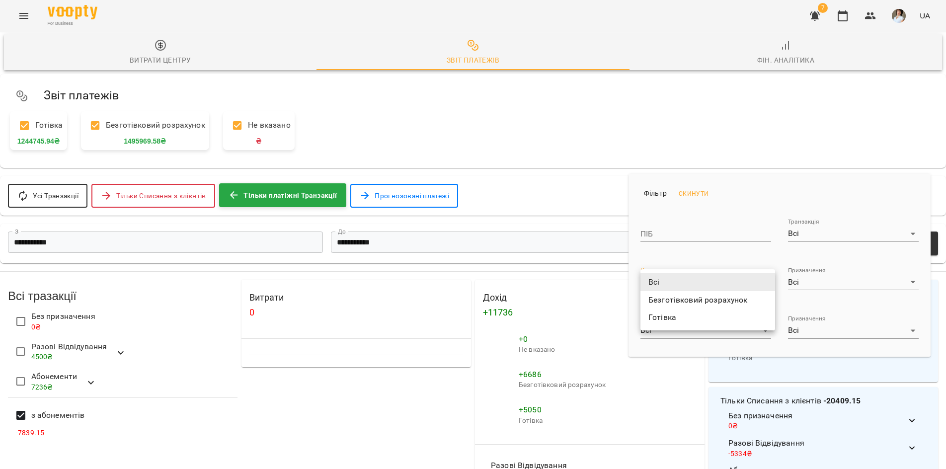
click at [695, 321] on li "Готівка" at bounding box center [708, 318] width 135 height 18
type input "*******"
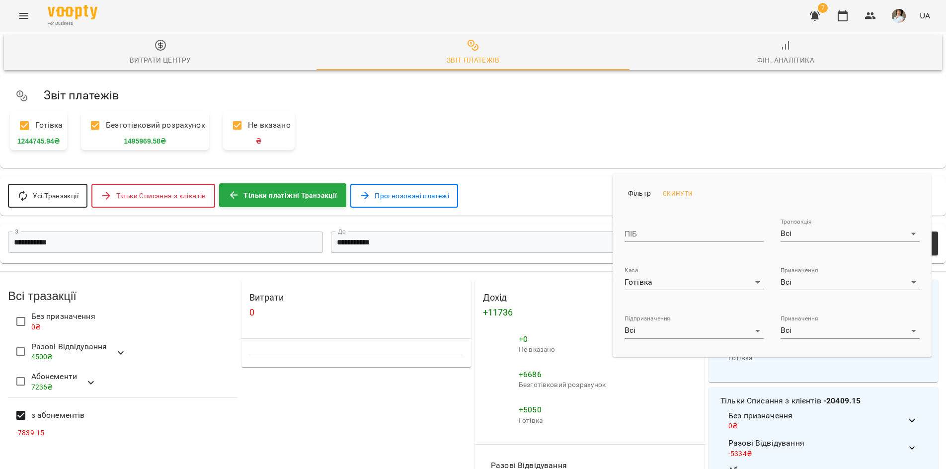
click at [786, 118] on div at bounding box center [473, 234] width 946 height 469
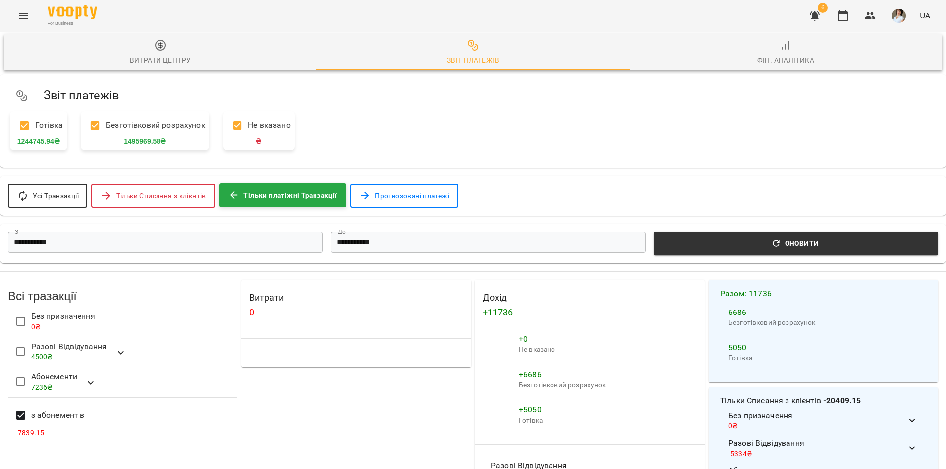
scroll to position [0, 0]
click at [30, 11] on button "Menu" at bounding box center [24, 16] width 24 height 24
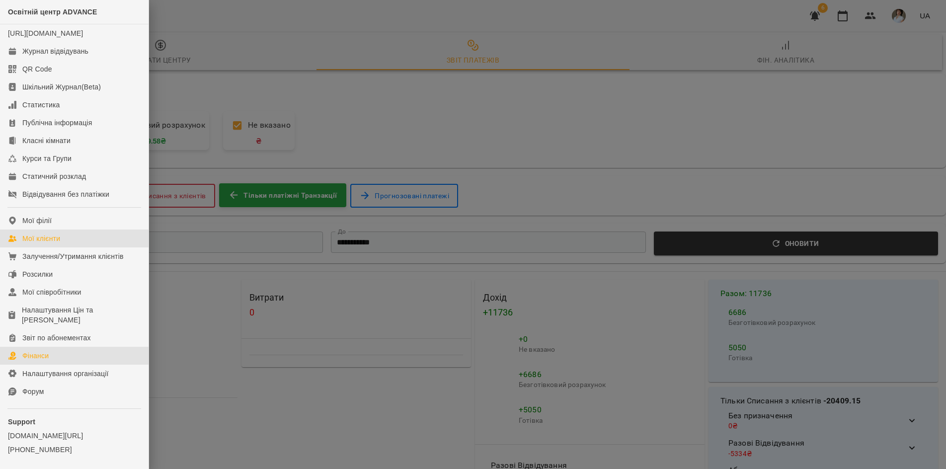
click at [48, 244] on div "Мої клієнти" at bounding box center [41, 239] width 38 height 10
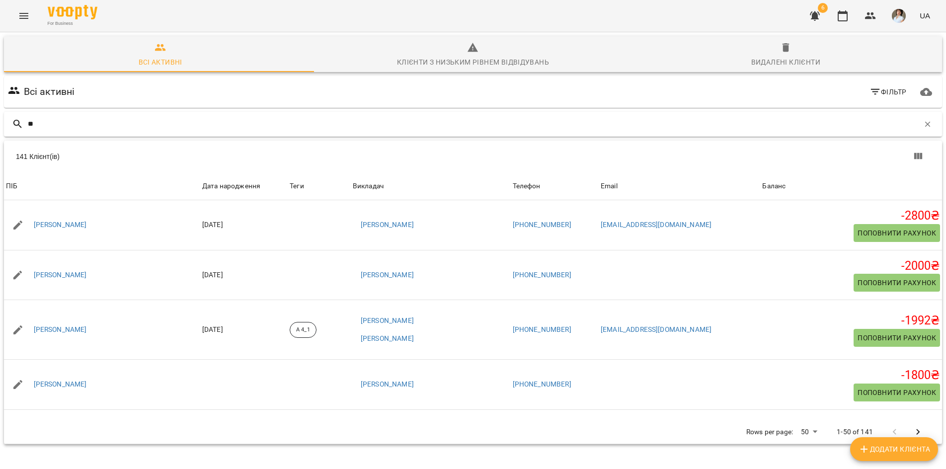
type input "*"
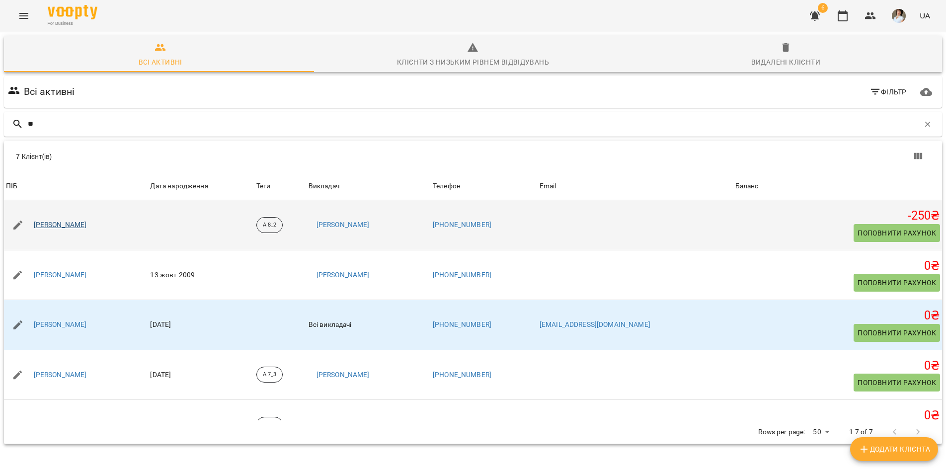
type input "**"
click at [87, 226] on link "Іллясевич Вікторія Олегівна" at bounding box center [60, 225] width 53 height 10
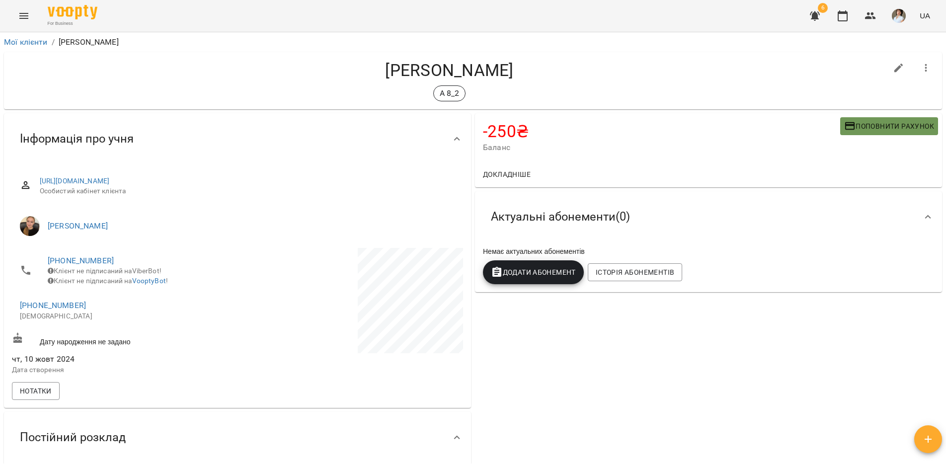
click at [853, 128] on span "Поповнити рахунок" at bounding box center [889, 126] width 90 height 12
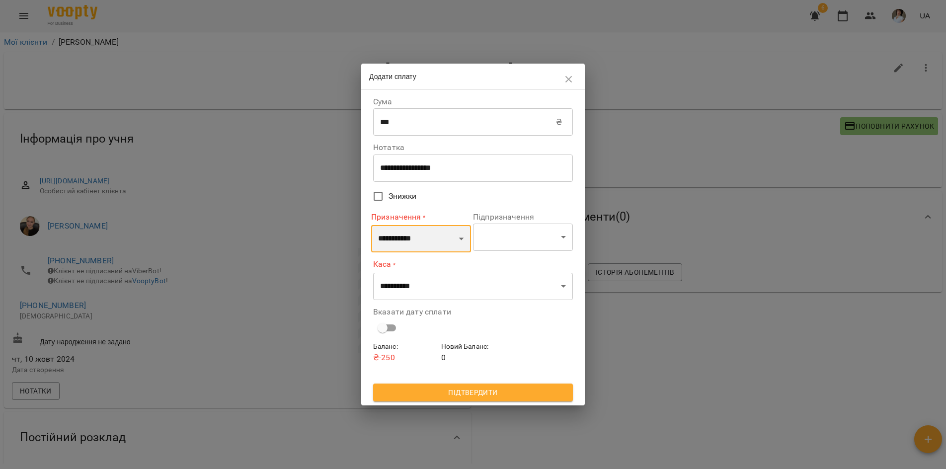
click at [439, 244] on select "**********" at bounding box center [421, 239] width 100 height 28
select select "**********"
click at [371, 225] on select "**********" at bounding box center [421, 239] width 100 height 28
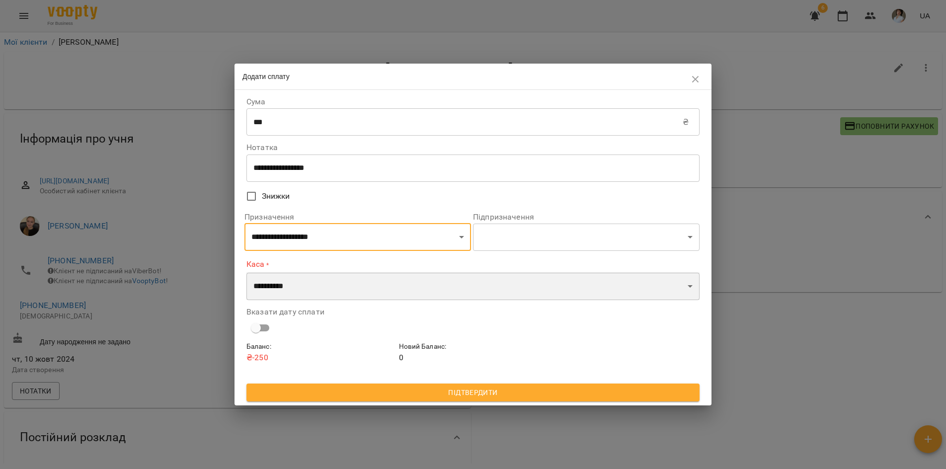
click at [401, 285] on select "**********" at bounding box center [472, 286] width 453 height 28
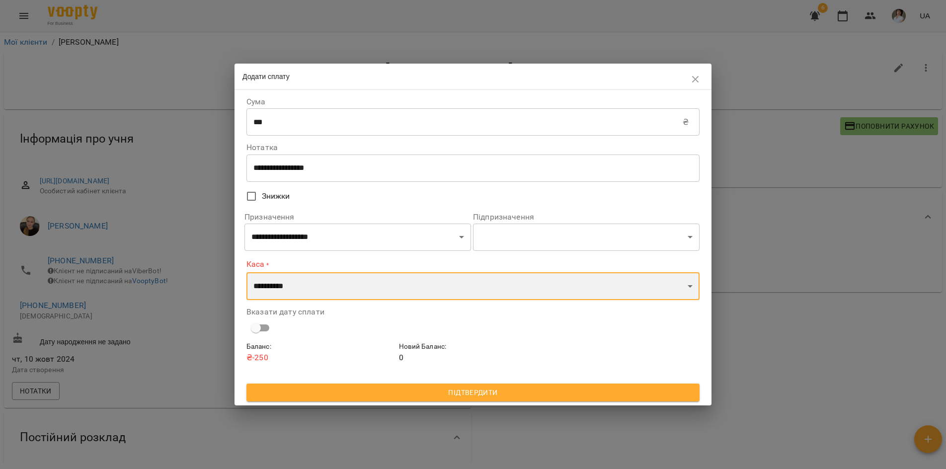
select select "****"
click at [246, 272] on select "**********" at bounding box center [472, 286] width 453 height 28
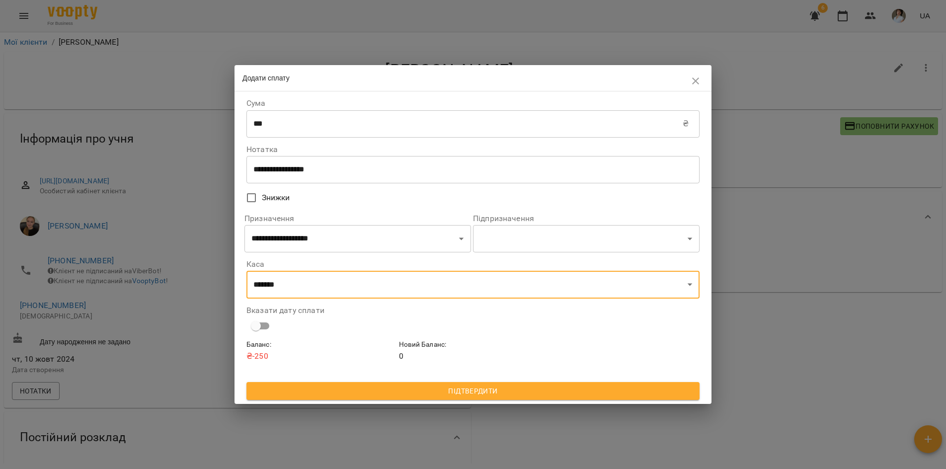
click at [449, 391] on span "Підтвердити" at bounding box center [472, 391] width 437 height 12
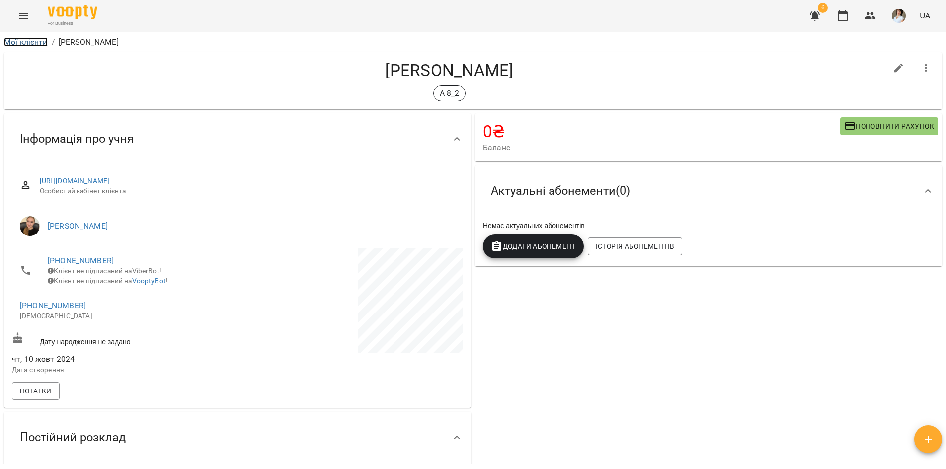
click at [21, 40] on link "Мої клієнти" at bounding box center [26, 41] width 44 height 9
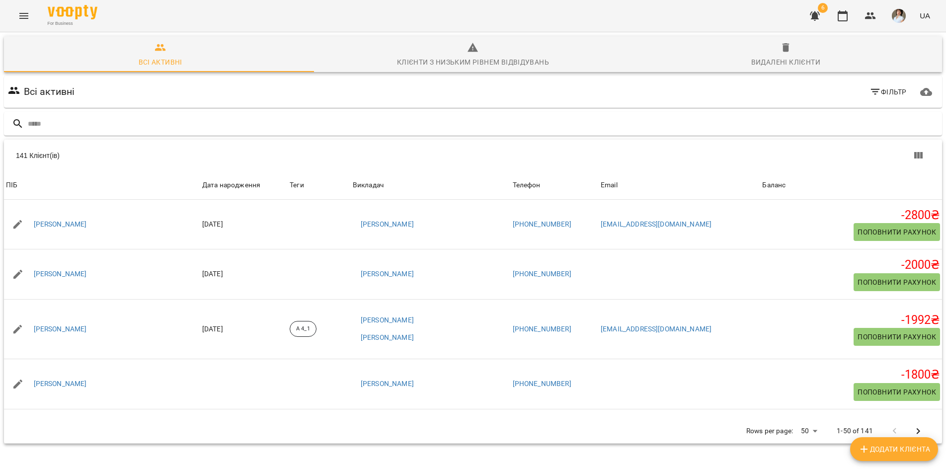
click at [20, 17] on icon "Menu" at bounding box center [24, 16] width 12 height 12
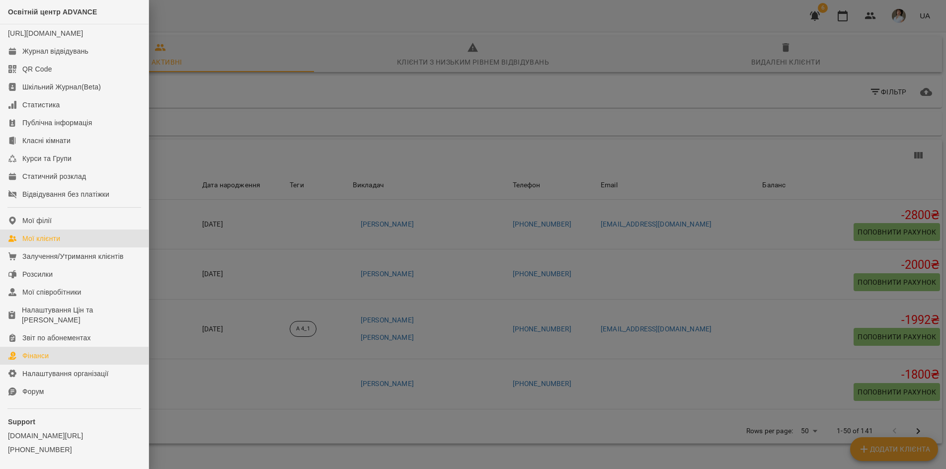
click at [49, 361] on div "Фінанси" at bounding box center [35, 356] width 26 height 10
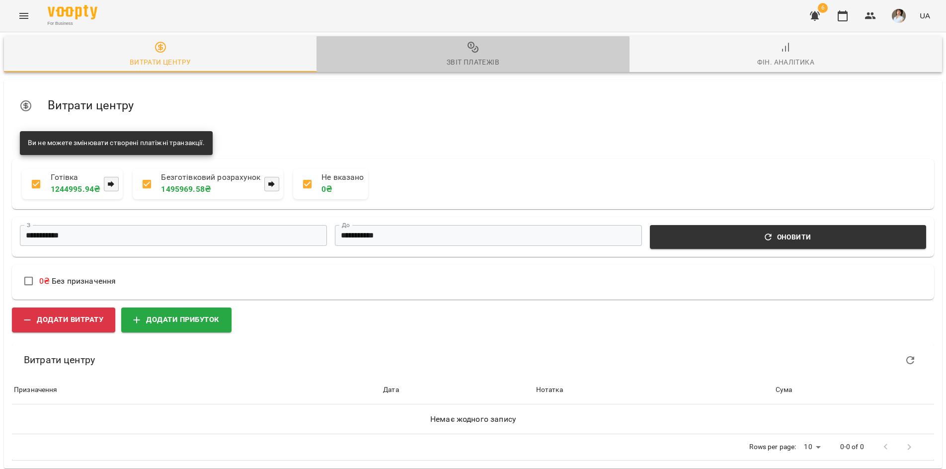
click at [470, 55] on span "Звіт платежів" at bounding box center [473, 54] width 301 height 27
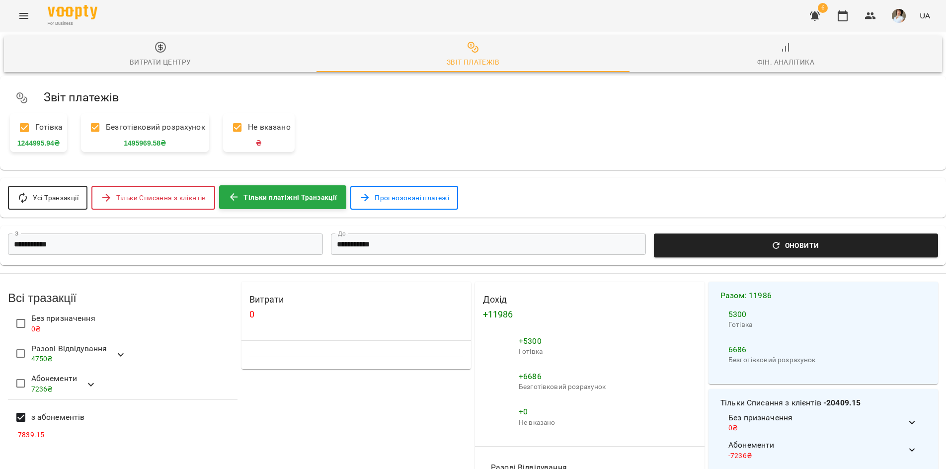
click at [771, 247] on icon "button" at bounding box center [776, 246] width 10 height 10
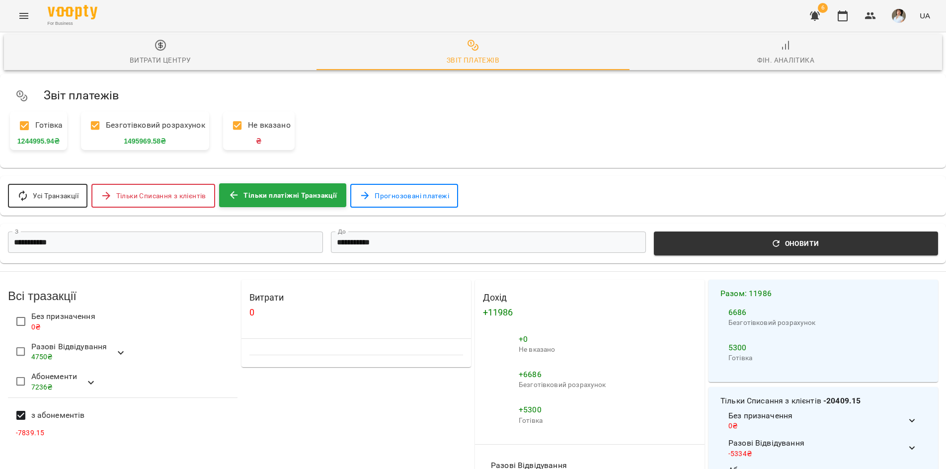
scroll to position [142, 0]
click at [295, 189] on span "Тільки платіжні Транзакції" at bounding box center [290, 195] width 93 height 12
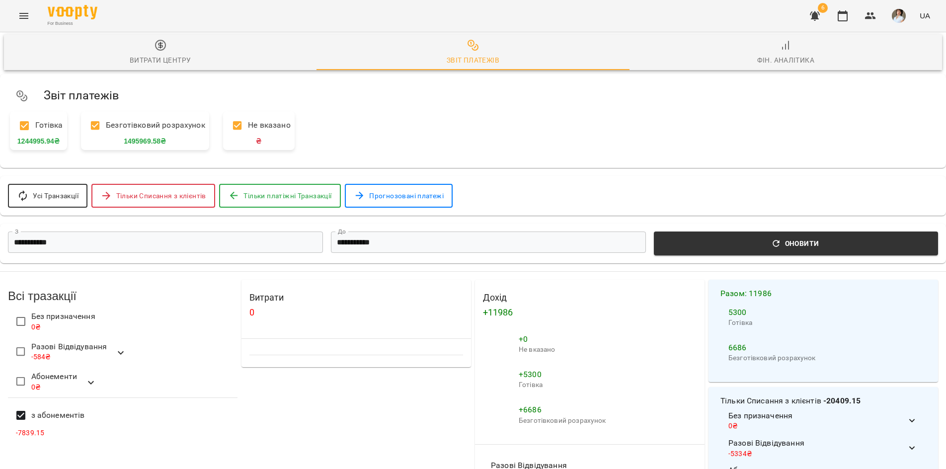
scroll to position [0, 0]
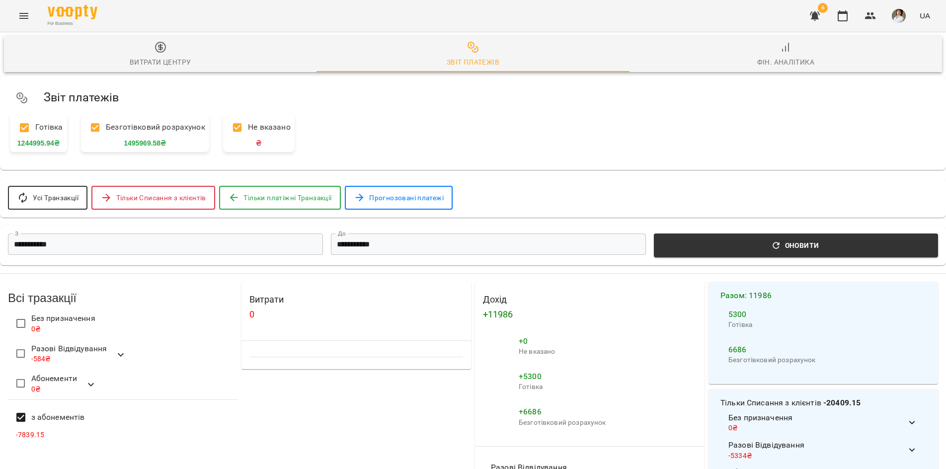
click at [19, 15] on icon "Menu" at bounding box center [24, 16] width 12 height 12
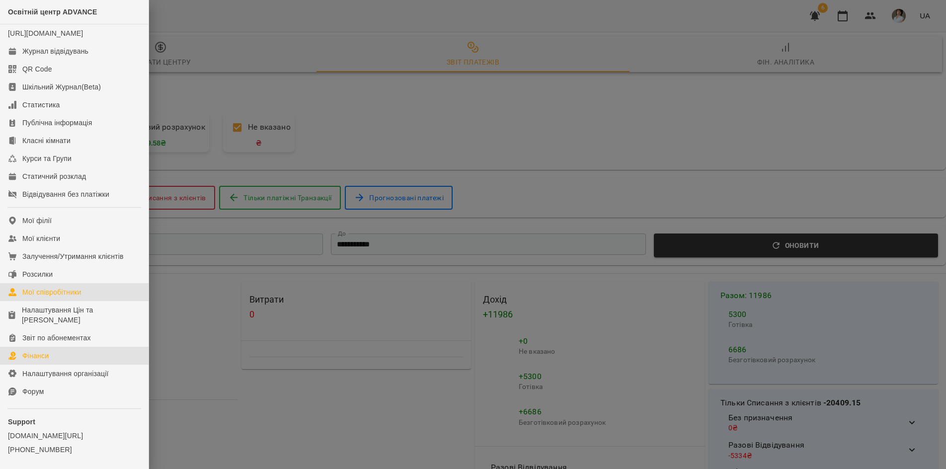
click at [44, 297] on div "Мої співробітники" at bounding box center [51, 292] width 59 height 10
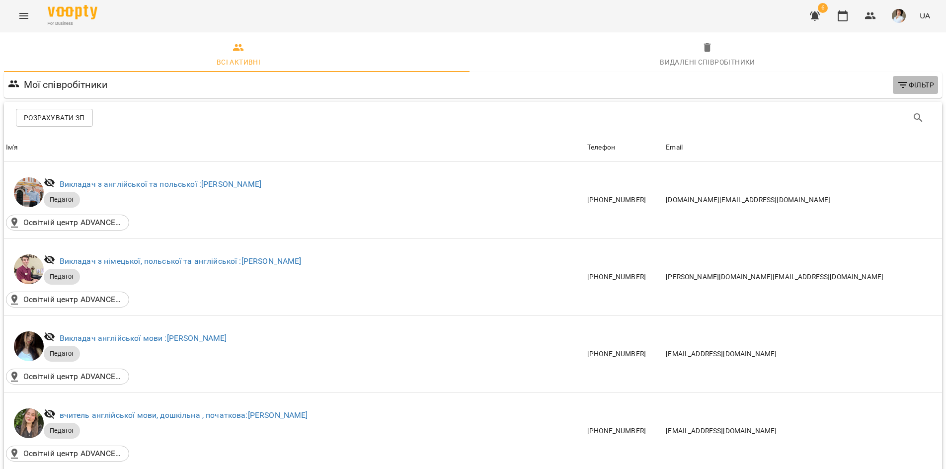
click at [897, 86] on icon "button" at bounding box center [903, 85] width 12 height 12
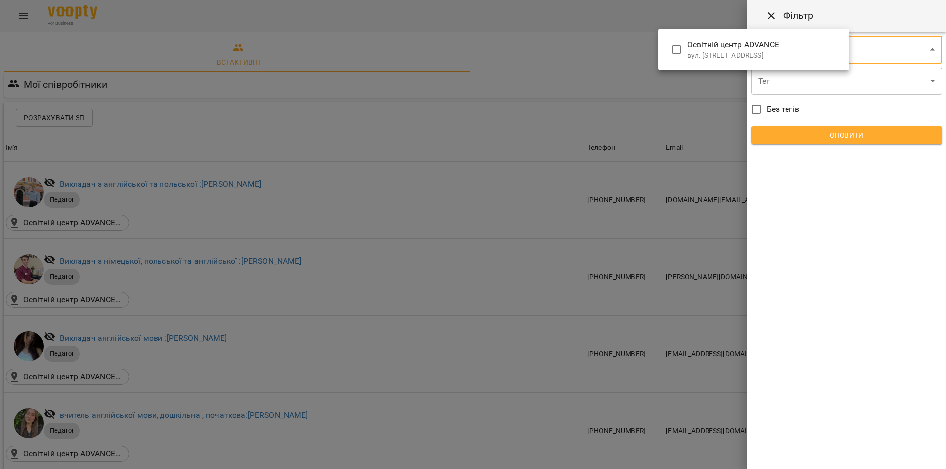
click at [661, 199] on div at bounding box center [473, 234] width 946 height 469
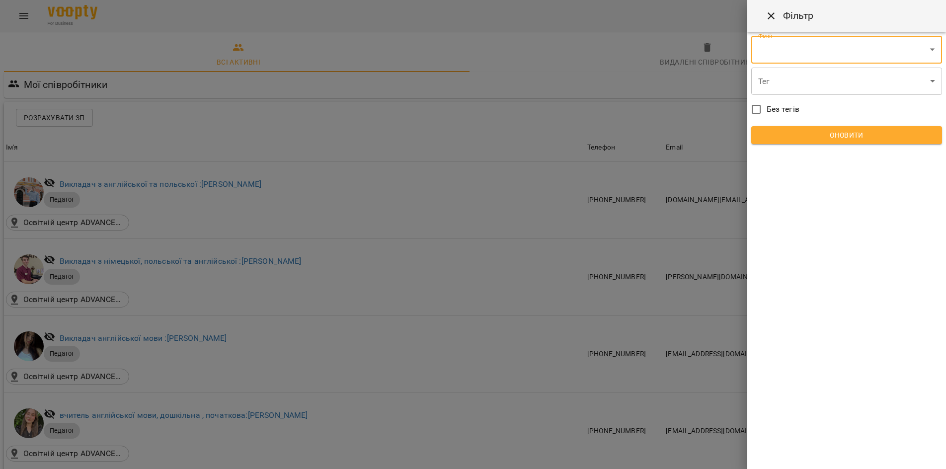
click at [636, 189] on div at bounding box center [473, 234] width 946 height 469
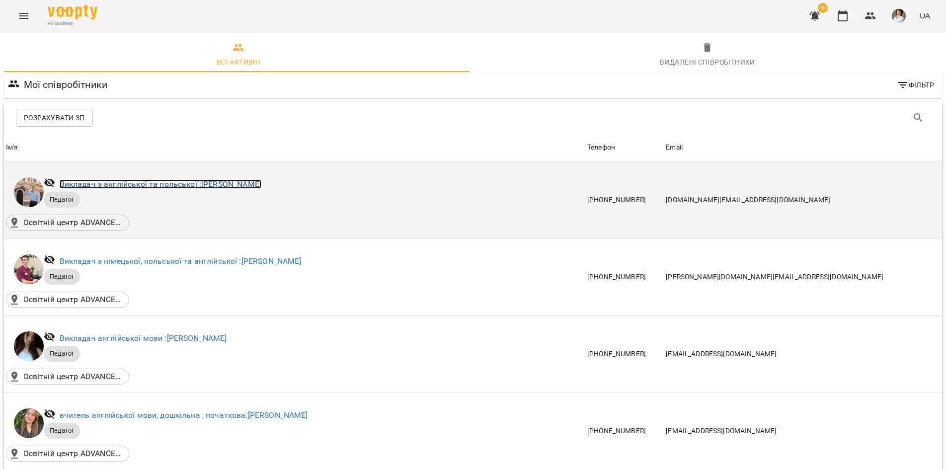
click at [212, 184] on link "Викладач з англійської та польської : Бойко Андрій Вікторович" at bounding box center [161, 183] width 202 height 9
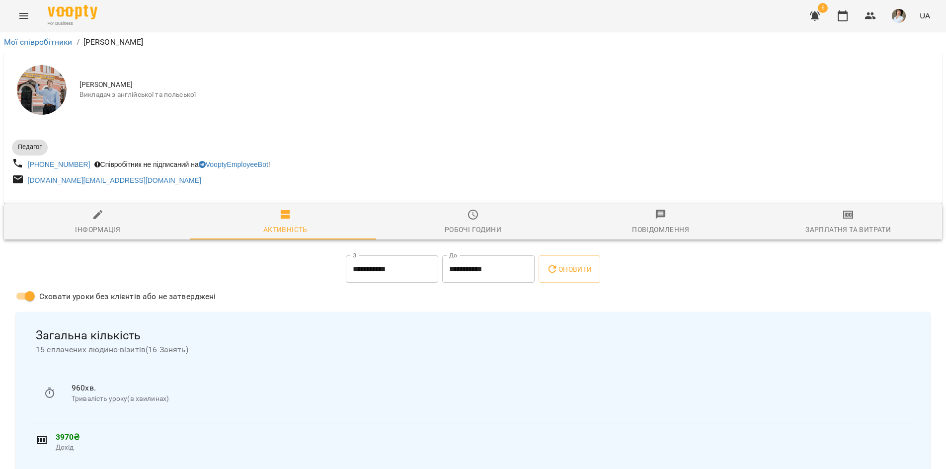
click at [106, 219] on span "Інформація" at bounding box center [98, 222] width 176 height 27
select select "**"
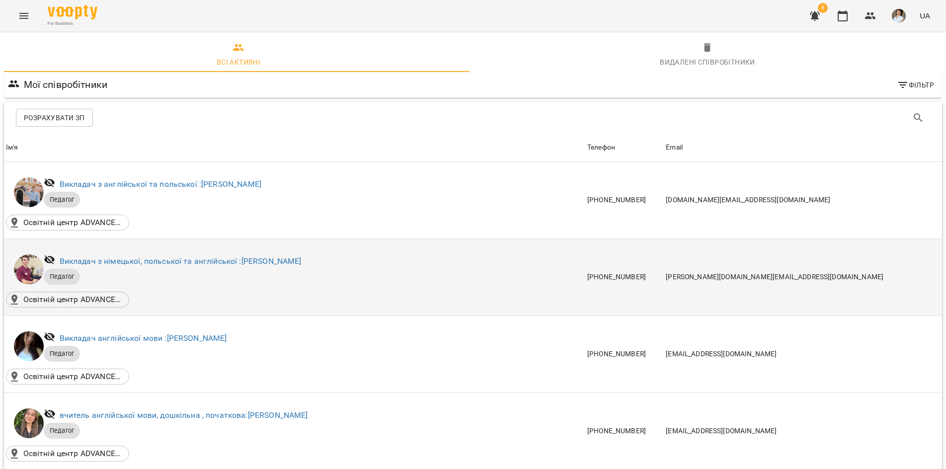
scroll to position [50, 0]
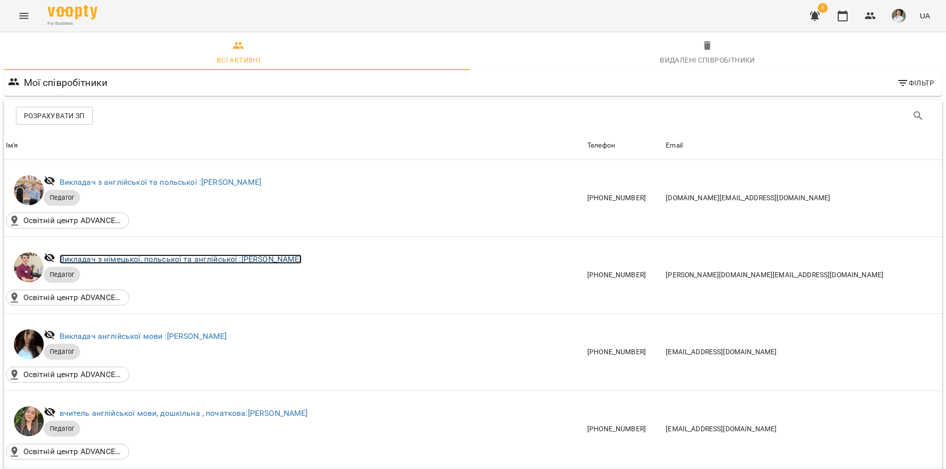
click at [124, 254] on link "Викладач з німецької, польської та англійської : Бойко Дмитро Вікторович" at bounding box center [181, 258] width 242 height 9
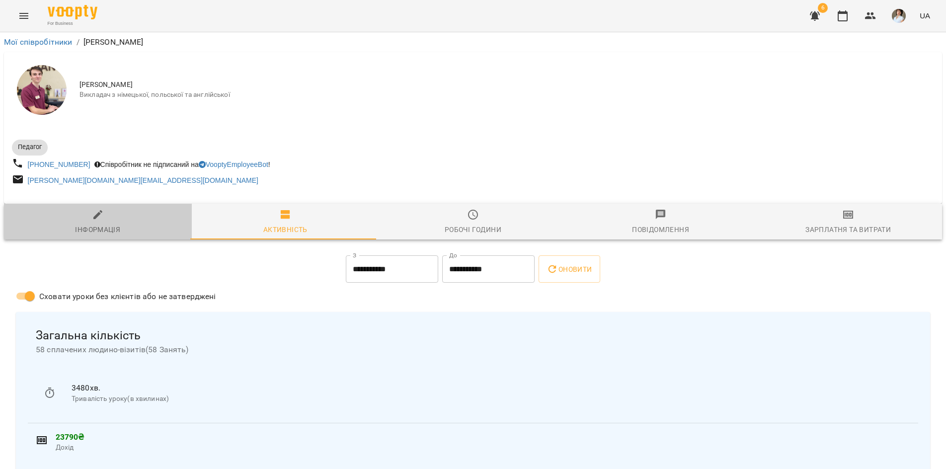
click at [104, 224] on span "Інформація" at bounding box center [98, 222] width 176 height 27
select select "**"
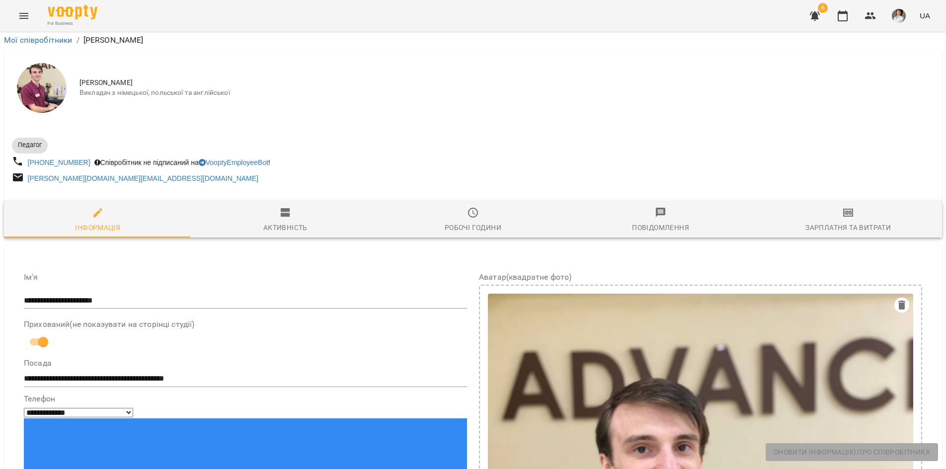
scroll to position [248, 0]
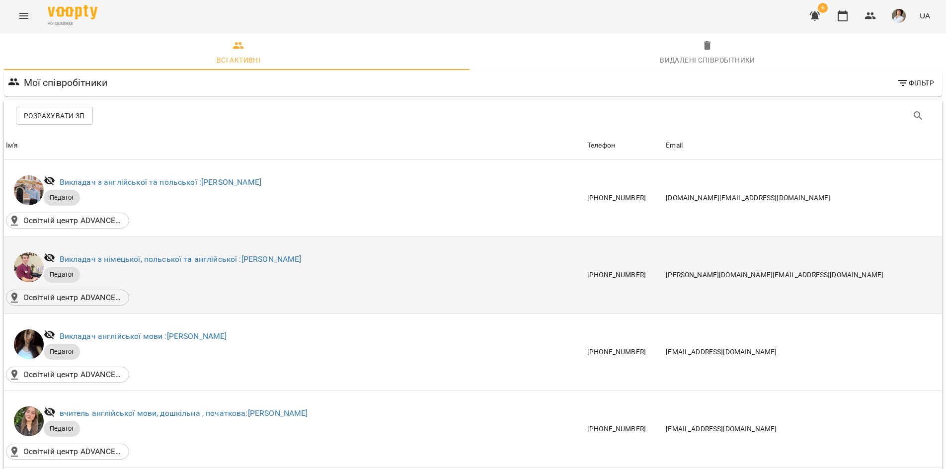
scroll to position [99, 0]
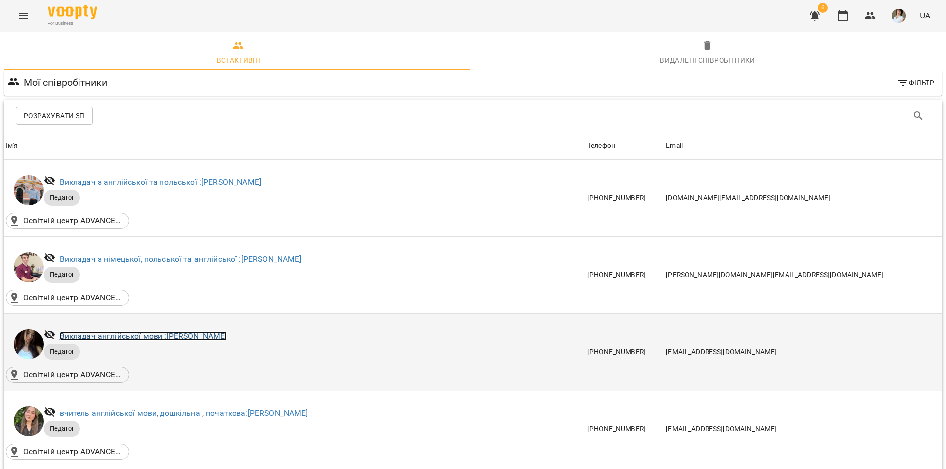
click at [94, 331] on link "Викладач англійської мови : Василевська Анастасія Михайлівна" at bounding box center [143, 335] width 167 height 9
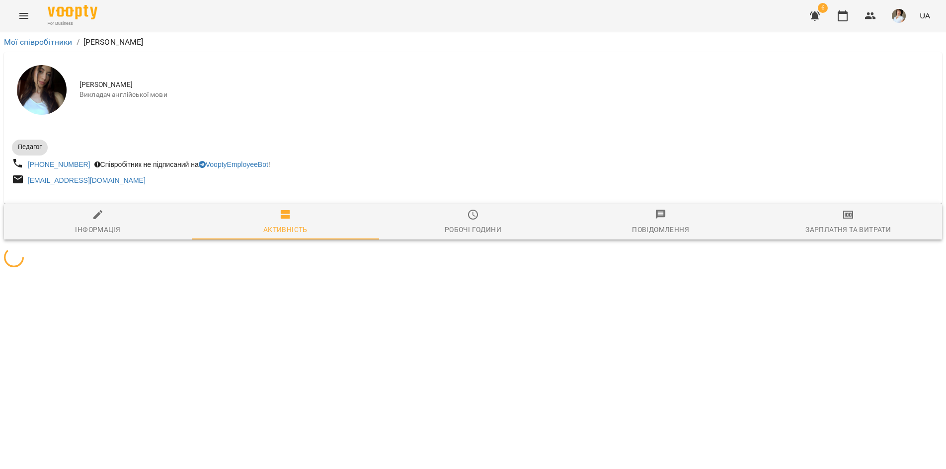
click at [94, 224] on span "Інформація" at bounding box center [98, 222] width 176 height 27
select select "**"
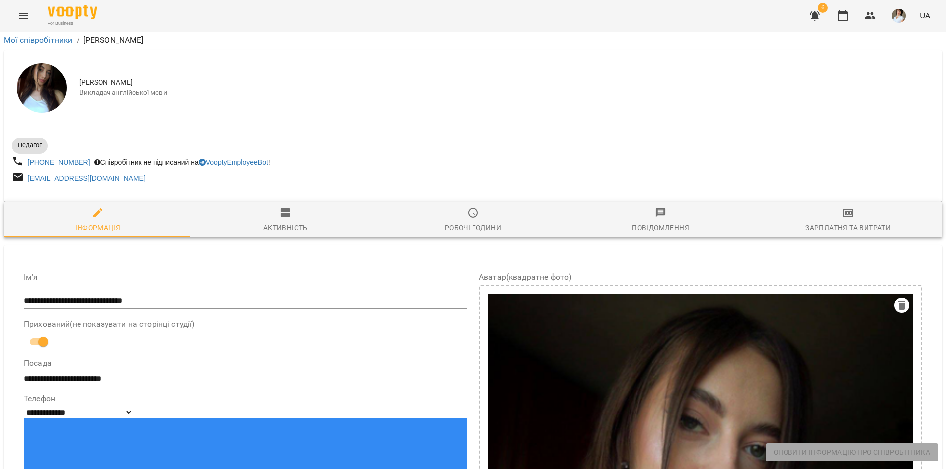
scroll to position [248, 0]
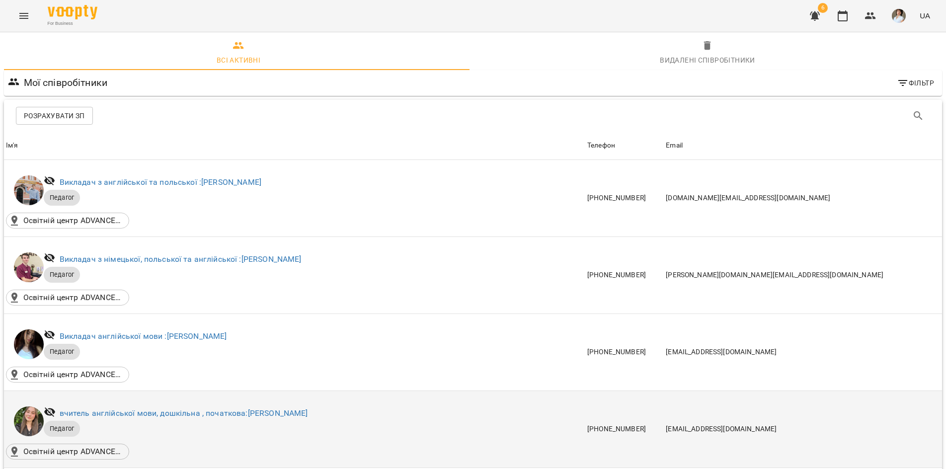
scroll to position [199, 0]
click at [86, 408] on link "вчитель англійської мови, дошкільна , початкова: Гембік Вікторія Миколаївна" at bounding box center [184, 412] width 248 height 9
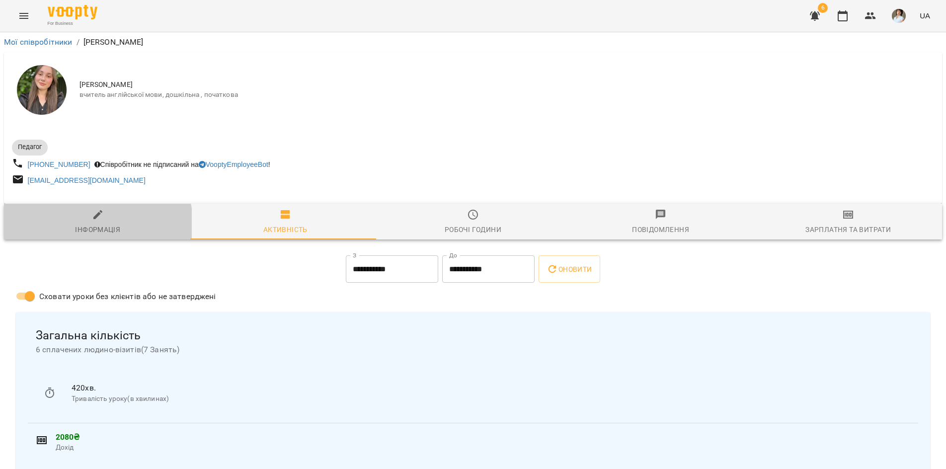
click at [89, 225] on span "Інформація" at bounding box center [98, 222] width 176 height 27
select select "**"
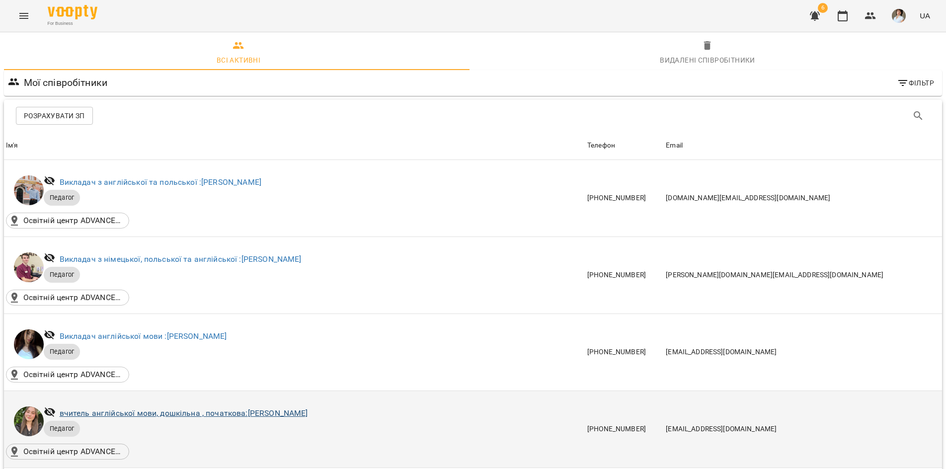
scroll to position [199, 0]
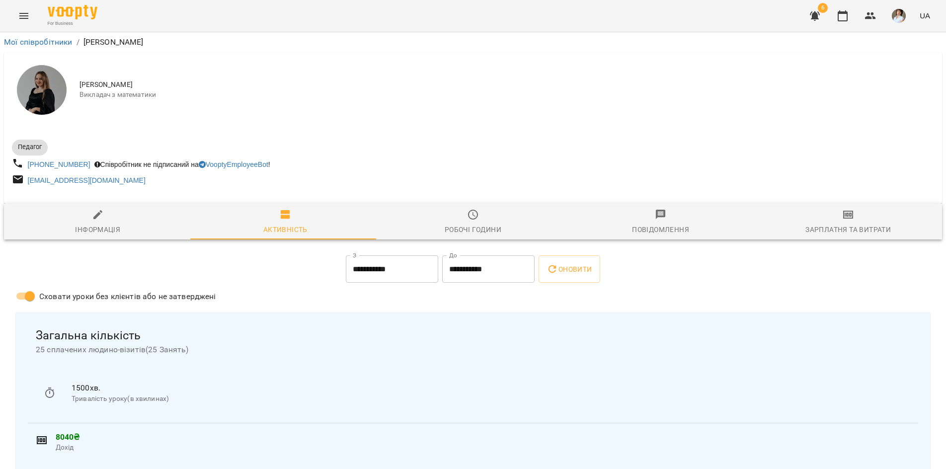
click at [91, 228] on div "Інформація" at bounding box center [97, 230] width 45 height 12
select select "**"
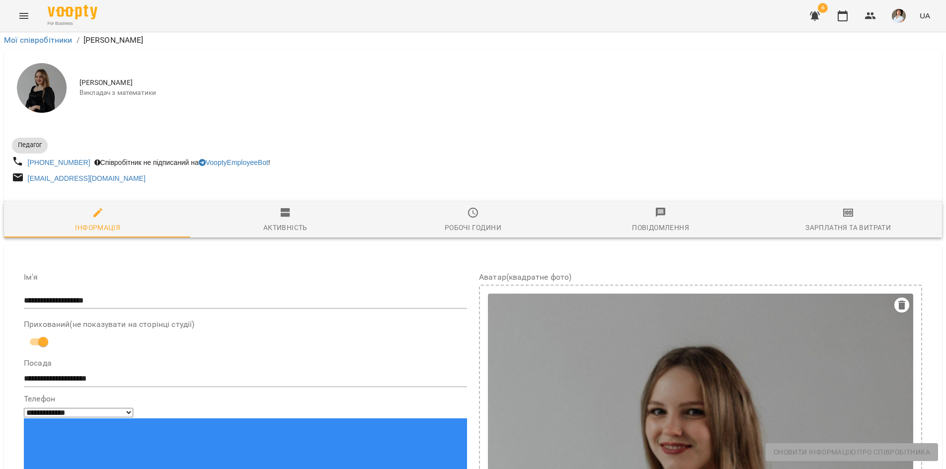
scroll to position [248, 0]
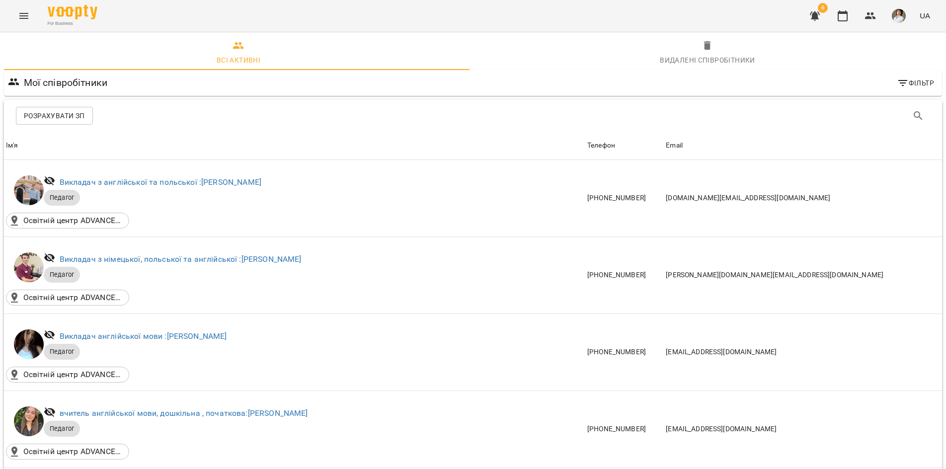
scroll to position [497, 0]
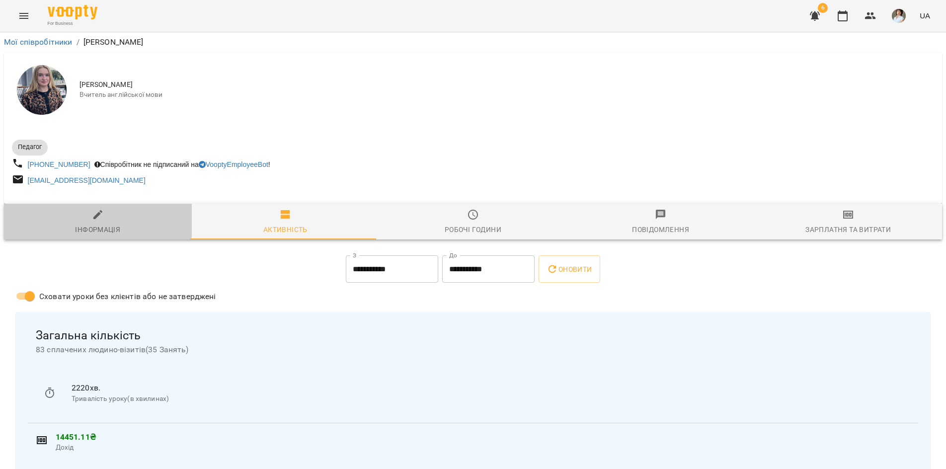
click at [95, 214] on icon "button" at bounding box center [98, 215] width 12 height 12
select select "**"
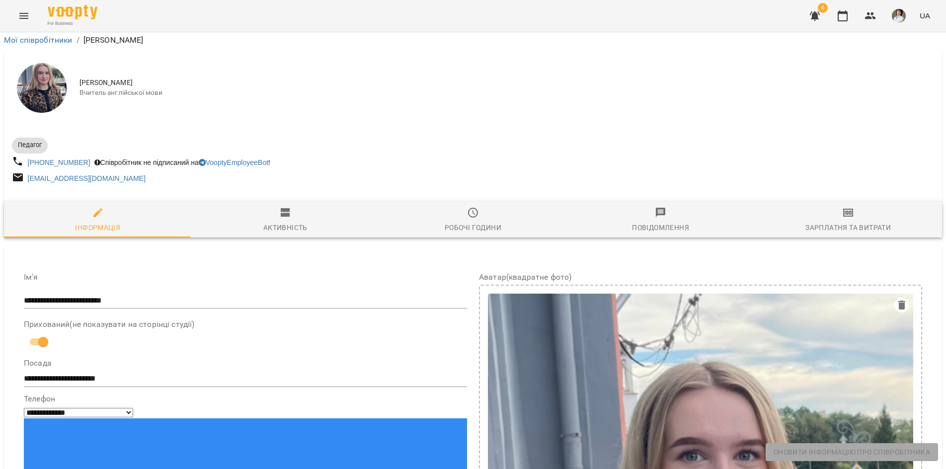
scroll to position [99, 0]
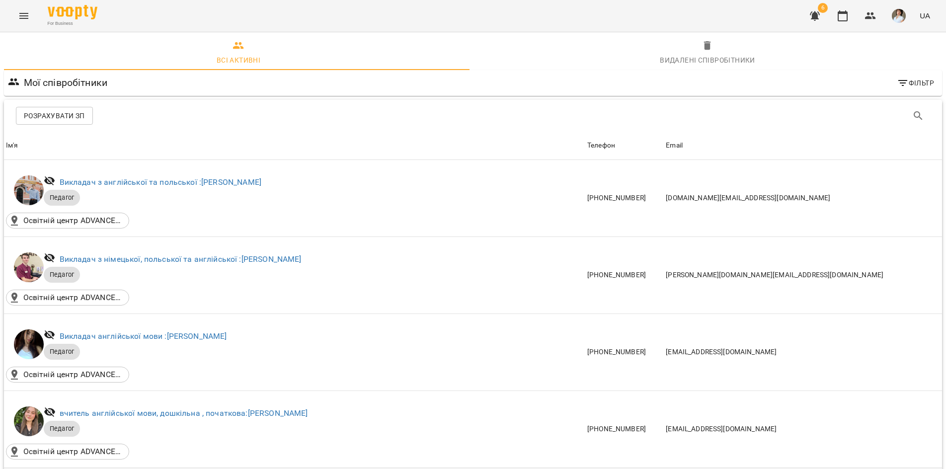
scroll to position [497, 0]
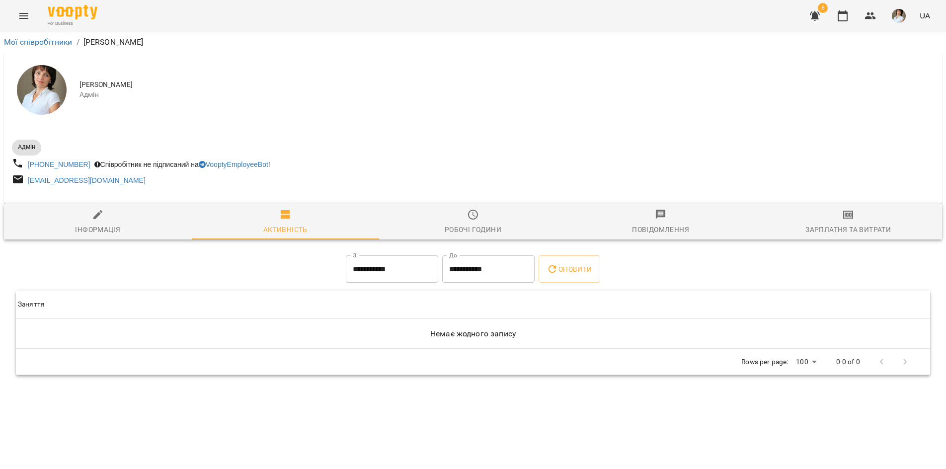
click at [95, 223] on span "Інформація" at bounding box center [98, 222] width 176 height 27
select select "**"
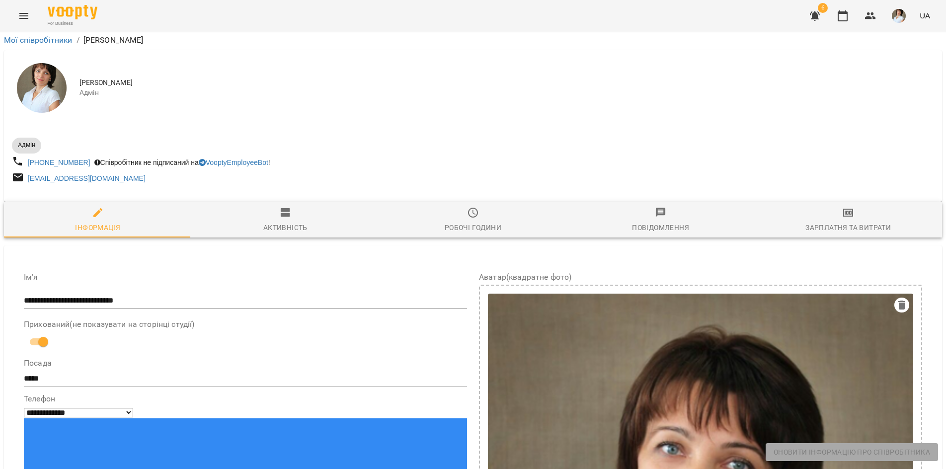
scroll to position [298, 0]
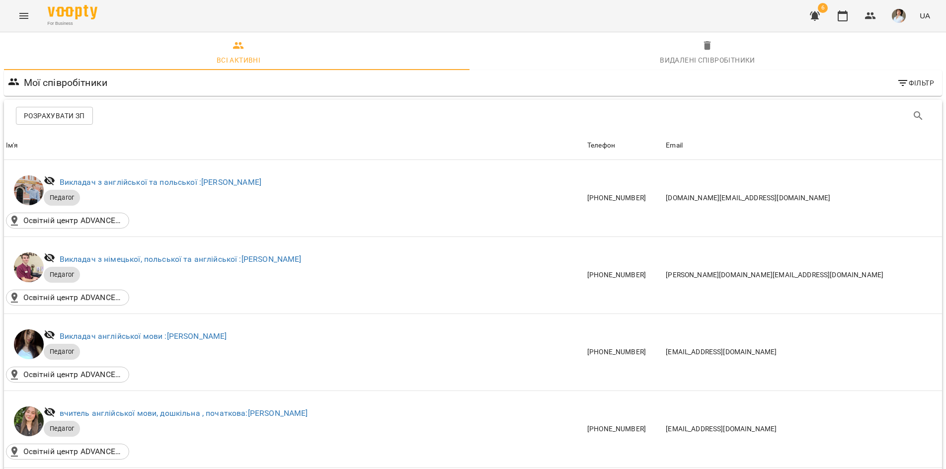
scroll to position [547, 0]
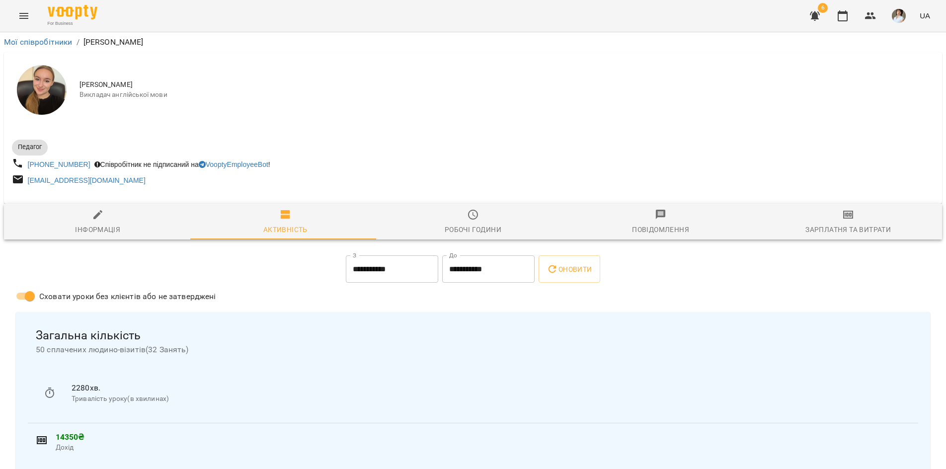
click at [93, 223] on span "Інформація" at bounding box center [98, 222] width 176 height 27
select select "**"
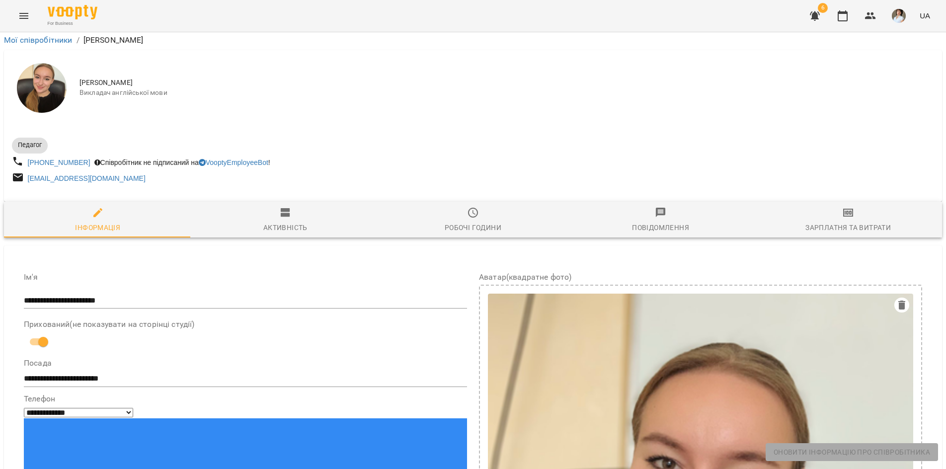
scroll to position [248, 0]
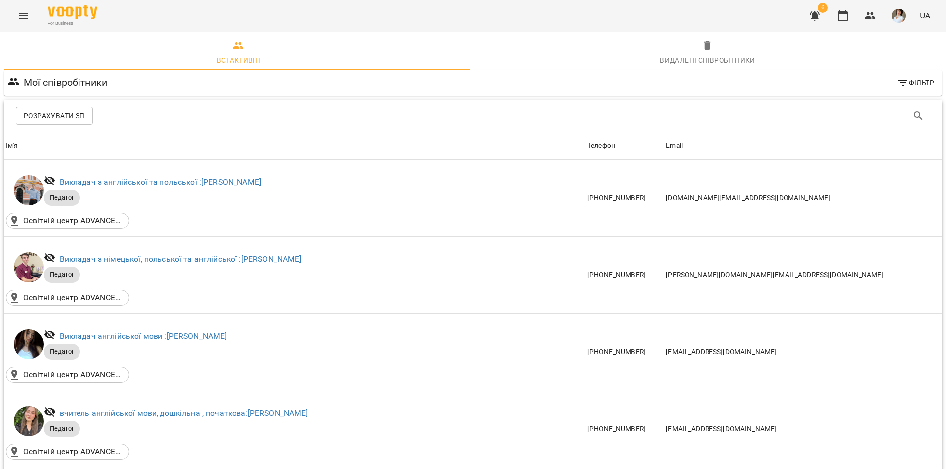
scroll to position [845, 0]
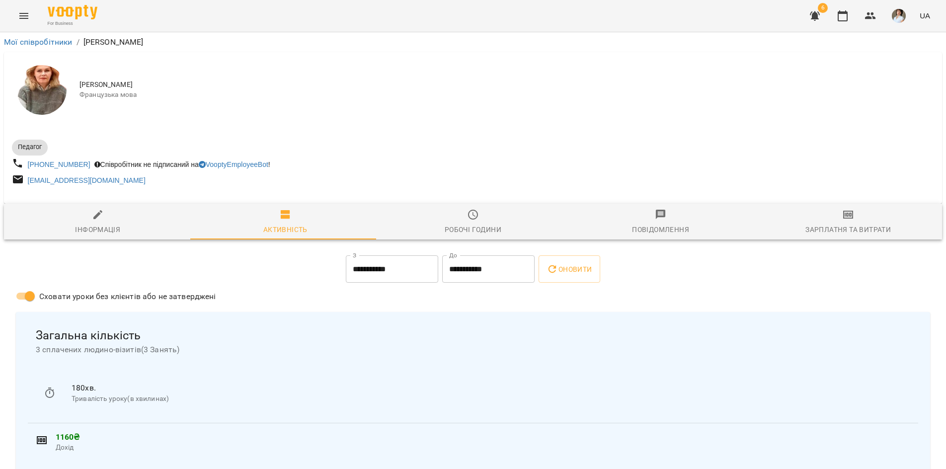
click at [91, 223] on span "Інформація" at bounding box center [98, 222] width 176 height 27
select select "**"
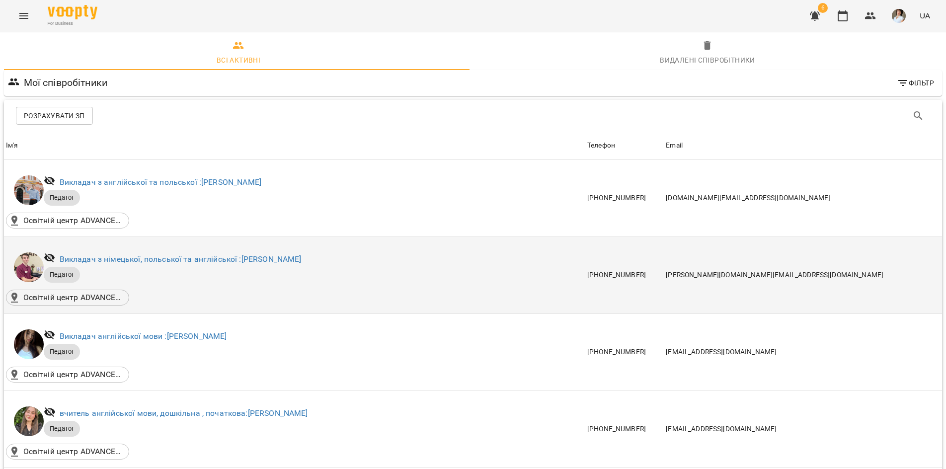
scroll to position [745, 0]
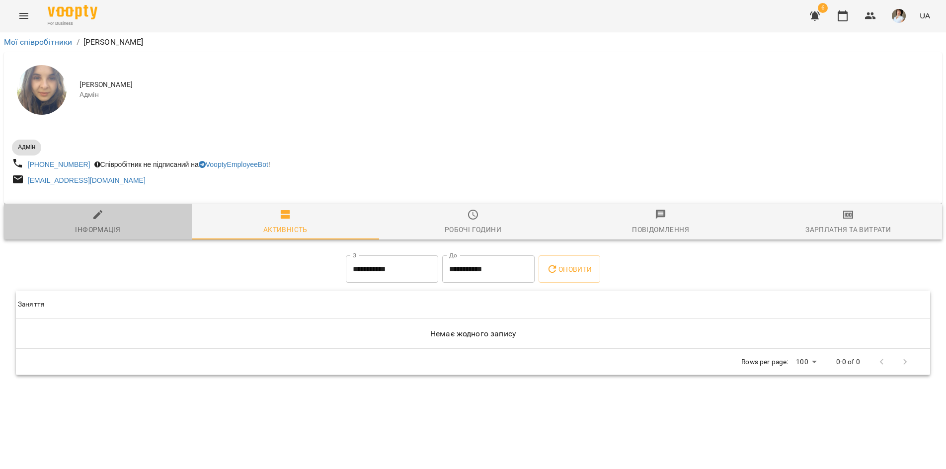
click at [94, 230] on div "Інформація" at bounding box center [97, 230] width 45 height 12
select select "**"
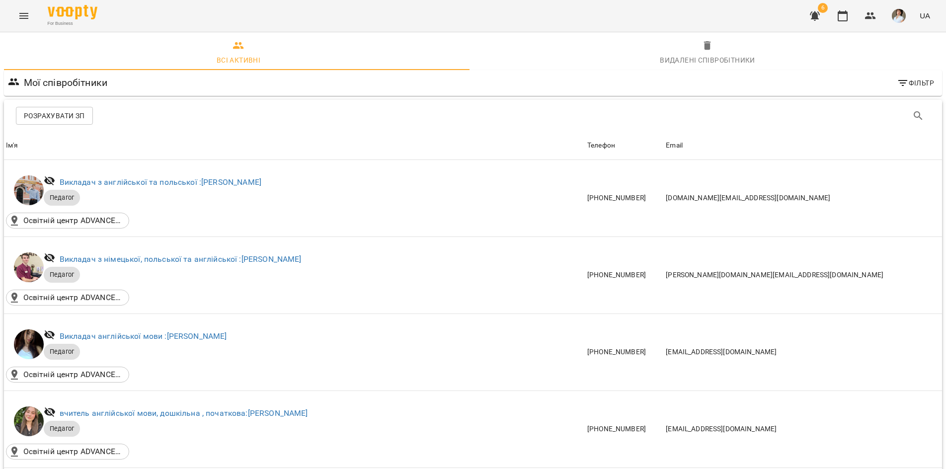
scroll to position [895, 0]
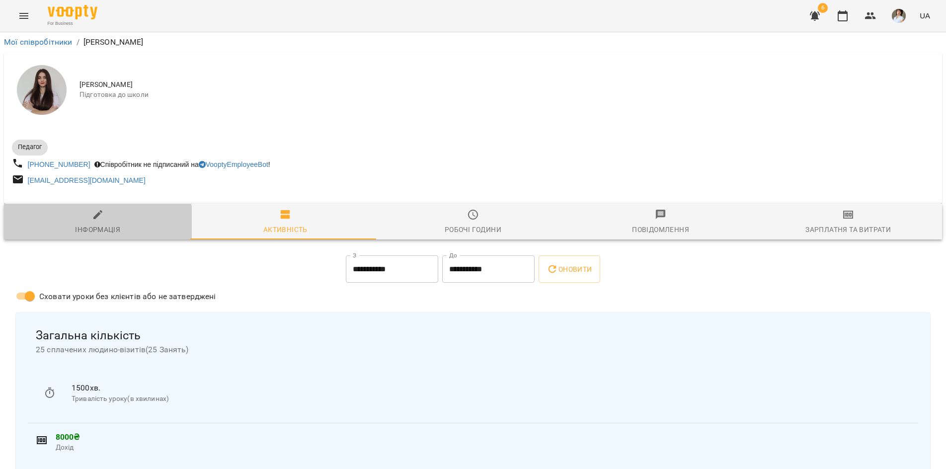
click at [92, 235] on div "Інформація" at bounding box center [97, 230] width 45 height 12
select select "**"
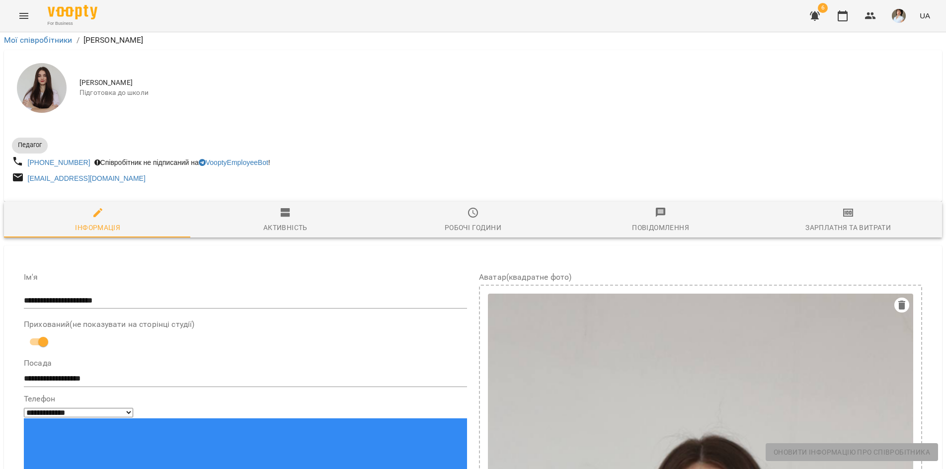
scroll to position [248, 0]
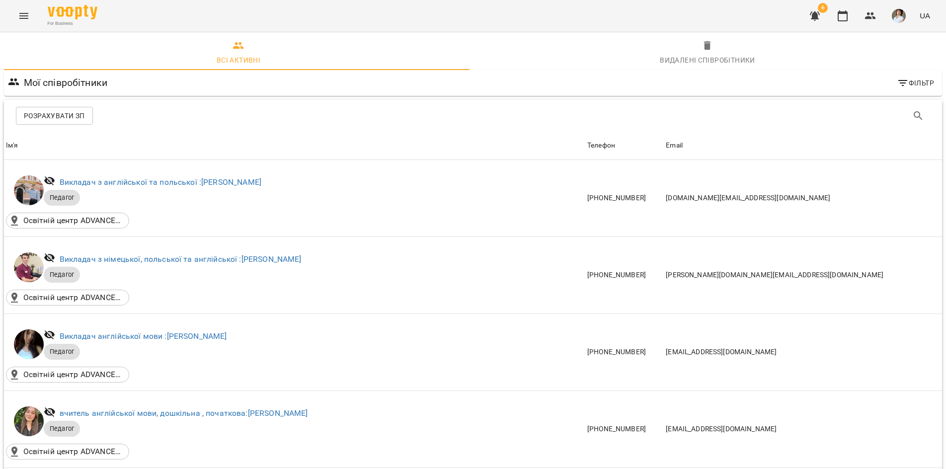
scroll to position [1044, 0]
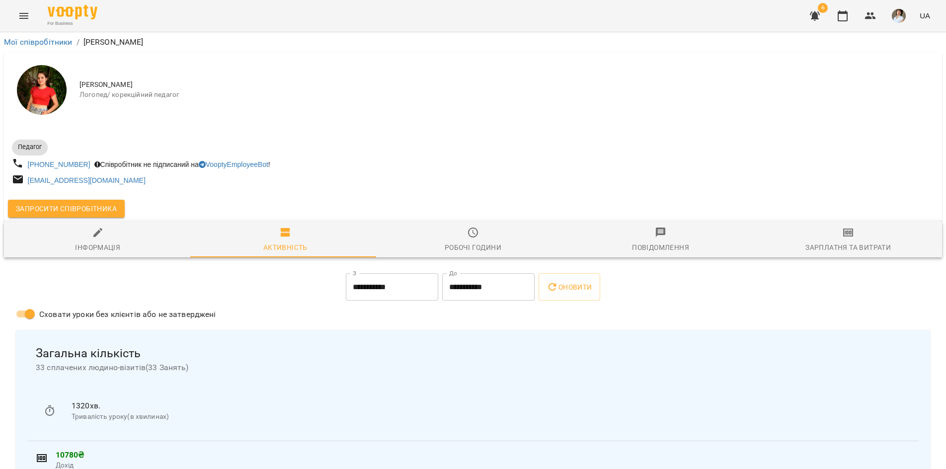
click at [94, 234] on icon "button" at bounding box center [98, 233] width 12 height 12
select select "**"
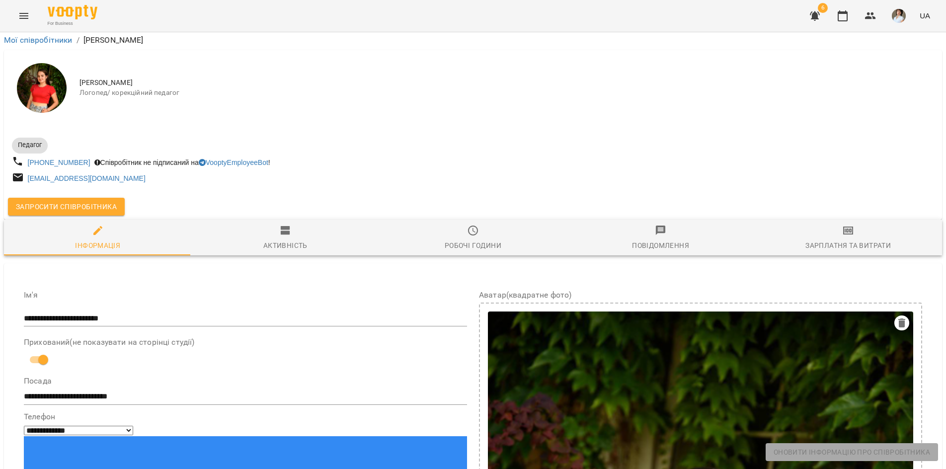
scroll to position [298, 0]
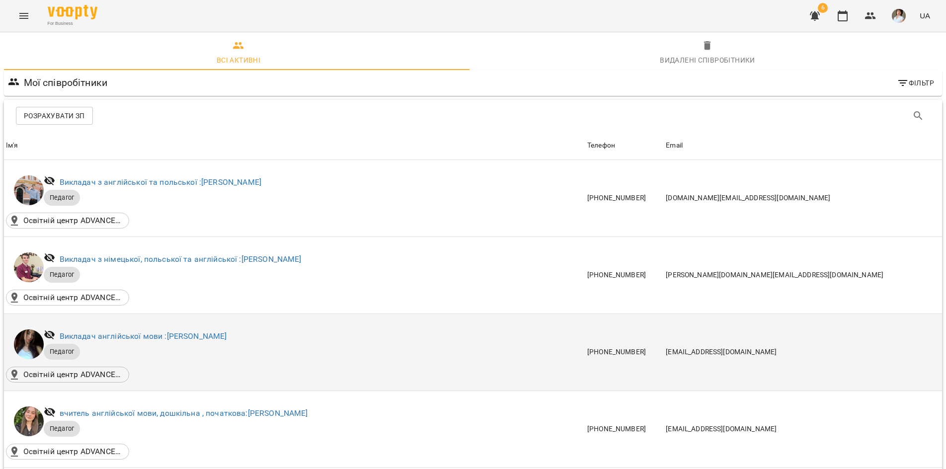
scroll to position [1079, 0]
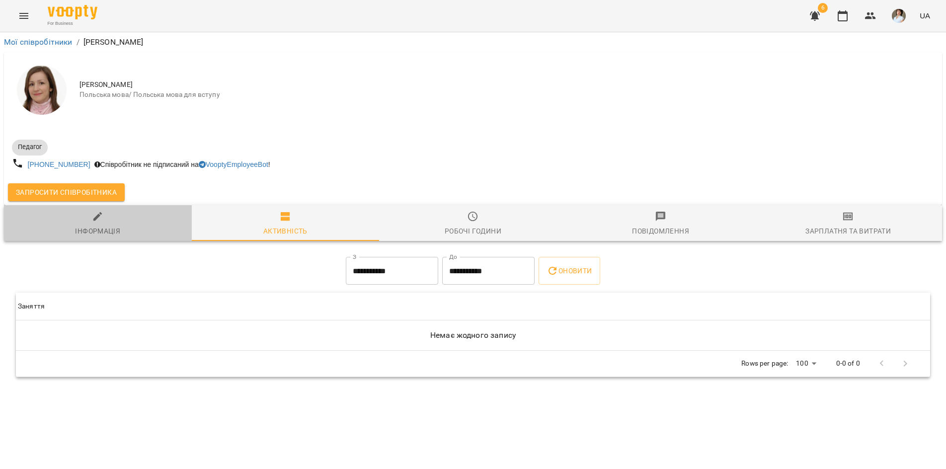
click at [93, 223] on icon "button" at bounding box center [98, 217] width 12 height 12
select select "**"
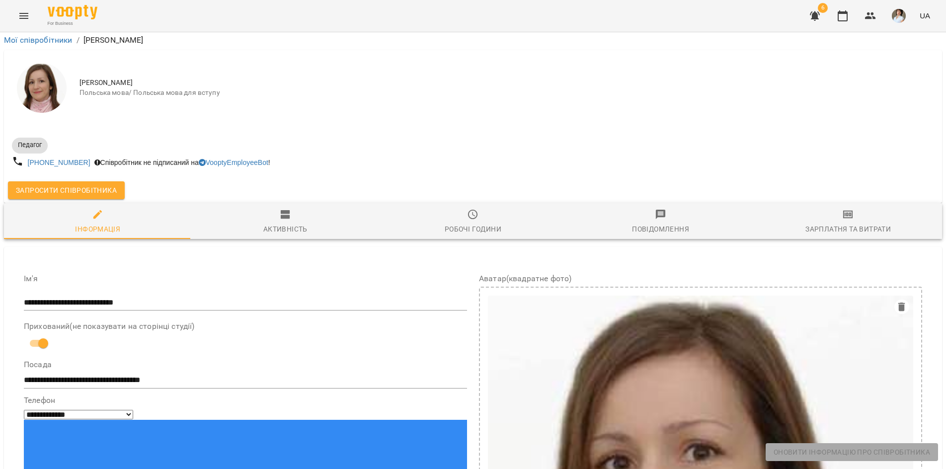
scroll to position [199, 0]
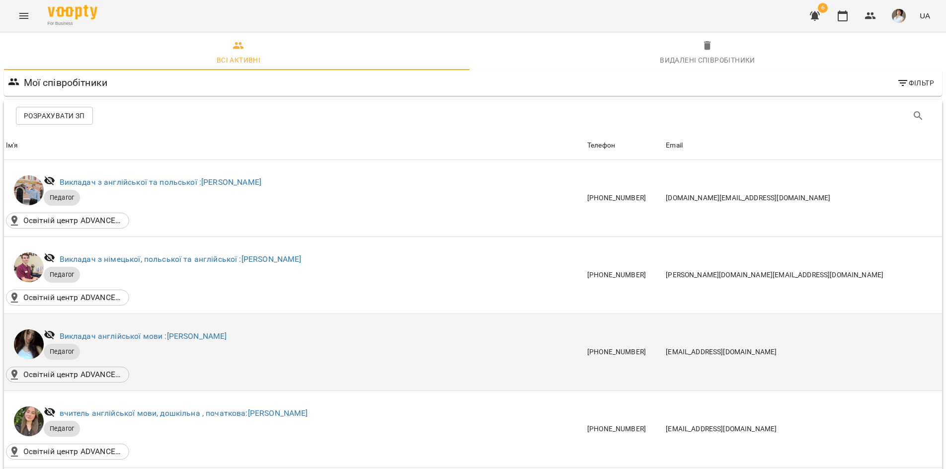
scroll to position [1079, 0]
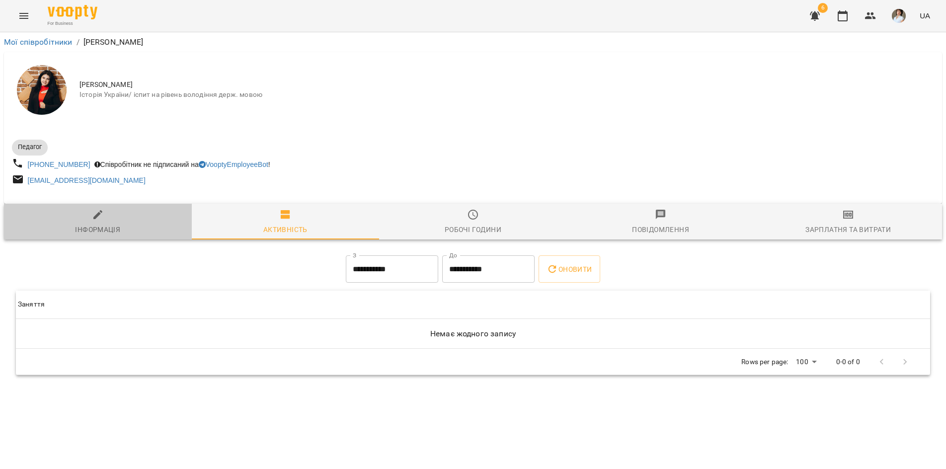
click at [93, 225] on span "Інформація" at bounding box center [98, 222] width 176 height 27
select select "**"
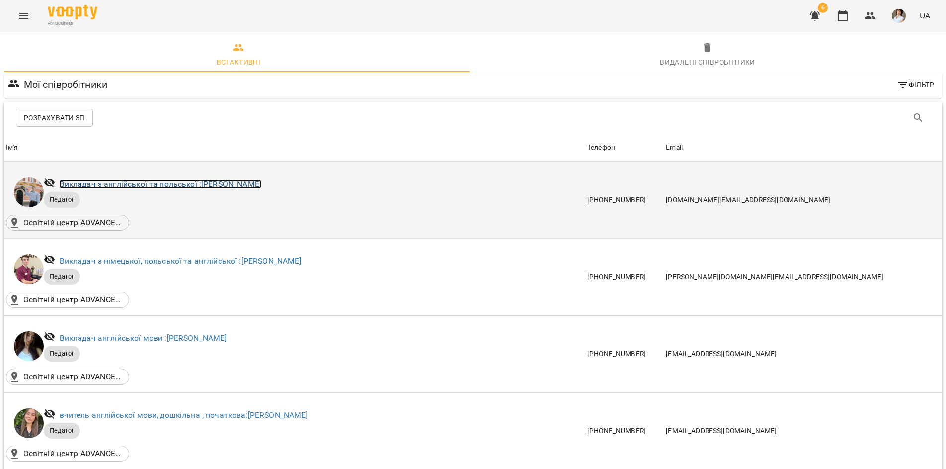
click at [81, 185] on link "Викладач з англійської та польської : Бойко Андрій Вікторович" at bounding box center [161, 183] width 202 height 9
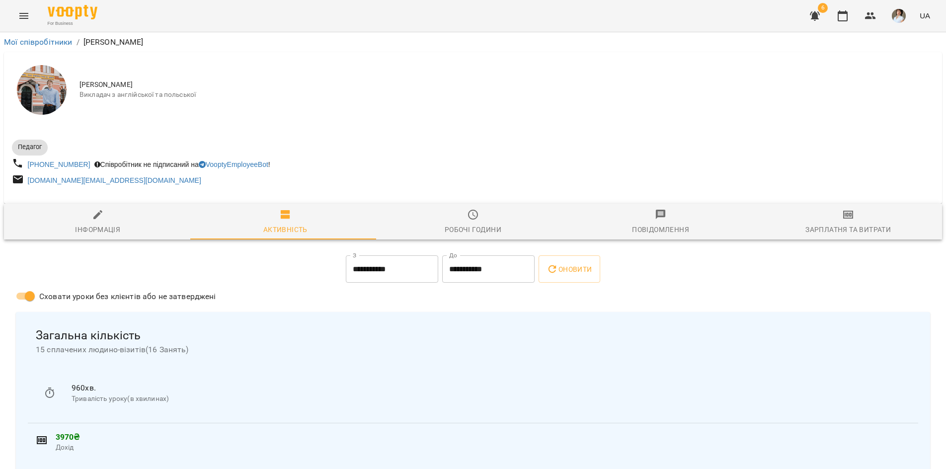
click at [83, 209] on button "Інформація" at bounding box center [98, 222] width 188 height 36
select select "**"
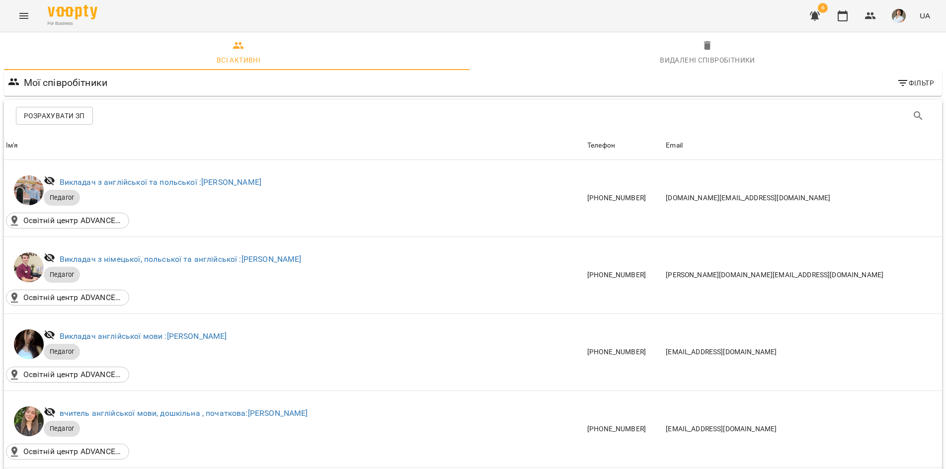
scroll to position [845, 0]
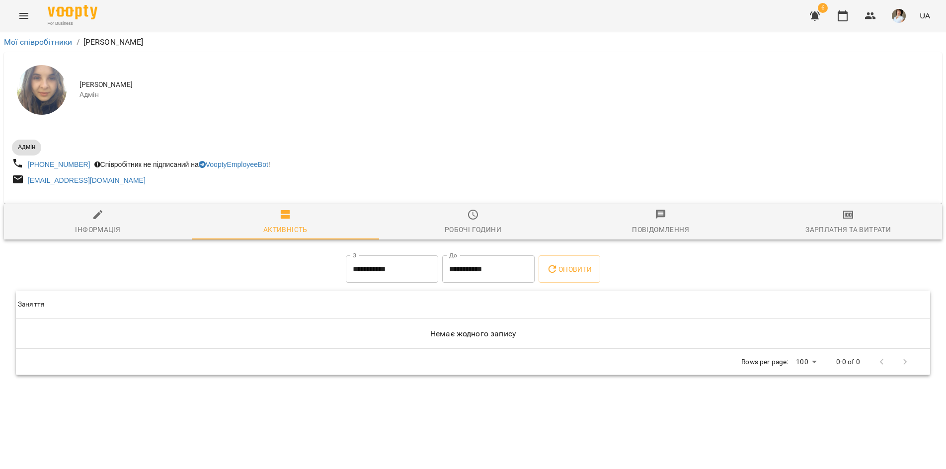
click at [92, 221] on icon "button" at bounding box center [98, 215] width 12 height 12
select select "**"
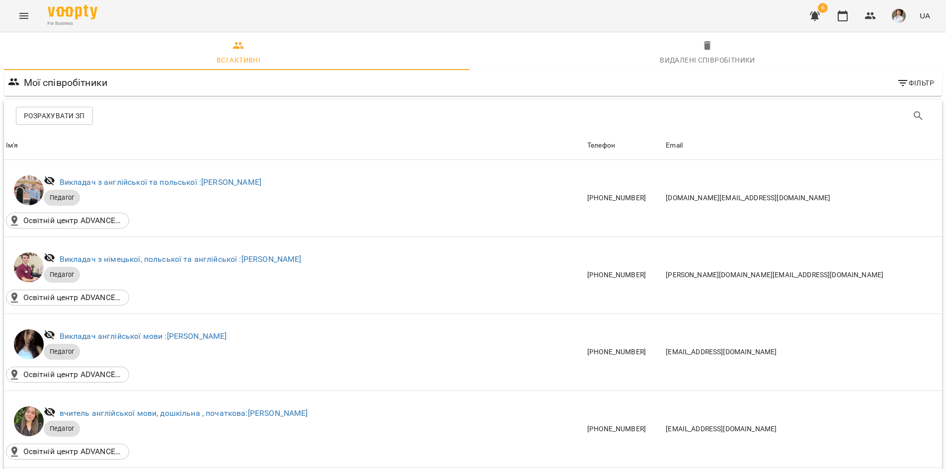
scroll to position [795, 0]
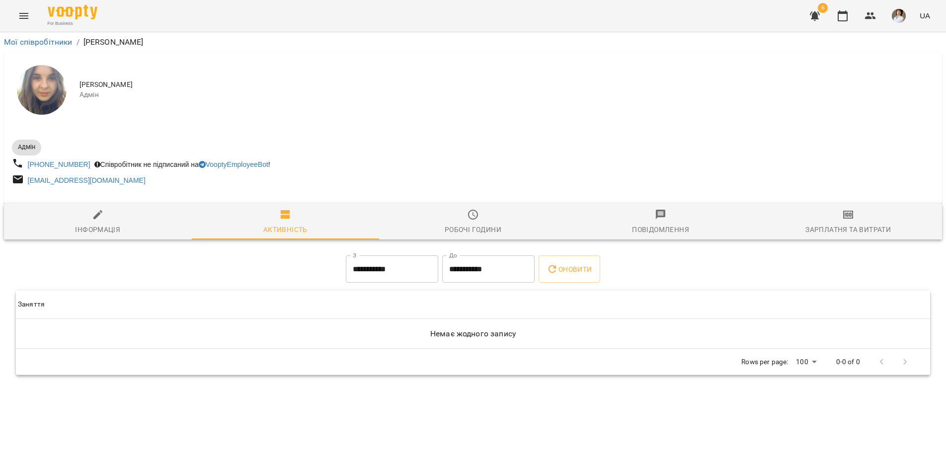
click at [106, 225] on span "Інформація" at bounding box center [98, 222] width 176 height 27
select select "**"
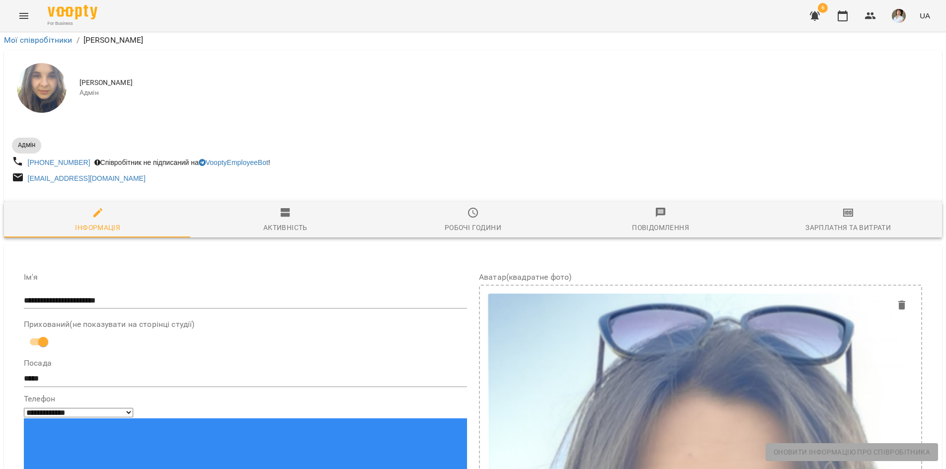
scroll to position [503, 0]
click at [784, 448] on span "Оновити інформацію про співробітника" at bounding box center [852, 452] width 157 height 12
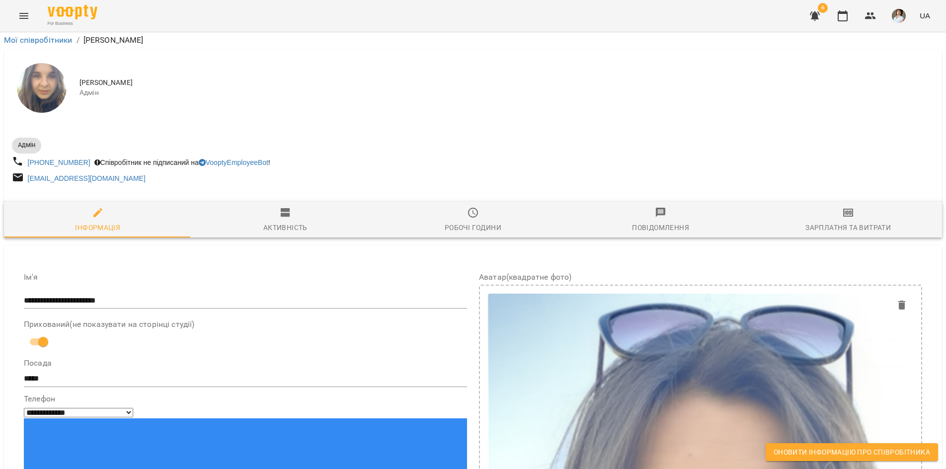
click at [828, 450] on span "Оновити інформацію про співробітника" at bounding box center [852, 452] width 157 height 12
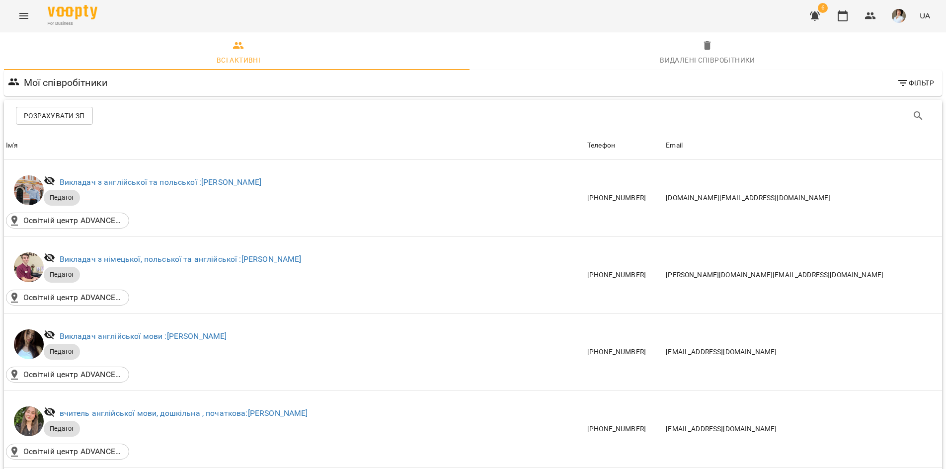
scroll to position [745, 0]
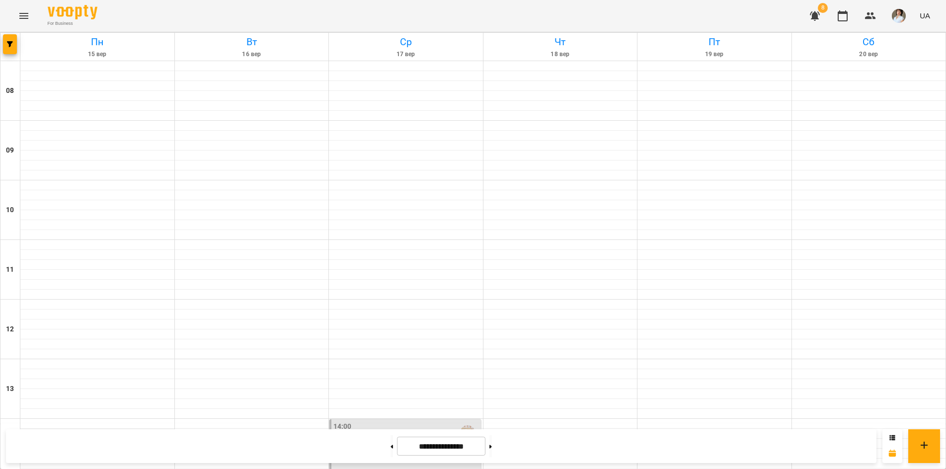
scroll to position [412, 0]
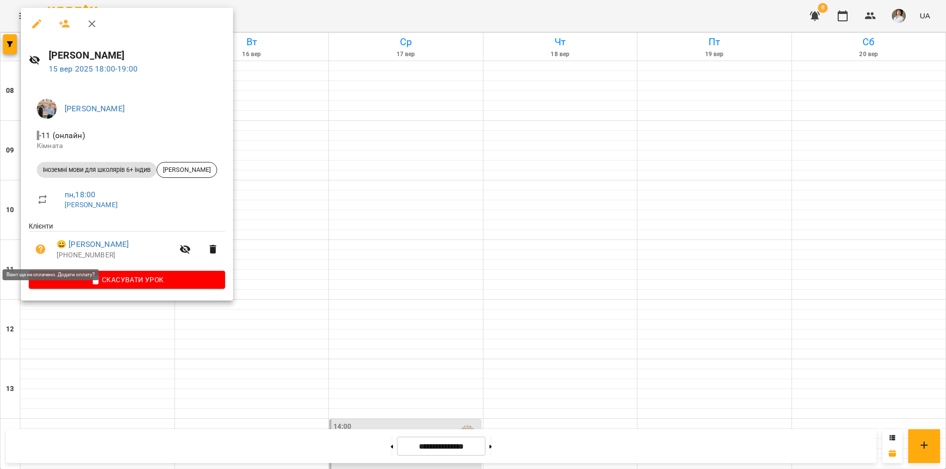
click at [44, 250] on icon "button" at bounding box center [41, 249] width 10 height 10
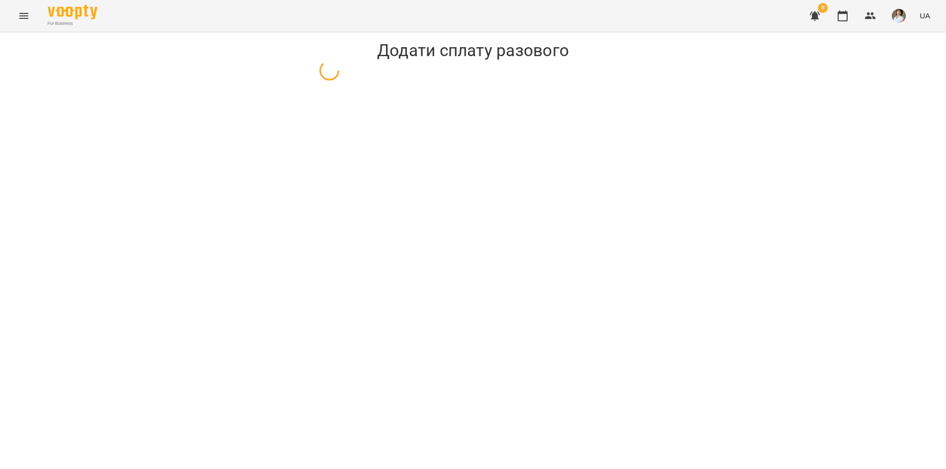
select select "**********"
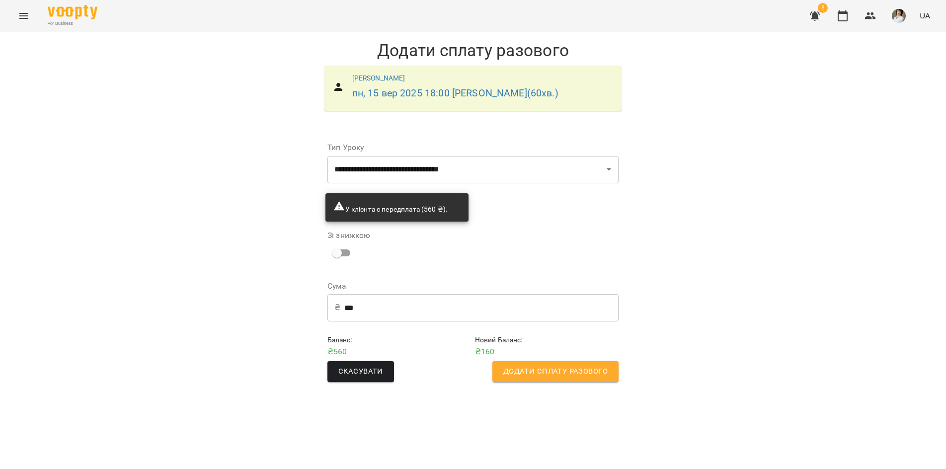
click at [372, 373] on span "Скасувати" at bounding box center [360, 371] width 45 height 13
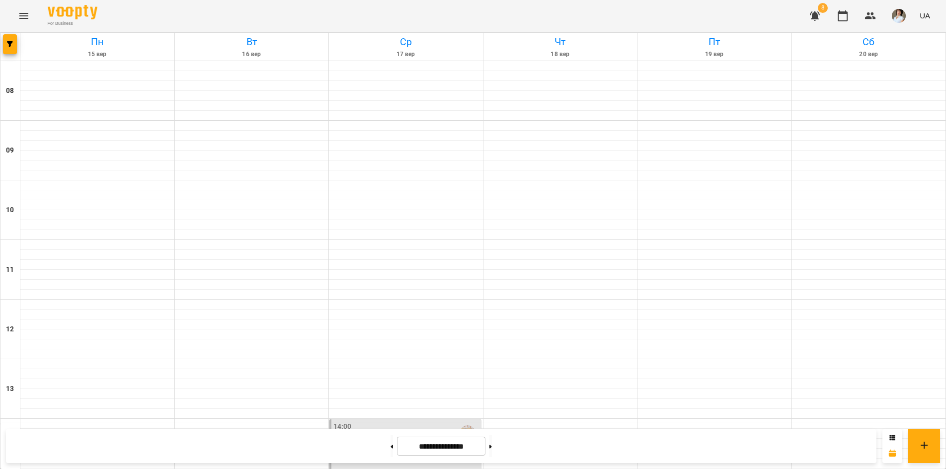
scroll to position [412, 0]
click at [6, 47] on span "button" at bounding box center [10, 44] width 14 height 6
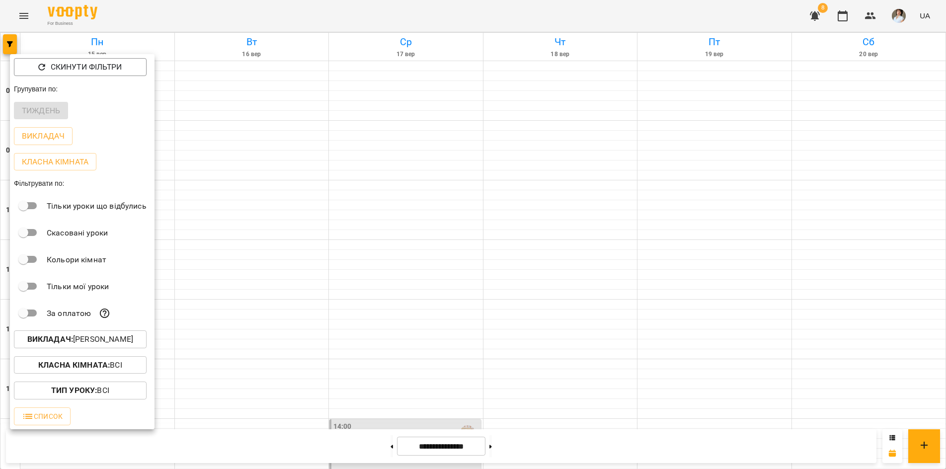
click at [72, 343] on p "Викладач : Бойко Андрій Вікторович" at bounding box center [80, 339] width 106 height 12
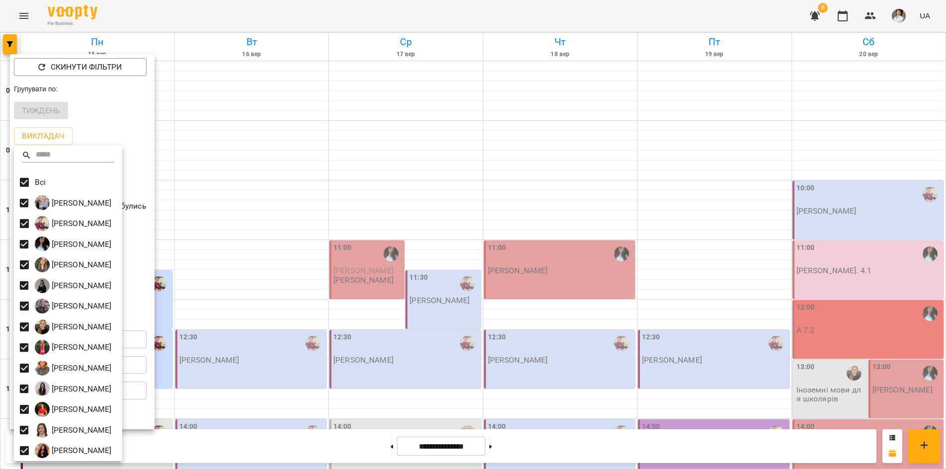
click at [256, 334] on div at bounding box center [473, 234] width 946 height 469
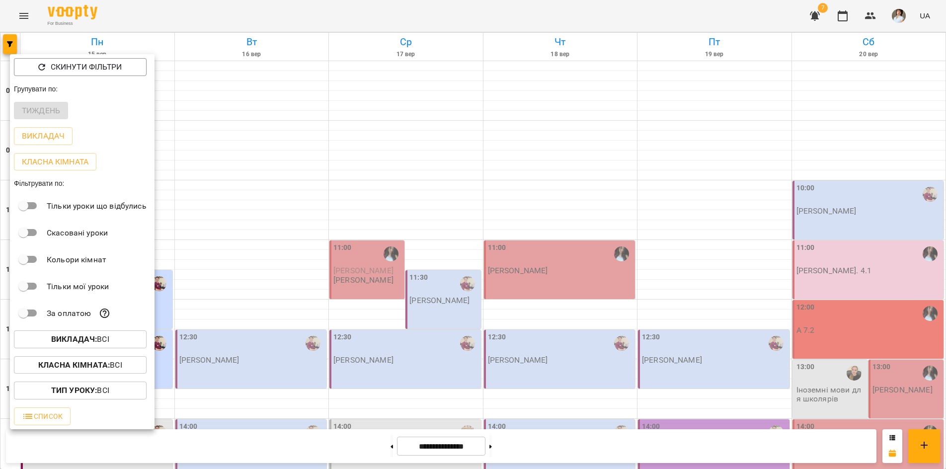
click at [247, 400] on div at bounding box center [473, 234] width 946 height 469
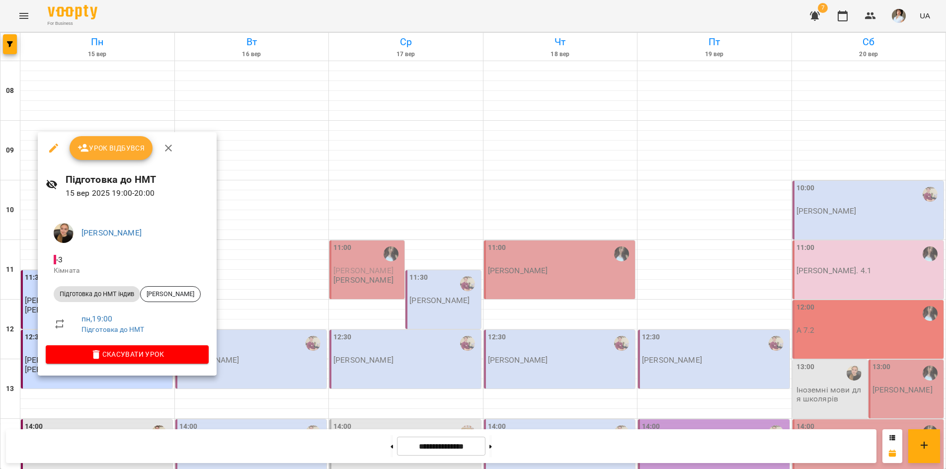
drag, startPoint x: 246, startPoint y: 409, endPoint x: 99, endPoint y: 397, distance: 147.6
click at [243, 407] on div at bounding box center [473, 234] width 946 height 469
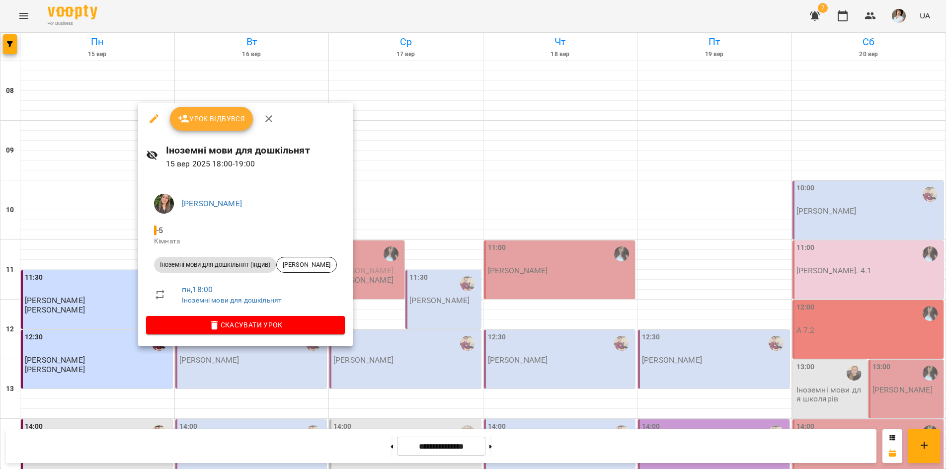
click at [105, 355] on div at bounding box center [473, 234] width 946 height 469
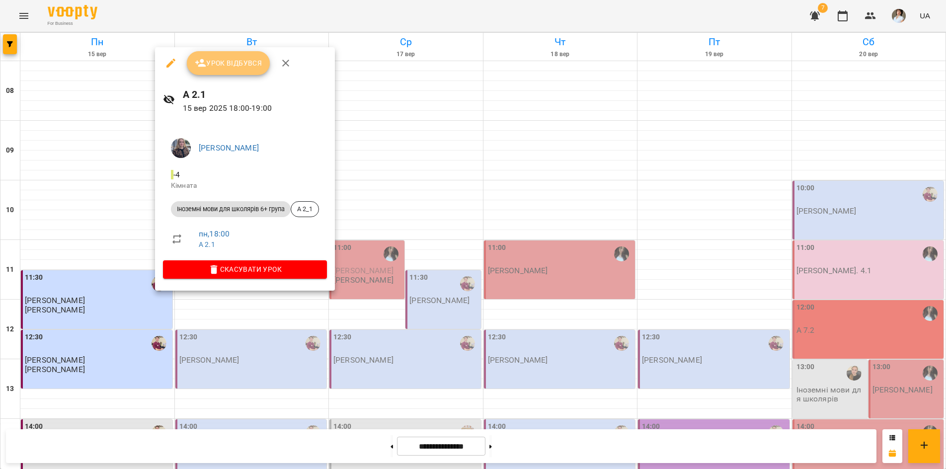
click at [227, 69] on span "Урок відбувся" at bounding box center [229, 63] width 68 height 12
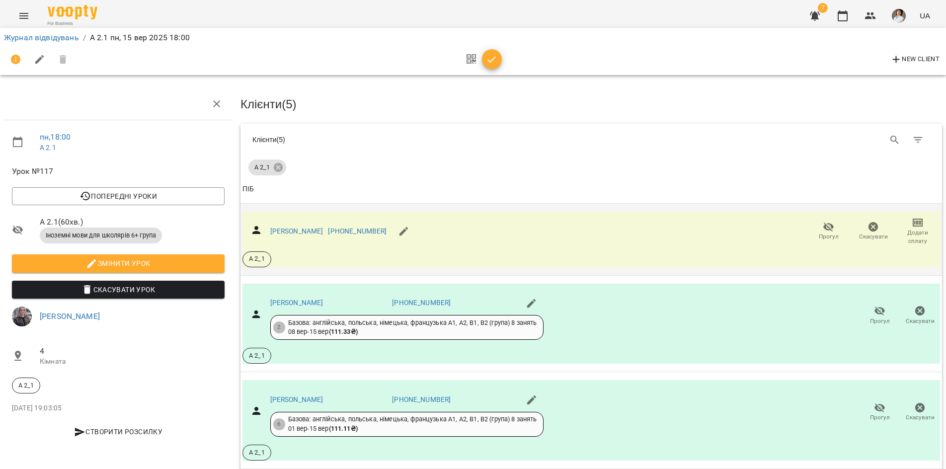
click at [823, 230] on icon "button" at bounding box center [829, 227] width 12 height 12
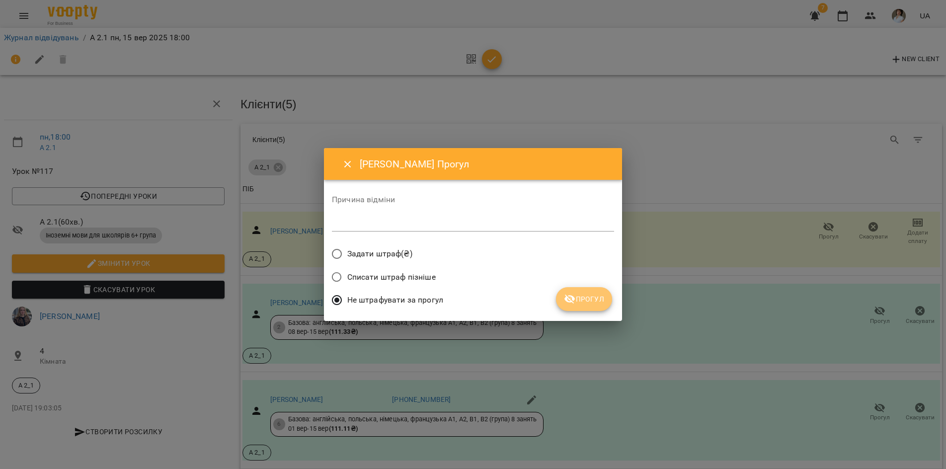
click at [597, 296] on span "Прогул" at bounding box center [584, 299] width 40 height 12
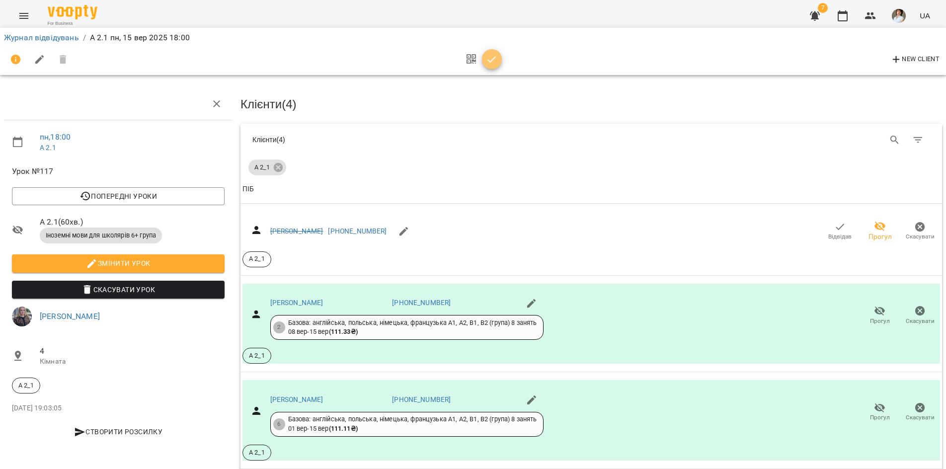
click at [489, 66] on button "button" at bounding box center [492, 59] width 20 height 20
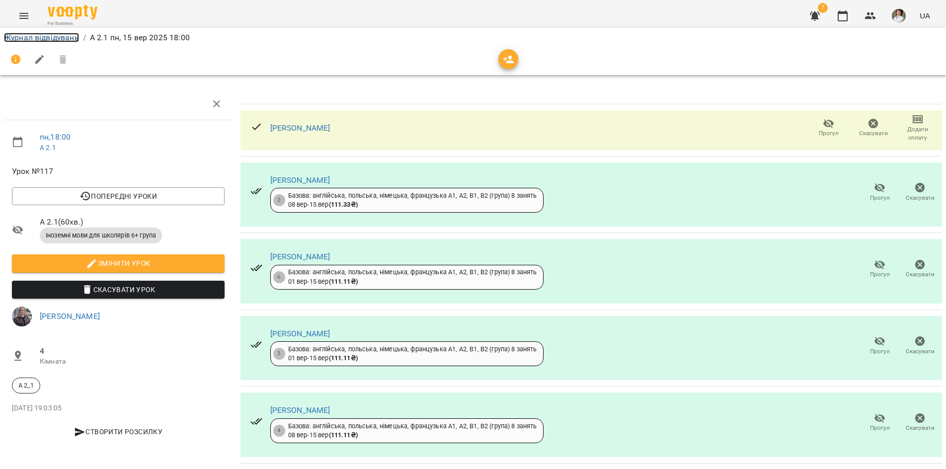
click at [44, 33] on link "Журнал відвідувань" at bounding box center [41, 37] width 75 height 9
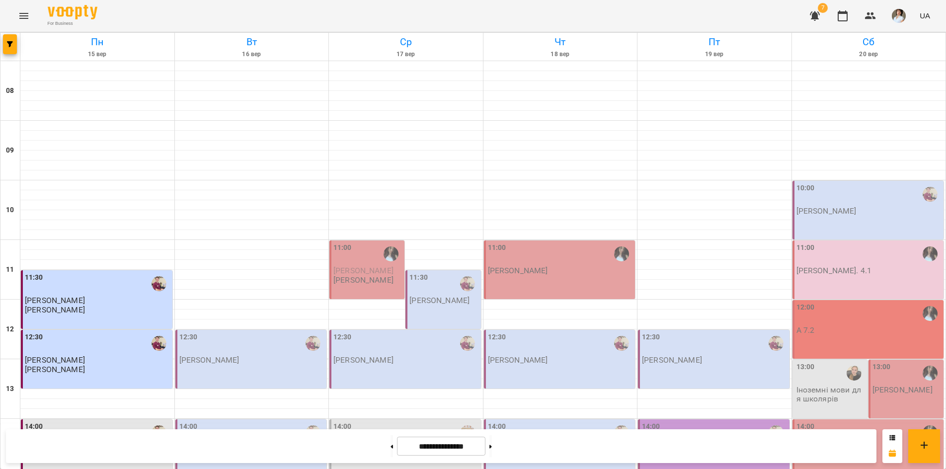
scroll to position [398, 0]
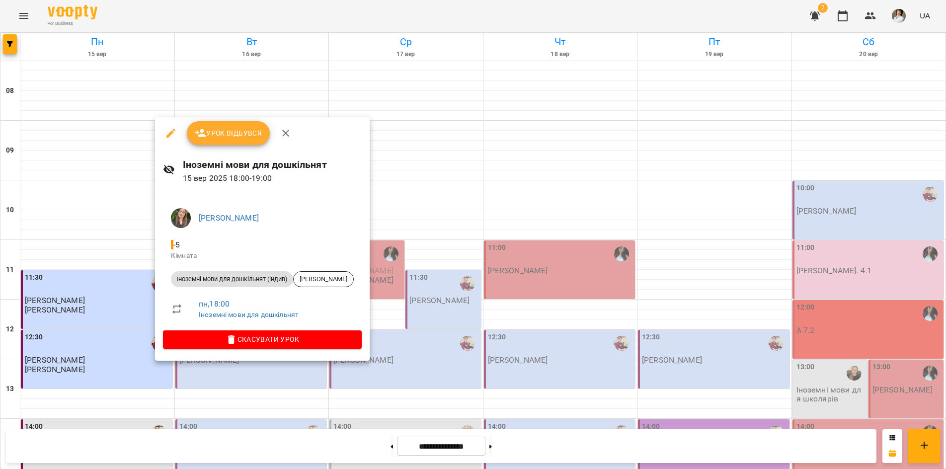
click at [97, 407] on div at bounding box center [473, 234] width 946 height 469
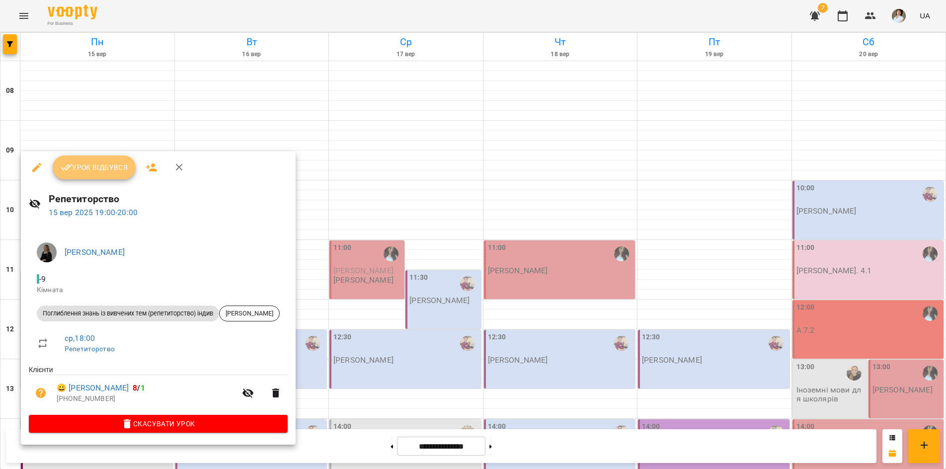
click at [90, 166] on span "Урок відбувся" at bounding box center [95, 168] width 68 height 12
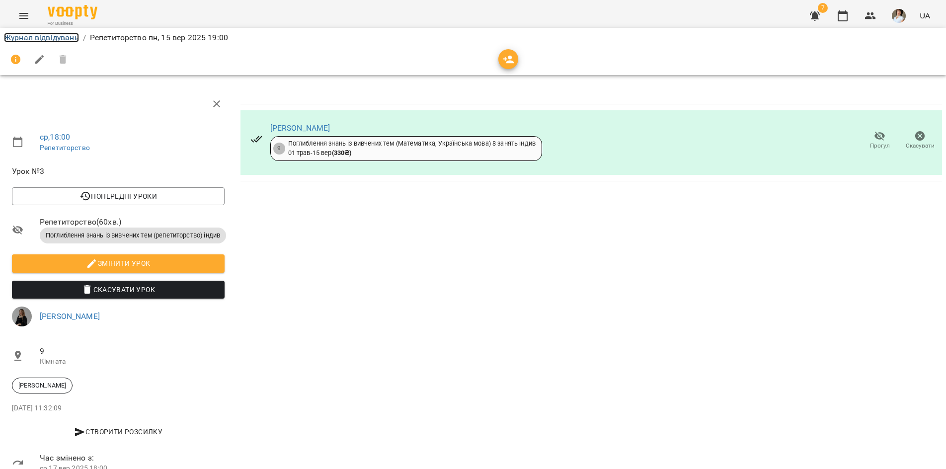
click at [39, 33] on link "Журнал відвідувань" at bounding box center [41, 37] width 75 height 9
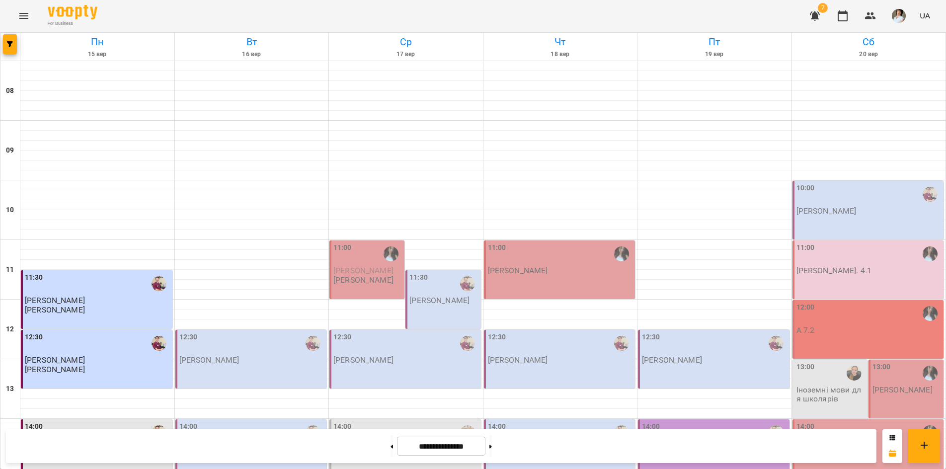
scroll to position [412, 0]
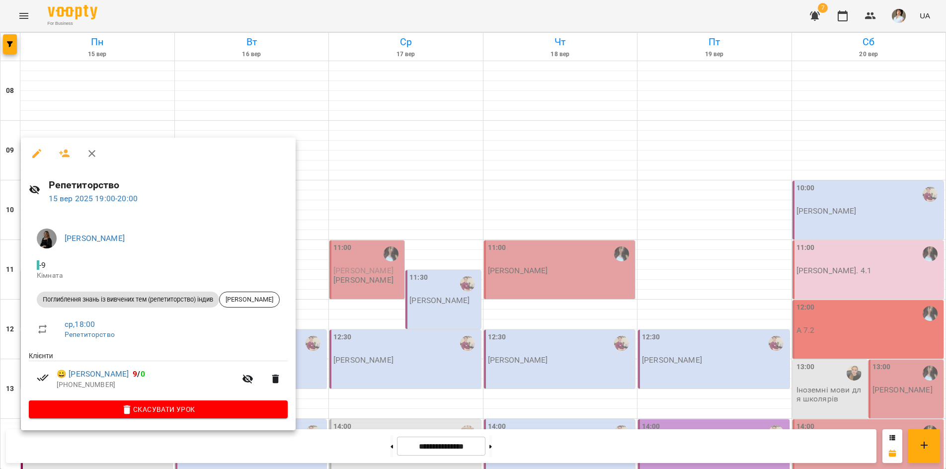
click at [376, 423] on div at bounding box center [473, 234] width 946 height 469
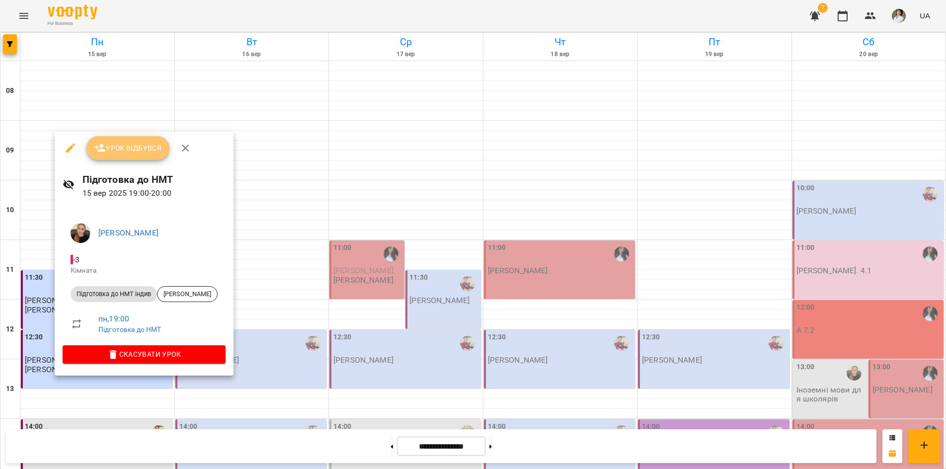
click at [115, 155] on button "Урок відбувся" at bounding box center [127, 148] width 83 height 24
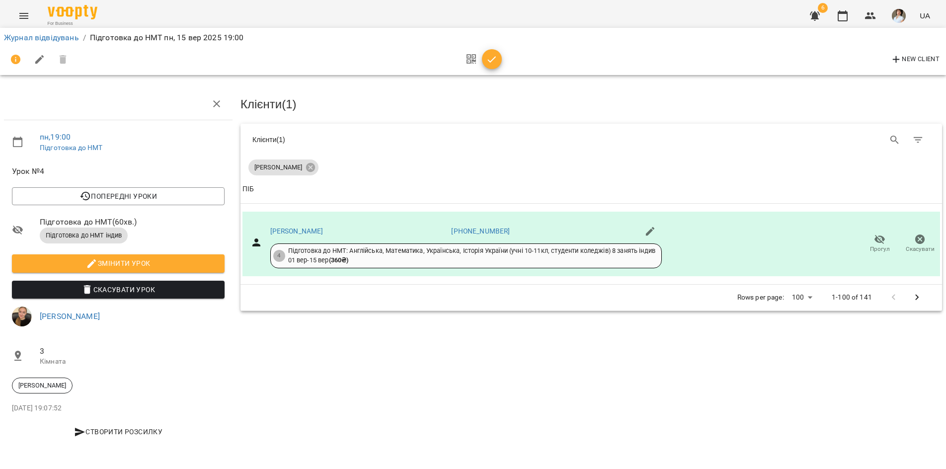
click at [491, 59] on icon "button" at bounding box center [492, 60] width 12 height 12
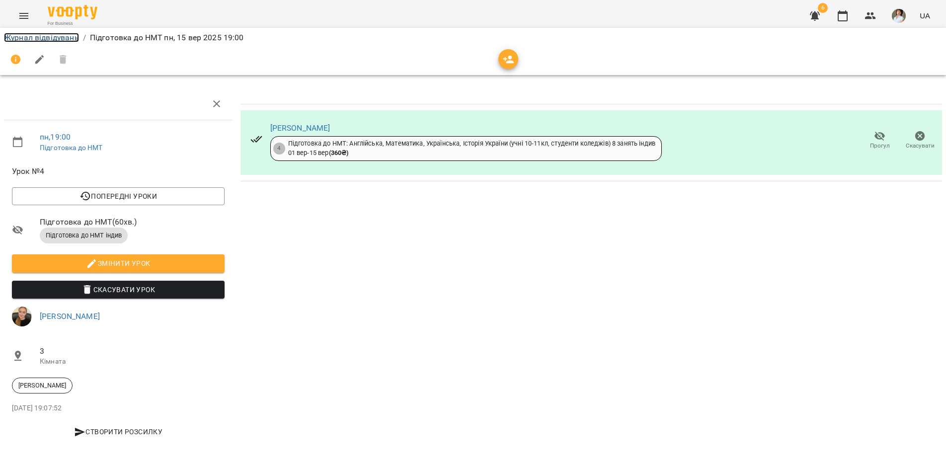
click at [46, 38] on link "Журнал відвідувань" at bounding box center [41, 37] width 75 height 9
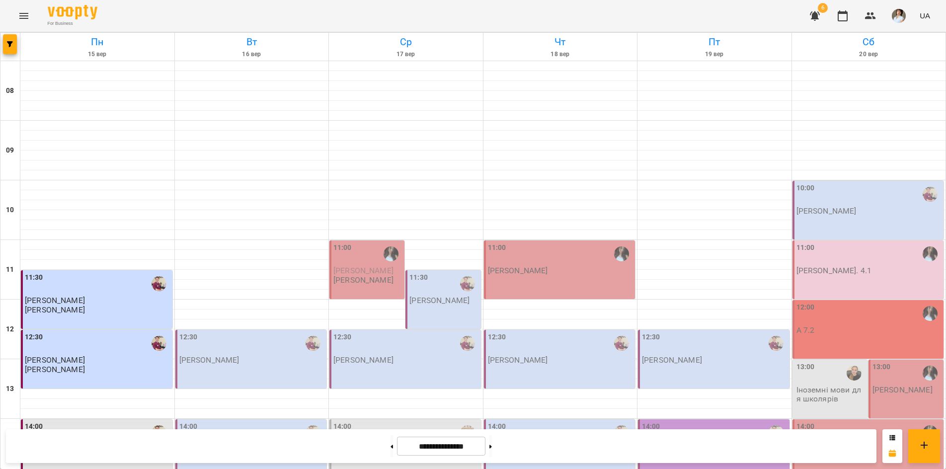
scroll to position [412, 0]
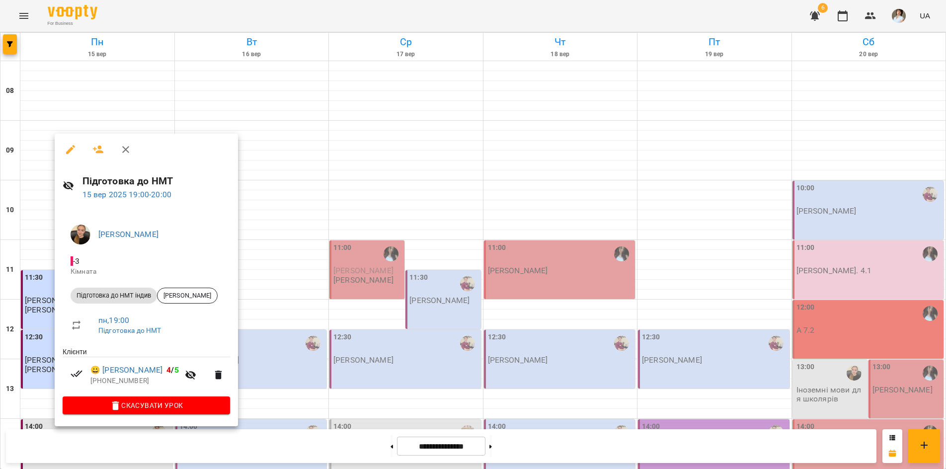
click at [356, 409] on div at bounding box center [473, 234] width 946 height 469
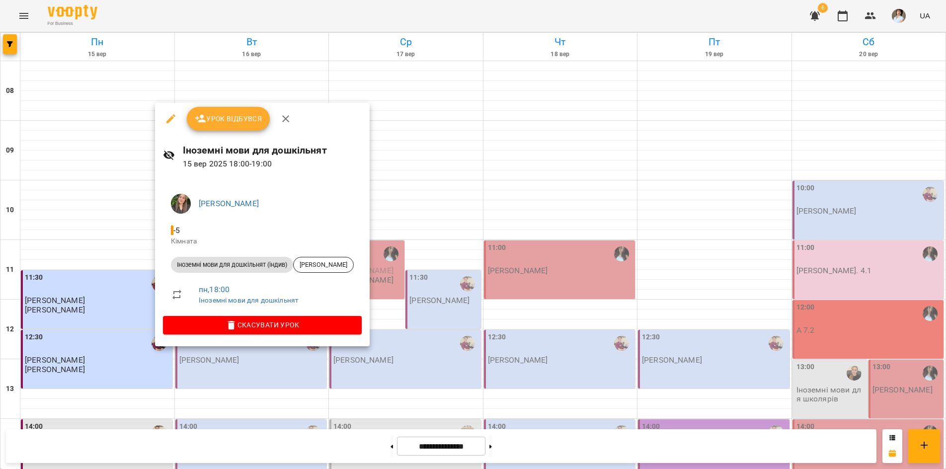
click at [226, 120] on span "Урок відбувся" at bounding box center [229, 119] width 68 height 12
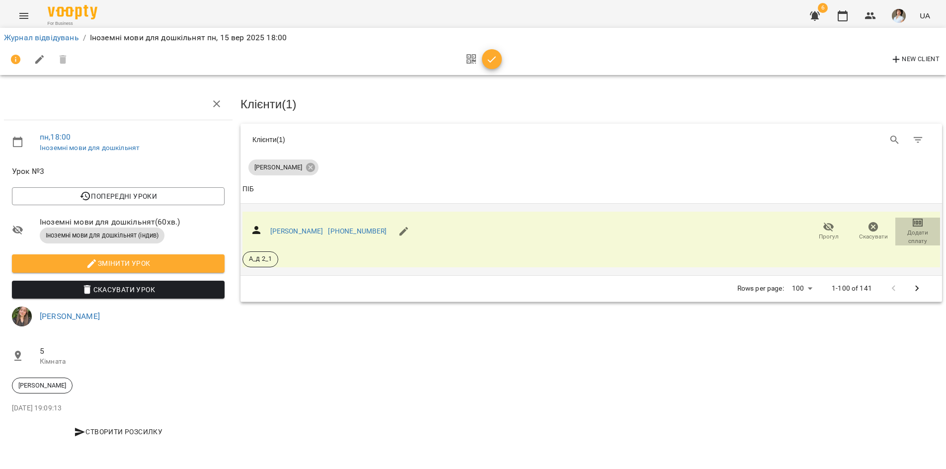
click at [914, 226] on icon "button" at bounding box center [918, 223] width 12 height 12
click at [908, 221] on li "Додати сплату разового" at bounding box center [885, 221] width 108 height 18
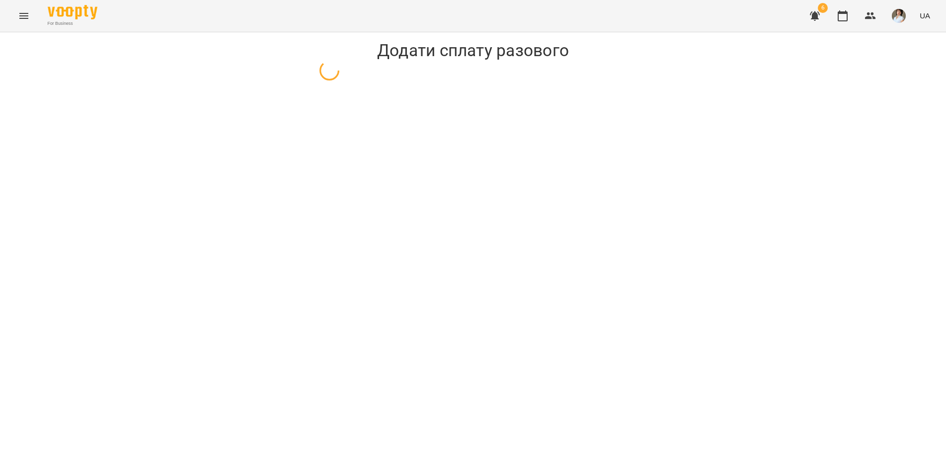
select select "**********"
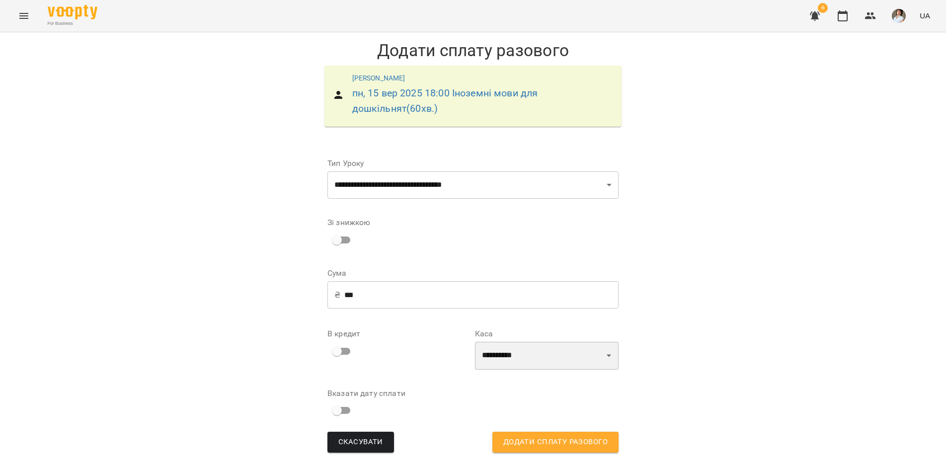
click at [530, 353] on select "**********" at bounding box center [547, 356] width 144 height 28
select select "****"
click at [475, 342] on select "**********" at bounding box center [547, 356] width 144 height 28
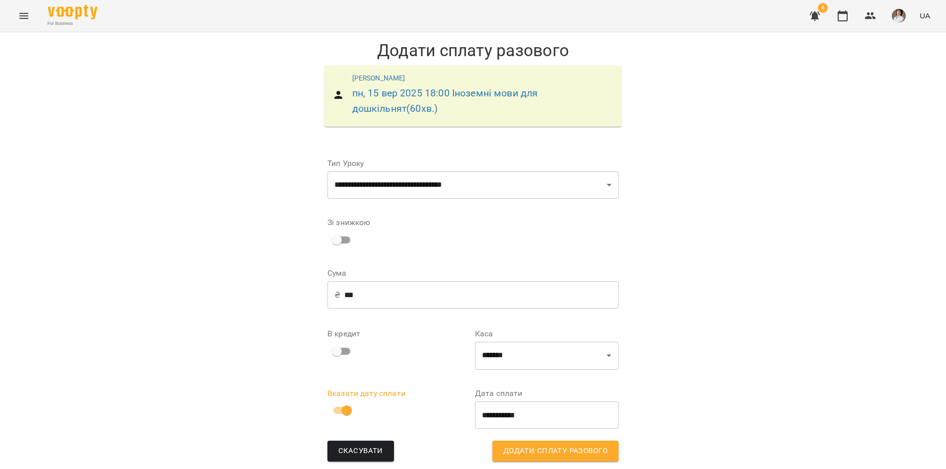
click at [549, 453] on span "Додати сплату разового" at bounding box center [555, 451] width 104 height 13
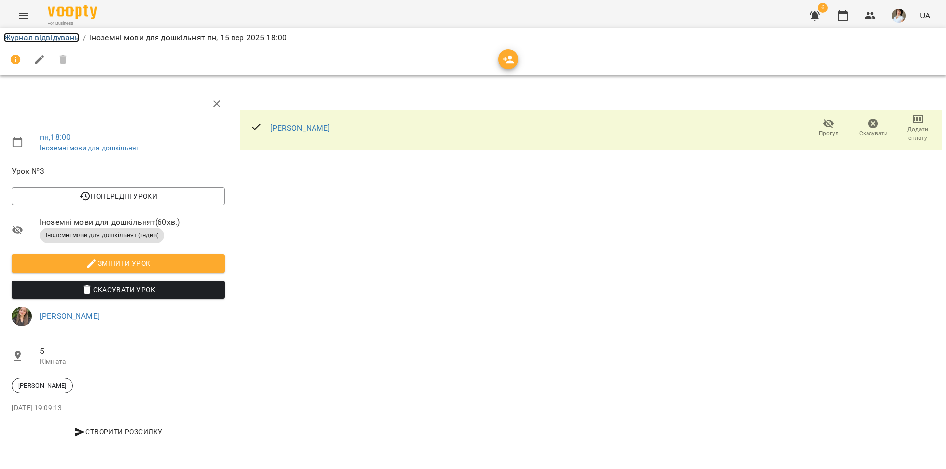
click at [53, 33] on link "Журнал відвідувань" at bounding box center [41, 37] width 75 height 9
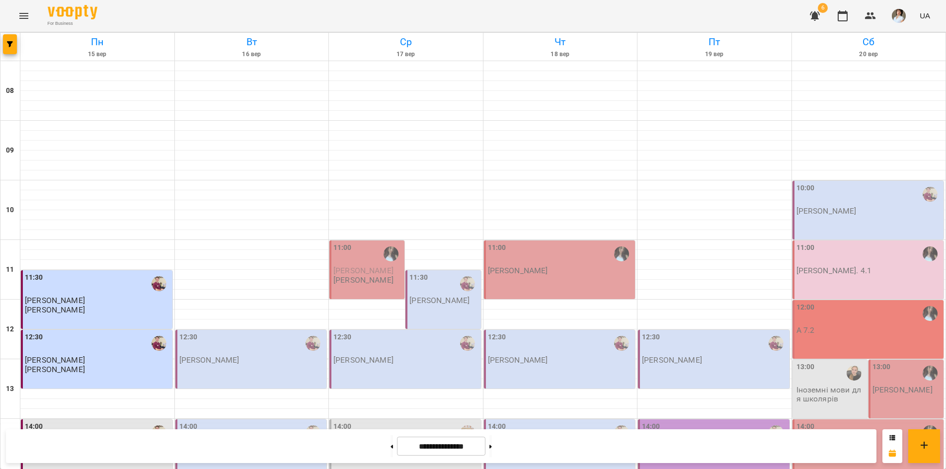
scroll to position [412, 0]
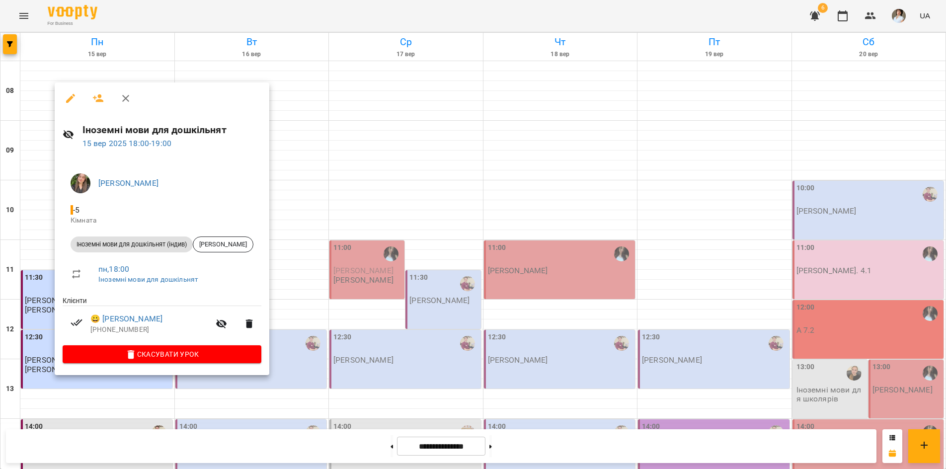
click at [102, 407] on div at bounding box center [473, 234] width 946 height 469
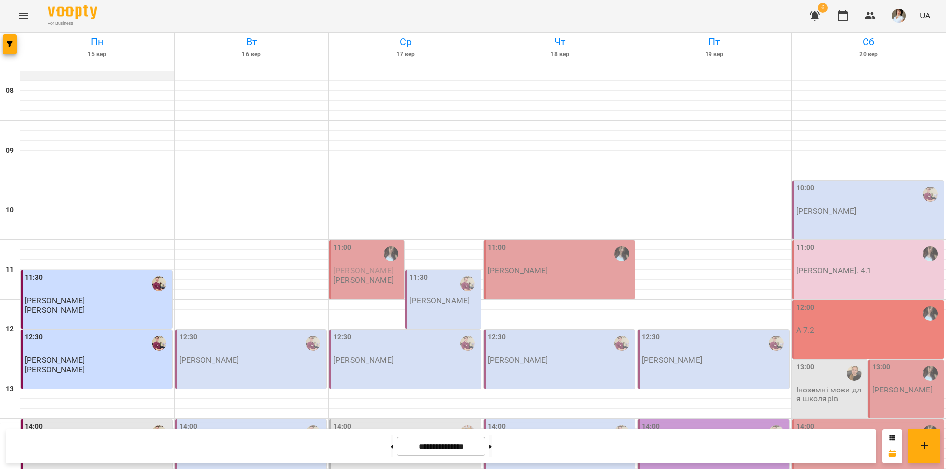
scroll to position [14, 0]
click at [23, 19] on icon "Menu" at bounding box center [24, 16] width 12 height 12
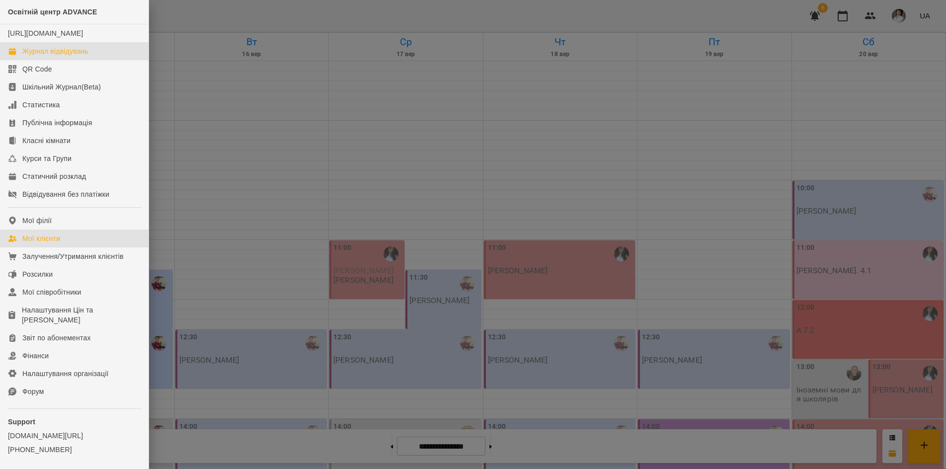
click at [45, 242] on link "Мої клієнти" at bounding box center [74, 239] width 149 height 18
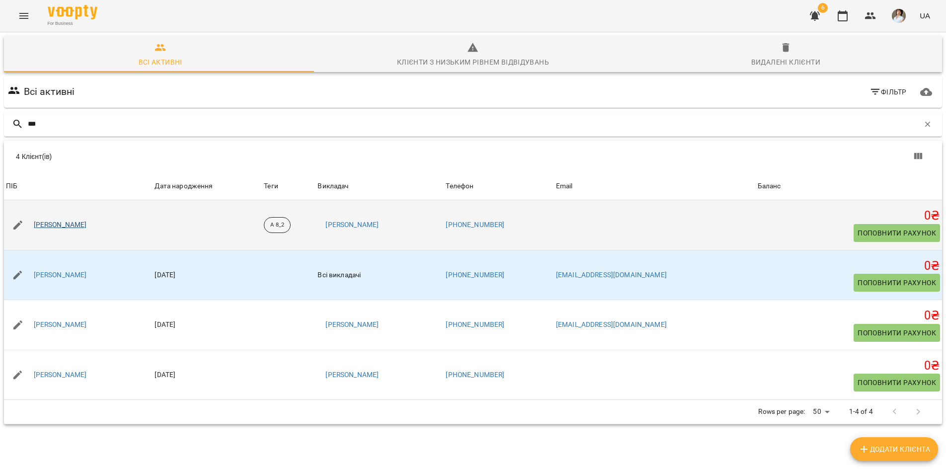
type input "***"
click at [81, 226] on link "[PERSON_NAME]" at bounding box center [60, 225] width 53 height 10
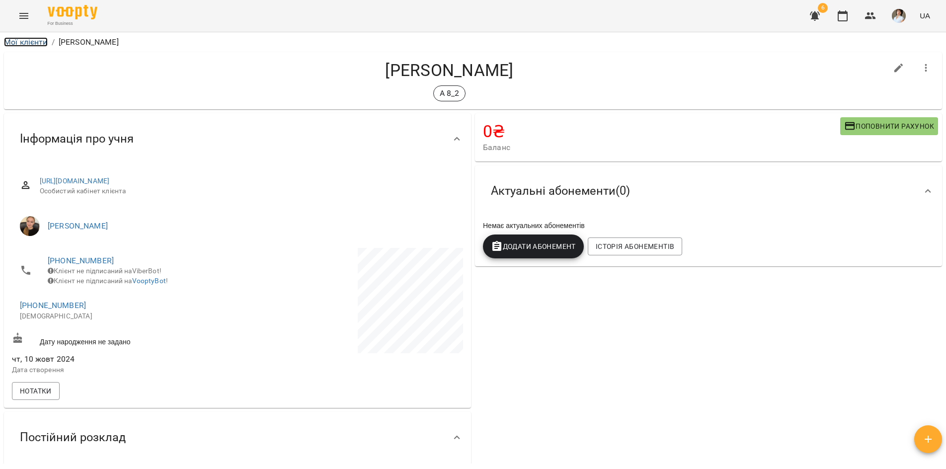
click at [31, 39] on link "Мої клієнти" at bounding box center [26, 41] width 44 height 9
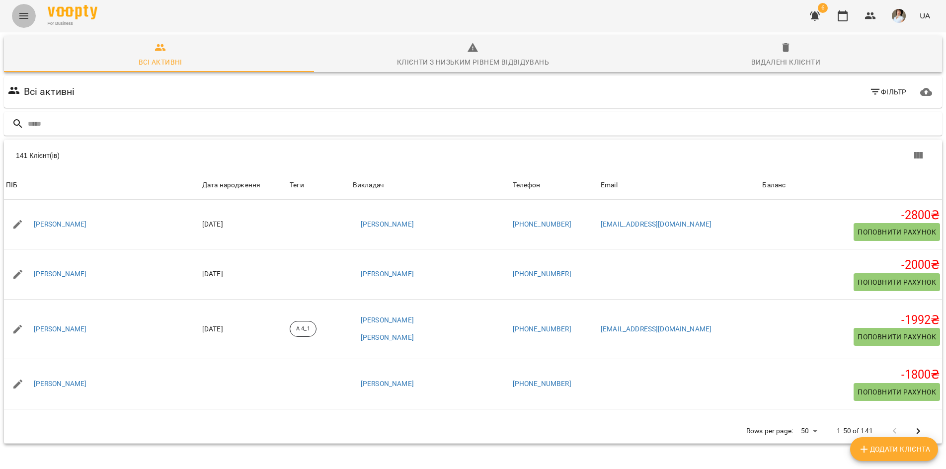
click at [27, 11] on icon "Menu" at bounding box center [24, 16] width 12 height 12
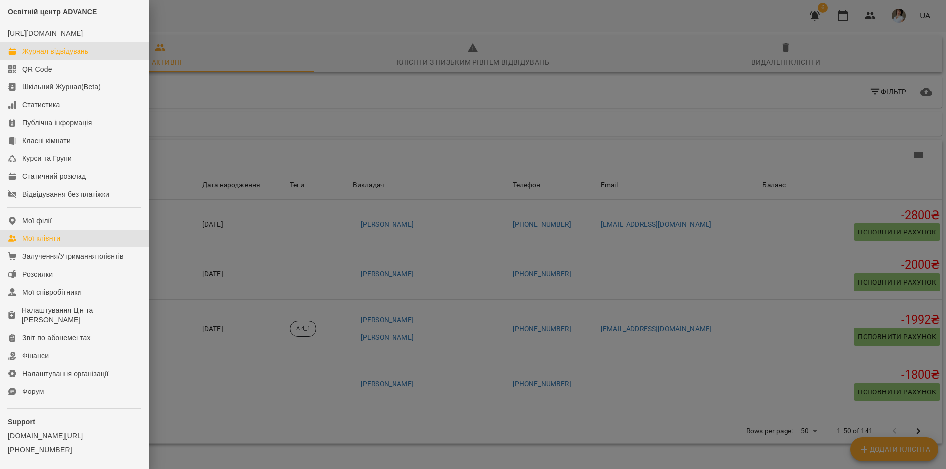
click at [47, 56] on div "Журнал відвідувань" at bounding box center [55, 51] width 66 height 10
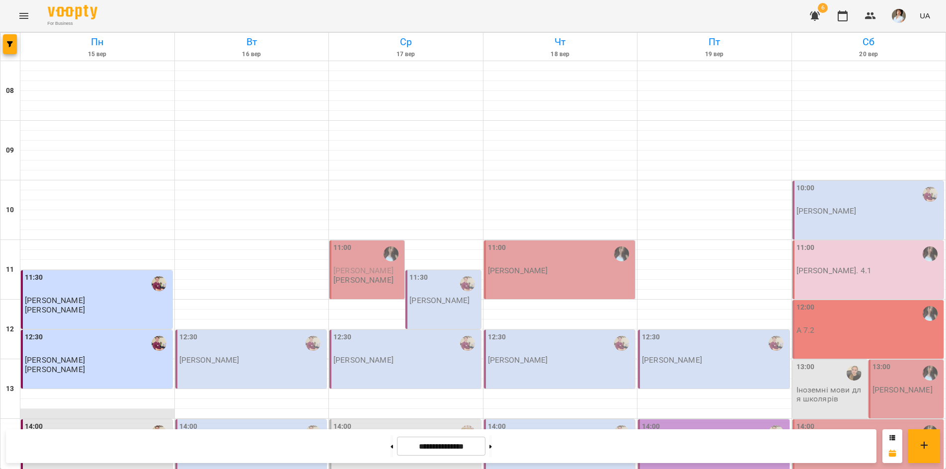
scroll to position [313, 0]
click at [7, 43] on icon "button" at bounding box center [10, 44] width 6 height 6
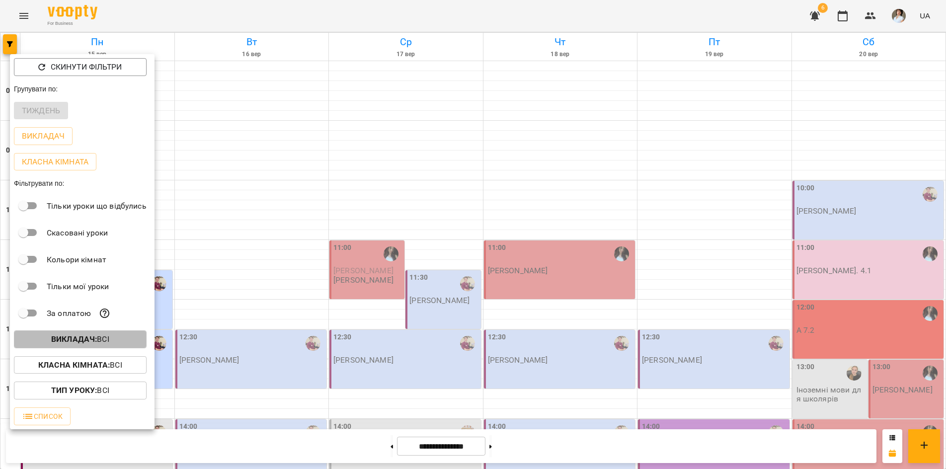
click at [89, 341] on b "Викладач :" at bounding box center [74, 338] width 46 height 9
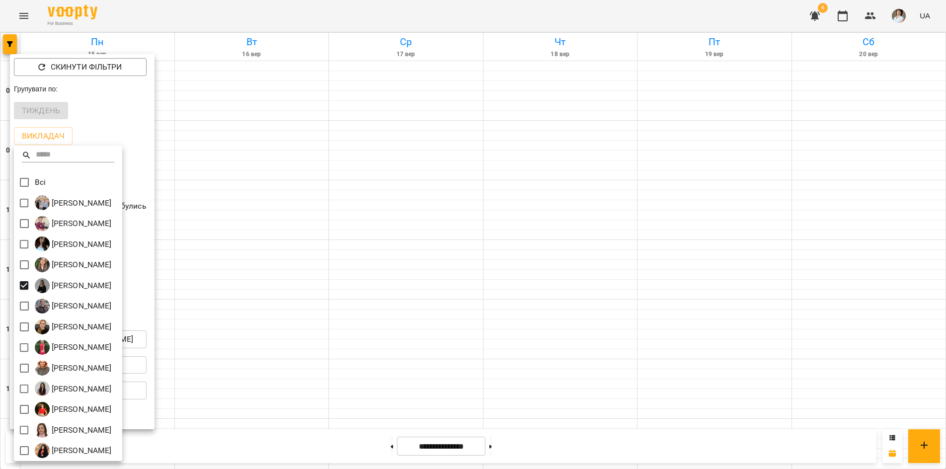
click at [269, 308] on div at bounding box center [473, 234] width 946 height 469
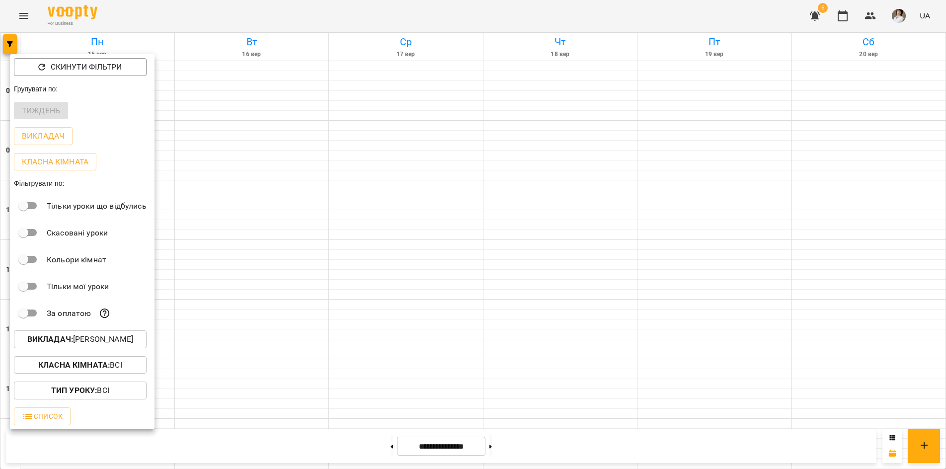
click at [269, 308] on div at bounding box center [473, 234] width 946 height 469
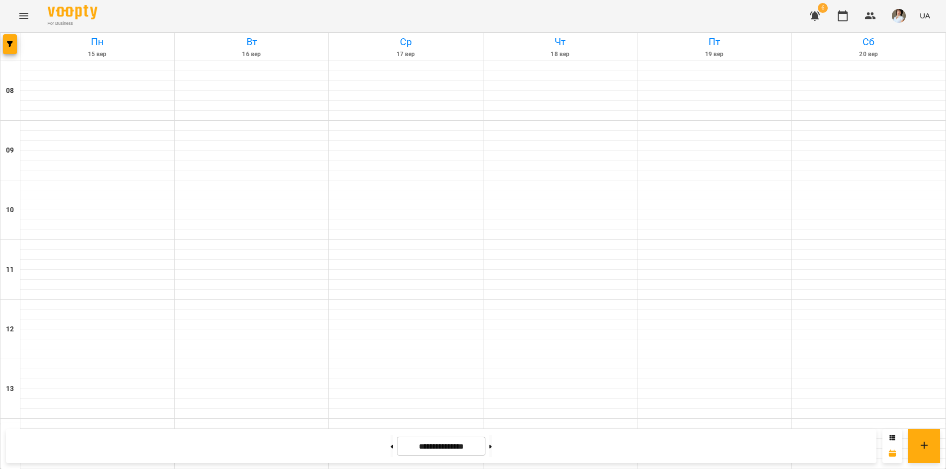
scroll to position [412, 0]
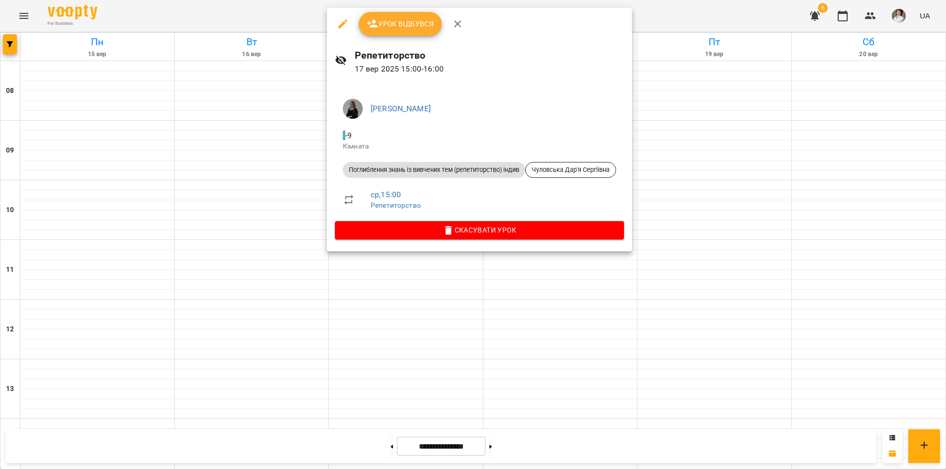
click at [227, 242] on div at bounding box center [473, 234] width 946 height 469
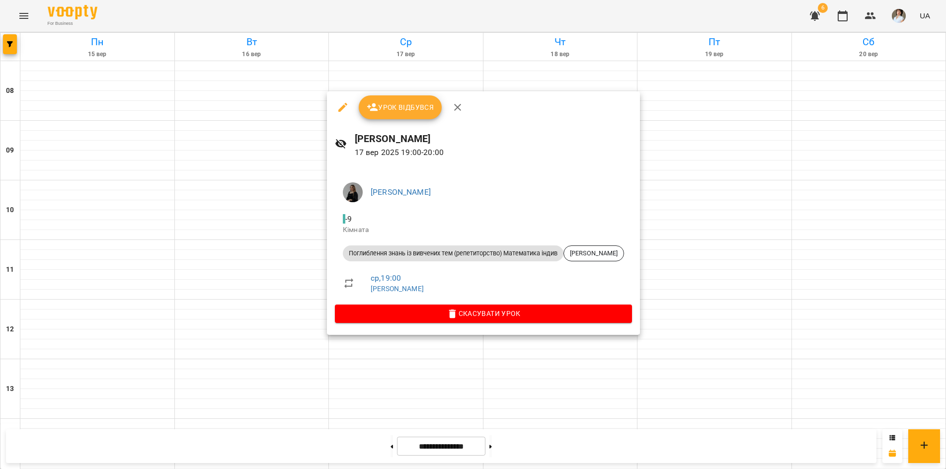
click at [253, 322] on div at bounding box center [473, 234] width 946 height 469
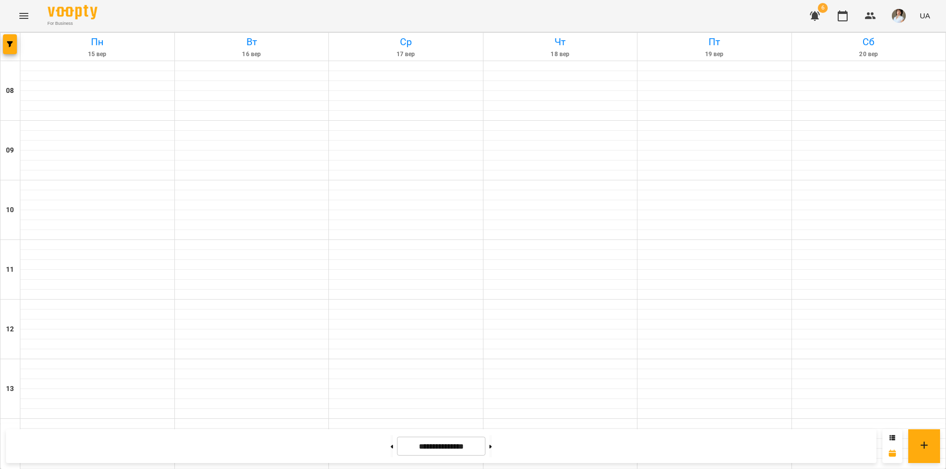
scroll to position [313, 0]
click at [4, 49] on button "button" at bounding box center [10, 44] width 14 height 20
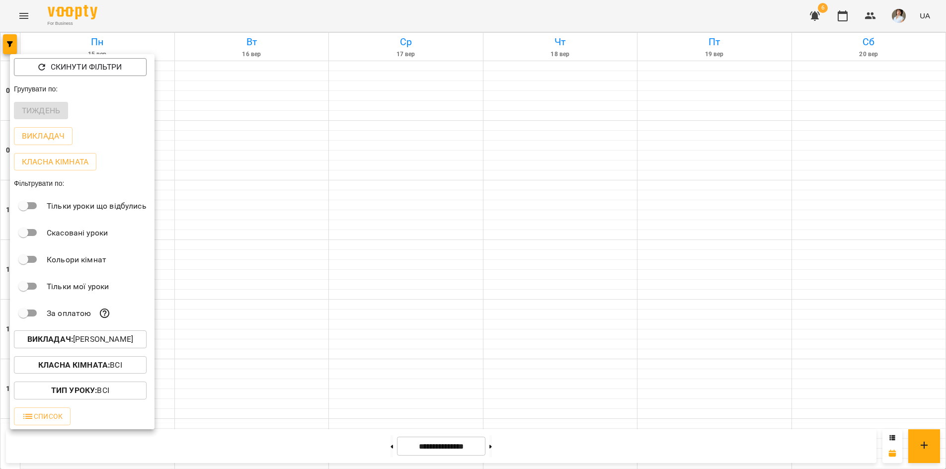
click at [66, 342] on b "Викладач :" at bounding box center [50, 338] width 46 height 9
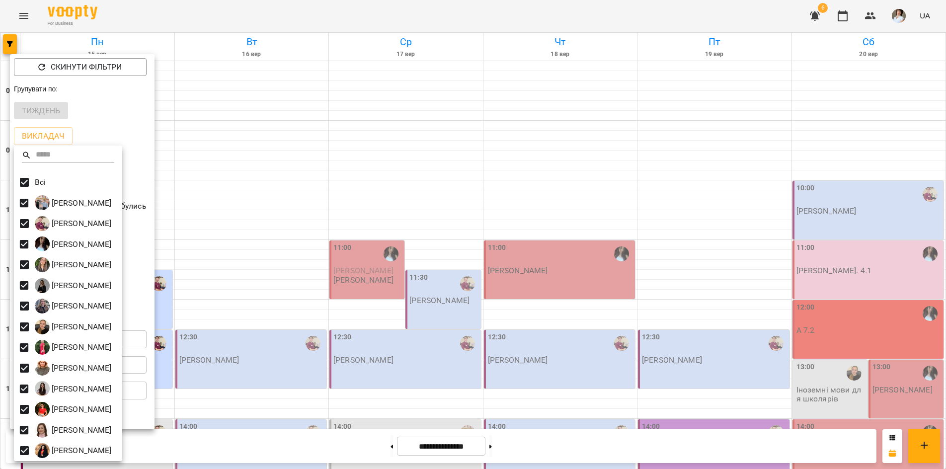
click at [306, 402] on div at bounding box center [473, 234] width 946 height 469
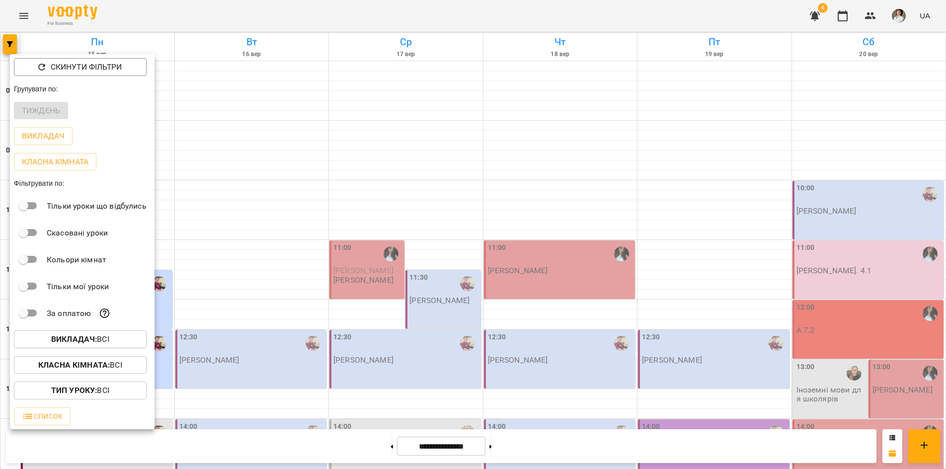
click at [298, 399] on div at bounding box center [473, 234] width 946 height 469
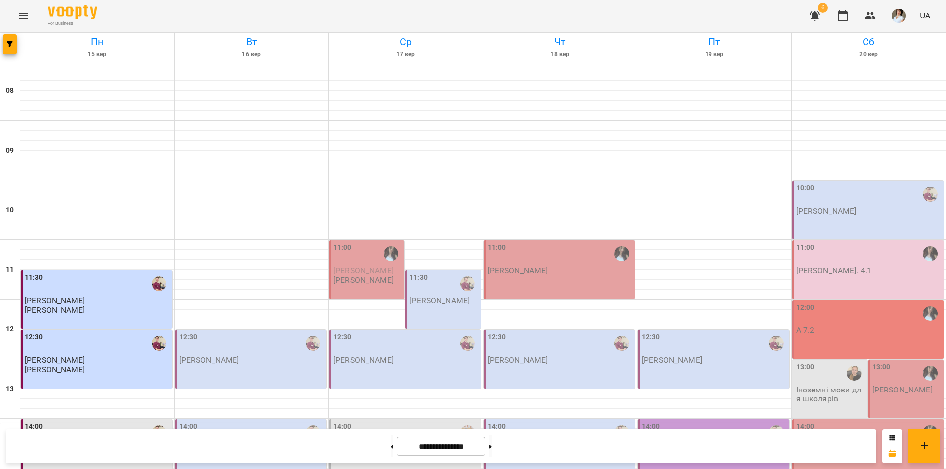
scroll to position [114, 0]
click at [11, 51] on button "button" at bounding box center [10, 44] width 14 height 20
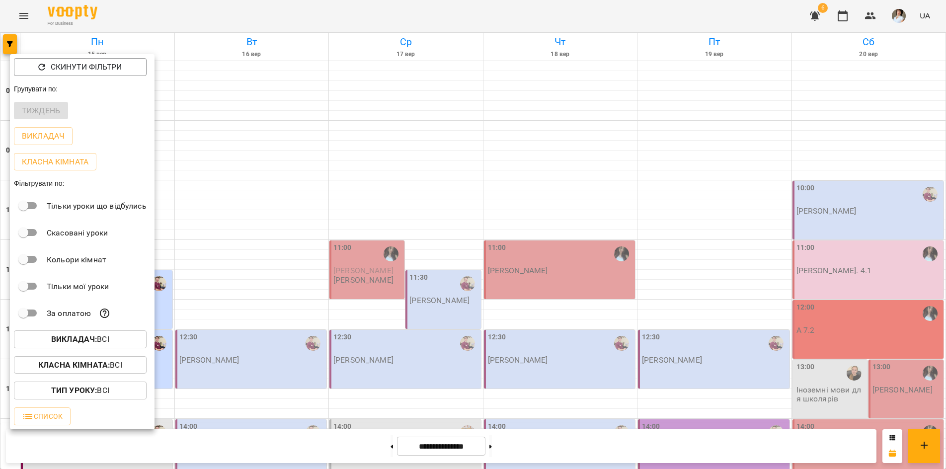
click at [76, 345] on p "Викладач : Всі" at bounding box center [80, 339] width 58 height 12
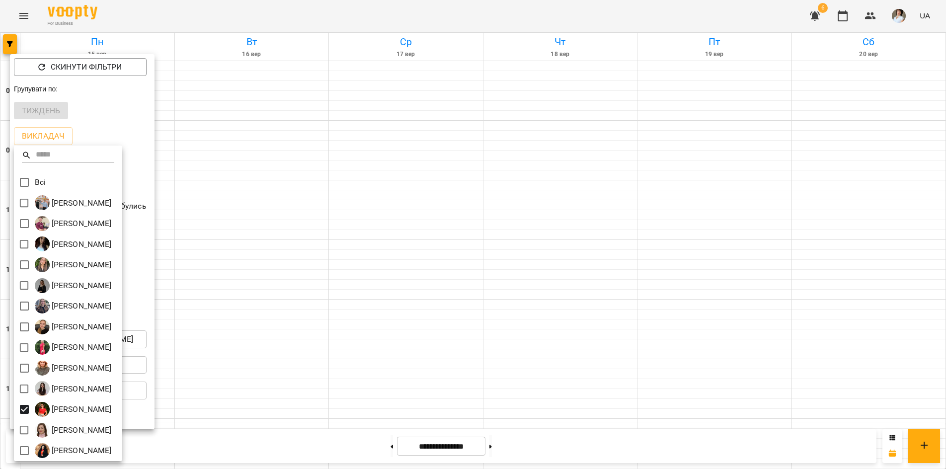
click at [335, 265] on div at bounding box center [473, 234] width 946 height 469
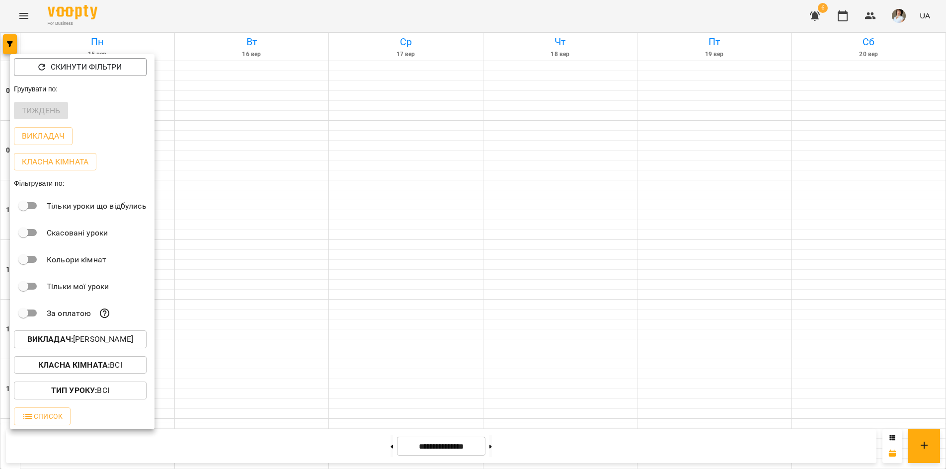
click at [519, 243] on div at bounding box center [473, 234] width 946 height 469
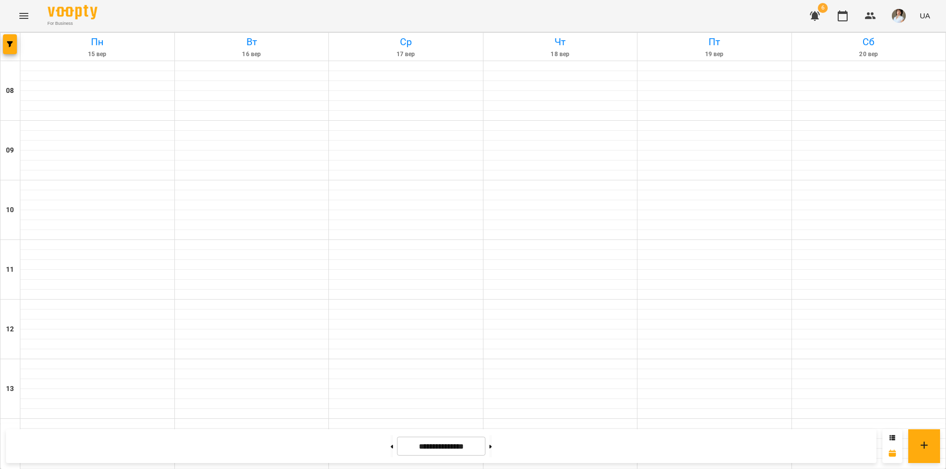
scroll to position [362, 0]
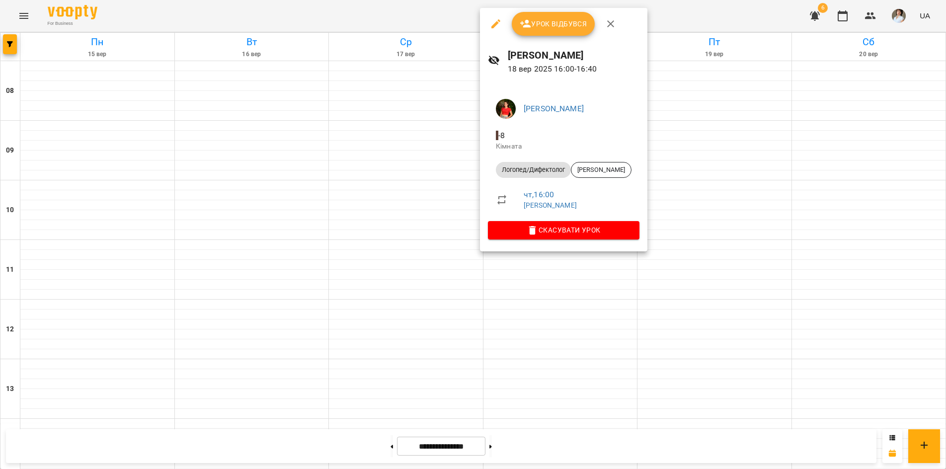
click at [789, 148] on div at bounding box center [473, 234] width 946 height 469
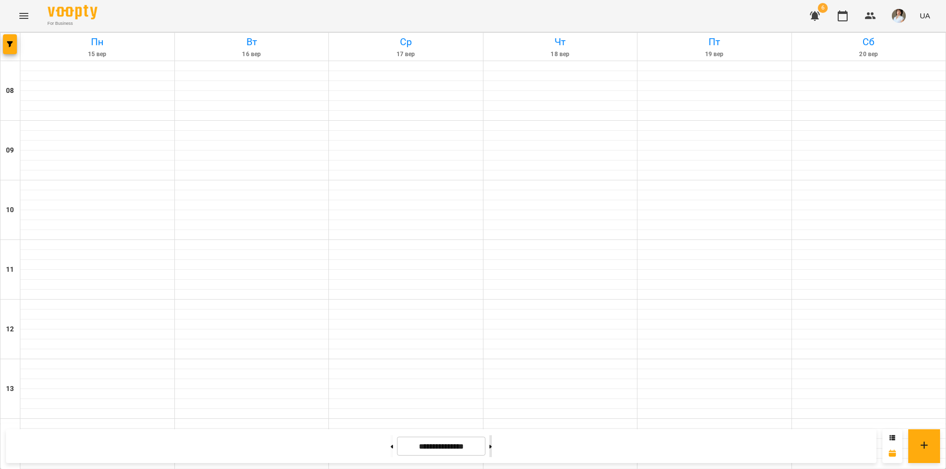
click at [492, 450] on button at bounding box center [490, 446] width 2 height 22
click at [391, 443] on button at bounding box center [392, 446] width 2 height 22
type input "**********"
click at [10, 41] on span "button" at bounding box center [10, 44] width 14 height 6
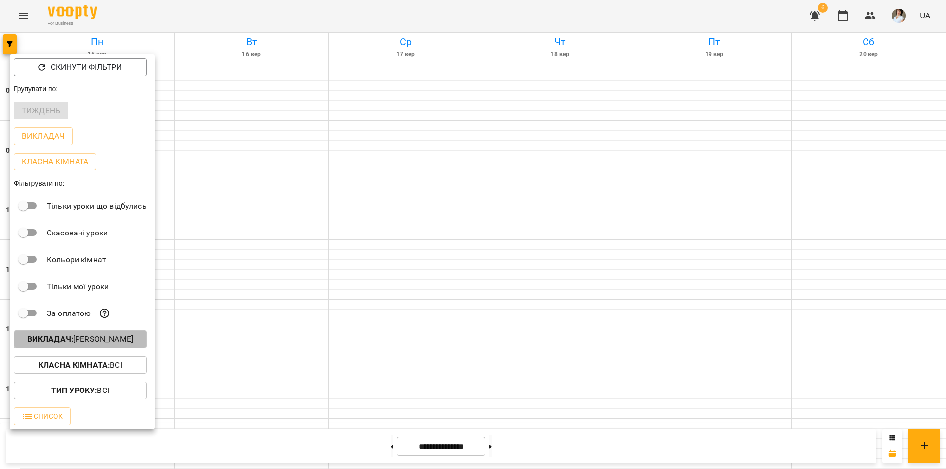
click at [75, 342] on p "Викладач : Литвинюк Аліна Віталіївна" at bounding box center [80, 339] width 106 height 12
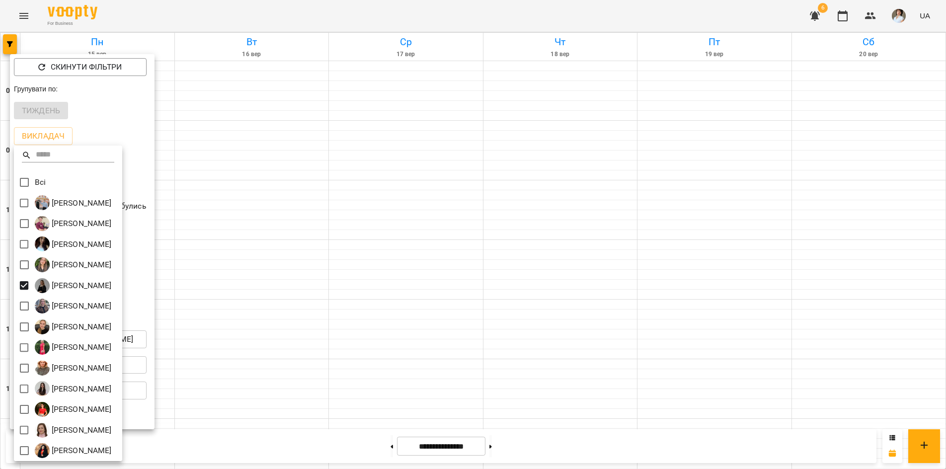
click at [280, 226] on div at bounding box center [473, 234] width 946 height 469
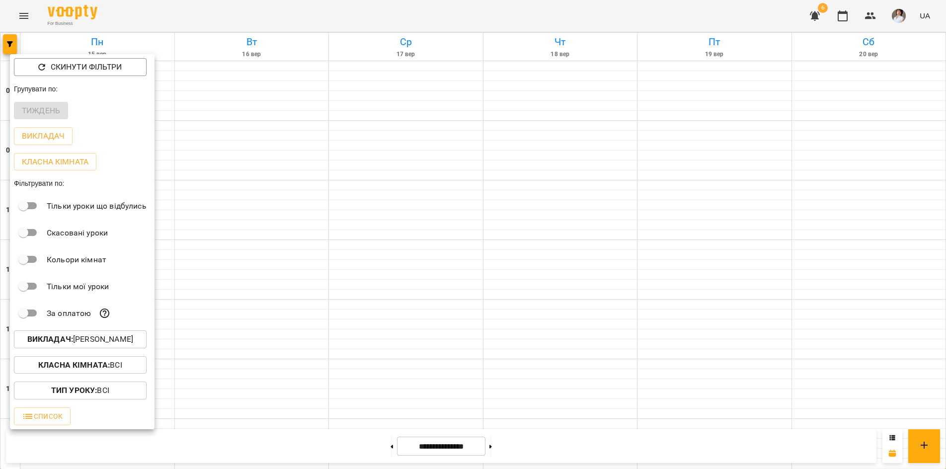
click at [273, 236] on div at bounding box center [473, 234] width 946 height 469
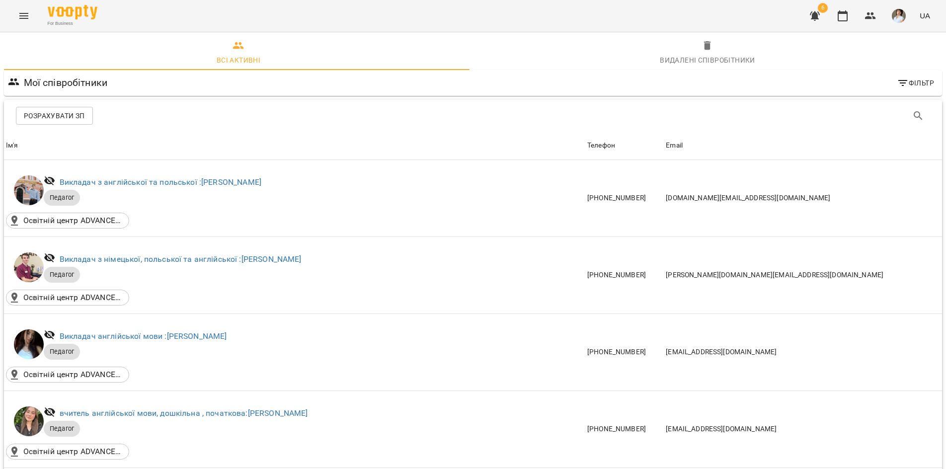
scroll to position [845, 0]
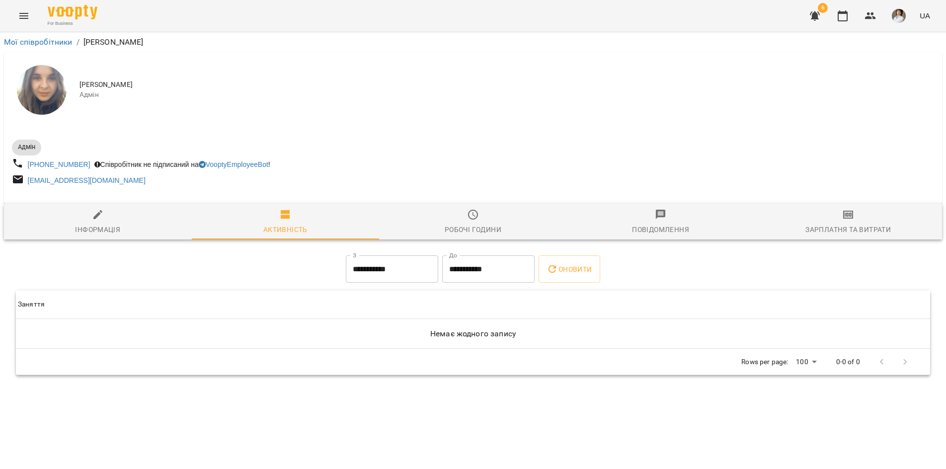
click at [102, 223] on span "Інформація" at bounding box center [98, 222] width 176 height 27
select select "**"
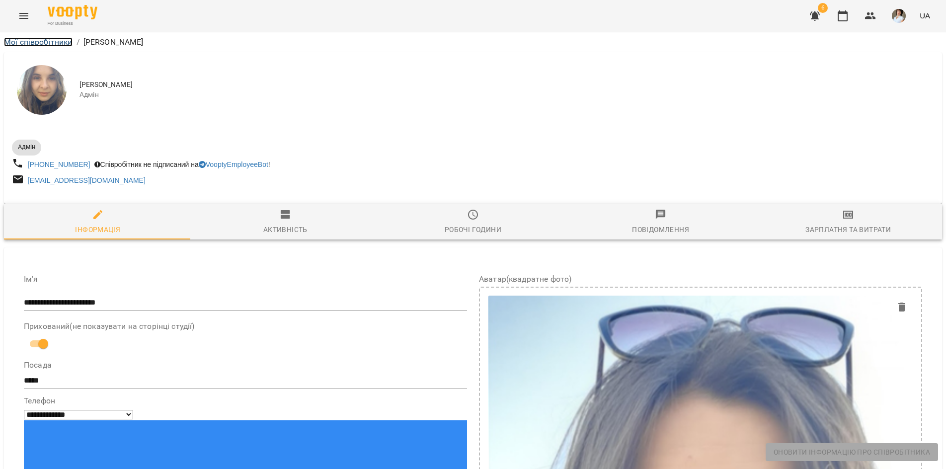
click at [62, 42] on link "Мої співробітники" at bounding box center [38, 41] width 69 height 9
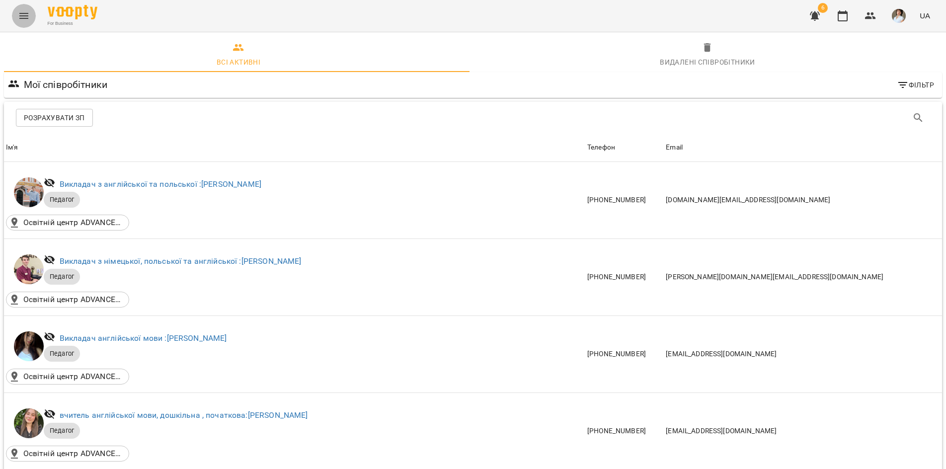
click at [24, 22] on button "Menu" at bounding box center [24, 16] width 24 height 24
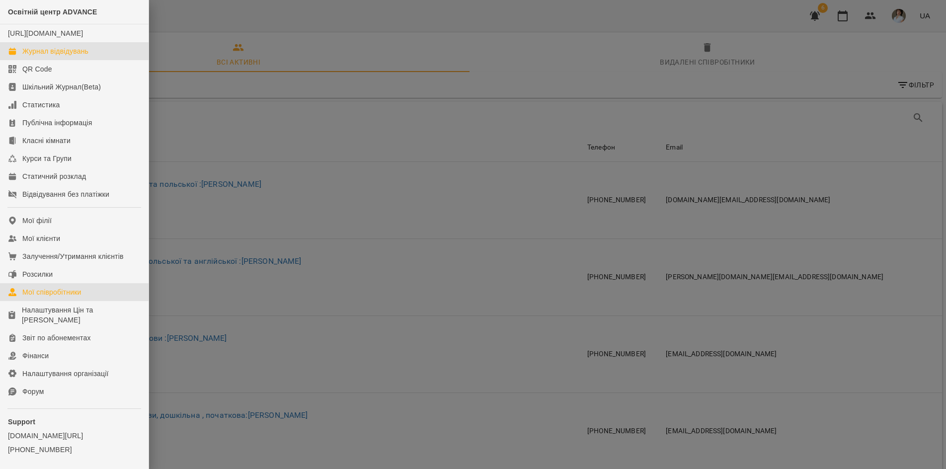
click at [55, 56] on div "Журнал відвідувань" at bounding box center [55, 51] width 66 height 10
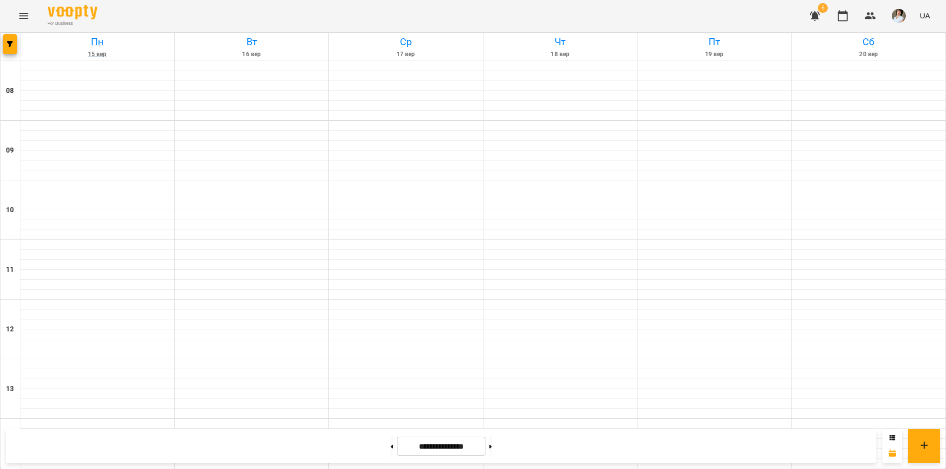
scroll to position [398, 0]
click at [7, 39] on button "button" at bounding box center [10, 44] width 14 height 20
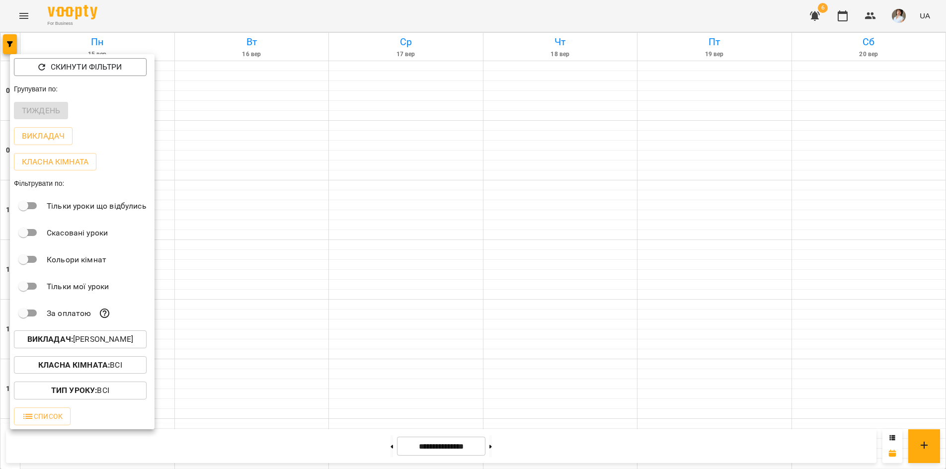
click at [82, 343] on p "Викладач : [PERSON_NAME]" at bounding box center [80, 339] width 106 height 12
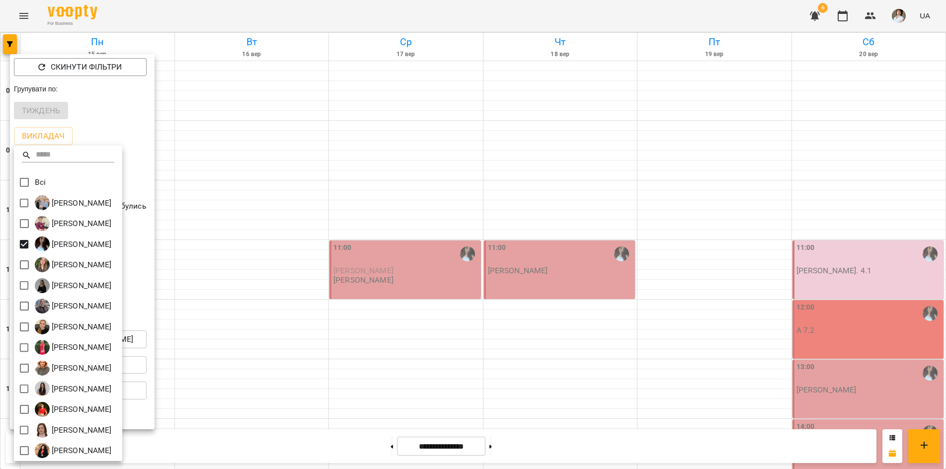
drag, startPoint x: 297, startPoint y: 376, endPoint x: 299, endPoint y: 382, distance: 6.3
click at [296, 376] on div at bounding box center [473, 234] width 946 height 469
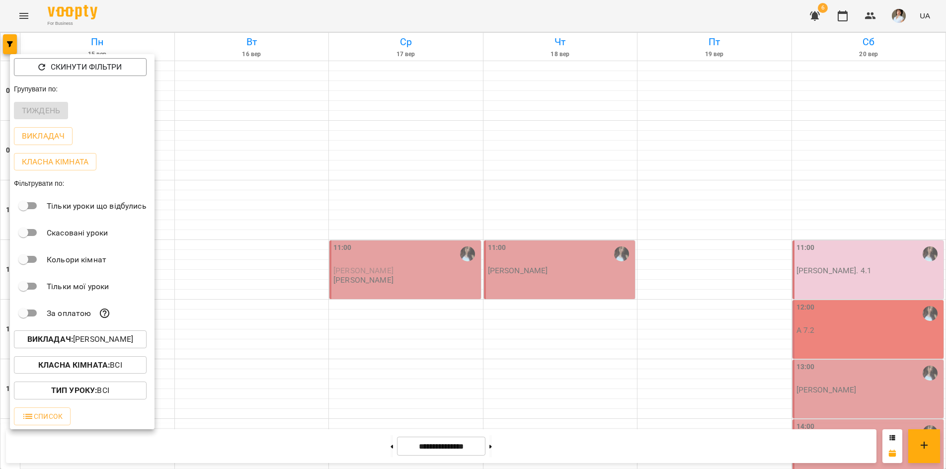
click at [342, 376] on div at bounding box center [473, 234] width 946 height 469
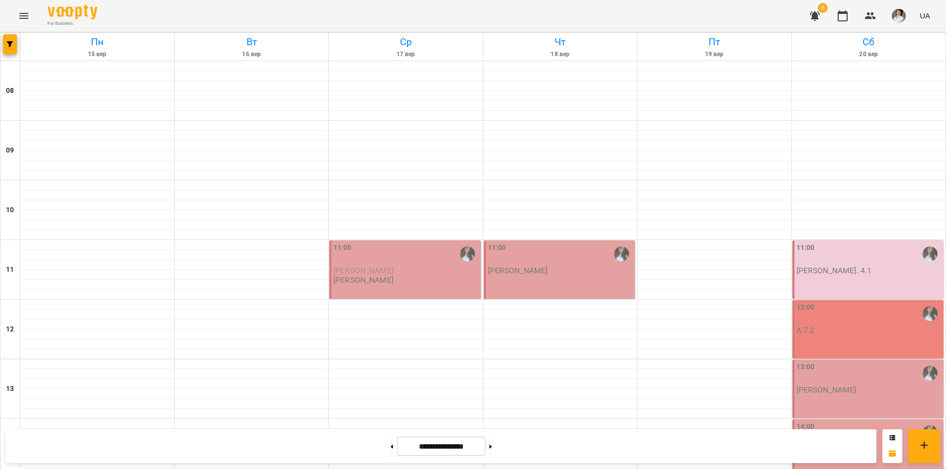
scroll to position [348, 0]
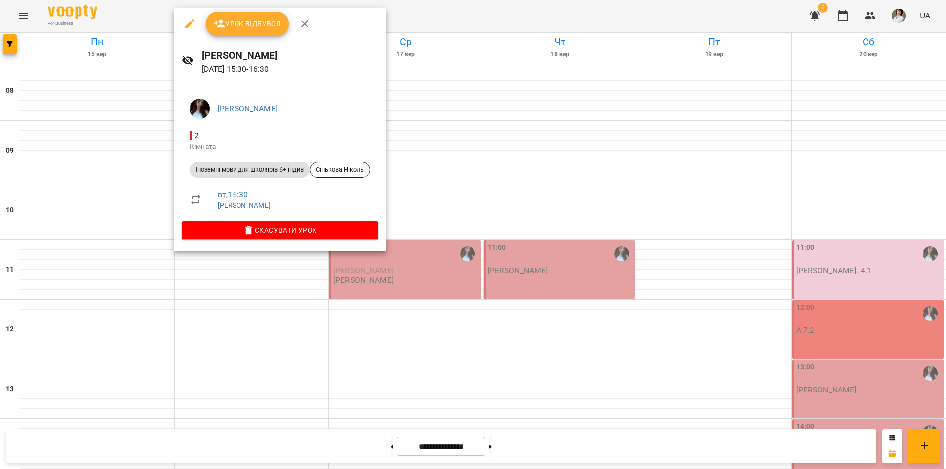
click at [430, 161] on div at bounding box center [473, 234] width 946 height 469
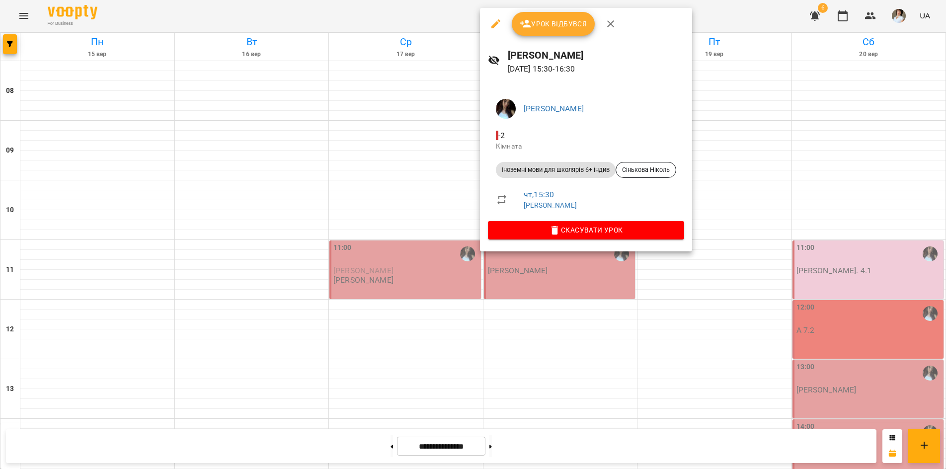
click at [391, 379] on div at bounding box center [473, 234] width 946 height 469
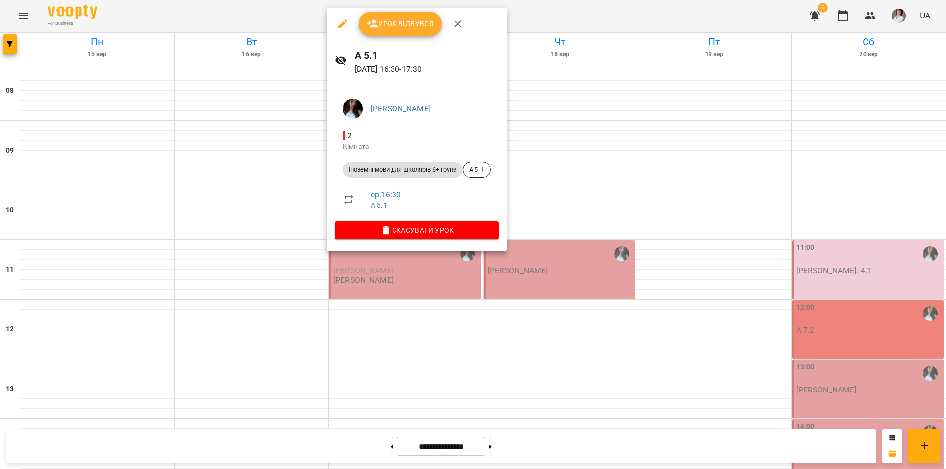
click at [410, 385] on div at bounding box center [473, 234] width 946 height 469
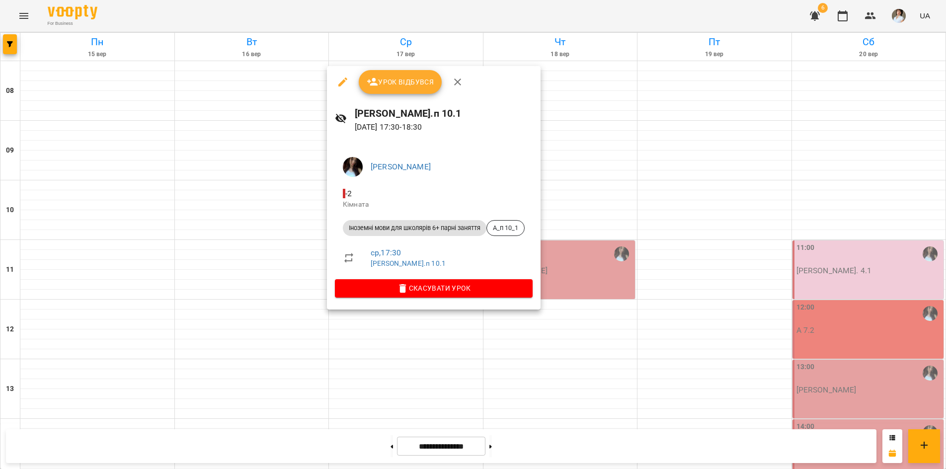
click at [395, 370] on div at bounding box center [473, 234] width 946 height 469
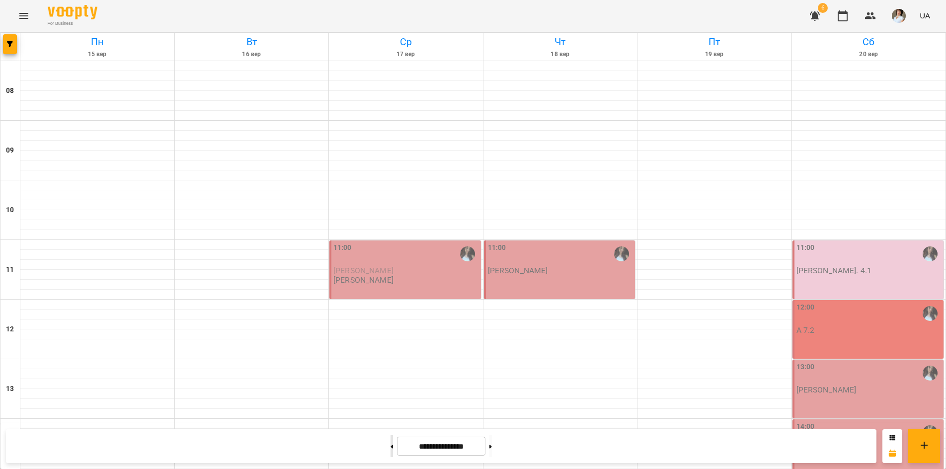
click at [391, 450] on button at bounding box center [392, 446] width 2 height 22
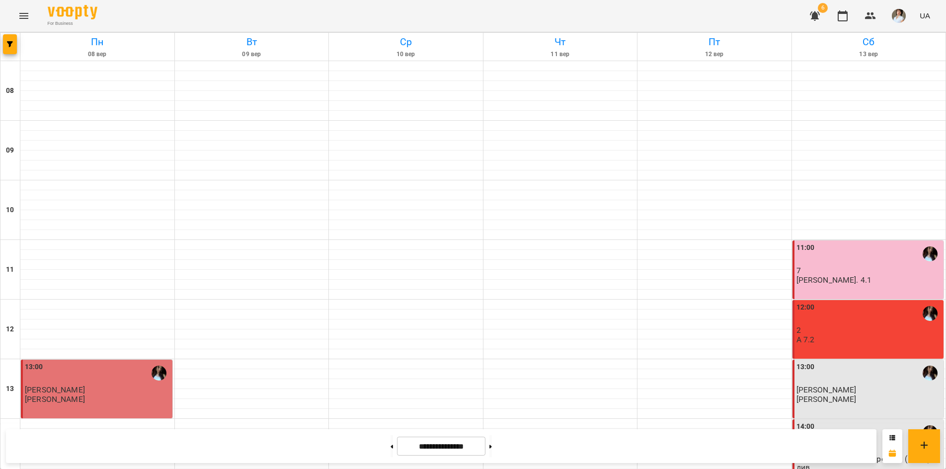
scroll to position [263, 0]
click at [816, 455] on p "Іноземні мови для дорослих (18-90) індив" at bounding box center [870, 463] width 146 height 17
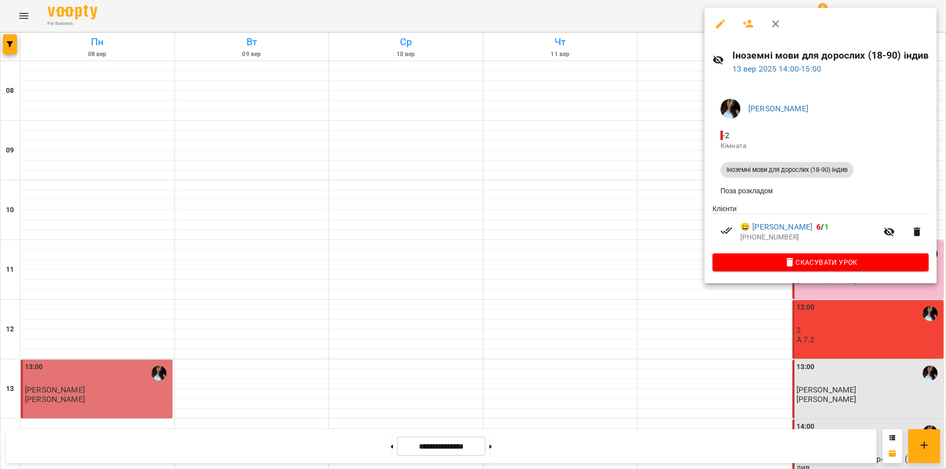
click at [504, 446] on div at bounding box center [473, 234] width 946 height 469
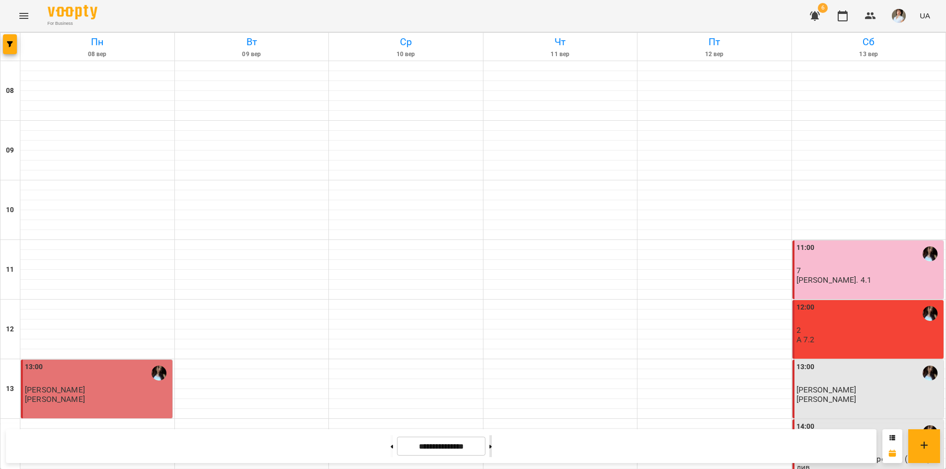
click at [492, 447] on icon at bounding box center [490, 446] width 2 height 3
type input "**********"
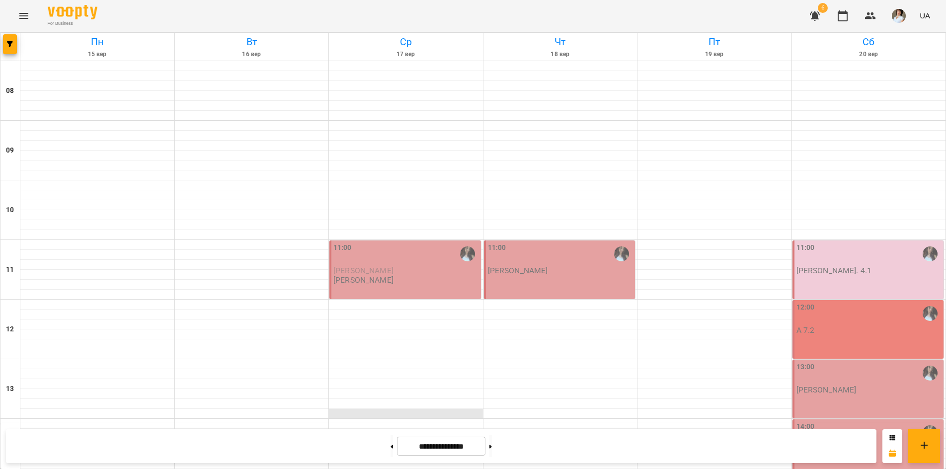
scroll to position [114, 0]
click at [539, 243] on div "11:00" at bounding box center [561, 254] width 146 height 23
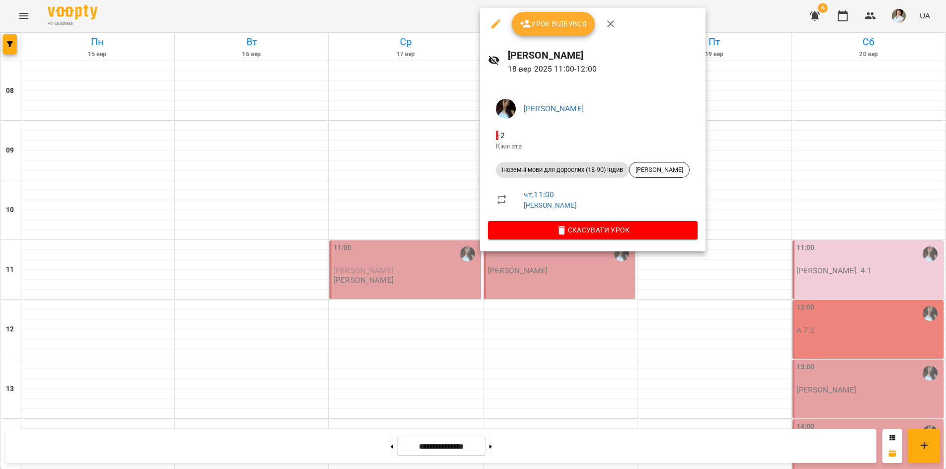
click at [425, 217] on div at bounding box center [473, 234] width 946 height 469
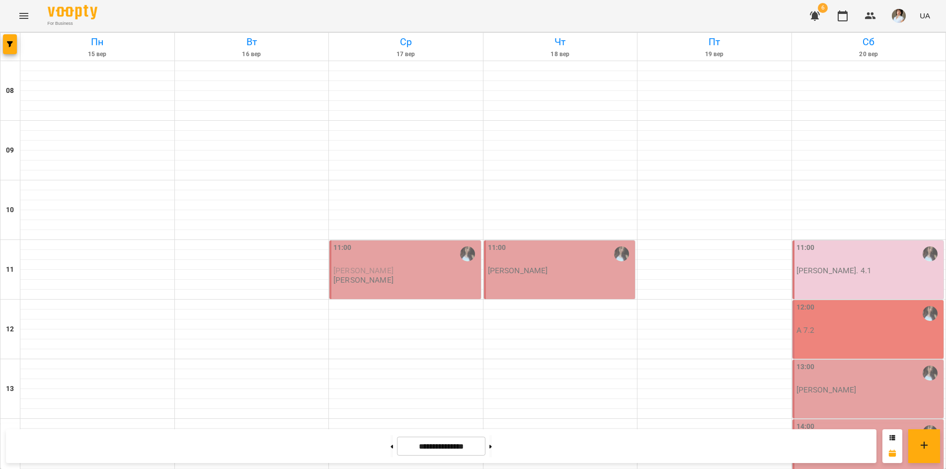
click at [549, 243] on div "11:00" at bounding box center [561, 254] width 146 height 23
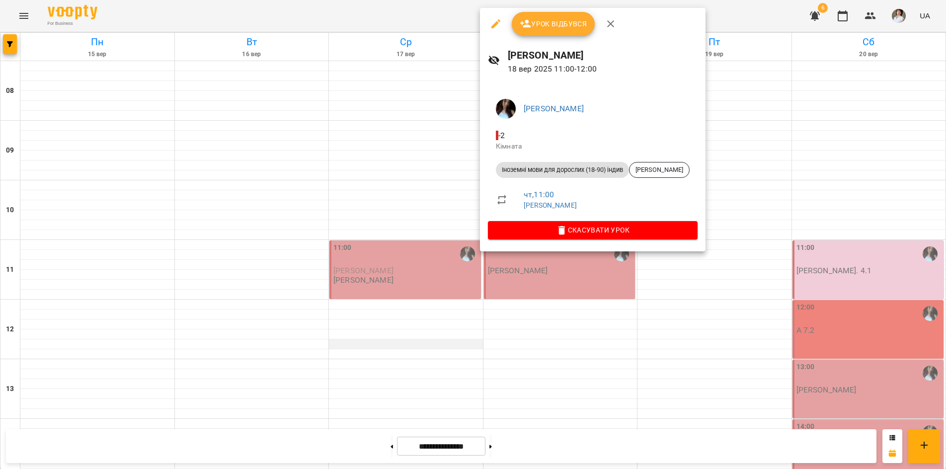
click at [428, 236] on div at bounding box center [473, 234] width 946 height 469
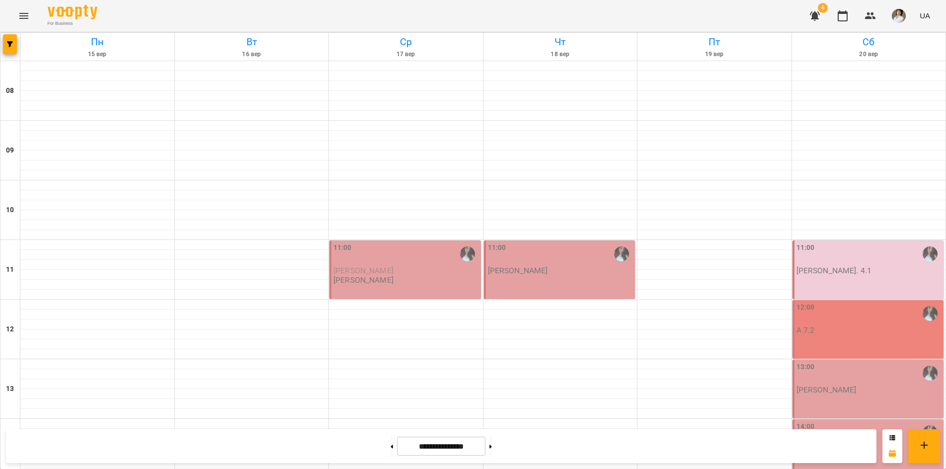
click at [822, 243] on div "11:00" at bounding box center [870, 254] width 146 height 23
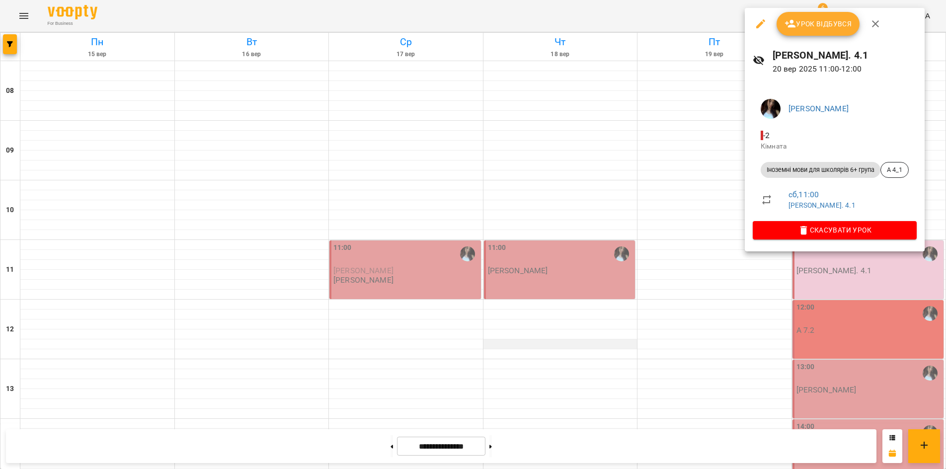
drag, startPoint x: 625, startPoint y: 231, endPoint x: 631, endPoint y: 233, distance: 6.8
click at [626, 231] on div at bounding box center [473, 234] width 946 height 469
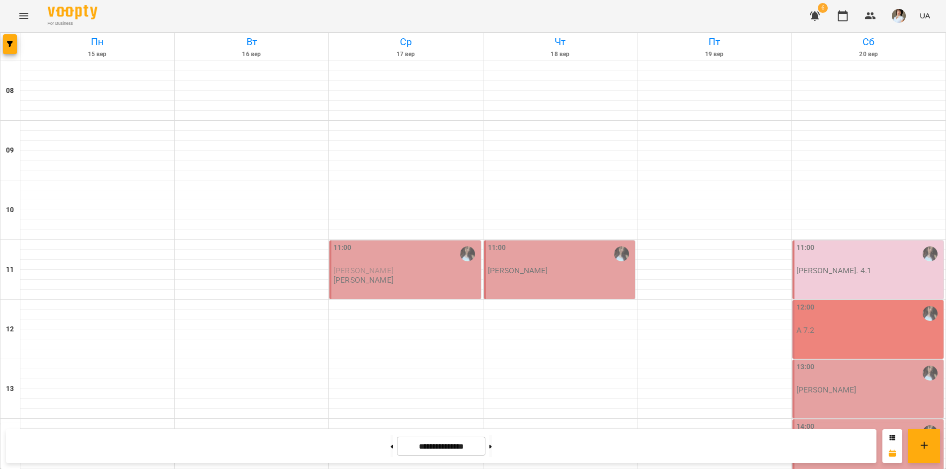
click at [856, 386] on p "[PERSON_NAME]" at bounding box center [827, 390] width 60 height 8
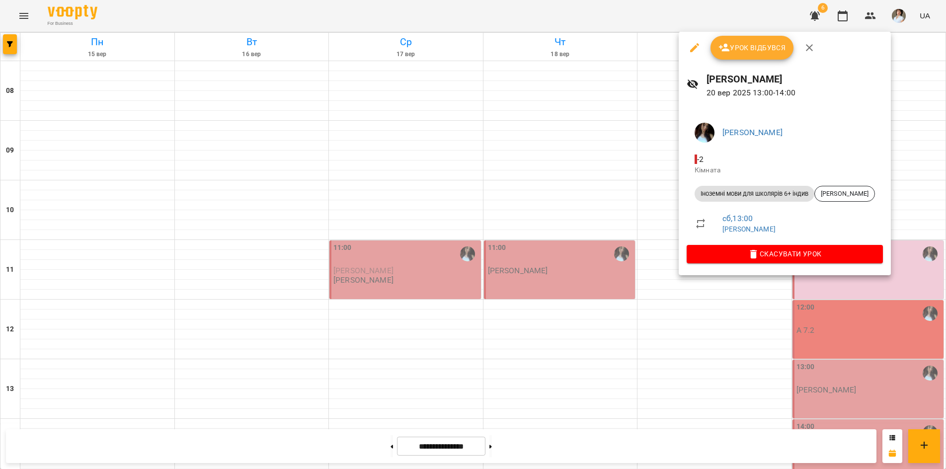
click at [736, 322] on div at bounding box center [473, 234] width 946 height 469
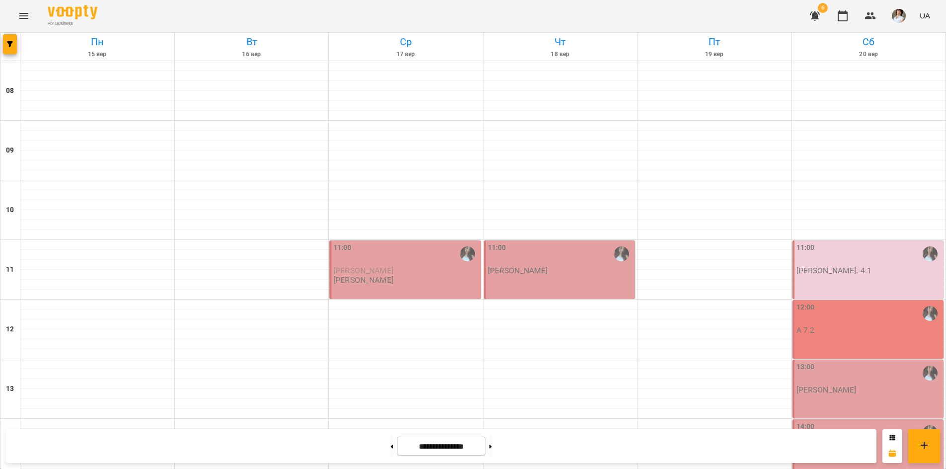
click at [864, 421] on div "14:00" at bounding box center [870, 432] width 146 height 23
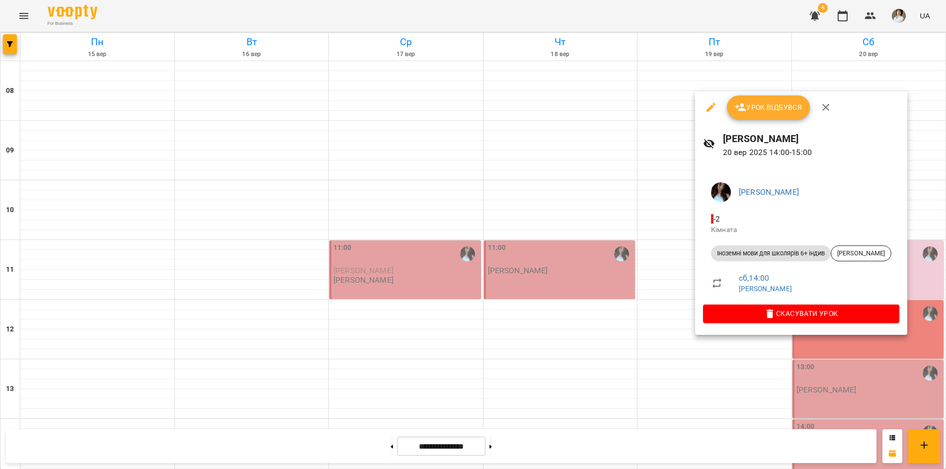
click at [537, 329] on div at bounding box center [473, 234] width 946 height 469
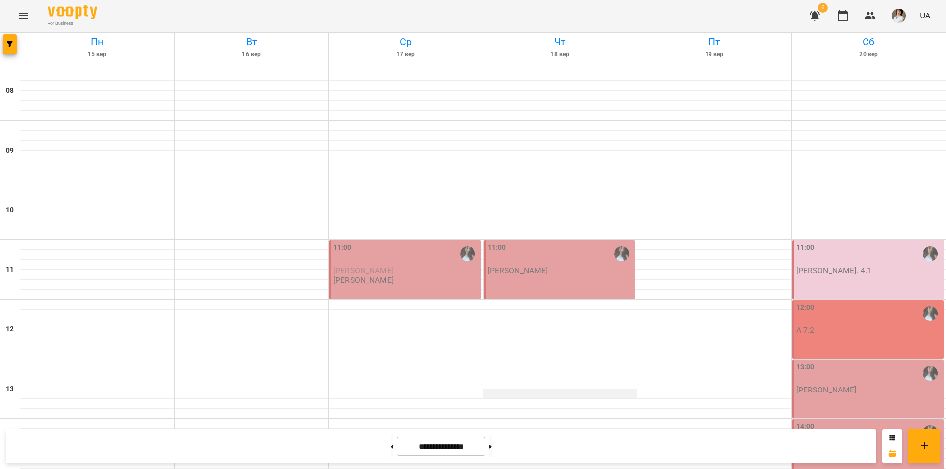
scroll to position [298, 0]
click at [9, 48] on button "button" at bounding box center [10, 44] width 14 height 20
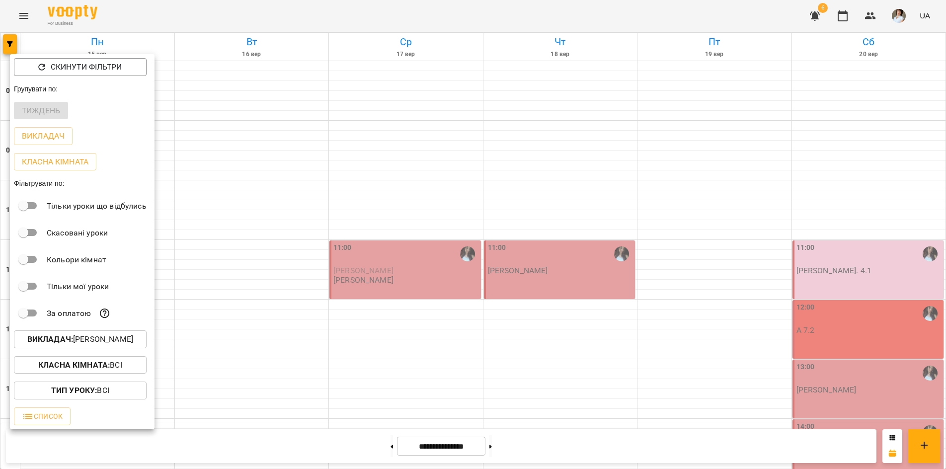
click at [98, 343] on p "Викладач : [PERSON_NAME]" at bounding box center [80, 339] width 106 height 12
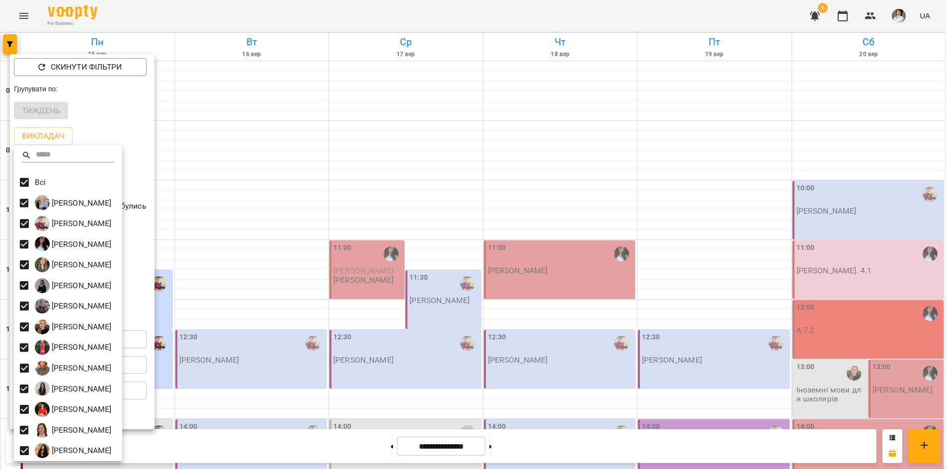
click at [850, 210] on div at bounding box center [473, 234] width 946 height 469
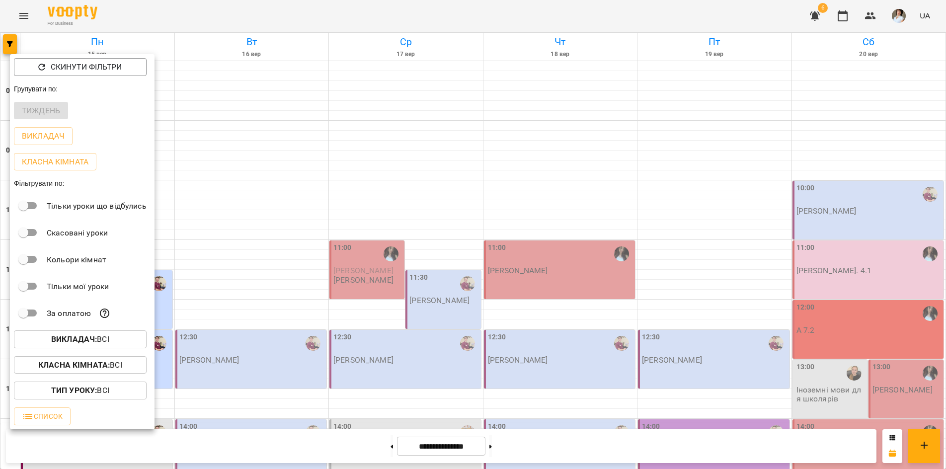
click at [834, 235] on div at bounding box center [473, 234] width 946 height 469
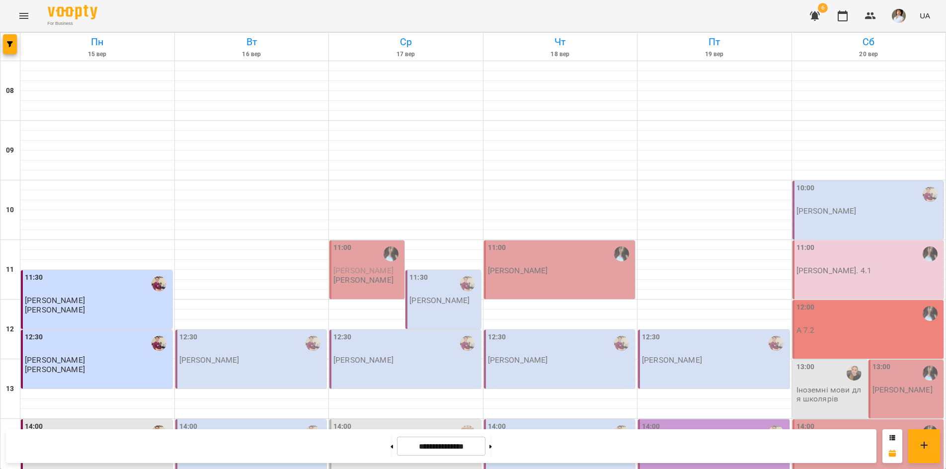
scroll to position [313, 0]
